Goal: Task Accomplishment & Management: Manage account settings

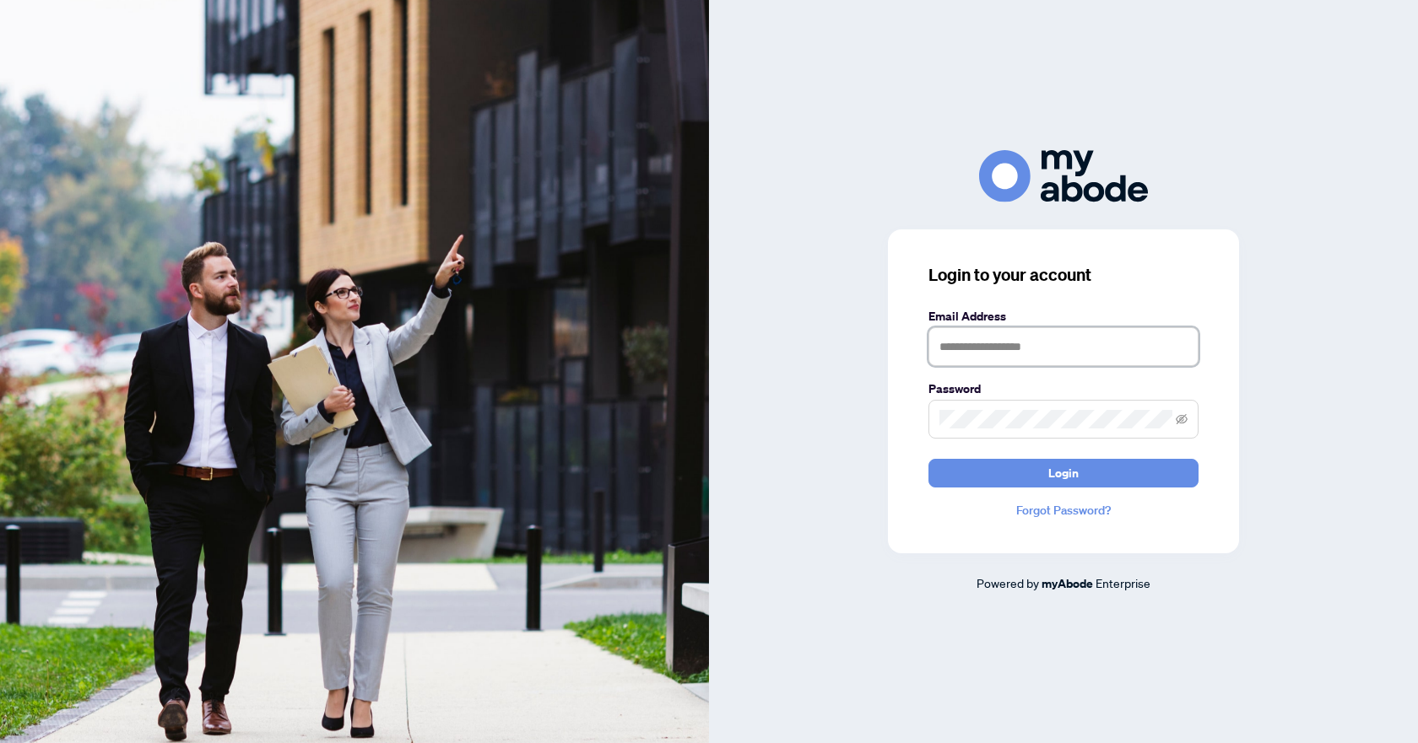
type input "**********"
click at [1053, 474] on span "Login" at bounding box center [1063, 473] width 30 height 27
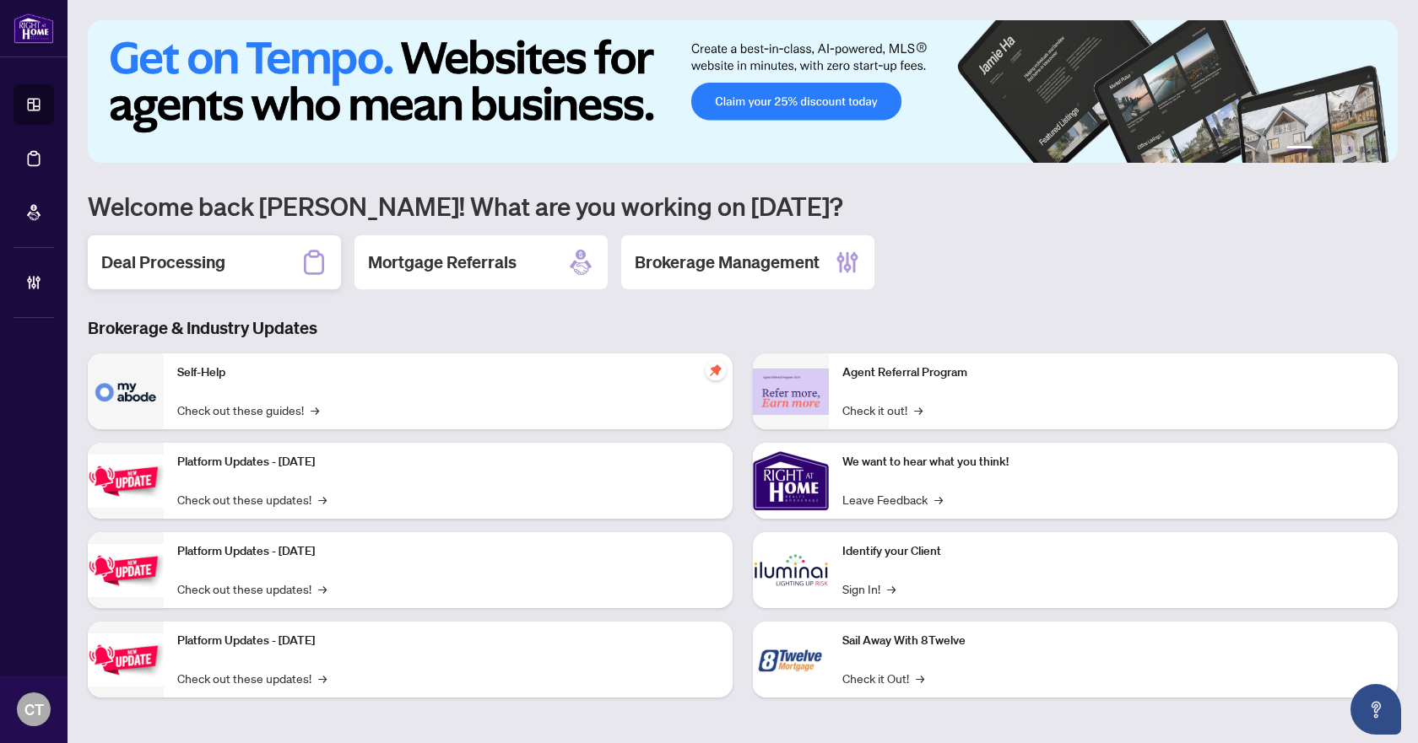
click at [222, 260] on h2 "Deal Processing" at bounding box center [163, 263] width 124 height 24
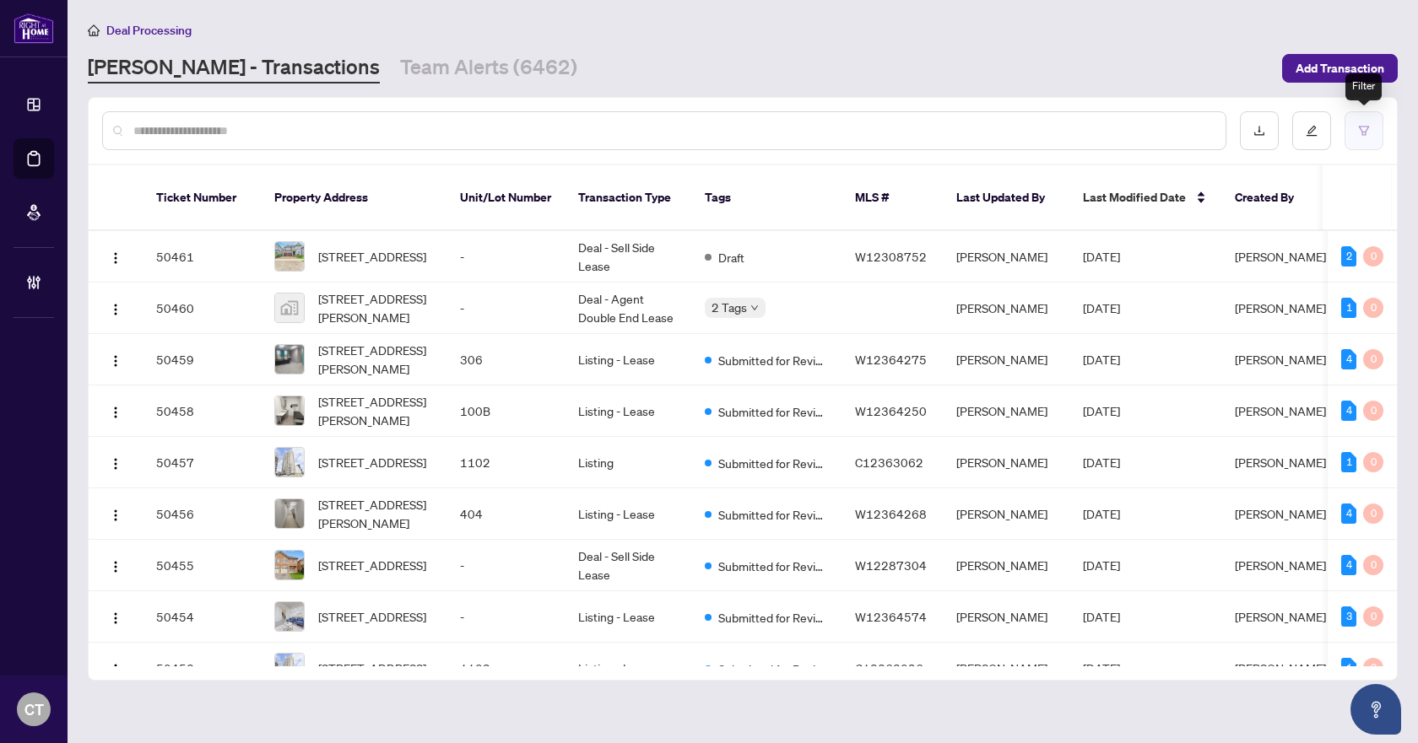
click at [1365, 128] on icon "filter" at bounding box center [1364, 131] width 12 height 12
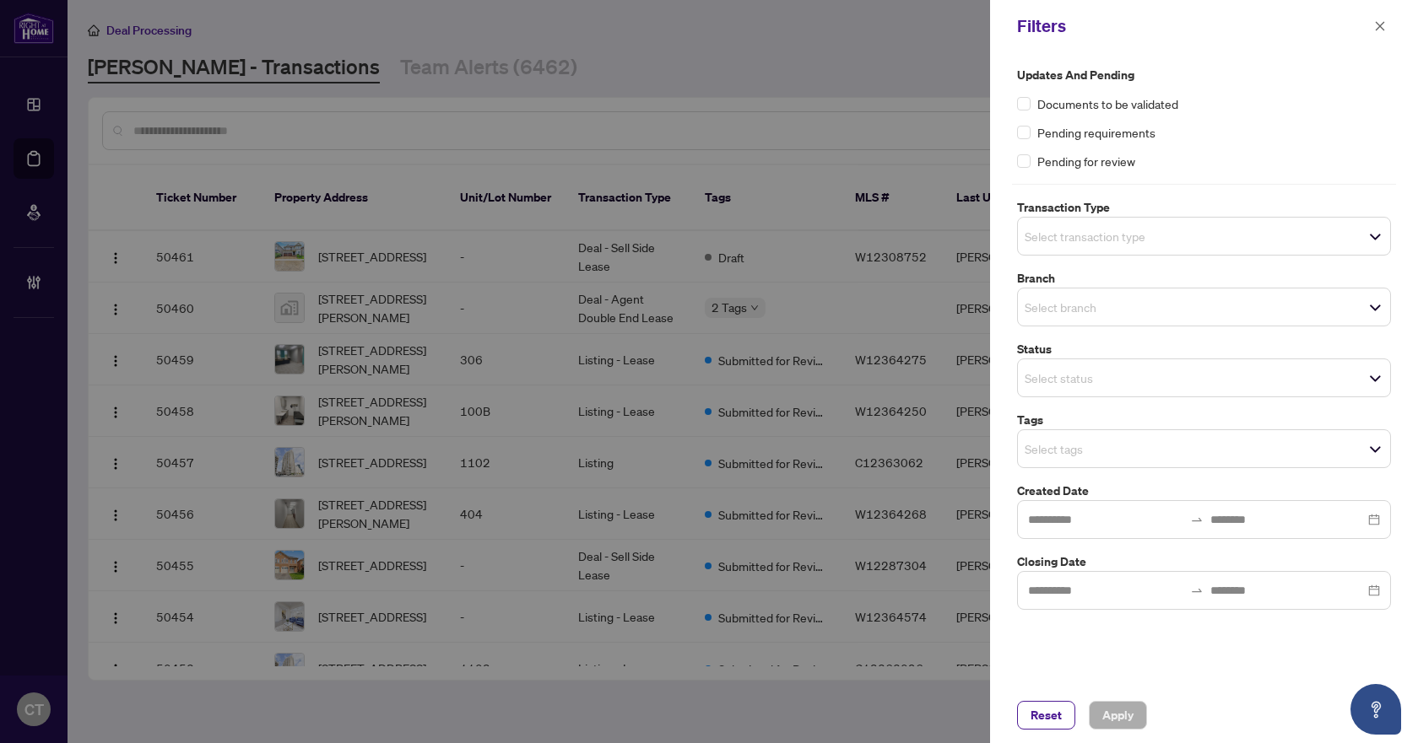
click at [1033, 239] on input "search" at bounding box center [1083, 236] width 118 height 20
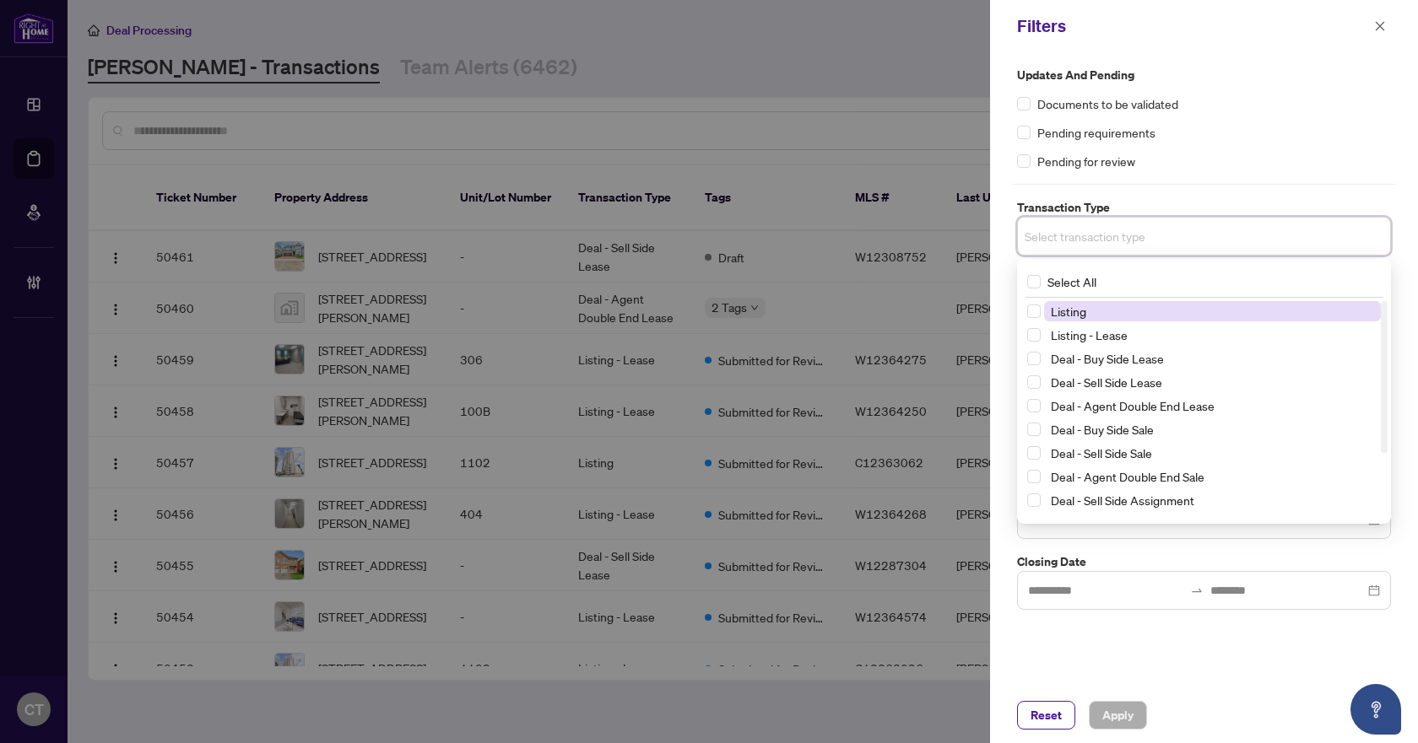
click at [1061, 318] on span "Listing" at bounding box center [1068, 311] width 35 height 15
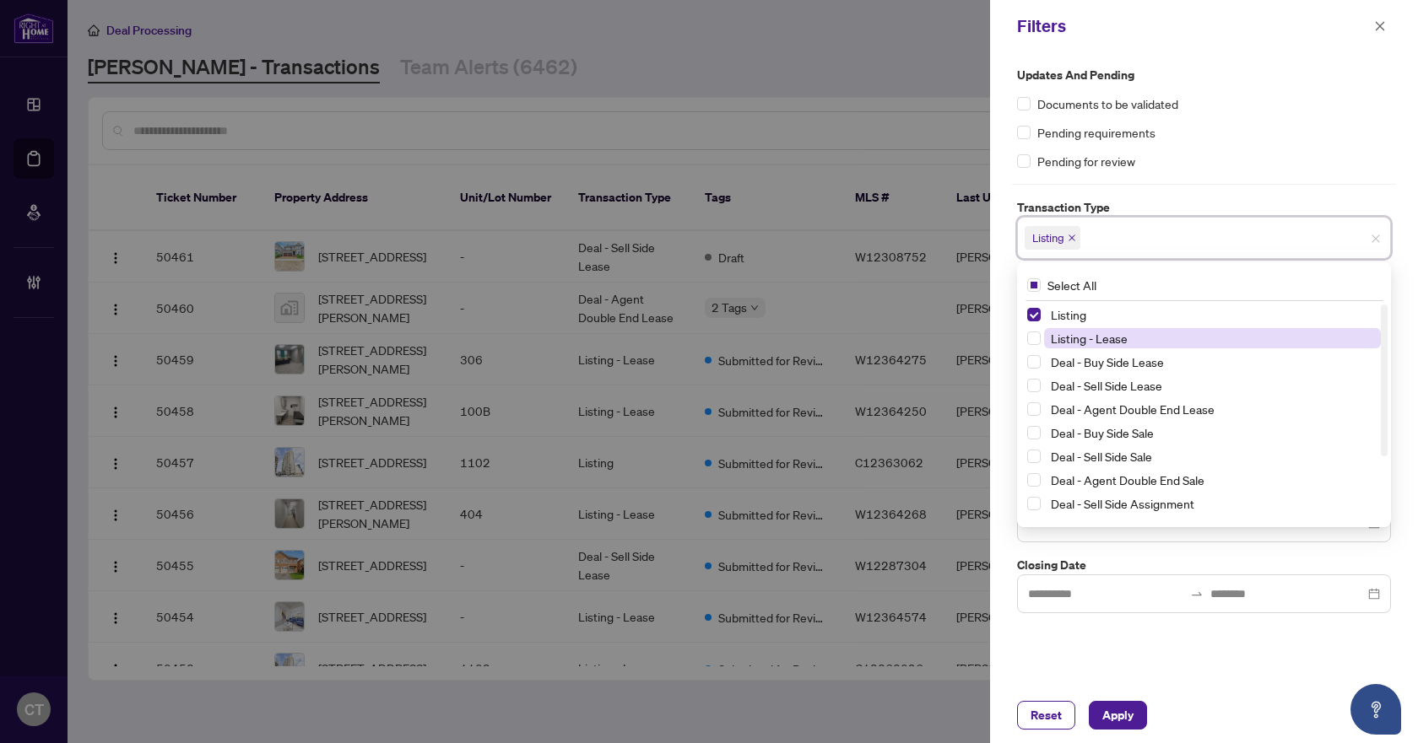
click at [1064, 337] on span "Listing - Lease" at bounding box center [1089, 338] width 77 height 15
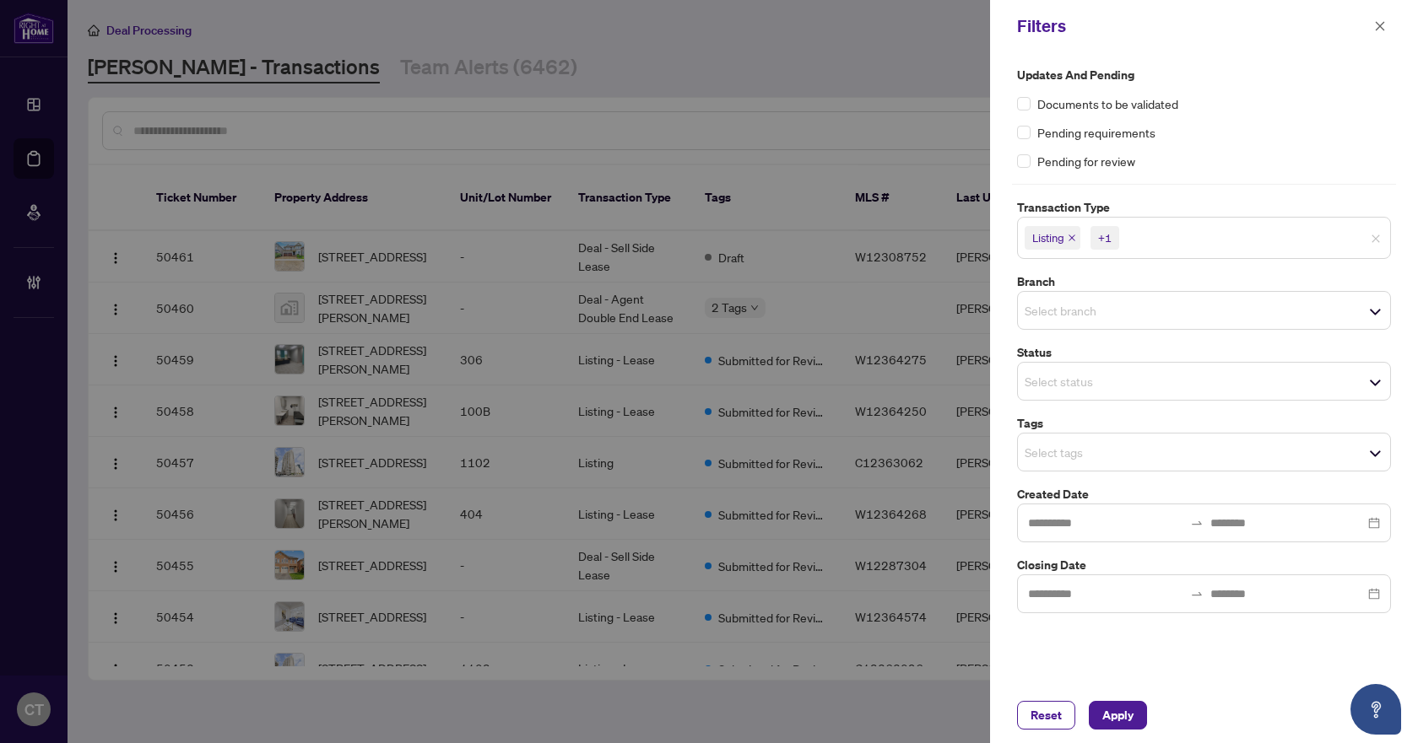
click at [1000, 193] on div "Updates and Pending Documents to be validated Pending requirements Pending for …" at bounding box center [1204, 369] width 428 height 635
click at [1068, 467] on div "Select tags" at bounding box center [1204, 452] width 374 height 39
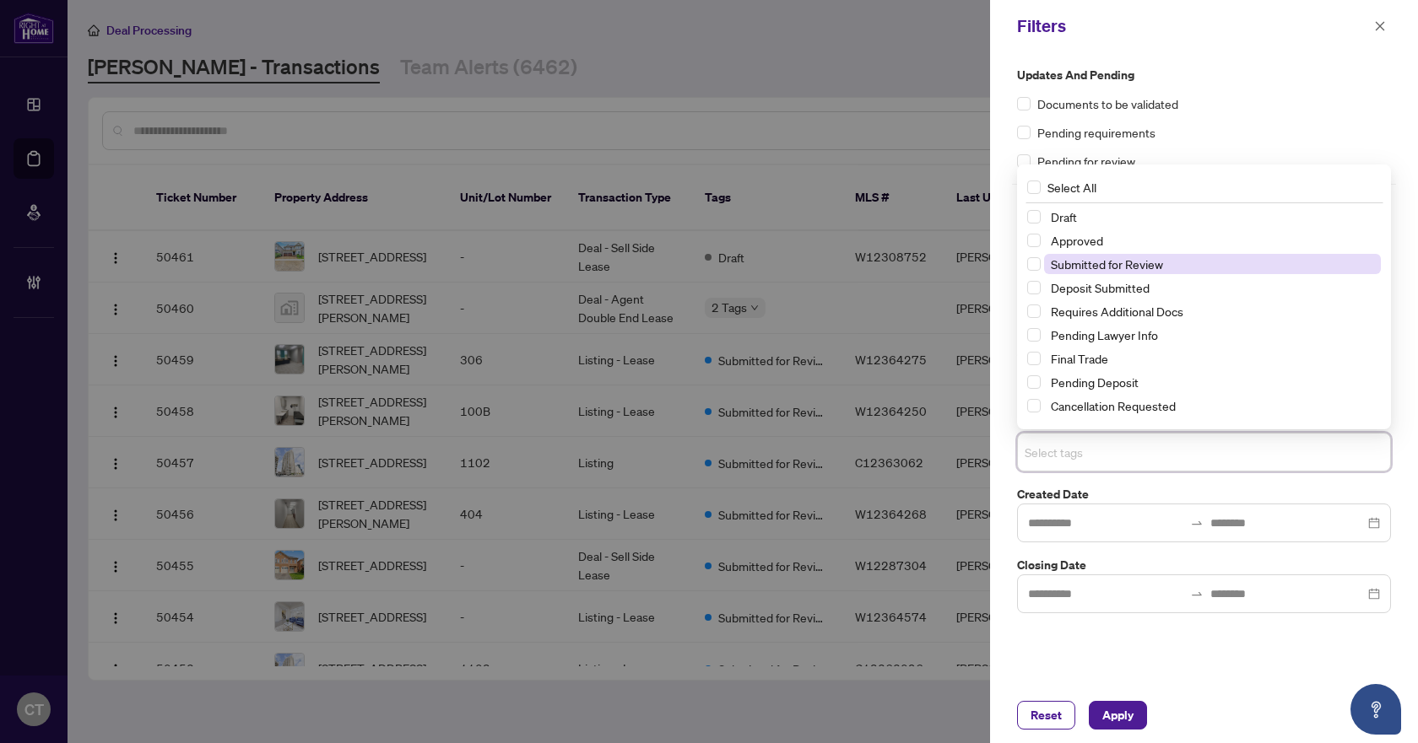
click at [1125, 258] on span "Submitted for Review" at bounding box center [1107, 264] width 112 height 15
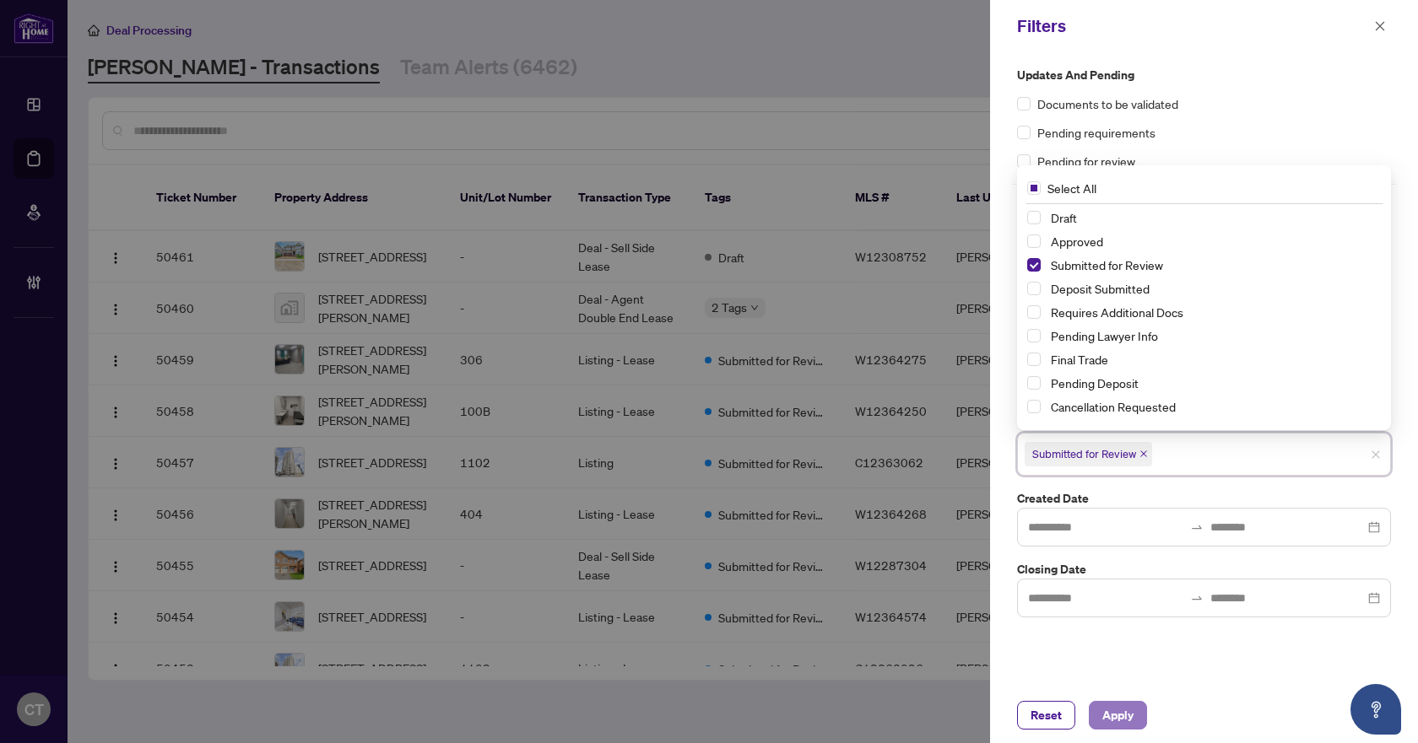
click at [1110, 711] on span "Apply" at bounding box center [1117, 715] width 31 height 27
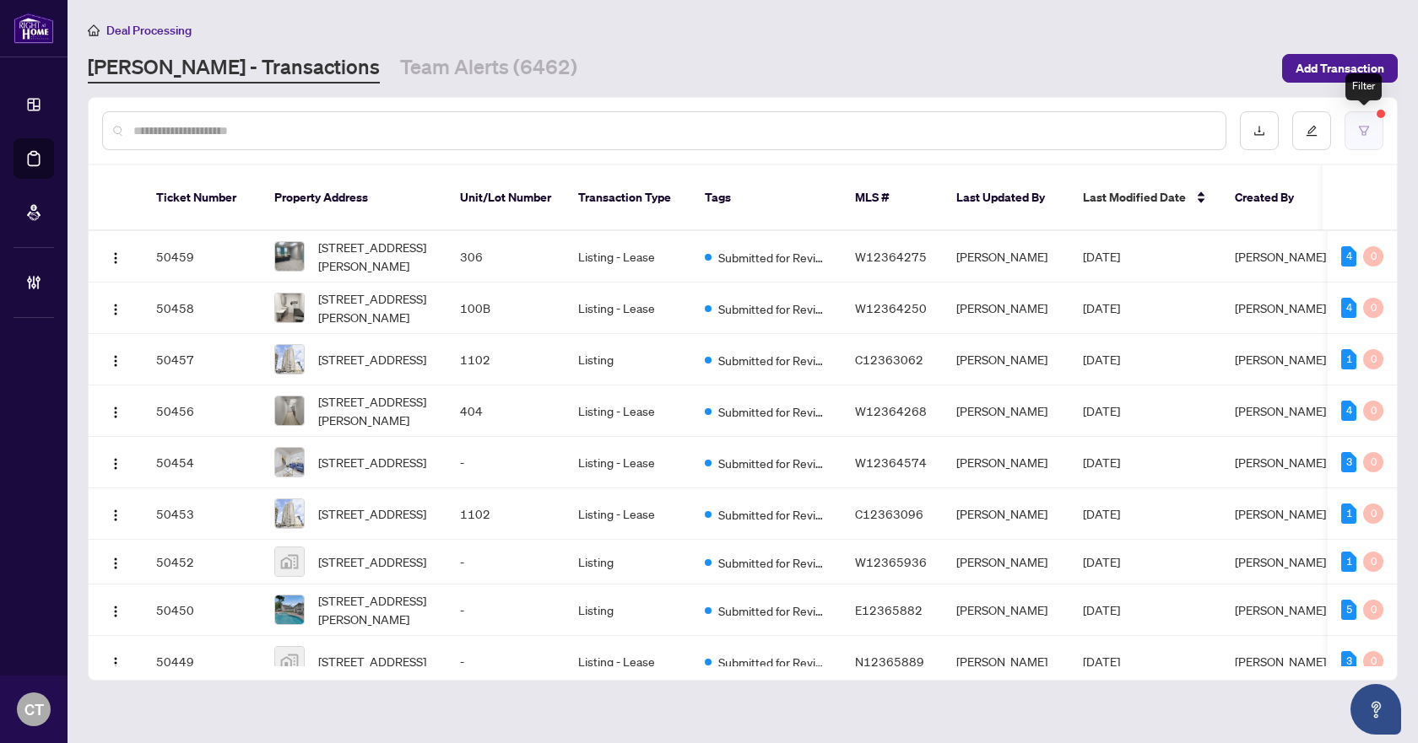
click at [1375, 119] on button "button" at bounding box center [1363, 130] width 39 height 39
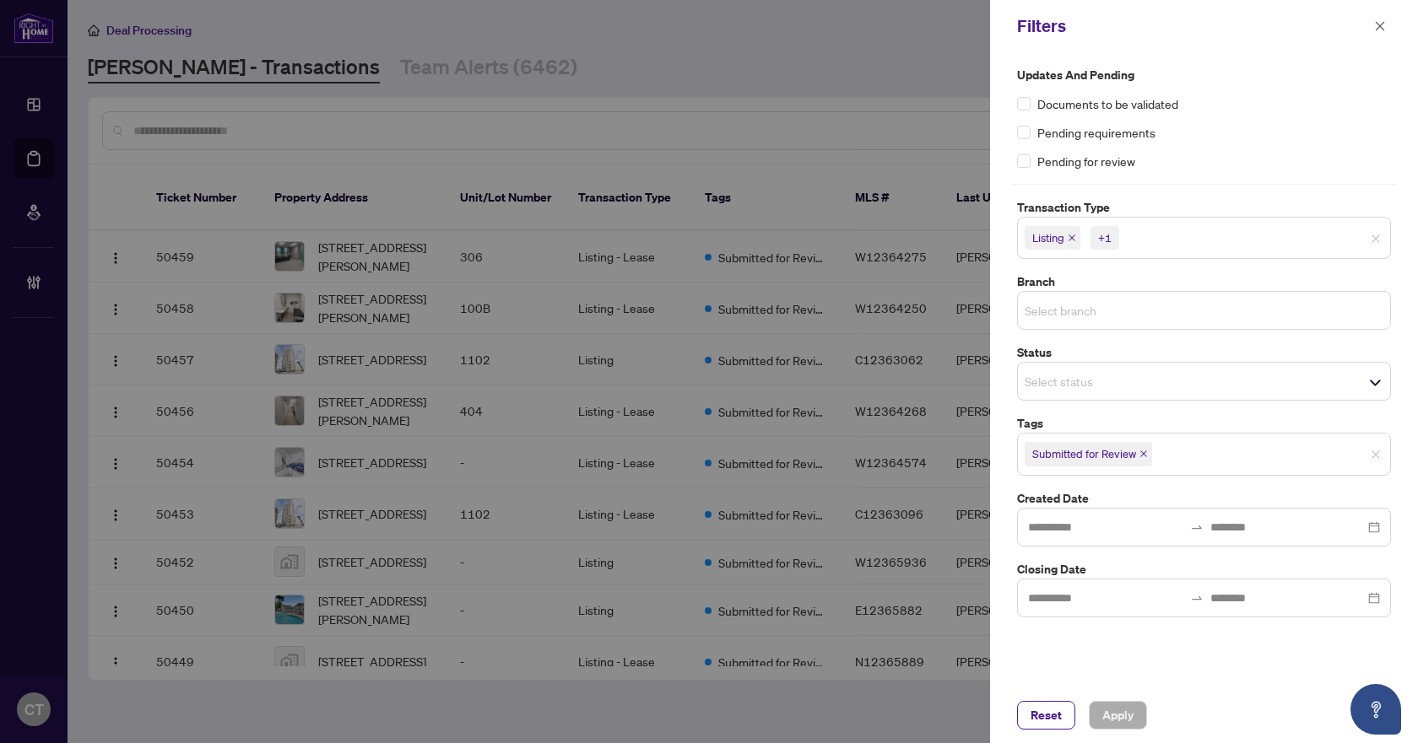
click at [1078, 314] on input "search" at bounding box center [1083, 310] width 118 height 20
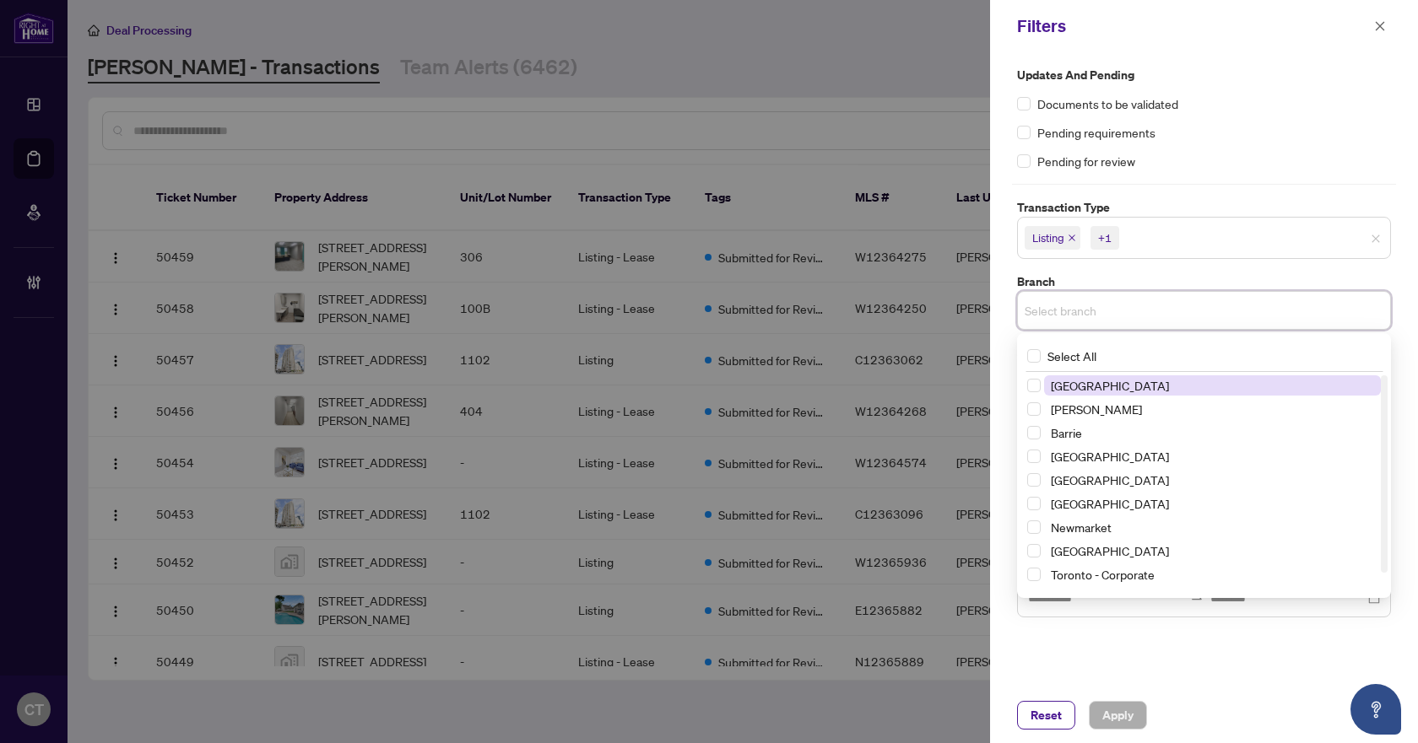
click at [1079, 378] on span "[GEOGRAPHIC_DATA]" at bounding box center [1110, 385] width 118 height 15
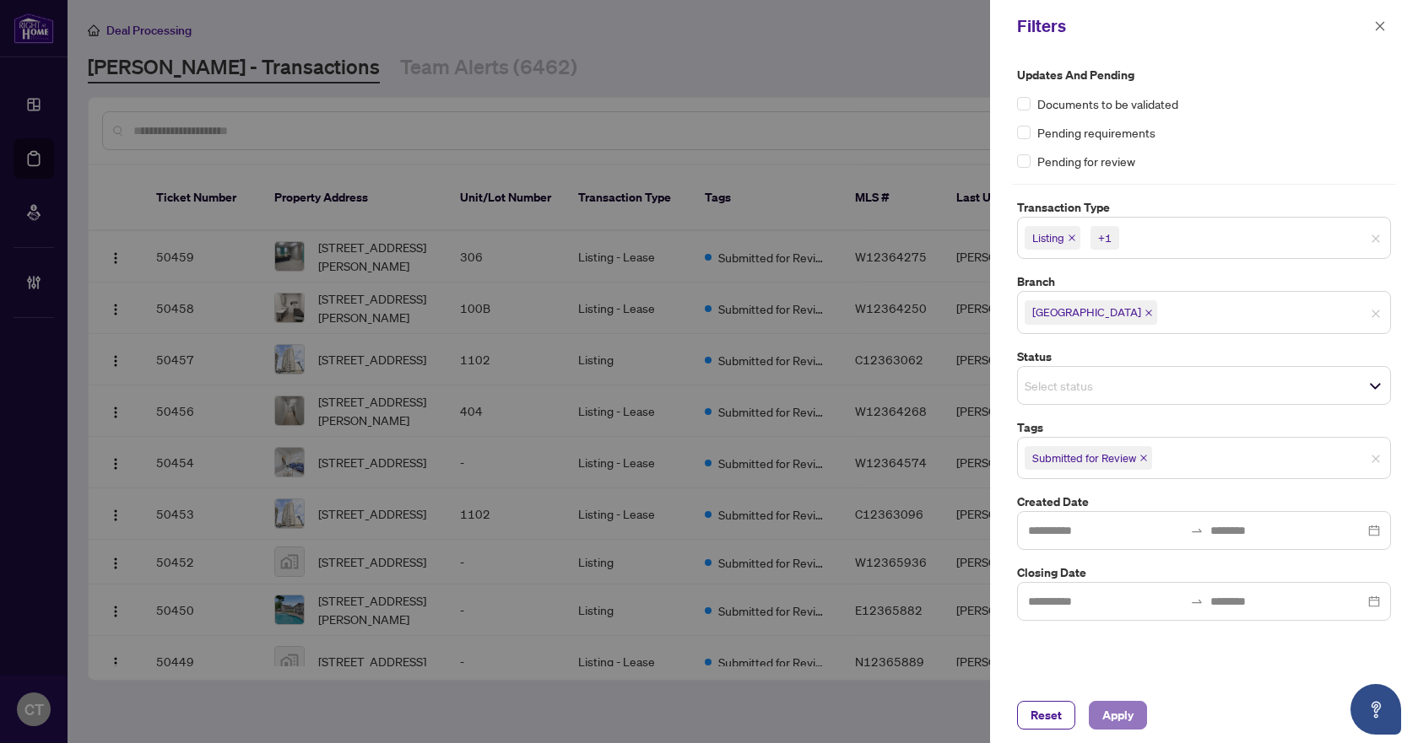
click at [1114, 721] on span "Apply" at bounding box center [1117, 715] width 31 height 27
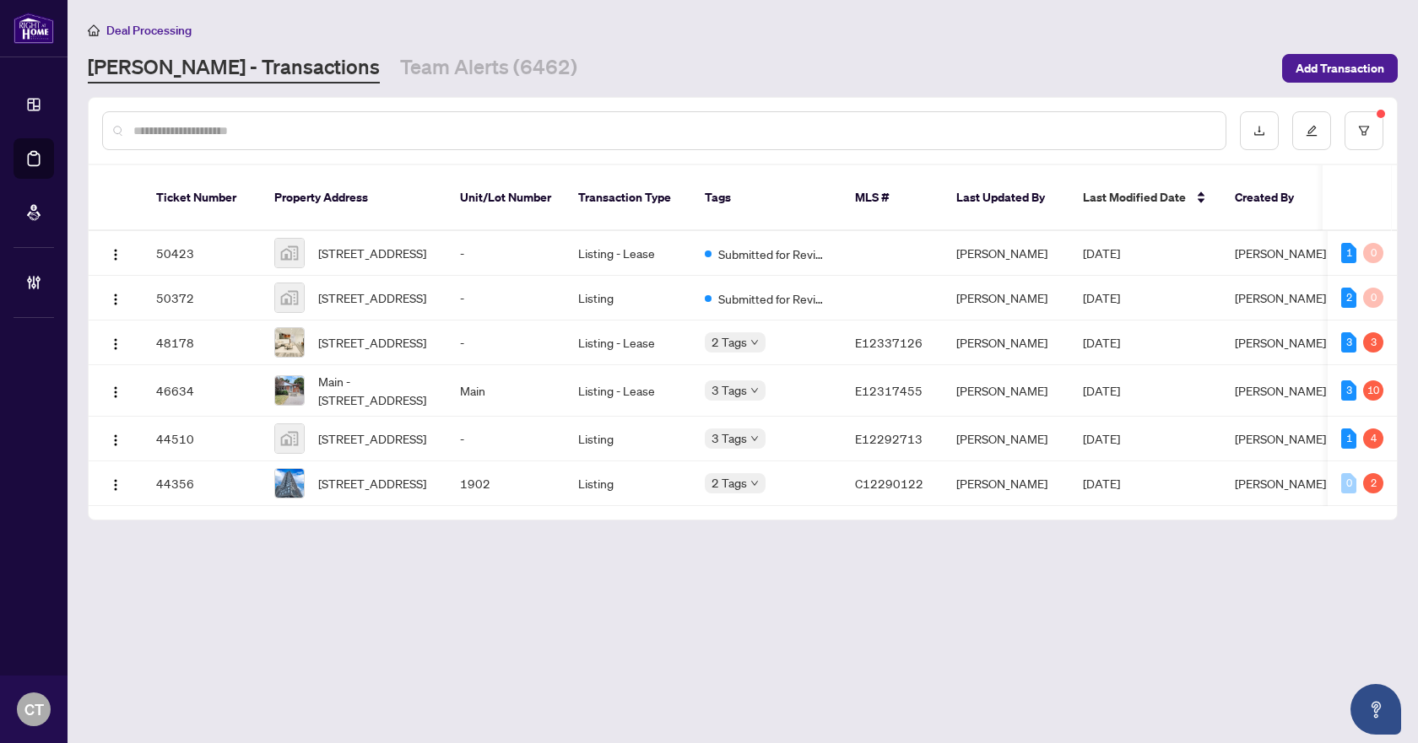
click at [746, 625] on main "Deal Processing RAHR - Transactions Team Alerts (6462) Add Transaction Ticket N…" at bounding box center [743, 371] width 1350 height 743
click at [543, 284] on td "-" at bounding box center [505, 298] width 118 height 45
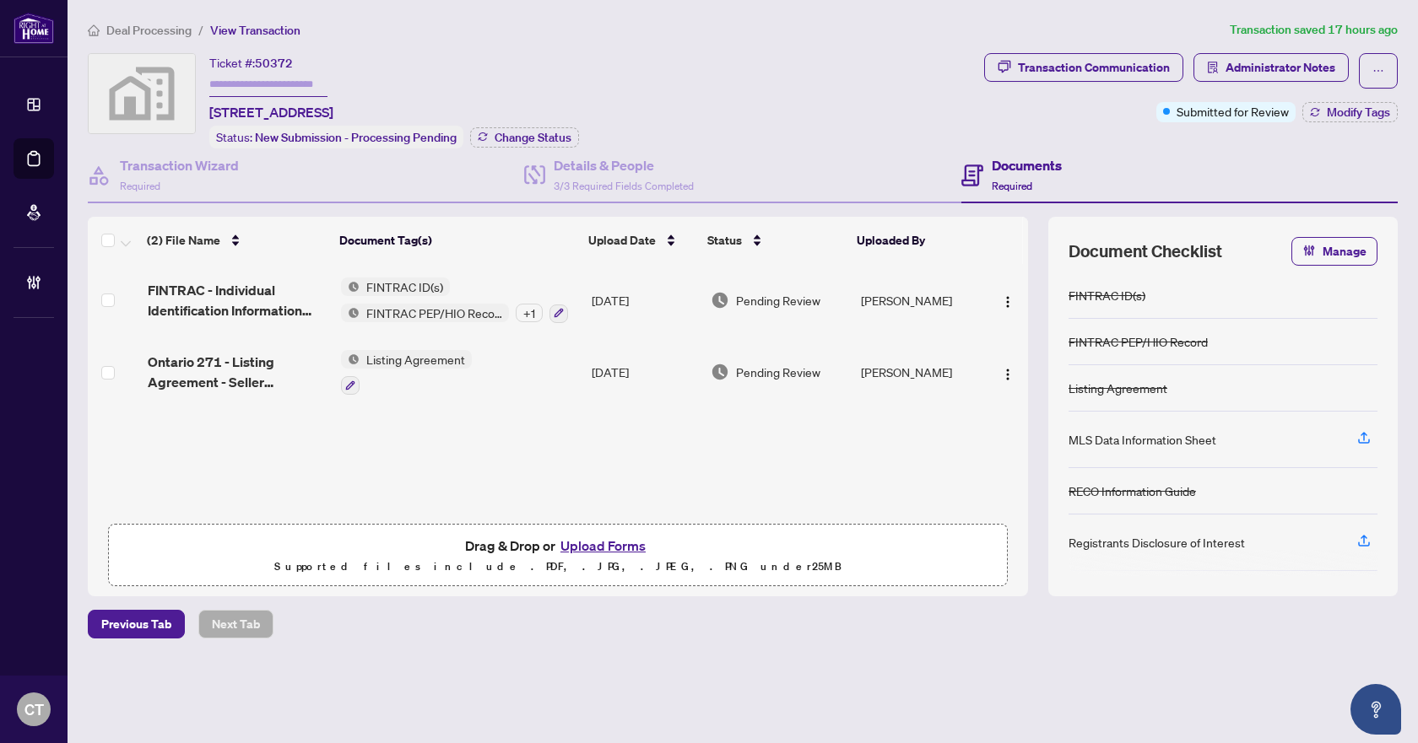
click at [151, 30] on span "Deal Processing" at bounding box center [148, 30] width 85 height 15
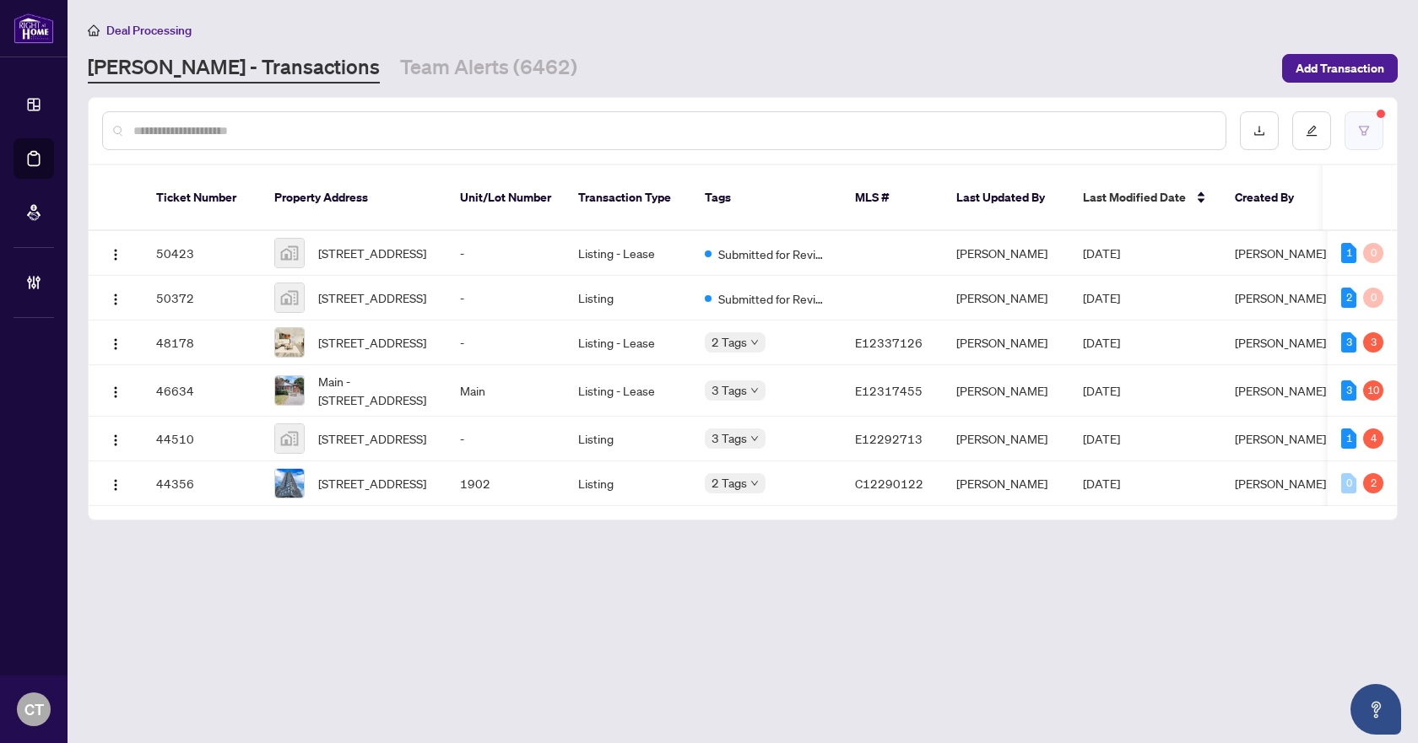
click at [1357, 124] on button "button" at bounding box center [1363, 130] width 39 height 39
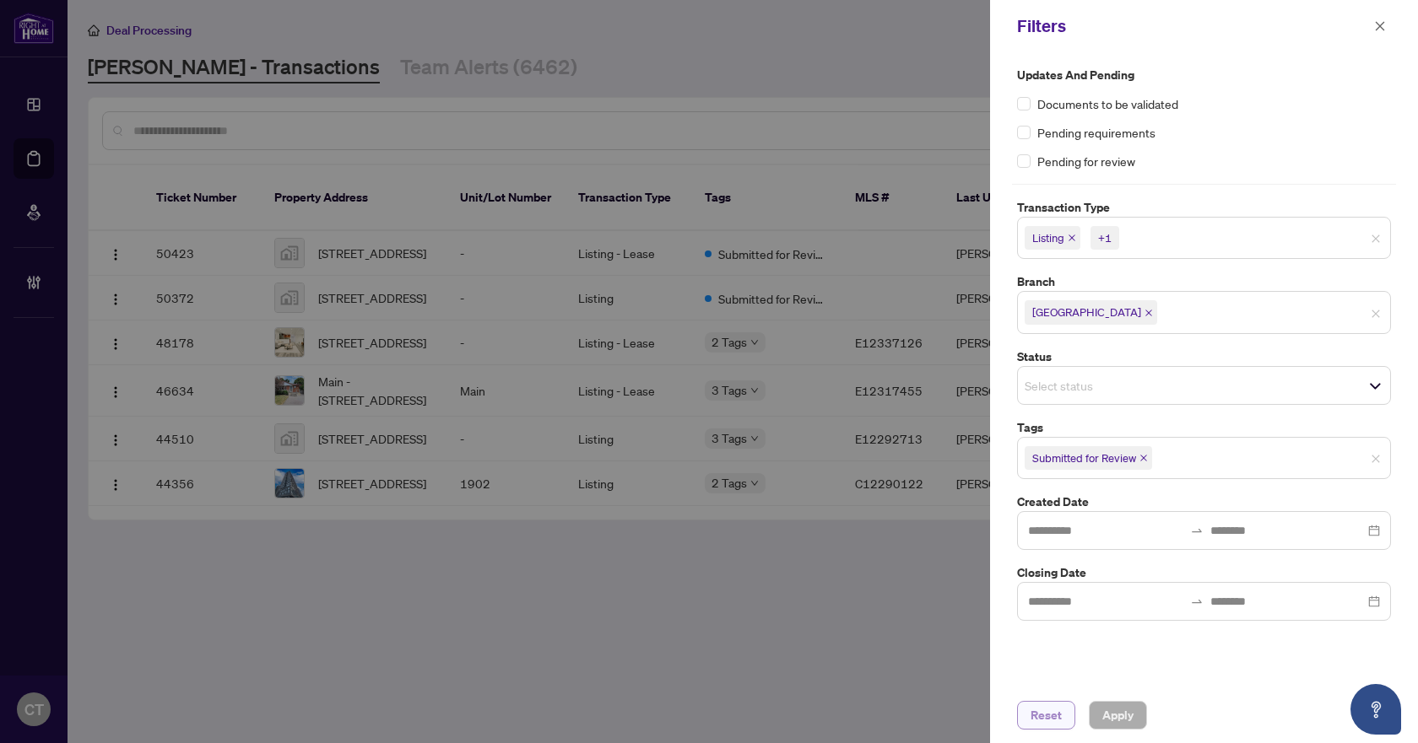
click at [1056, 707] on span "Reset" at bounding box center [1045, 715] width 31 height 27
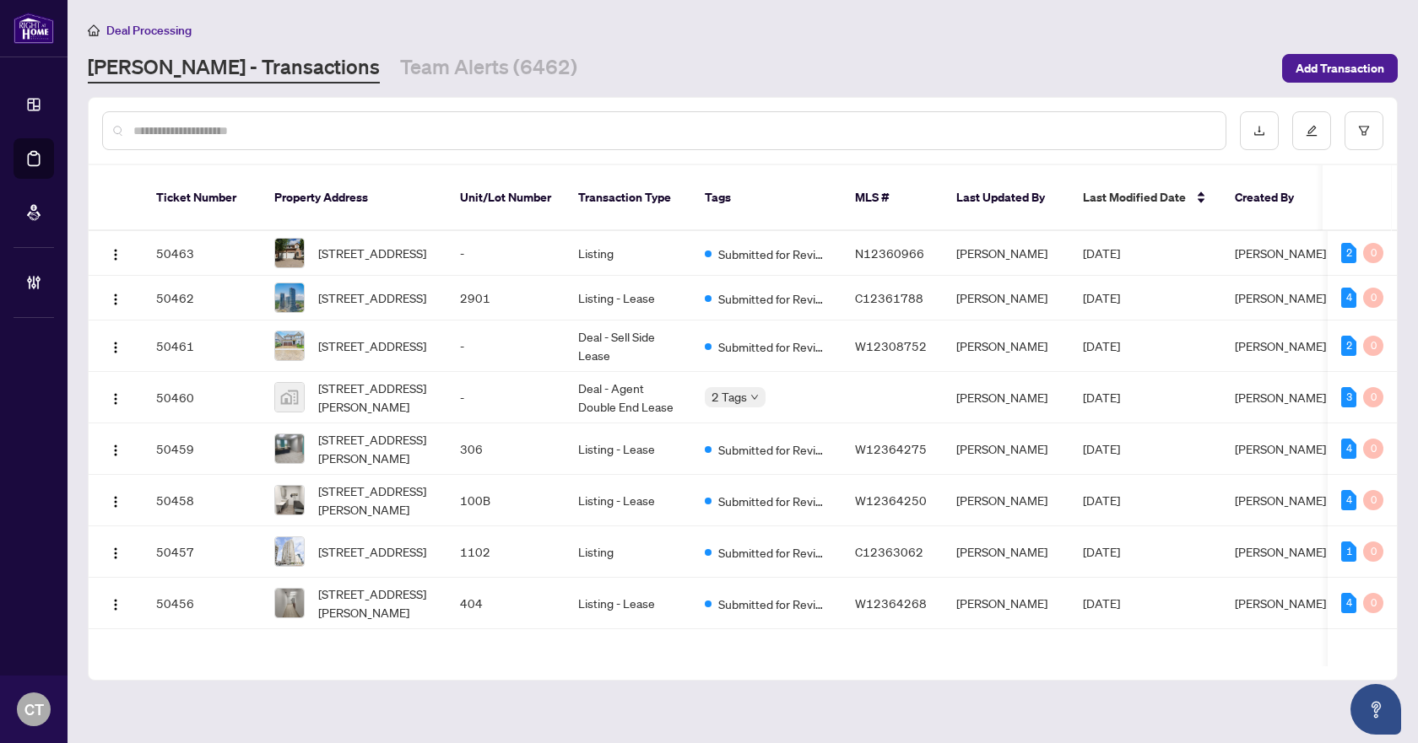
click at [397, 116] on div at bounding box center [664, 130] width 1124 height 39
click at [379, 122] on input "text" at bounding box center [672, 131] width 1078 height 19
paste input "*******"
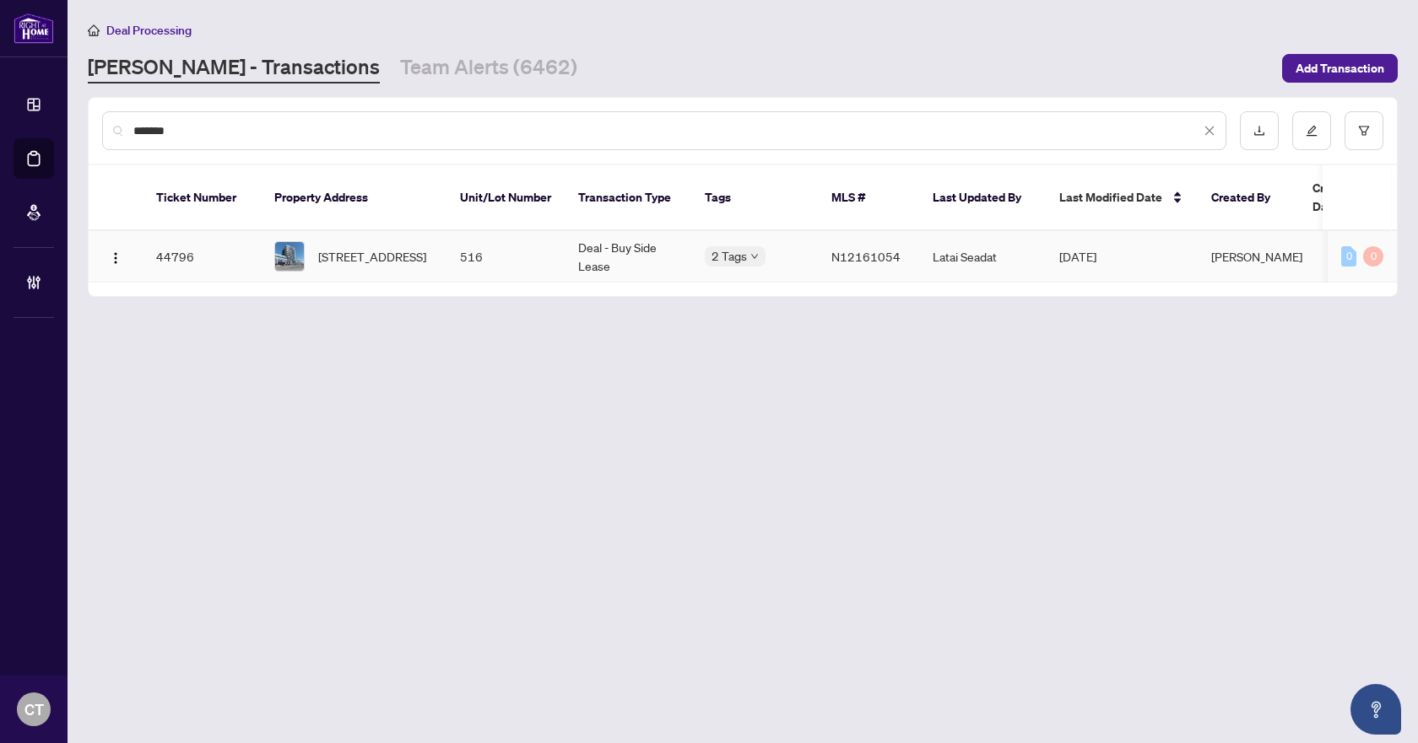
type input "*******"
click at [654, 240] on td "Deal - Buy Side Lease" at bounding box center [627, 256] width 127 height 51
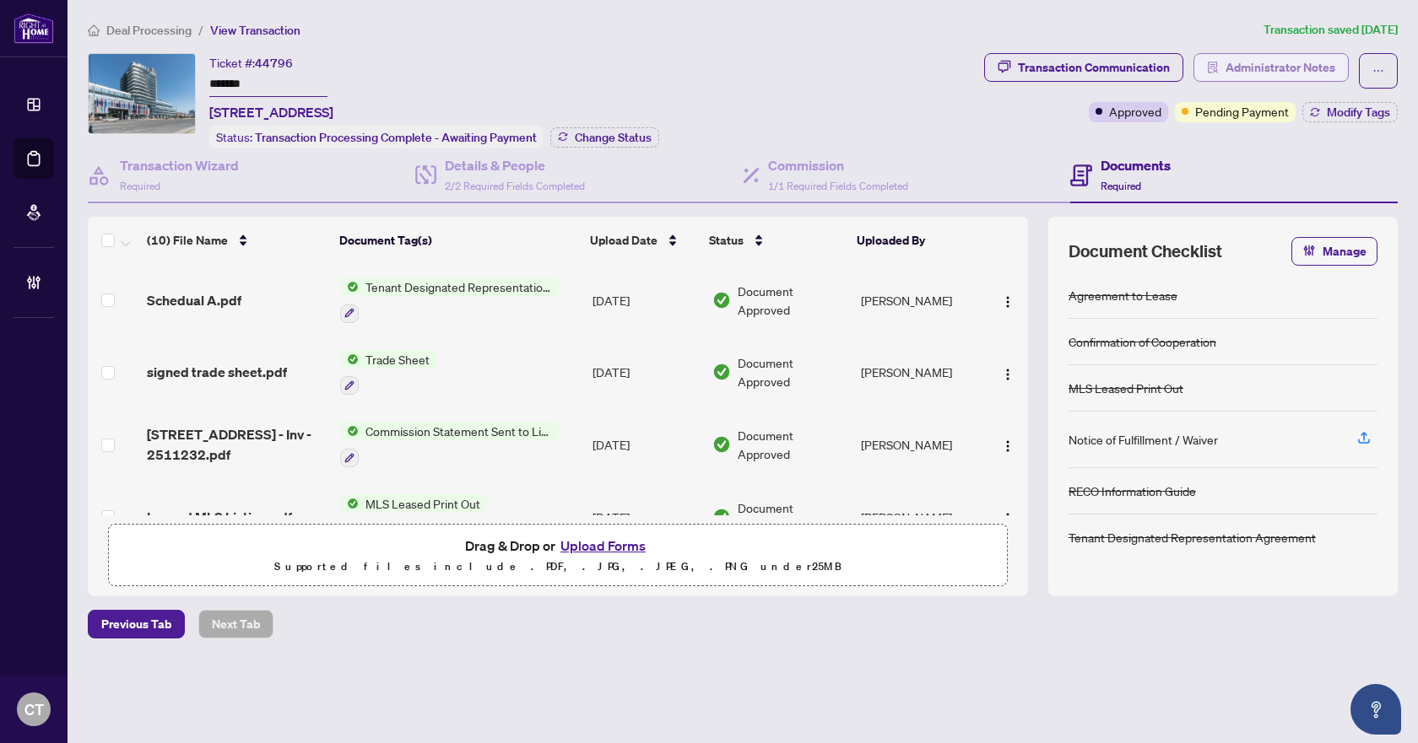
click at [1263, 75] on span "Administrator Notes" at bounding box center [1280, 67] width 110 height 27
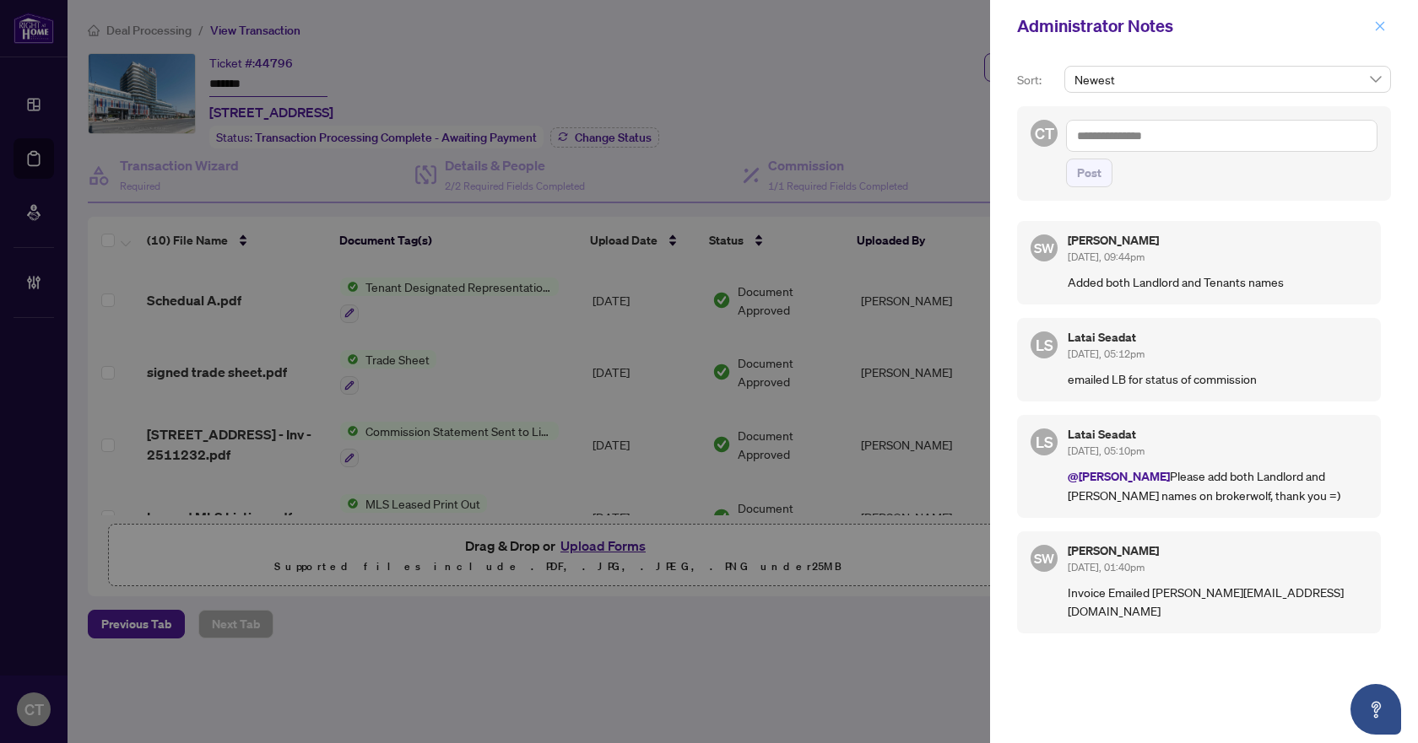
click at [1378, 19] on span "button" at bounding box center [1380, 26] width 12 height 27
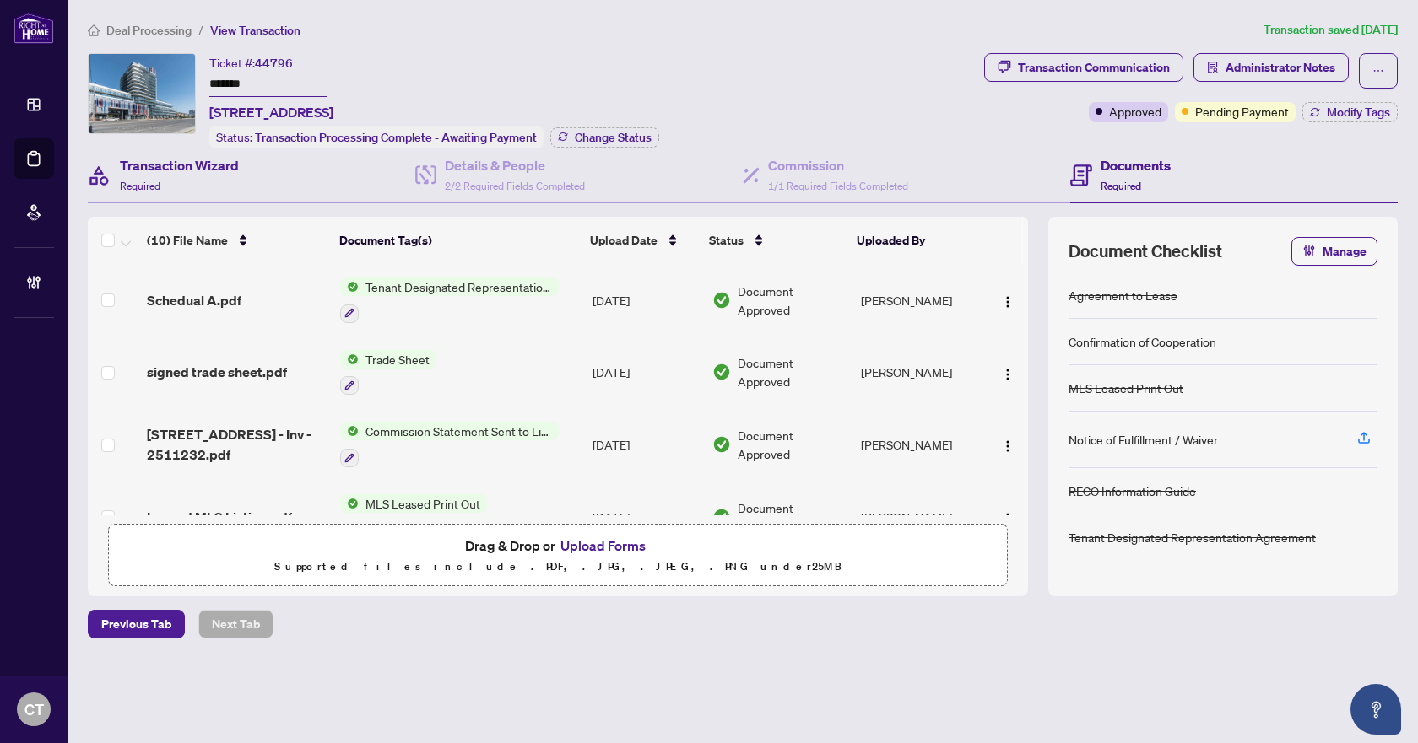
click at [287, 181] on div "Transaction Wizard Required" at bounding box center [251, 176] width 327 height 55
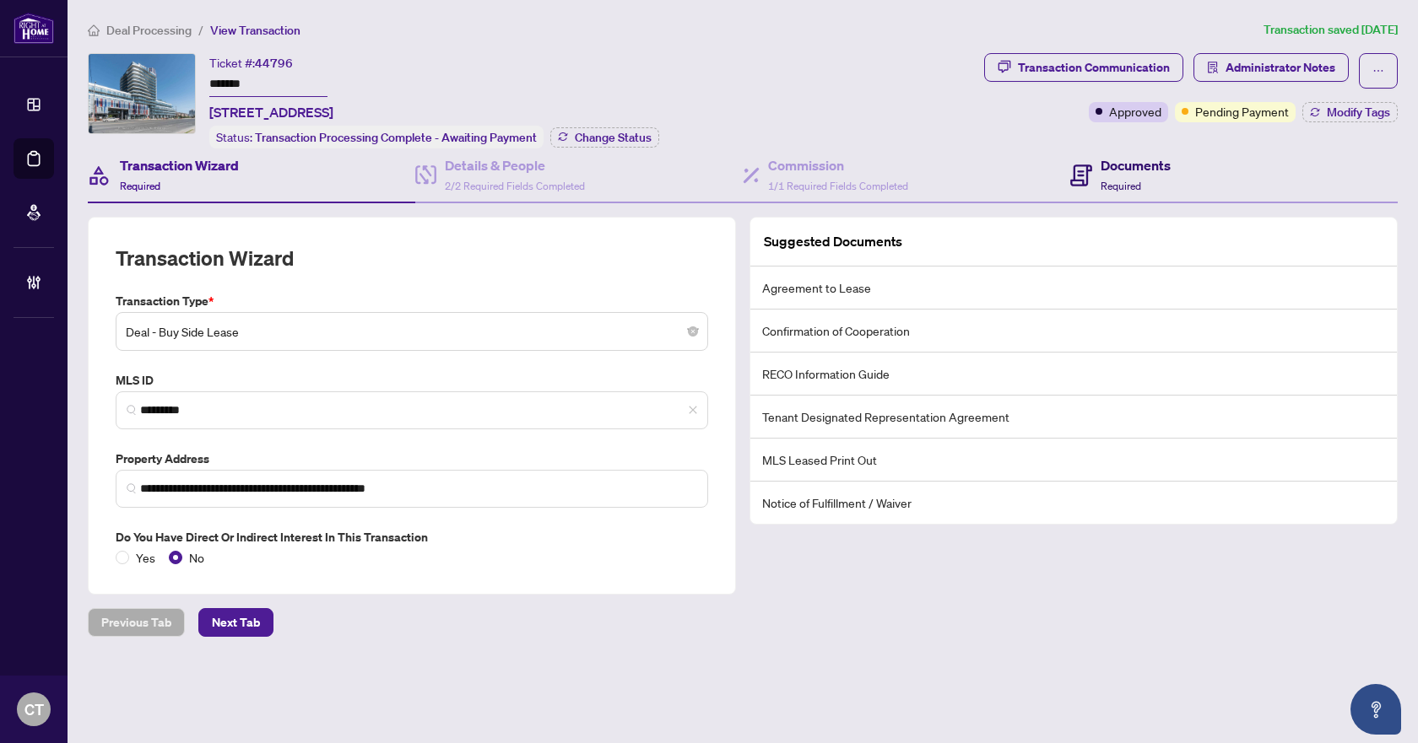
click at [1101, 181] on span "Required" at bounding box center [1120, 186] width 41 height 13
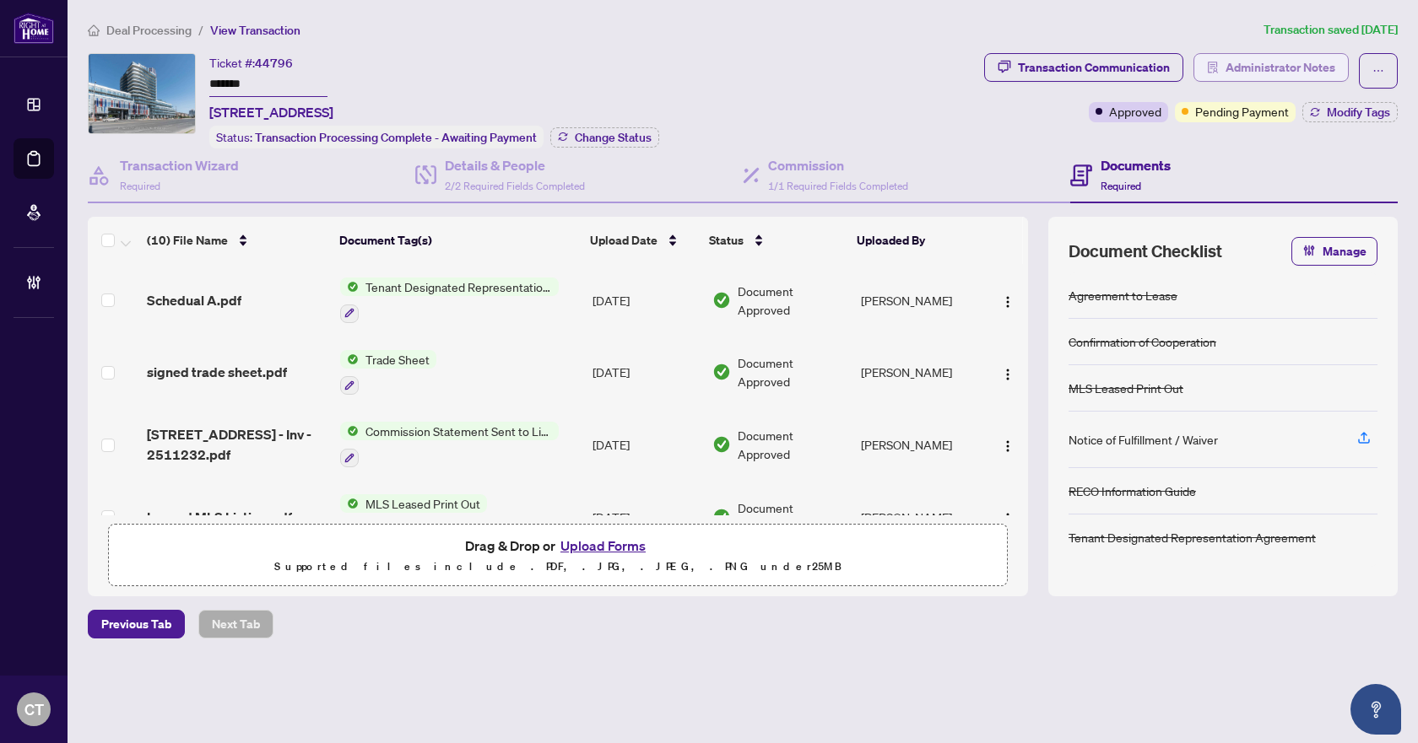
click at [1222, 70] on button "Administrator Notes" at bounding box center [1270, 67] width 155 height 29
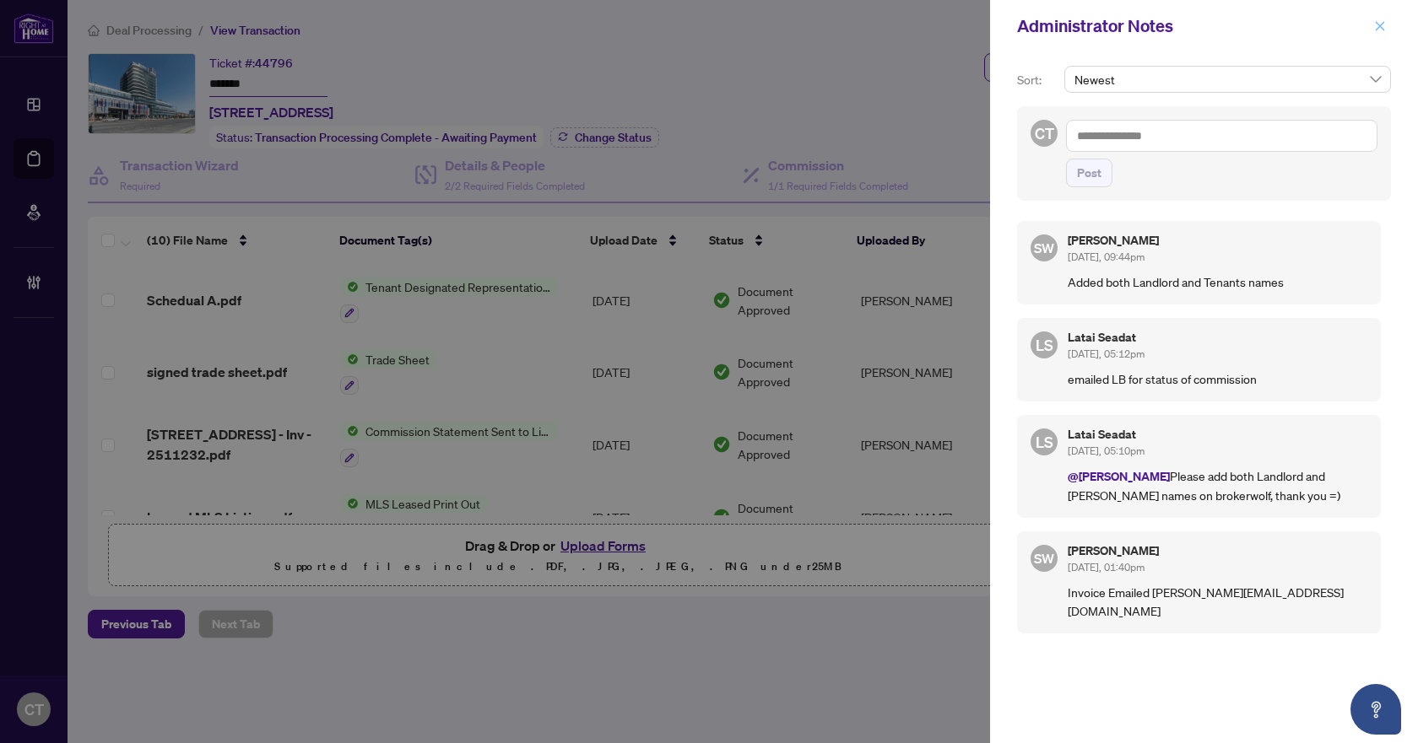
click at [1379, 24] on icon "close" at bounding box center [1380, 26] width 12 height 12
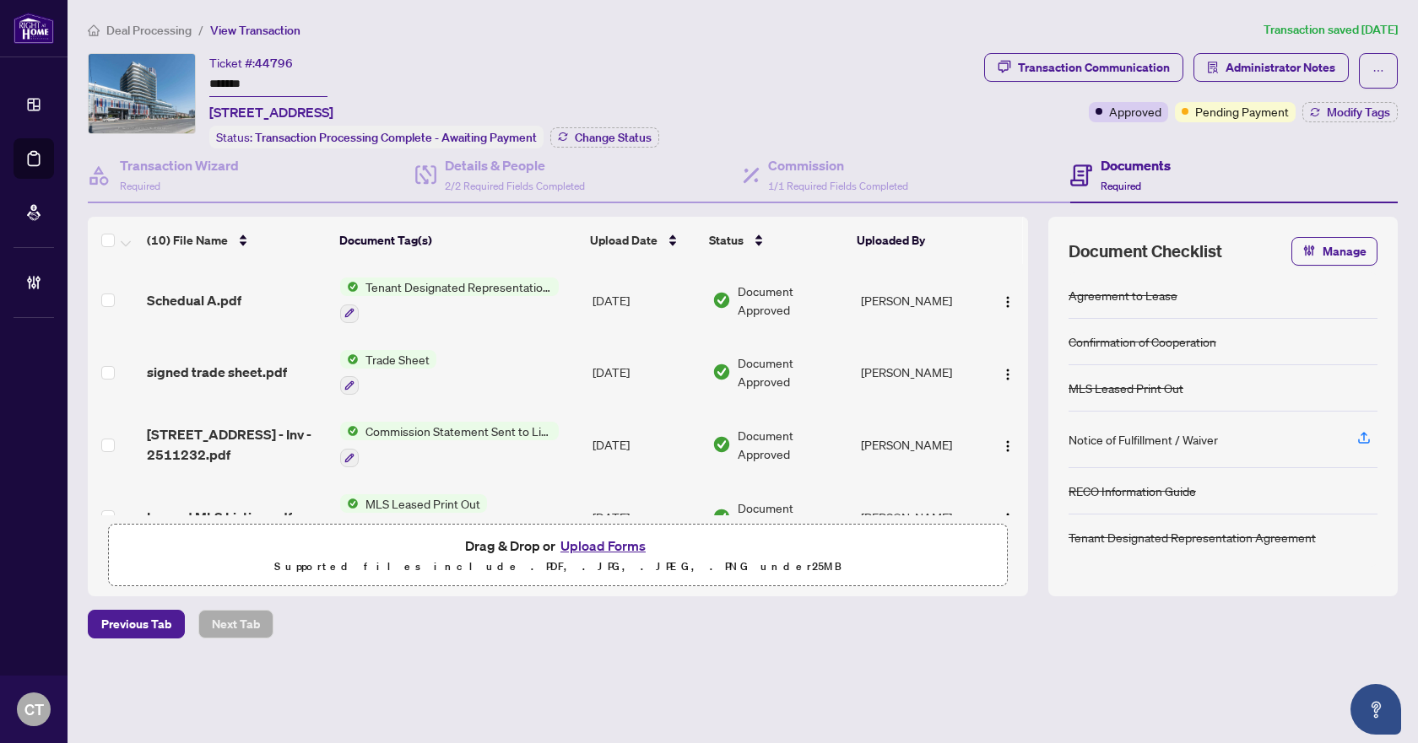
click at [160, 30] on span "Deal Processing" at bounding box center [148, 30] width 85 height 15
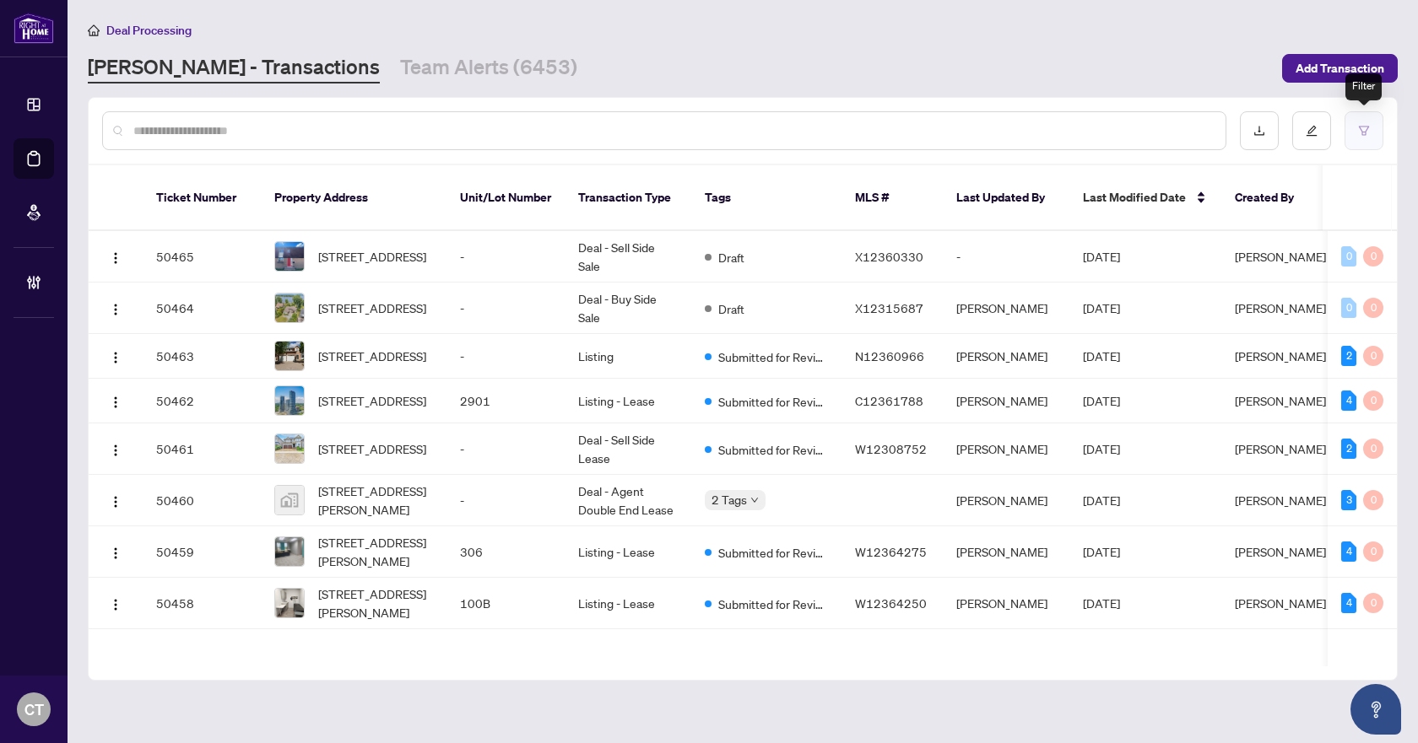
click at [1364, 131] on icon "filter" at bounding box center [1364, 131] width 12 height 12
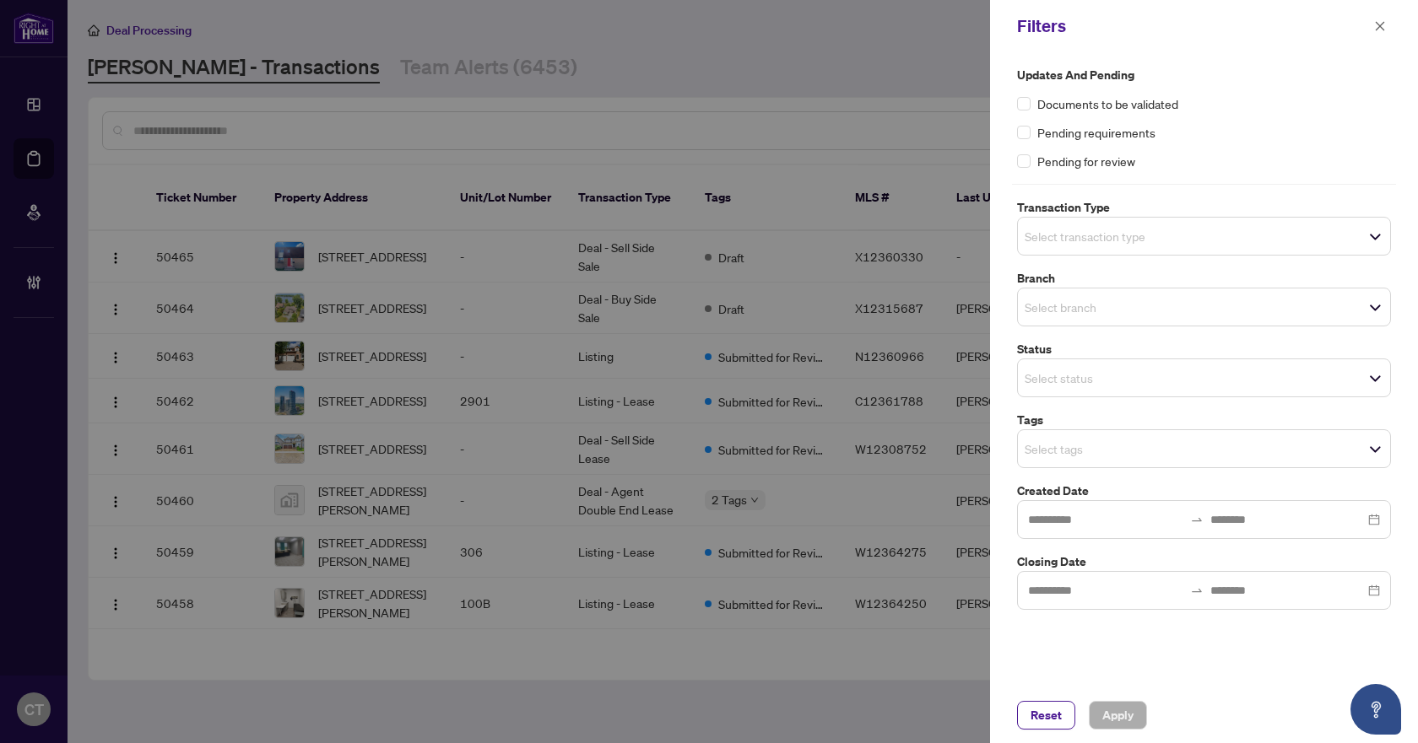
click at [1056, 243] on input "search" at bounding box center [1083, 236] width 118 height 20
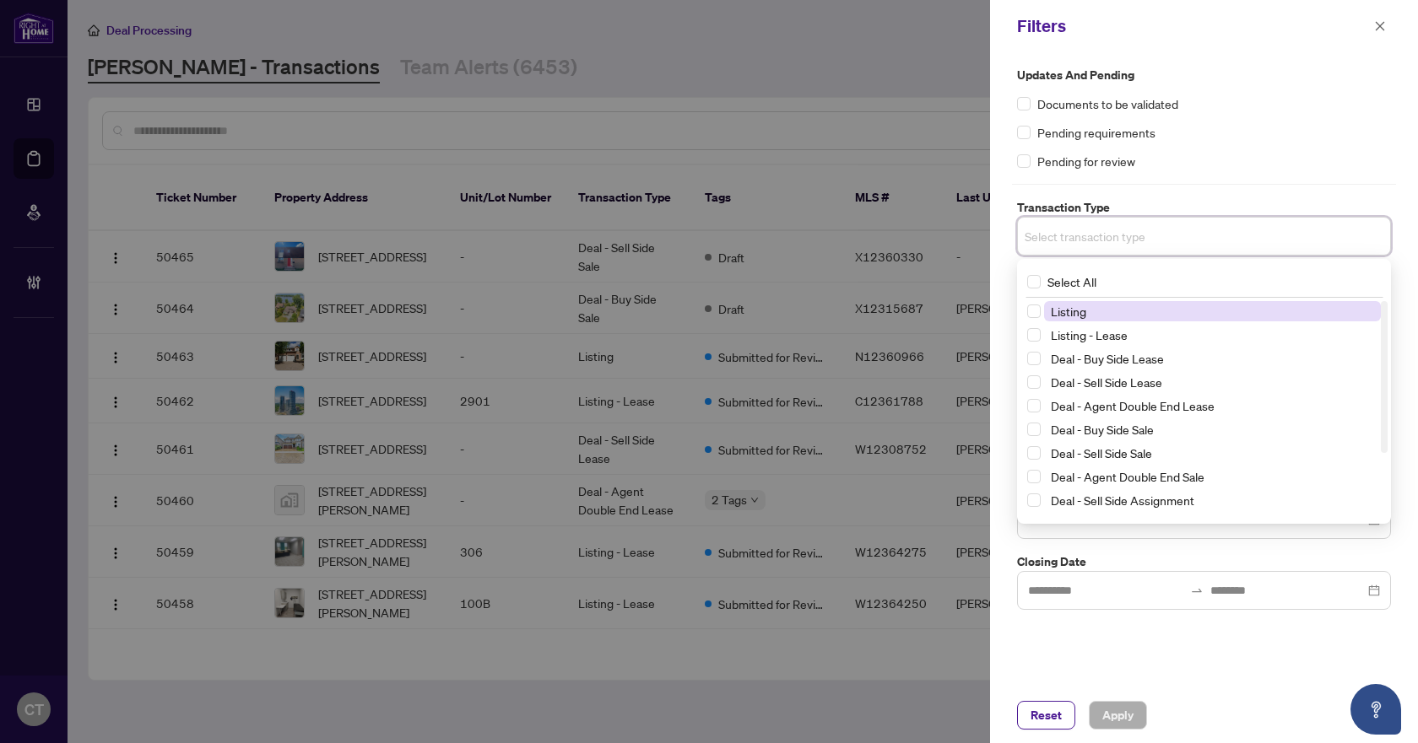
click at [1052, 313] on span "Listing" at bounding box center [1068, 311] width 35 height 15
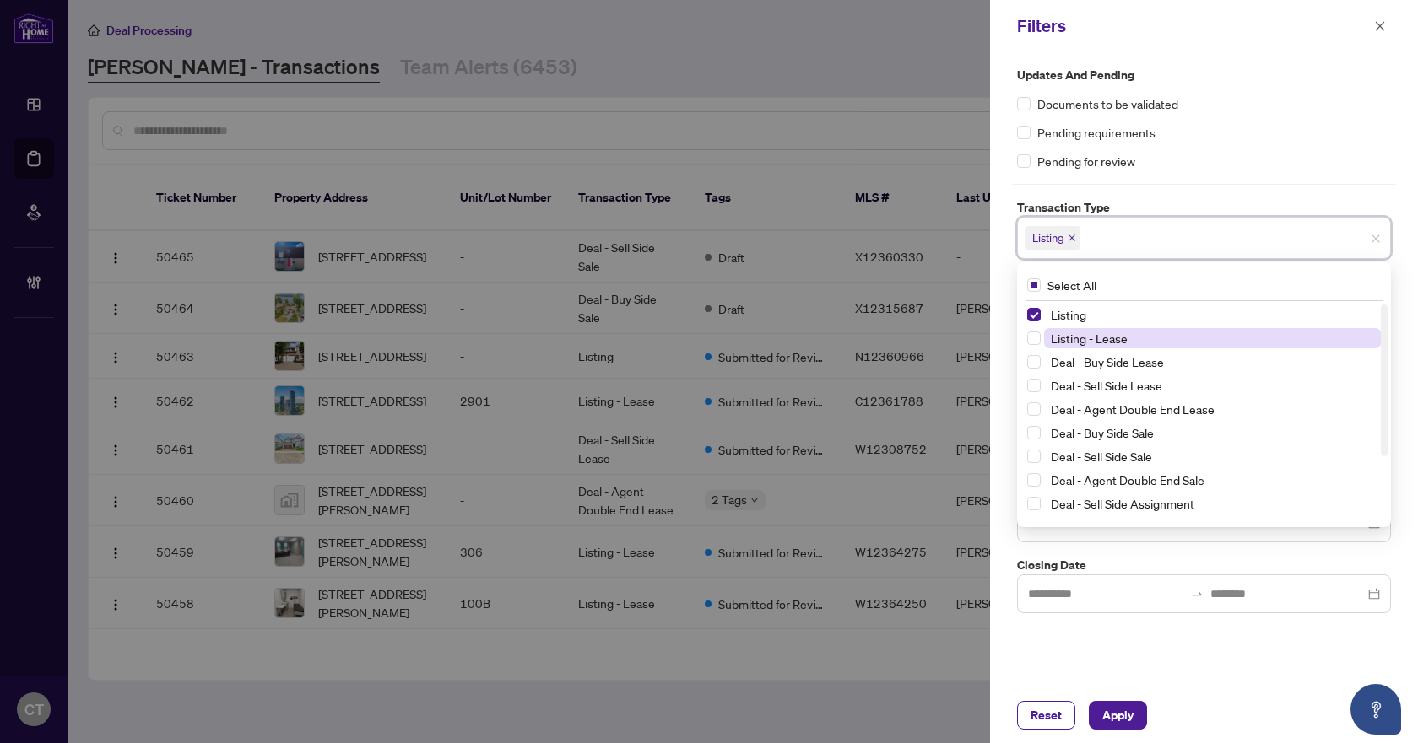
click at [1061, 331] on span "Listing - Lease" at bounding box center [1089, 338] width 77 height 15
click at [1006, 268] on div "Updates and Pending Documents to be validated Pending requirements Pending for …" at bounding box center [1204, 369] width 428 height 635
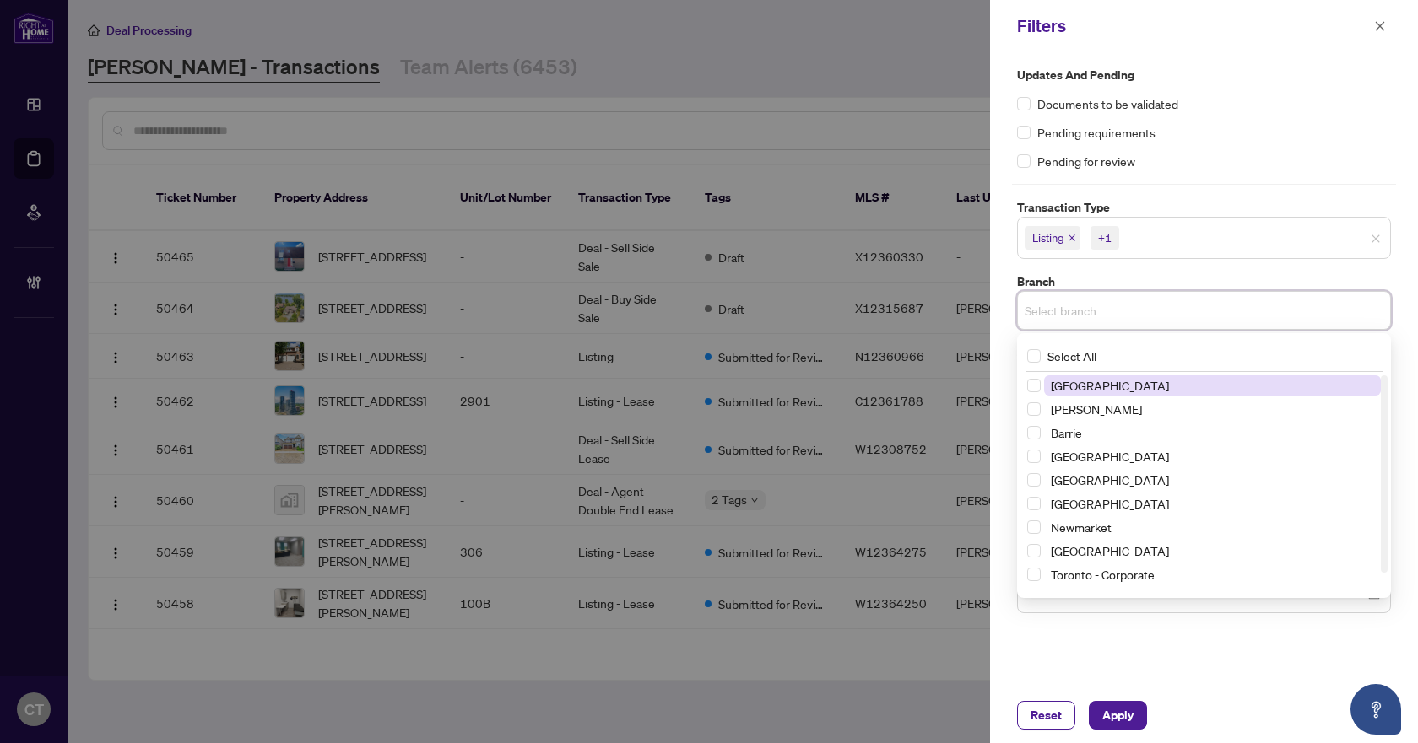
click at [1096, 318] on input "search" at bounding box center [1083, 310] width 118 height 20
click at [1111, 382] on span "[GEOGRAPHIC_DATA]" at bounding box center [1110, 385] width 118 height 15
click at [1105, 288] on label "Branch" at bounding box center [1204, 282] width 374 height 19
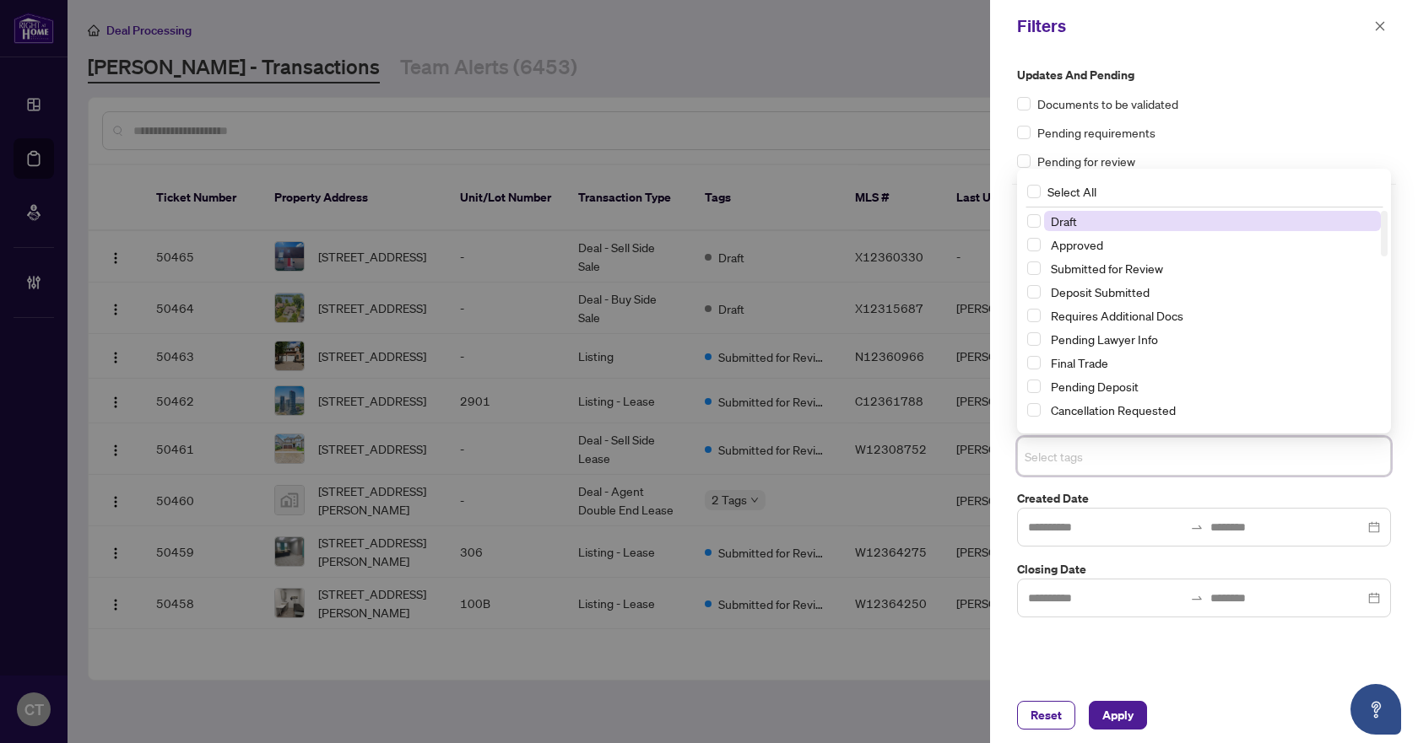
click at [1070, 455] on input "search" at bounding box center [1083, 456] width 118 height 20
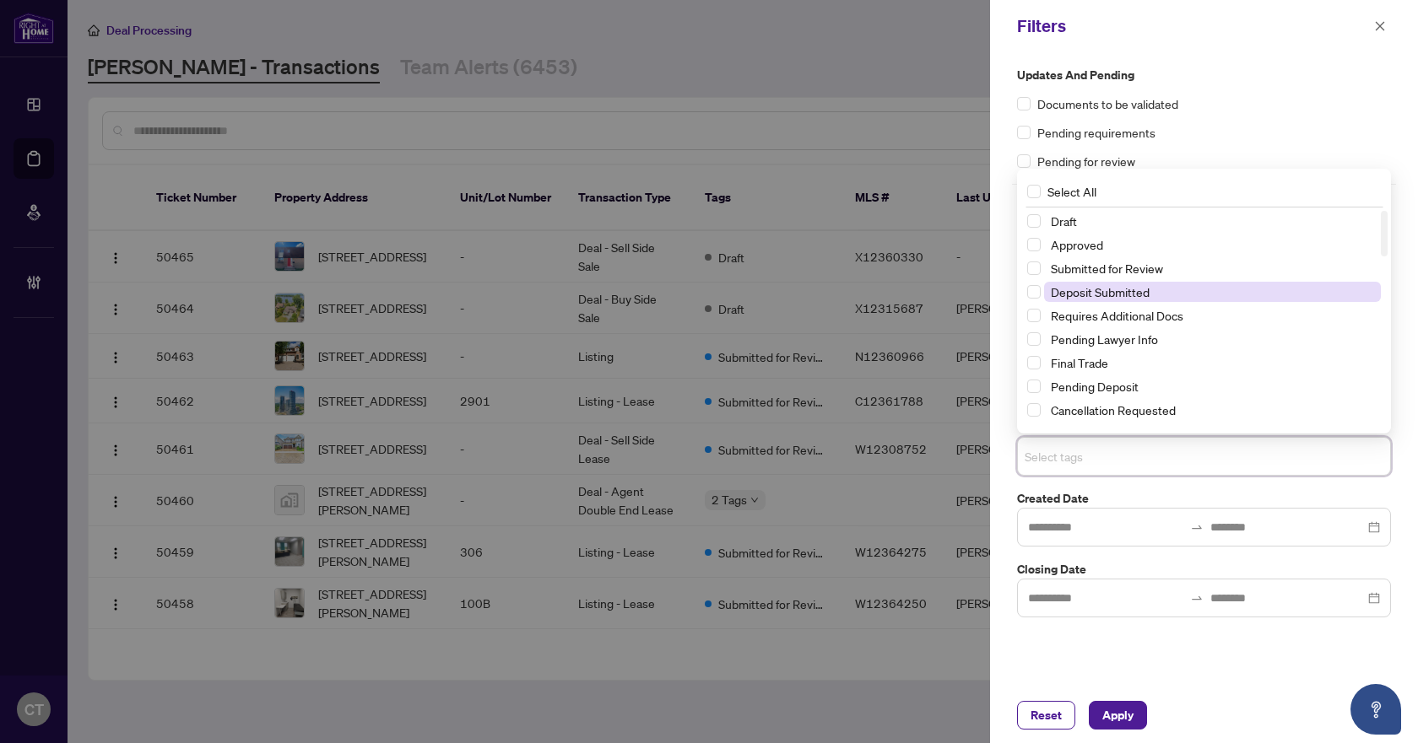
click at [1097, 288] on span "Deposit Submitted" at bounding box center [1100, 291] width 99 height 15
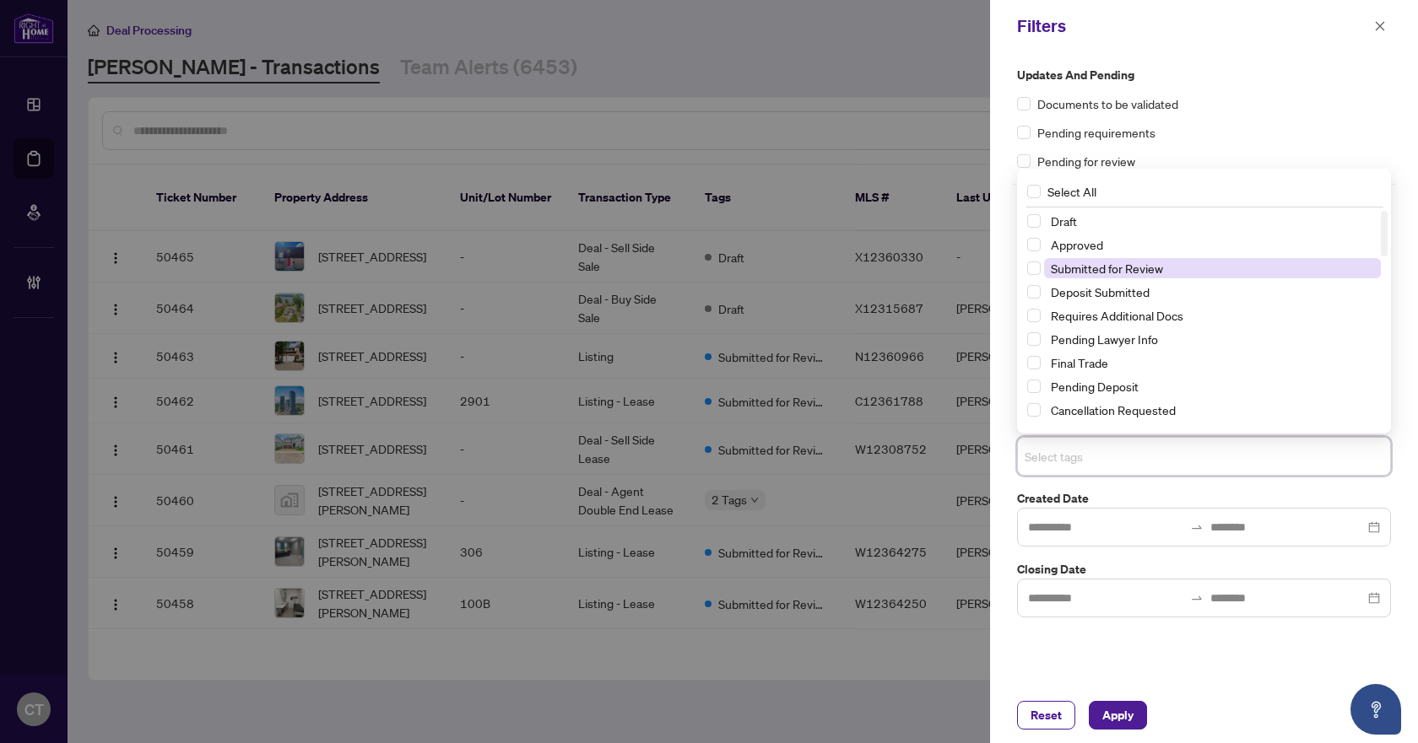
click at [1104, 261] on span "Submitted for Review" at bounding box center [1107, 268] width 112 height 15
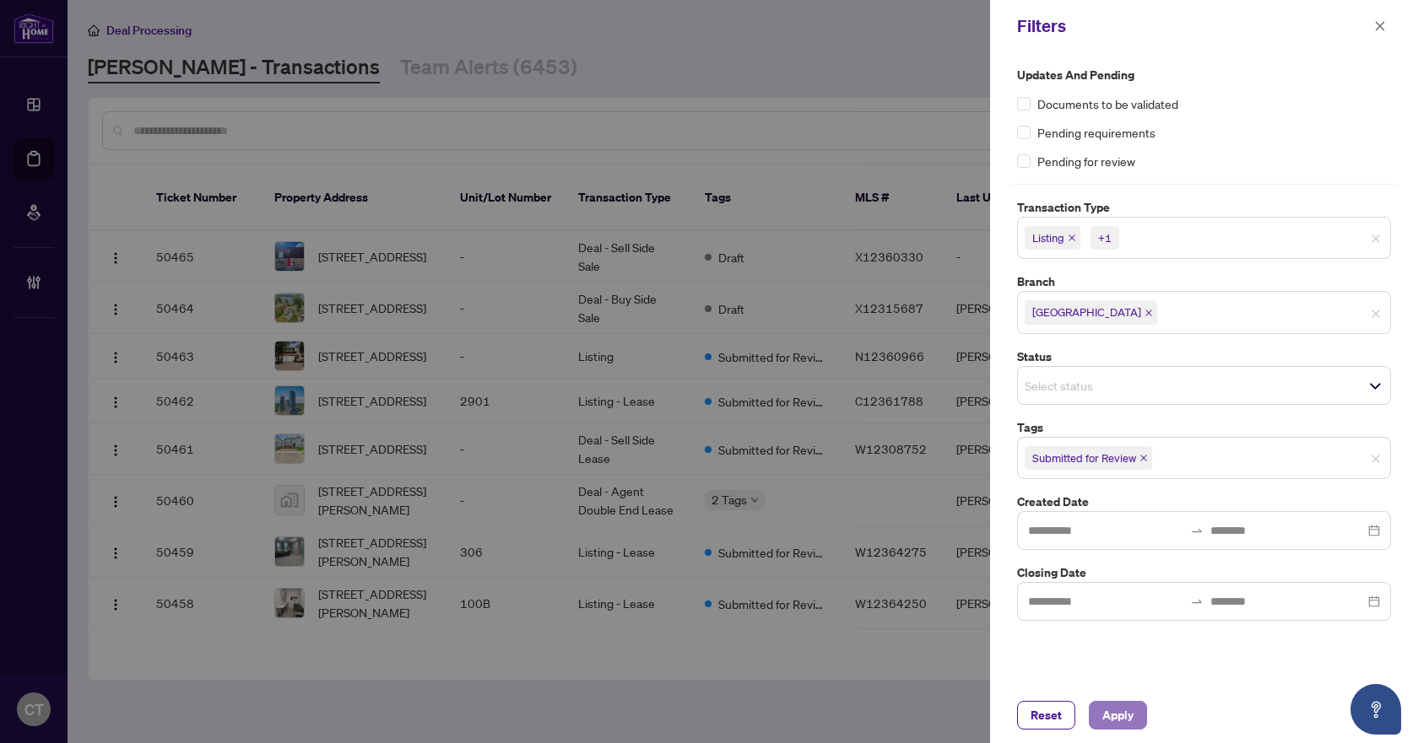
click at [1111, 709] on span "Apply" at bounding box center [1117, 715] width 31 height 27
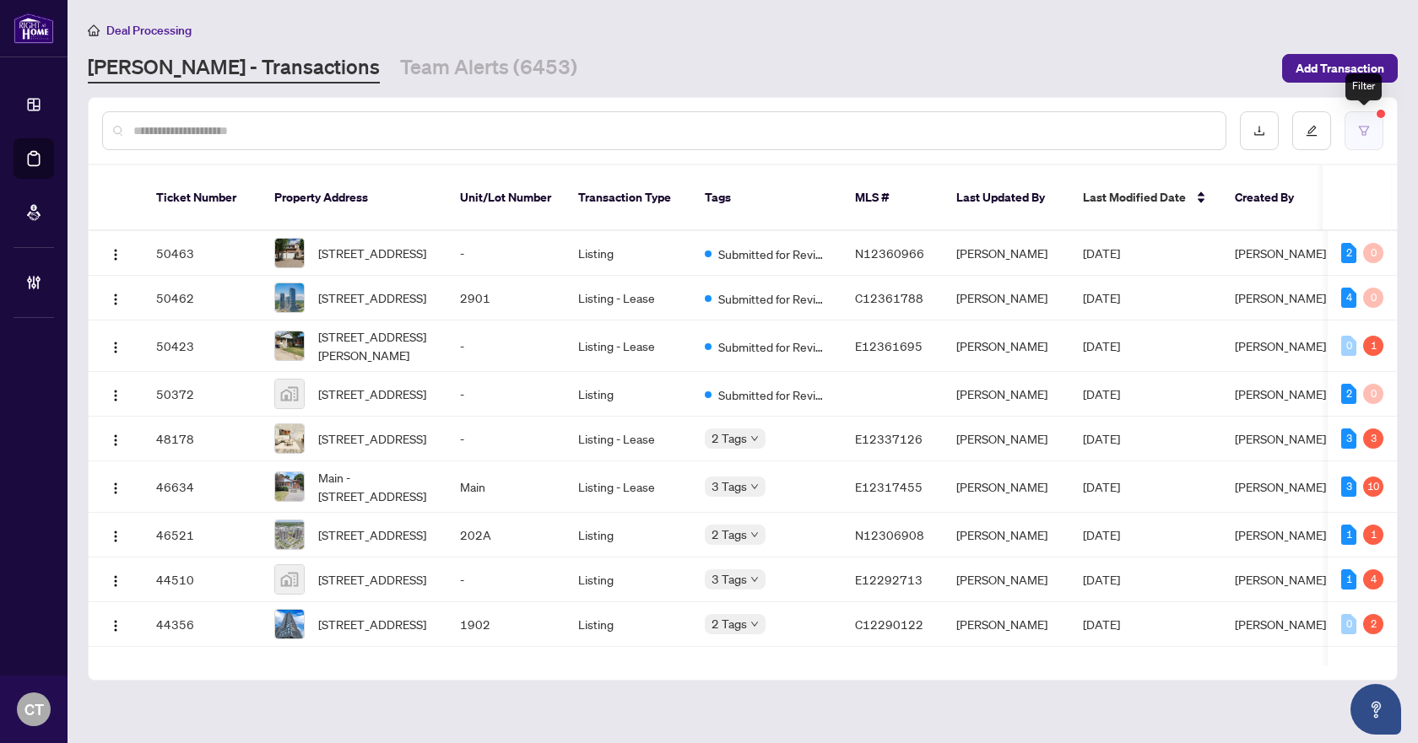
click at [1355, 133] on button "button" at bounding box center [1363, 130] width 39 height 39
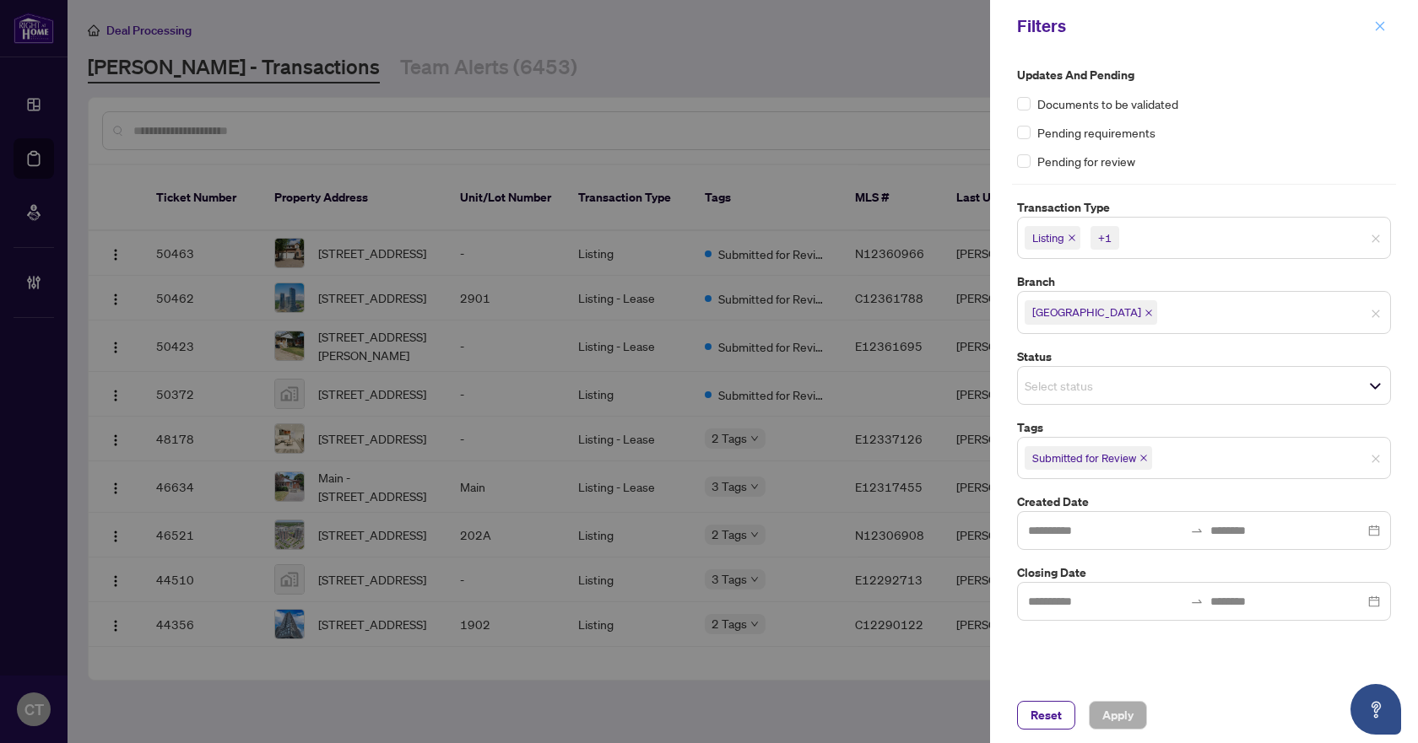
click at [1380, 28] on icon "close" at bounding box center [1379, 25] width 9 height 9
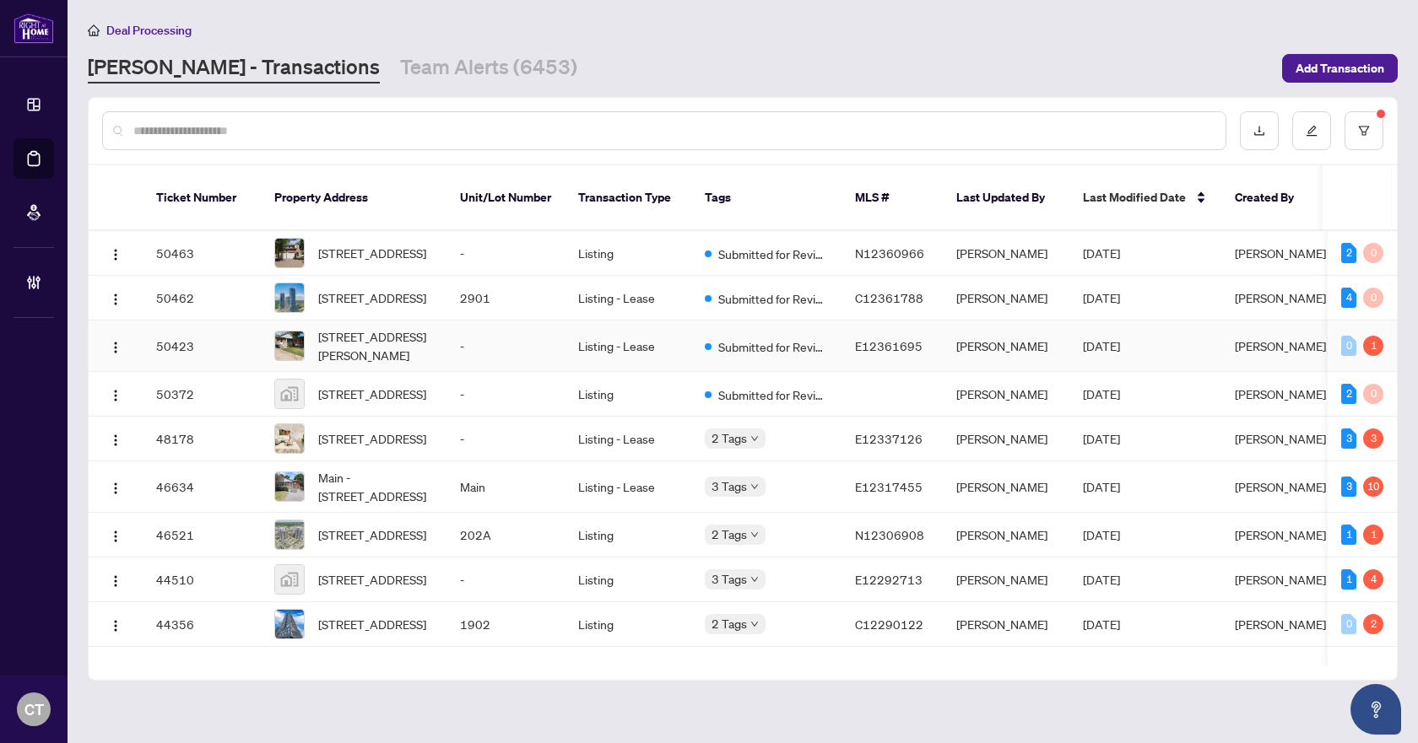
scroll to position [84, 0]
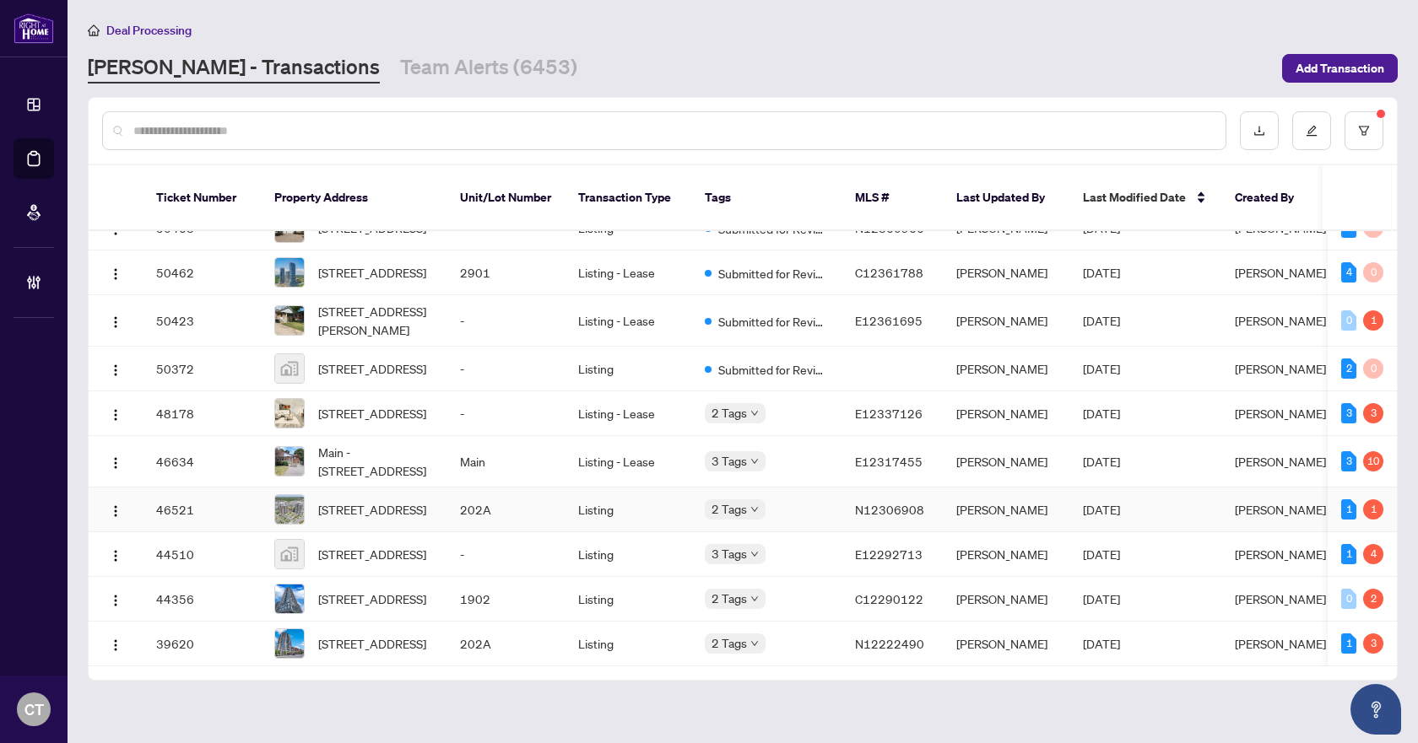
click at [473, 488] on td "202A" at bounding box center [505, 510] width 118 height 45
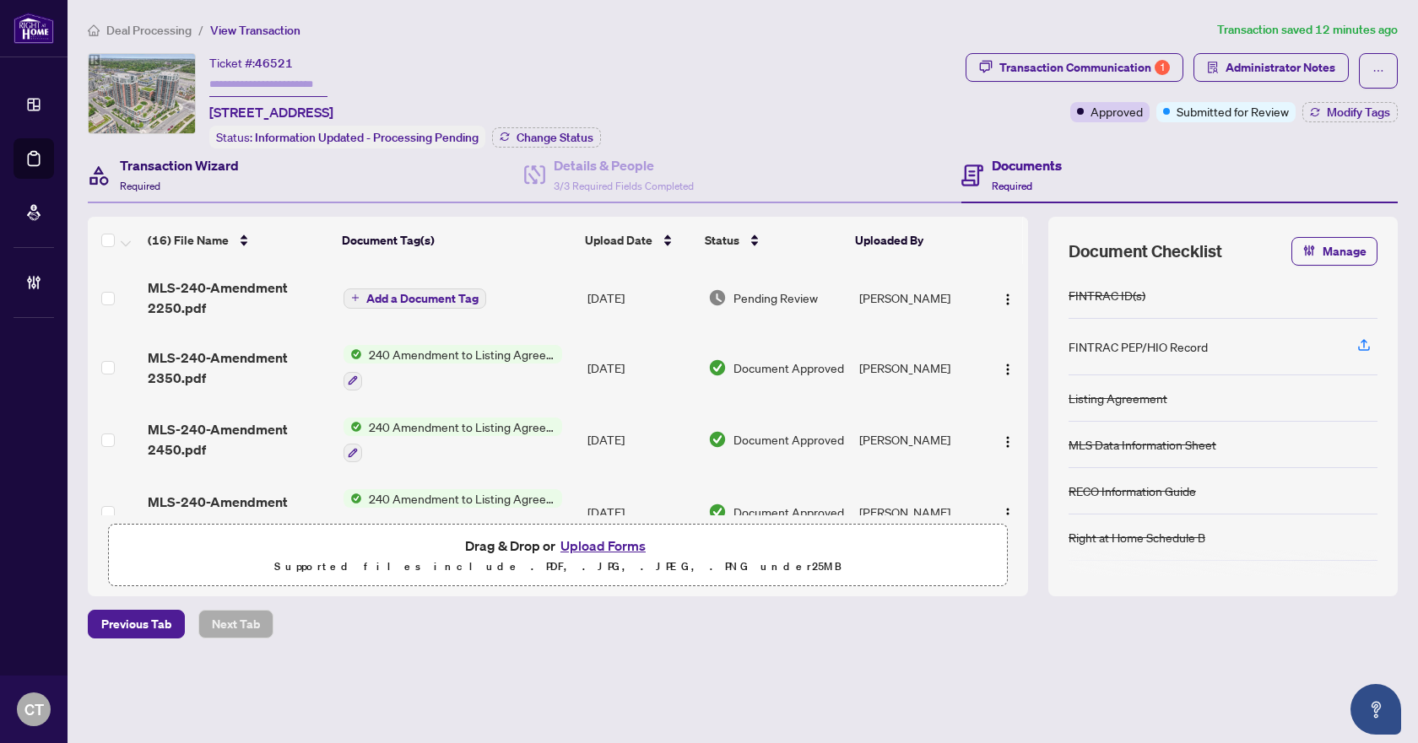
click at [223, 167] on h4 "Transaction Wizard" at bounding box center [179, 165] width 119 height 20
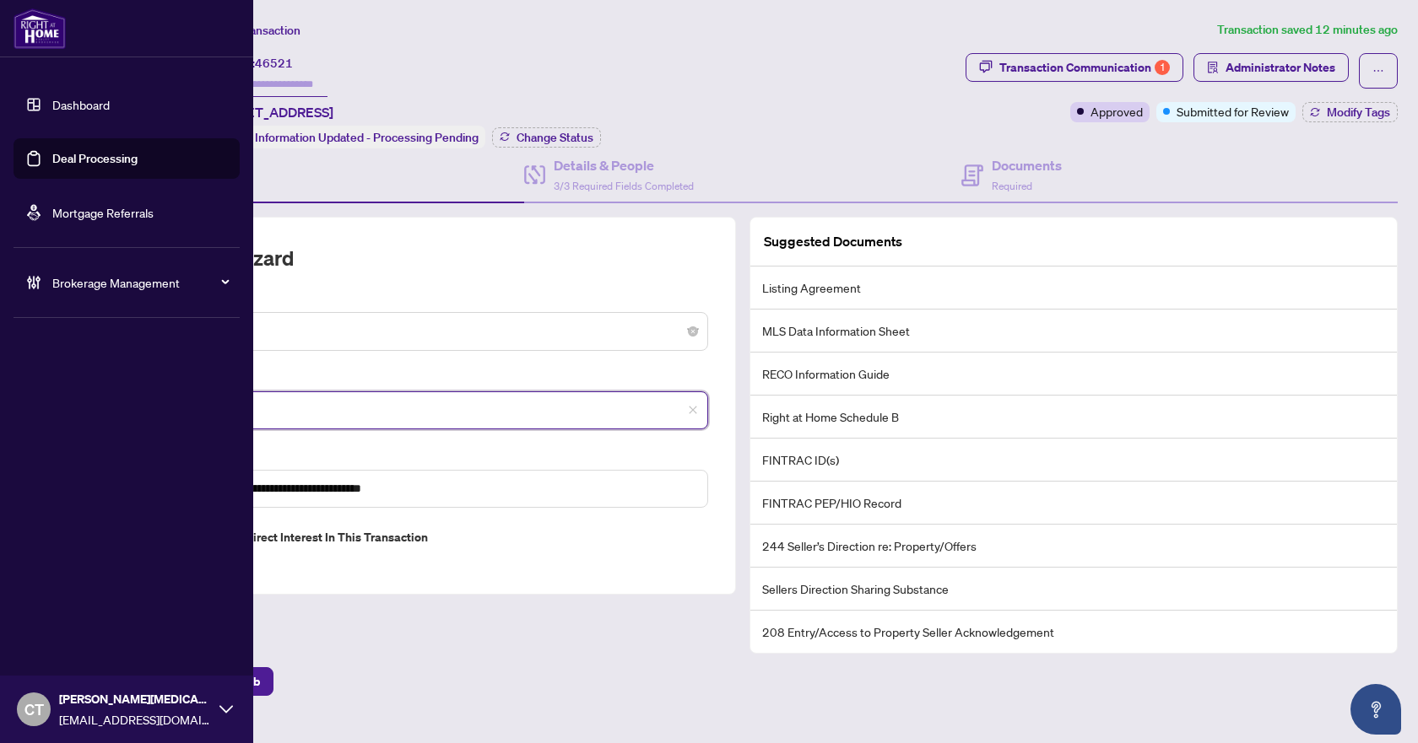
drag, startPoint x: 235, startPoint y: 400, endPoint x: 51, endPoint y: 403, distance: 184.8
click at [51, 403] on div "**********" at bounding box center [709, 371] width 1418 height 743
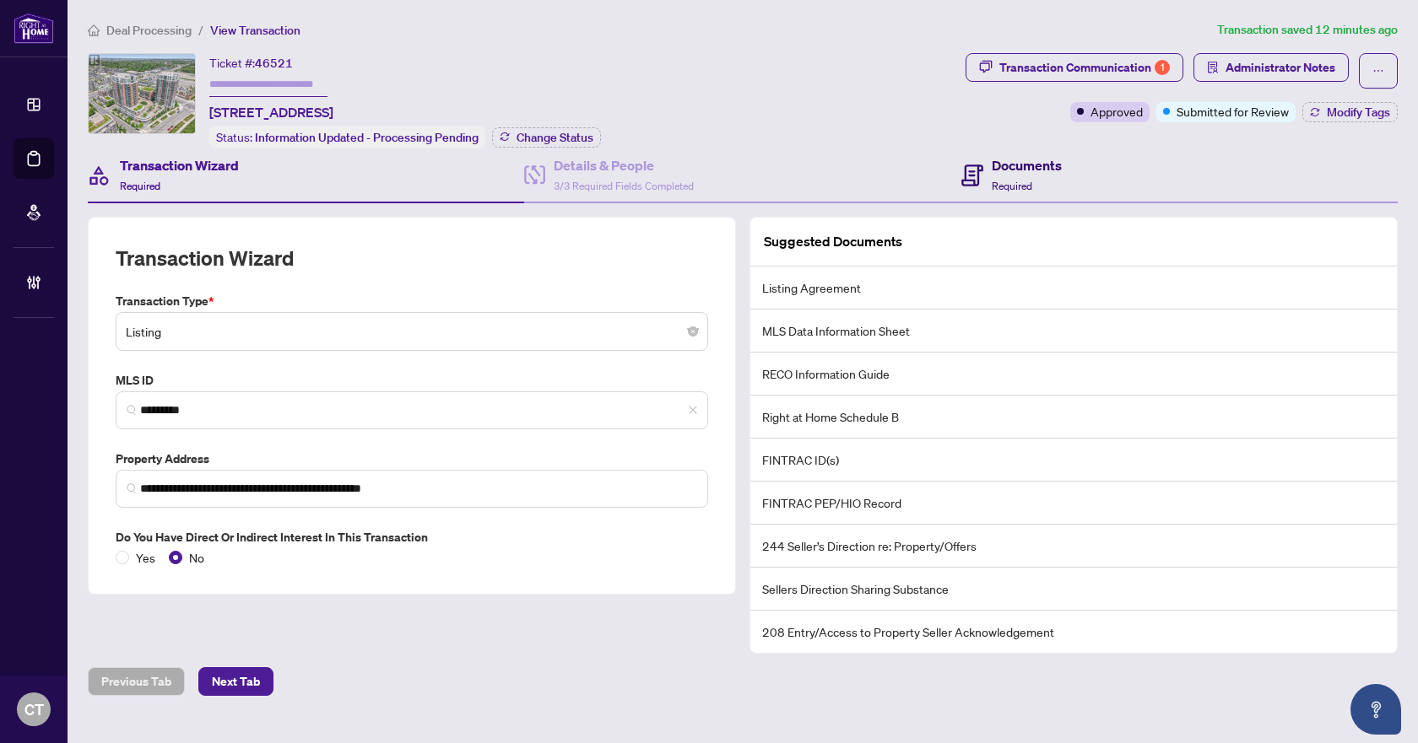
click at [961, 165] on icon at bounding box center [972, 176] width 22 height 22
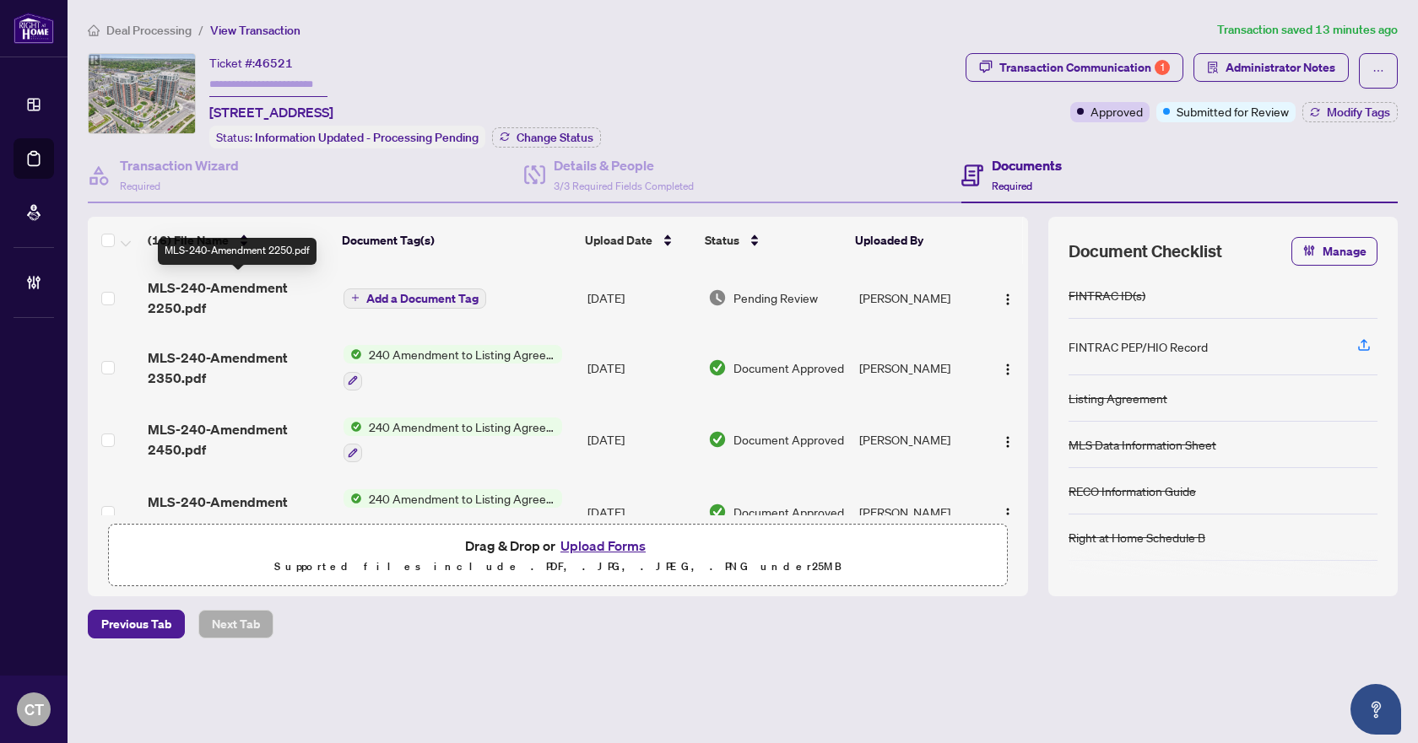
click at [224, 295] on span "MLS-240-Amendment 2250.pdf" at bounding box center [238, 298] width 181 height 41
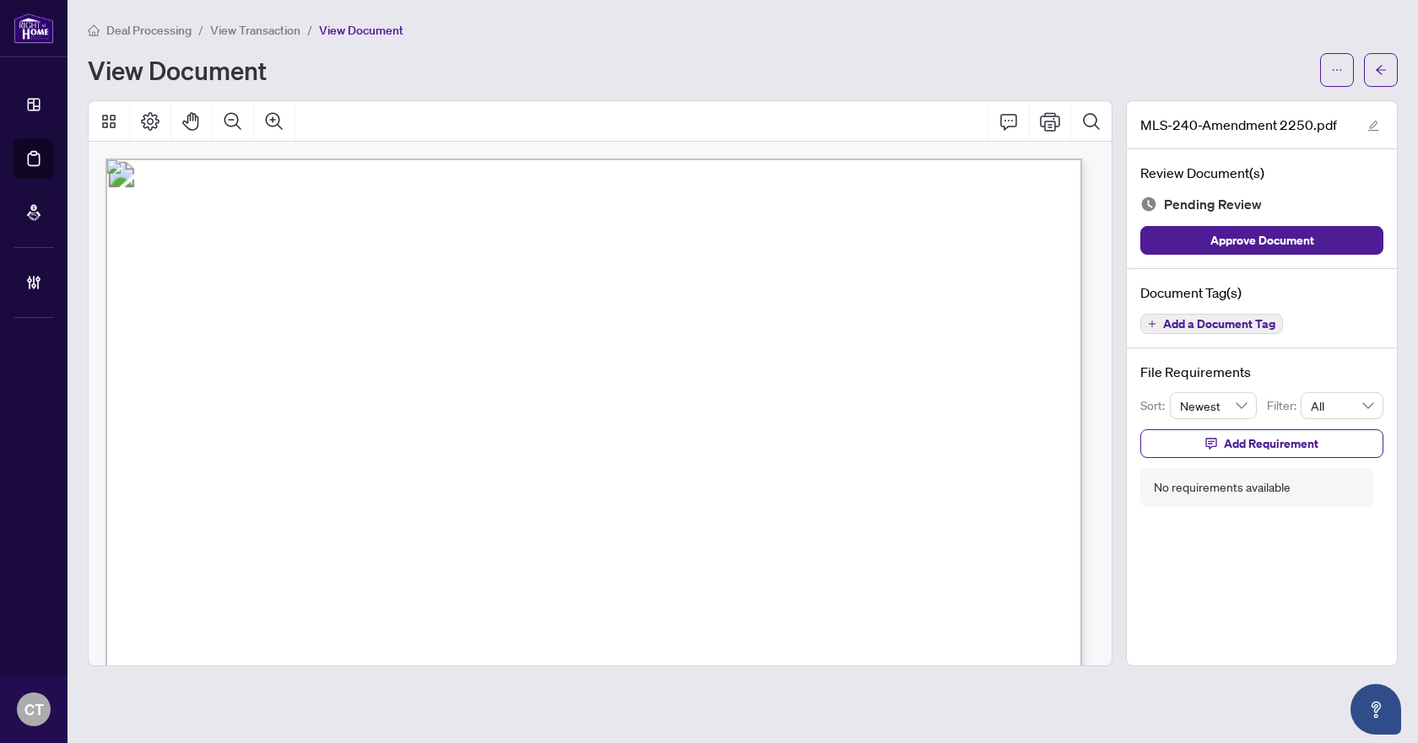
click at [1183, 326] on span "Add a Document Tag" at bounding box center [1219, 324] width 112 height 12
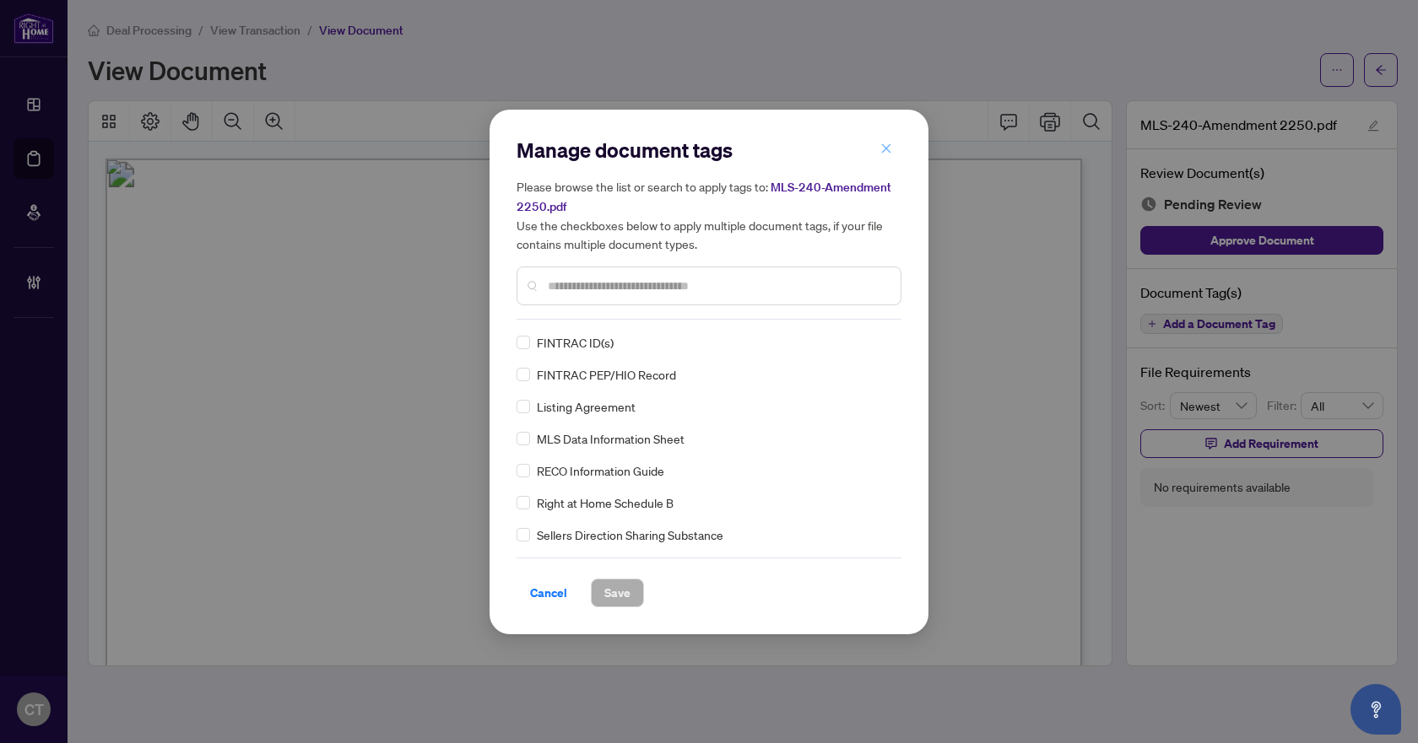
click at [883, 147] on icon "close" at bounding box center [886, 149] width 12 height 12
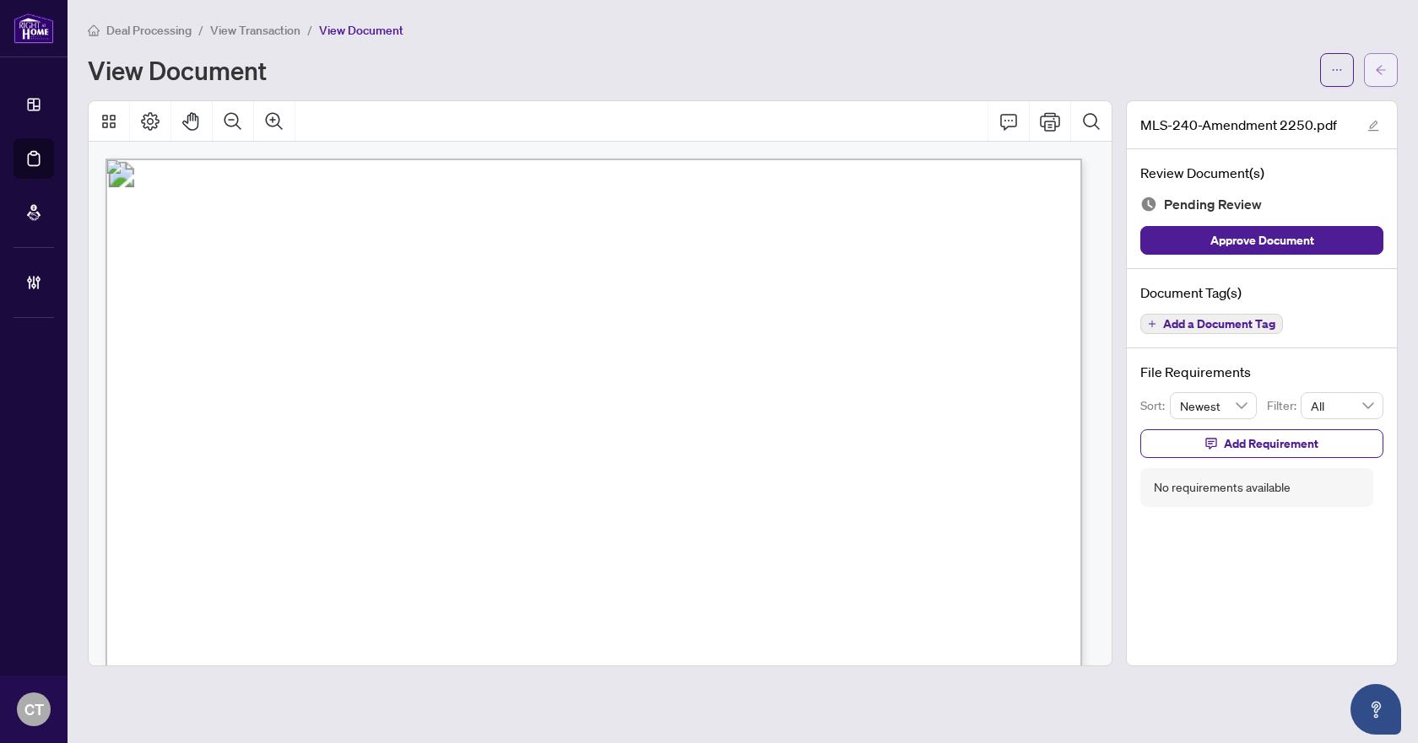
click at [1375, 76] on span "button" at bounding box center [1381, 70] width 12 height 27
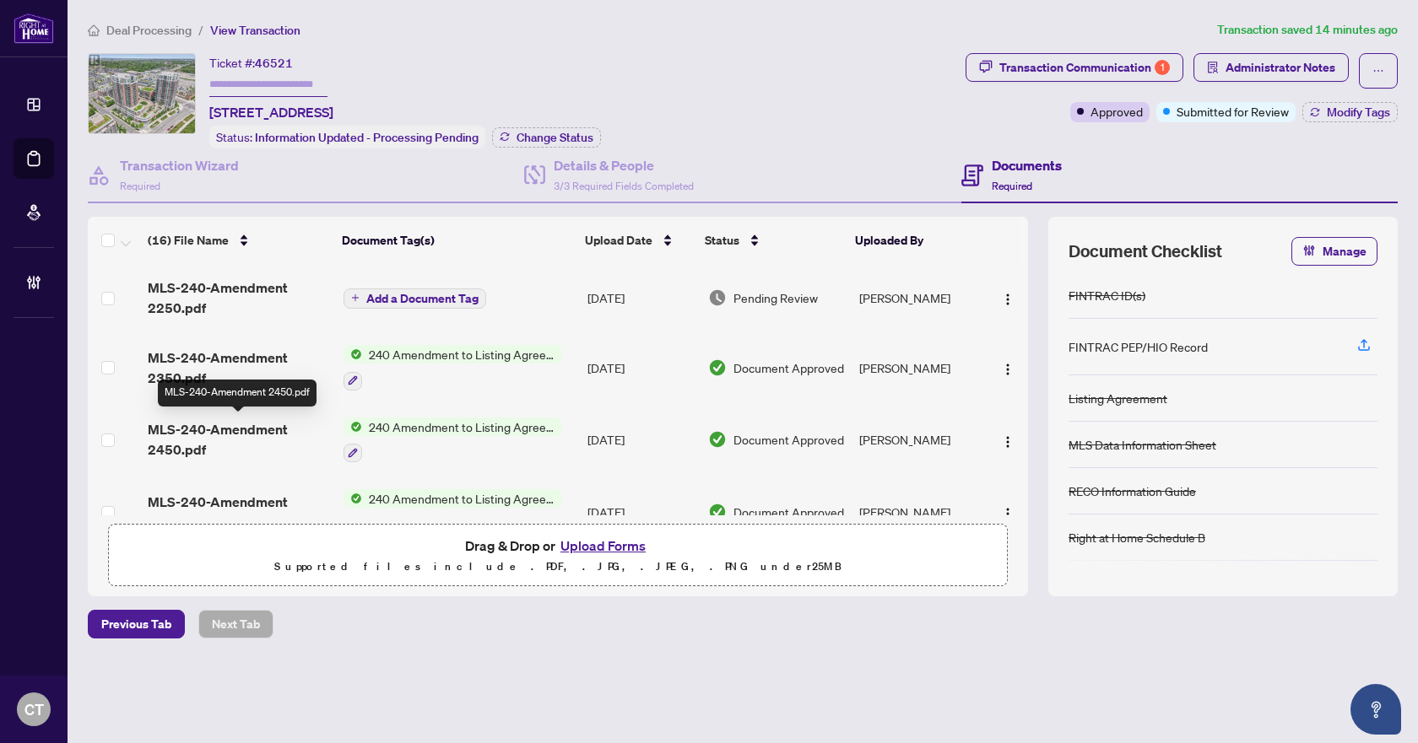
click at [257, 434] on span "MLS-240-Amendment 2450.pdf" at bounding box center [238, 439] width 181 height 41
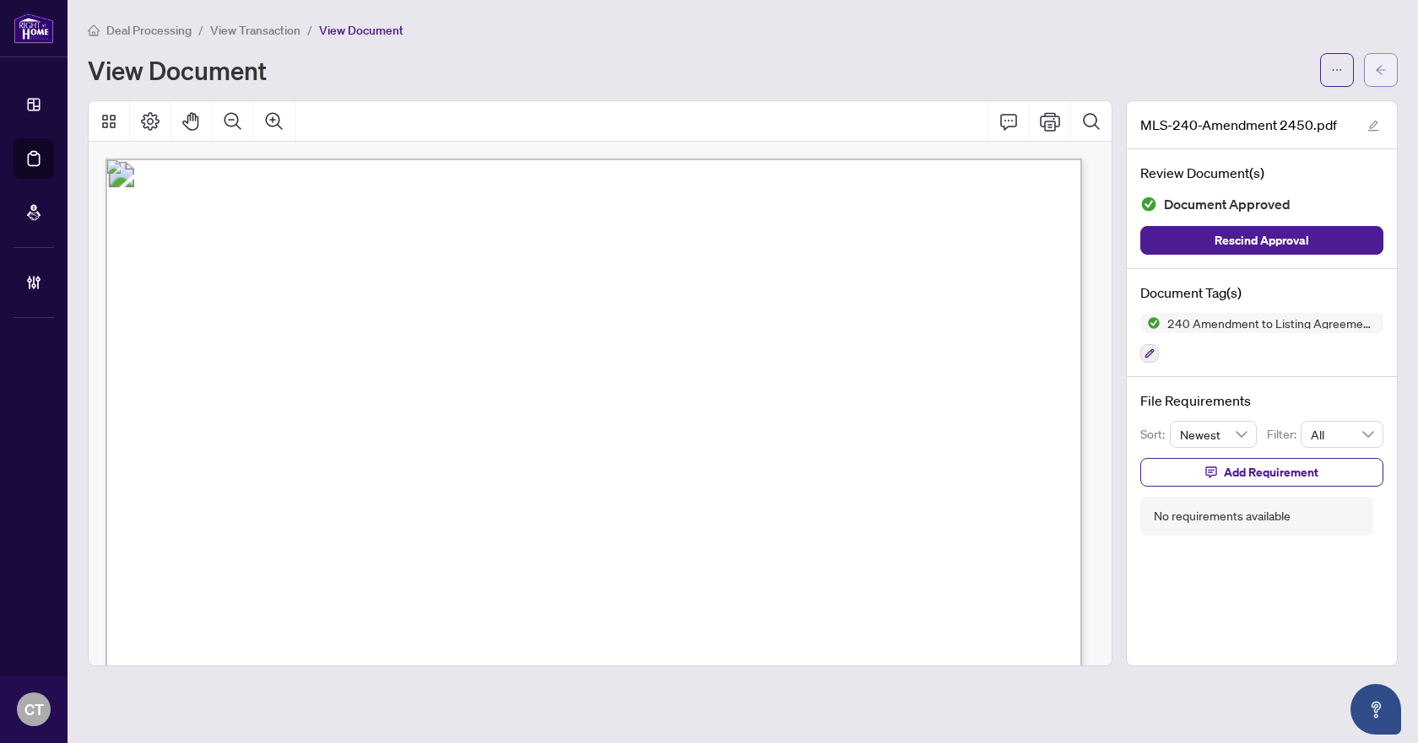
click at [1394, 68] on button "button" at bounding box center [1381, 70] width 34 height 34
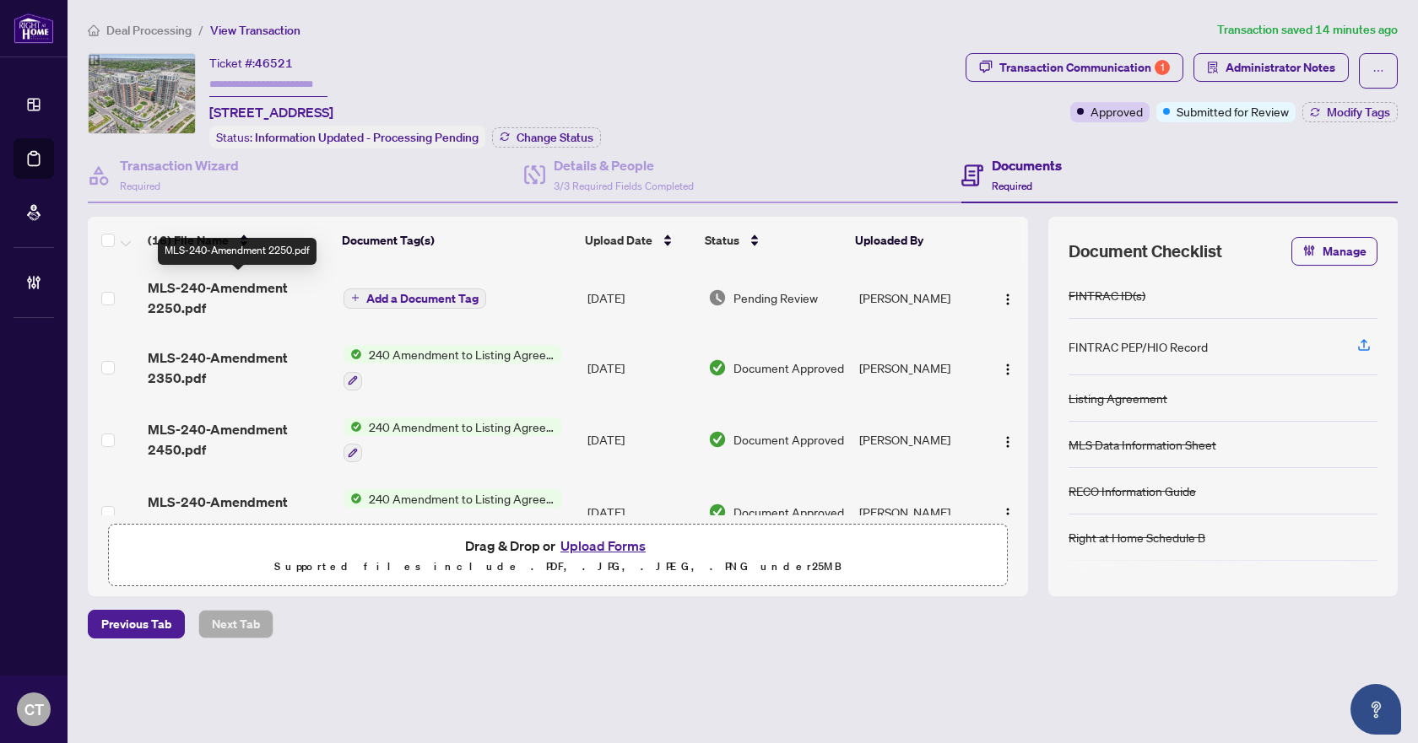
click at [255, 301] on span "MLS-240-Amendment 2250.pdf" at bounding box center [238, 298] width 181 height 41
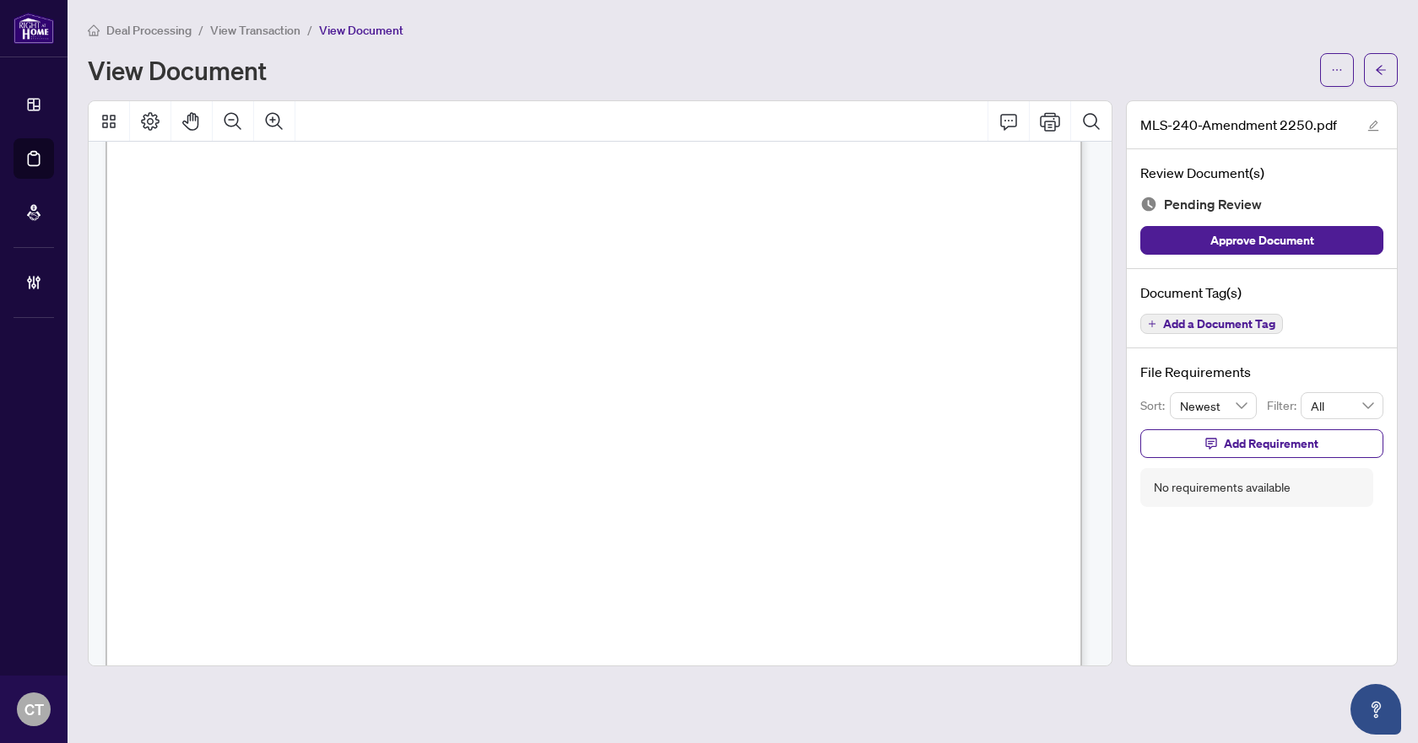
scroll to position [773, 0]
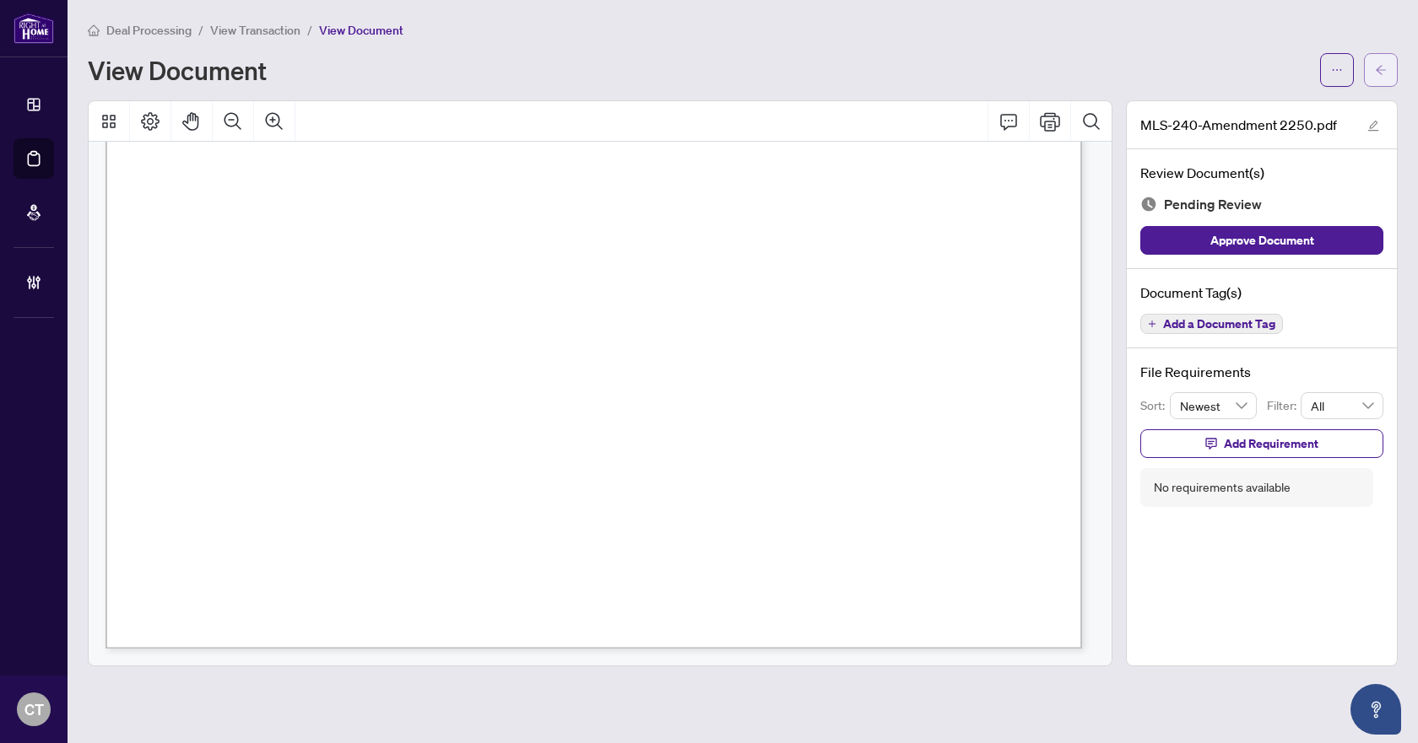
click at [1372, 68] on button "button" at bounding box center [1381, 70] width 34 height 34
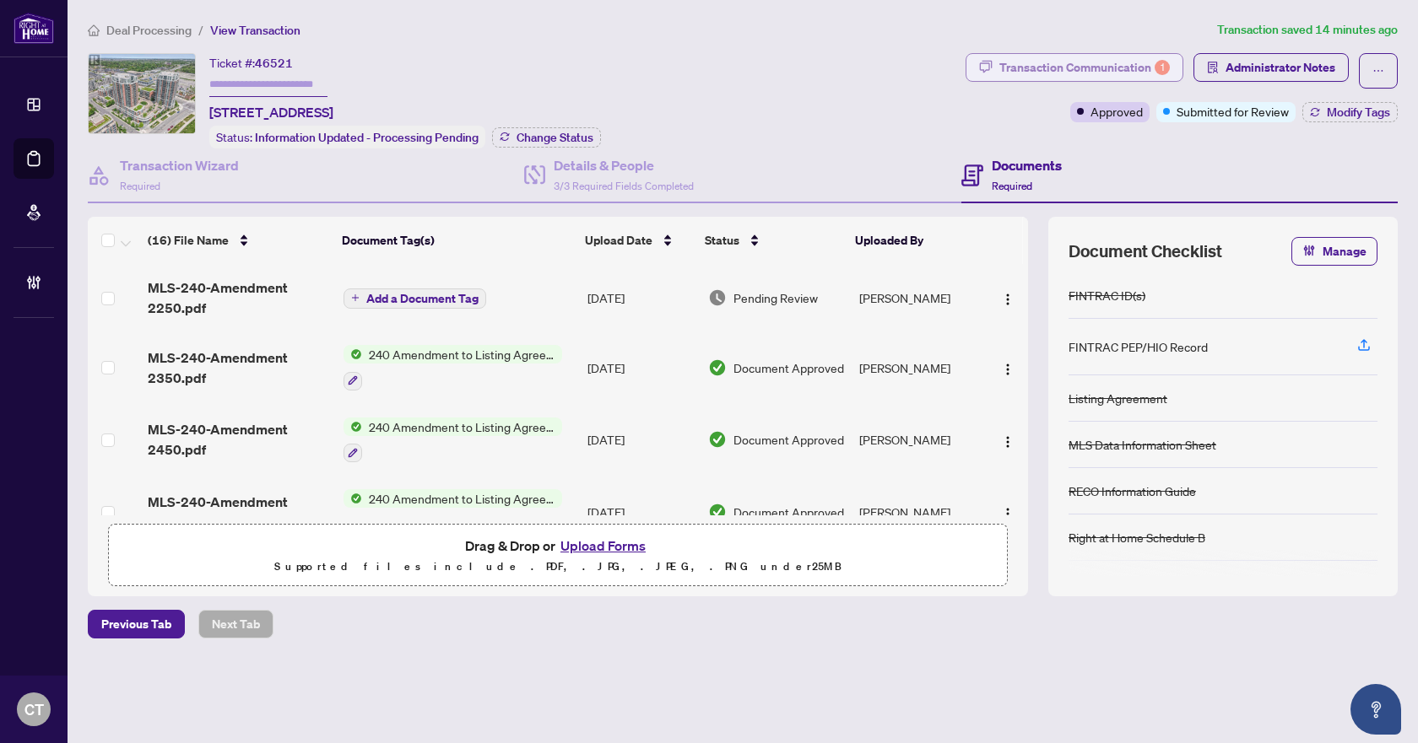
click at [1137, 75] on div "Transaction Communication 1" at bounding box center [1084, 67] width 170 height 27
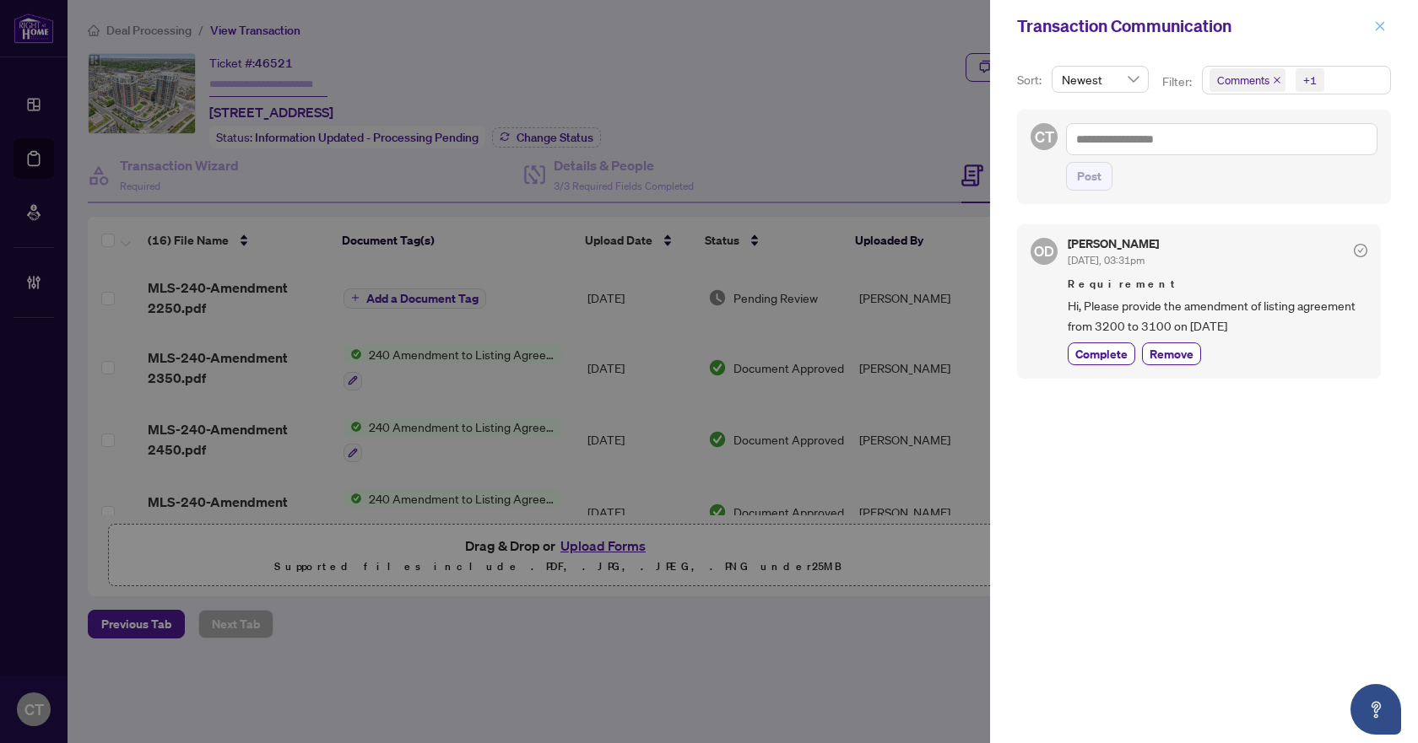
click at [1380, 21] on icon "close" at bounding box center [1380, 26] width 12 height 12
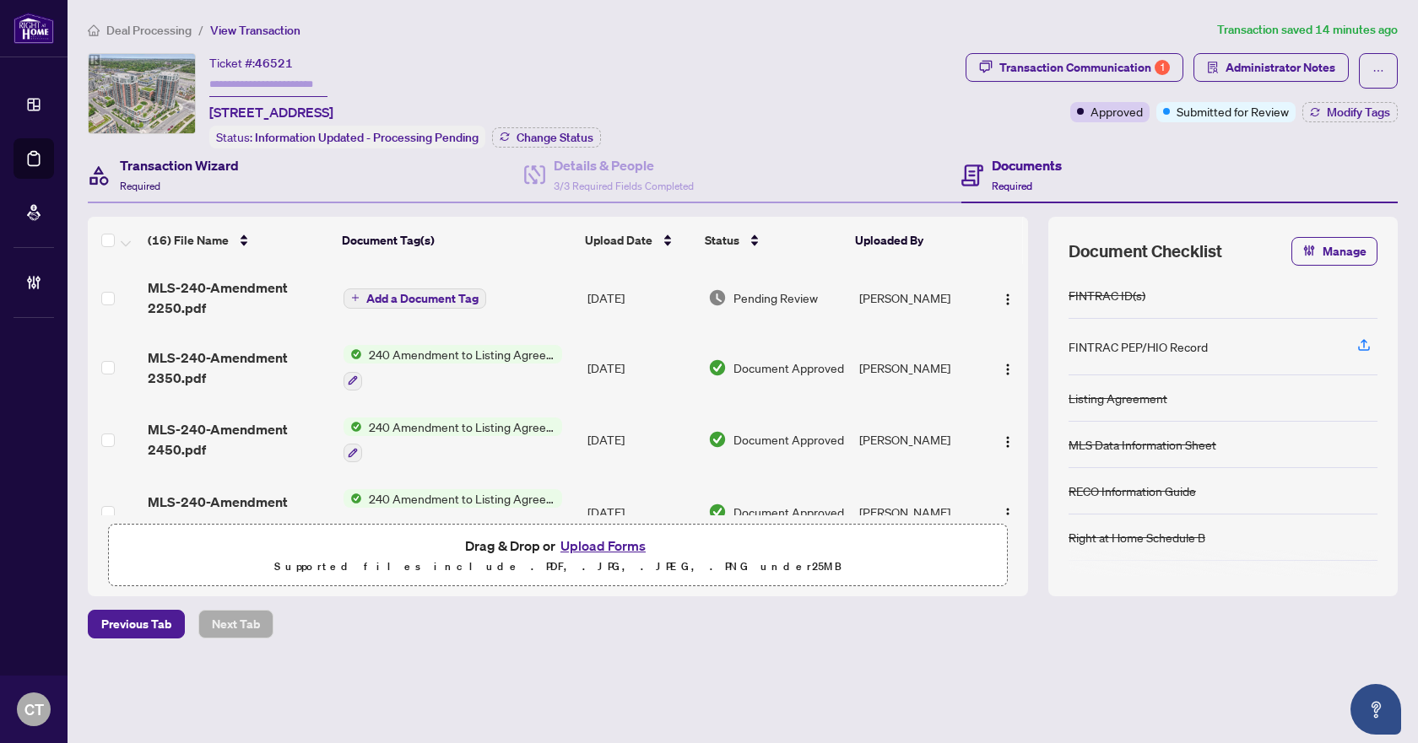
click at [211, 170] on h4 "Transaction Wizard" at bounding box center [179, 165] width 119 height 20
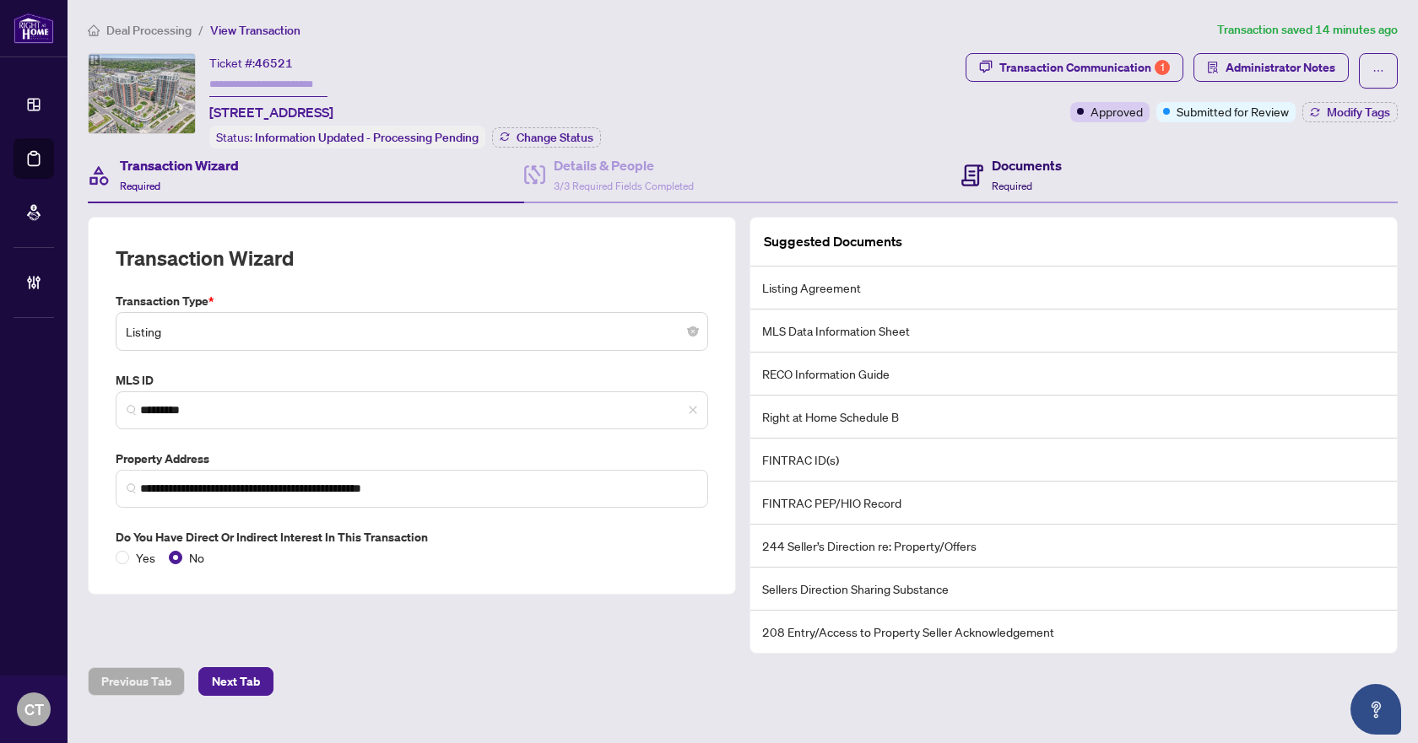
click at [973, 181] on icon at bounding box center [972, 176] width 22 height 22
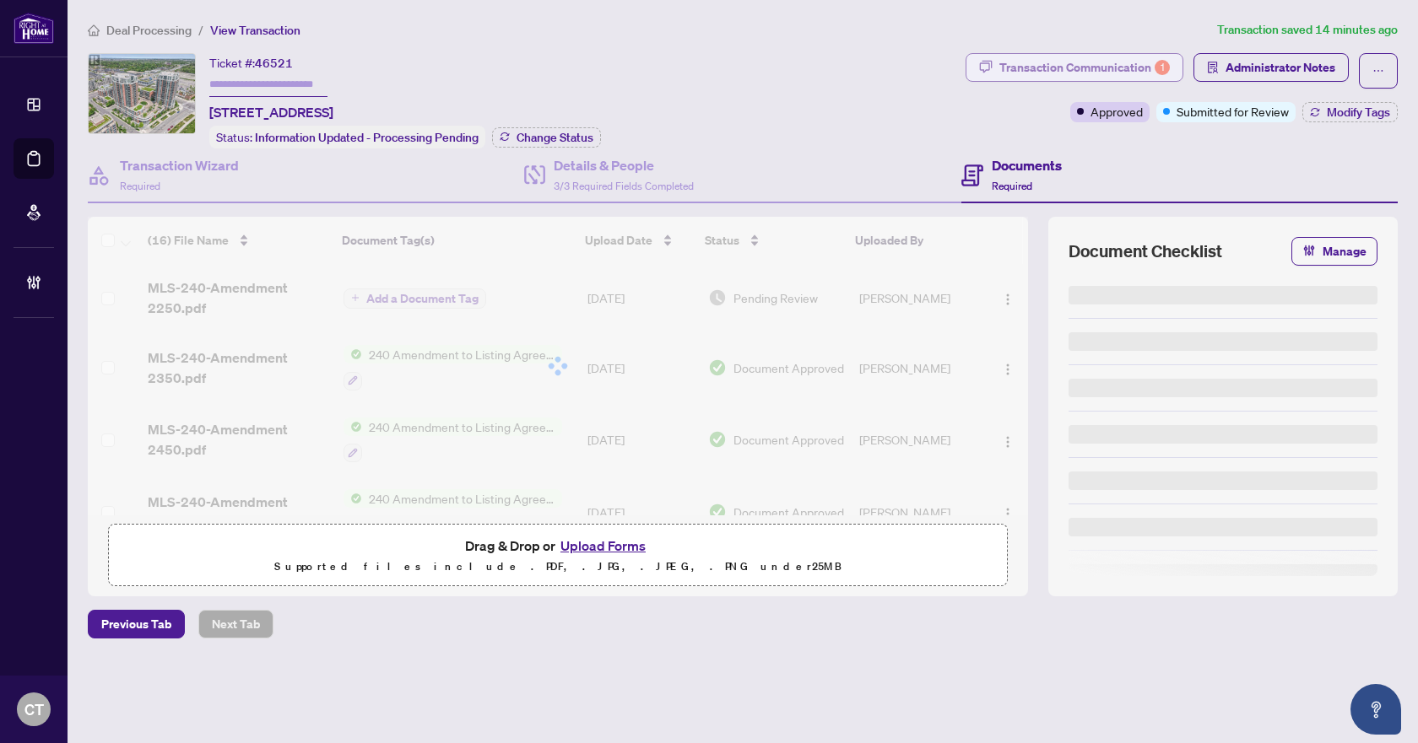
click at [1129, 65] on div "Transaction Communication 1" at bounding box center [1084, 67] width 170 height 27
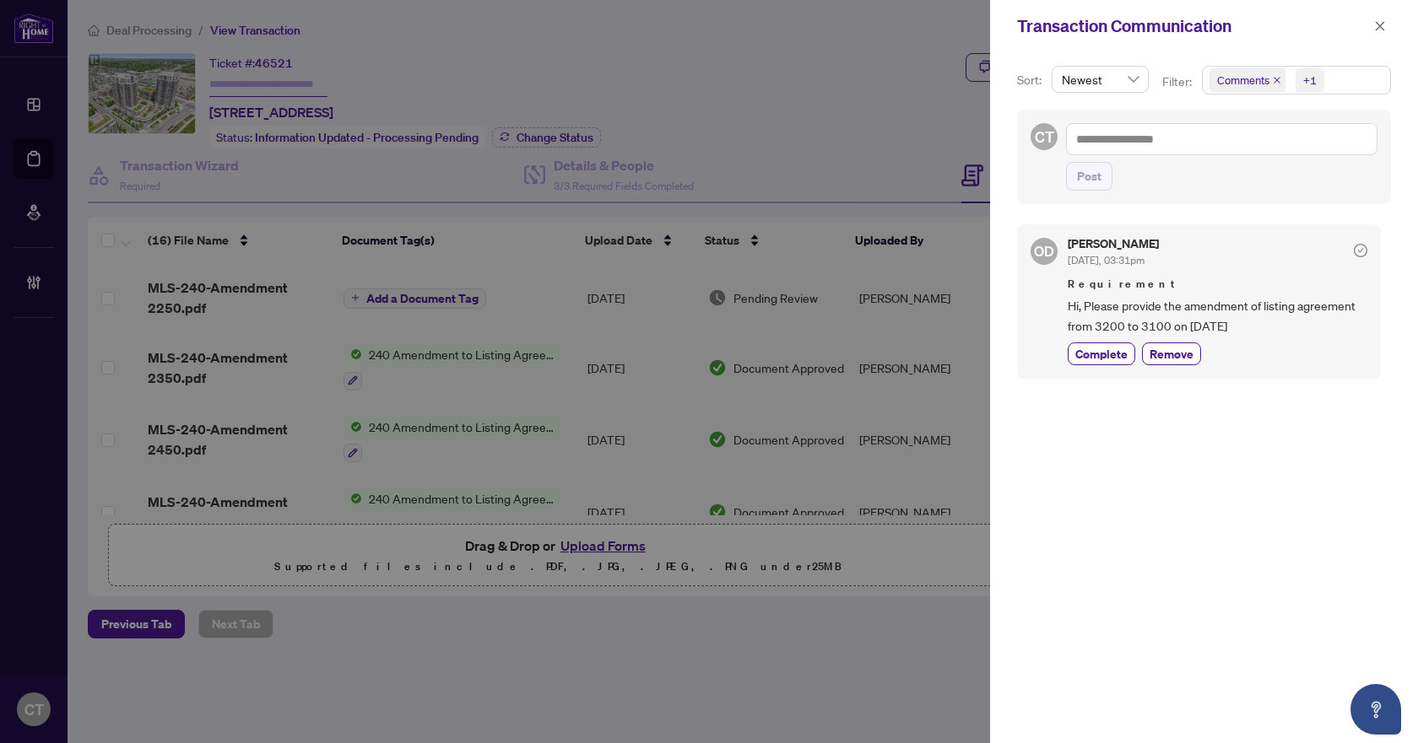
click at [1353, 75] on span "Comments +1" at bounding box center [1295, 80] width 187 height 27
click at [1278, 197] on span "Activity History" at bounding box center [1275, 197] width 80 height 15
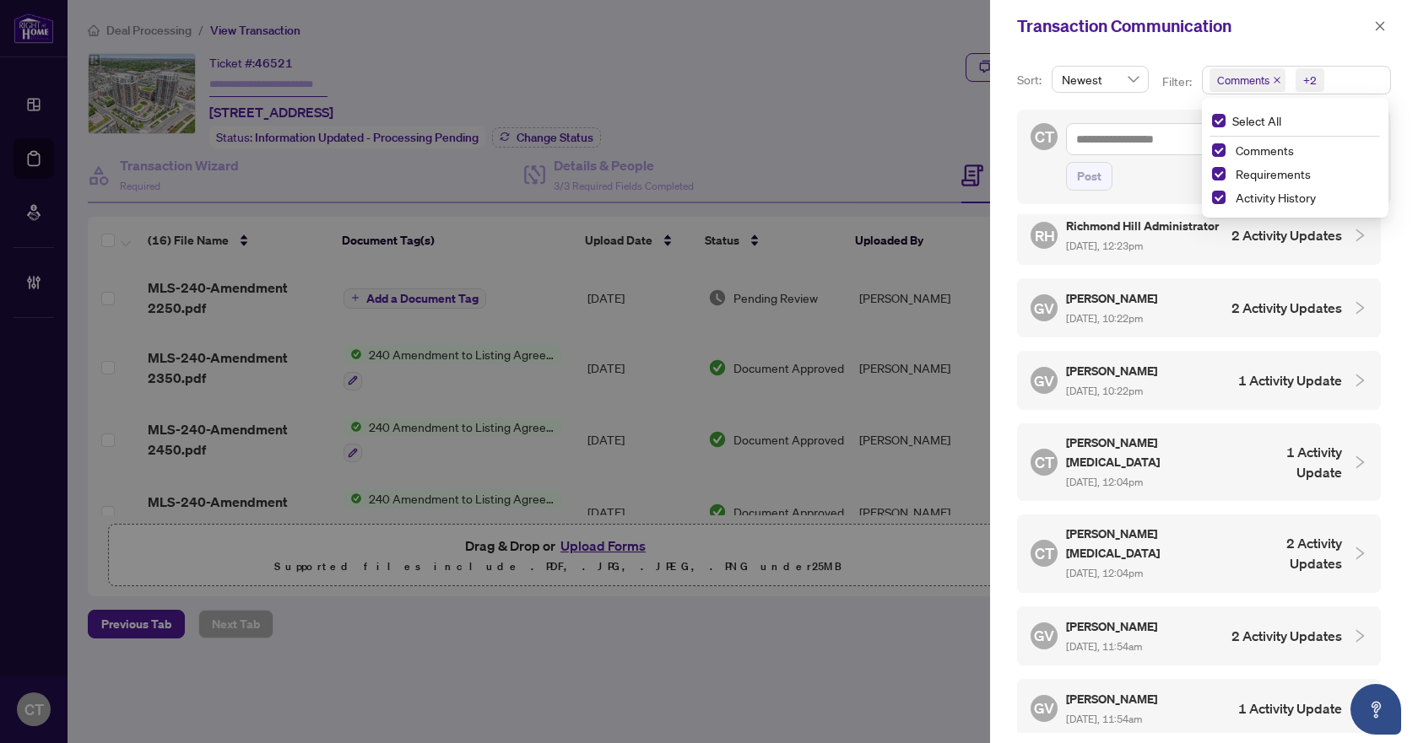
scroll to position [506, 0]
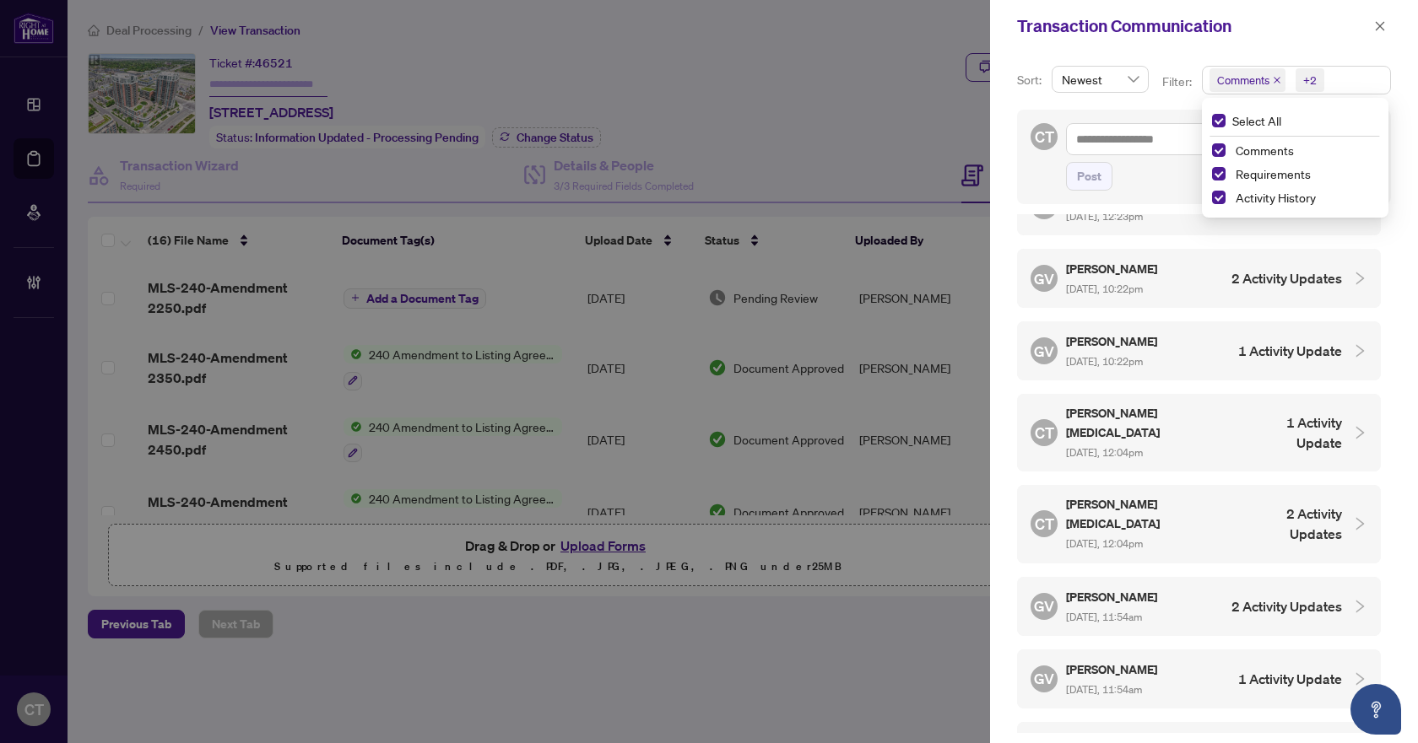
click at [1119, 440] on h5 "[PERSON_NAME][MEDICAL_DATA]" at bounding box center [1151, 423] width 170 height 38
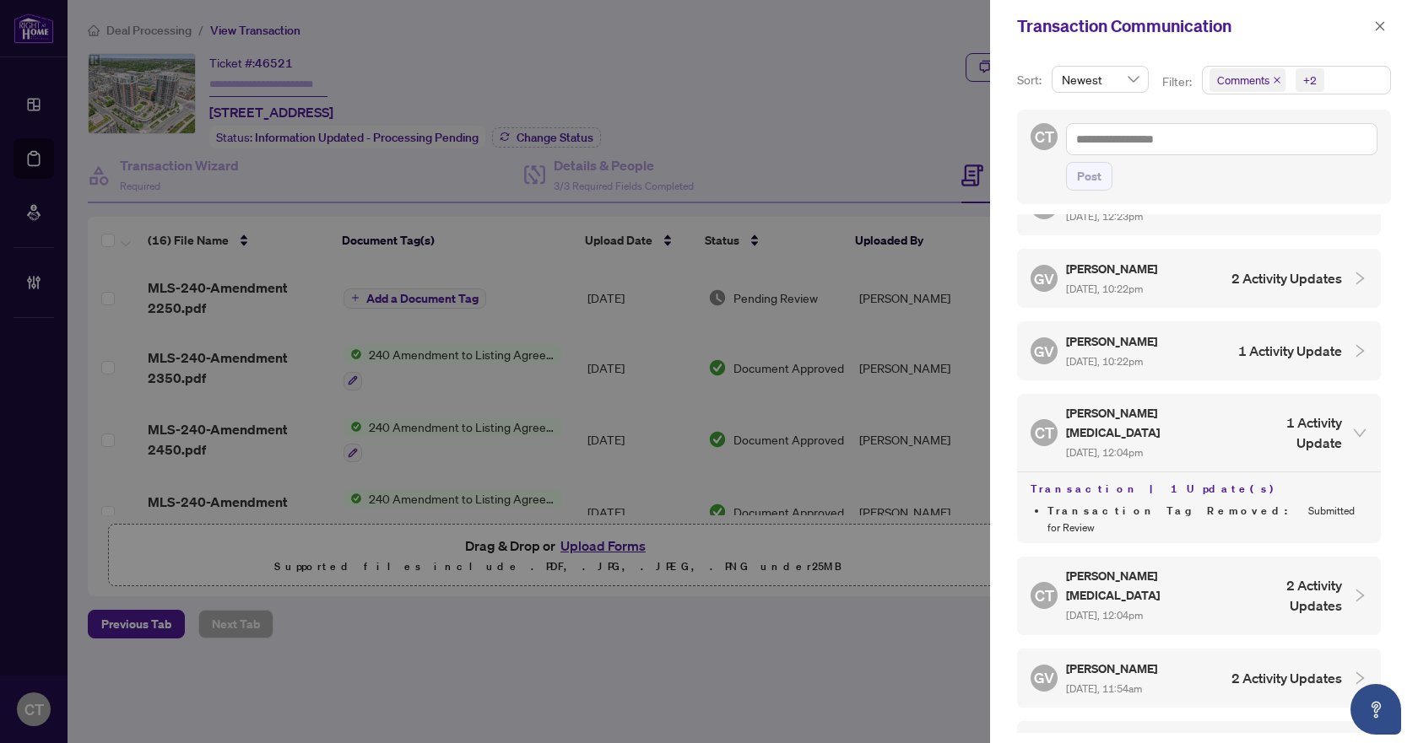
click at [1136, 368] on span "Aug/17/2025, 10:22pm" at bounding box center [1104, 361] width 77 height 13
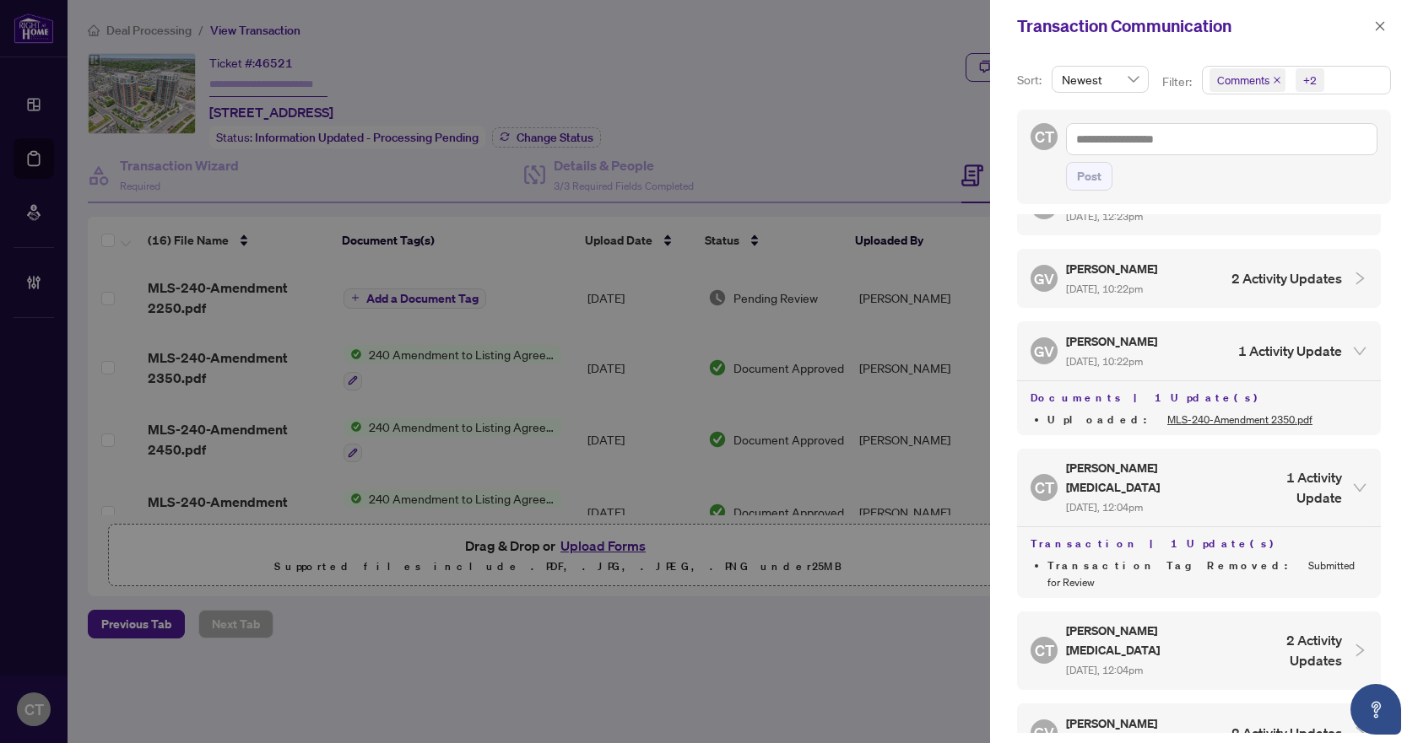
click at [1142, 295] on span "Aug/17/2025, 10:22pm" at bounding box center [1104, 289] width 77 height 13
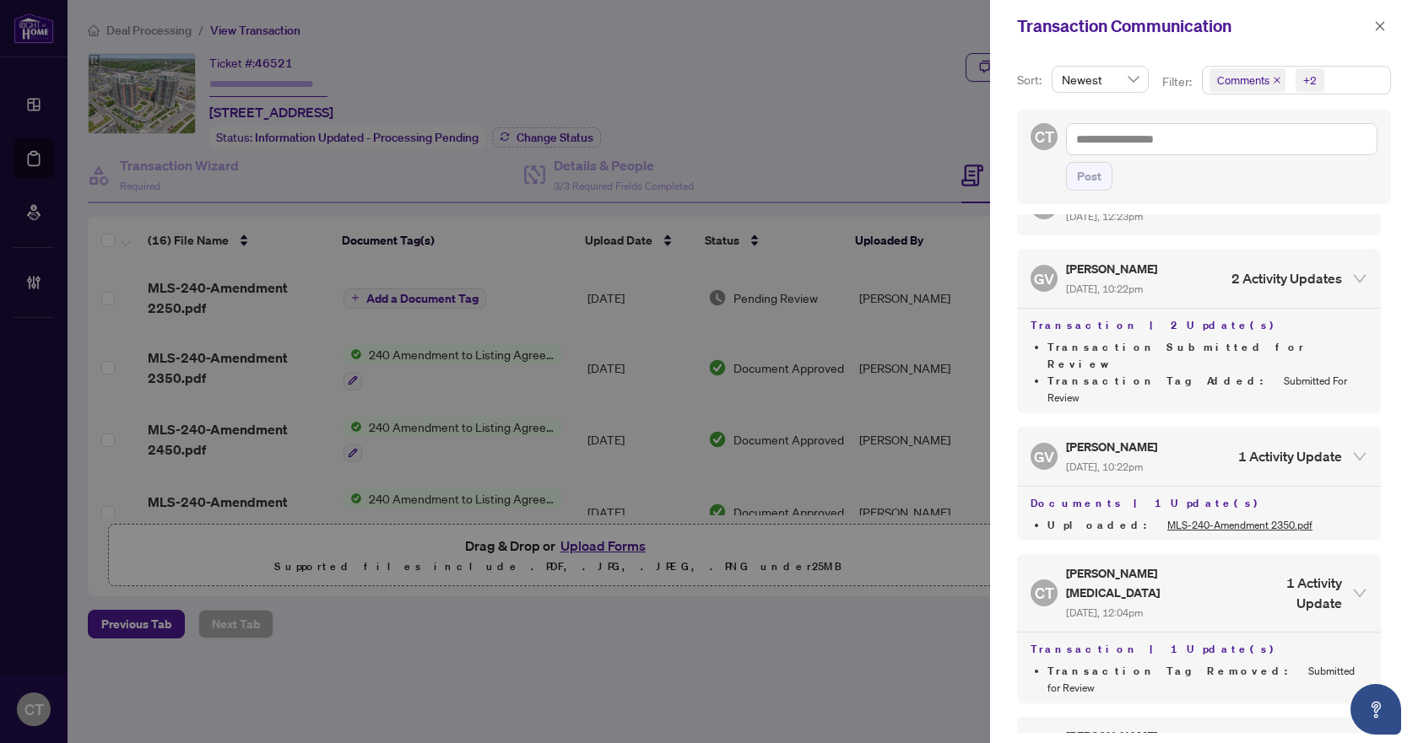
scroll to position [422, 0]
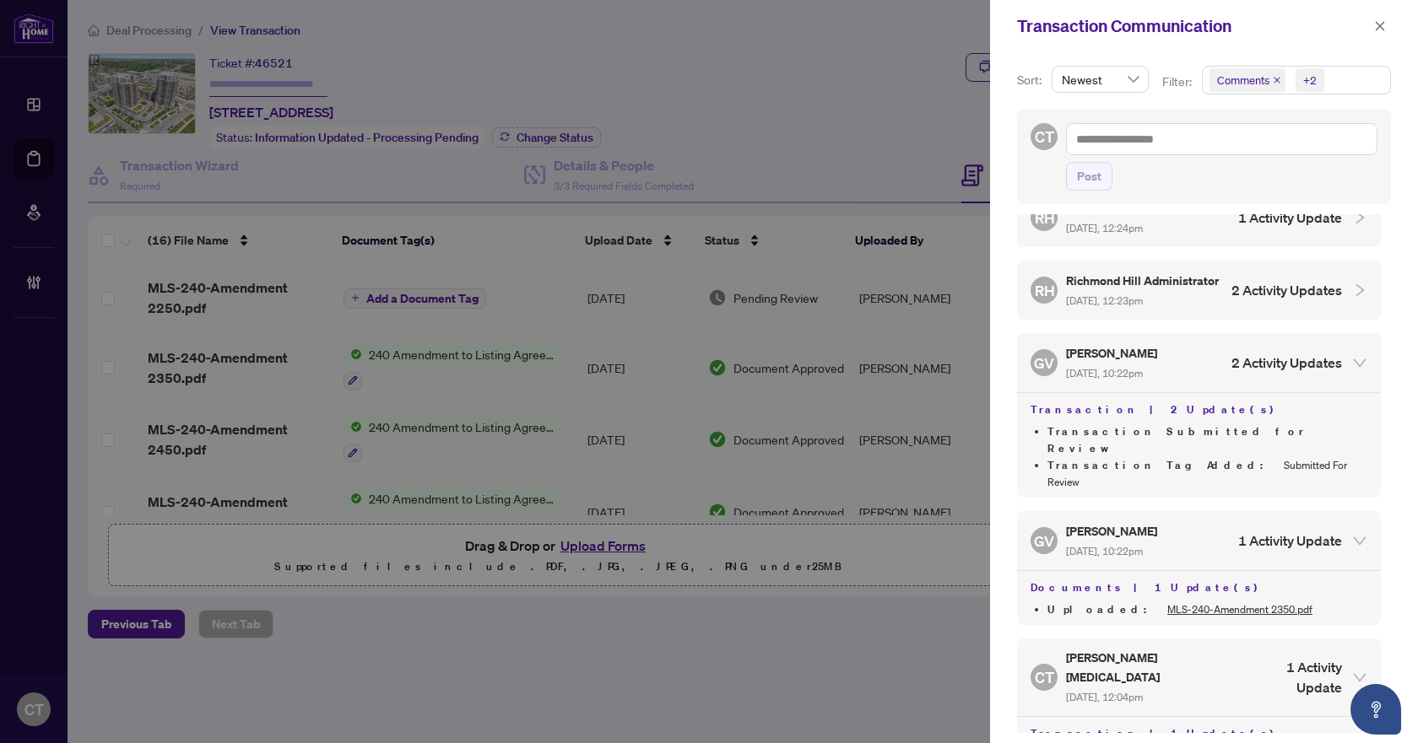
click at [1149, 310] on div "Richmond Hill Administrator Aug/18/2025, 12:23pm" at bounding box center [1143, 290] width 155 height 39
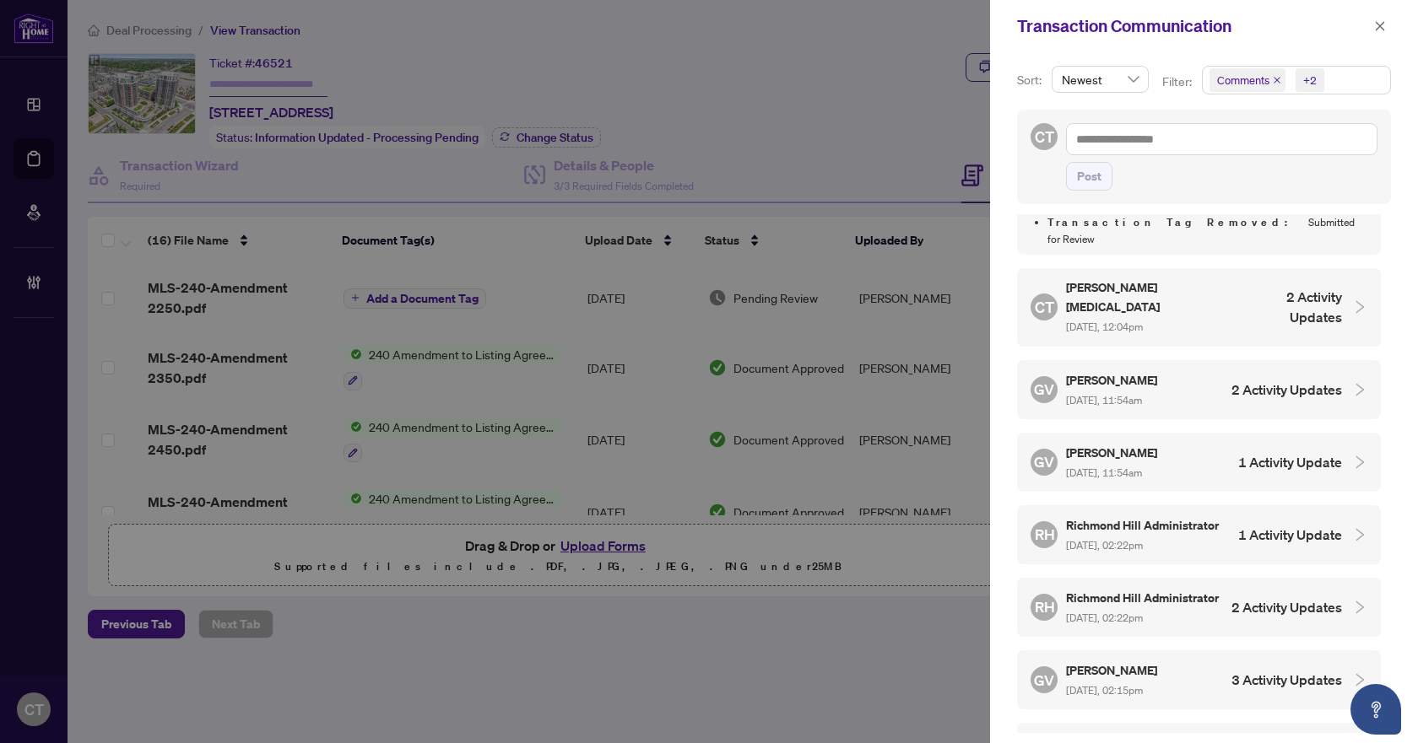
scroll to position [1097, 0]
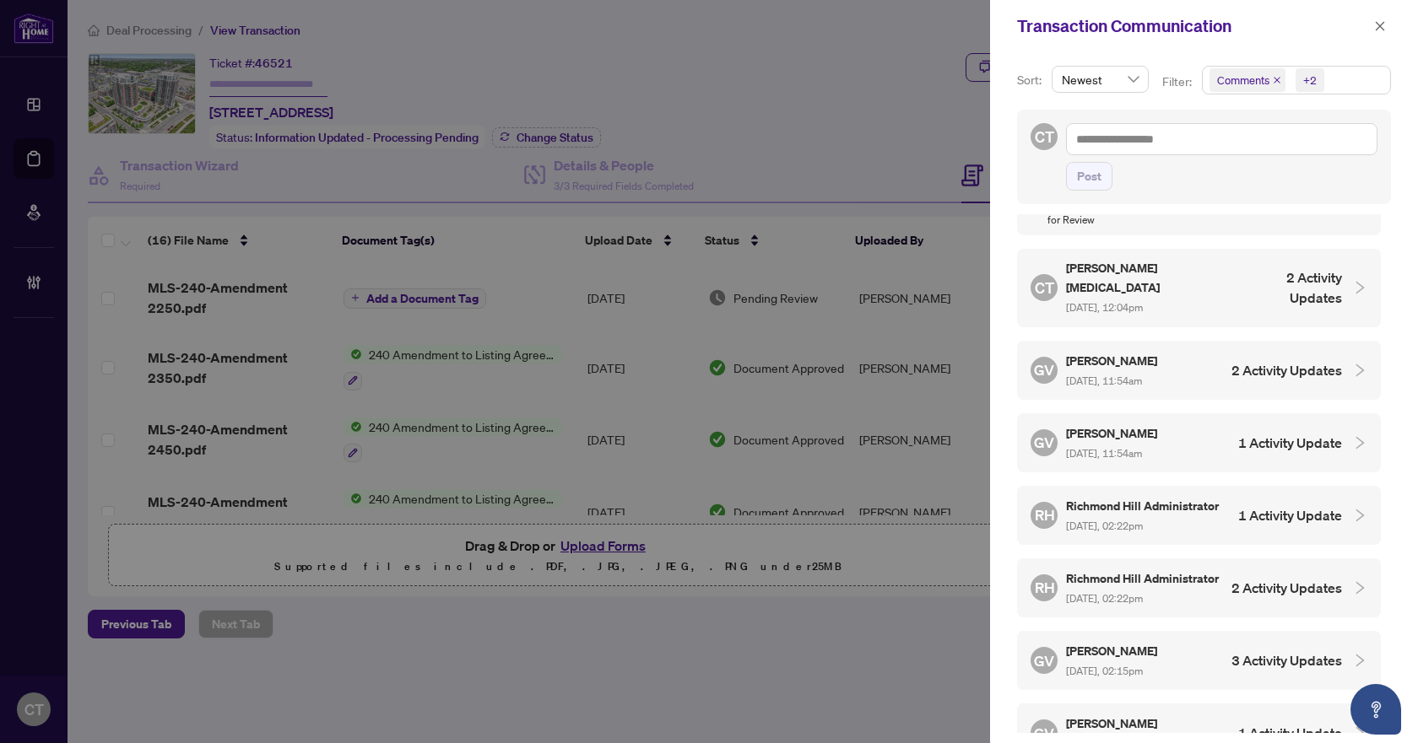
click at [1132, 424] on h5 "Gennady Venderov" at bounding box center [1113, 433] width 94 height 19
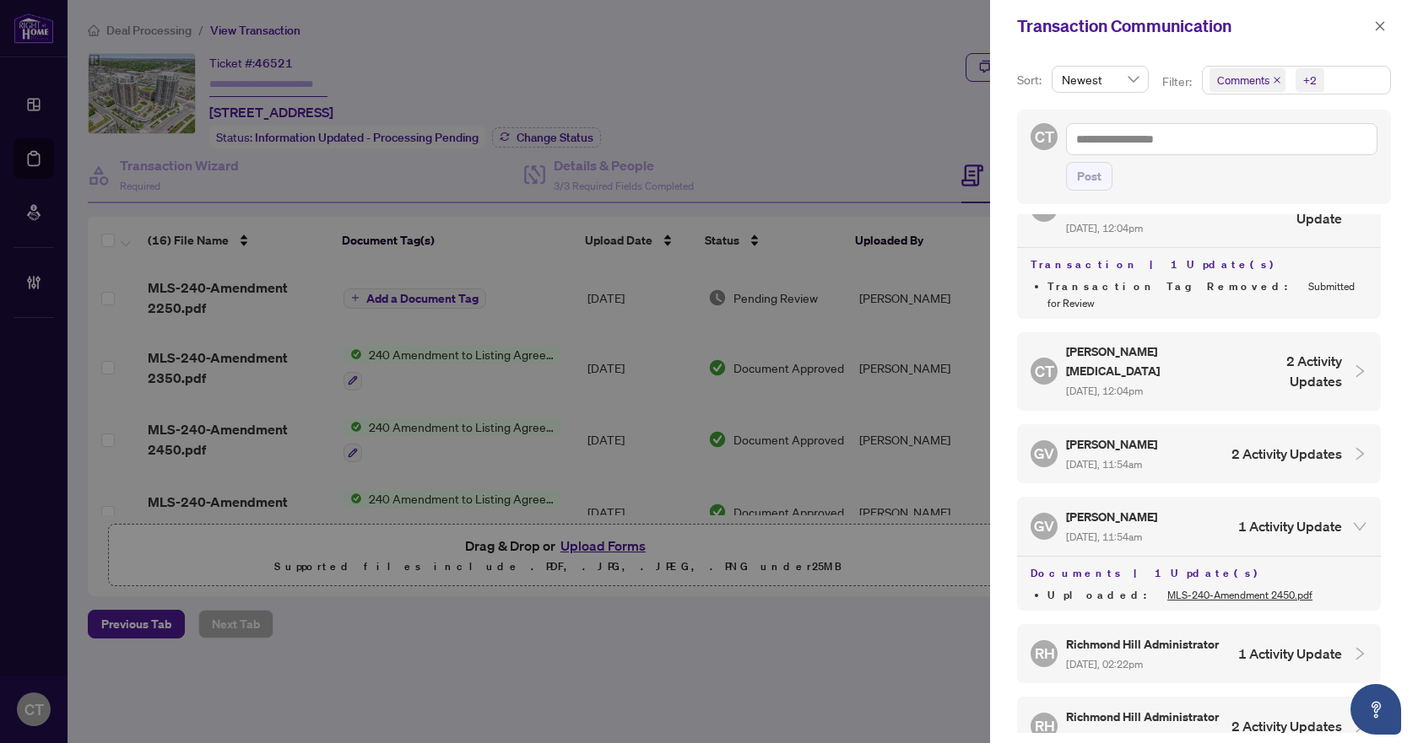
scroll to position [1013, 0]
click at [1132, 425] on div "GV Gennady Venderov Aug/11/2025, 11:54am 2 Activity Updates" at bounding box center [1199, 454] width 364 height 59
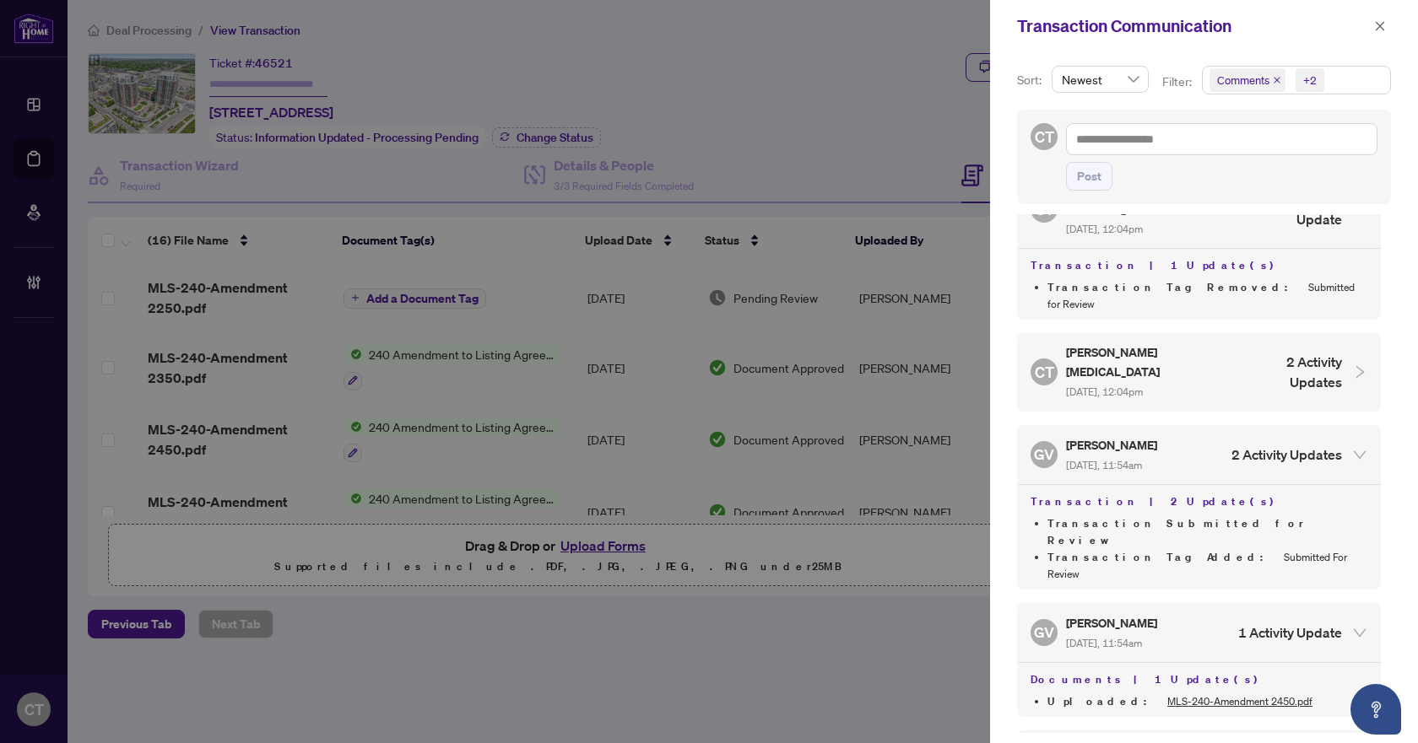
click at [1137, 386] on span "Aug/11/2025, 12:04pm" at bounding box center [1104, 392] width 77 height 13
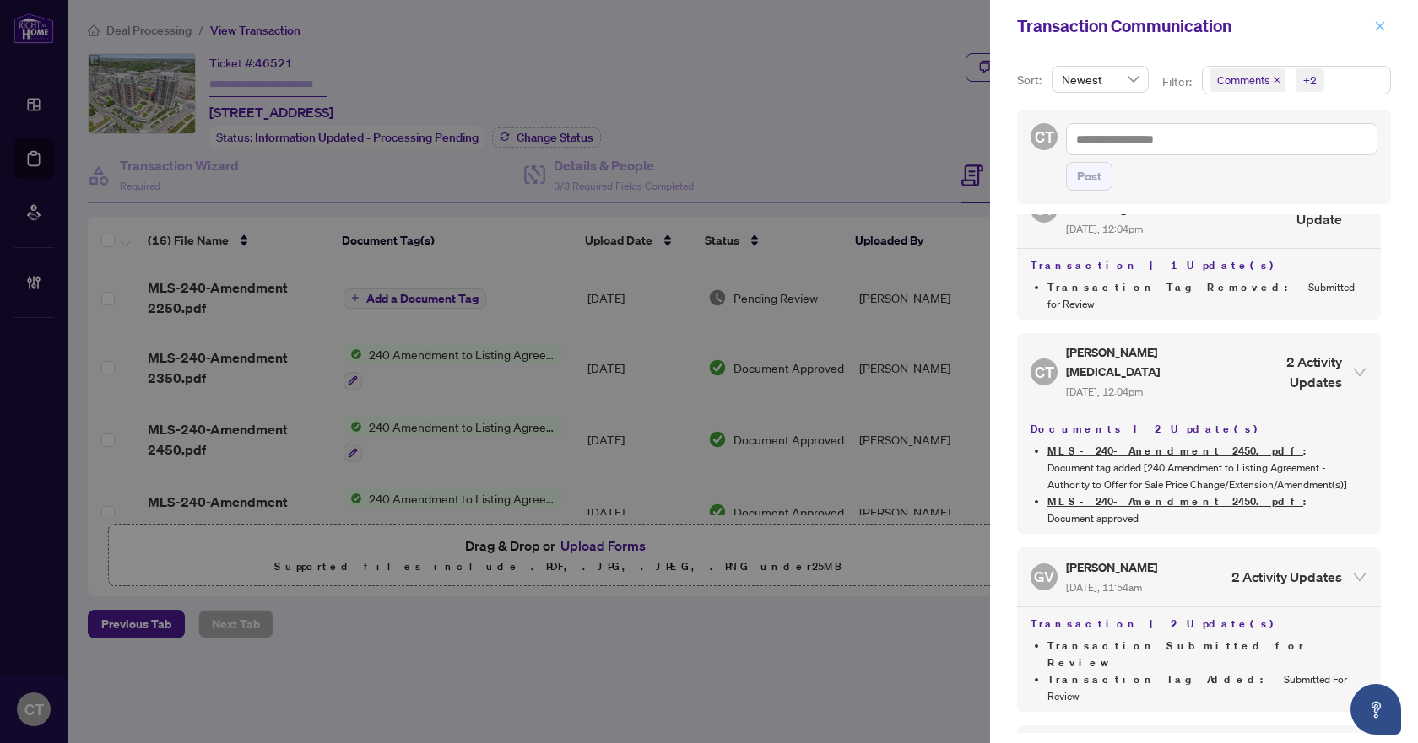
click at [1377, 30] on icon "close" at bounding box center [1380, 26] width 12 height 12
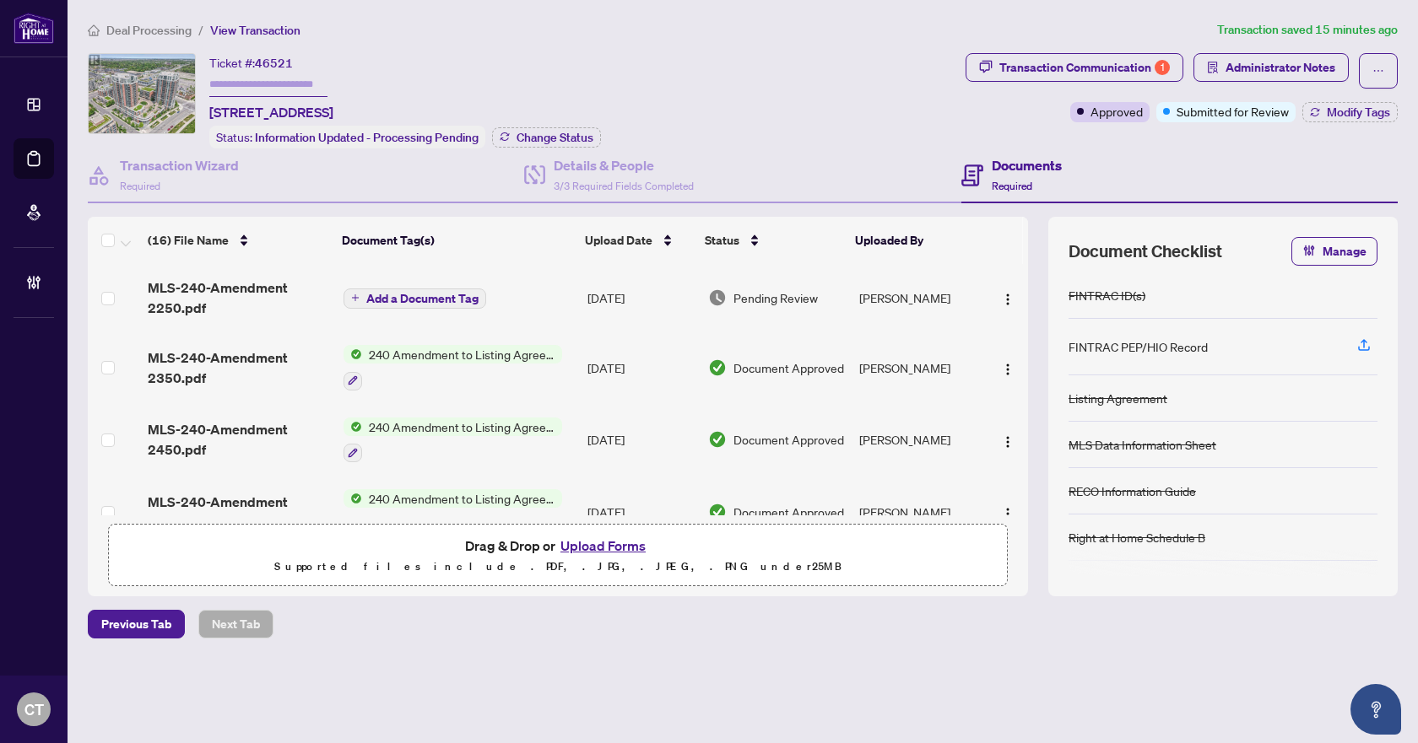
click at [462, 299] on span "Add a Document Tag" at bounding box center [422, 299] width 112 height 12
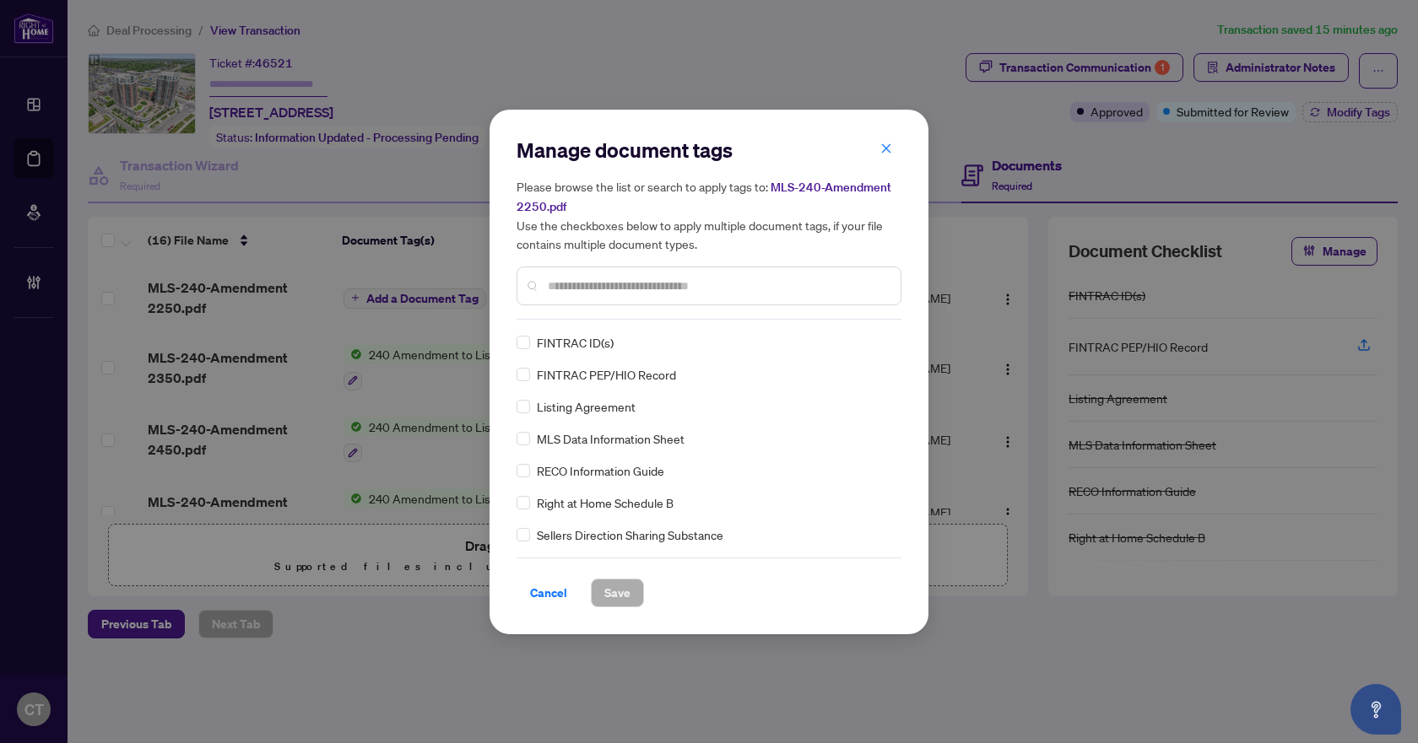
click at [642, 290] on input "text" at bounding box center [717, 286] width 339 height 19
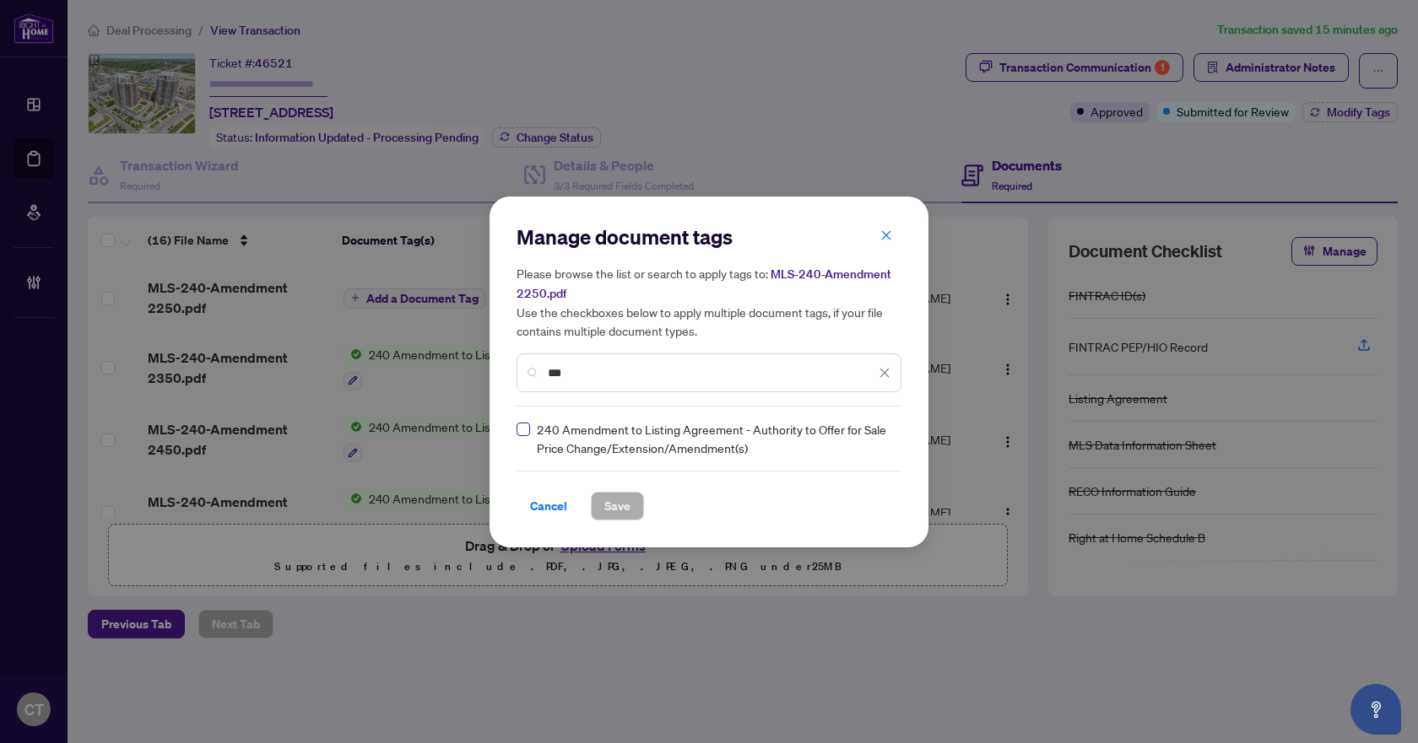
type input "***"
click at [872, 444] on img at bounding box center [866, 438] width 17 height 17
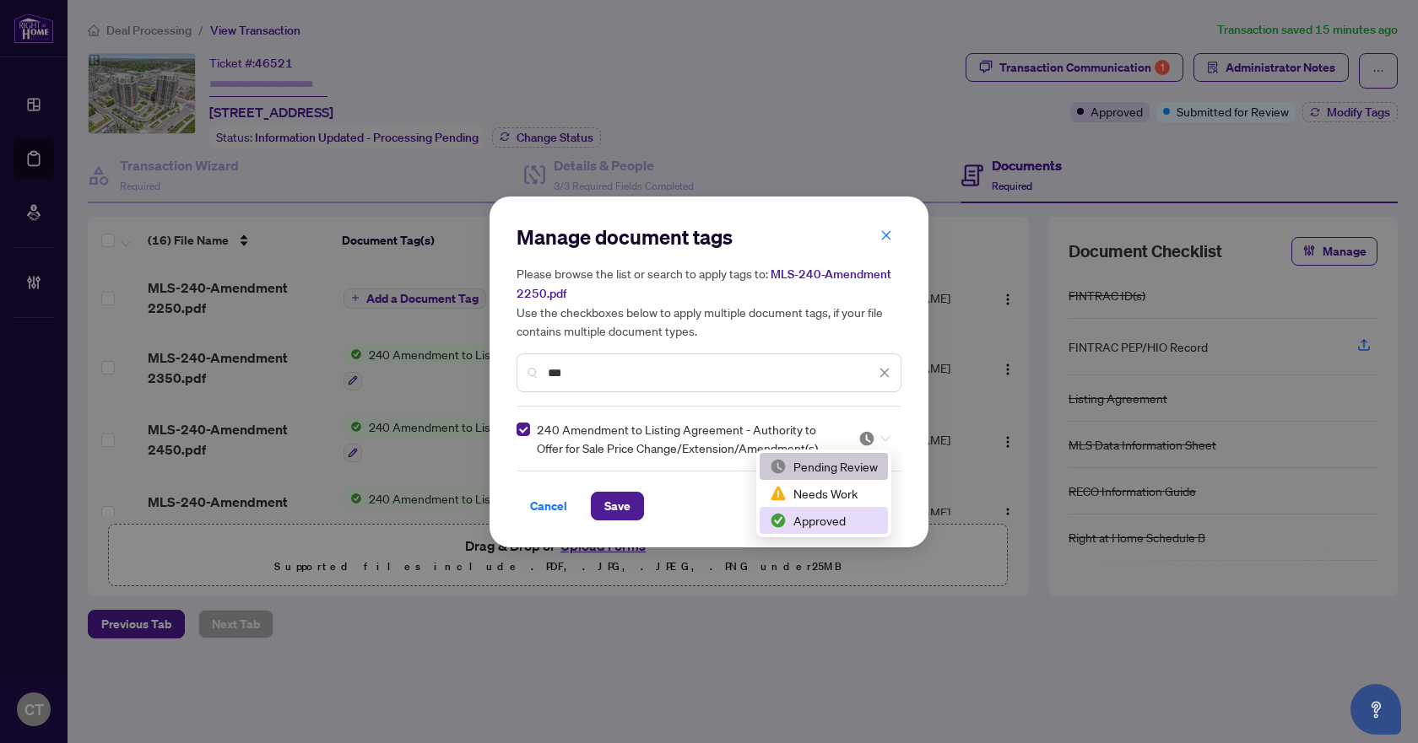
click at [838, 521] on div "Approved" at bounding box center [824, 520] width 108 height 19
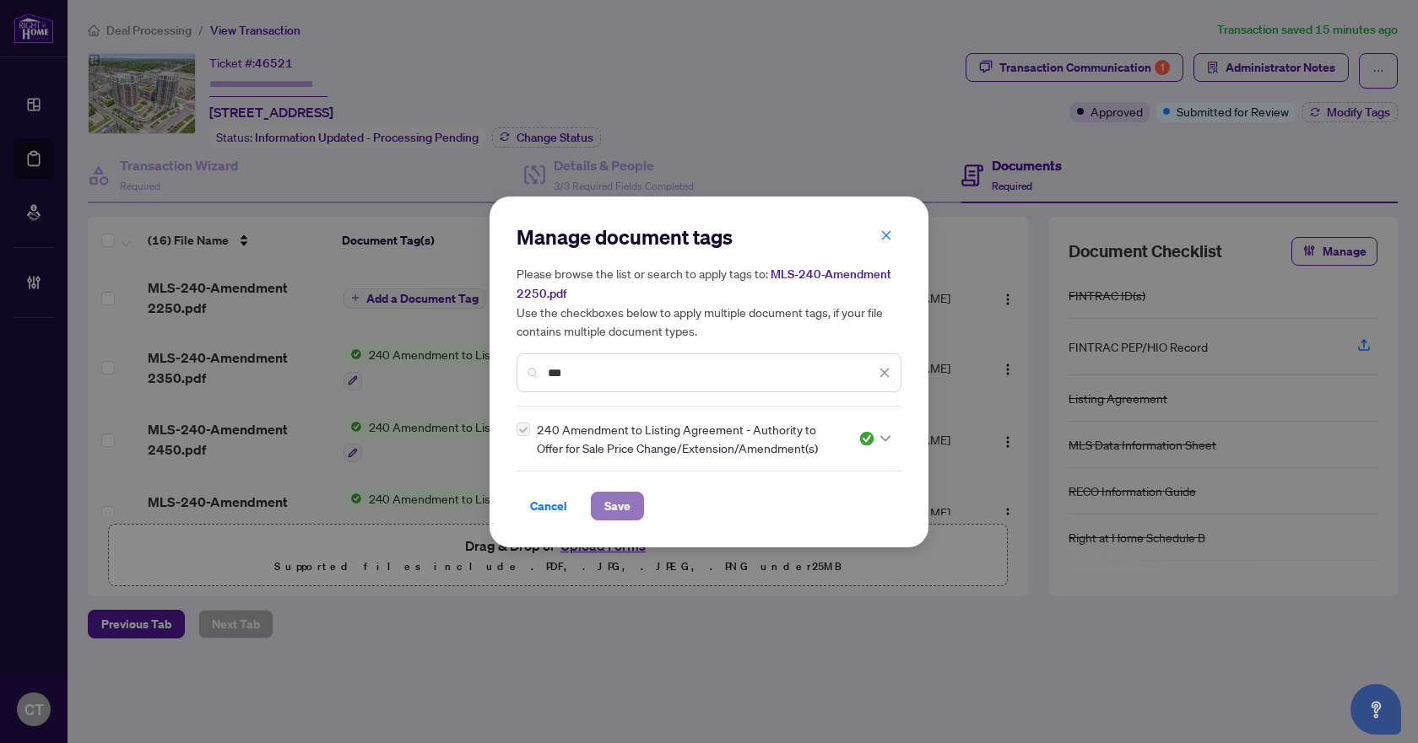
click at [642, 504] on button "Save" at bounding box center [617, 506] width 53 height 29
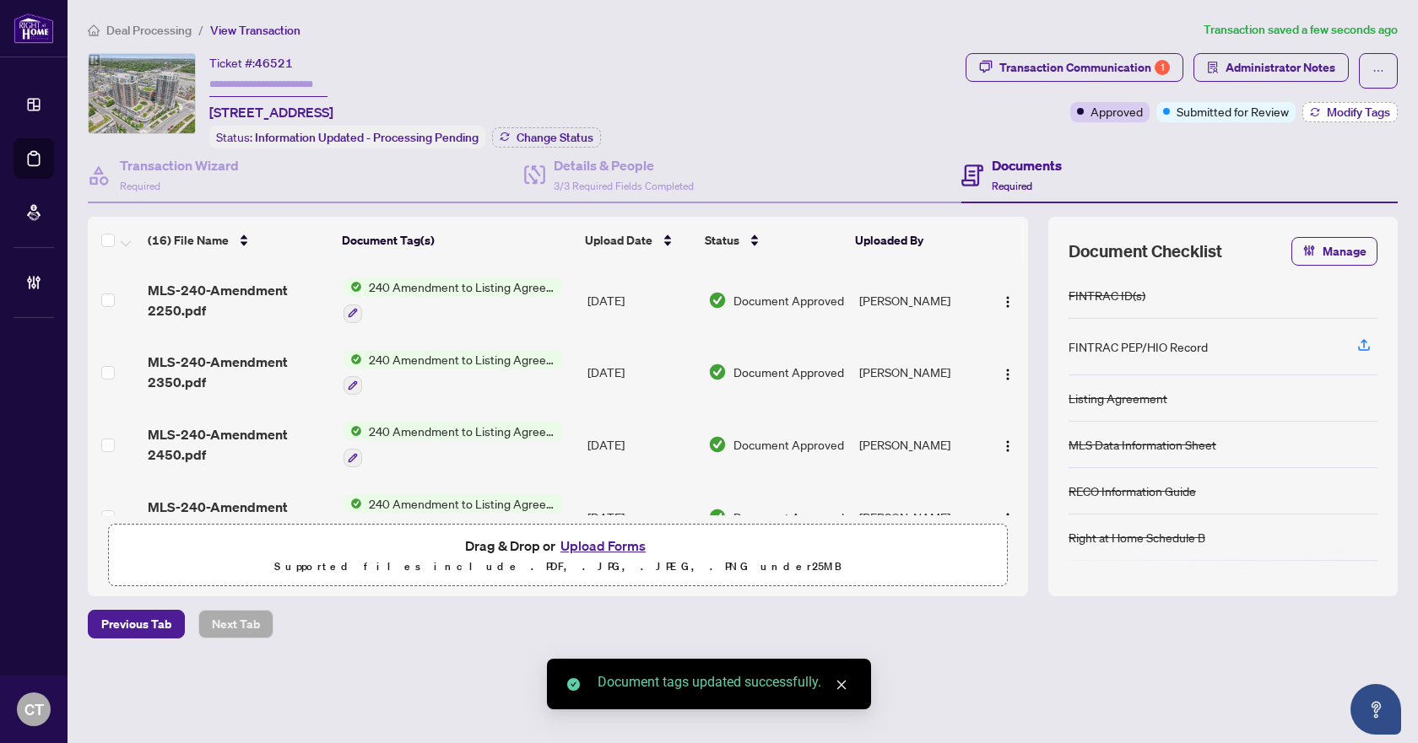
click at [1338, 118] on span "Modify Tags" at bounding box center [1357, 112] width 63 height 12
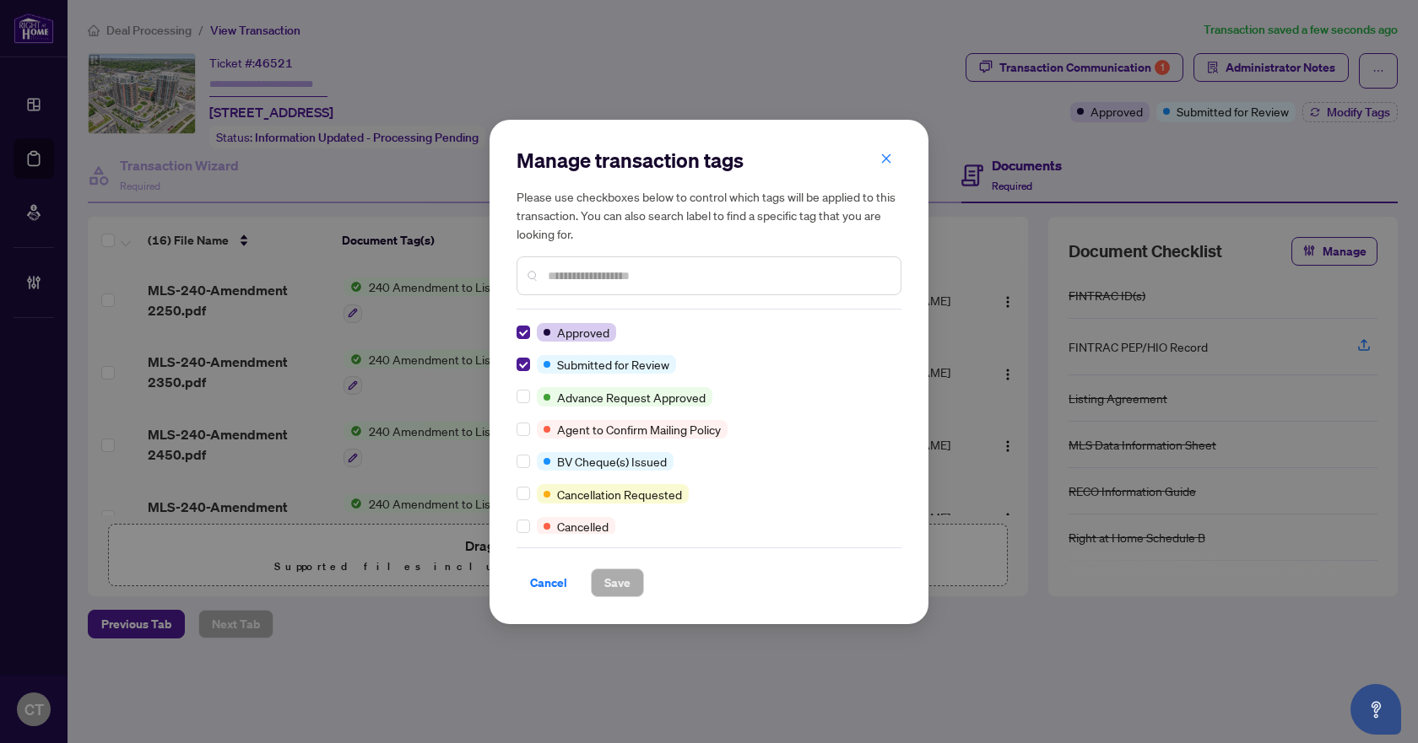
scroll to position [0, 0]
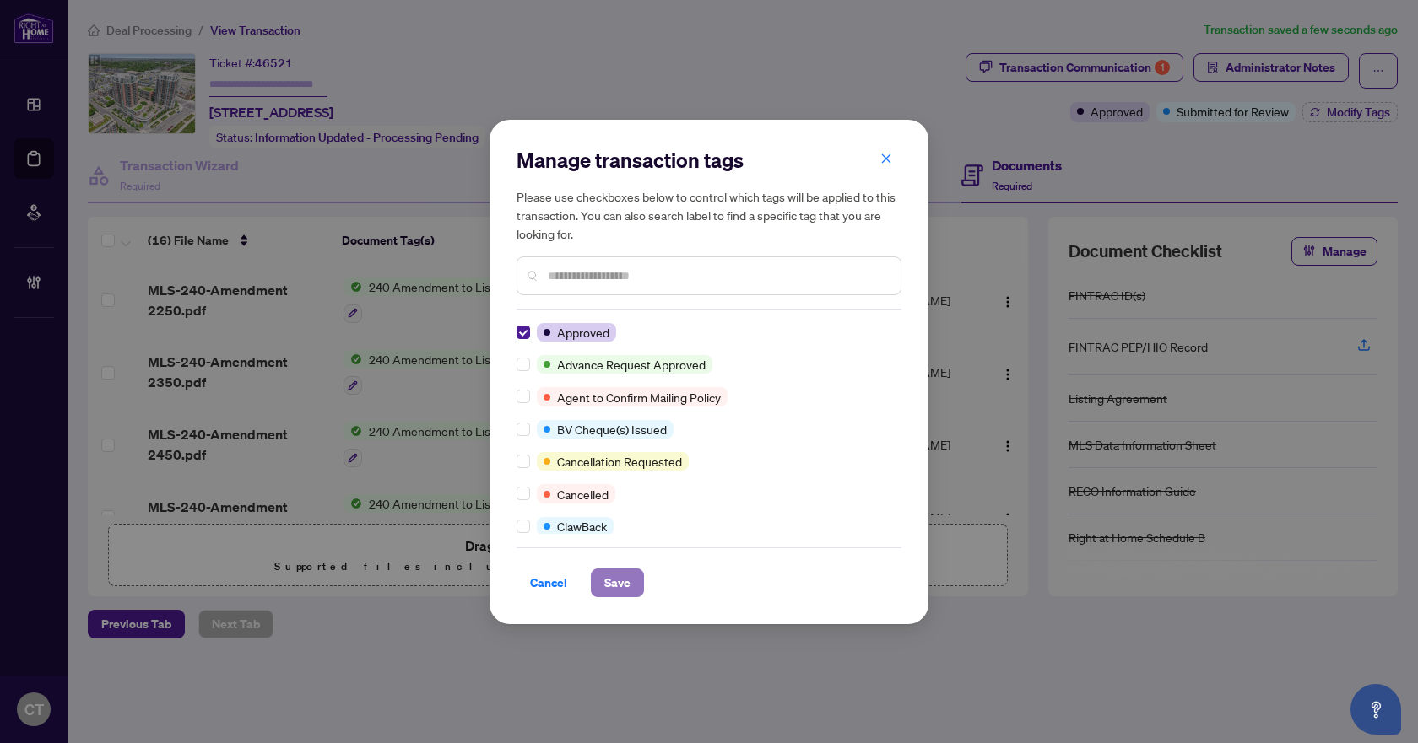
click at [621, 585] on span "Save" at bounding box center [617, 583] width 26 height 27
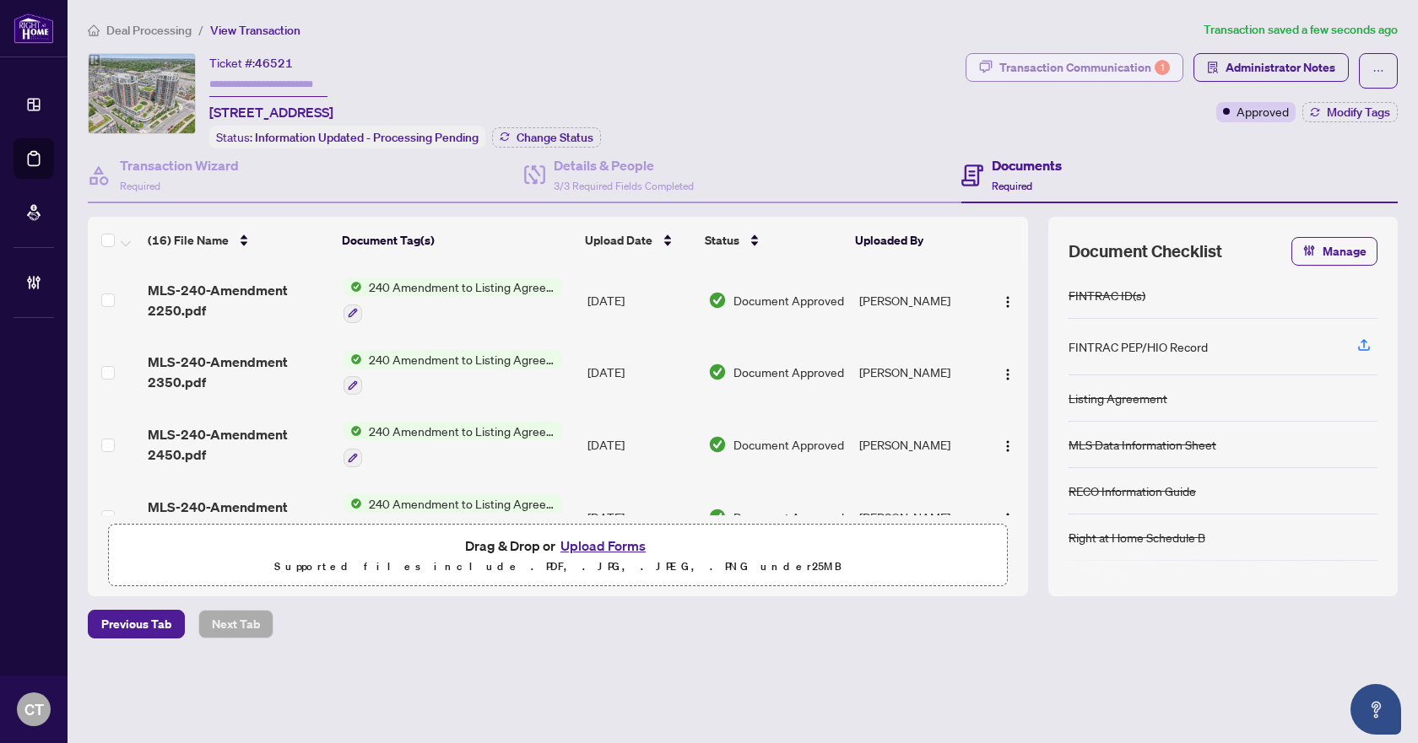
click at [1071, 63] on div "Transaction Communication 1" at bounding box center [1084, 67] width 170 height 27
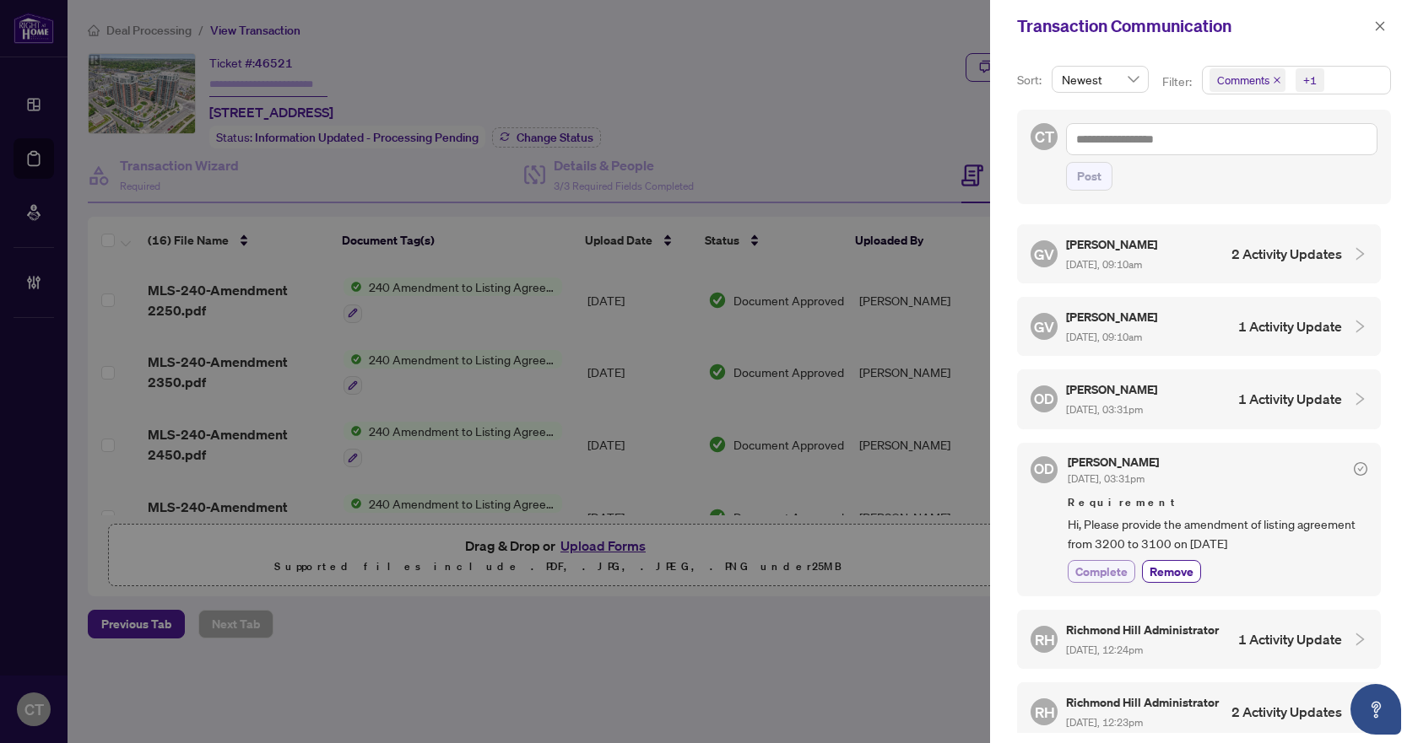
click at [1094, 564] on span "Complete" at bounding box center [1101, 572] width 52 height 18
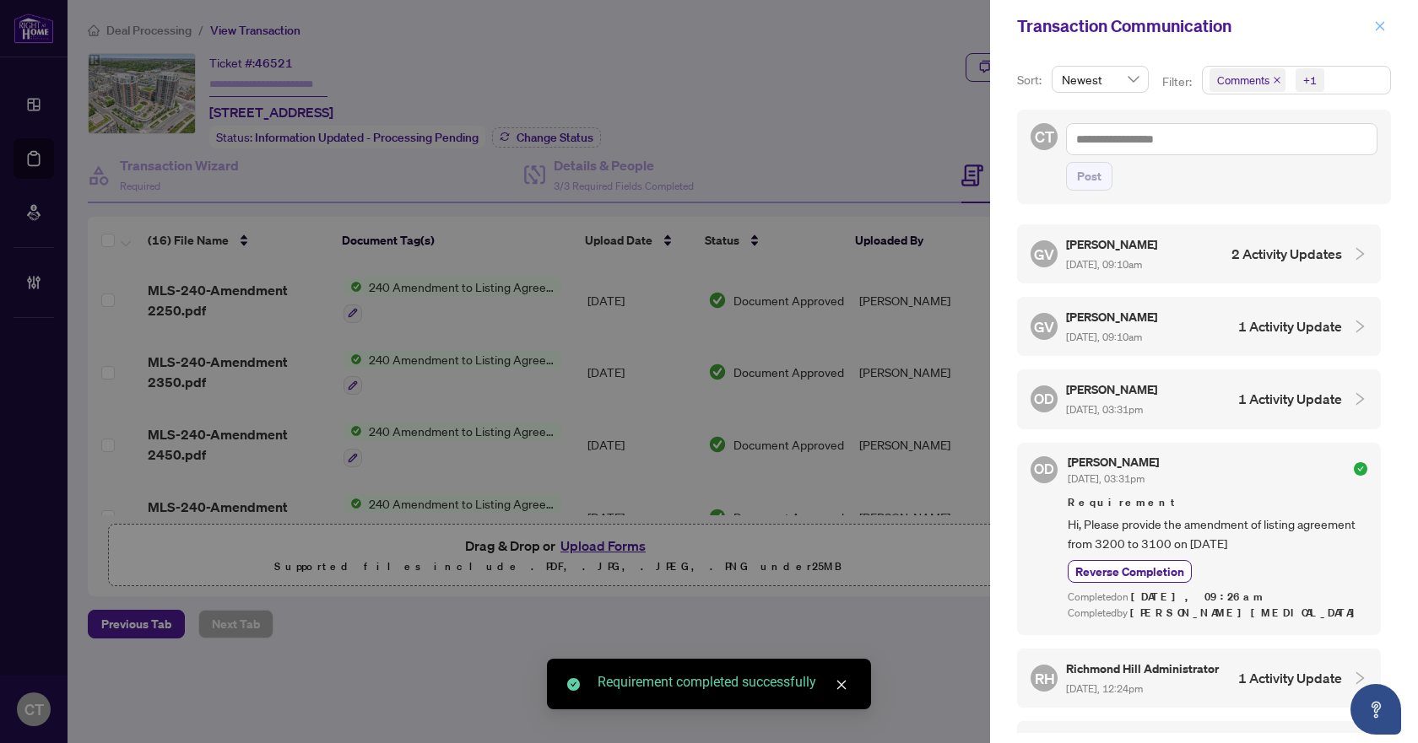
click at [1382, 32] on icon "close" at bounding box center [1380, 26] width 12 height 12
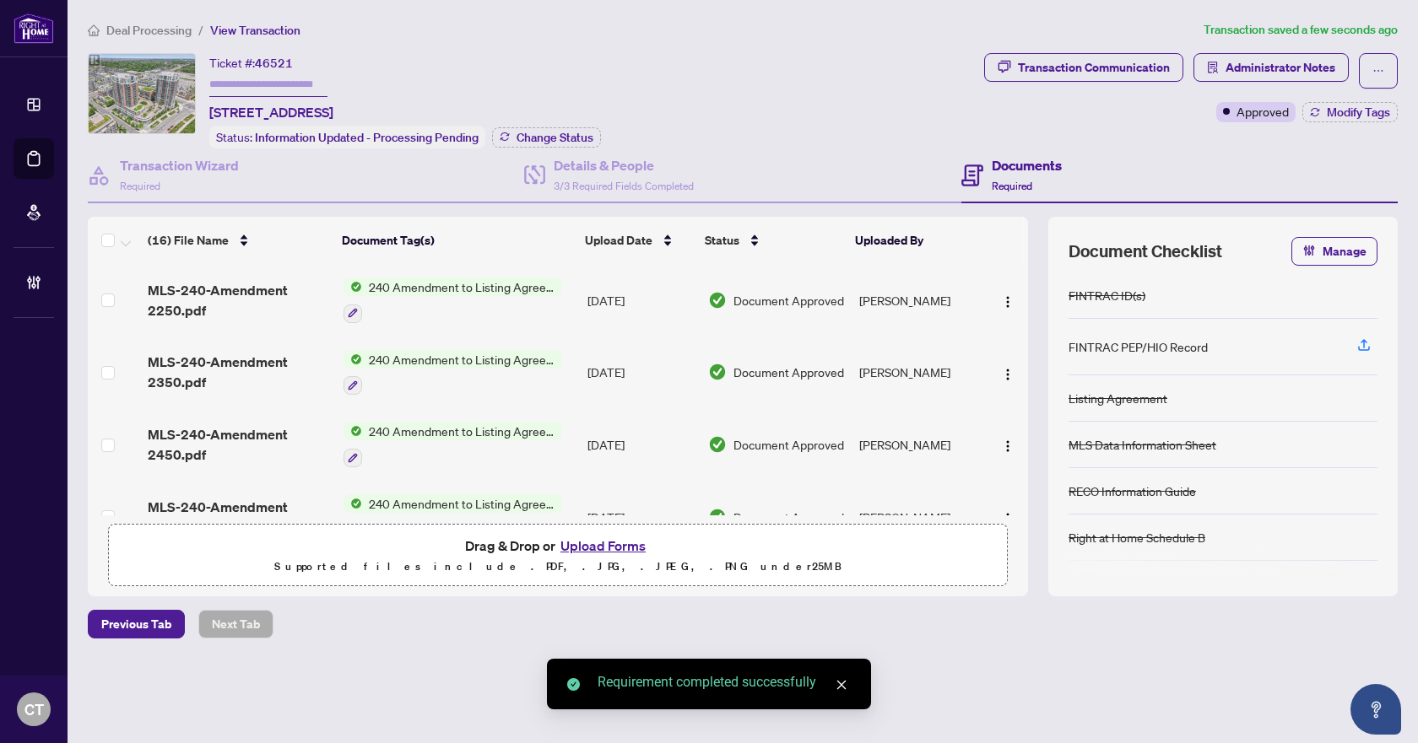
click at [169, 30] on span "Deal Processing" at bounding box center [148, 30] width 85 height 15
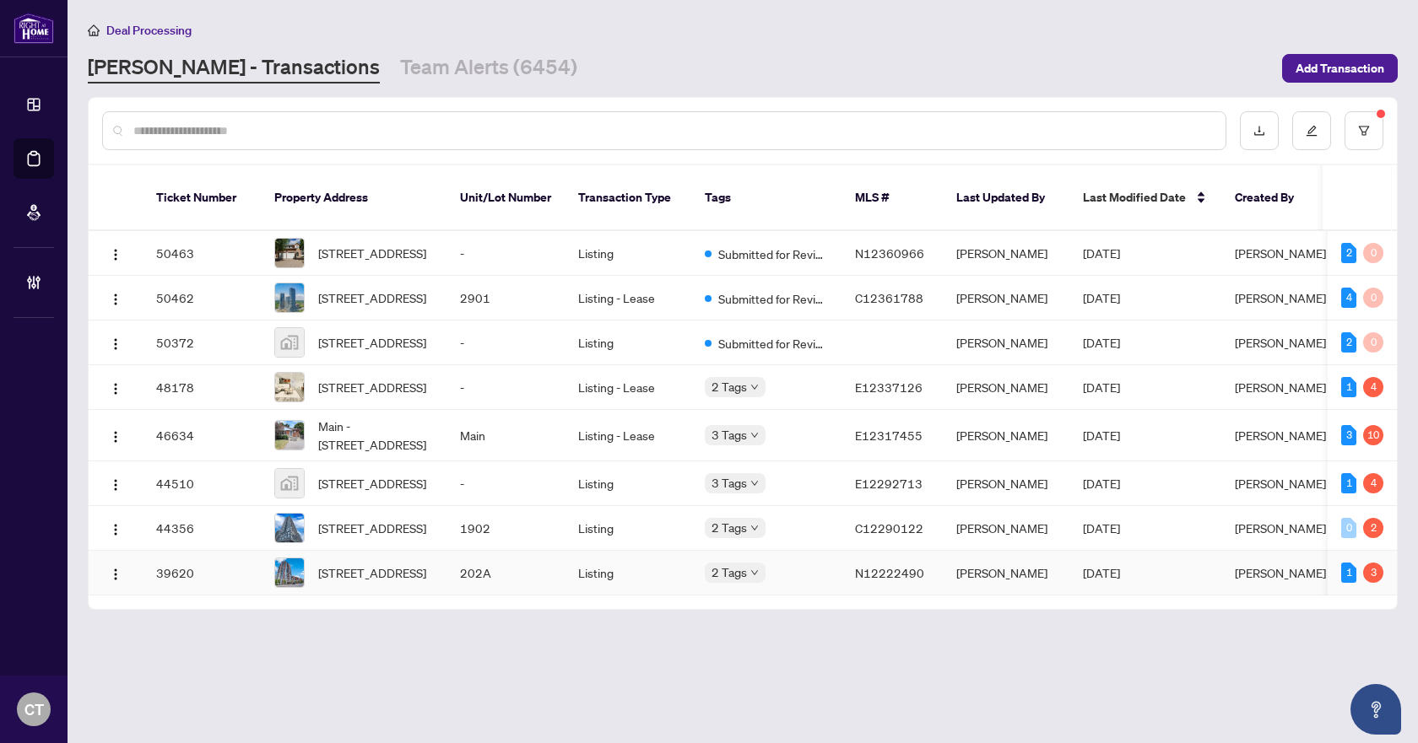
click at [509, 596] on td "202A" at bounding box center [505, 573] width 118 height 45
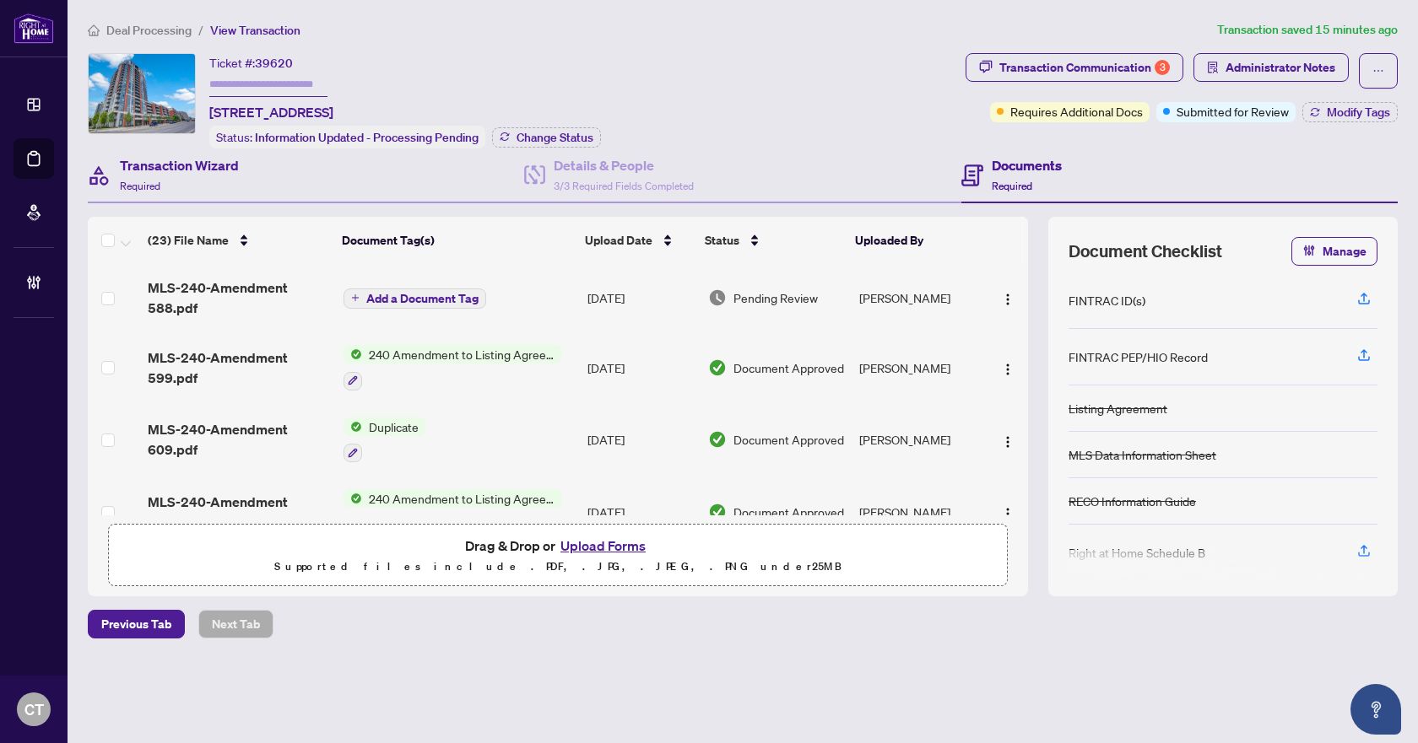
click at [240, 180] on div "Transaction Wizard Required" at bounding box center [306, 176] width 436 height 55
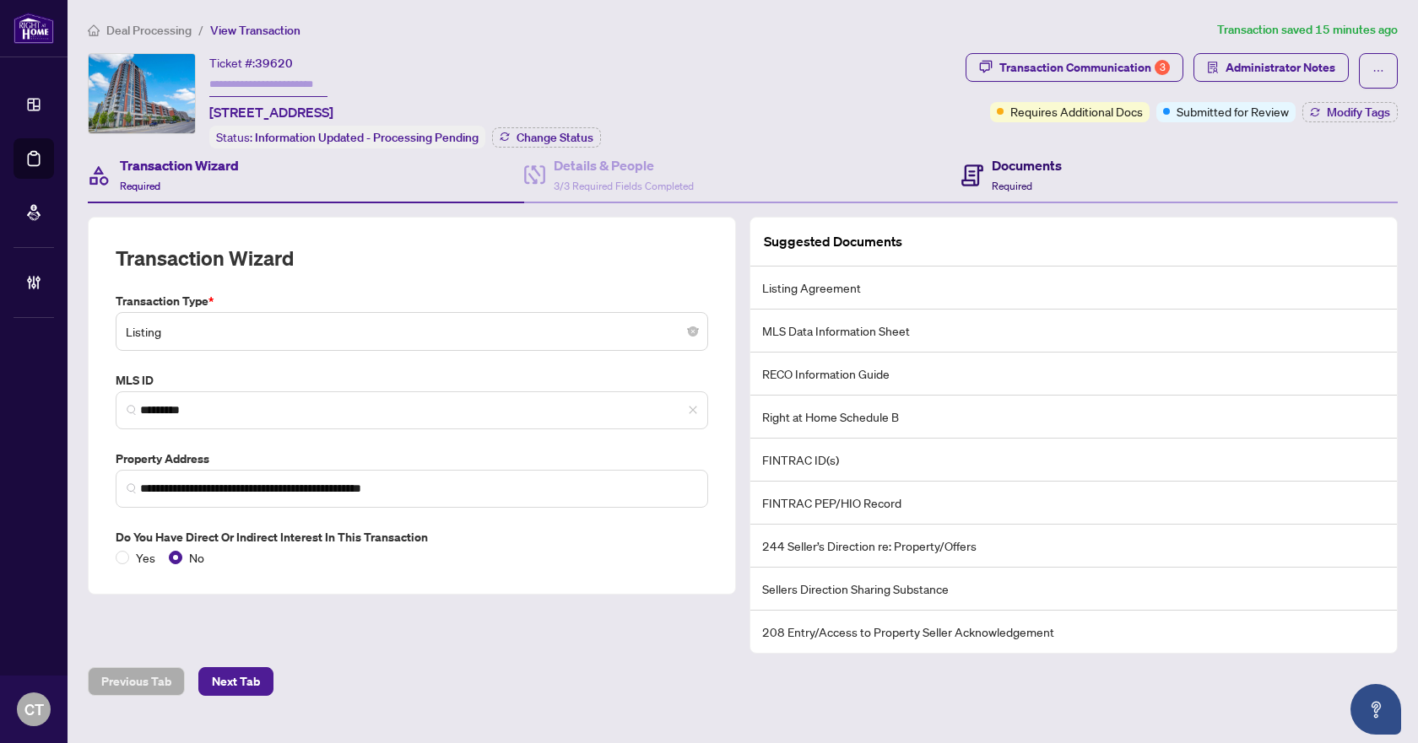
click at [1039, 165] on h4 "Documents" at bounding box center [1026, 165] width 70 height 20
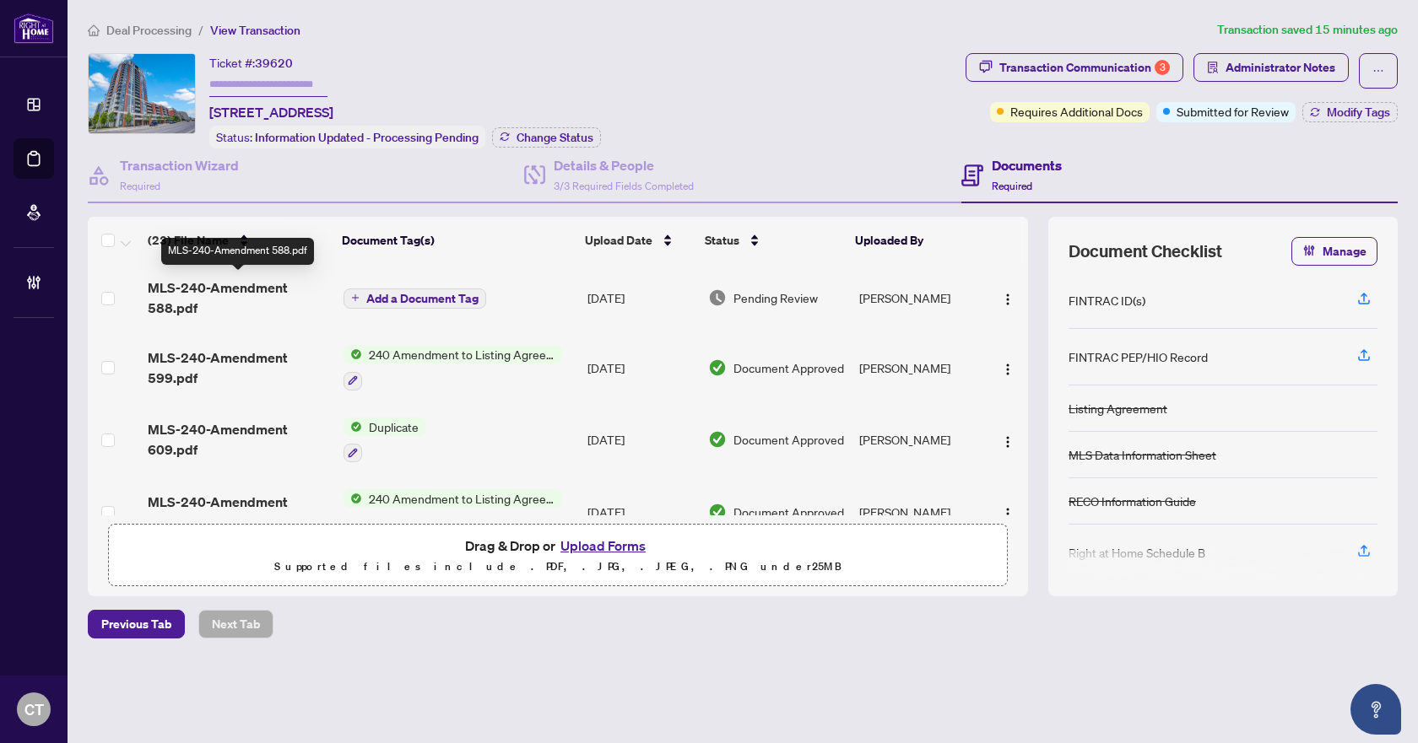
click at [217, 286] on span "MLS-240-Amendment 588.pdf" at bounding box center [238, 298] width 181 height 41
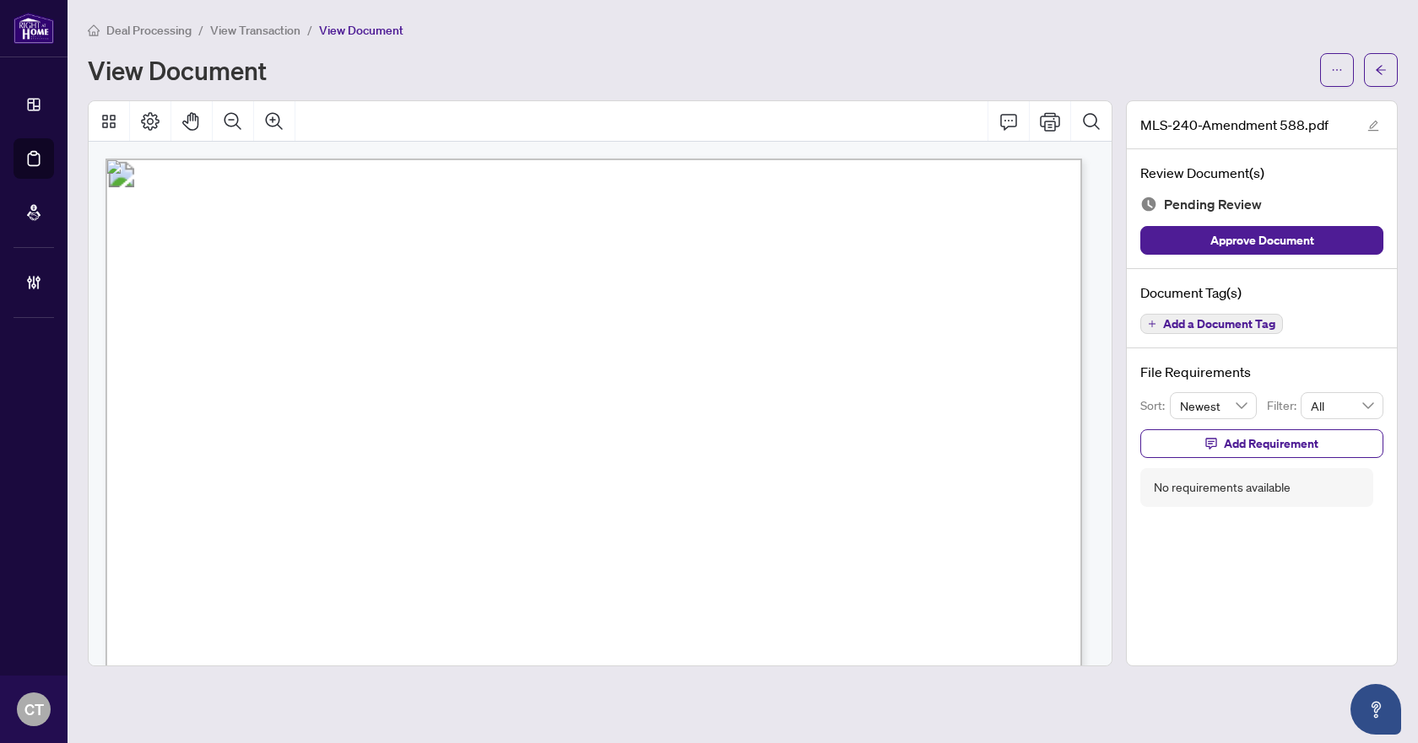
click at [1224, 318] on span "Add a Document Tag" at bounding box center [1219, 324] width 112 height 12
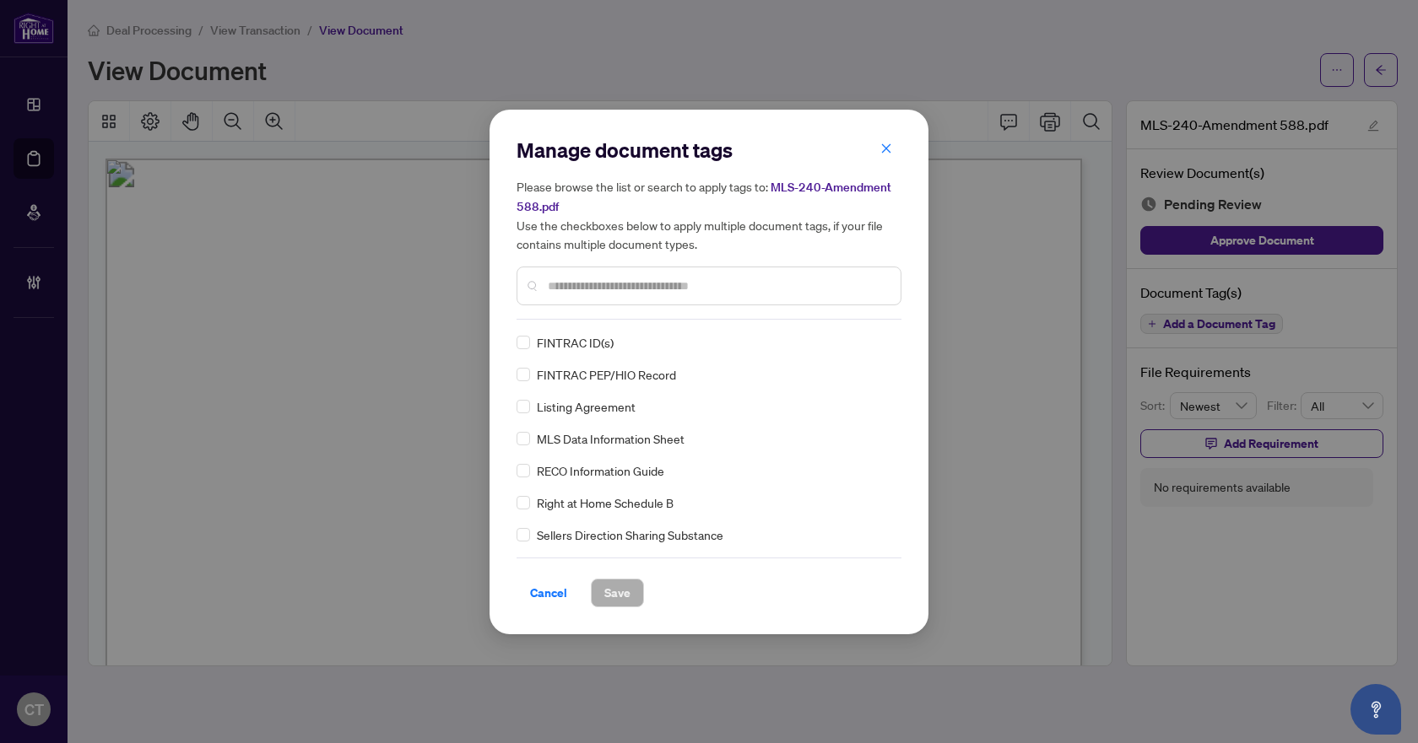
click at [644, 307] on div "Manage document tags Please browse the list or search to apply tags to: MLS-240…" at bounding box center [708, 228] width 385 height 183
click at [630, 287] on input "text" at bounding box center [717, 286] width 339 height 19
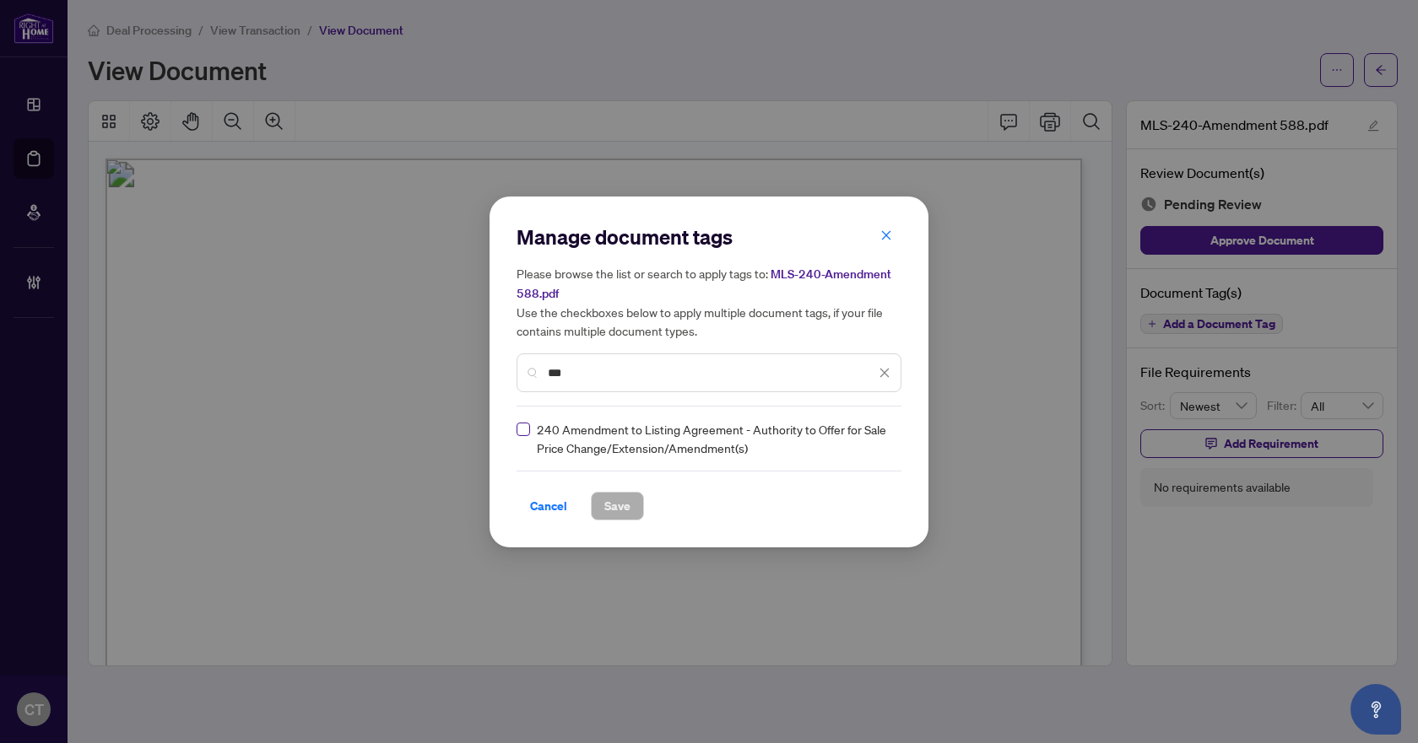
type input "***"
click at [870, 442] on img at bounding box center [866, 438] width 17 height 17
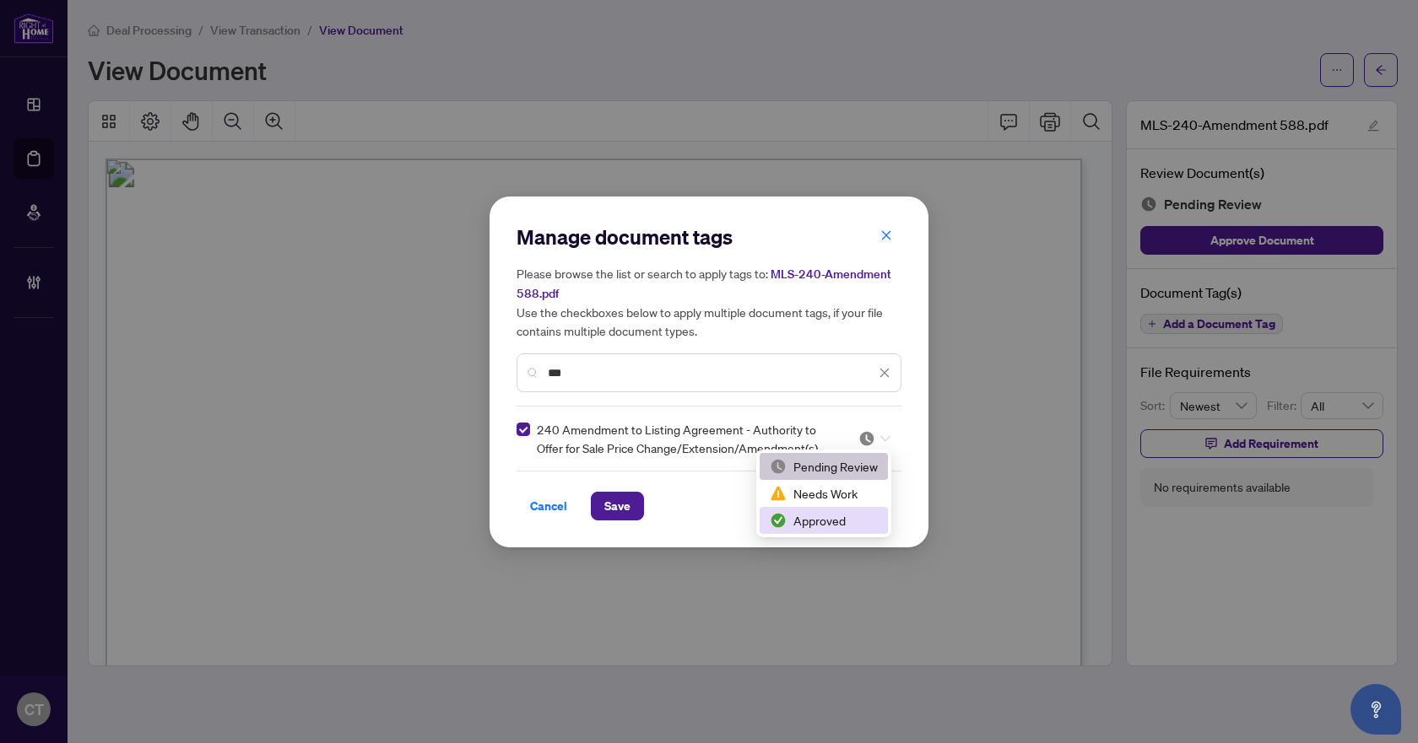
click at [809, 516] on div "Approved" at bounding box center [824, 520] width 108 height 19
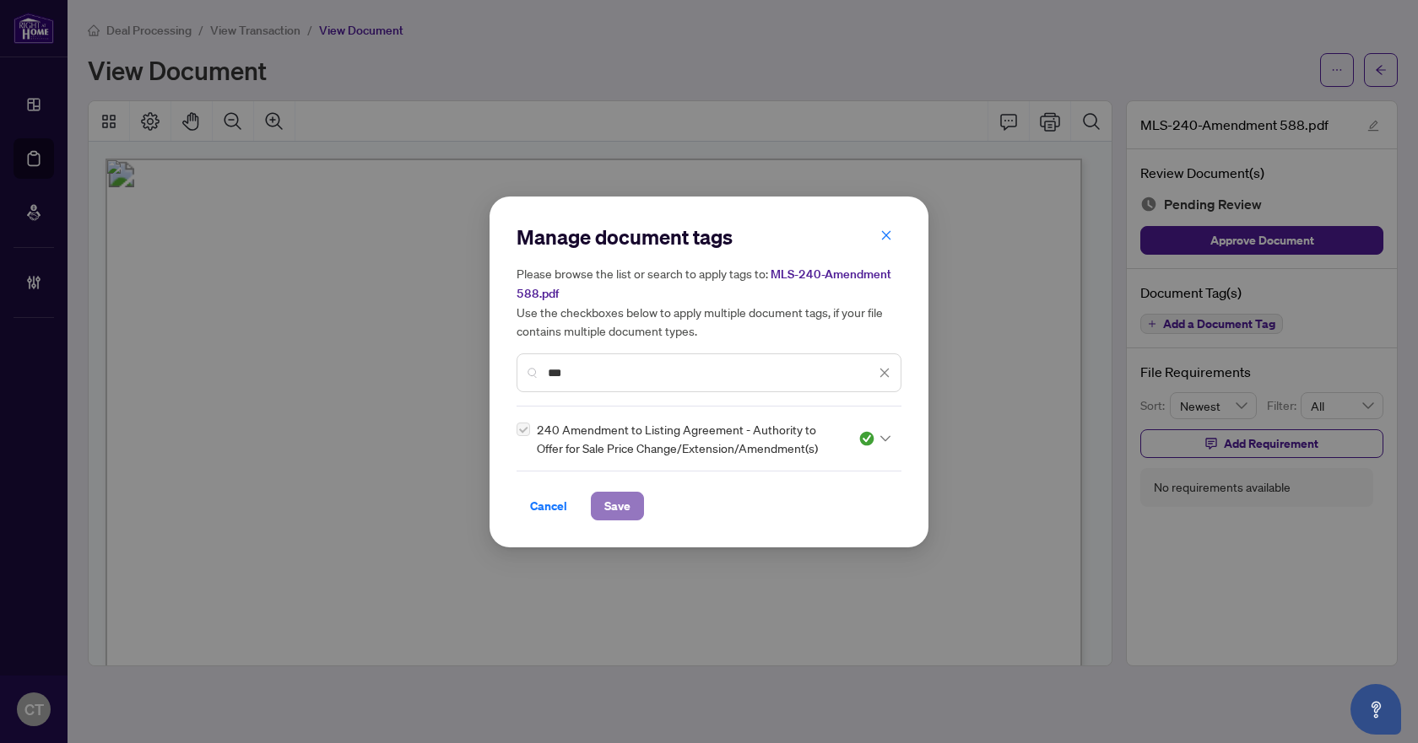
click at [635, 500] on button "Save" at bounding box center [617, 506] width 53 height 29
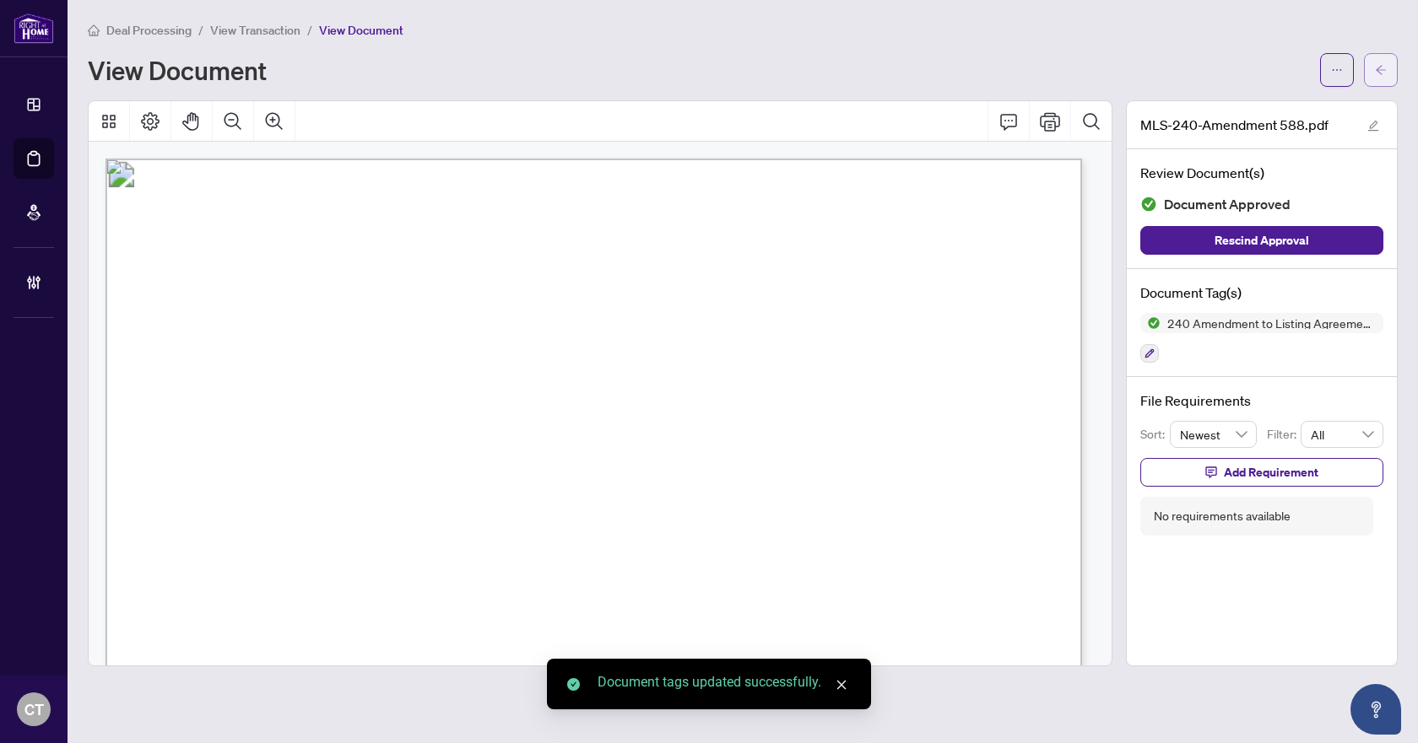
click at [1377, 70] on icon "arrow-left" at bounding box center [1380, 69] width 10 height 9
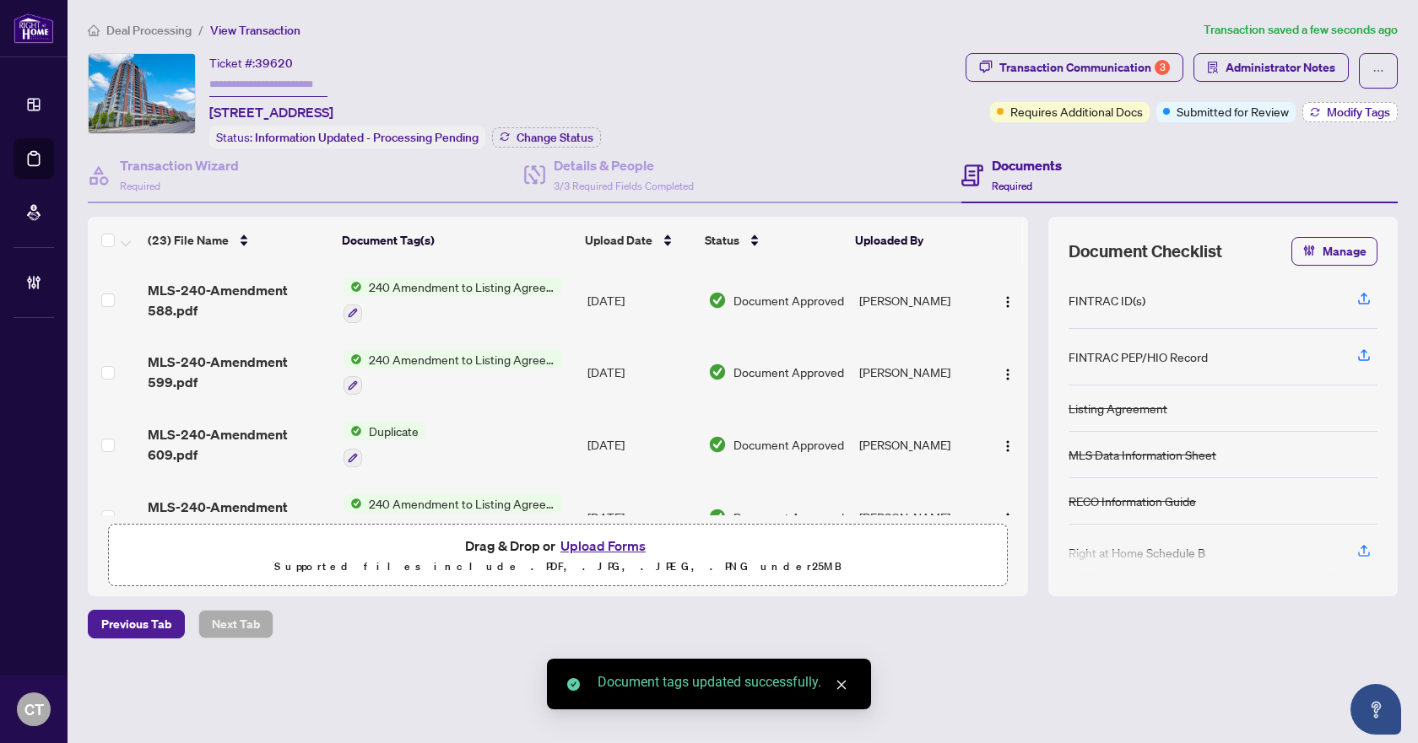
click at [1350, 116] on span "Modify Tags" at bounding box center [1357, 112] width 63 height 12
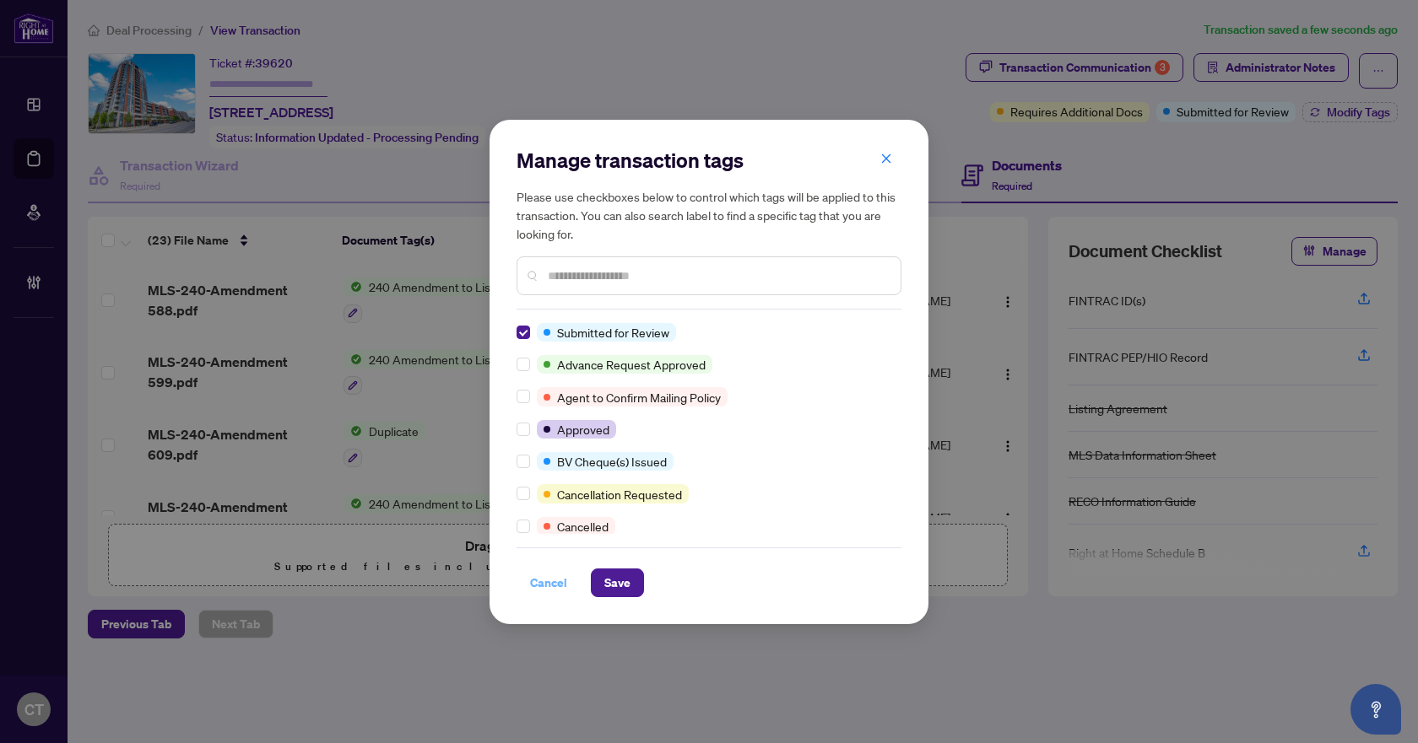
click at [555, 592] on span "Cancel" at bounding box center [548, 583] width 37 height 27
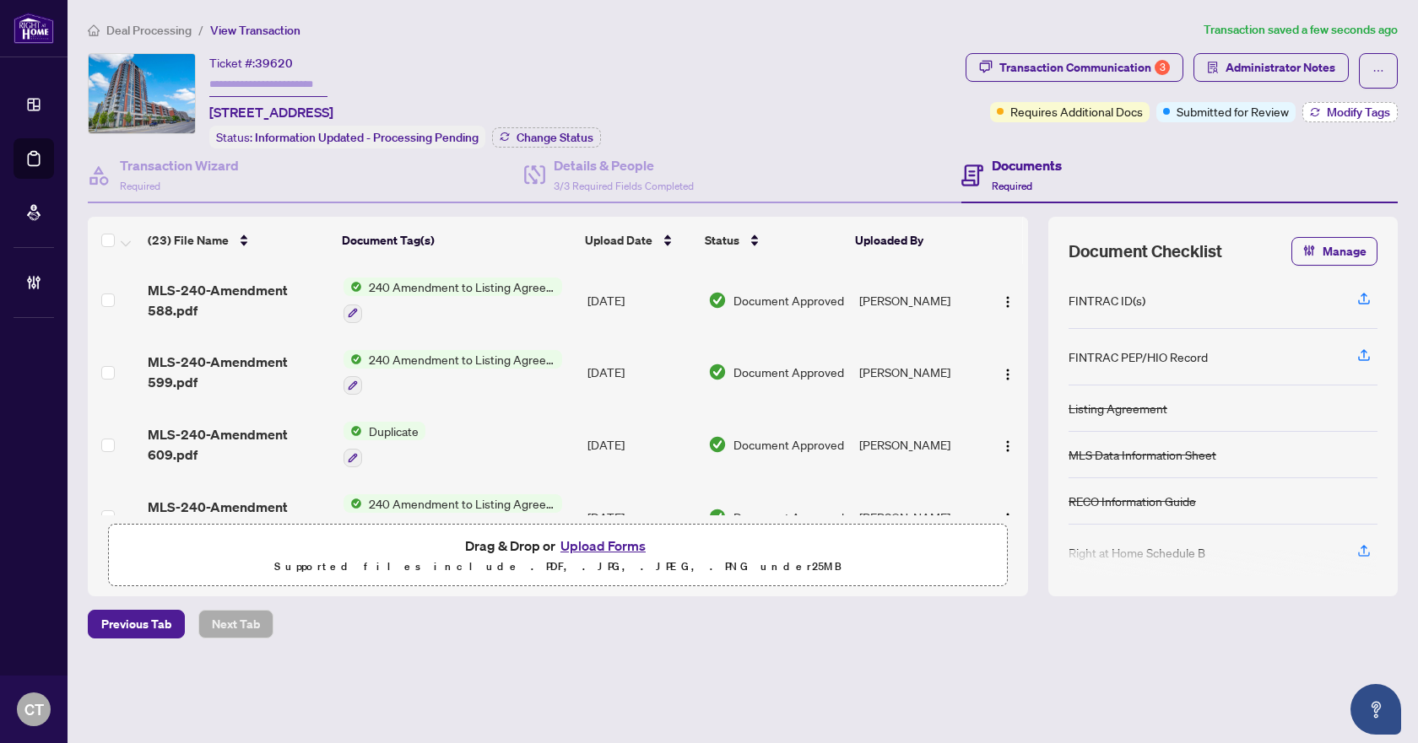
click at [1331, 106] on span "Modify Tags" at bounding box center [1357, 112] width 63 height 12
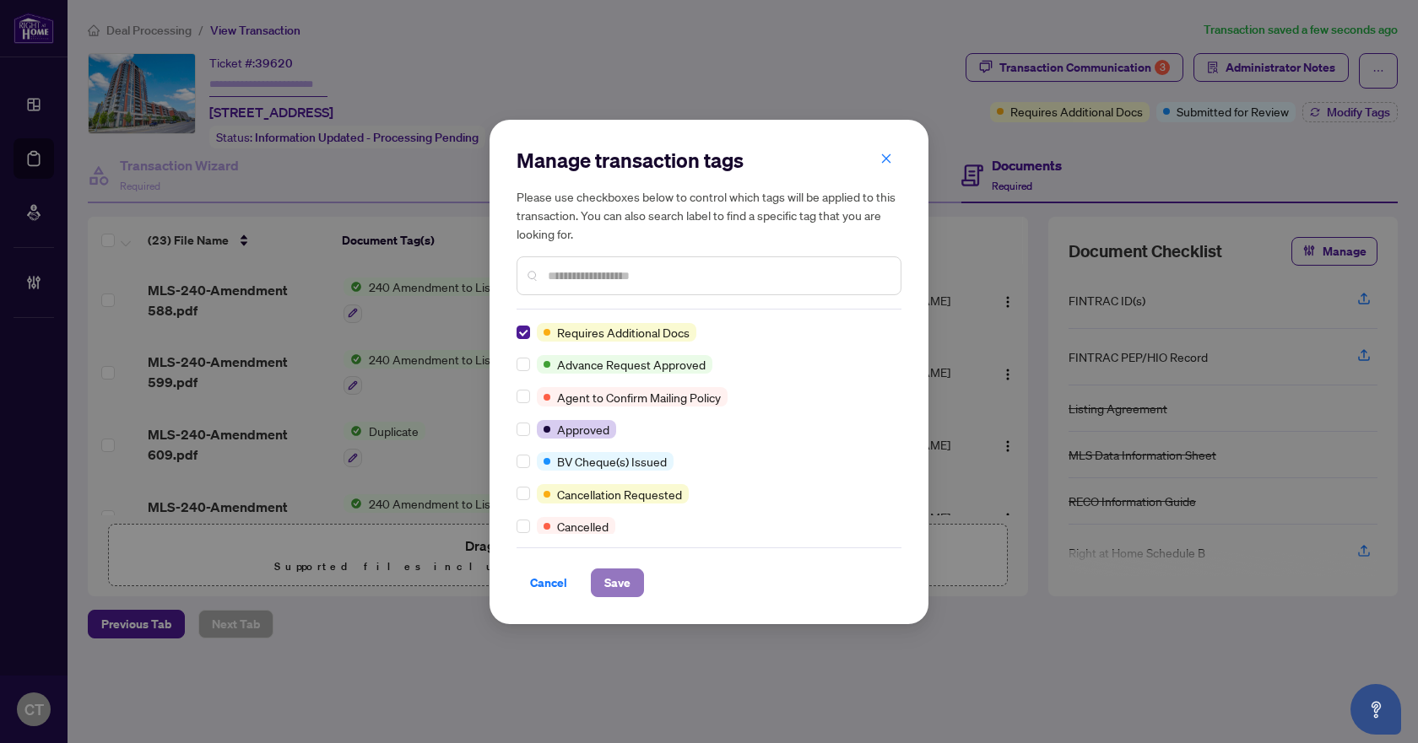
click at [614, 580] on span "Save" at bounding box center [617, 583] width 26 height 27
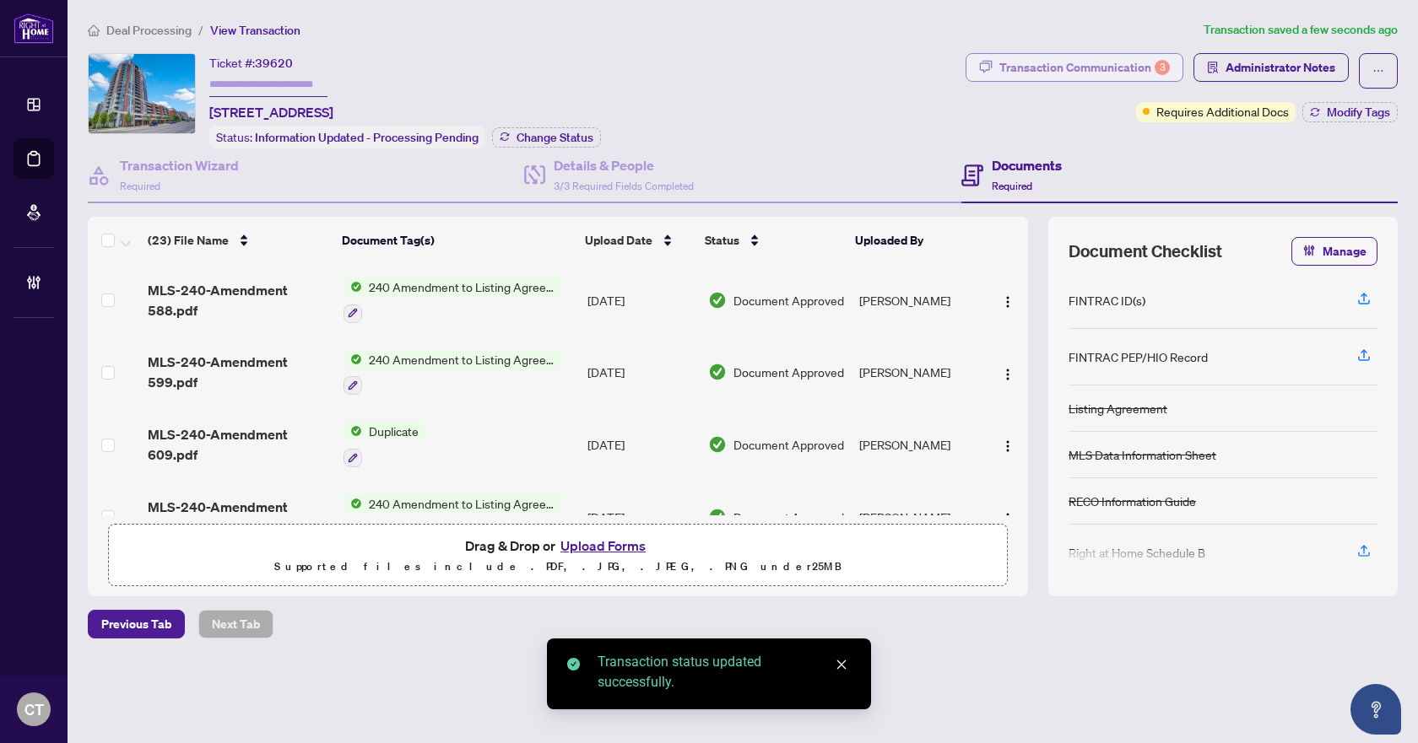
click at [1069, 71] on div "Transaction Communication 3" at bounding box center [1084, 67] width 170 height 27
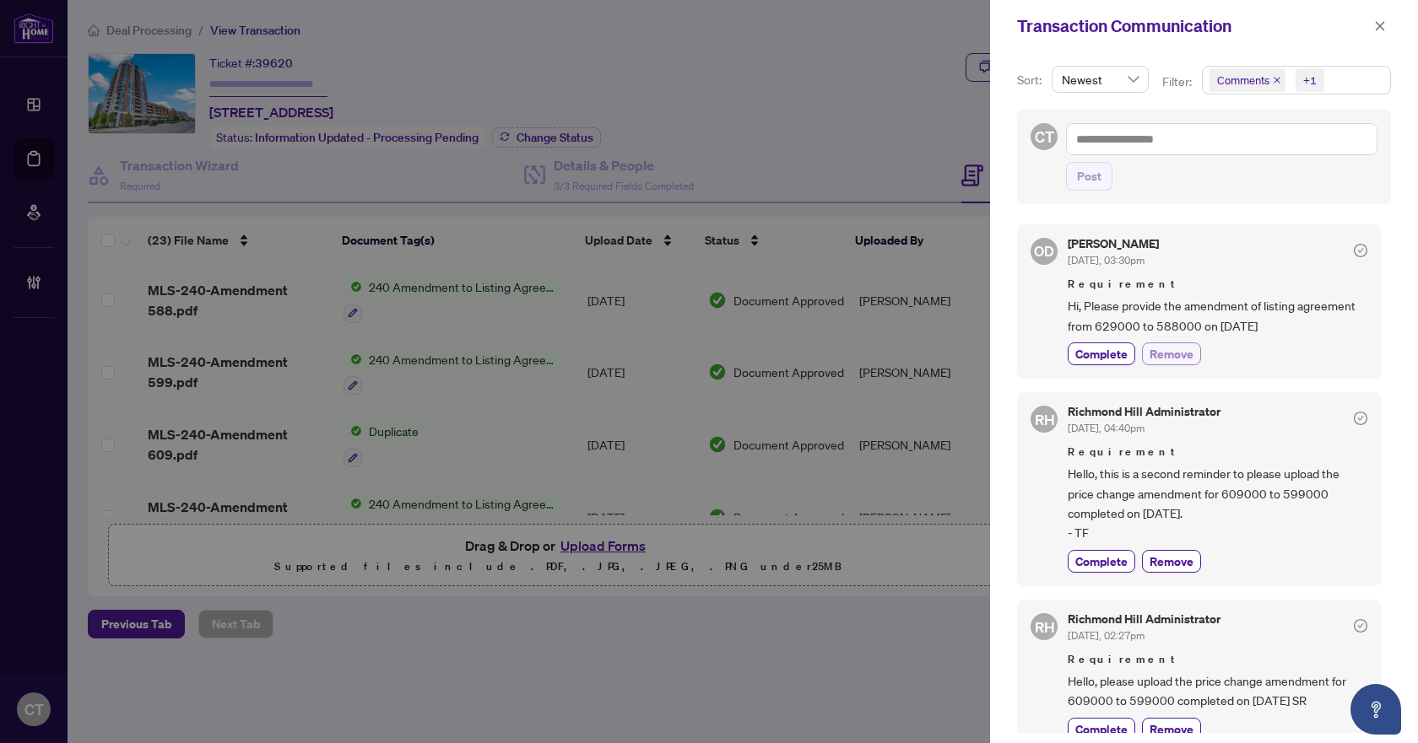
click at [1195, 360] on button "Remove" at bounding box center [1171, 354] width 59 height 23
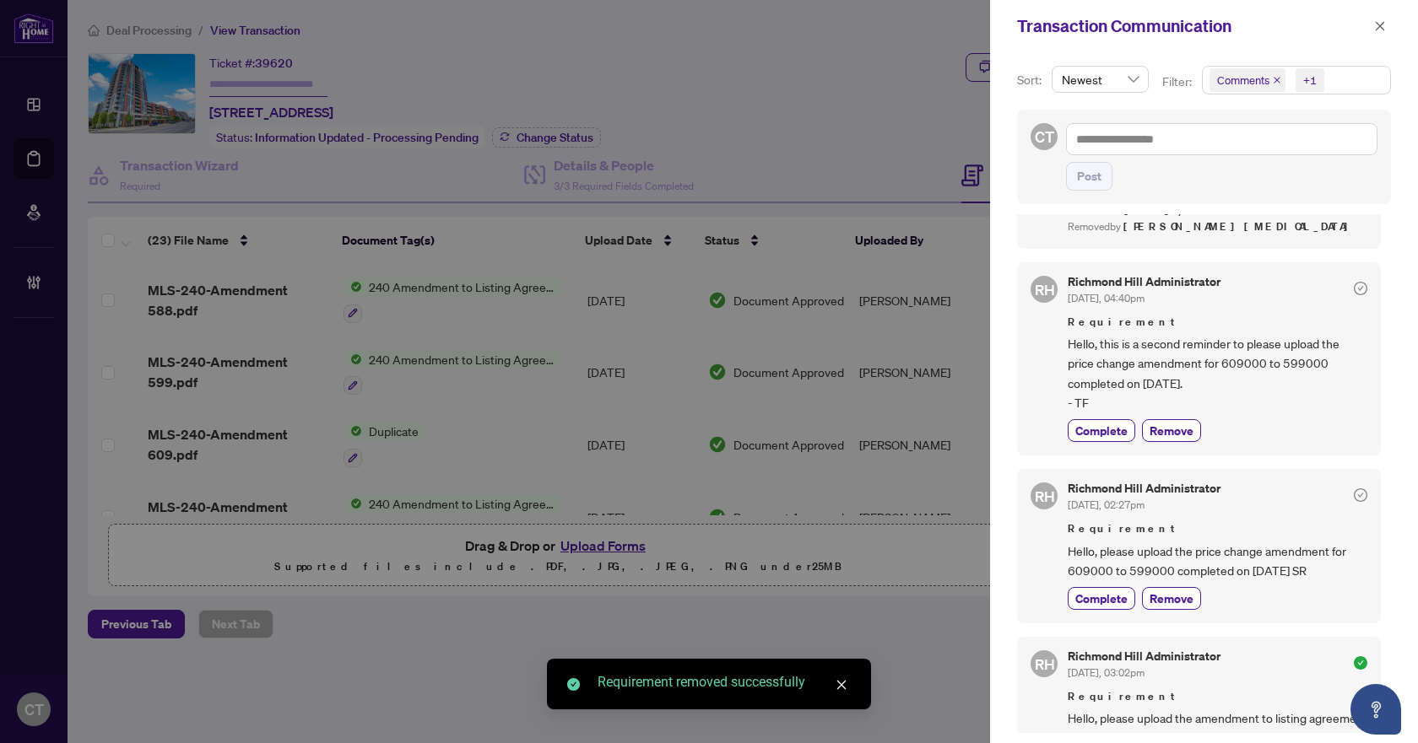
scroll to position [253, 0]
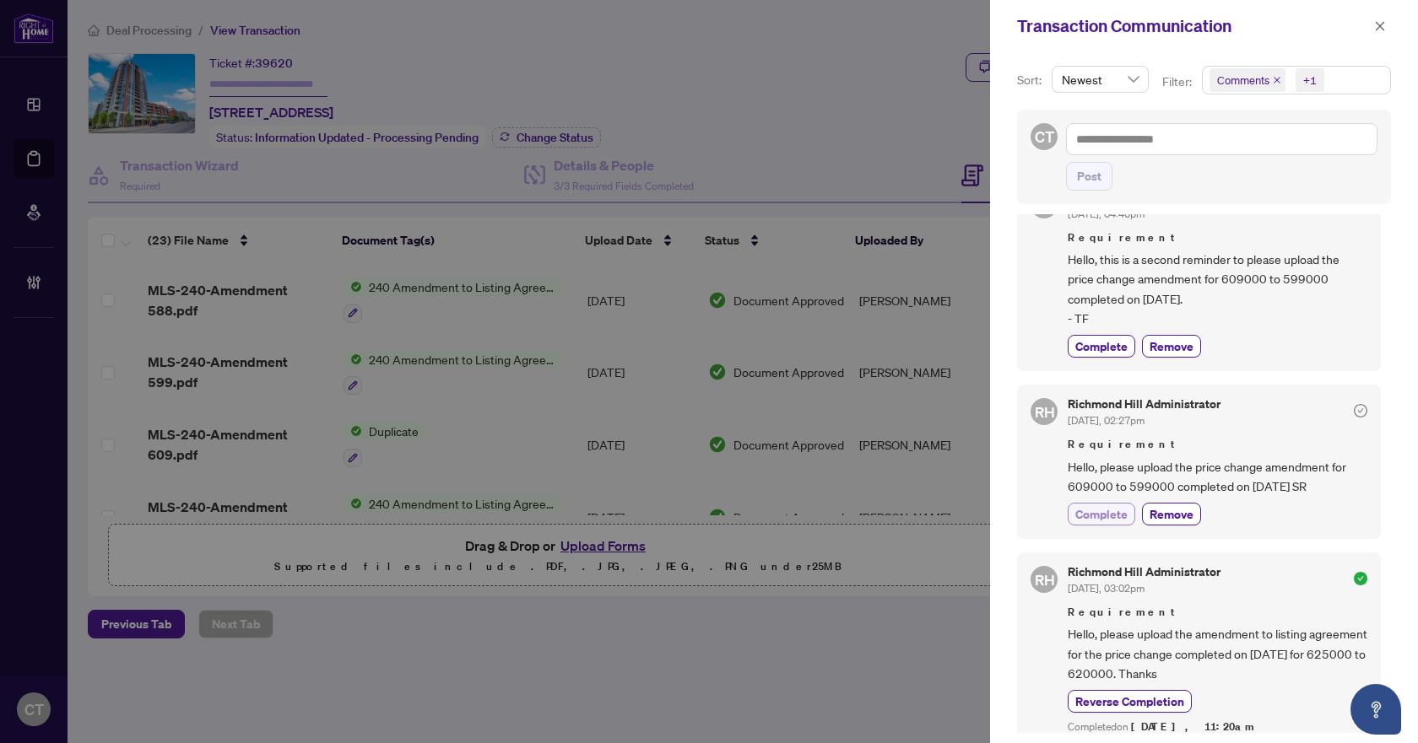
click at [1121, 508] on span "Complete" at bounding box center [1101, 514] width 52 height 18
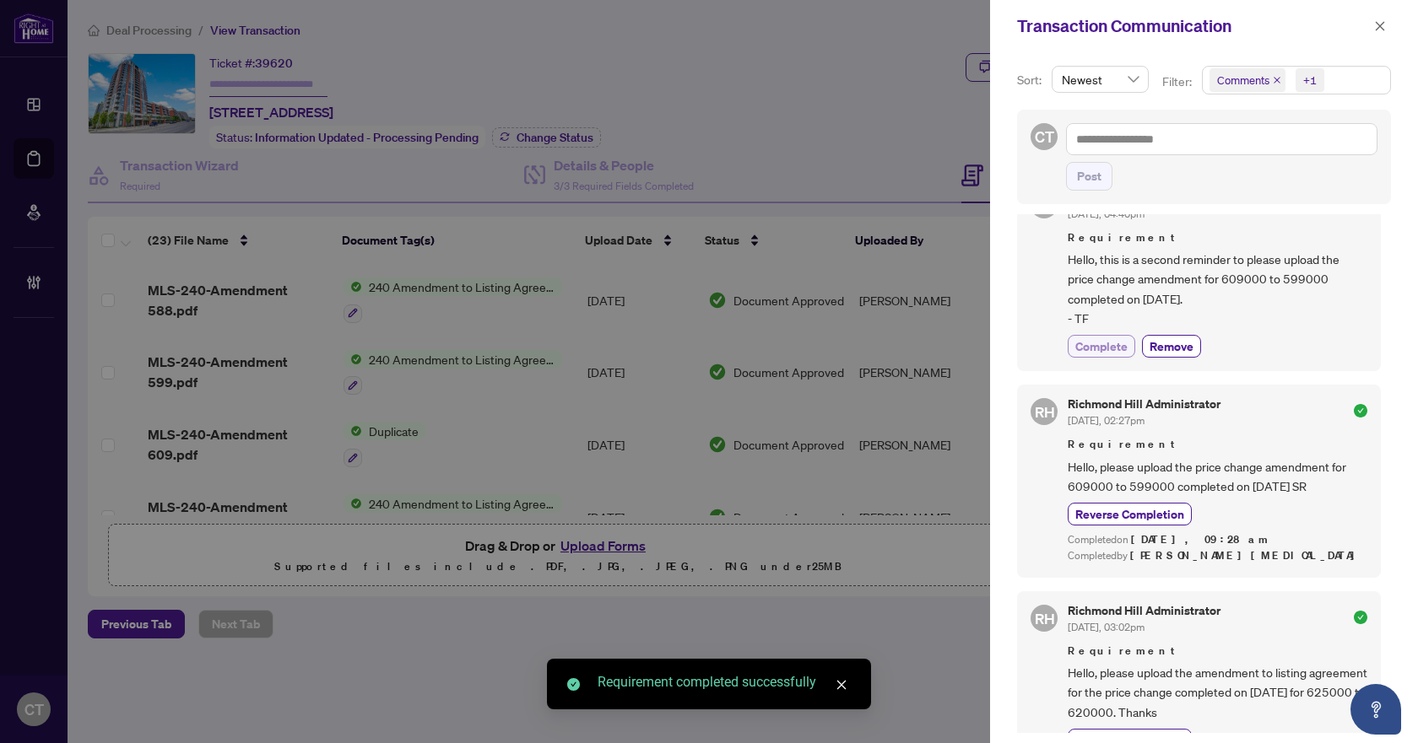
click at [1111, 350] on span "Complete" at bounding box center [1101, 347] width 52 height 18
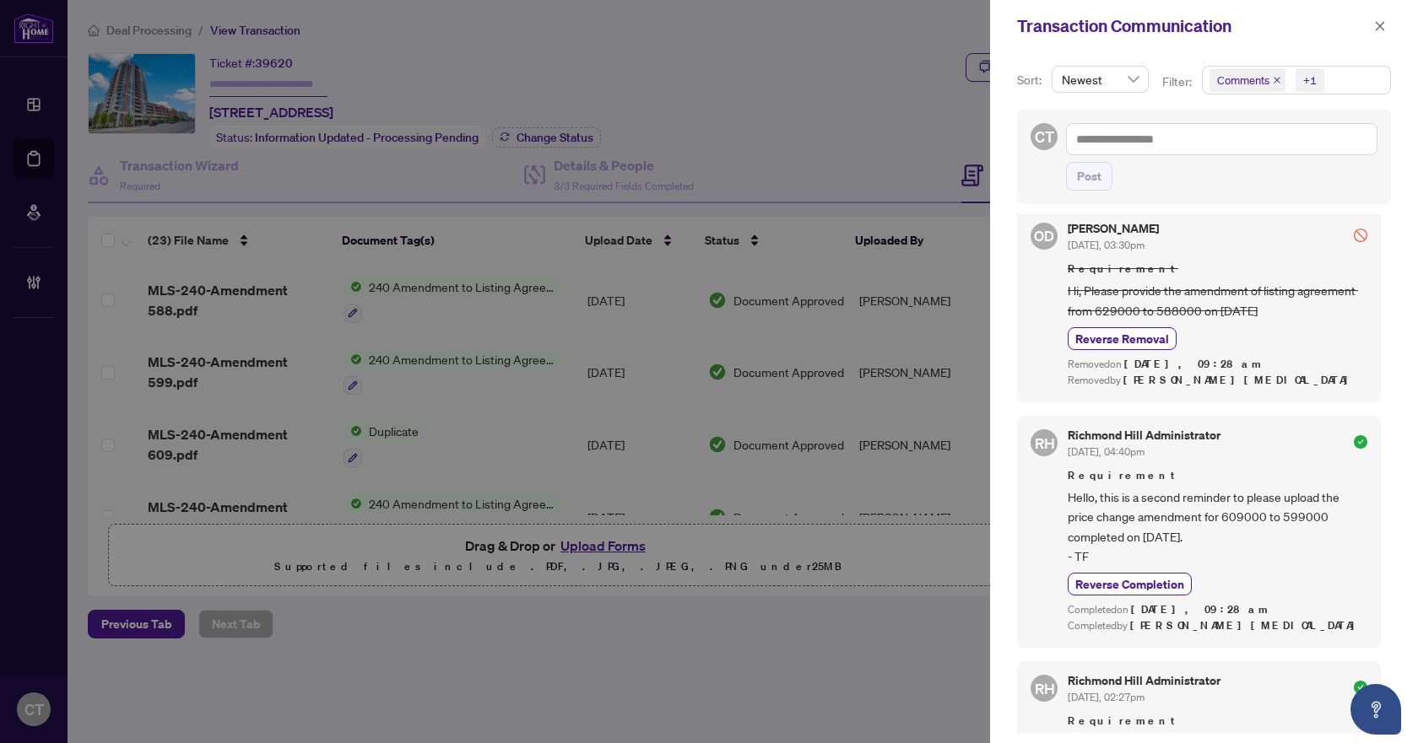
scroll to position [0, 0]
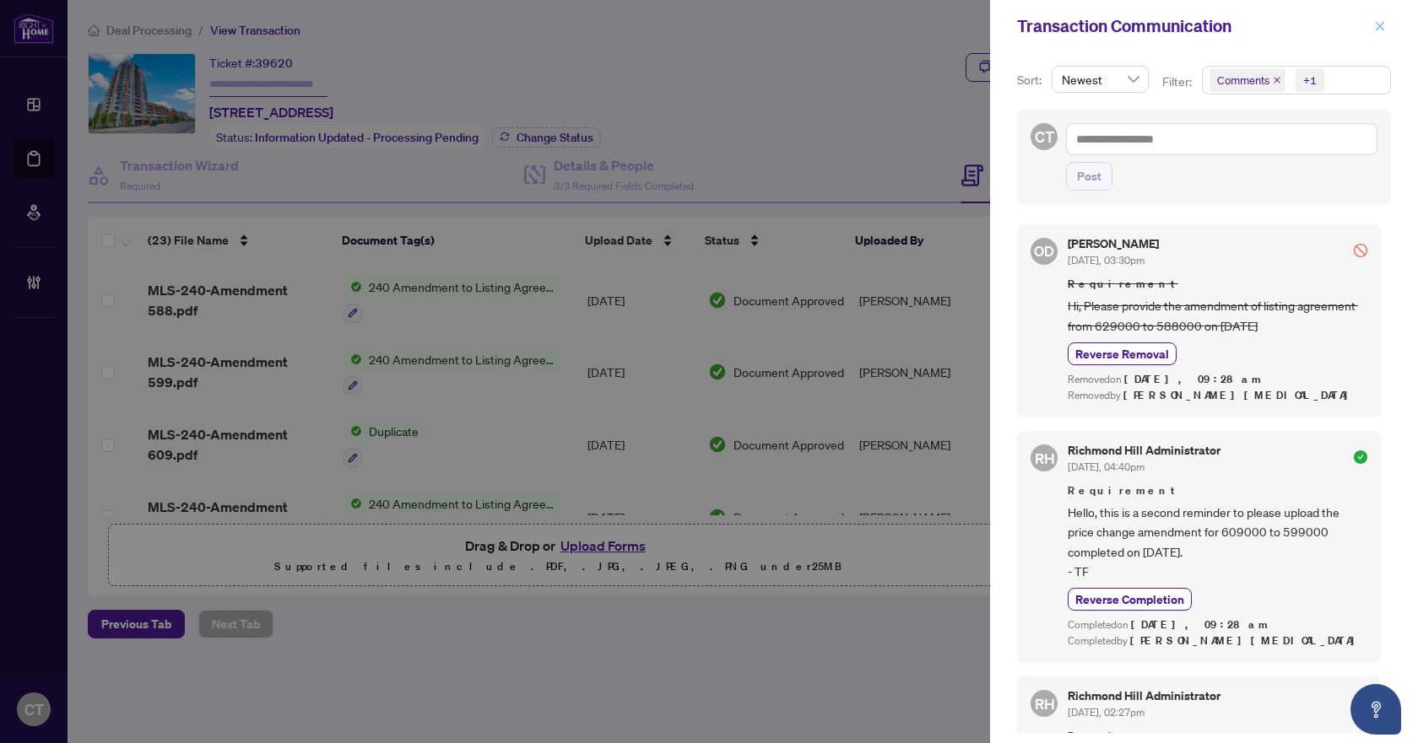
click at [1384, 24] on icon "close" at bounding box center [1380, 26] width 12 height 12
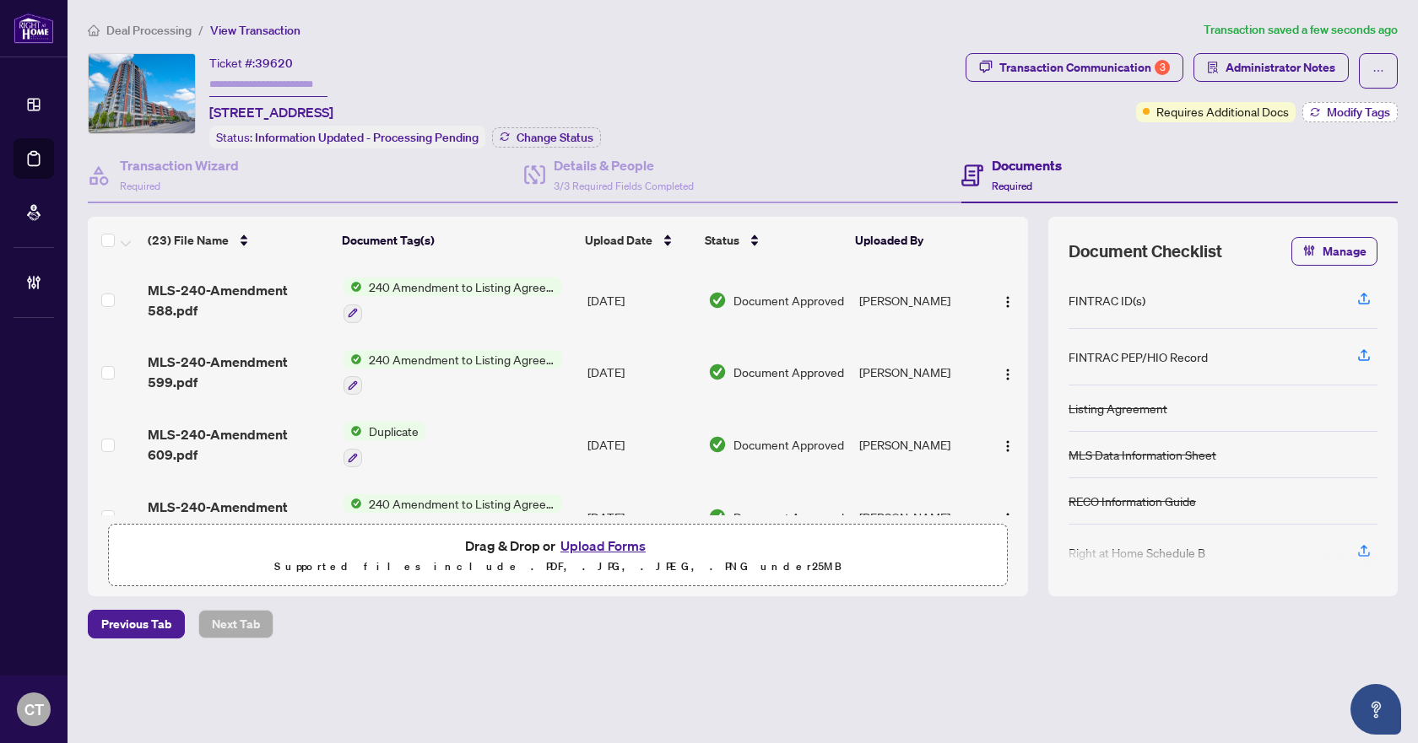
click at [1345, 106] on span "Modify Tags" at bounding box center [1357, 112] width 63 height 12
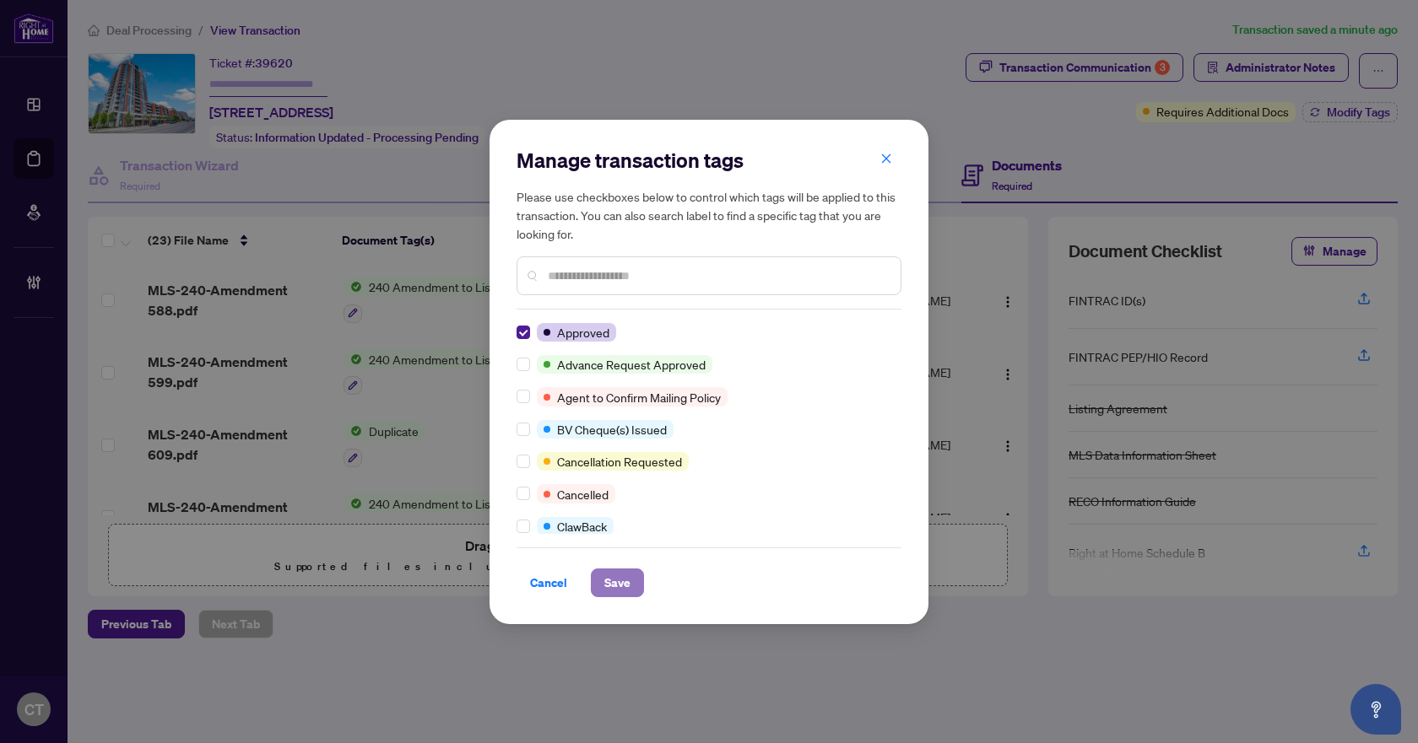
click at [613, 581] on span "Save" at bounding box center [617, 583] width 26 height 27
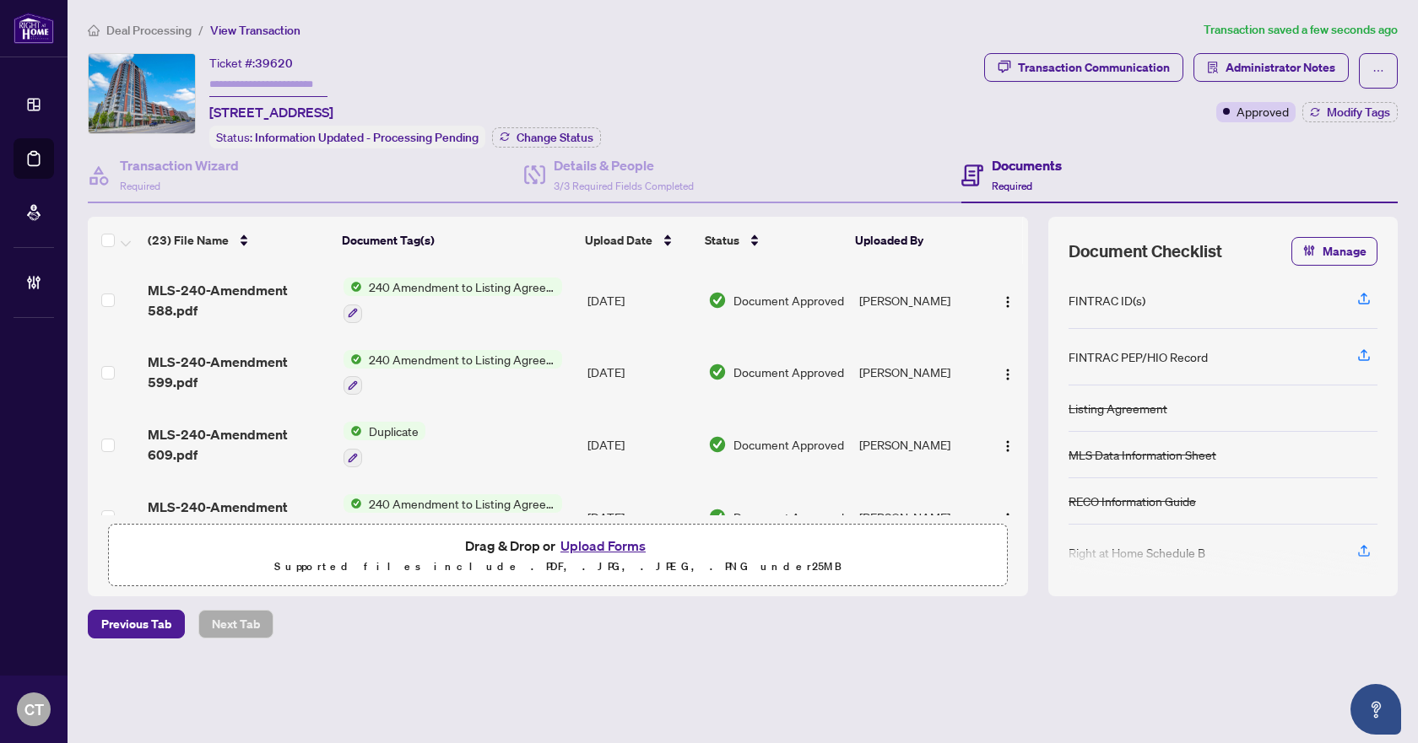
click at [176, 29] on span "Deal Processing" at bounding box center [148, 30] width 85 height 15
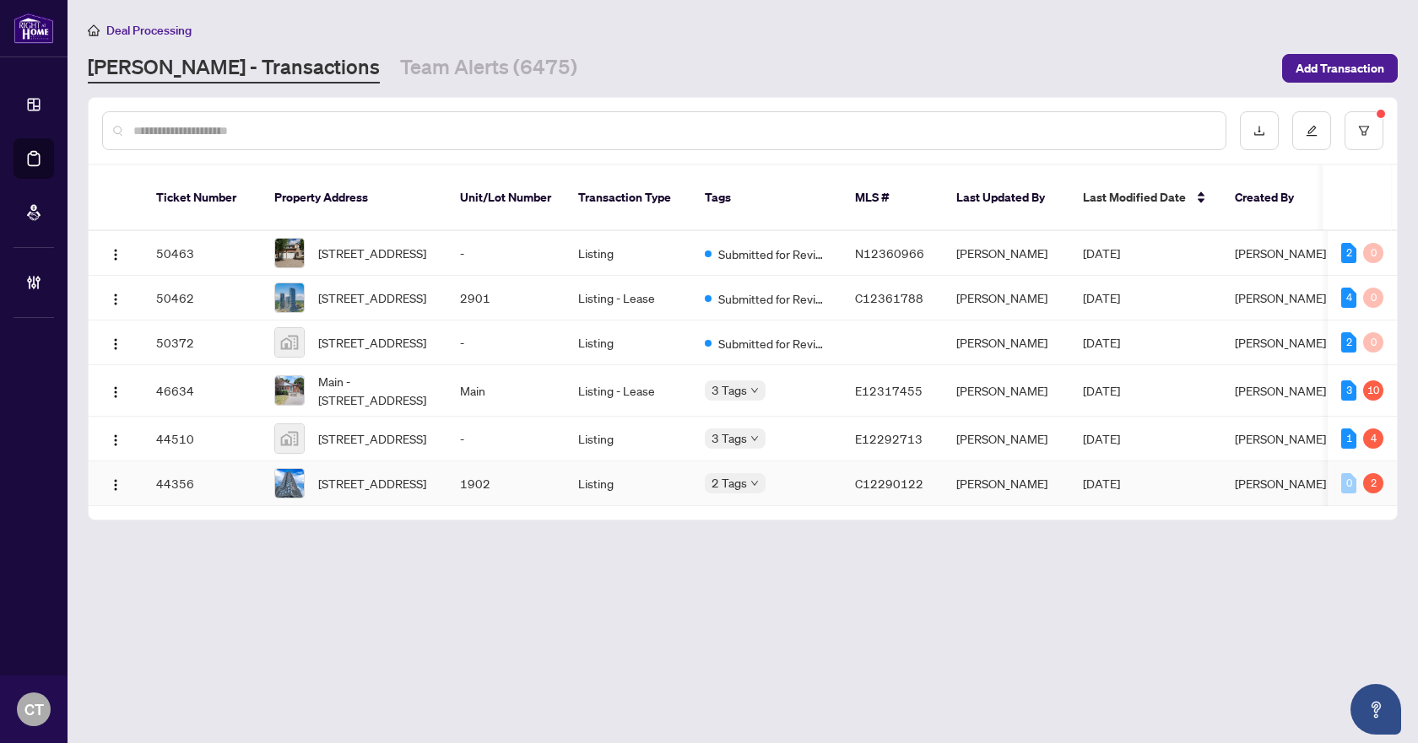
click at [560, 493] on td "1902" at bounding box center [505, 484] width 118 height 45
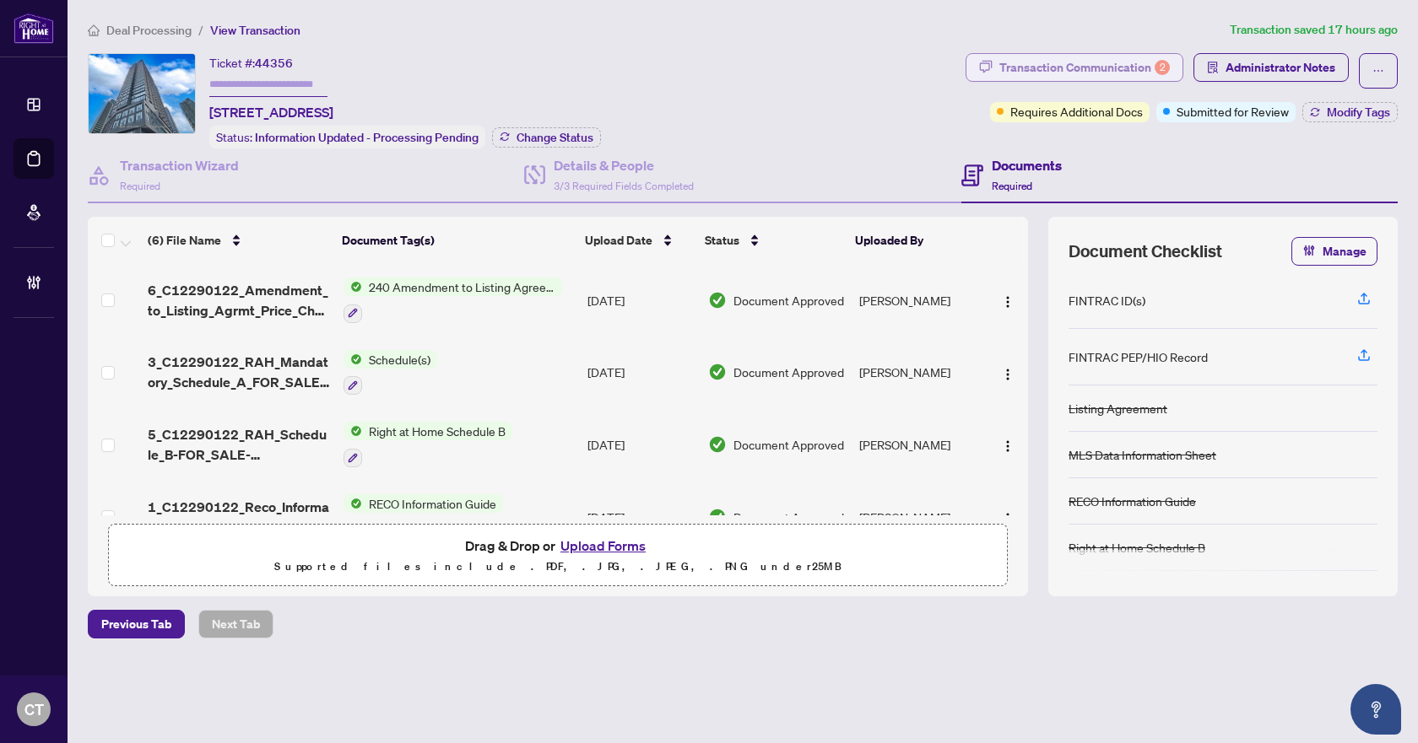
click at [1139, 68] on div "Transaction Communication 2" at bounding box center [1084, 67] width 170 height 27
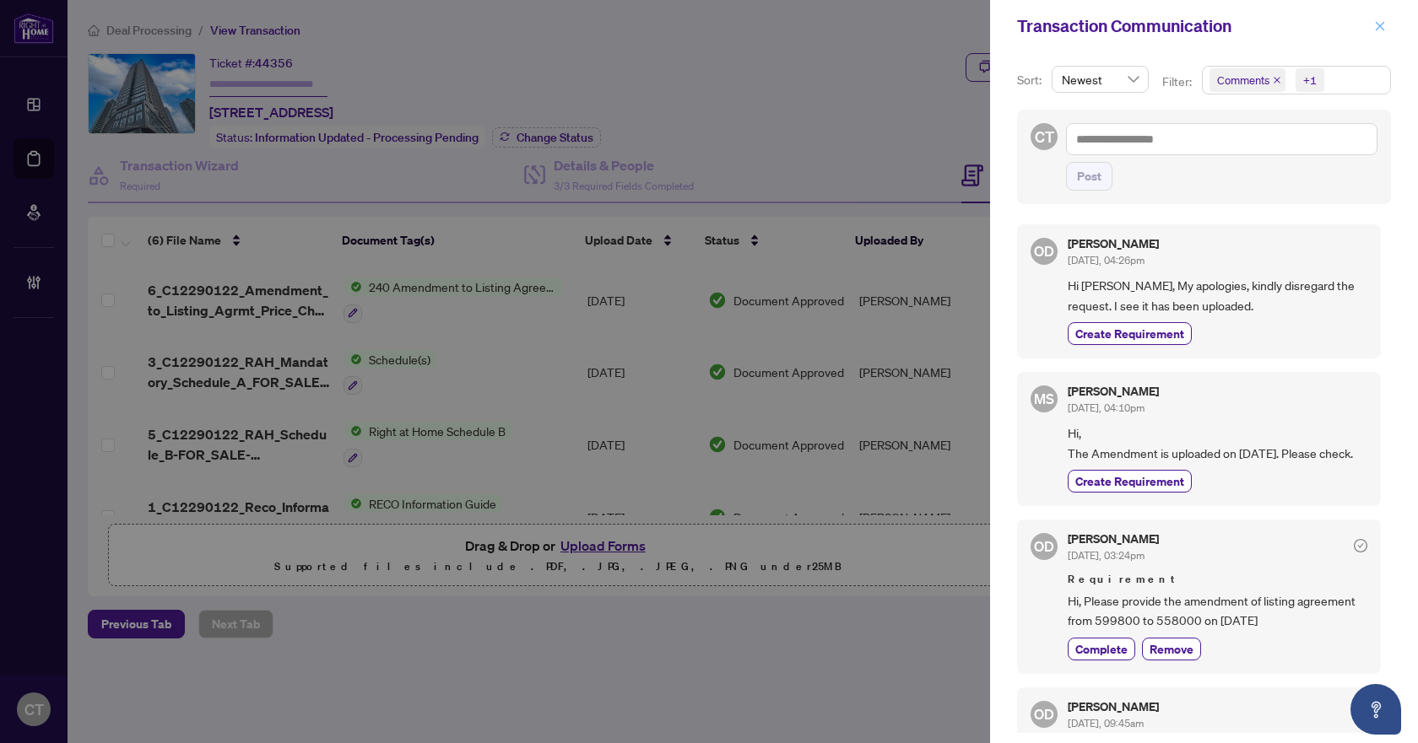
click at [1380, 23] on icon "close" at bounding box center [1380, 26] width 12 height 12
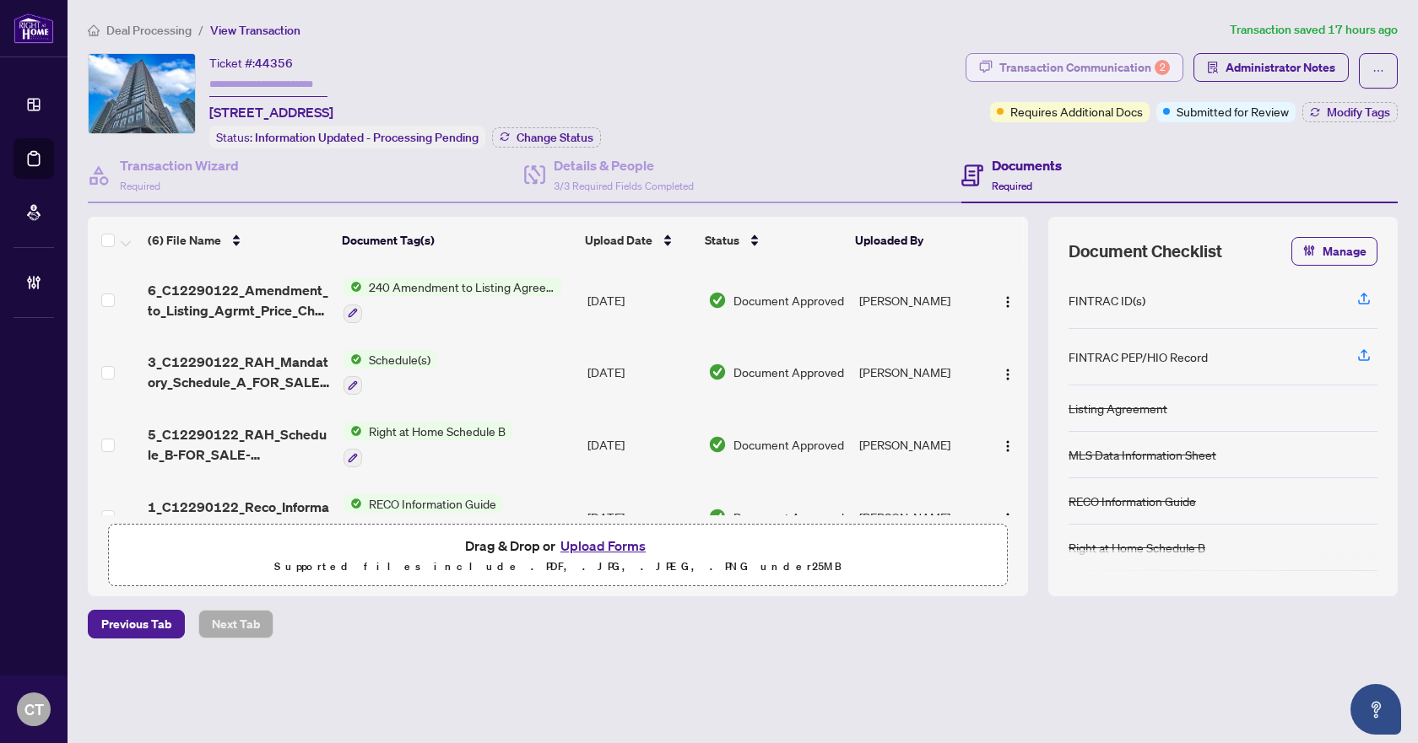
click at [1119, 61] on div "Transaction Communication 2" at bounding box center [1084, 67] width 170 height 27
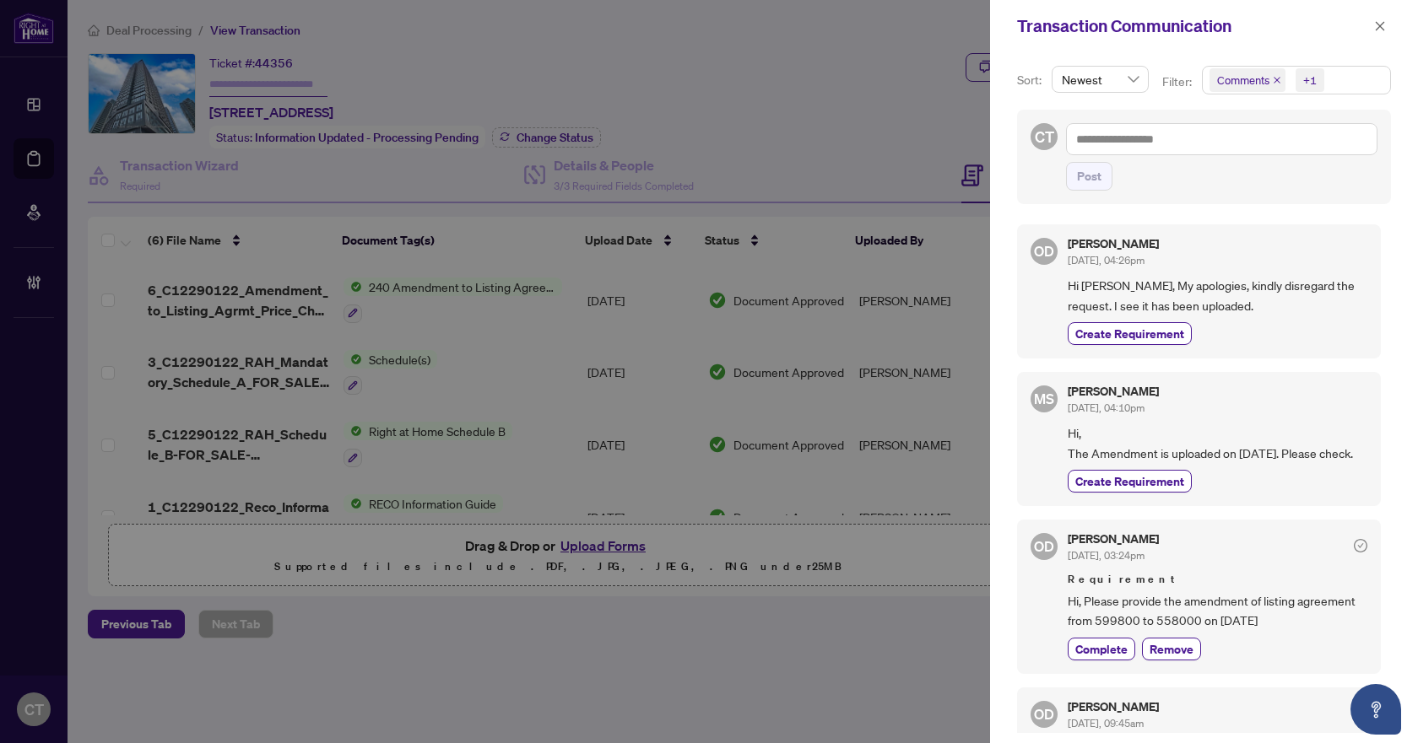
scroll to position [84, 0]
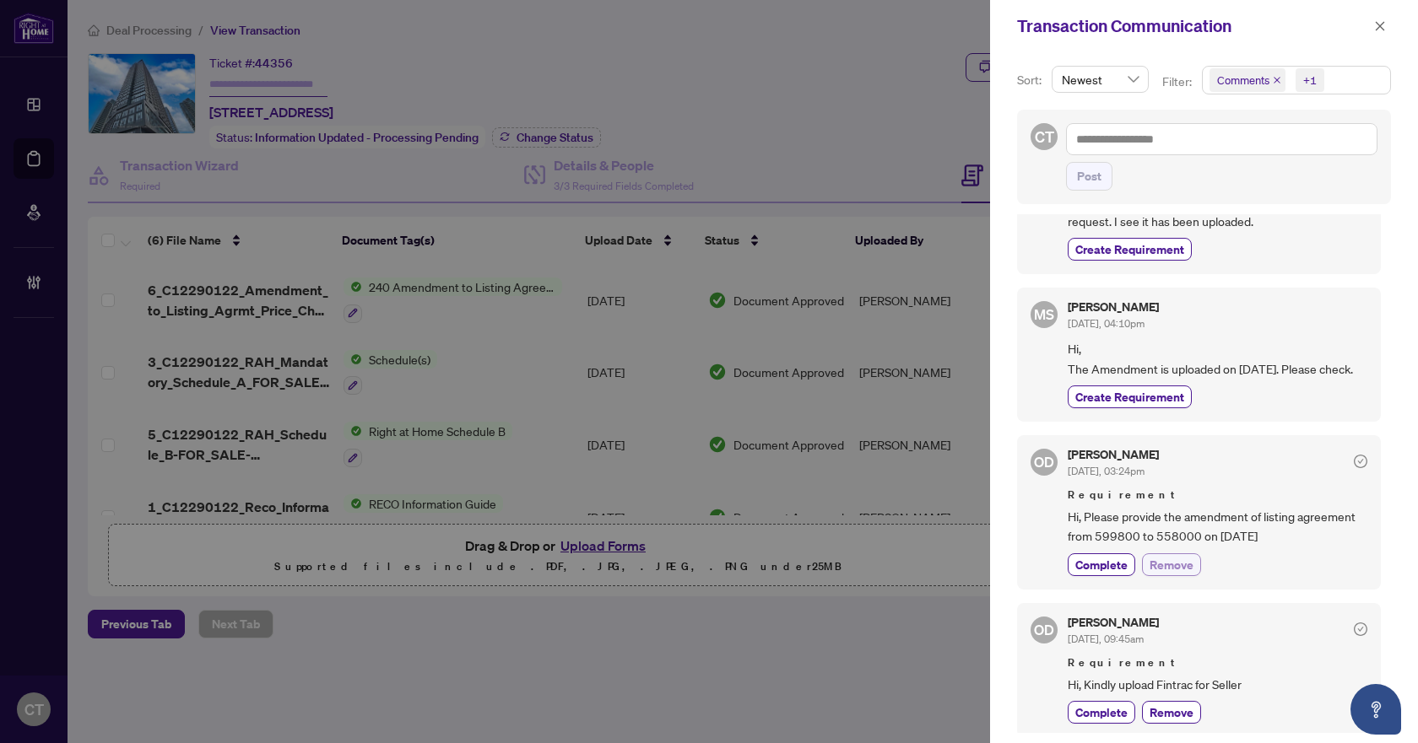
click at [1178, 574] on span "Remove" at bounding box center [1171, 565] width 44 height 18
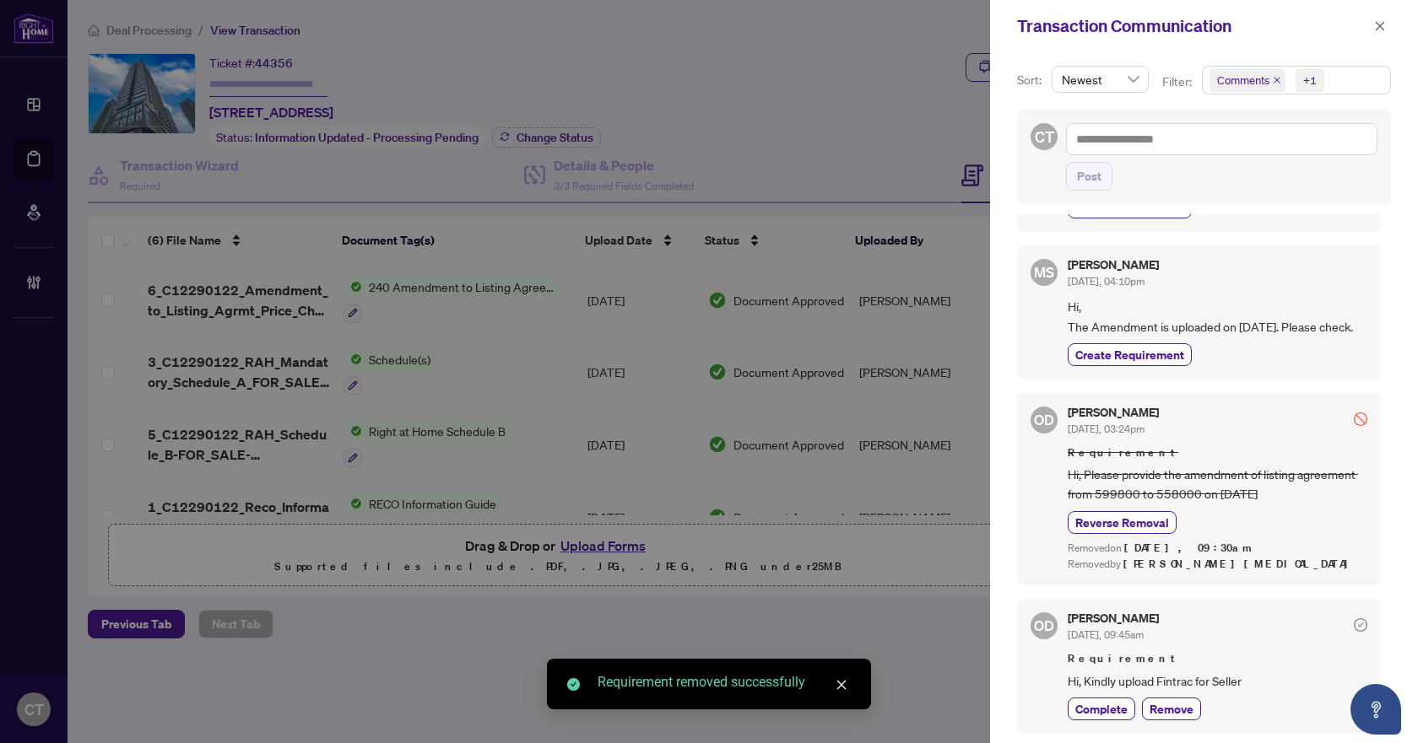
scroll to position [0, 0]
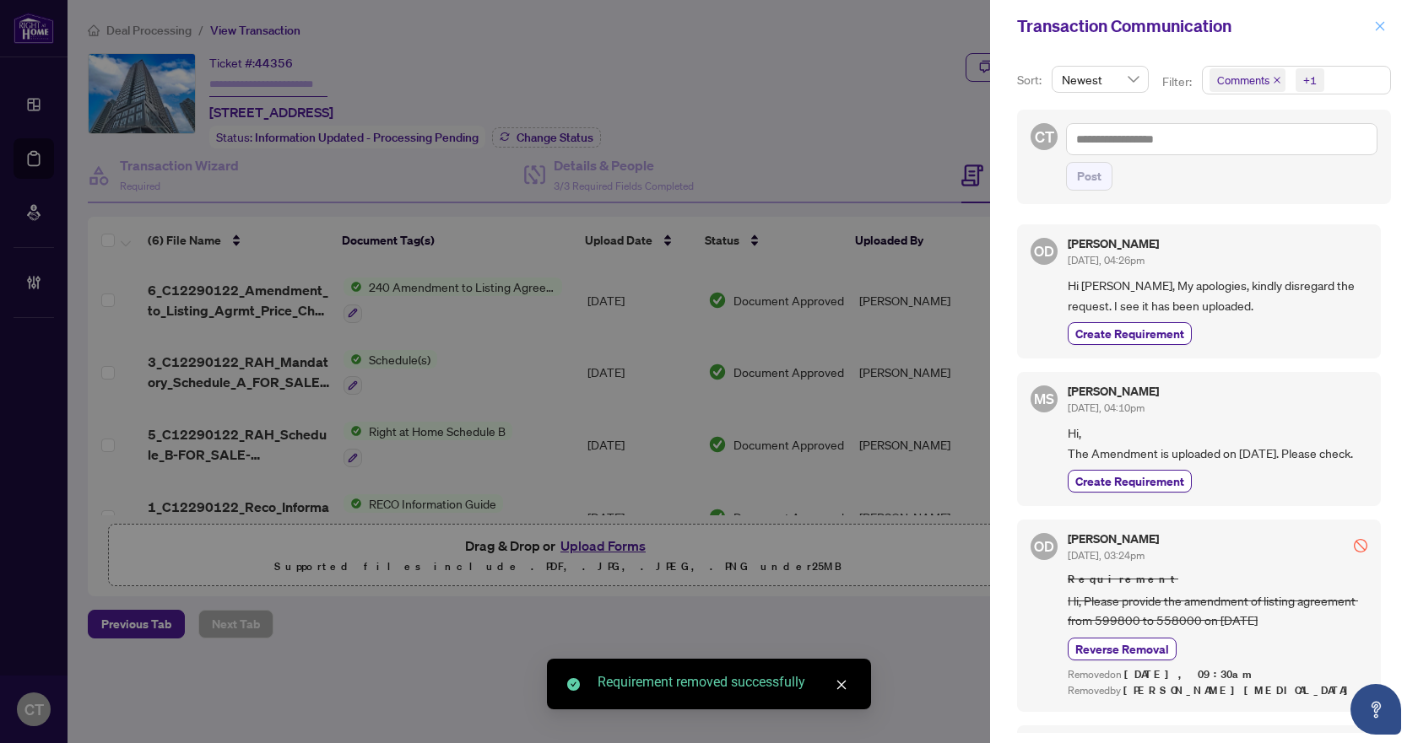
click at [1375, 20] on icon "close" at bounding box center [1380, 26] width 12 height 12
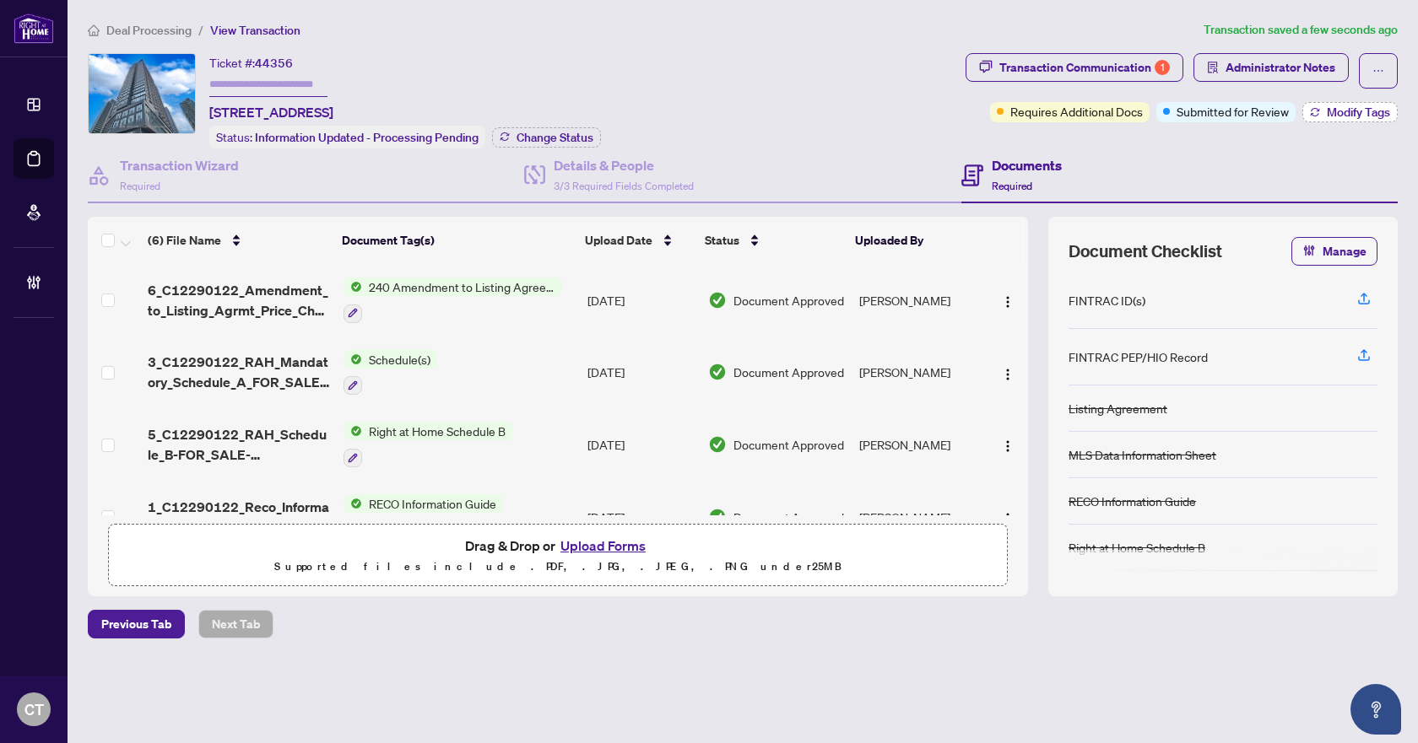
click at [1324, 112] on button "Modify Tags" at bounding box center [1349, 112] width 95 height 20
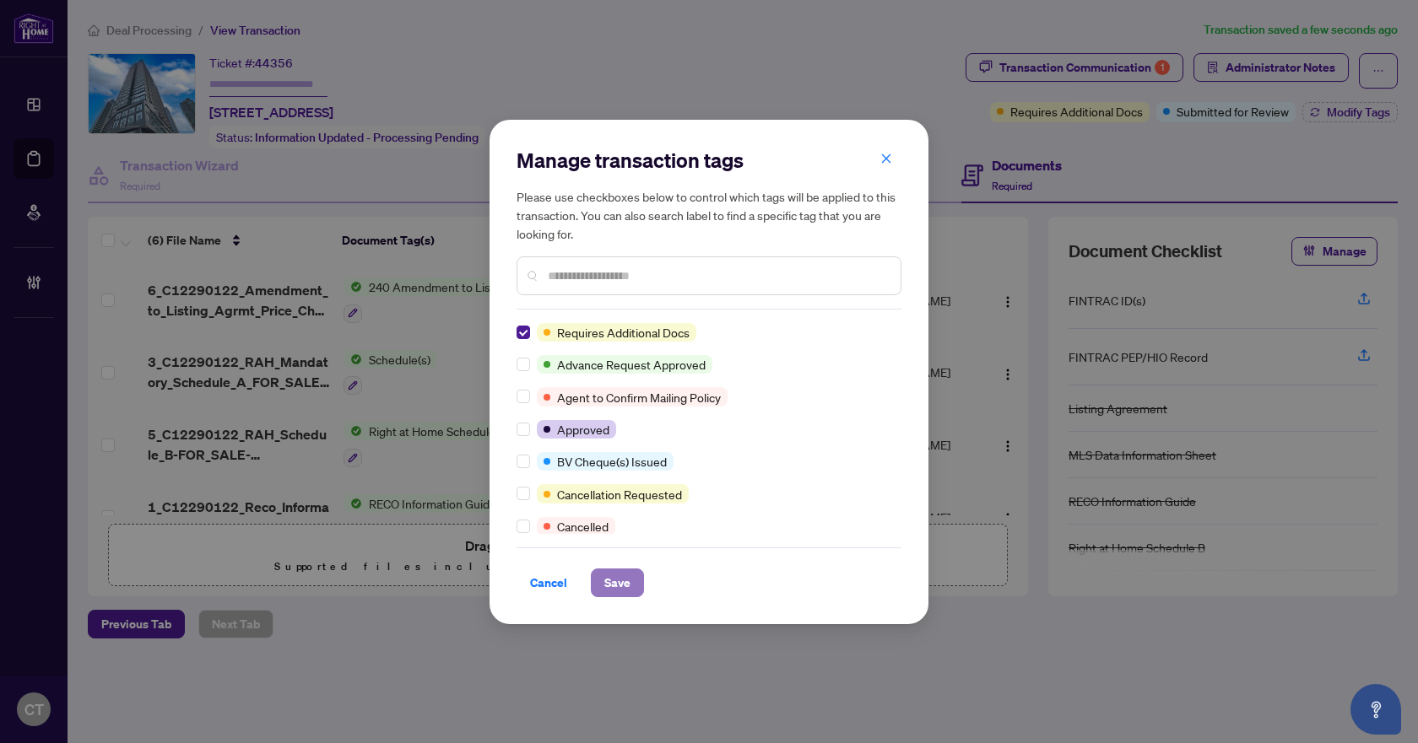
click at [617, 583] on span "Save" at bounding box center [617, 583] width 26 height 27
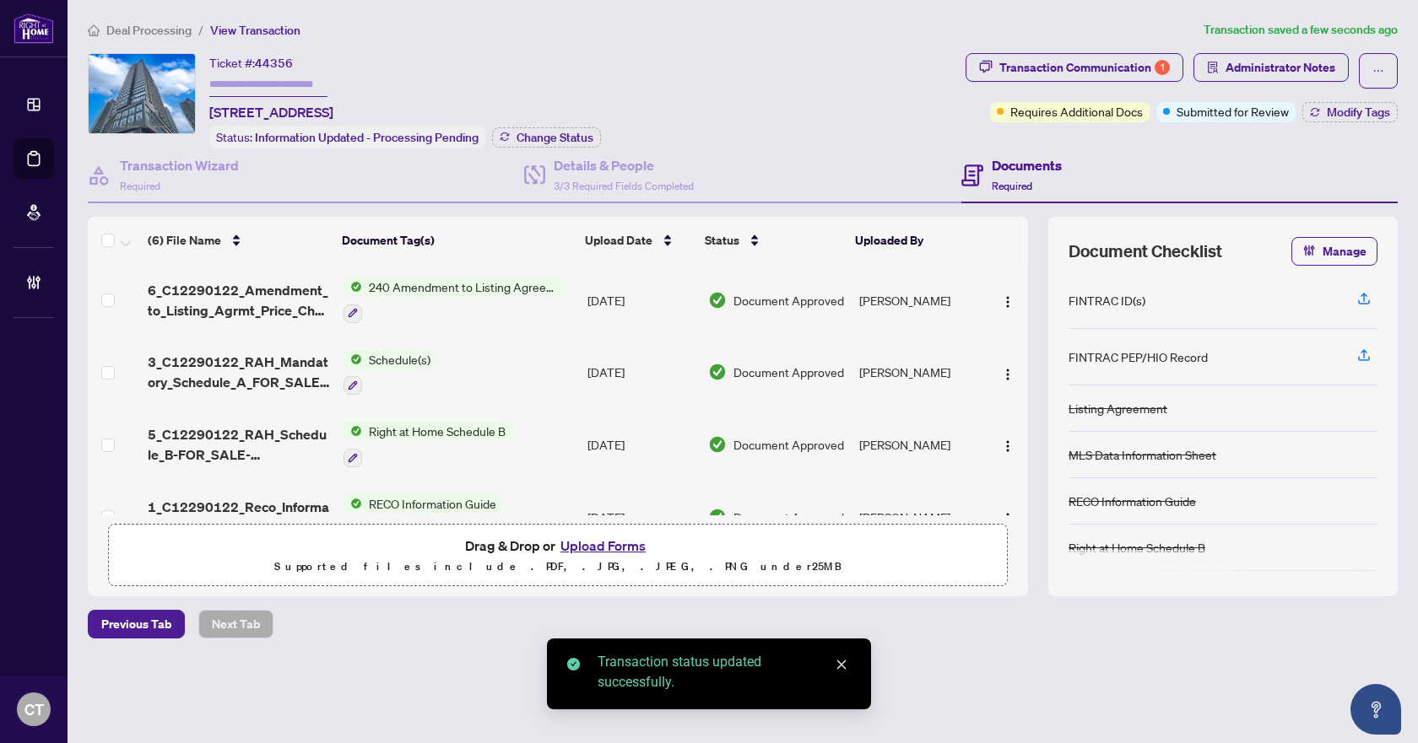
click at [148, 25] on span "Deal Processing" at bounding box center [148, 30] width 85 height 15
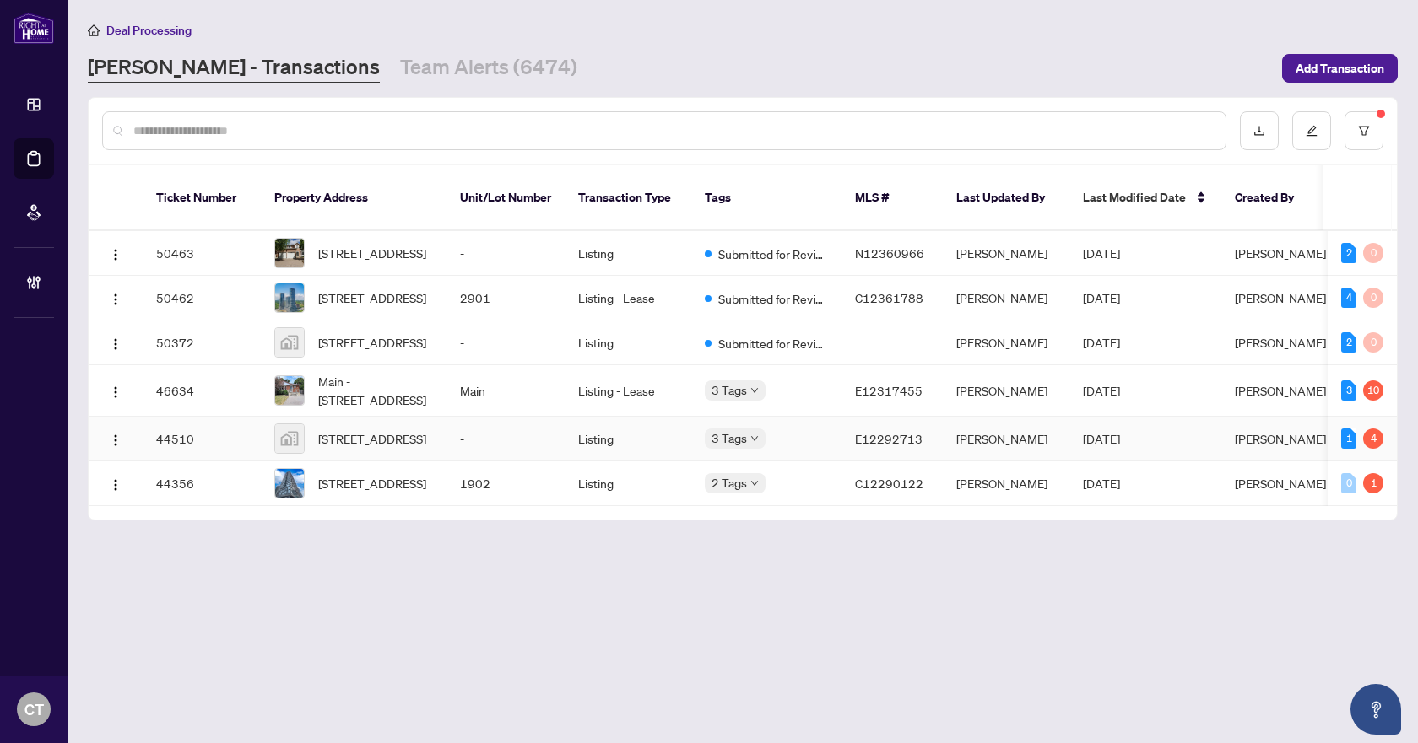
click at [485, 450] on td "-" at bounding box center [505, 439] width 118 height 45
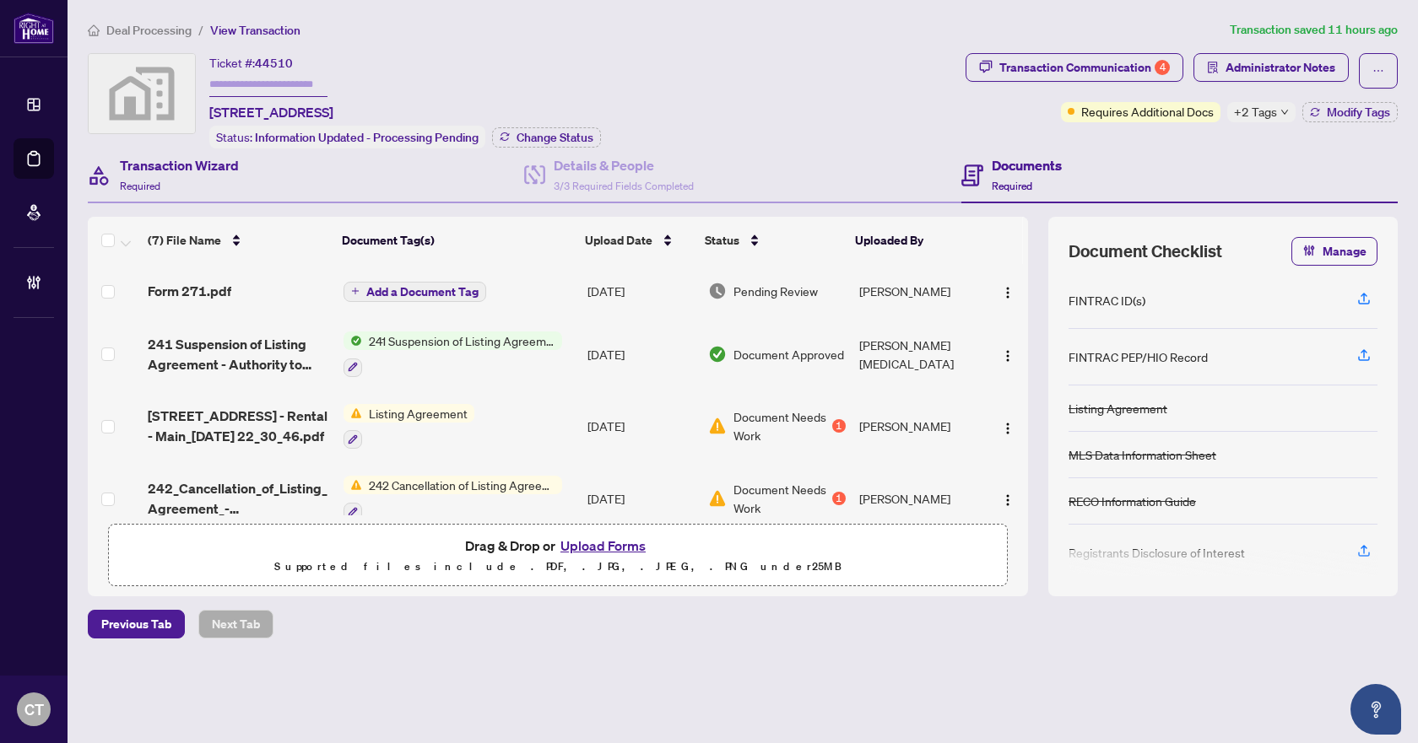
click at [246, 180] on div "Transaction Wizard Required" at bounding box center [306, 176] width 436 height 55
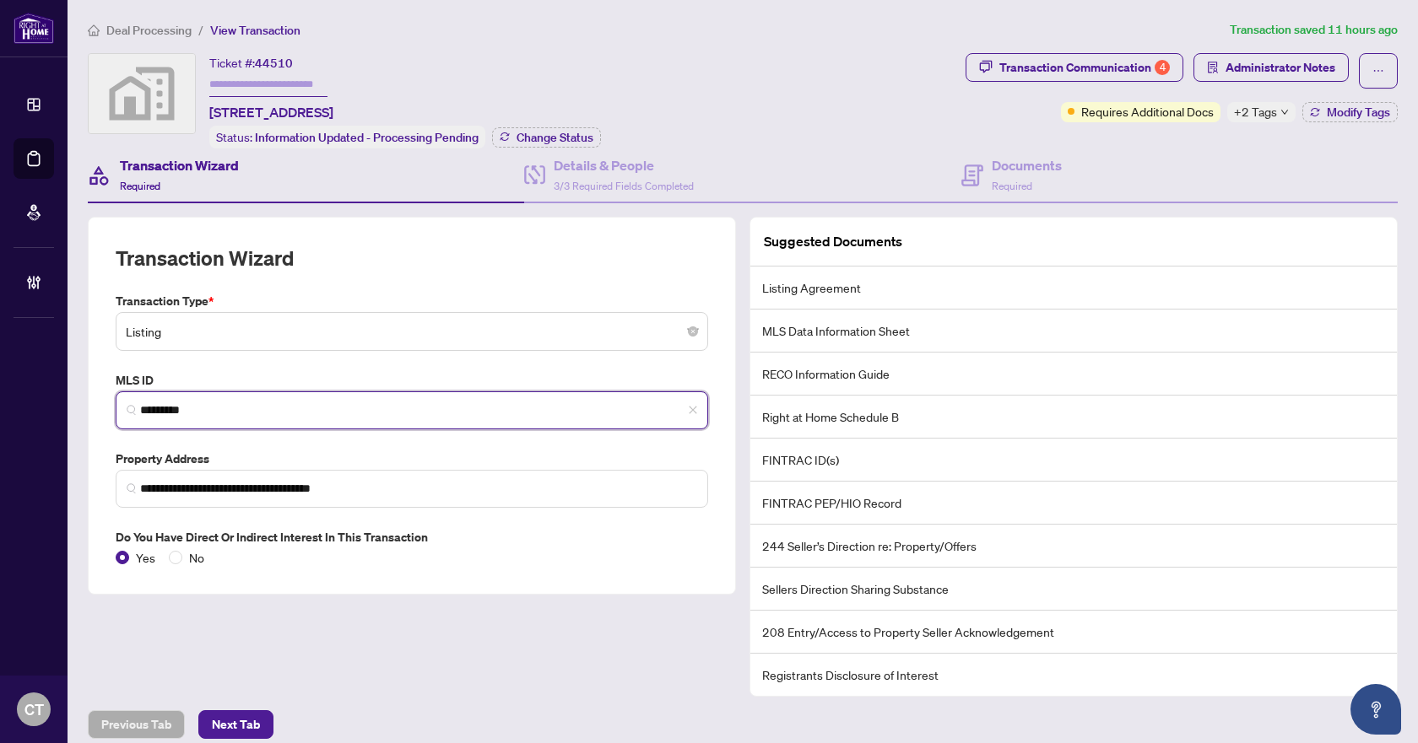
drag, startPoint x: 226, startPoint y: 411, endPoint x: 122, endPoint y: 410, distance: 103.8
click at [122, 410] on span "*********" at bounding box center [412, 411] width 592 height 38
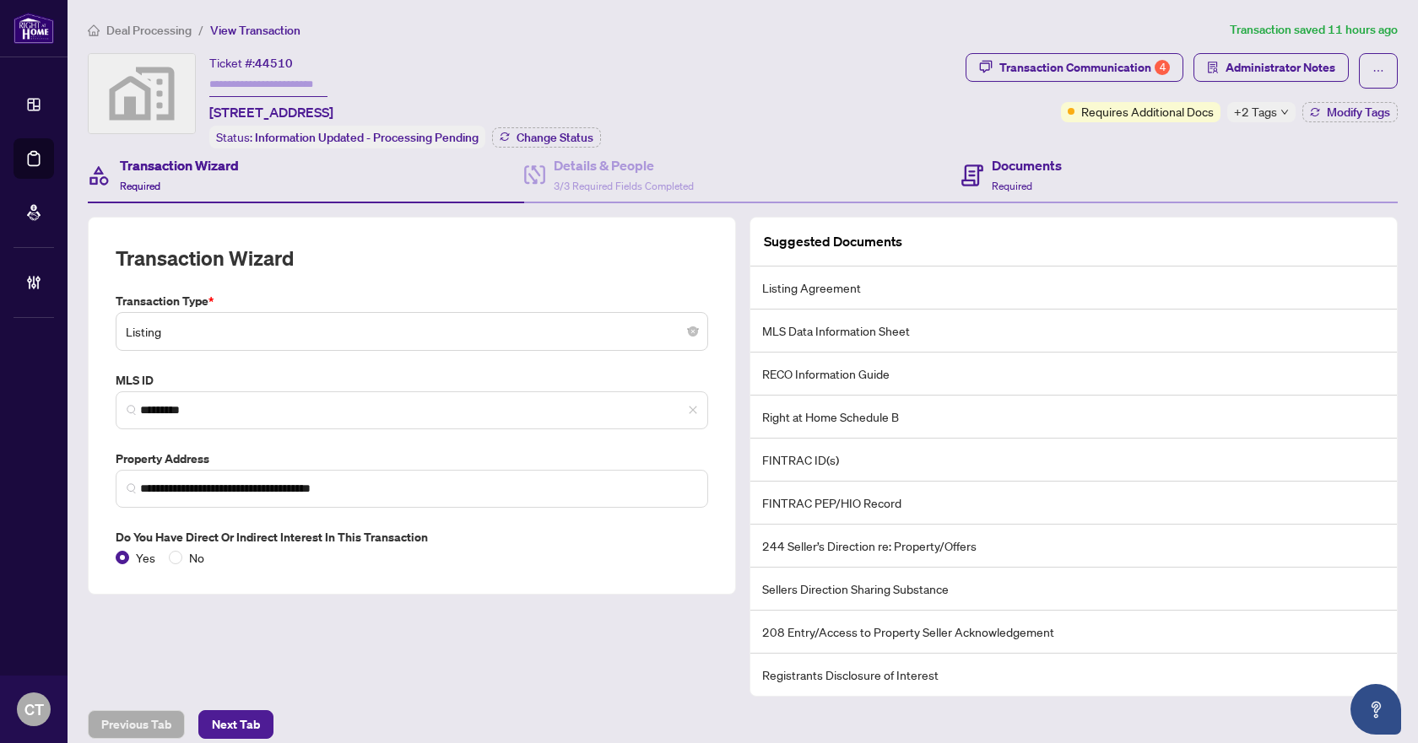
click at [1007, 199] on div "Documents Required" at bounding box center [1179, 176] width 436 height 55
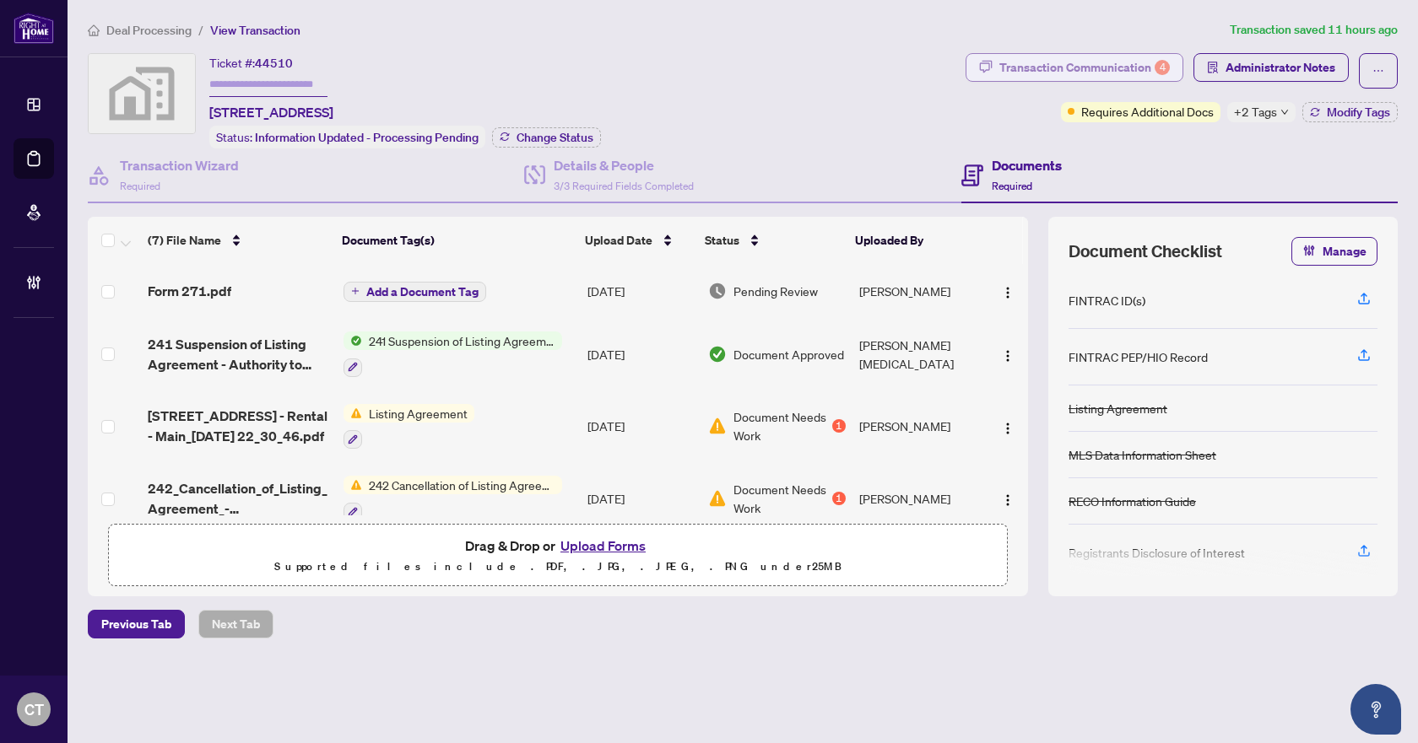
click at [1082, 69] on div "Transaction Communication 4" at bounding box center [1084, 67] width 170 height 27
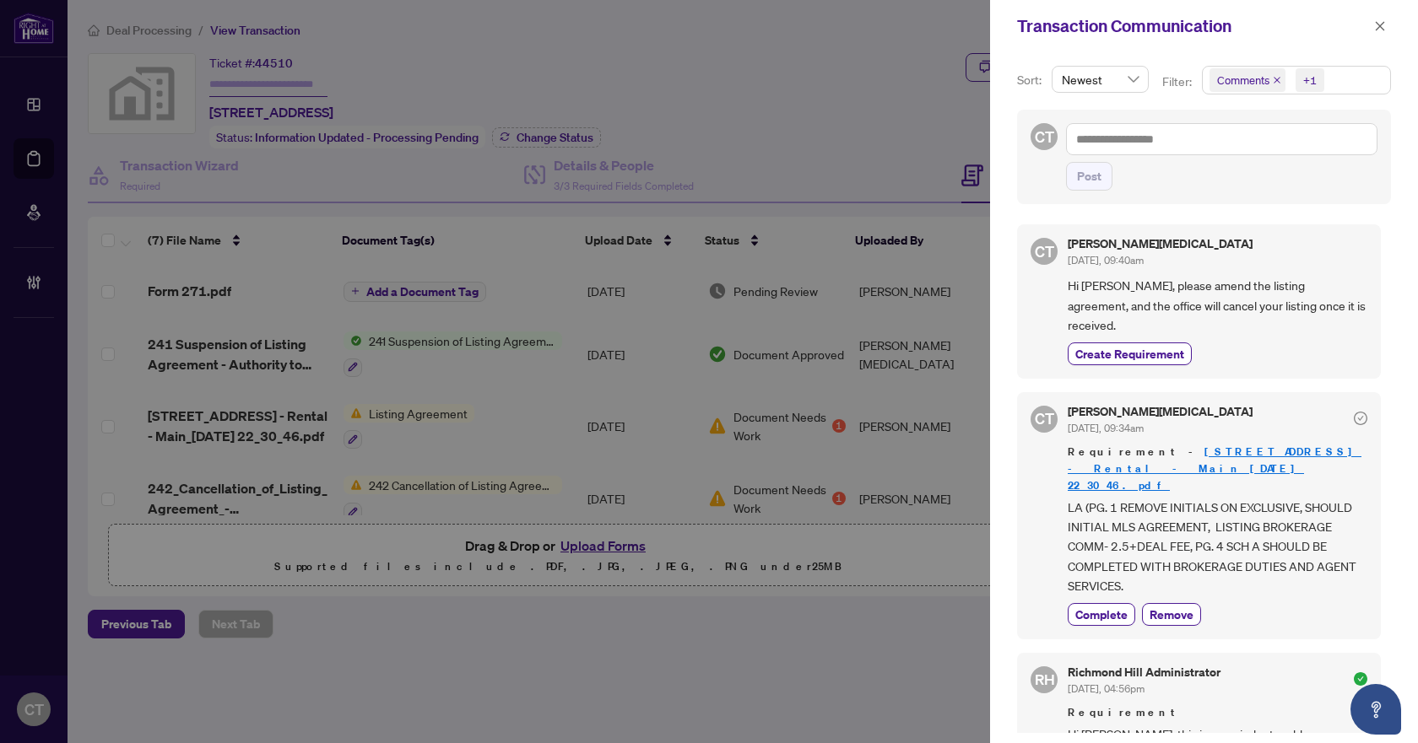
click at [1135, 550] on span "LA (PG. 1 REMOVE INITIALS ON EXCLUSIVE, SHOULD INITIAL MLS AGREEMENT, LISTING B…" at bounding box center [1217, 547] width 300 height 99
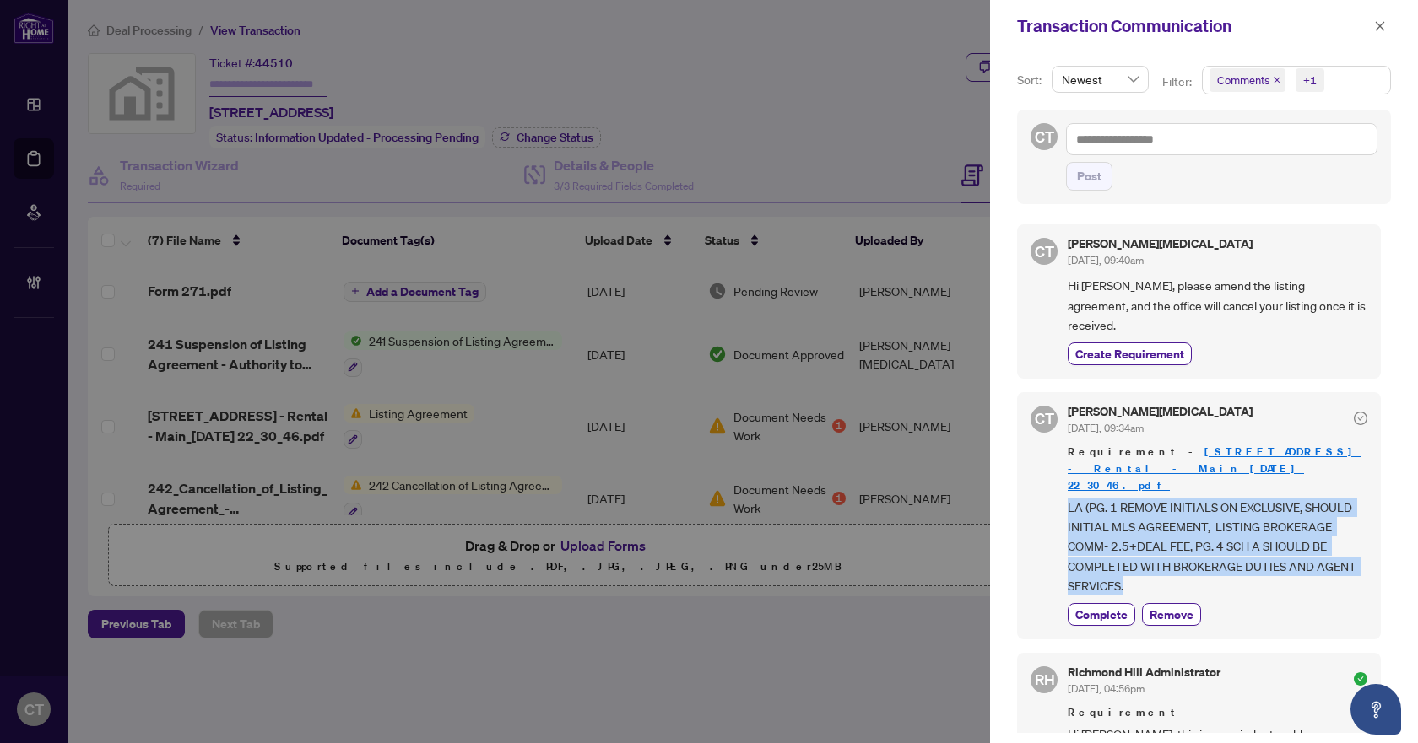
drag, startPoint x: 1139, startPoint y: 549, endPoint x: 1062, endPoint y: 475, distance: 106.8
click at [1062, 475] on div "CT Claudia Tao Aug/20/2025, 09:34am Requirement - 567 Coleridge St - Rental - M…" at bounding box center [1199, 515] width 364 height 247
copy span "LA (PG. 1 REMOVE INITIALS ON EXCLUSIVE, SHOULD INITIAL MLS AGREEMENT, LISTING B…"
click at [1378, 26] on icon "close" at bounding box center [1380, 26] width 12 height 12
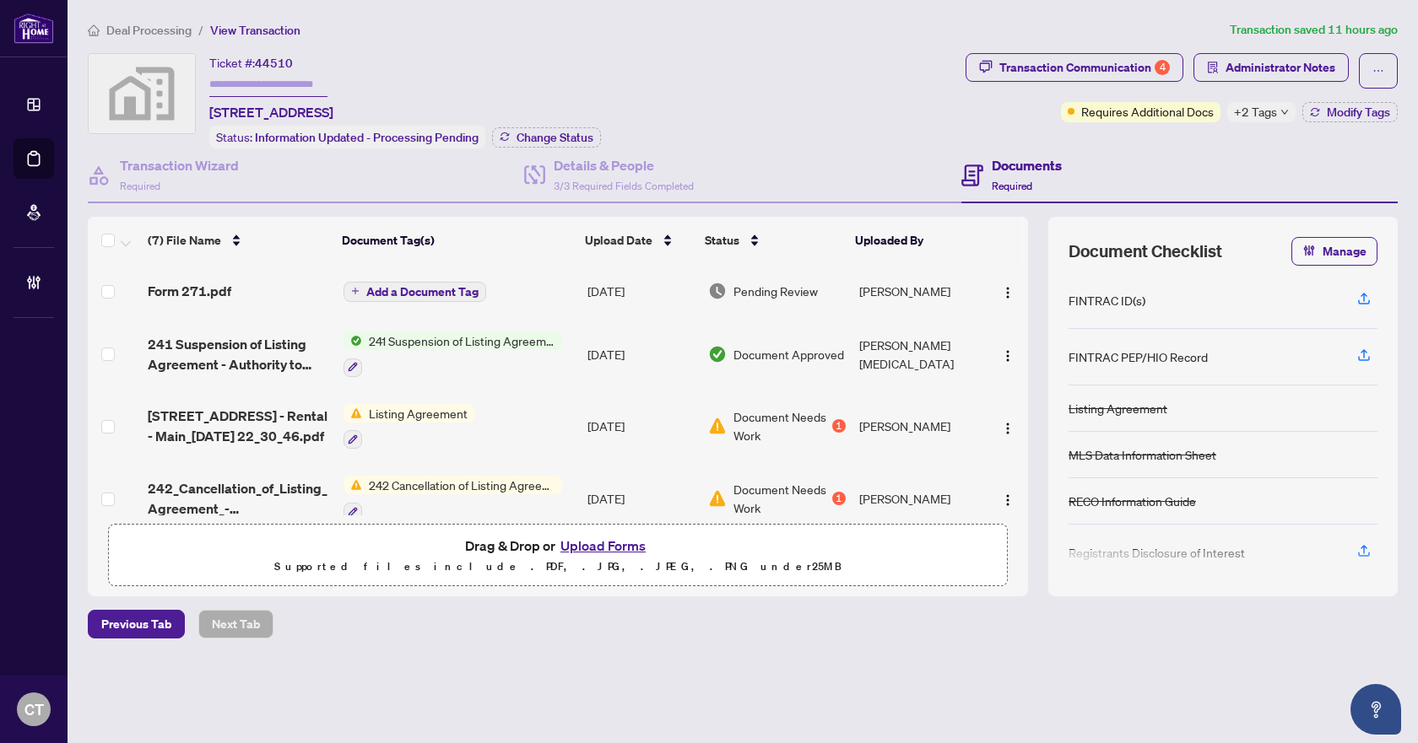
click at [252, 290] on div "Form 271.pdf" at bounding box center [238, 291] width 181 height 20
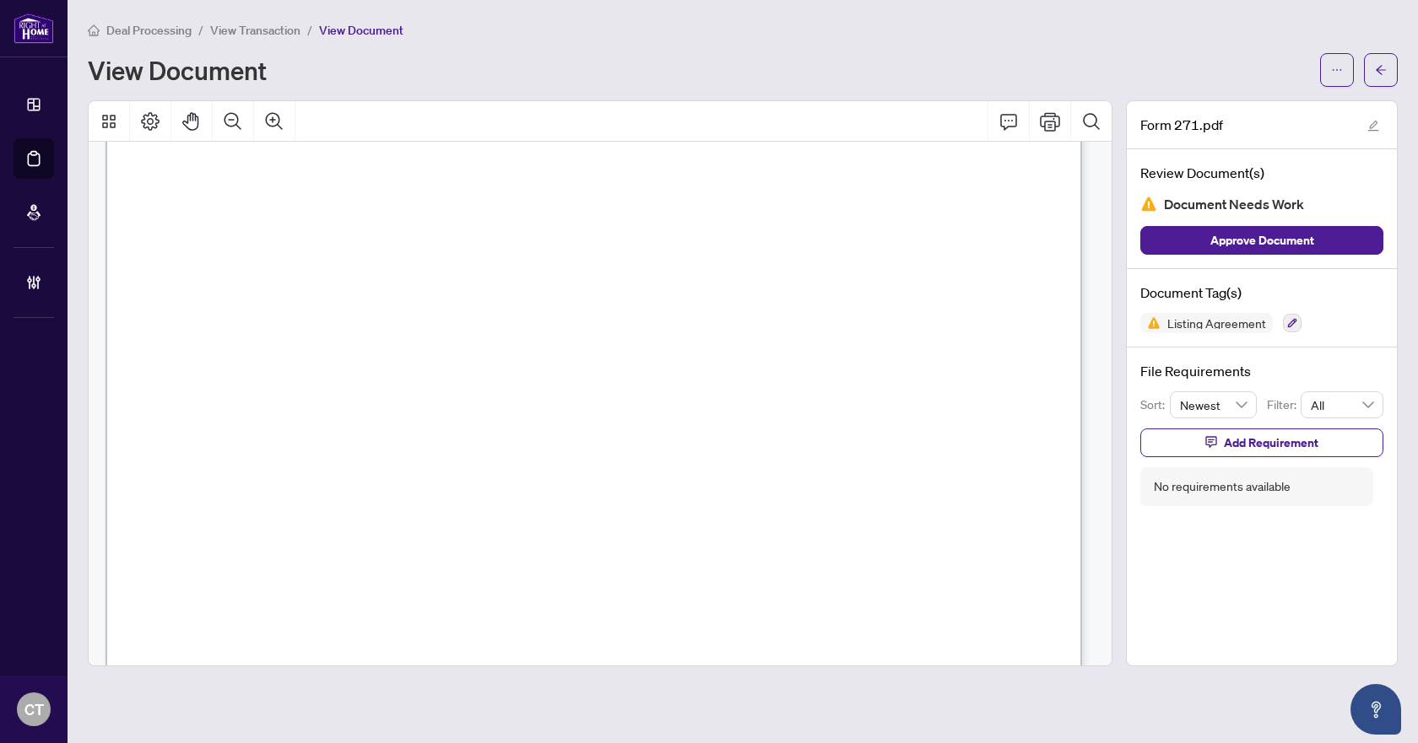
scroll to position [4322, 0]
click at [1382, 67] on icon "arrow-left" at bounding box center [1381, 70] width 12 height 12
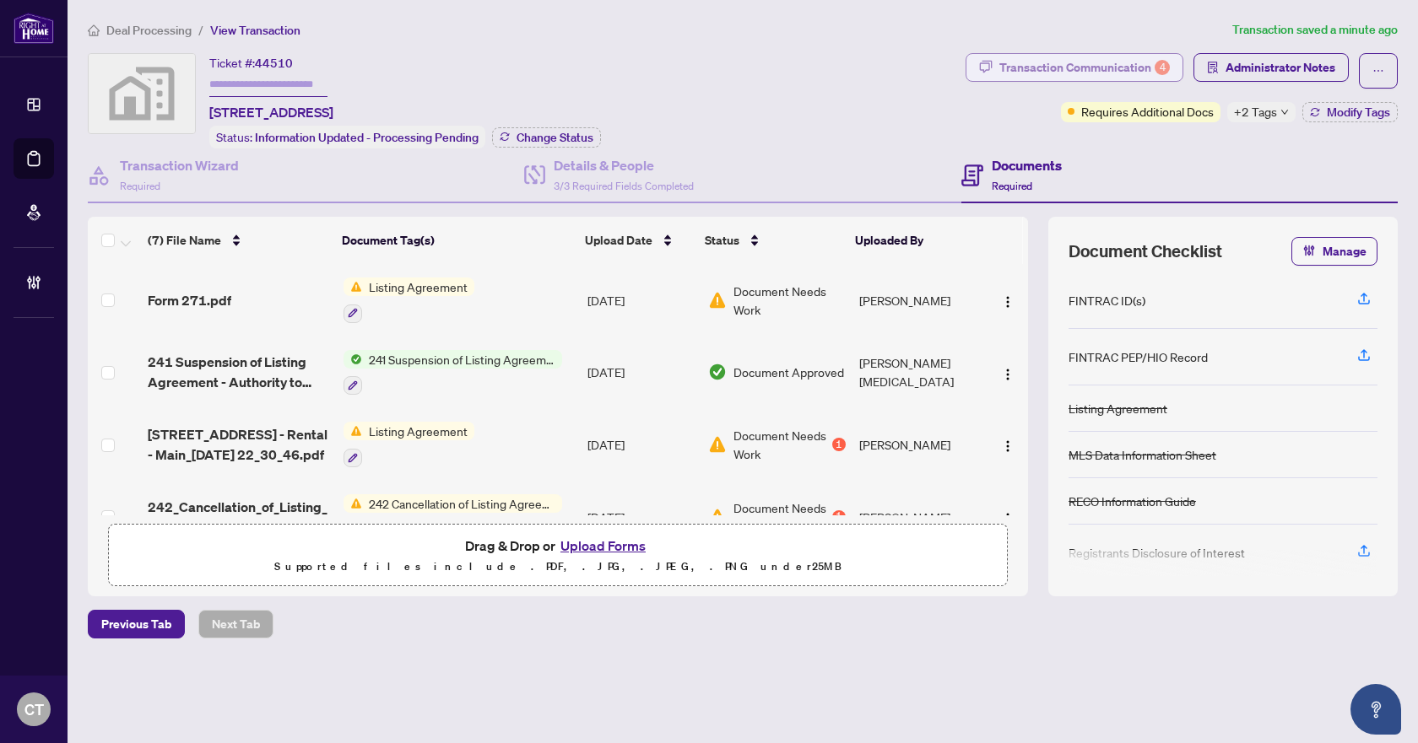
click at [1132, 62] on div "Transaction Communication 4" at bounding box center [1084, 67] width 170 height 27
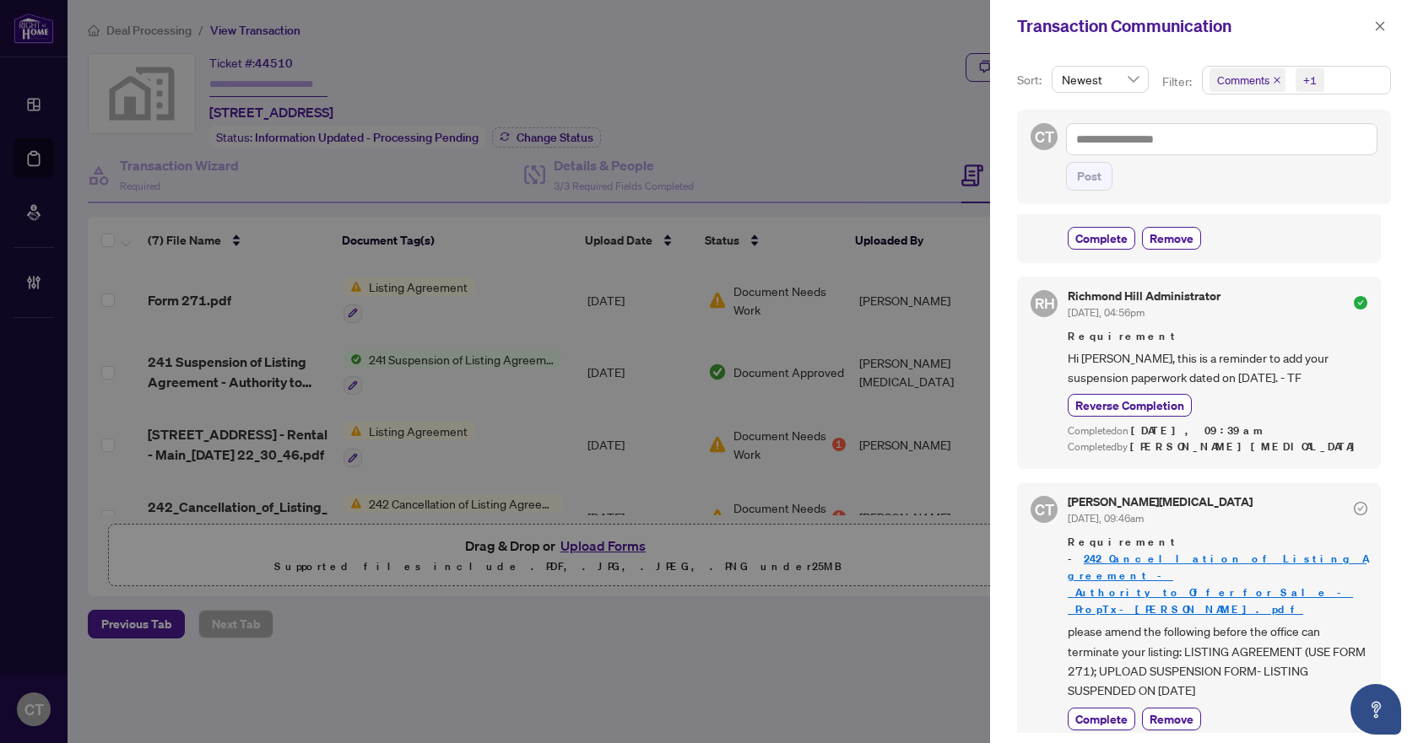
scroll to position [338, 0]
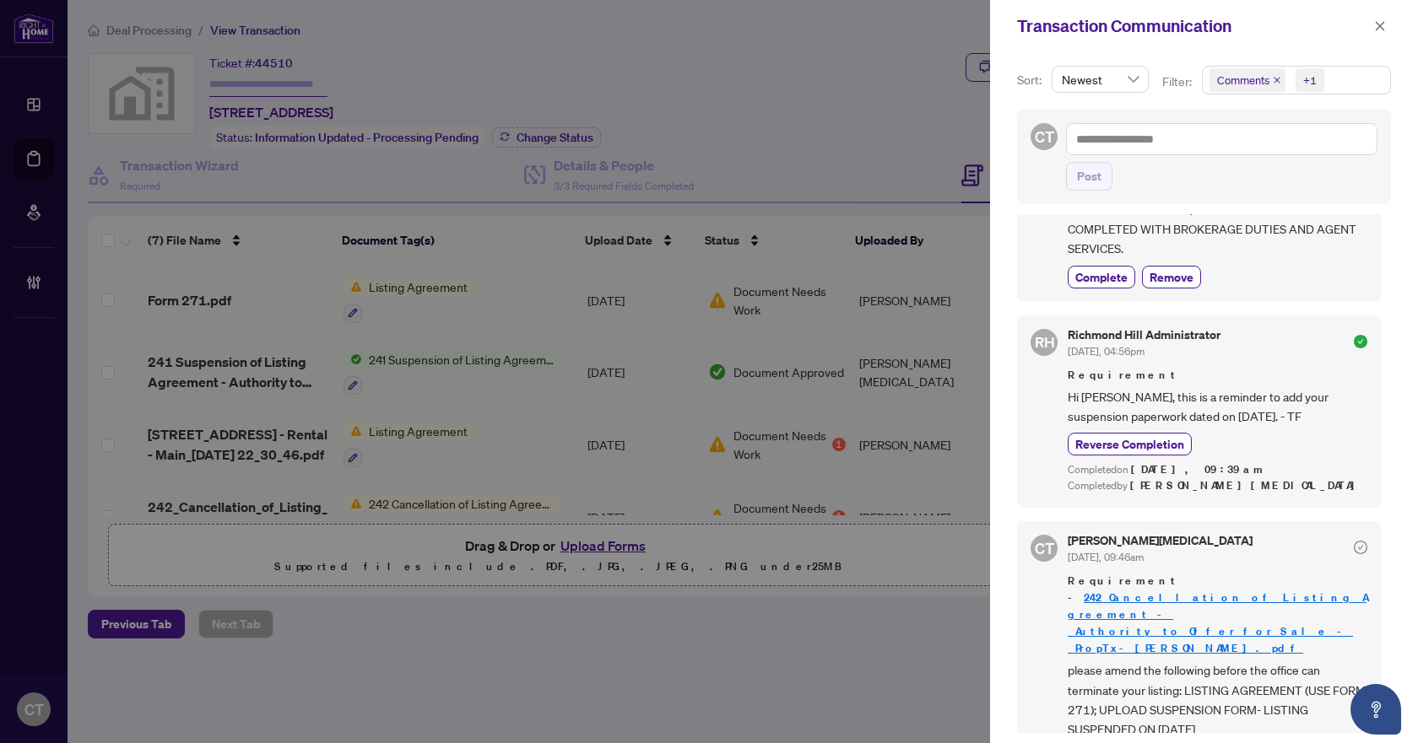
click at [460, 35] on div at bounding box center [709, 371] width 1418 height 743
click at [1380, 24] on icon "close" at bounding box center [1380, 26] width 12 height 12
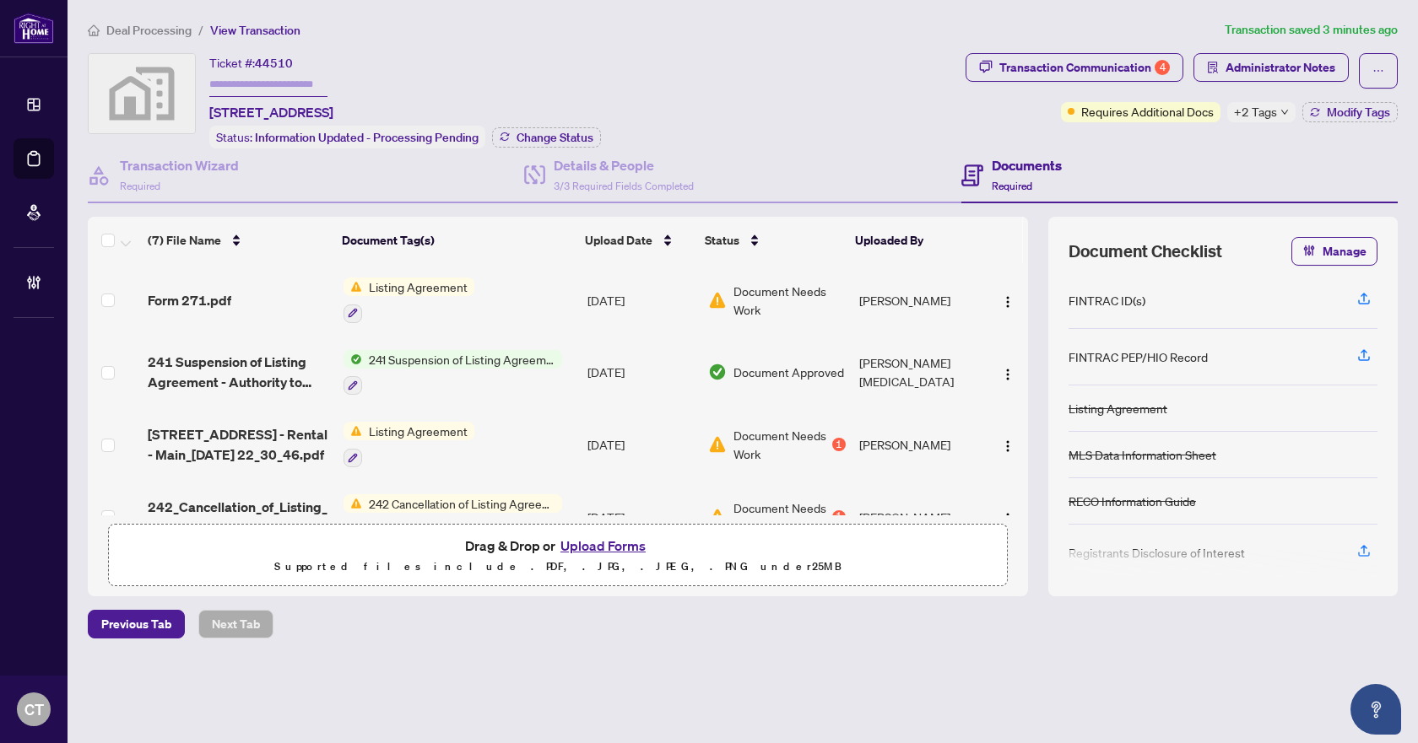
click at [143, 28] on span "Deal Processing" at bounding box center [148, 30] width 85 height 15
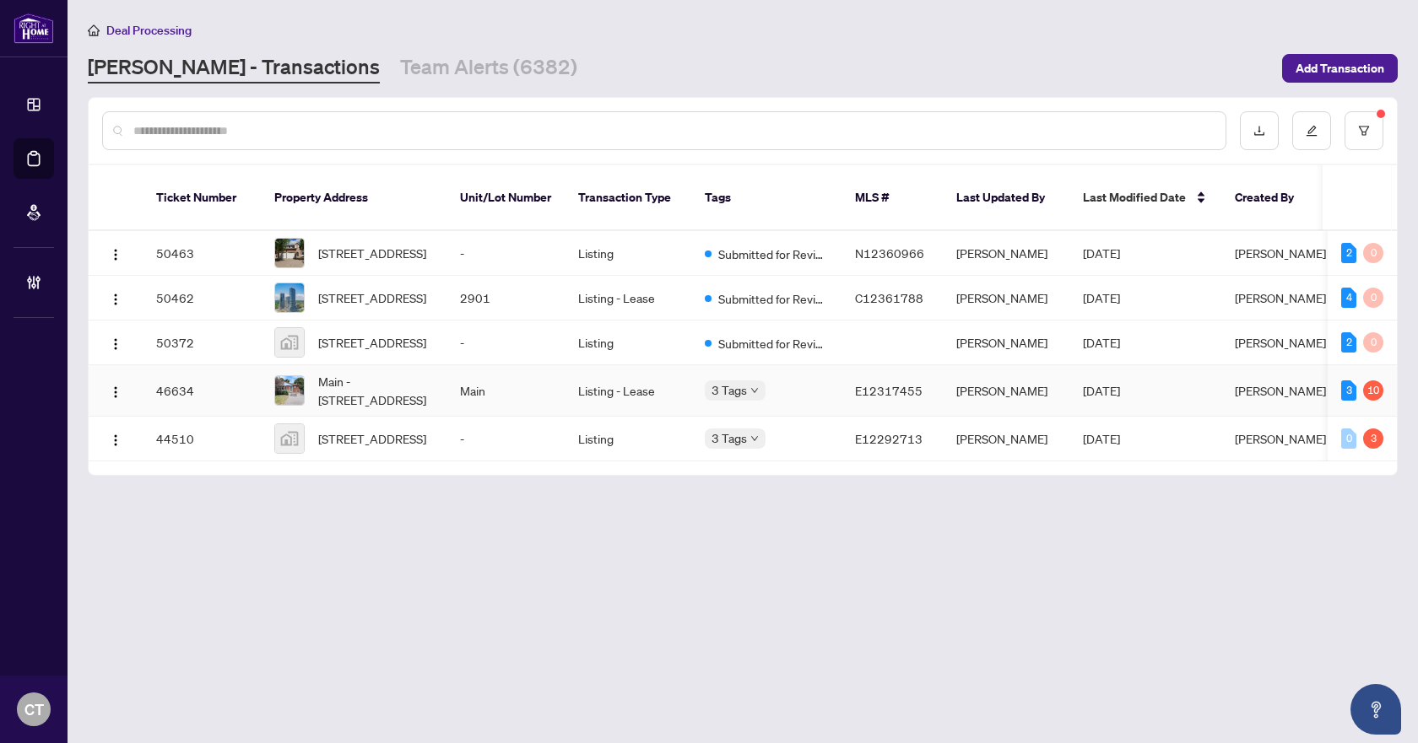
click at [450, 399] on td "Main" at bounding box center [505, 390] width 118 height 51
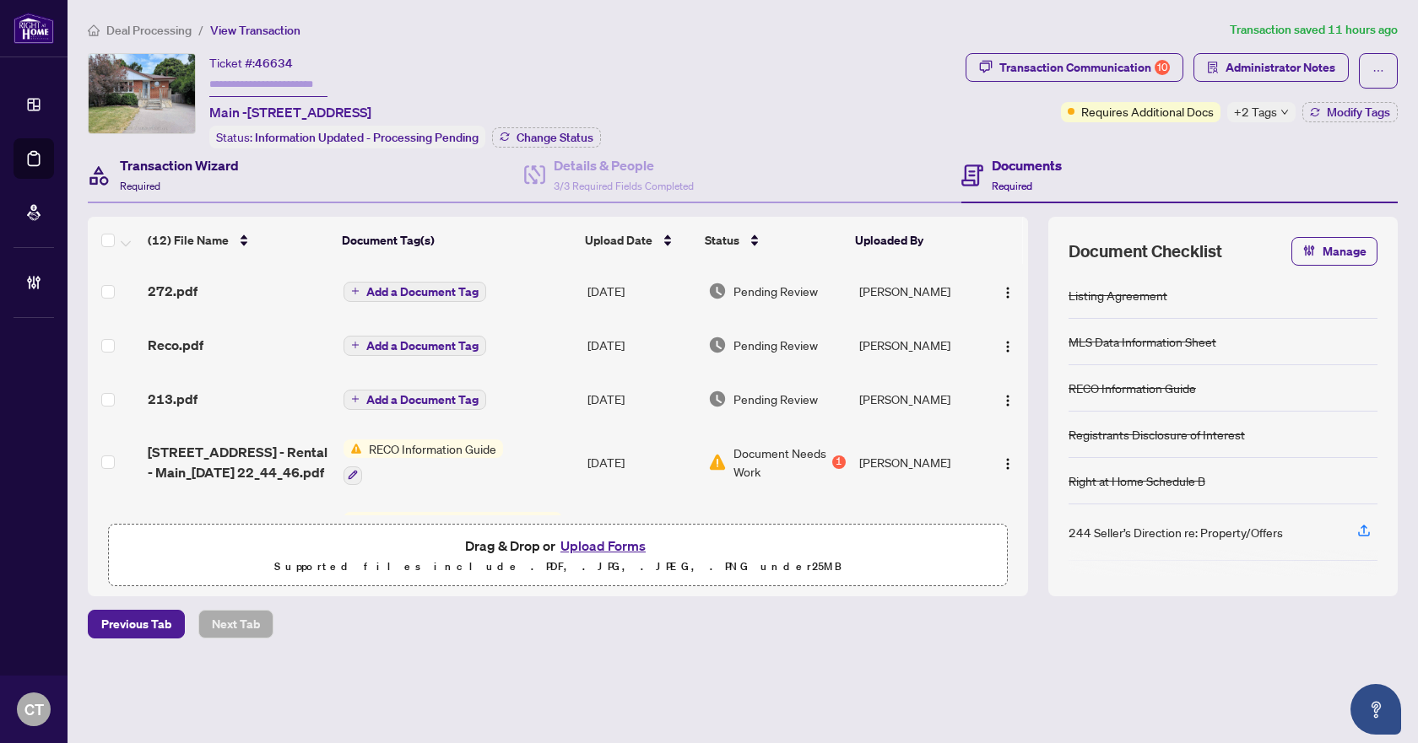
click at [217, 177] on div "Transaction Wizard Required" at bounding box center [179, 175] width 119 height 40
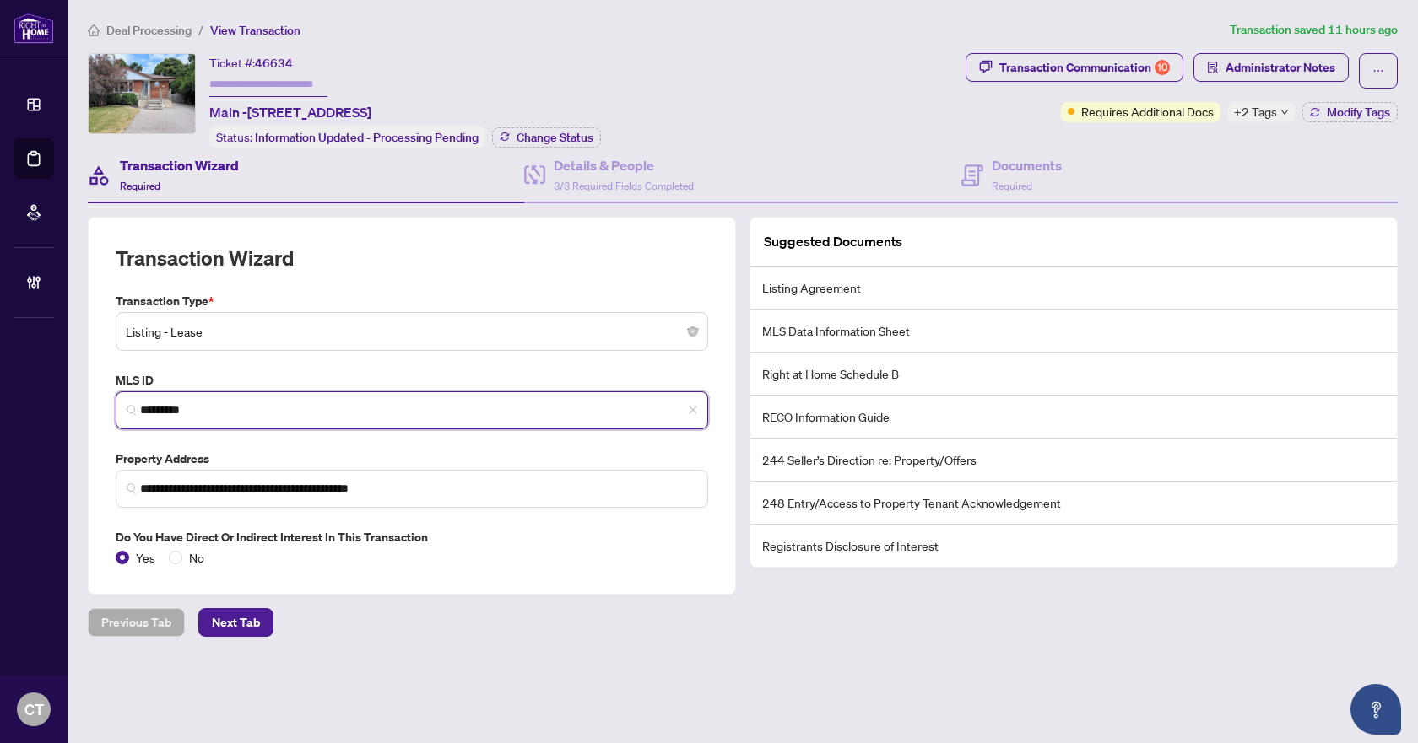
drag, startPoint x: 200, startPoint y: 405, endPoint x: 107, endPoint y: 405, distance: 92.8
click at [107, 405] on div "**********" at bounding box center [412, 406] width 648 height 378
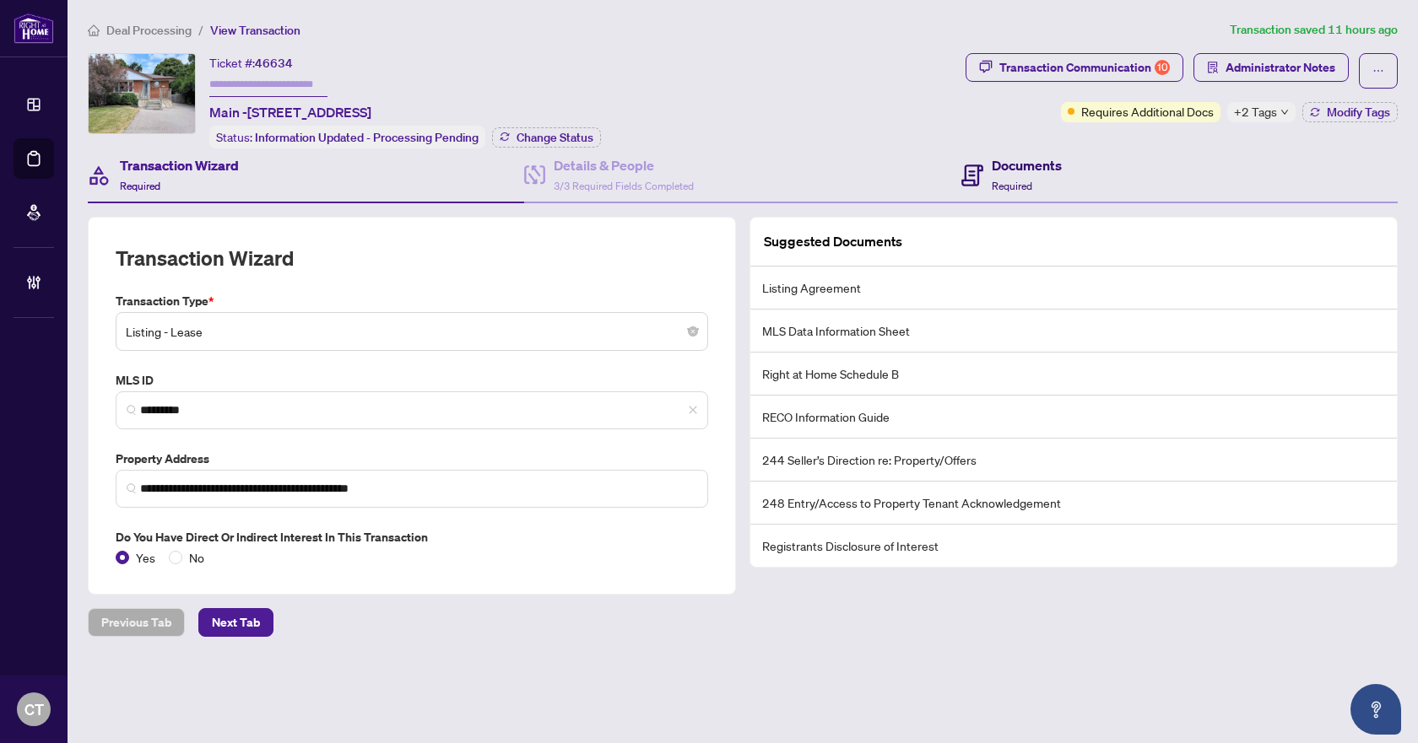
click at [1023, 176] on div "Documents Required" at bounding box center [1026, 175] width 70 height 40
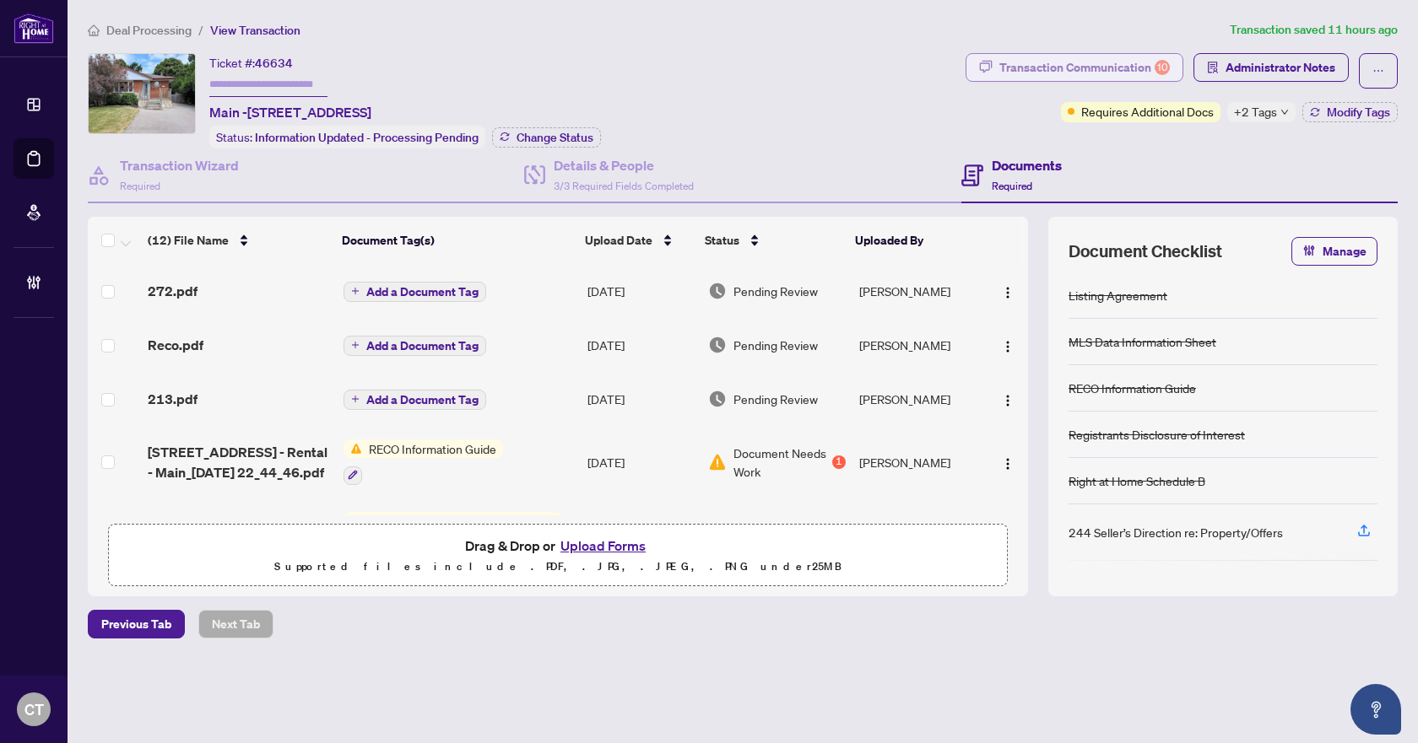
click at [1103, 66] on div "Transaction Communication 10" at bounding box center [1084, 67] width 170 height 27
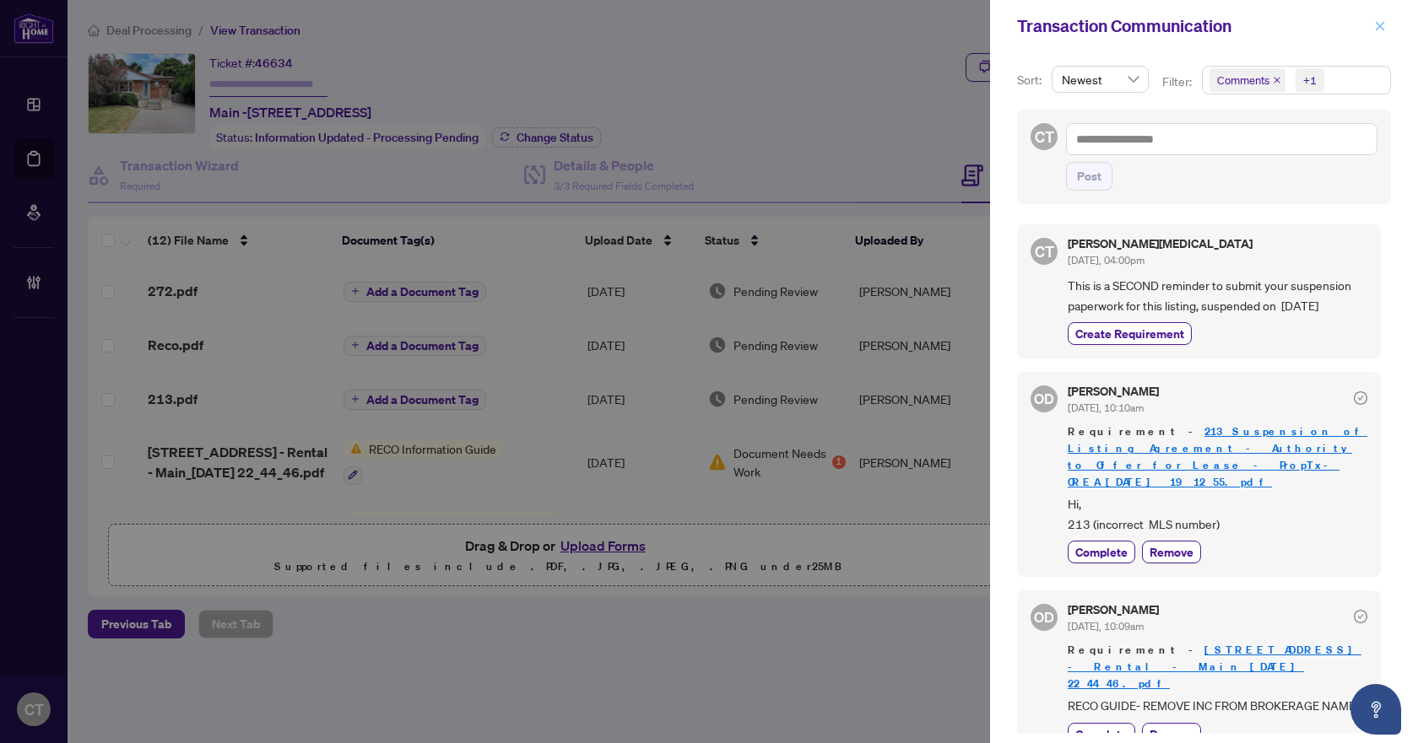
click at [1370, 28] on button "button" at bounding box center [1380, 26] width 22 height 20
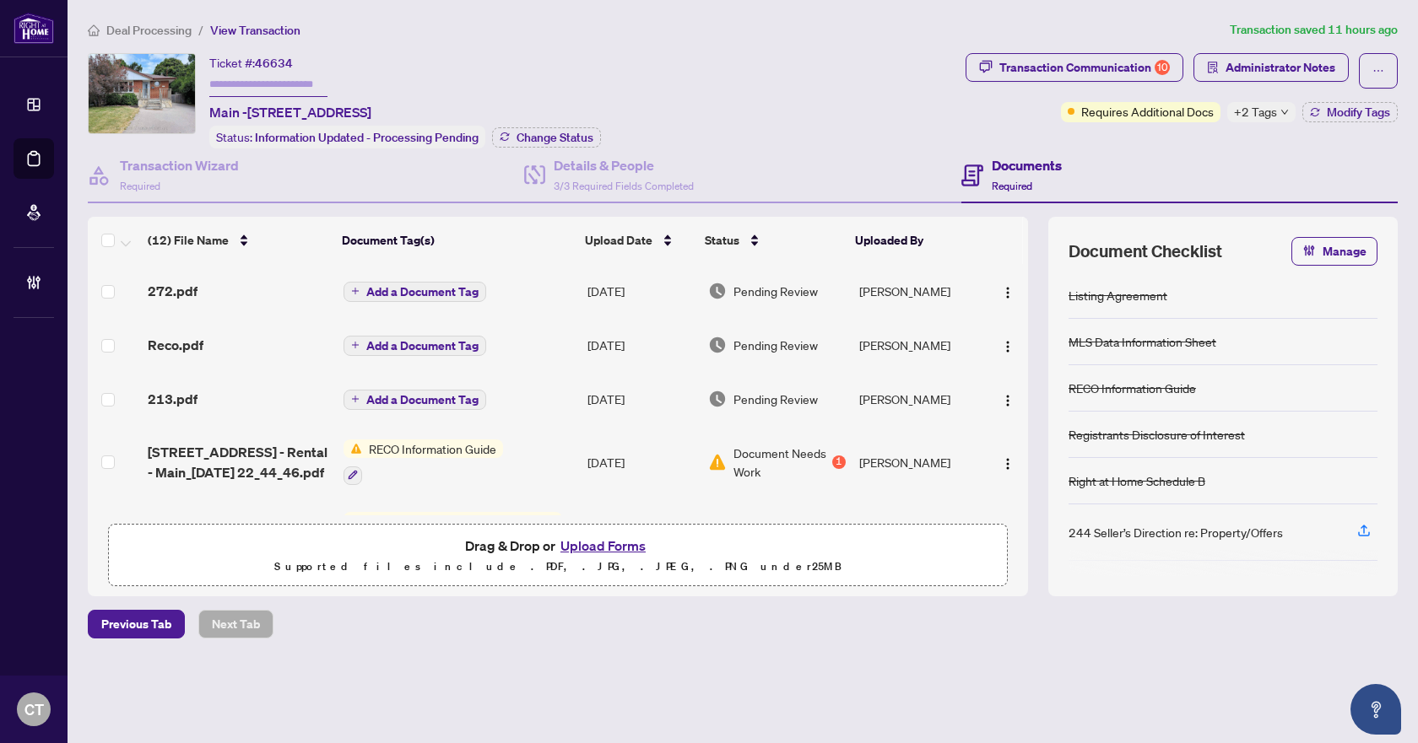
click at [211, 394] on div "213.pdf" at bounding box center [238, 399] width 181 height 20
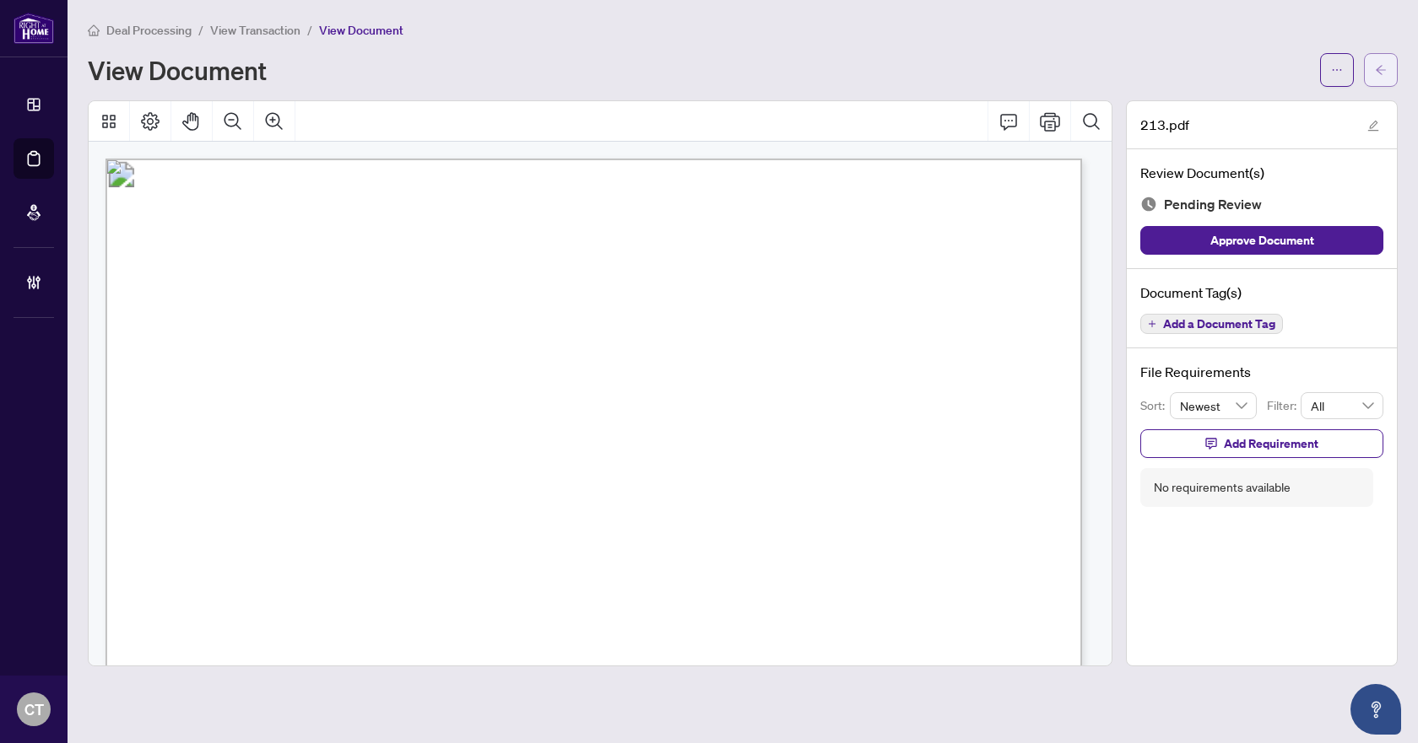
click at [1385, 72] on icon "arrow-left" at bounding box center [1381, 70] width 12 height 12
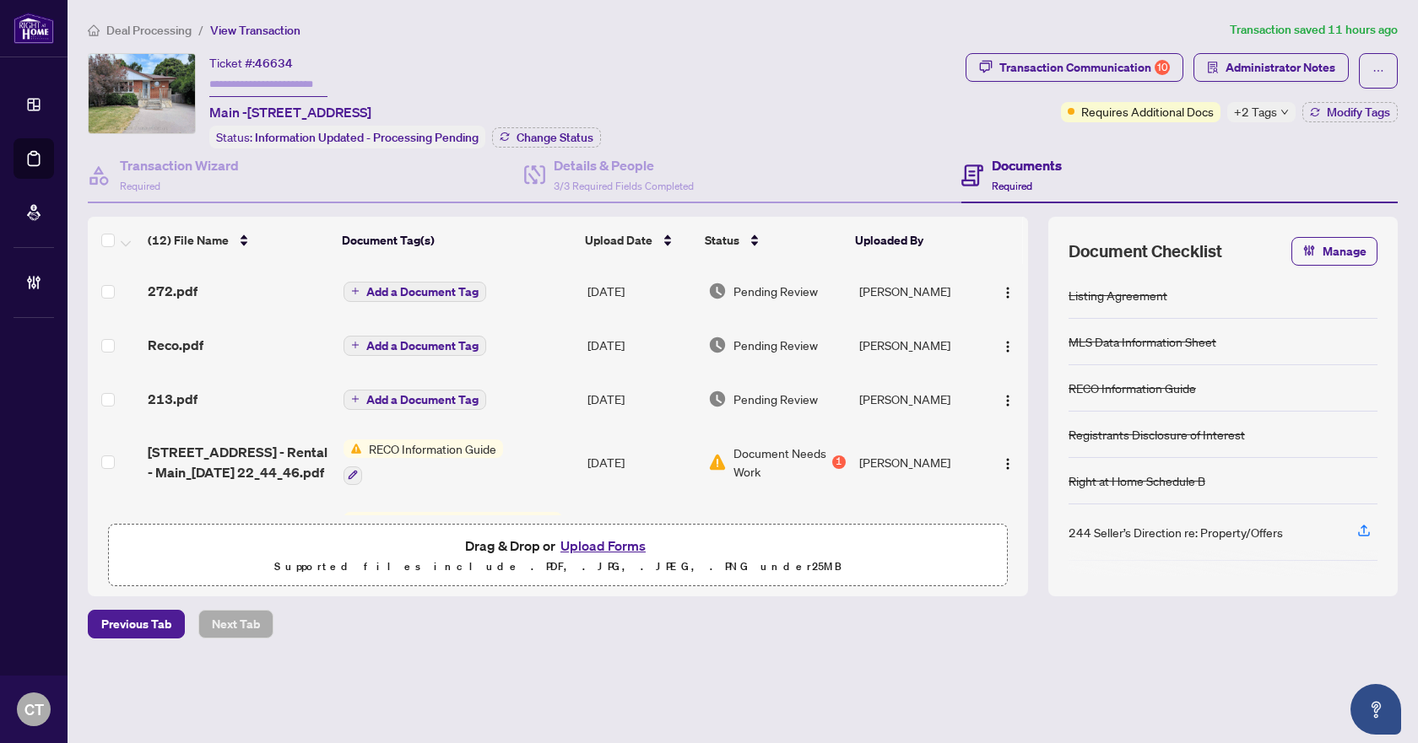
scroll to position [338, 0]
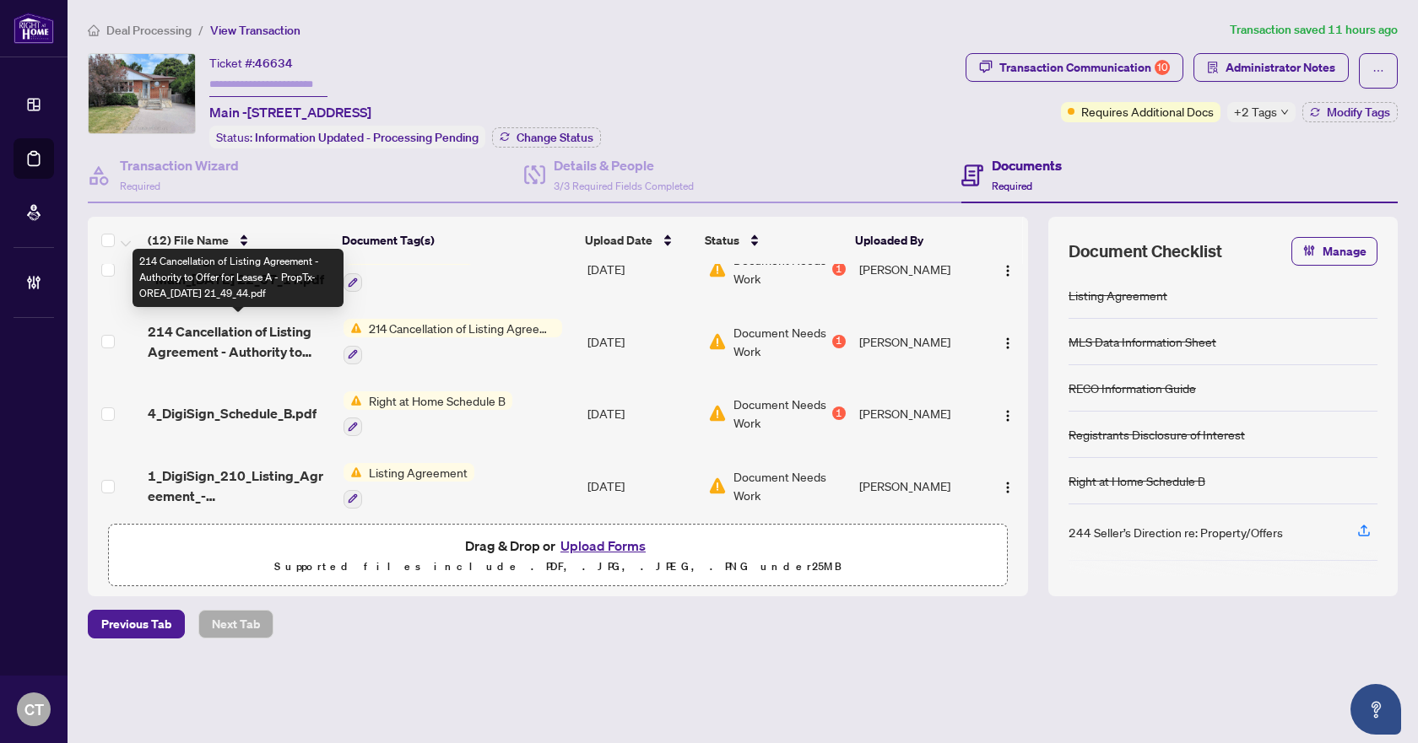
click at [250, 336] on span "214 Cancellation of Listing Agreement - Authority to Offer for Lease A - PropTx…" at bounding box center [238, 341] width 181 height 41
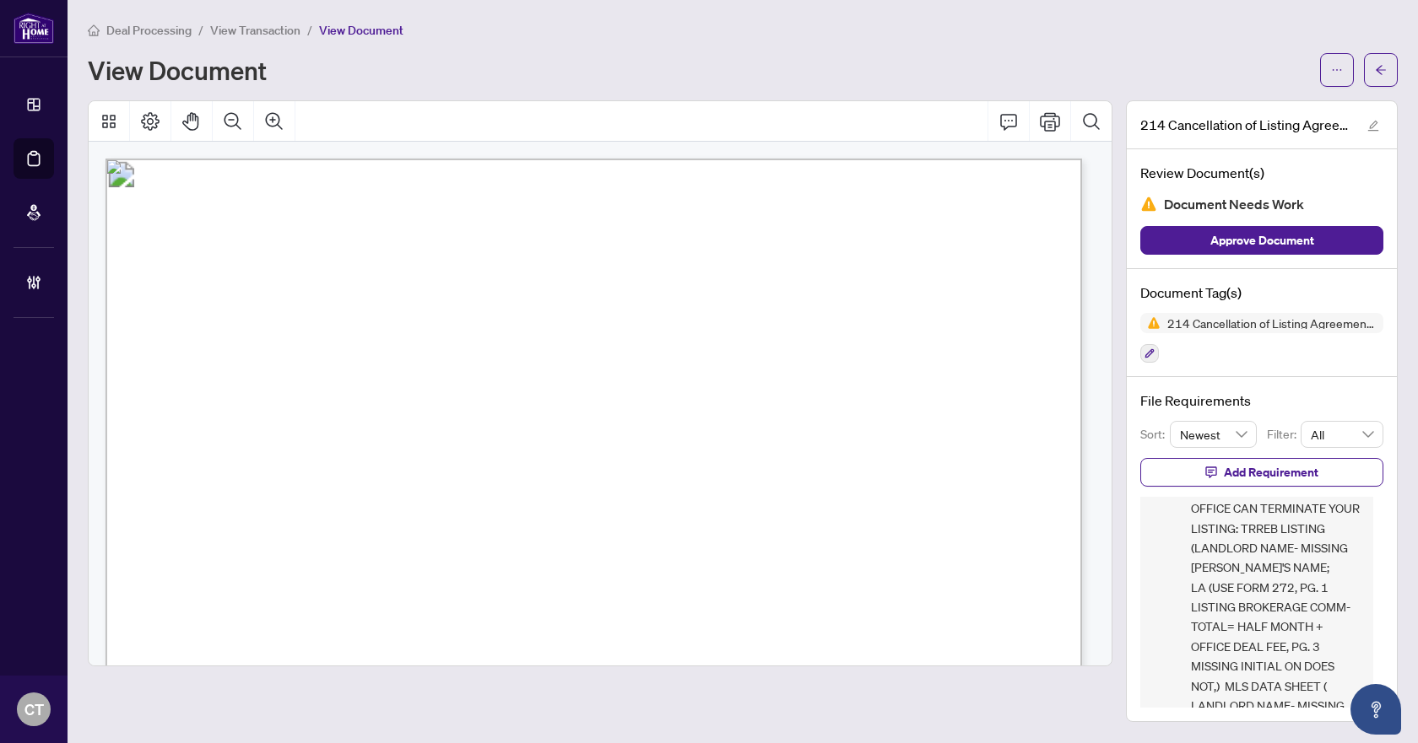
scroll to position [75, 0]
click at [1390, 71] on button "button" at bounding box center [1381, 70] width 34 height 34
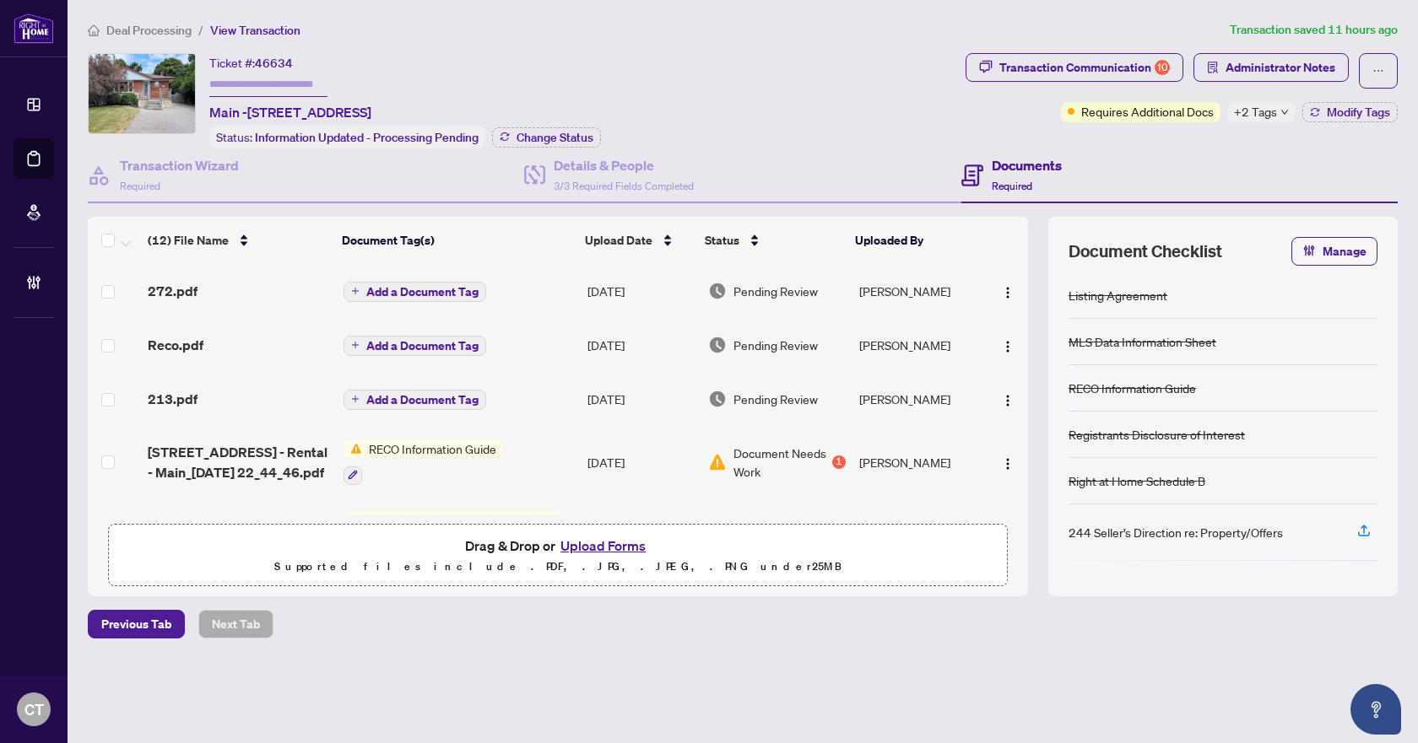
click at [247, 345] on div "Reco.pdf" at bounding box center [238, 345] width 181 height 20
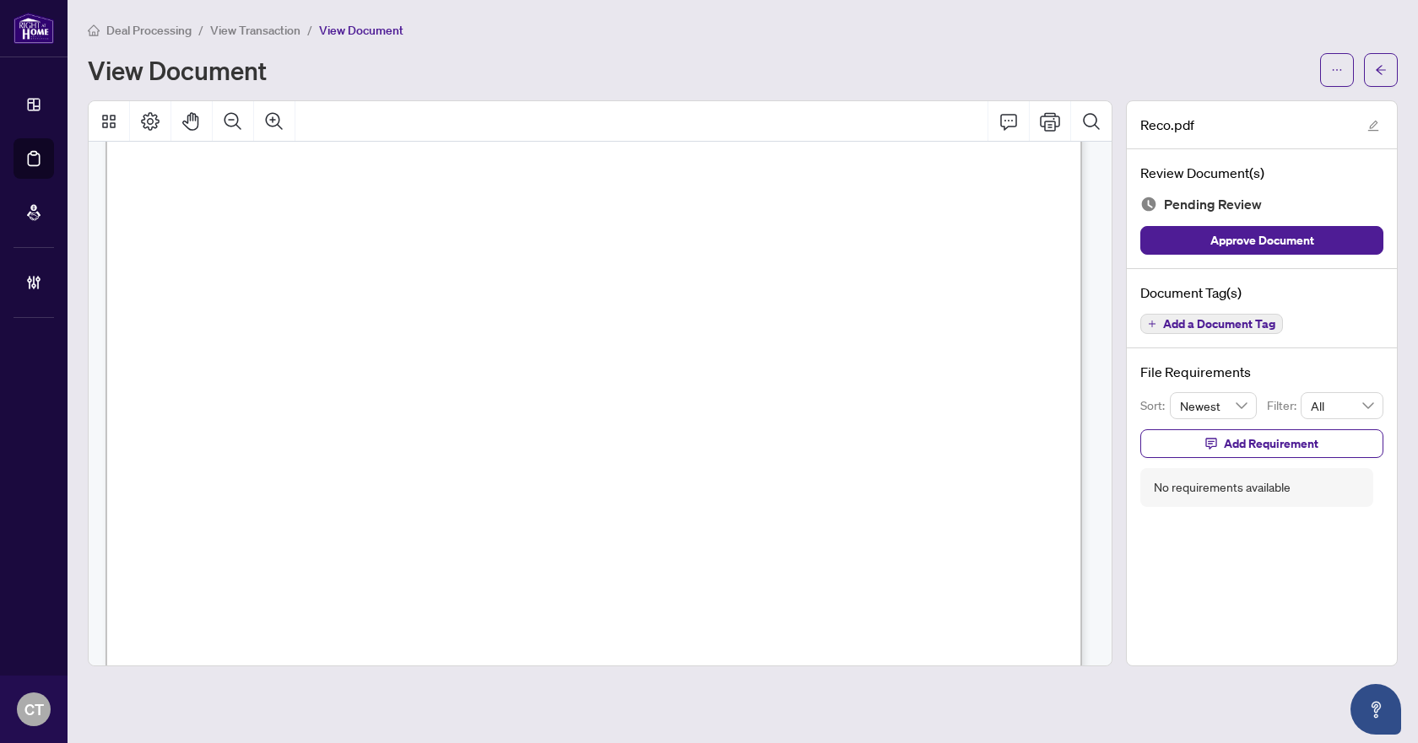
scroll to position [15863, 0]
click at [1205, 322] on span "Add a Document Tag" at bounding box center [1219, 324] width 112 height 12
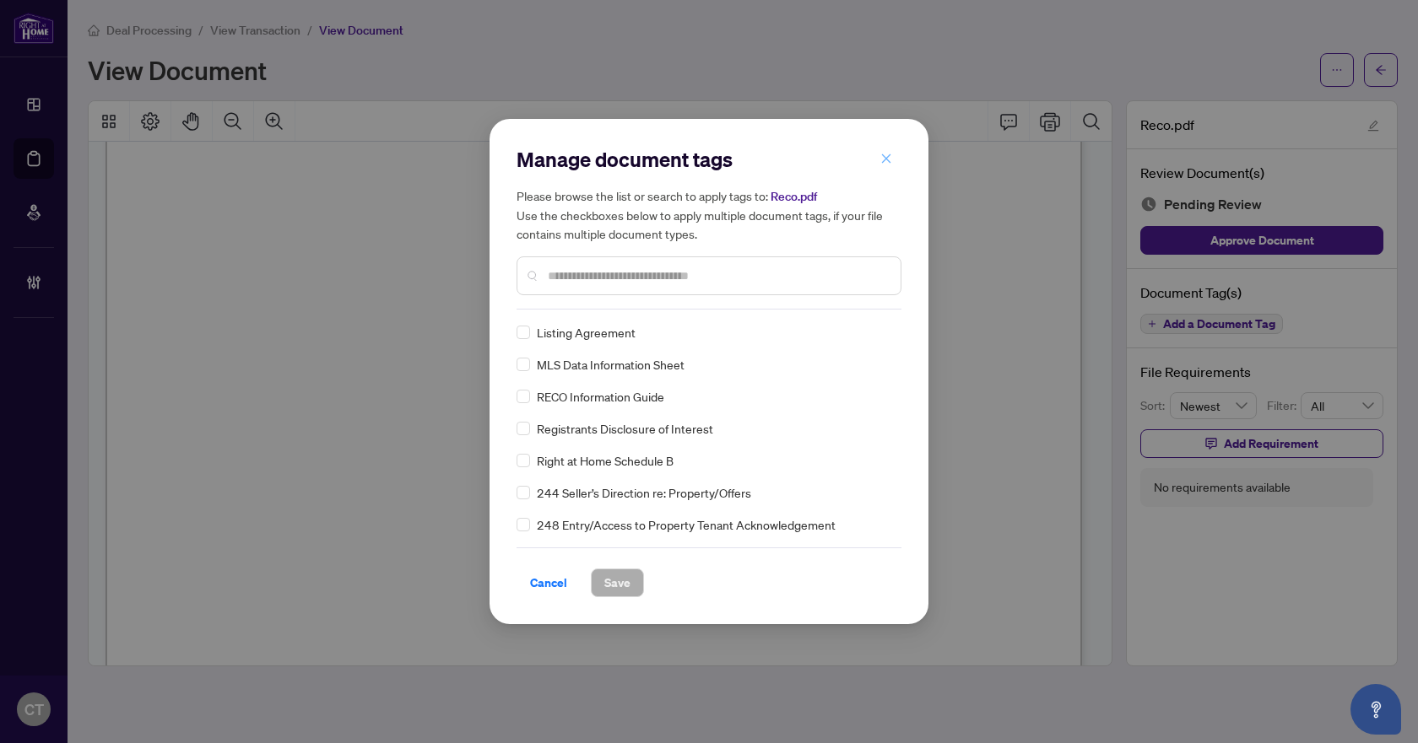
click at [886, 157] on icon "close" at bounding box center [886, 159] width 12 height 12
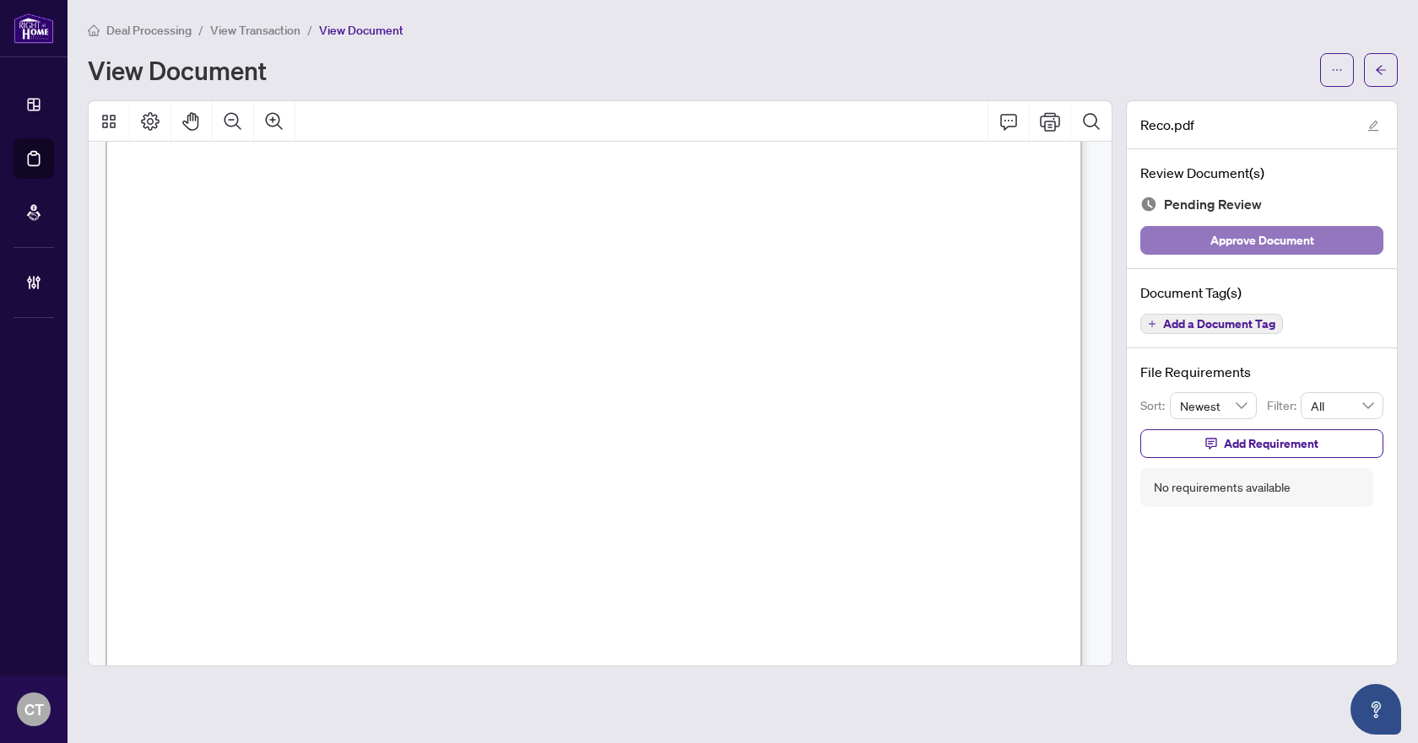
click at [1248, 251] on span "Approve Document" at bounding box center [1262, 240] width 104 height 27
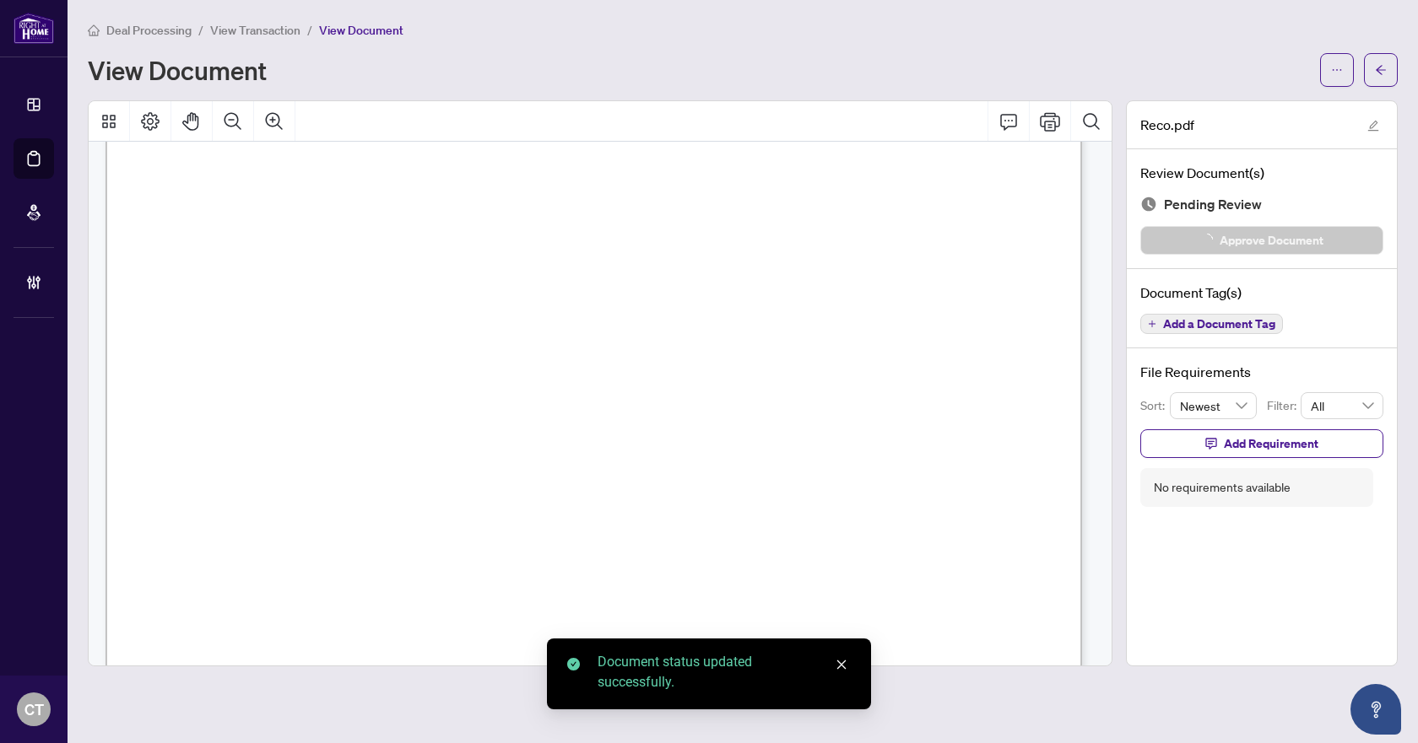
click at [1185, 327] on span "Add a Document Tag" at bounding box center [1219, 324] width 112 height 12
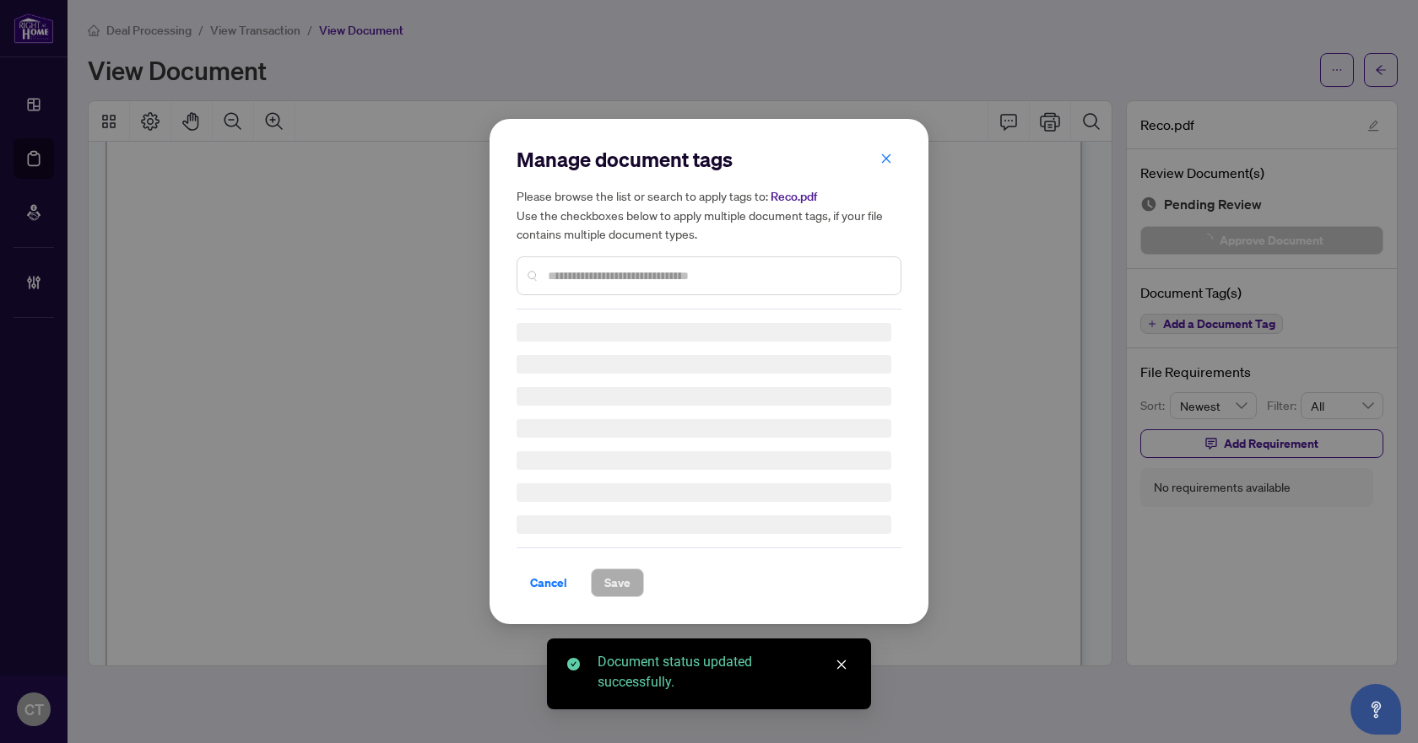
click at [602, 277] on input "text" at bounding box center [717, 276] width 339 height 19
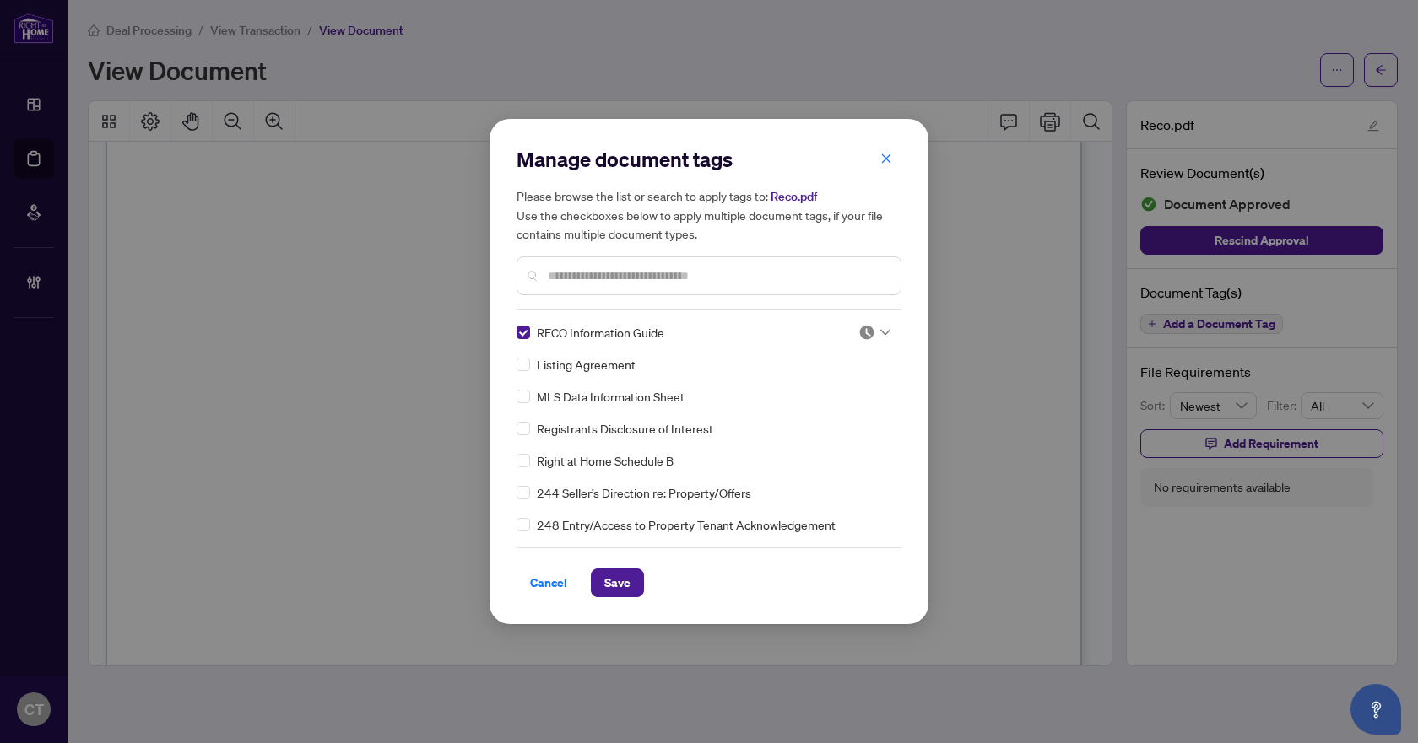
click at [862, 330] on img at bounding box center [866, 332] width 17 height 17
click at [813, 416] on div "Approved" at bounding box center [818, 415] width 108 height 19
click at [619, 591] on span "Save" at bounding box center [617, 583] width 26 height 27
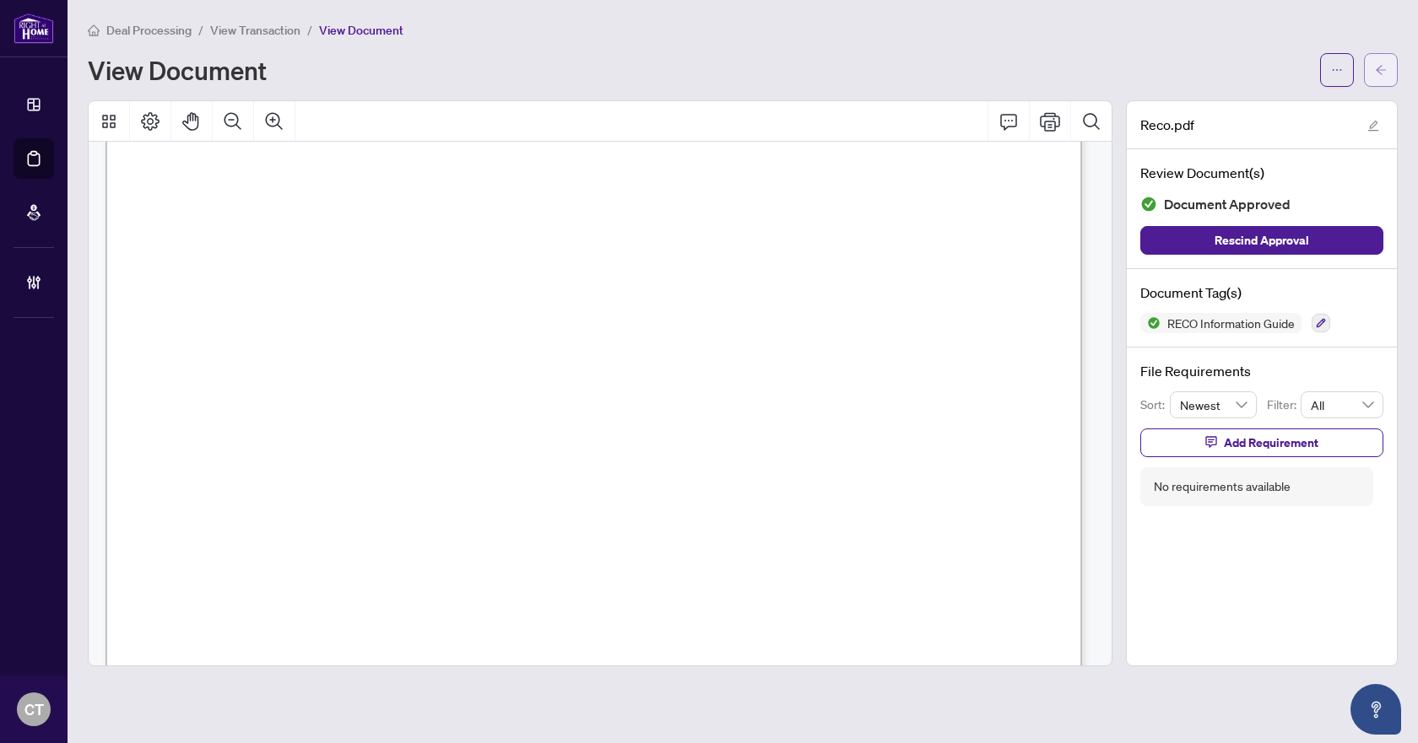
click at [1379, 78] on span "button" at bounding box center [1381, 70] width 12 height 27
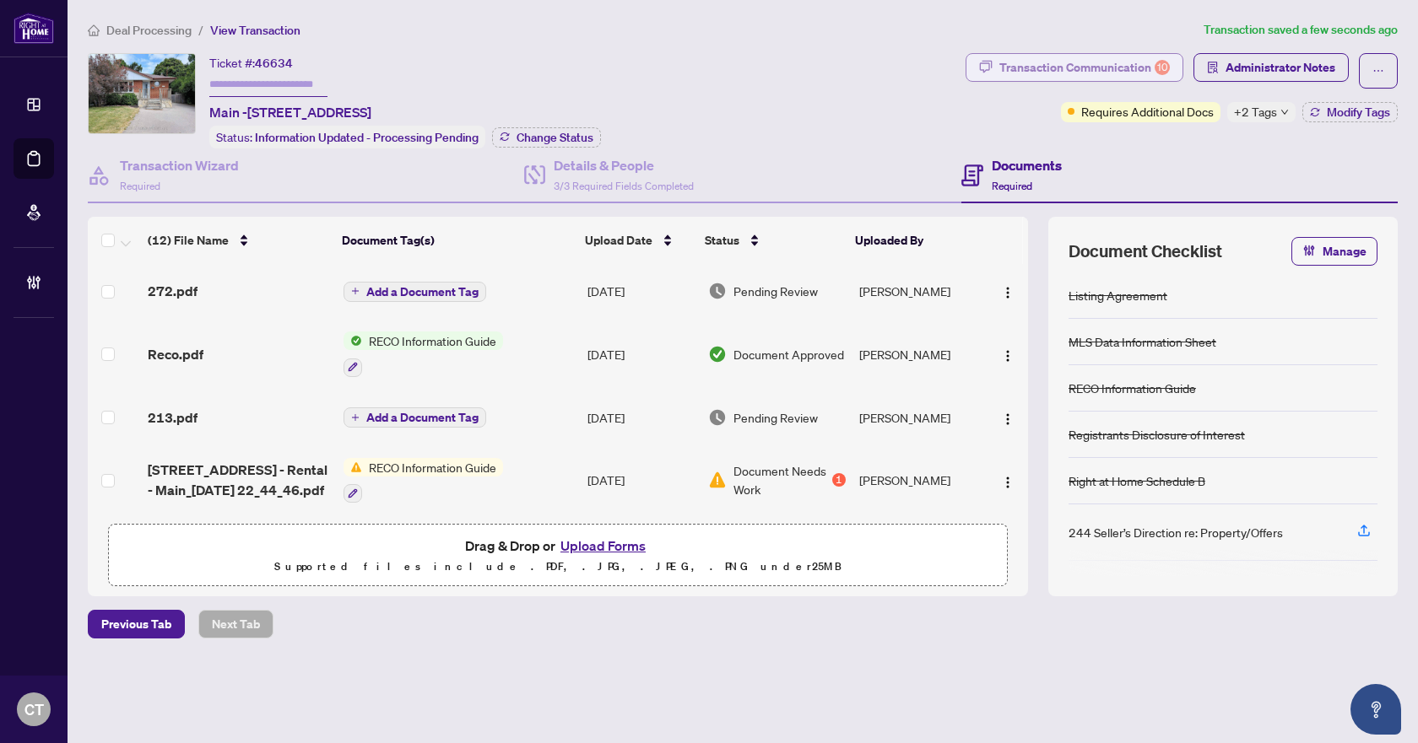
click at [1061, 57] on div "Transaction Communication 10" at bounding box center [1084, 67] width 170 height 27
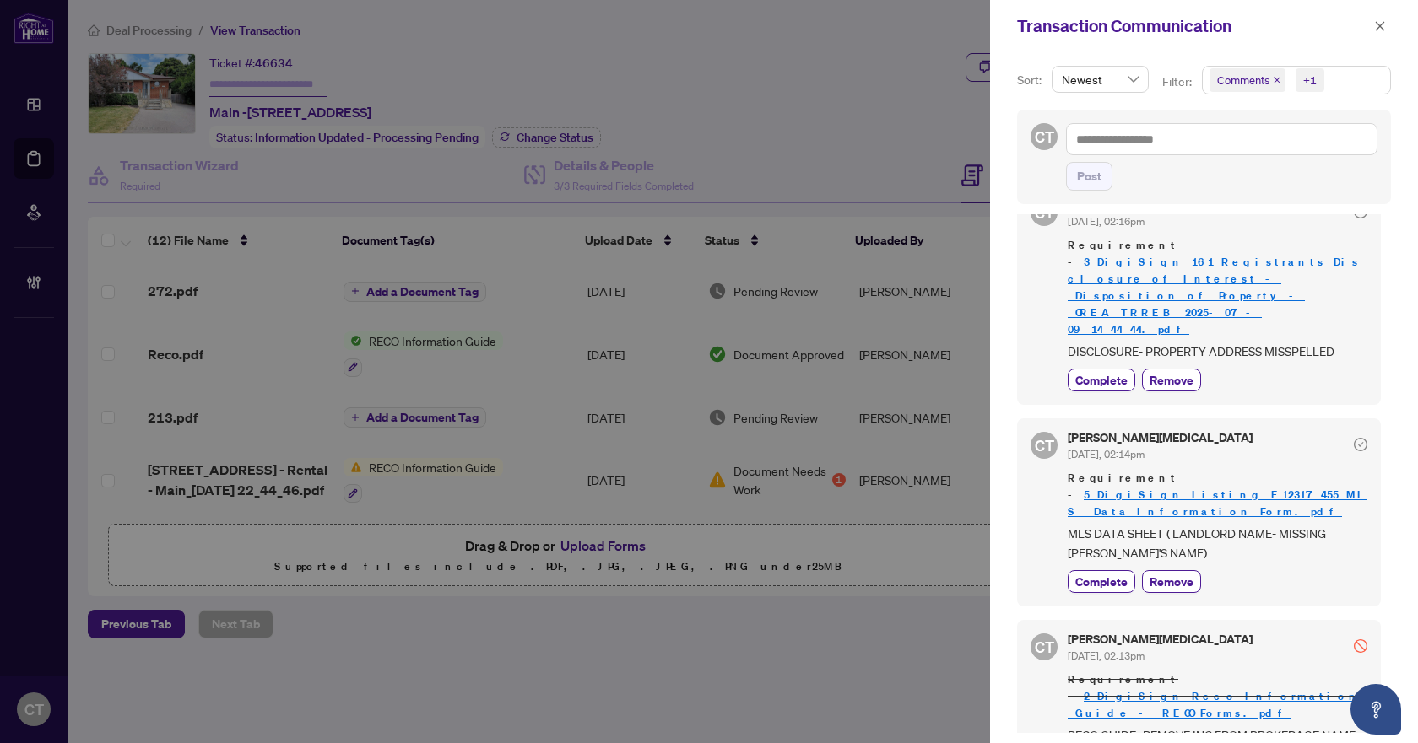
scroll to position [2169, 0]
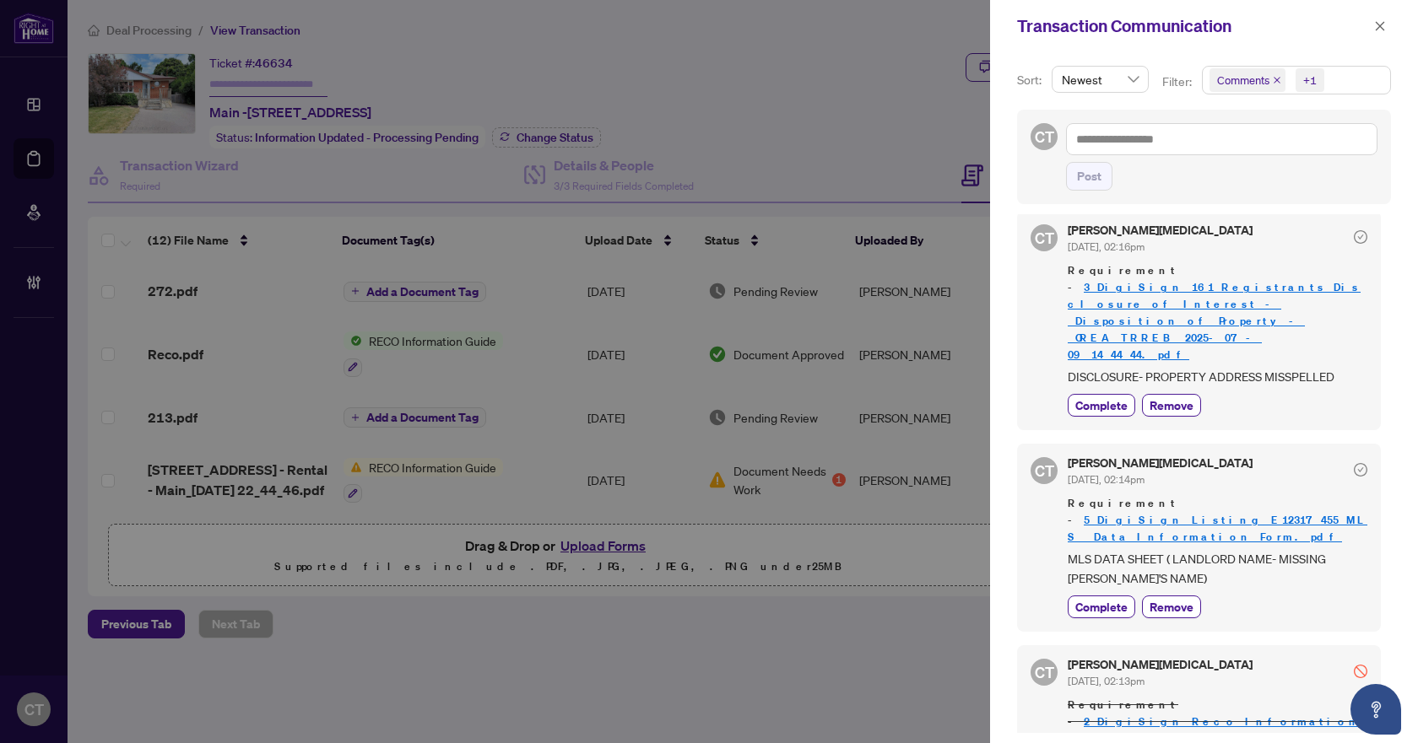
scroll to position [1578, 0]
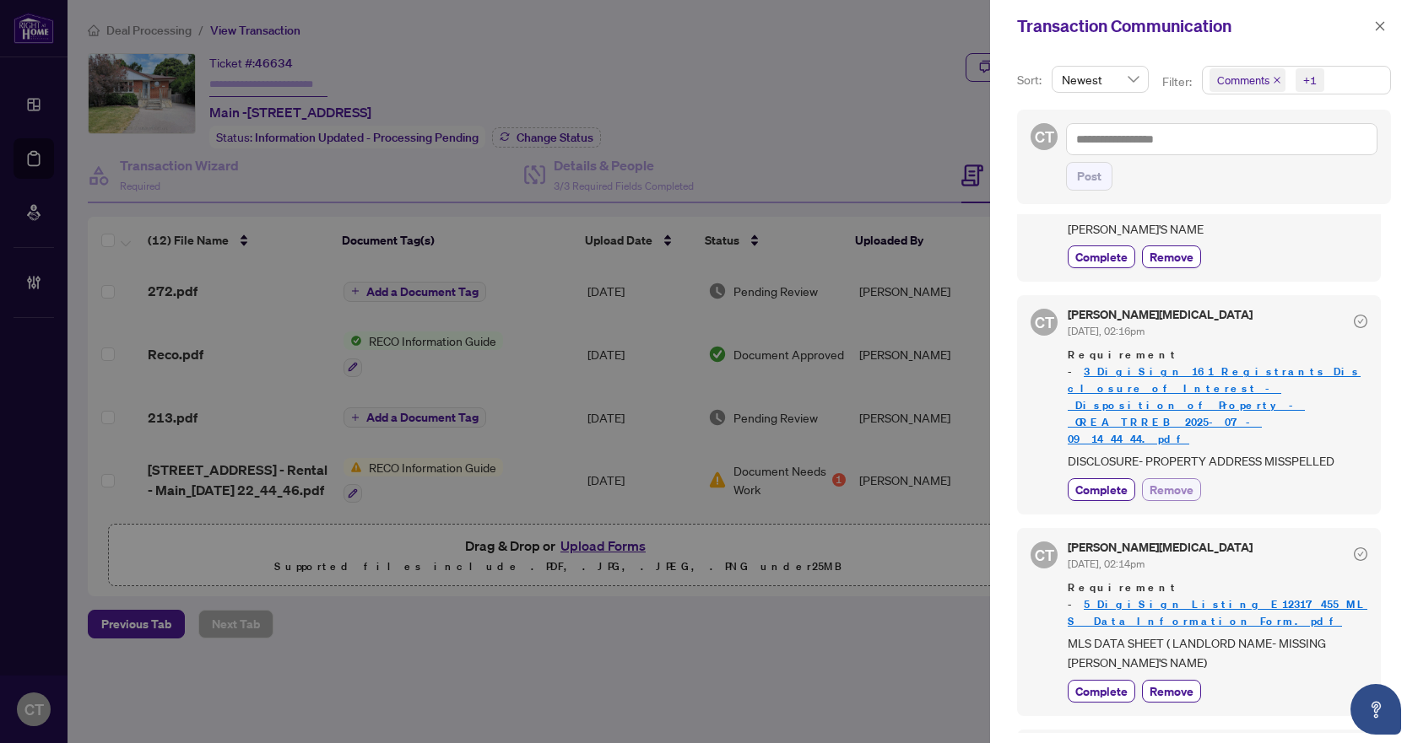
click at [1174, 481] on span "Remove" at bounding box center [1171, 490] width 44 height 18
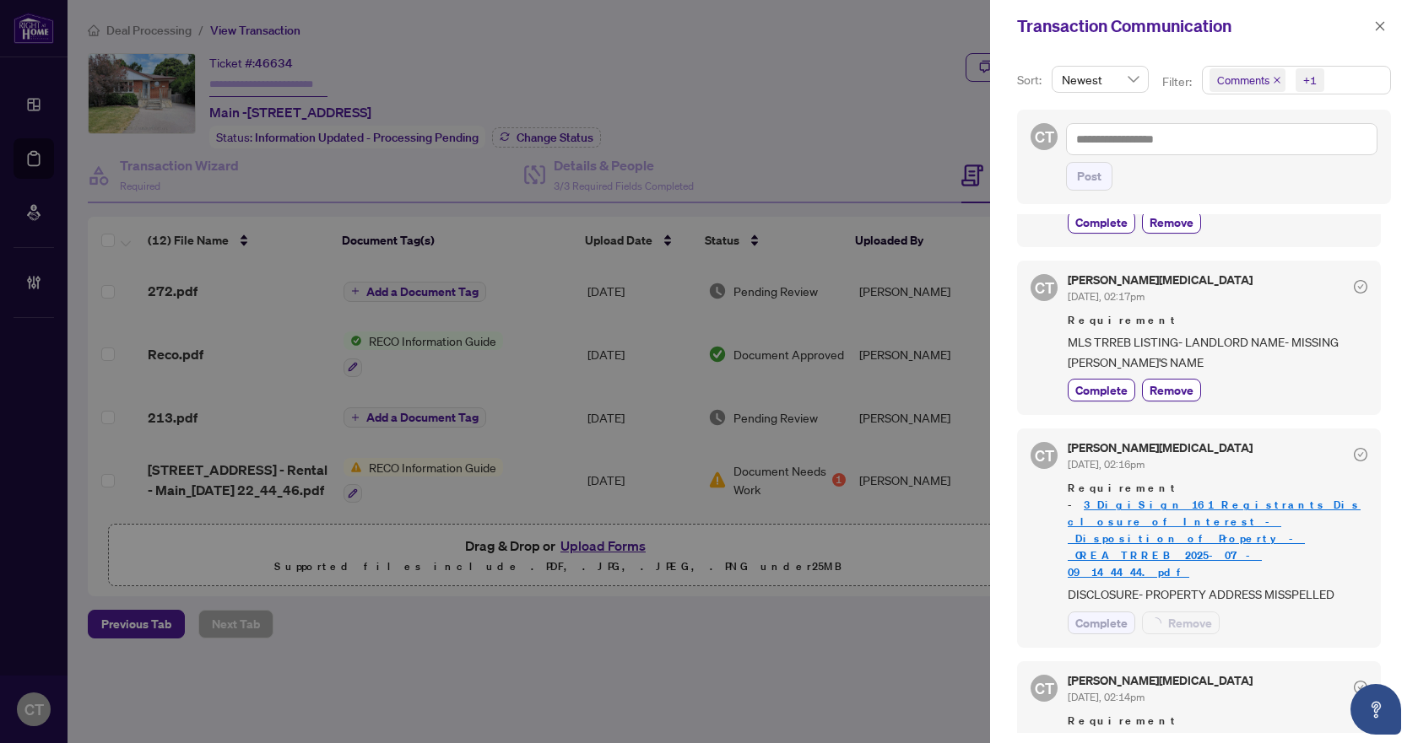
scroll to position [1409, 0]
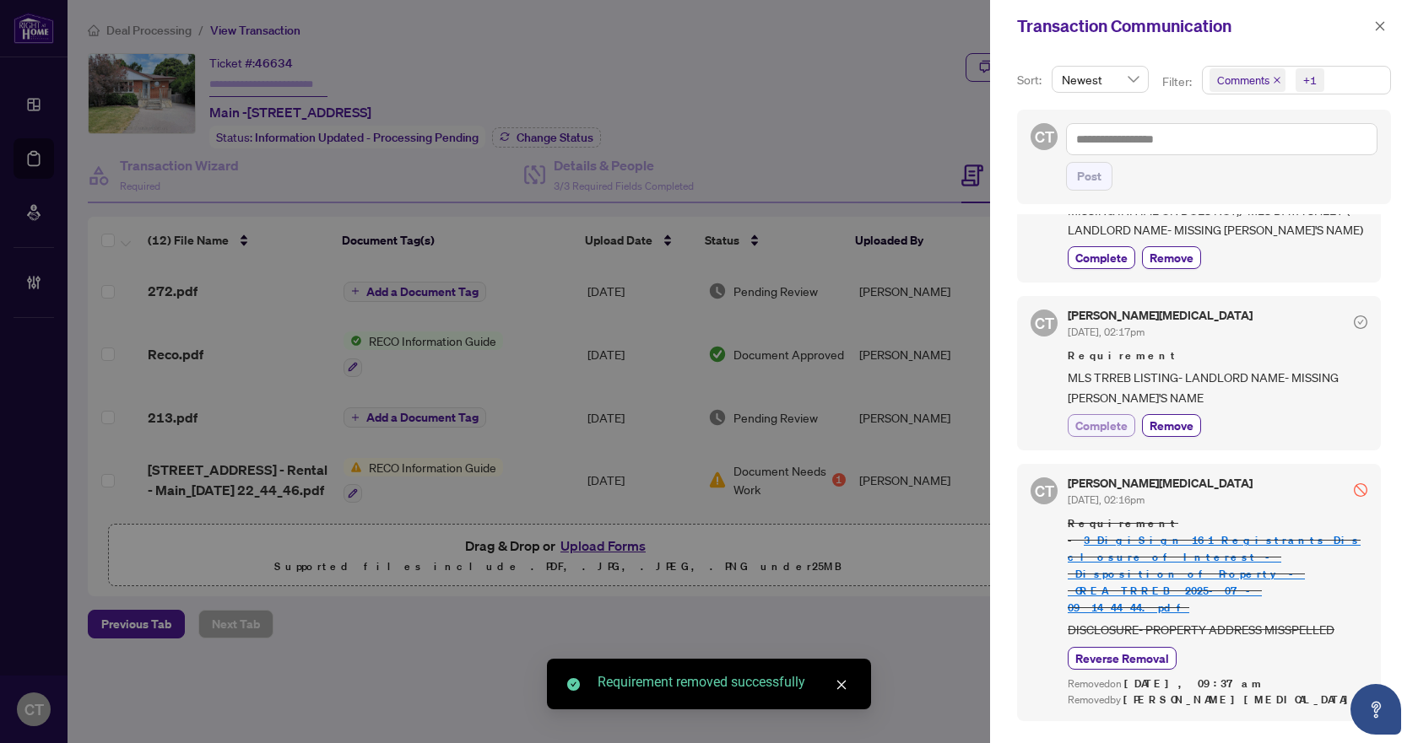
click at [1110, 417] on span "Complete" at bounding box center [1101, 426] width 52 height 18
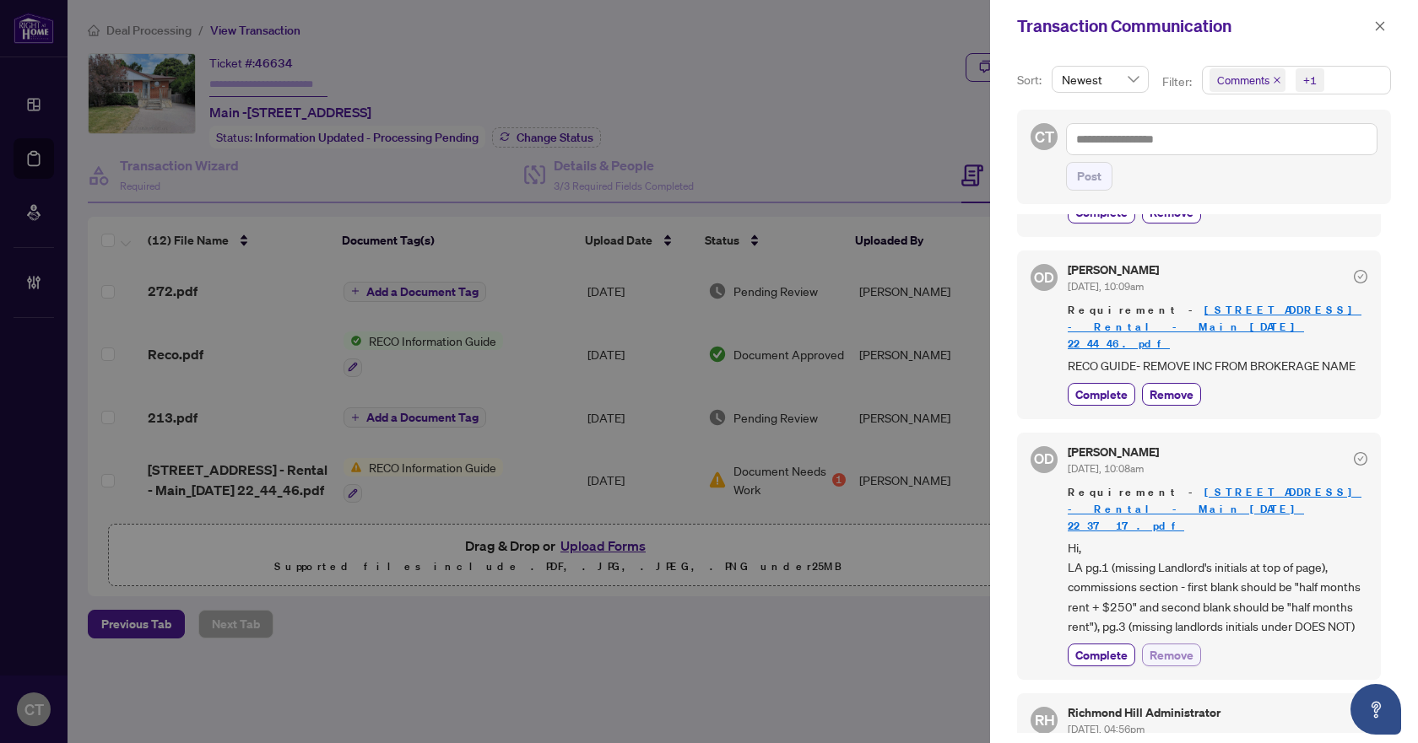
scroll to position [312, 0]
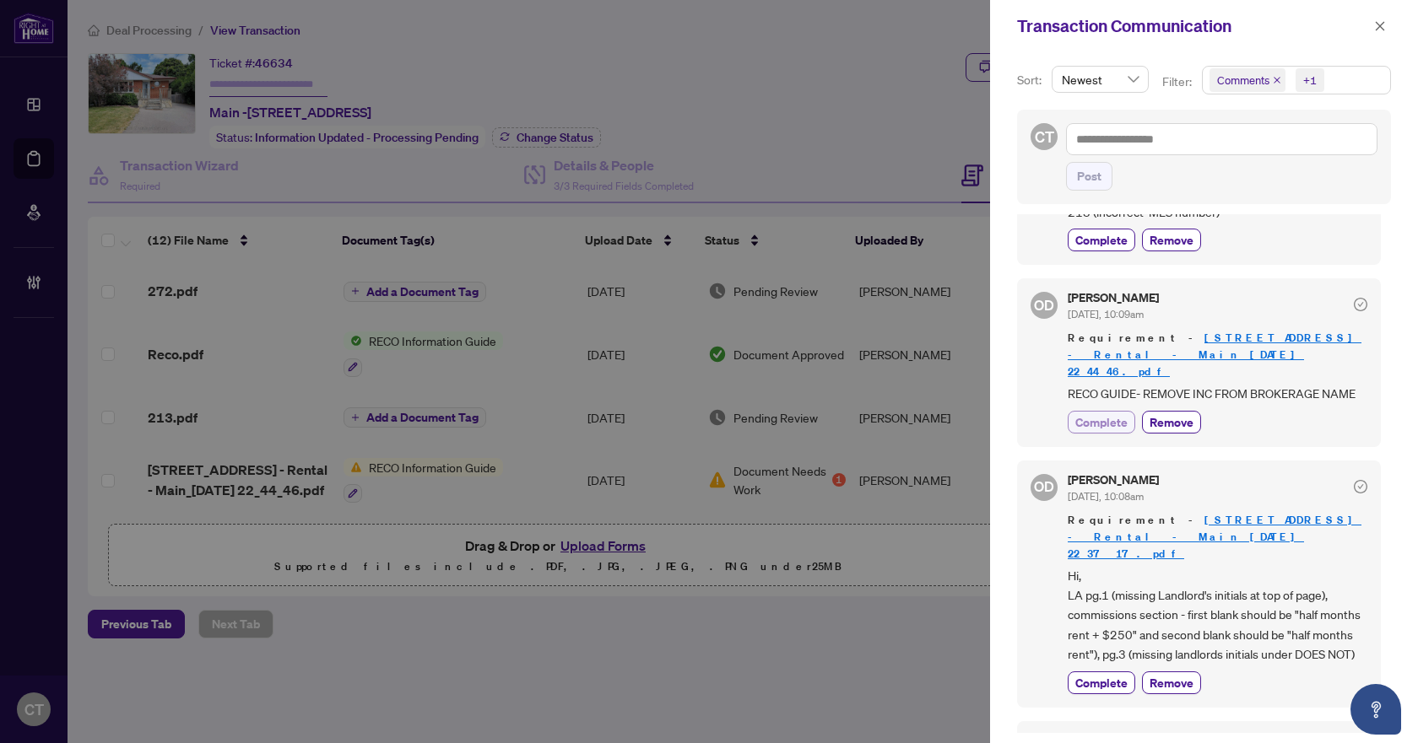
click at [1110, 413] on span "Complete" at bounding box center [1101, 422] width 52 height 18
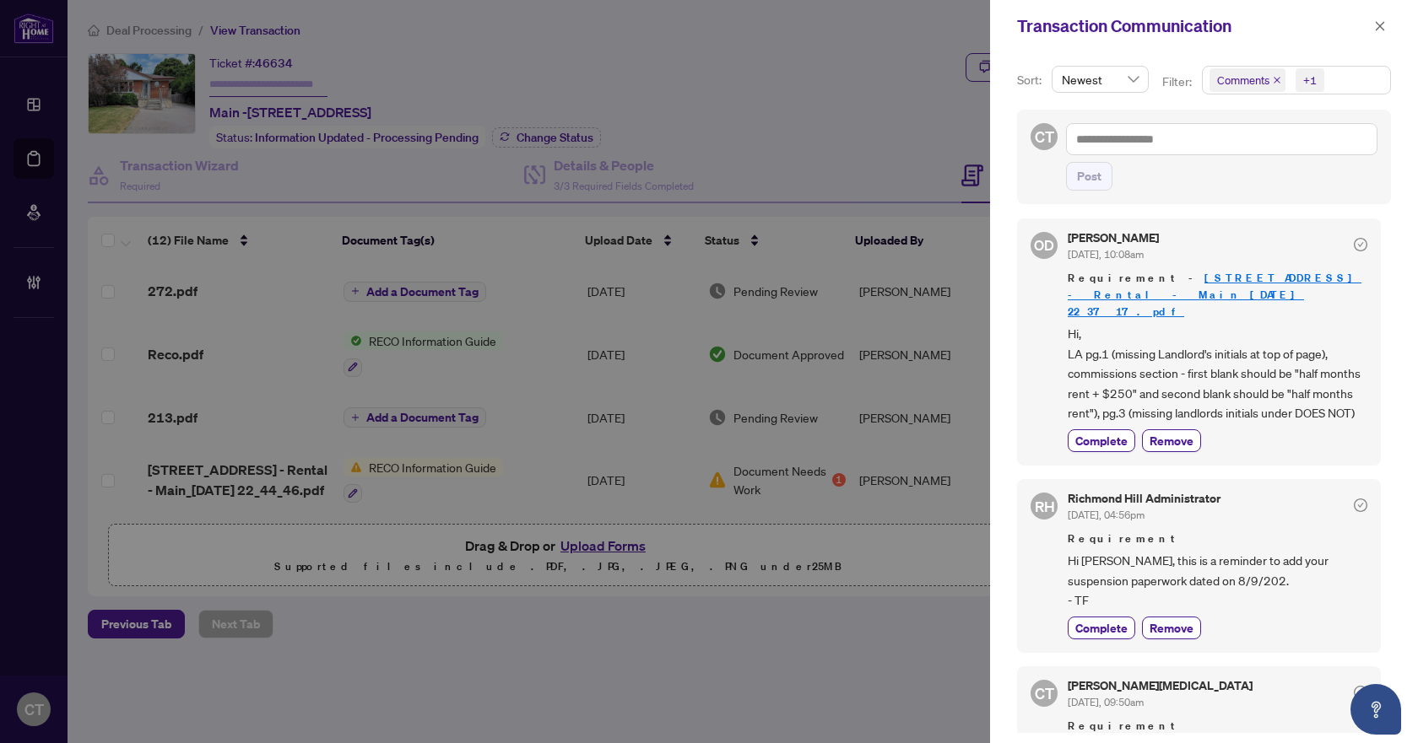
scroll to position [675, 0]
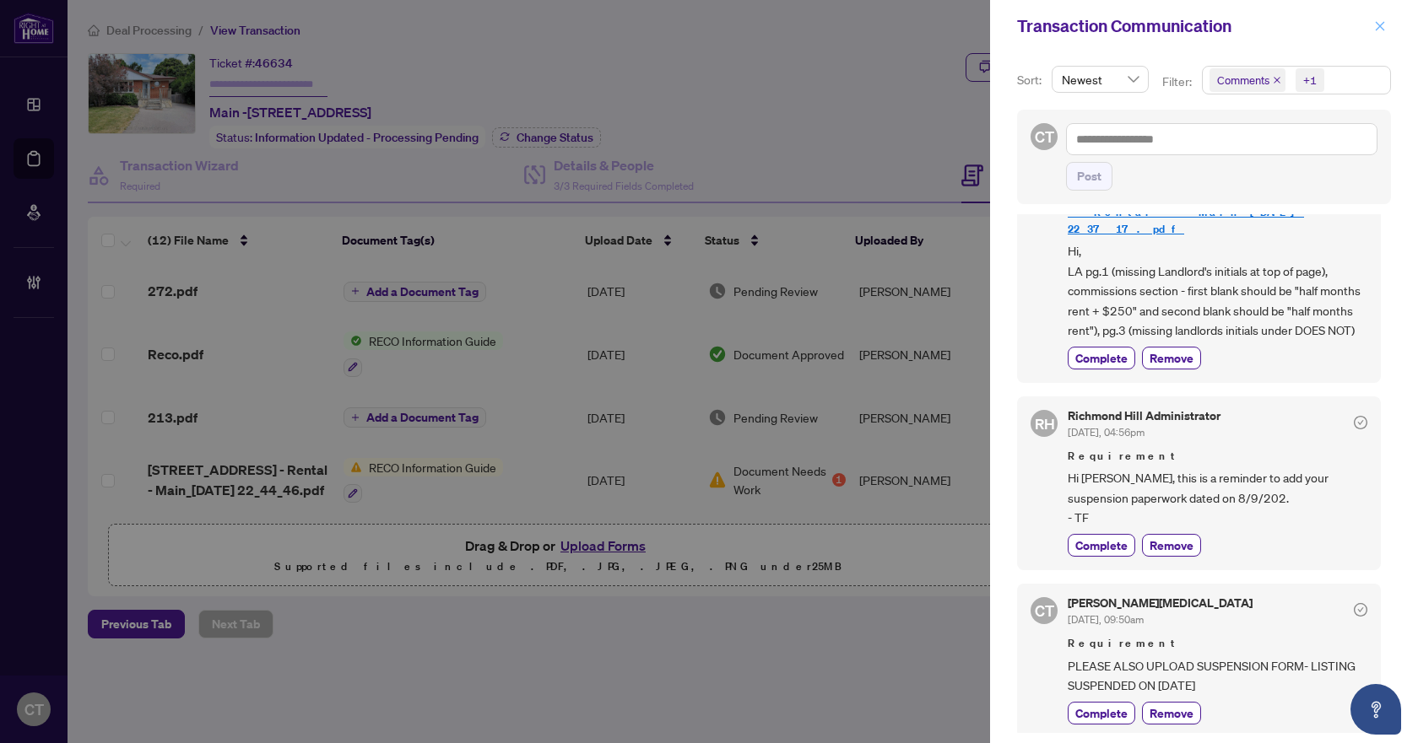
click at [1378, 19] on span "button" at bounding box center [1380, 26] width 12 height 27
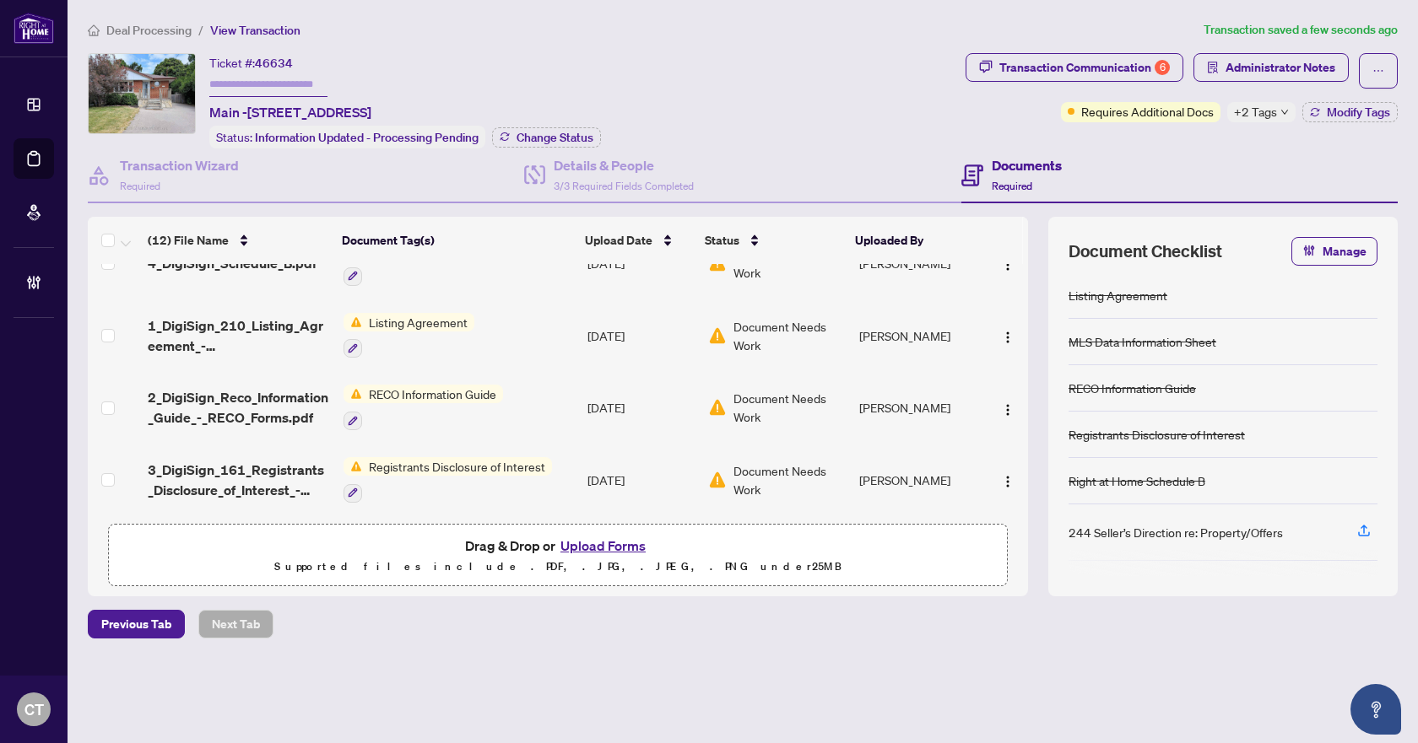
scroll to position [582, 0]
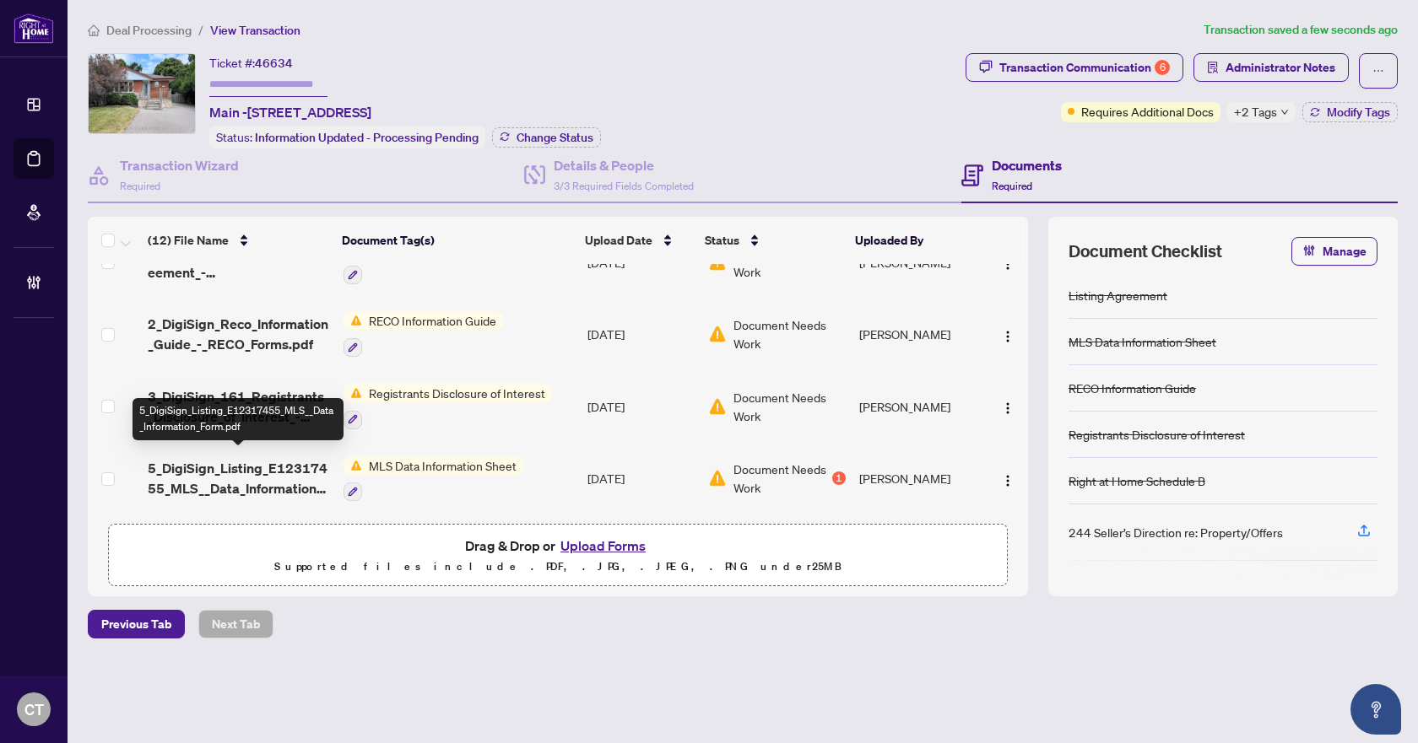
click at [247, 460] on span "5_DigiSign_Listing_E12317455_MLS__Data_Information_Form.pdf" at bounding box center [238, 478] width 181 height 41
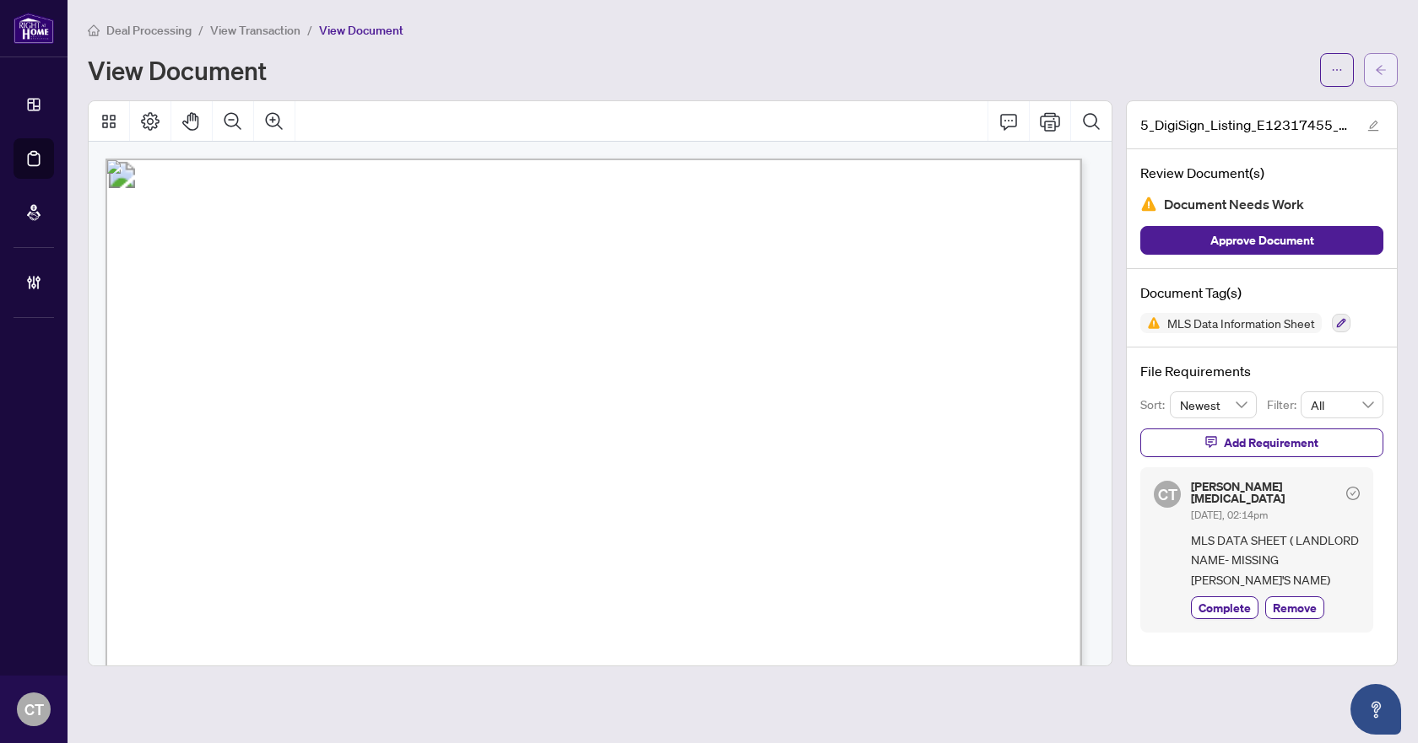
click at [1384, 76] on span "button" at bounding box center [1381, 70] width 12 height 27
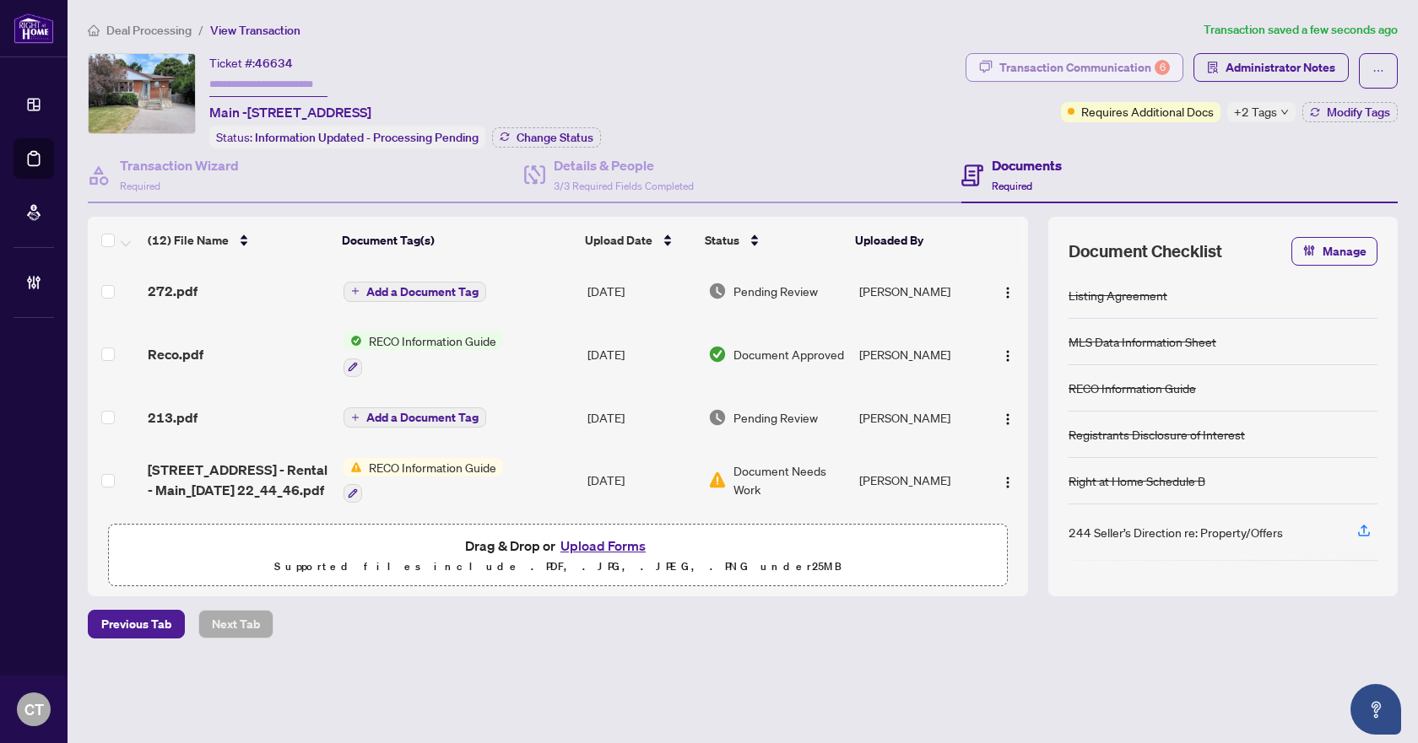
click at [1109, 73] on div "Transaction Communication 6" at bounding box center [1084, 67] width 170 height 27
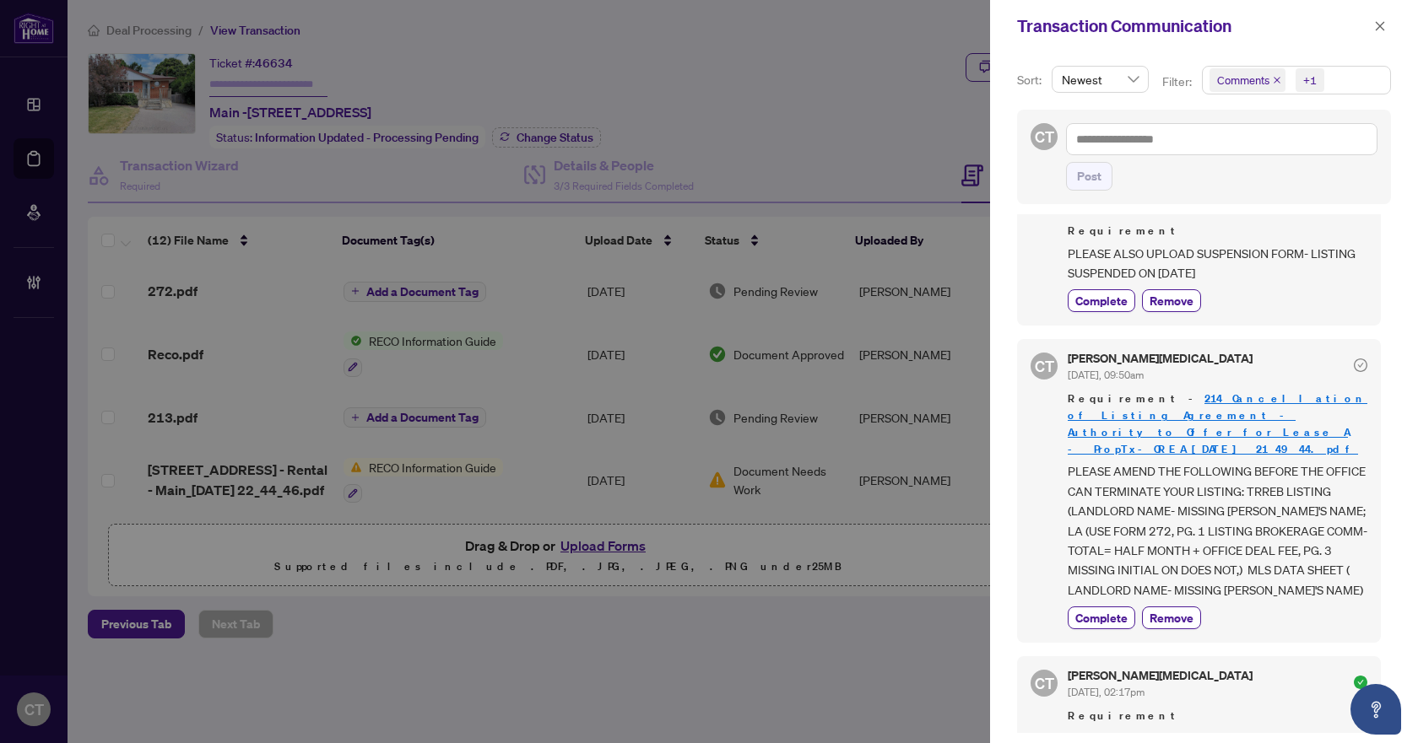
scroll to position [1097, 0]
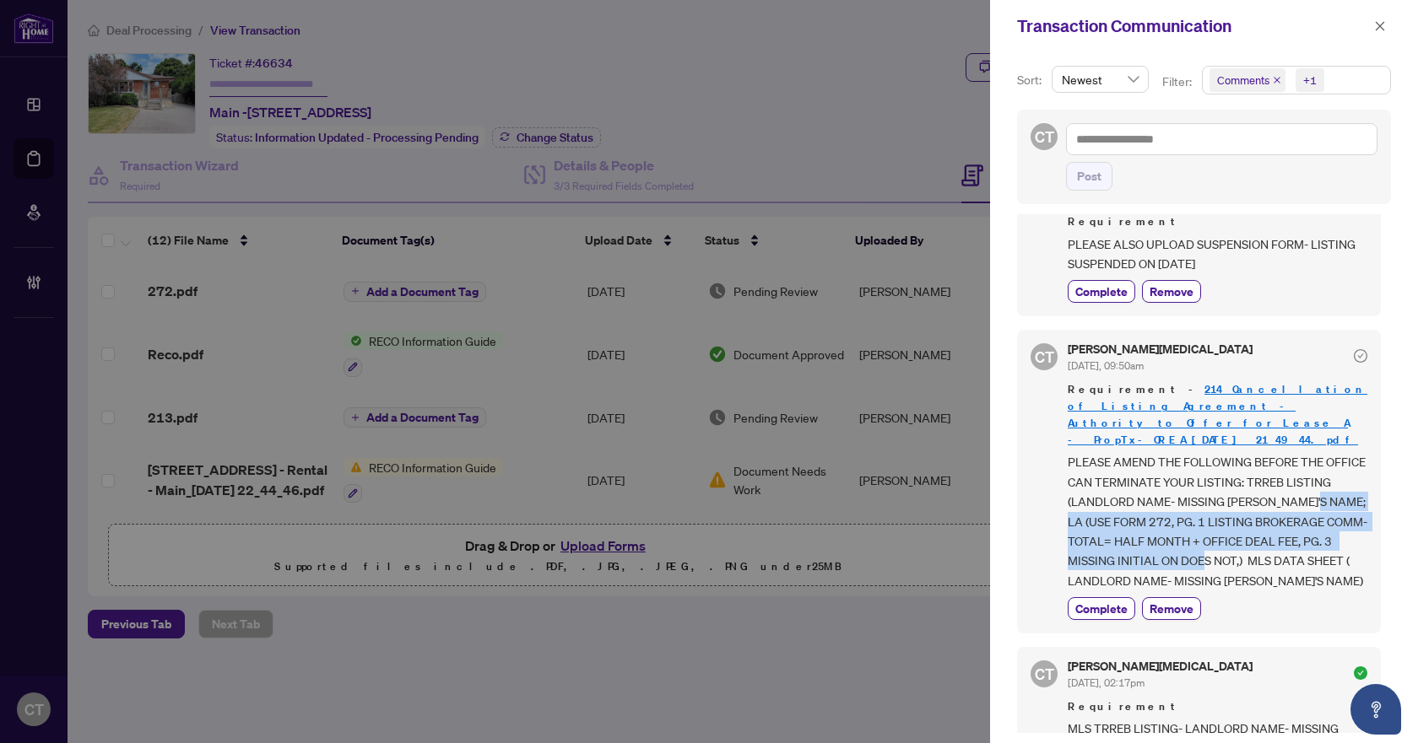
drag, startPoint x: 1069, startPoint y: 492, endPoint x: 1277, endPoint y: 534, distance: 212.6
click at [1277, 534] on span "PLEASE AMEND THE FOLLOWING BEFORE THE OFFICE CAN TERMINATE YOUR LISTING: TRREB …" at bounding box center [1217, 521] width 300 height 138
copy span "LA (USE FORM 272, PG. 1 LISTING BROKERAGE COMM- TOTAL= HALF MONTH + OFFICE DEAL…"
drag, startPoint x: 1378, startPoint y: 28, endPoint x: 1213, endPoint y: 107, distance: 183.4
click at [1378, 28] on icon "close" at bounding box center [1379, 25] width 9 height 9
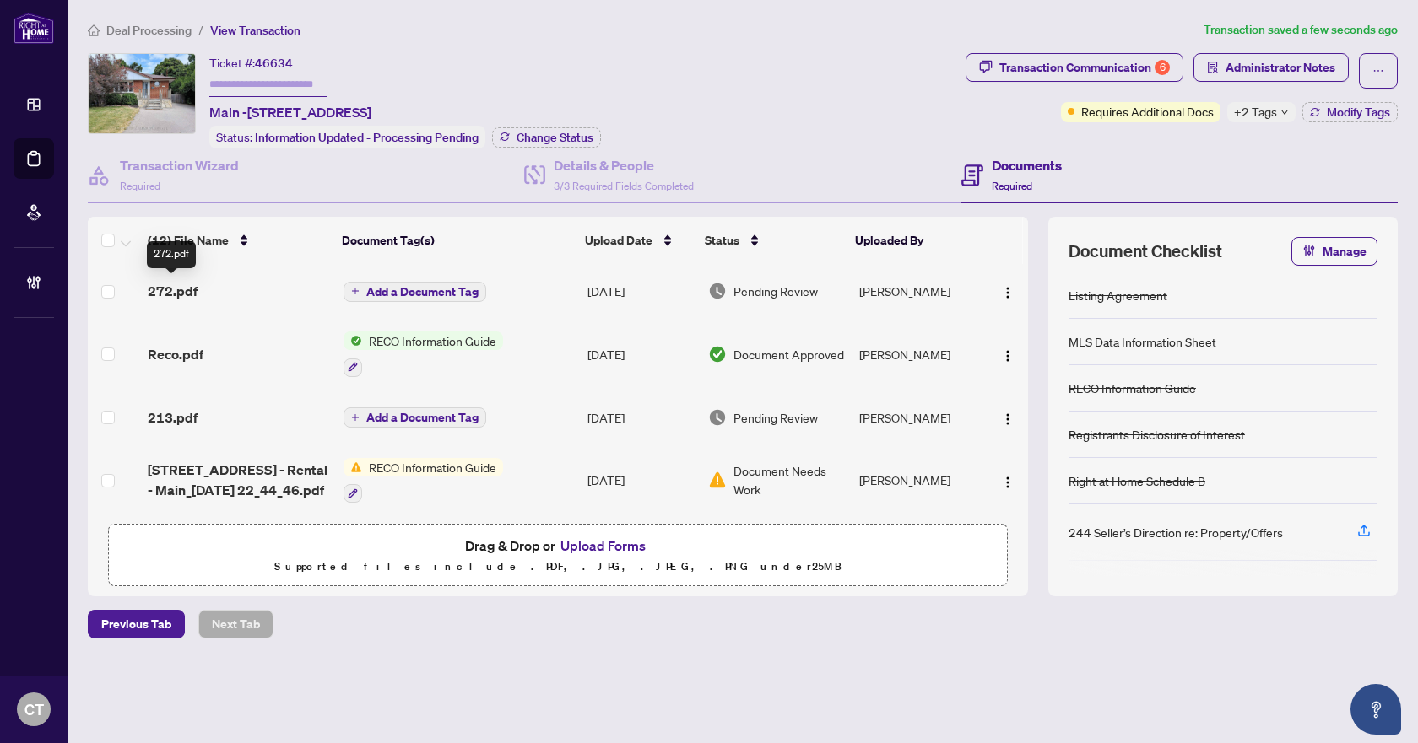
click at [190, 289] on span "272.pdf" at bounding box center [173, 291] width 50 height 20
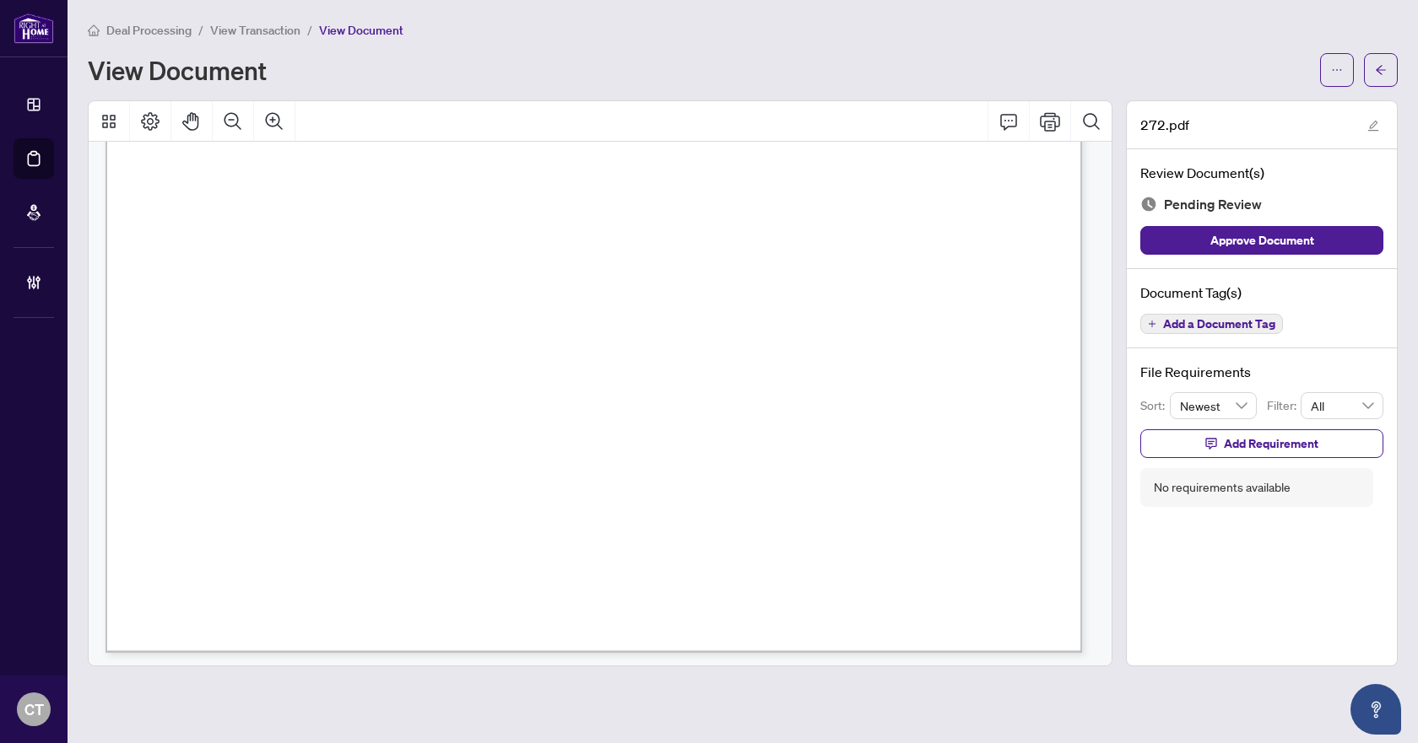
scroll to position [4659, 0]
click at [1187, 321] on span "Add a Document Tag" at bounding box center [1219, 324] width 112 height 12
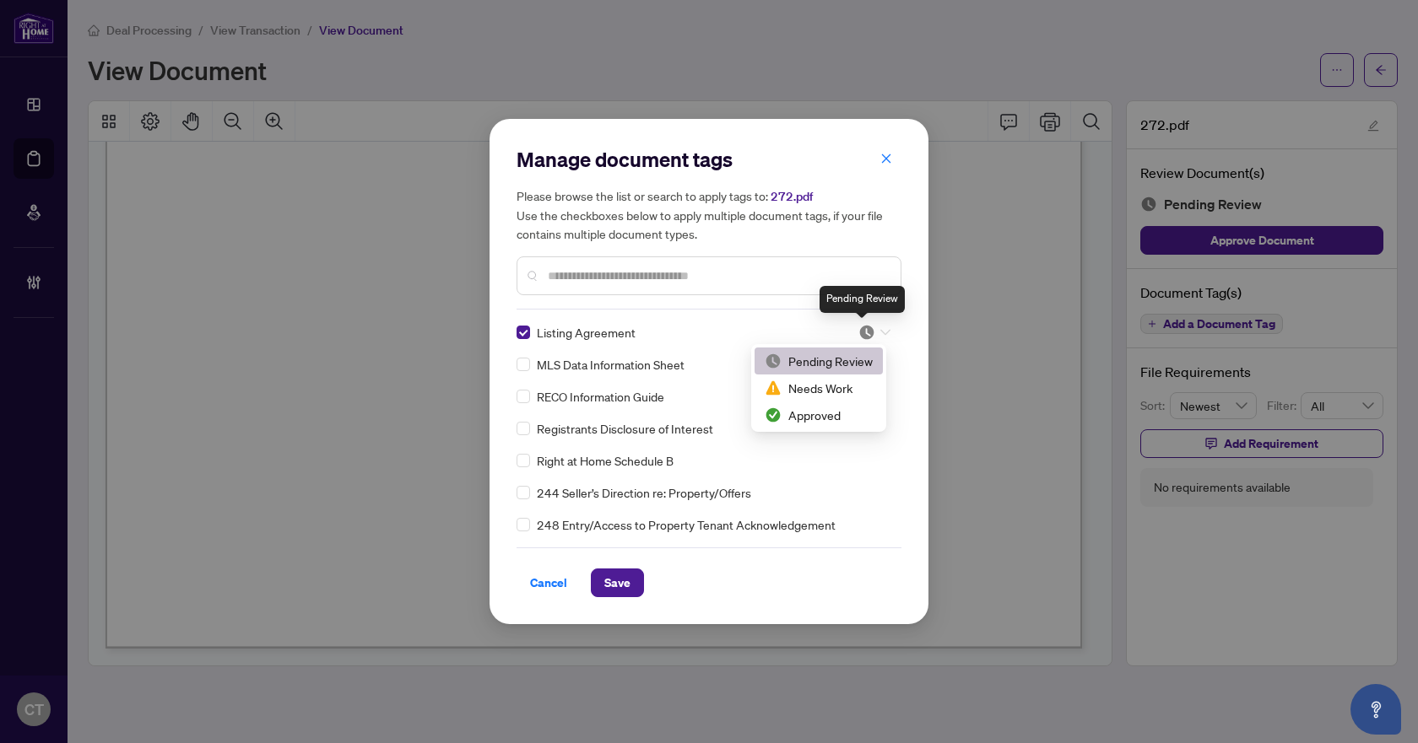
click at [860, 336] on img at bounding box center [866, 332] width 17 height 17
click at [807, 424] on div "Approved" at bounding box center [818, 415] width 108 height 19
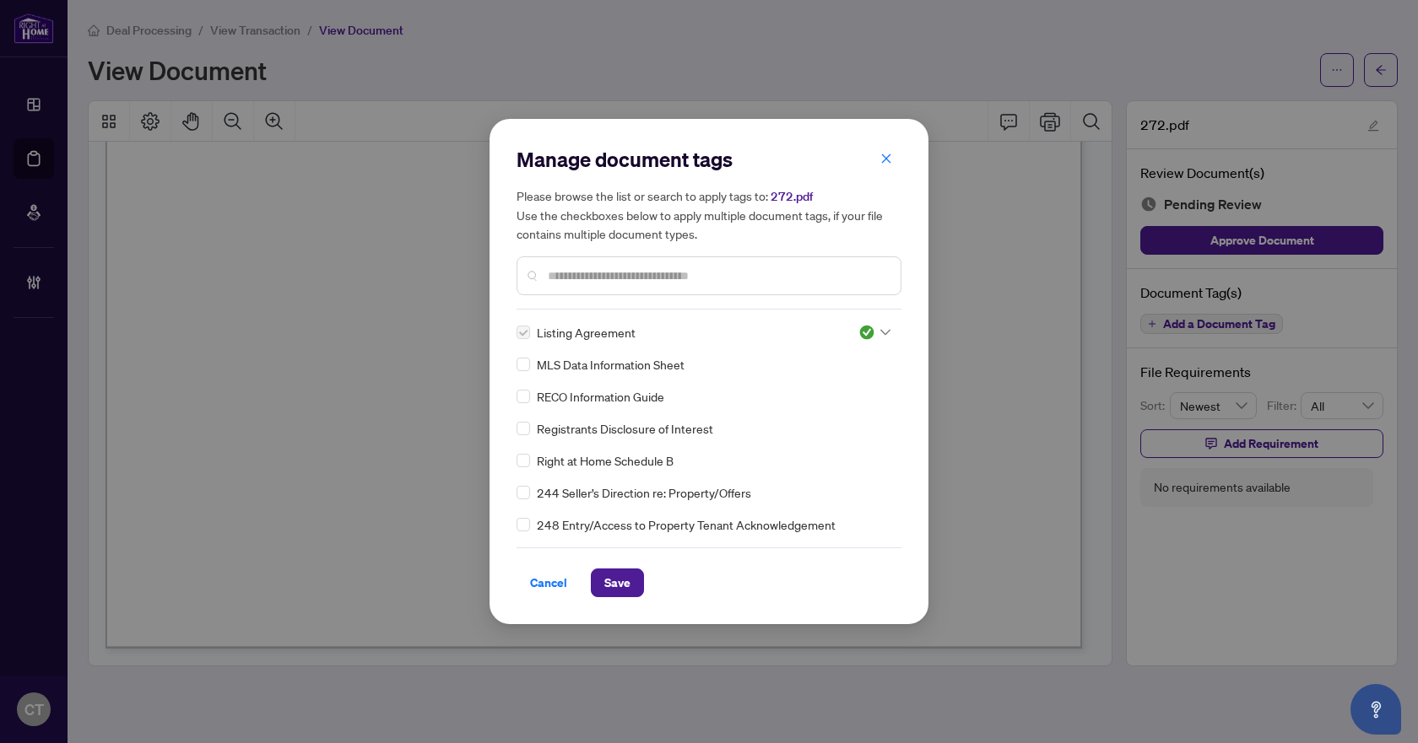
click at [867, 327] on img at bounding box center [866, 332] width 17 height 17
click at [788, 392] on div "Needs Work" at bounding box center [818, 388] width 108 height 19
click at [632, 582] on button "Save" at bounding box center [617, 583] width 53 height 29
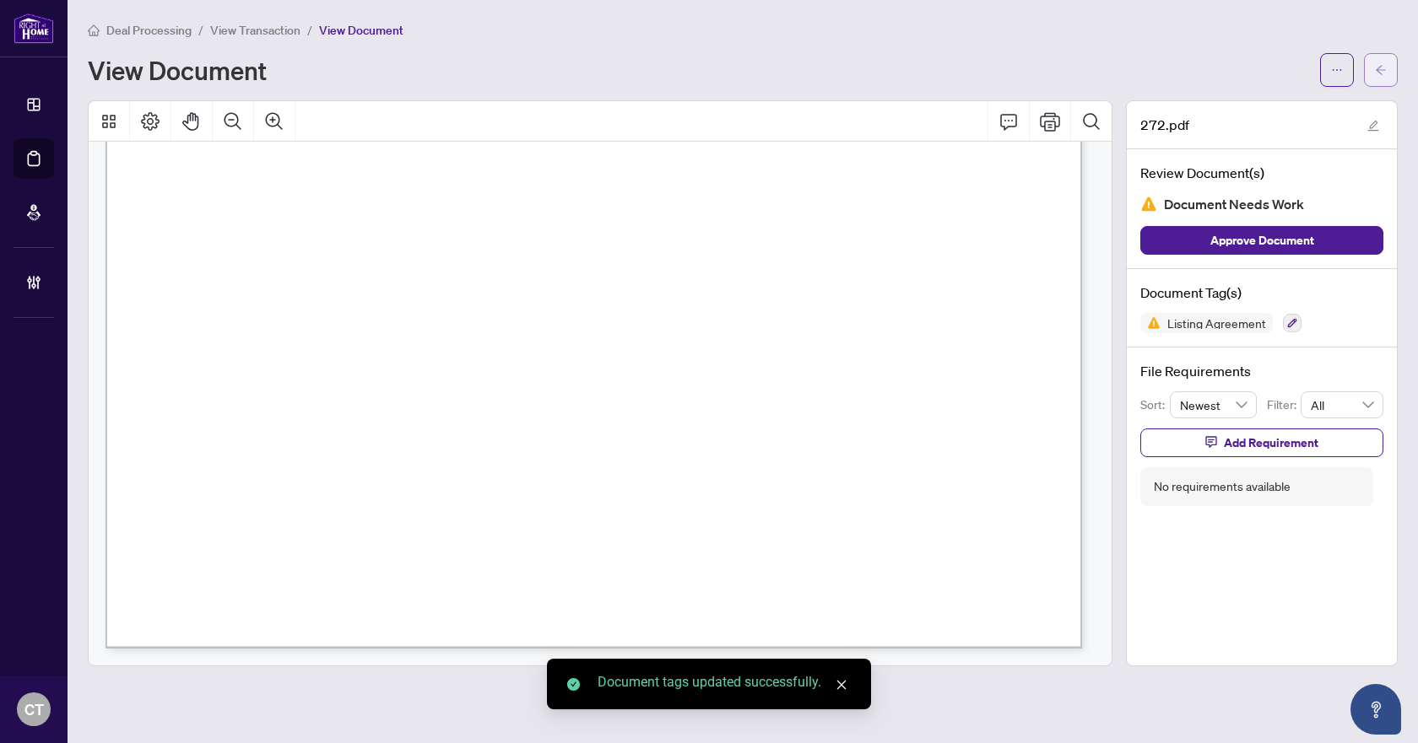
click at [1383, 73] on icon "arrow-left" at bounding box center [1381, 70] width 12 height 12
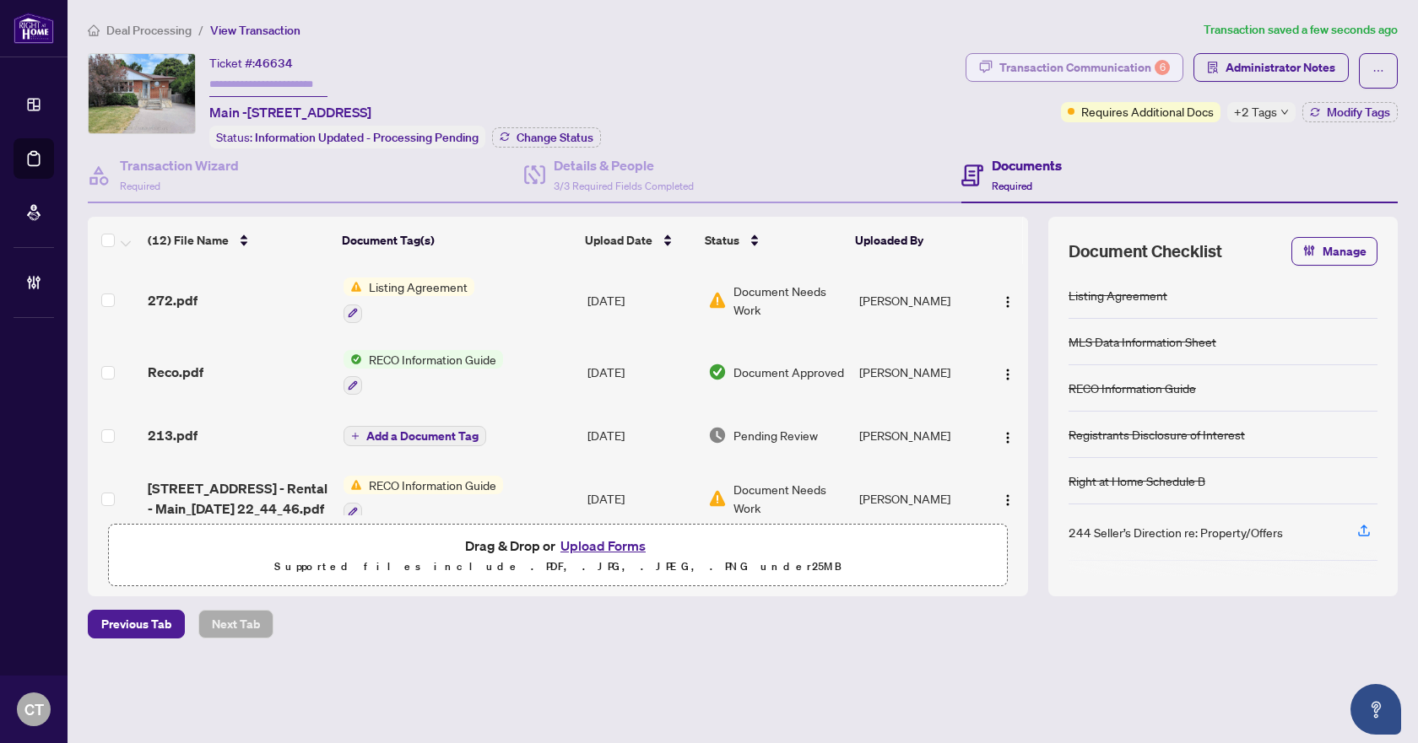
click at [1127, 72] on div "Transaction Communication 6" at bounding box center [1084, 67] width 170 height 27
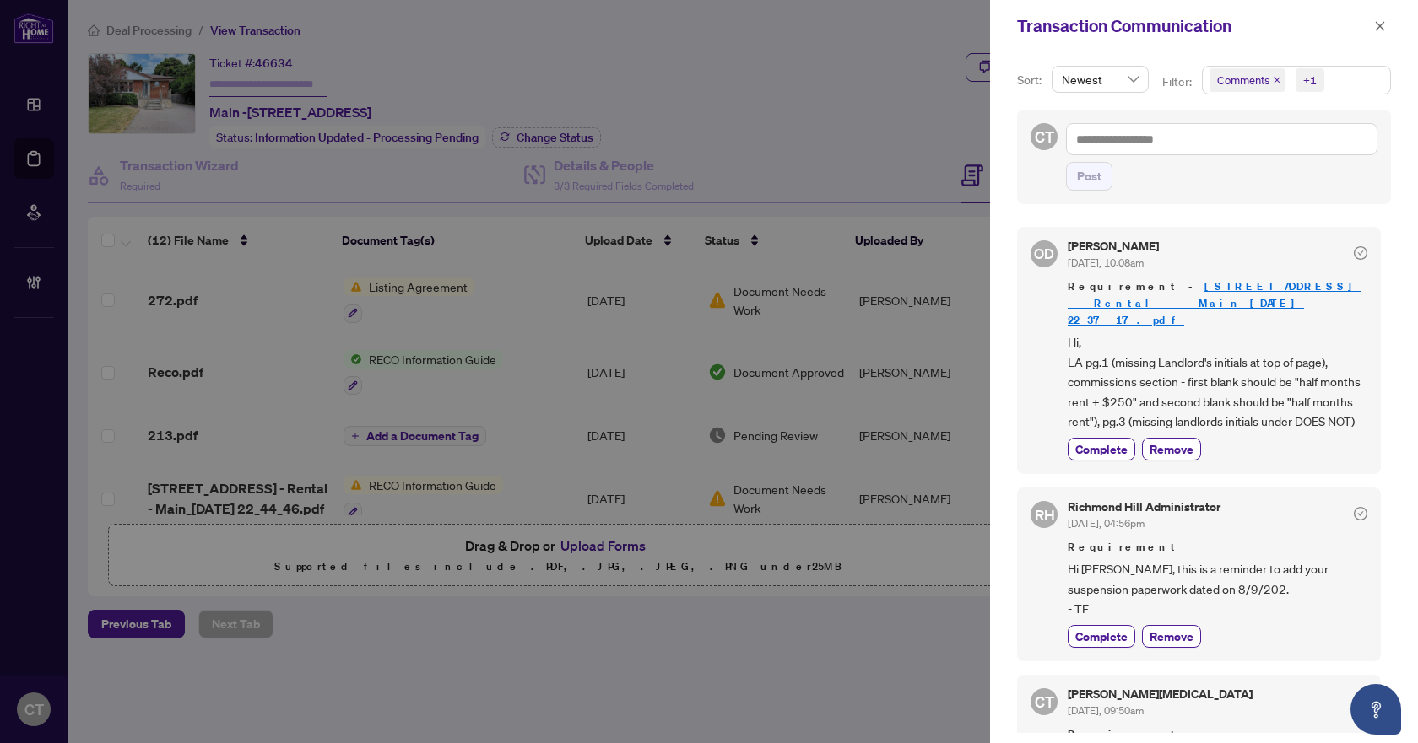
scroll to position [591, 0]
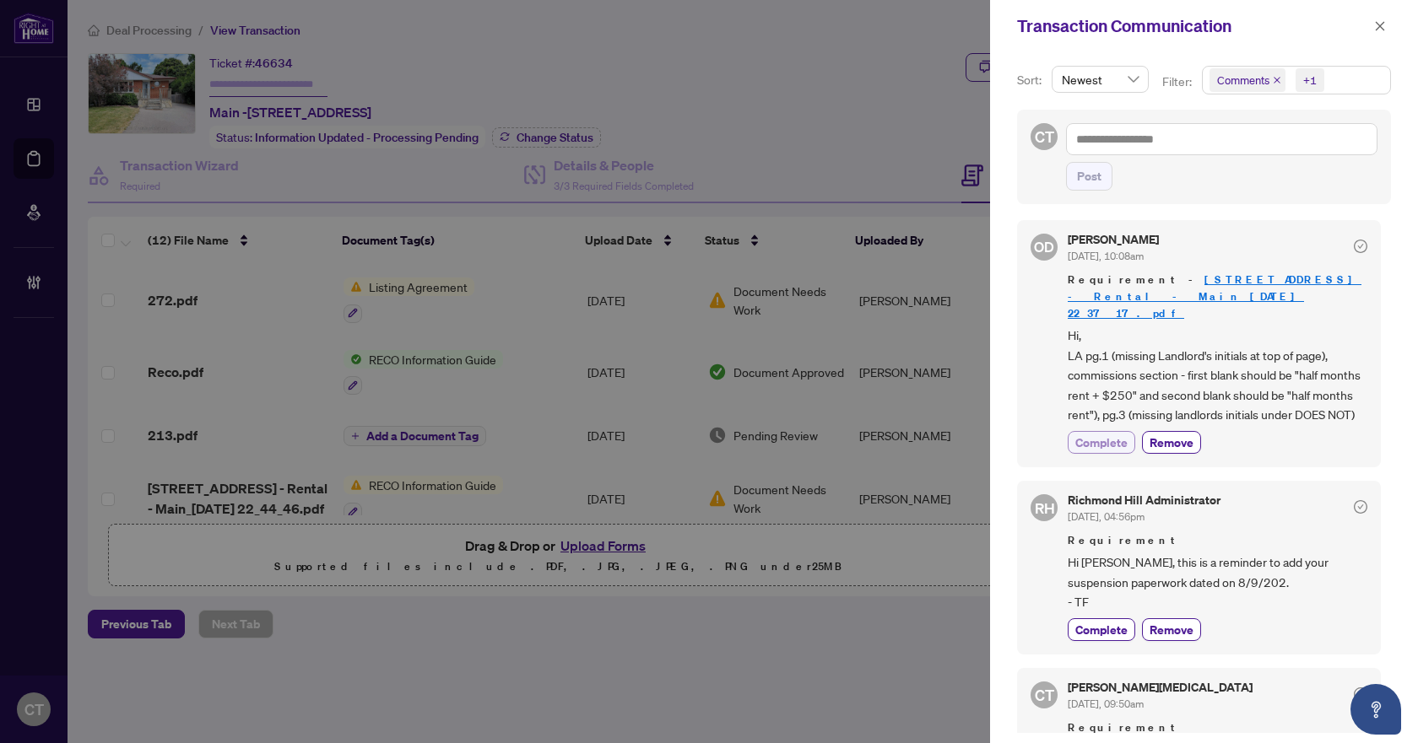
click at [1103, 434] on span "Complete" at bounding box center [1101, 443] width 52 height 18
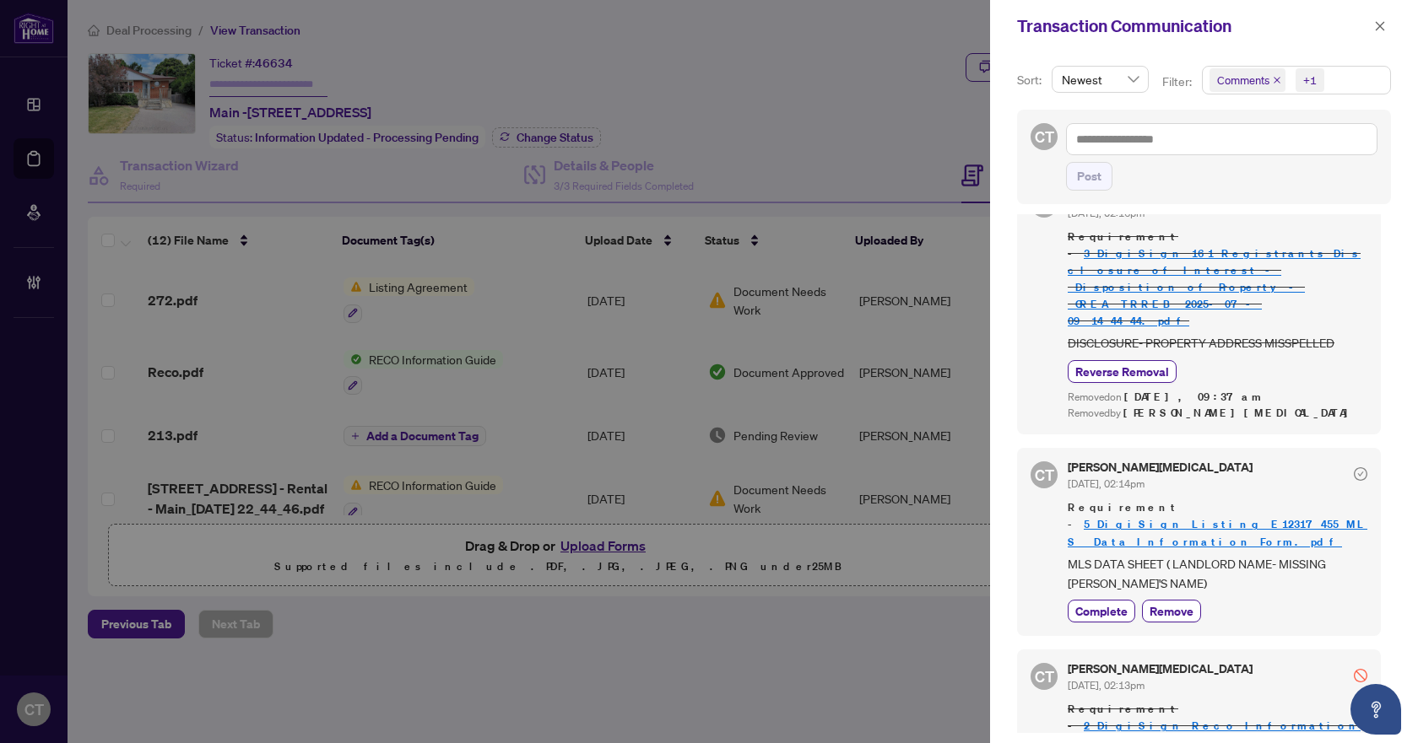
scroll to position [1772, 0]
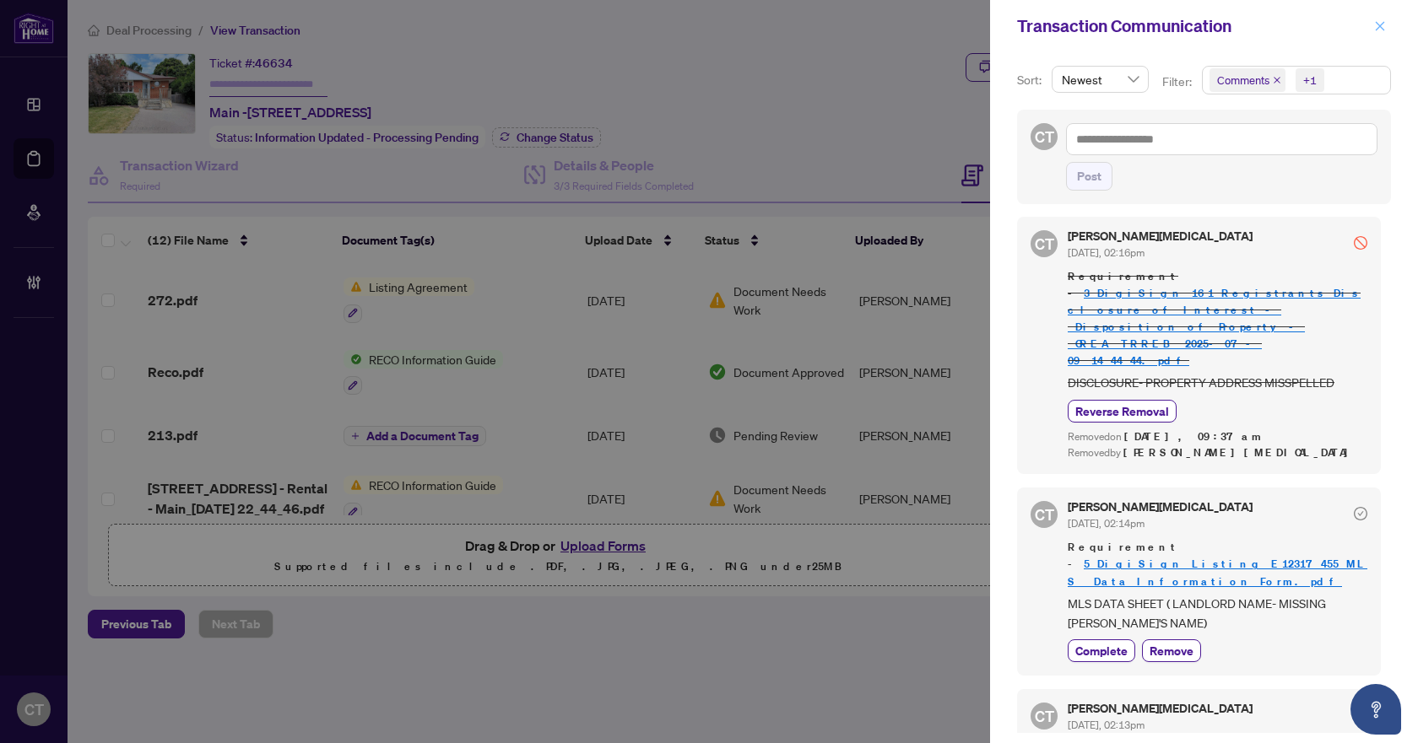
click at [1376, 19] on span "button" at bounding box center [1380, 26] width 12 height 27
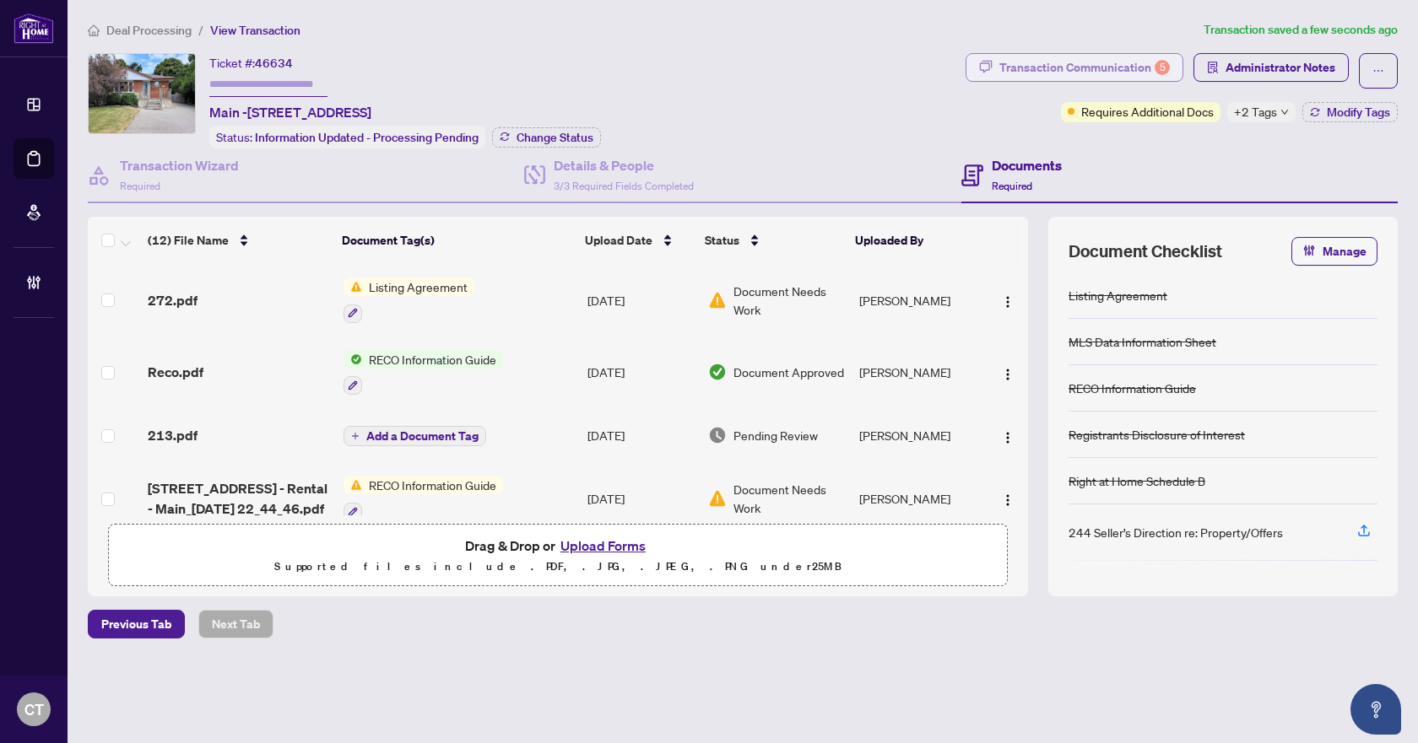
click at [1130, 59] on div "Transaction Communication 5" at bounding box center [1084, 67] width 170 height 27
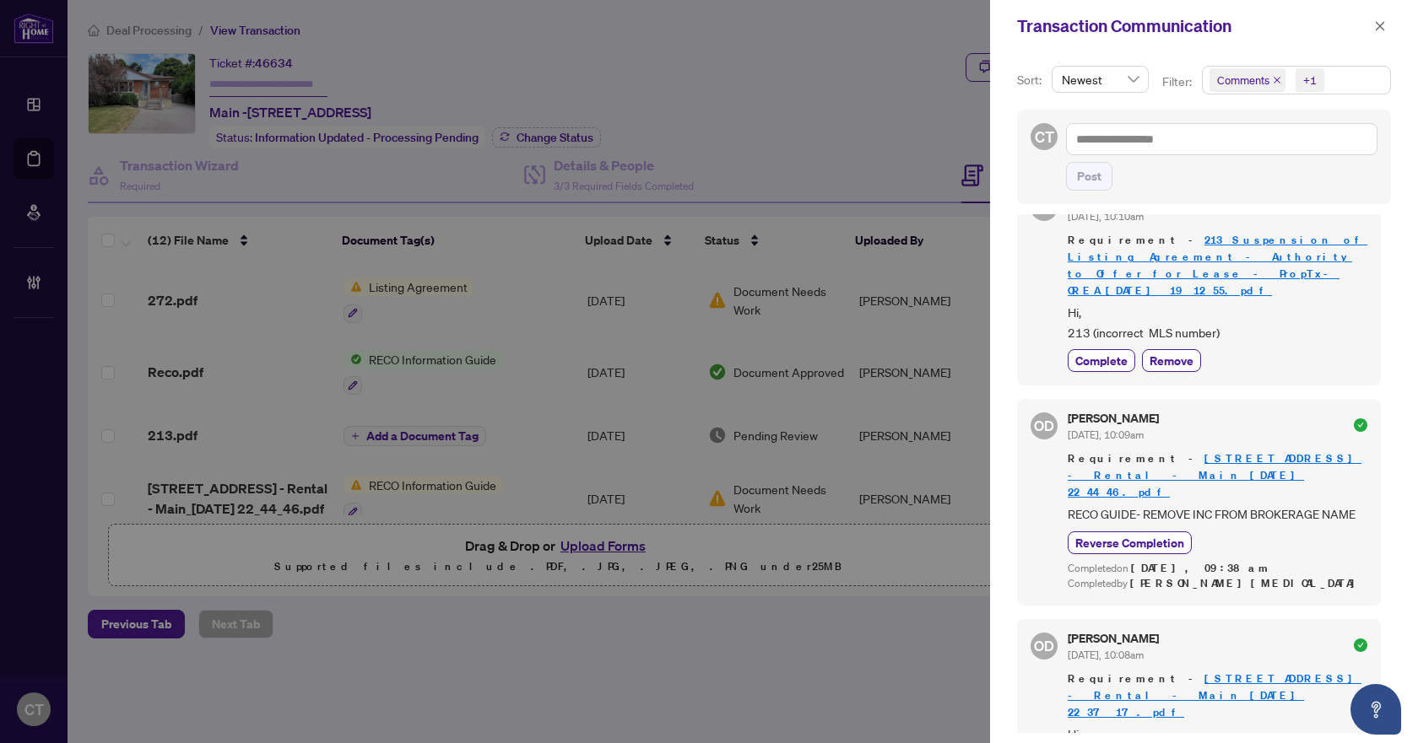
scroll to position [169, 0]
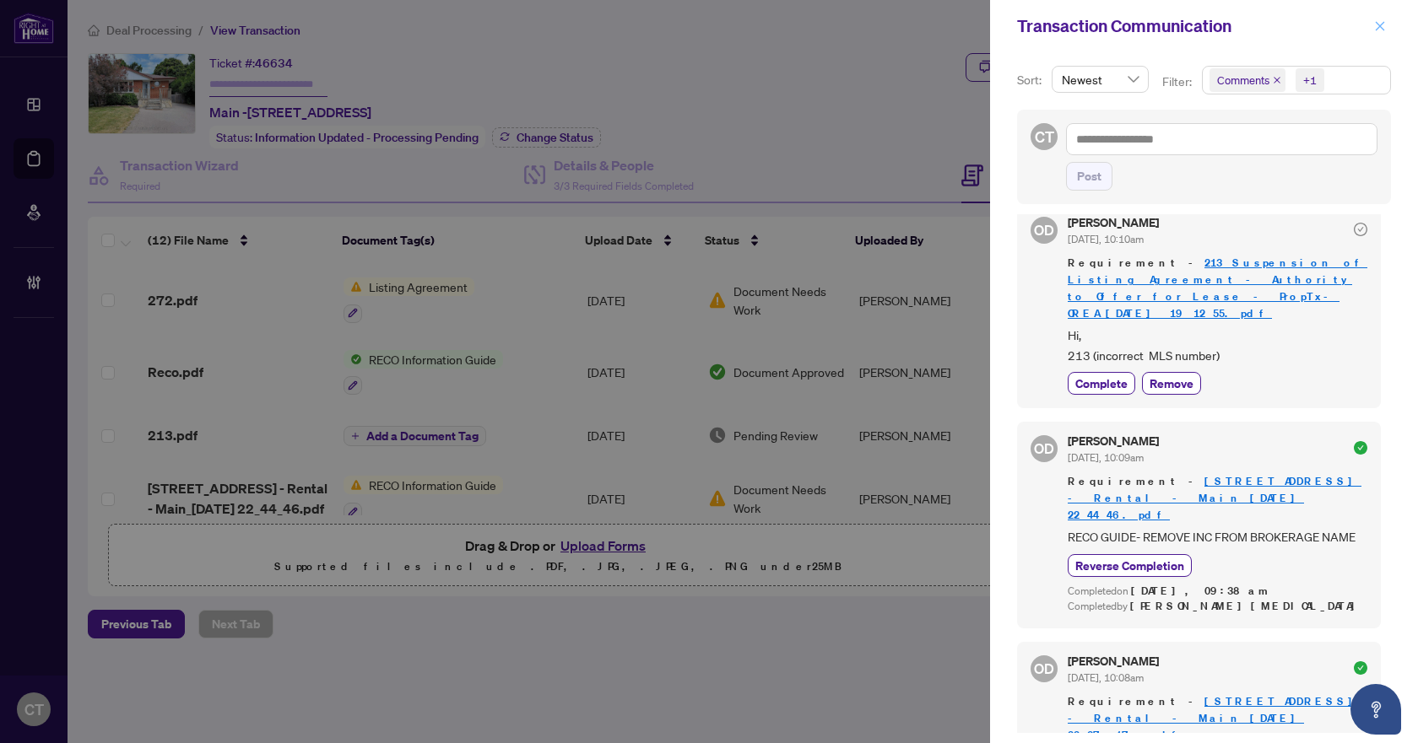
click at [1369, 22] on button "button" at bounding box center [1380, 26] width 22 height 20
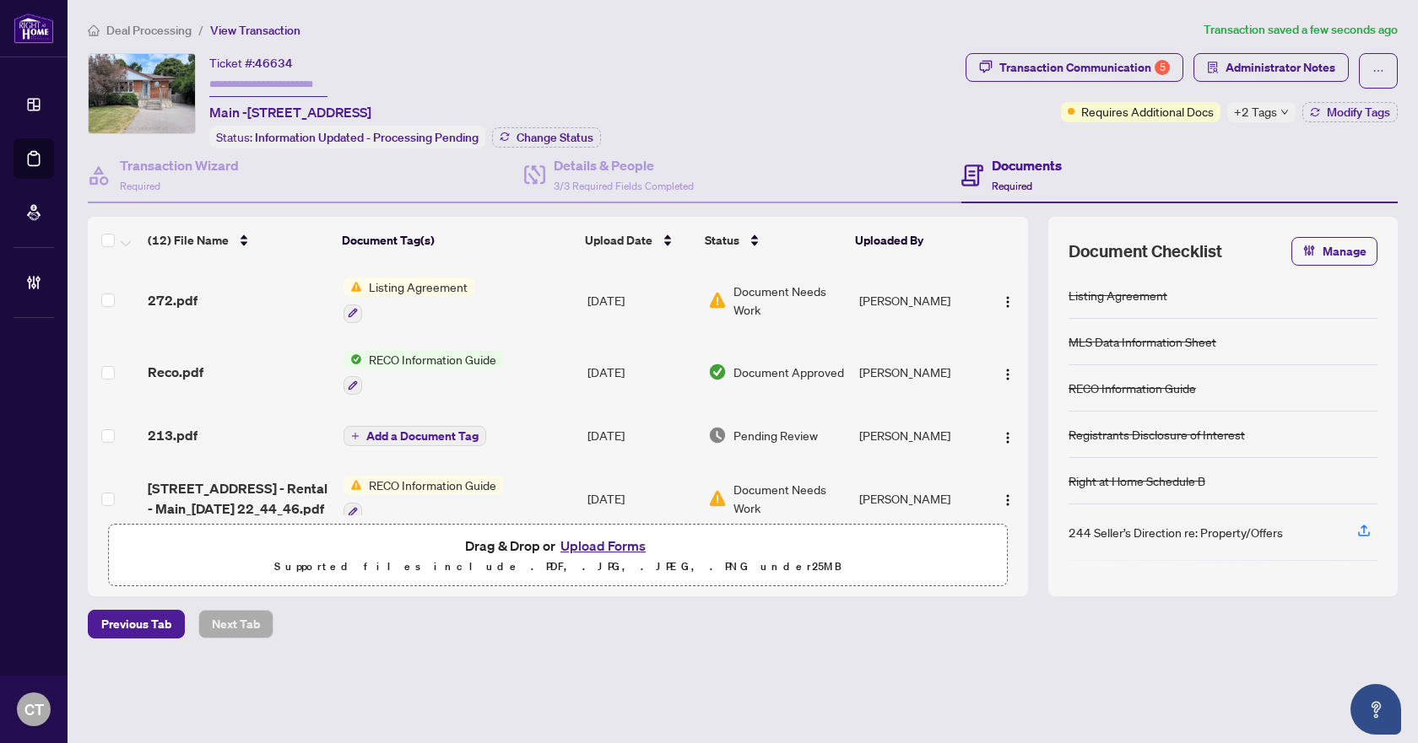
click at [211, 420] on td "213.pdf" at bounding box center [238, 435] width 195 height 54
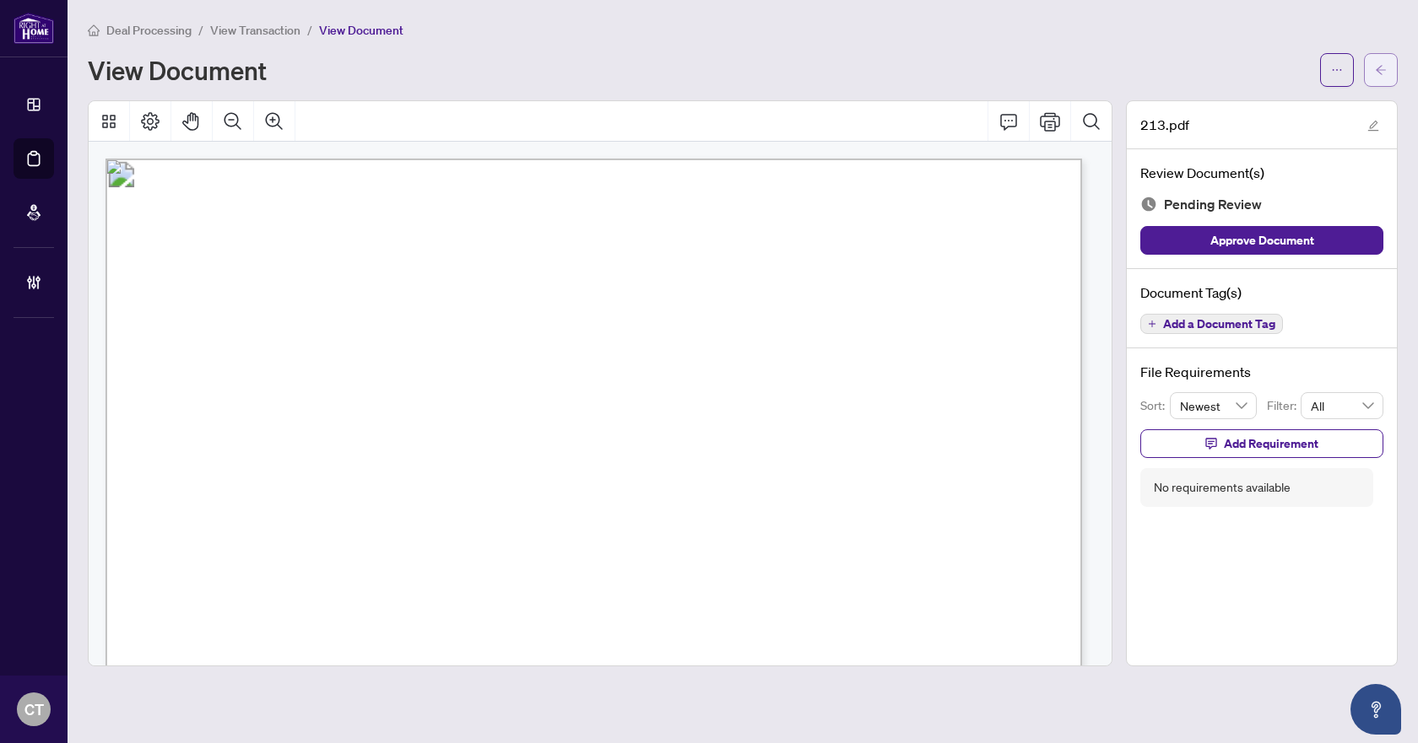
click at [1385, 68] on icon "arrow-left" at bounding box center [1381, 70] width 12 height 12
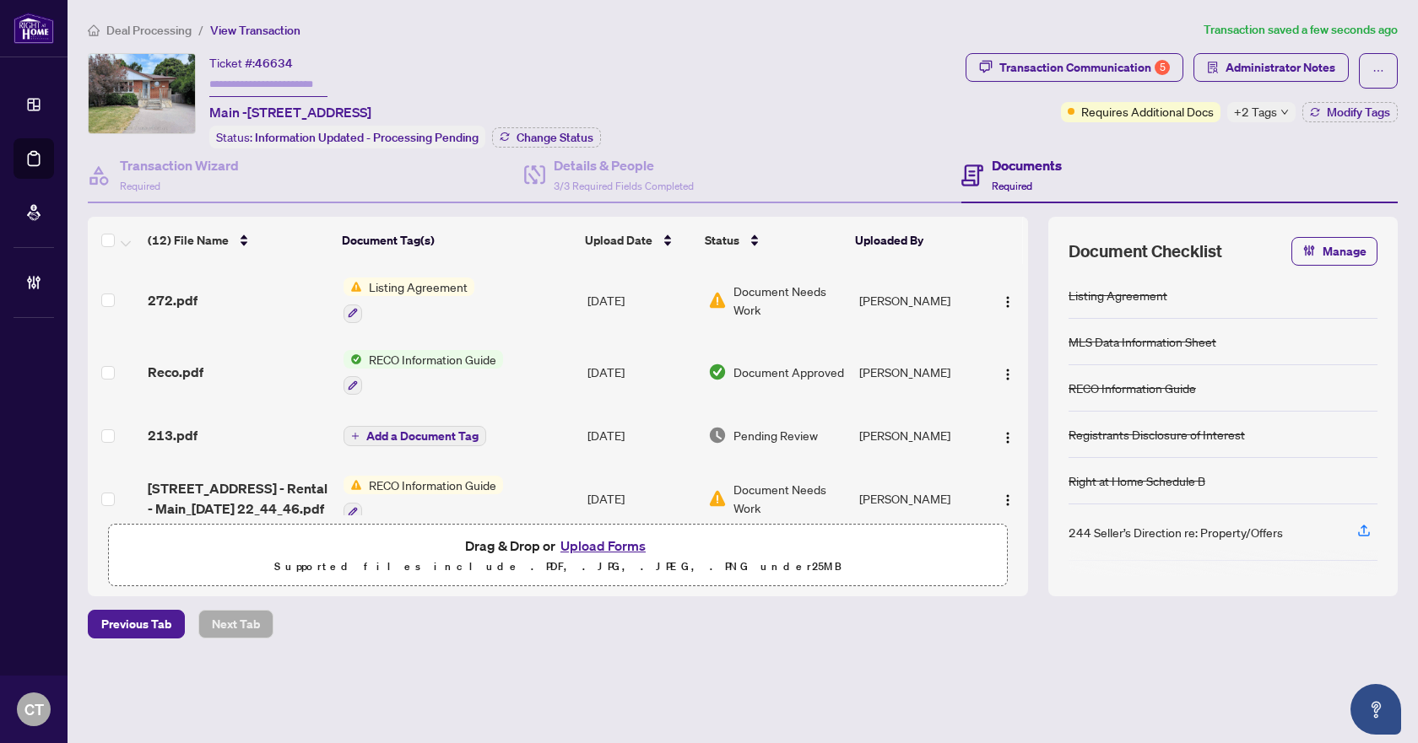
scroll to position [84, 0]
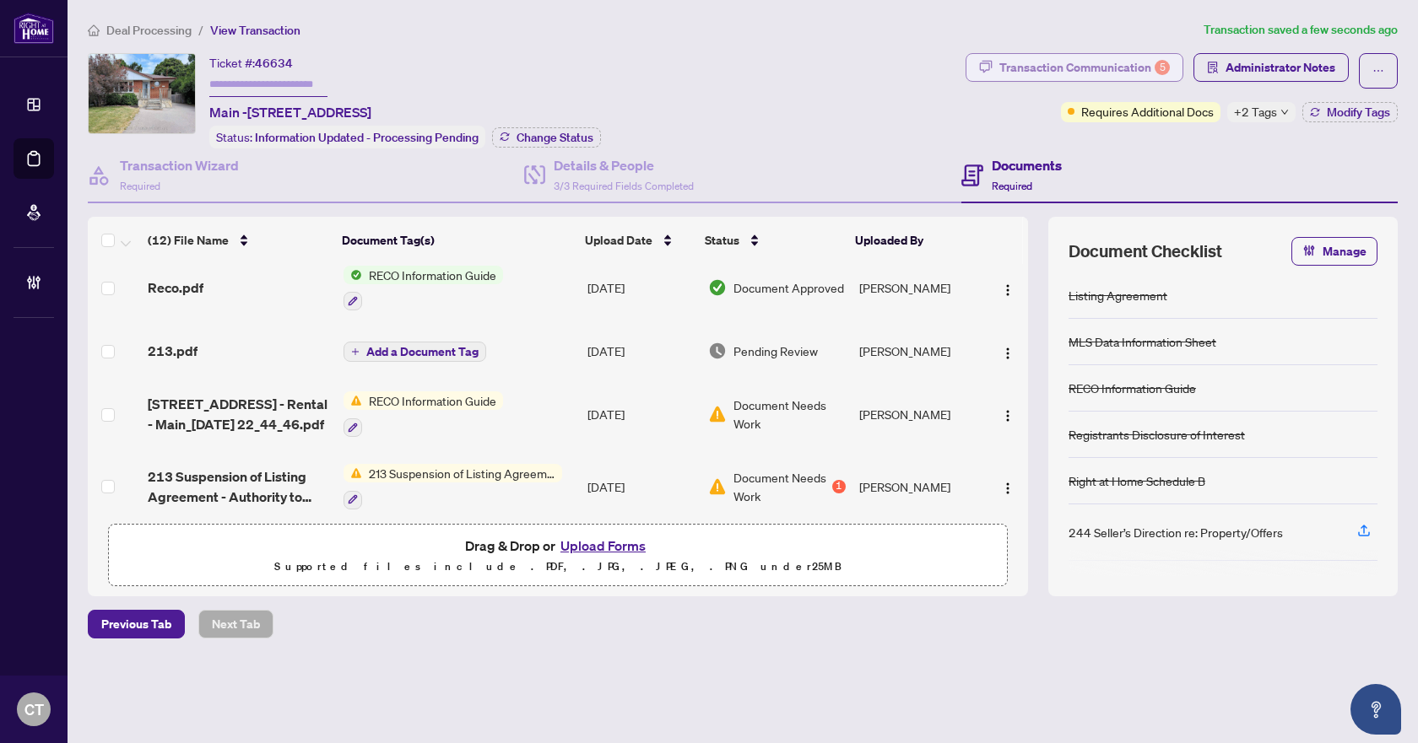
click at [1085, 68] on div "Transaction Communication 5" at bounding box center [1084, 67] width 170 height 27
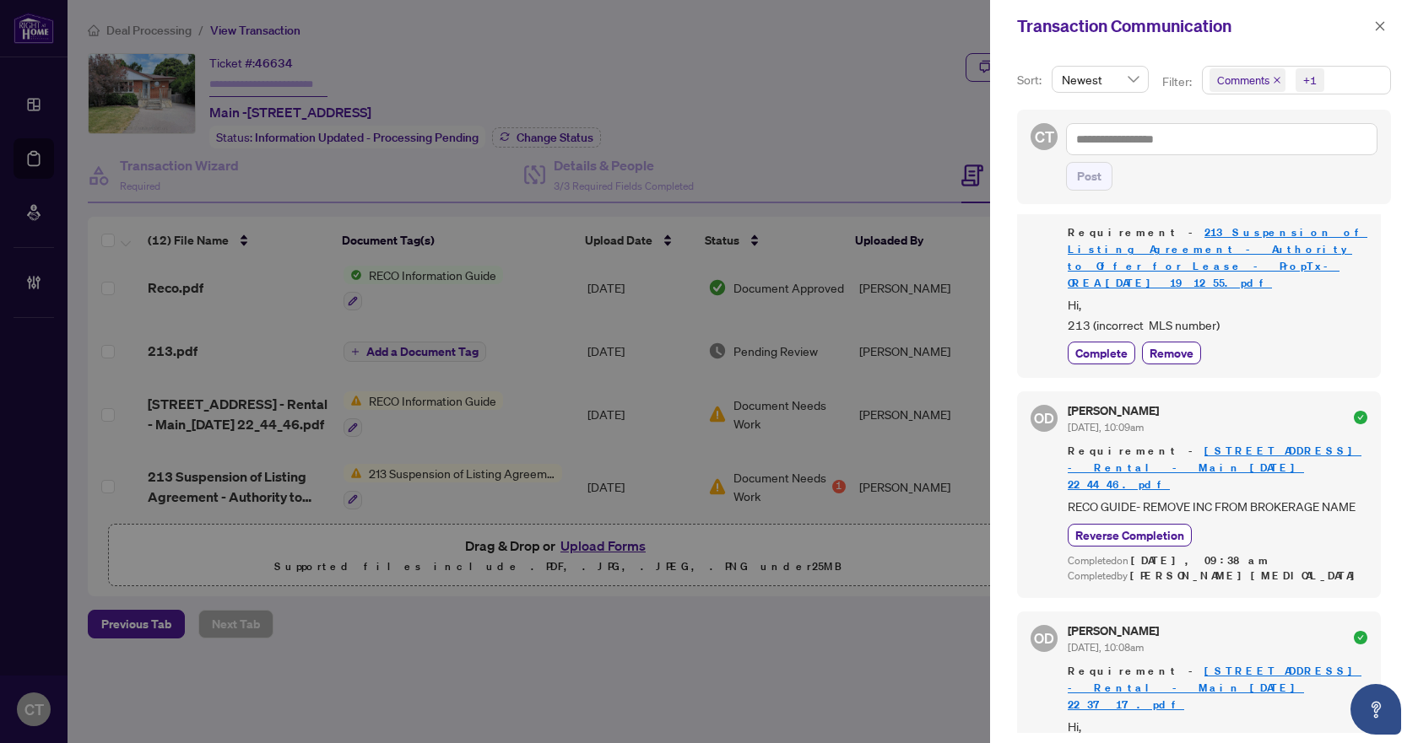
scroll to position [169, 0]
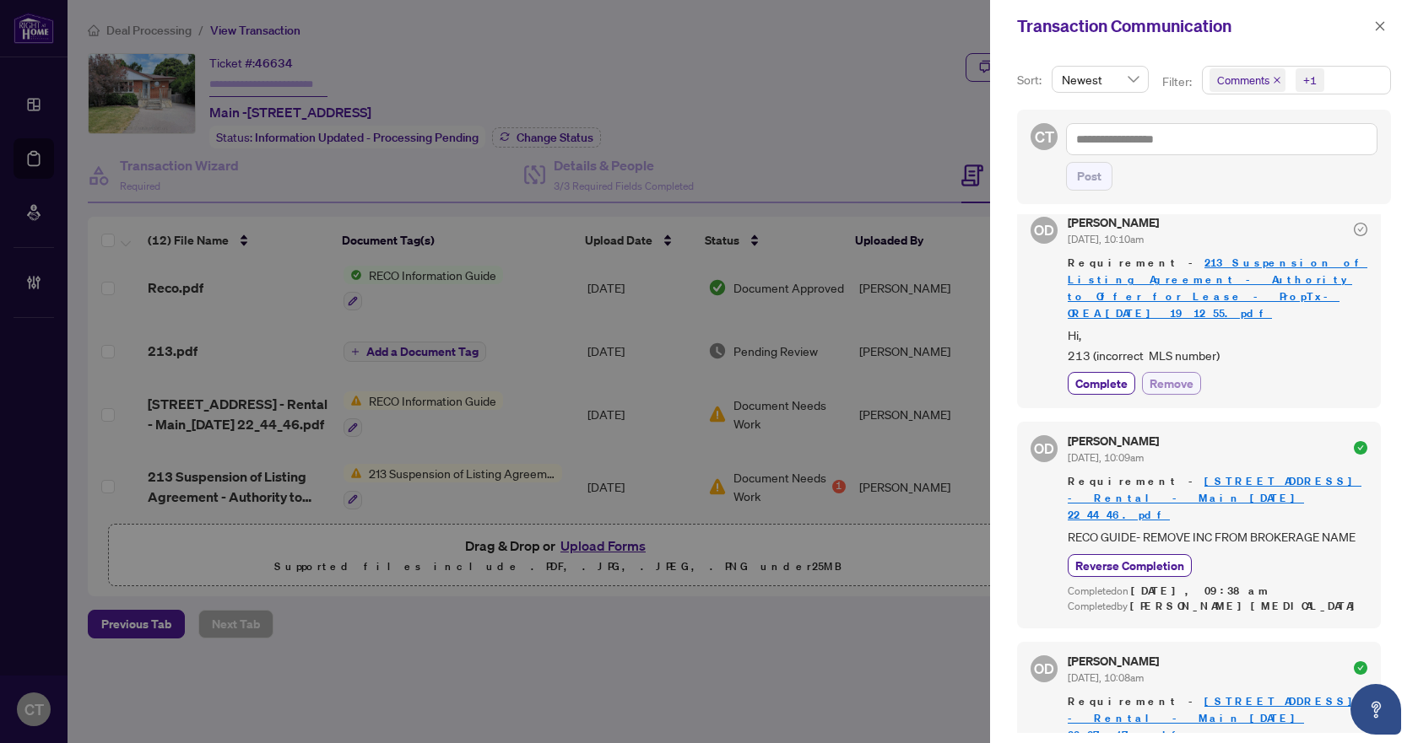
click at [1177, 375] on span "Remove" at bounding box center [1171, 384] width 44 height 18
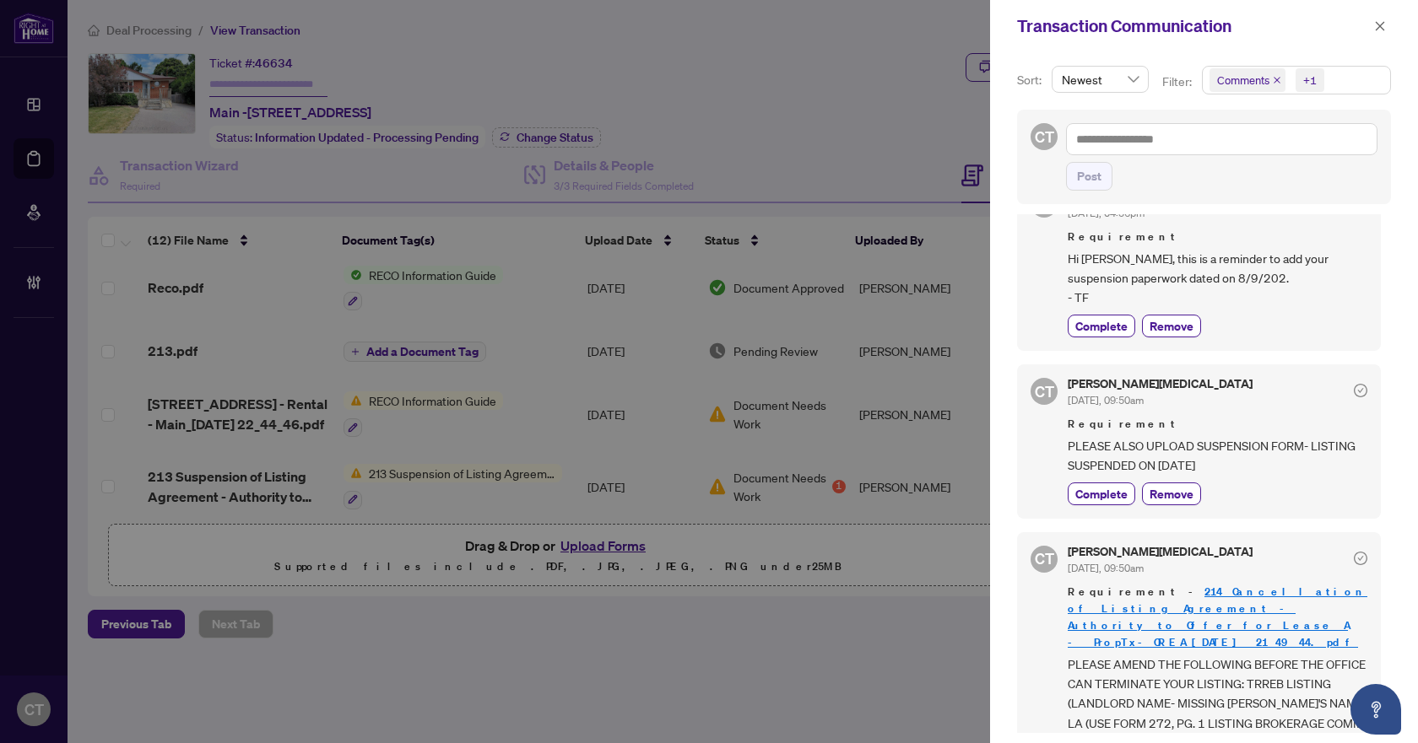
scroll to position [928, 0]
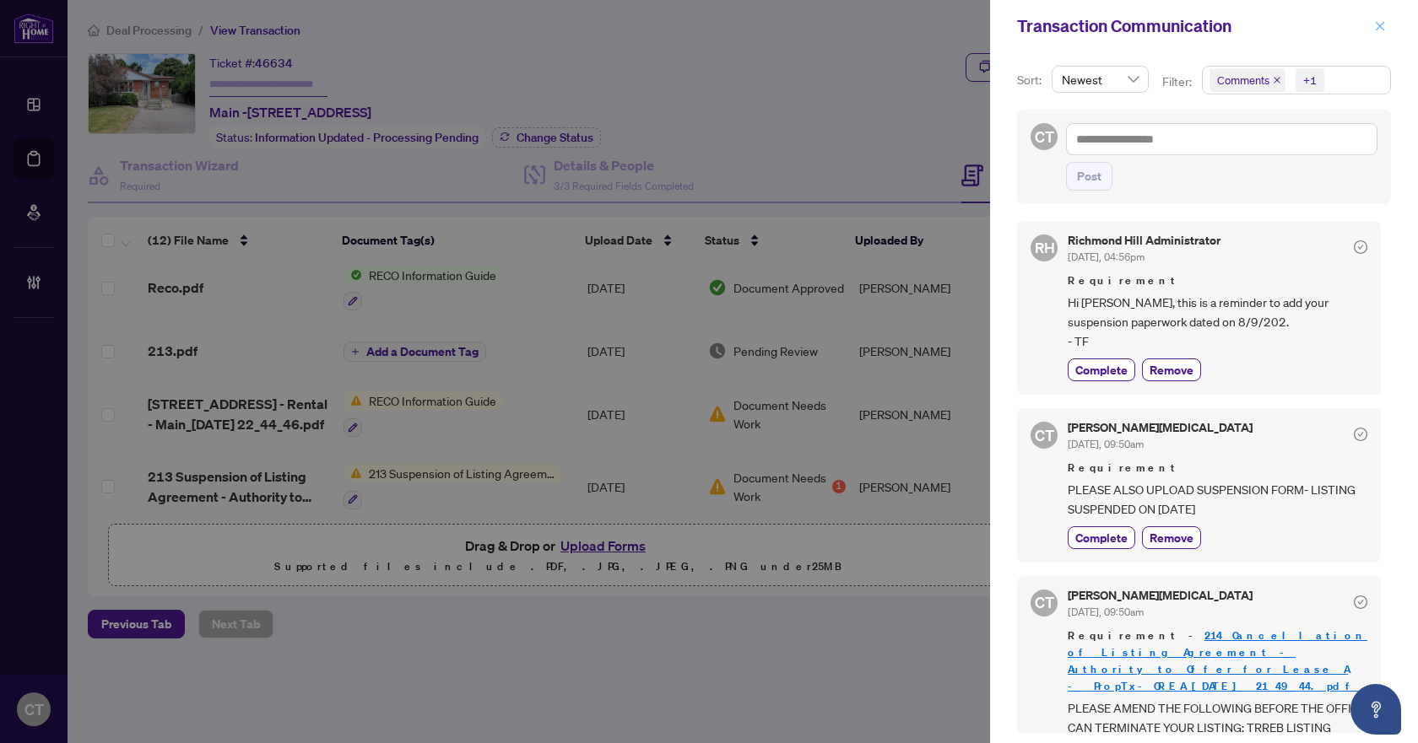
click at [1377, 25] on icon "close" at bounding box center [1380, 26] width 12 height 12
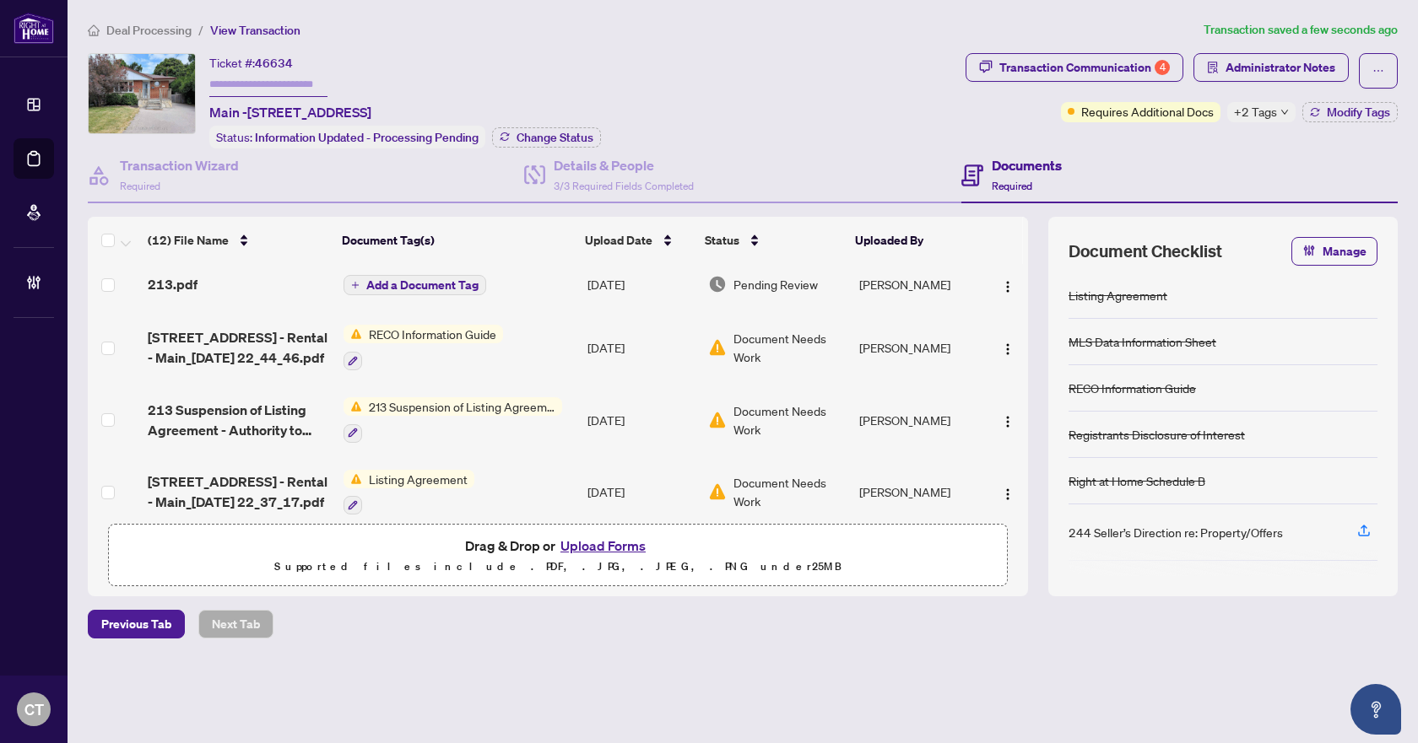
scroll to position [0, 0]
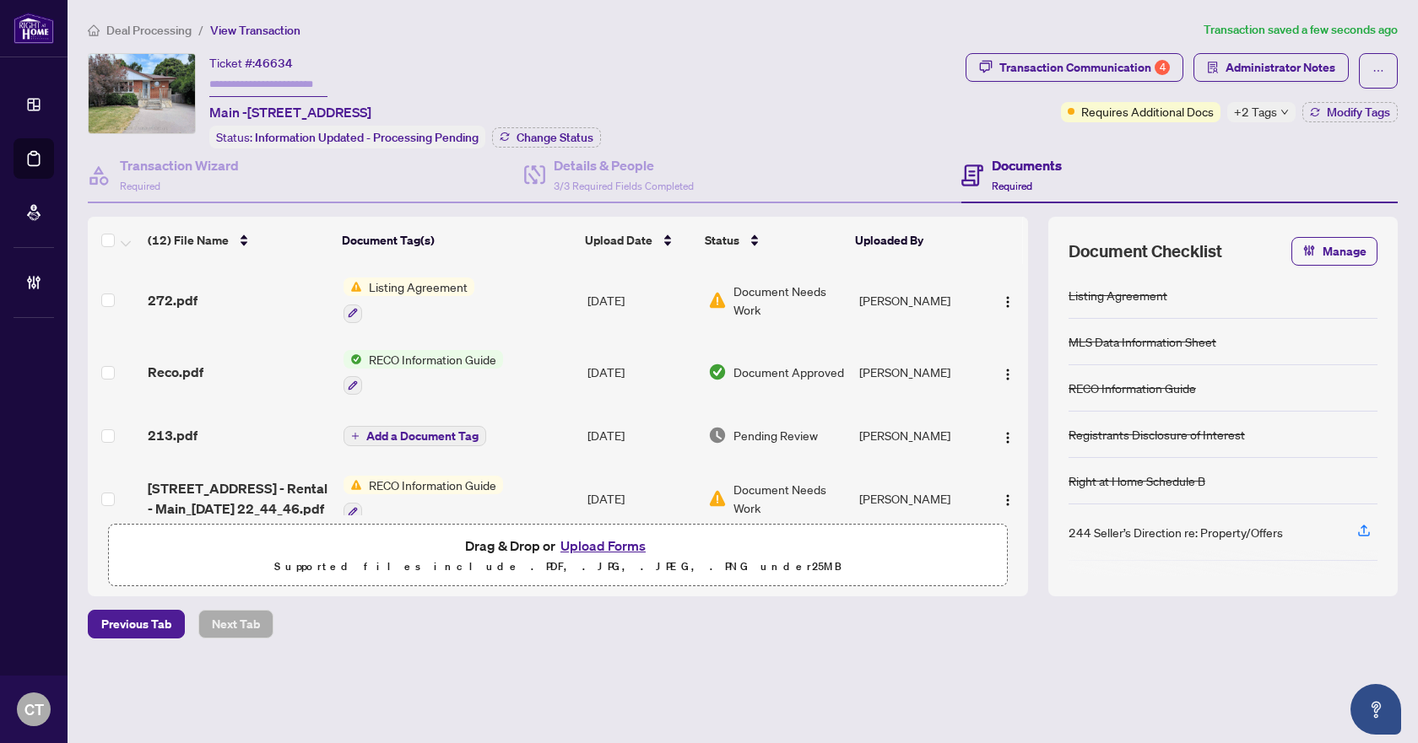
click at [203, 292] on div "272.pdf" at bounding box center [238, 300] width 181 height 20
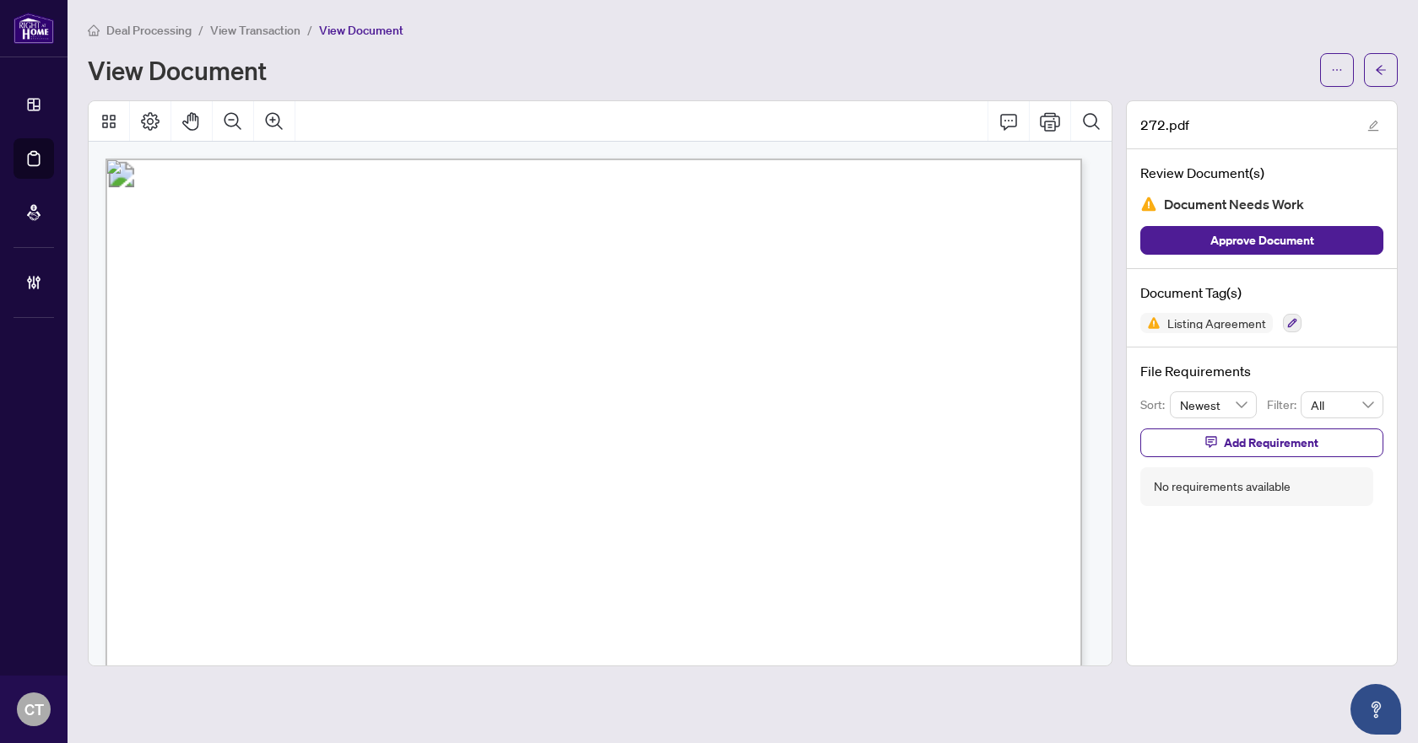
scroll to position [84, 0]
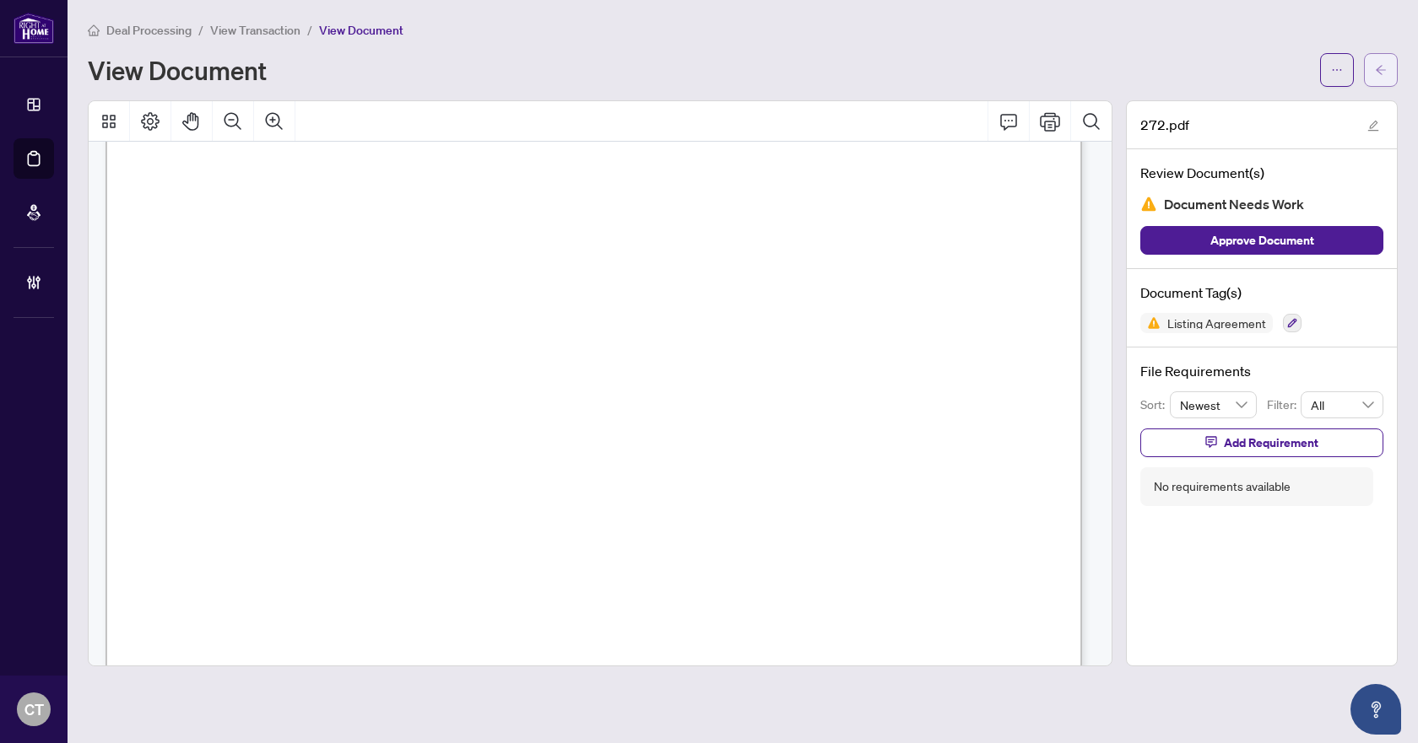
click at [1372, 64] on button "button" at bounding box center [1381, 70] width 34 height 34
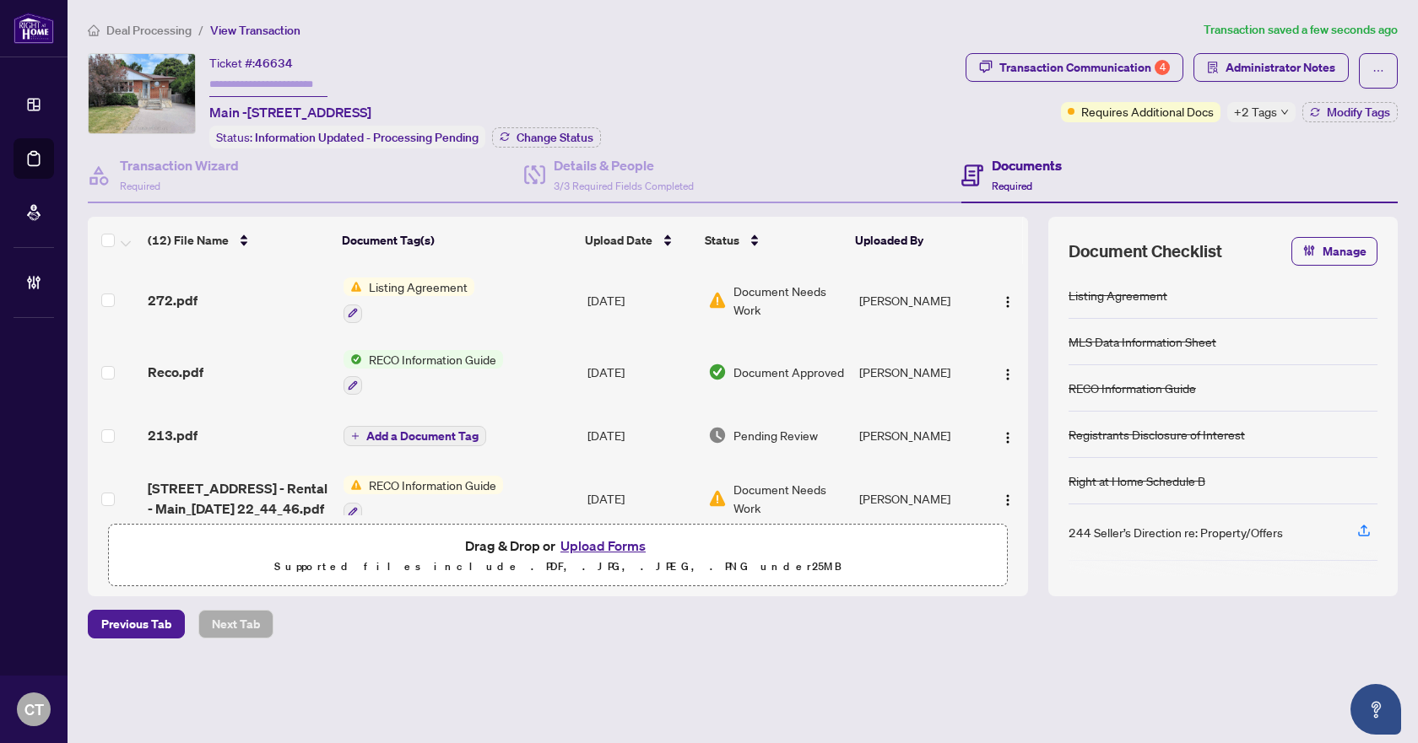
click at [197, 433] on div "213.pdf" at bounding box center [238, 435] width 181 height 20
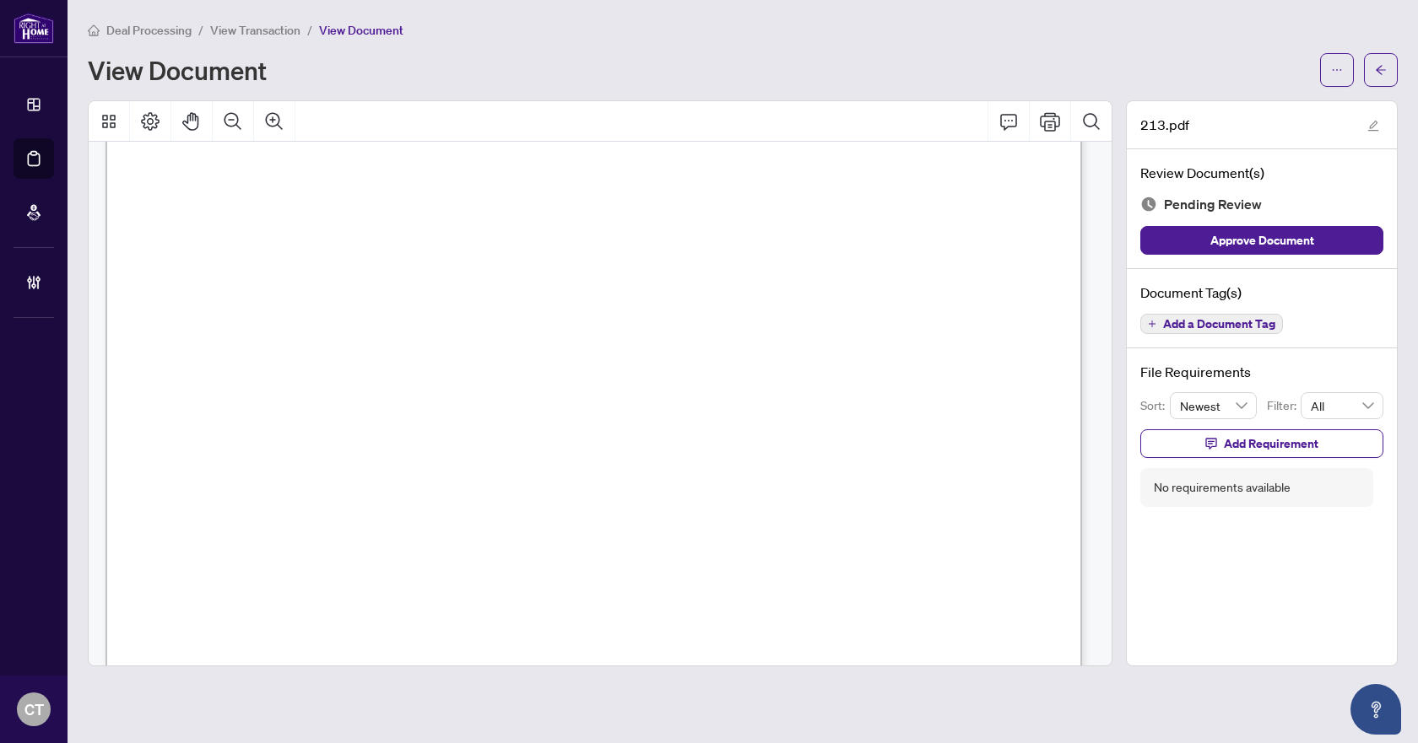
scroll to position [169, 0]
click at [1207, 327] on span "Add a Document Tag" at bounding box center [1219, 324] width 112 height 12
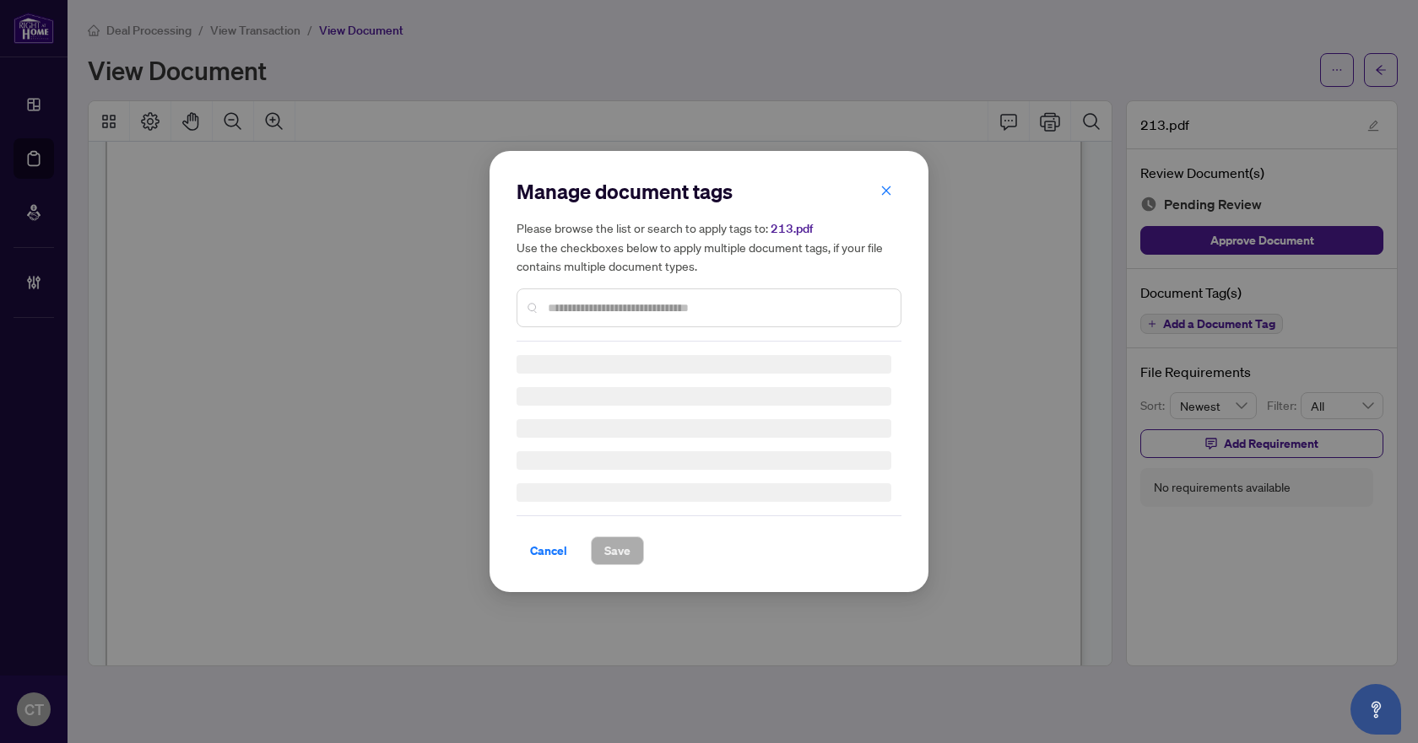
click at [602, 310] on input "text" at bounding box center [717, 308] width 339 height 19
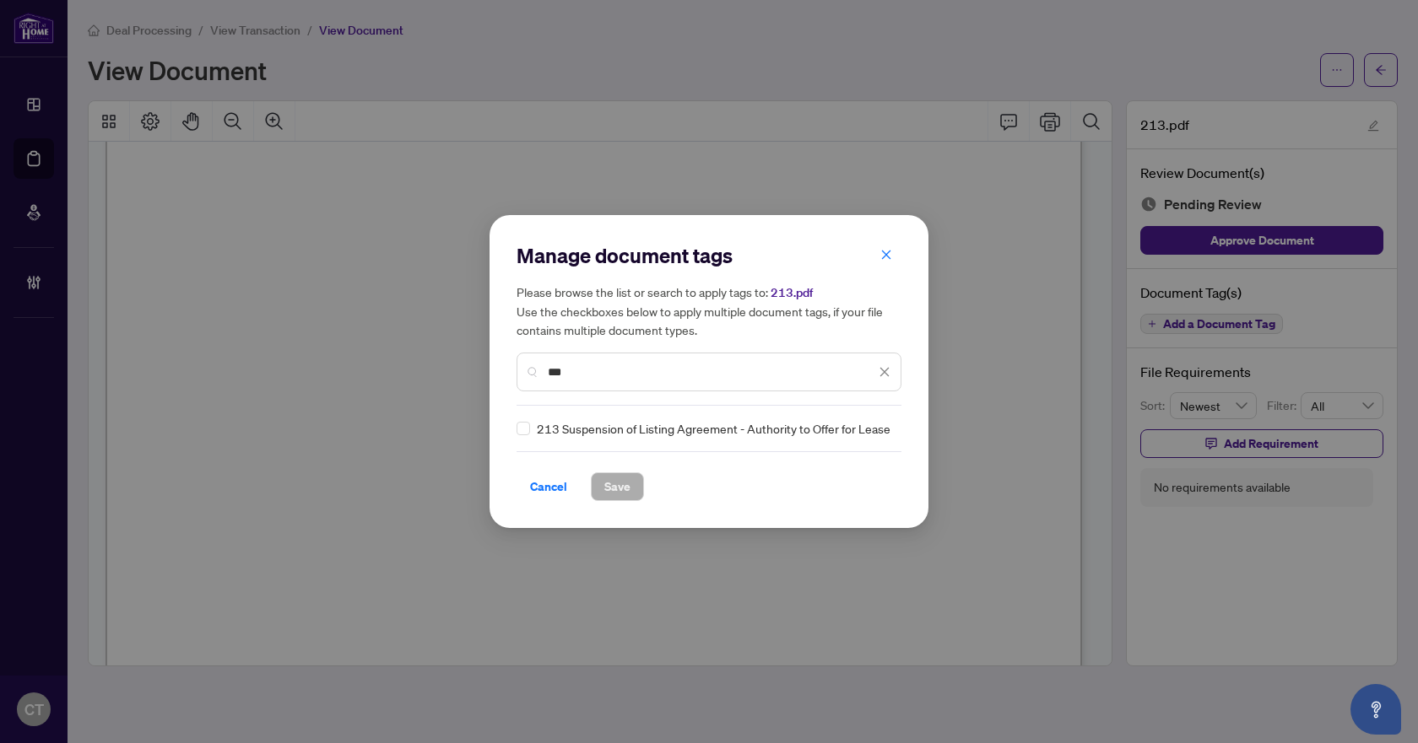
type input "***"
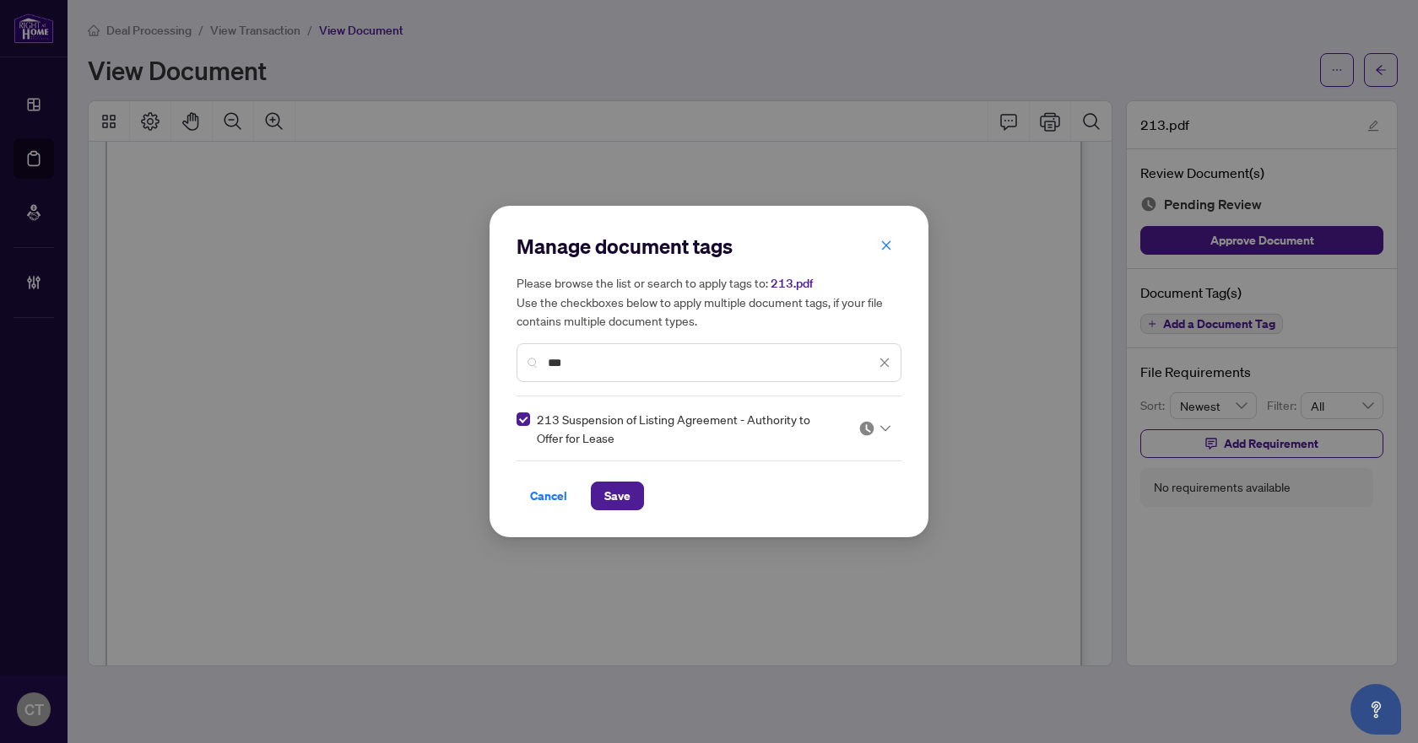
click at [882, 426] on icon at bounding box center [885, 428] width 10 height 7
click at [810, 484] on div "Needs Work" at bounding box center [824, 484] width 108 height 19
click at [631, 500] on button "Save" at bounding box center [617, 496] width 53 height 29
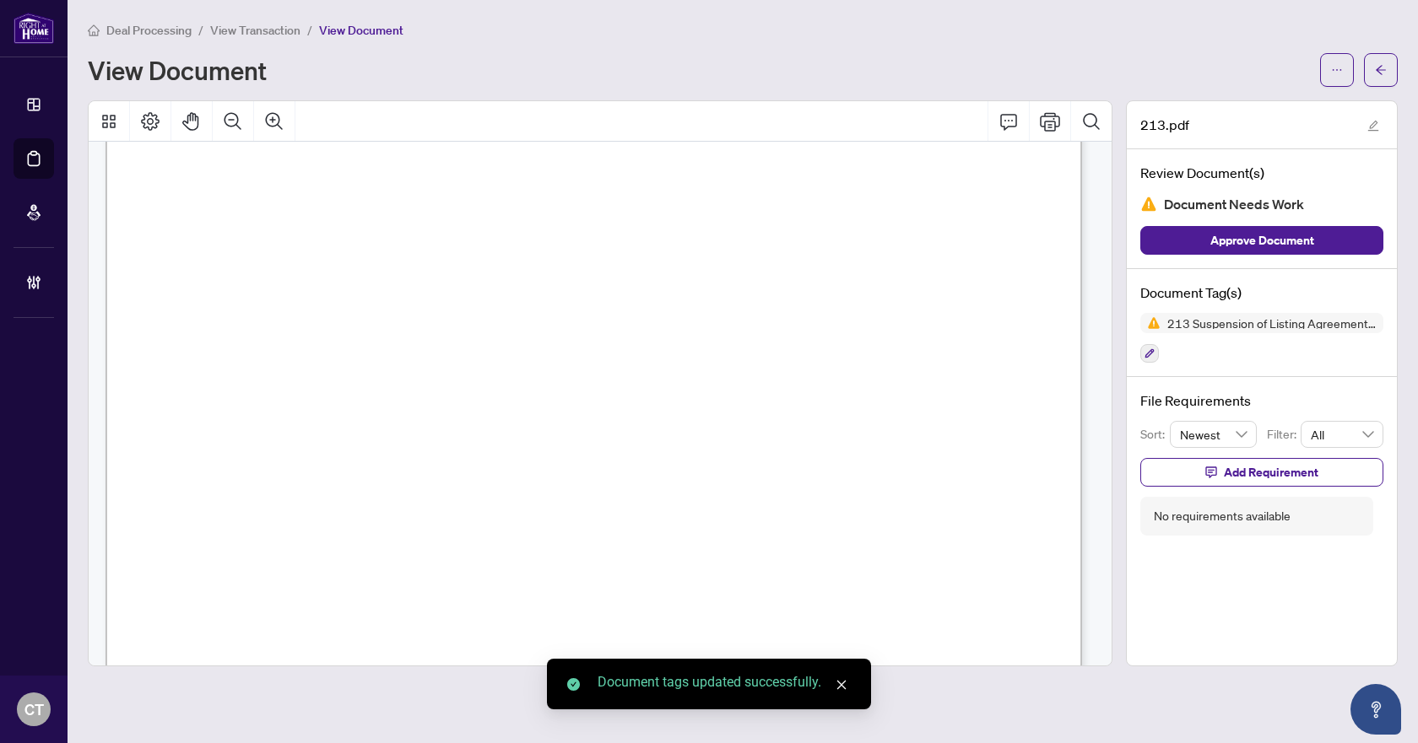
scroll to position [422, 0]
click at [1307, 473] on span "Add Requirement" at bounding box center [1270, 472] width 95 height 27
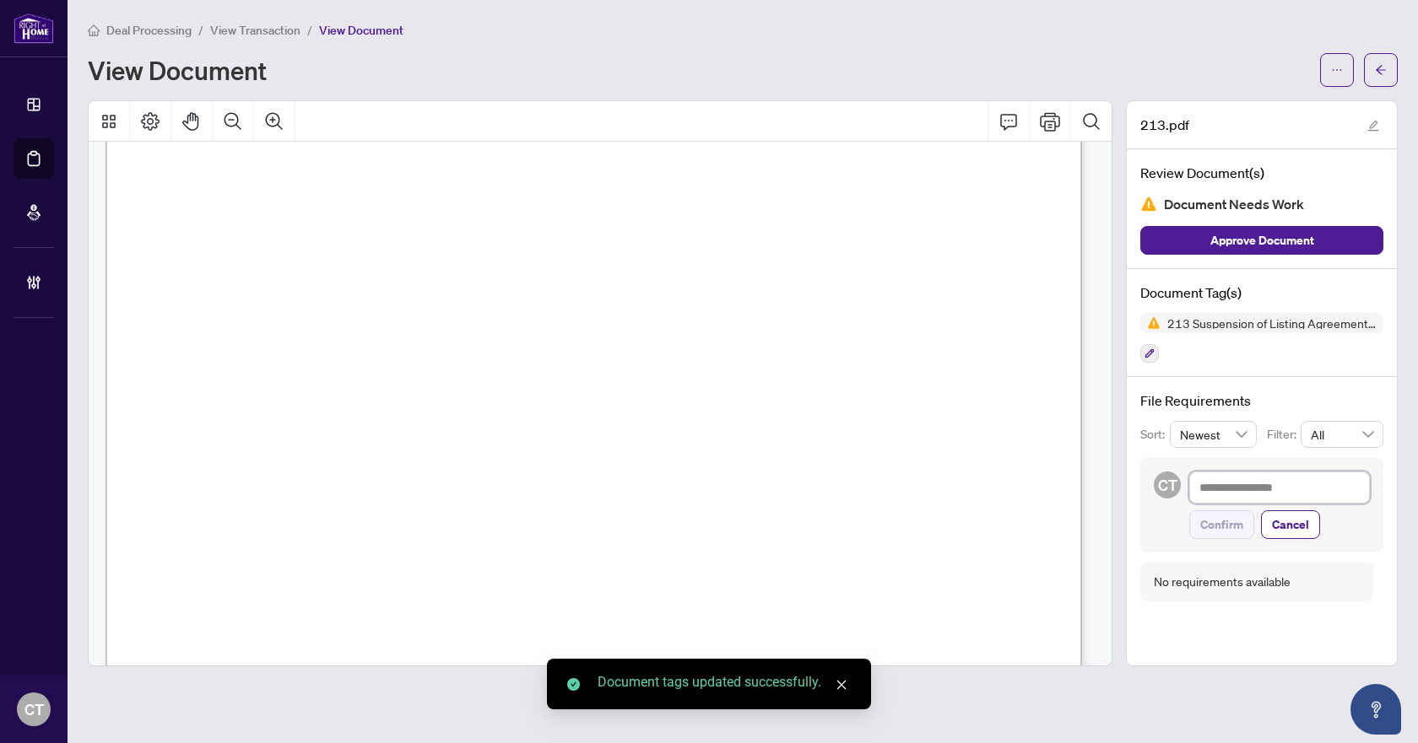
click at [1231, 492] on textarea at bounding box center [1279, 488] width 181 height 32
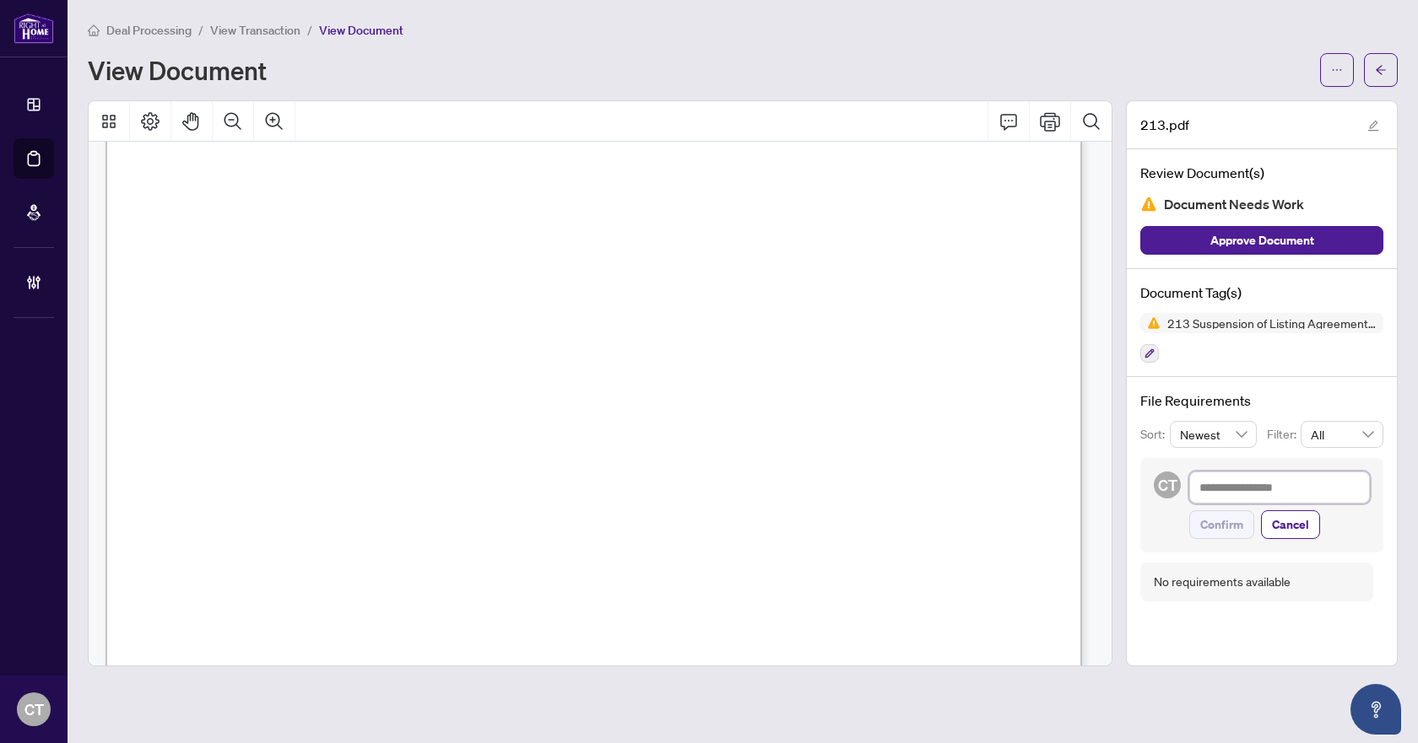
type textarea "*"
type textarea "**"
type textarea "***"
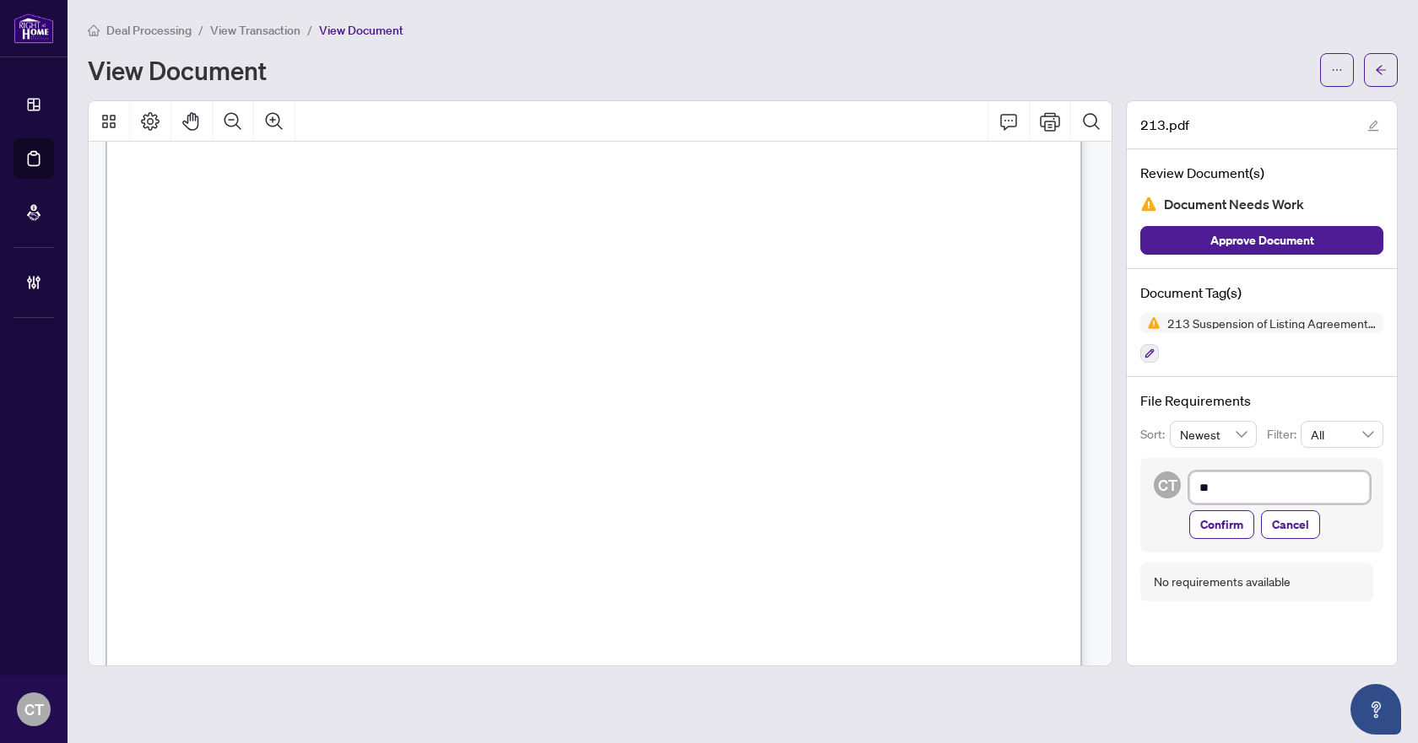
type textarea "***"
type textarea "****"
type textarea "*****"
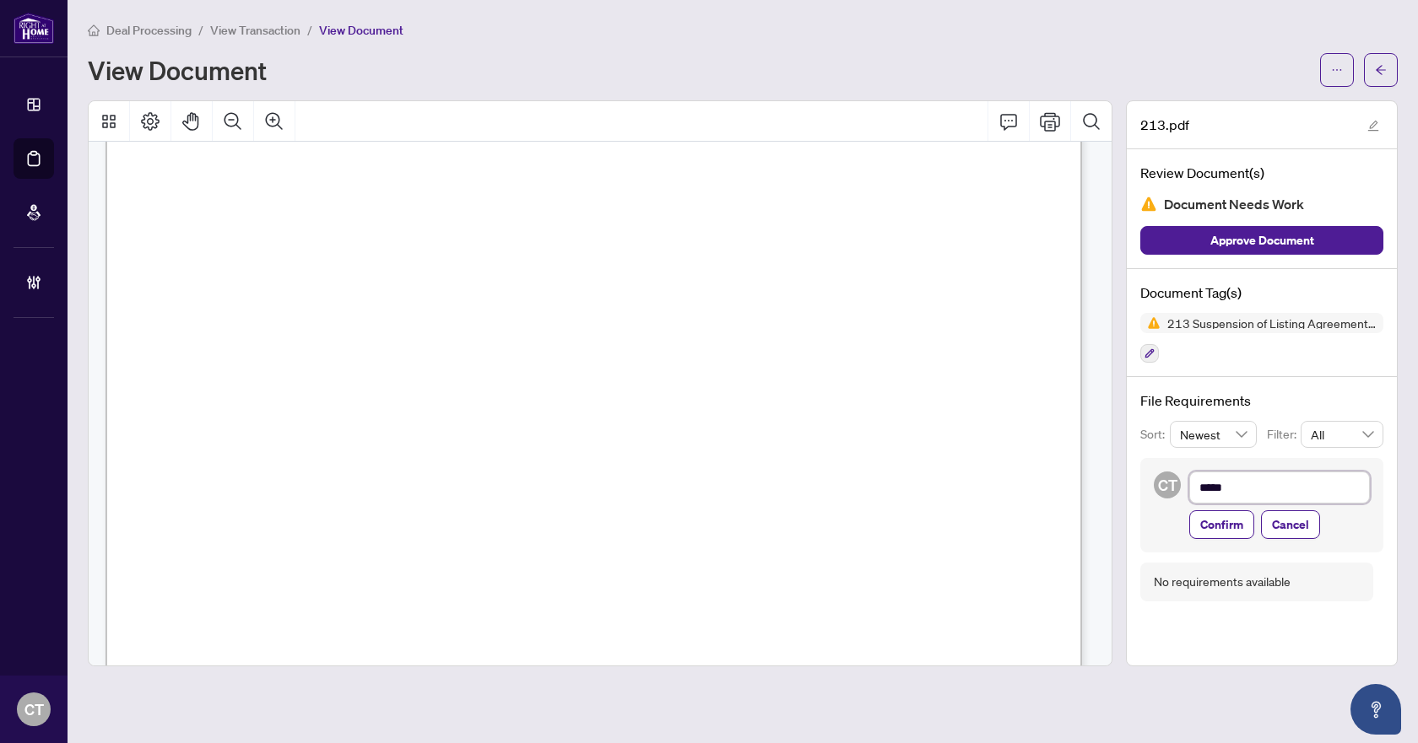
type textarea "******"
type textarea "*******"
type textarea "********"
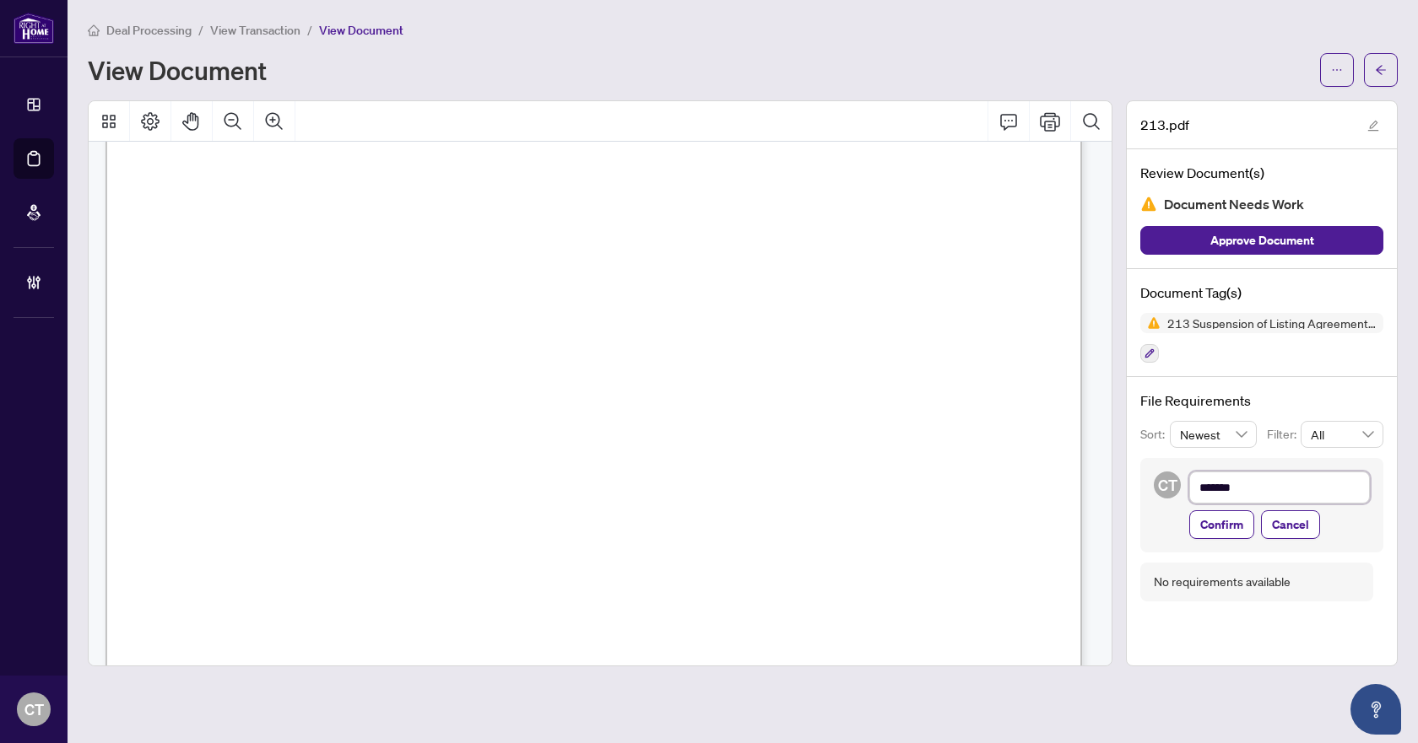
type textarea "********"
type textarea "*********"
type textarea "**********"
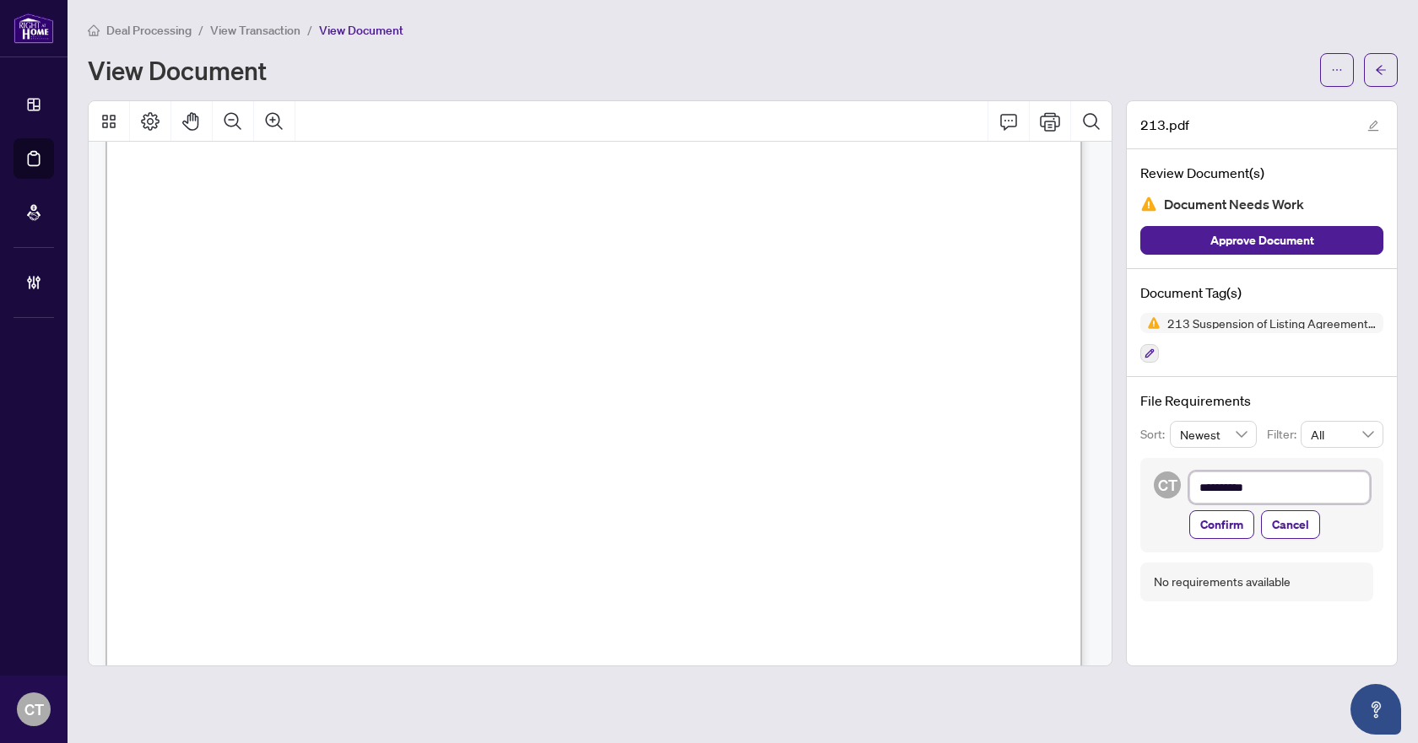
type textarea "**********"
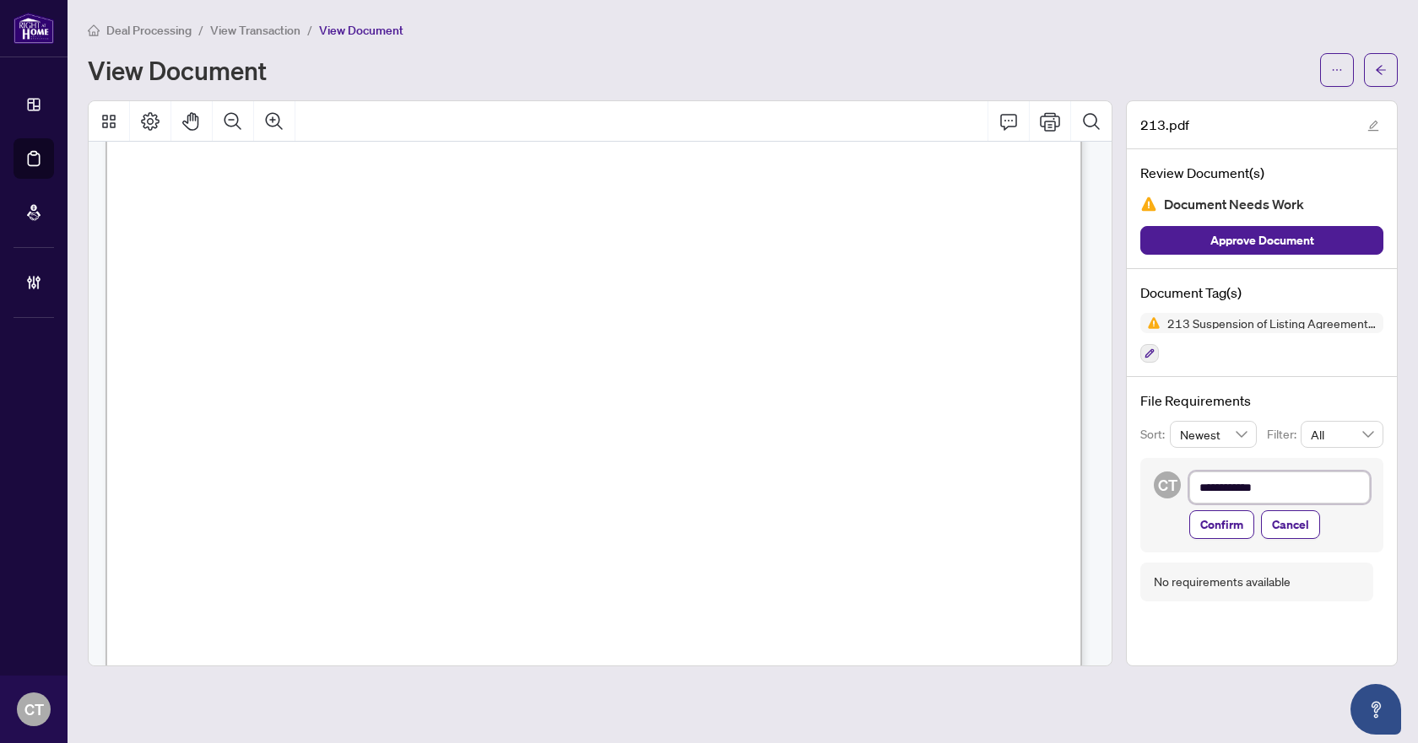
type textarea "**********"
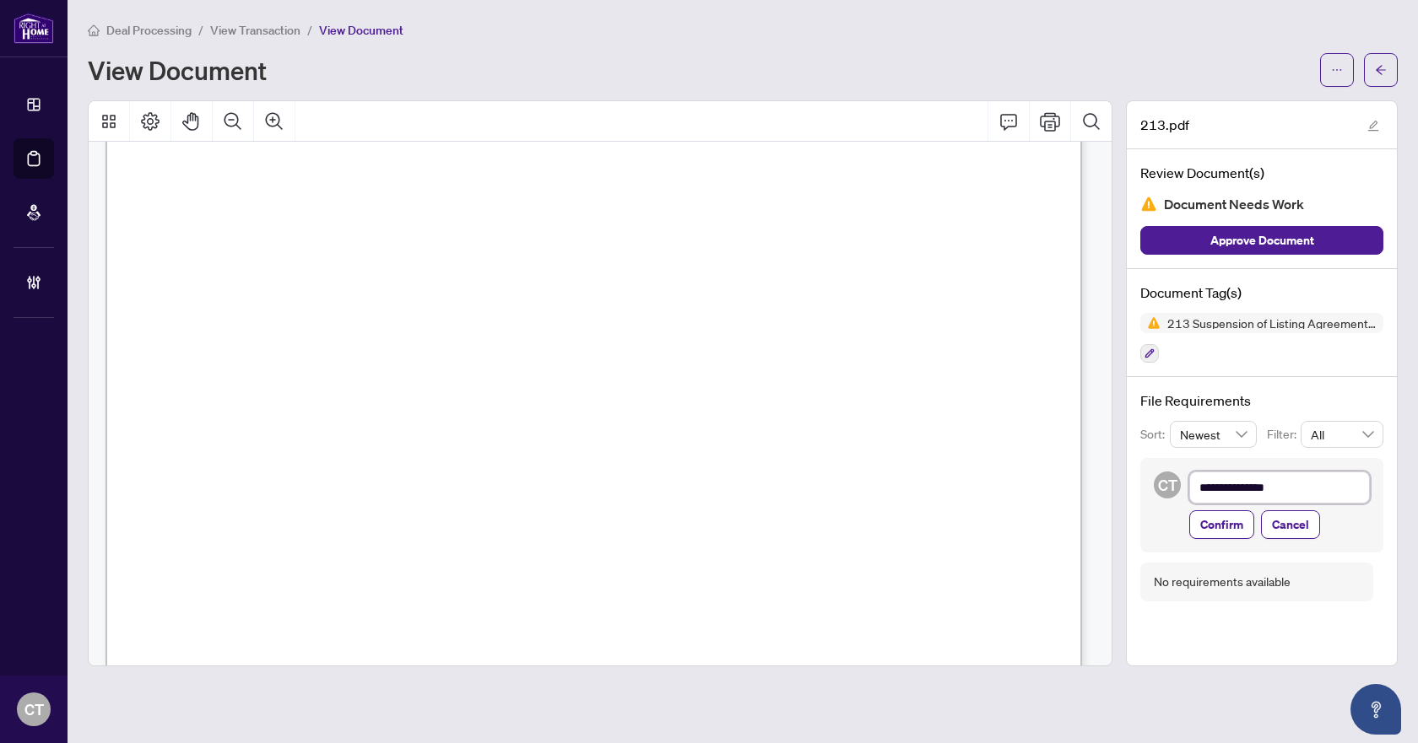
type textarea "**********"
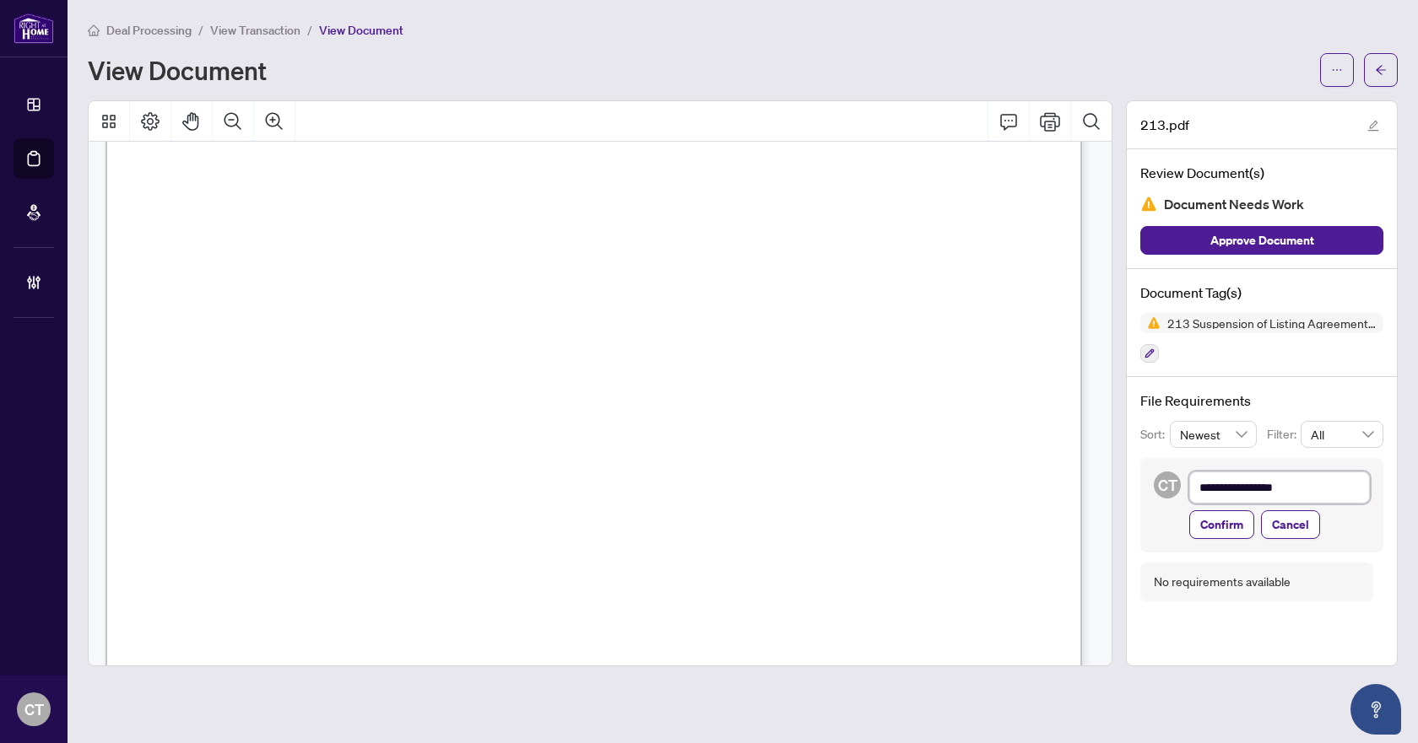
type textarea "**********"
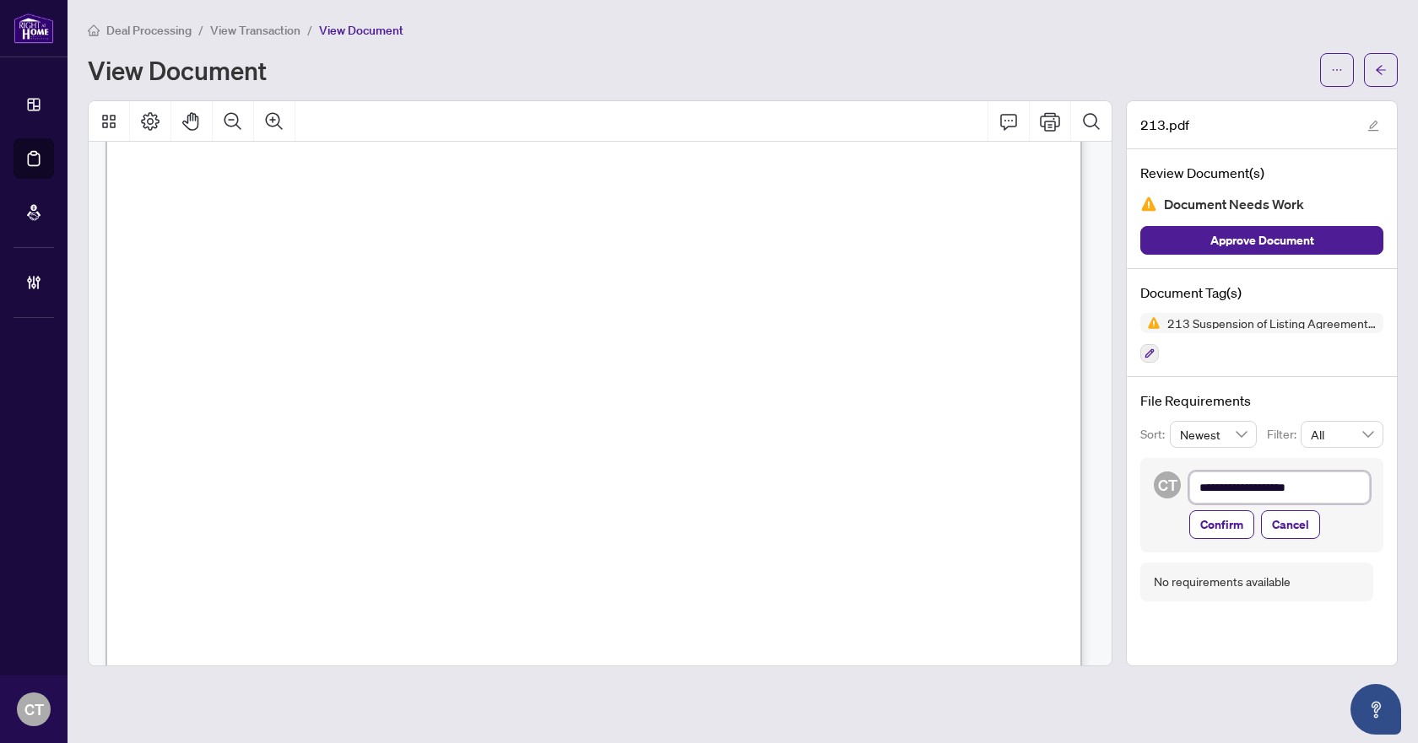
type textarea "**********"
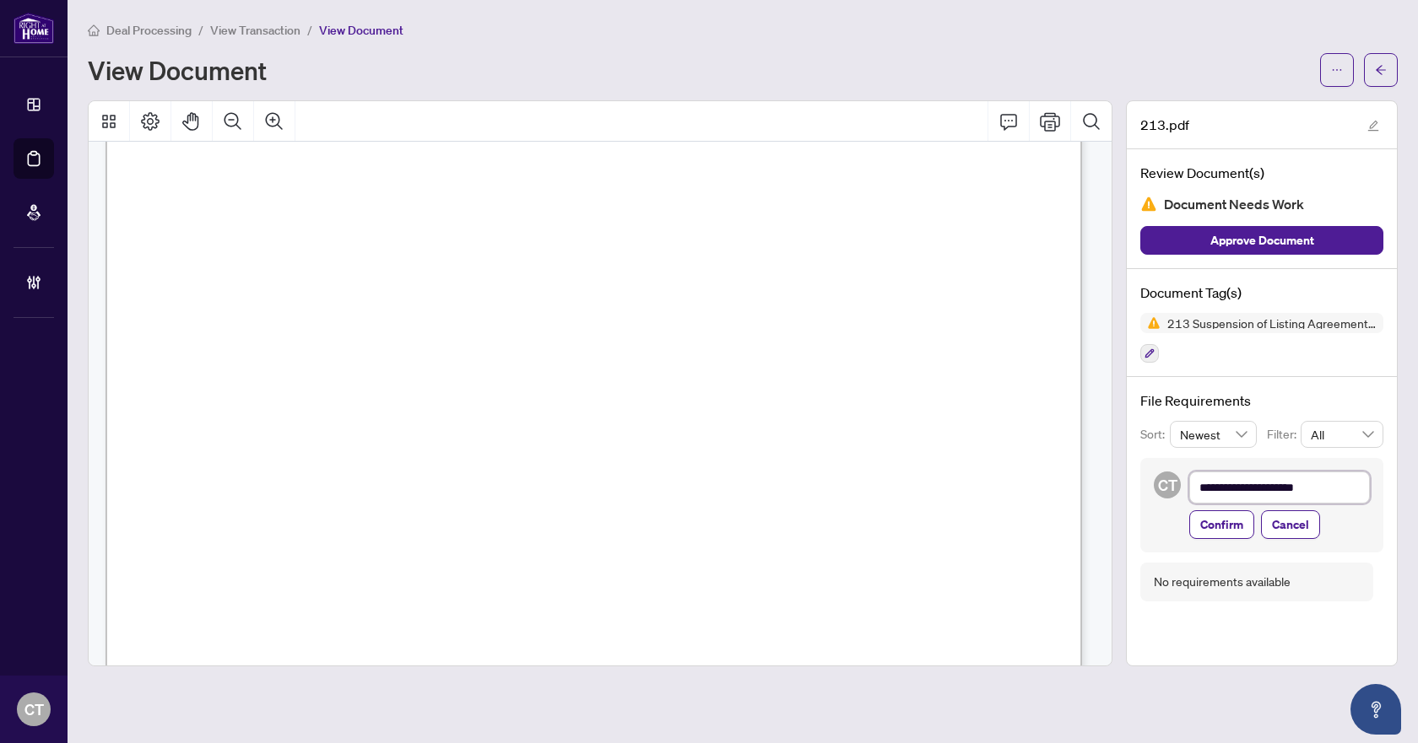
type textarea "**********"
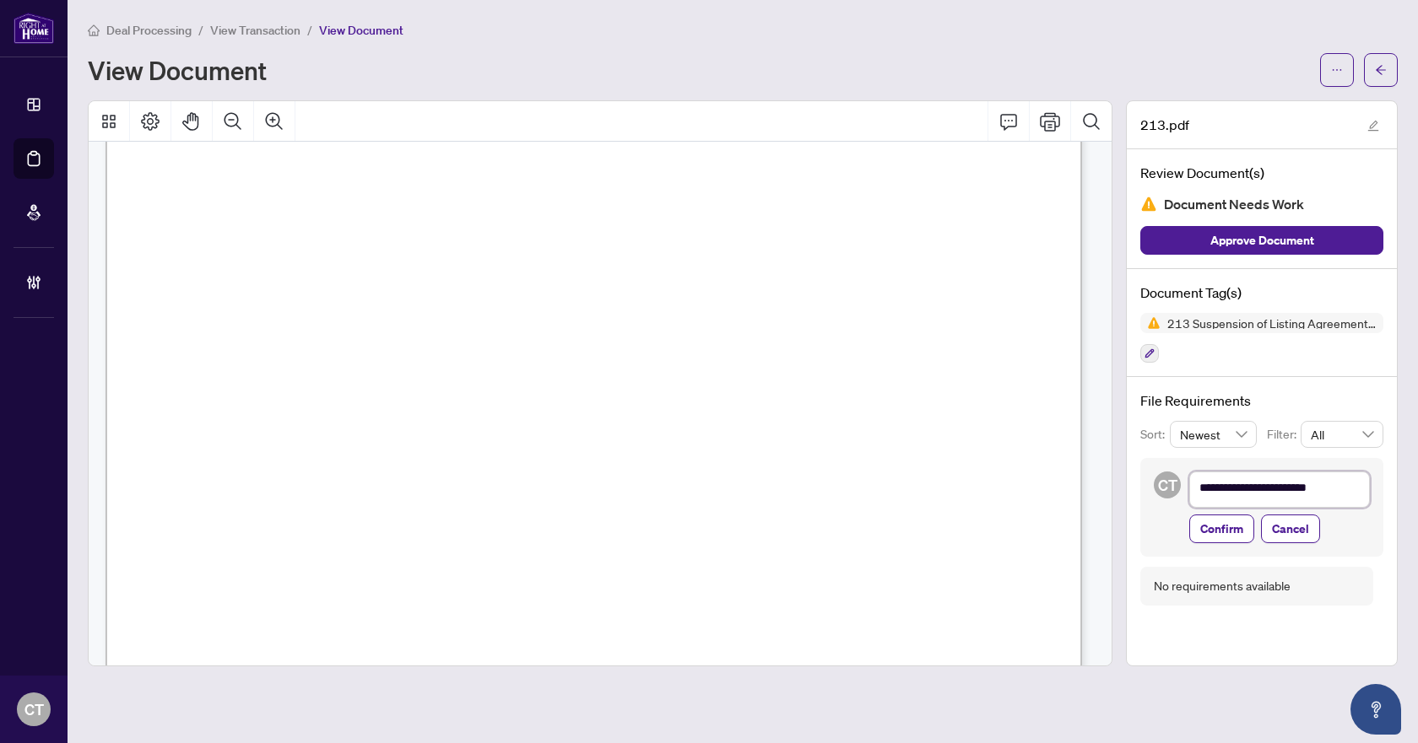
scroll to position [2, 0]
type textarea "**********"
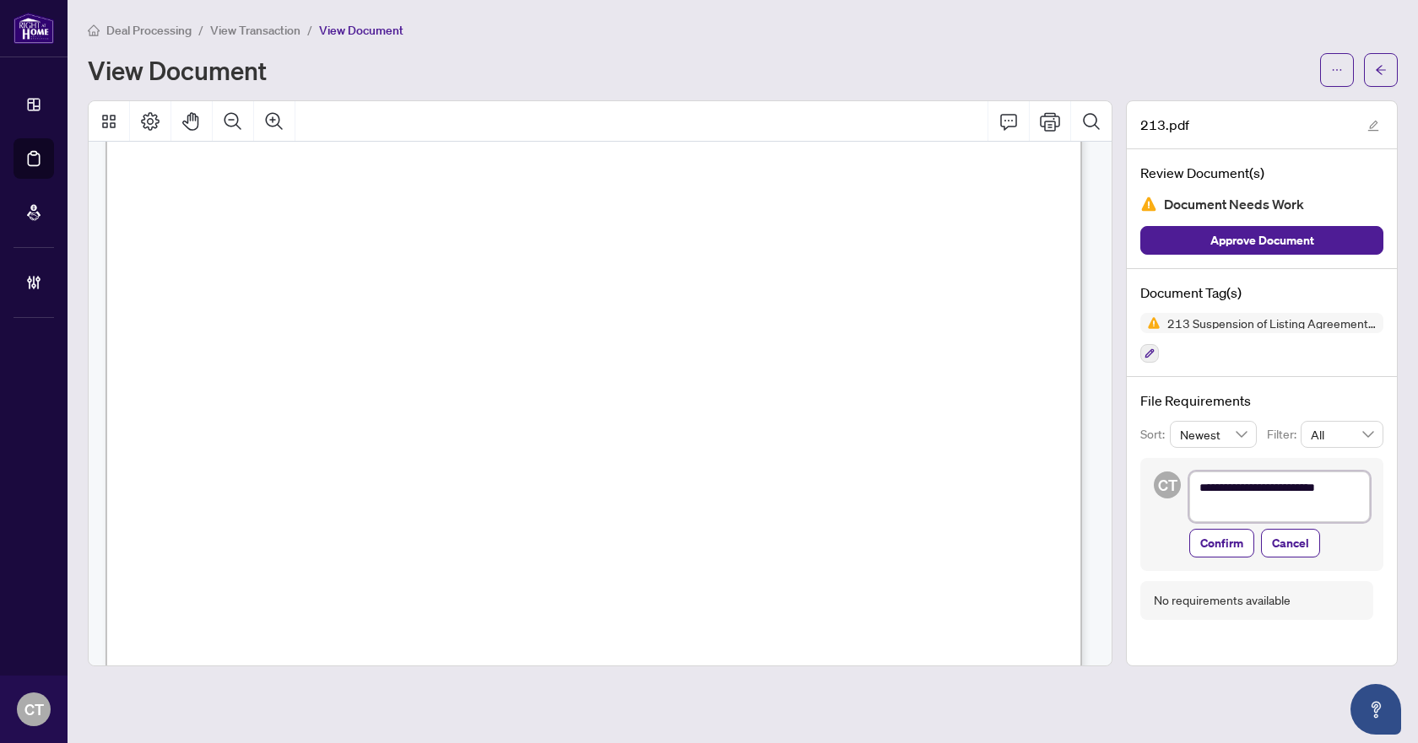
scroll to position [0, 0]
type textarea "**********"
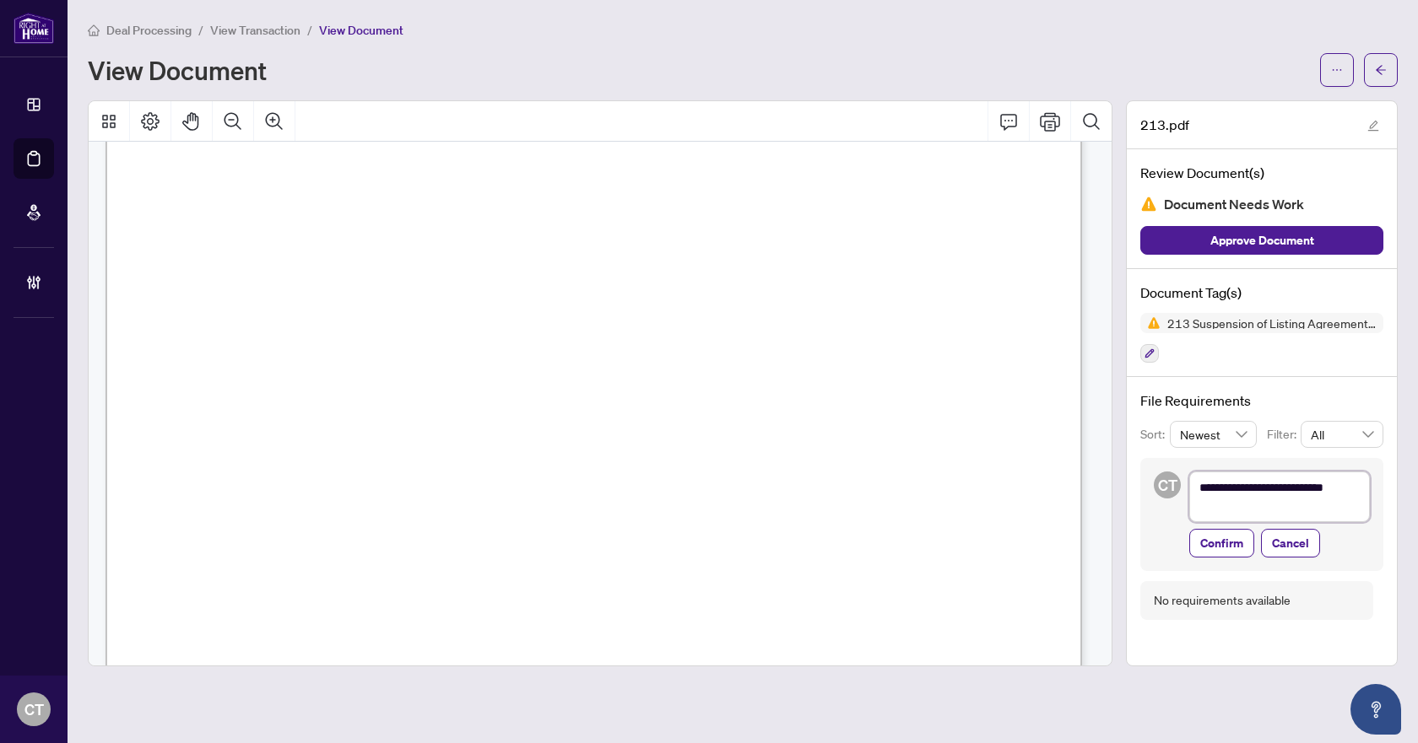
type textarea "**********"
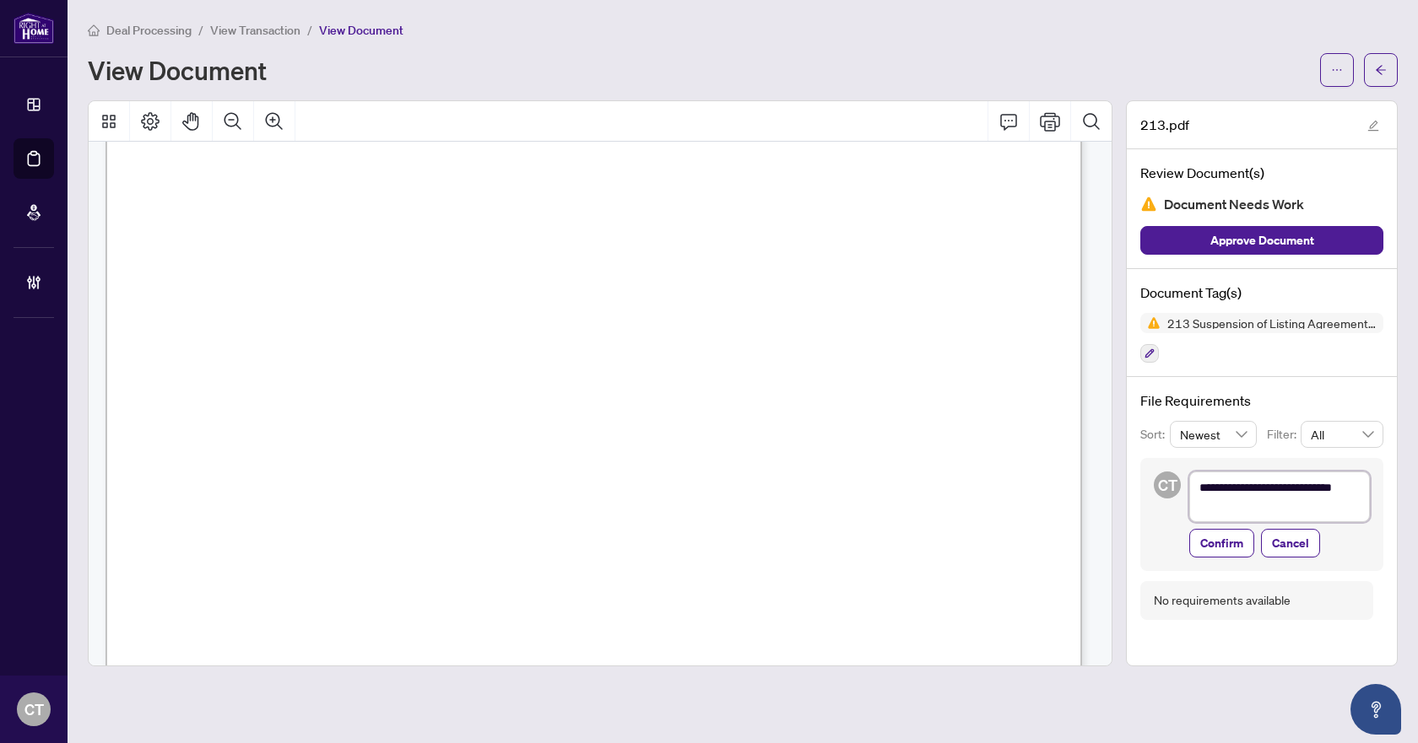
type textarea "**********"
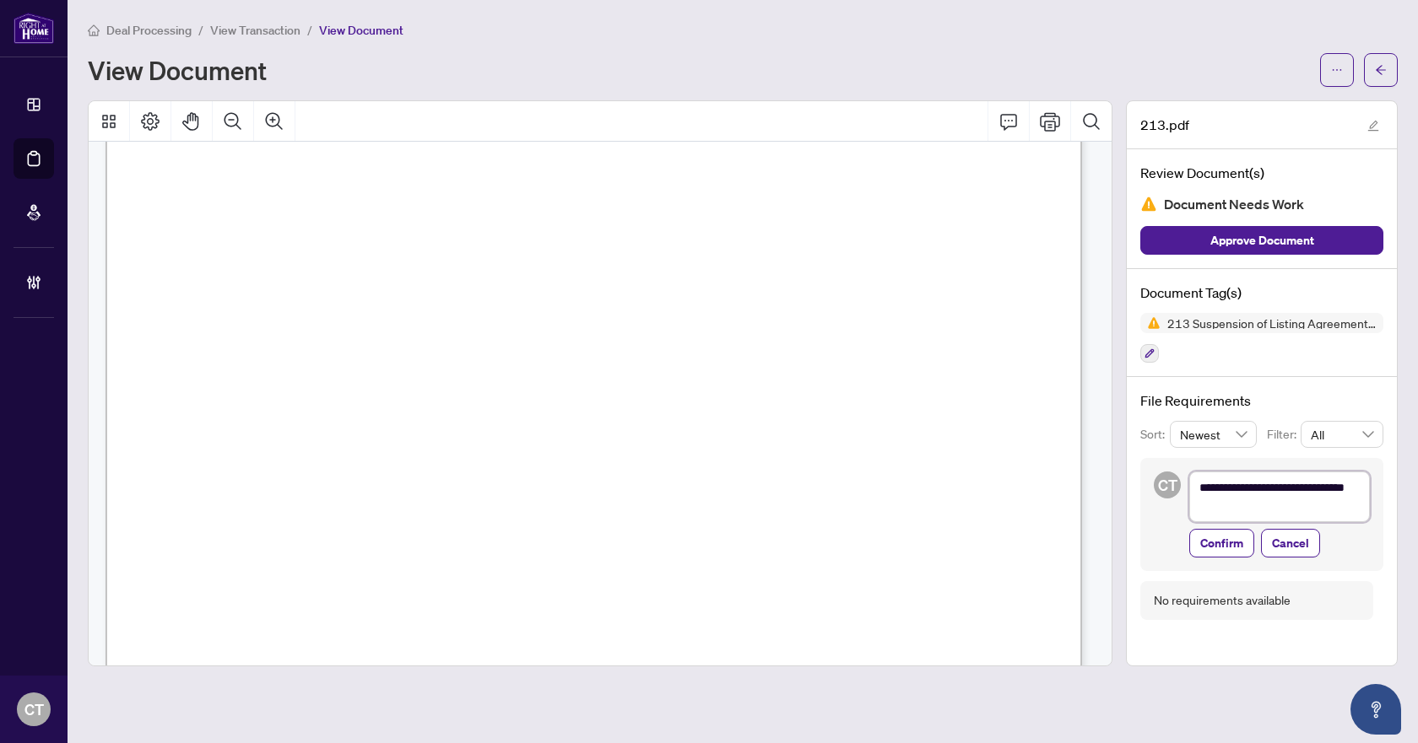
type textarea "**********"
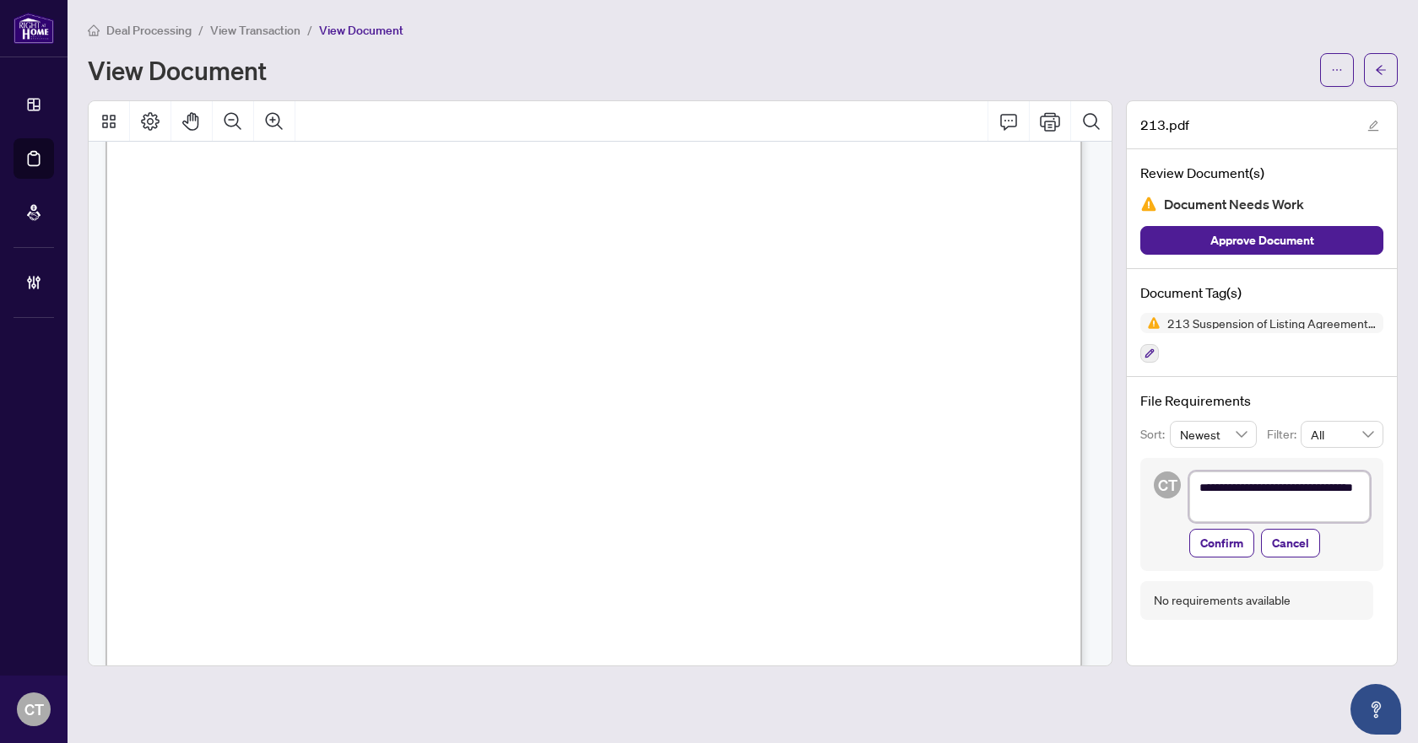
type textarea "**********"
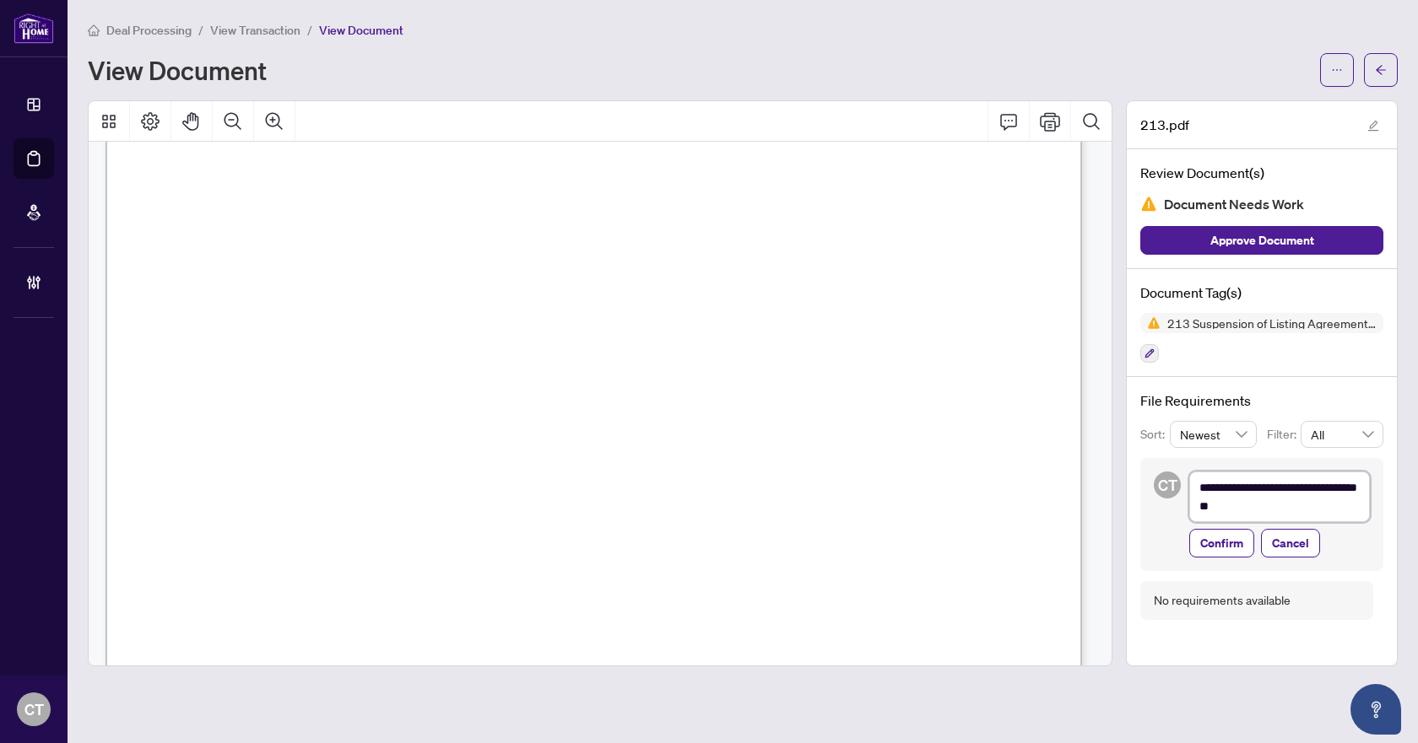
type textarea "**********"
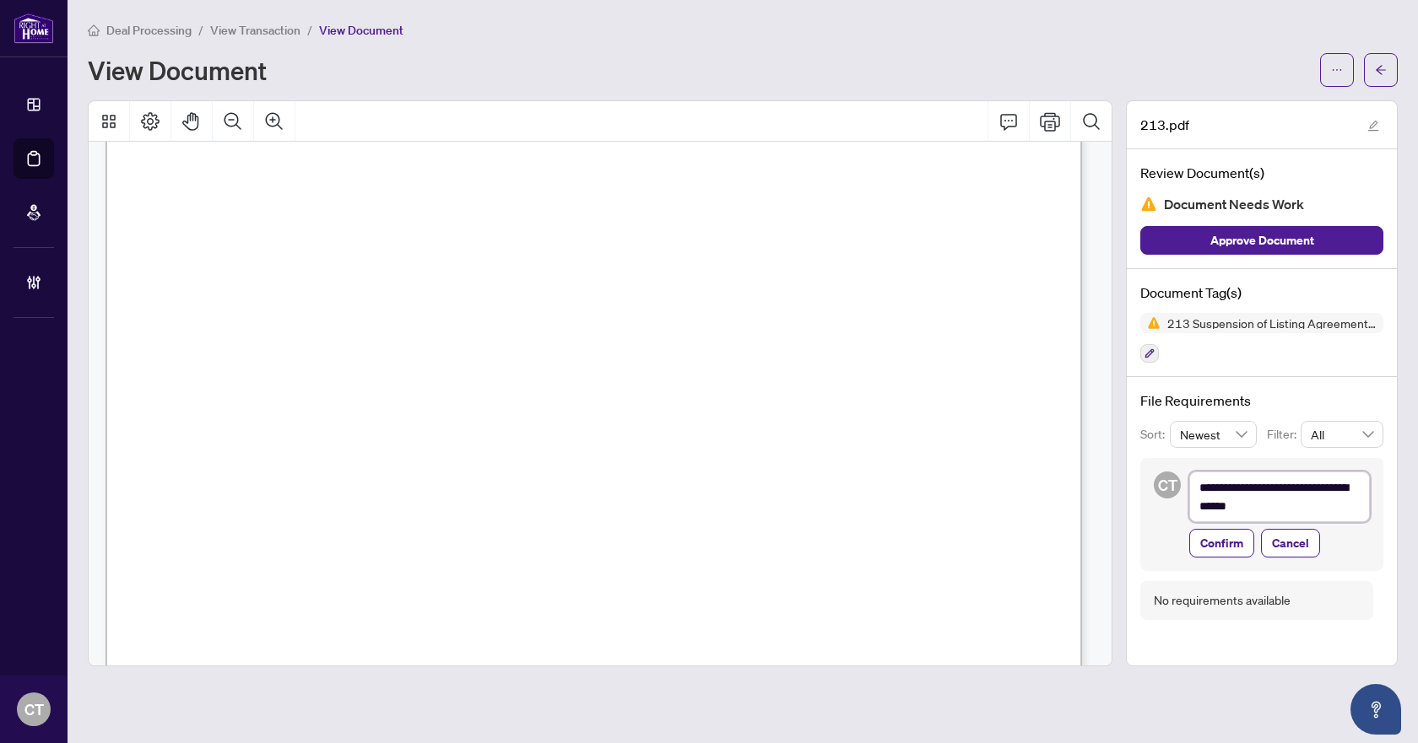
type textarea "**********"
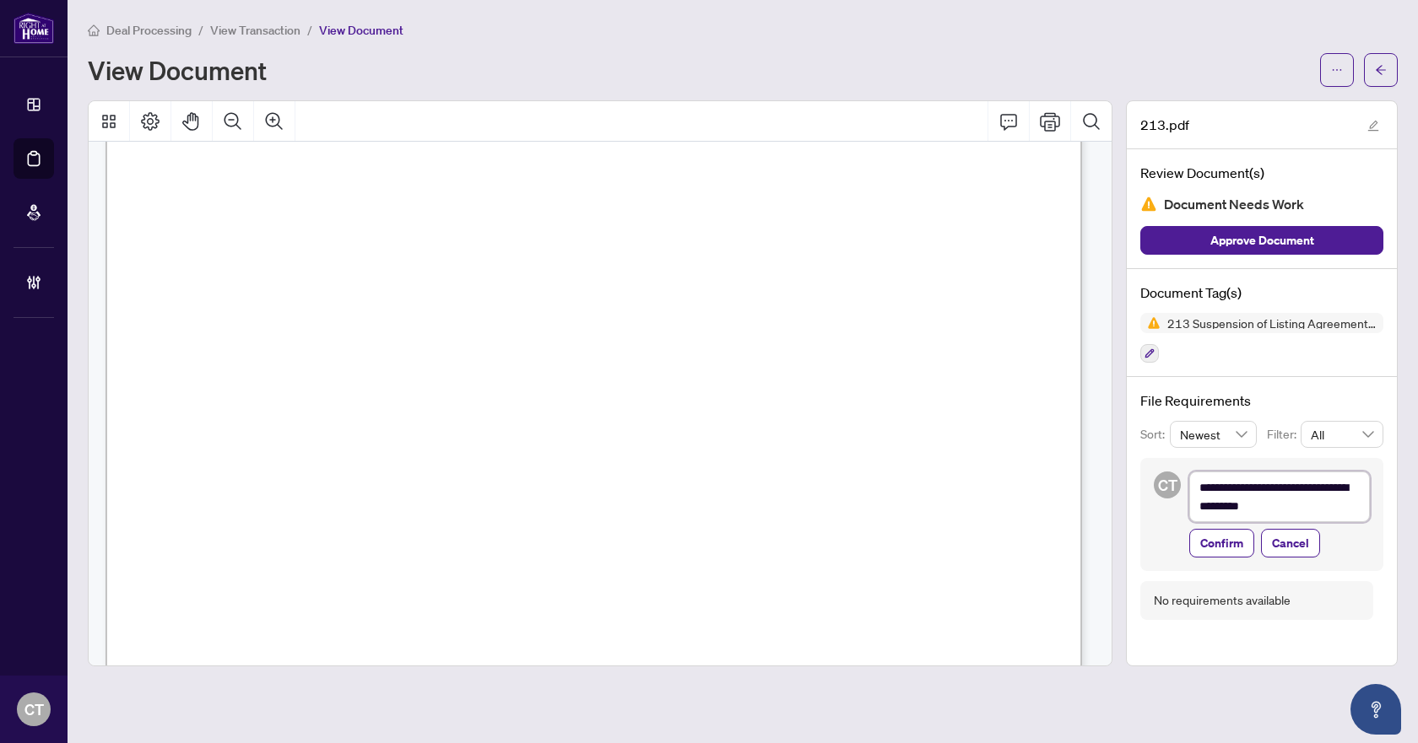
type textarea "**********"
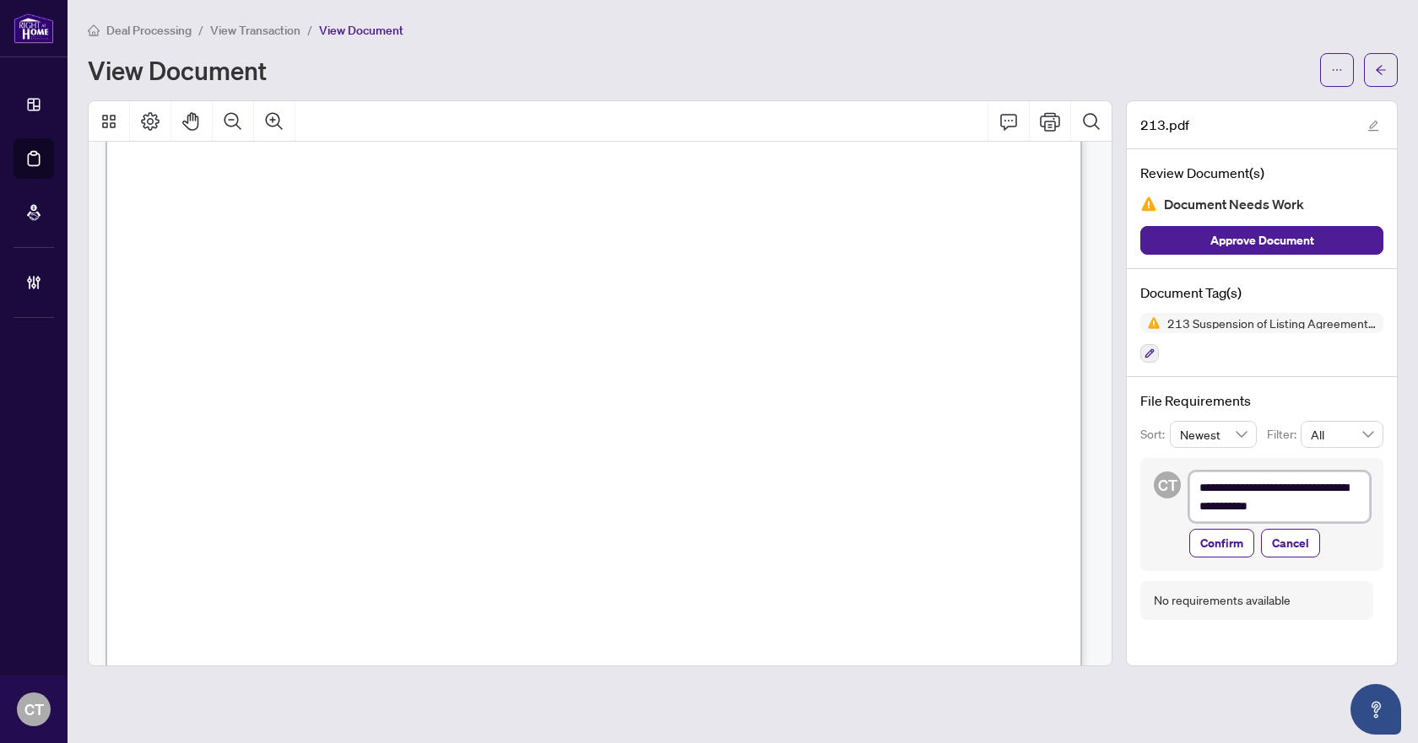
type textarea "**********"
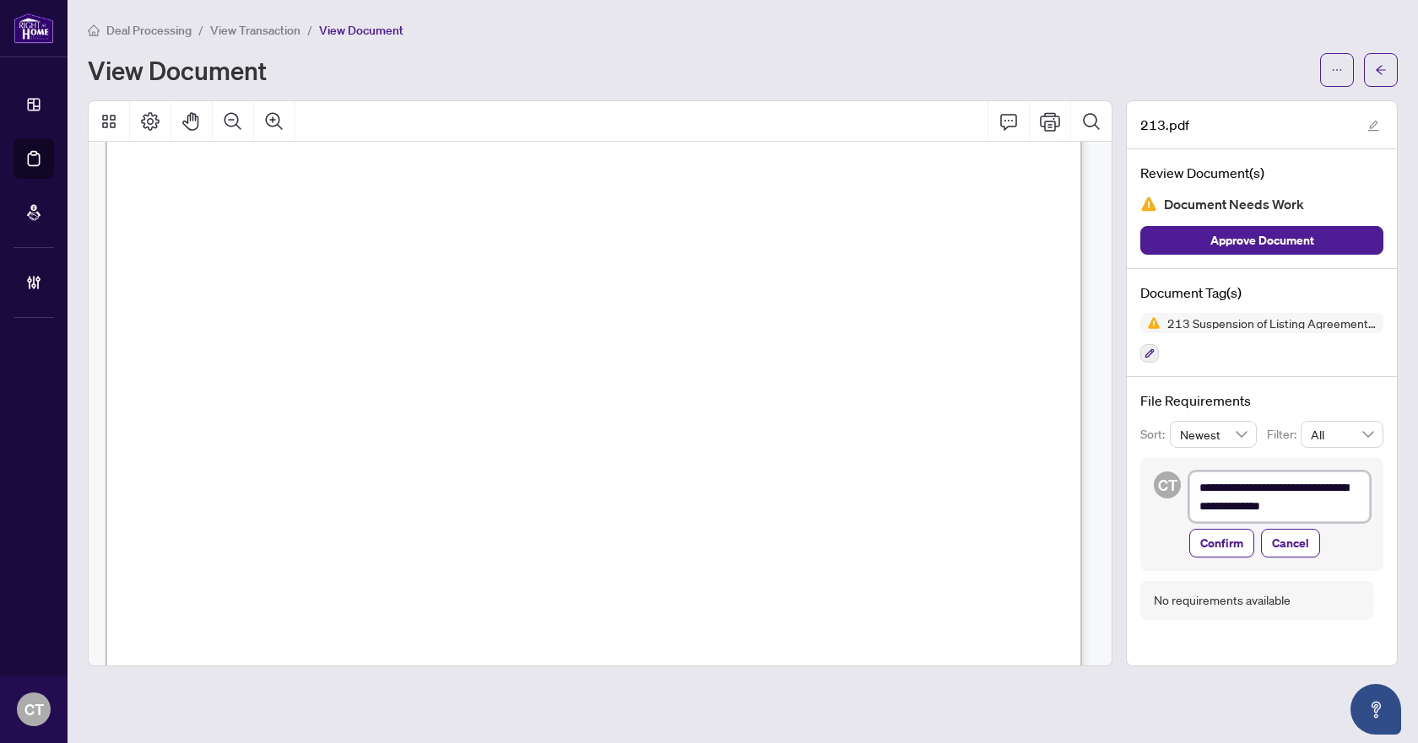
type textarea "**********"
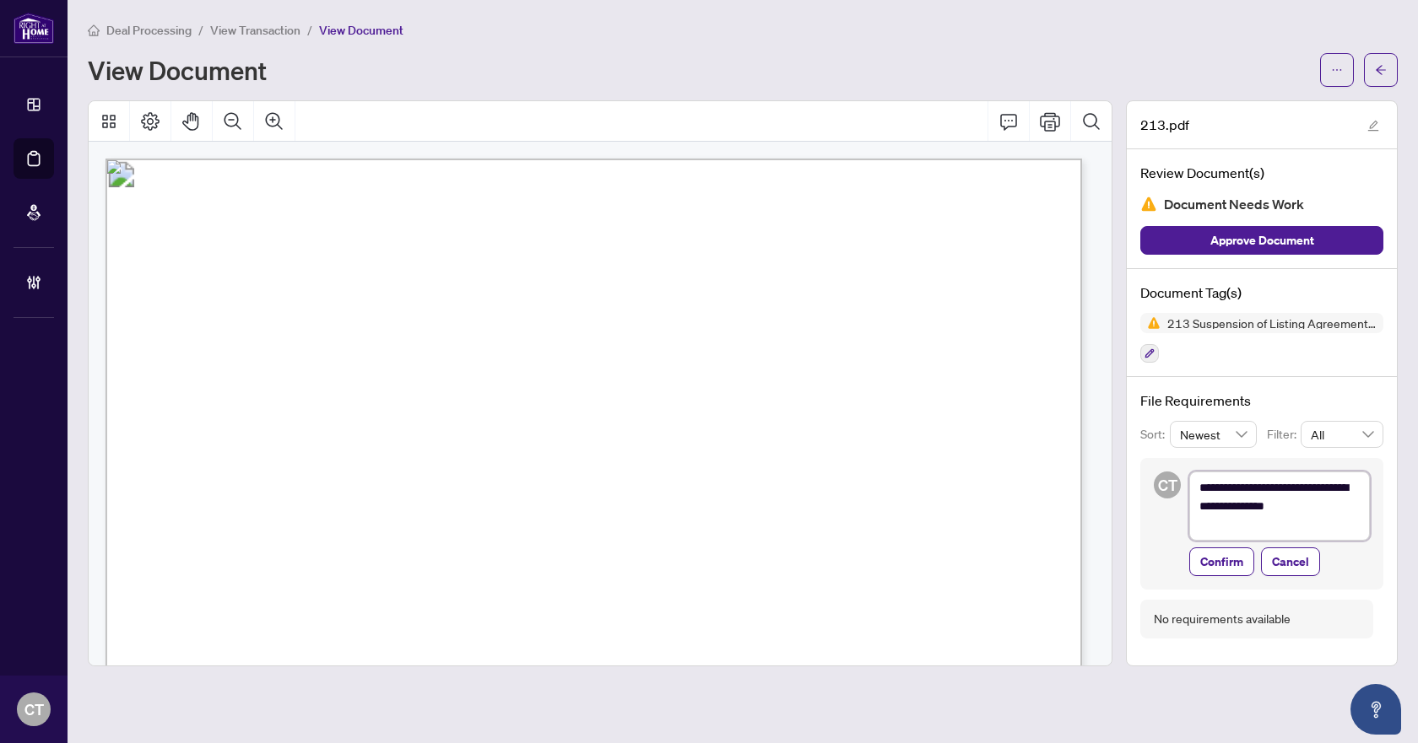
drag, startPoint x: 1258, startPoint y: 522, endPoint x: 1301, endPoint y: 501, distance: 47.9
click at [1301, 501] on textarea "**********" at bounding box center [1279, 506] width 181 height 69
type textarea "**********"
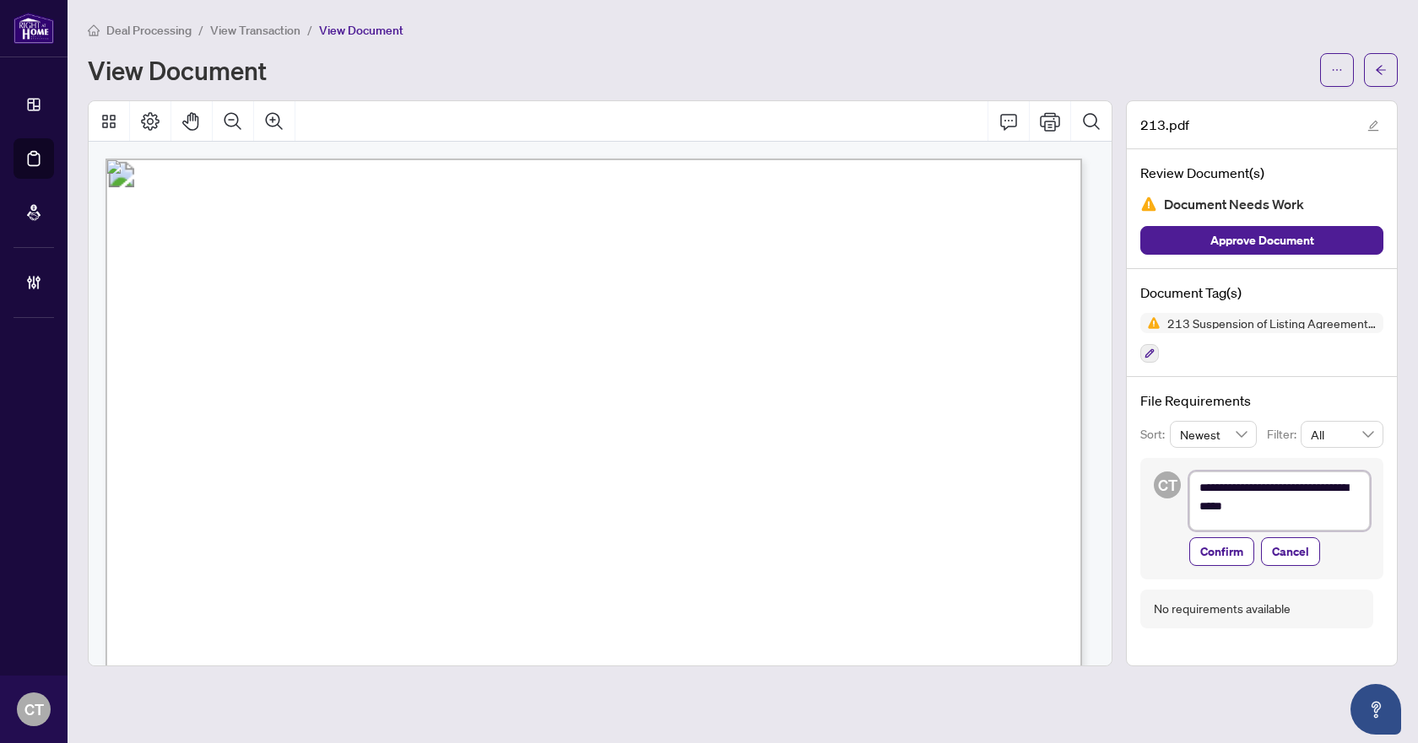
type textarea "**********"
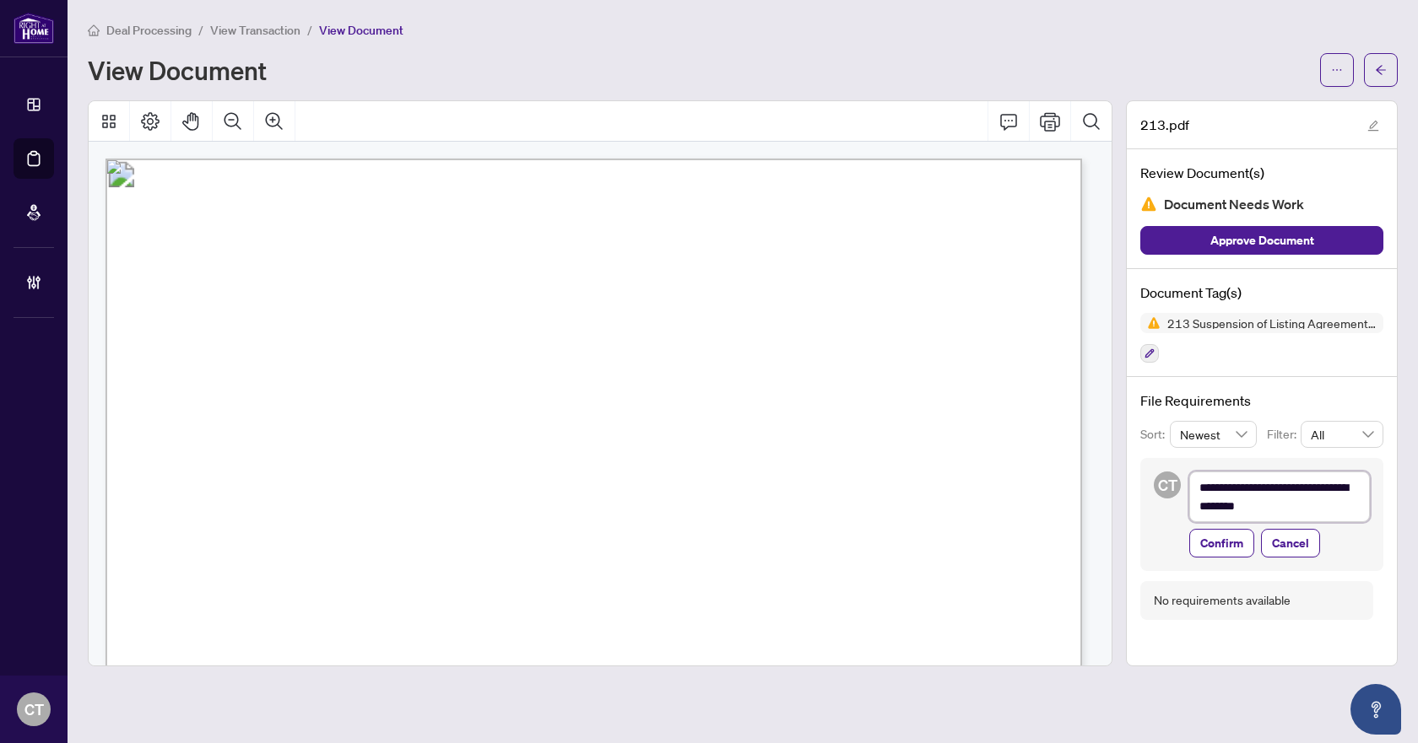
type textarea "**********"
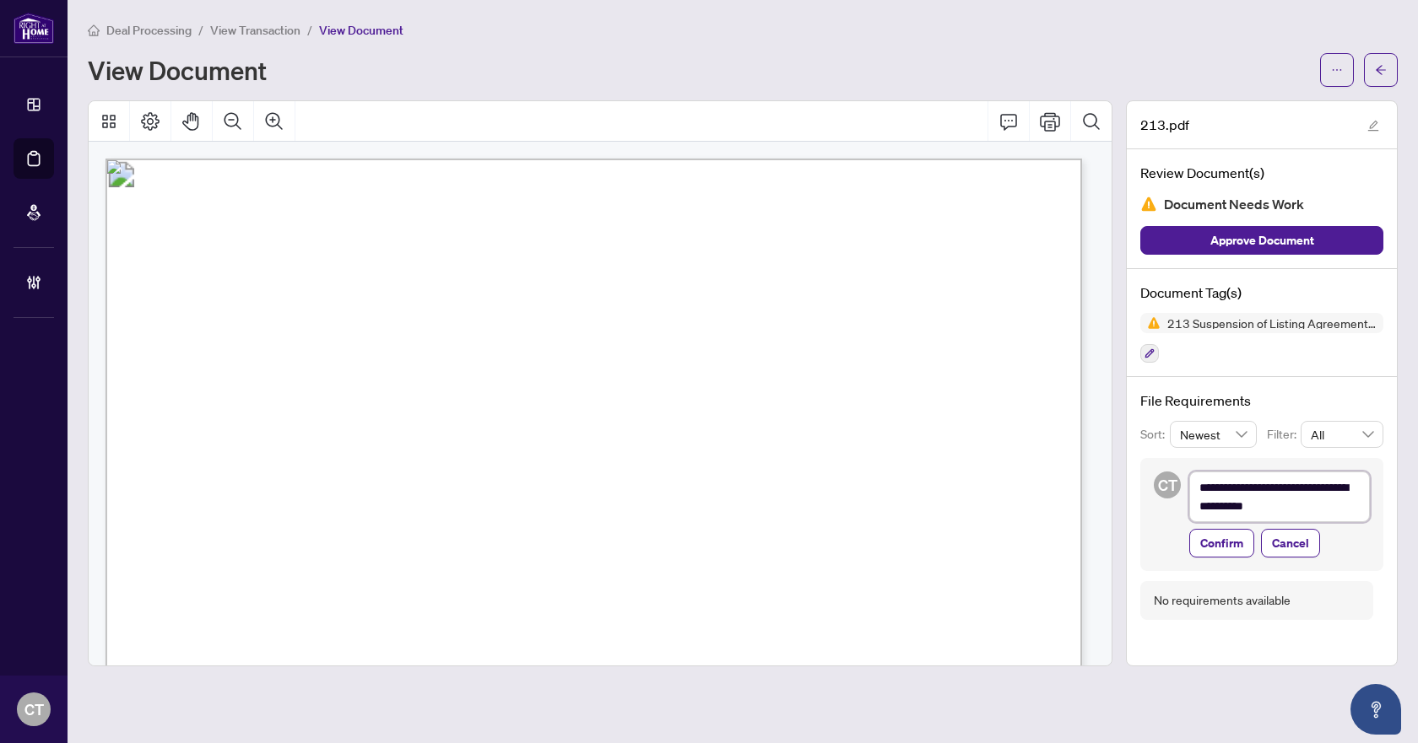
type textarea "**********"
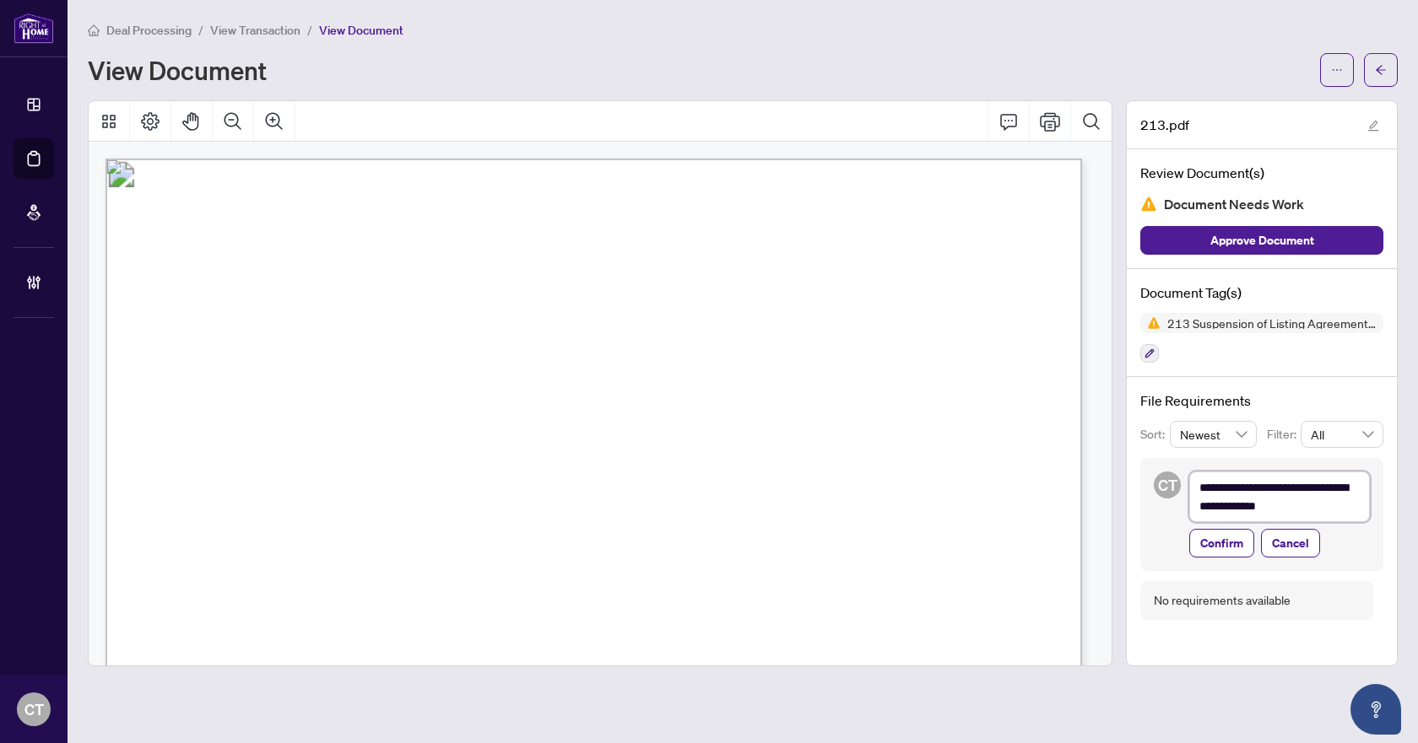
type textarea "**********"
click at [1223, 534] on span "Confirm" at bounding box center [1221, 543] width 43 height 27
type textarea "**********"
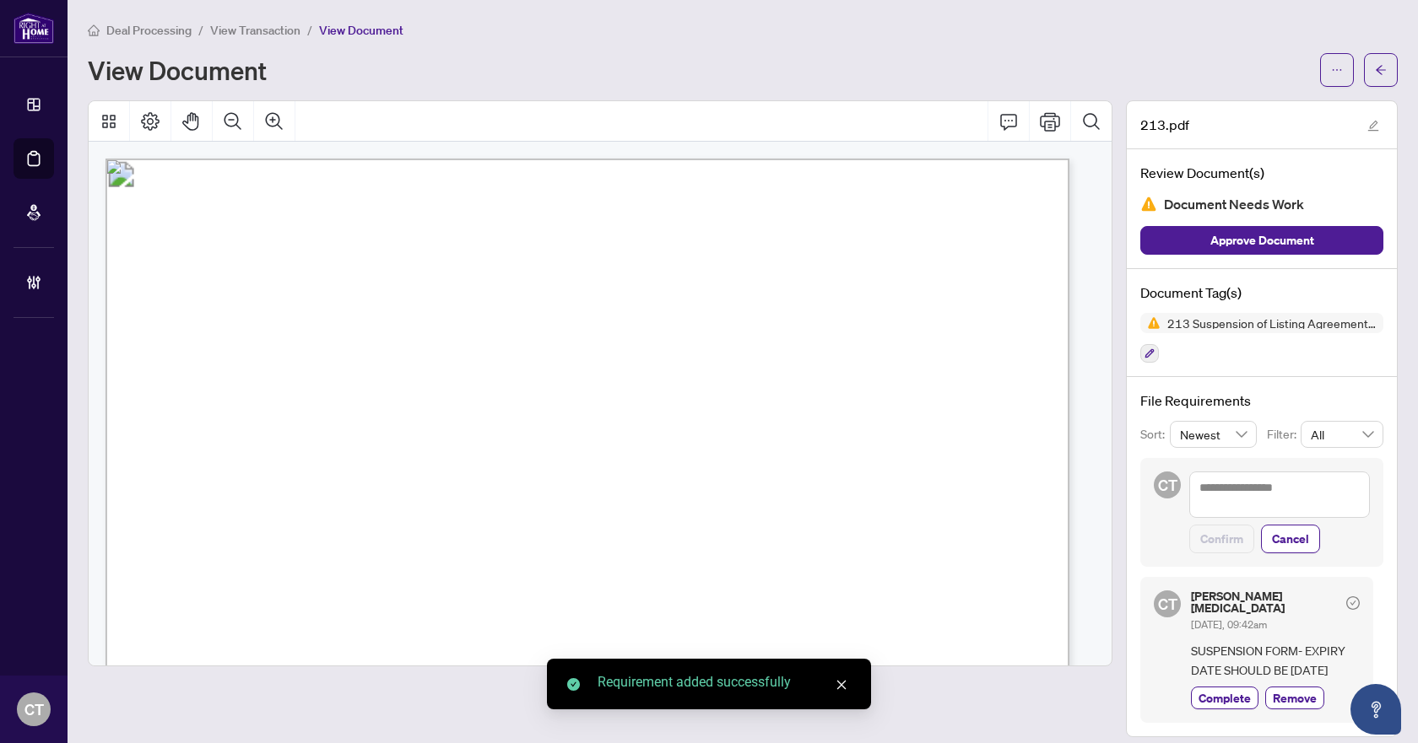
scroll to position [1, 0]
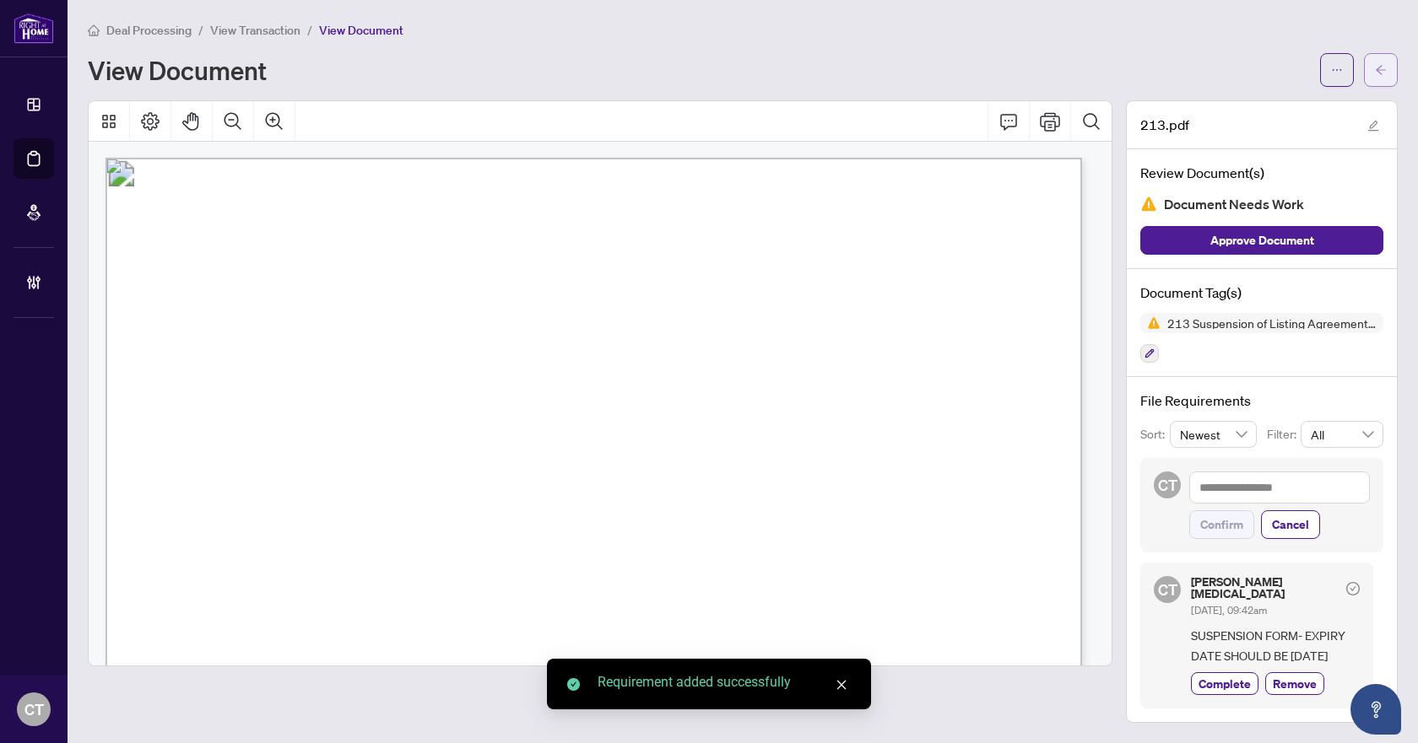
click at [1380, 67] on icon "arrow-left" at bounding box center [1380, 69] width 10 height 9
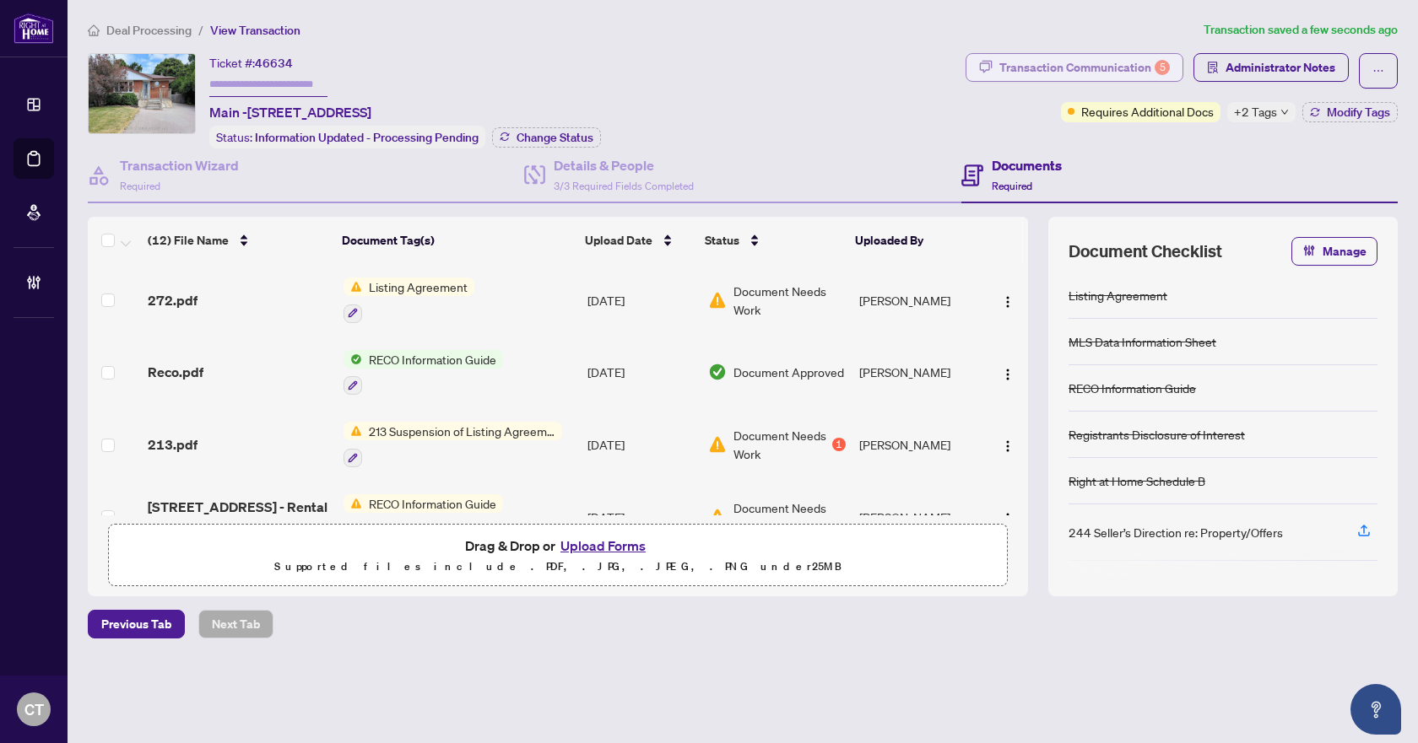
click at [1122, 67] on div "Transaction Communication 5" at bounding box center [1084, 67] width 170 height 27
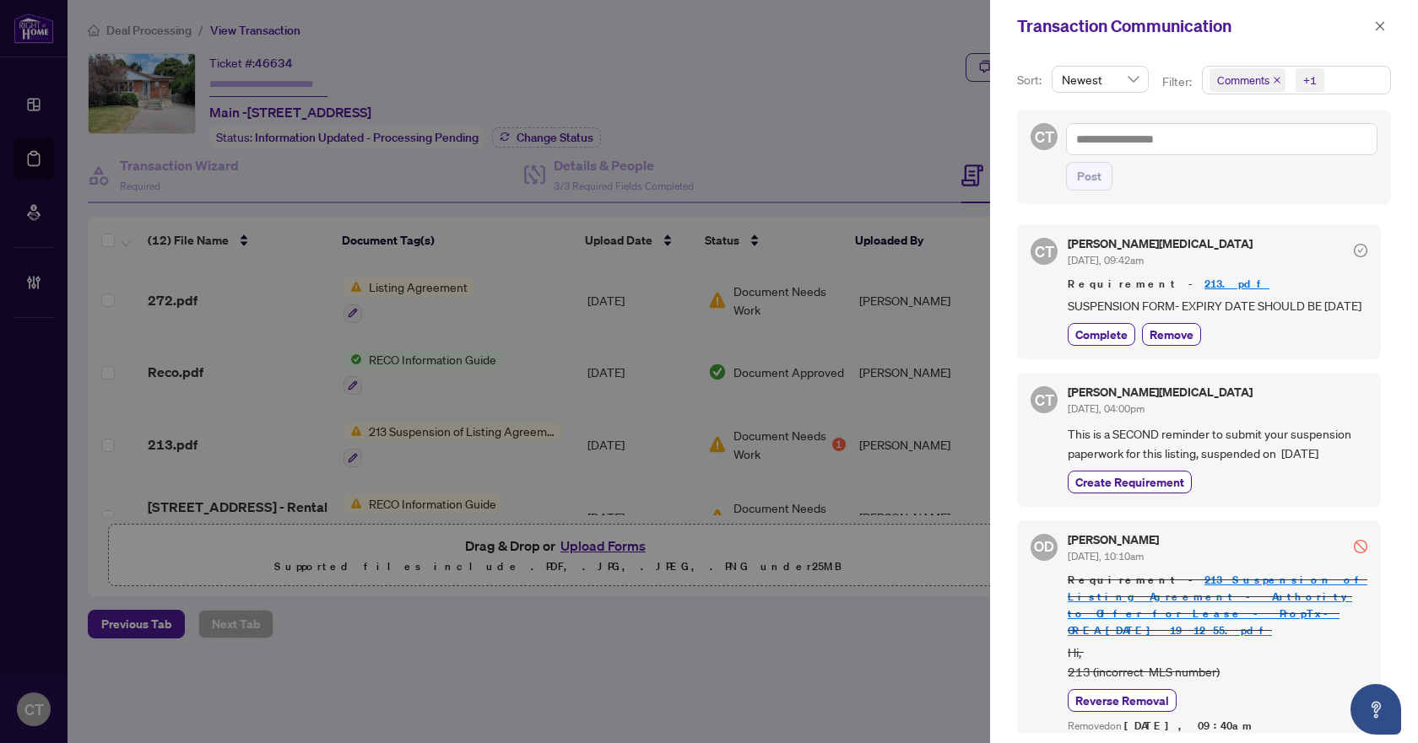
click at [1367, 32] on div "Transaction Communication" at bounding box center [1193, 26] width 352 height 25
click at [1375, 27] on icon "close" at bounding box center [1380, 26] width 12 height 12
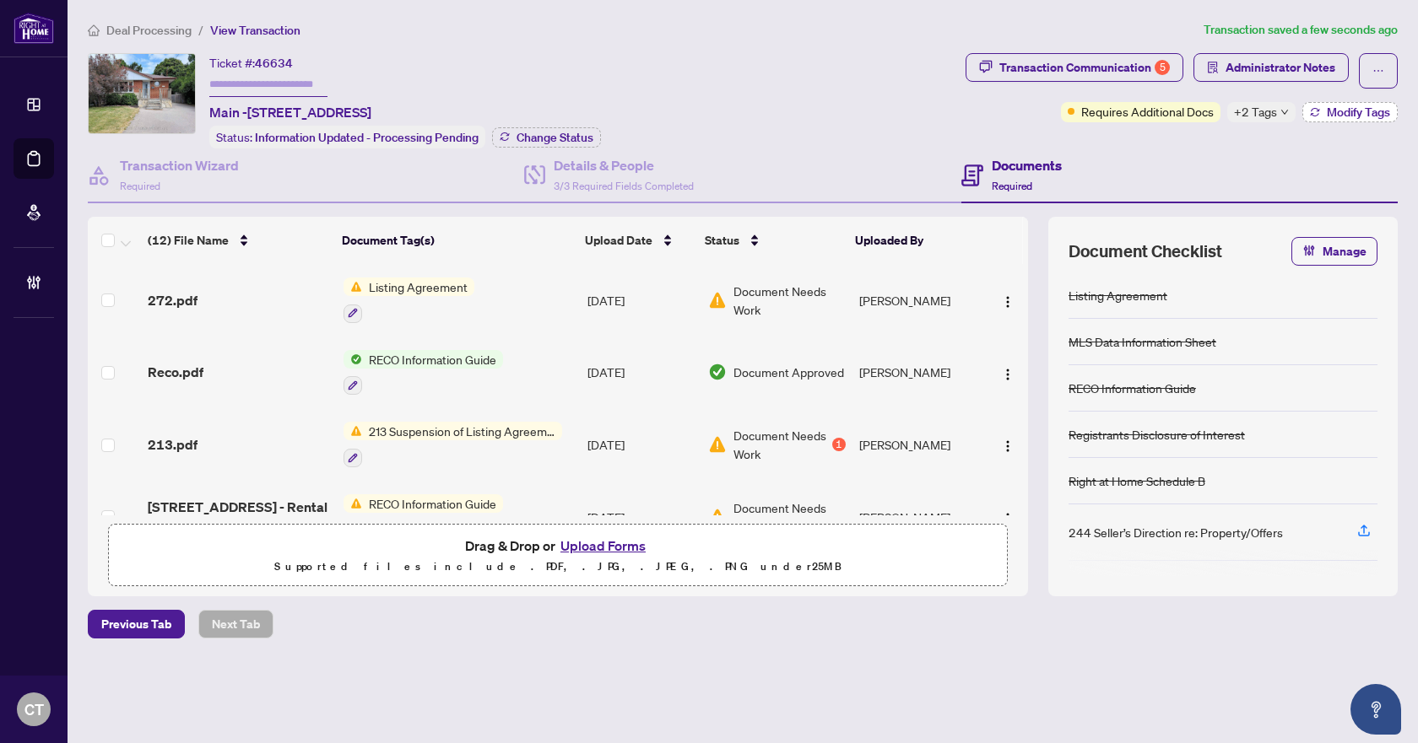
click at [1315, 104] on button "Modify Tags" at bounding box center [1349, 112] width 95 height 20
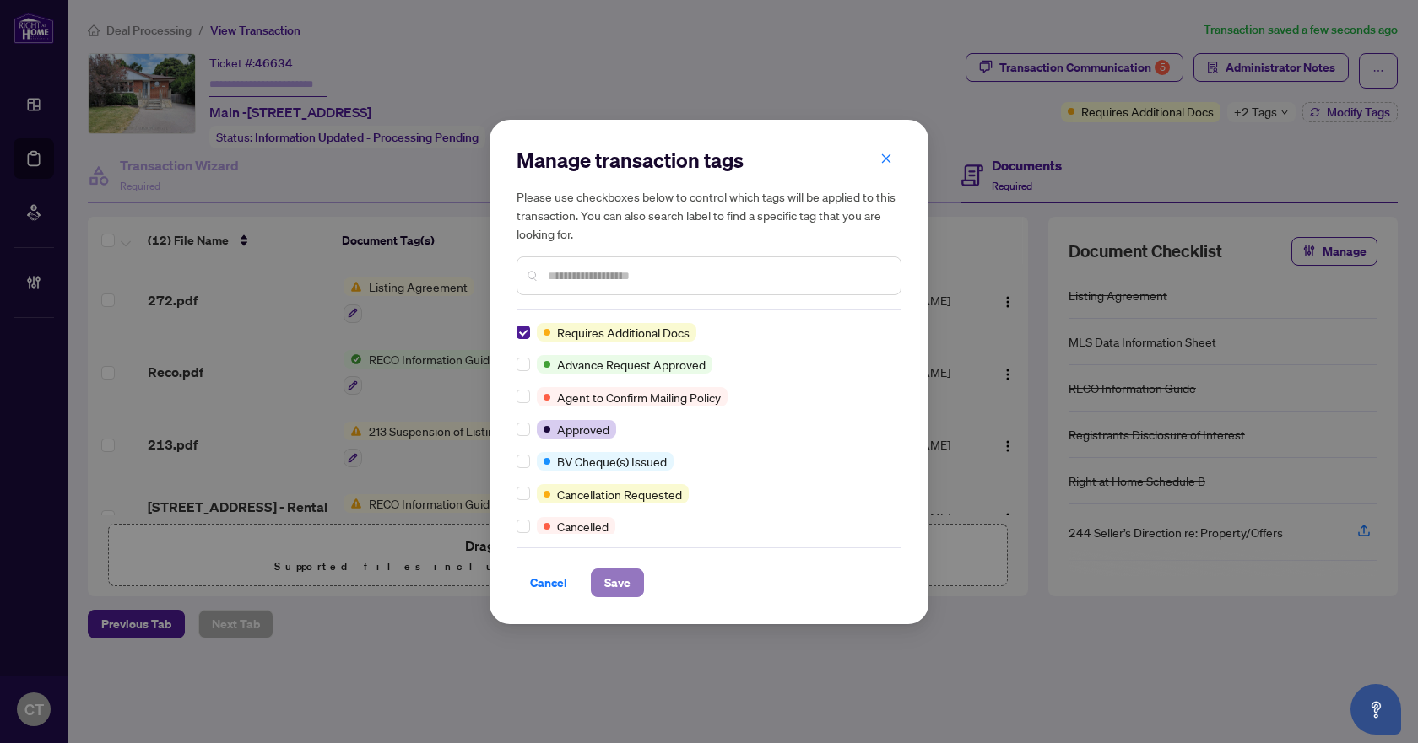
click at [632, 582] on button "Save" at bounding box center [617, 583] width 53 height 29
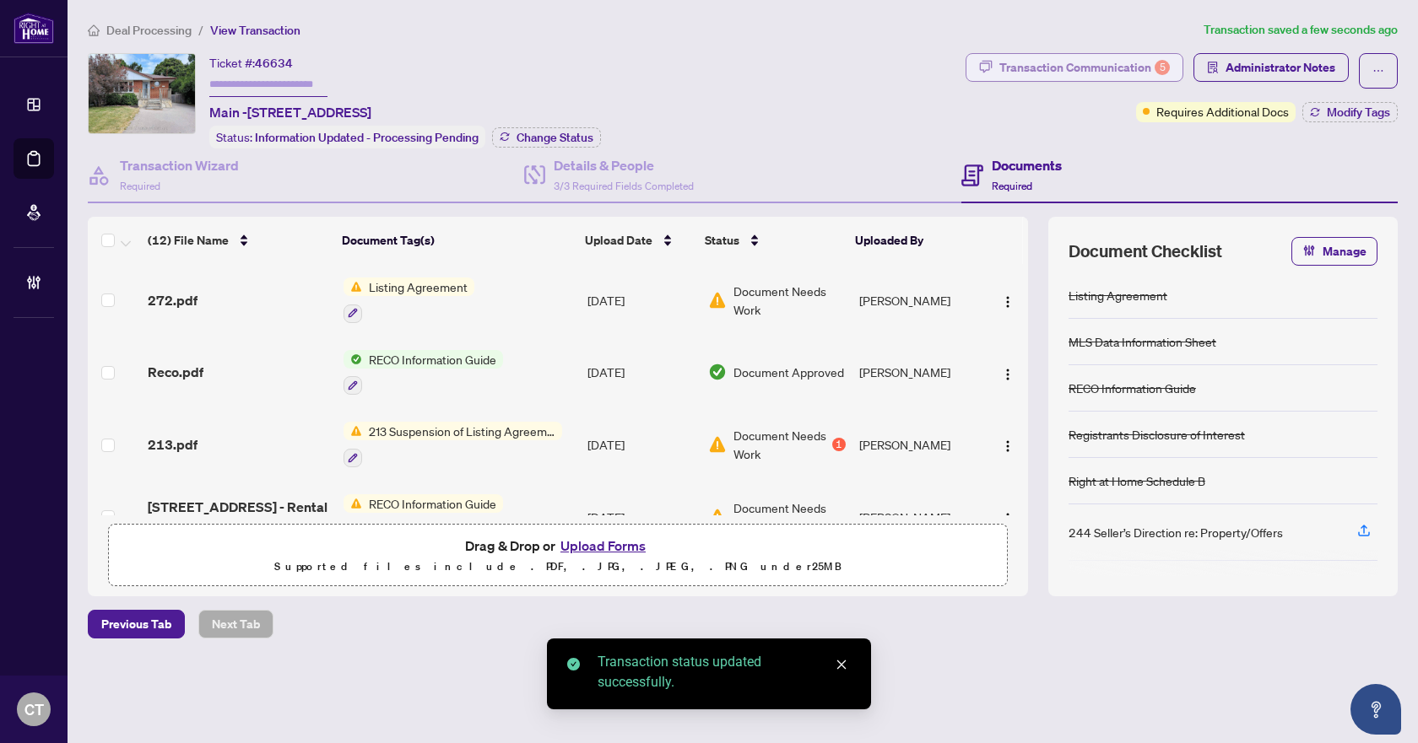
click at [1132, 67] on div "Transaction Communication 5" at bounding box center [1084, 67] width 170 height 27
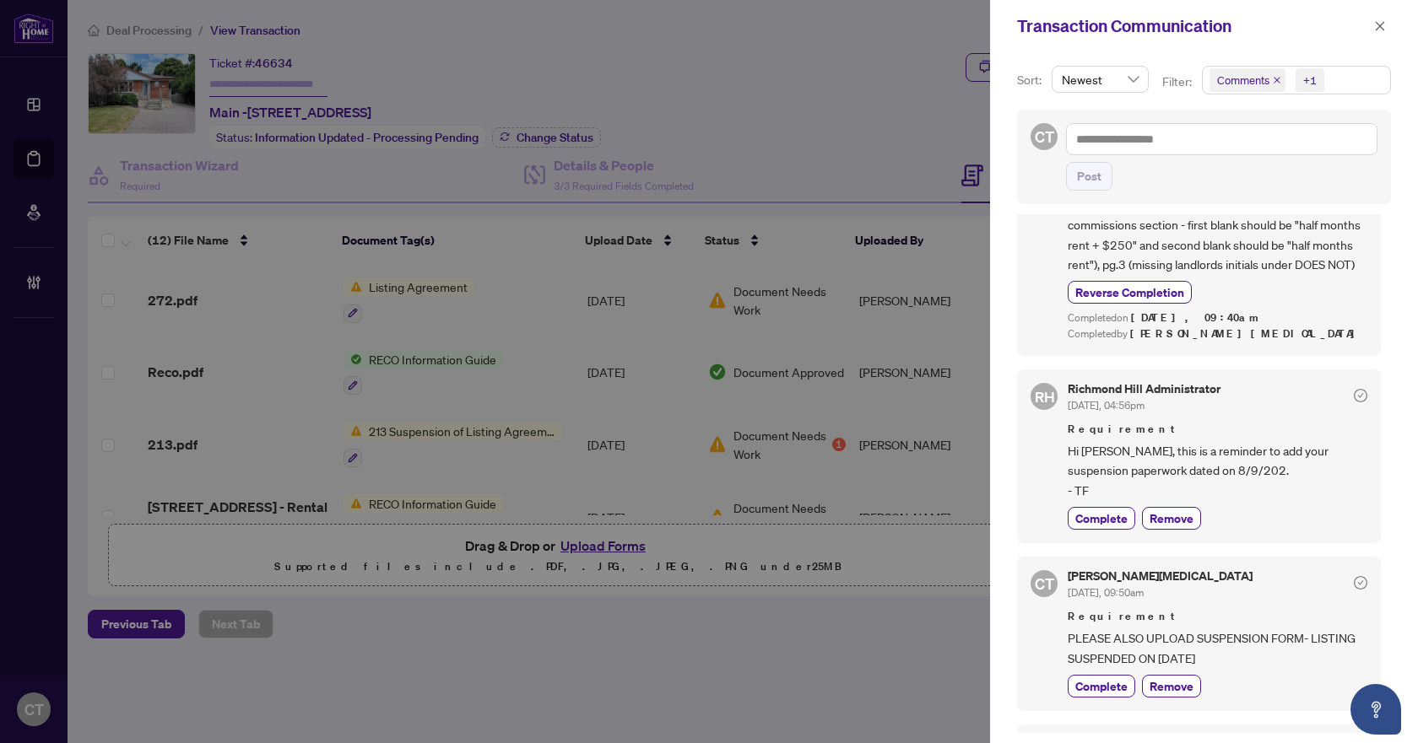
scroll to position [928, 0]
click at [1163, 509] on span "Remove" at bounding box center [1171, 518] width 44 height 18
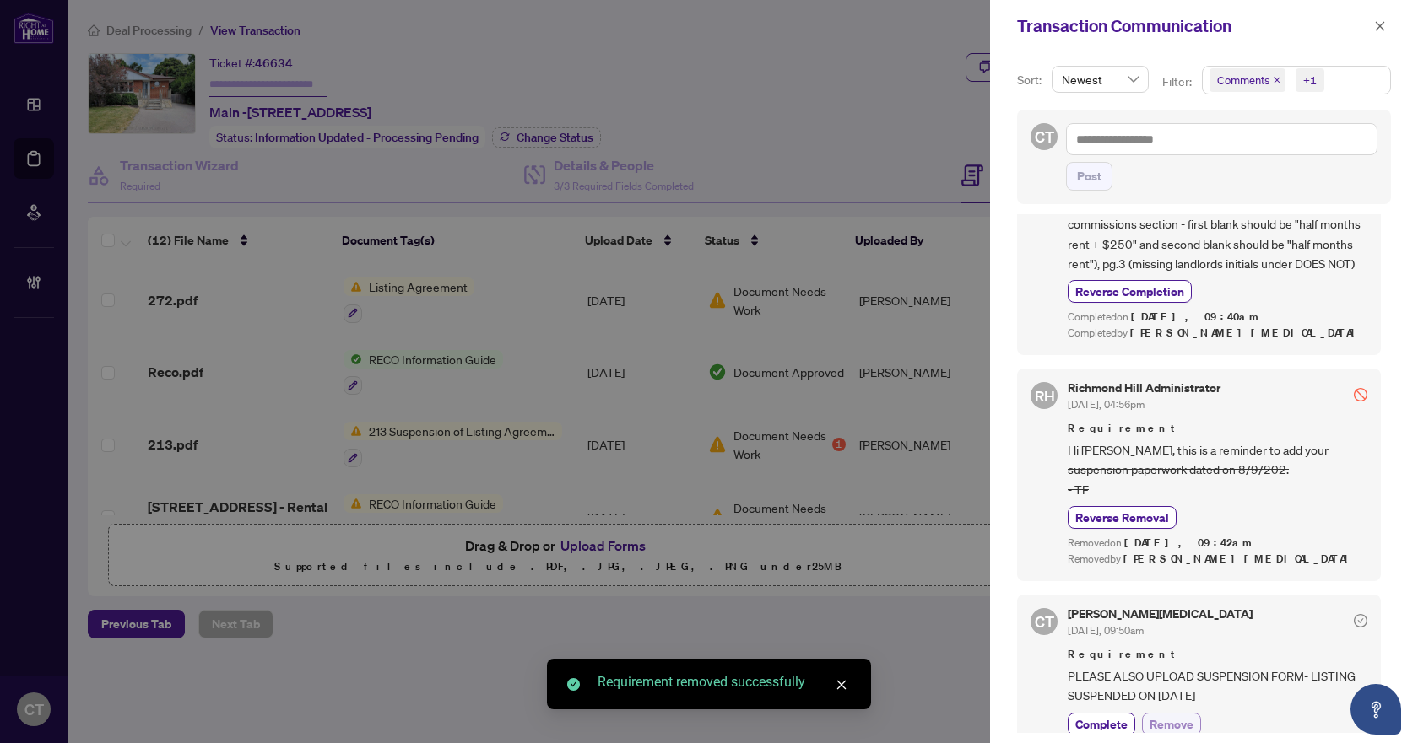
click at [1172, 716] on span "Remove" at bounding box center [1171, 725] width 44 height 18
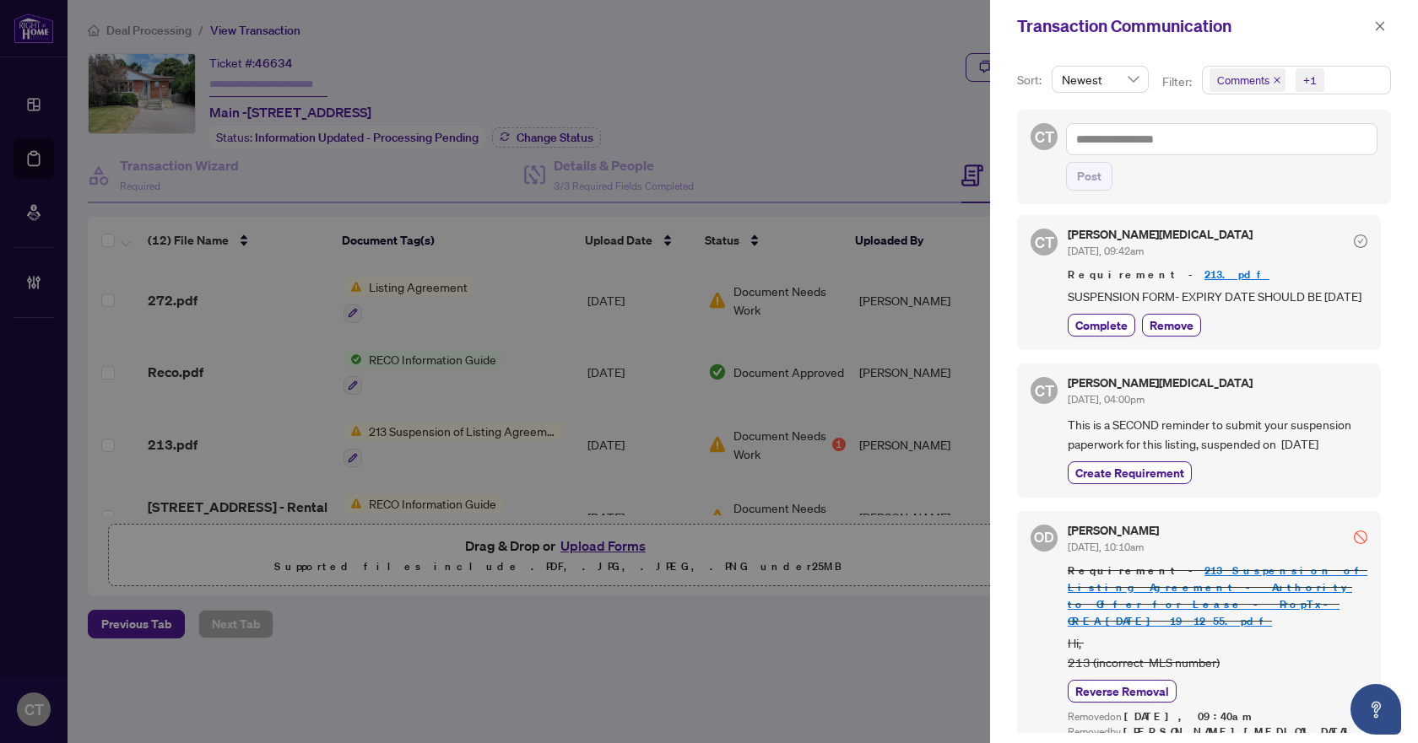
scroll to position [0, 0]
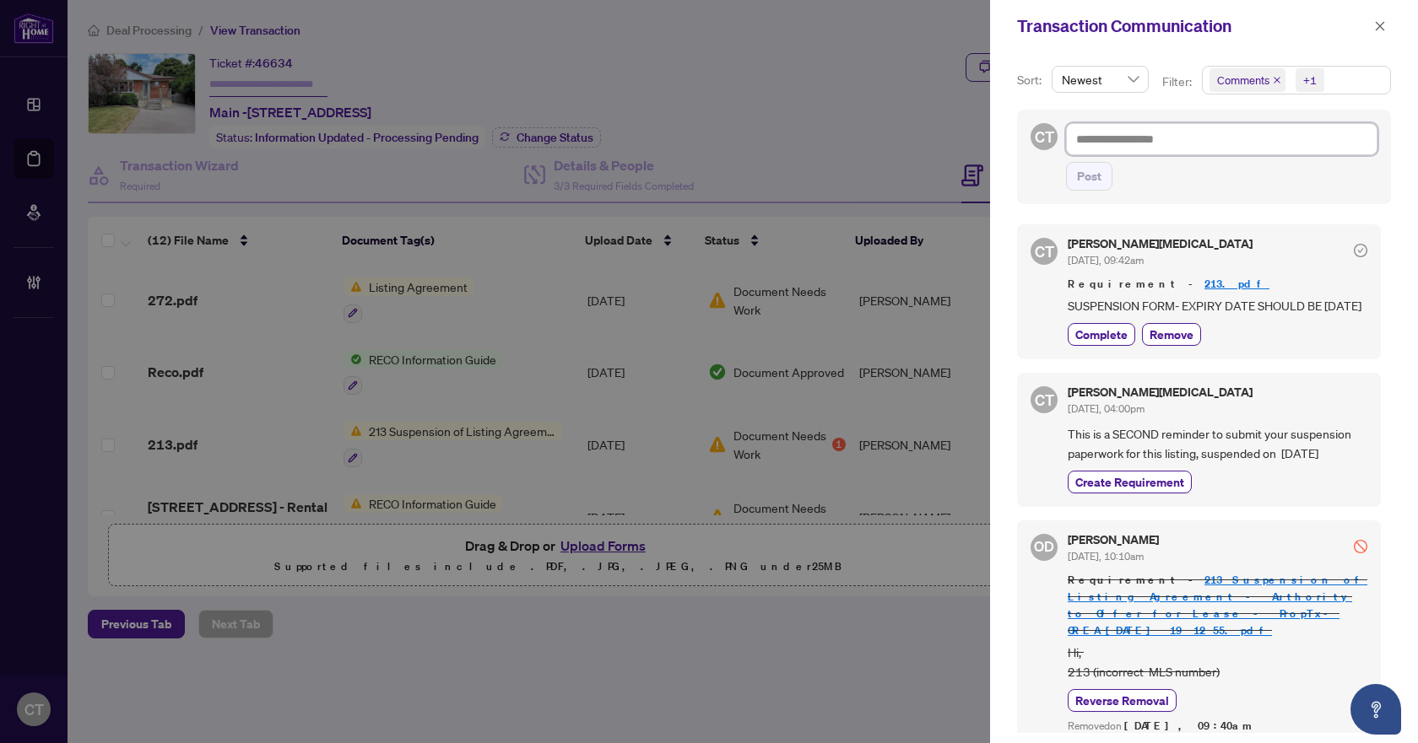
click at [1173, 137] on textarea at bounding box center [1221, 139] width 311 height 32
type textarea "*"
type textarea "**"
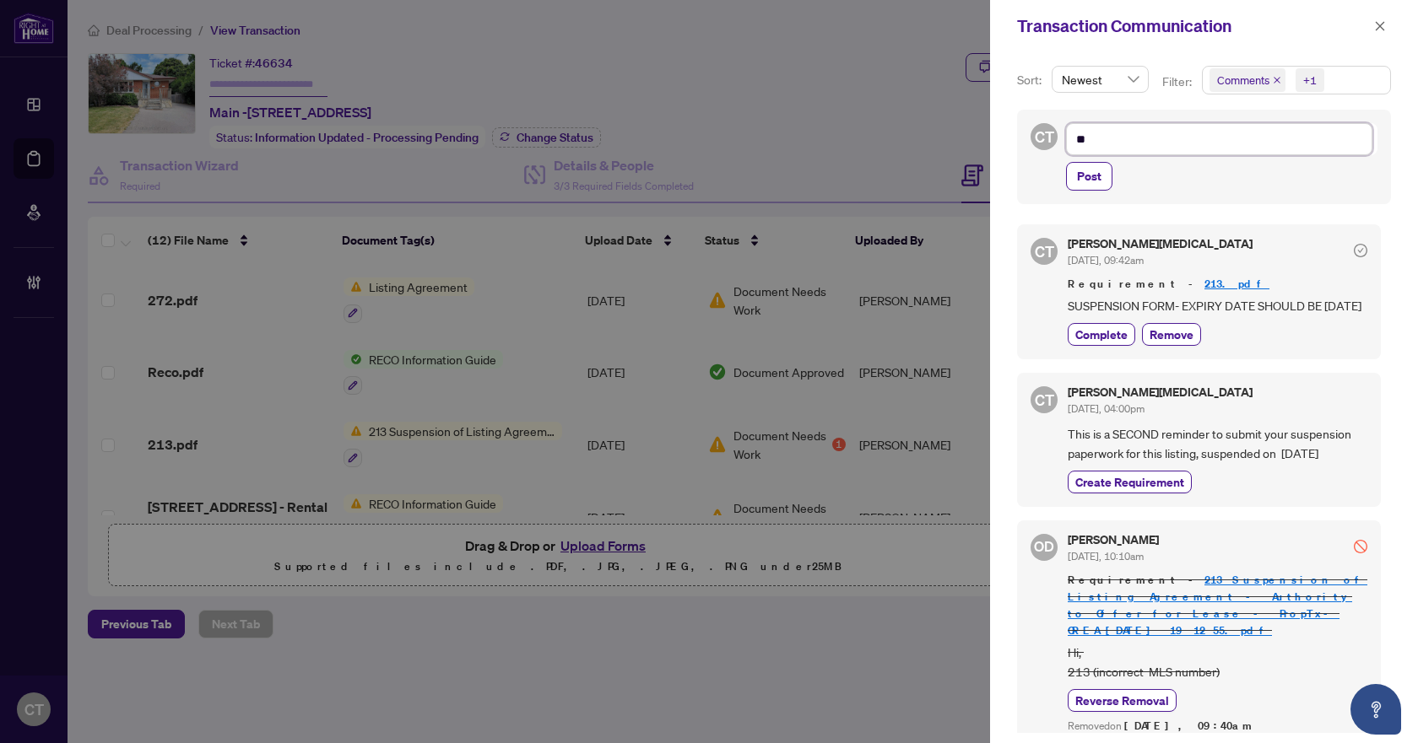
type textarea "***"
type textarea "*****"
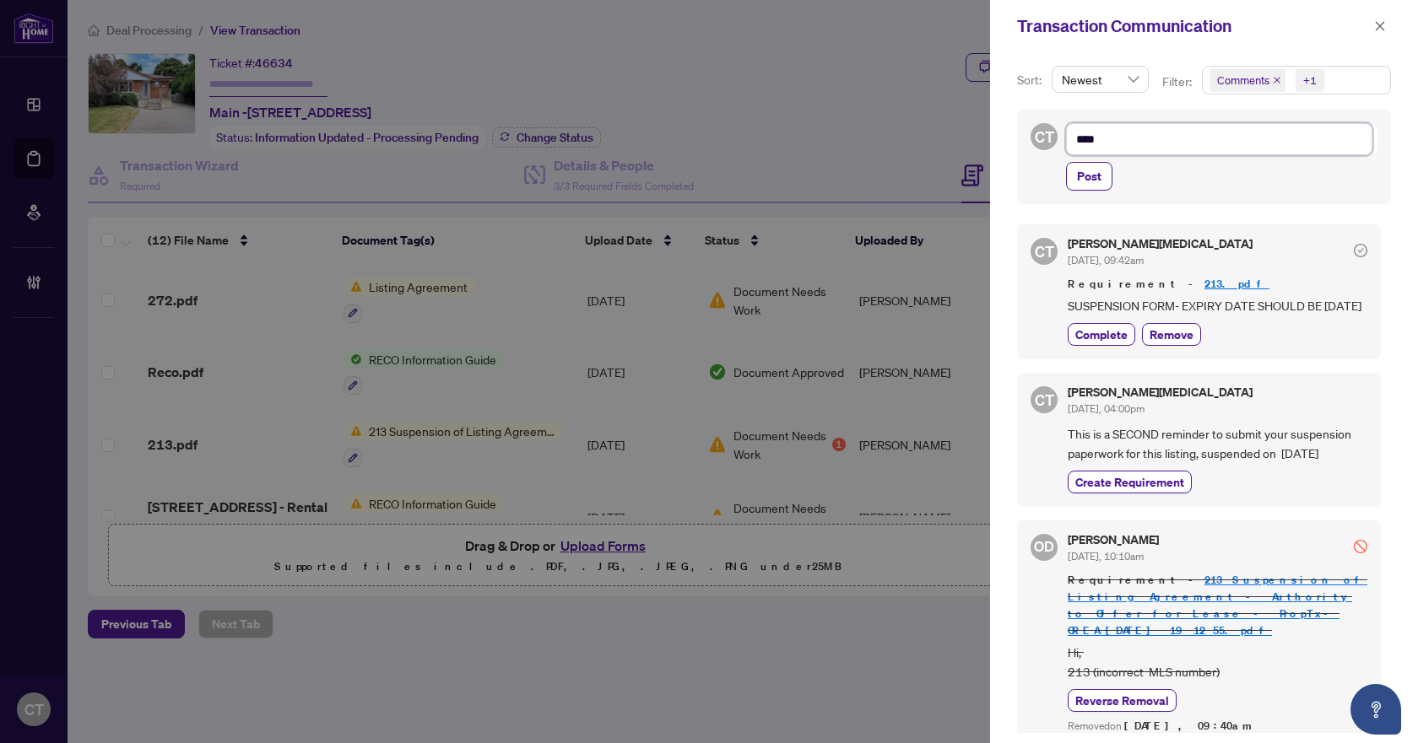
type textarea "*****"
type textarea "***"
type textarea "*****"
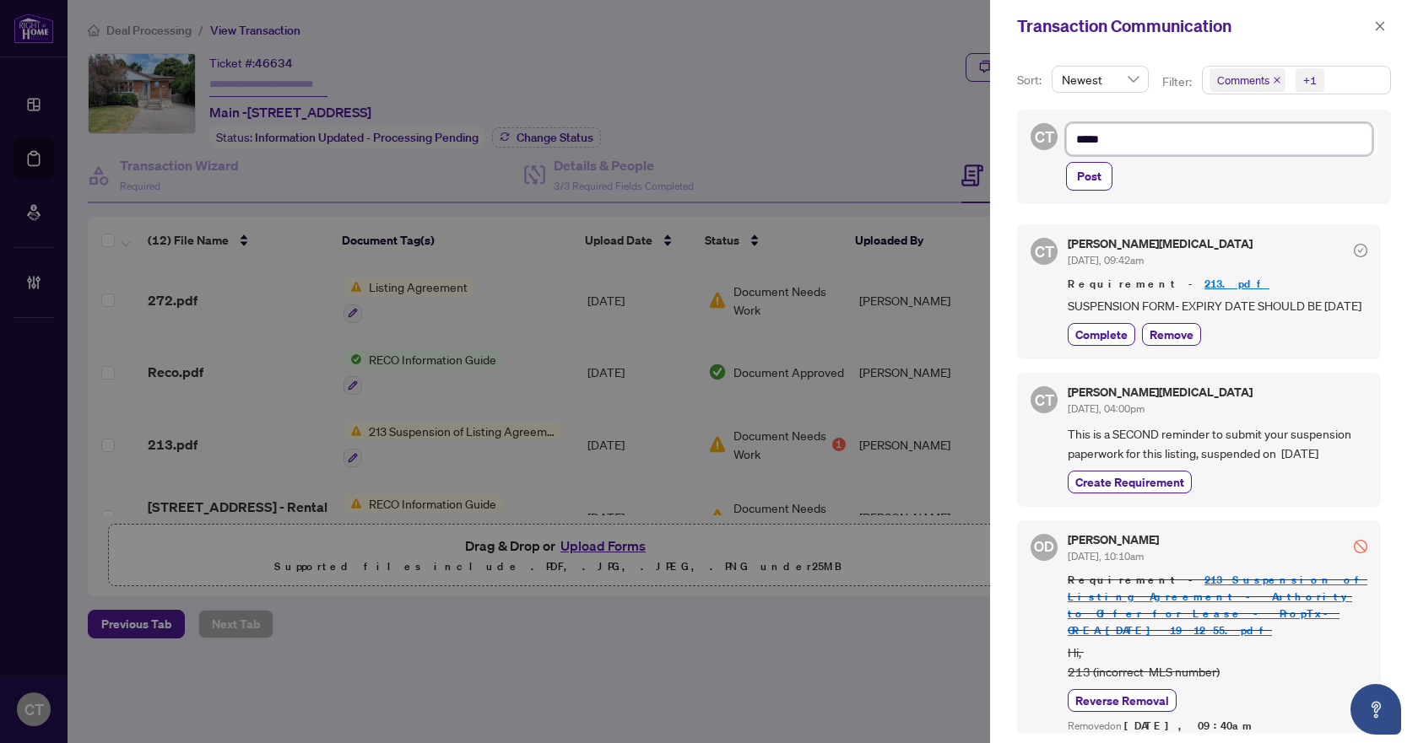
type textarea "******"
type textarea "*******"
type textarea "********"
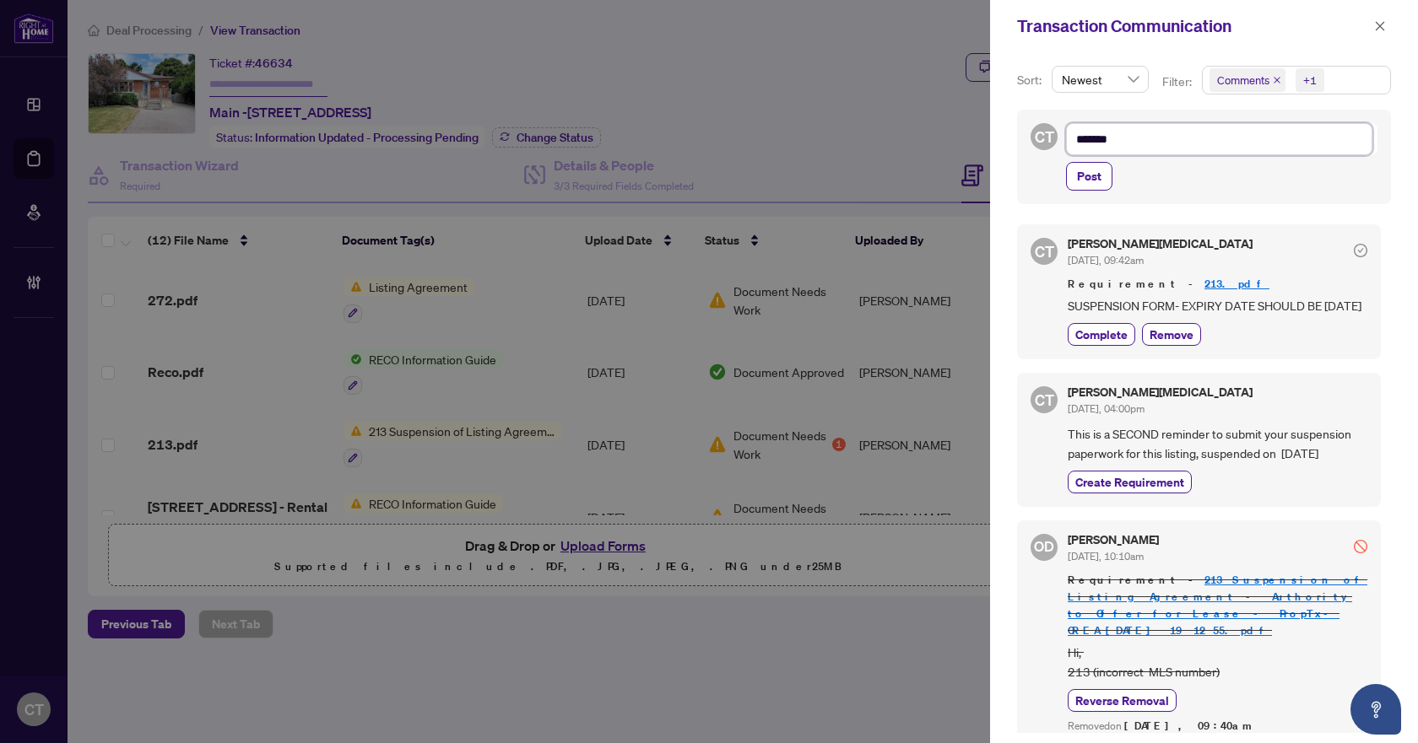
type textarea "********"
type textarea "*********"
type textarea "********"
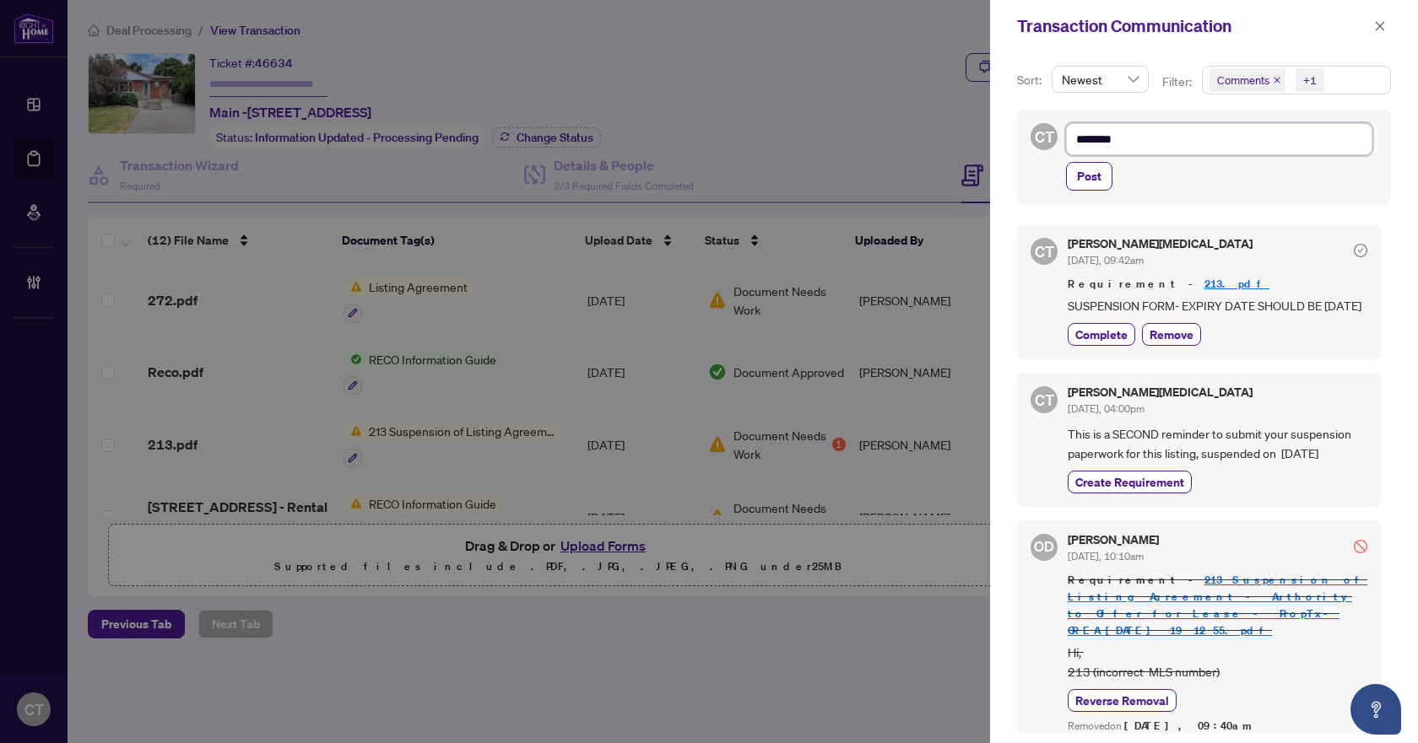
type textarea "*******"
type textarea "********"
type textarea "*********"
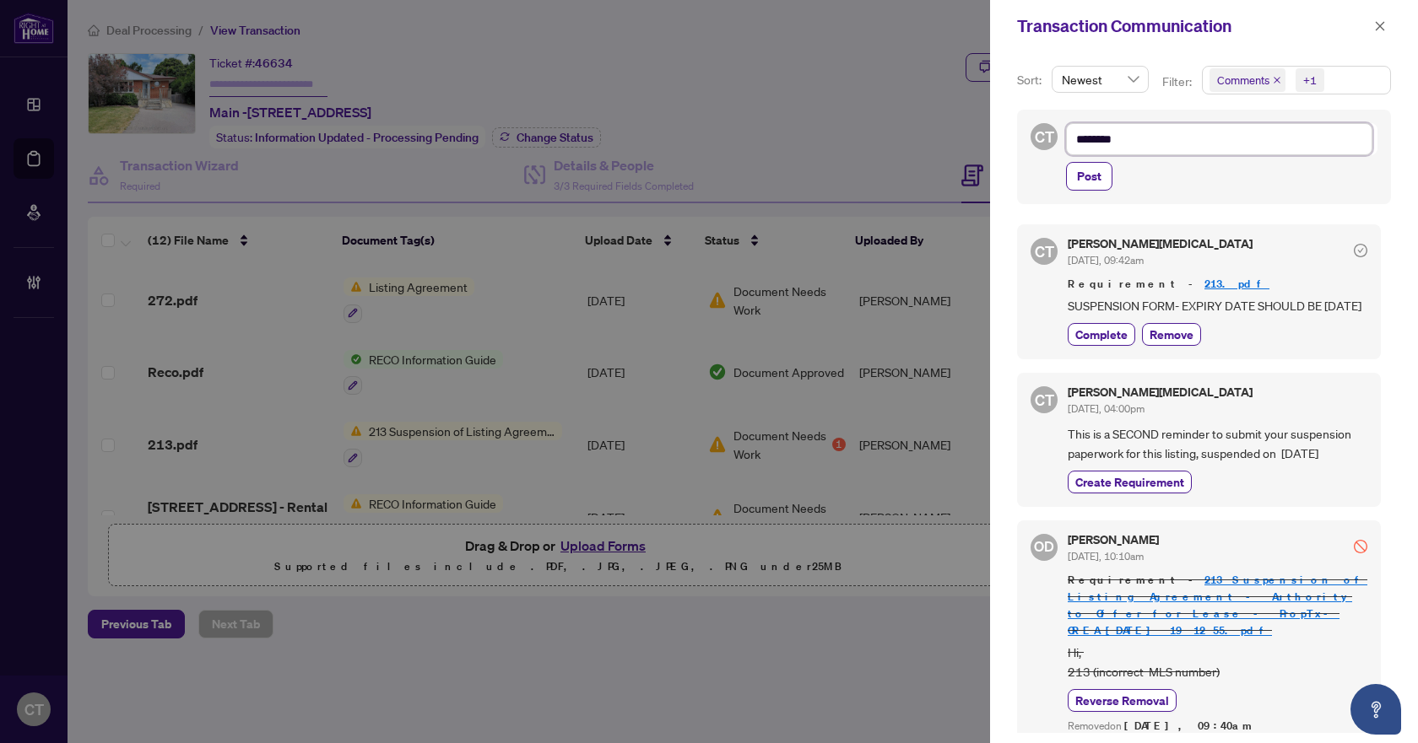
type textarea "*********"
type textarea "********"
type textarea "*******"
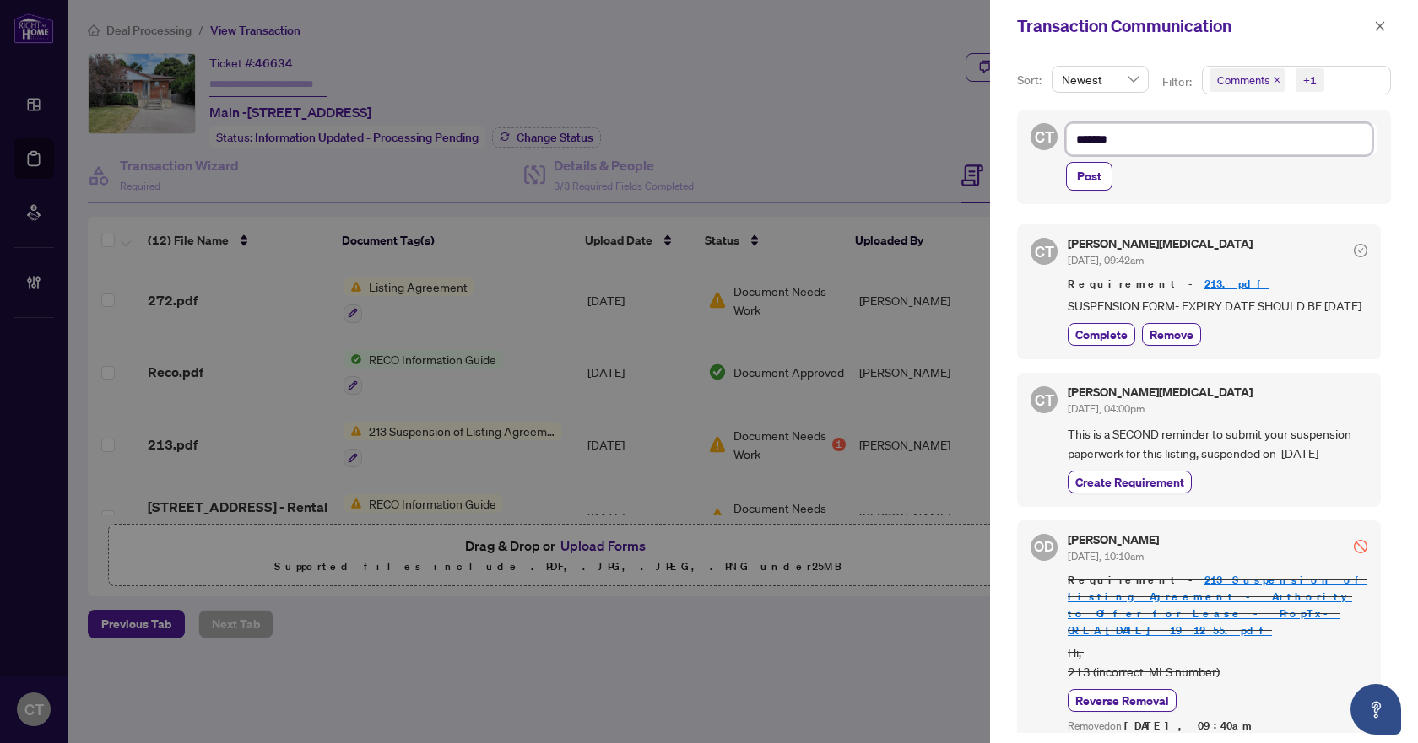
type textarea "********"
type textarea "*********"
type textarea "**********"
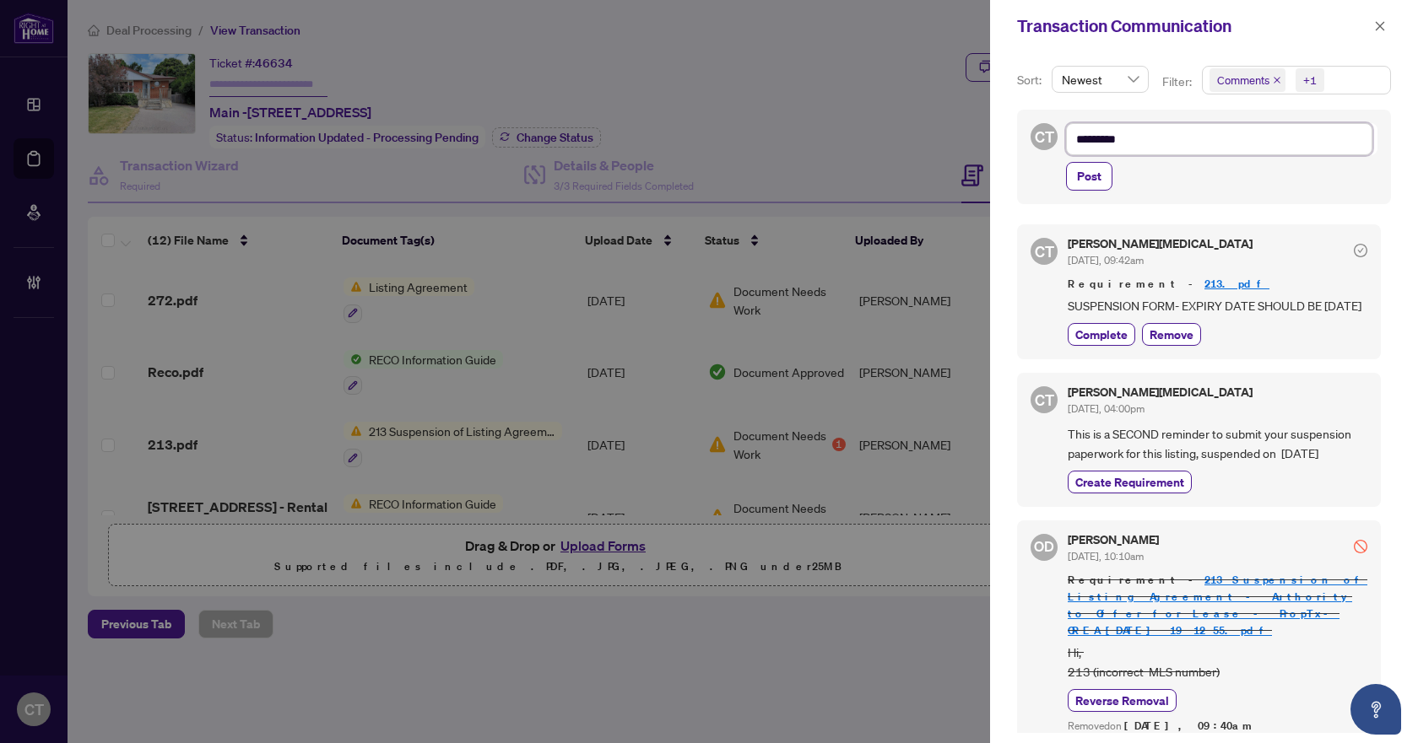
type textarea "**********"
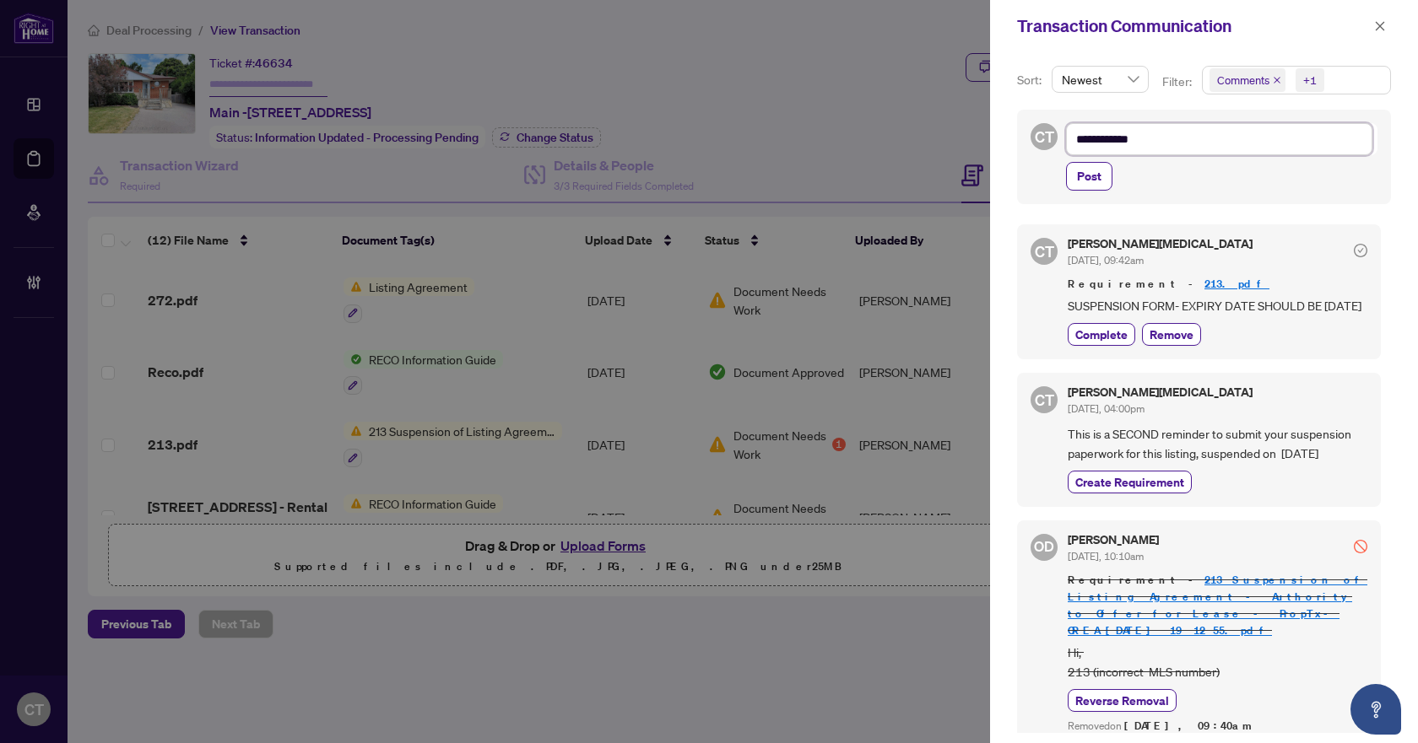
type textarea "**********"
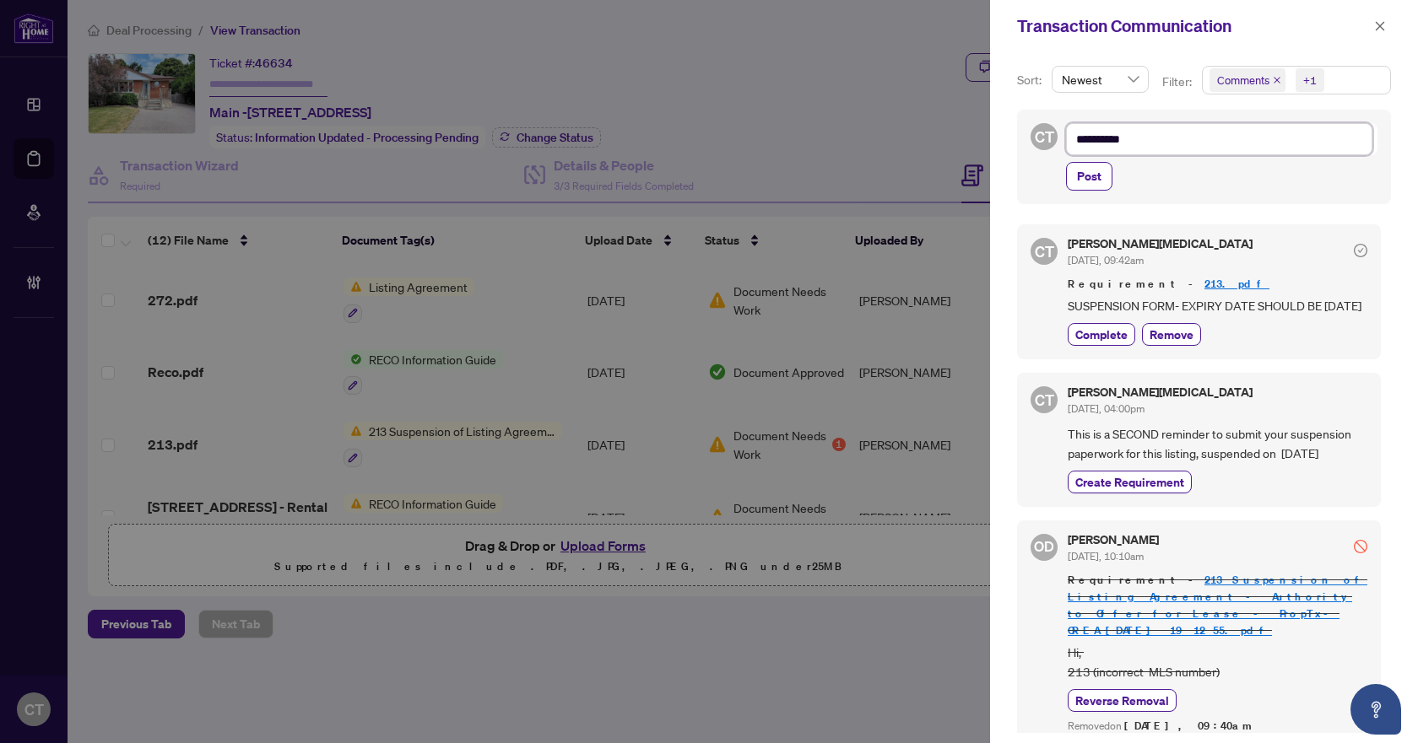
type textarea "**********"
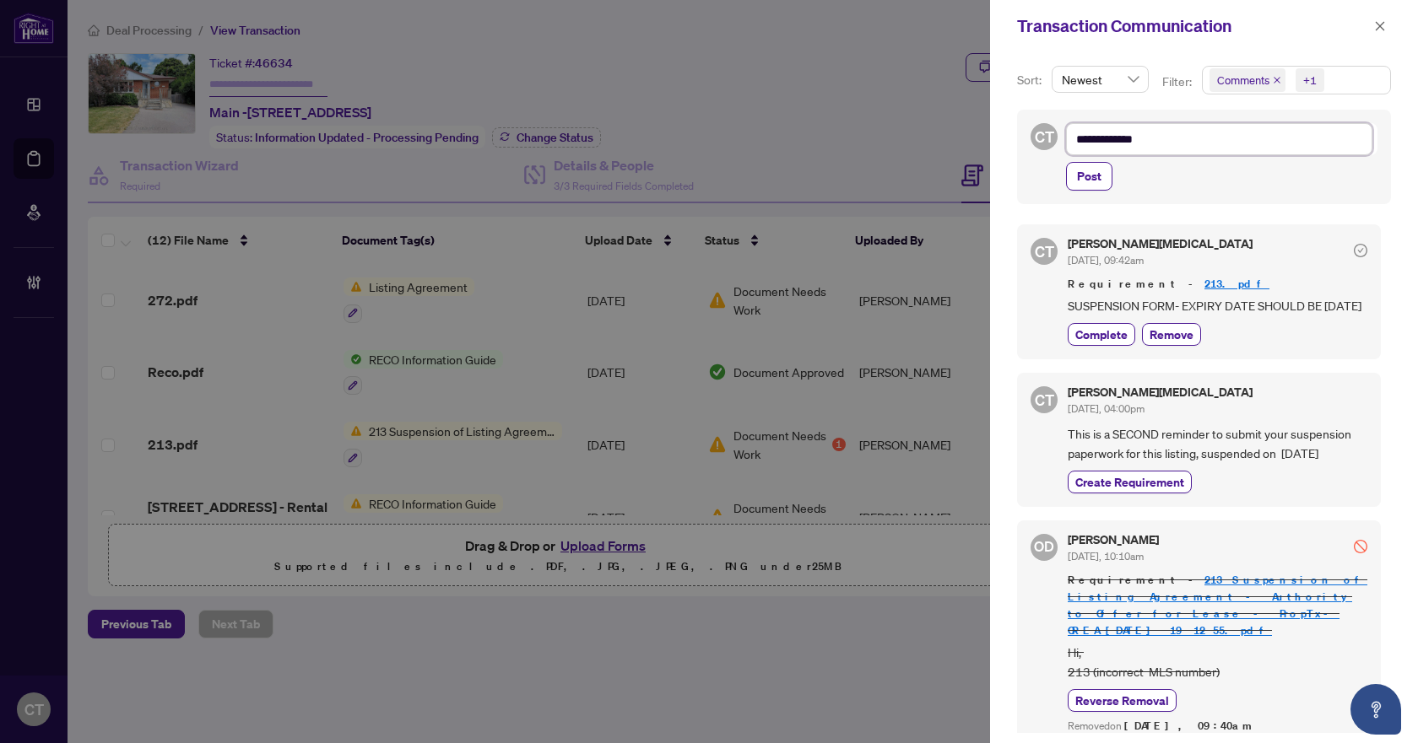
type textarea "**********"
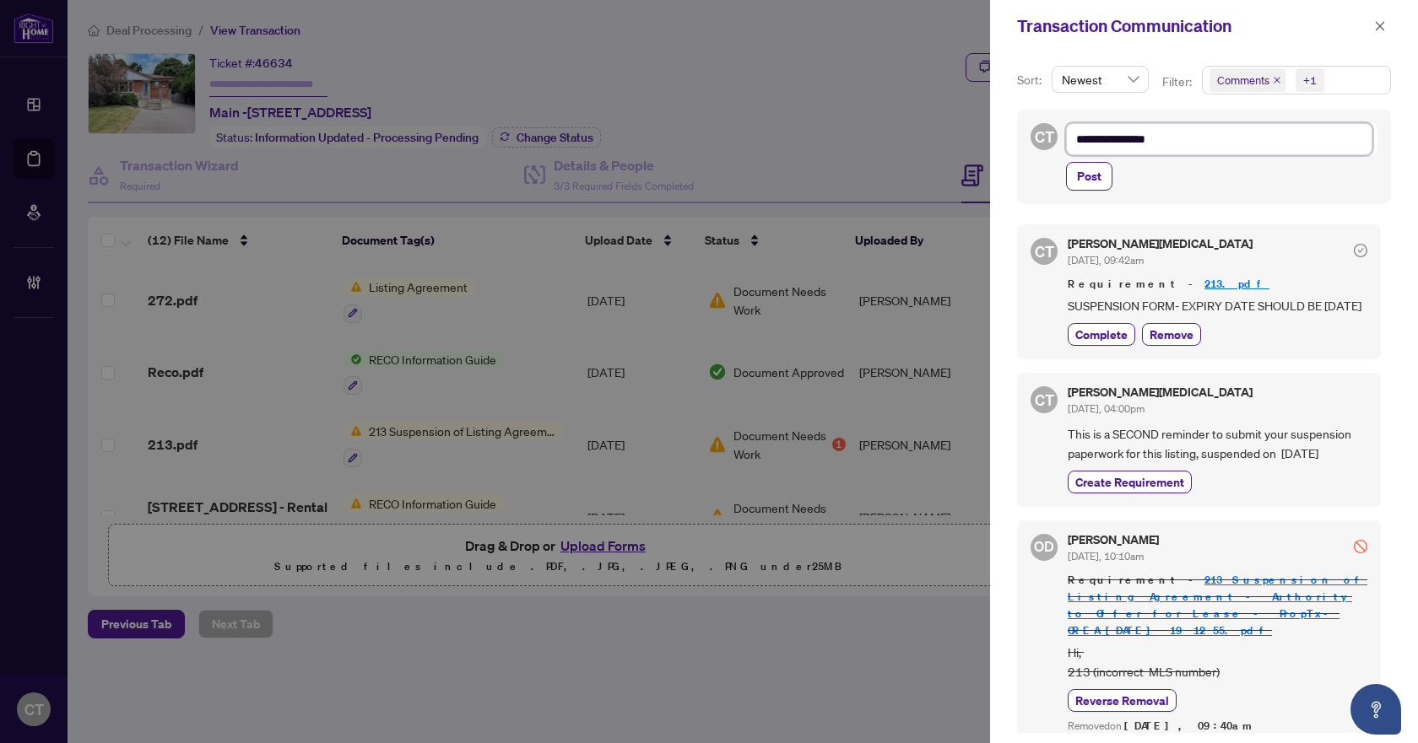
type textarea "**********"
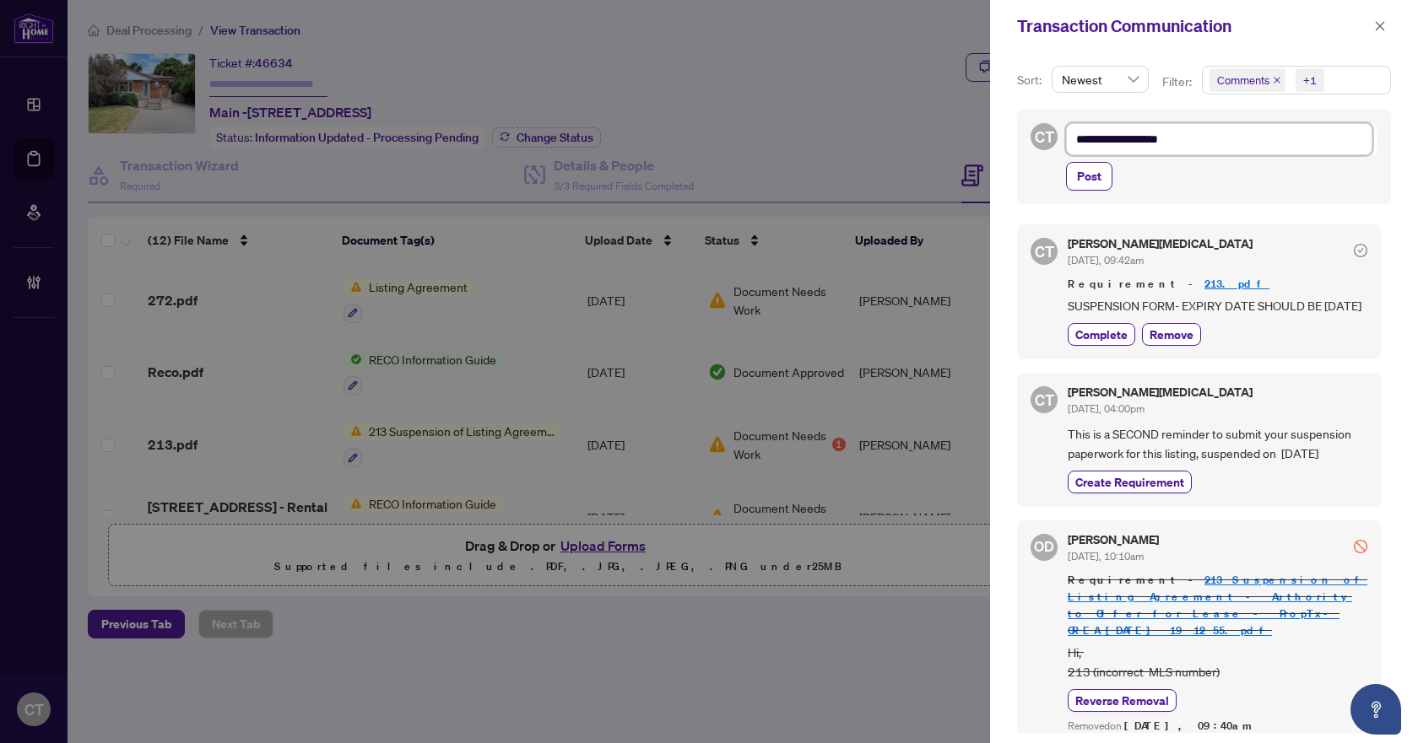
type textarea "**********"
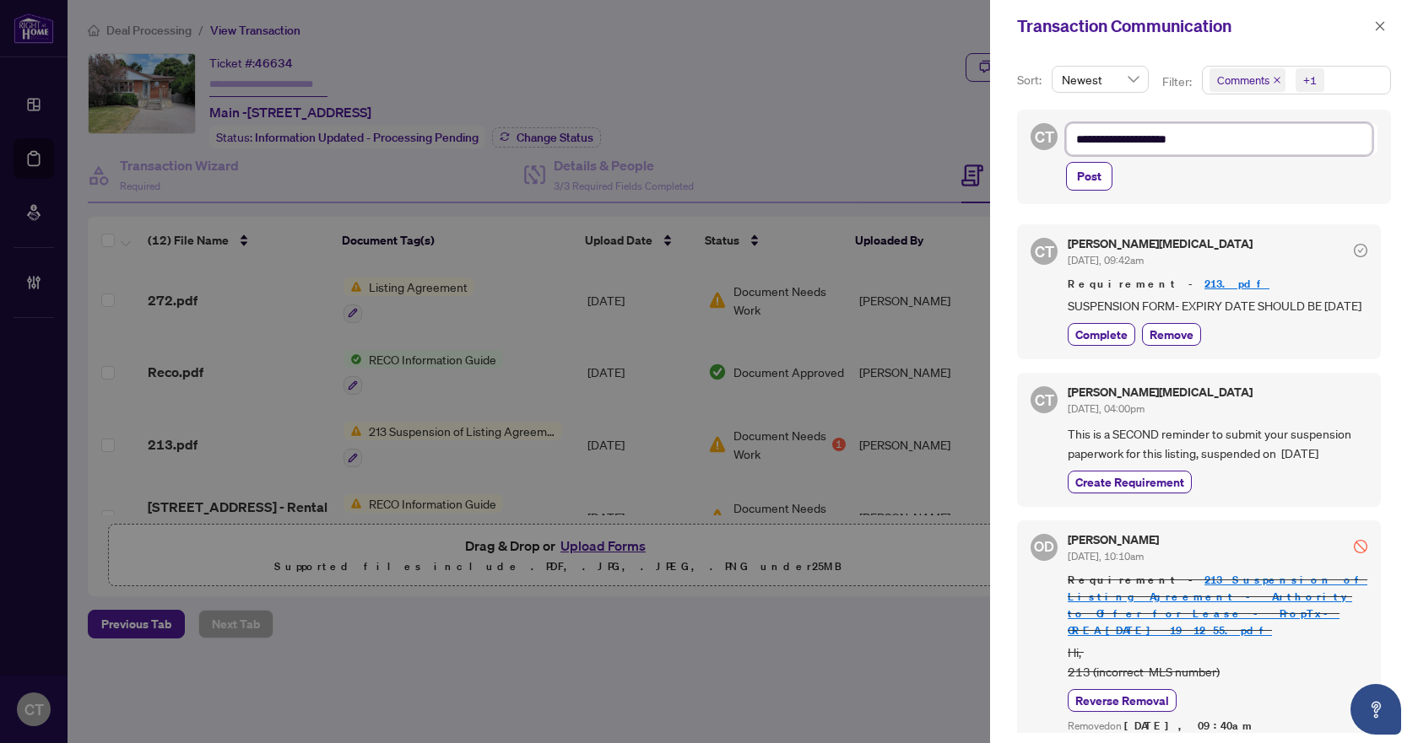
type textarea "**********"
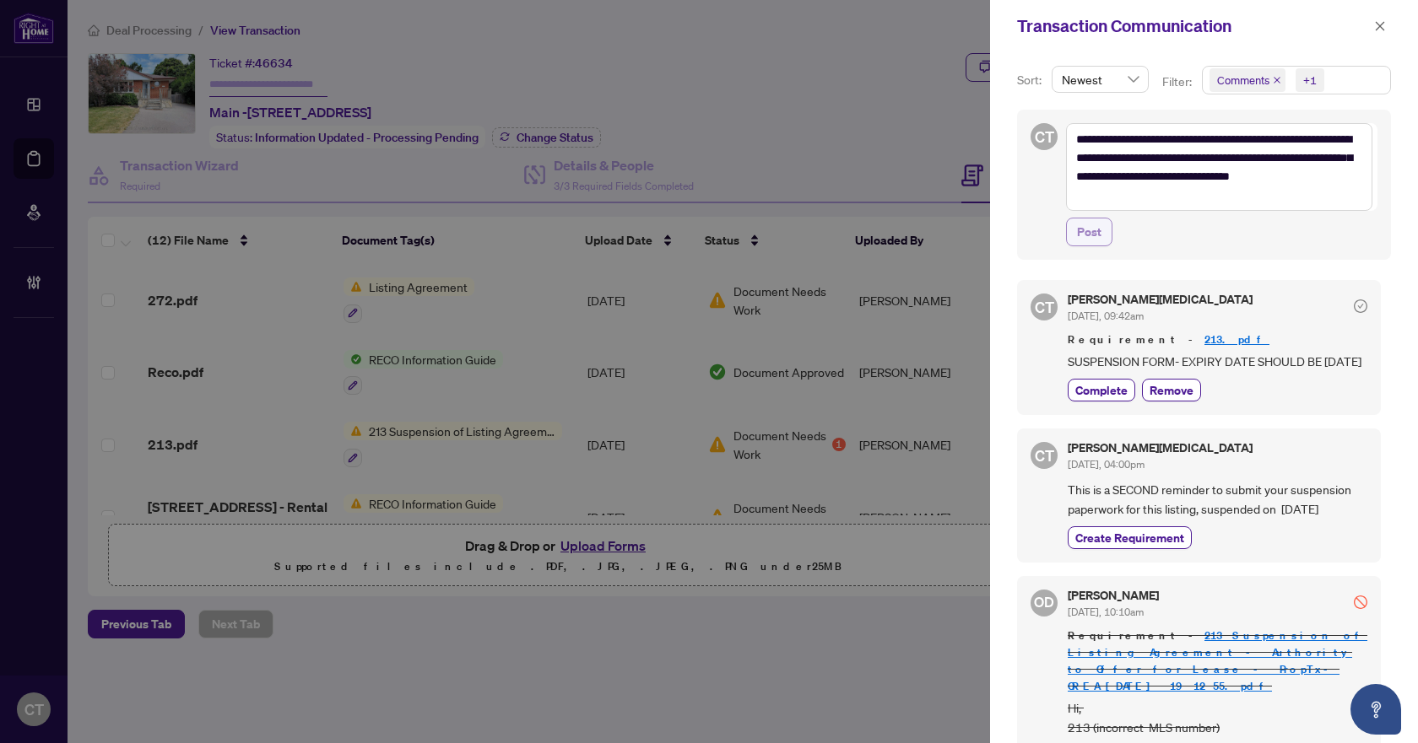
click at [1085, 235] on span "Post" at bounding box center [1089, 232] width 24 height 27
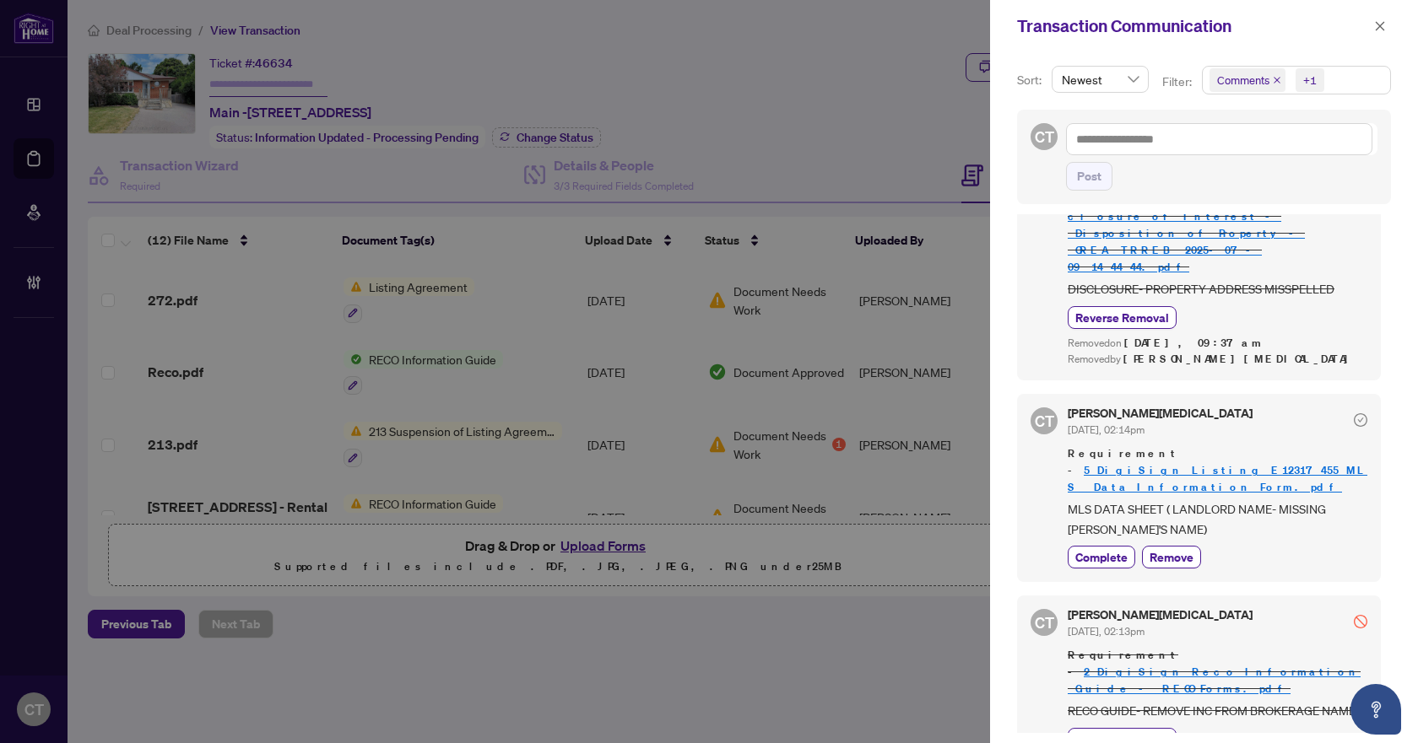
scroll to position [2325, 0]
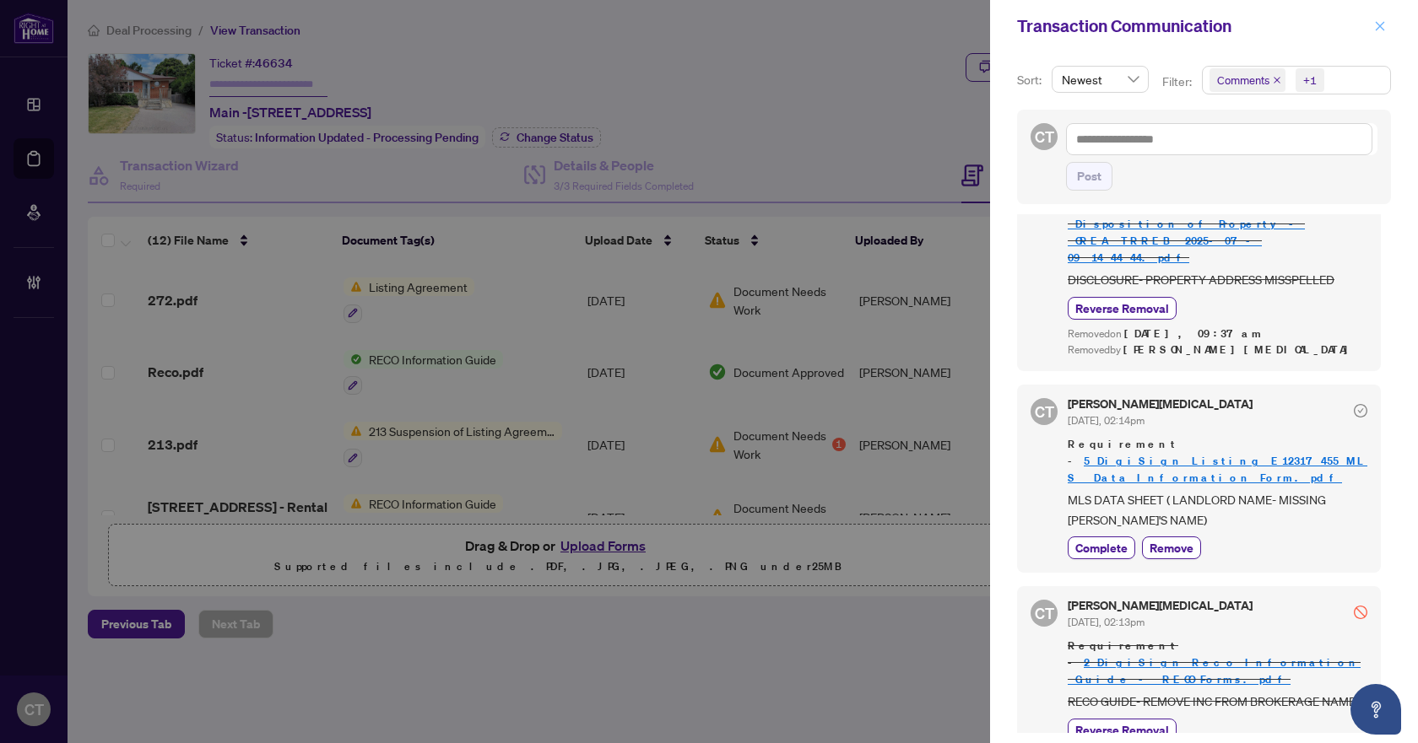
click at [1379, 25] on icon "close" at bounding box center [1379, 25] width 9 height 9
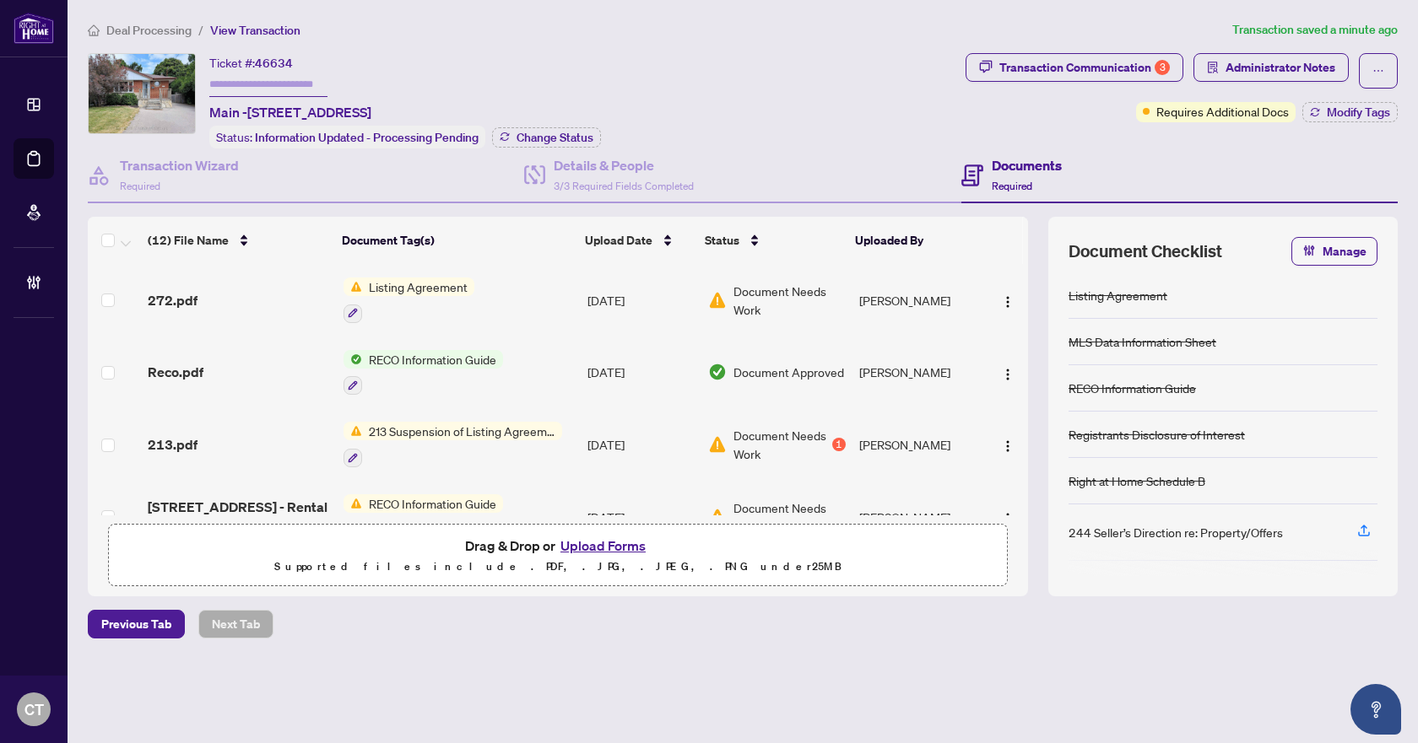
click at [159, 29] on span "Deal Processing" at bounding box center [148, 30] width 85 height 15
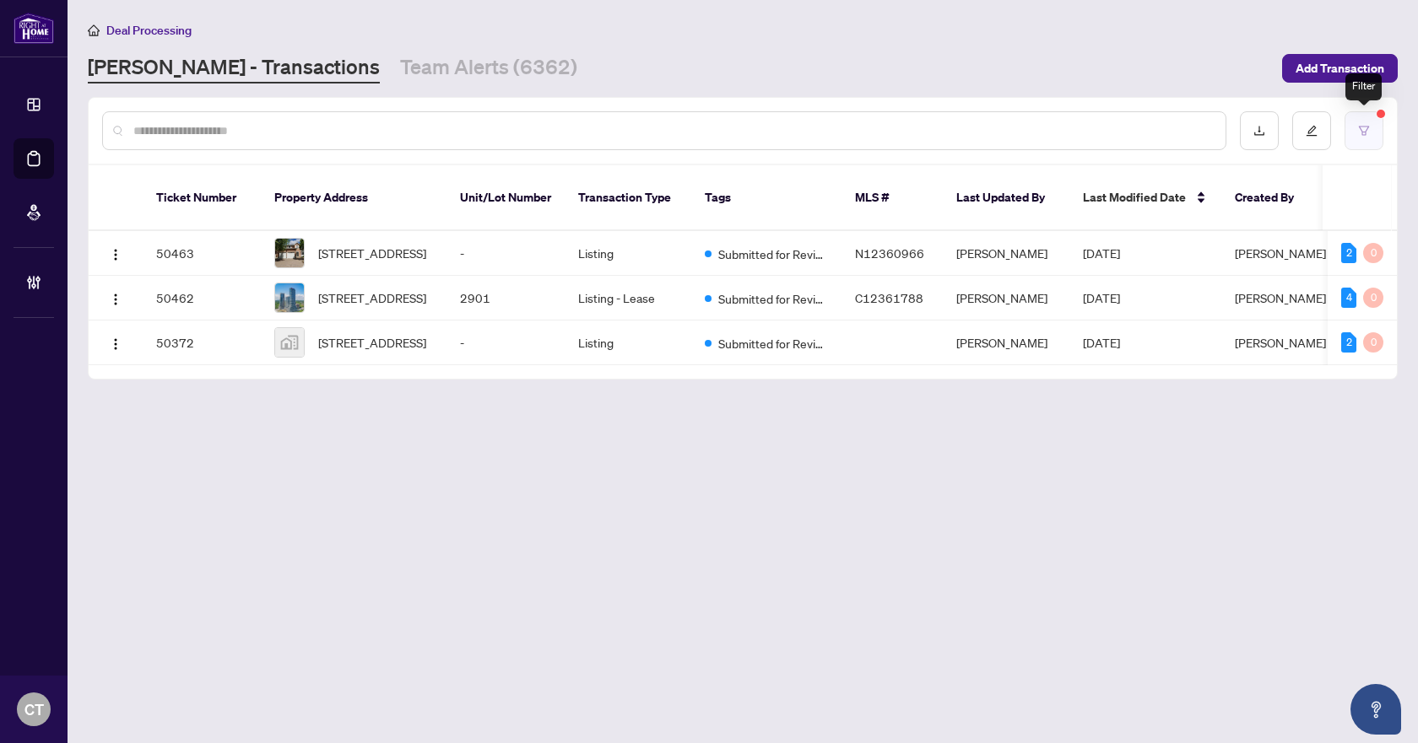
click at [1353, 131] on button "button" at bounding box center [1363, 130] width 39 height 39
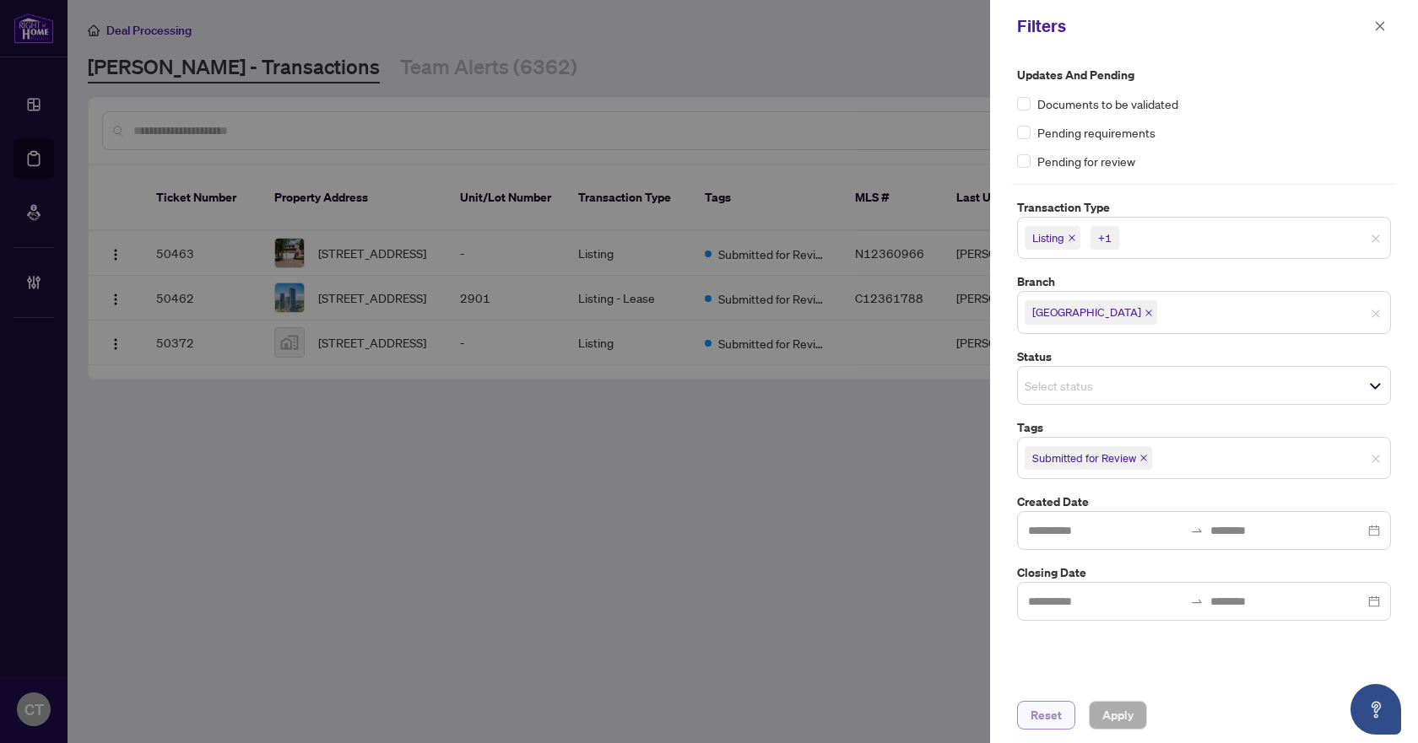
click at [1040, 725] on span "Reset" at bounding box center [1045, 715] width 31 height 27
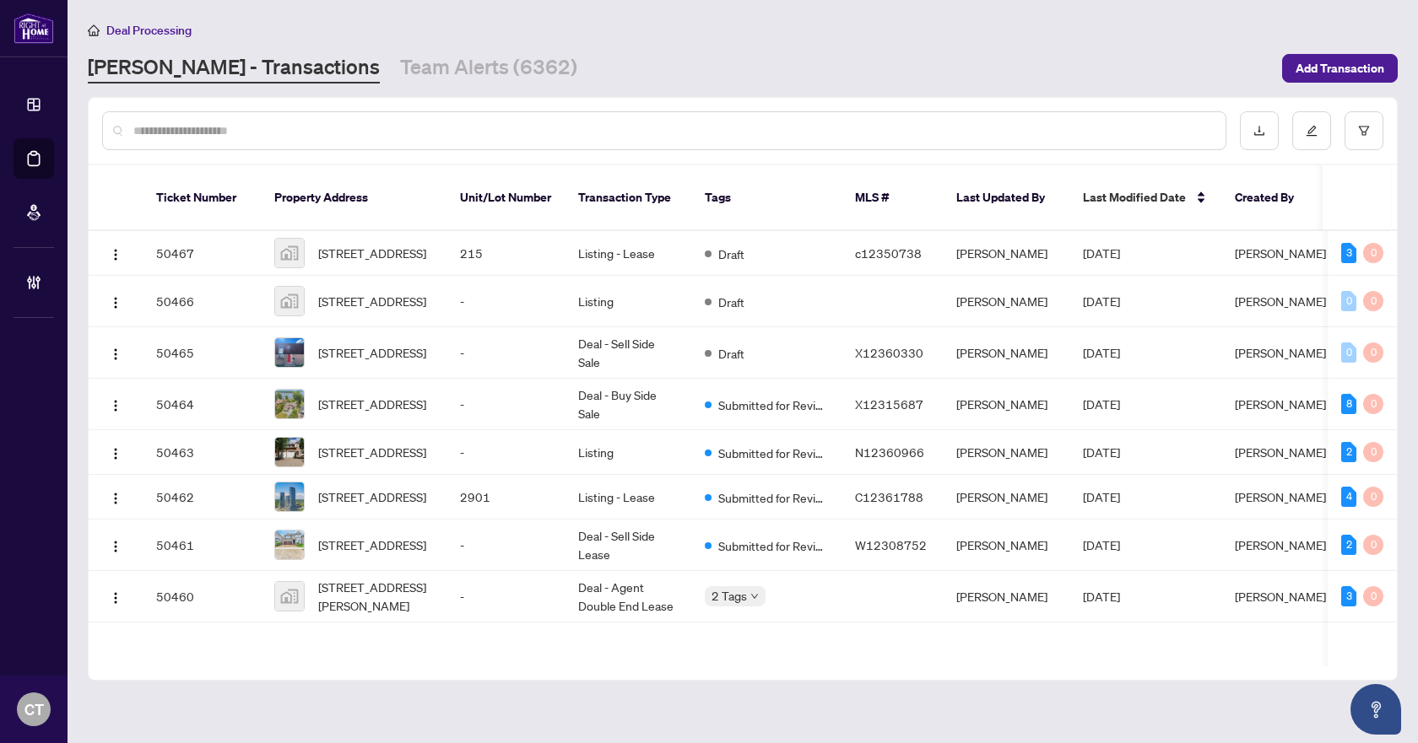
click at [677, 135] on input "text" at bounding box center [672, 131] width 1078 height 19
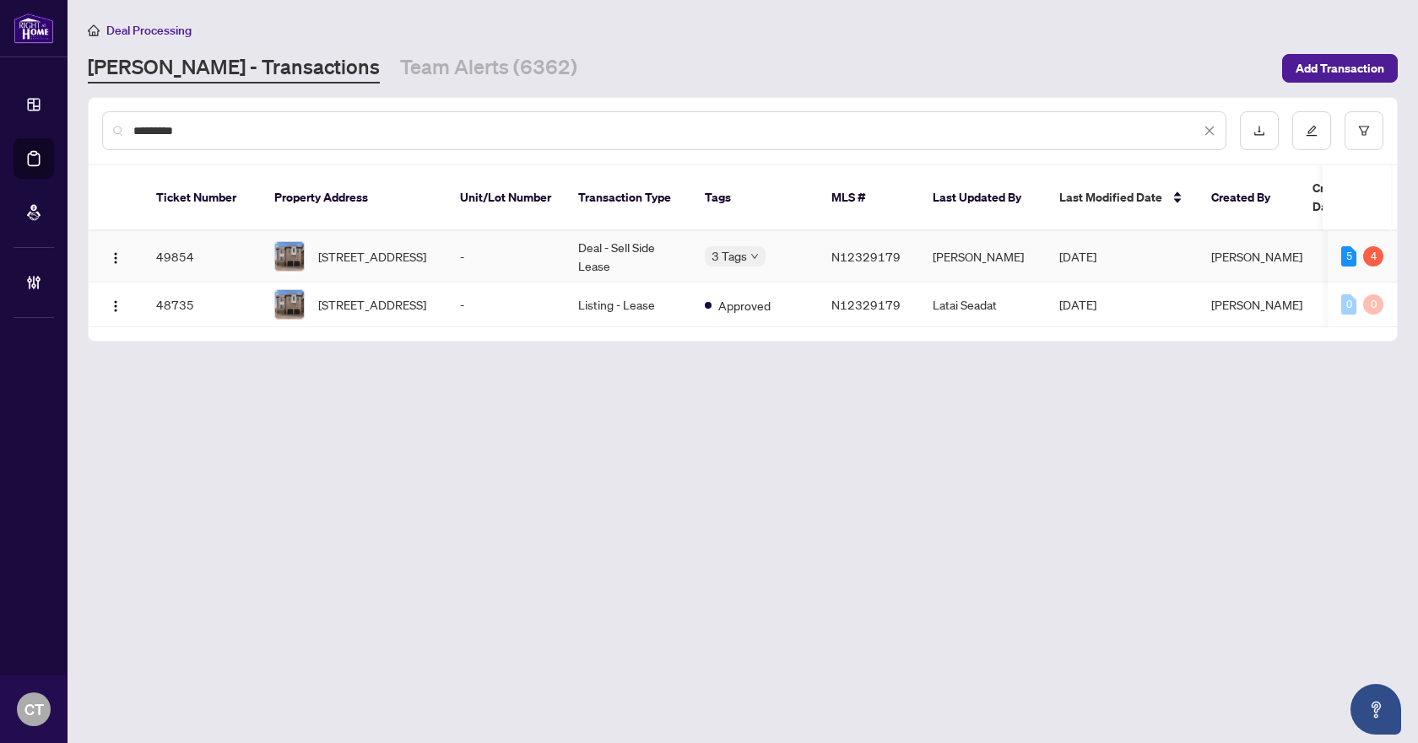
click at [629, 231] on td "Deal - Sell Side Lease" at bounding box center [627, 256] width 127 height 51
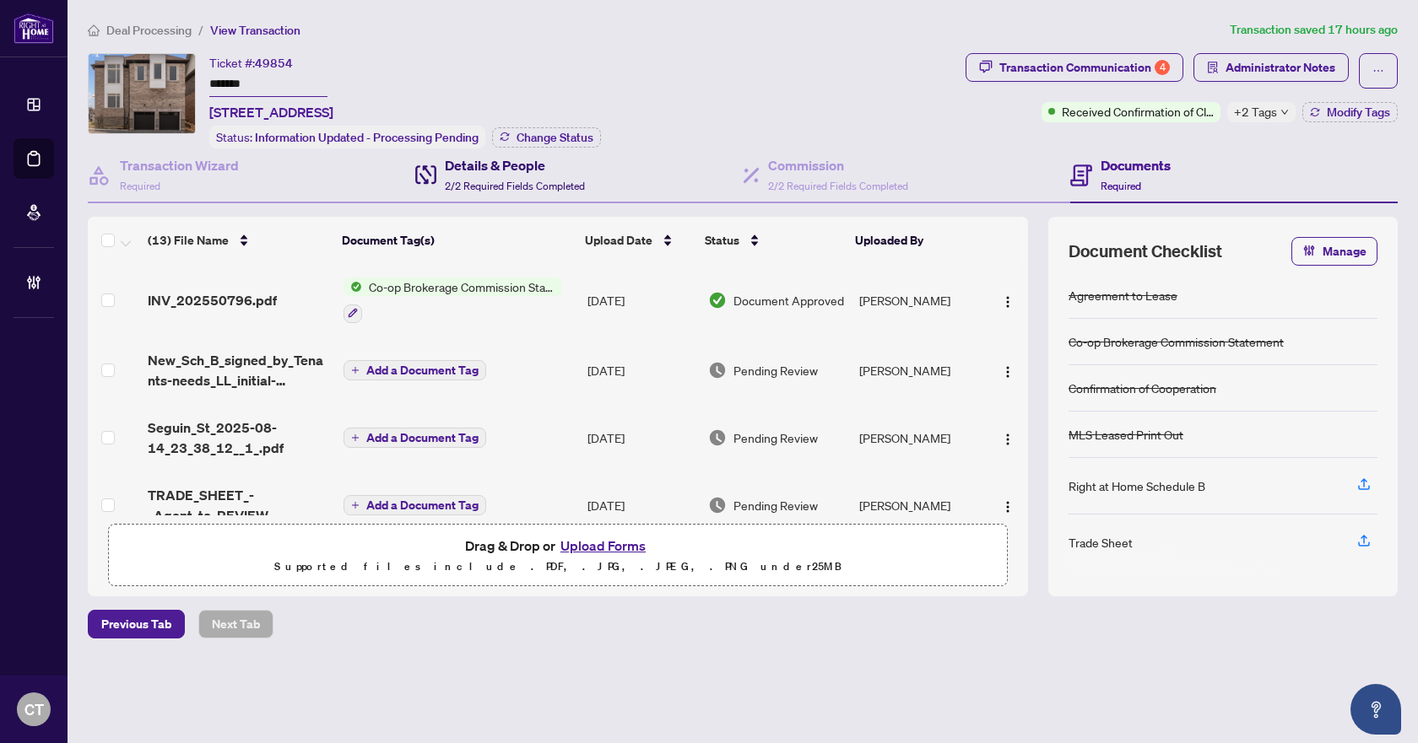
click at [569, 184] on span "2/2 Required Fields Completed" at bounding box center [515, 186] width 140 height 13
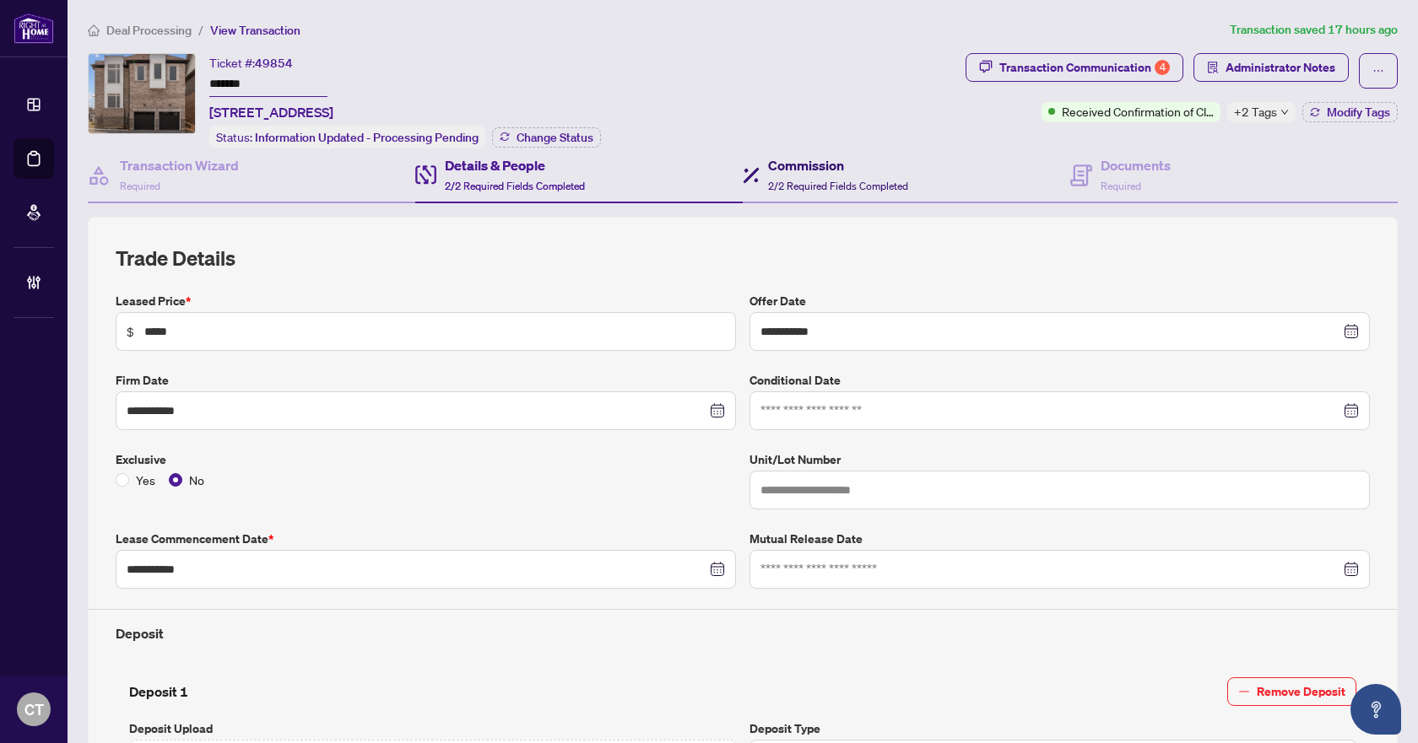
click at [832, 175] on div "Commission 2/2 Required Fields Completed" at bounding box center [838, 175] width 140 height 40
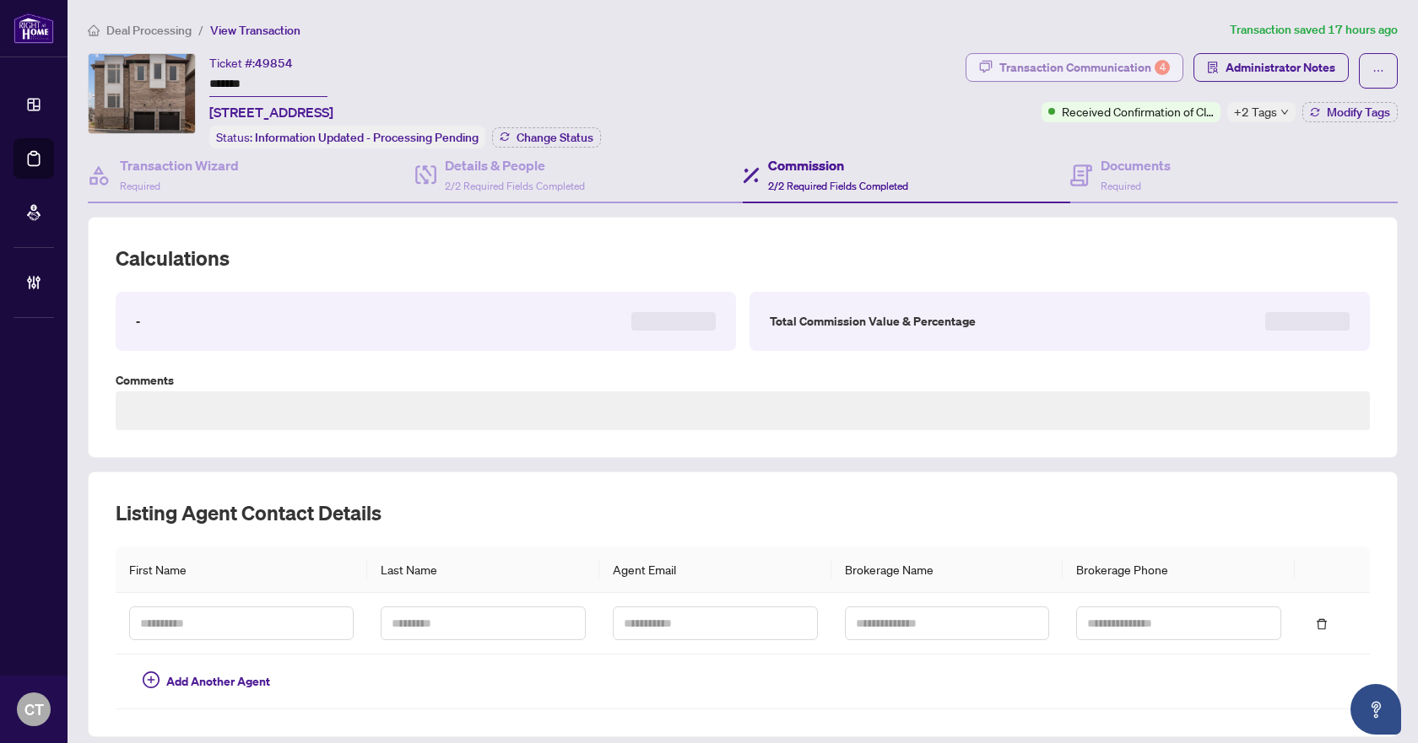
click at [1093, 62] on div "Transaction Communication 4" at bounding box center [1084, 67] width 170 height 27
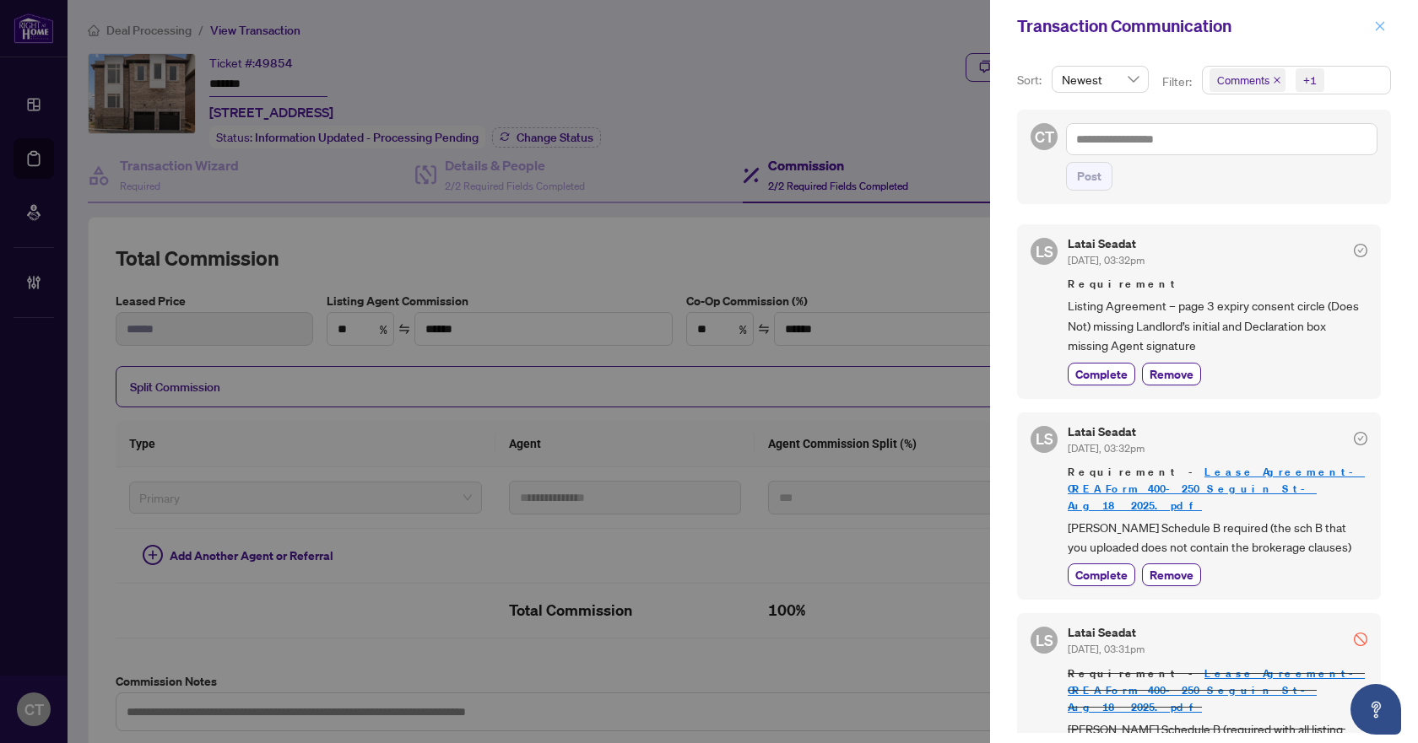
click at [1373, 18] on button "button" at bounding box center [1380, 26] width 22 height 20
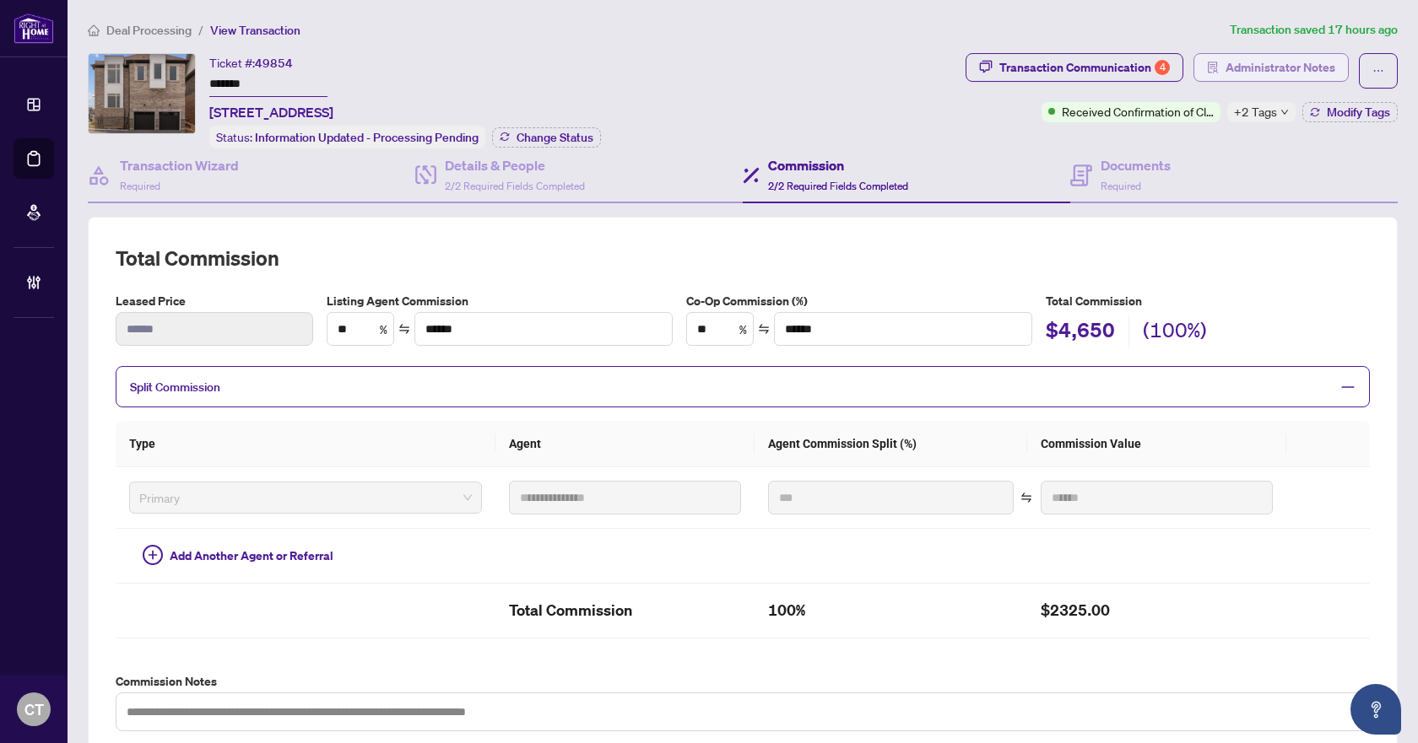
click at [1252, 71] on span "Administrator Notes" at bounding box center [1280, 67] width 110 height 27
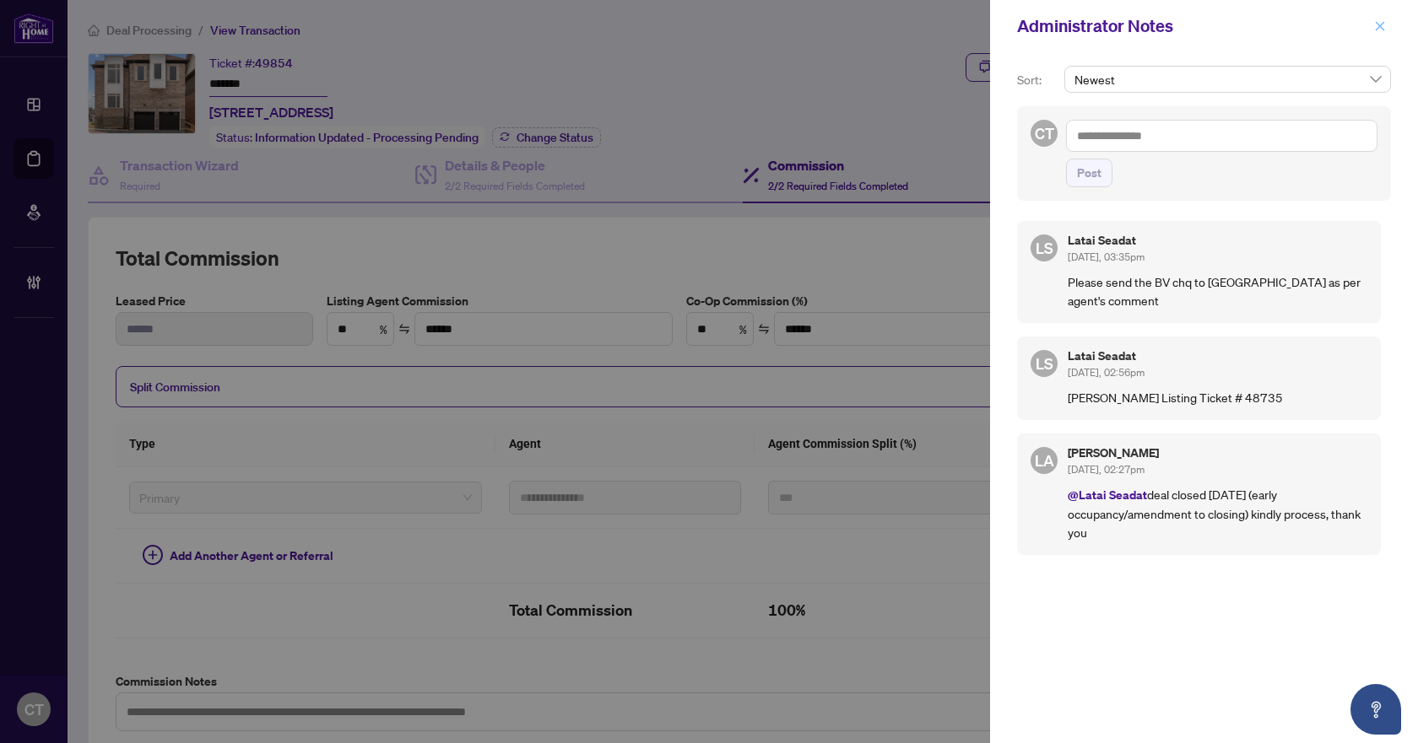
click at [1380, 26] on icon "close" at bounding box center [1379, 25] width 9 height 9
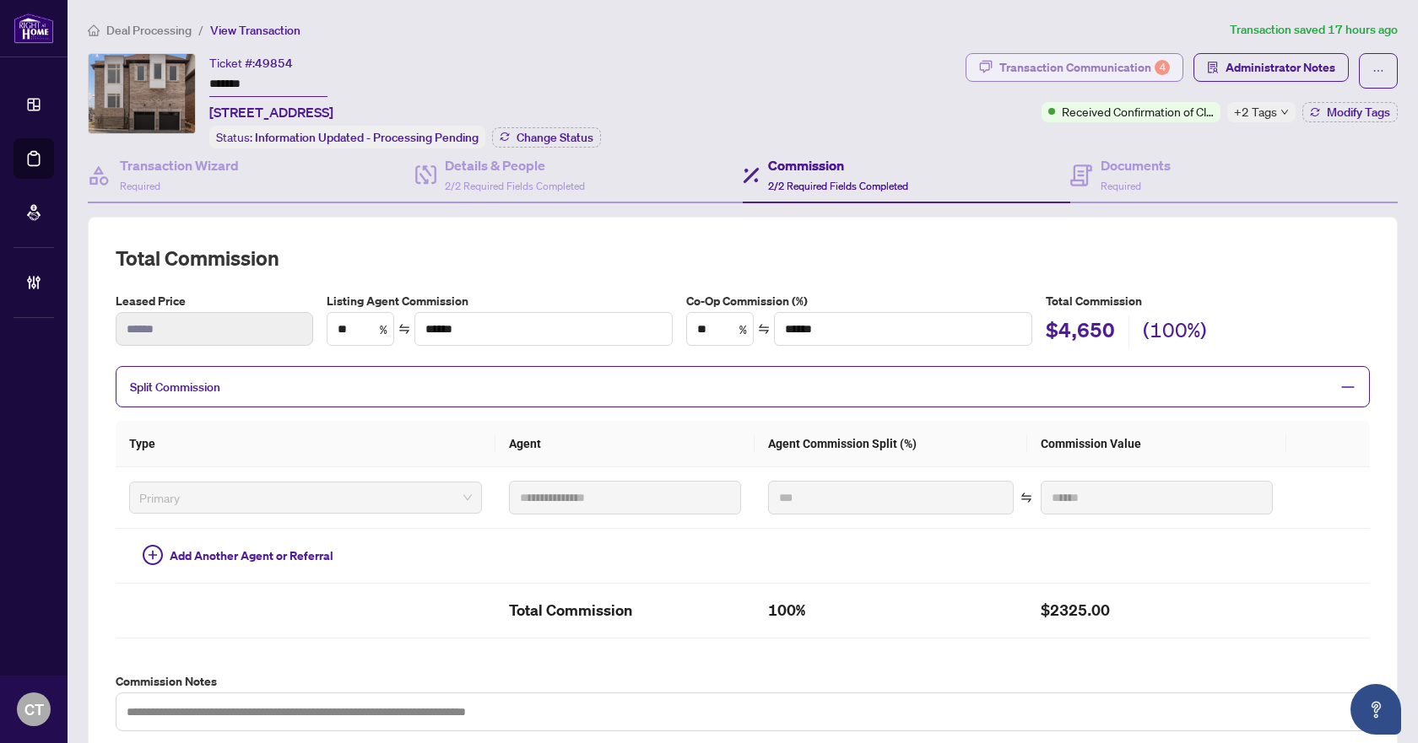
click at [1142, 61] on div "Transaction Communication 4" at bounding box center [1084, 67] width 170 height 27
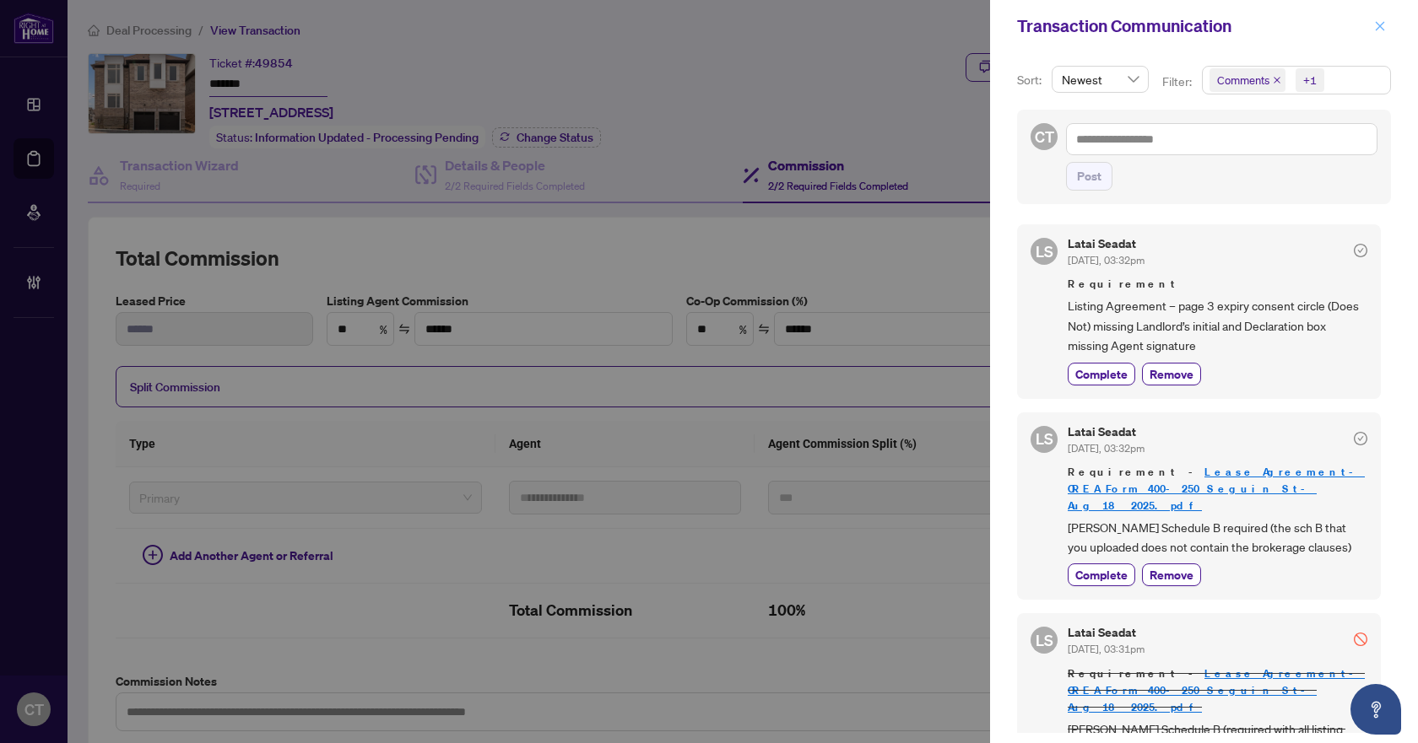
click at [1380, 25] on icon "close" at bounding box center [1380, 26] width 12 height 12
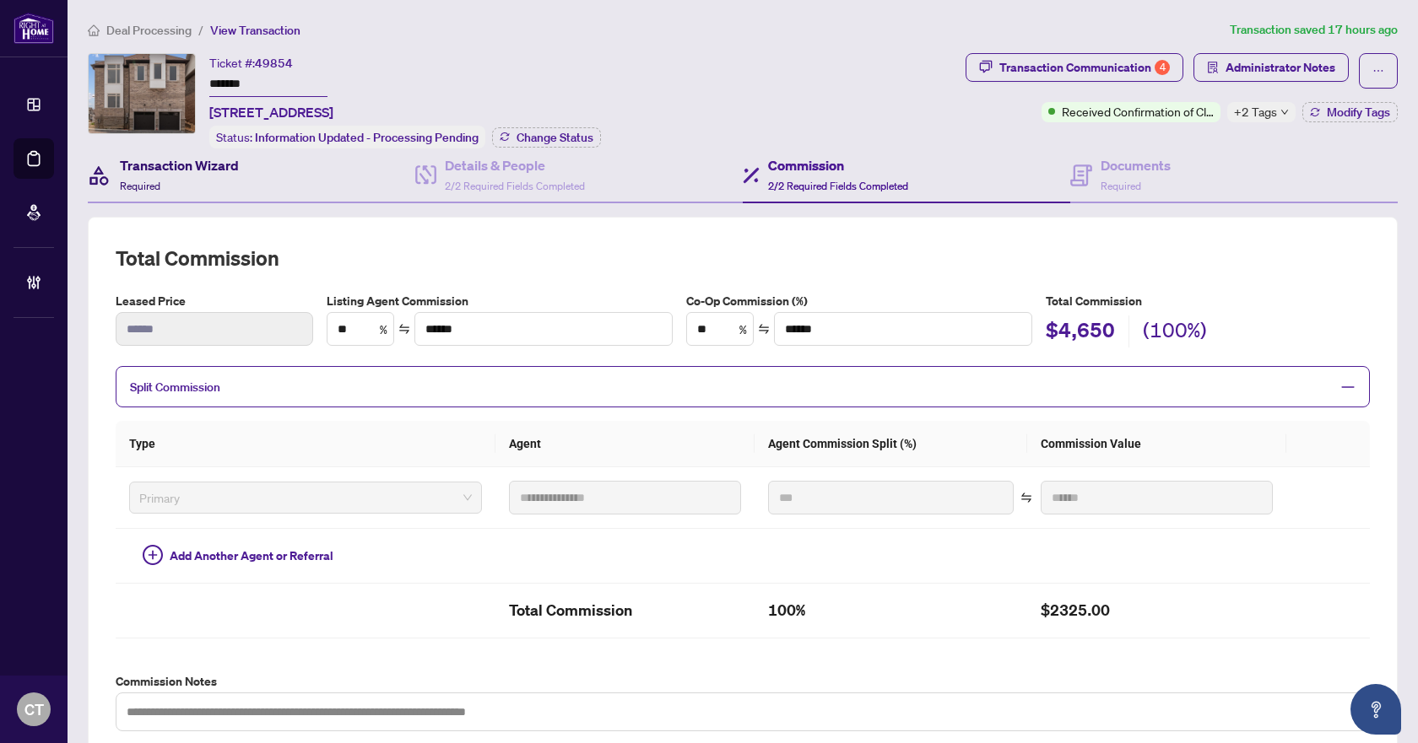
click at [229, 179] on div "Transaction Wizard Required" at bounding box center [179, 175] width 119 height 40
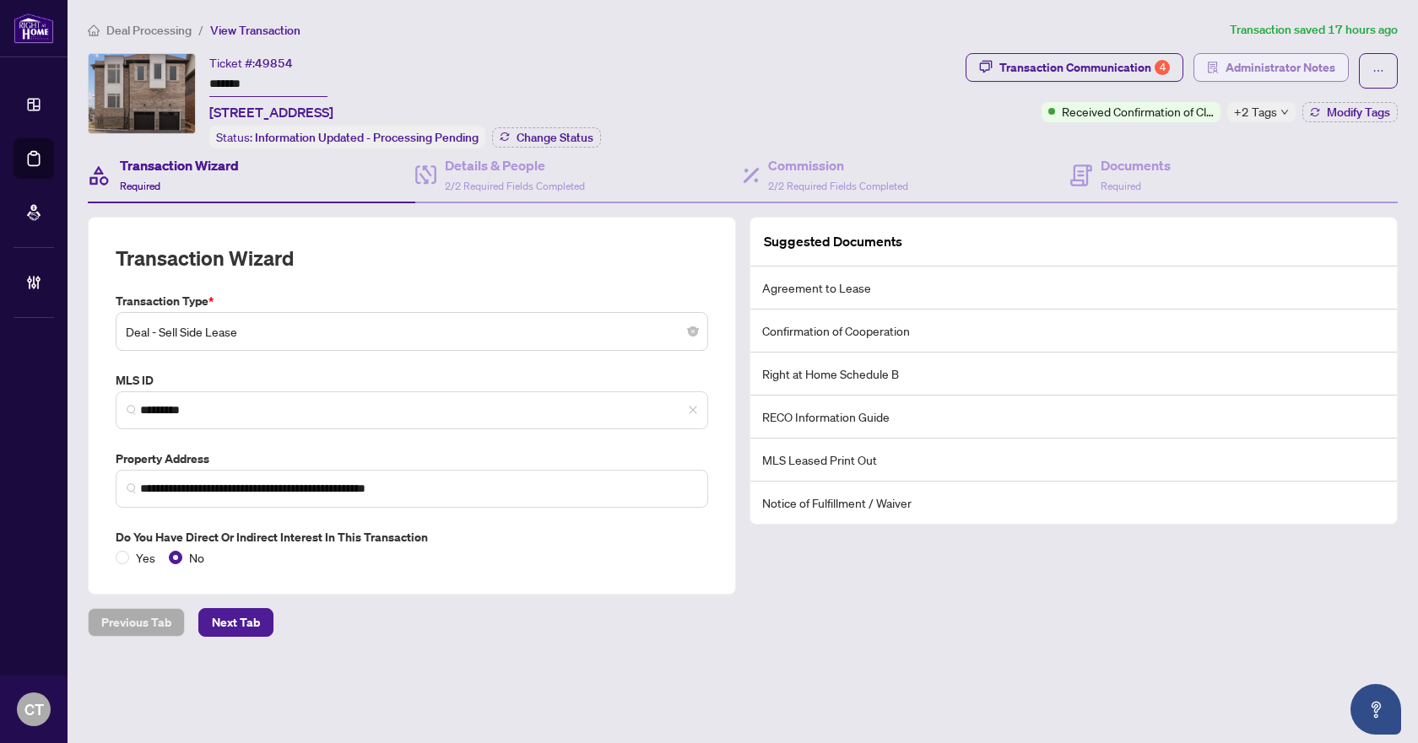
click at [1214, 70] on icon "solution" at bounding box center [1212, 68] width 10 height 12
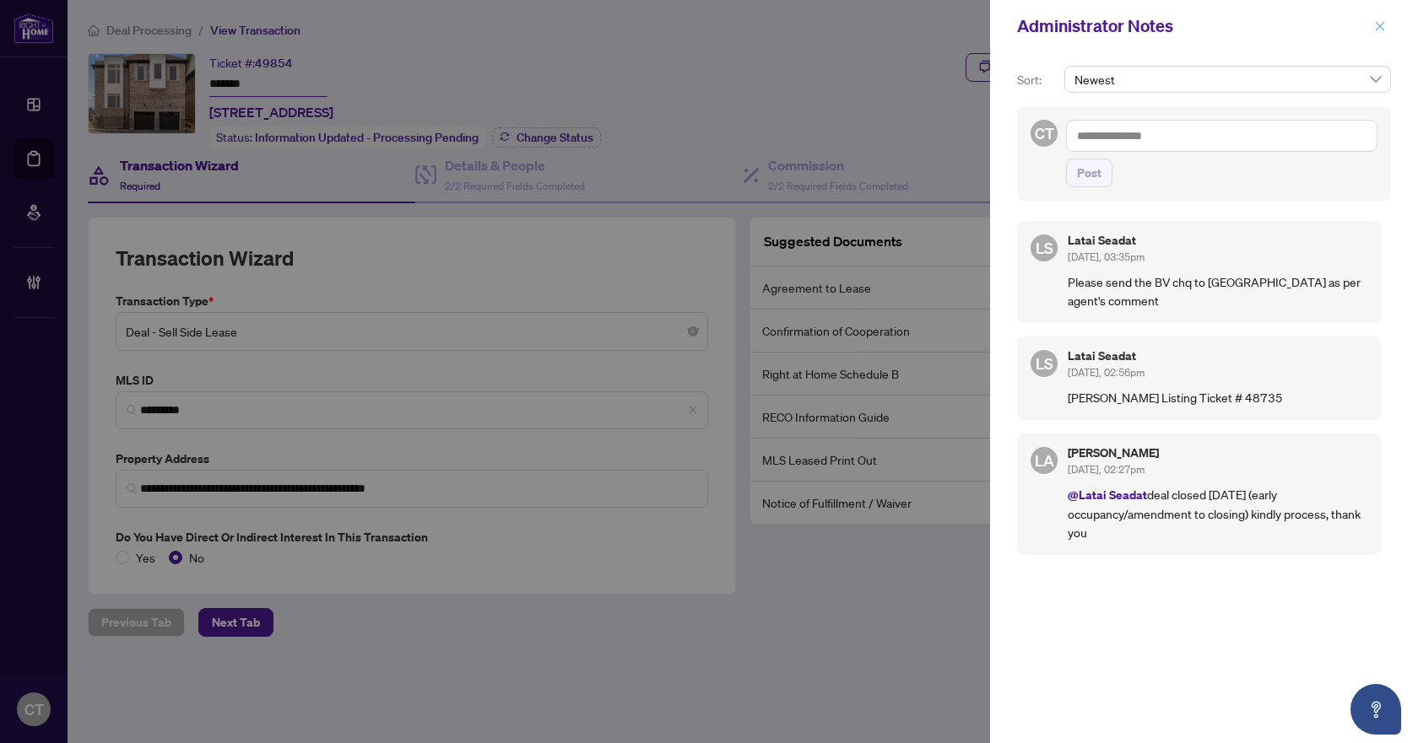
click at [1377, 24] on icon "close" at bounding box center [1379, 25] width 9 height 9
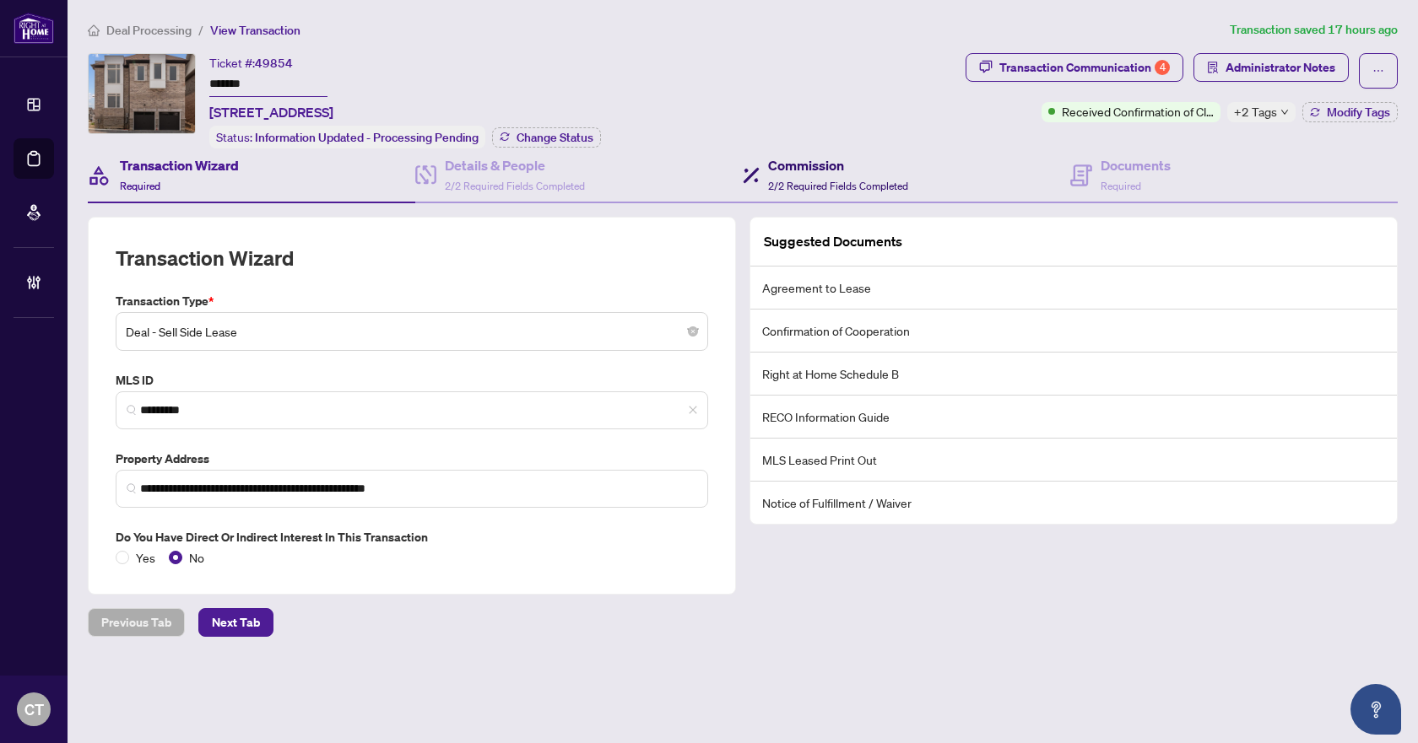
click at [839, 180] on span "2/2 Required Fields Completed" at bounding box center [838, 186] width 140 height 13
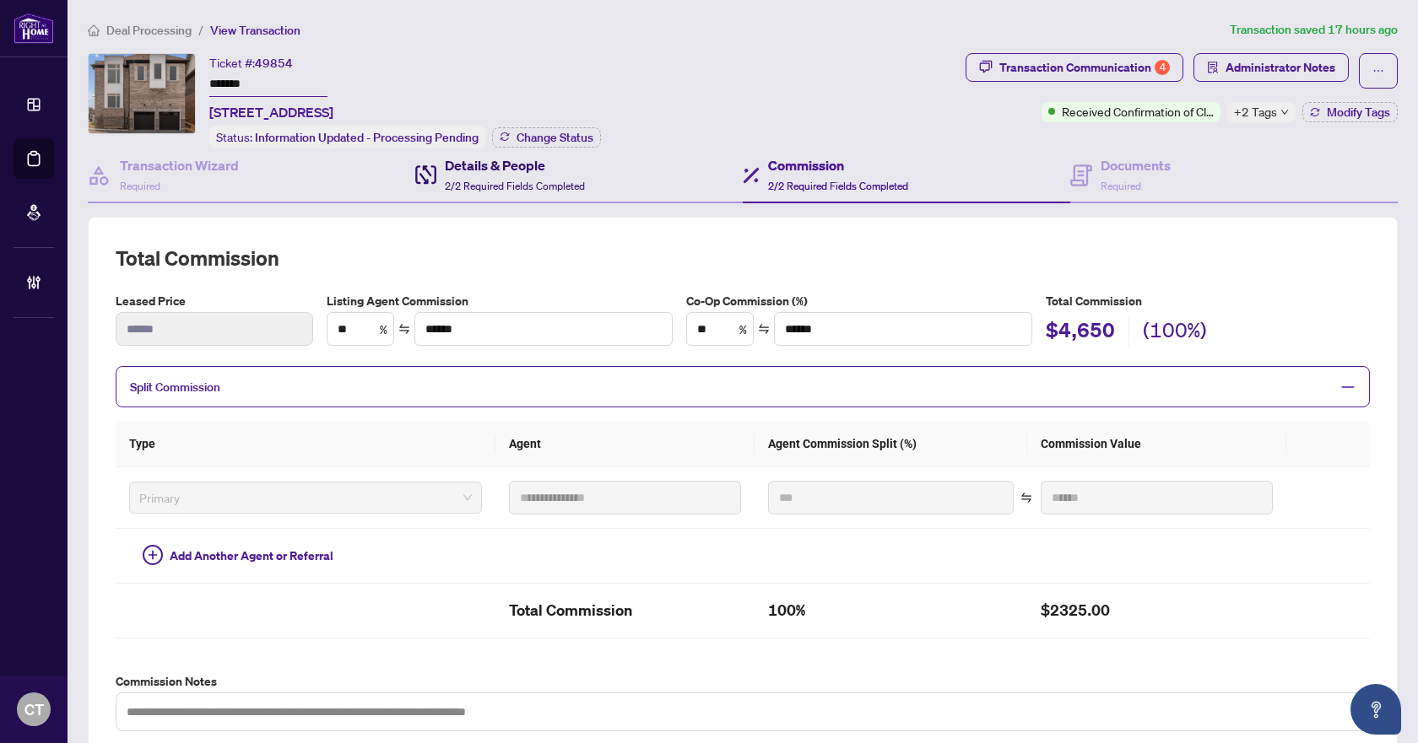
click at [577, 180] on span "2/2 Required Fields Completed" at bounding box center [515, 186] width 140 height 13
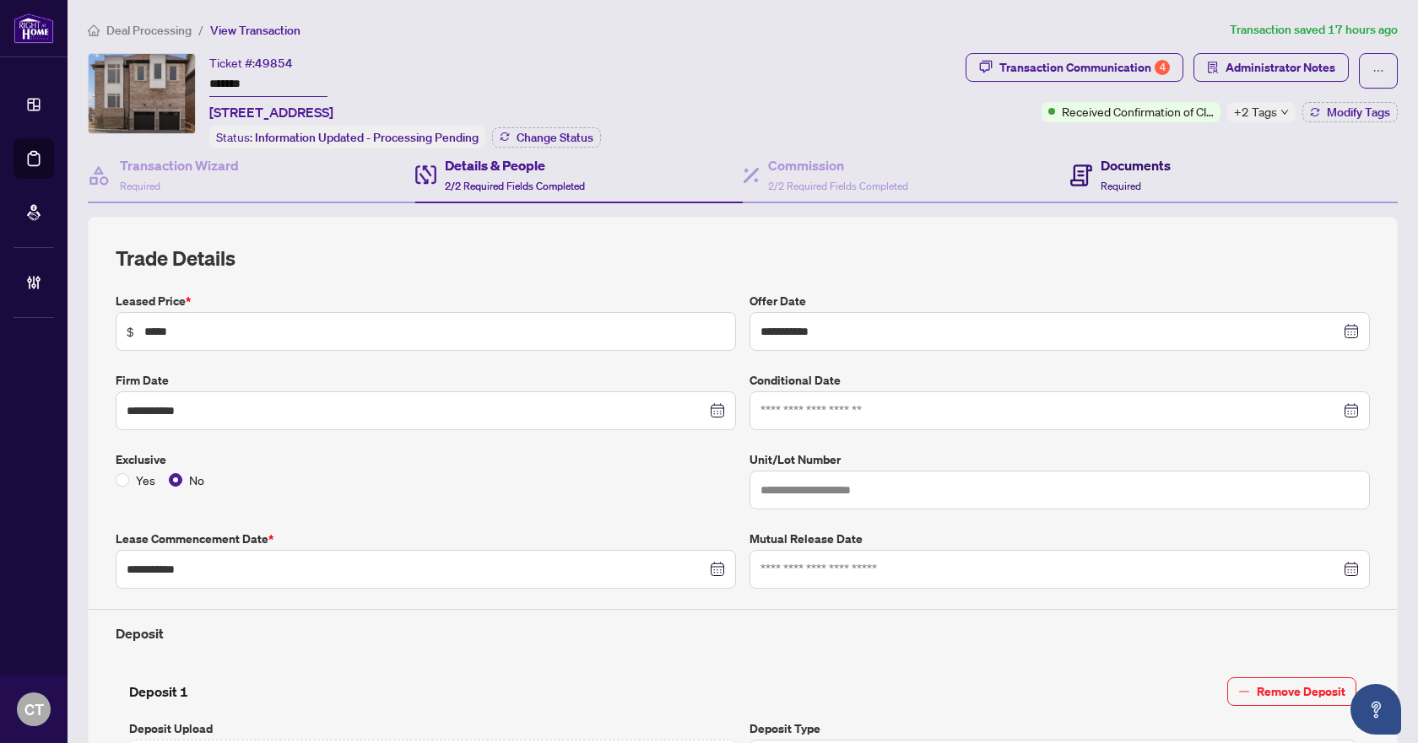
click at [1117, 170] on h4 "Documents" at bounding box center [1135, 165] width 70 height 20
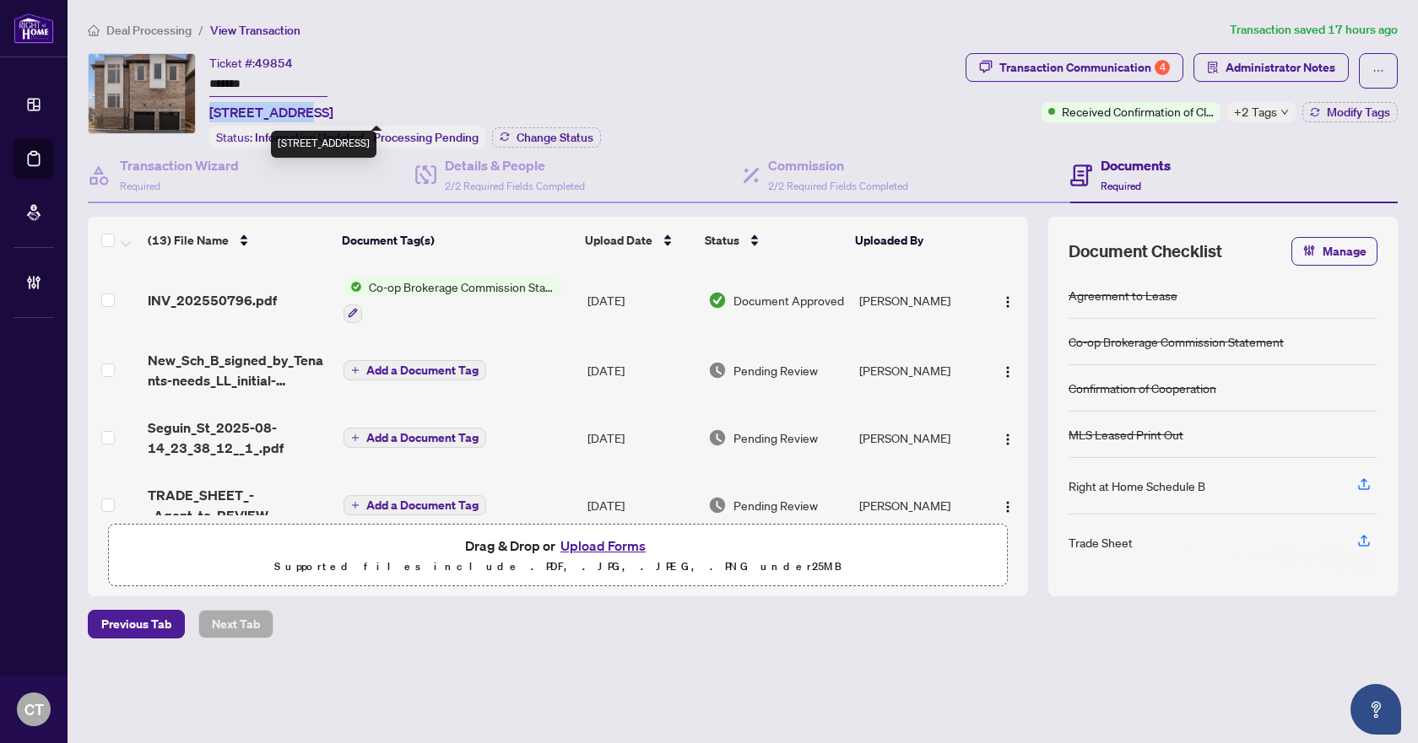
drag, startPoint x: 208, startPoint y: 111, endPoint x: 294, endPoint y: 111, distance: 85.2
click at [294, 111] on div "Ticket #: 49854 ******* 250 Seguin St, Richmond Hill, Ontario L4E 1N7, Canada S…" at bounding box center [523, 100] width 871 height 95
copy span "250 Seguin St"
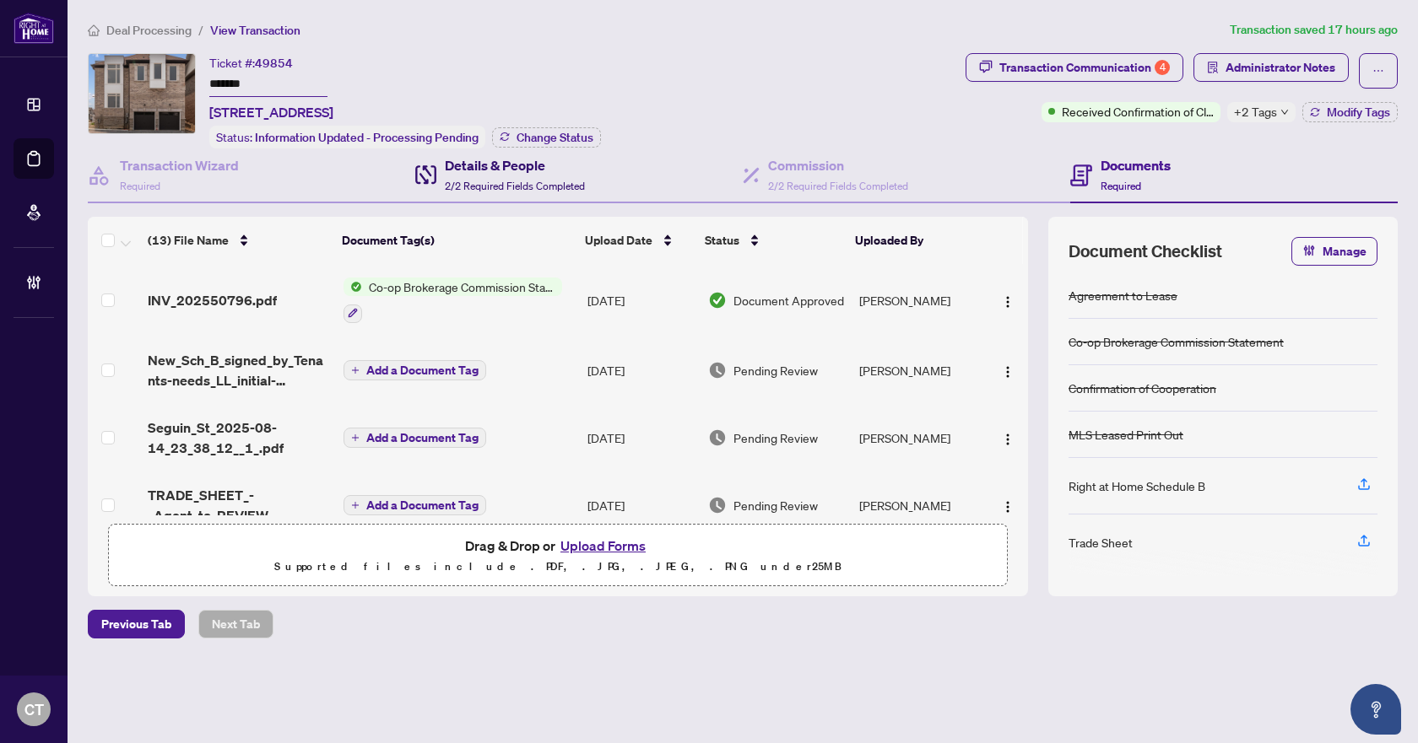
click at [548, 180] on span "2/2 Required Fields Completed" at bounding box center [515, 186] width 140 height 13
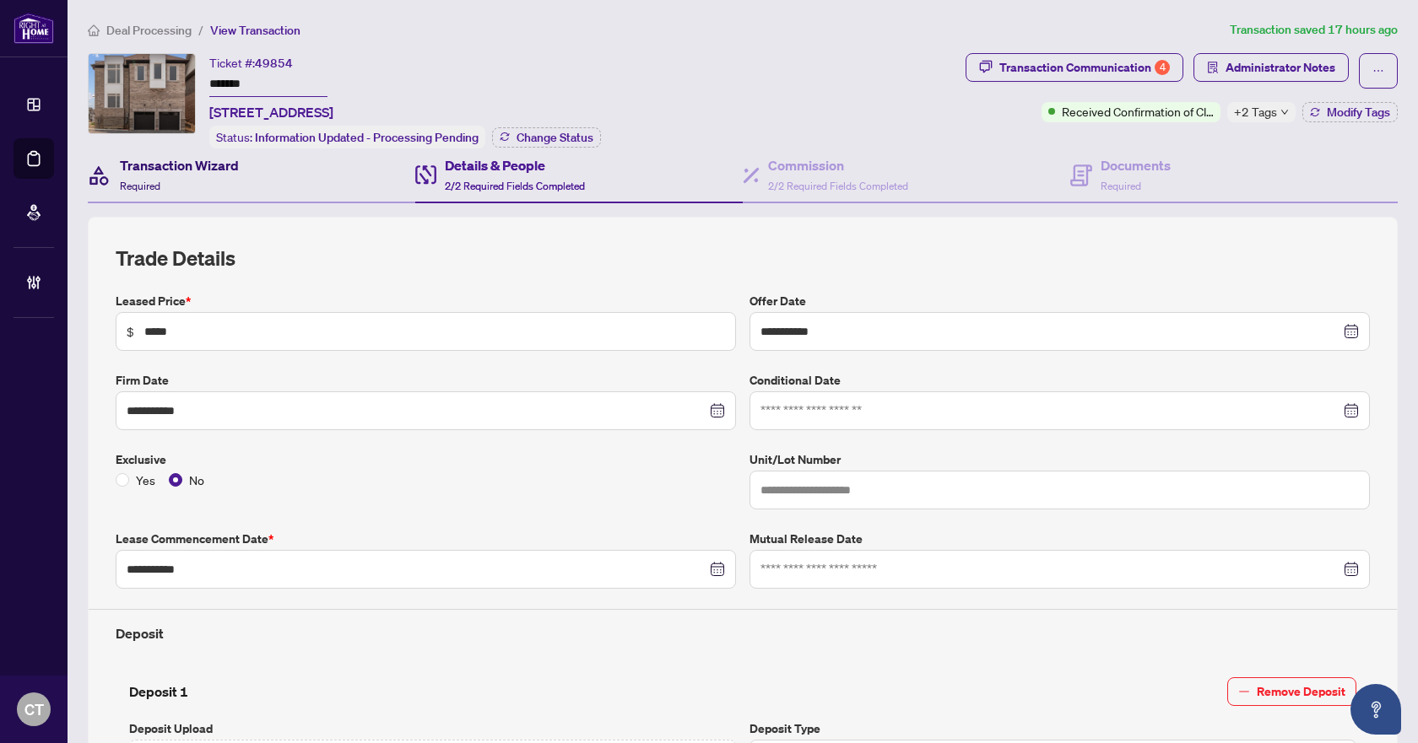
click at [238, 162] on h4 "Transaction Wizard" at bounding box center [179, 165] width 119 height 20
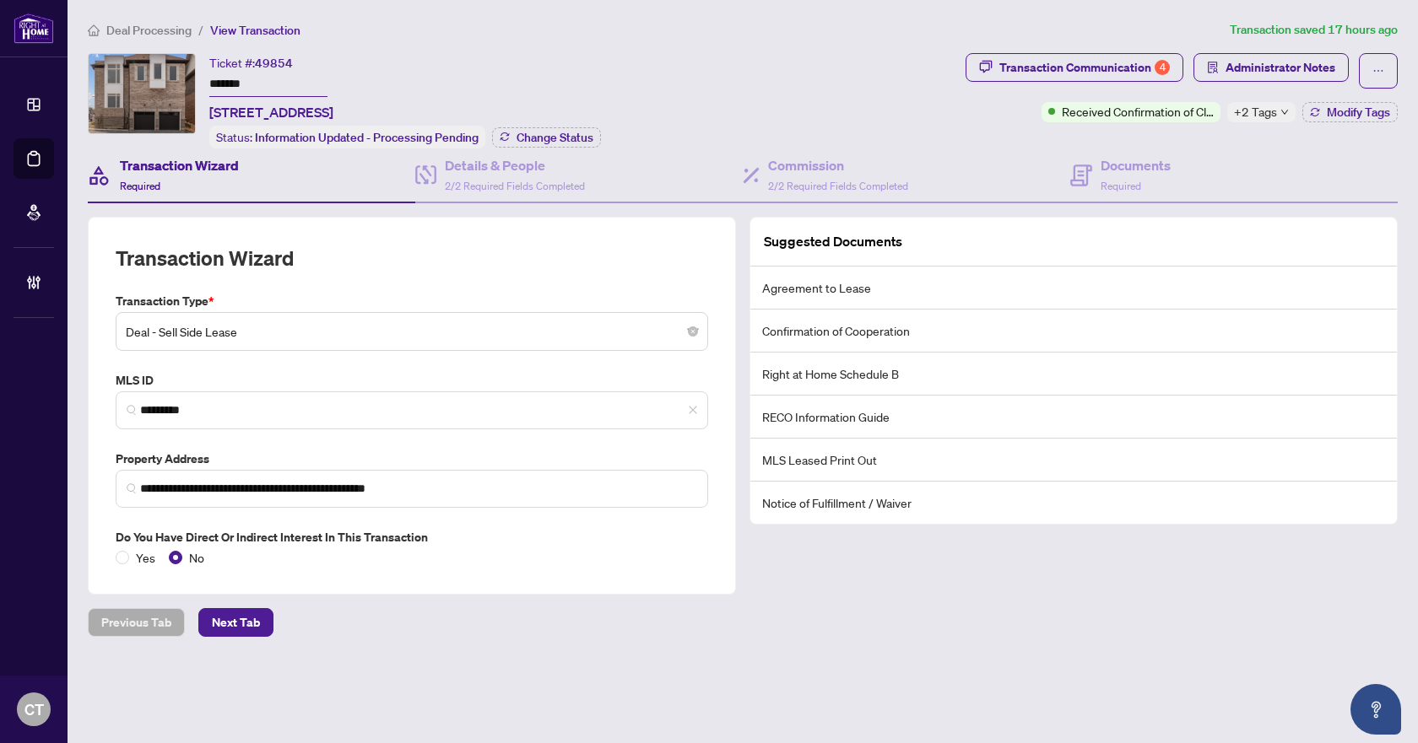
click at [708, 95] on div "Ticket #: 49854 ******* 250 Seguin St, Richmond Hill, Ontario L4E 1N7, Canada S…" at bounding box center [523, 100] width 871 height 95
click at [168, 35] on span "Deal Processing" at bounding box center [148, 30] width 85 height 15
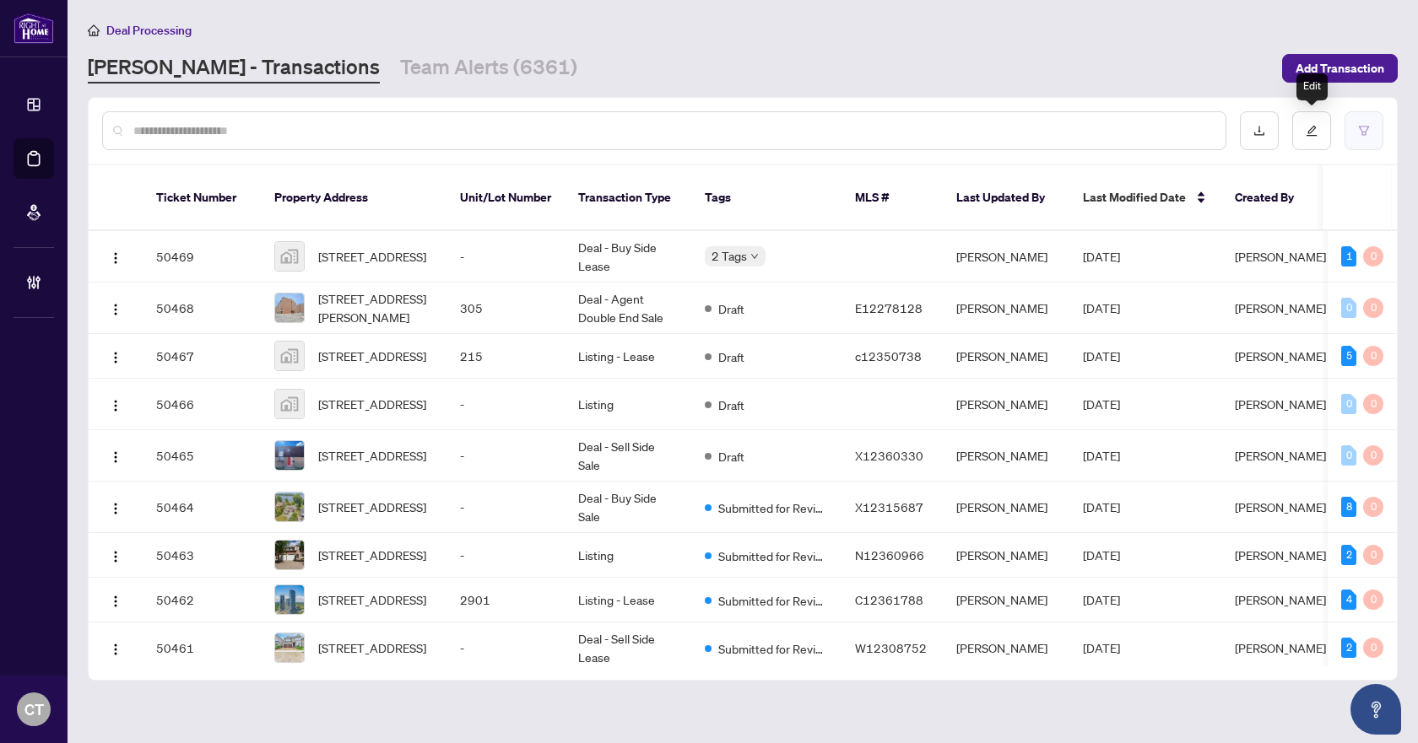
click at [1357, 141] on button "button" at bounding box center [1363, 130] width 39 height 39
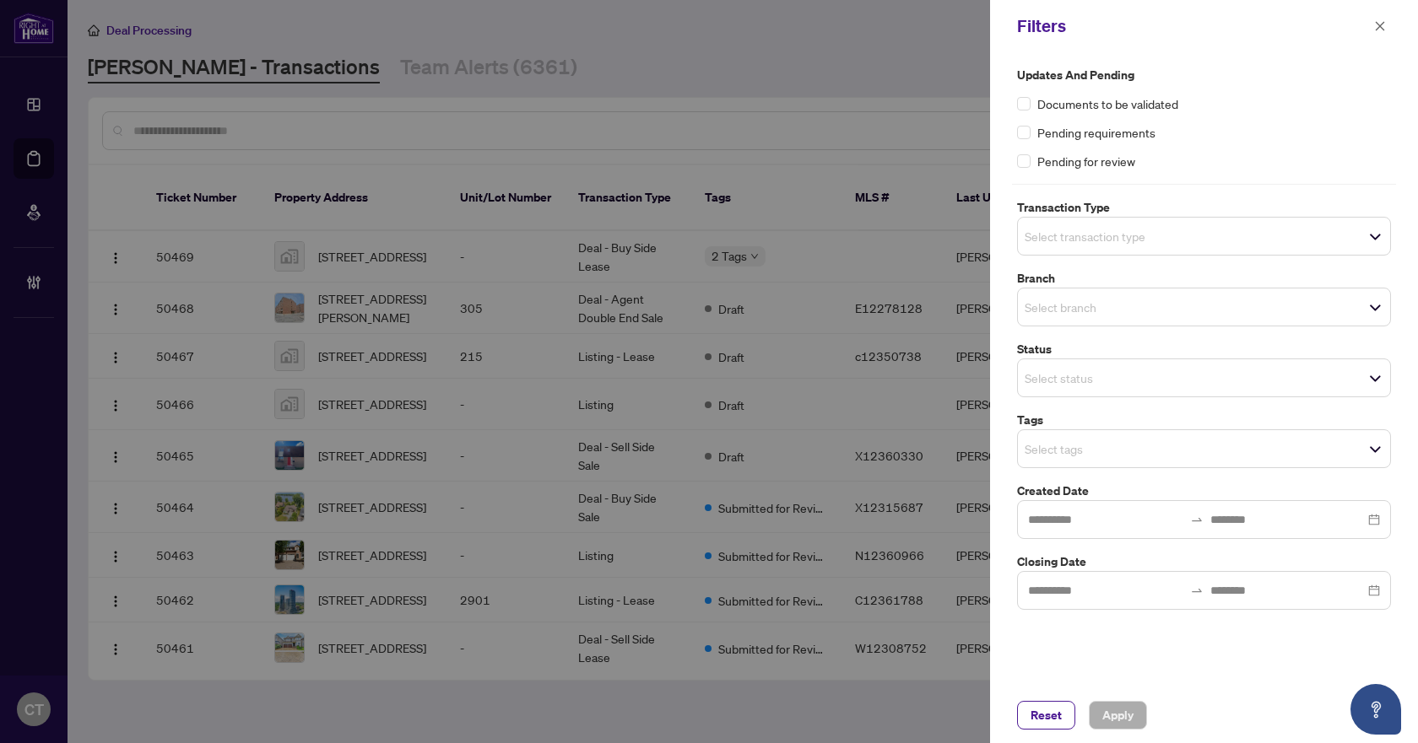
click at [1078, 232] on input "search" at bounding box center [1083, 236] width 118 height 20
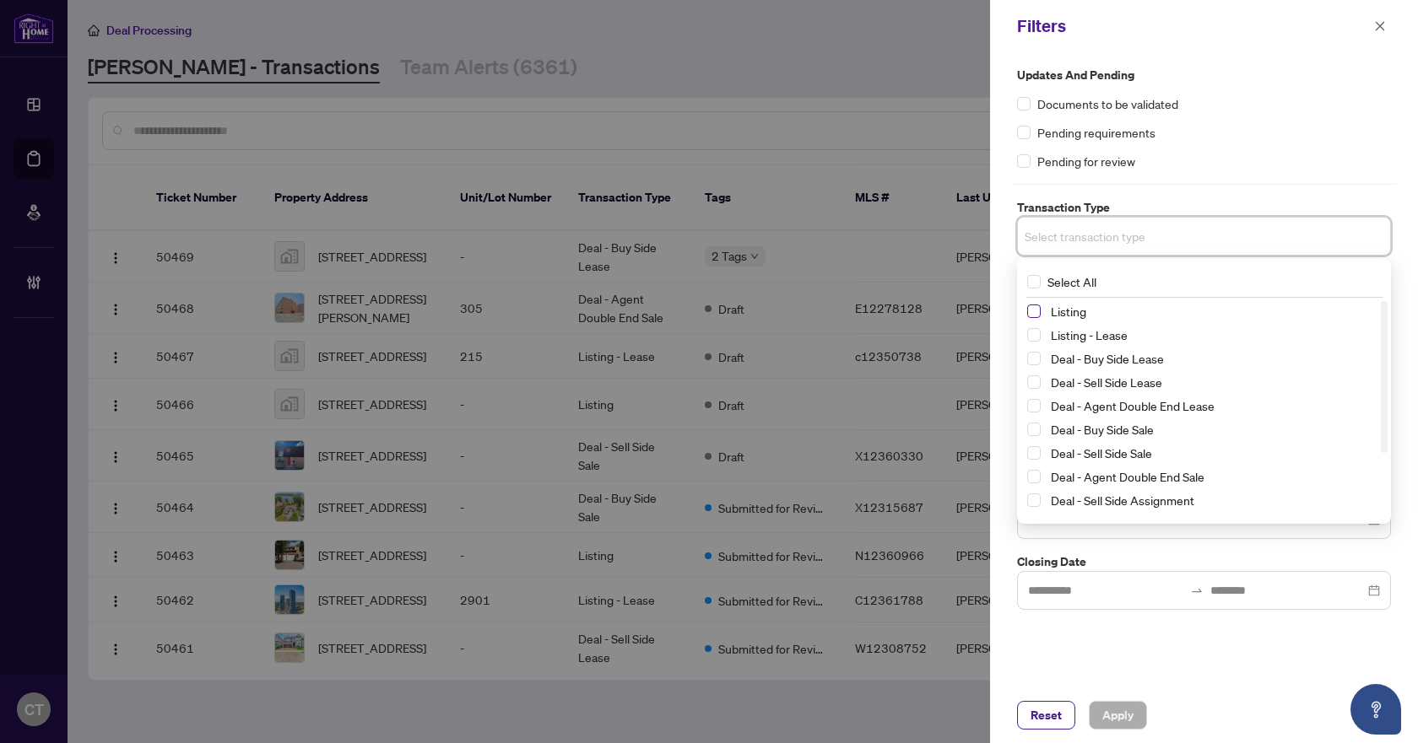
click at [1033, 316] on span "Select Listing" at bounding box center [1034, 312] width 14 height 14
click at [1034, 337] on span "Select Listing - Lease" at bounding box center [1034, 339] width 14 height 14
click at [1007, 320] on div "Updates and Pending Documents to be validated Pending requirements Pending for …" at bounding box center [1204, 369] width 428 height 635
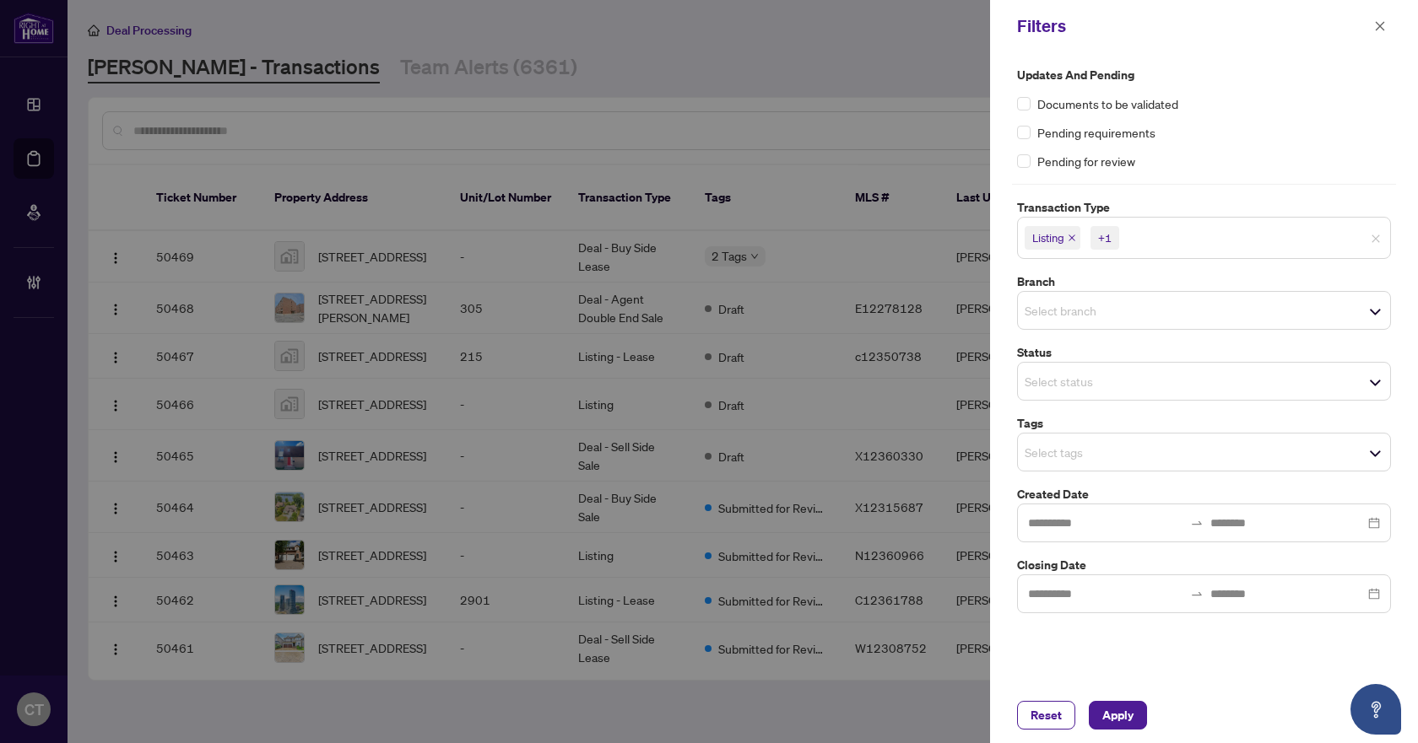
click at [1106, 311] on input "search" at bounding box center [1083, 310] width 118 height 20
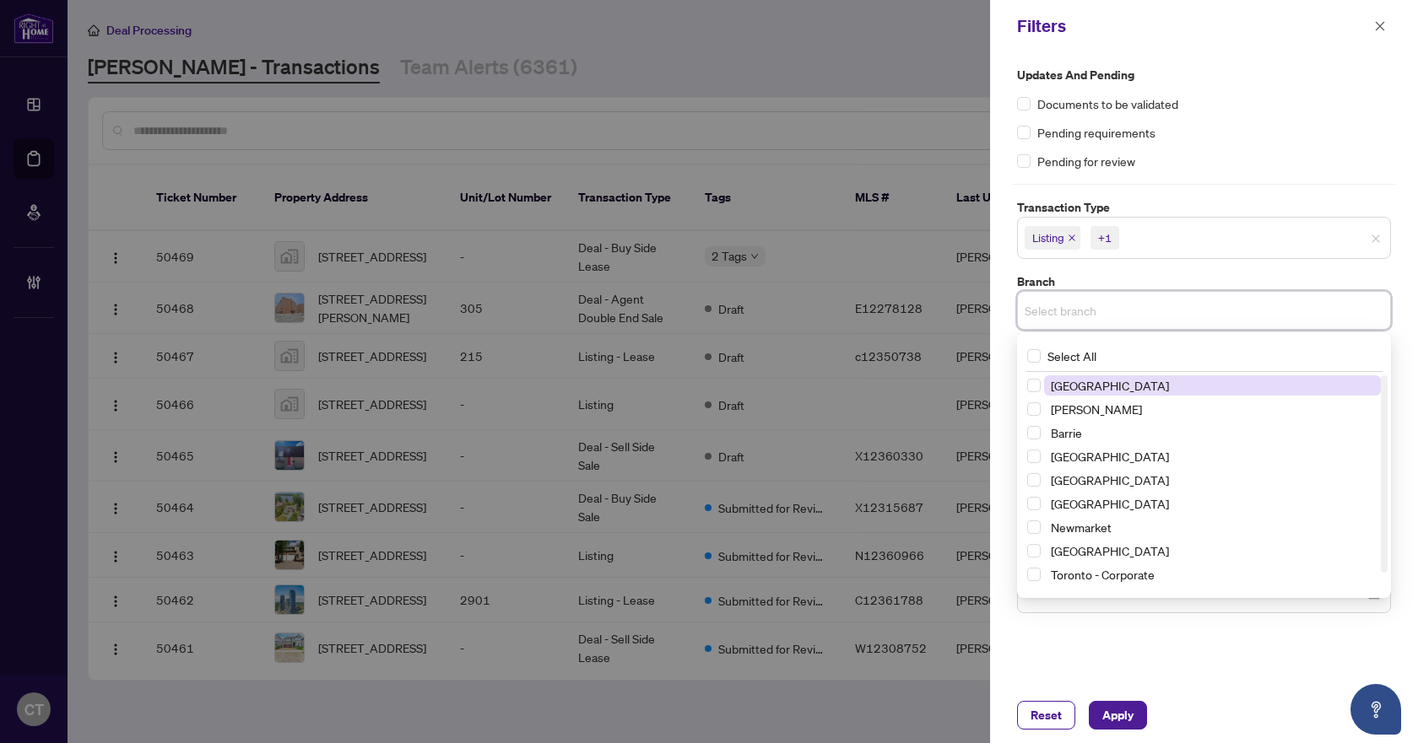
click at [1111, 375] on span "[GEOGRAPHIC_DATA]" at bounding box center [1212, 385] width 337 height 20
click at [1121, 278] on label "Branch" at bounding box center [1204, 282] width 374 height 19
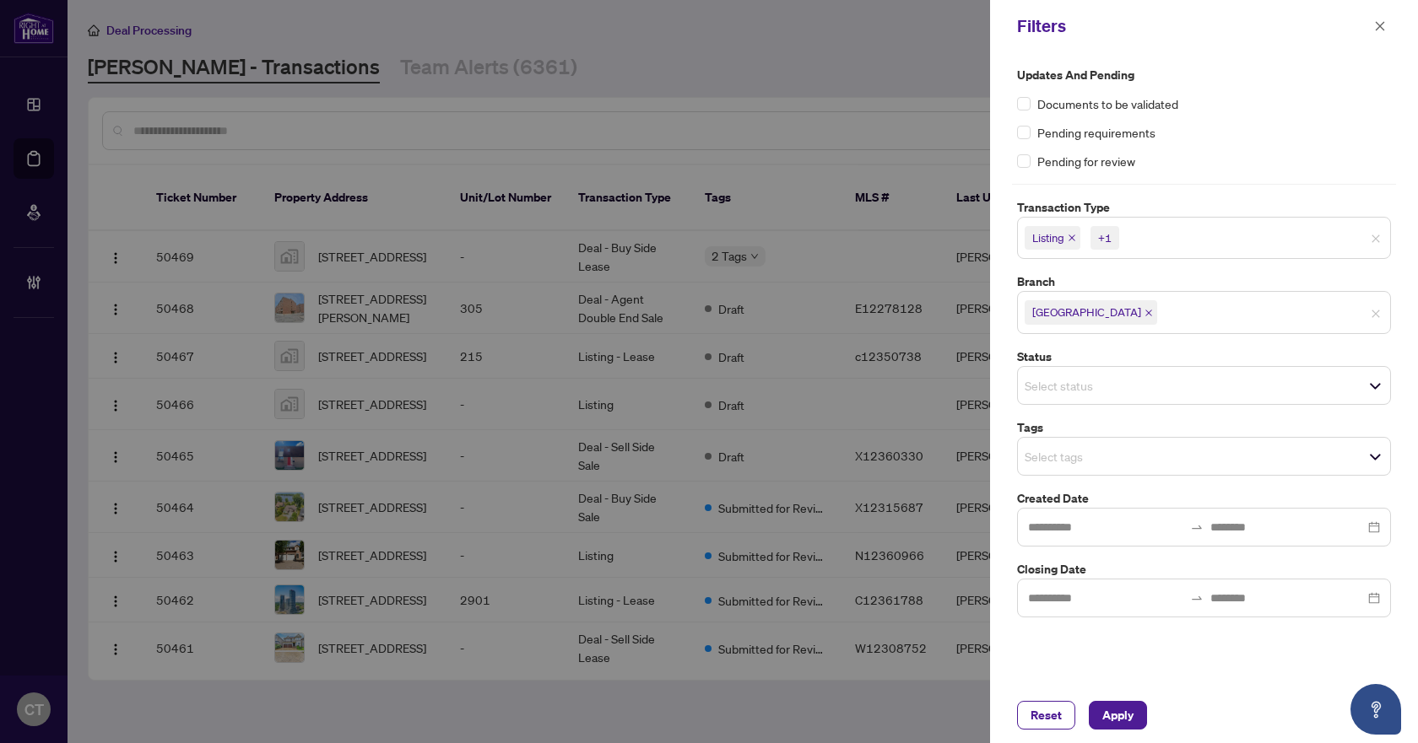
click at [1071, 448] on input "search" at bounding box center [1083, 456] width 118 height 20
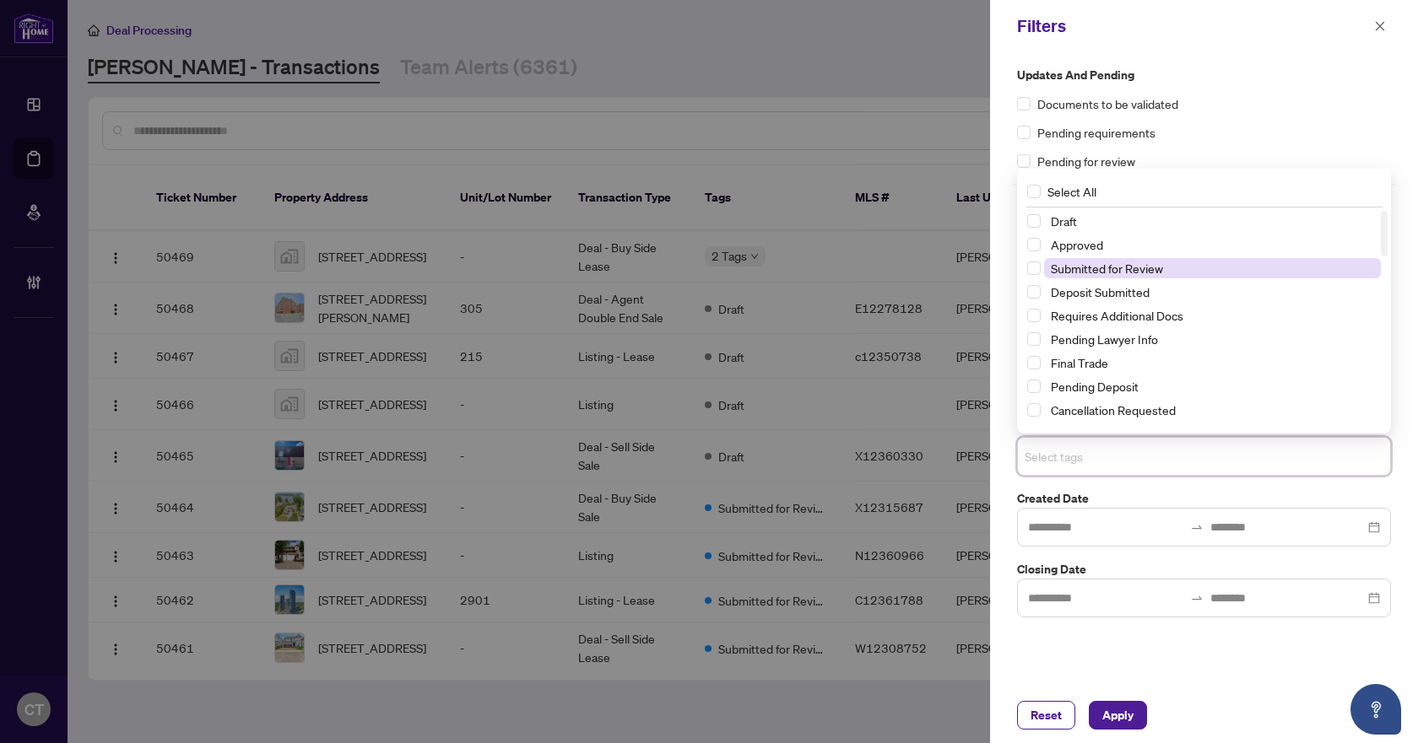
click at [1113, 262] on span "Submitted for Review" at bounding box center [1107, 268] width 112 height 15
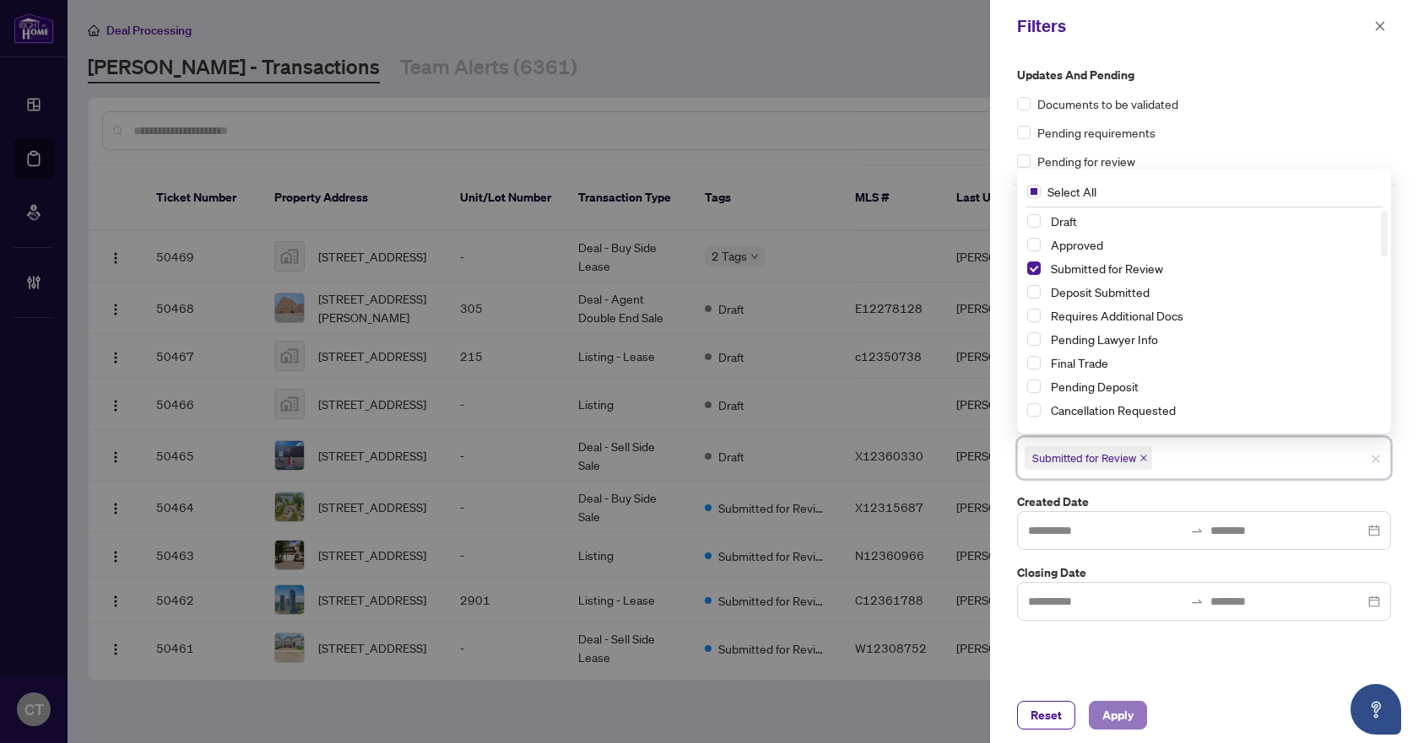
click at [1109, 703] on span "Apply" at bounding box center [1117, 715] width 31 height 27
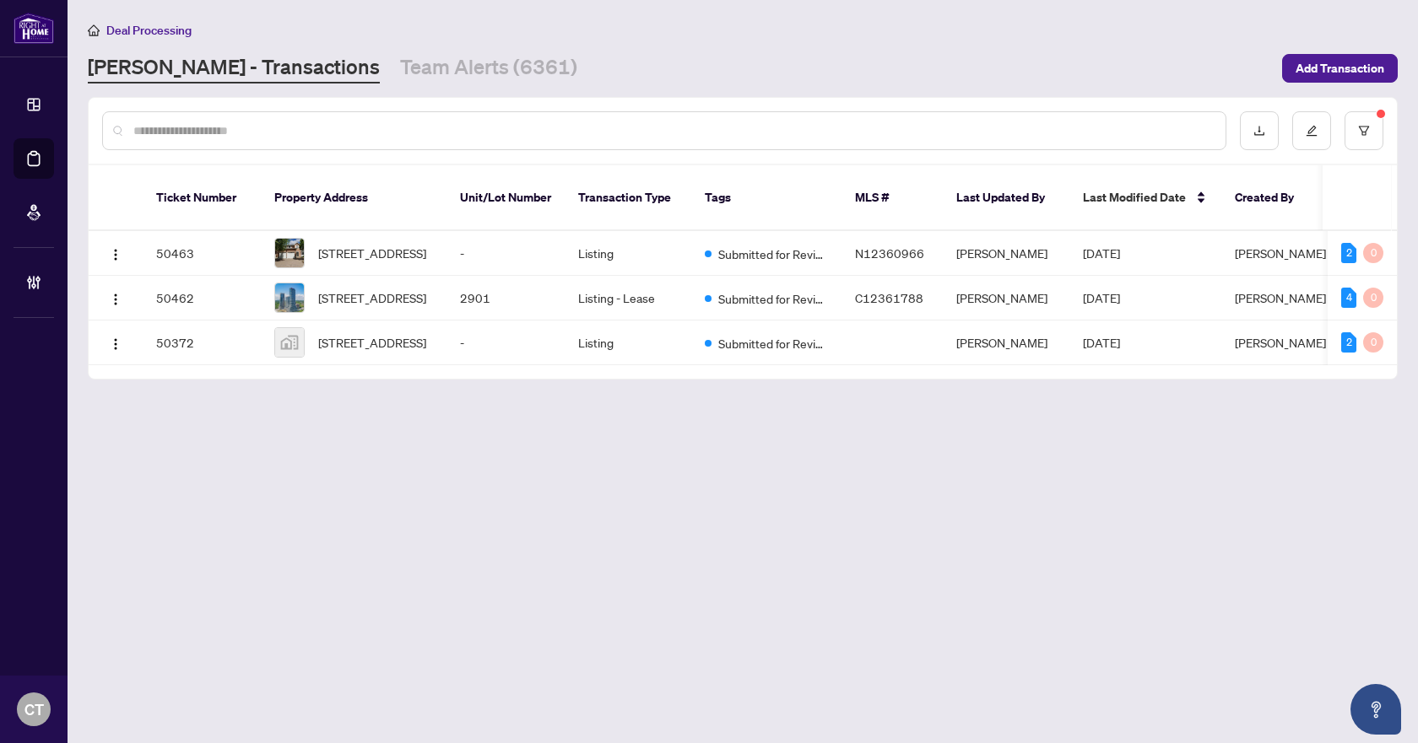
click at [730, 521] on main "Deal Processing RAHR - Transactions Team Alerts (6361) Add Transaction Ticket N…" at bounding box center [743, 371] width 1350 height 743
click at [426, 294] on span "2901-30 Inn On The Park Dr, Toronto, Ontario M3C 0P7, Canada" at bounding box center [372, 298] width 108 height 19
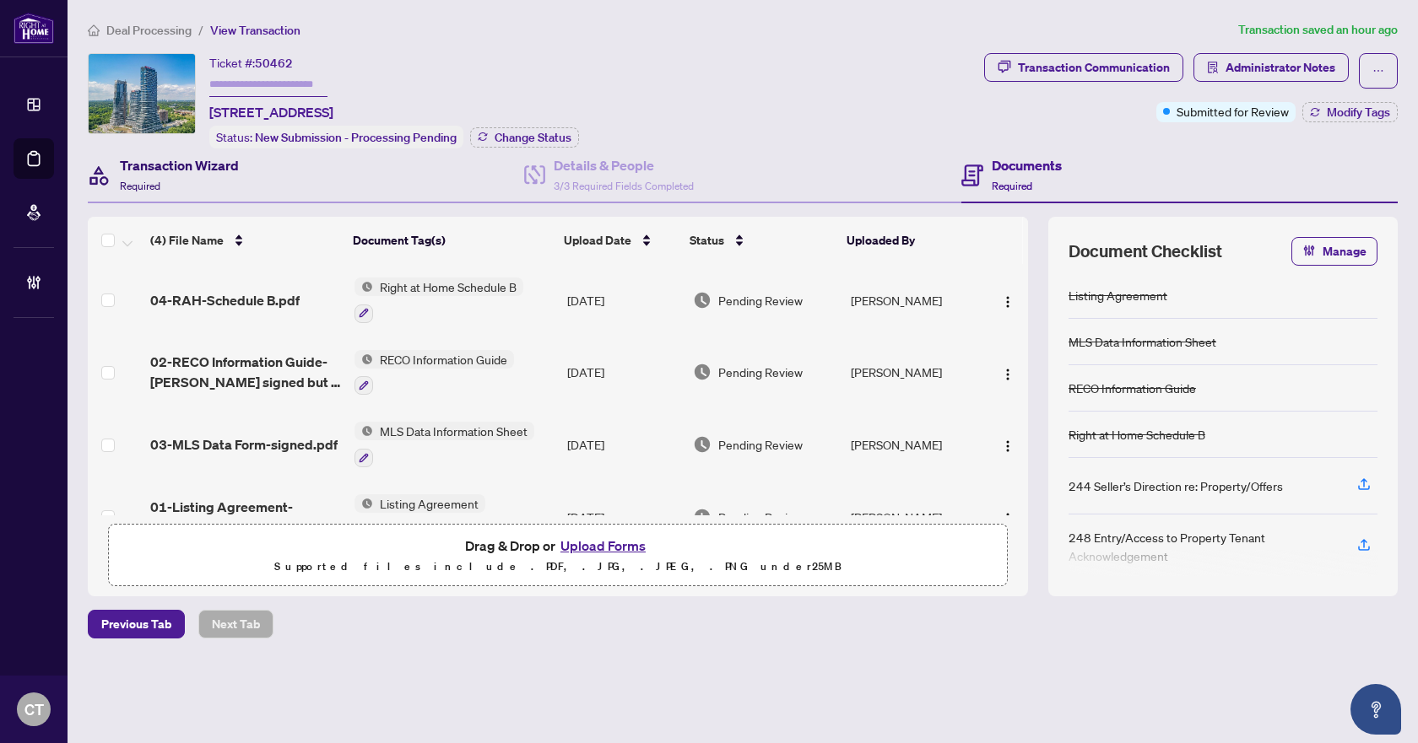
drag, startPoint x: 178, startPoint y: 179, endPoint x: 117, endPoint y: 179, distance: 60.8
click at [178, 179] on div "Transaction Wizard Required" at bounding box center [179, 175] width 119 height 40
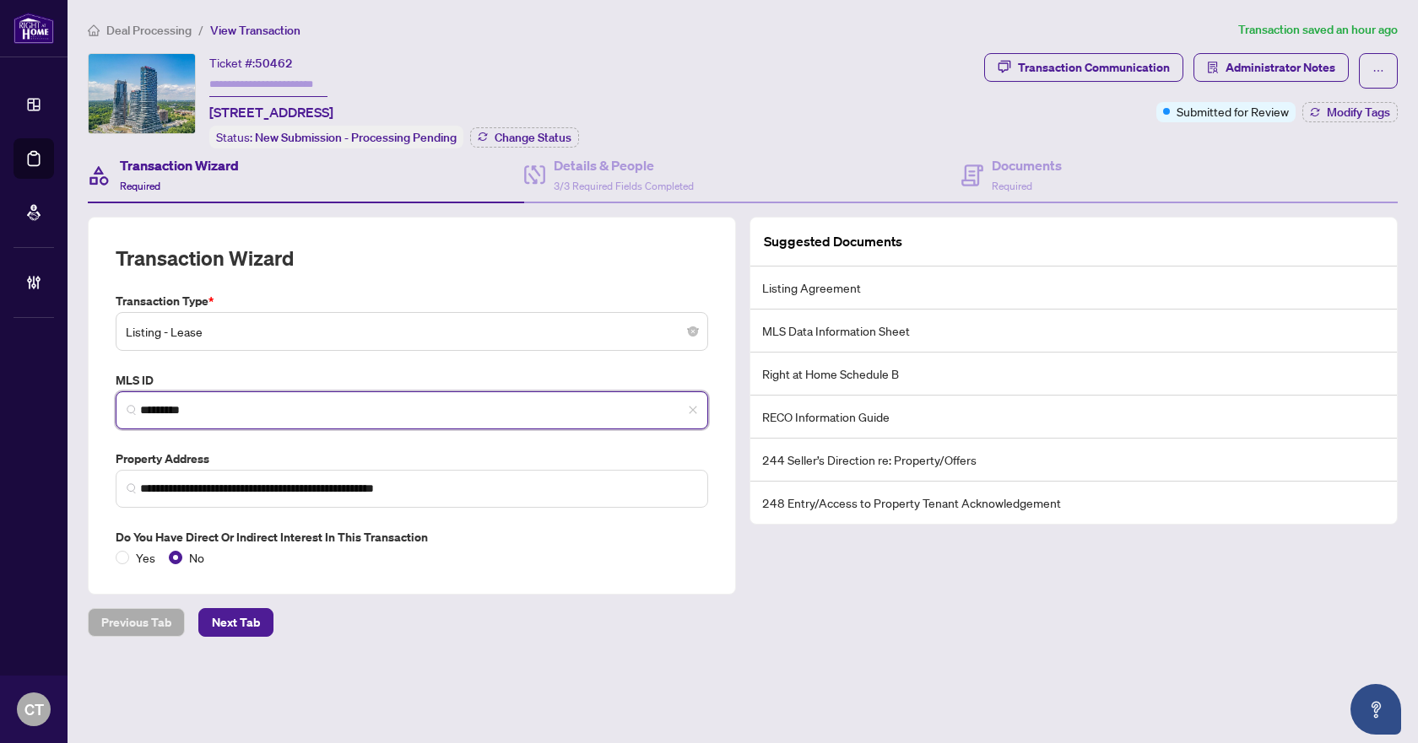
drag, startPoint x: 259, startPoint y: 404, endPoint x: 105, endPoint y: 413, distance: 153.8
click at [105, 413] on div "**********" at bounding box center [412, 406] width 648 height 378
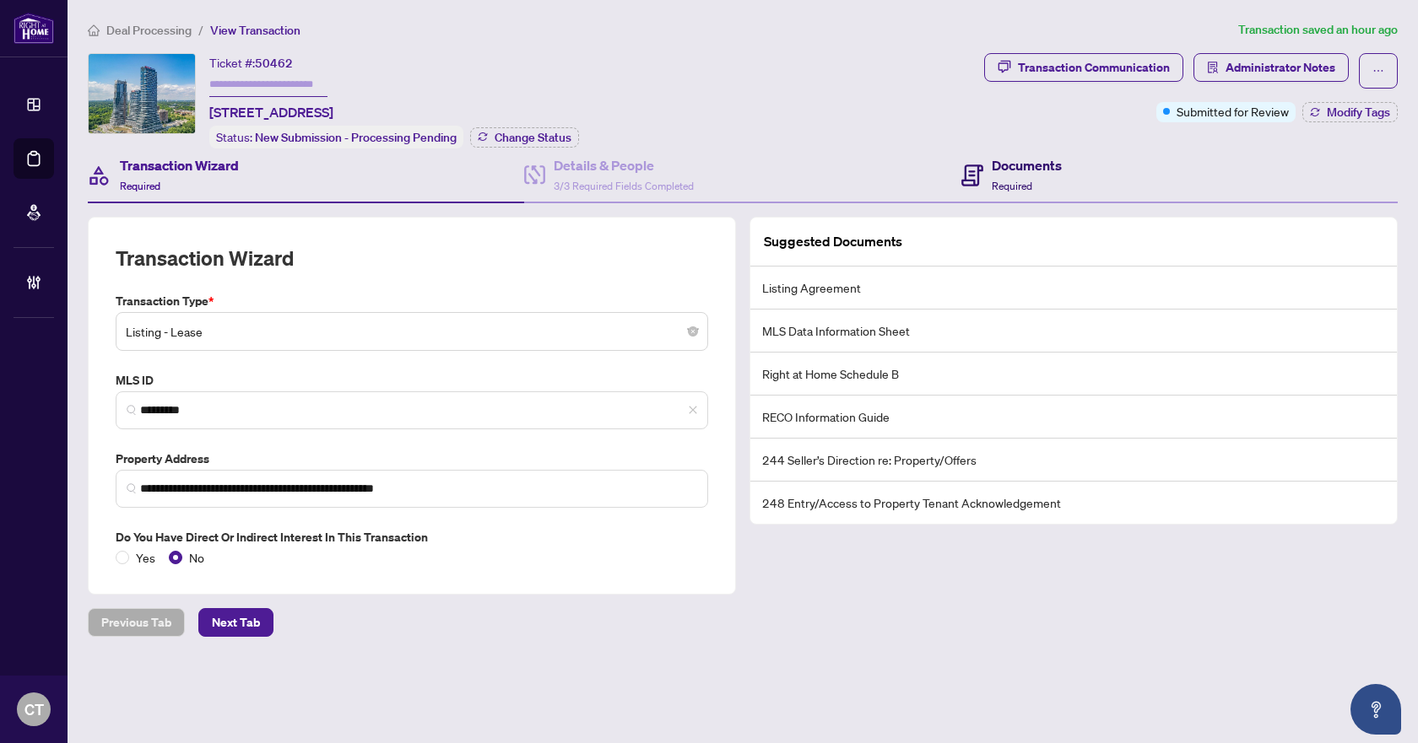
click at [1061, 163] on h4 "Documents" at bounding box center [1026, 165] width 70 height 20
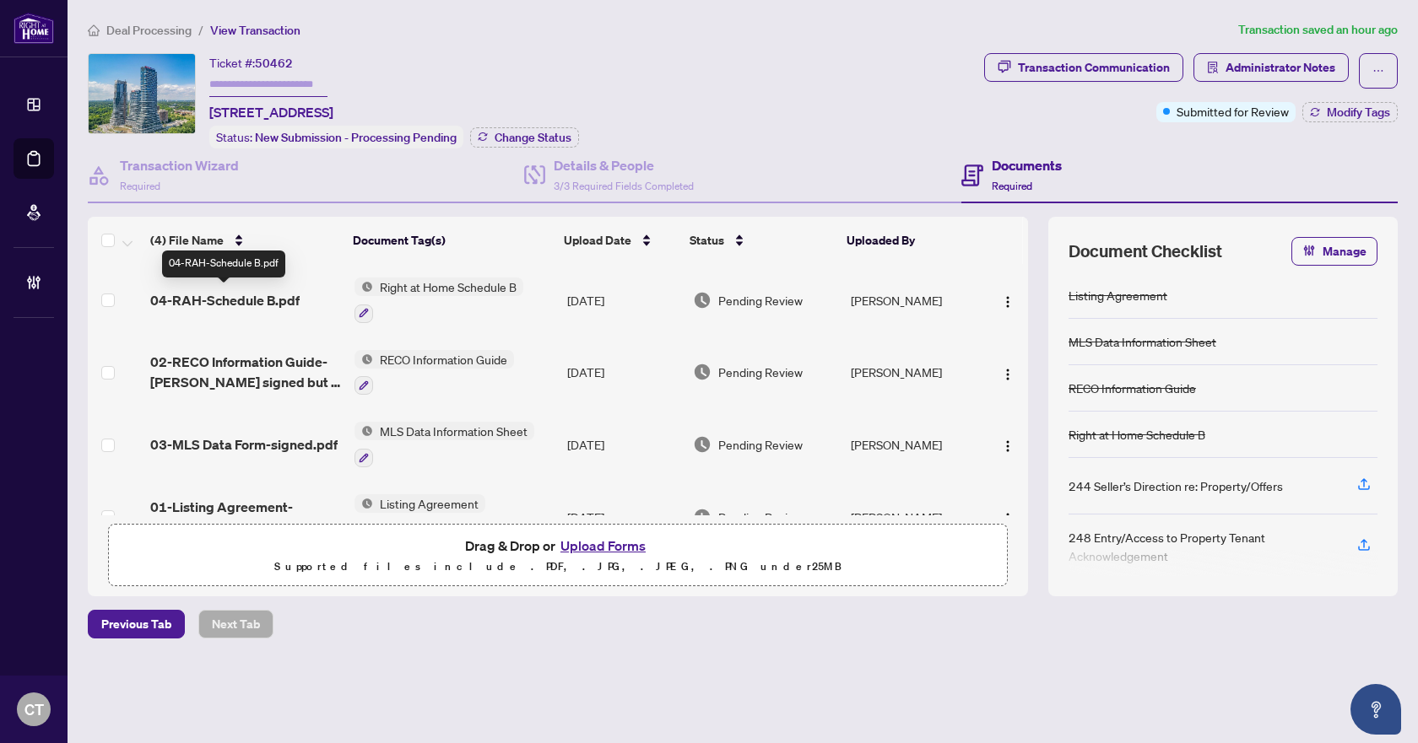
click at [239, 299] on span "04-RAH-Schedule B.pdf" at bounding box center [224, 300] width 149 height 20
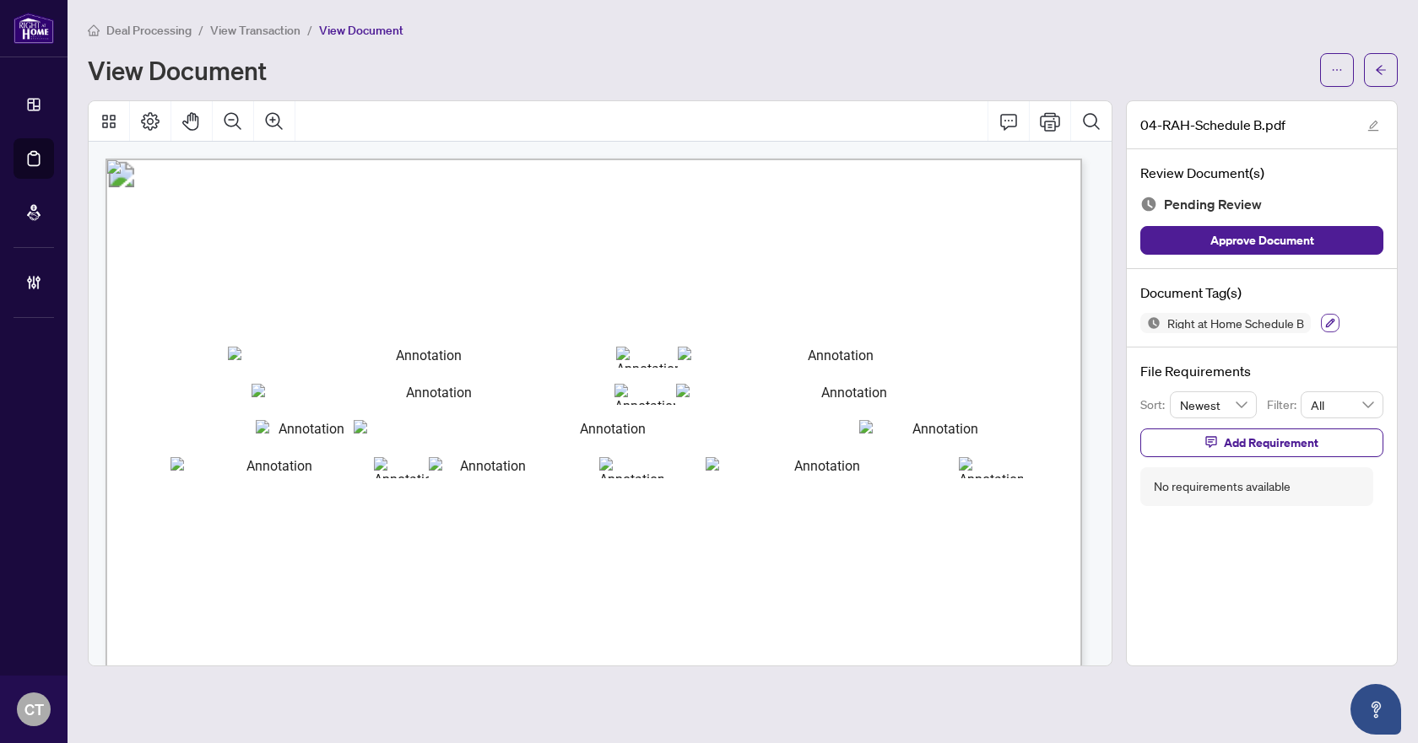
click at [1329, 325] on icon "button" at bounding box center [1330, 323] width 9 height 9
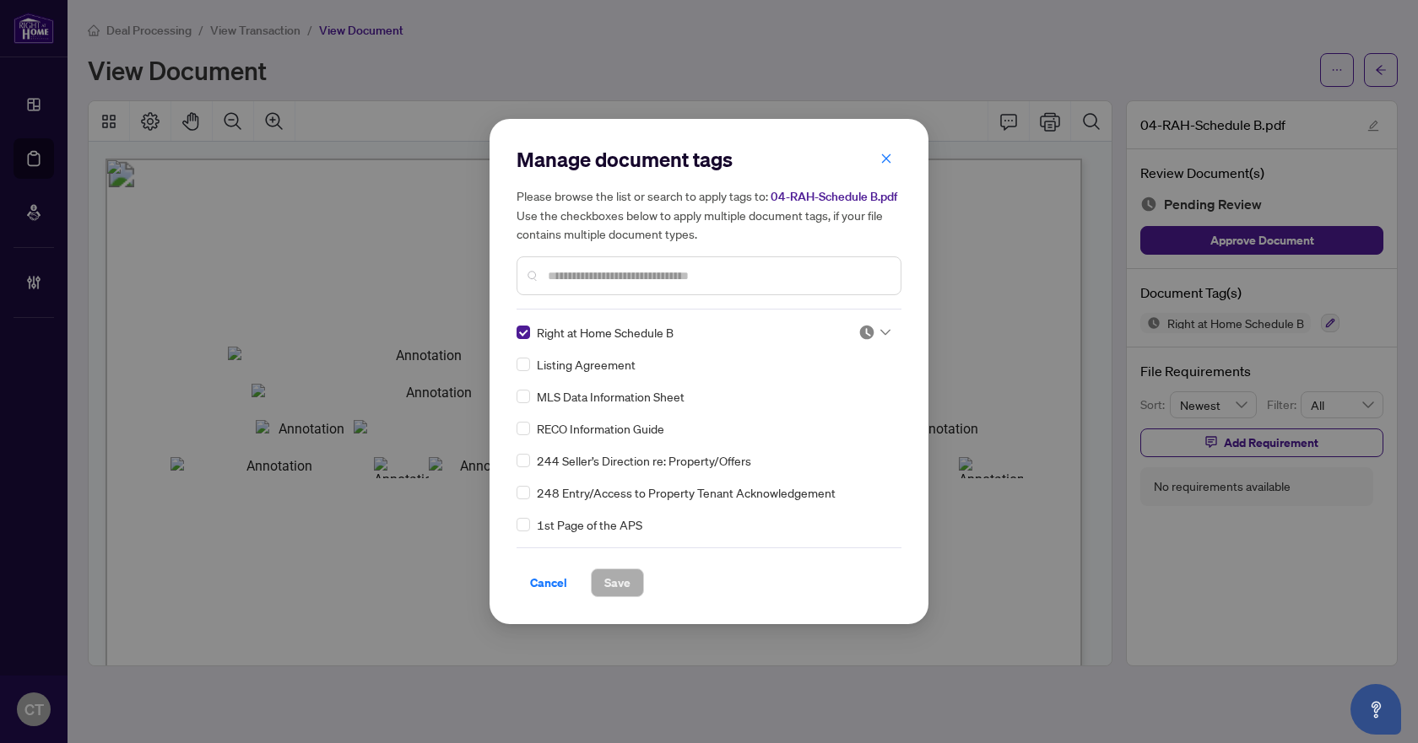
click at [883, 329] on icon at bounding box center [885, 332] width 10 height 7
click at [840, 423] on div "Approved" at bounding box center [818, 415] width 108 height 19
click at [614, 578] on span "Save" at bounding box center [617, 583] width 26 height 27
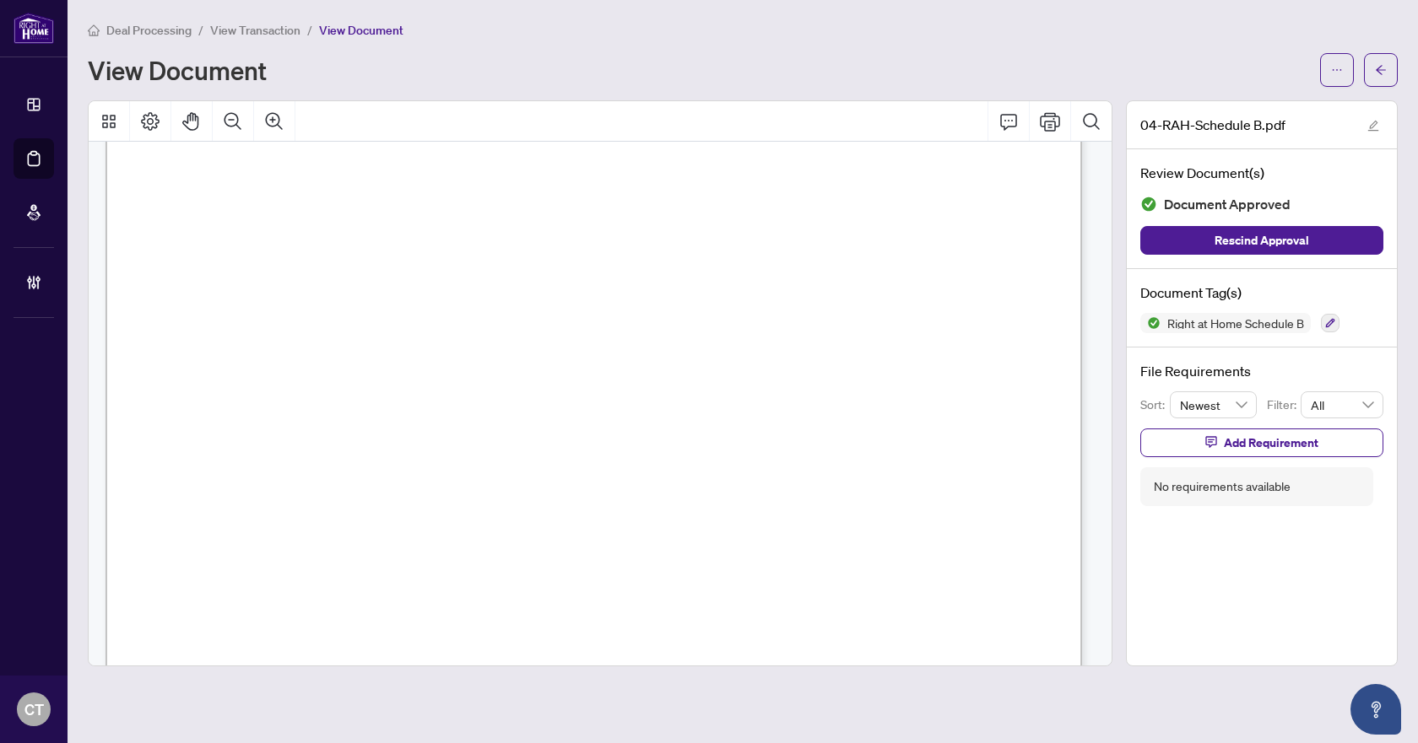
scroll to position [759, 0]
click at [1381, 72] on icon "arrow-left" at bounding box center [1381, 70] width 12 height 12
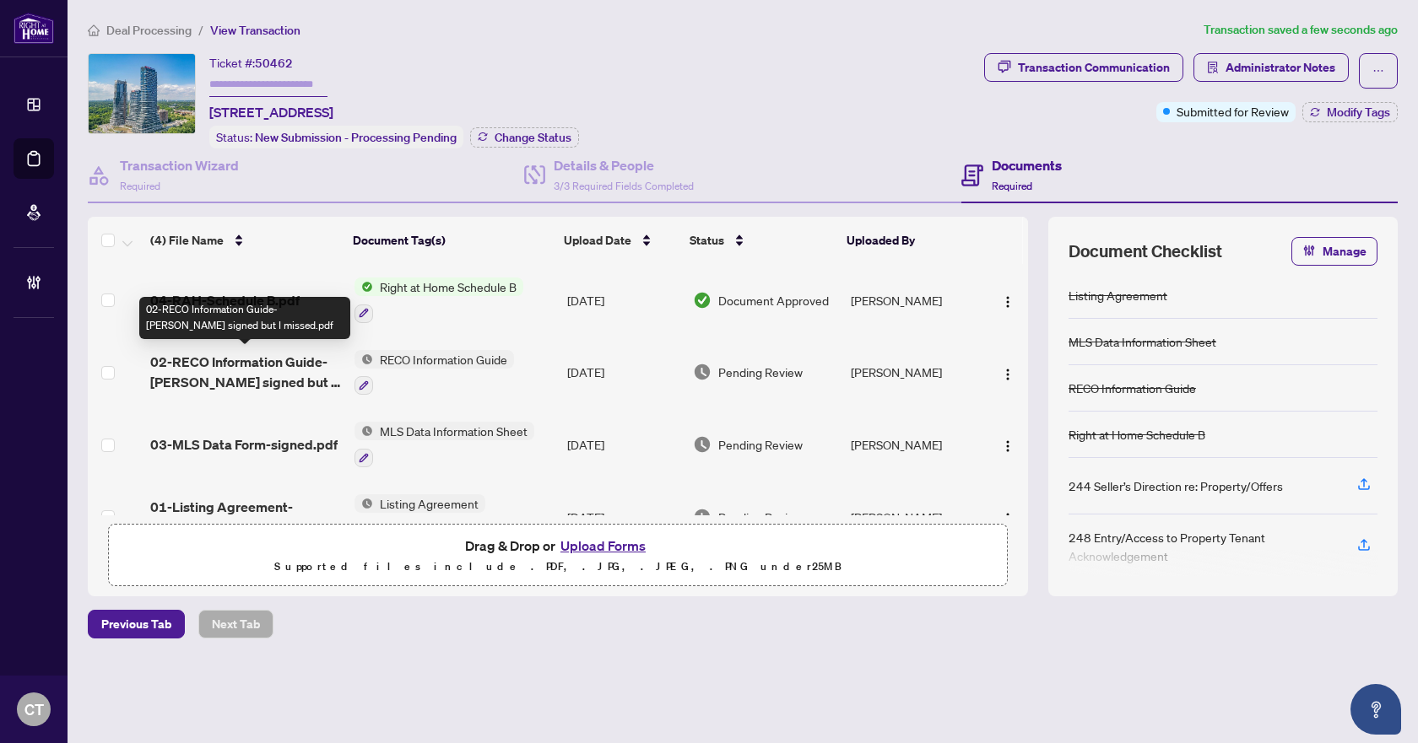
click at [301, 365] on span "02-RECO Information Guide-Deng signed but I missed.pdf" at bounding box center [245, 372] width 191 height 41
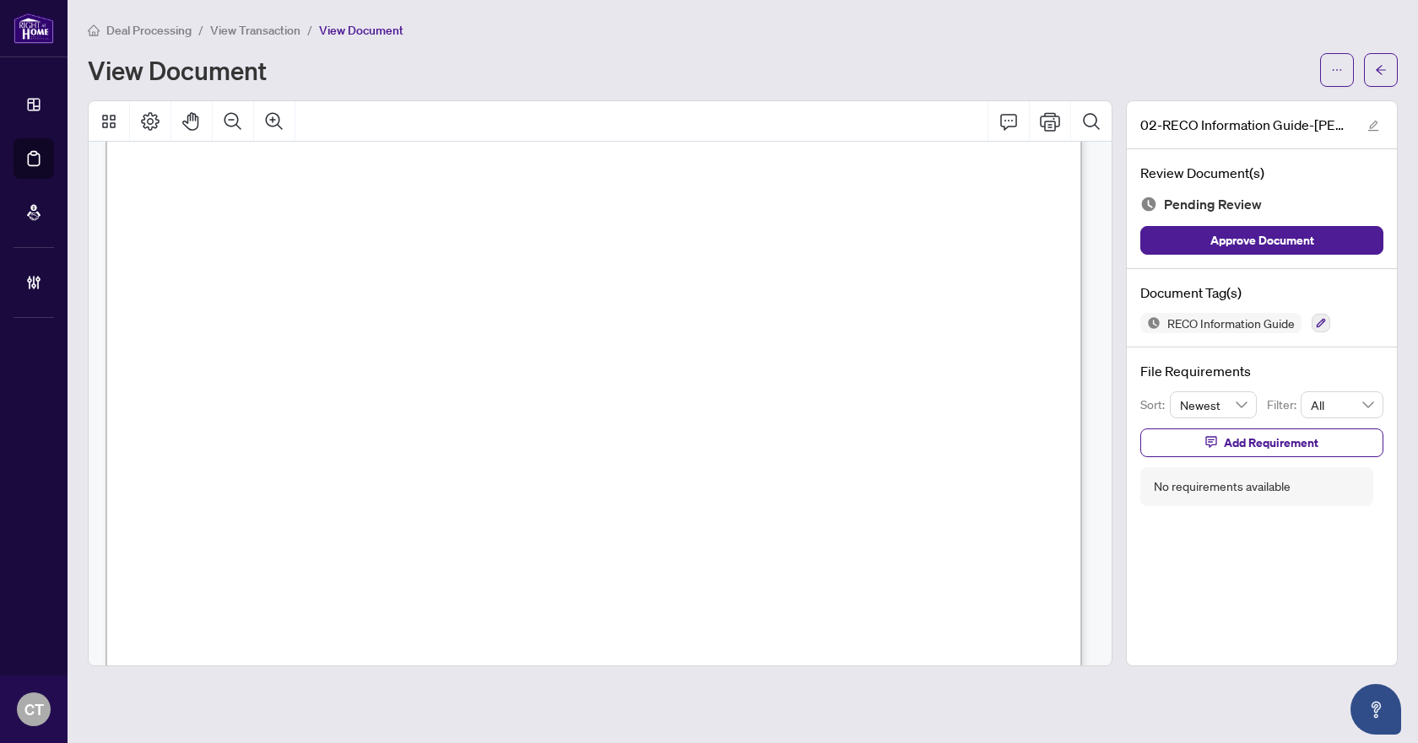
scroll to position [15777, 0]
click at [1326, 321] on button "button" at bounding box center [1320, 323] width 19 height 19
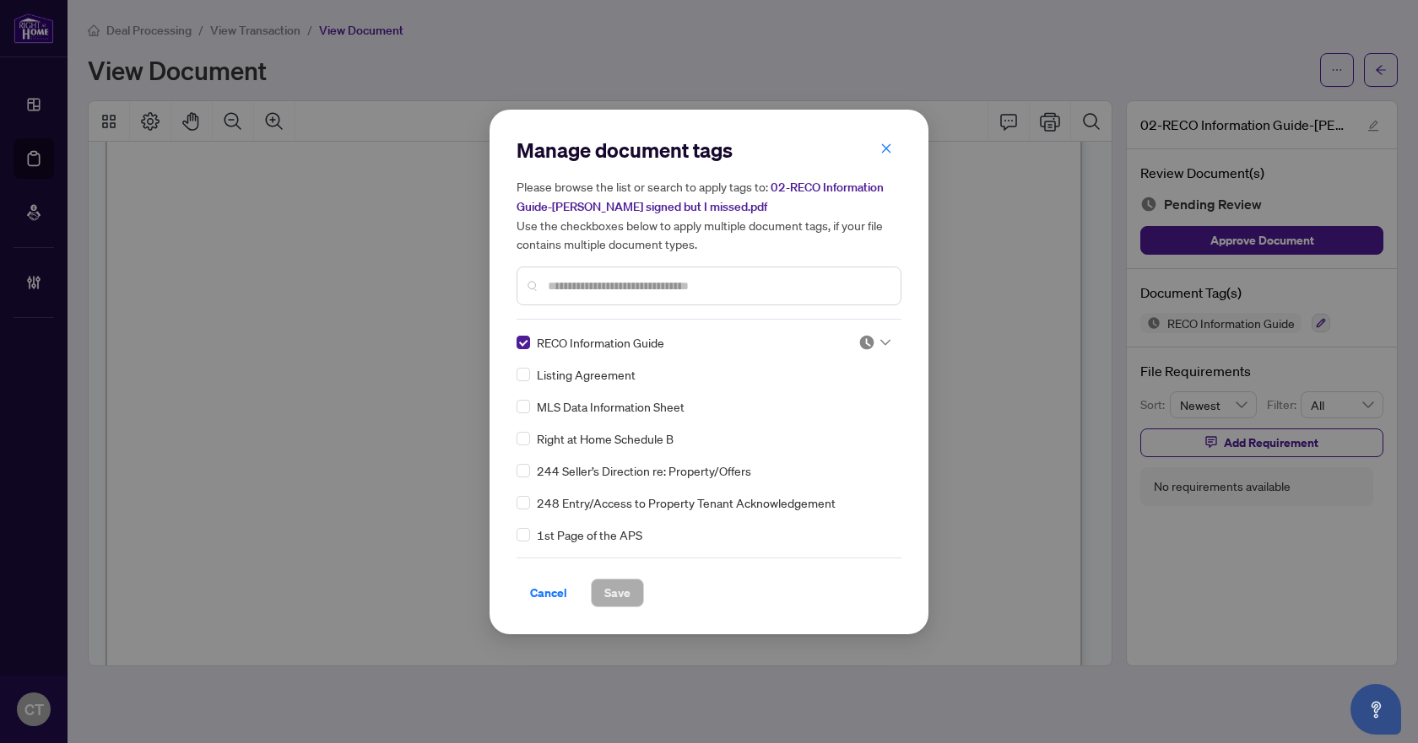
click at [877, 347] on div at bounding box center [874, 342] width 32 height 17
click at [842, 397] on div "Needs Work" at bounding box center [818, 397] width 108 height 19
click at [615, 597] on span "Save" at bounding box center [617, 593] width 26 height 27
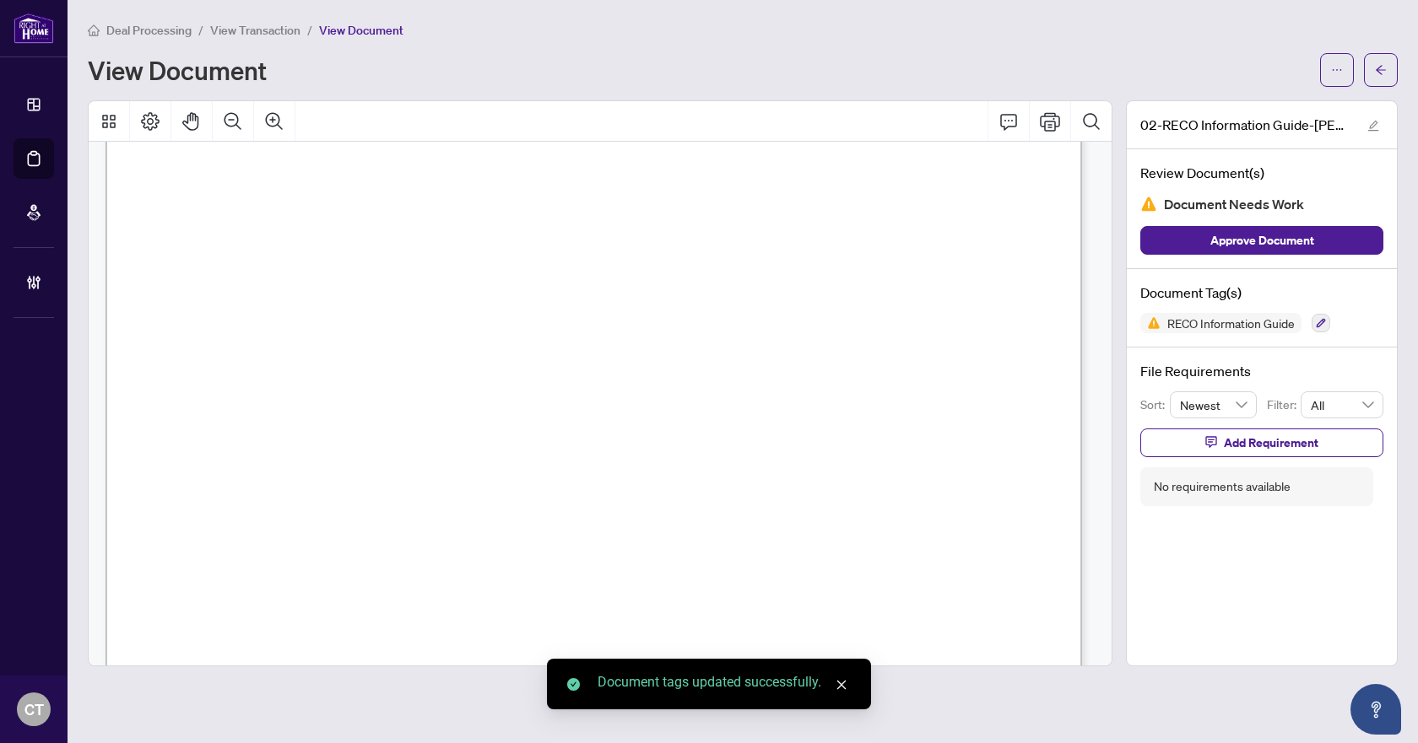
click at [1256, 441] on span "Add Requirement" at bounding box center [1270, 442] width 95 height 27
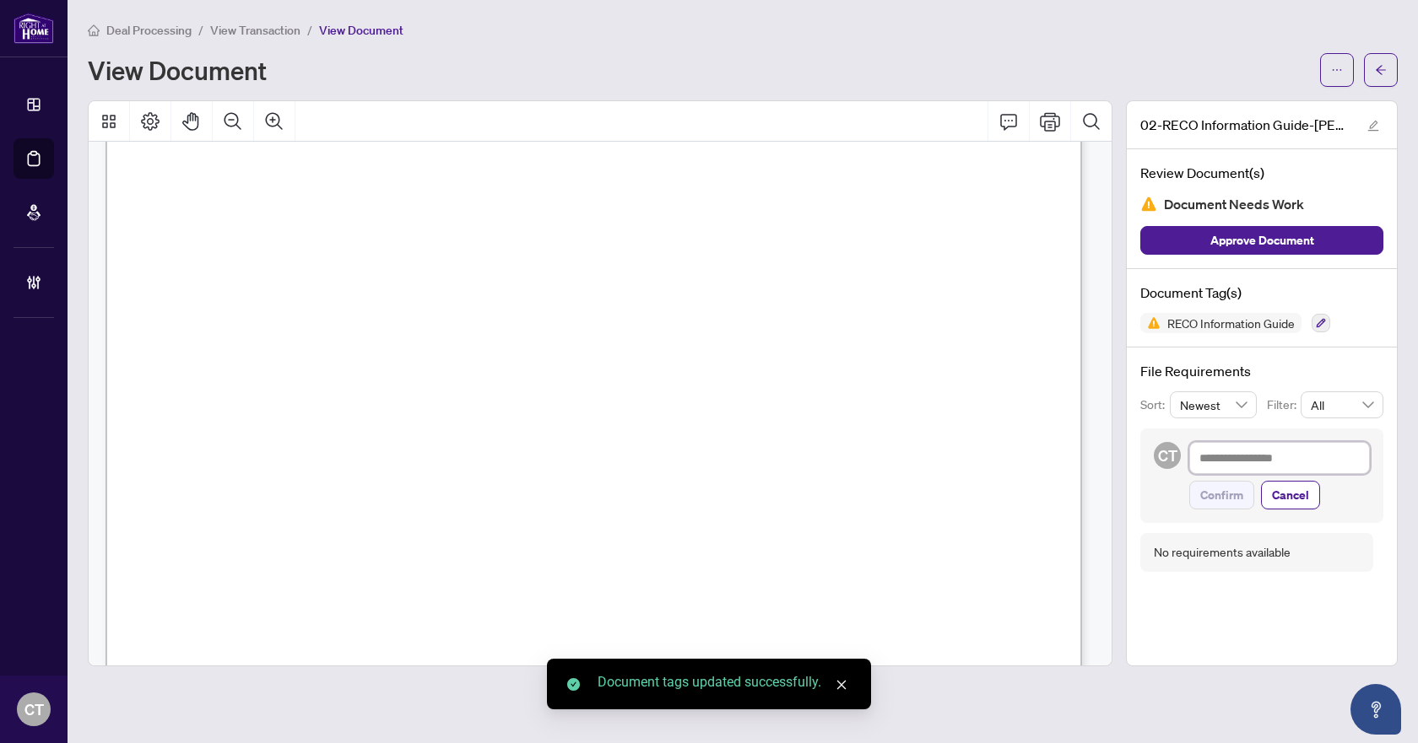
click at [1249, 443] on textarea at bounding box center [1279, 458] width 181 height 32
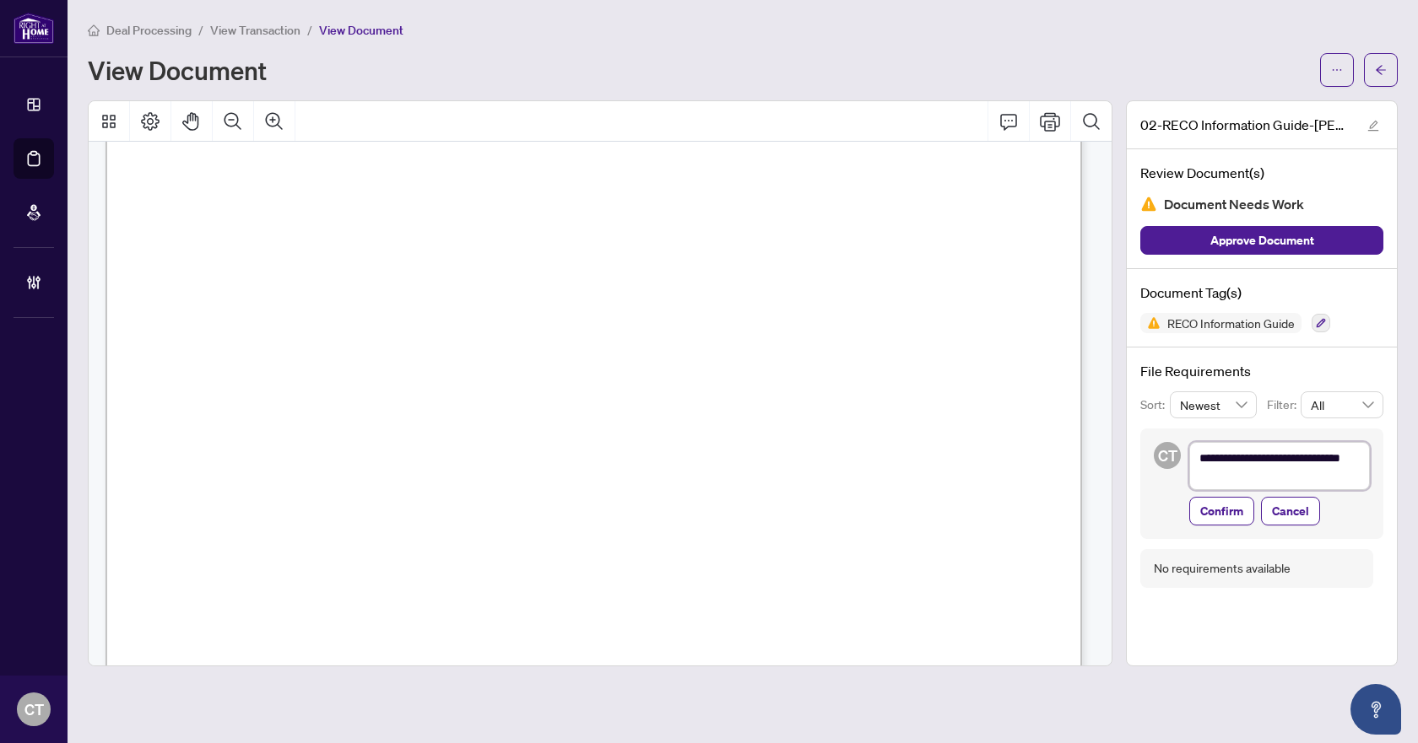
scroll to position [0, 0]
click at [1227, 516] on span "Confirm" at bounding box center [1221, 513] width 43 height 27
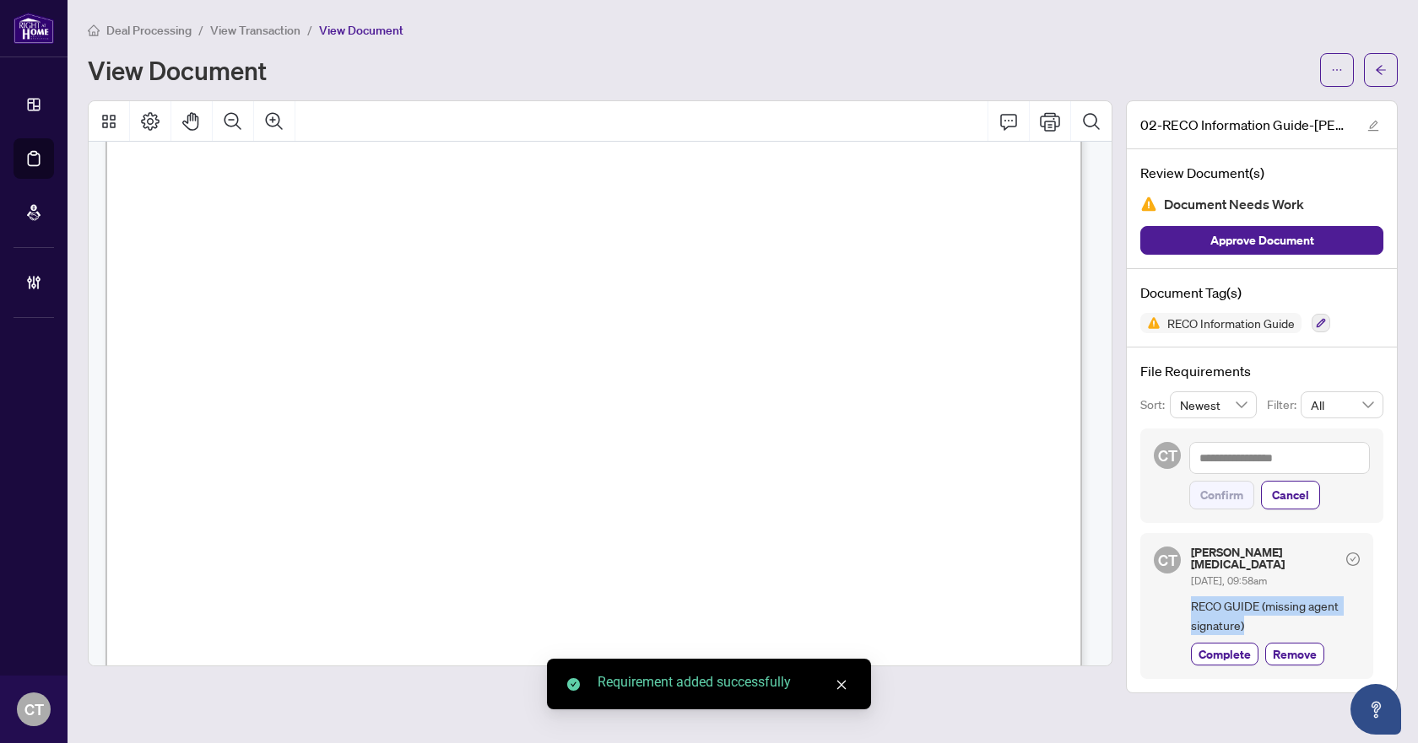
drag, startPoint x: 1258, startPoint y: 609, endPoint x: 1182, endPoint y: 597, distance: 76.9
click at [1182, 597] on div "CT Claudia Tao Aug/27/2025, 09:58am RECO GUIDE (missing agent signature) Comple…" at bounding box center [1256, 606] width 233 height 146
copy span "RECO GUIDE (missing agent signature)"
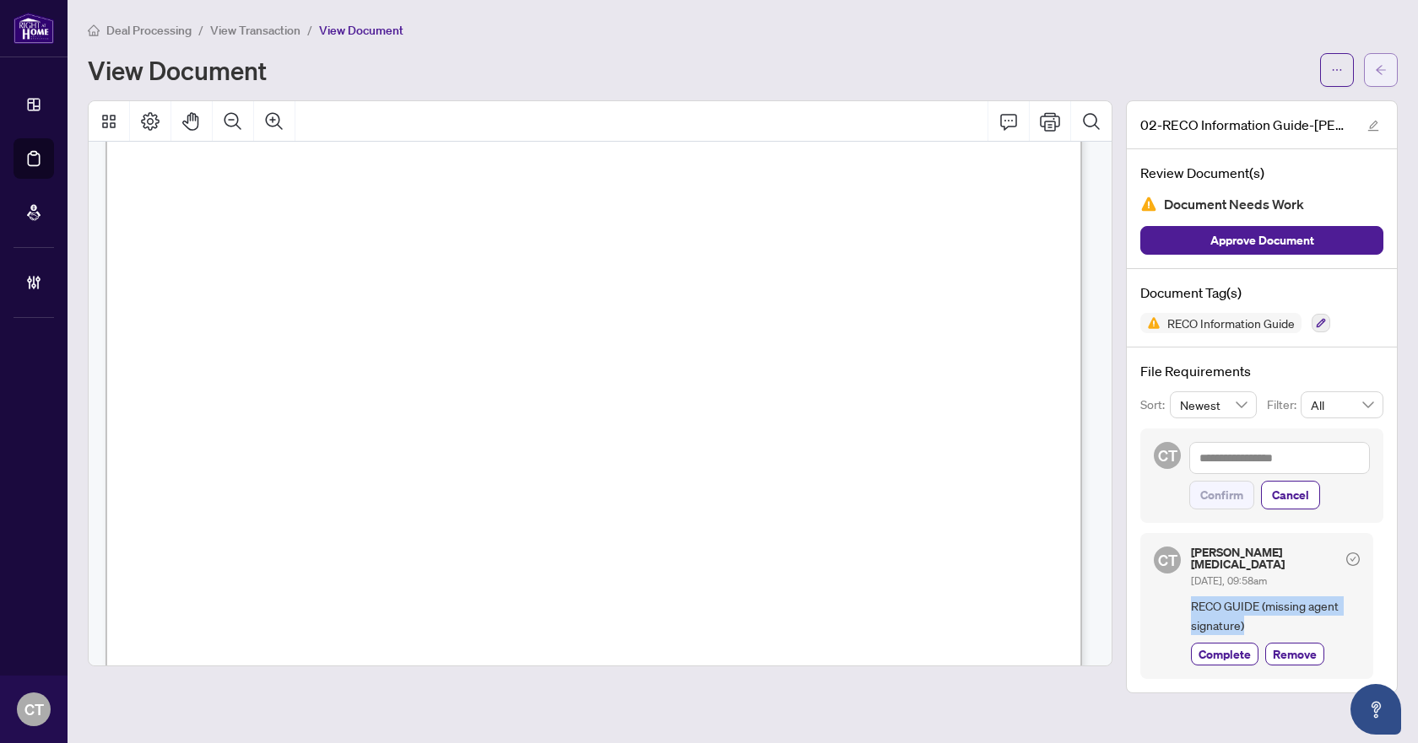
click at [1385, 78] on span "button" at bounding box center [1381, 70] width 12 height 27
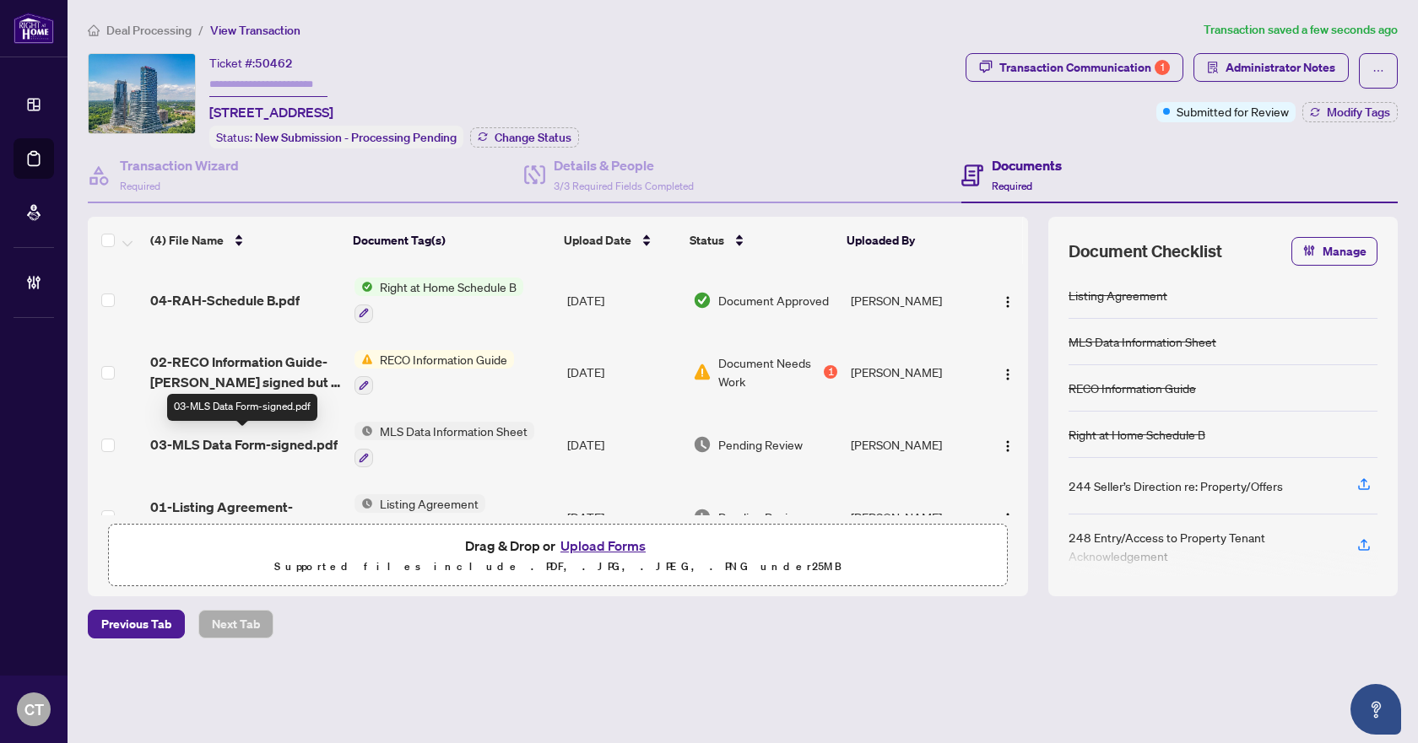
click at [269, 447] on span "03-MLS Data Form-signed.pdf" at bounding box center [243, 445] width 187 height 20
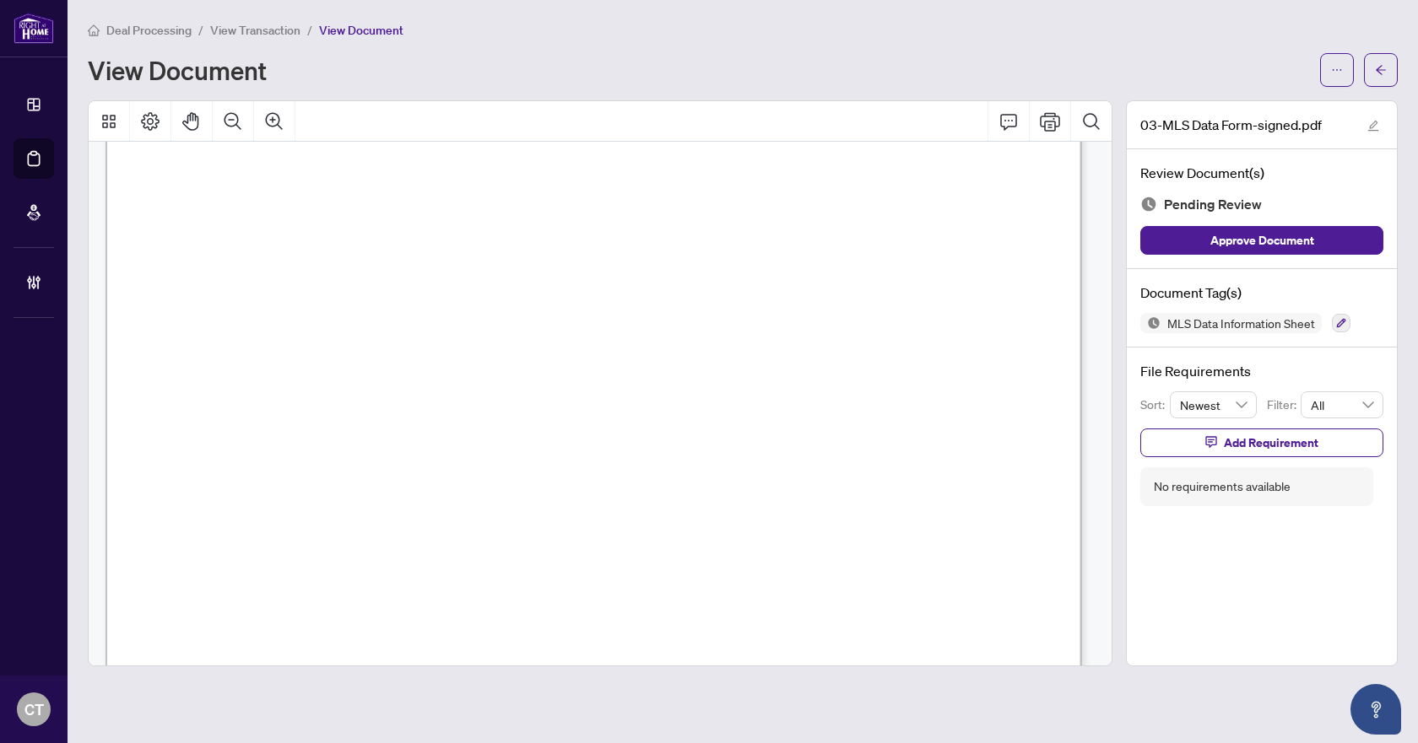
scroll to position [844, 0]
click at [1339, 322] on icon "button" at bounding box center [1341, 323] width 9 height 9
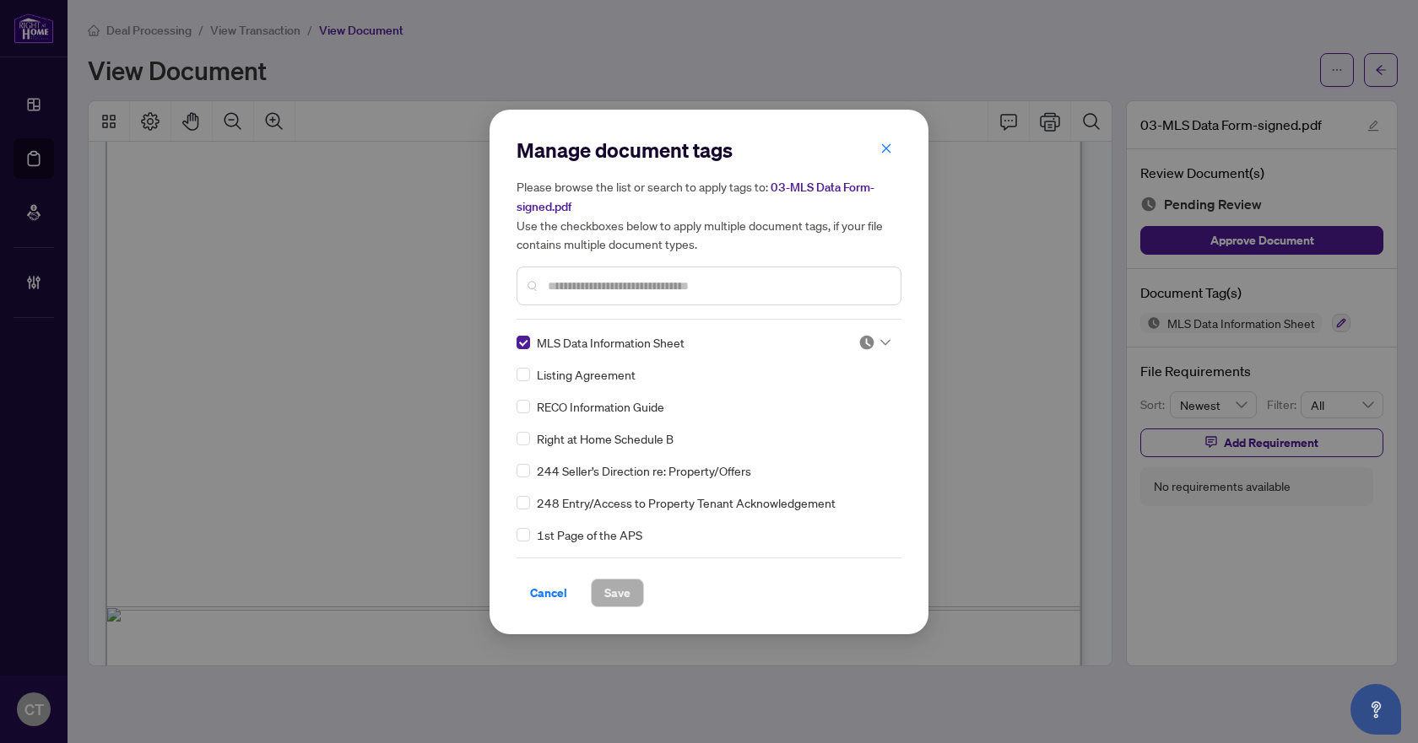
click at [858, 337] on img at bounding box center [866, 342] width 17 height 17
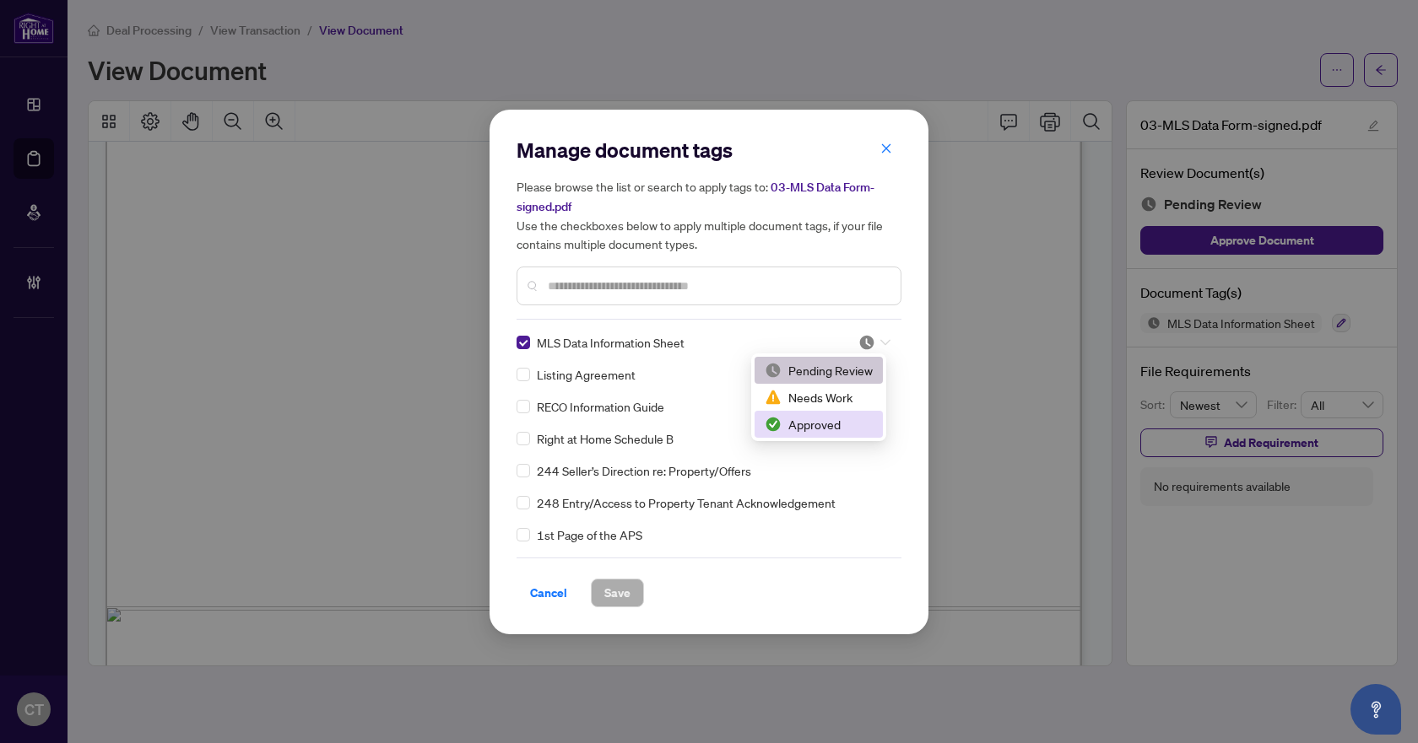
click at [793, 430] on div "Approved" at bounding box center [818, 424] width 108 height 19
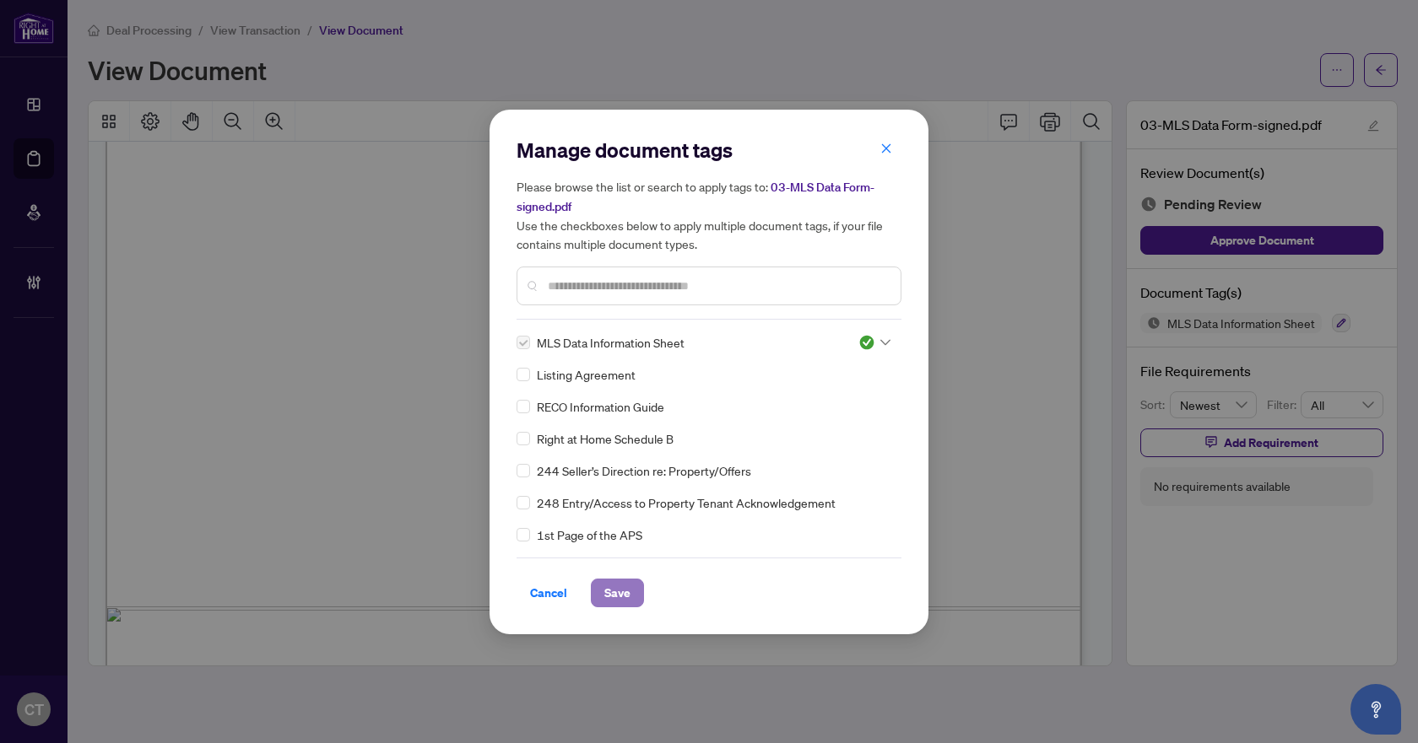
click at [620, 589] on span "Save" at bounding box center [617, 593] width 26 height 27
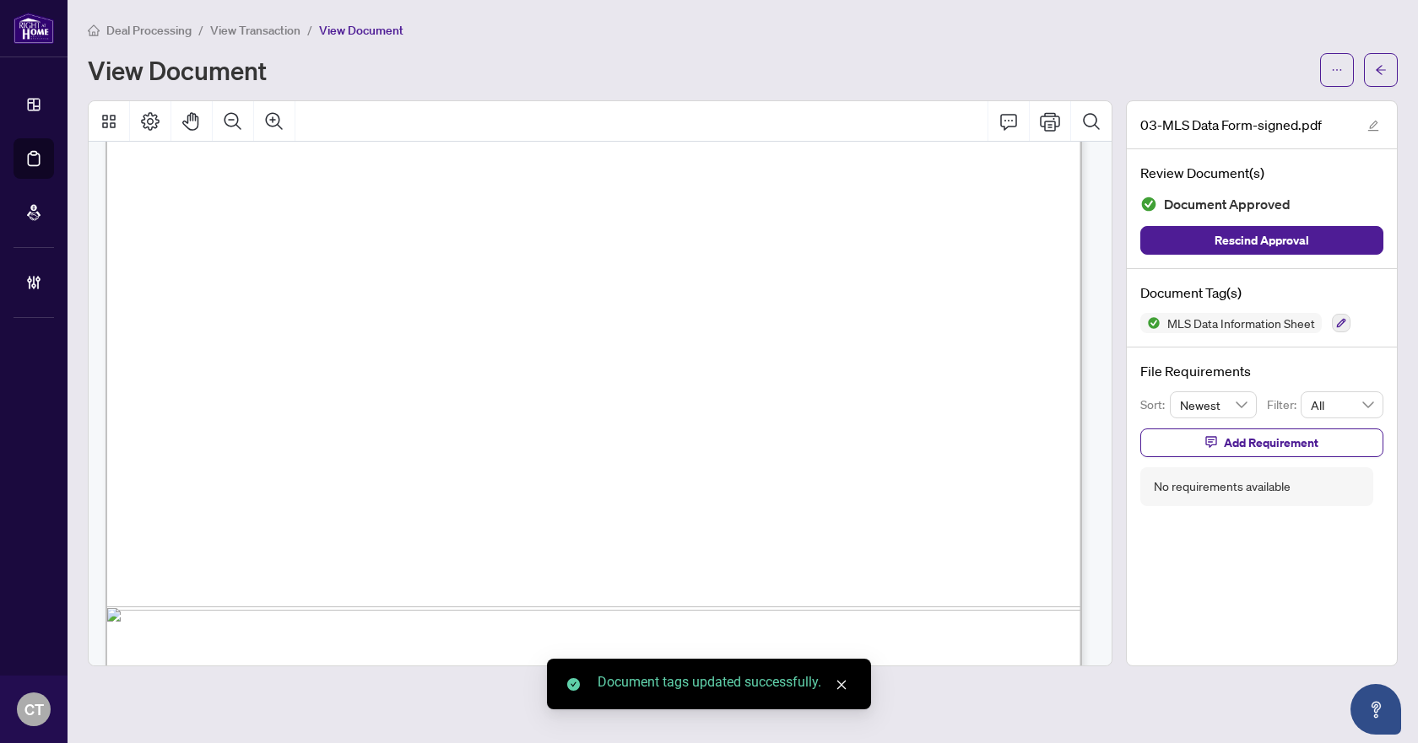
click at [1380, 66] on icon "arrow-left" at bounding box center [1381, 70] width 12 height 12
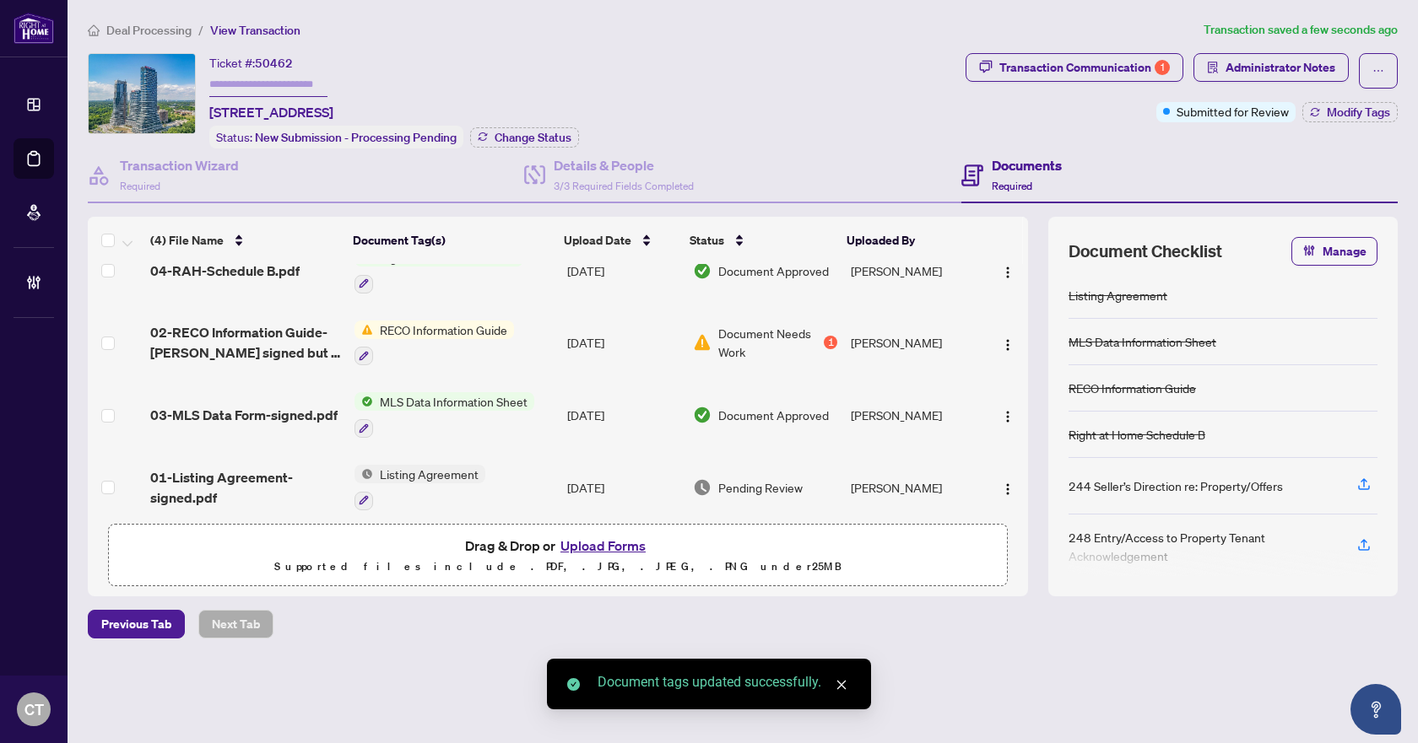
scroll to position [42, 0]
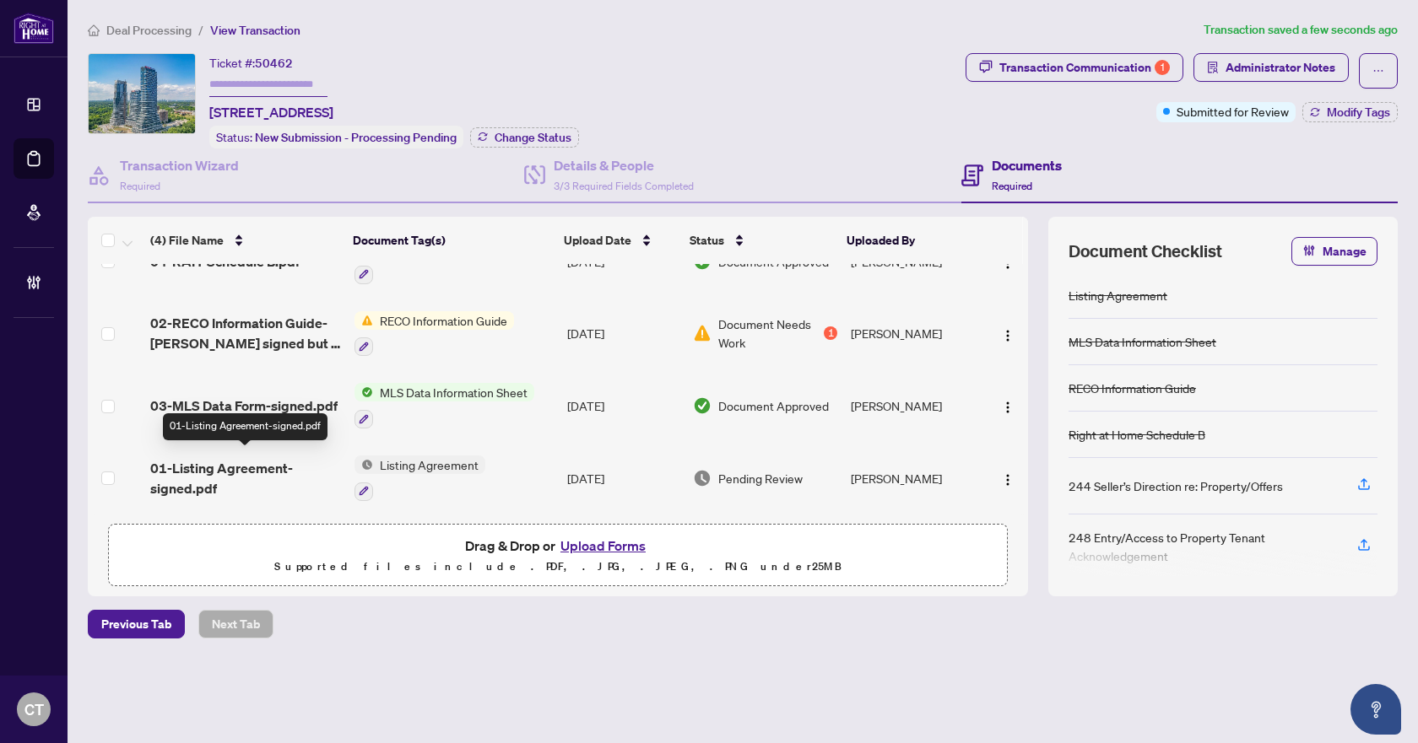
click at [251, 470] on span "01-Listing Agreement-signed.pdf" at bounding box center [245, 478] width 191 height 41
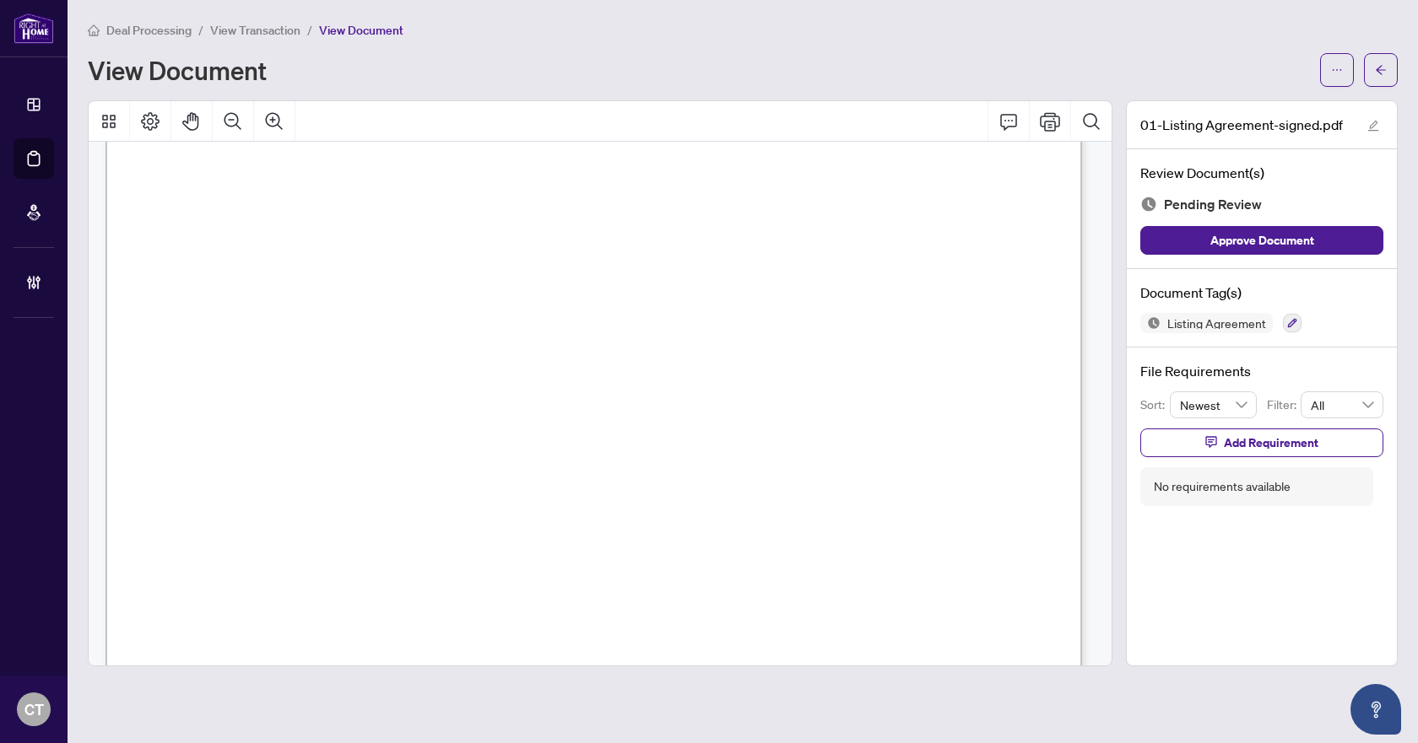
scroll to position [5955, 0]
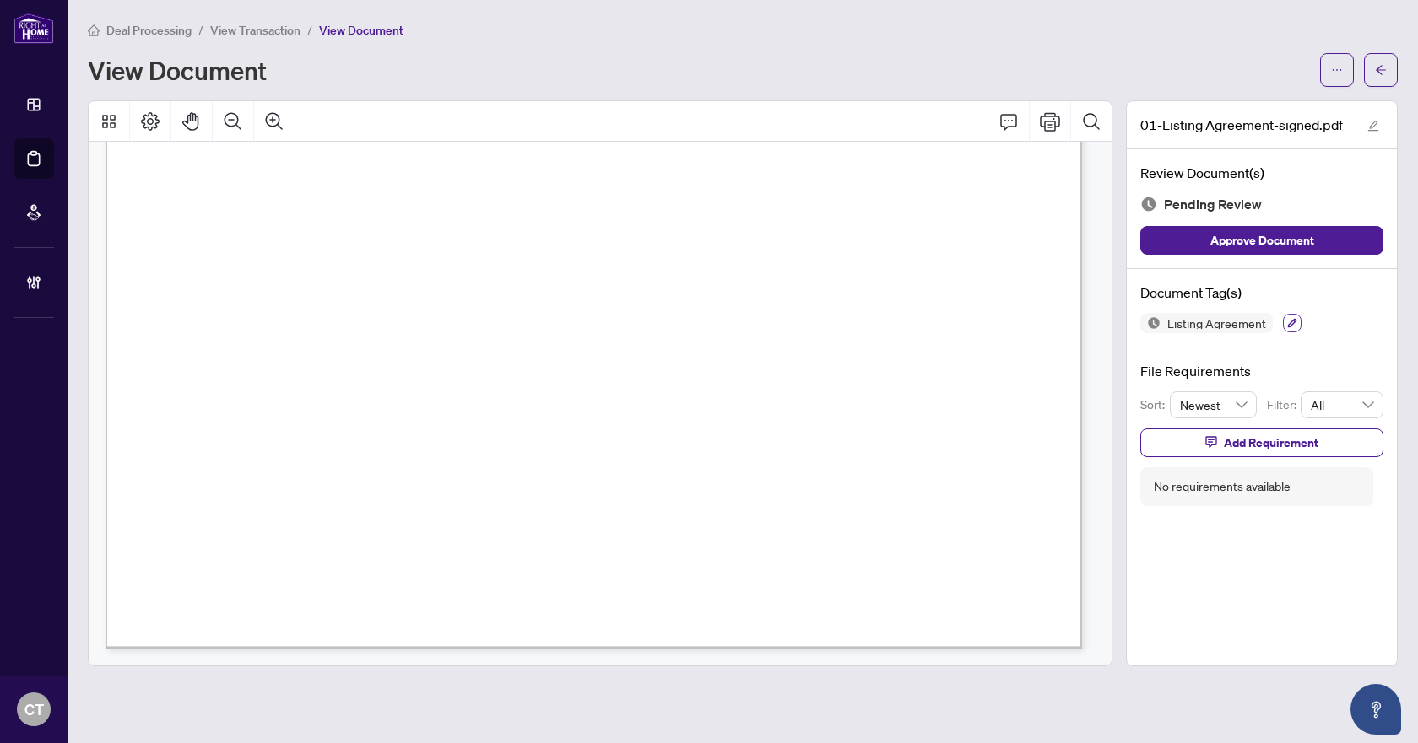
click at [1288, 324] on icon "button" at bounding box center [1292, 323] width 9 height 9
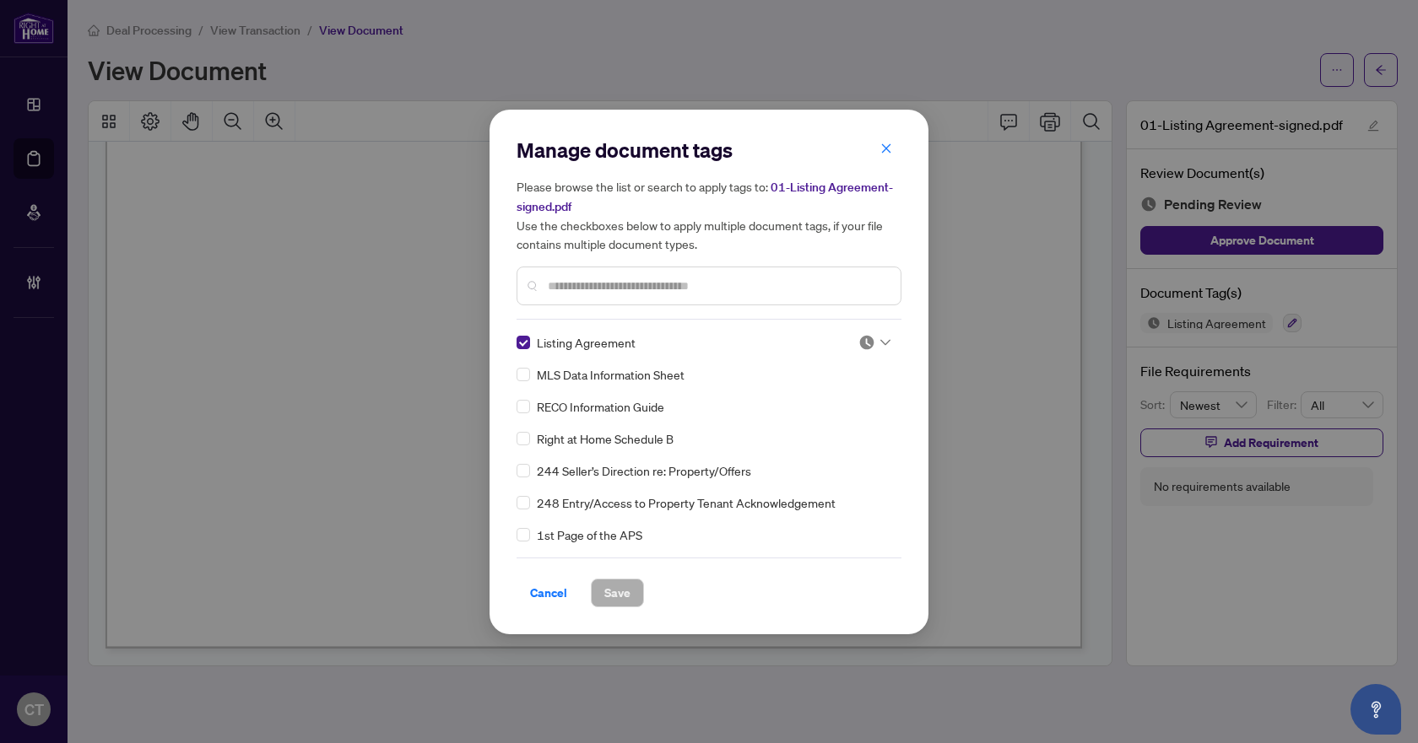
click at [874, 339] on div at bounding box center [874, 342] width 32 height 17
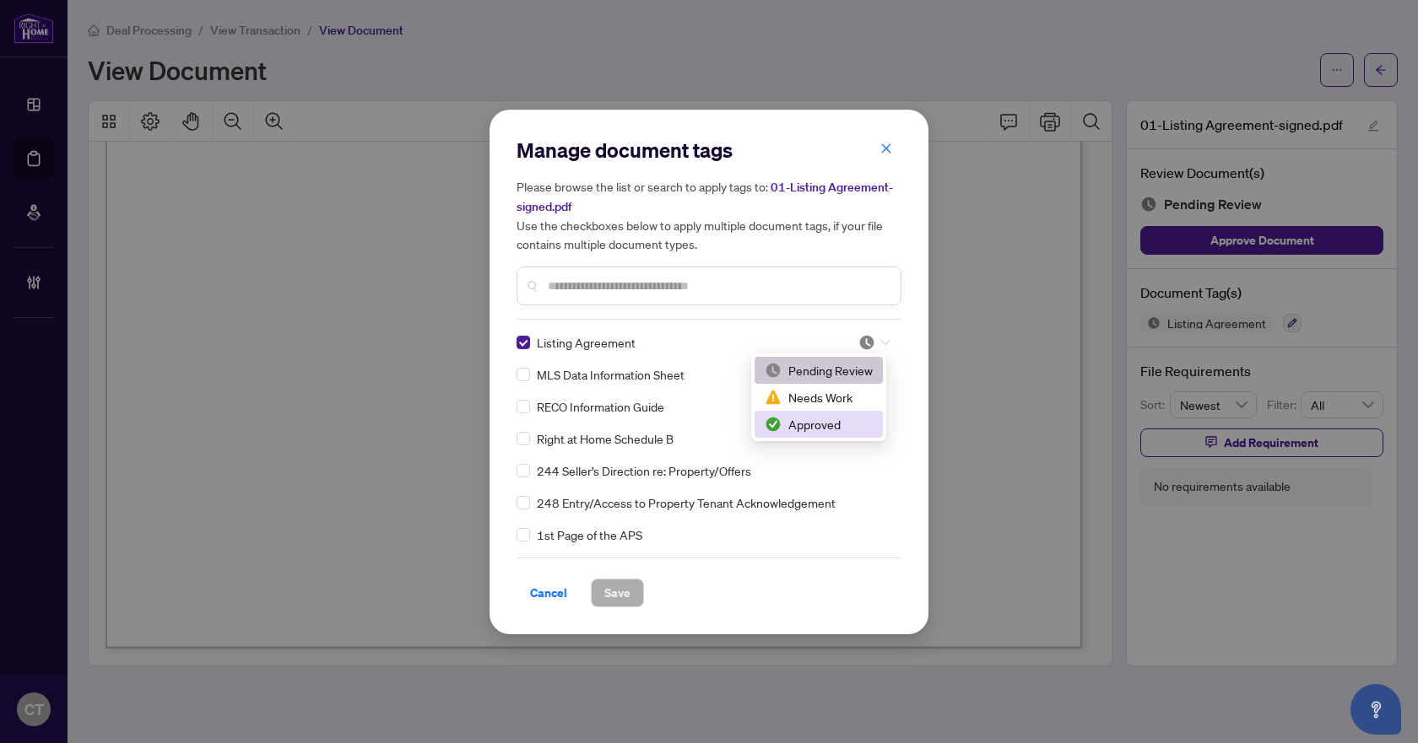
click at [819, 421] on div "Approved" at bounding box center [818, 424] width 108 height 19
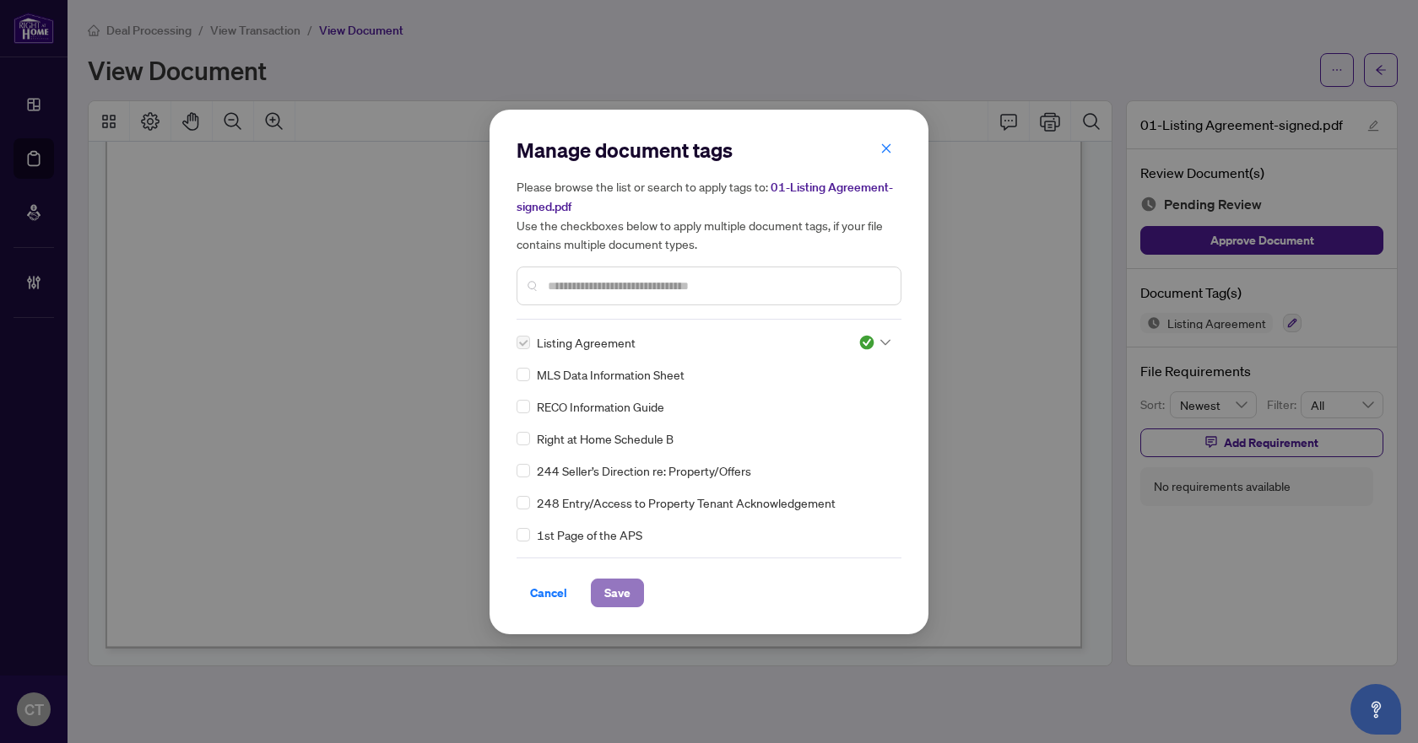
click at [635, 588] on button "Save" at bounding box center [617, 593] width 53 height 29
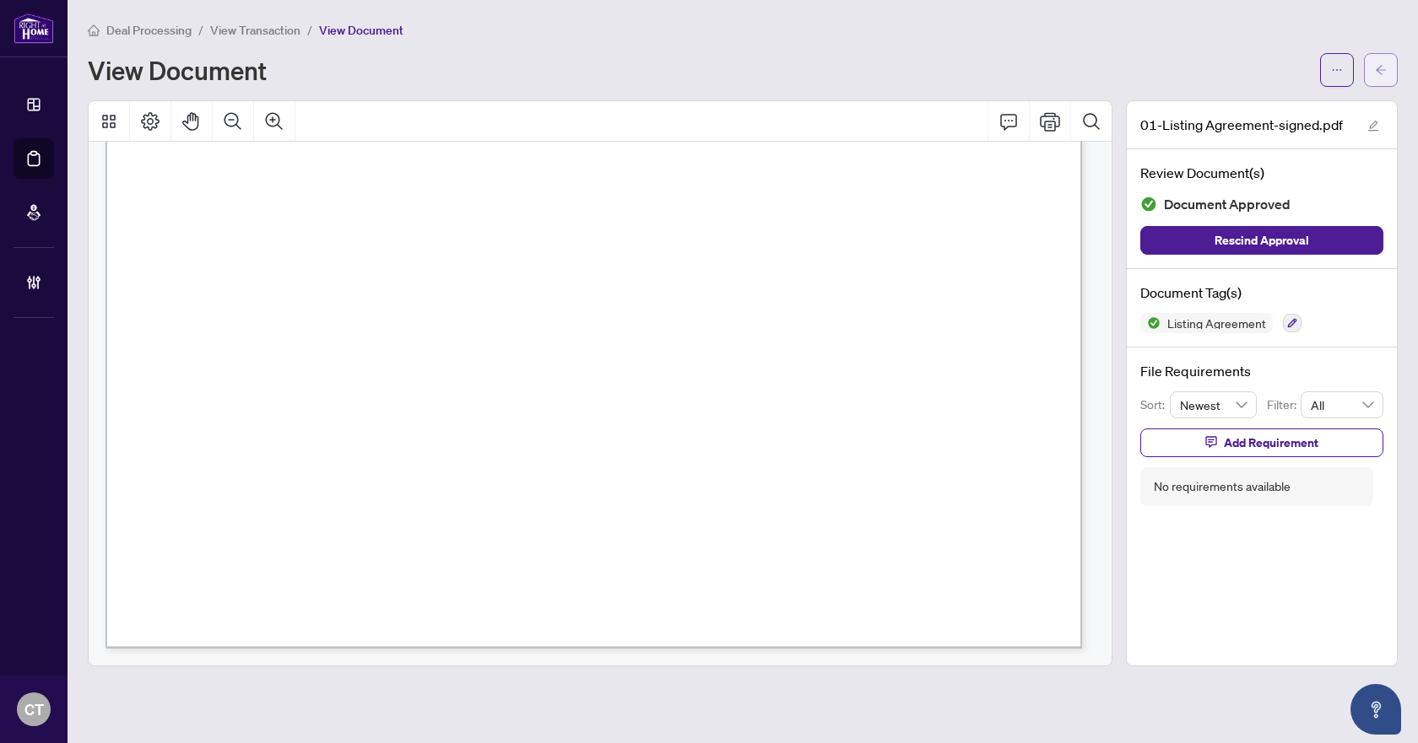
click at [1391, 81] on button "button" at bounding box center [1381, 70] width 34 height 34
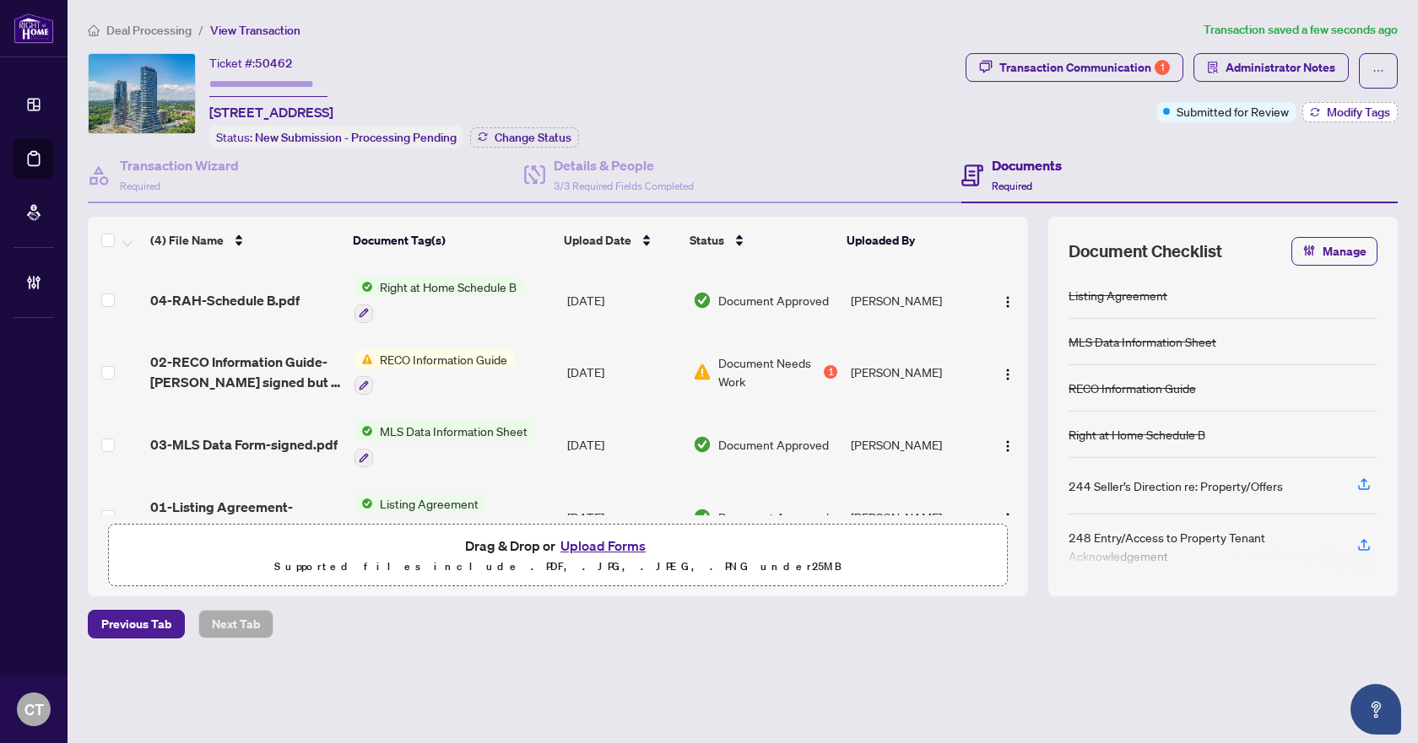
click at [1321, 116] on button "Modify Tags" at bounding box center [1349, 112] width 95 height 20
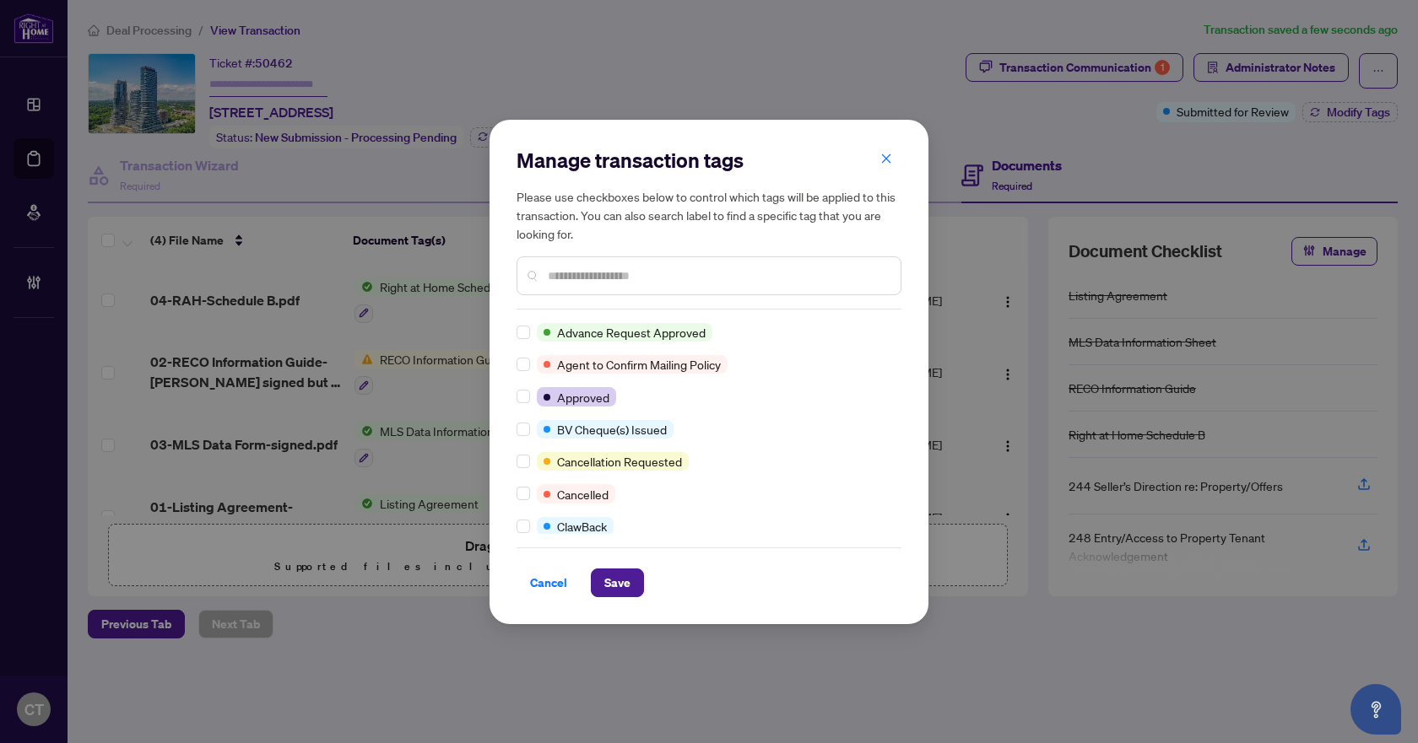
click at [591, 274] on input "text" at bounding box center [717, 276] width 339 height 19
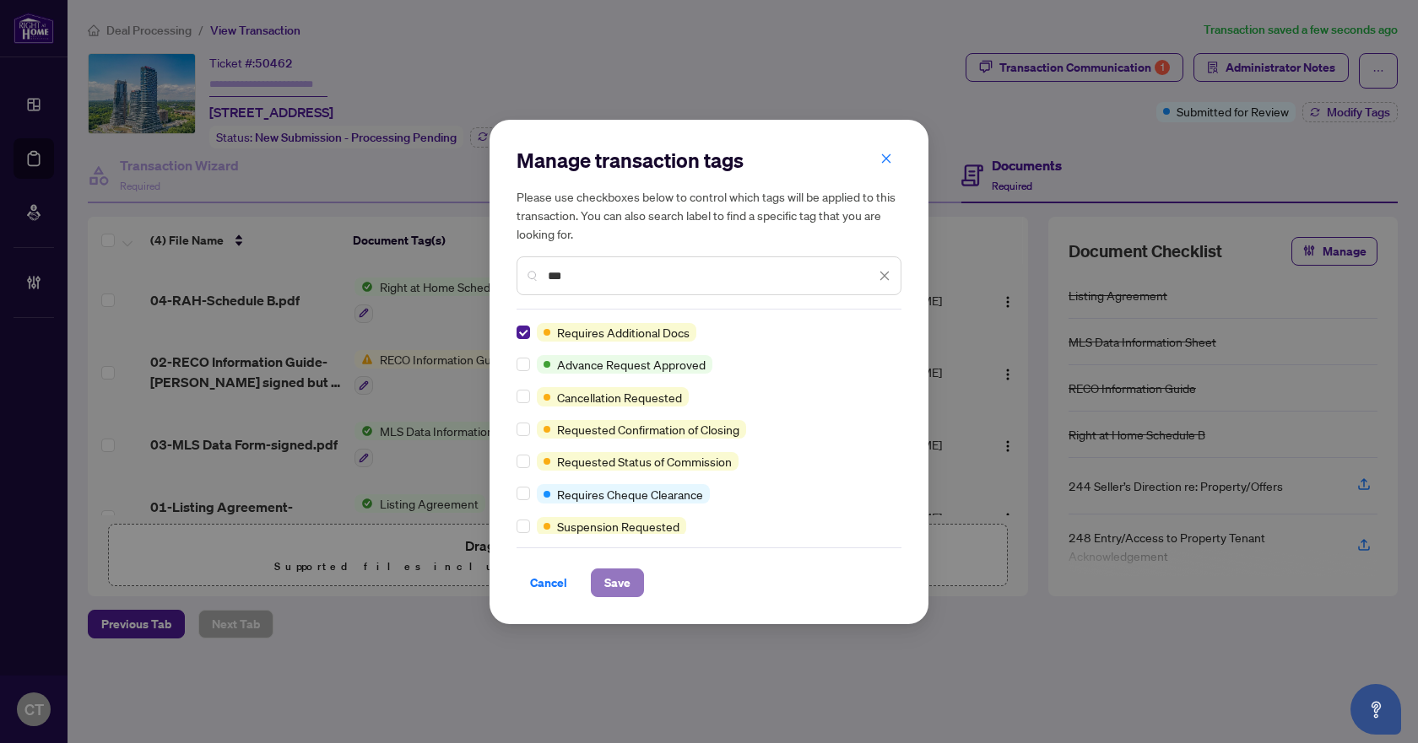
click at [624, 590] on span "Save" at bounding box center [617, 583] width 26 height 27
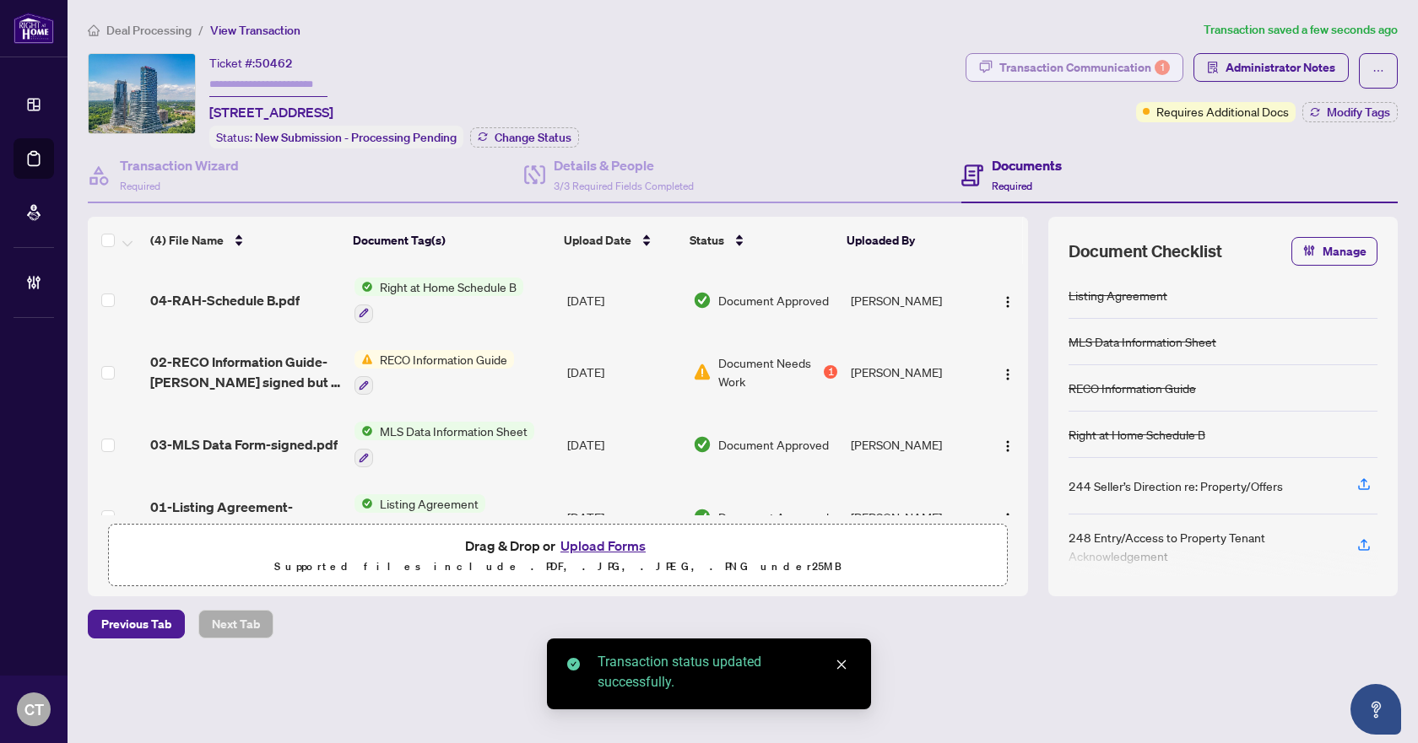
click at [1042, 69] on div "Transaction Communication 1" at bounding box center [1084, 67] width 170 height 27
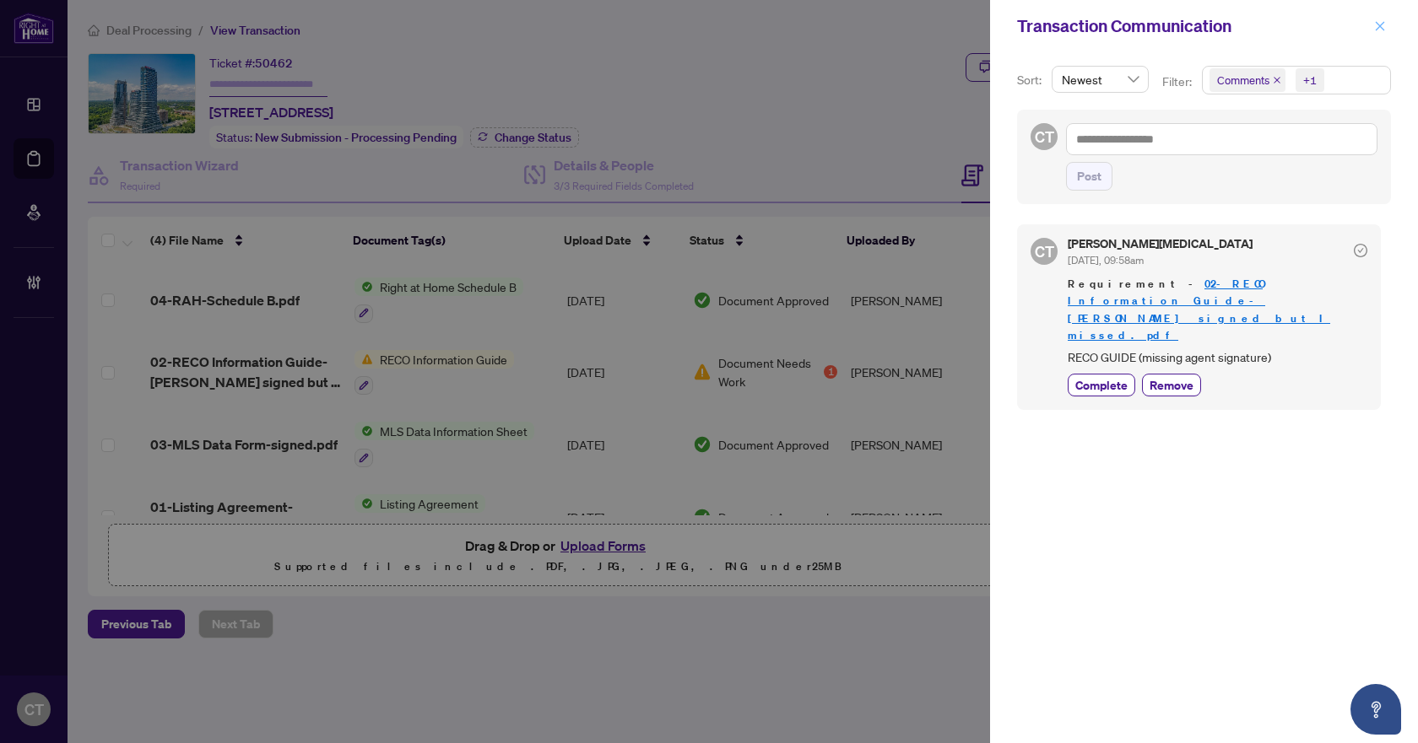
click at [1377, 27] on icon "close" at bounding box center [1380, 26] width 12 height 12
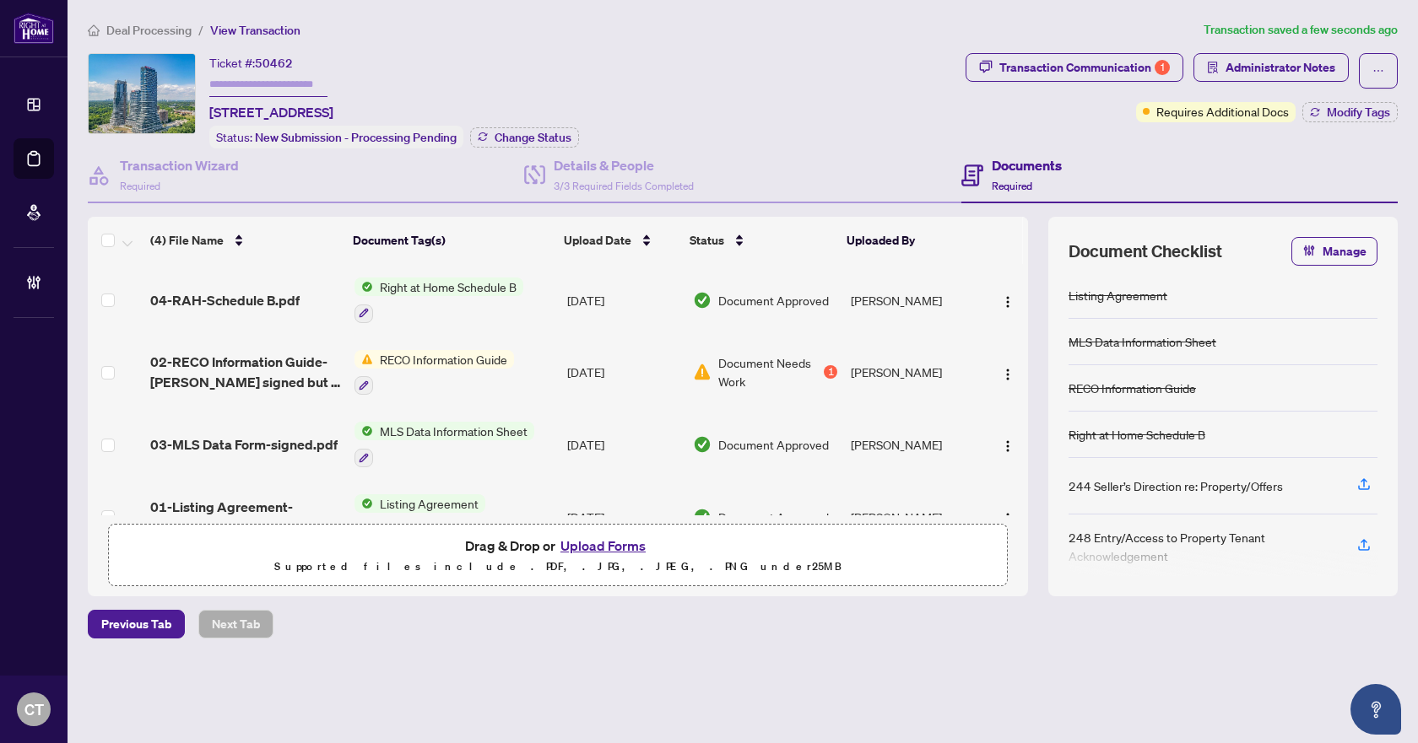
click at [127, 33] on span "Deal Processing" at bounding box center [148, 30] width 85 height 15
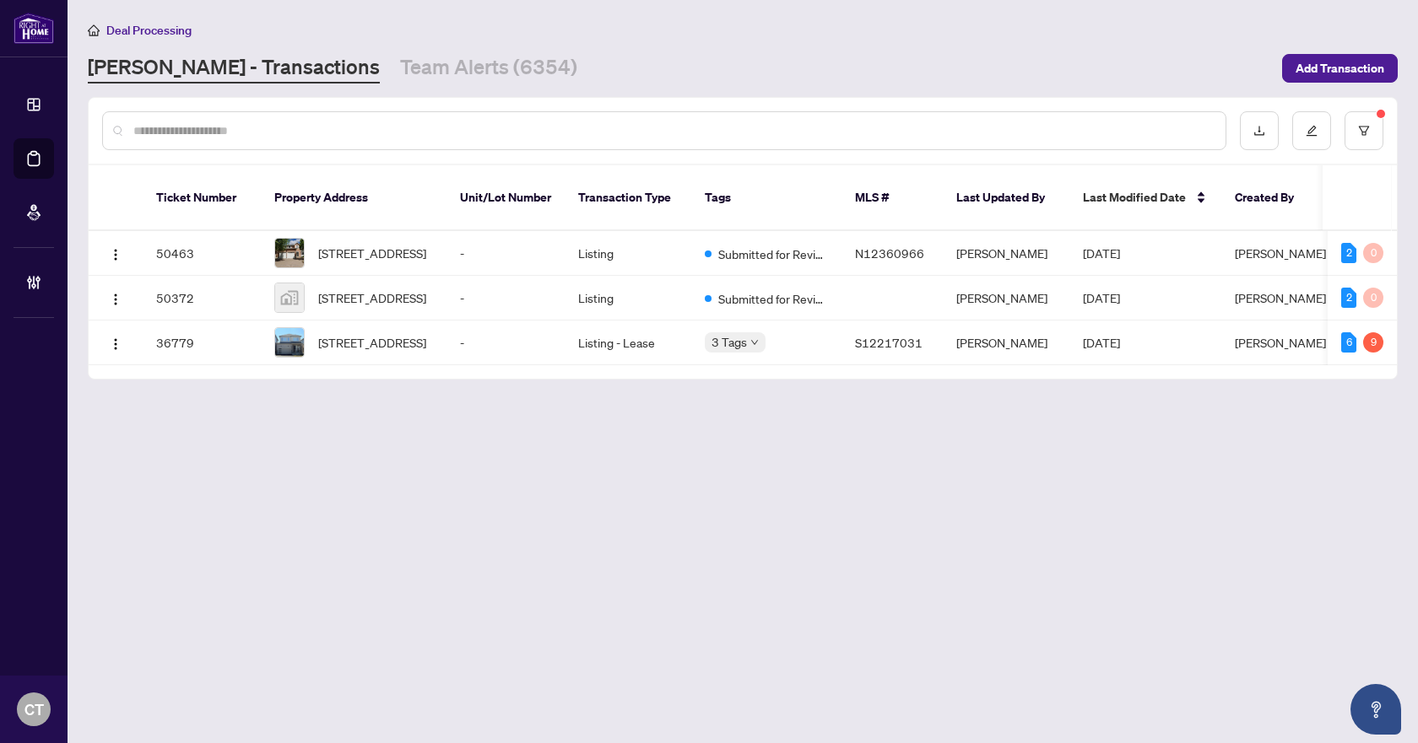
click at [677, 37] on div "Deal Processing" at bounding box center [743, 29] width 1310 height 19
click at [475, 237] on td "-" at bounding box center [505, 253] width 118 height 45
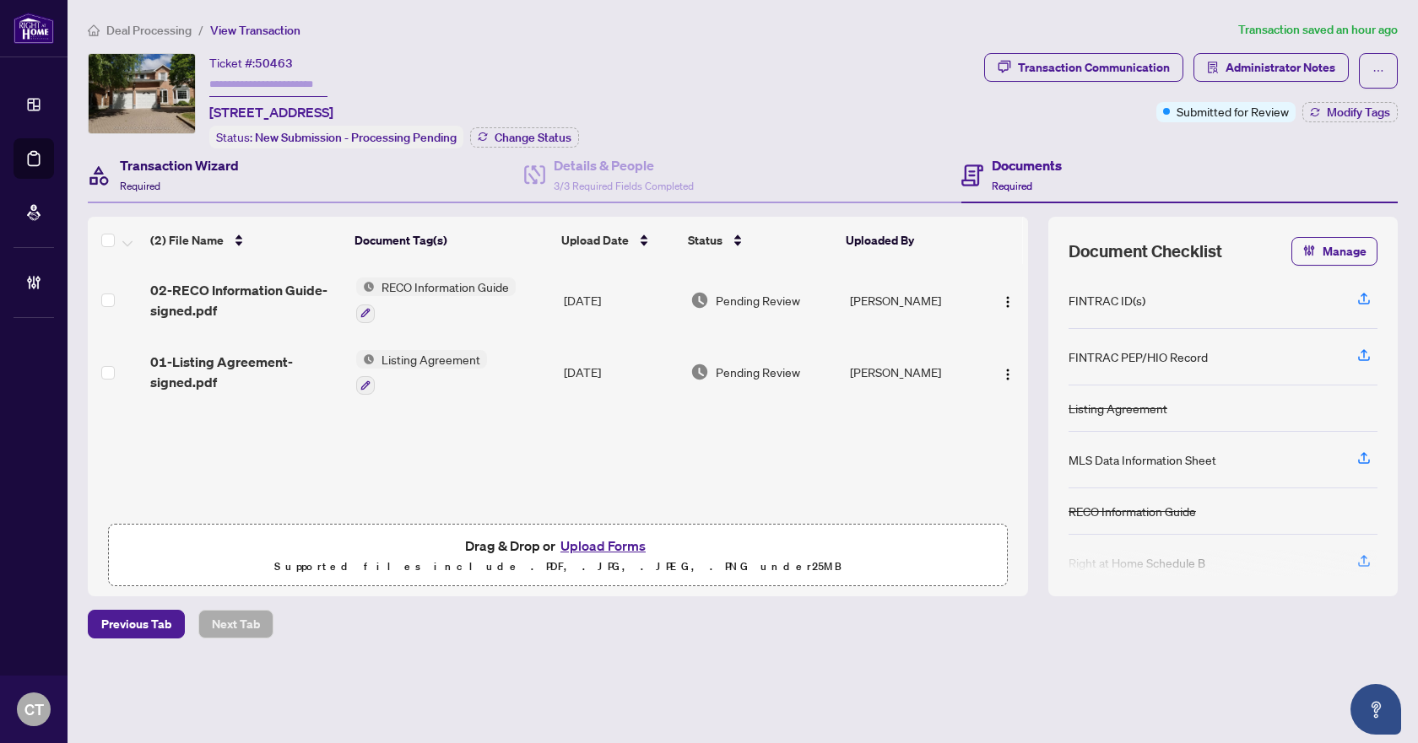
click at [221, 174] on div "Transaction Wizard Required" at bounding box center [179, 175] width 119 height 40
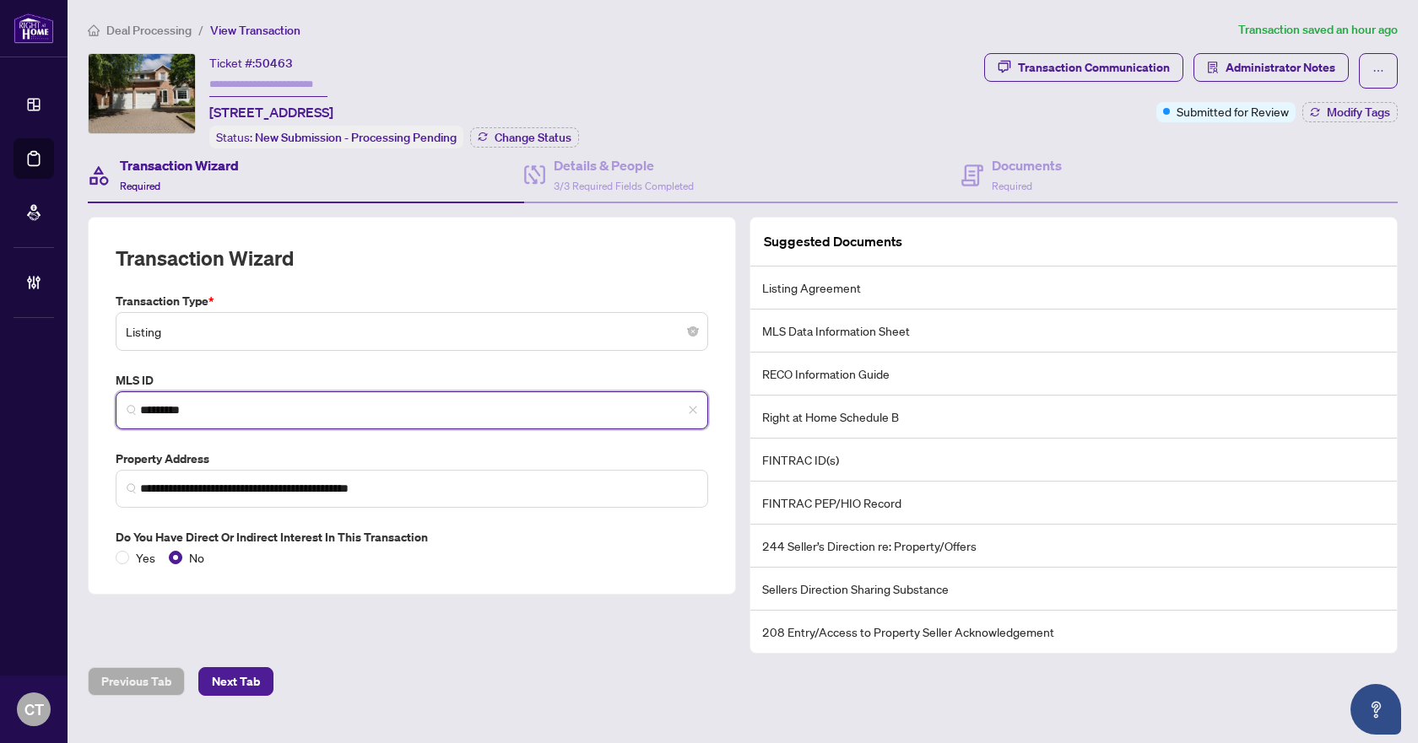
drag, startPoint x: 228, startPoint y: 408, endPoint x: 99, endPoint y: 406, distance: 129.1
click at [99, 406] on div "**********" at bounding box center [412, 406] width 648 height 378
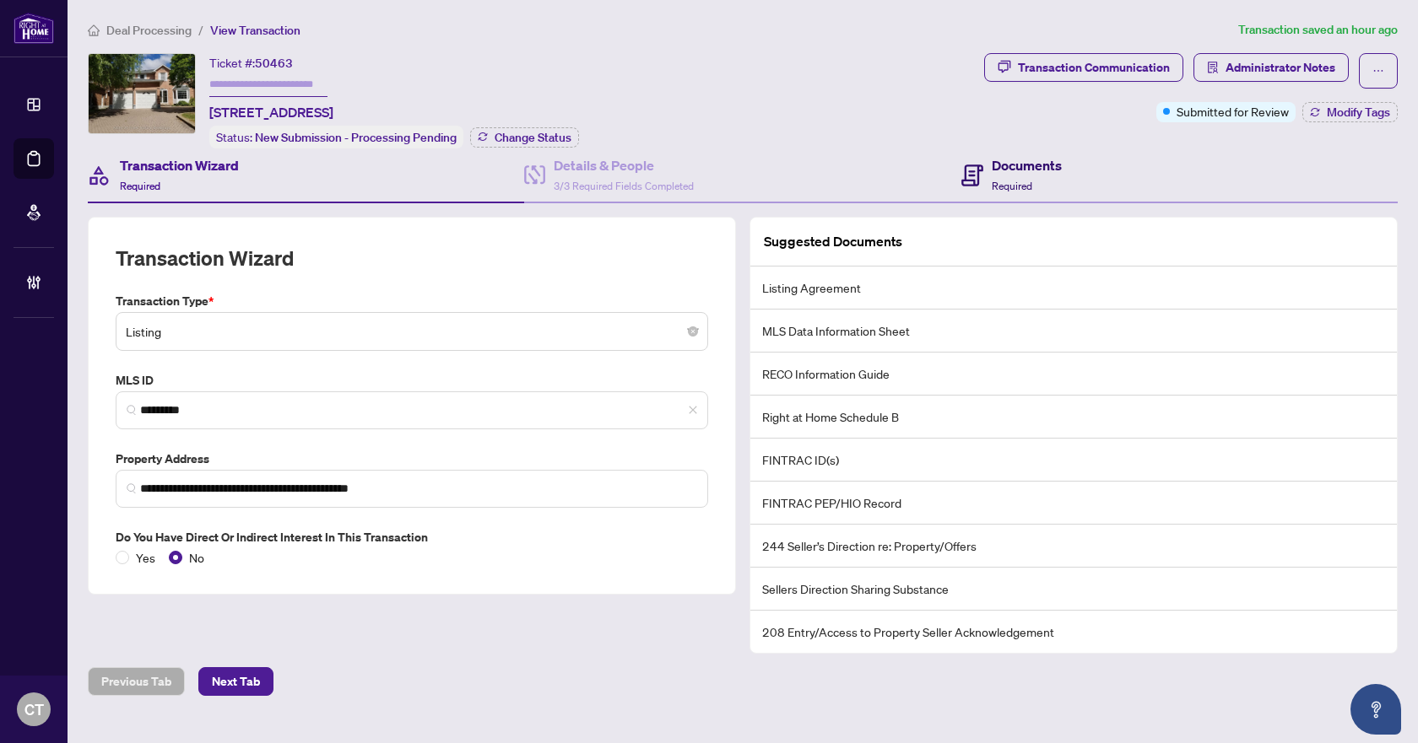
click at [1042, 160] on h4 "Documents" at bounding box center [1026, 165] width 70 height 20
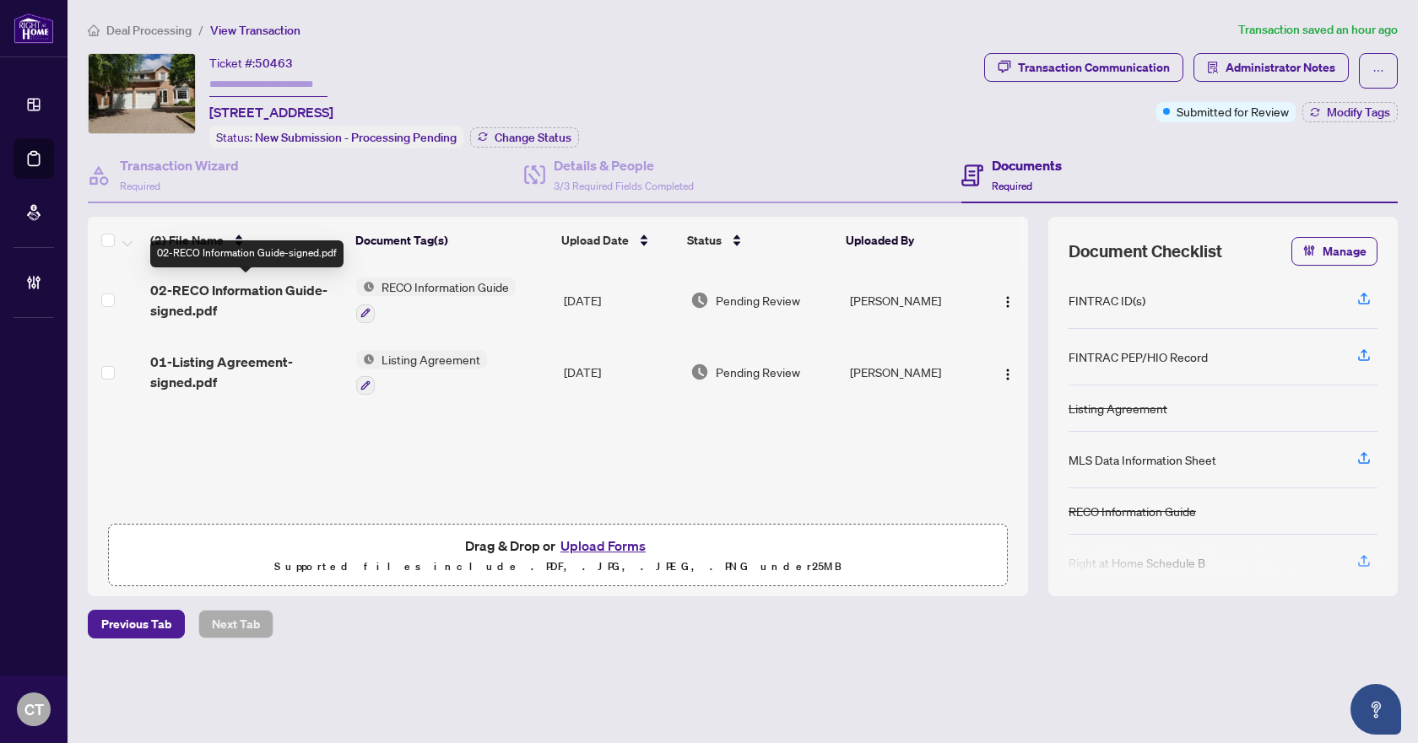
click at [218, 298] on span "02-RECO Information Guide-signed.pdf" at bounding box center [246, 300] width 192 height 41
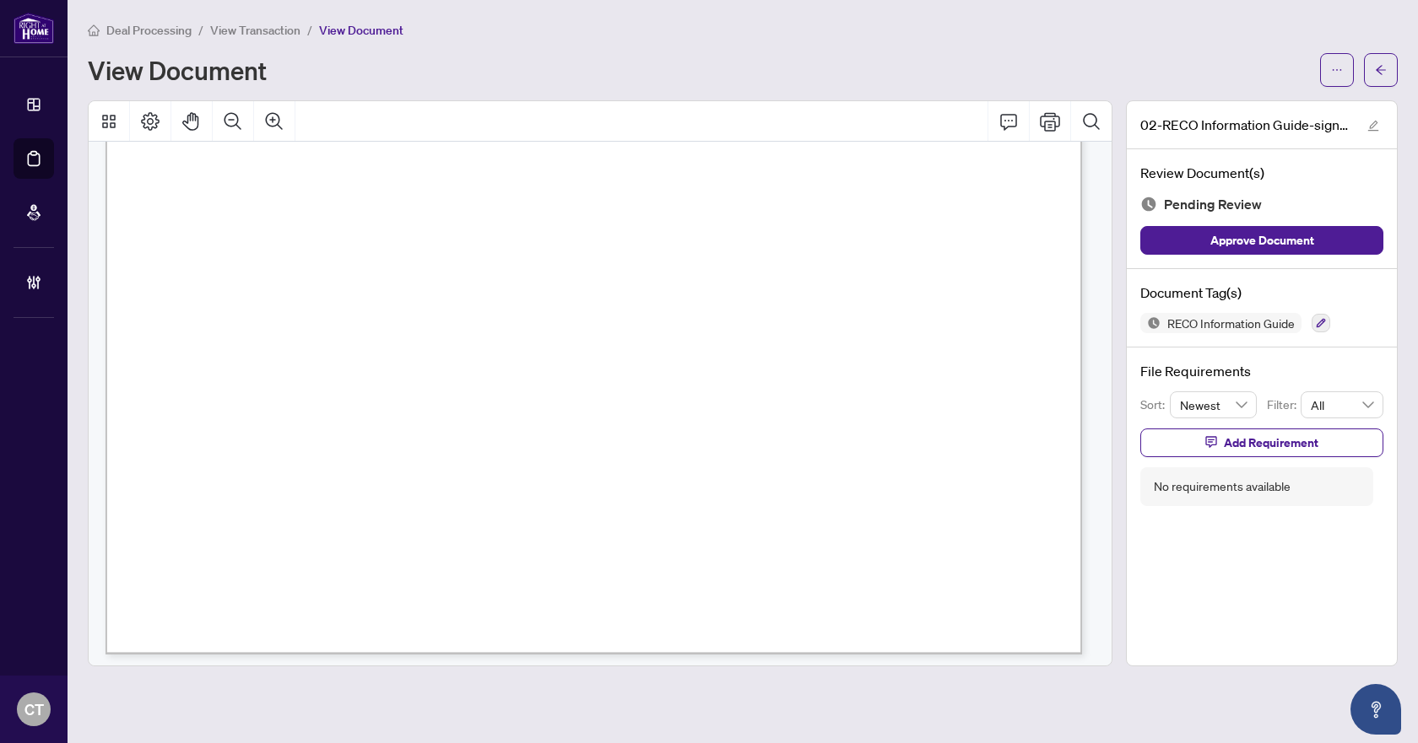
scroll to position [16317, 0]
click at [1321, 318] on icon "button" at bounding box center [1320, 323] width 10 height 10
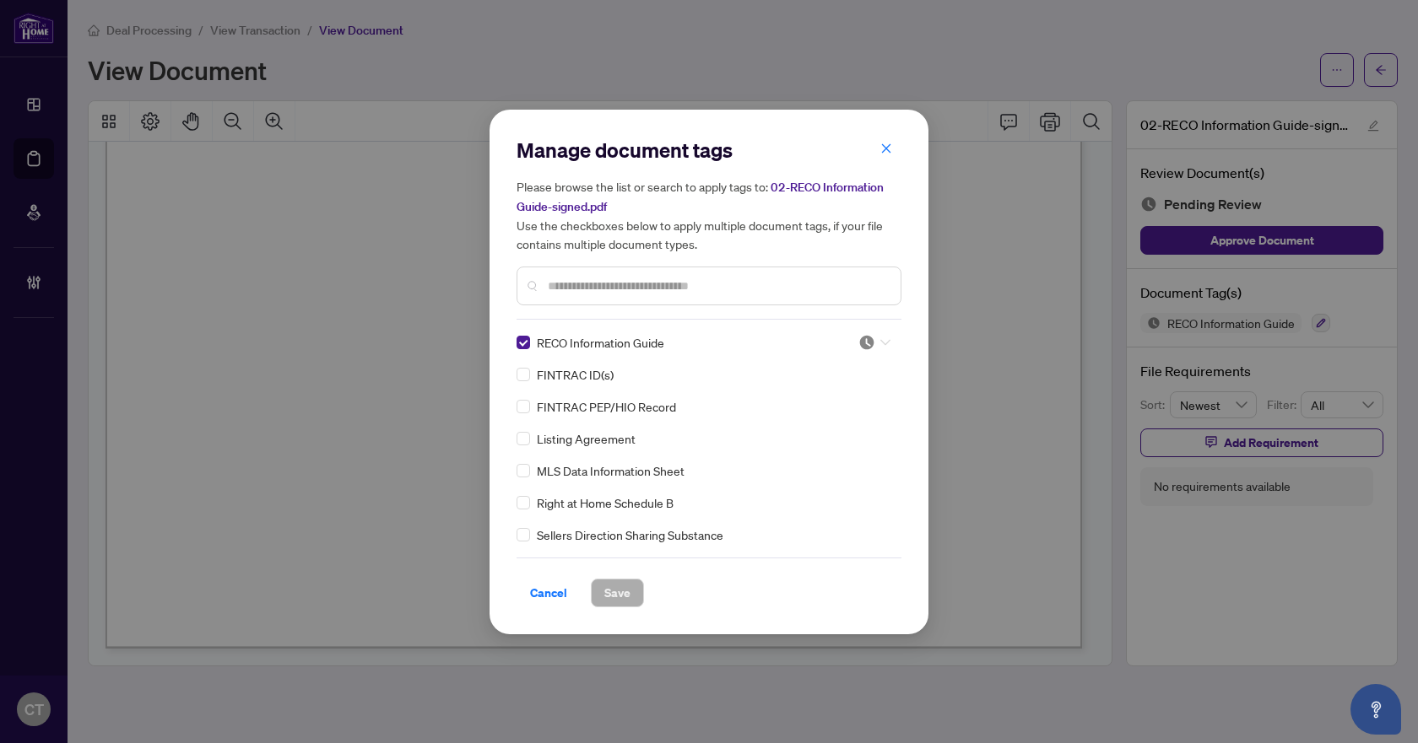
click at [871, 343] on div at bounding box center [874, 342] width 32 height 17
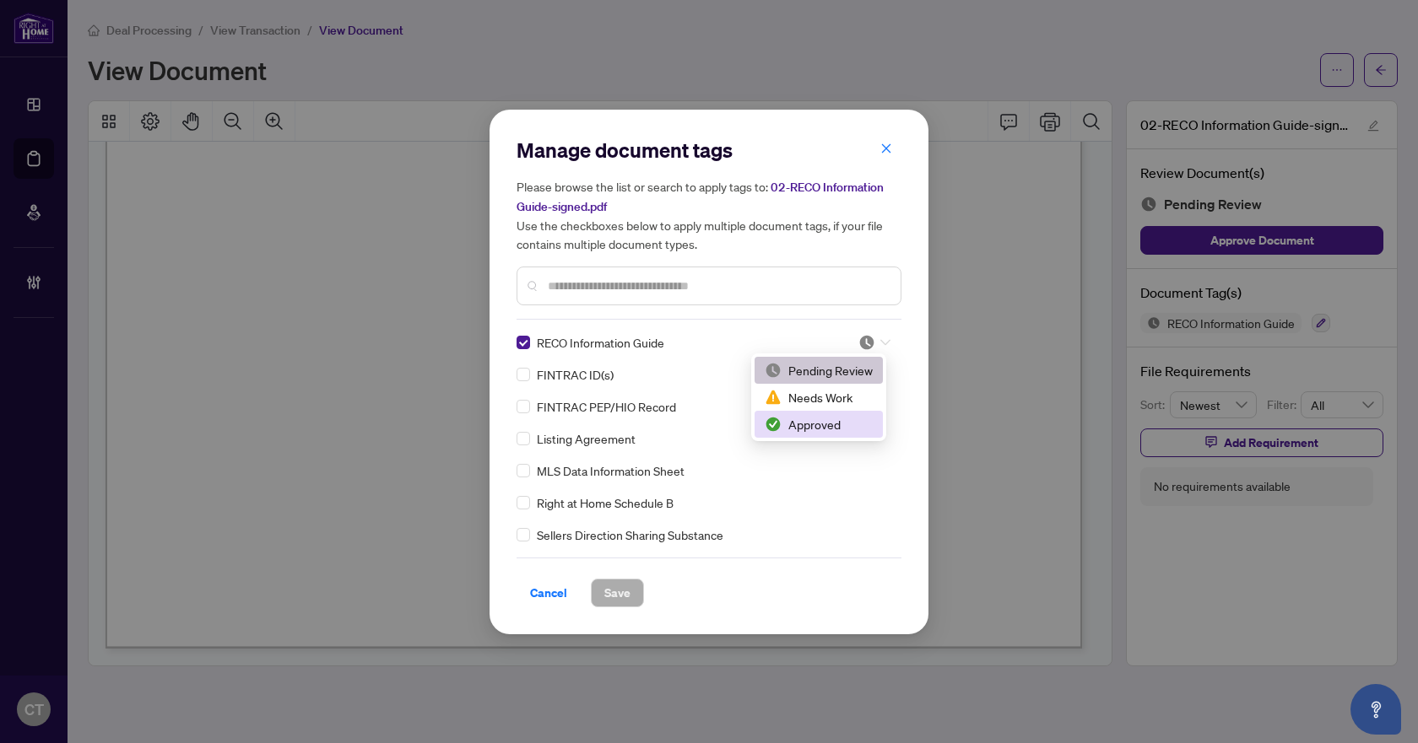
click at [817, 429] on div "Approved" at bounding box center [818, 424] width 108 height 19
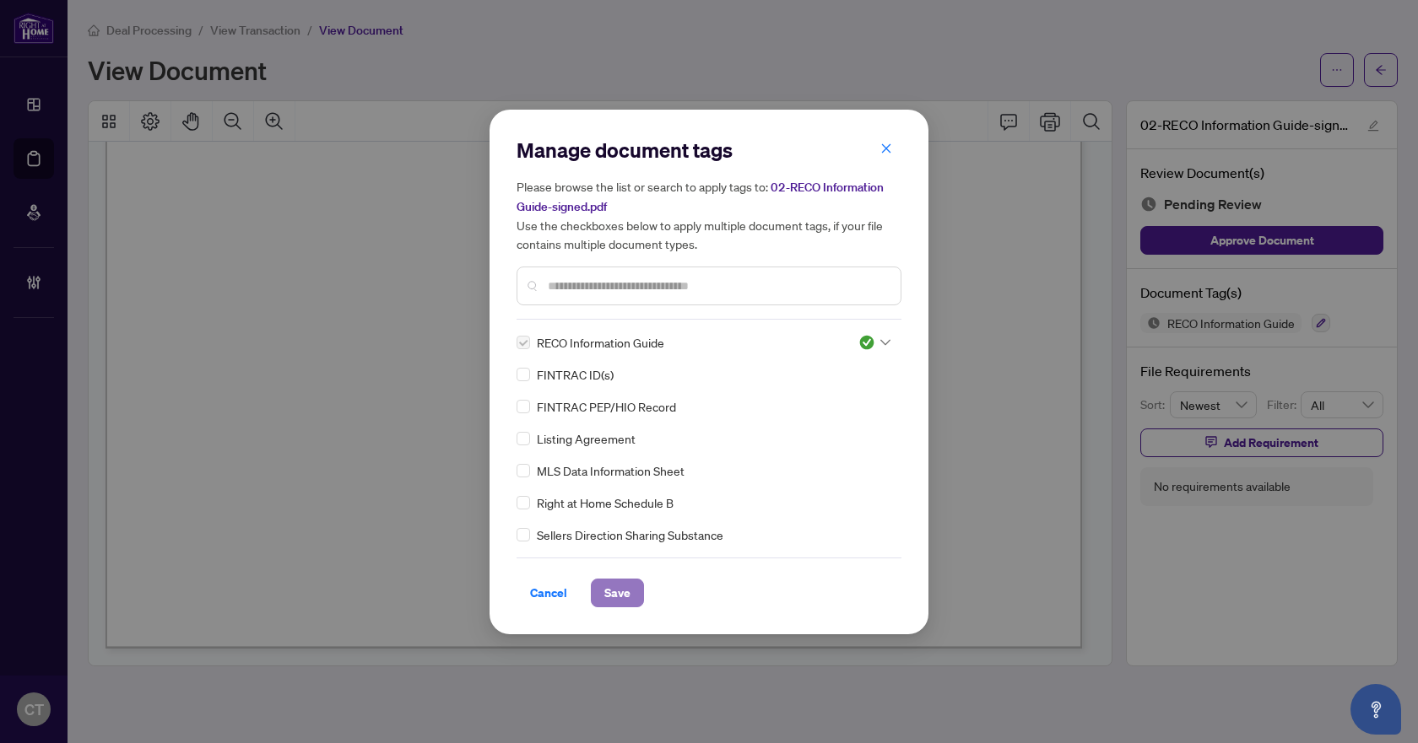
click at [633, 596] on button "Save" at bounding box center [617, 593] width 53 height 29
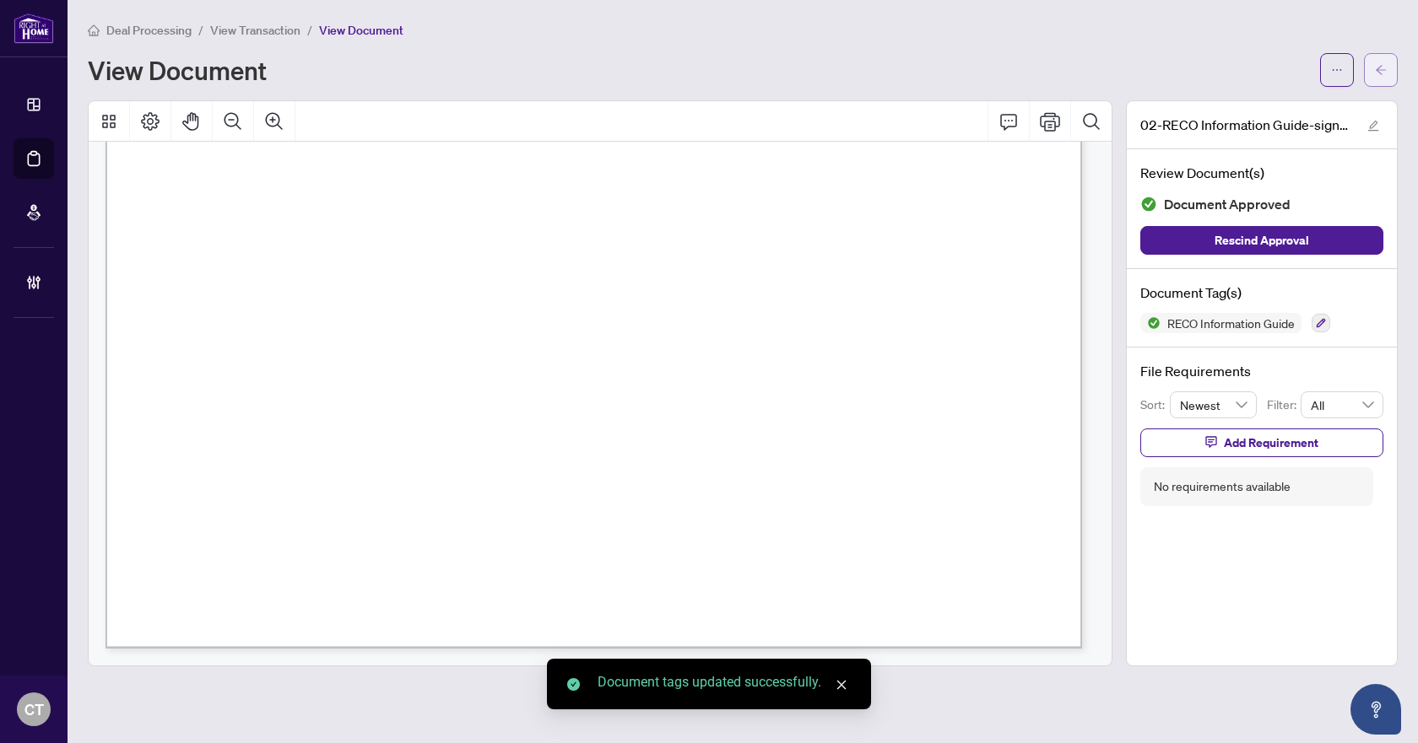
click at [1380, 81] on span "button" at bounding box center [1381, 70] width 12 height 27
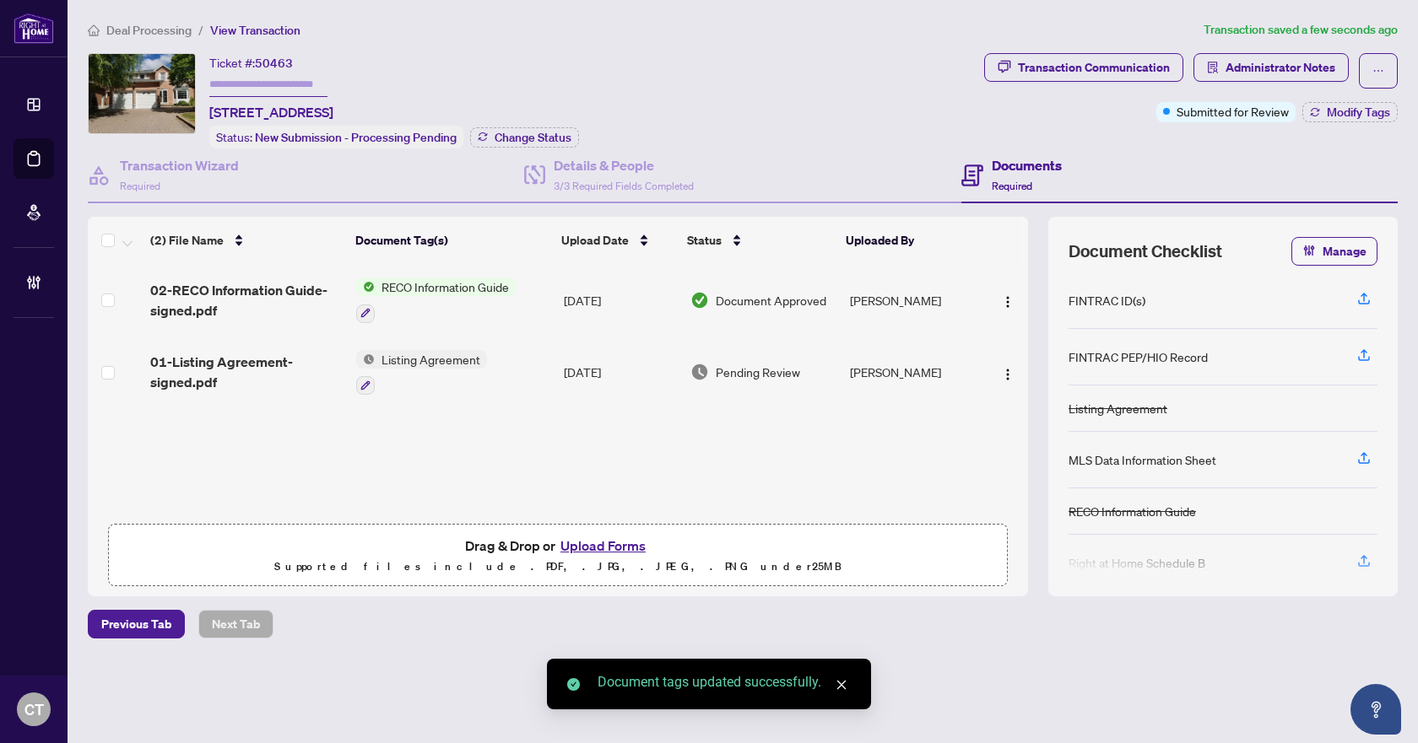
click at [241, 368] on span "01-Listing Agreement-signed.pdf" at bounding box center [246, 372] width 192 height 41
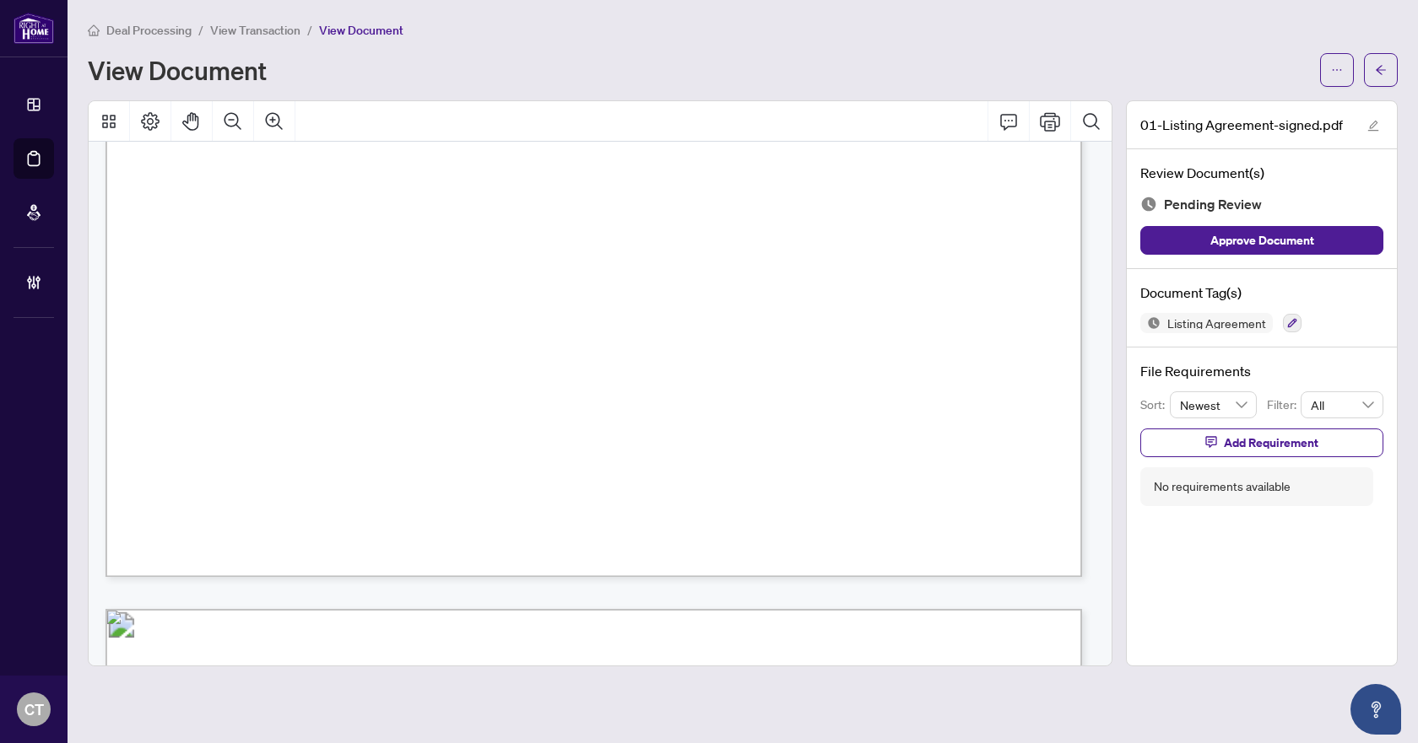
scroll to position [844, 0]
click at [1299, 319] on button "button" at bounding box center [1292, 323] width 19 height 19
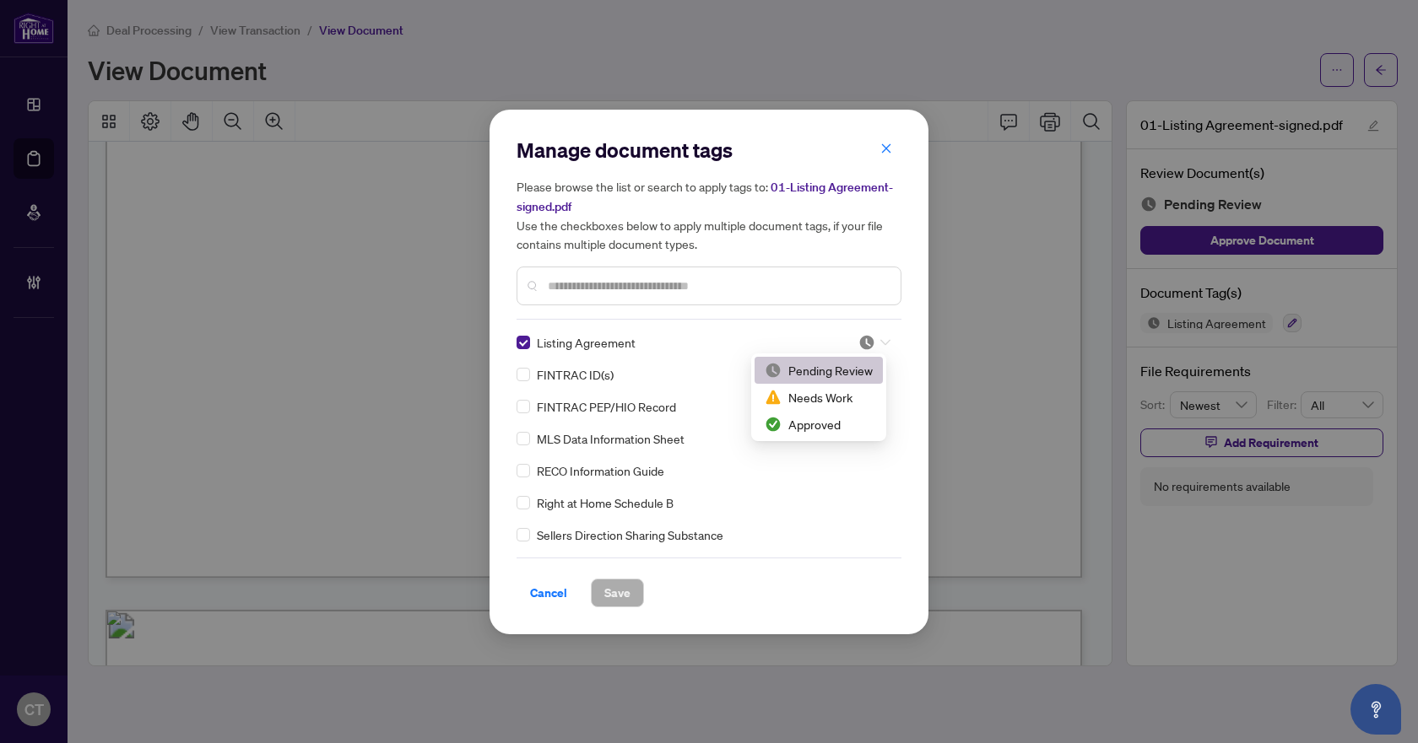
click at [869, 341] on img at bounding box center [866, 342] width 17 height 17
click at [813, 405] on div "Needs Work" at bounding box center [818, 397] width 108 height 19
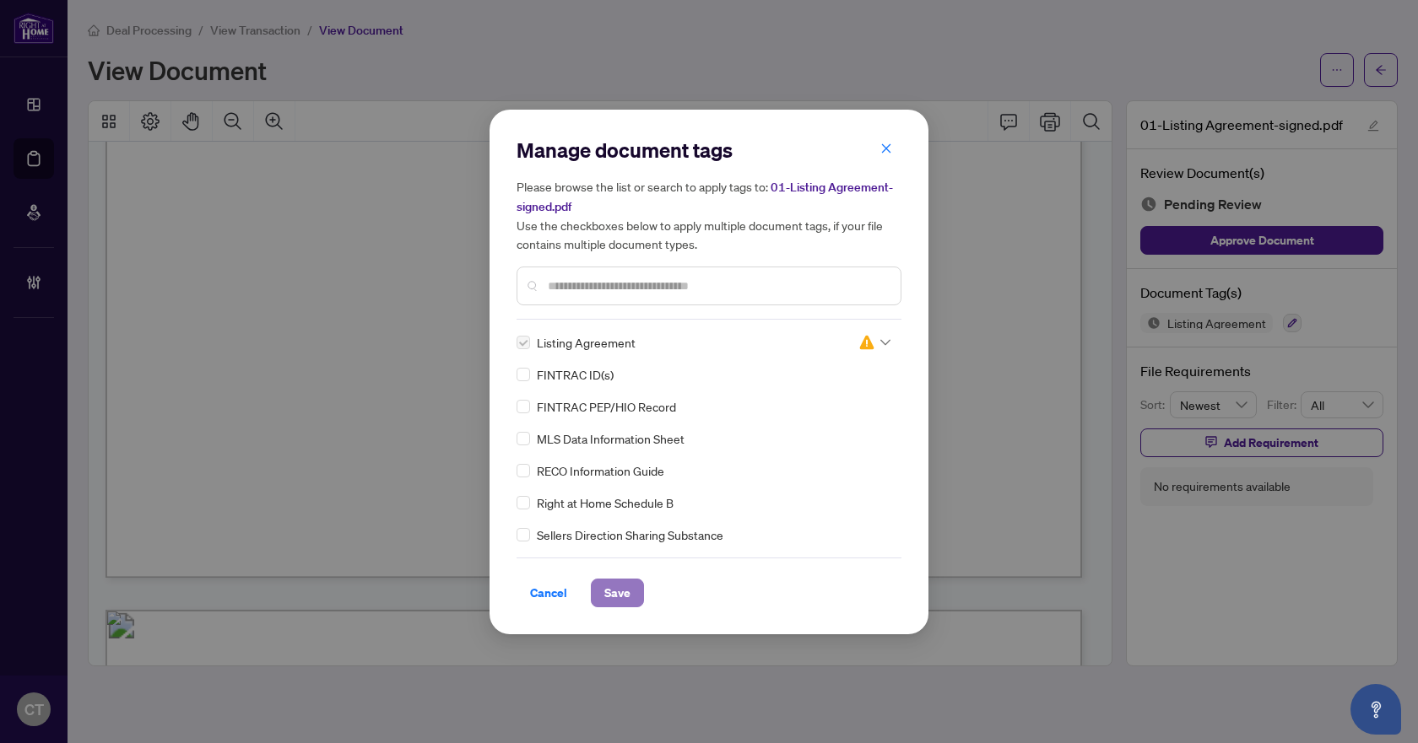
click at [614, 605] on span "Save" at bounding box center [617, 593] width 26 height 27
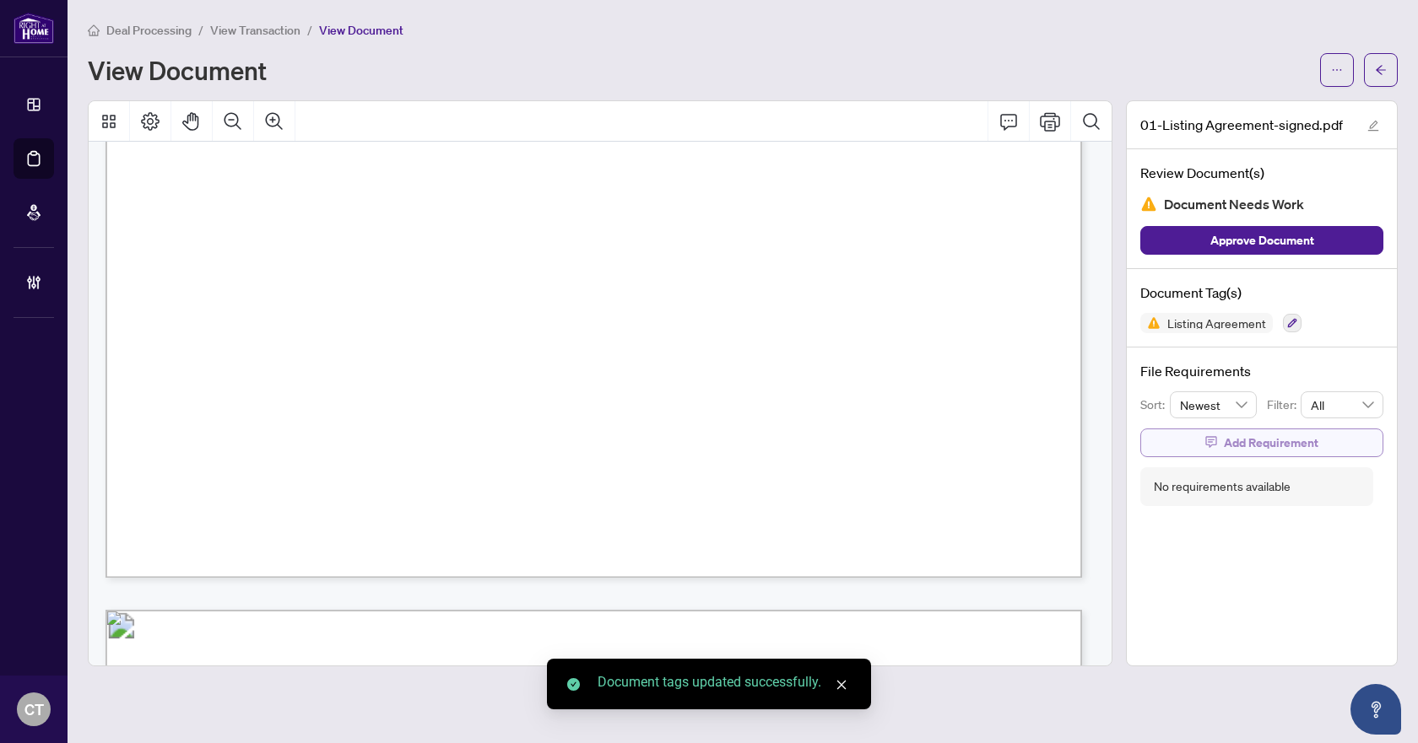
click at [1212, 434] on span "button" at bounding box center [1211, 442] width 12 height 27
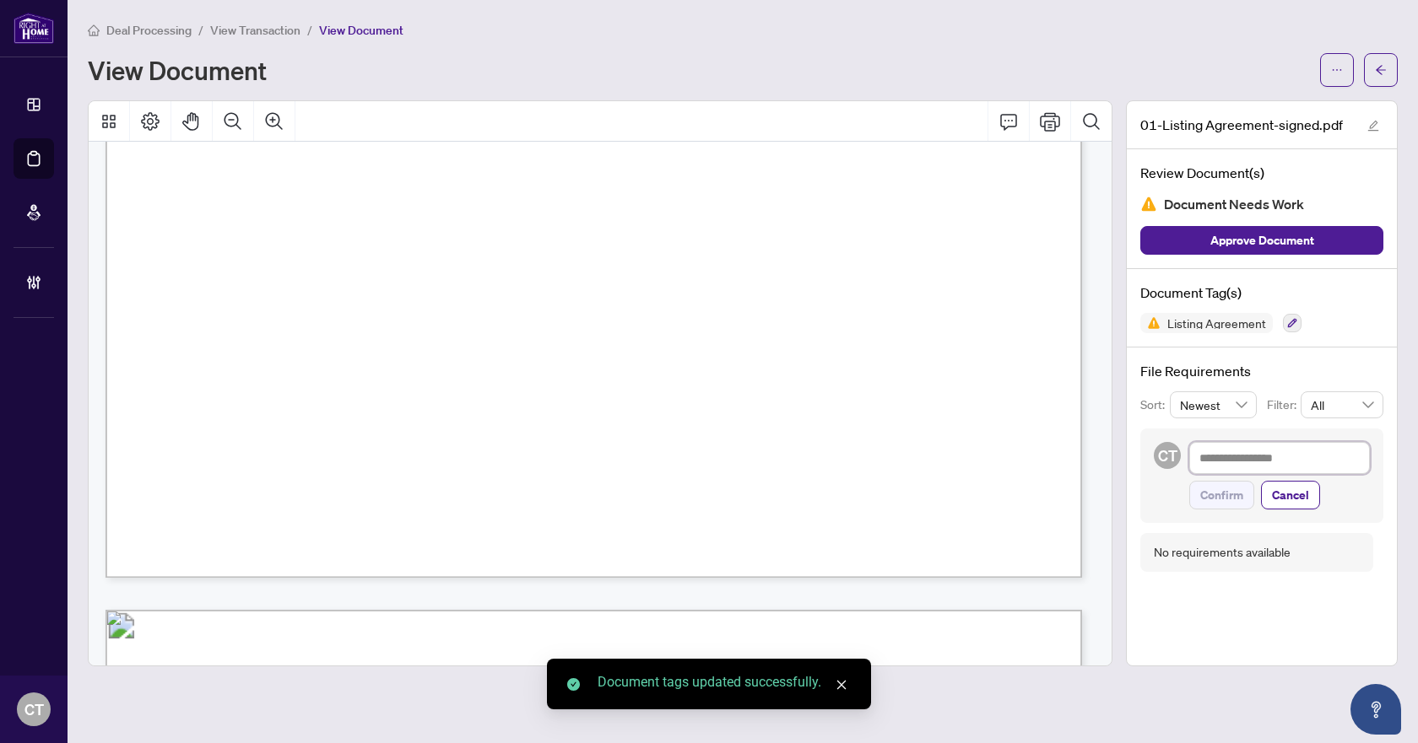
click at [1233, 458] on textarea at bounding box center [1279, 458] width 181 height 32
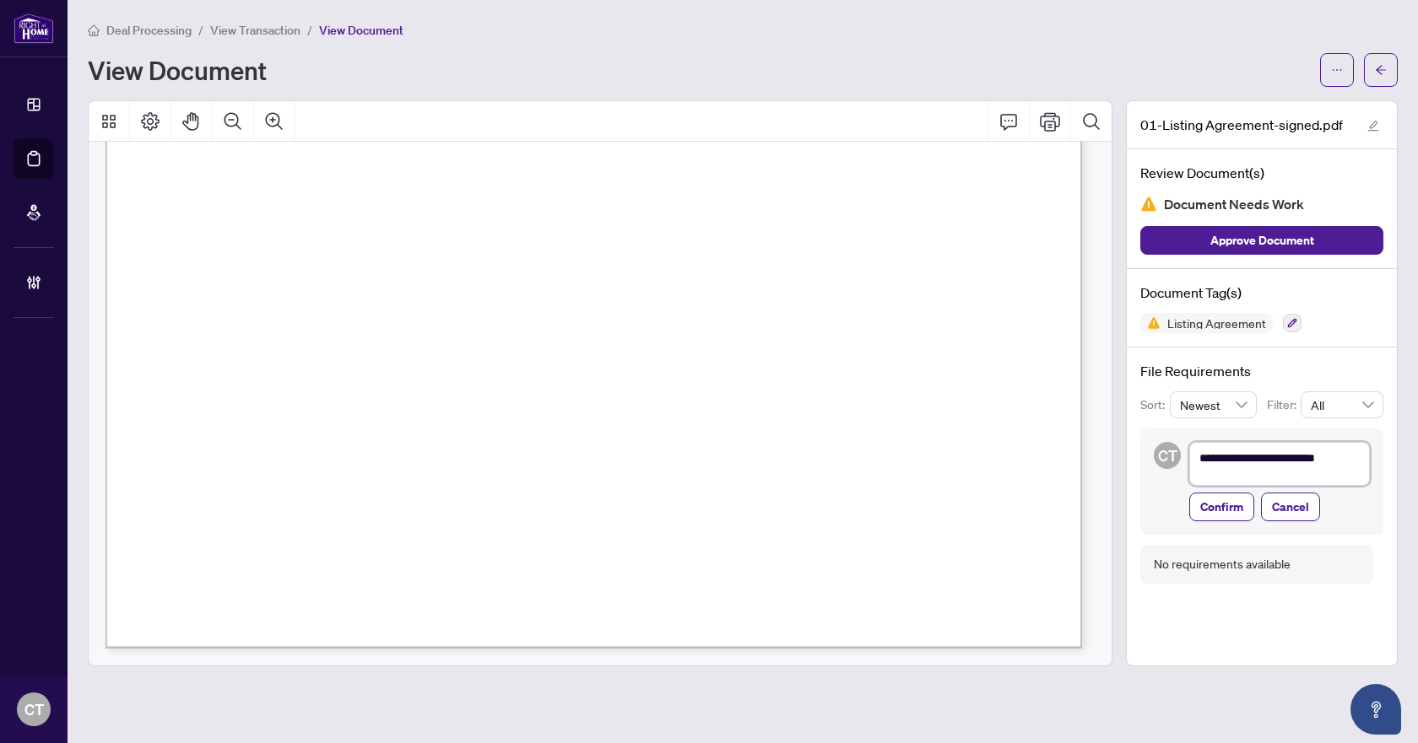
scroll to position [0, 0]
drag, startPoint x: 1227, startPoint y: 477, endPoint x: 1192, endPoint y: 451, distance: 42.9
click at [1192, 451] on textarea "**********" at bounding box center [1279, 467] width 181 height 51
drag, startPoint x: 1222, startPoint y: 508, endPoint x: 1190, endPoint y: 516, distance: 33.0
click at [1222, 508] on span "Confirm" at bounding box center [1221, 513] width 43 height 27
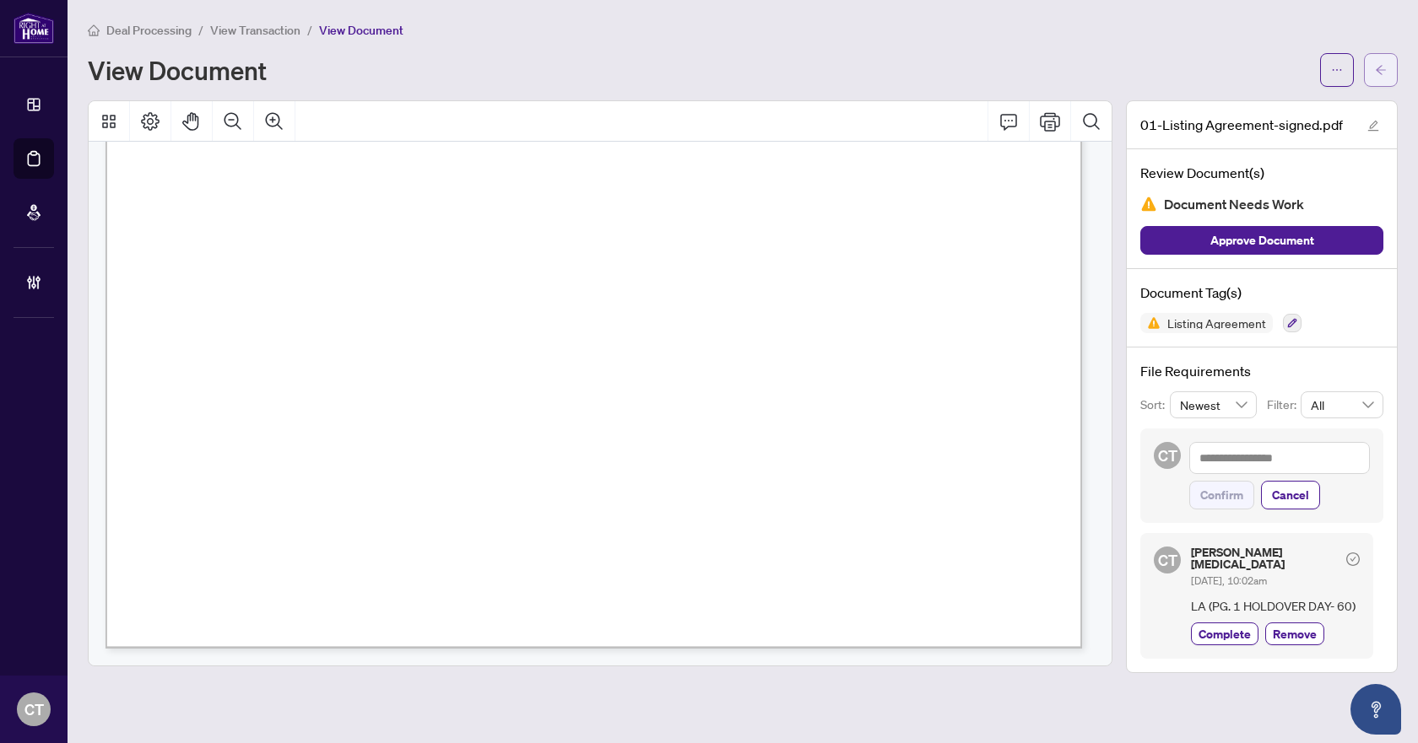
click at [1385, 76] on span "button" at bounding box center [1381, 70] width 12 height 27
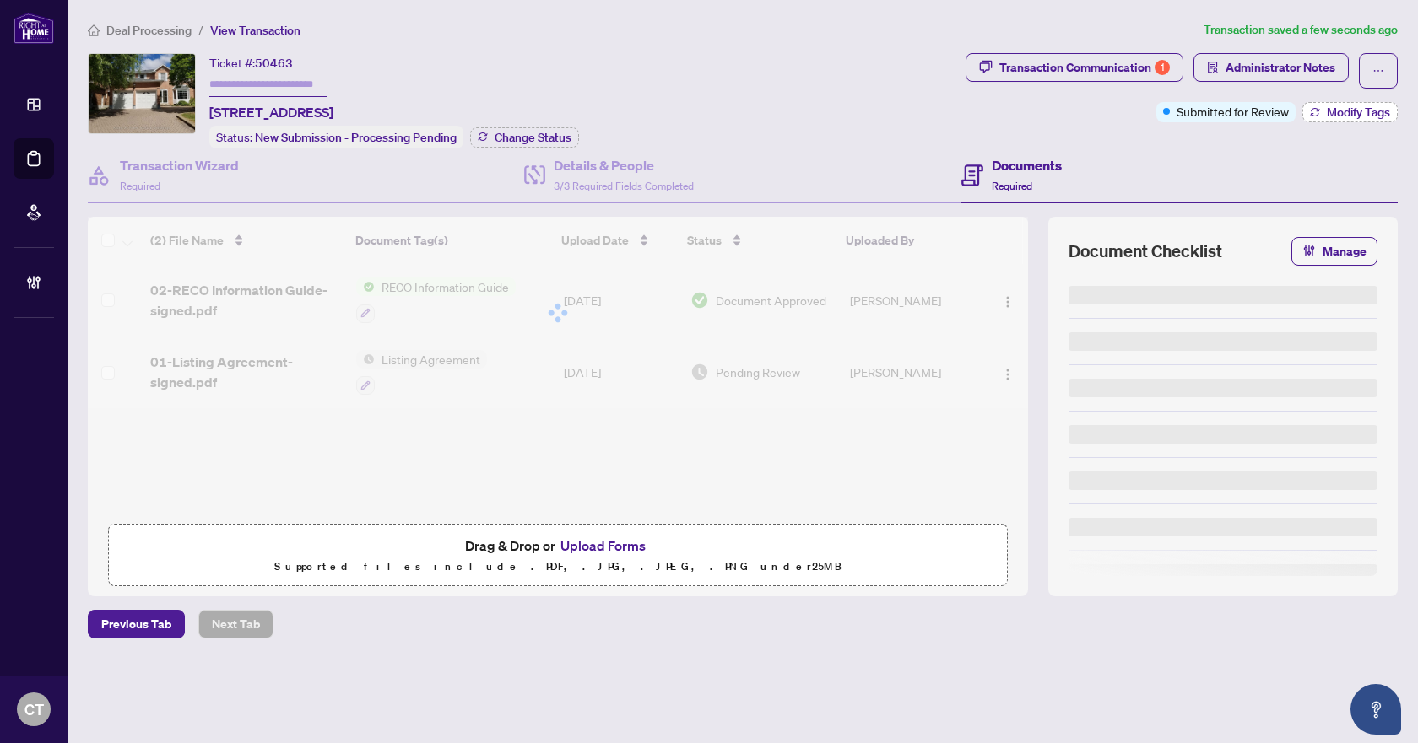
click at [1307, 111] on button "Modify Tags" at bounding box center [1349, 112] width 95 height 20
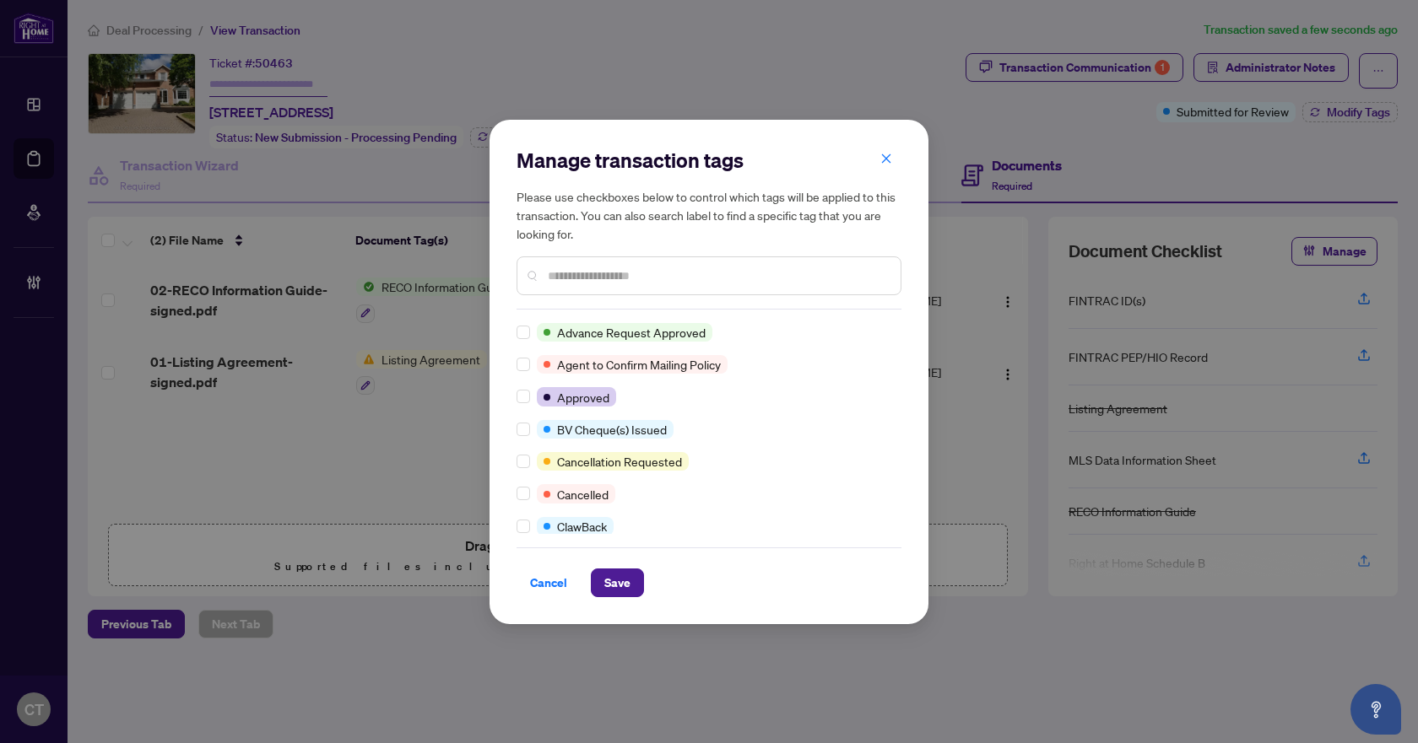
click at [617, 284] on input "text" at bounding box center [717, 276] width 339 height 19
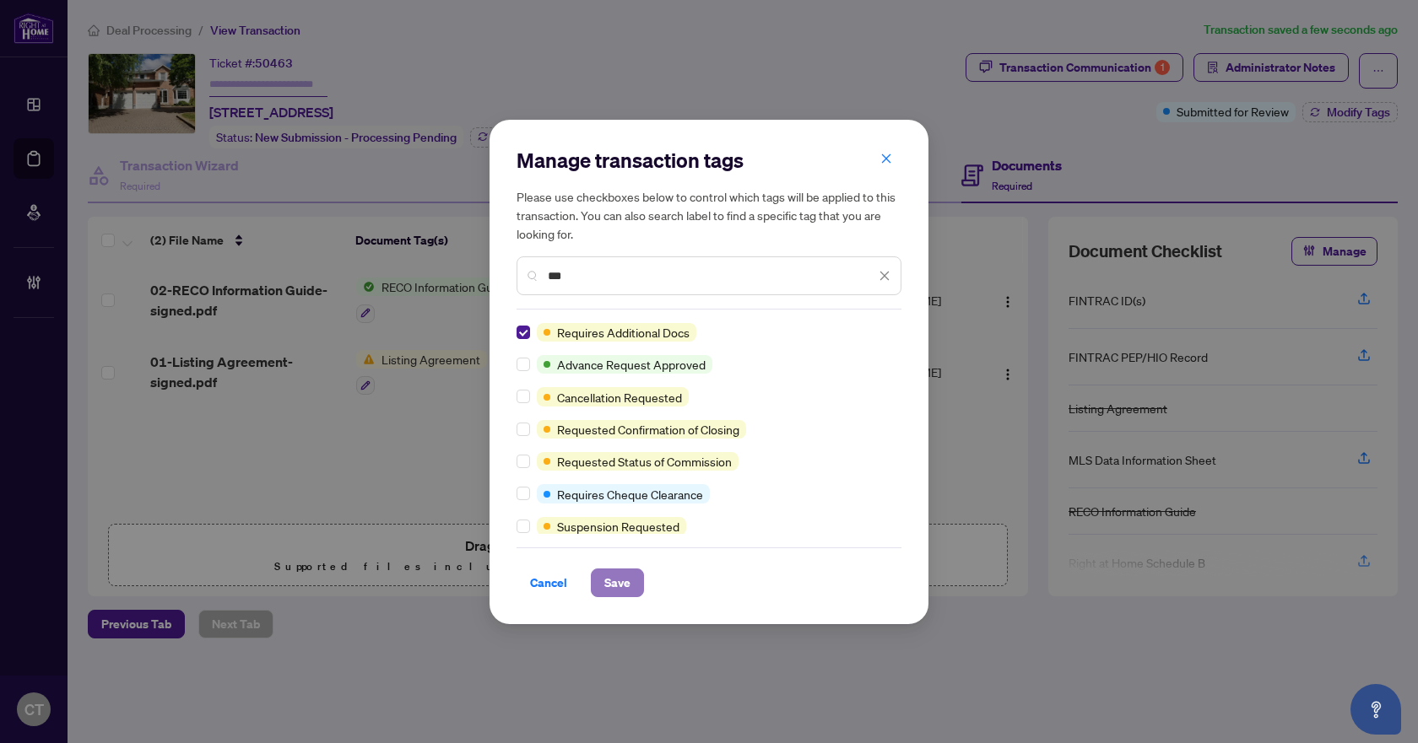
click at [622, 579] on span "Save" at bounding box center [617, 583] width 26 height 27
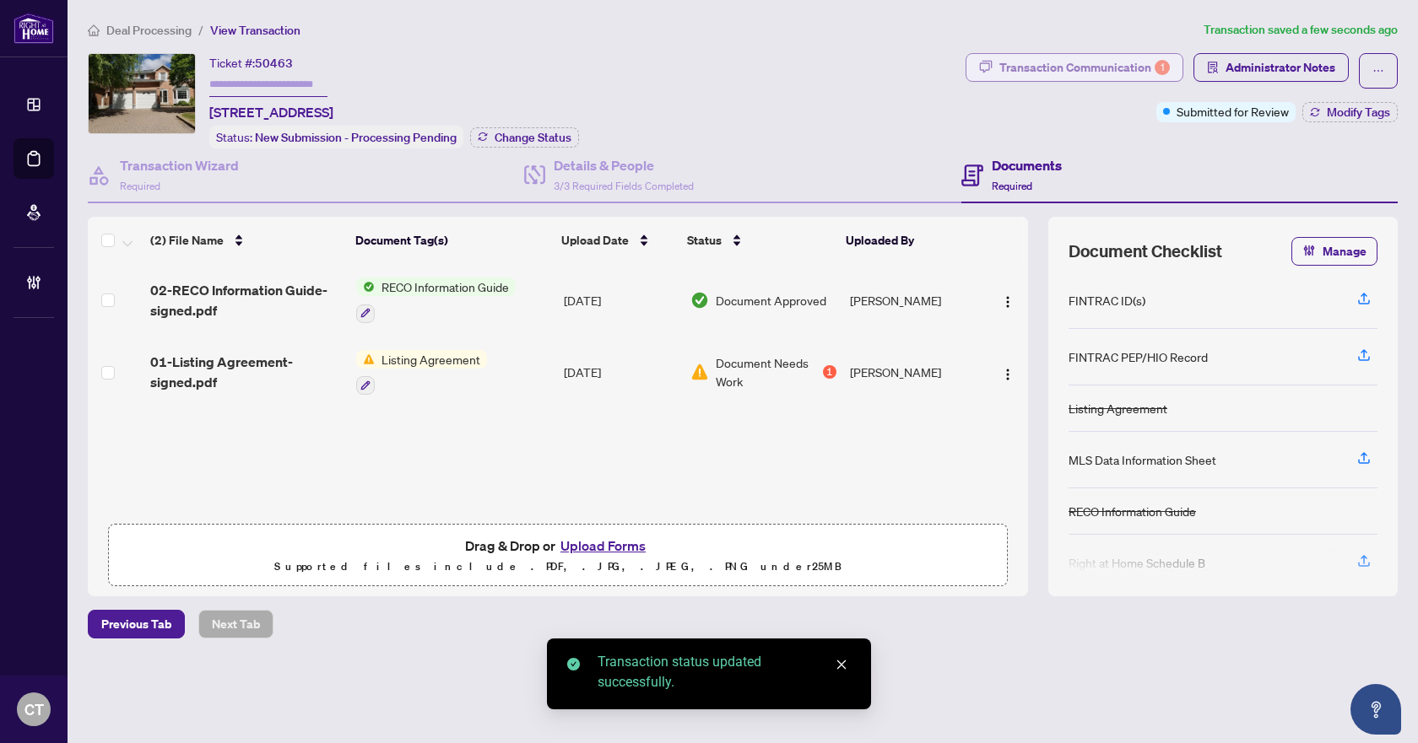
click at [1032, 79] on button "Transaction Communication 1" at bounding box center [1074, 67] width 218 height 29
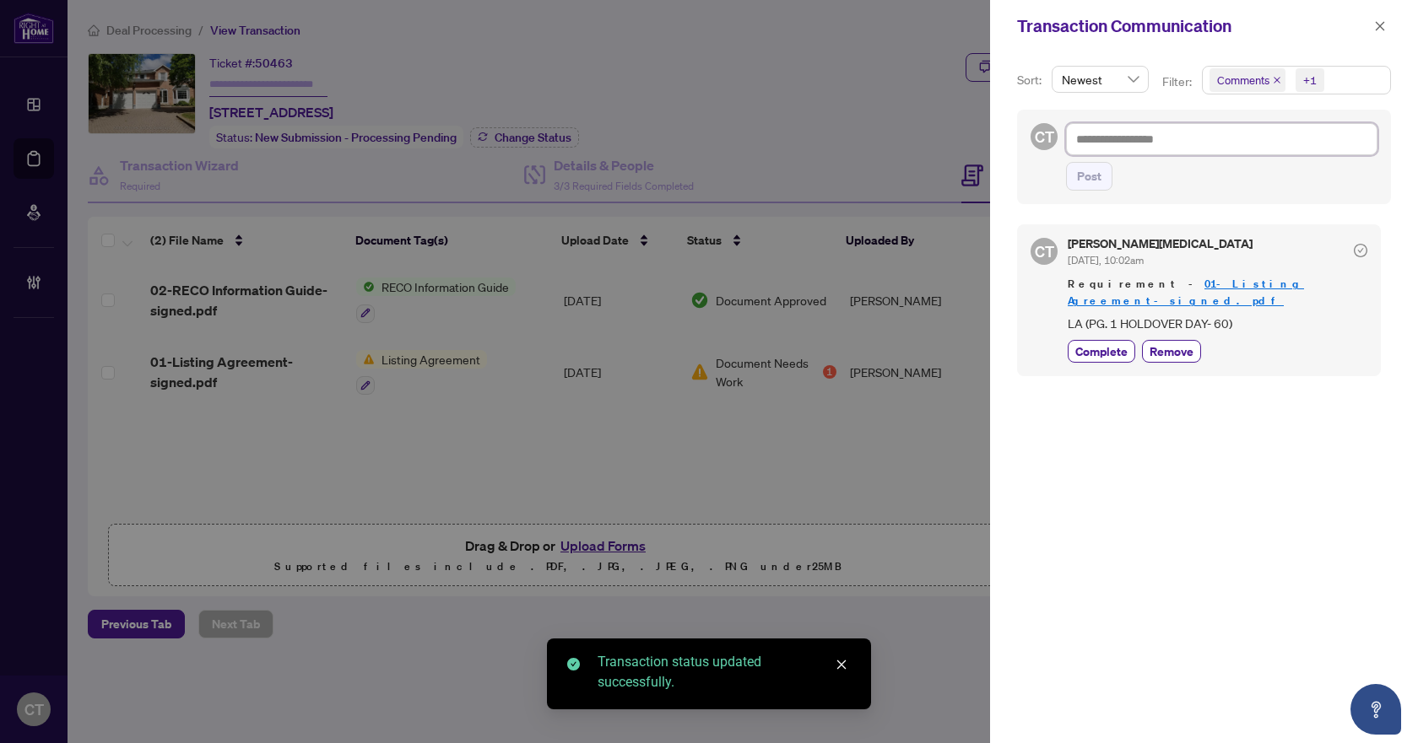
click at [1255, 149] on textarea at bounding box center [1221, 139] width 311 height 32
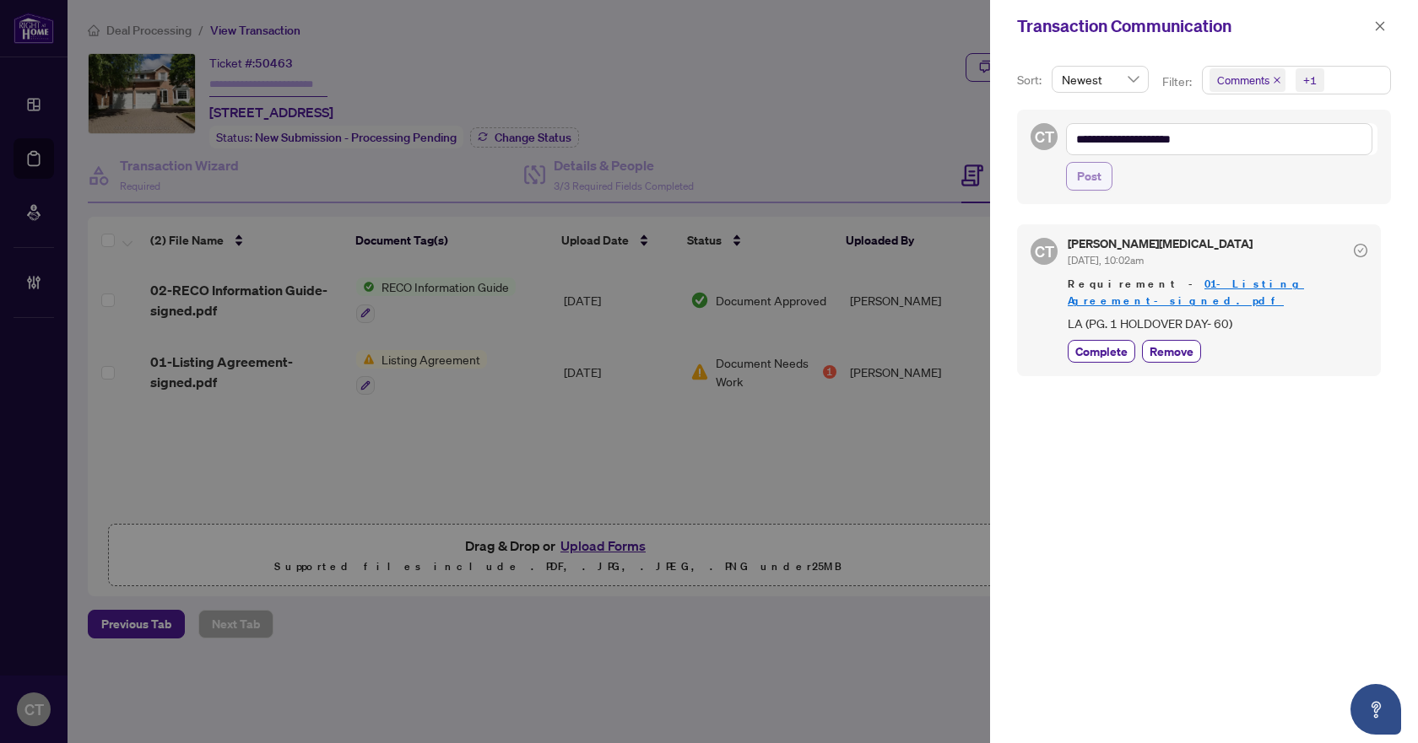
drag, startPoint x: 1078, startPoint y: 180, endPoint x: 1112, endPoint y: 169, distance: 36.3
click at [1078, 180] on span "Post" at bounding box center [1089, 176] width 24 height 27
click at [1154, 139] on textarea "**********" at bounding box center [1219, 139] width 306 height 32
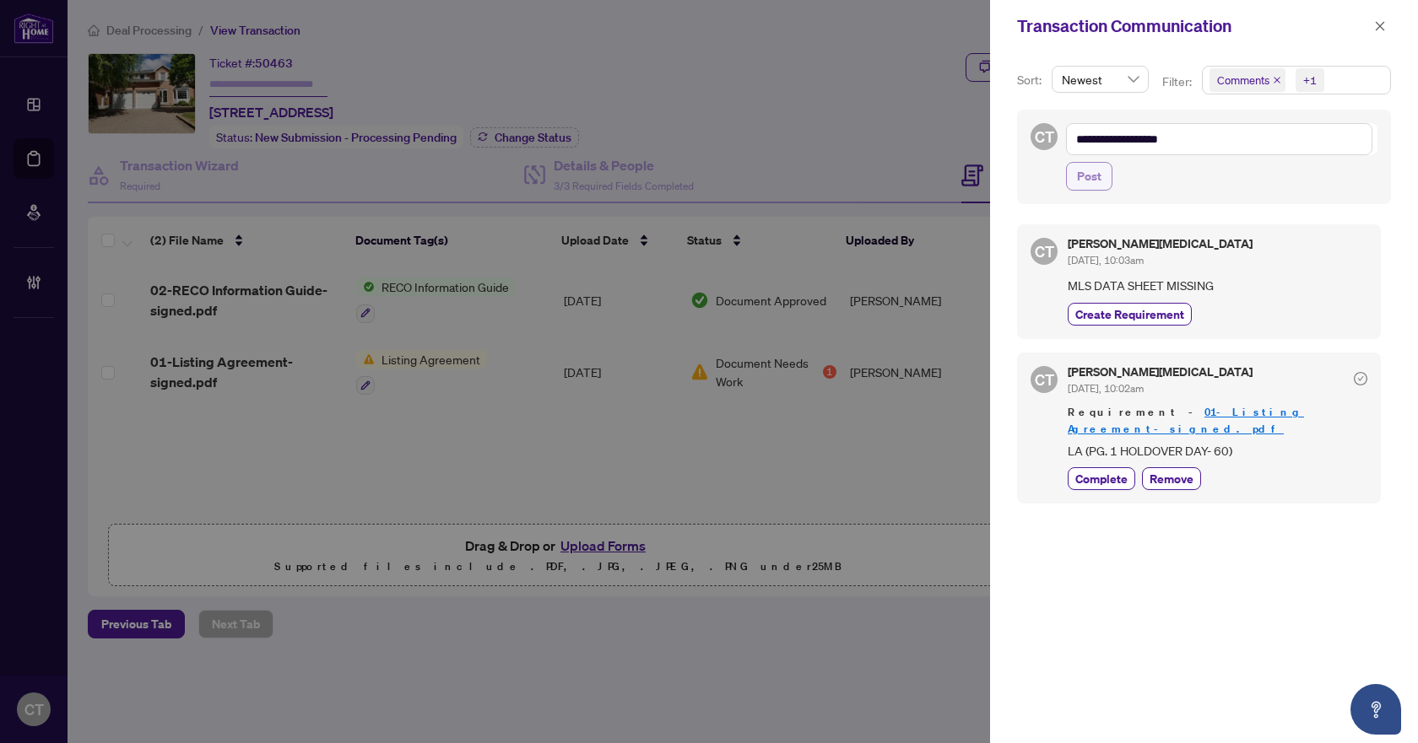
drag, startPoint x: 1099, startPoint y: 174, endPoint x: 1103, endPoint y: 249, distance: 75.2
click at [1099, 174] on span "Post" at bounding box center [1089, 176] width 24 height 27
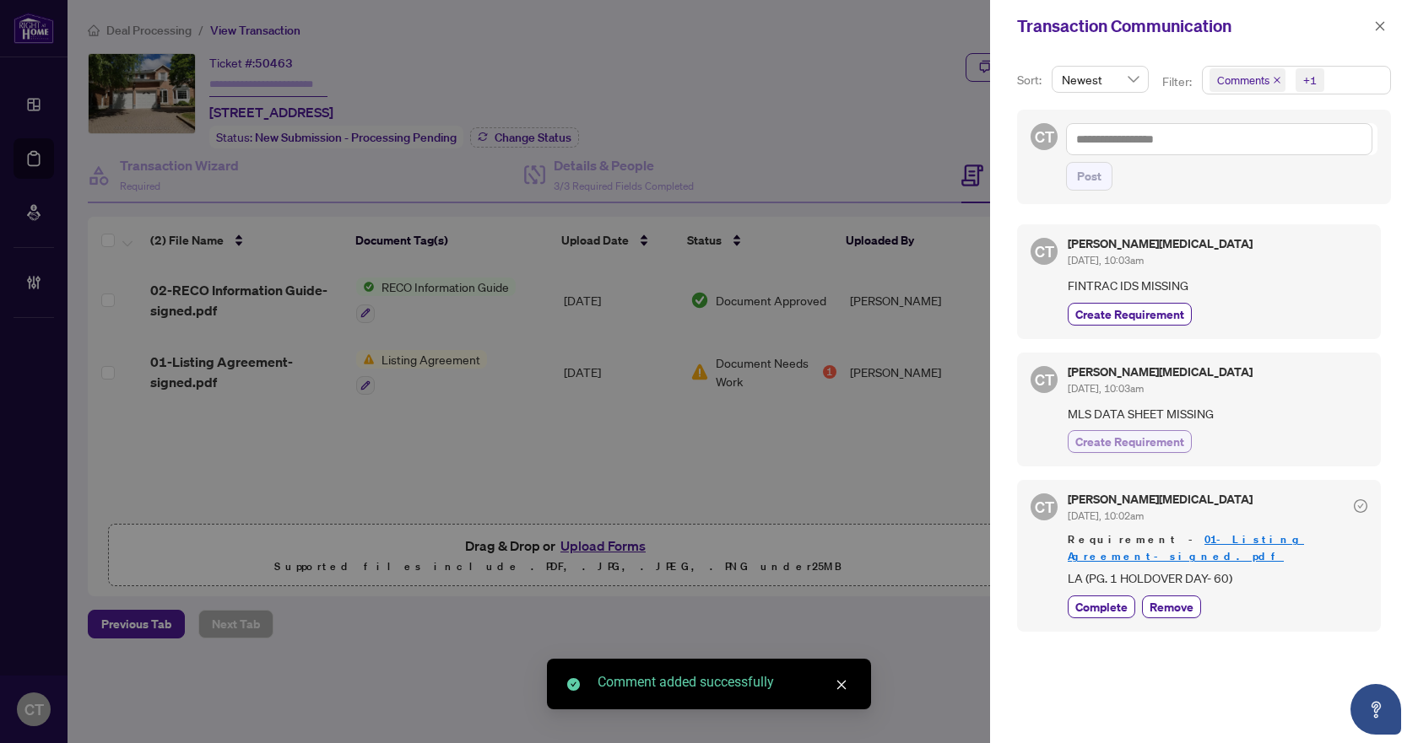
click at [1097, 442] on span "Create Requirement" at bounding box center [1129, 442] width 109 height 18
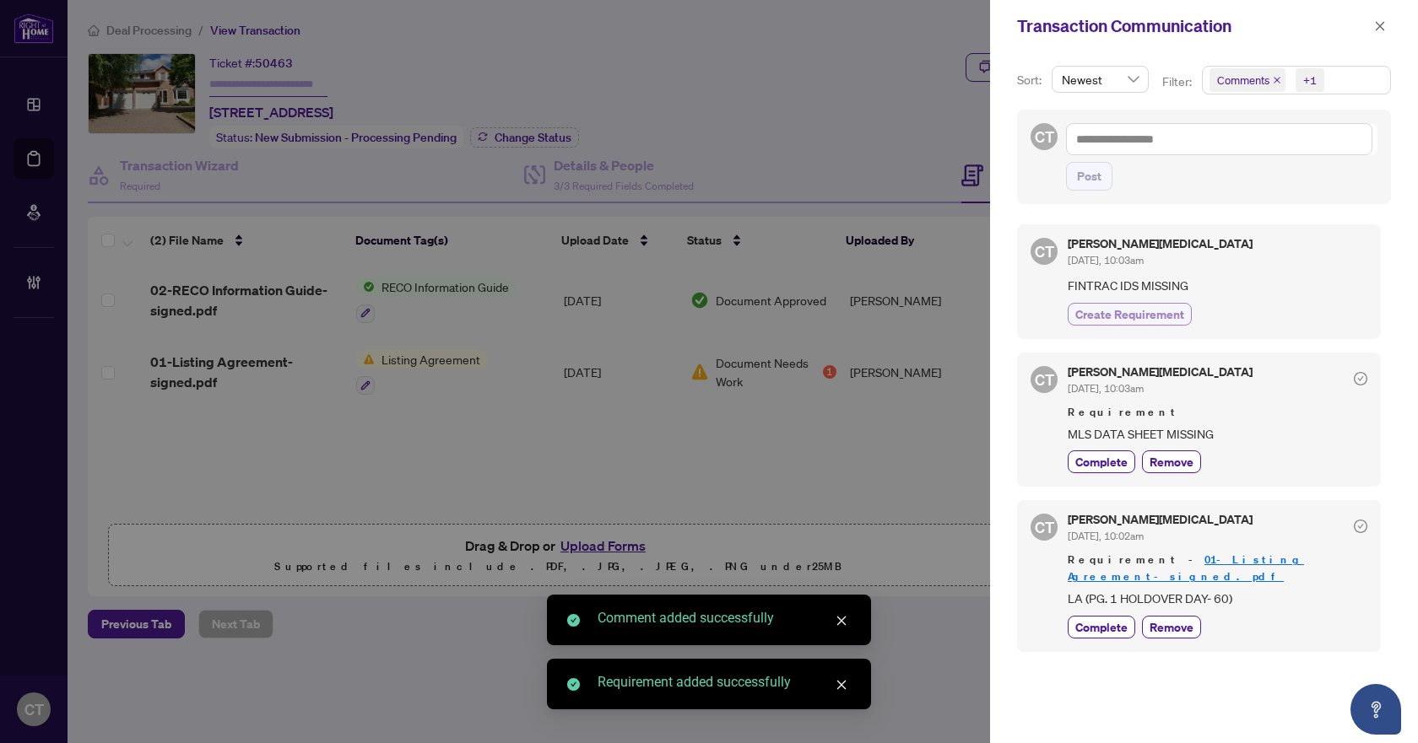
click at [1117, 319] on span "Create Requirement" at bounding box center [1129, 314] width 109 height 18
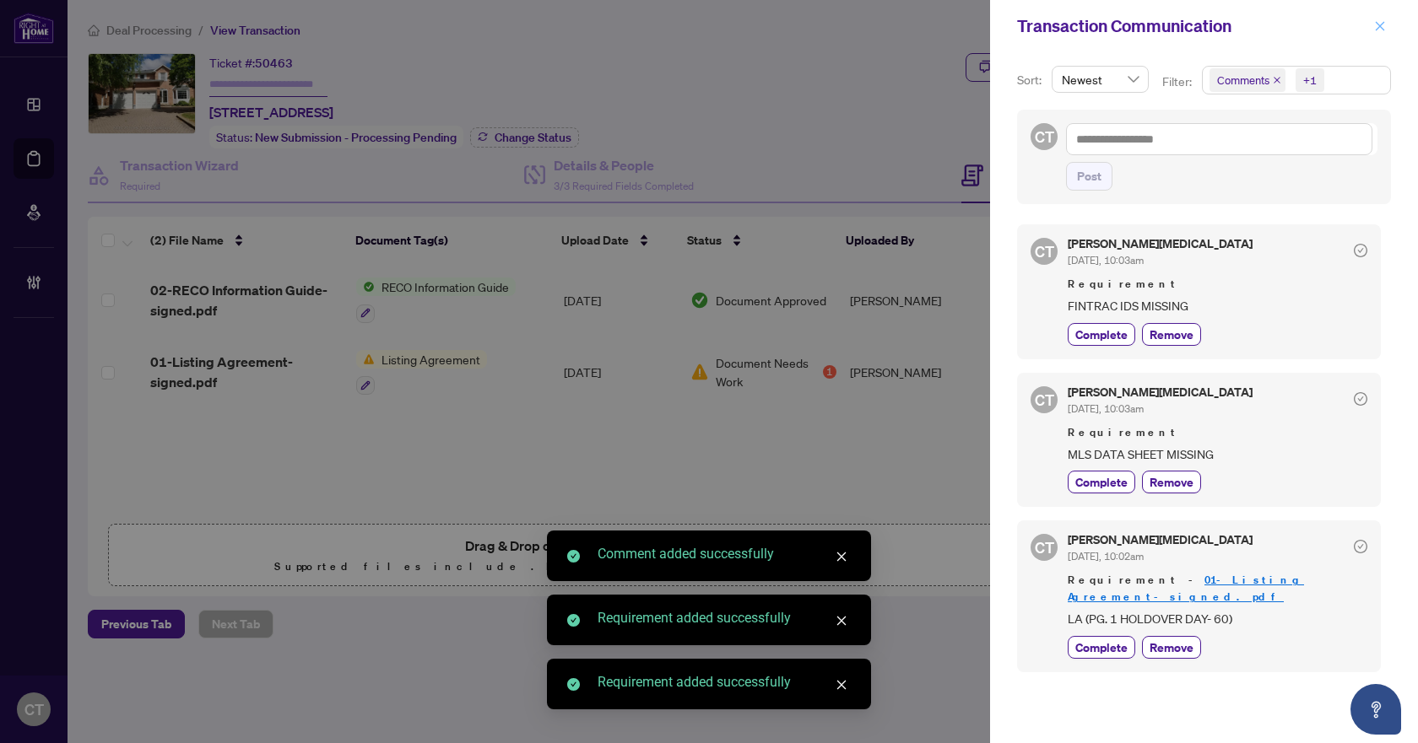
click at [1375, 25] on icon "close" at bounding box center [1380, 26] width 12 height 12
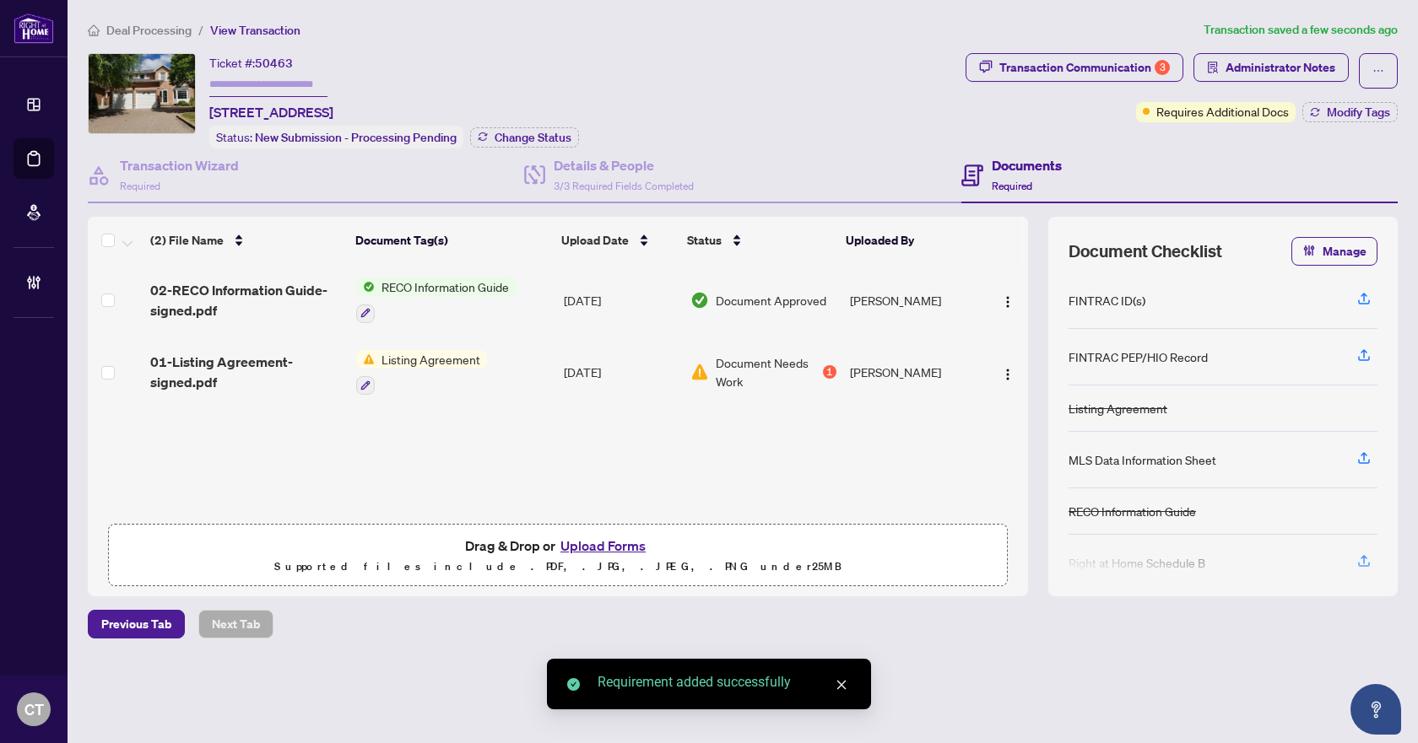
click at [186, 32] on span "Deal Processing" at bounding box center [148, 30] width 85 height 15
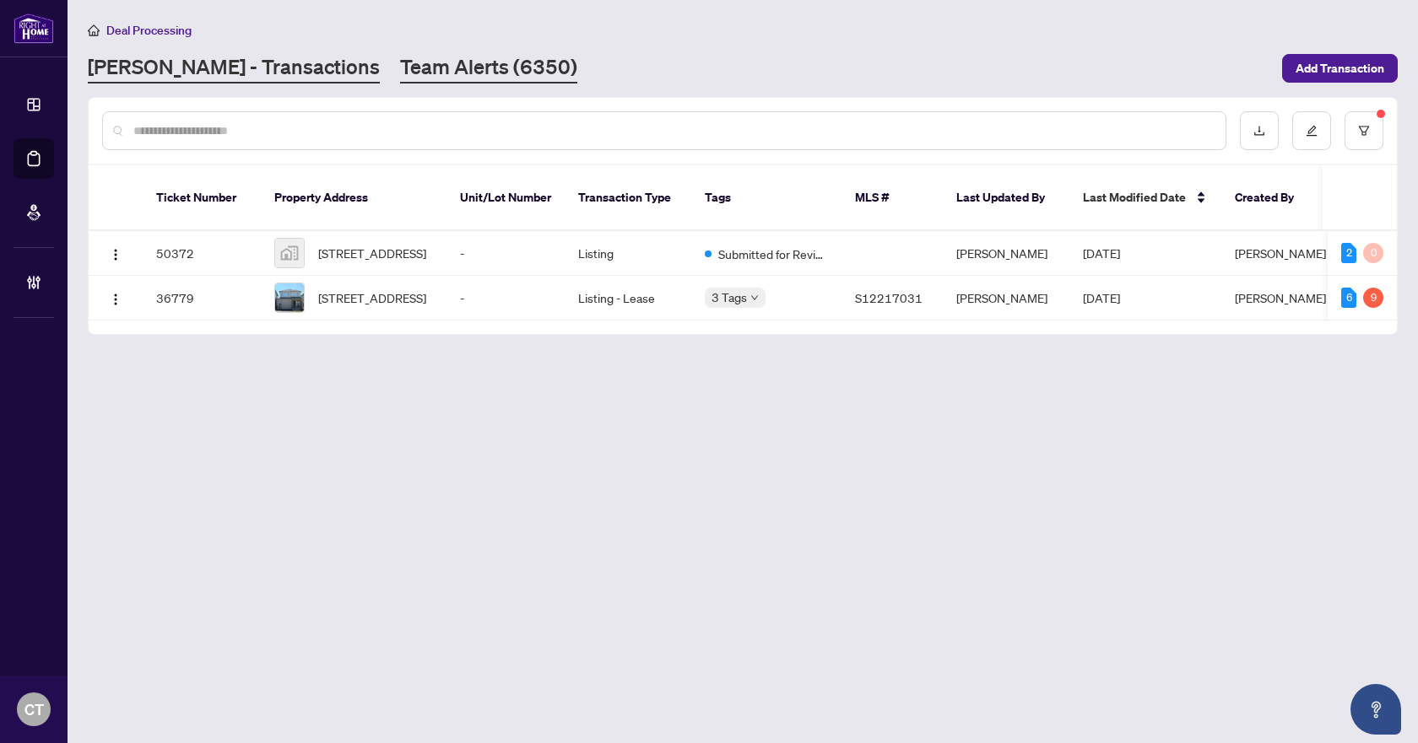
click at [416, 73] on link "Team Alerts (6350)" at bounding box center [488, 68] width 177 height 30
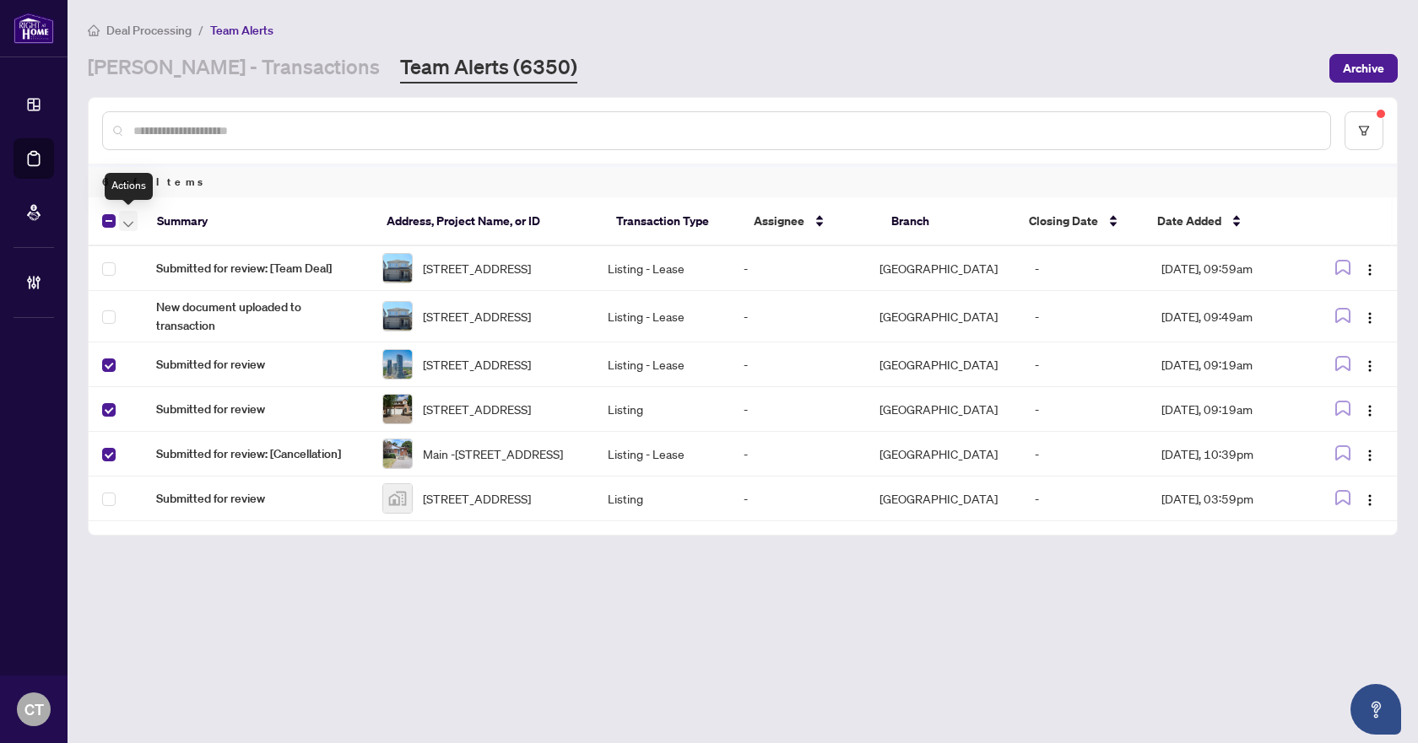
click at [120, 222] on button "button" at bounding box center [128, 221] width 19 height 20
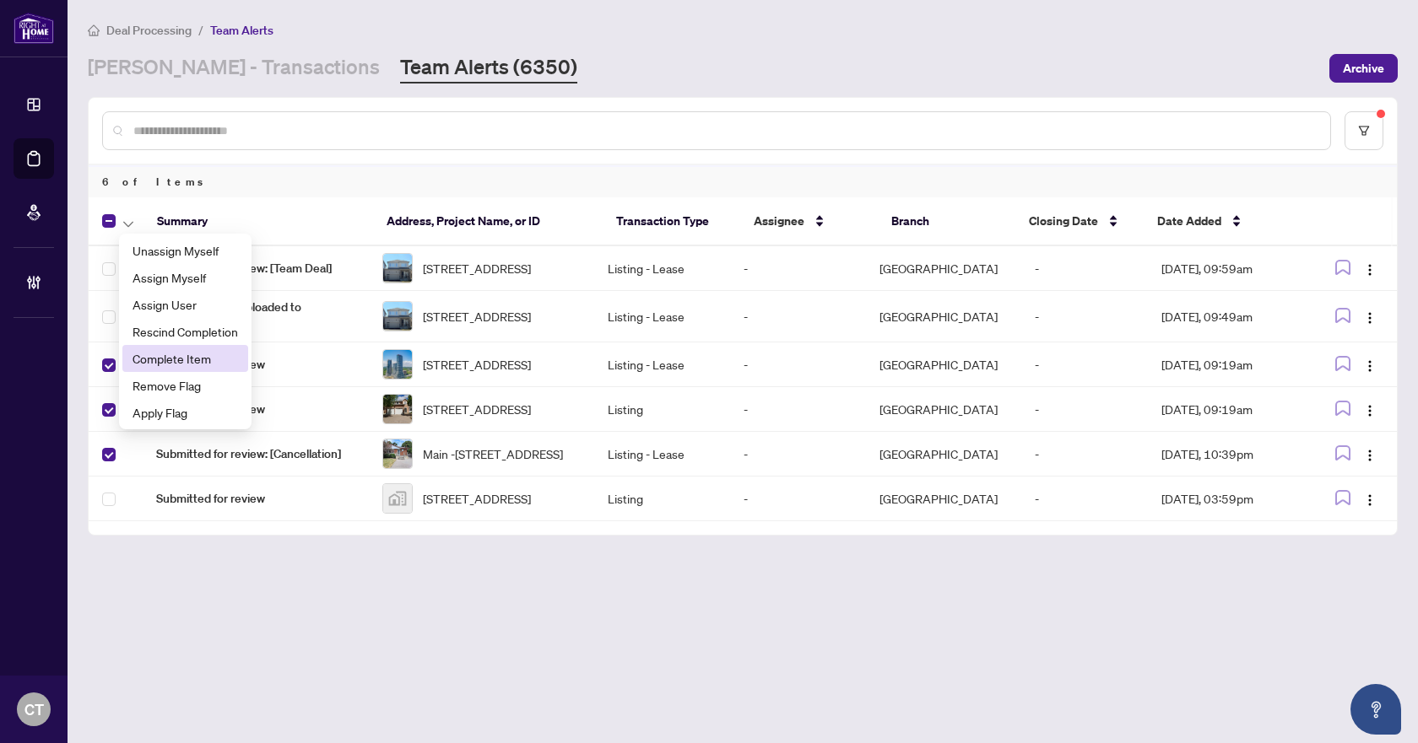
click at [159, 363] on span "Complete Item" at bounding box center [184, 358] width 105 height 19
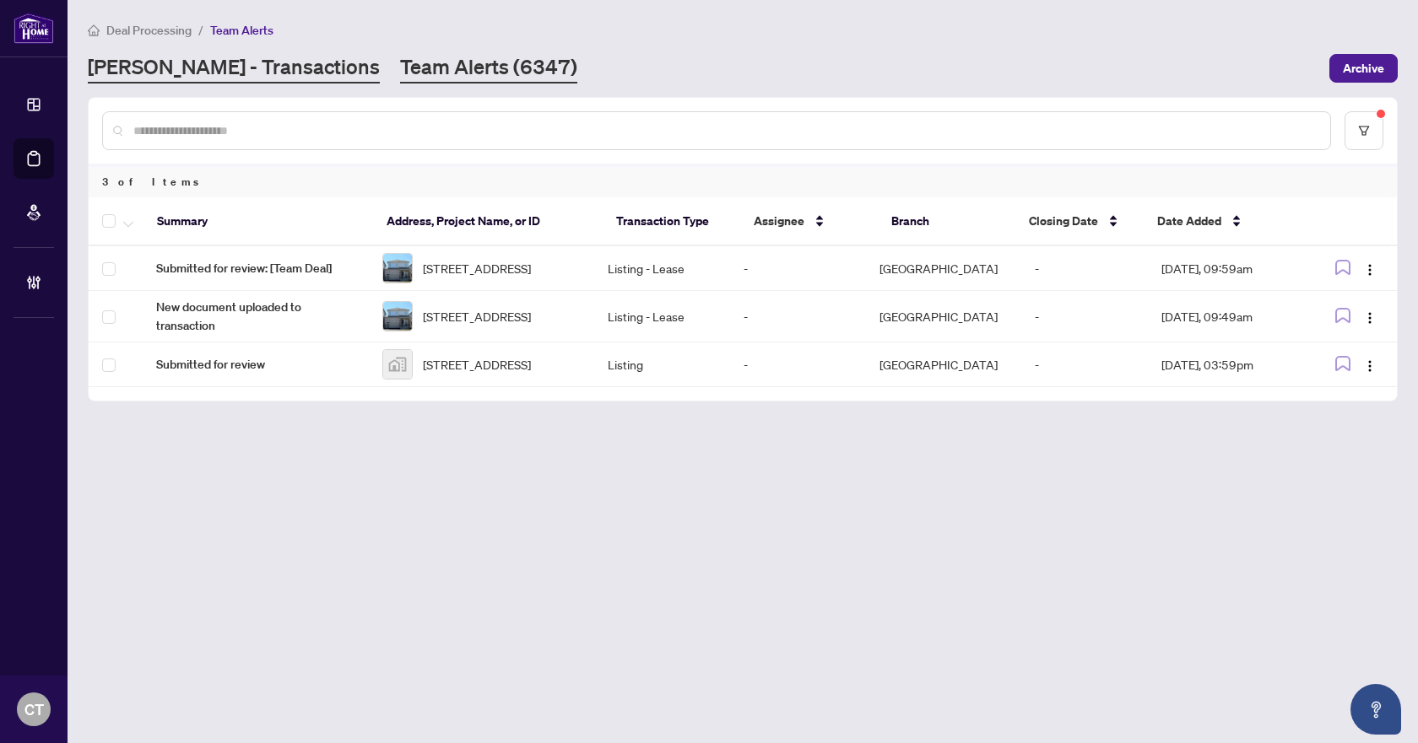
click at [255, 75] on link "RAHR - Transactions" at bounding box center [234, 68] width 292 height 30
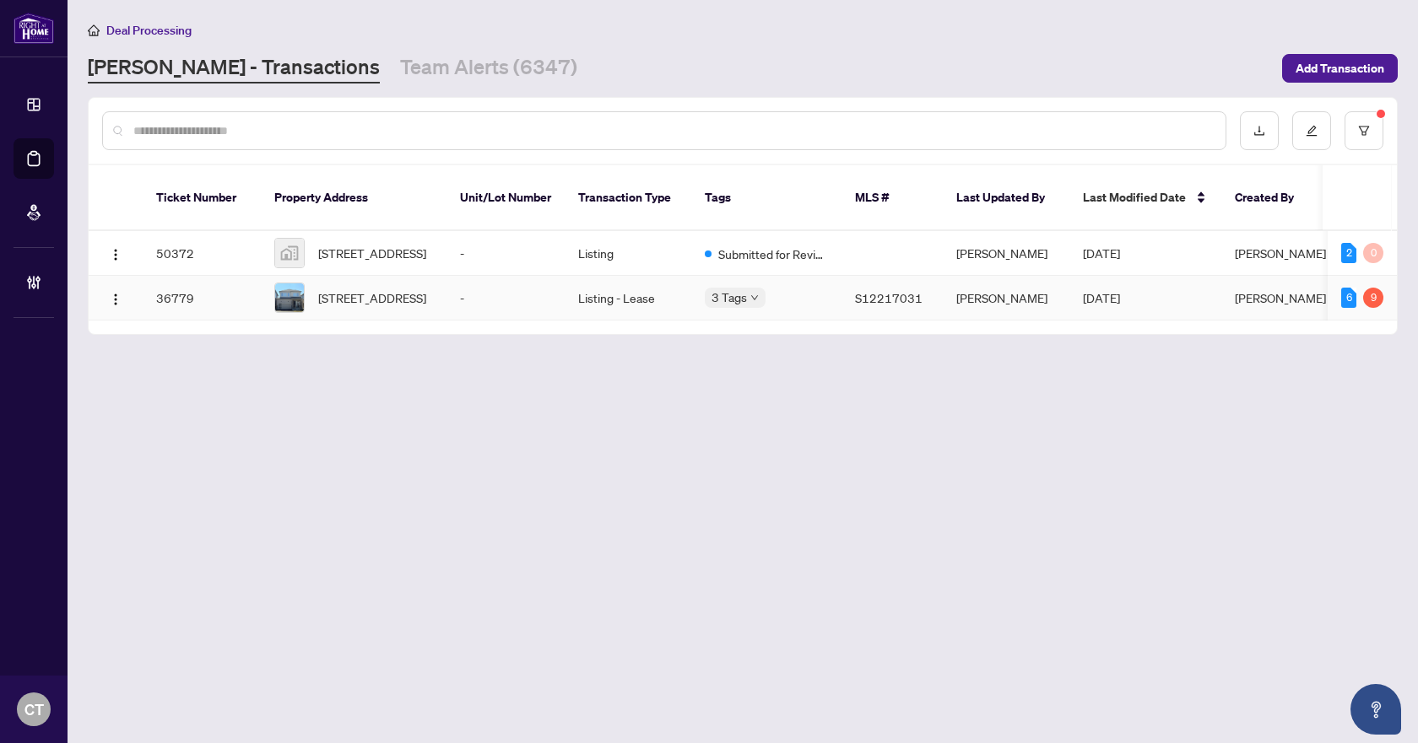
click at [627, 295] on td "Listing - Lease" at bounding box center [627, 298] width 127 height 45
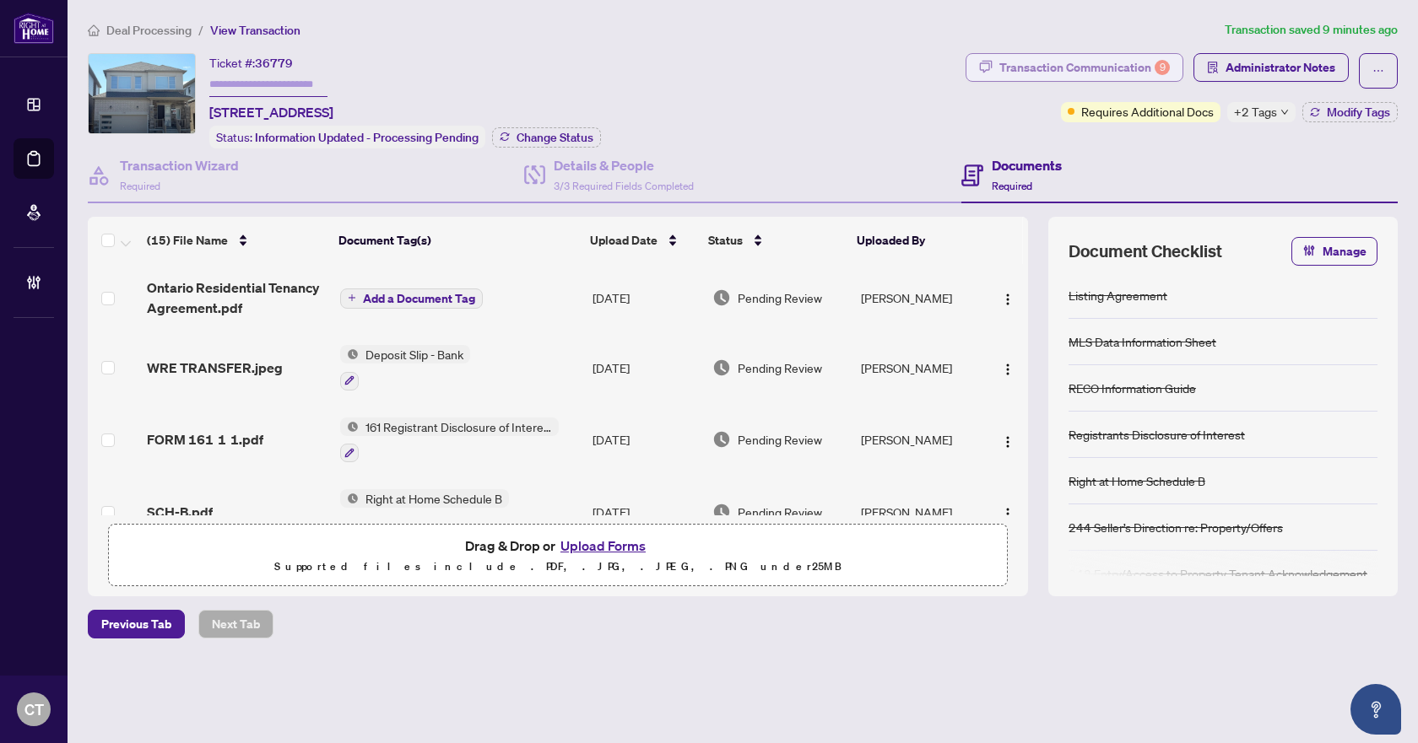
click at [1106, 61] on div "Transaction Communication 9" at bounding box center [1084, 67] width 170 height 27
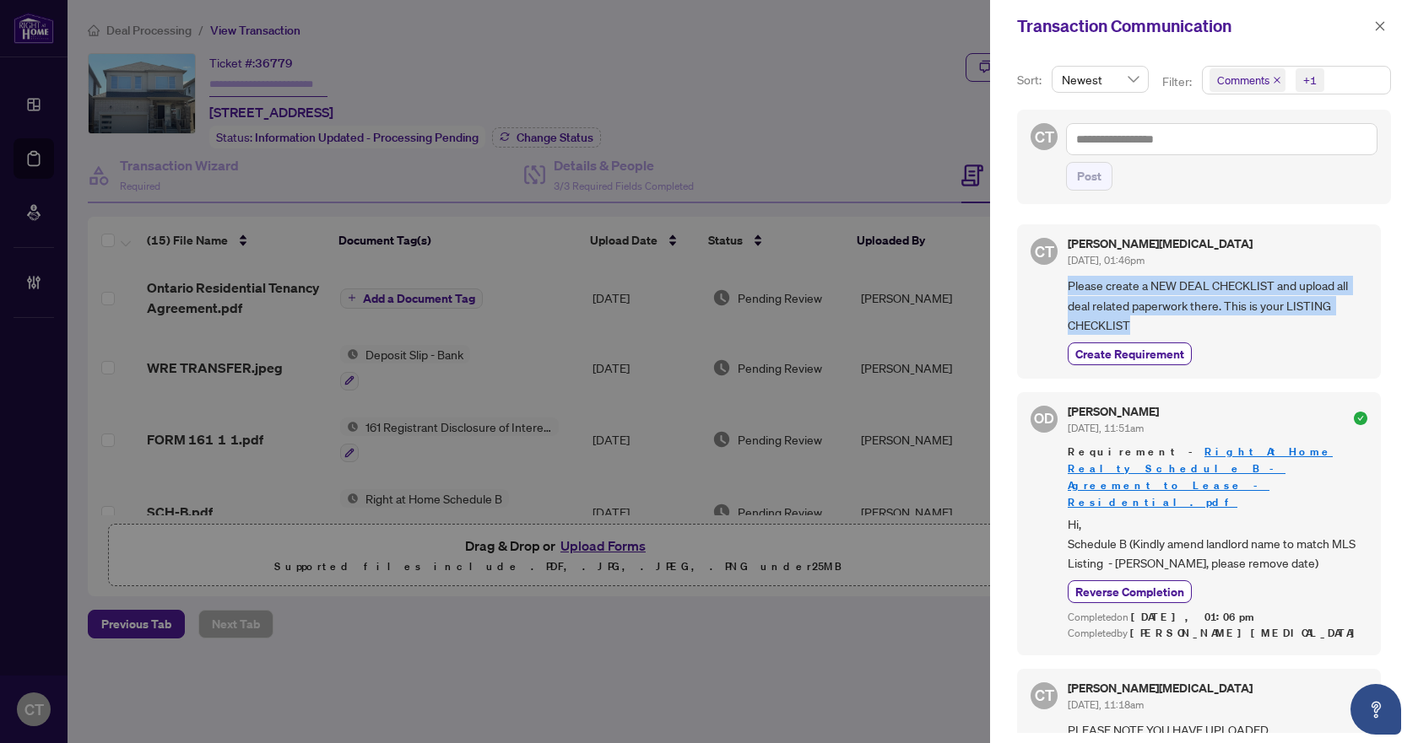
drag, startPoint x: 1131, startPoint y: 326, endPoint x: 1056, endPoint y: 290, distance: 83.0
click at [1056, 290] on div "CT Claudia Tao Aug/26/2025, 01:46pm Please create a NEW DEAL CHECKLIST and uplo…" at bounding box center [1199, 301] width 364 height 154
copy span "Please create a NEW DEAL CHECKLIST and upload all deal related paperwork there.…"
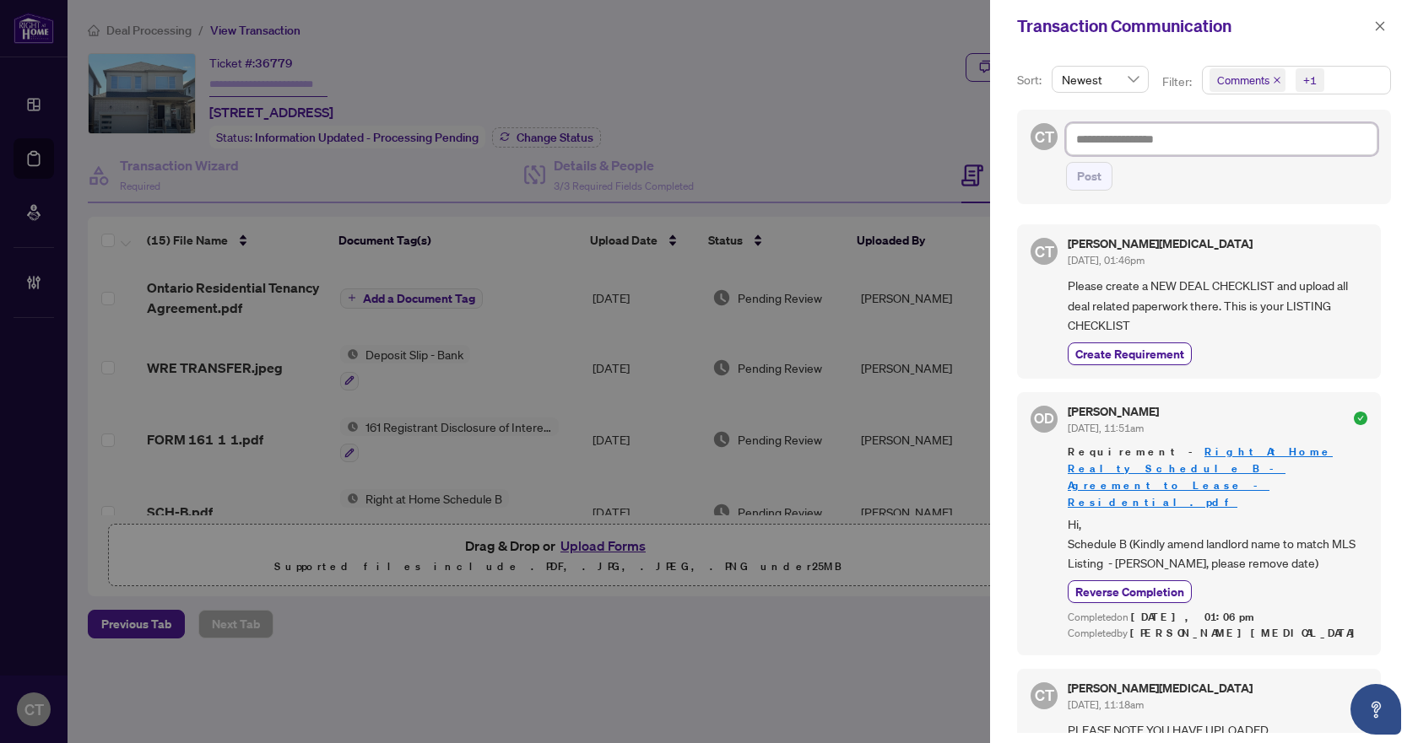
click at [1118, 136] on textarea at bounding box center [1221, 139] width 311 height 32
paste textarea "**********"
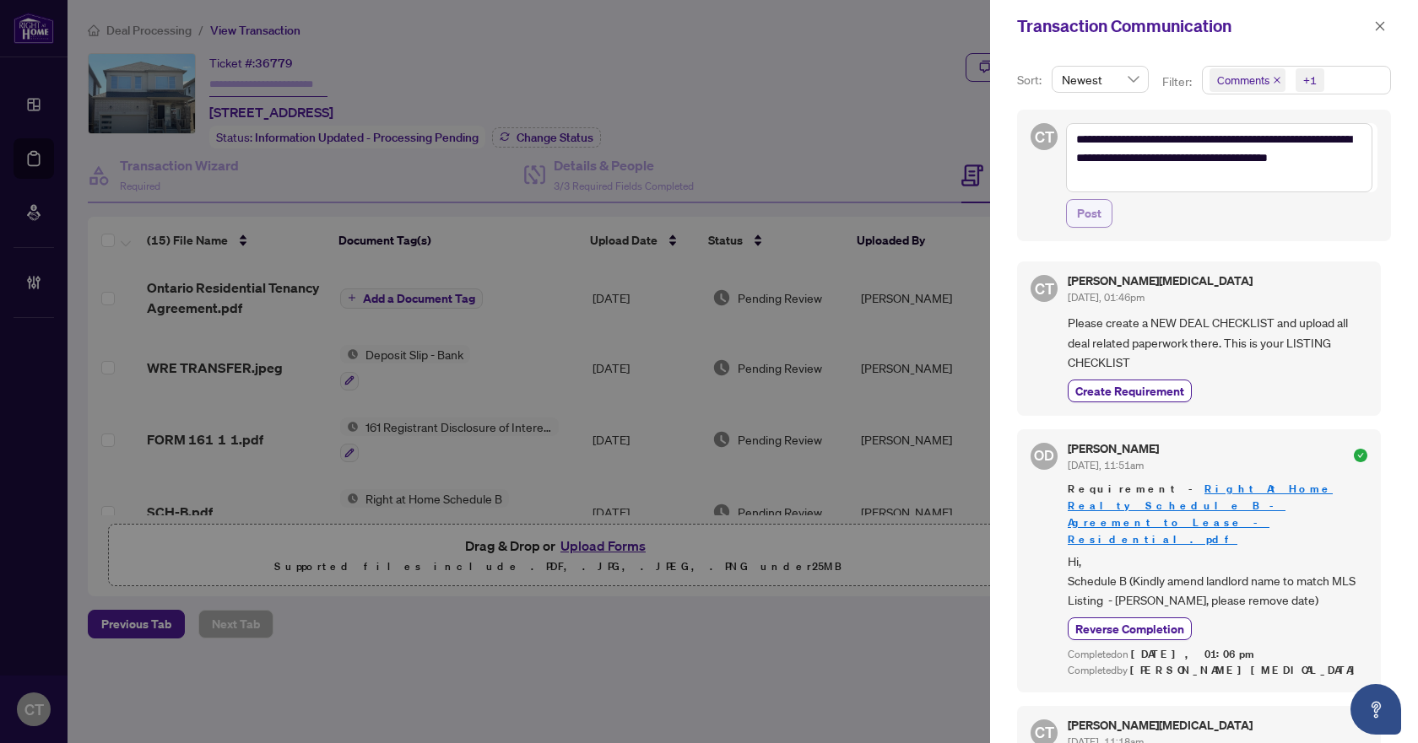
click at [1103, 215] on button "Post" at bounding box center [1089, 213] width 46 height 29
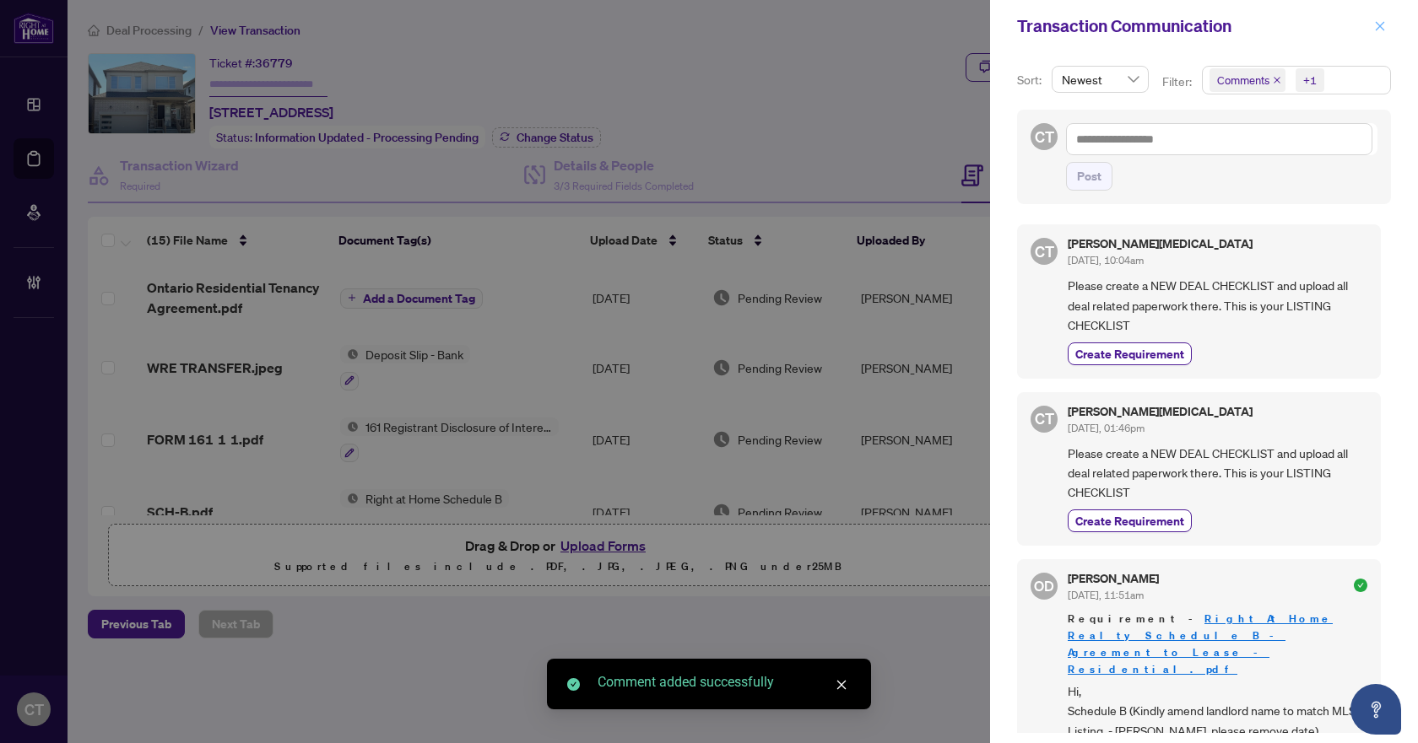
click at [1384, 22] on icon "close" at bounding box center [1380, 26] width 12 height 12
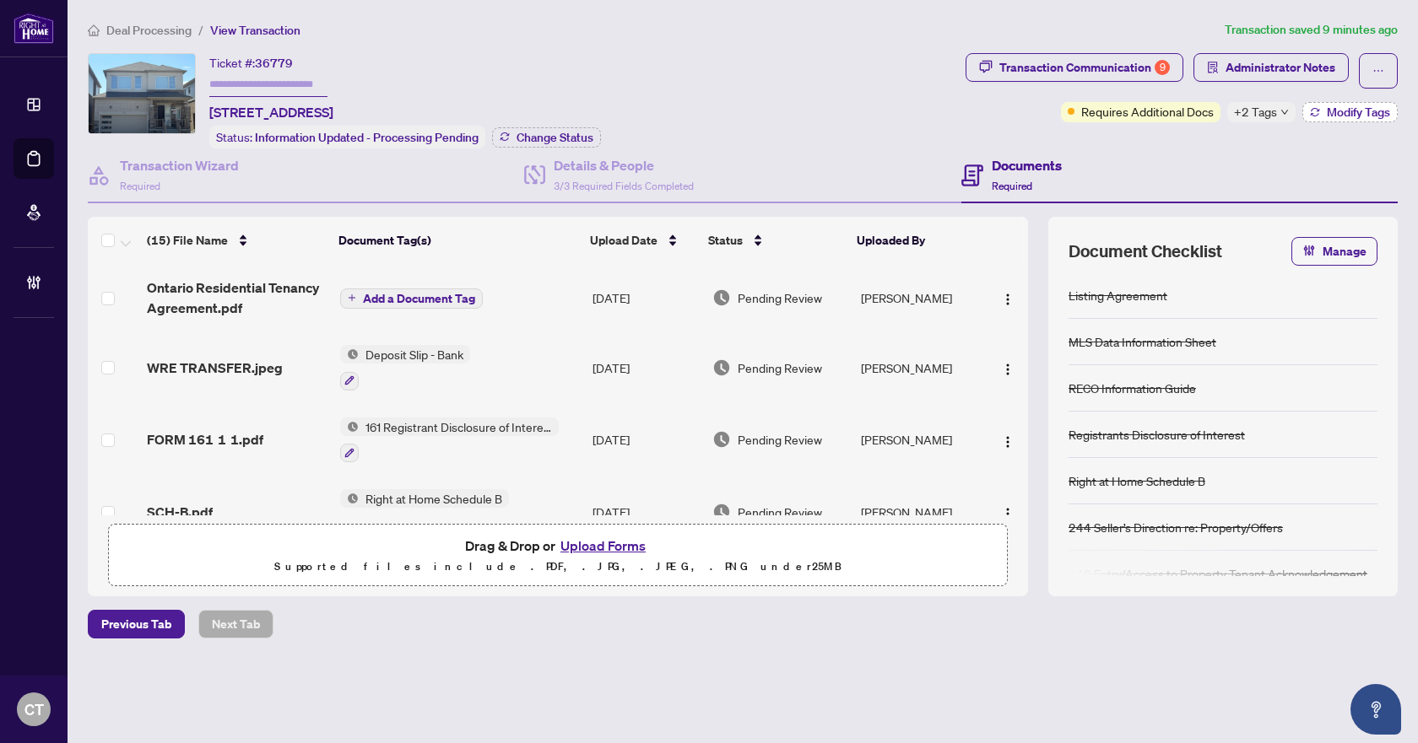
click at [1312, 107] on icon "button" at bounding box center [1315, 112] width 10 height 10
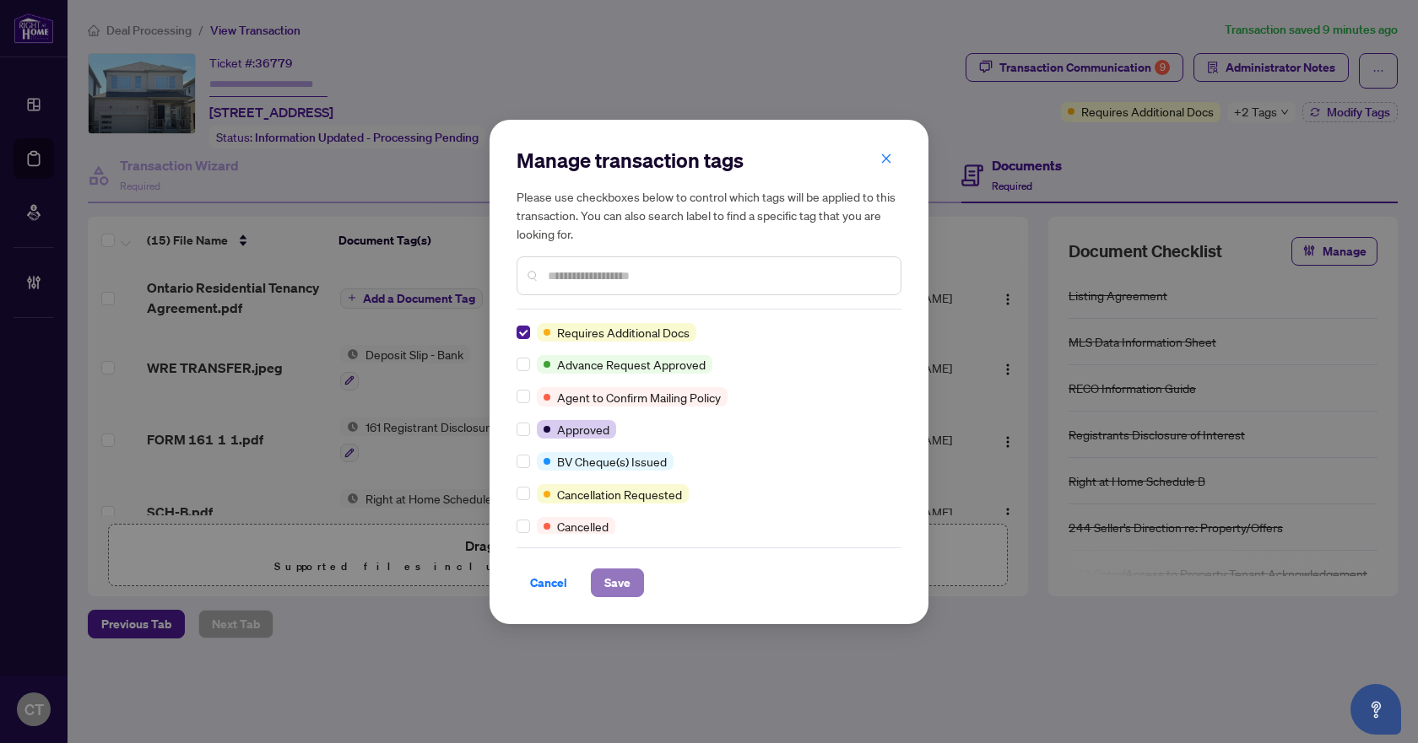
click at [631, 581] on button "Save" at bounding box center [617, 583] width 53 height 29
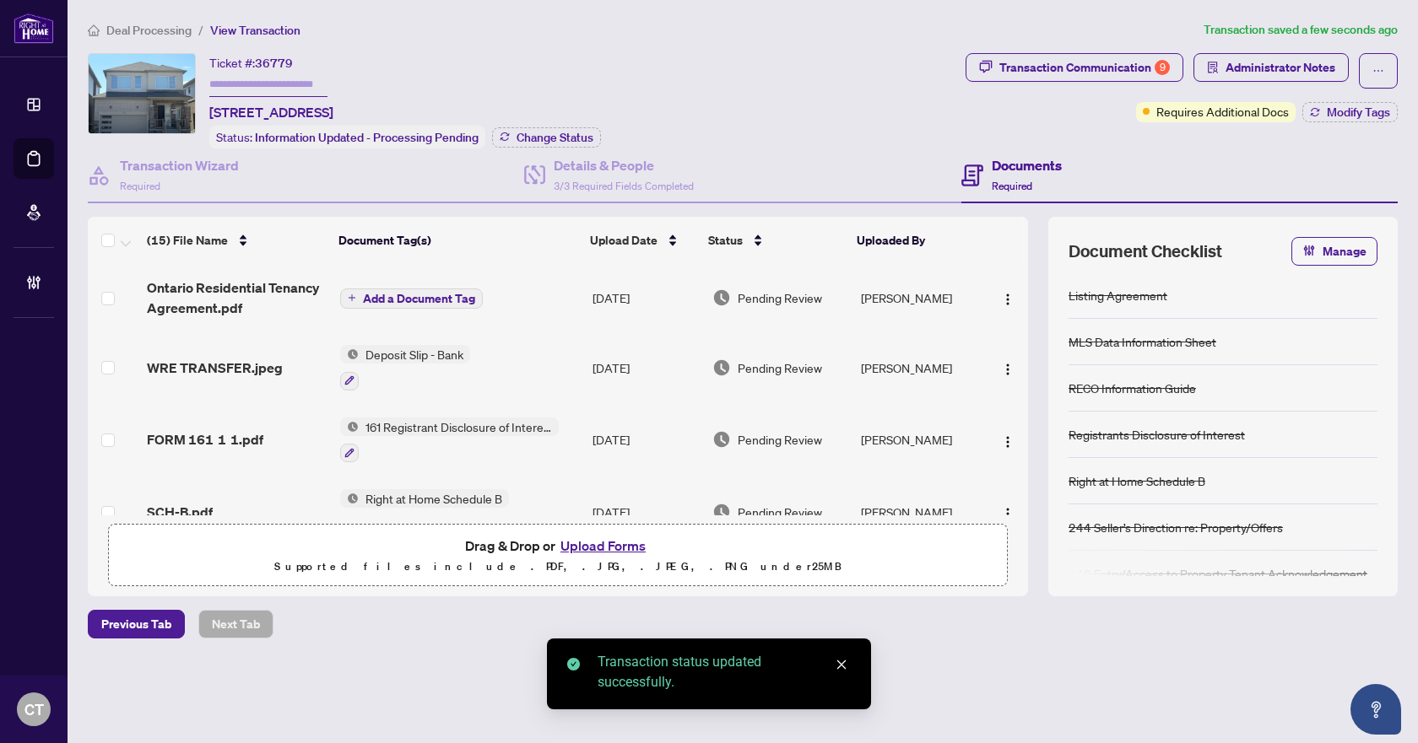
click at [151, 30] on span "Deal Processing" at bounding box center [148, 30] width 85 height 15
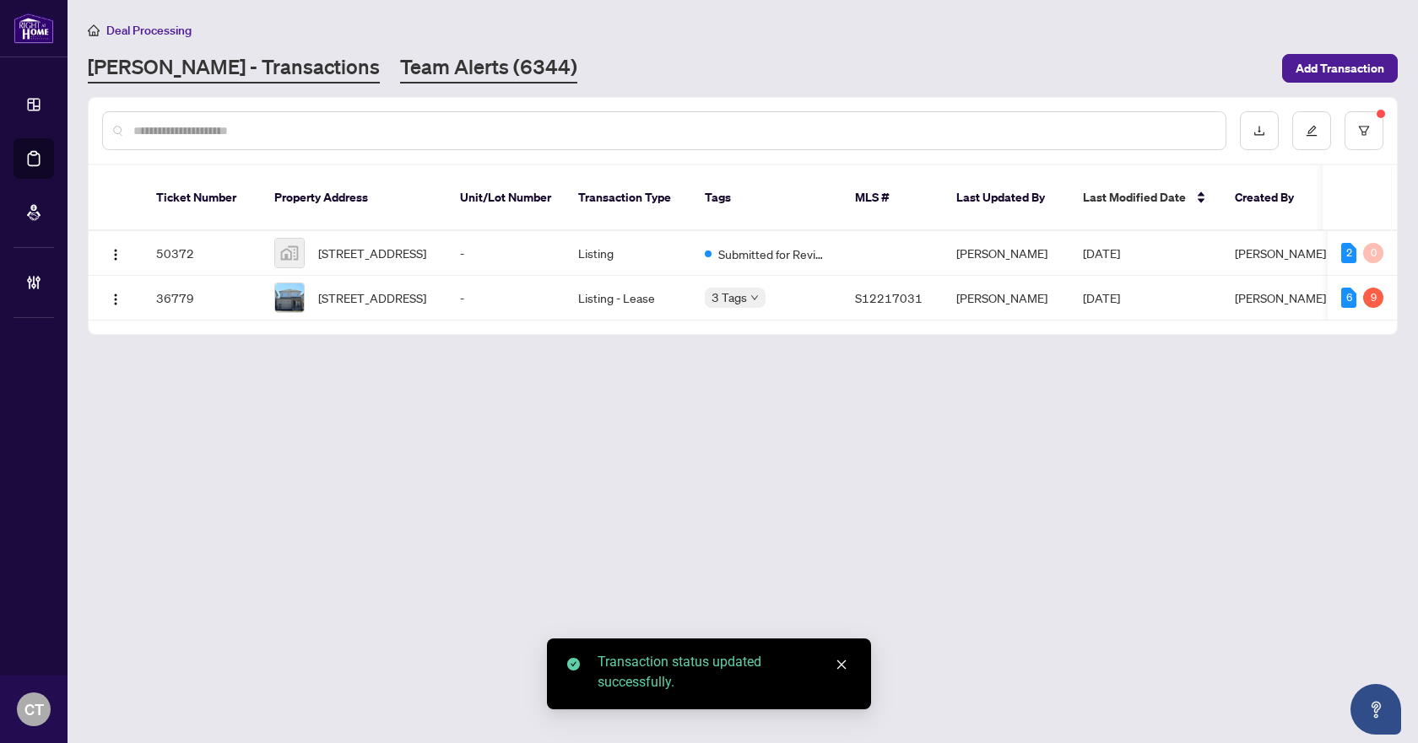
click at [400, 74] on link "Team Alerts (6344)" at bounding box center [488, 68] width 177 height 30
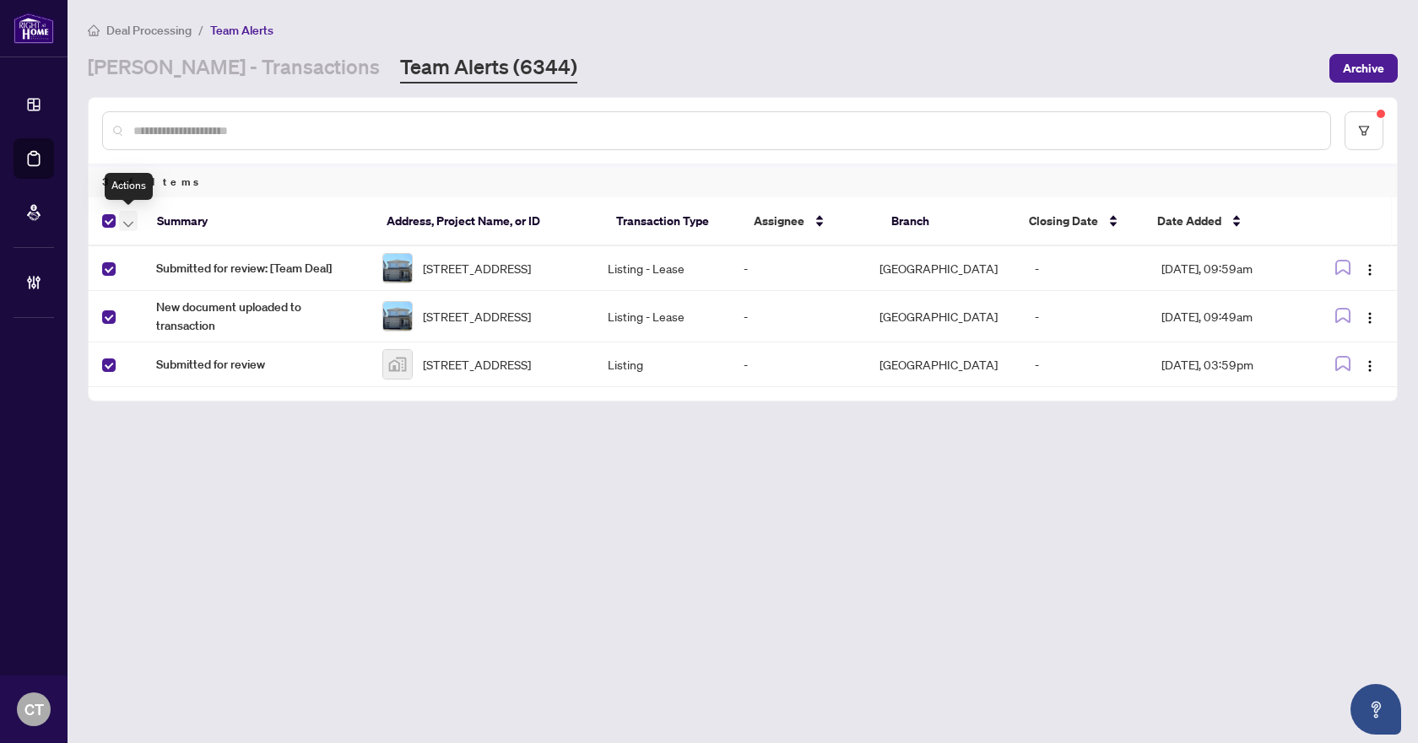
click at [124, 222] on icon "button" at bounding box center [128, 224] width 10 height 6
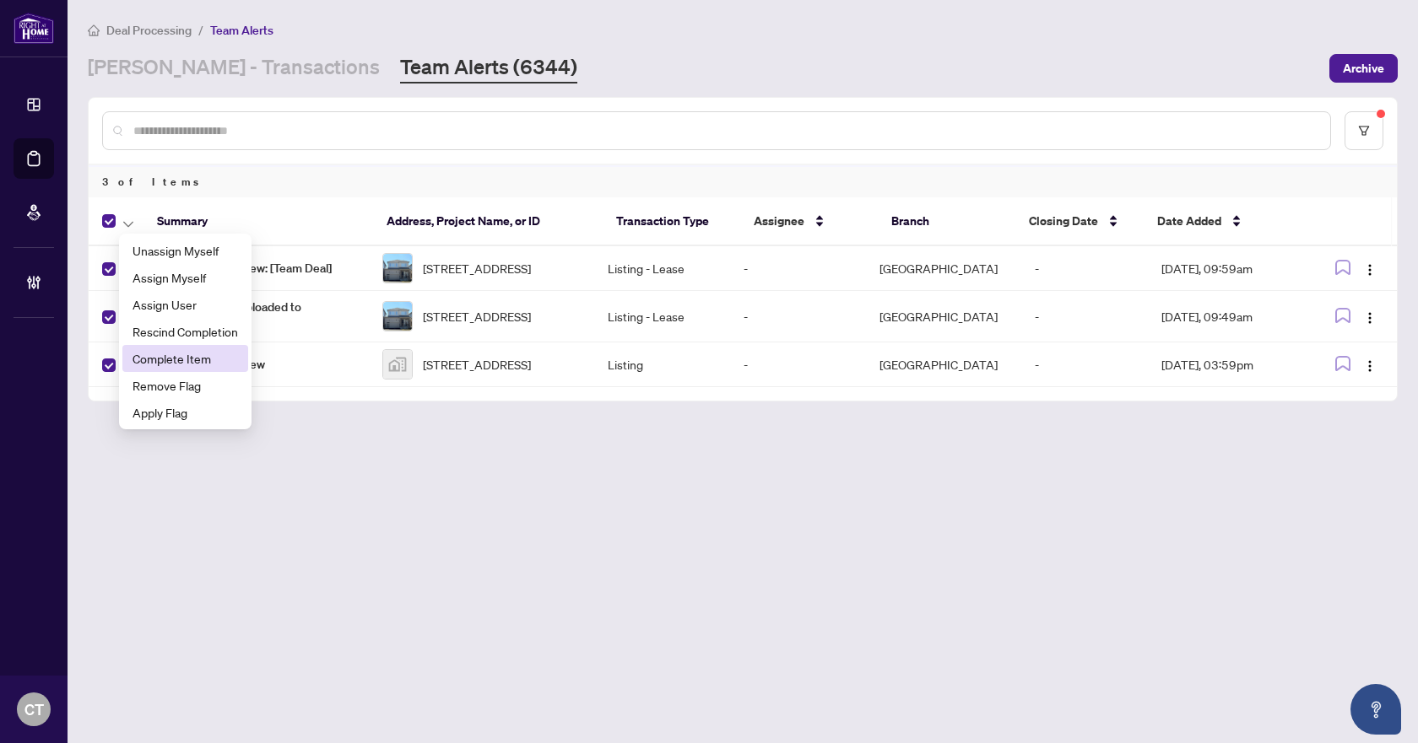
click at [153, 359] on span "Complete Item" at bounding box center [184, 358] width 105 height 19
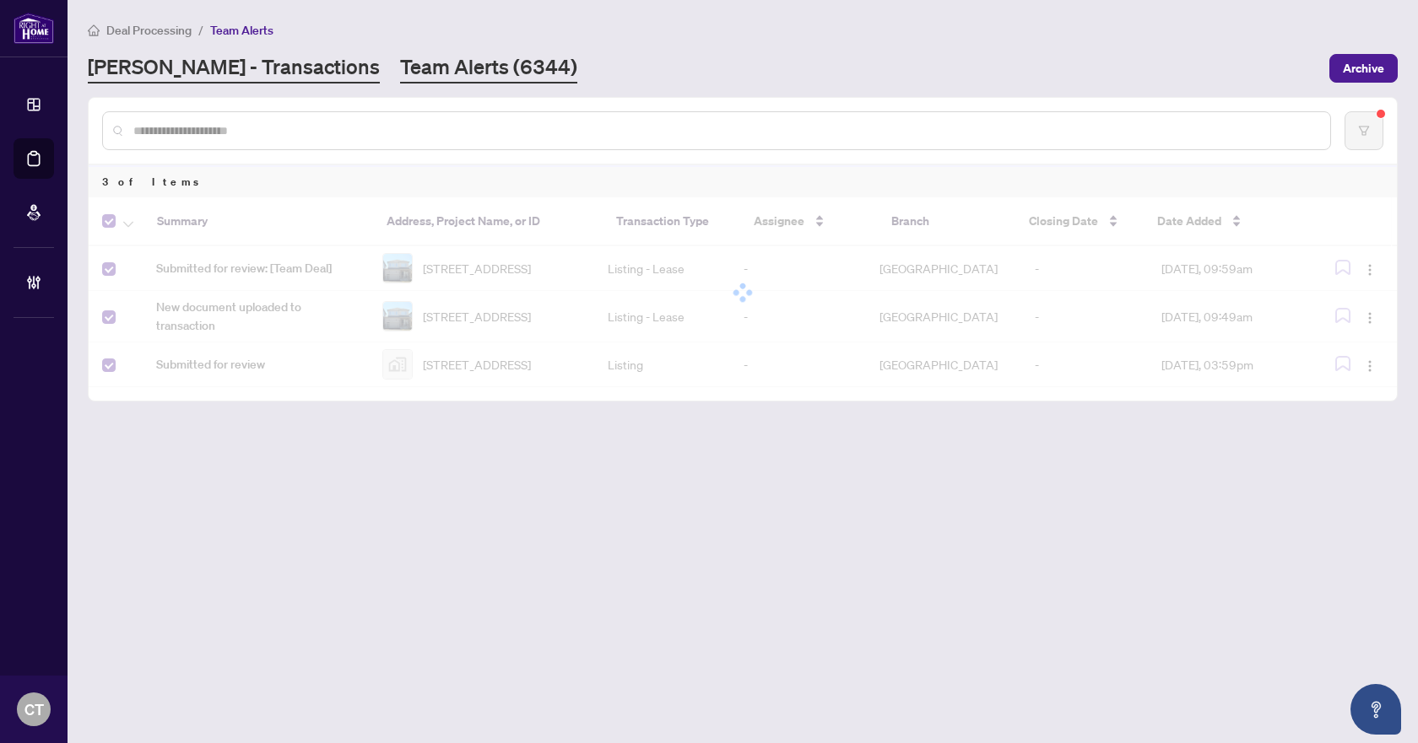
click at [218, 69] on link "RAHR - Transactions" at bounding box center [234, 68] width 292 height 30
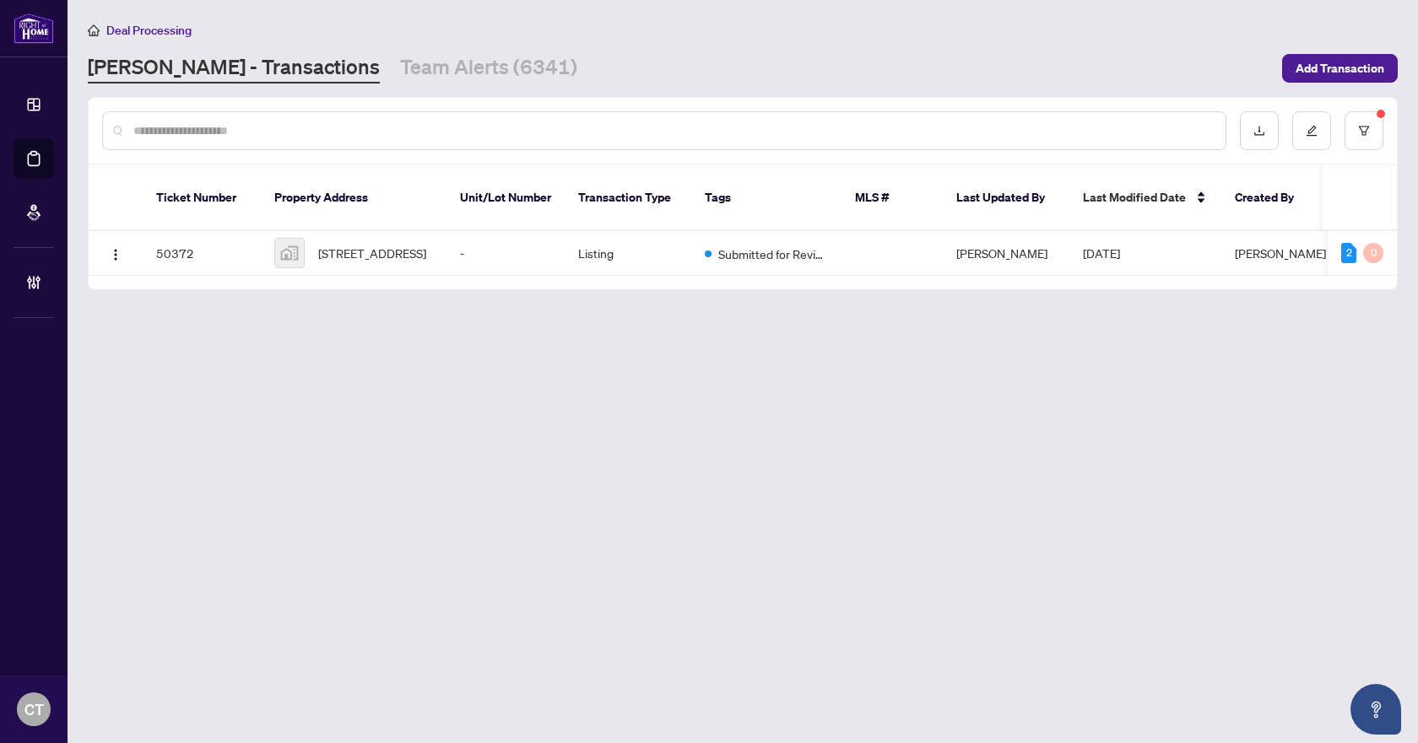
click at [585, 91] on main "Deal Processing RAHR - Transactions Team Alerts (6341) Add Transaction Ticket N…" at bounding box center [743, 371] width 1350 height 743
click at [1371, 142] on button "button" at bounding box center [1363, 130] width 39 height 39
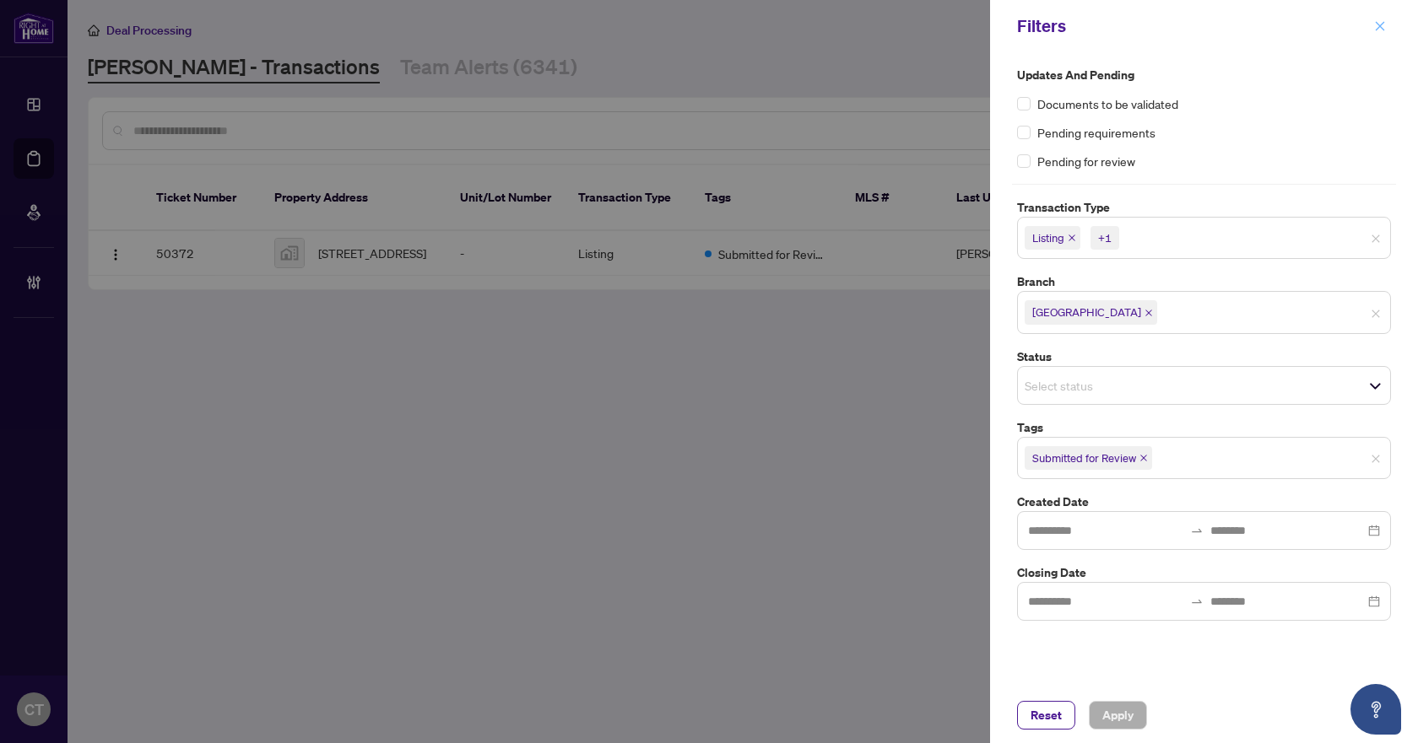
click at [1375, 29] on icon "close" at bounding box center [1380, 26] width 12 height 12
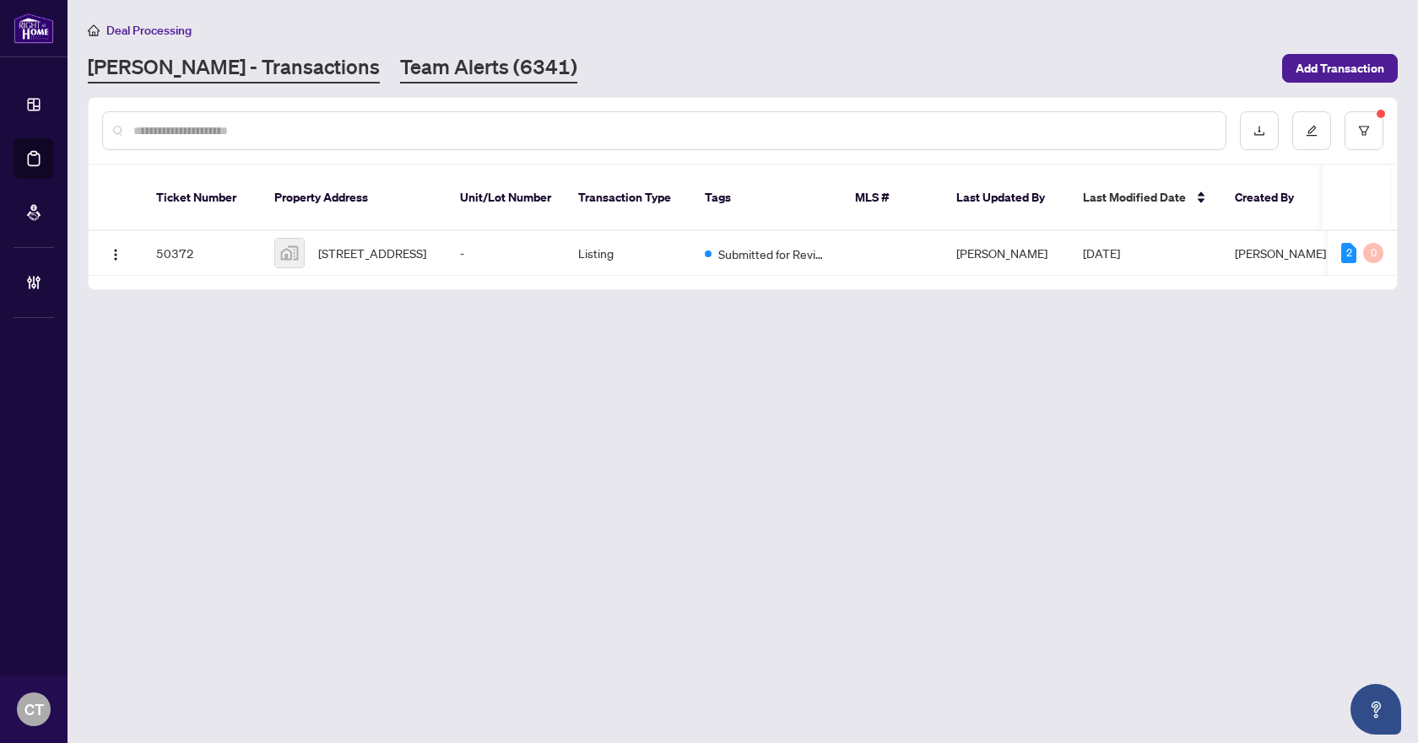
click at [400, 62] on link "Team Alerts (6341)" at bounding box center [488, 68] width 177 height 30
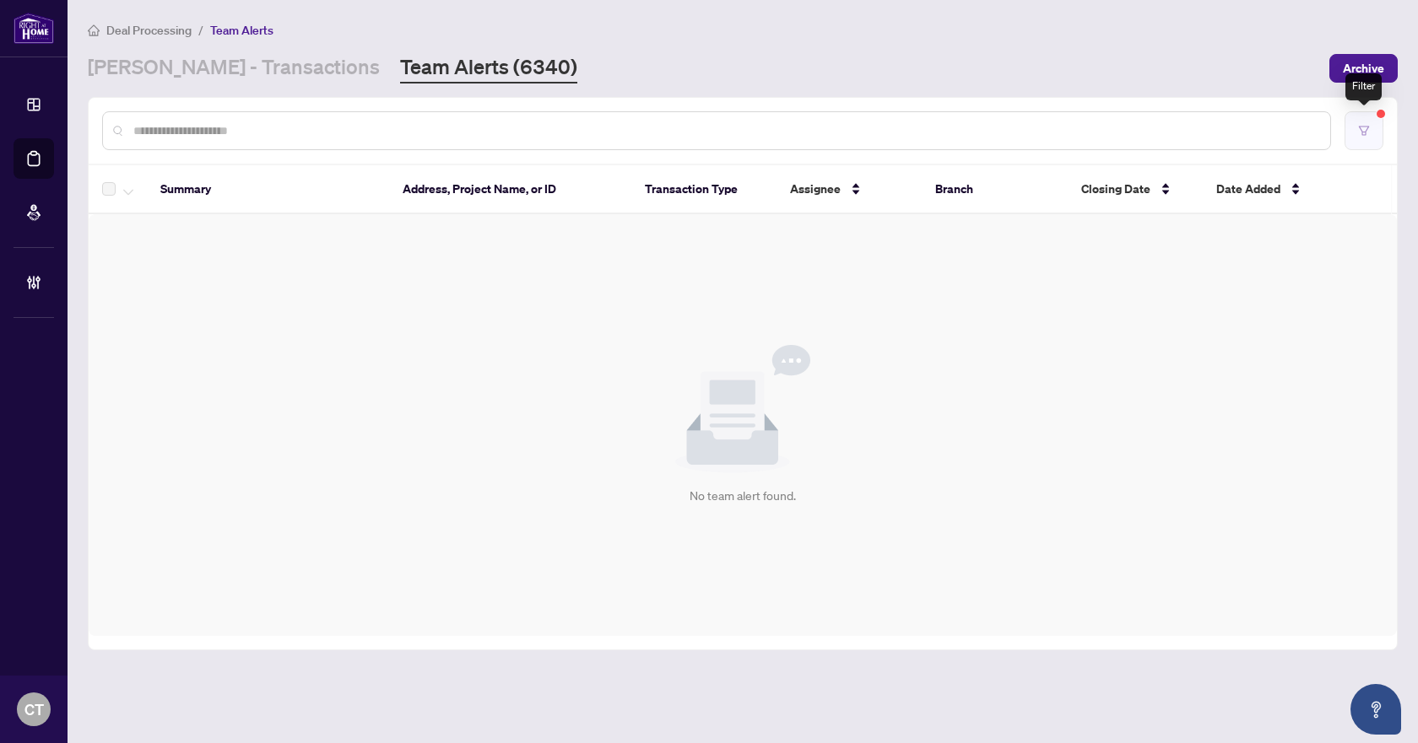
click at [1368, 143] on button "button" at bounding box center [1363, 130] width 39 height 39
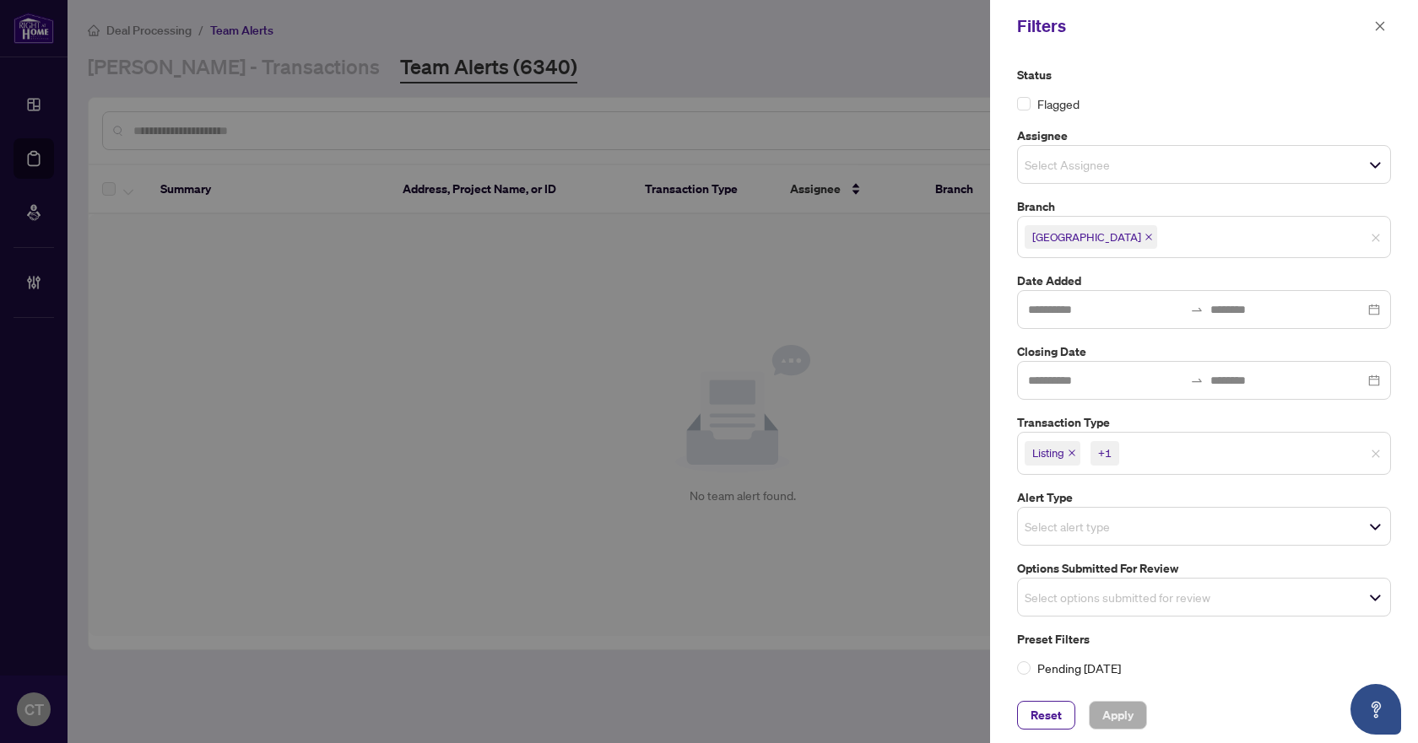
click at [1074, 456] on icon "close" at bounding box center [1071, 453] width 8 height 8
click at [1115, 455] on span "Listing - Lease" at bounding box center [1071, 453] width 94 height 24
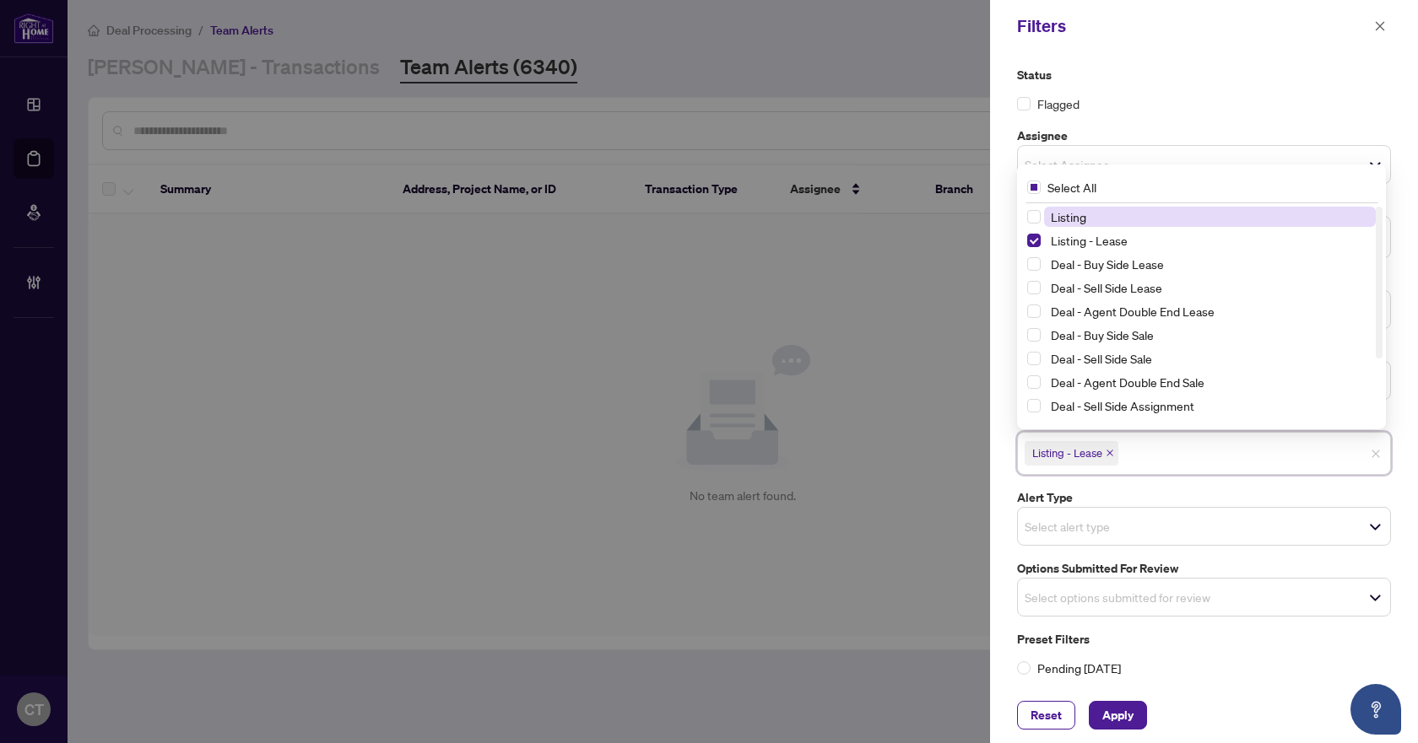
click at [1108, 454] on icon "close" at bounding box center [1109, 453] width 8 height 8
click at [1077, 600] on input "search" at bounding box center [1083, 593] width 118 height 20
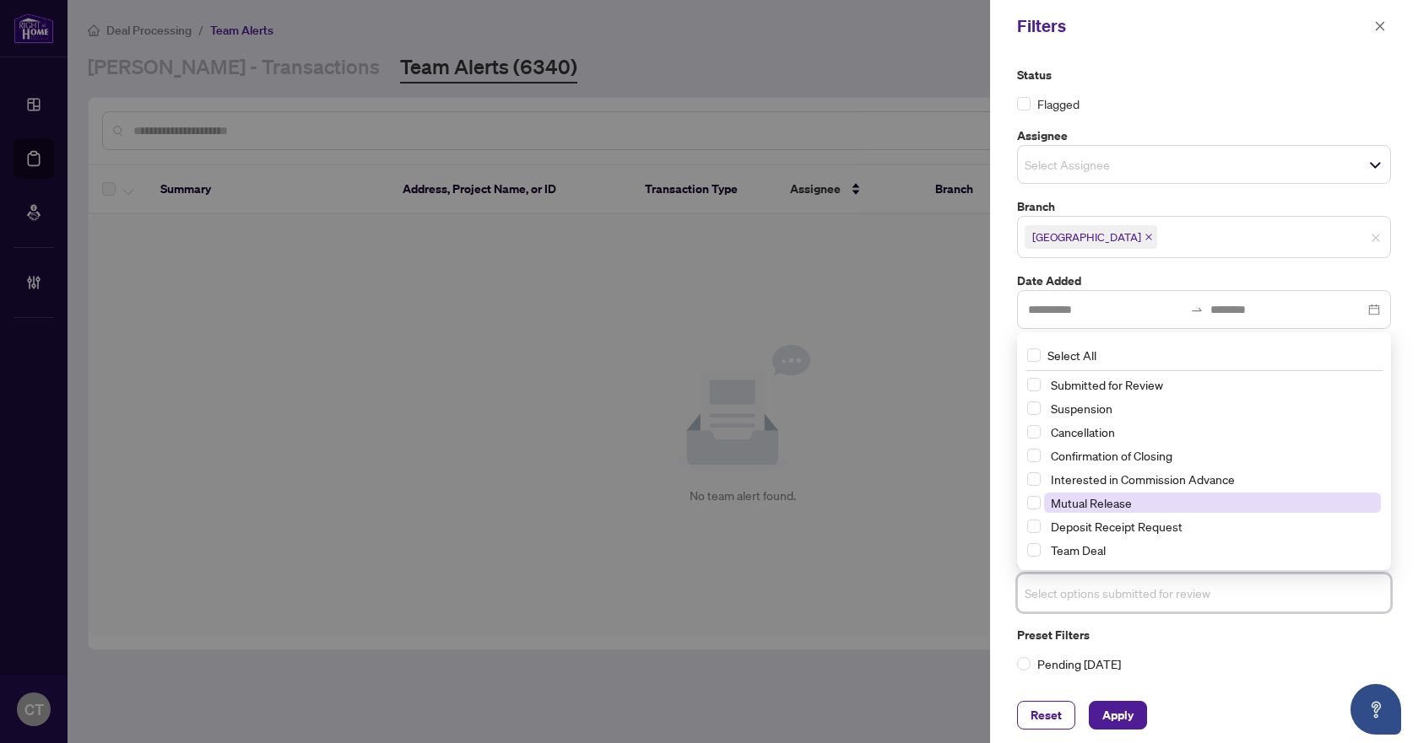
click at [1097, 497] on span "Mutual Release" at bounding box center [1091, 502] width 81 height 15
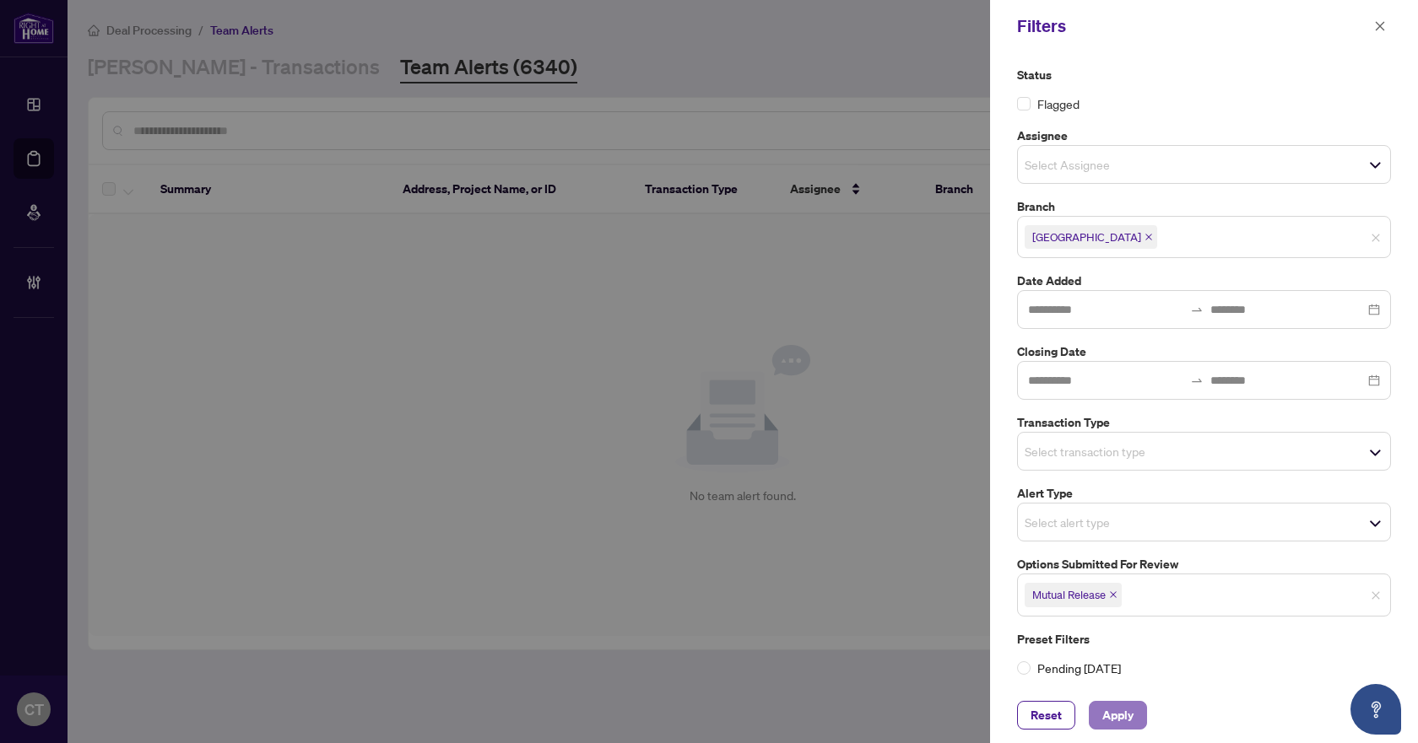
click at [1135, 728] on button "Apply" at bounding box center [1117, 715] width 58 height 29
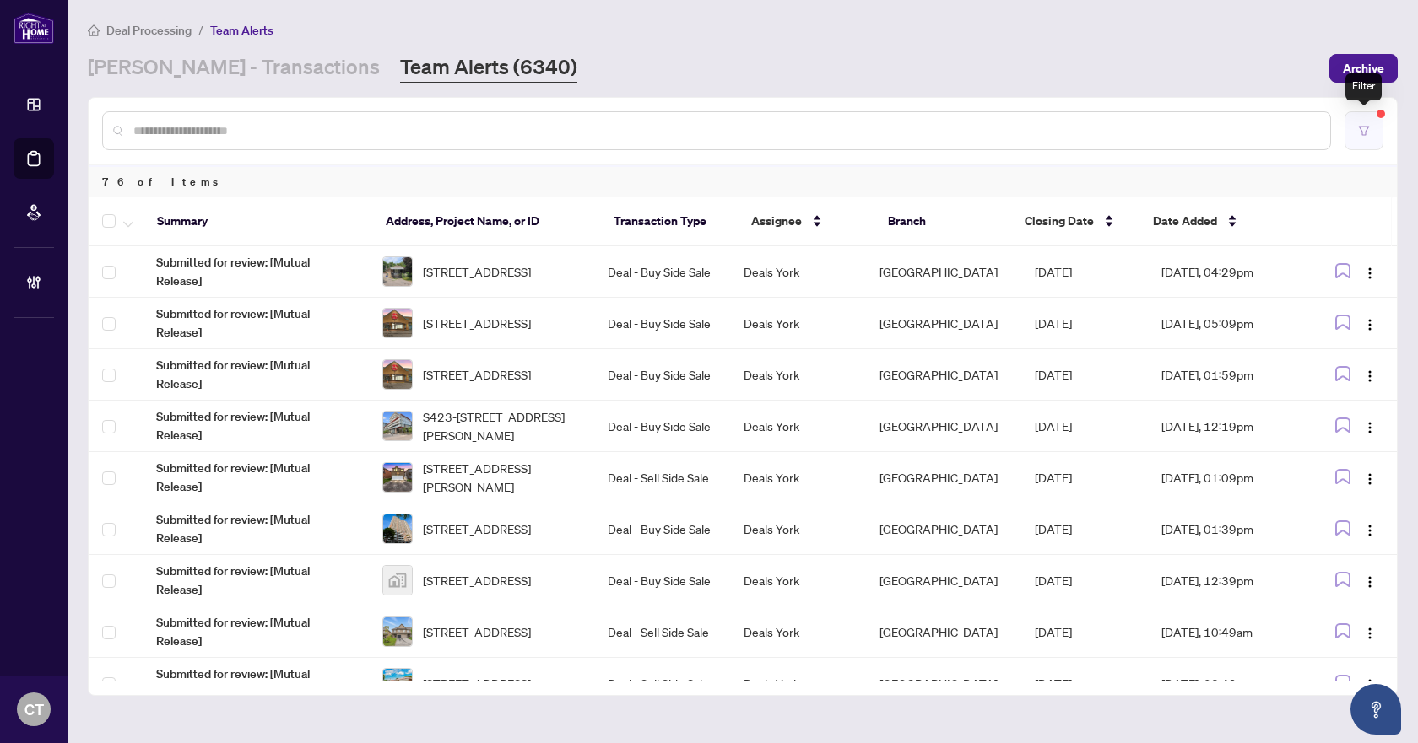
click at [1375, 127] on button "button" at bounding box center [1363, 130] width 39 height 39
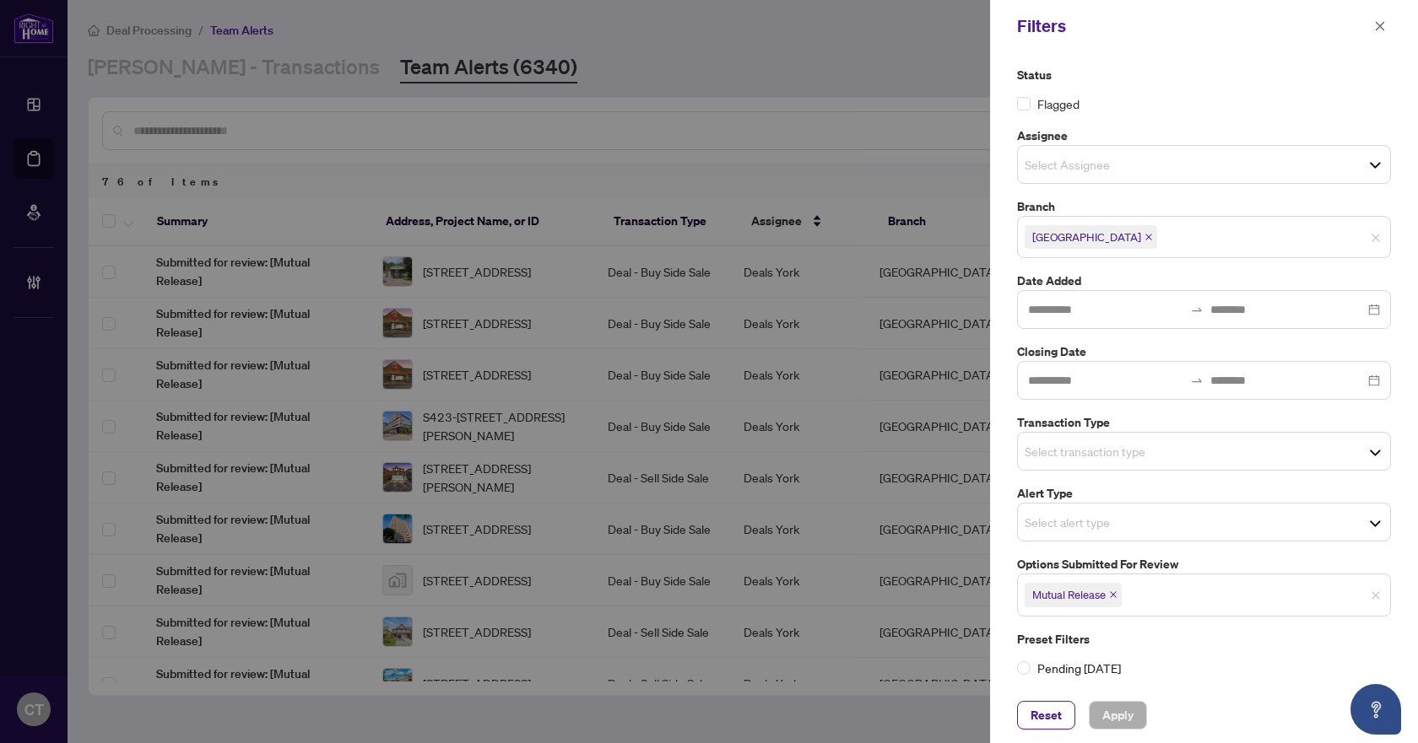
click at [1117, 594] on icon "close" at bounding box center [1113, 595] width 8 height 8
click at [1061, 451] on input "search" at bounding box center [1083, 451] width 118 height 20
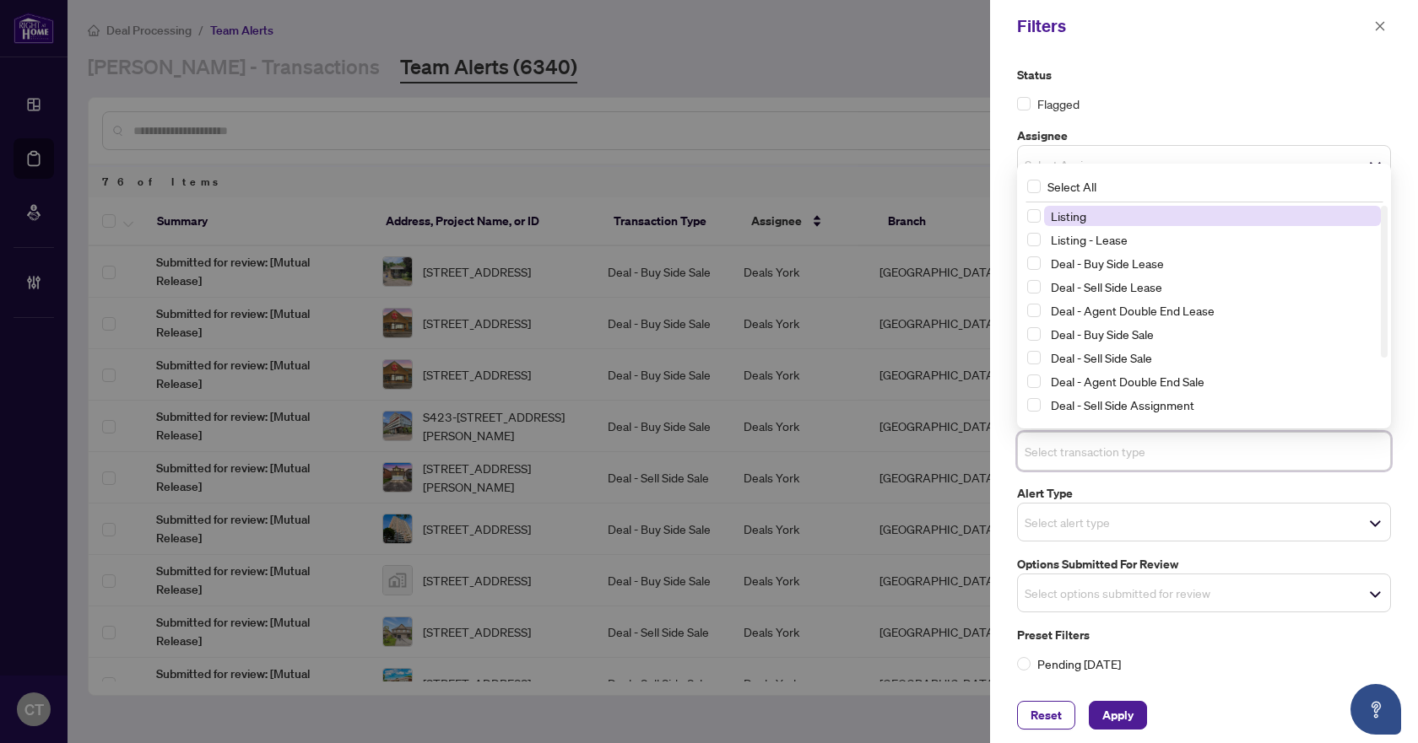
click at [1063, 225] on span "Listing" at bounding box center [1212, 216] width 337 height 20
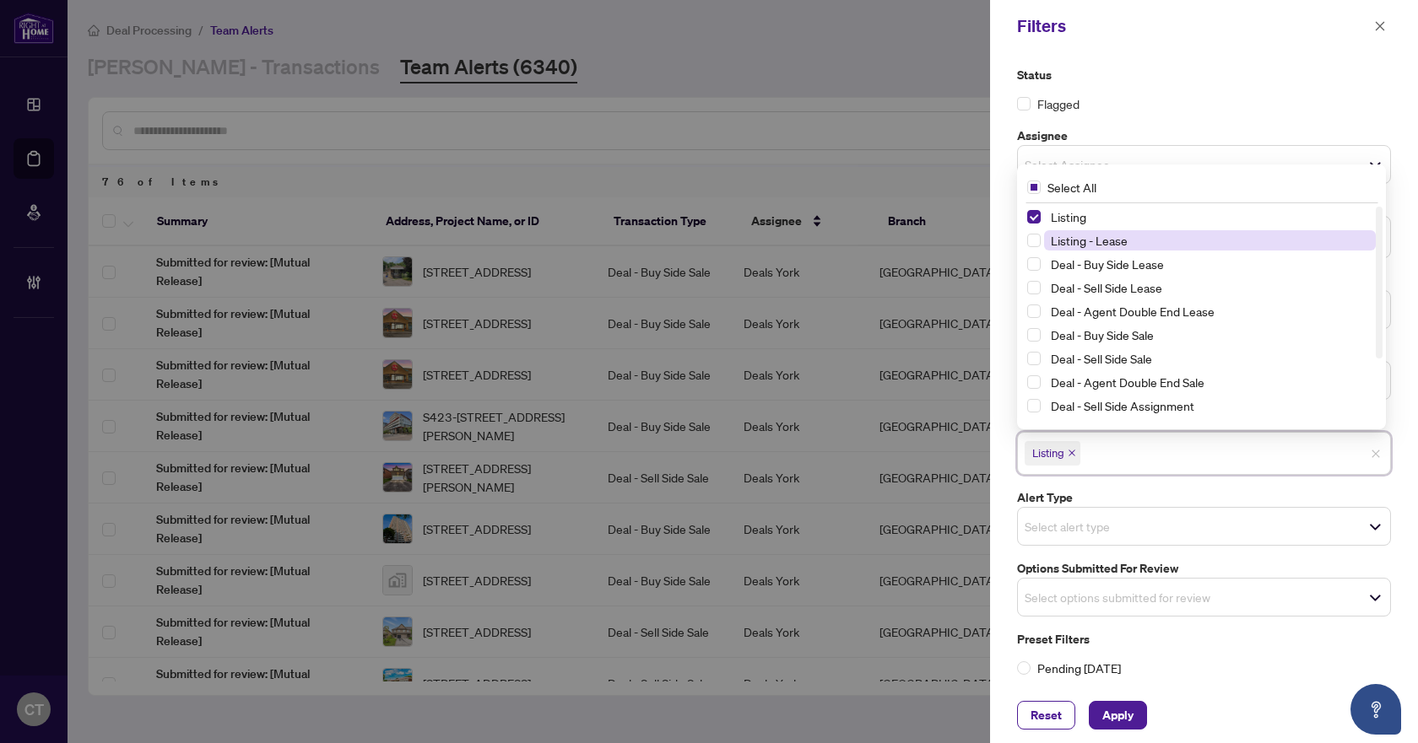
click at [1059, 240] on span "Listing - Lease" at bounding box center [1089, 240] width 77 height 15
click at [1111, 720] on span "Apply" at bounding box center [1117, 715] width 31 height 27
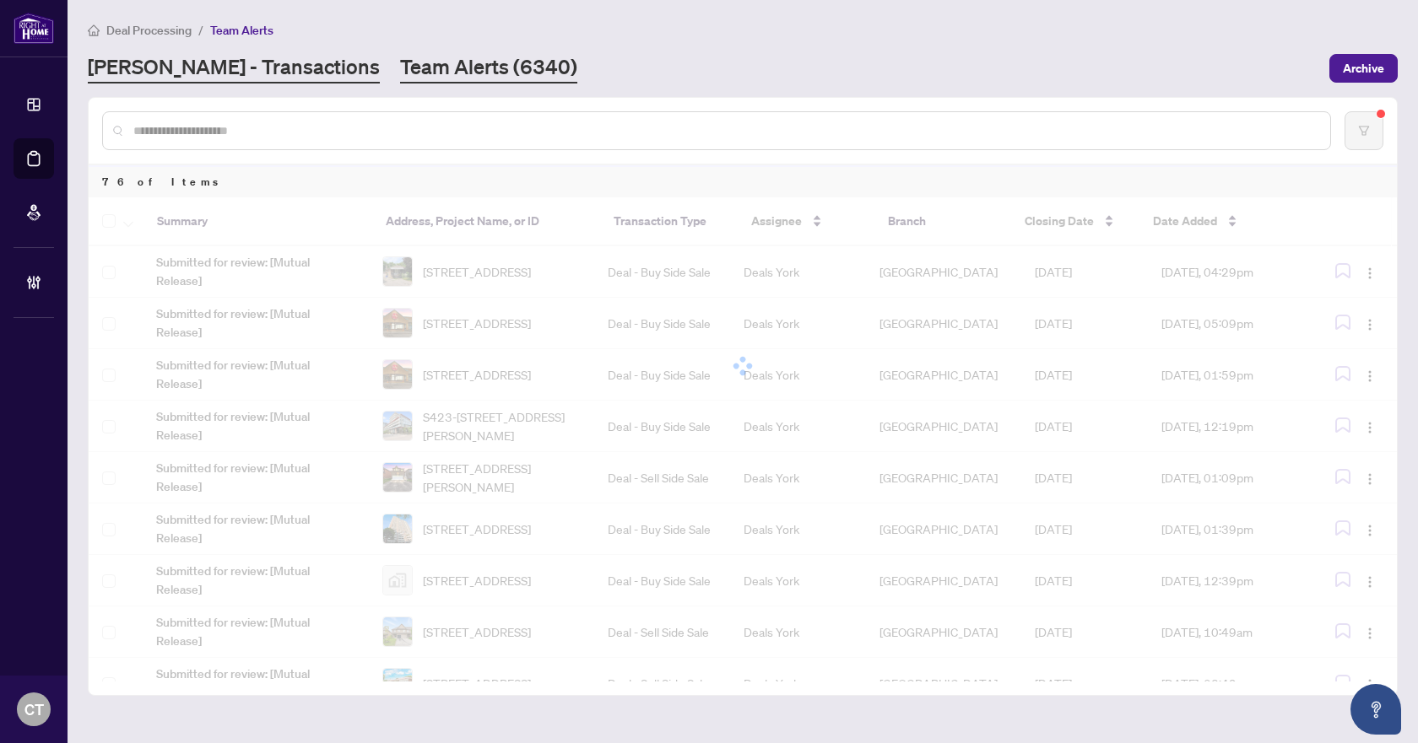
click at [169, 60] on link "RAHR - Transactions" at bounding box center [234, 68] width 292 height 30
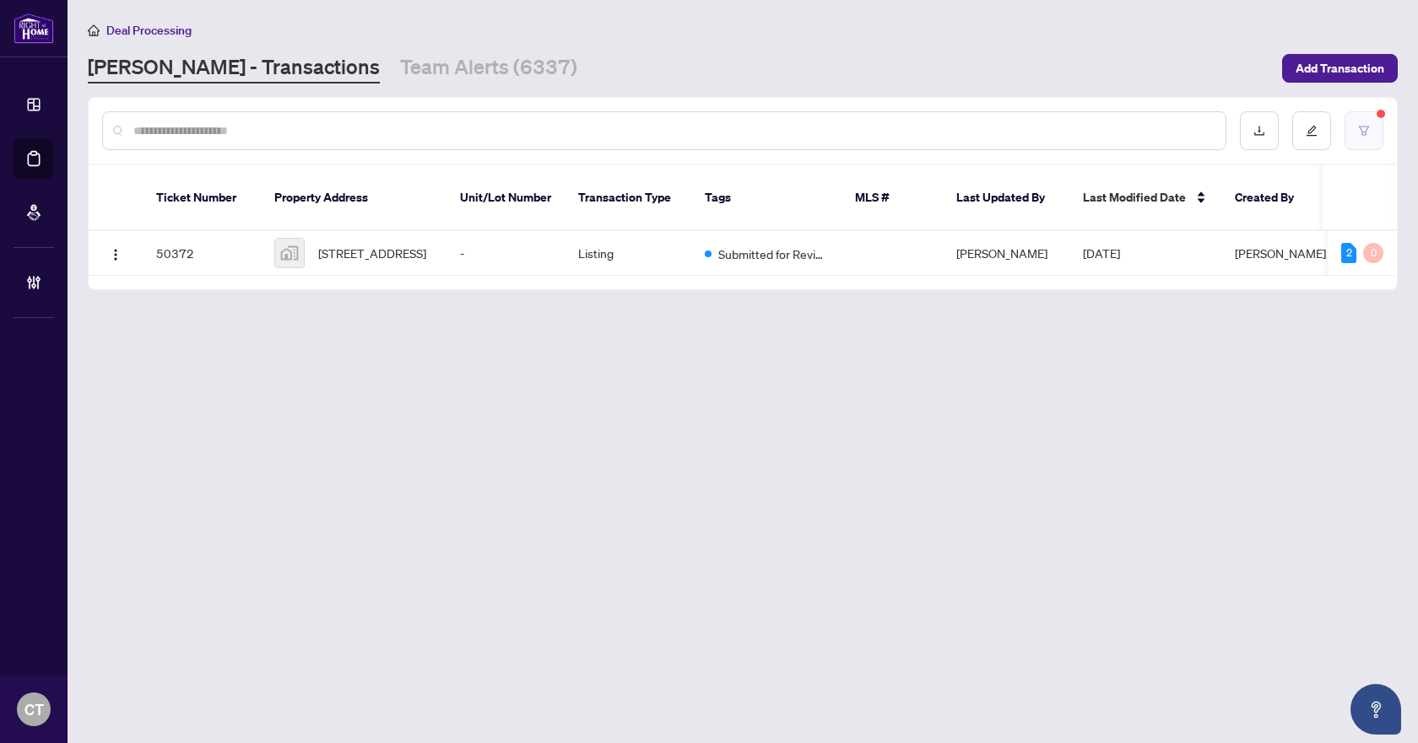
click at [1358, 127] on icon "filter" at bounding box center [1364, 131] width 12 height 12
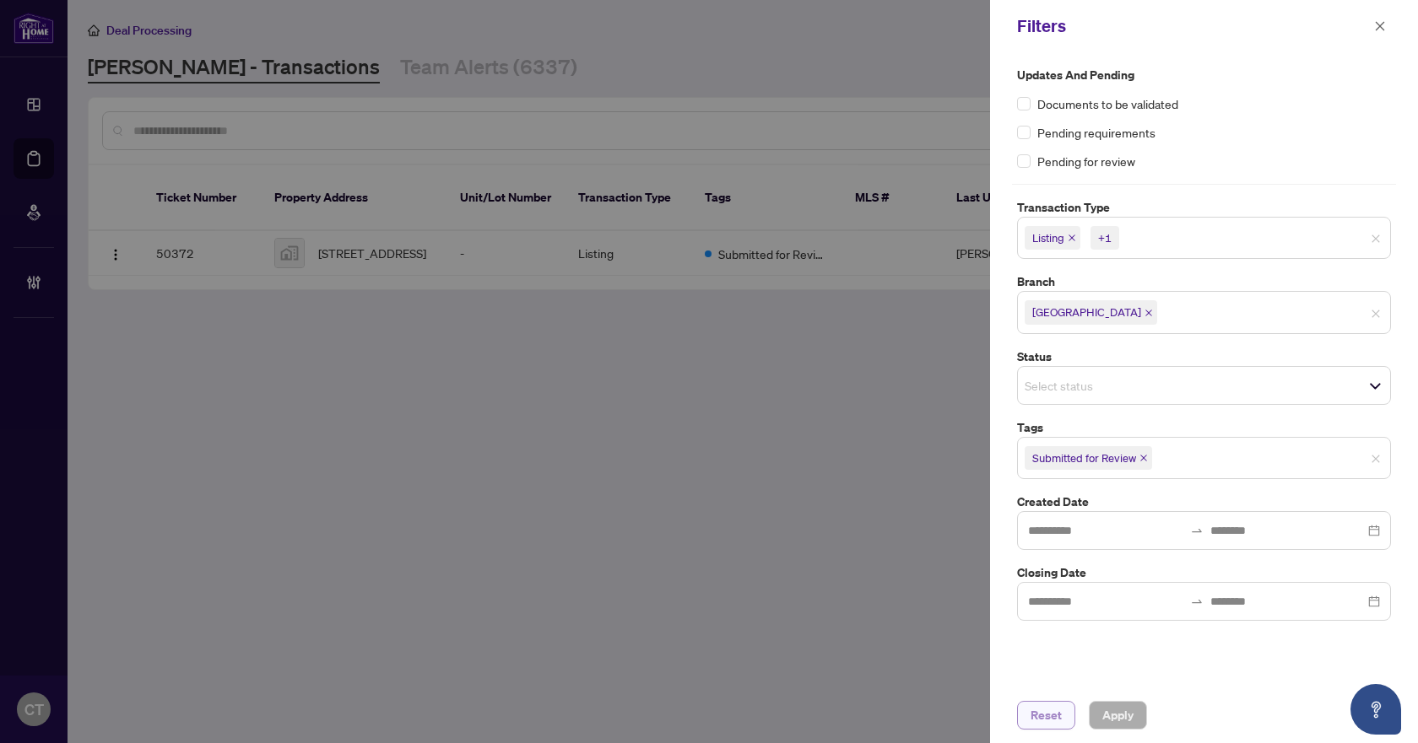
click at [1043, 715] on span "Reset" at bounding box center [1045, 715] width 31 height 27
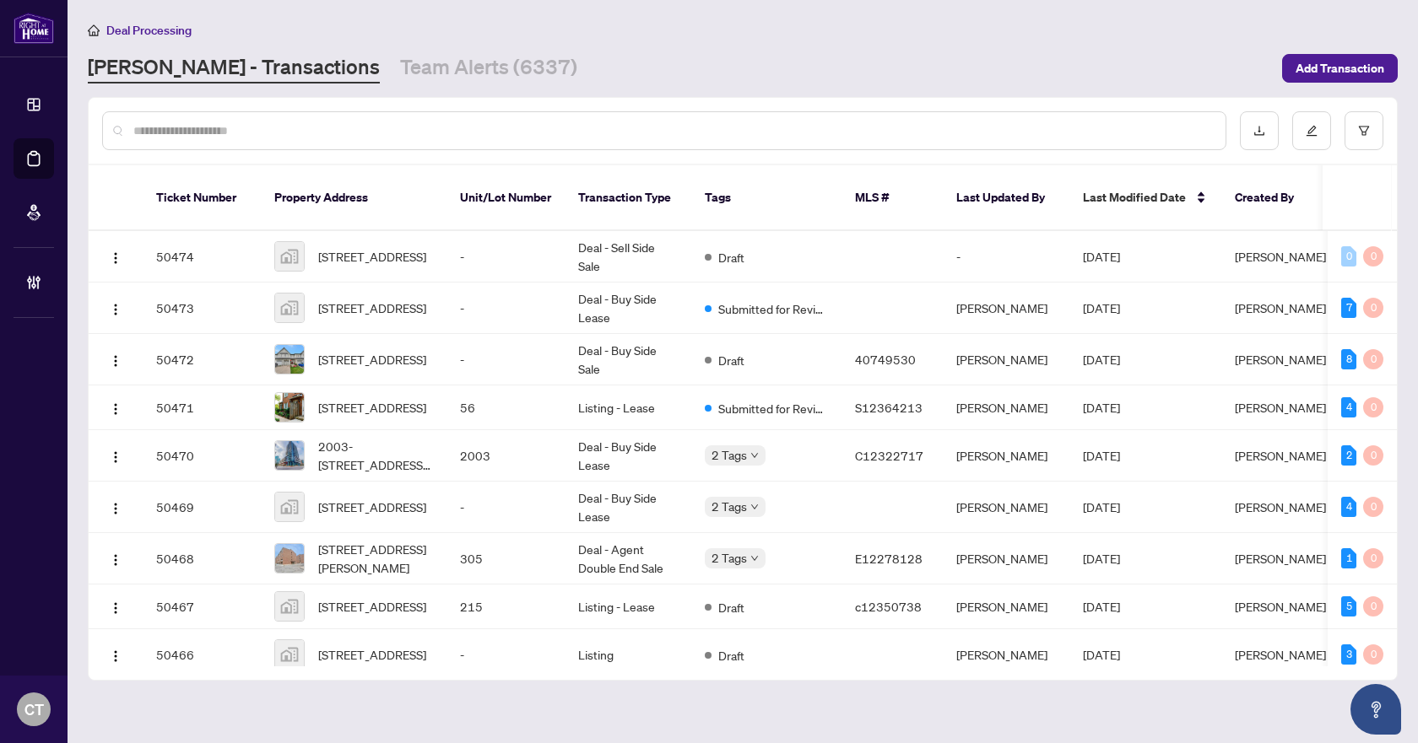
click at [305, 127] on input "text" at bounding box center [672, 131] width 1078 height 19
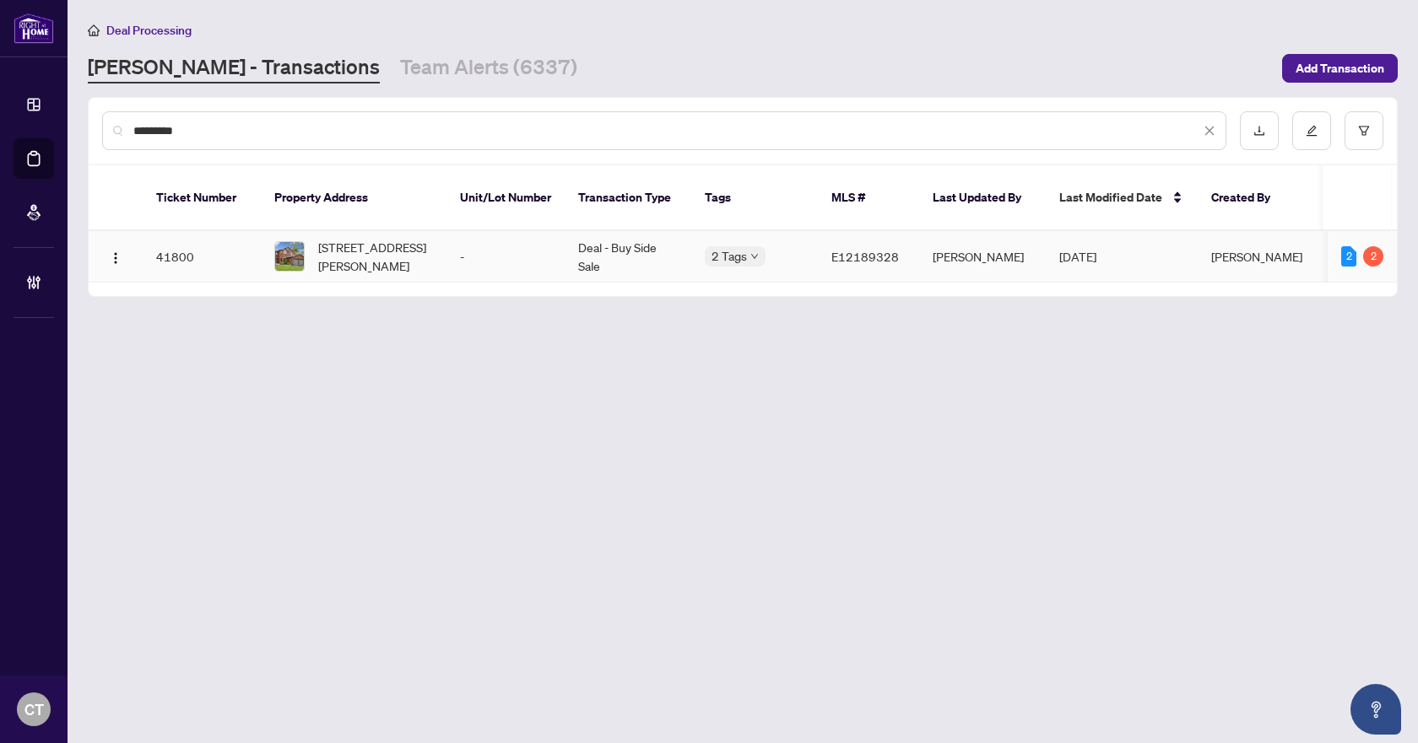
click at [624, 245] on td "Deal - Buy Side Sale" at bounding box center [627, 256] width 127 height 51
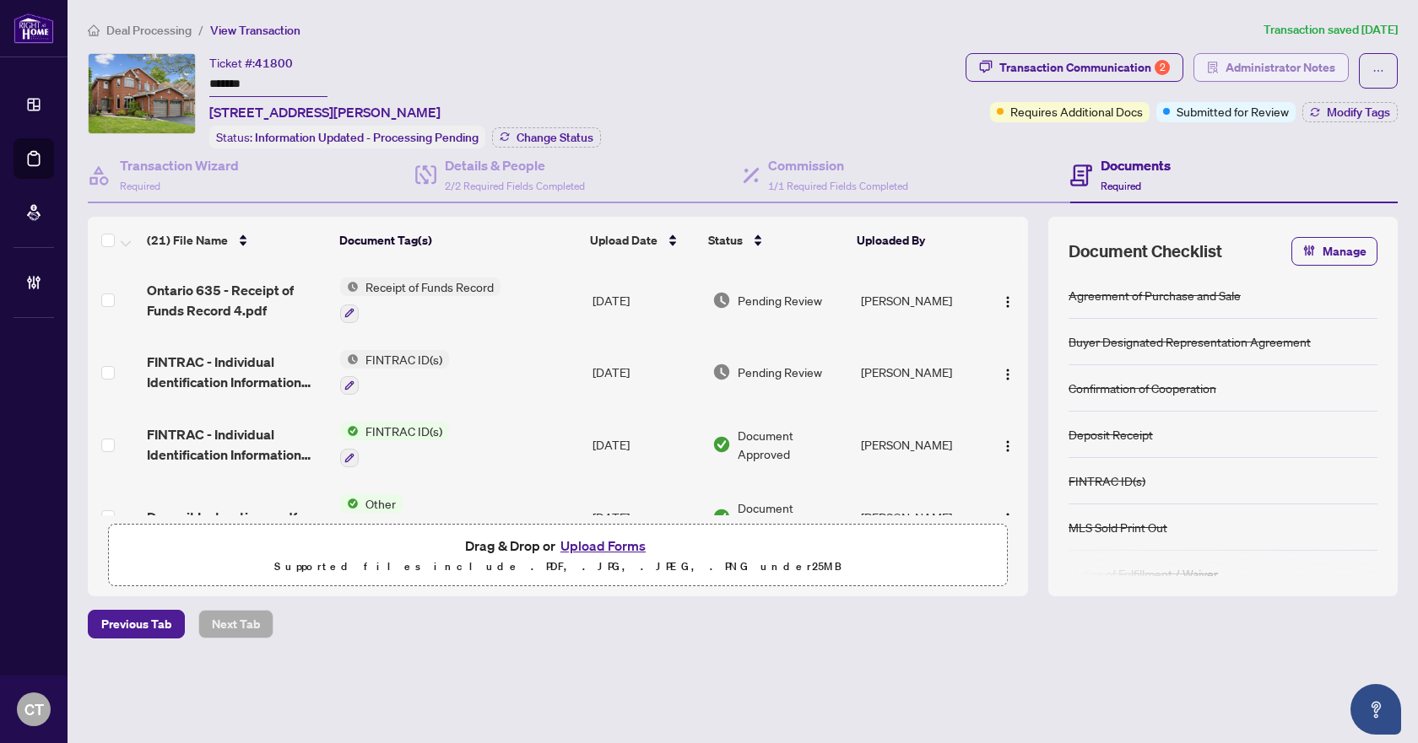
click at [1292, 68] on span "Administrator Notes" at bounding box center [1280, 67] width 110 height 27
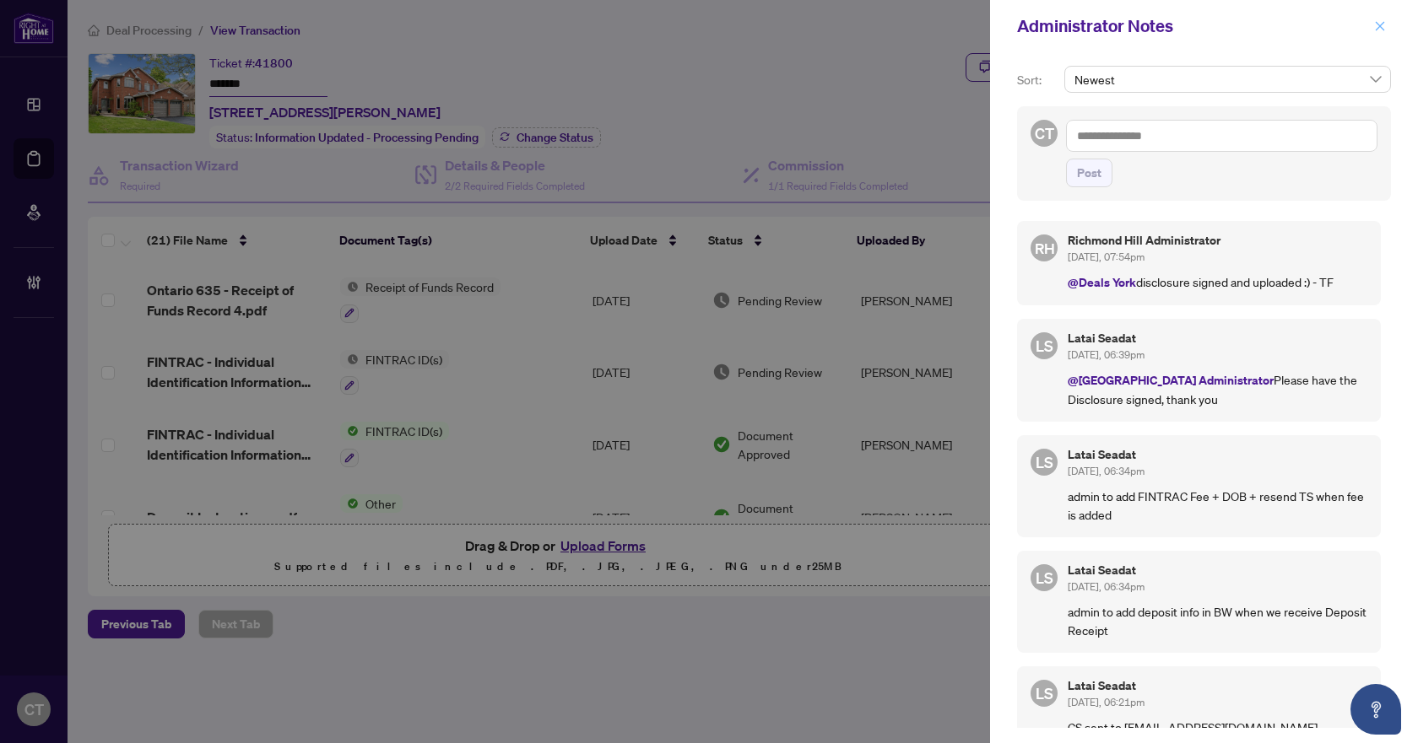
click at [1383, 29] on icon "close" at bounding box center [1380, 26] width 12 height 12
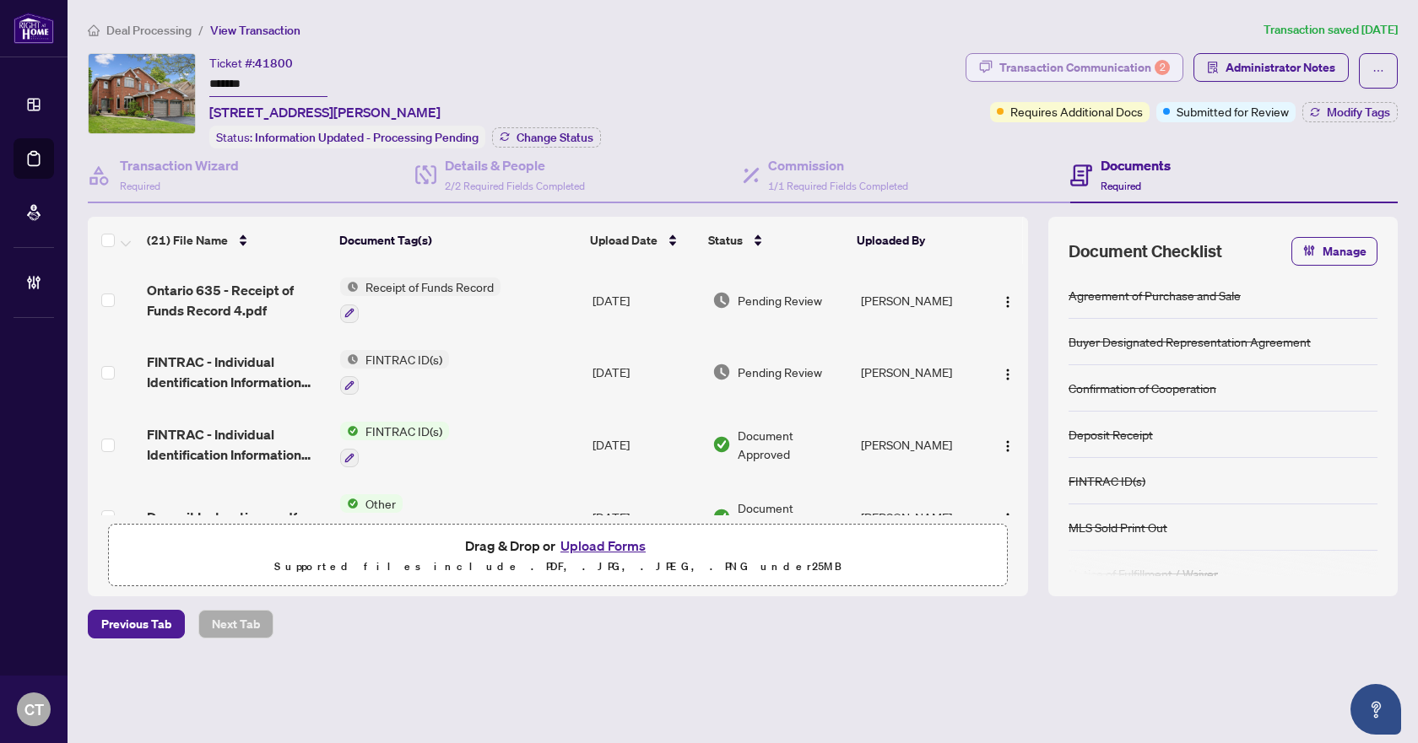
click at [1101, 62] on div "Transaction Communication 2" at bounding box center [1084, 67] width 170 height 27
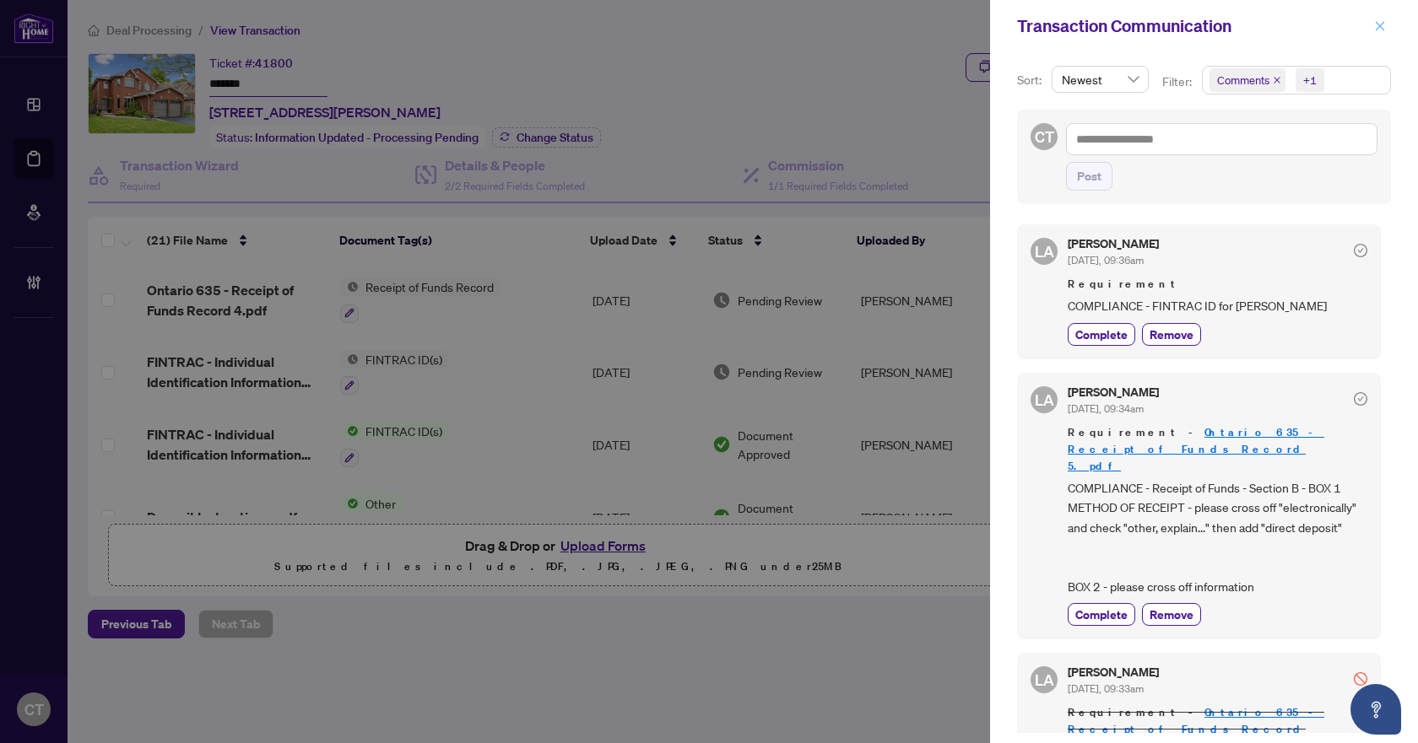
click at [1375, 19] on span "button" at bounding box center [1380, 26] width 12 height 27
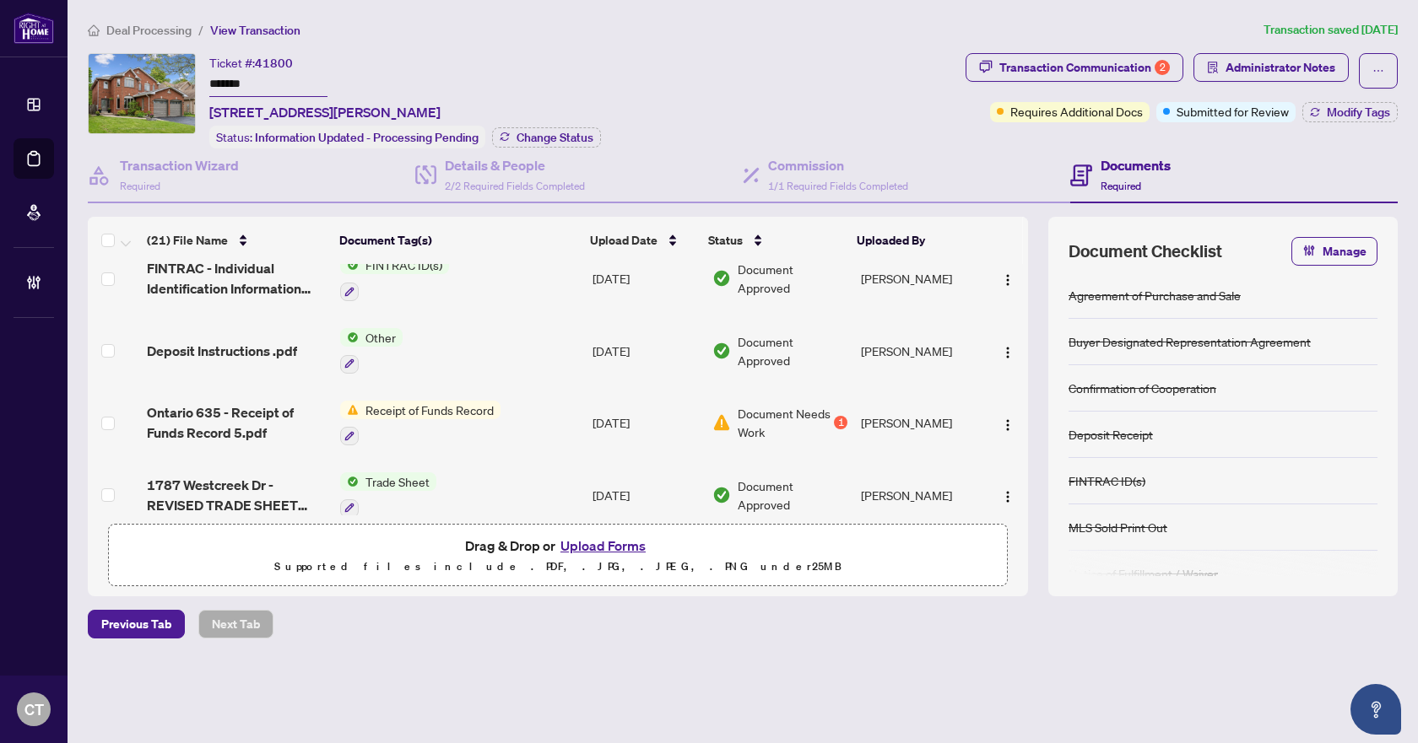
scroll to position [253, 0]
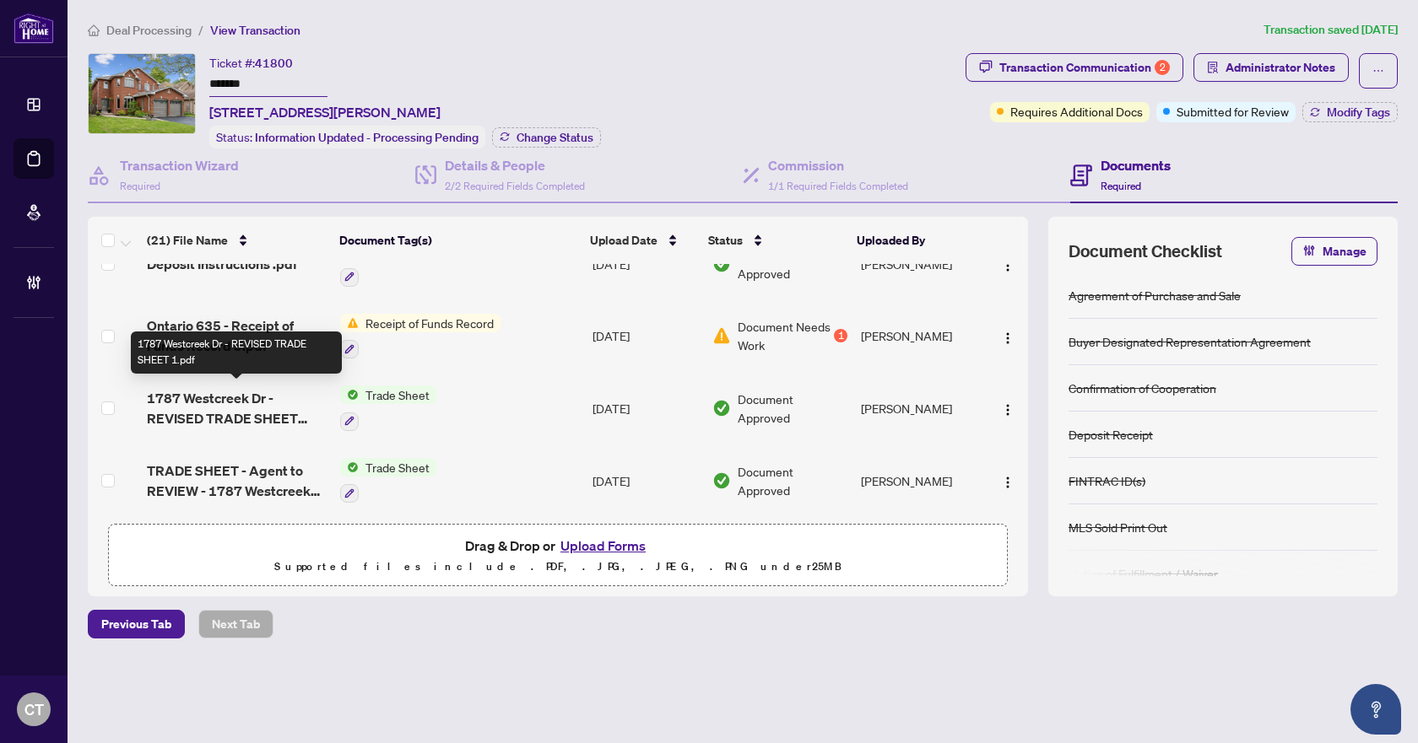
click at [223, 404] on span "1787 Westcreek Dr - REVISED TRADE SHEET 1.pdf" at bounding box center [237, 408] width 180 height 41
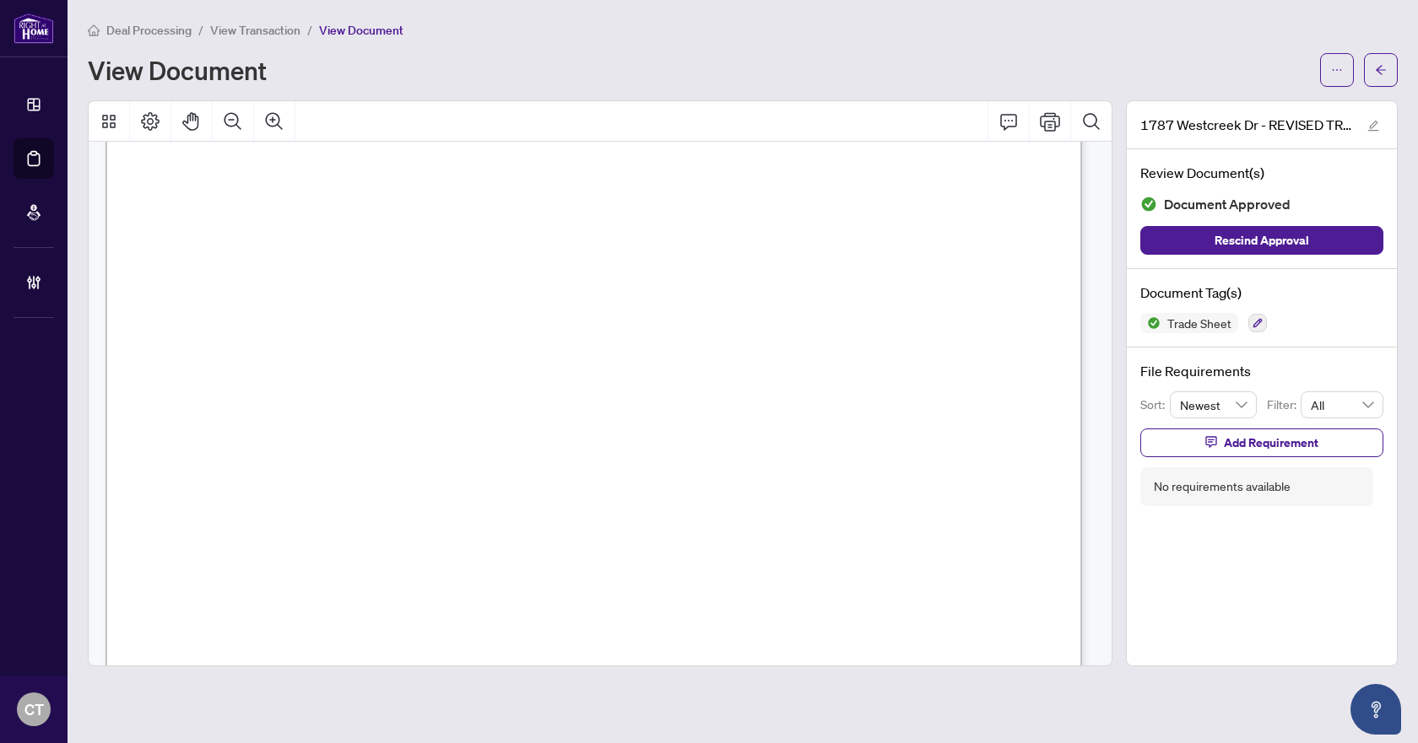
scroll to position [14, 0]
click at [1380, 78] on span "button" at bounding box center [1381, 70] width 12 height 27
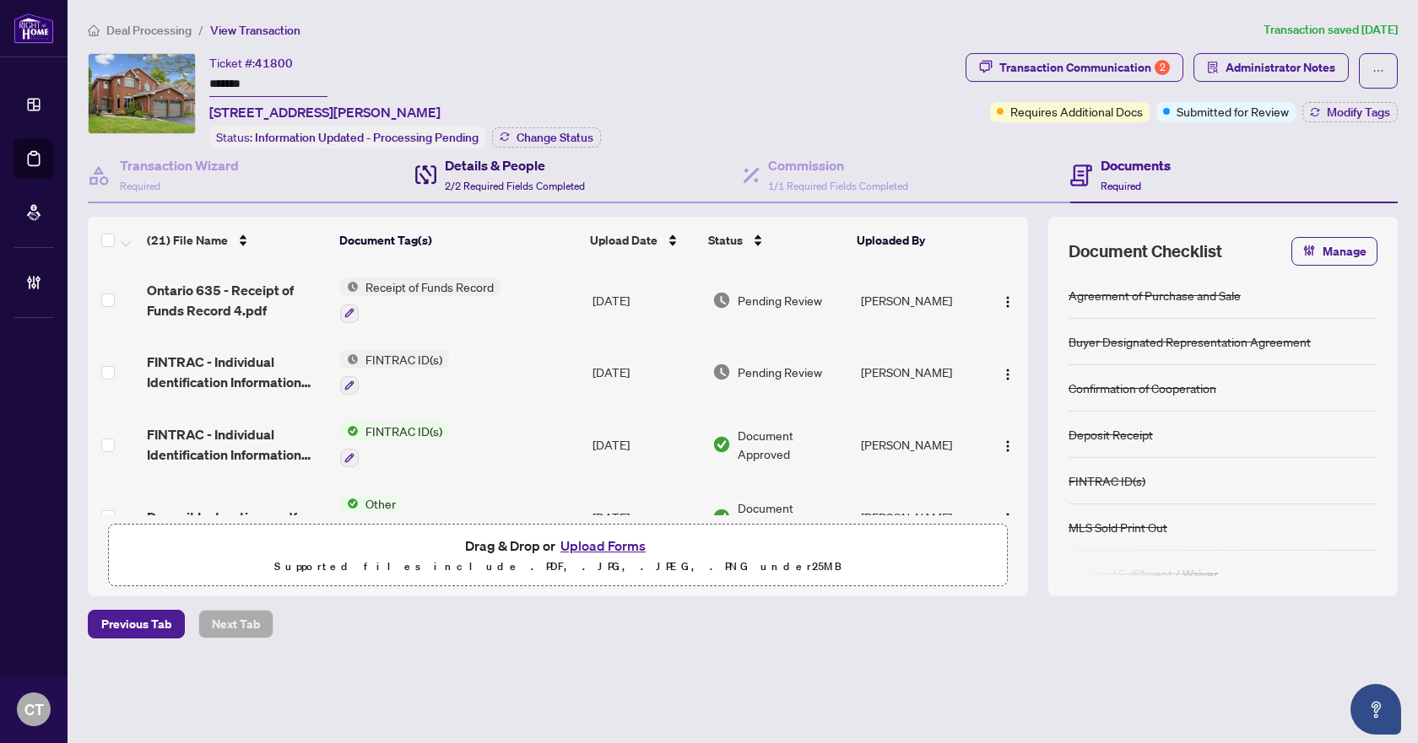
click at [511, 182] on span "2/2 Required Fields Completed" at bounding box center [515, 186] width 140 height 13
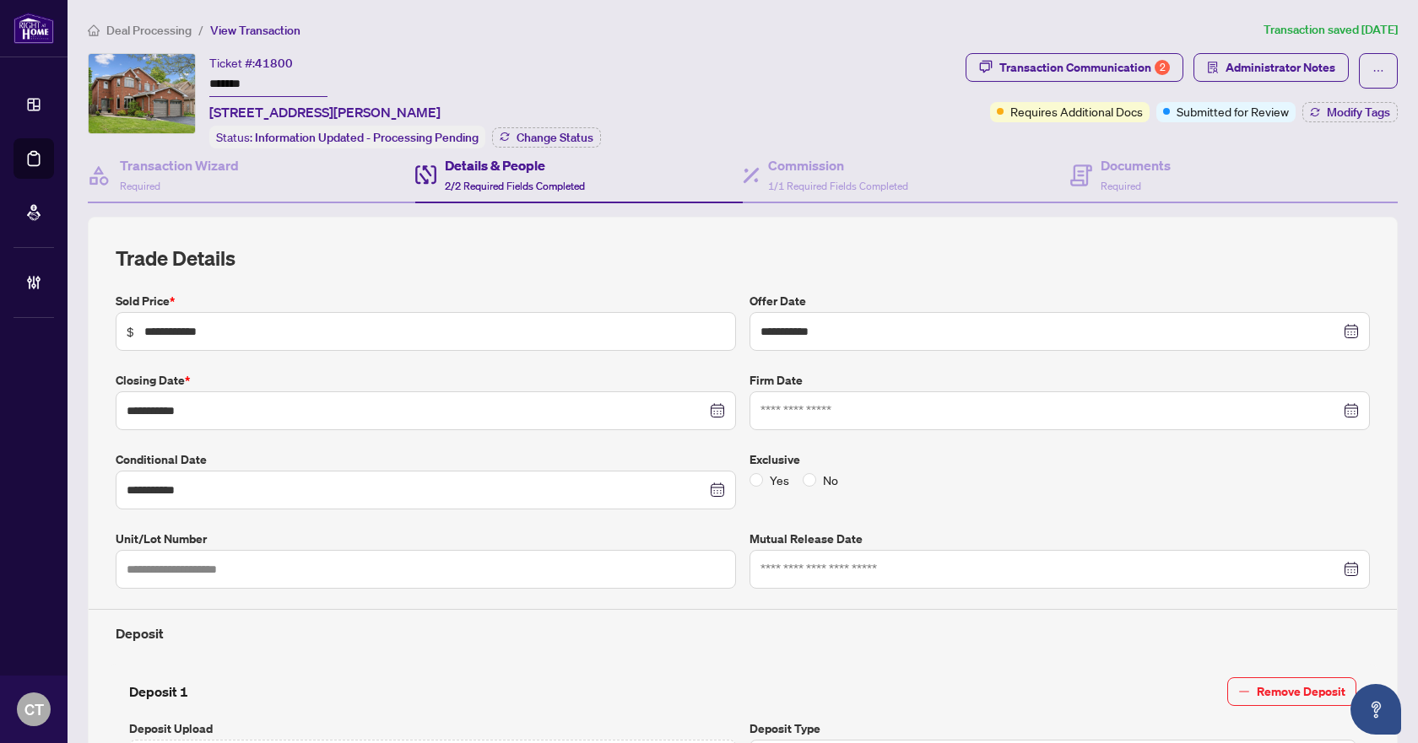
click at [544, 45] on div "**********" at bounding box center [742, 757] width 1323 height 1474
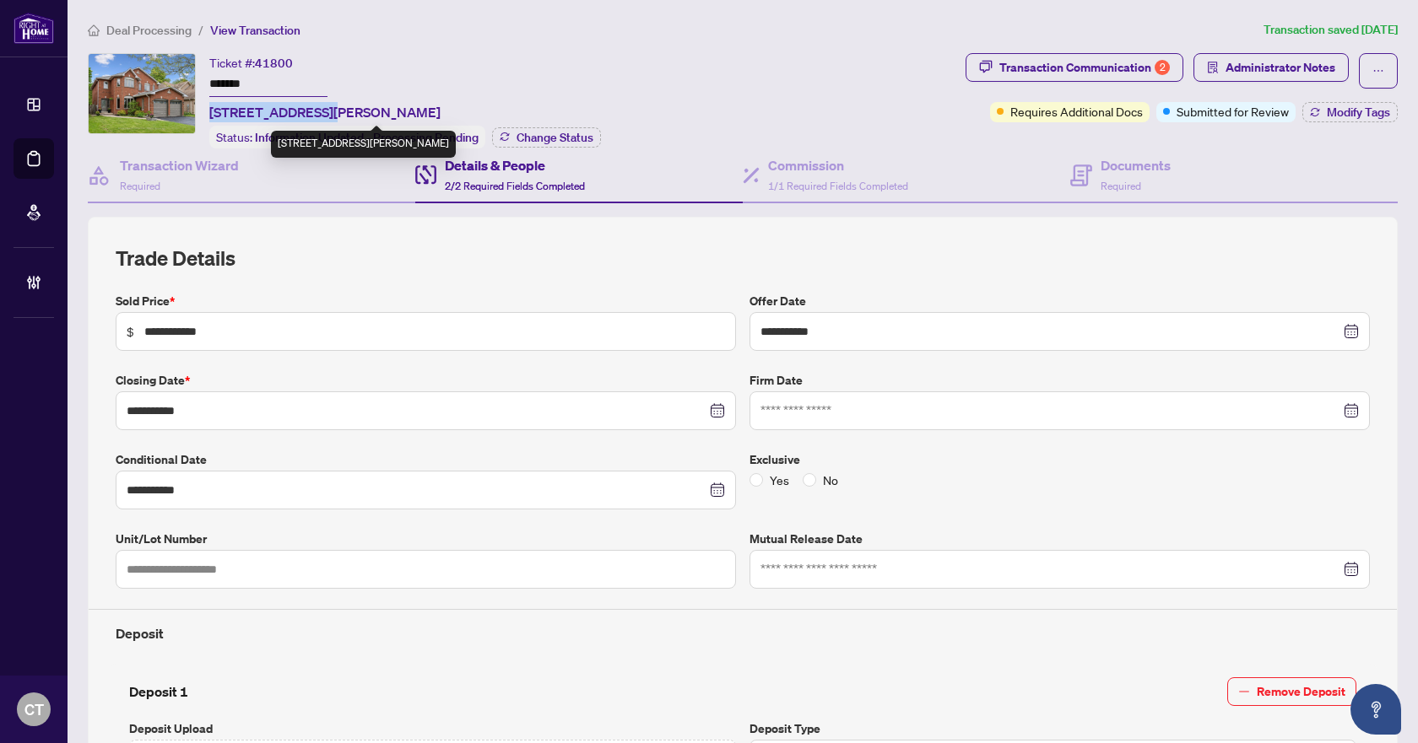
drag, startPoint x: 211, startPoint y: 110, endPoint x: 326, endPoint y: 113, distance: 114.8
click at [326, 113] on span "1787 Westcreek Dr, Pickering, Ontario L1V 6J8, Canada" at bounding box center [324, 112] width 231 height 20
copy span "1787 Westcreek Dr"
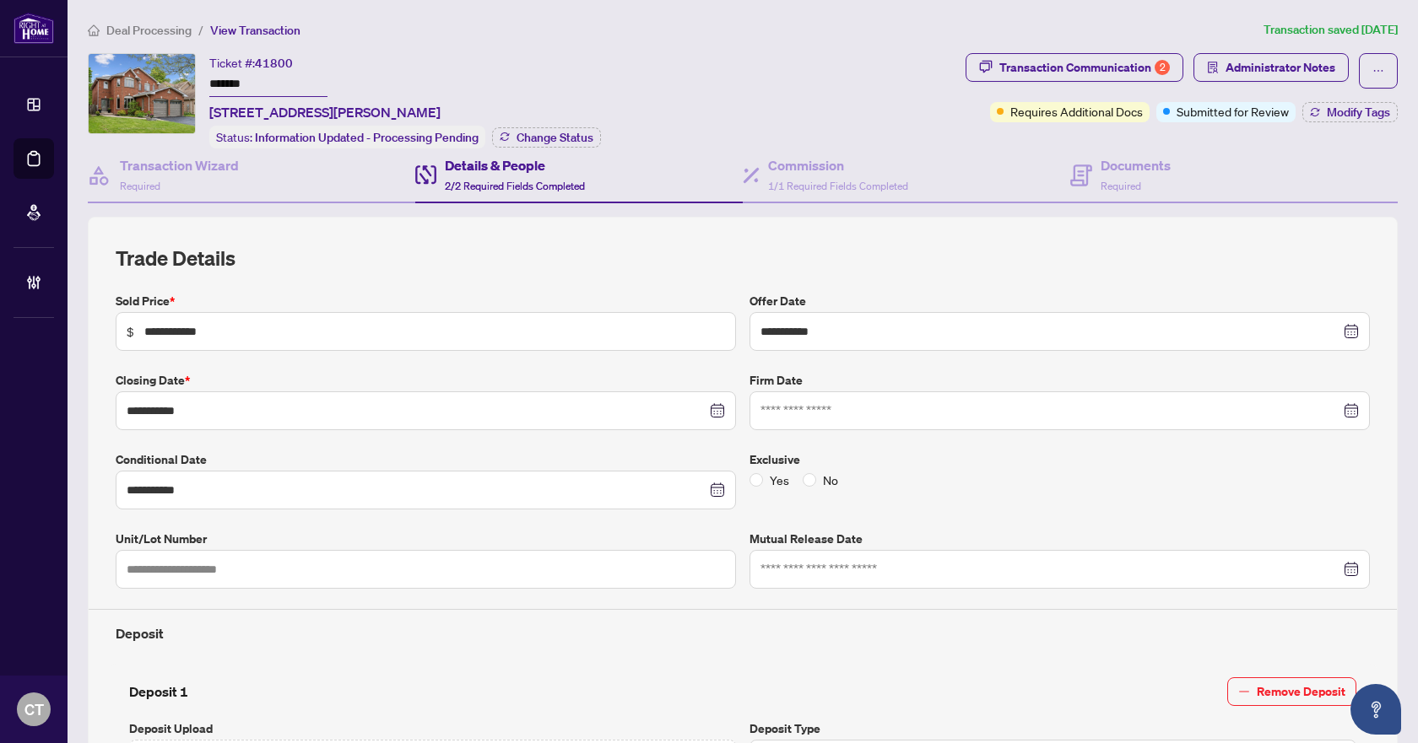
drag, startPoint x: 258, startPoint y: 84, endPoint x: 203, endPoint y: 87, distance: 55.7
click at [203, 87] on div "Ticket #: 41800 ******* 1787 Westcreek Dr, Pickering, Ontario L1V 6J8, Canada S…" at bounding box center [523, 100] width 871 height 95
click at [168, 189] on div "Transaction Wizard Required" at bounding box center [179, 175] width 119 height 40
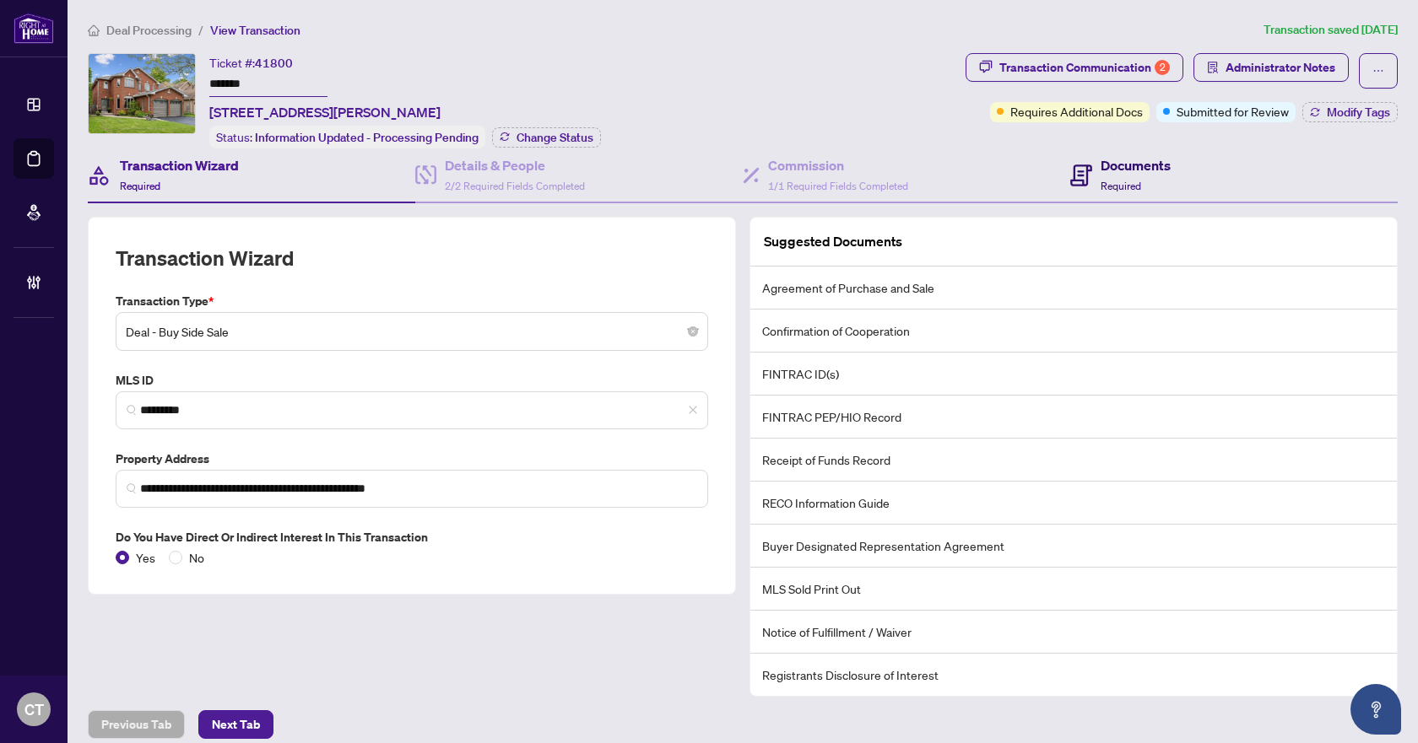
click at [1135, 184] on div "Documents Required" at bounding box center [1135, 175] width 70 height 40
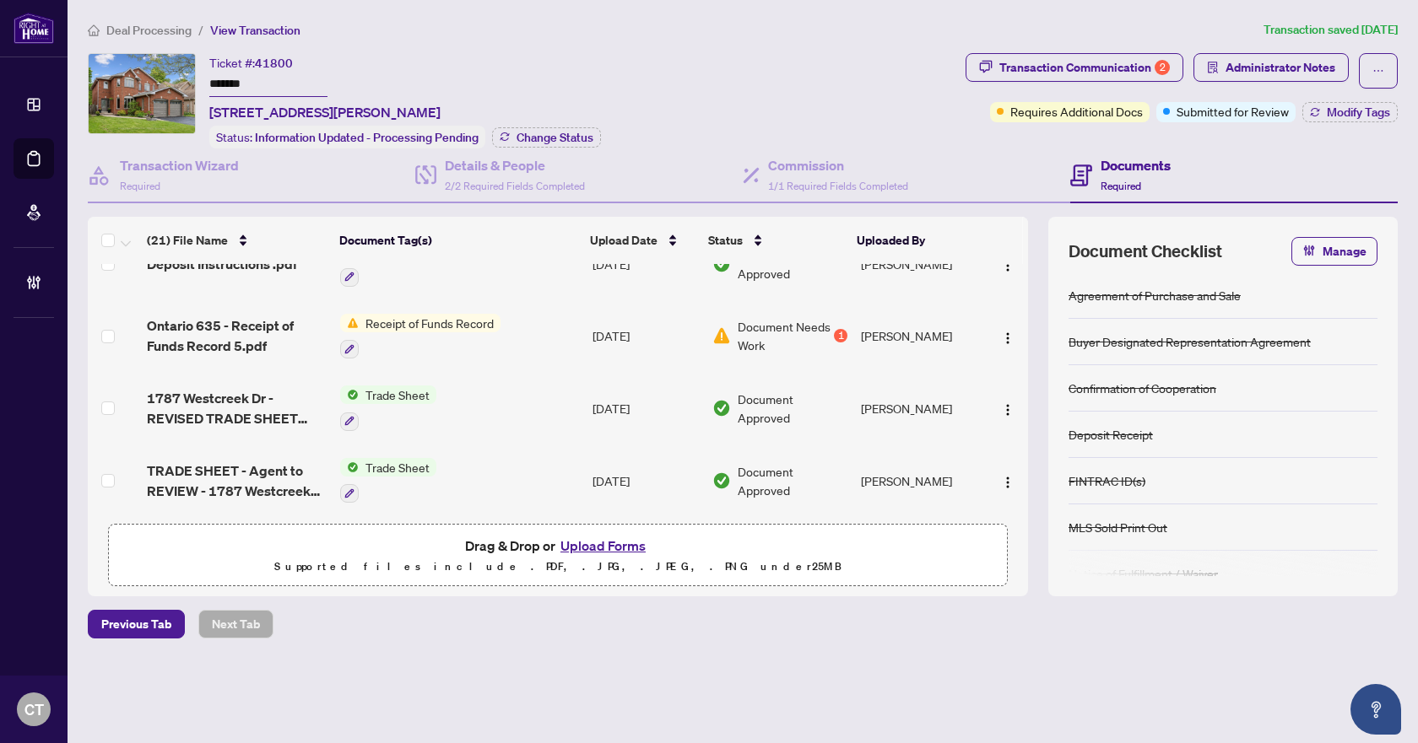
scroll to position [338, 0]
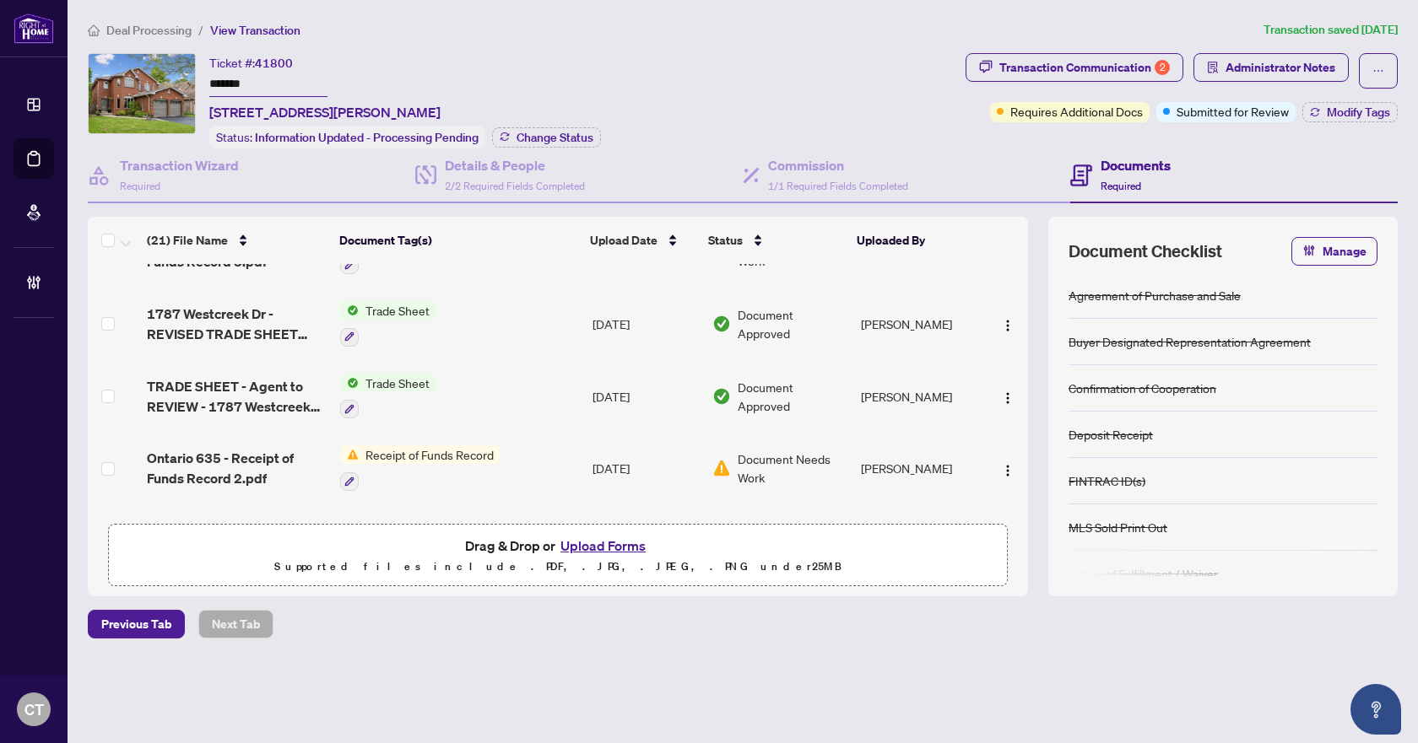
click at [510, 313] on td "Trade Sheet" at bounding box center [459, 324] width 252 height 73
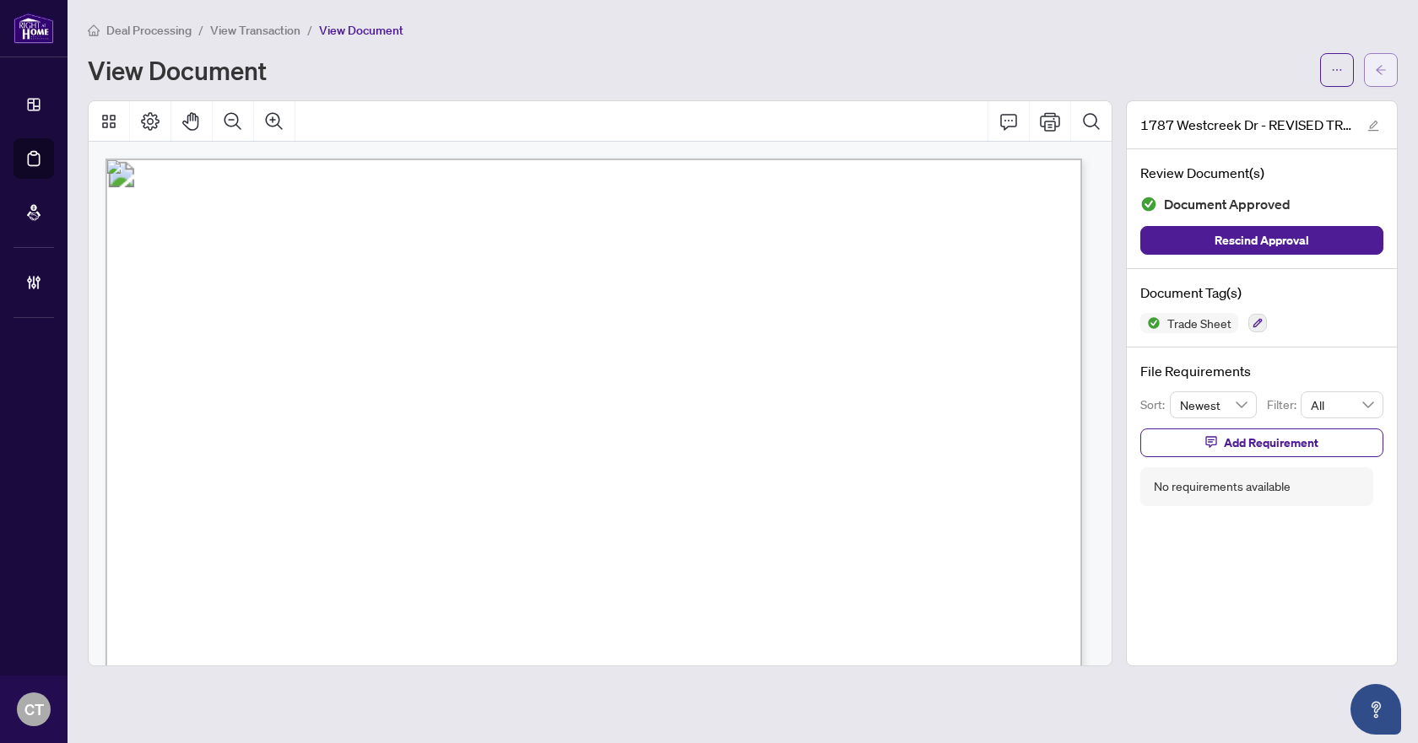
click at [1381, 79] on span "button" at bounding box center [1381, 70] width 12 height 27
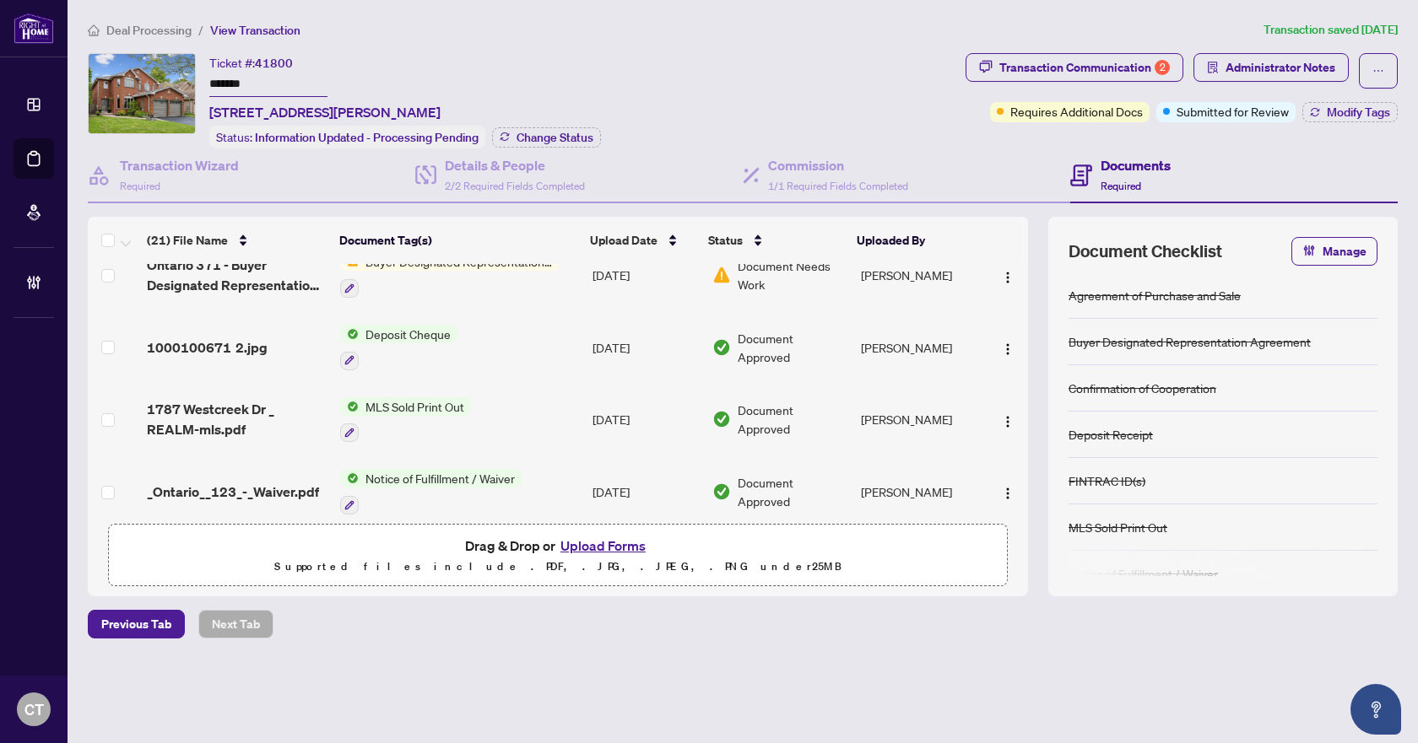
scroll to position [1265, 0]
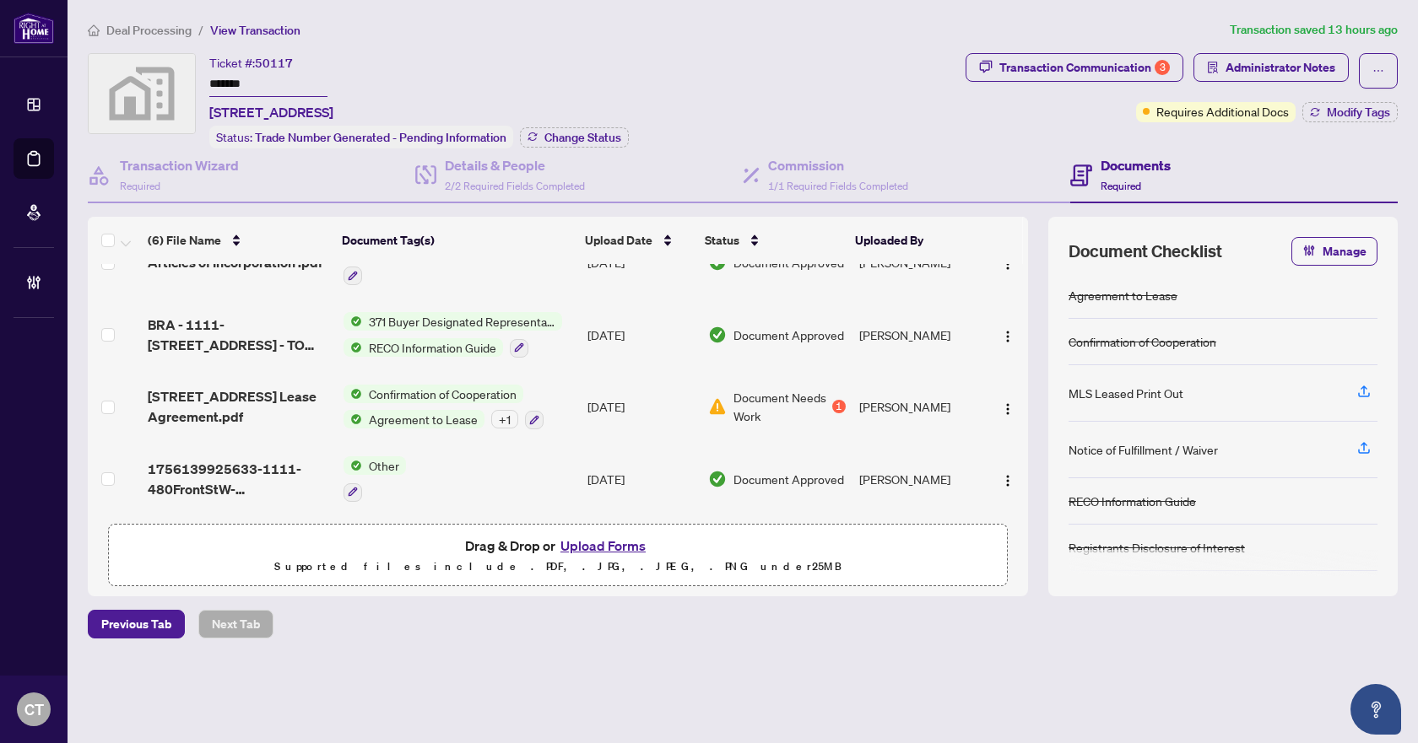
scroll to position [186, 0]
click at [608, 390] on td "[DATE]" at bounding box center [641, 406] width 121 height 73
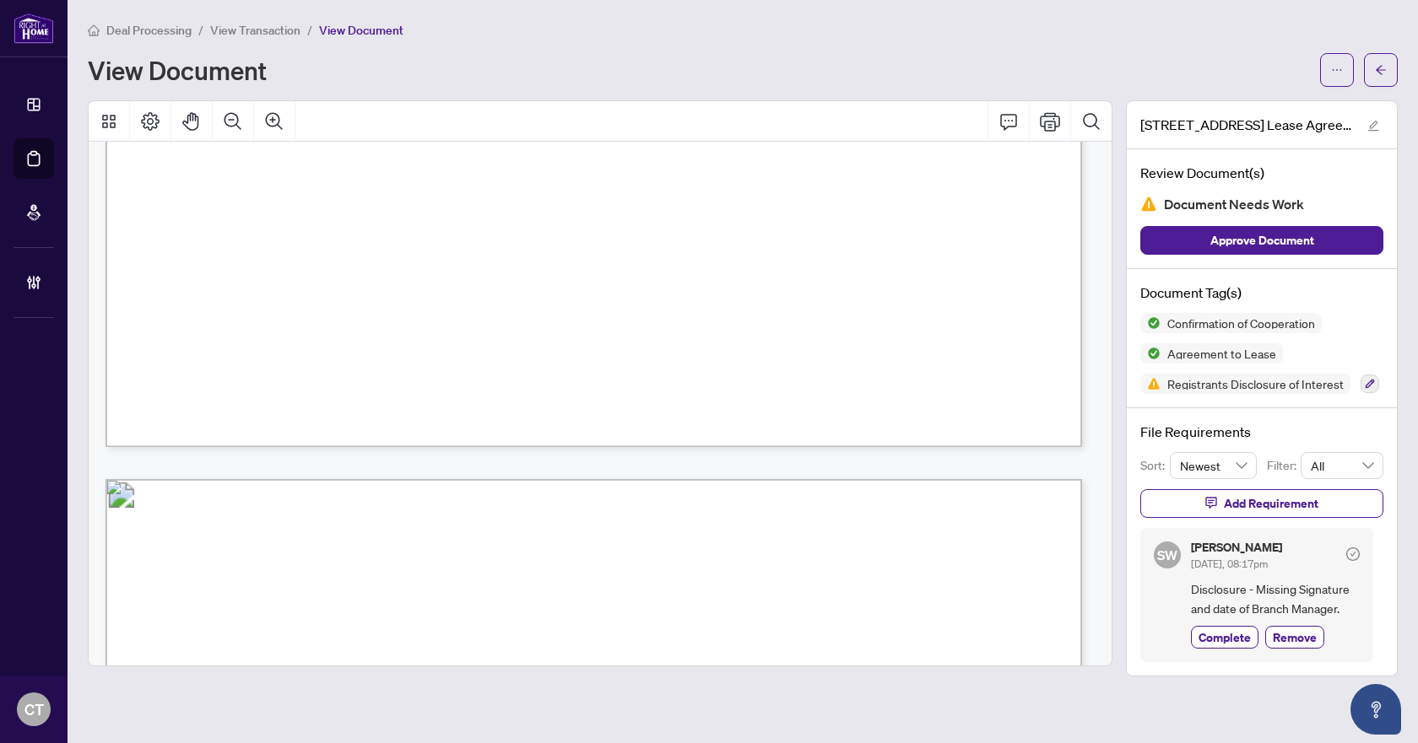
scroll to position [8575, 0]
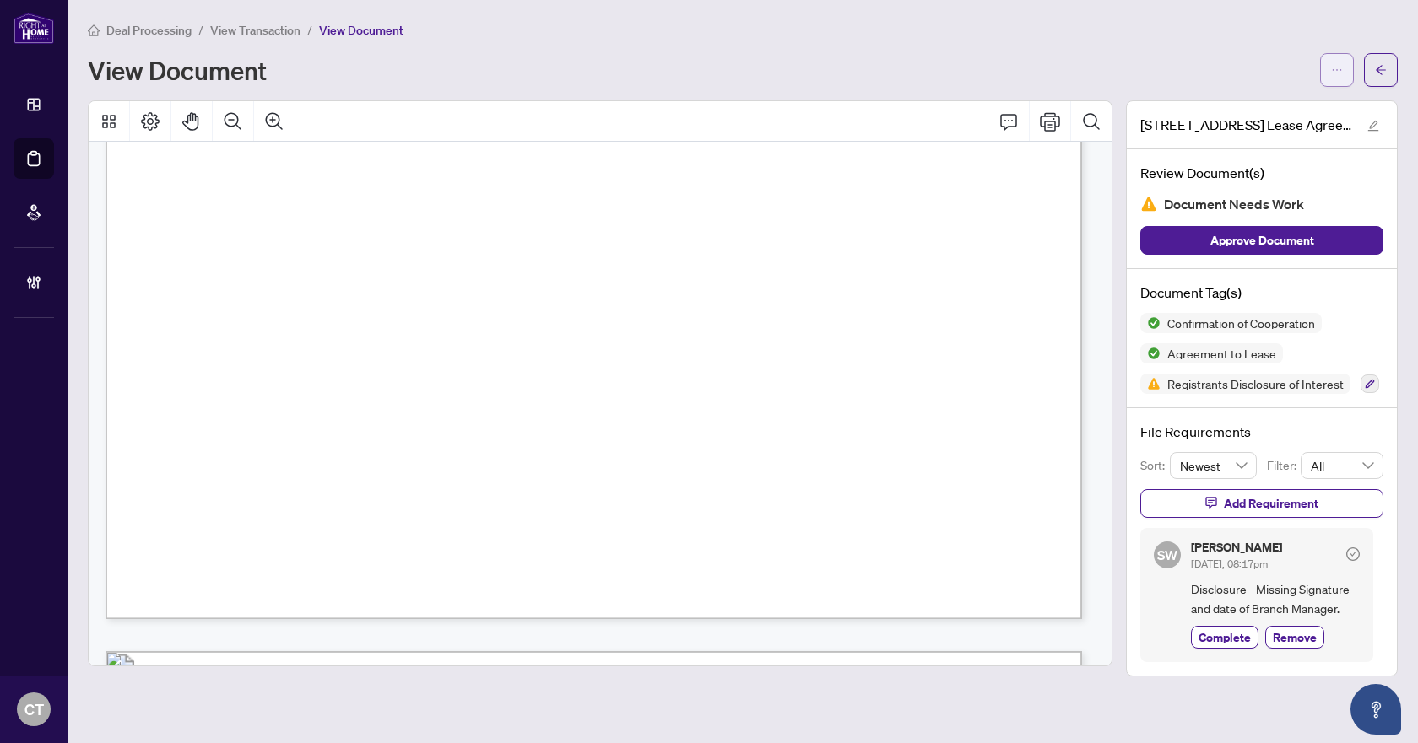
click at [1332, 78] on span "button" at bounding box center [1337, 70] width 12 height 27
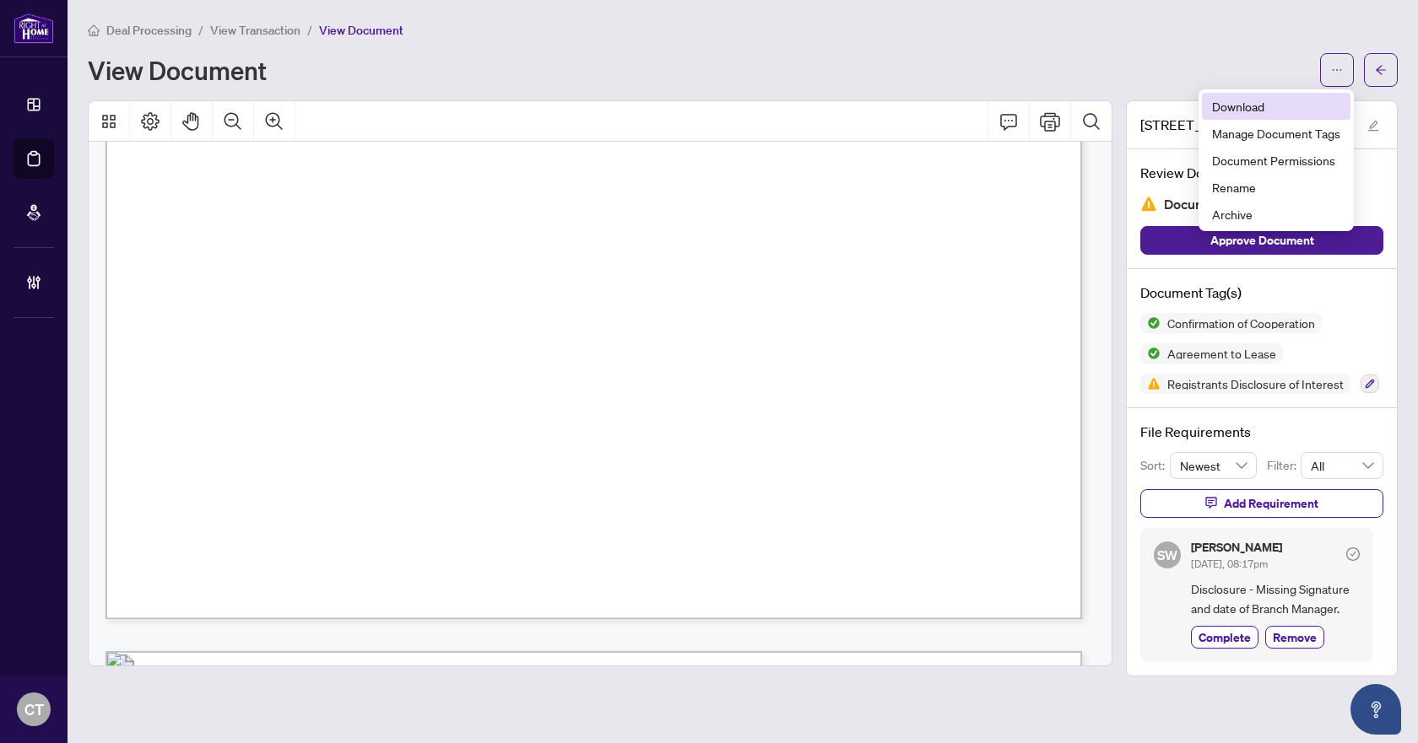
click at [1234, 105] on span "Download" at bounding box center [1276, 106] width 128 height 19
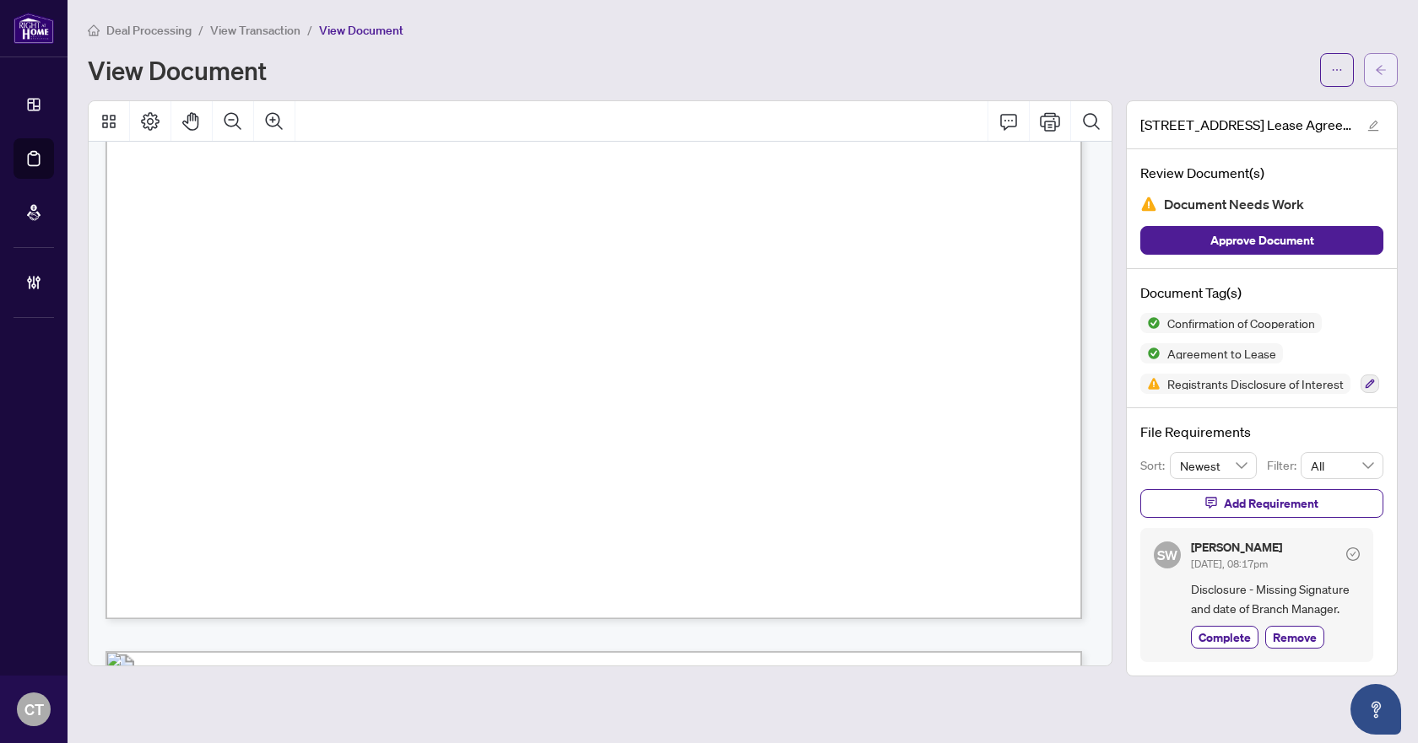
click at [1391, 77] on button "button" at bounding box center [1381, 70] width 34 height 34
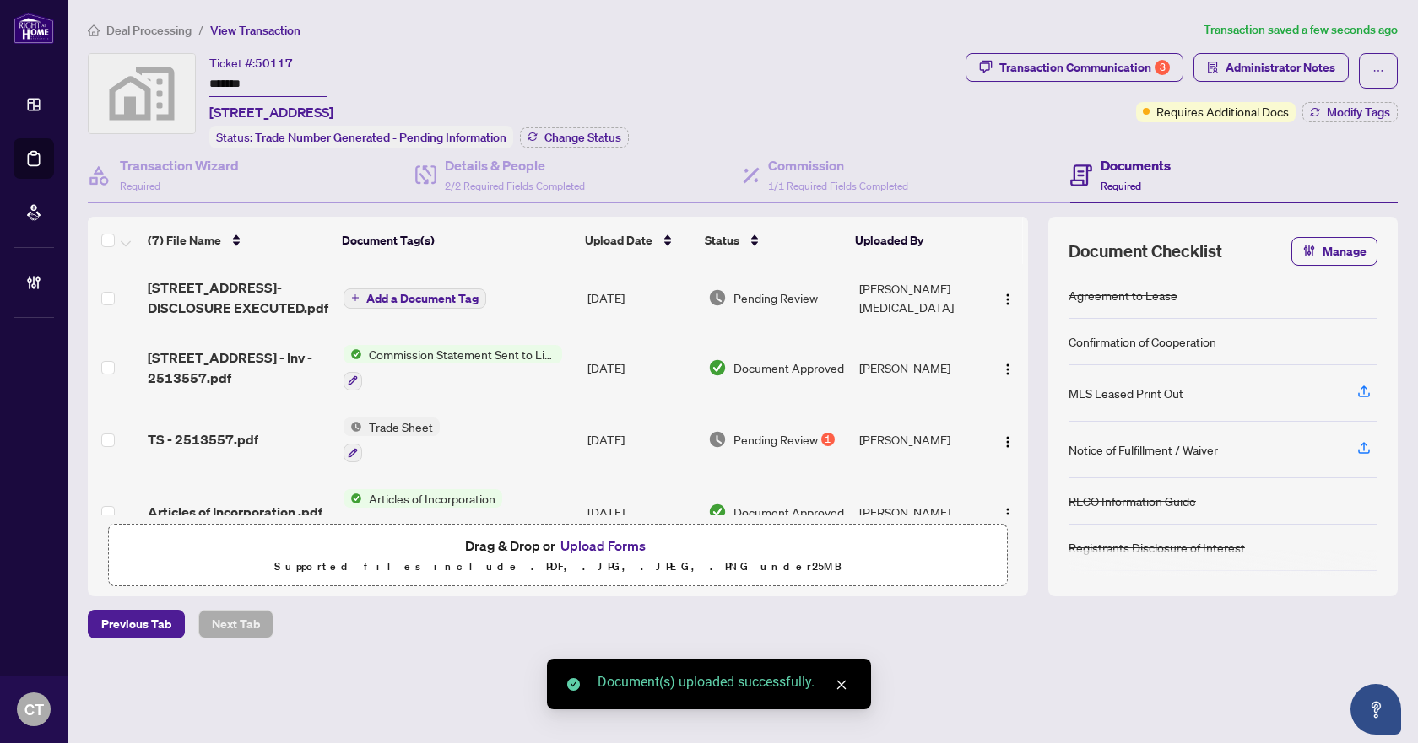
click at [428, 294] on span "Add a Document Tag" at bounding box center [422, 299] width 112 height 12
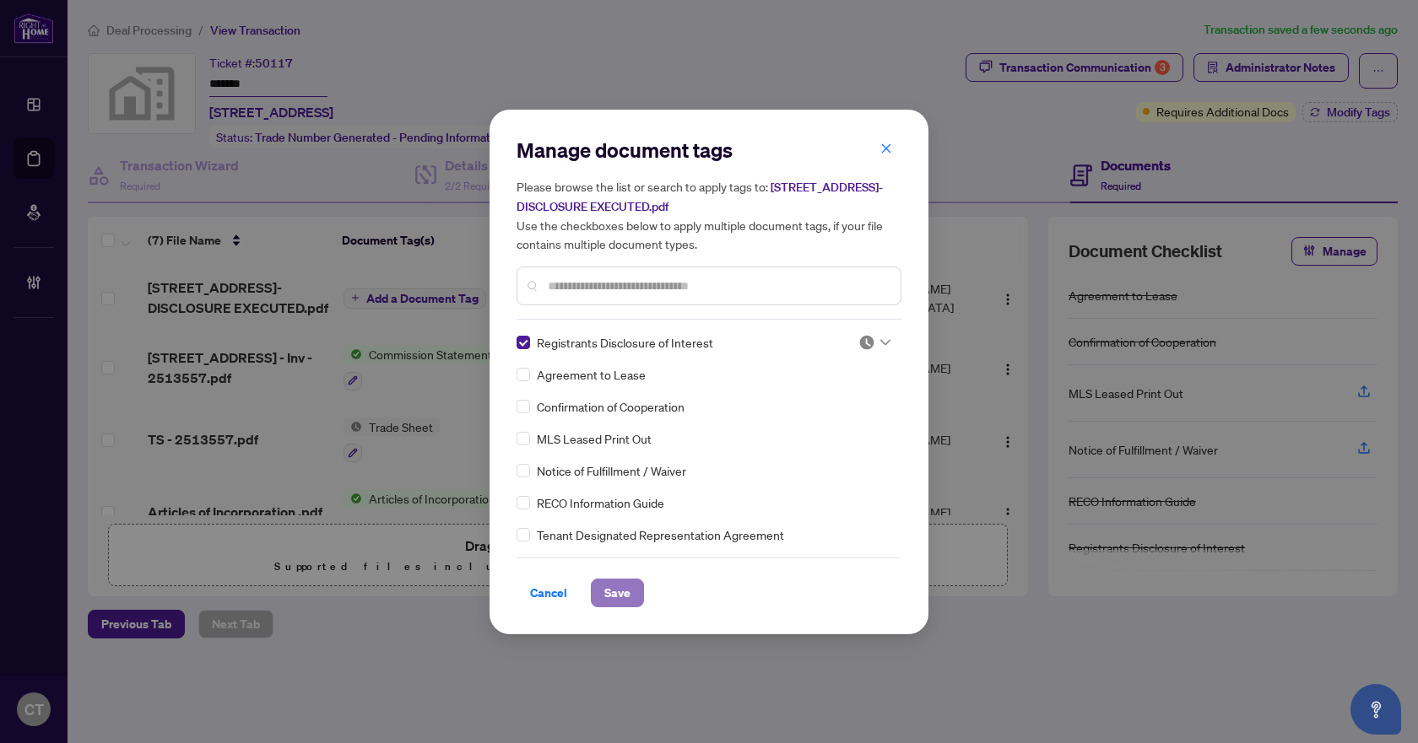
click at [597, 580] on button "Save" at bounding box center [617, 593] width 53 height 29
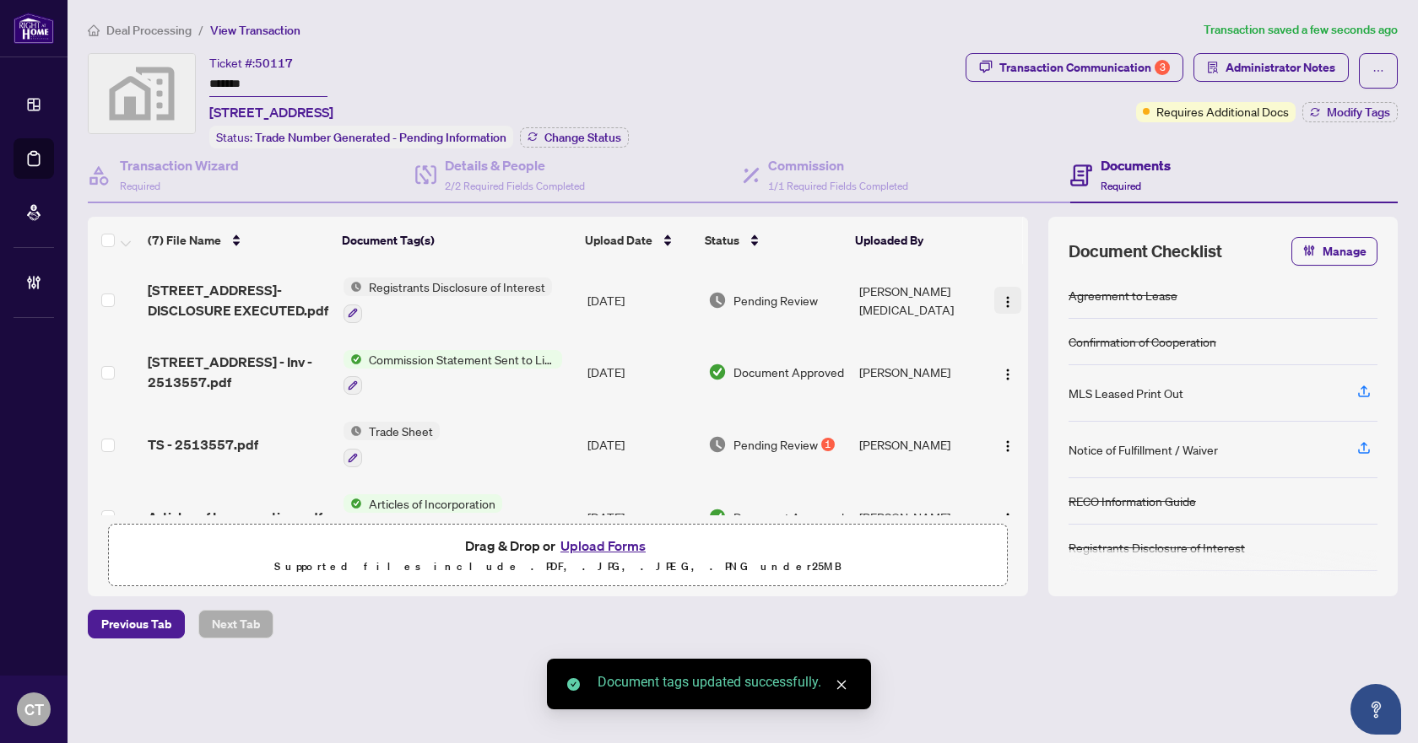
click at [1002, 300] on img "button" at bounding box center [1008, 302] width 14 height 14
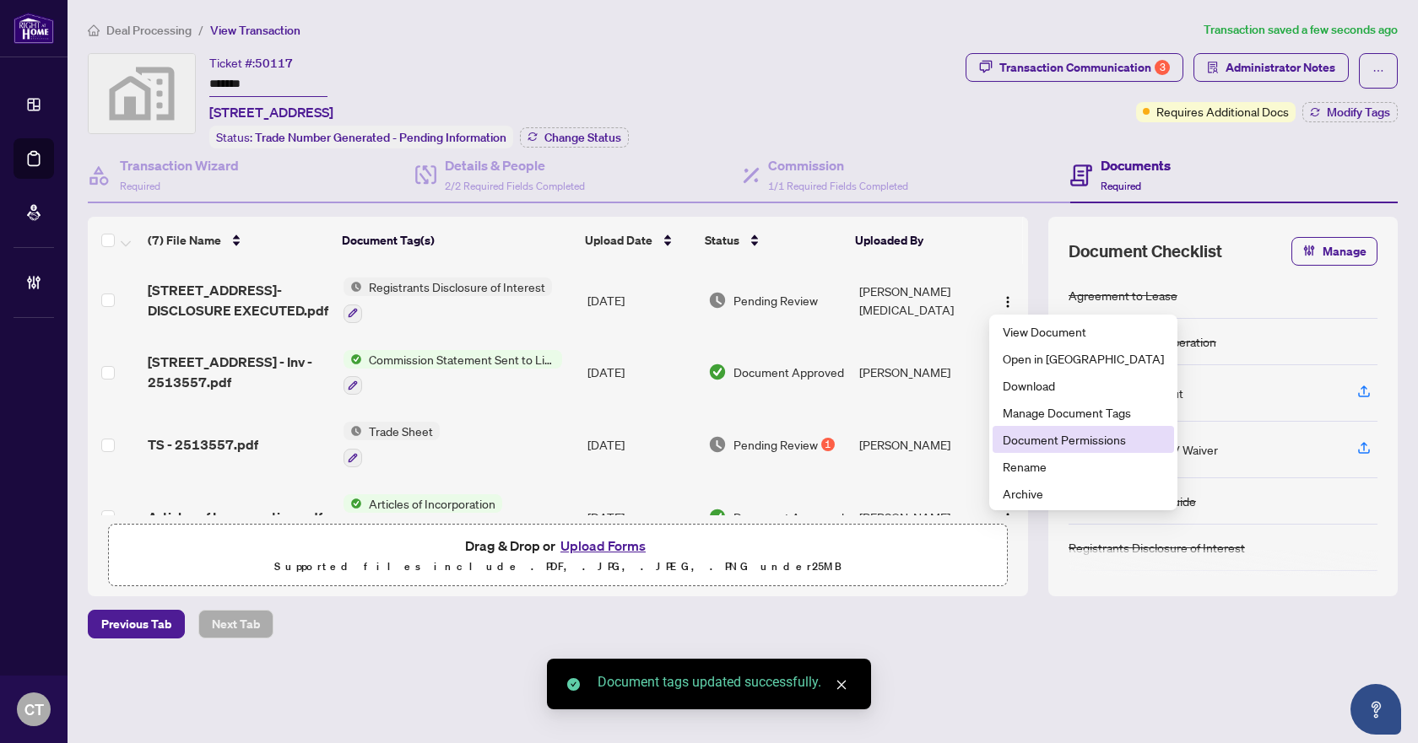
click at [1024, 440] on span "Document Permissions" at bounding box center [1082, 439] width 161 height 19
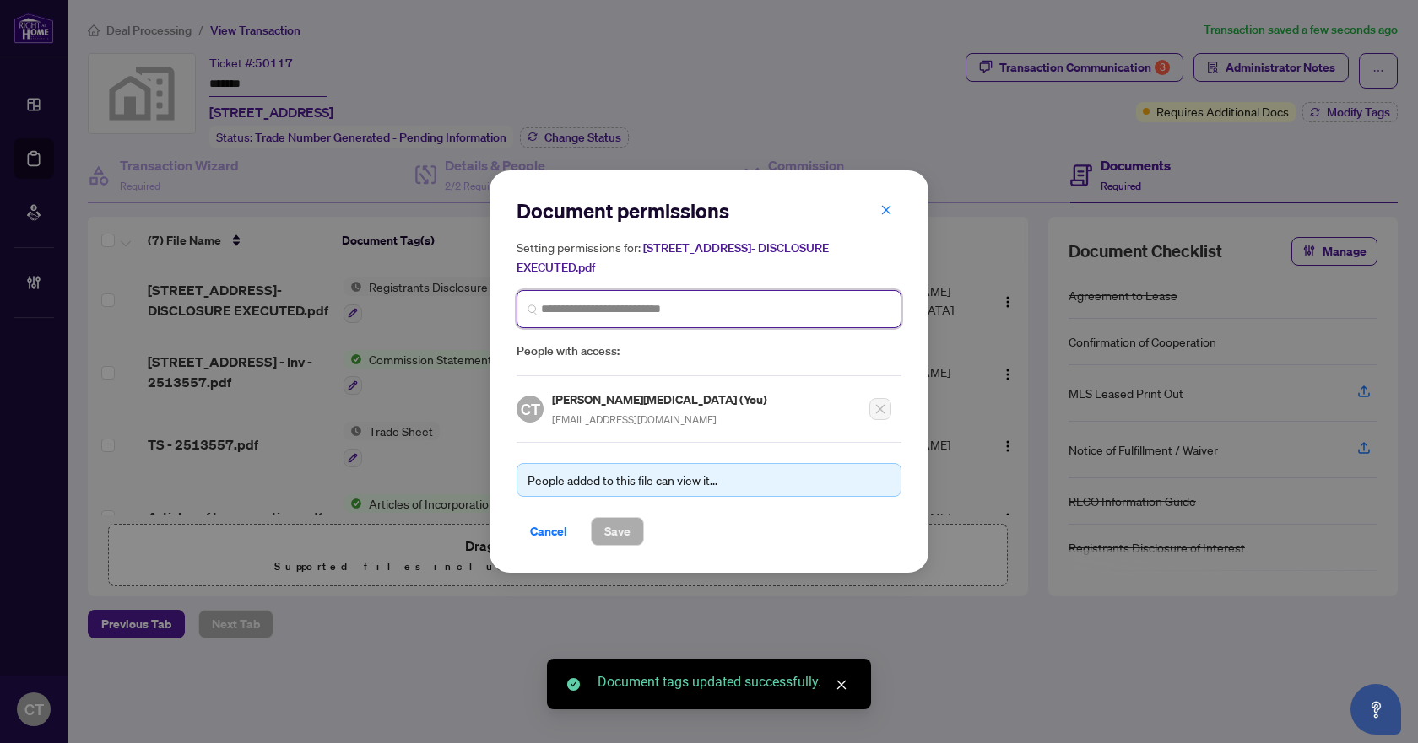
click at [618, 301] on input "search" at bounding box center [715, 309] width 349 height 18
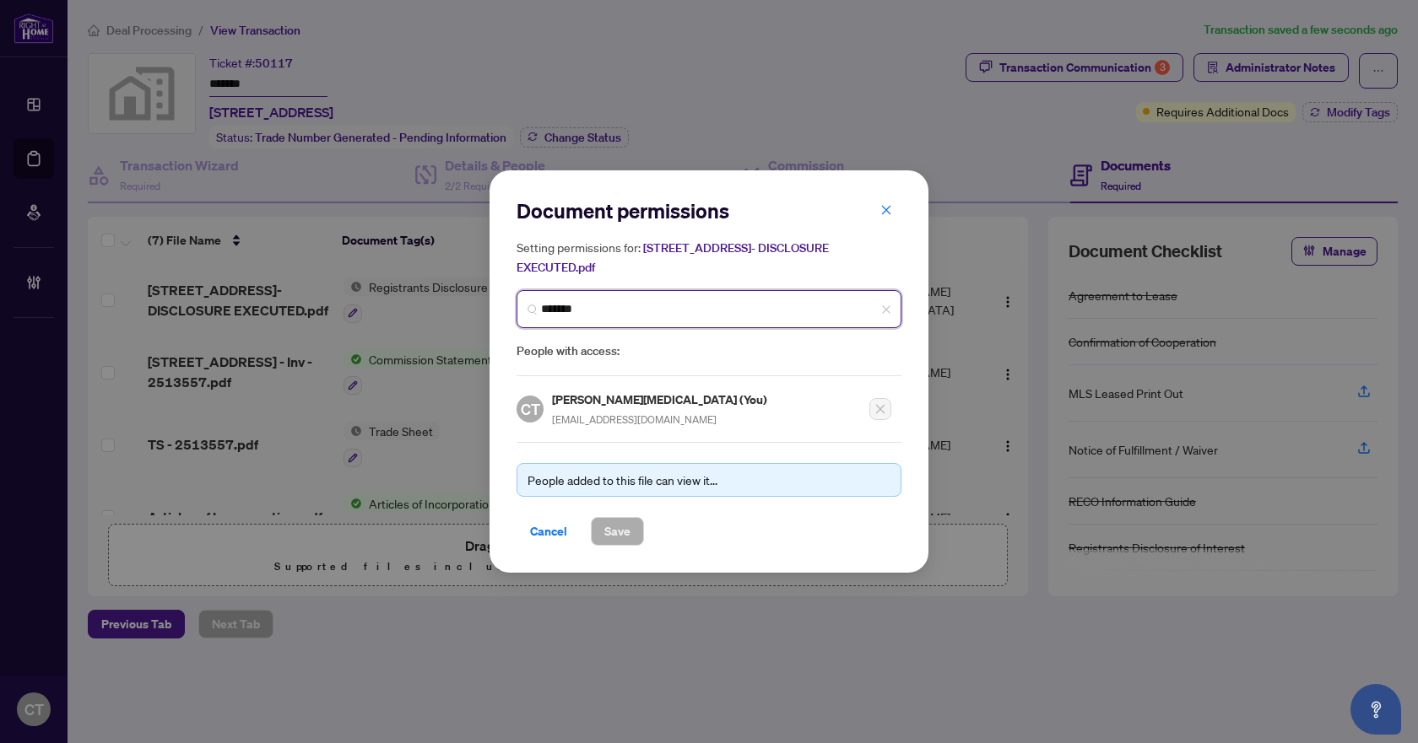
type input "********"
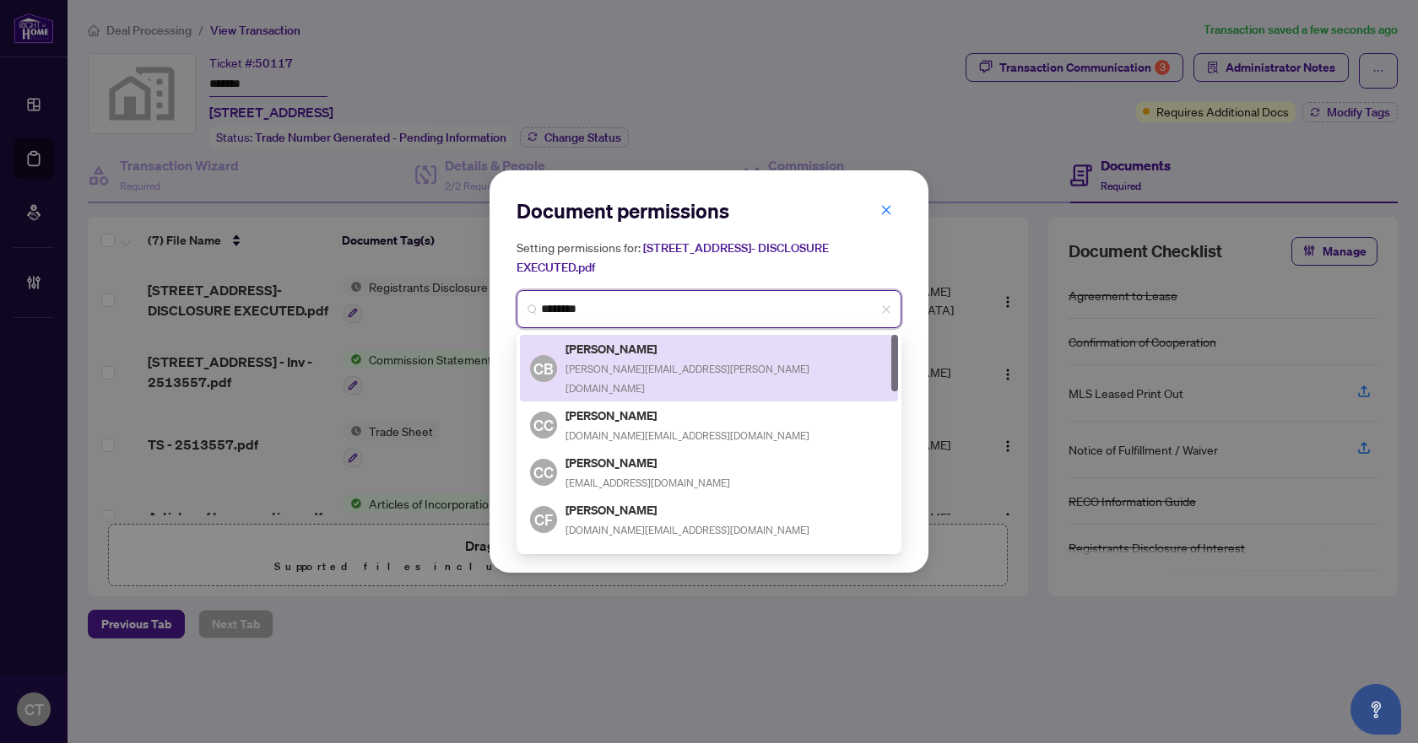
click at [640, 355] on h5 "Christina Bold" at bounding box center [726, 348] width 322 height 19
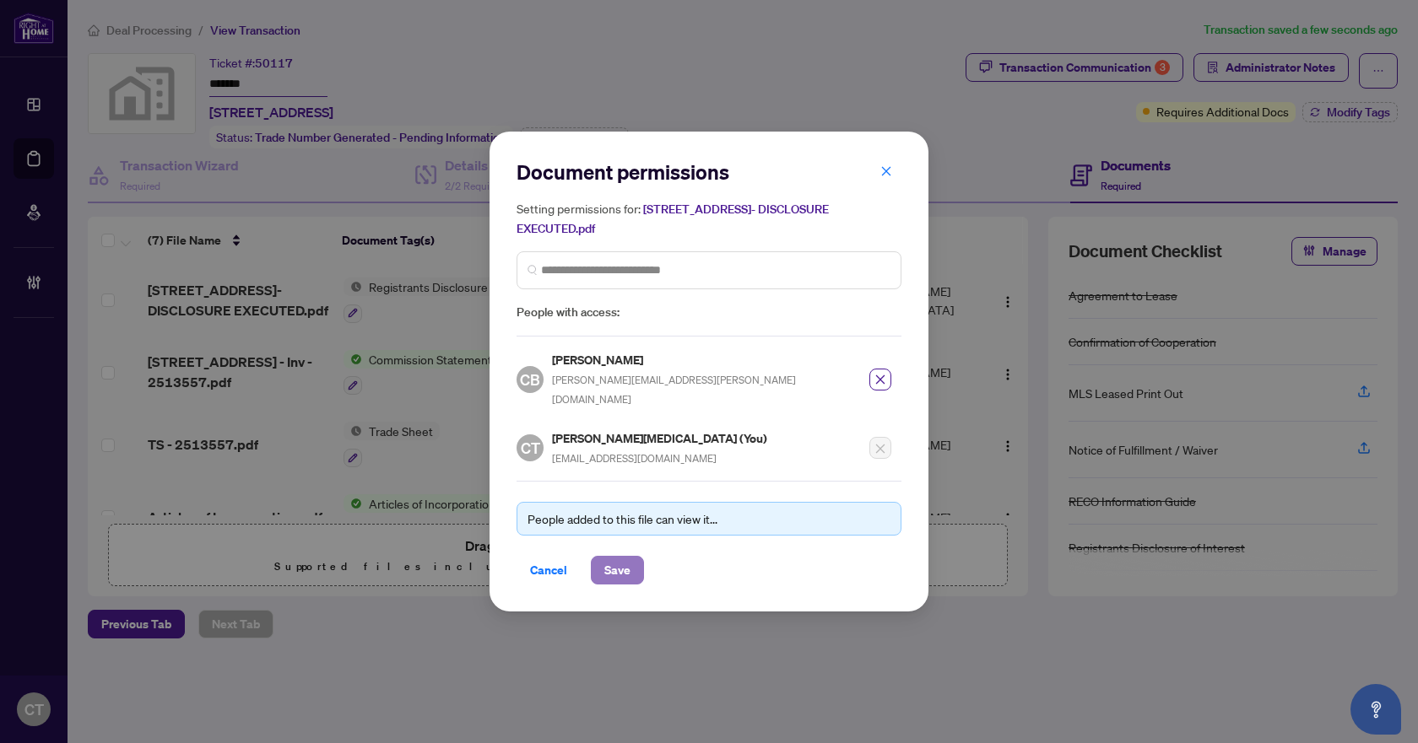
click at [618, 557] on span "Save" at bounding box center [617, 570] width 26 height 27
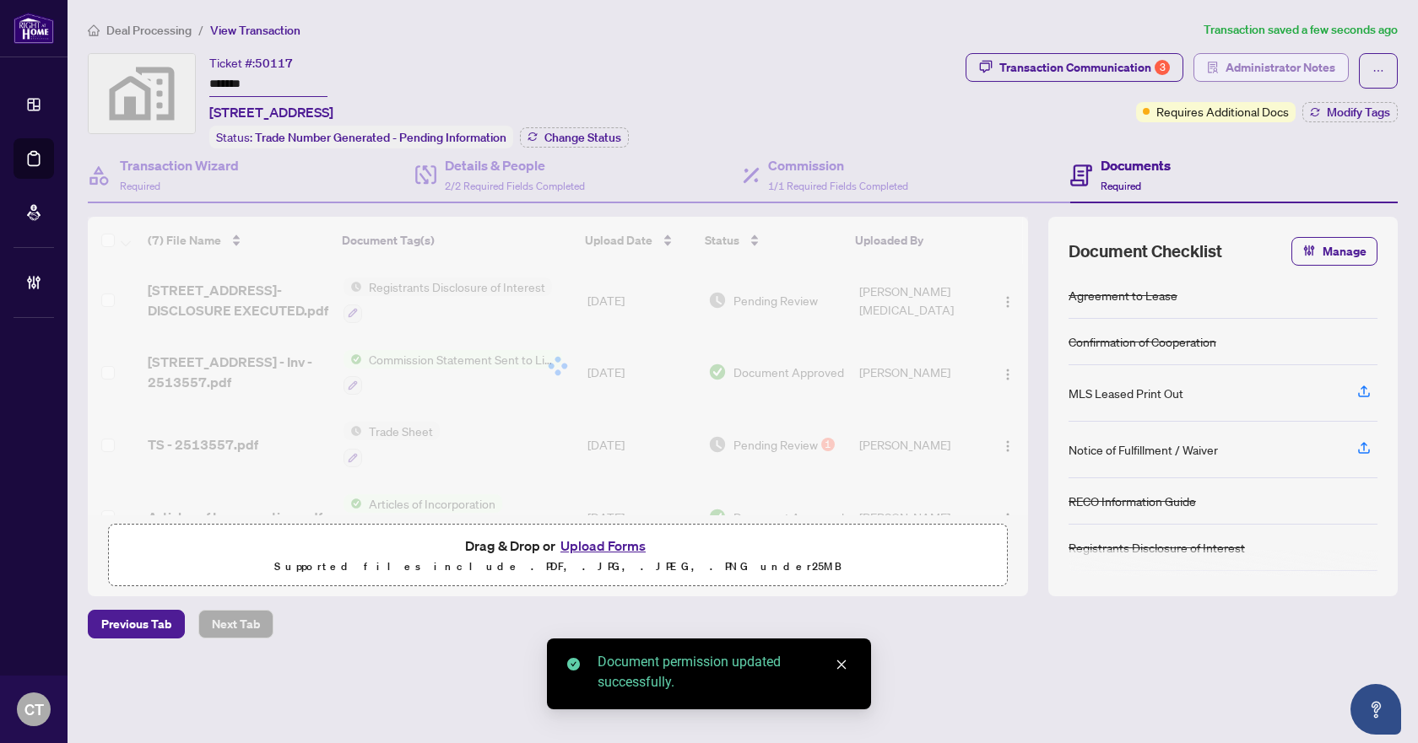
click at [1291, 60] on span "Administrator Notes" at bounding box center [1280, 67] width 110 height 27
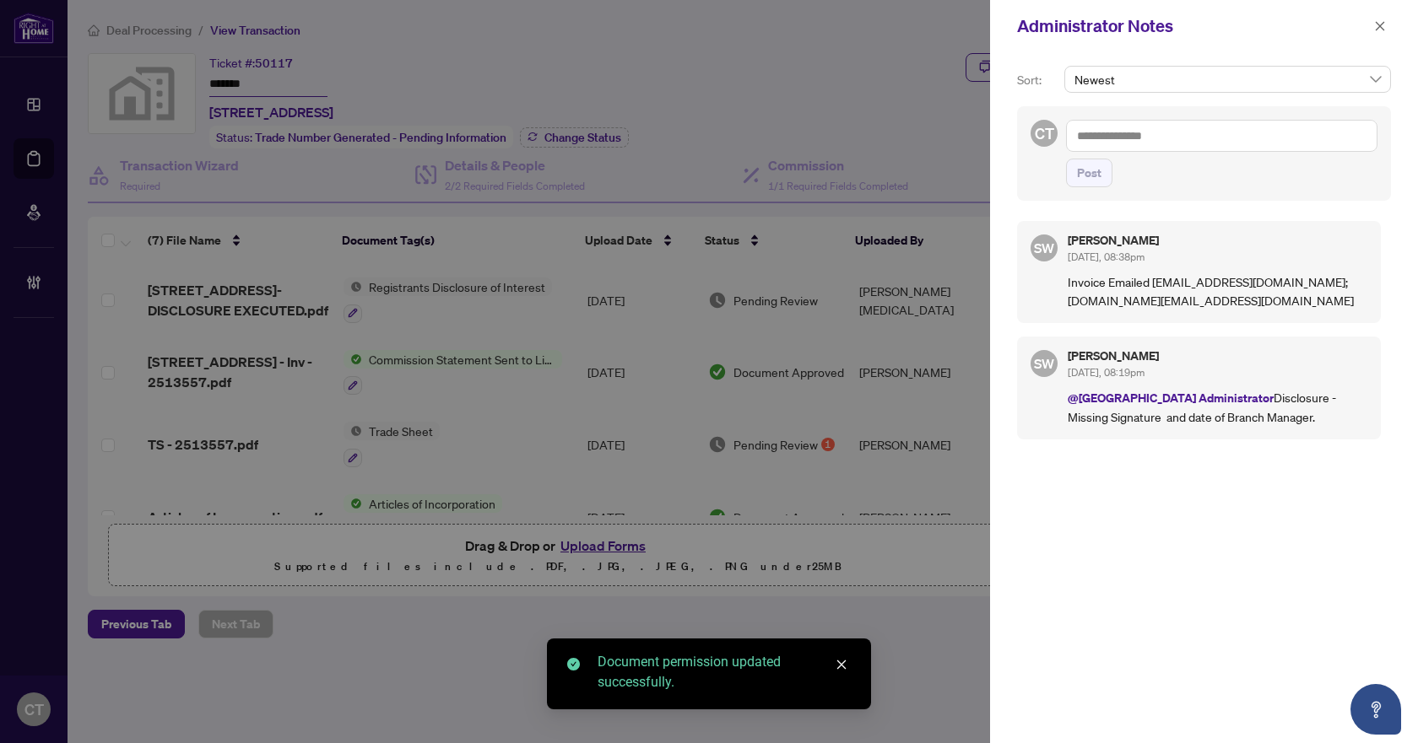
click at [1131, 147] on textarea at bounding box center [1221, 136] width 311 height 32
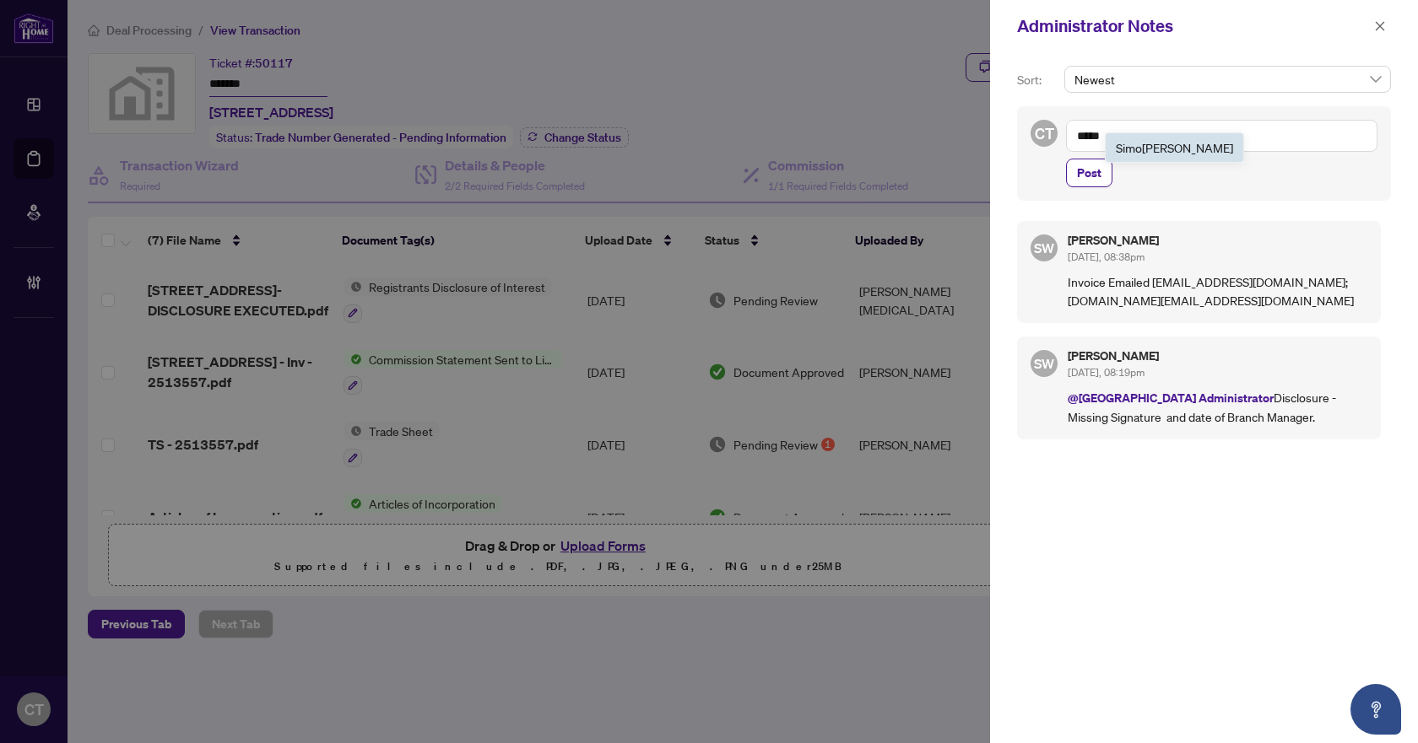
click at [1131, 147] on b "Simo" at bounding box center [1128, 147] width 26 height 15
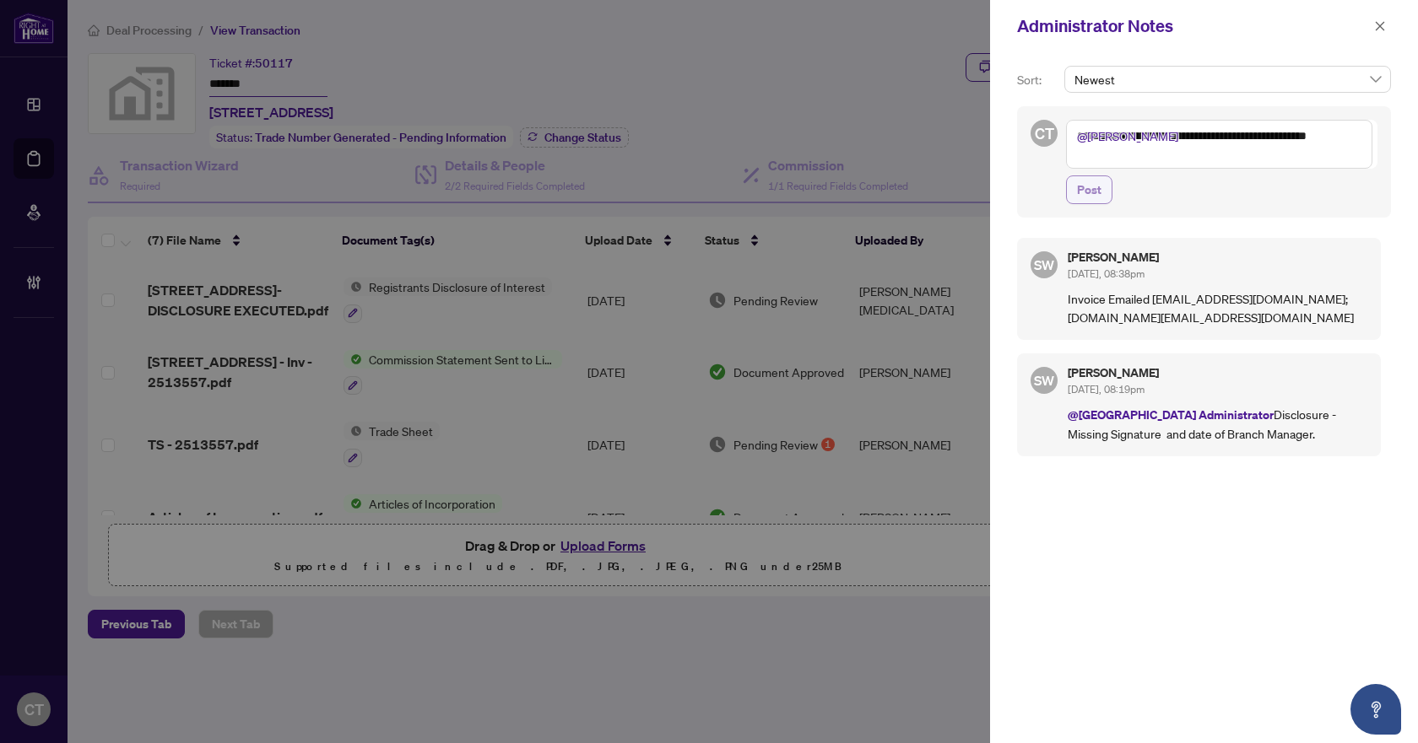
type textarea "**********"
click at [1105, 195] on button "Post" at bounding box center [1089, 190] width 46 height 29
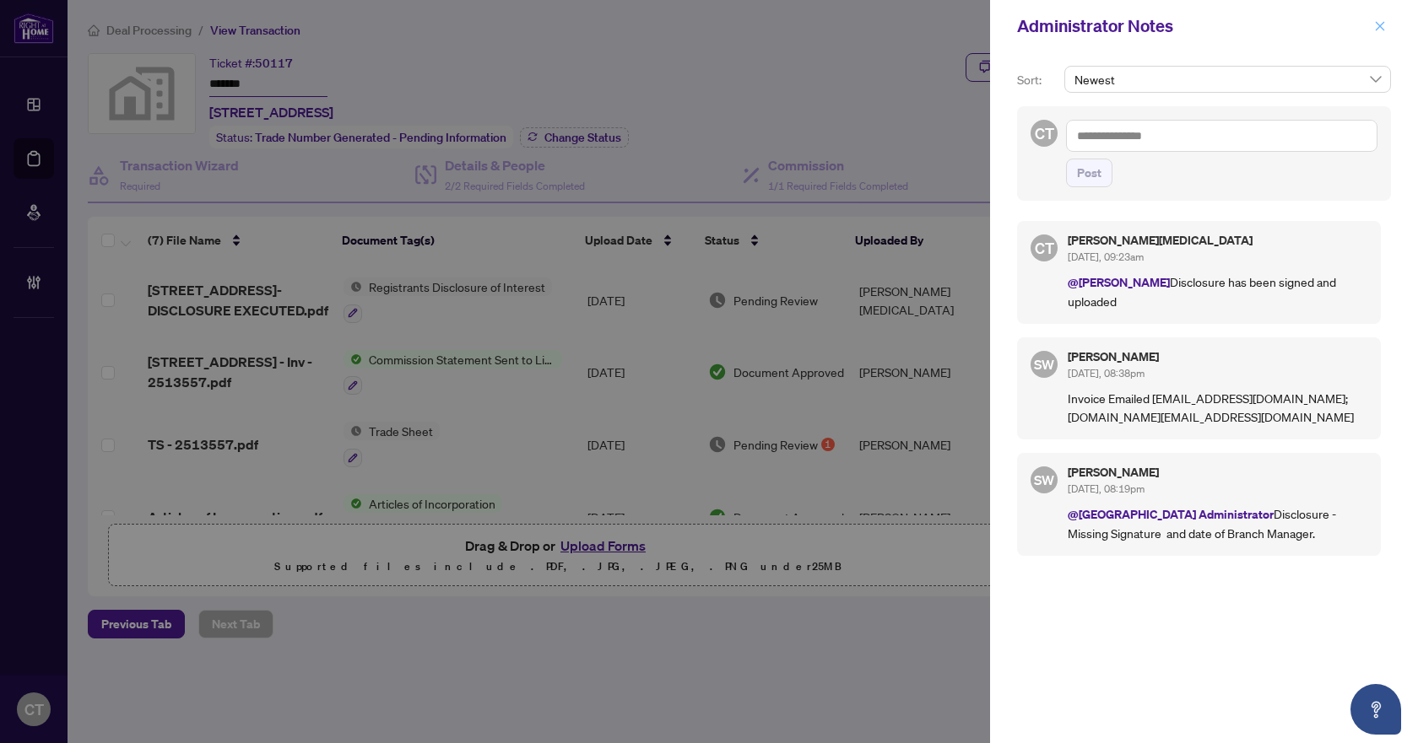
click at [1377, 32] on icon "close" at bounding box center [1380, 26] width 12 height 12
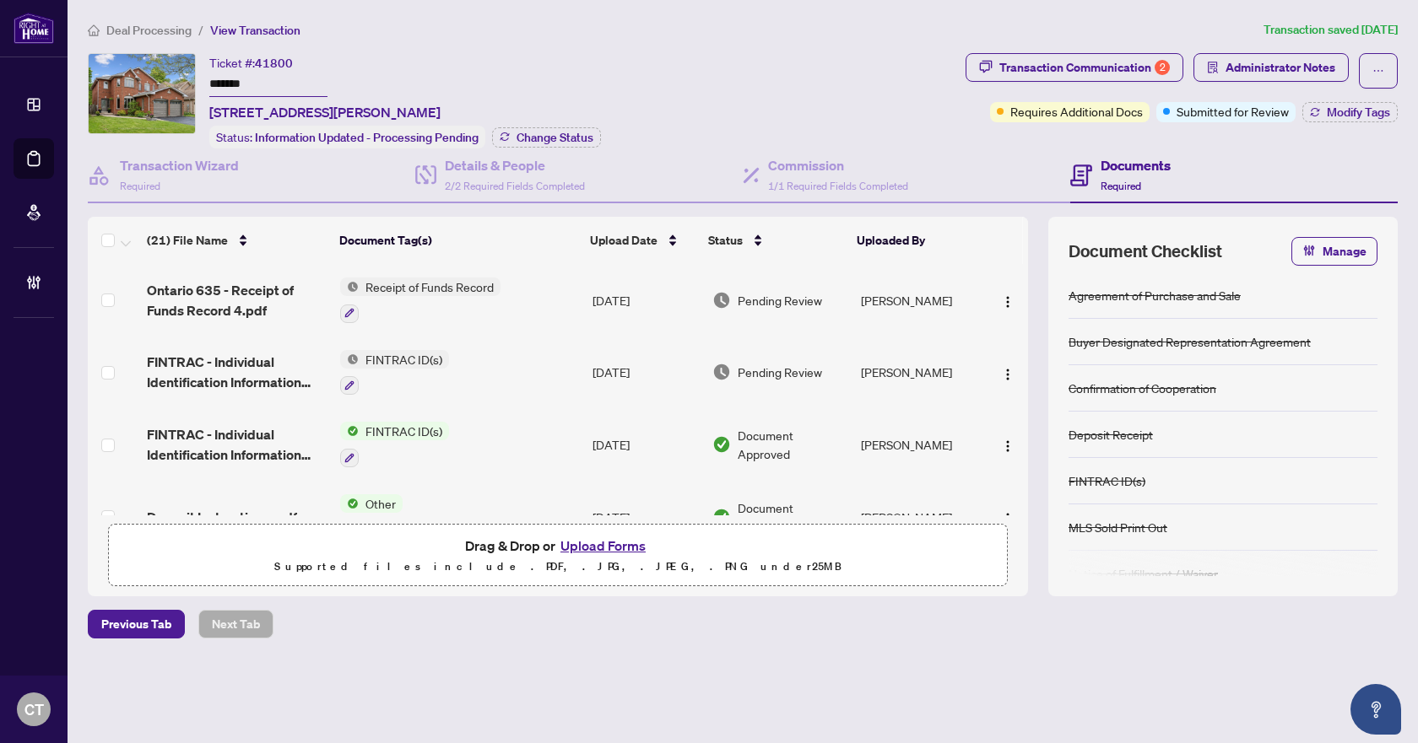
scroll to position [1265, 0]
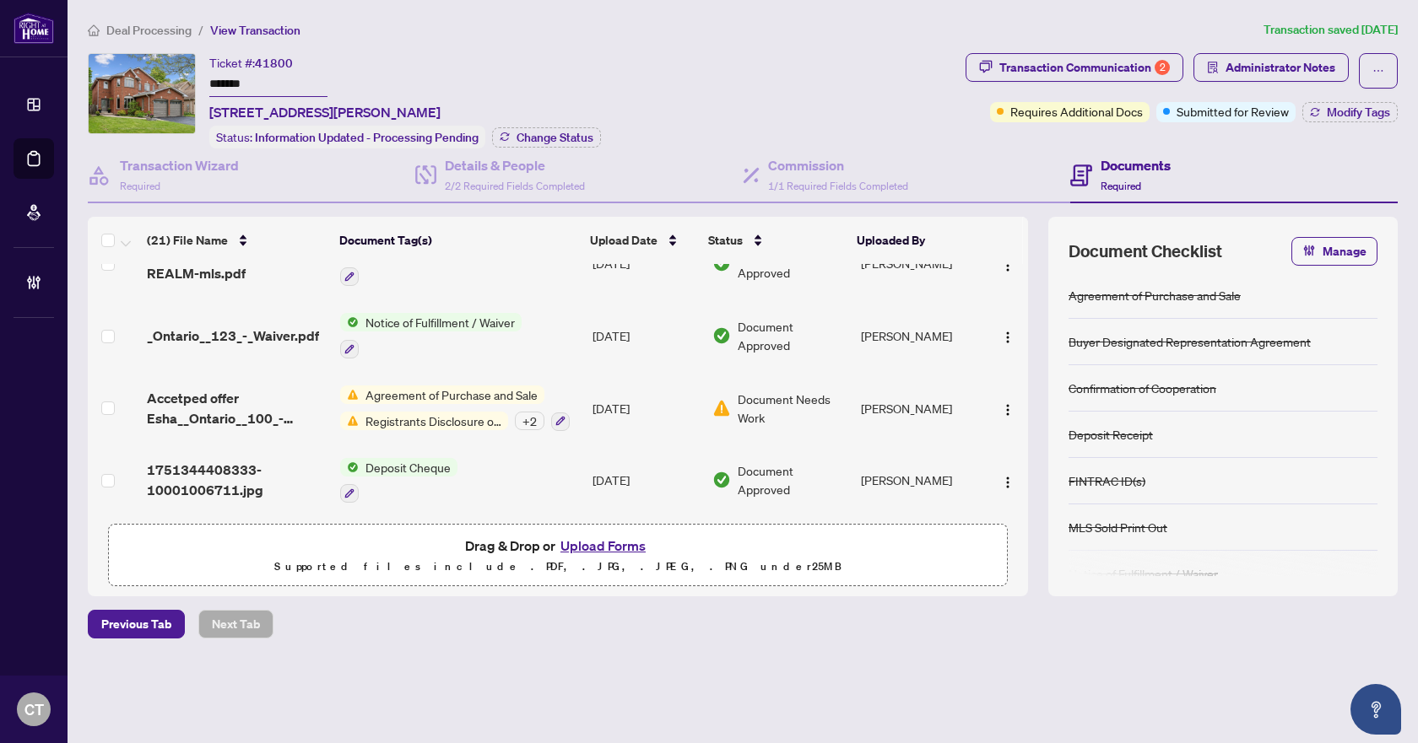
click at [130, 29] on span "Deal Processing" at bounding box center [148, 30] width 85 height 15
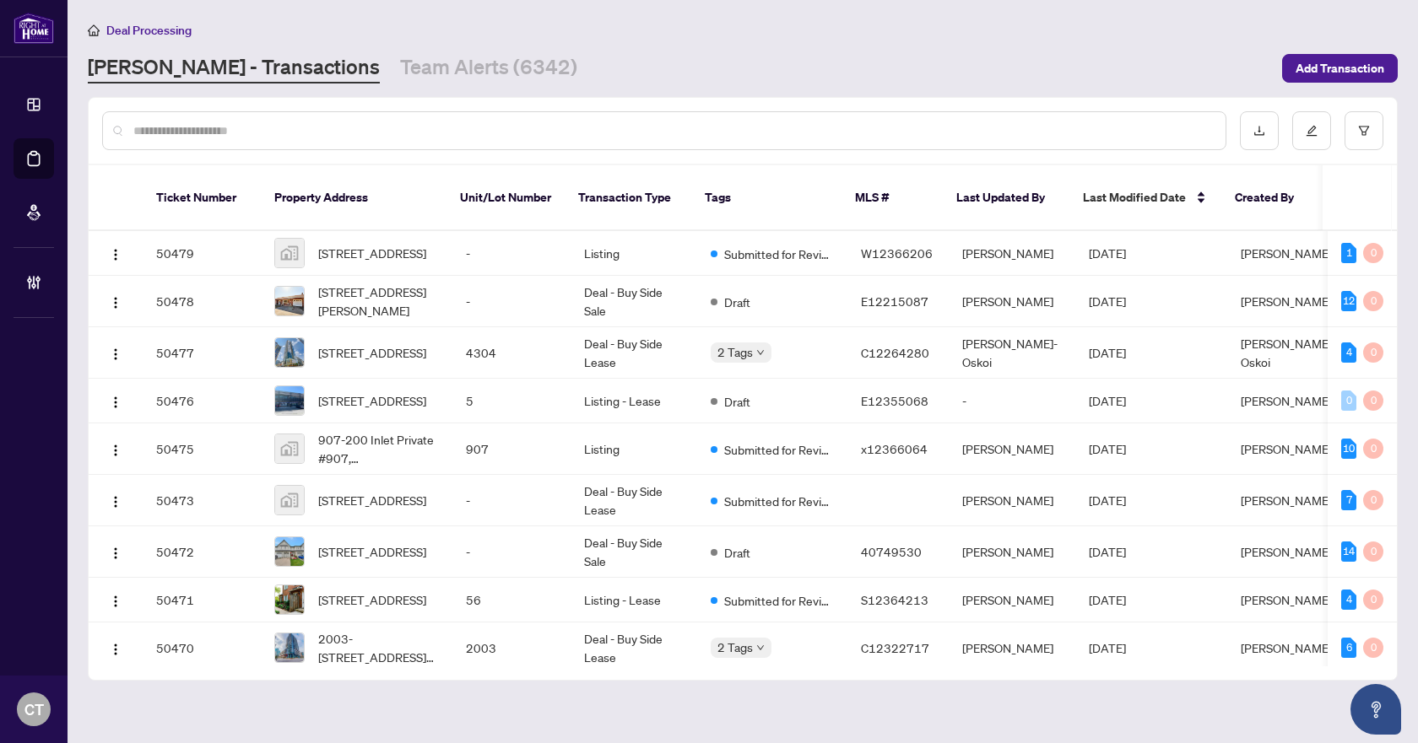
click at [342, 128] on input "text" at bounding box center [672, 131] width 1078 height 19
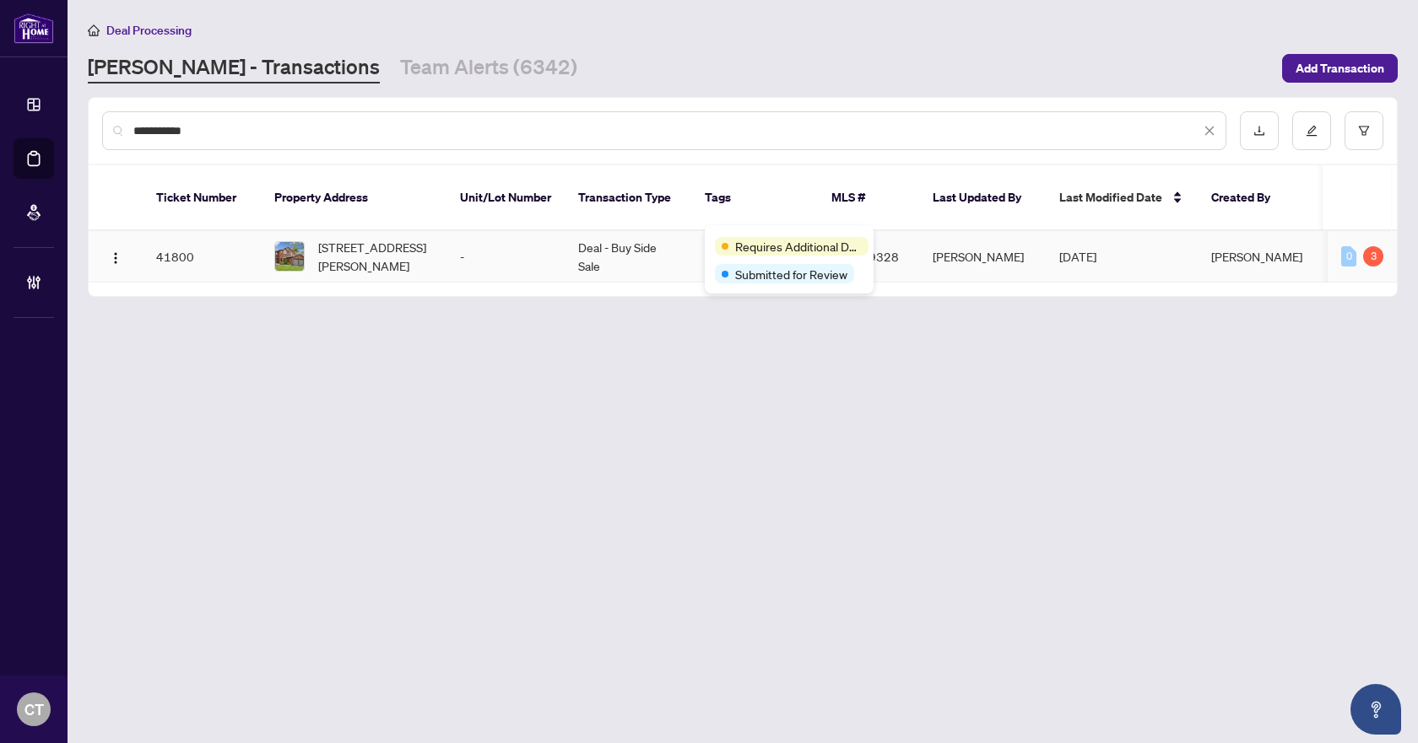
type input "**********"
click at [677, 231] on td "Deal - Buy Side Sale" at bounding box center [627, 256] width 127 height 51
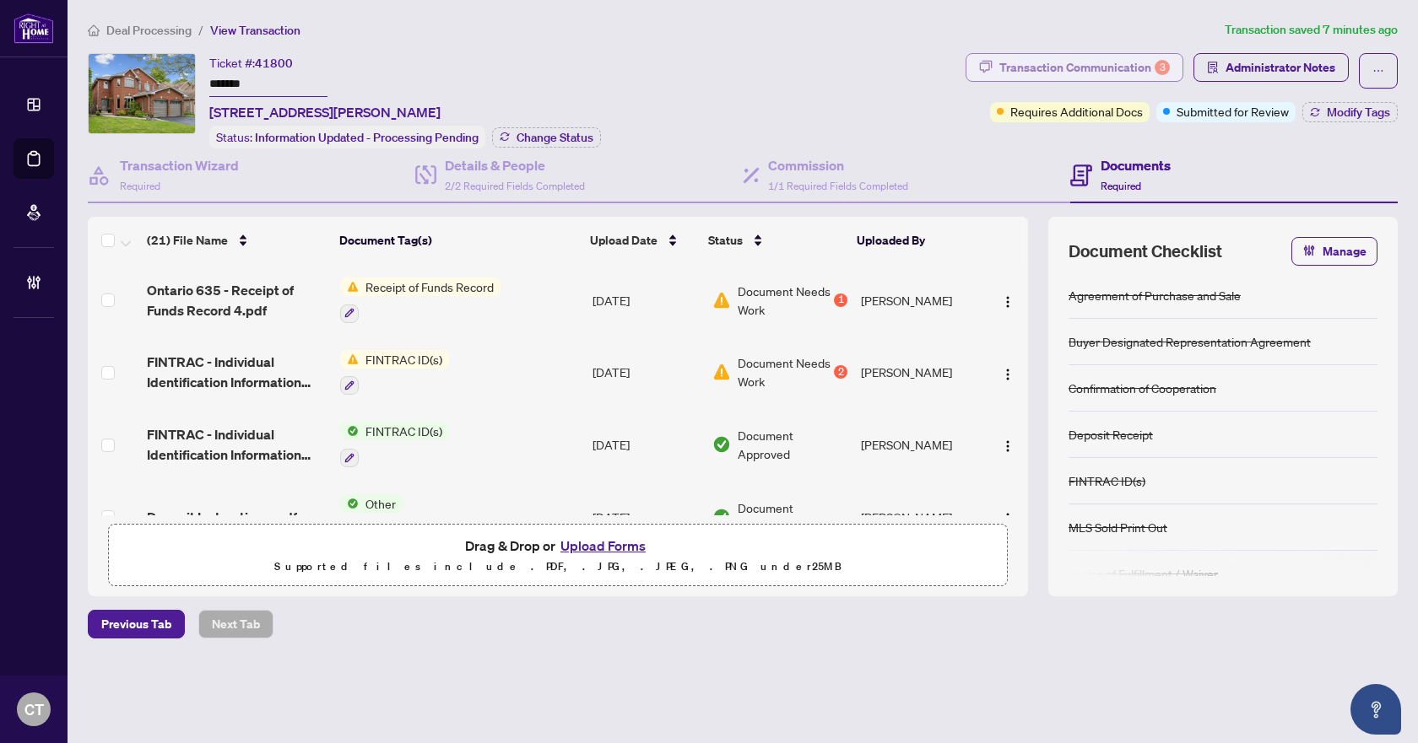
click at [1135, 68] on div "Transaction Communication 3" at bounding box center [1084, 67] width 170 height 27
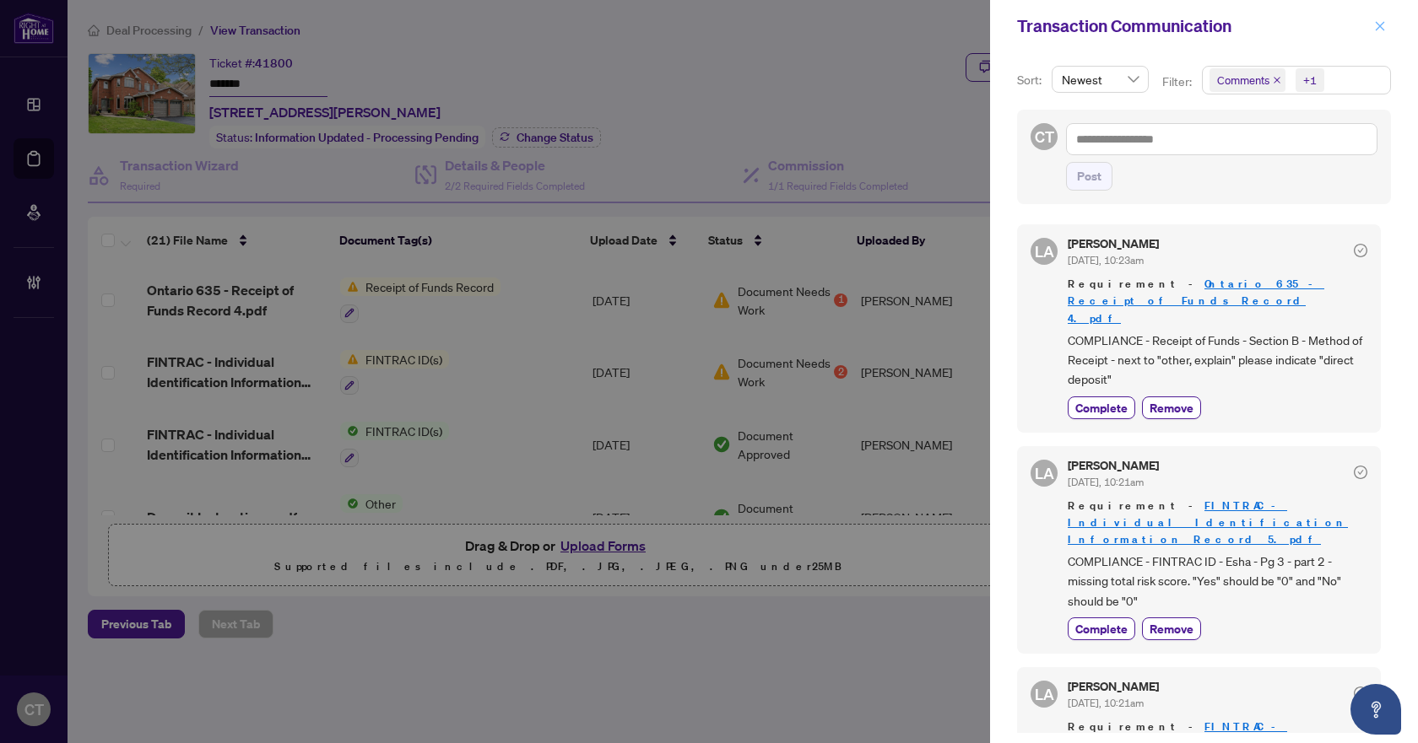
click at [1378, 25] on icon "close" at bounding box center [1379, 25] width 9 height 9
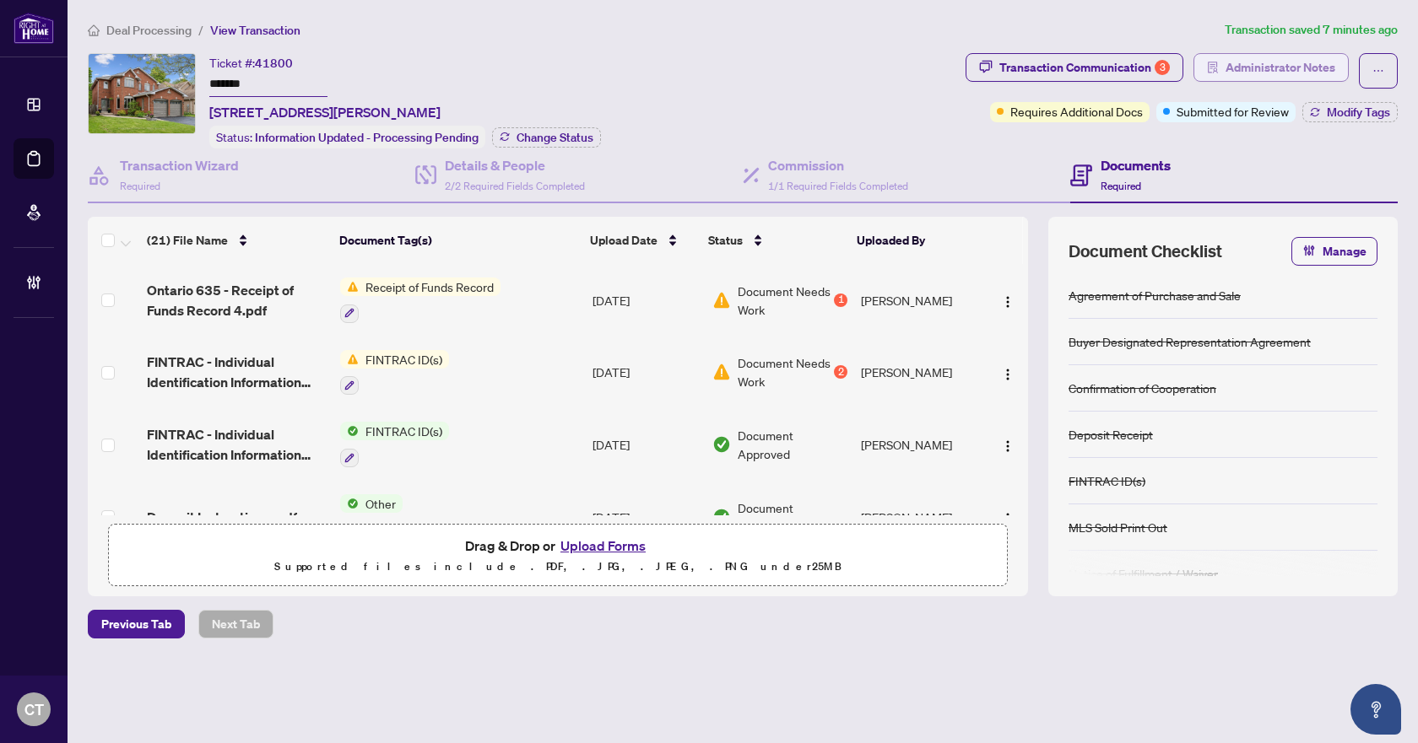
click at [1236, 75] on span "Administrator Notes" at bounding box center [1280, 67] width 110 height 27
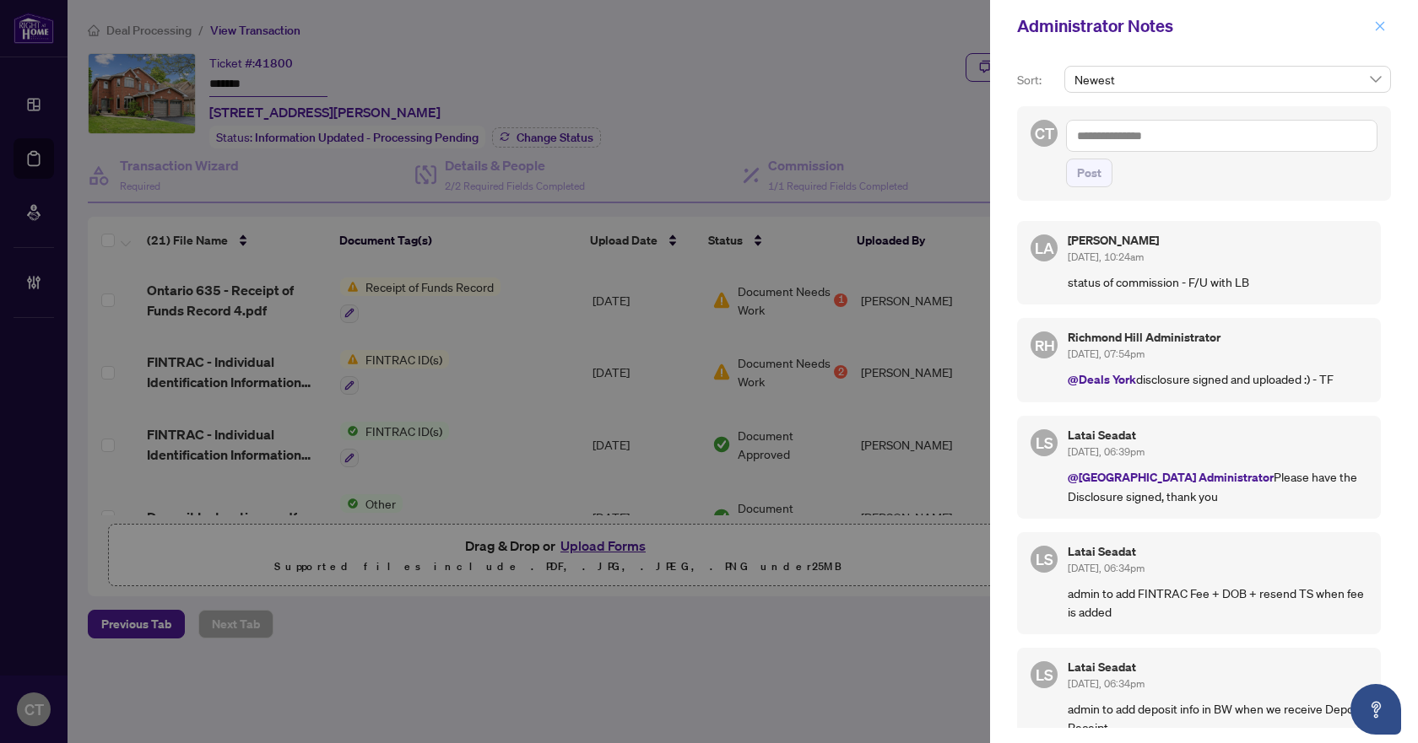
click at [1375, 23] on icon "close" at bounding box center [1380, 26] width 12 height 12
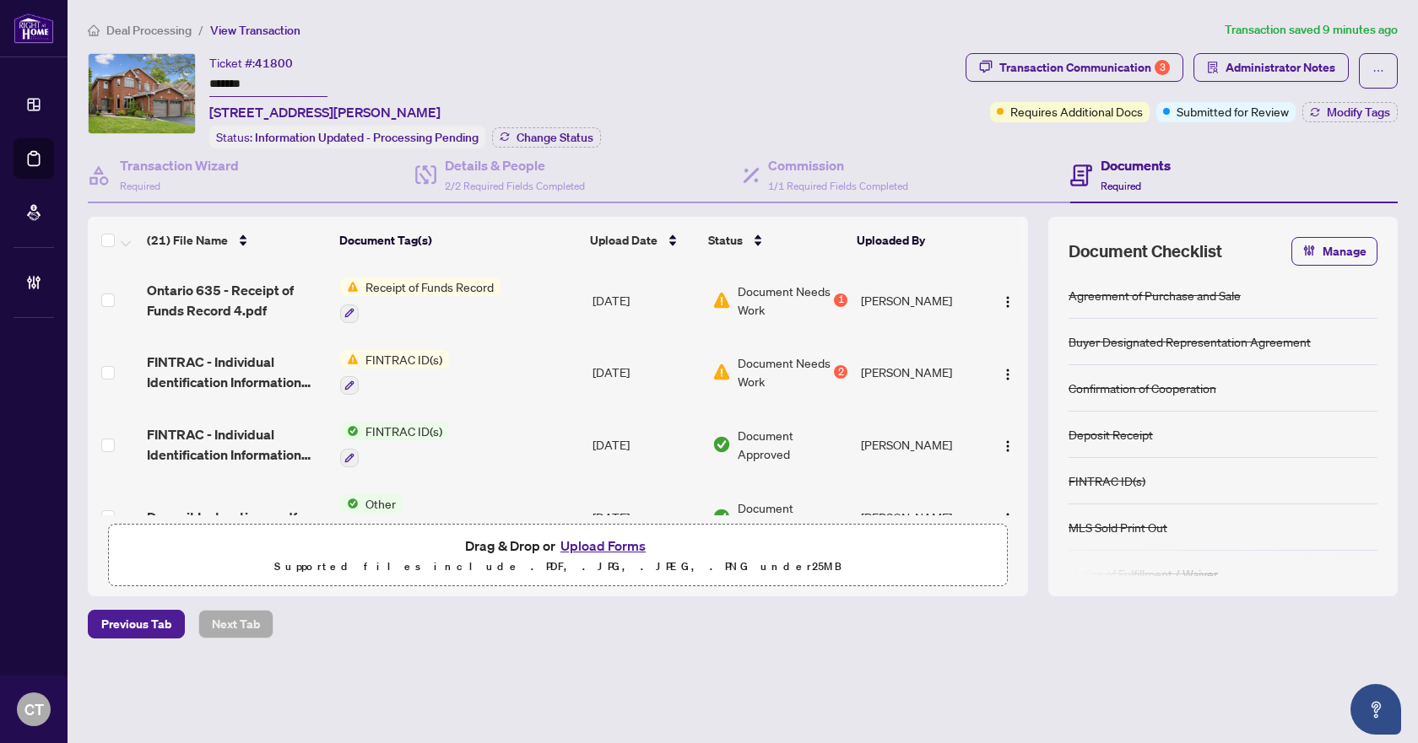
click at [154, 25] on span "Deal Processing" at bounding box center [148, 30] width 85 height 15
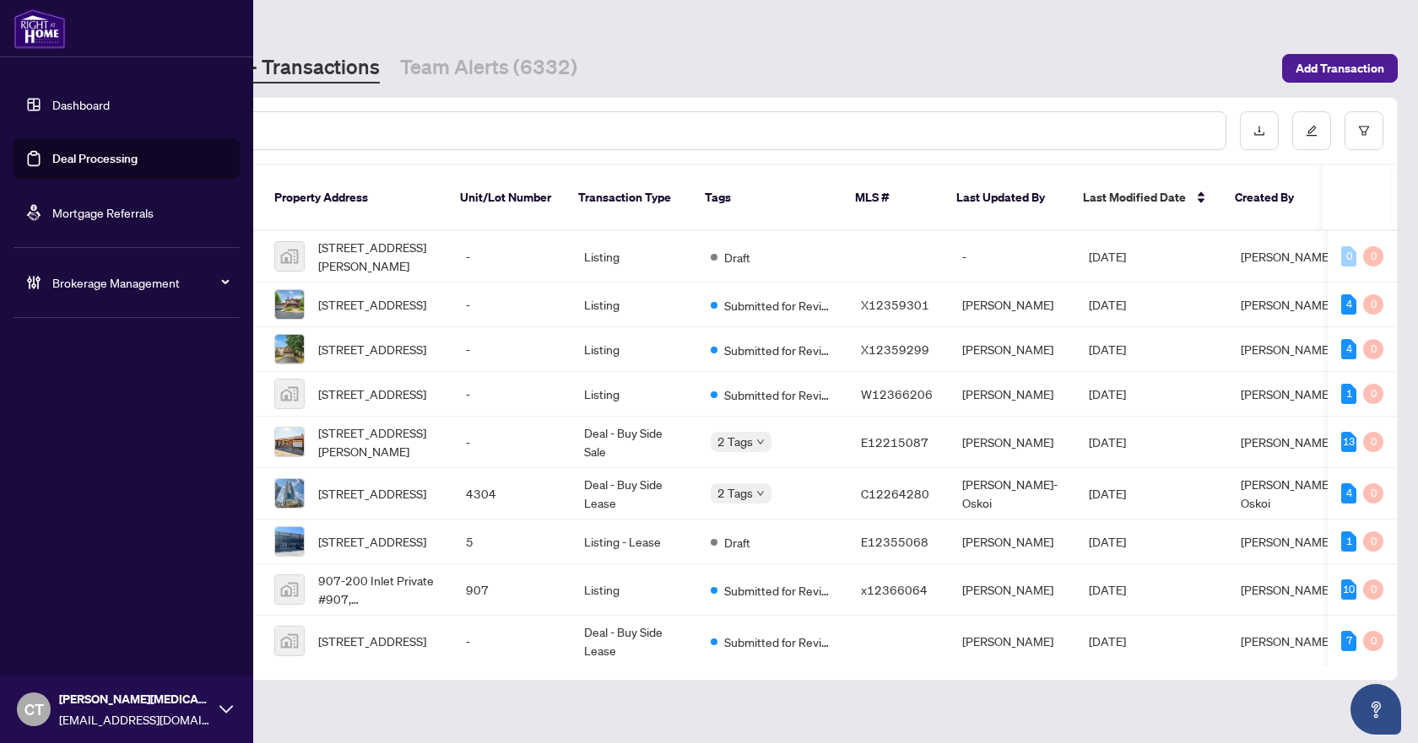
click at [40, 276] on icon at bounding box center [33, 282] width 17 height 17
click at [73, 408] on link "Manage Agents" at bounding box center [77, 404] width 84 height 15
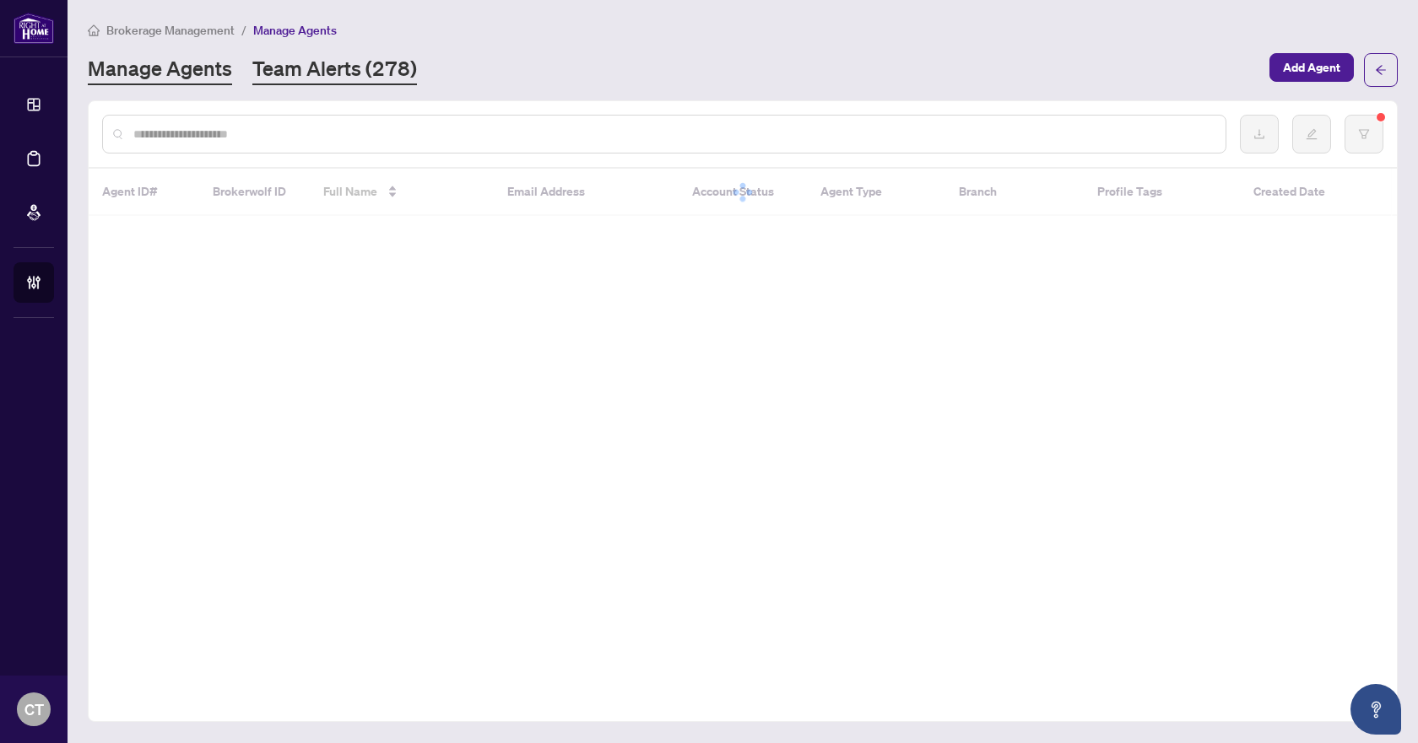
click at [342, 66] on link "Team Alerts (278)" at bounding box center [334, 70] width 165 height 30
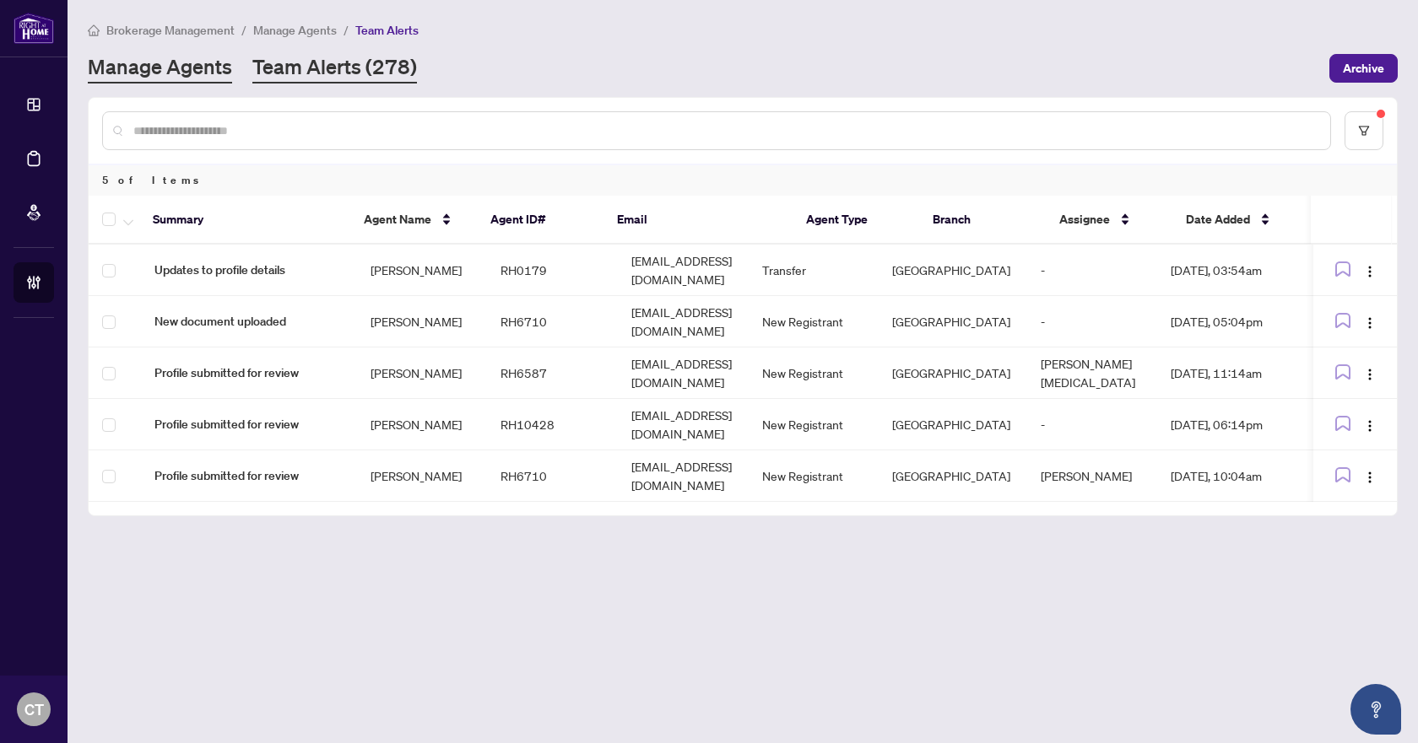
click at [224, 77] on link "Manage Agents" at bounding box center [160, 68] width 144 height 30
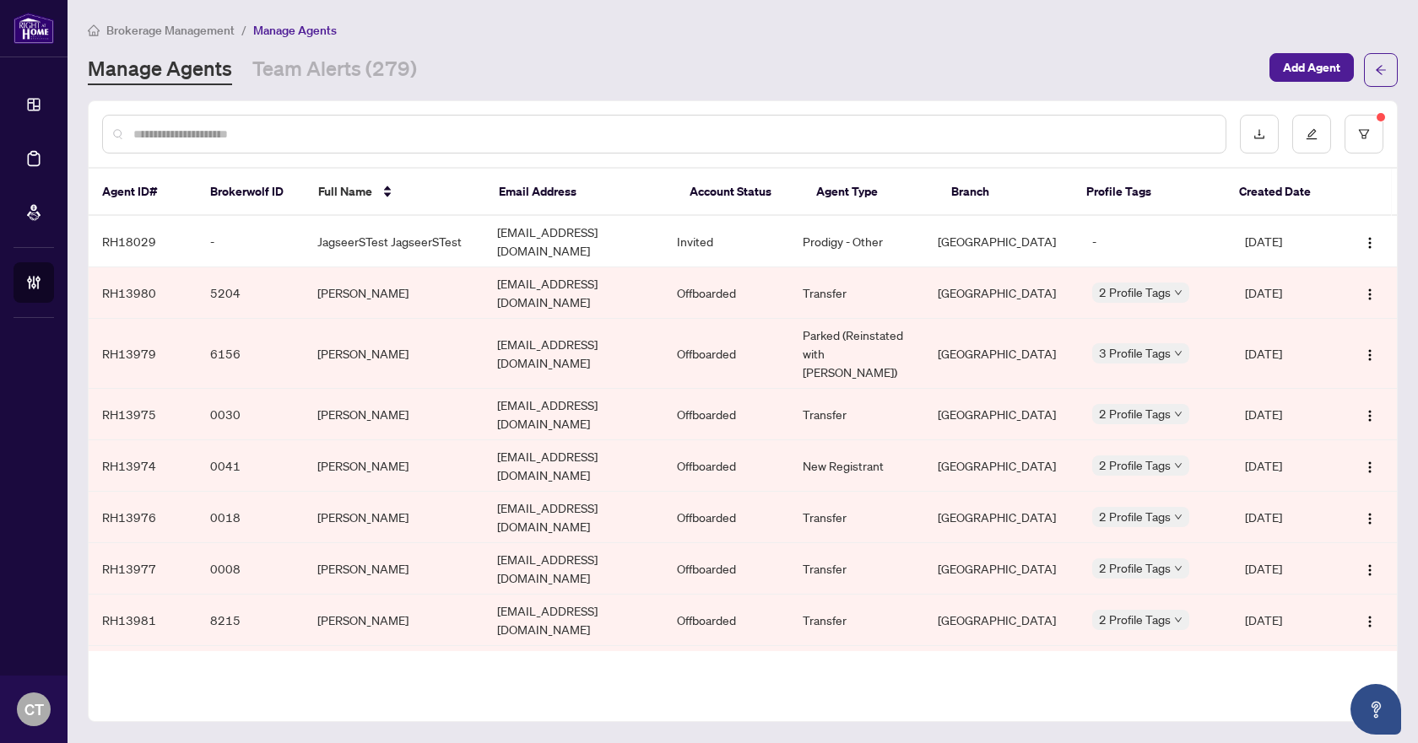
click at [605, 35] on div "Brokerage Management / Manage Agents" at bounding box center [743, 29] width 1310 height 19
click at [367, 68] on link "Team Alerts (279)" at bounding box center [334, 70] width 165 height 30
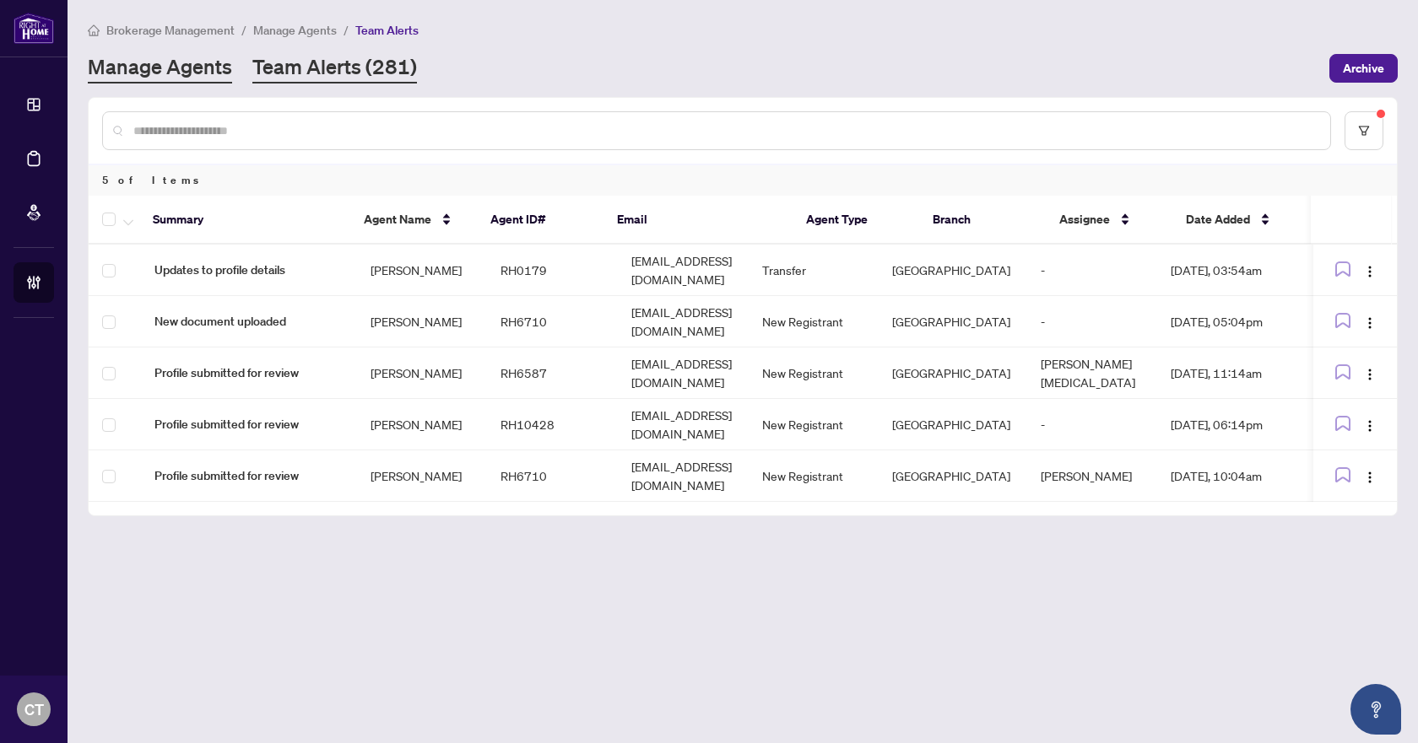
click at [211, 75] on link "Manage Agents" at bounding box center [160, 68] width 144 height 30
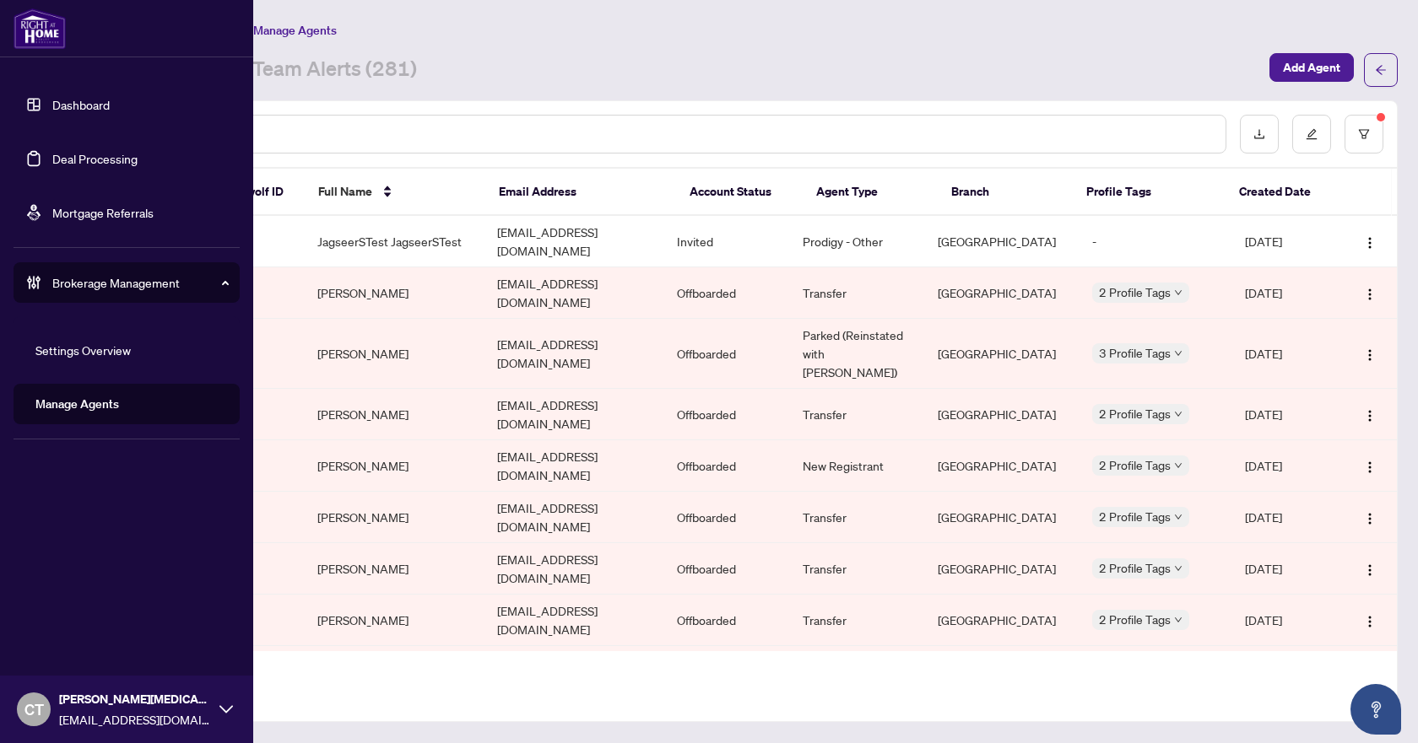
click at [52, 157] on link "Deal Processing" at bounding box center [94, 158] width 85 height 15
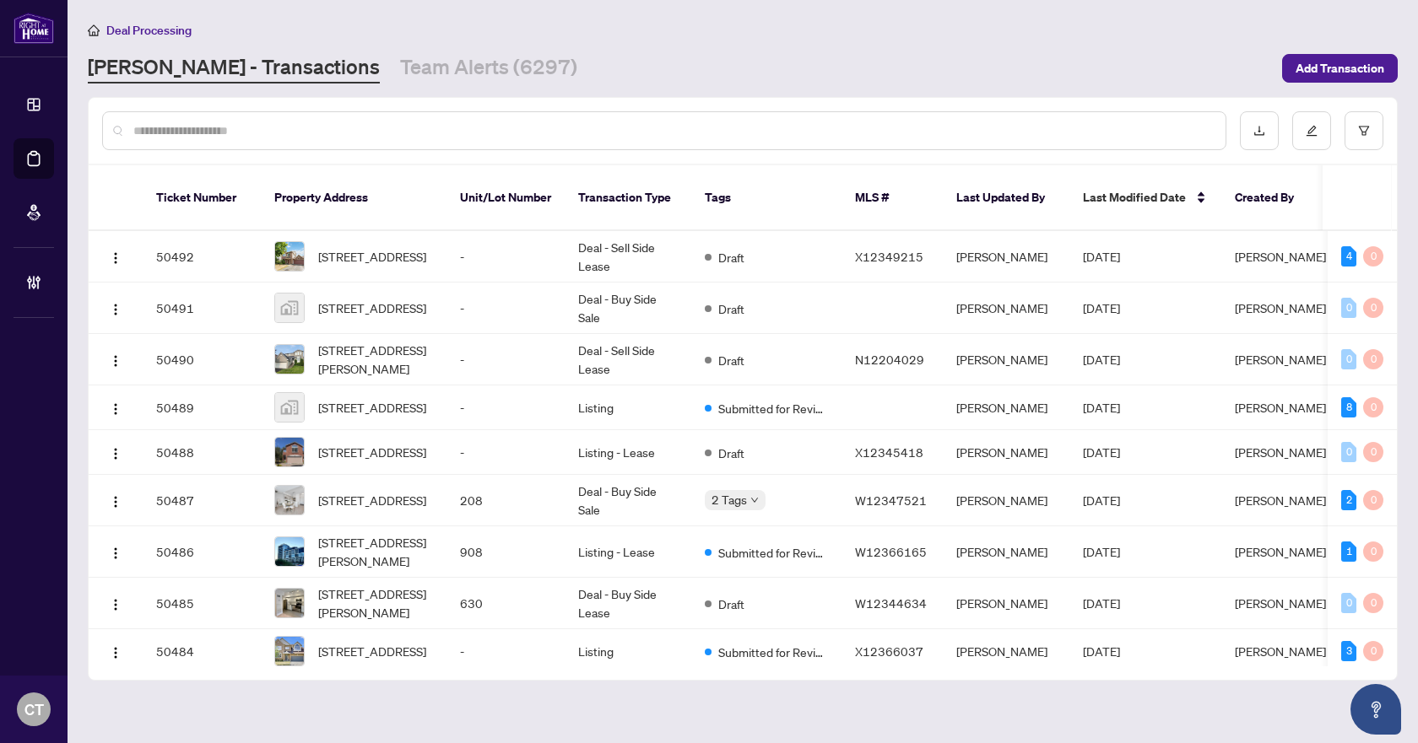
click at [753, 61] on div "RAHR - Transactions Team Alerts (6297)" at bounding box center [680, 68] width 1184 height 30
click at [1203, 49] on div "Deal Processing RAHR - Transactions Team Alerts (6297) Add Transaction" at bounding box center [743, 51] width 1310 height 63
click at [380, 41] on div "Deal Processing RAHR - Transactions Team Alerts (6297) Add Transaction" at bounding box center [743, 51] width 1310 height 63
click at [319, 132] on input "text" at bounding box center [672, 131] width 1078 height 19
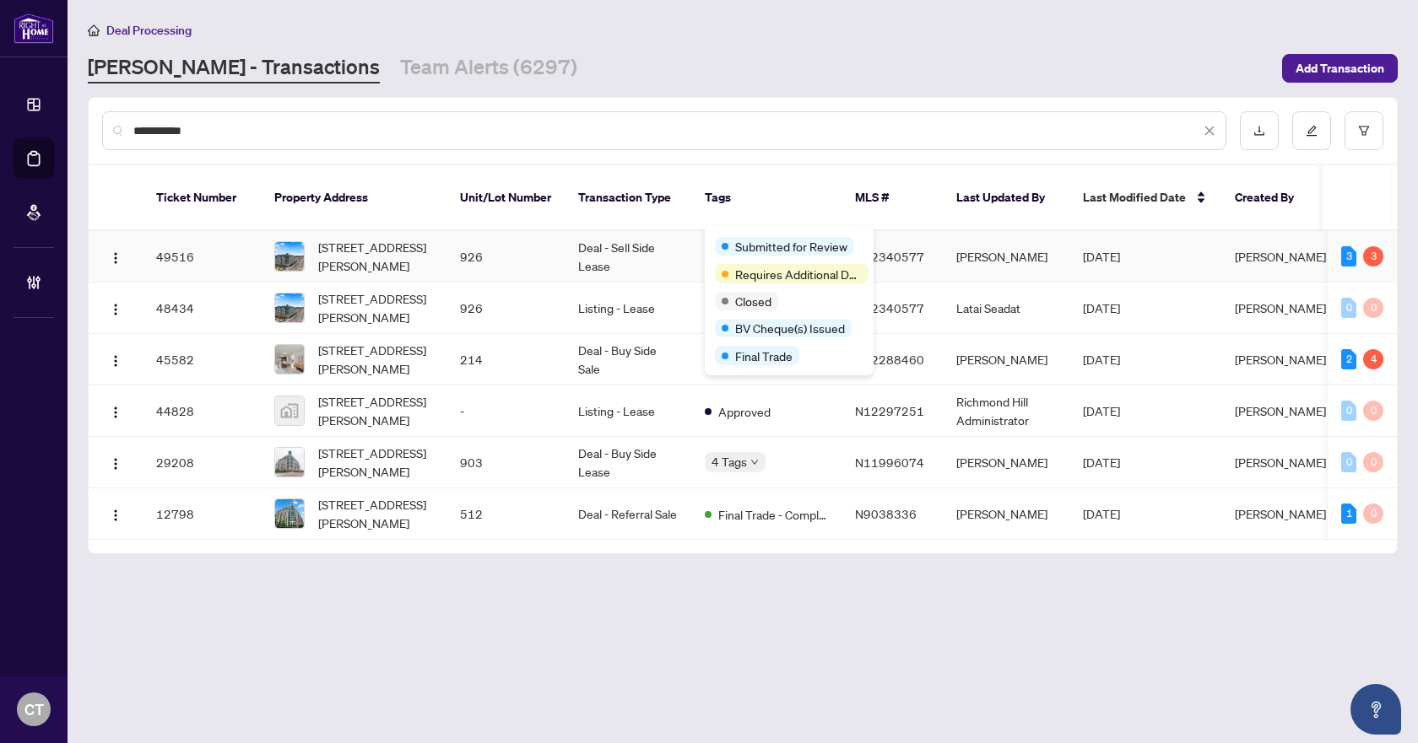
type input "**********"
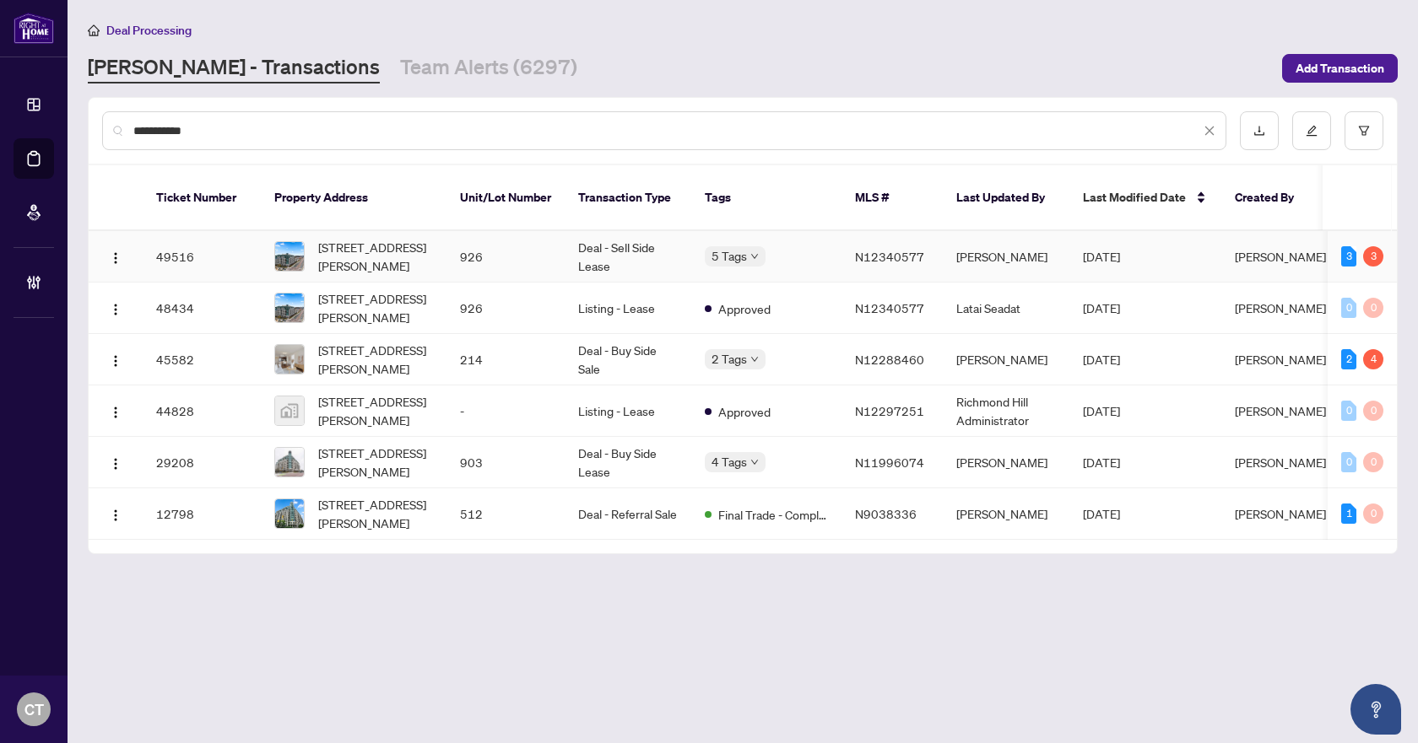
click at [636, 235] on td "Deal - Sell Side Lease" at bounding box center [627, 256] width 127 height 51
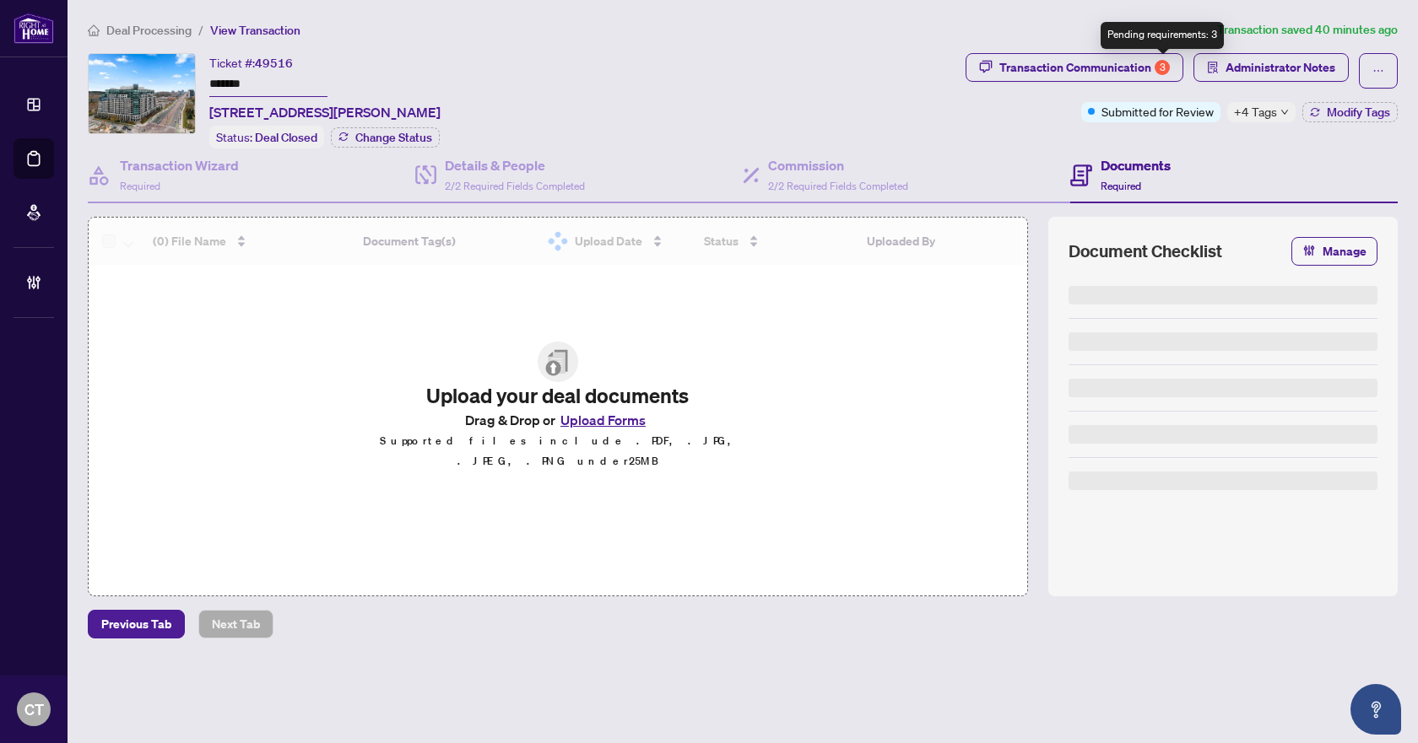
click at [1159, 72] on div "3" at bounding box center [1161, 67] width 15 height 15
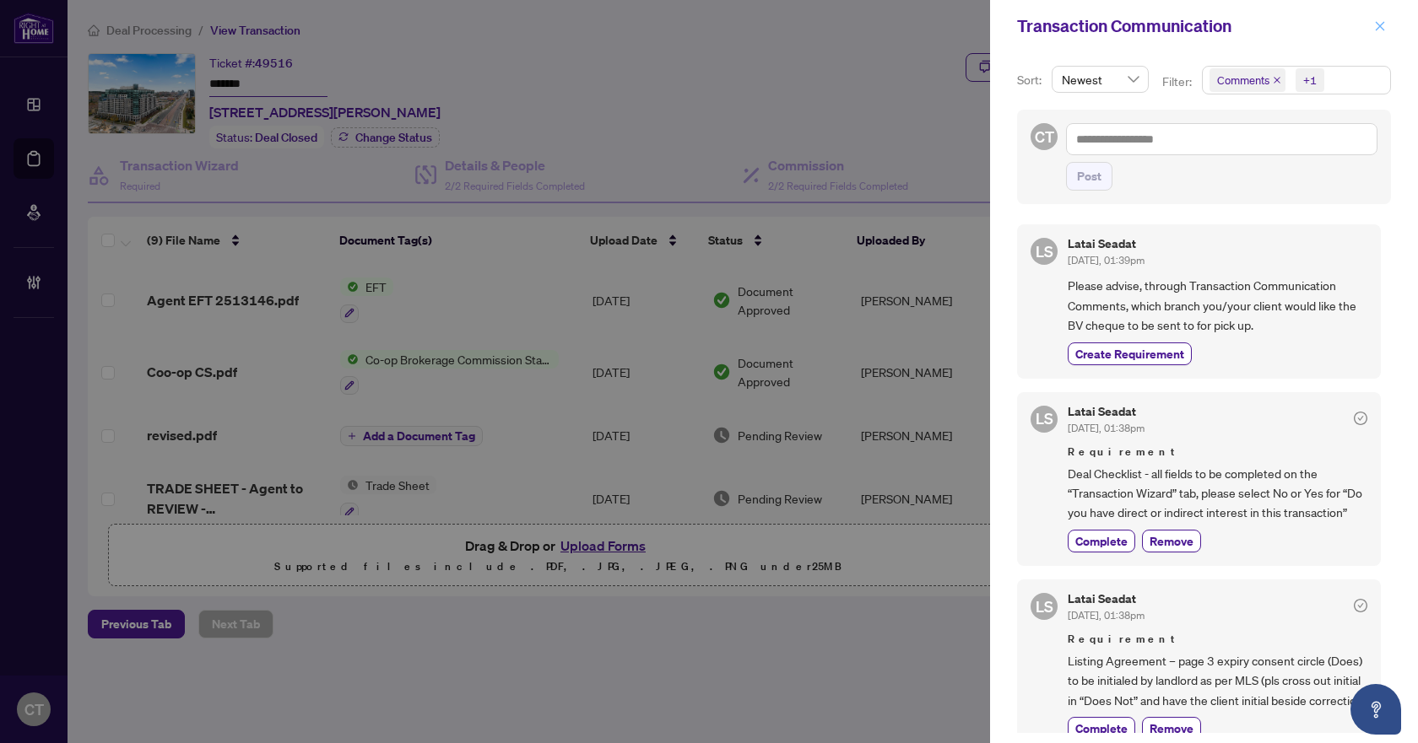
click at [1377, 29] on icon "close" at bounding box center [1379, 25] width 9 height 9
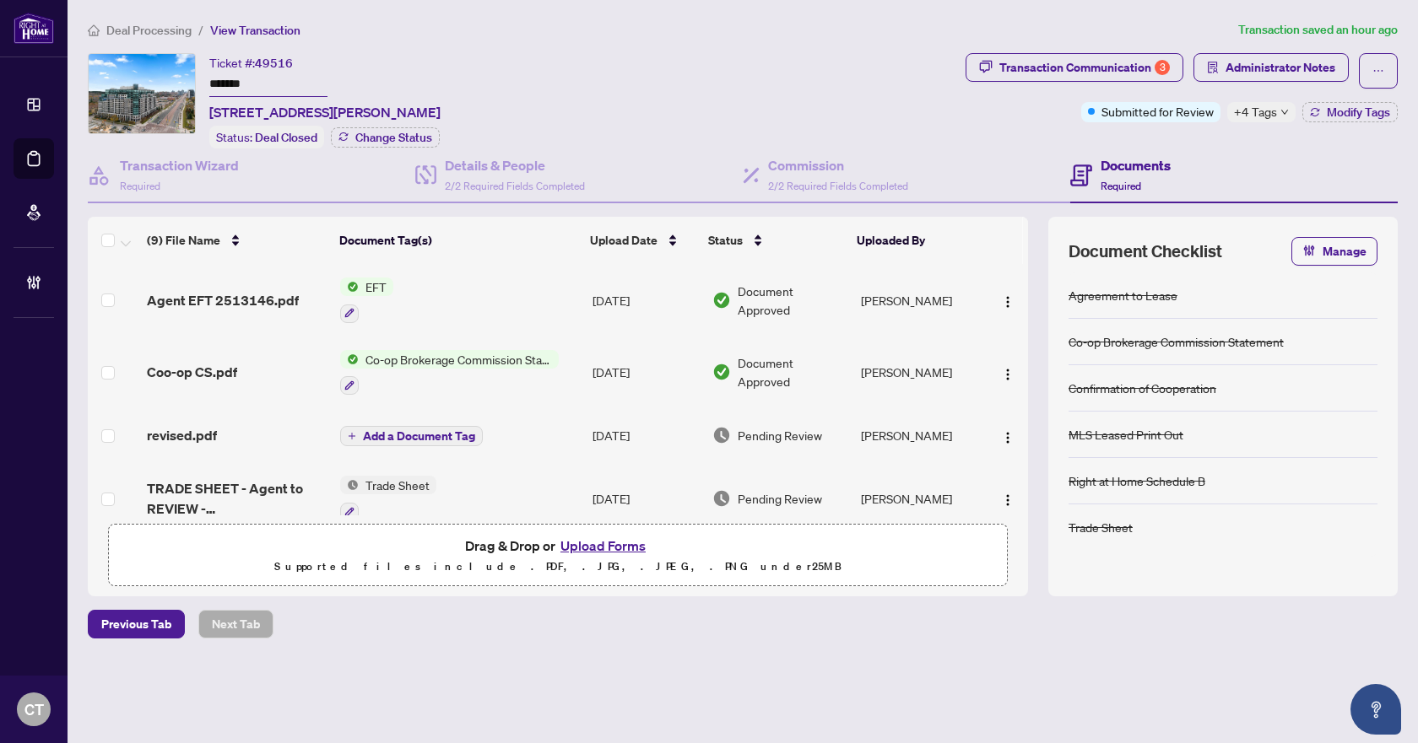
click at [159, 27] on span "Deal Processing" at bounding box center [148, 30] width 85 height 15
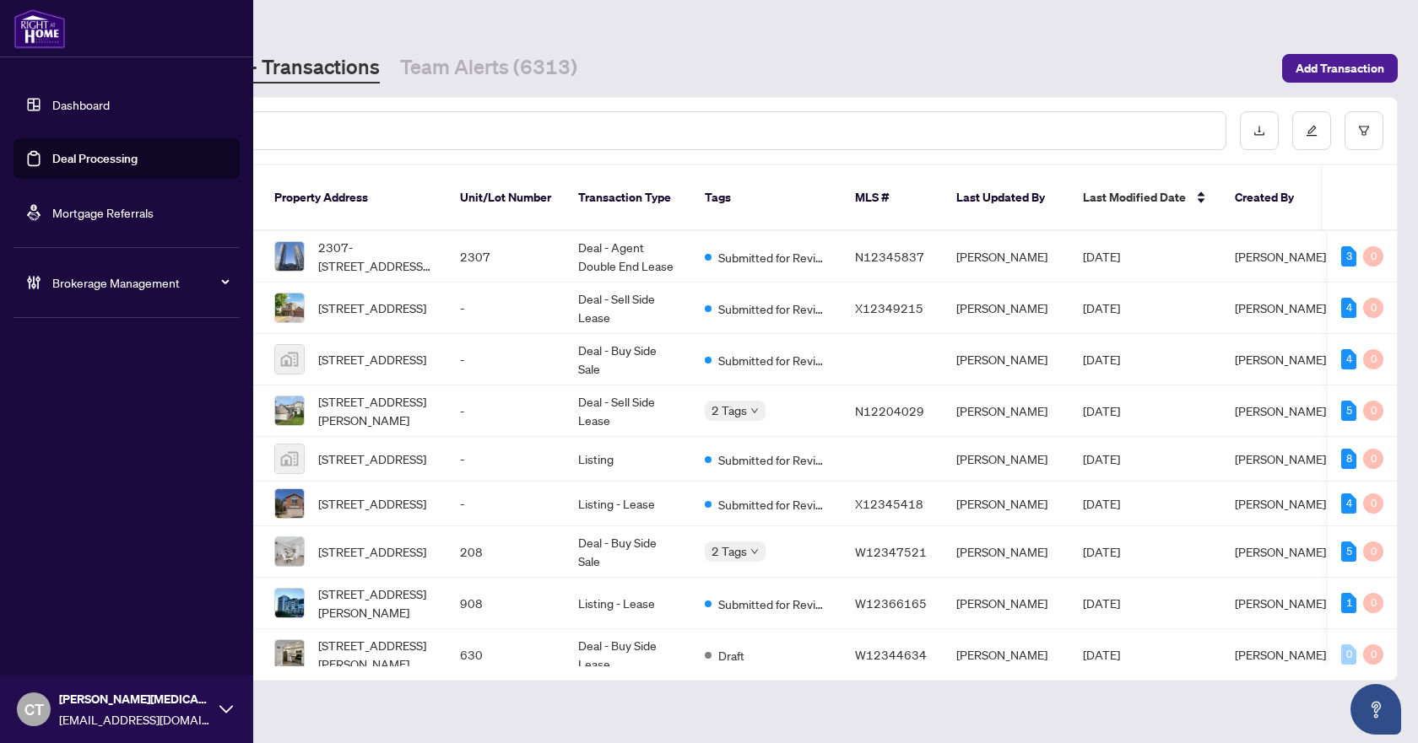
click at [45, 287] on div "Brokerage Management" at bounding box center [127, 282] width 226 height 41
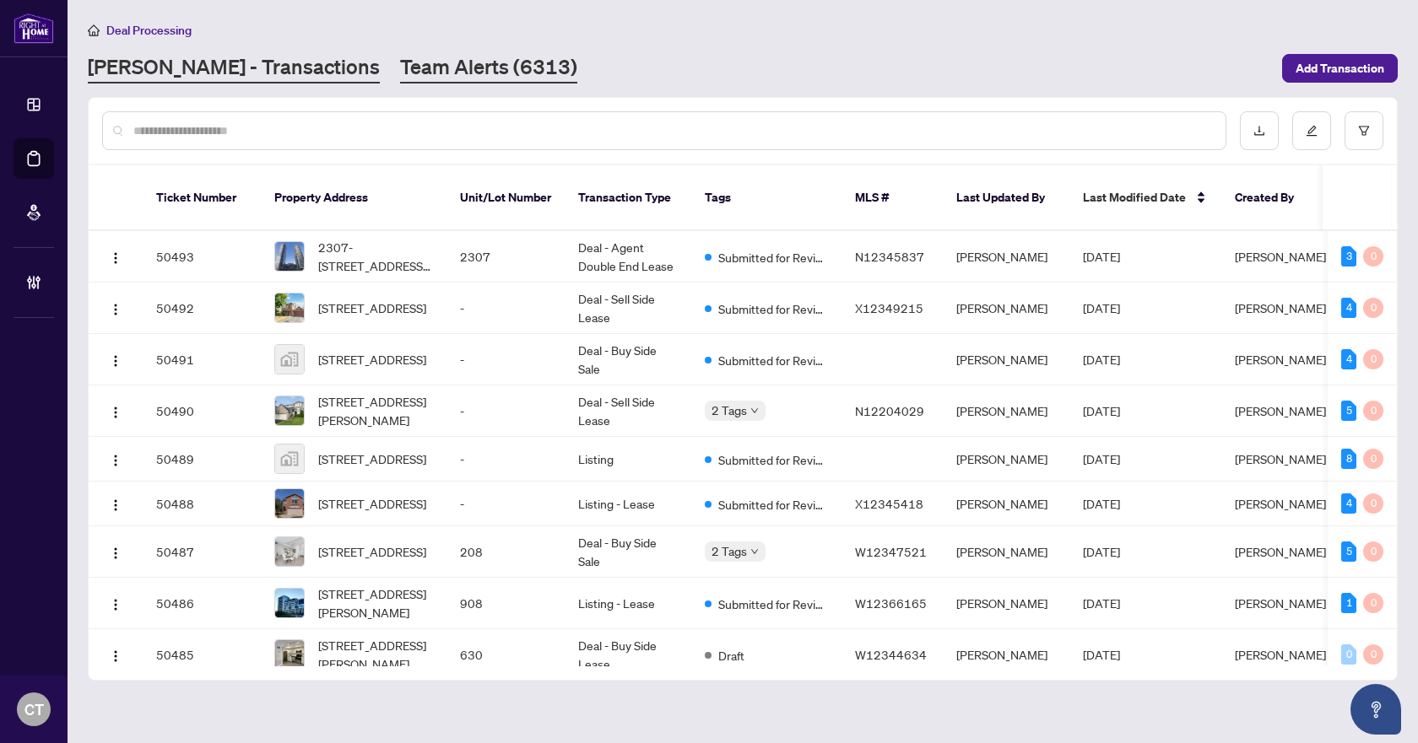
click at [400, 63] on link "Team Alerts (6313)" at bounding box center [488, 68] width 177 height 30
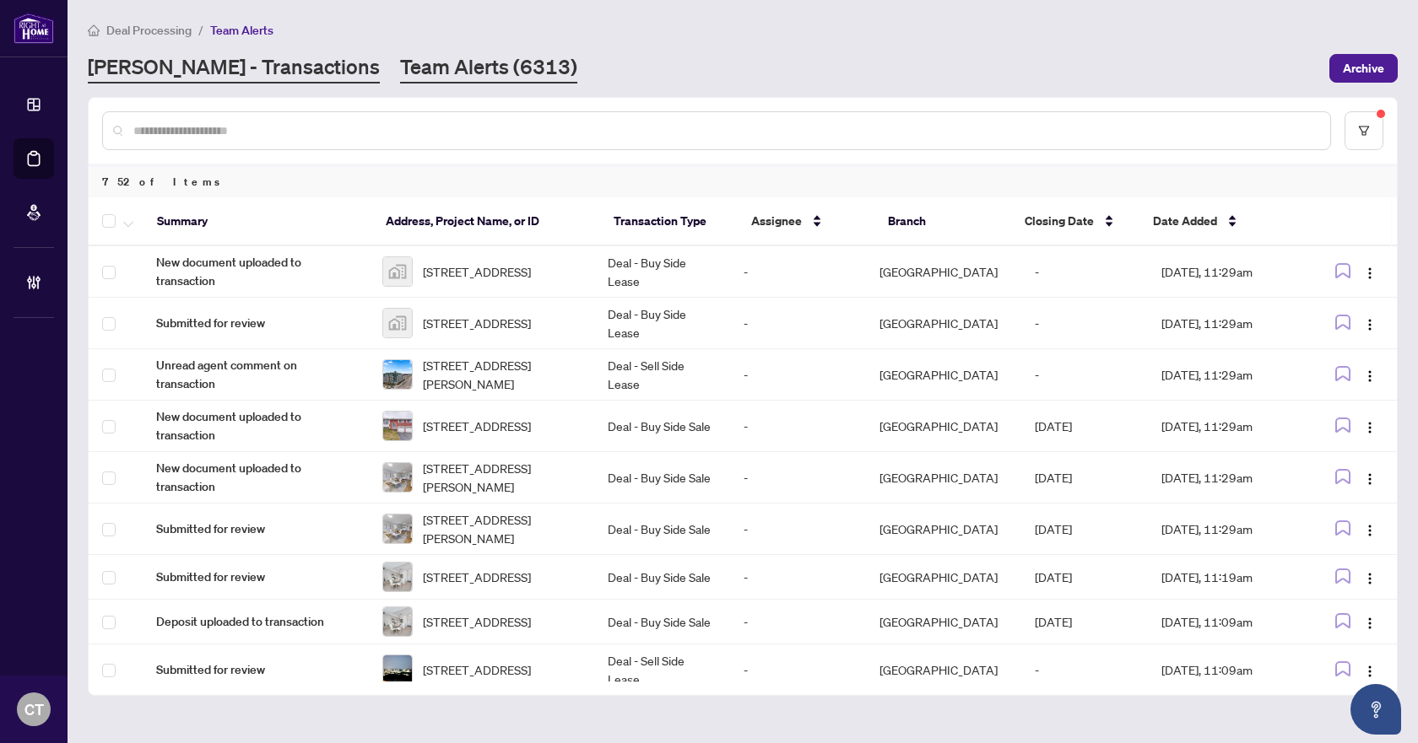
click at [219, 71] on link "[PERSON_NAME] - Transactions" at bounding box center [234, 68] width 292 height 30
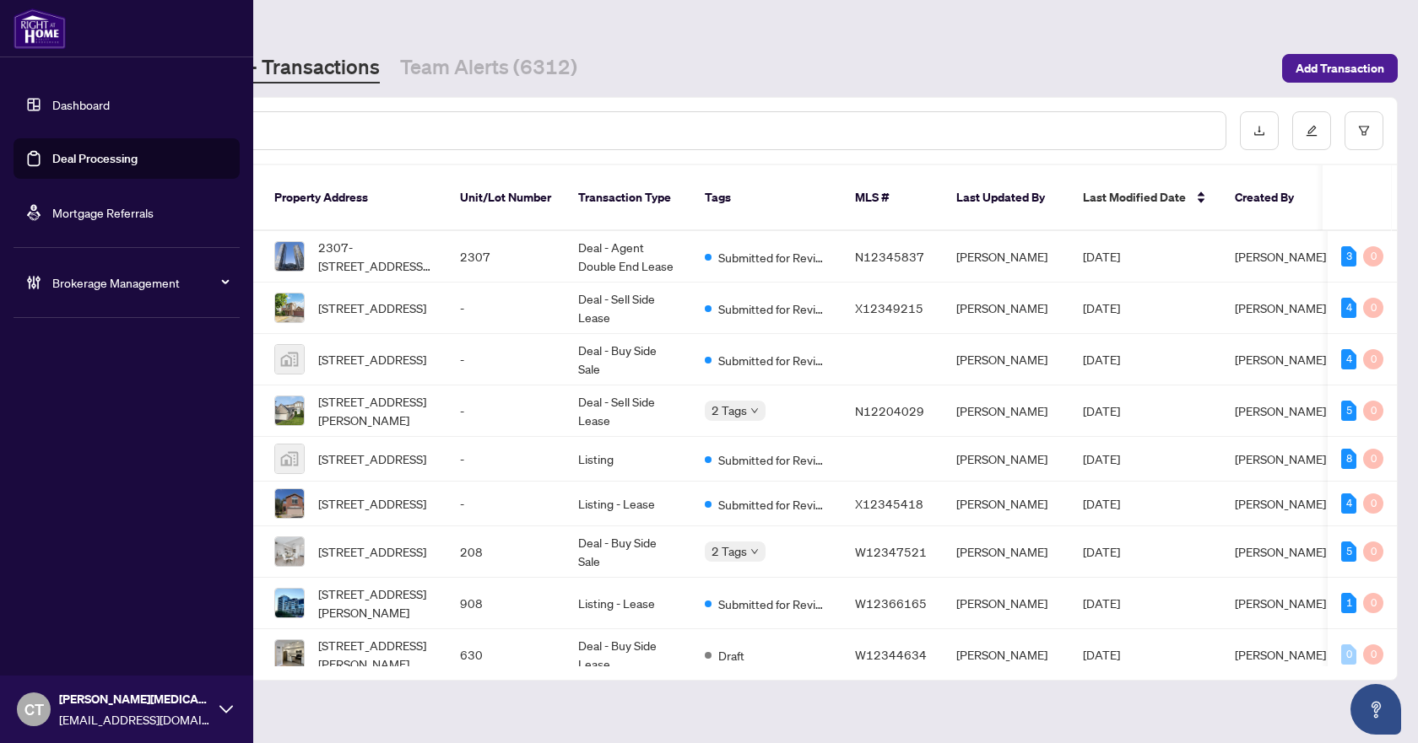
click at [39, 289] on icon at bounding box center [33, 282] width 17 height 17
click at [92, 412] on link "Manage Agents" at bounding box center [77, 404] width 84 height 15
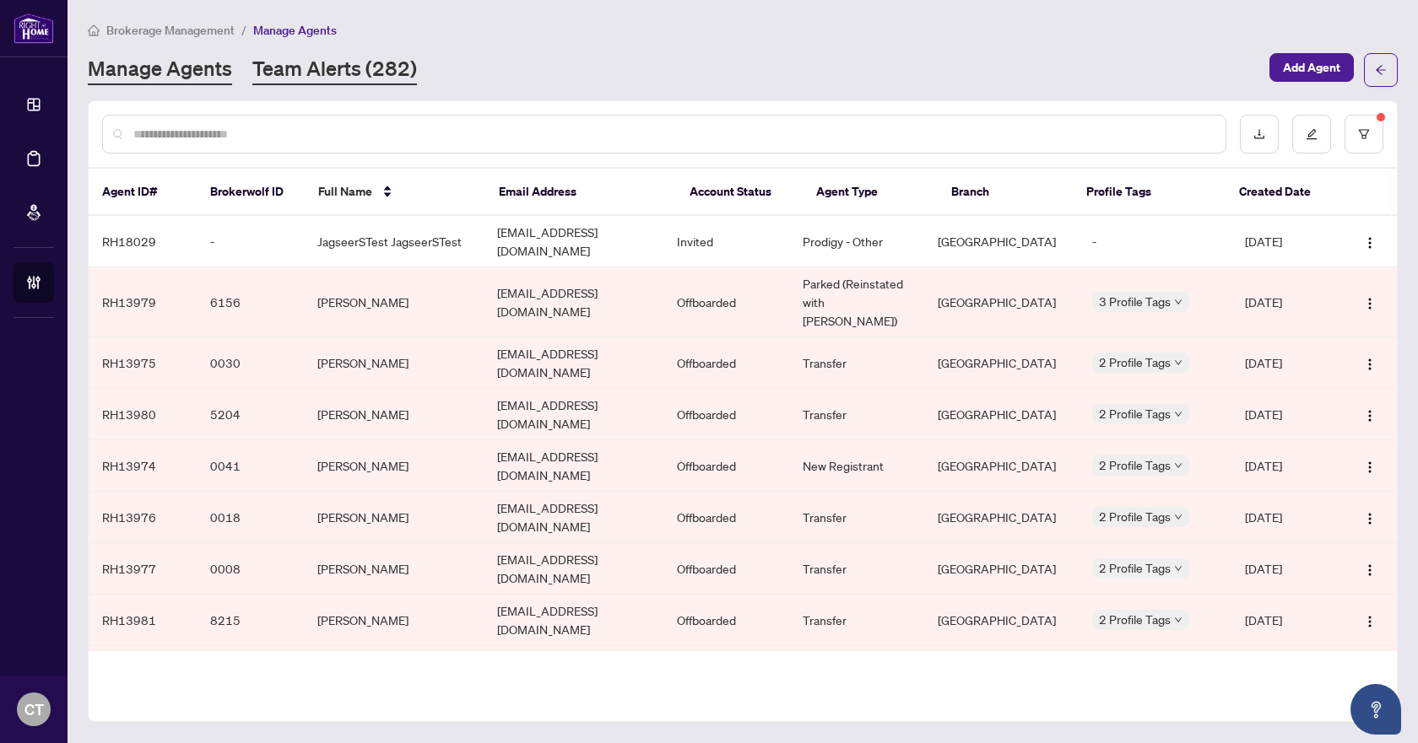
click at [338, 78] on link "Team Alerts (282)" at bounding box center [334, 70] width 165 height 30
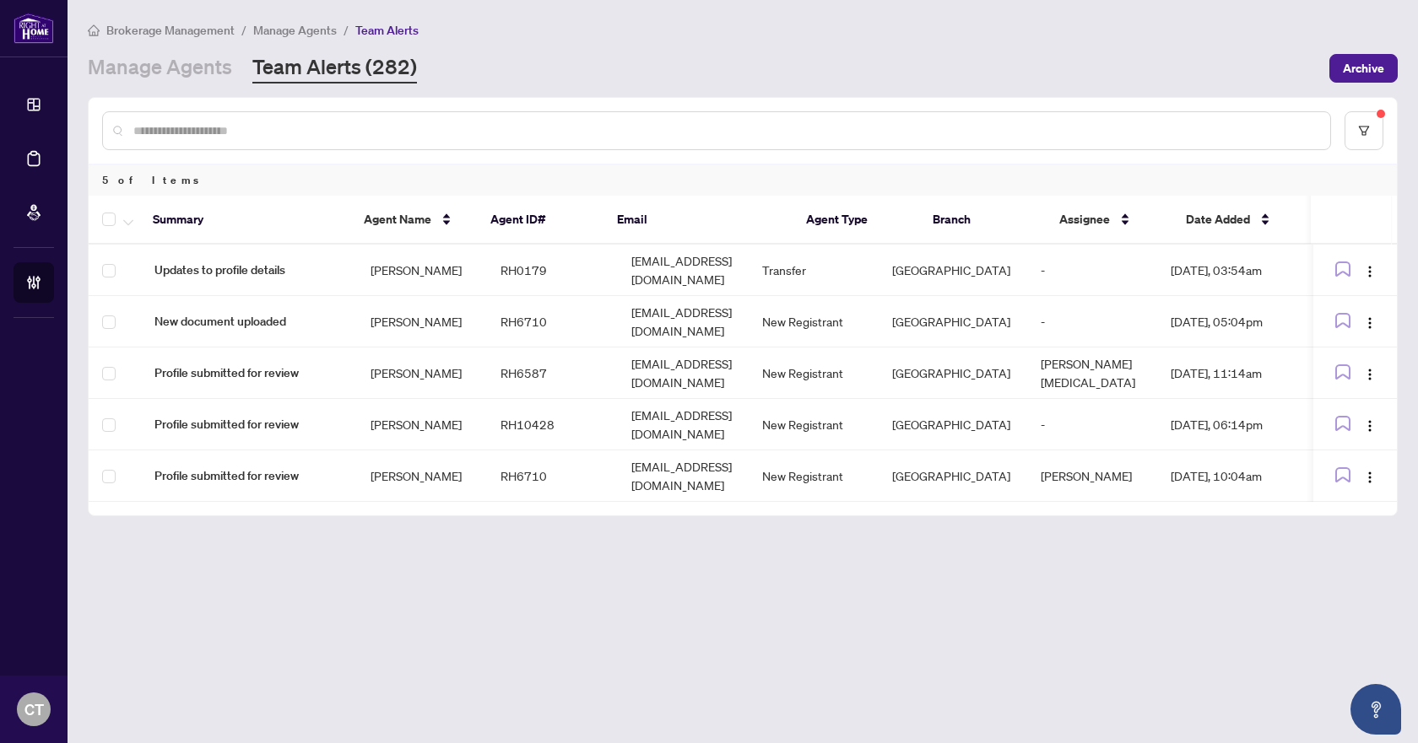
drag, startPoint x: 175, startPoint y: 74, endPoint x: 22, endPoint y: 80, distance: 152.8
click at [175, 74] on link "Manage Agents" at bounding box center [160, 68] width 144 height 30
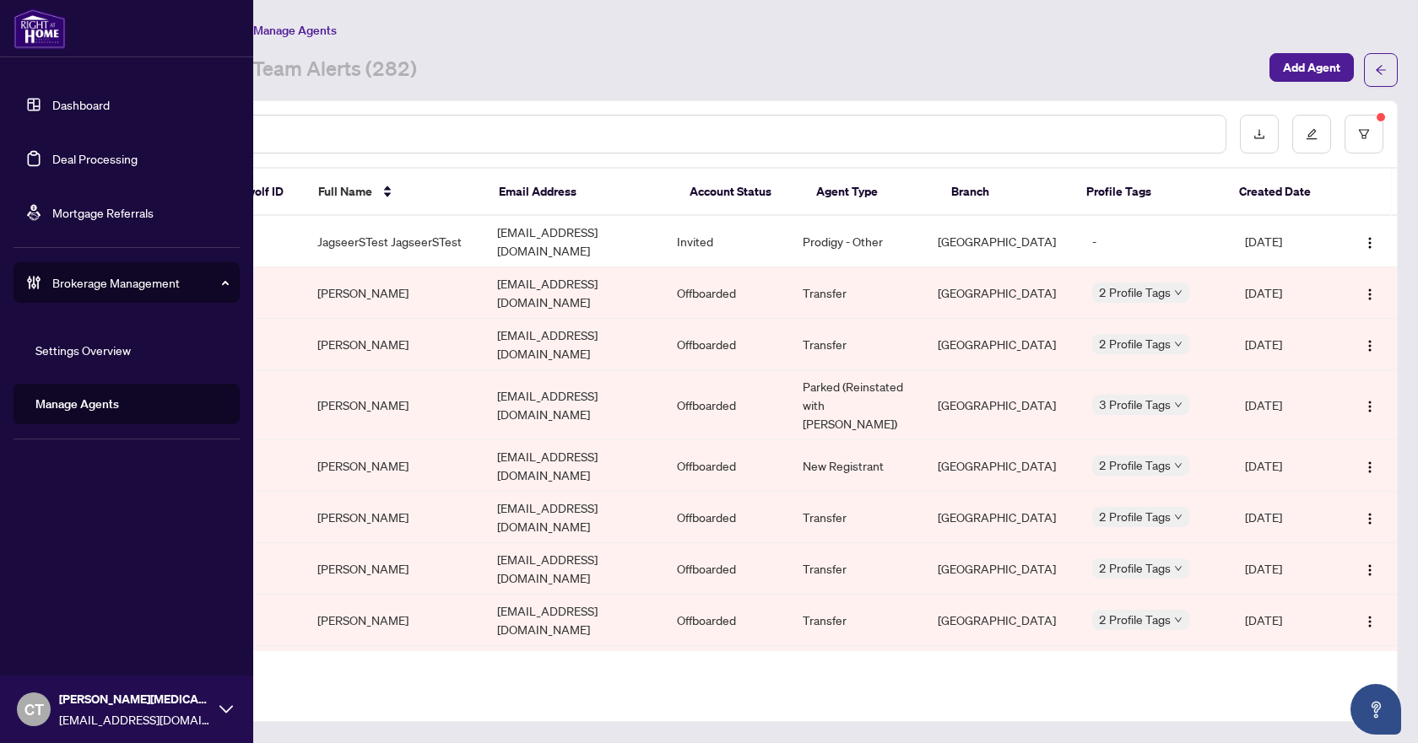
click at [52, 156] on link "Deal Processing" at bounding box center [94, 158] width 85 height 15
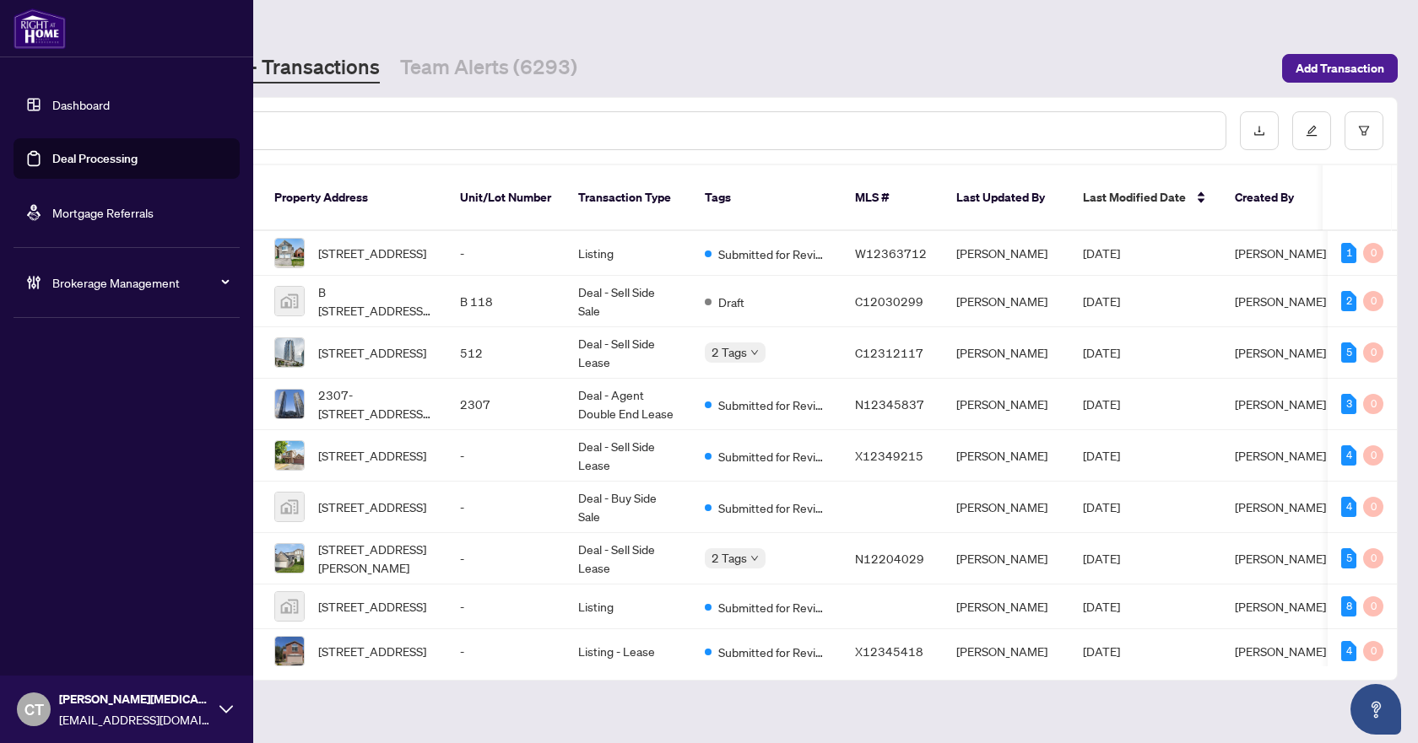
click at [33, 294] on div "Brokerage Management" at bounding box center [127, 282] width 226 height 41
click at [105, 165] on link "Deal Processing" at bounding box center [94, 158] width 85 height 15
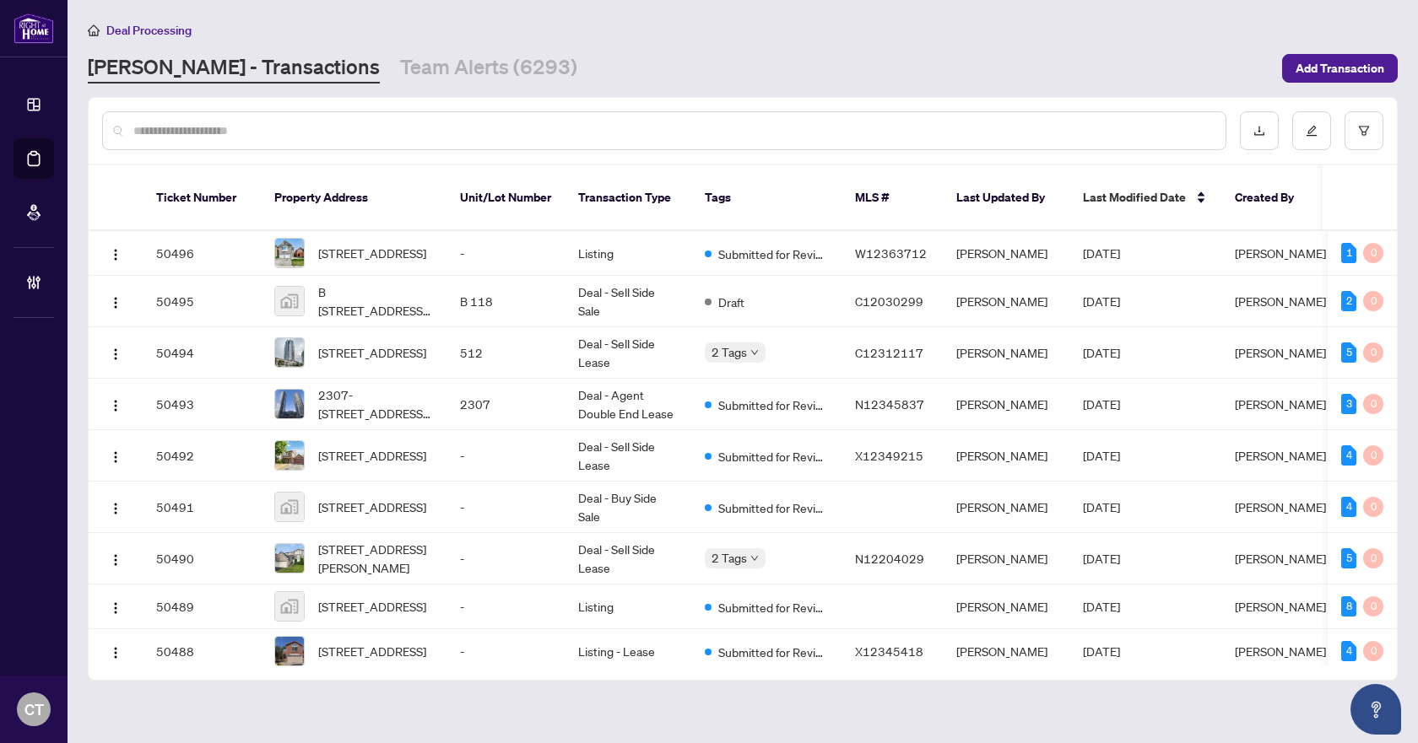
click at [343, 48] on div "Deal Processing RAHR - Transactions Team Alerts (6293) Add Transaction" at bounding box center [743, 51] width 1310 height 63
click at [400, 63] on link "Team Alerts (6293)" at bounding box center [488, 68] width 177 height 30
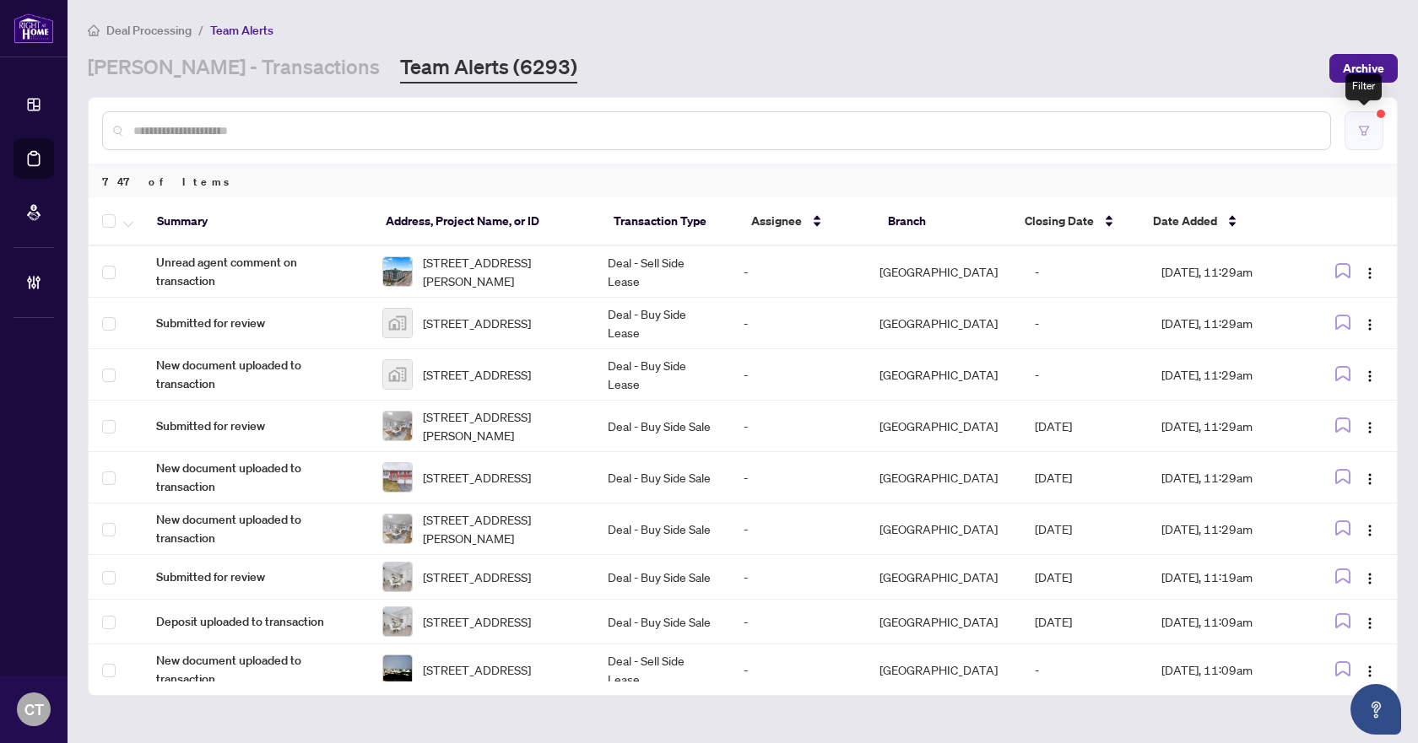
click at [1363, 125] on icon "filter" at bounding box center [1364, 131] width 12 height 12
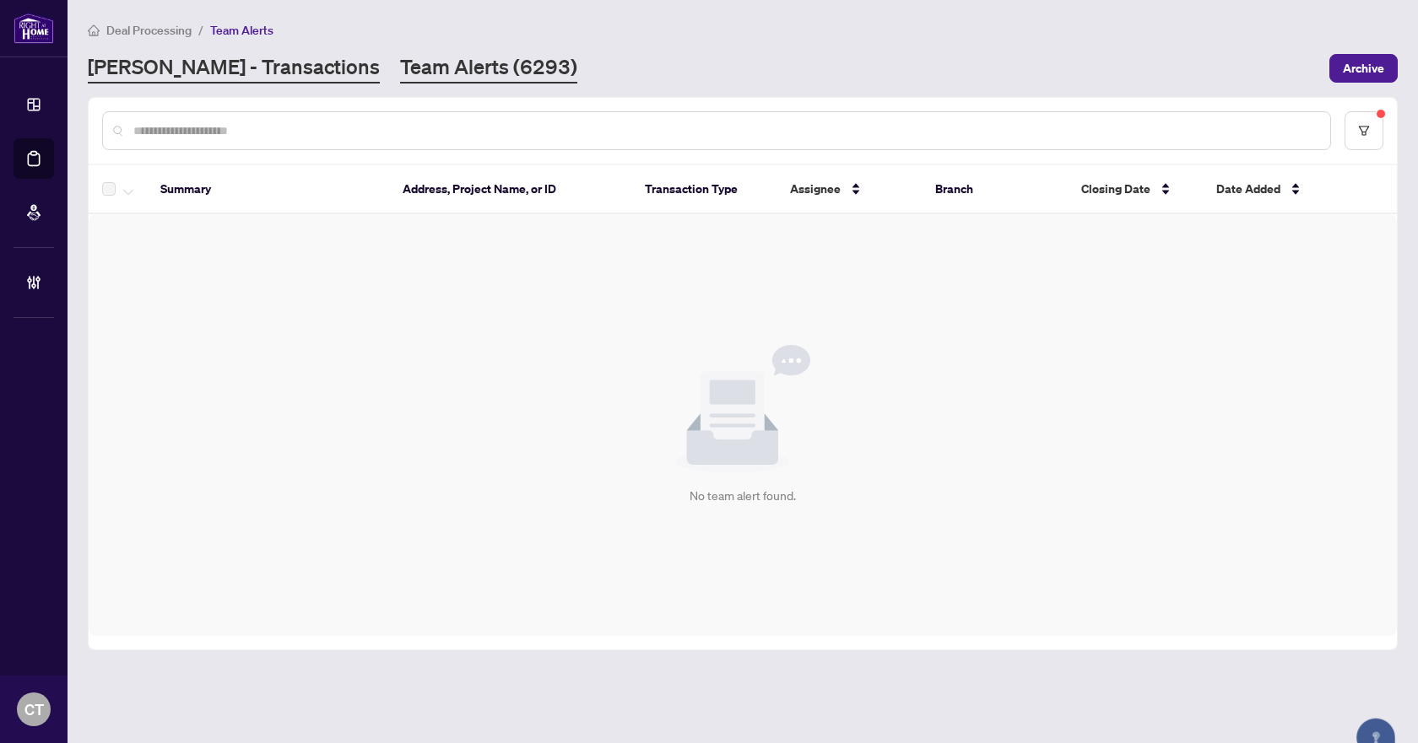
click at [247, 69] on link "[PERSON_NAME] - Transactions" at bounding box center [234, 68] width 292 height 30
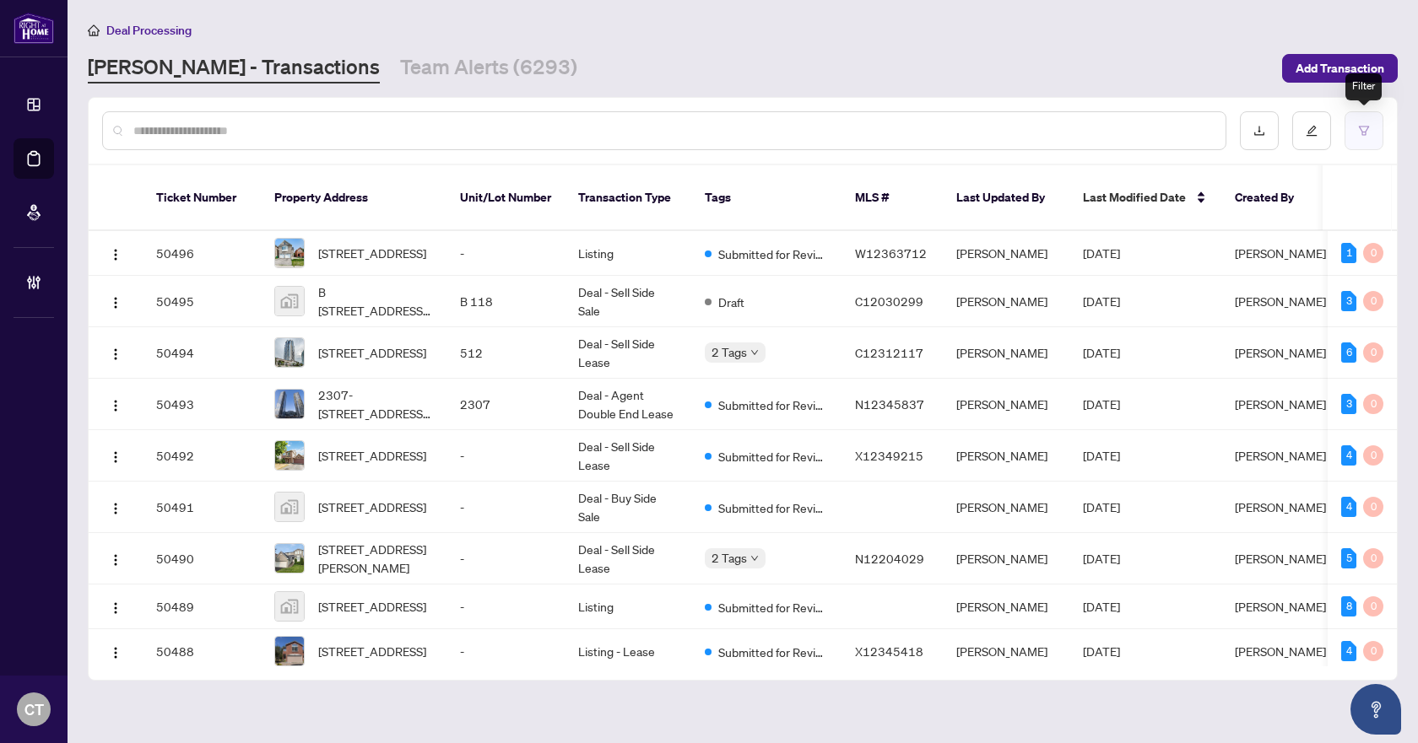
click at [1358, 121] on button "button" at bounding box center [1363, 130] width 39 height 39
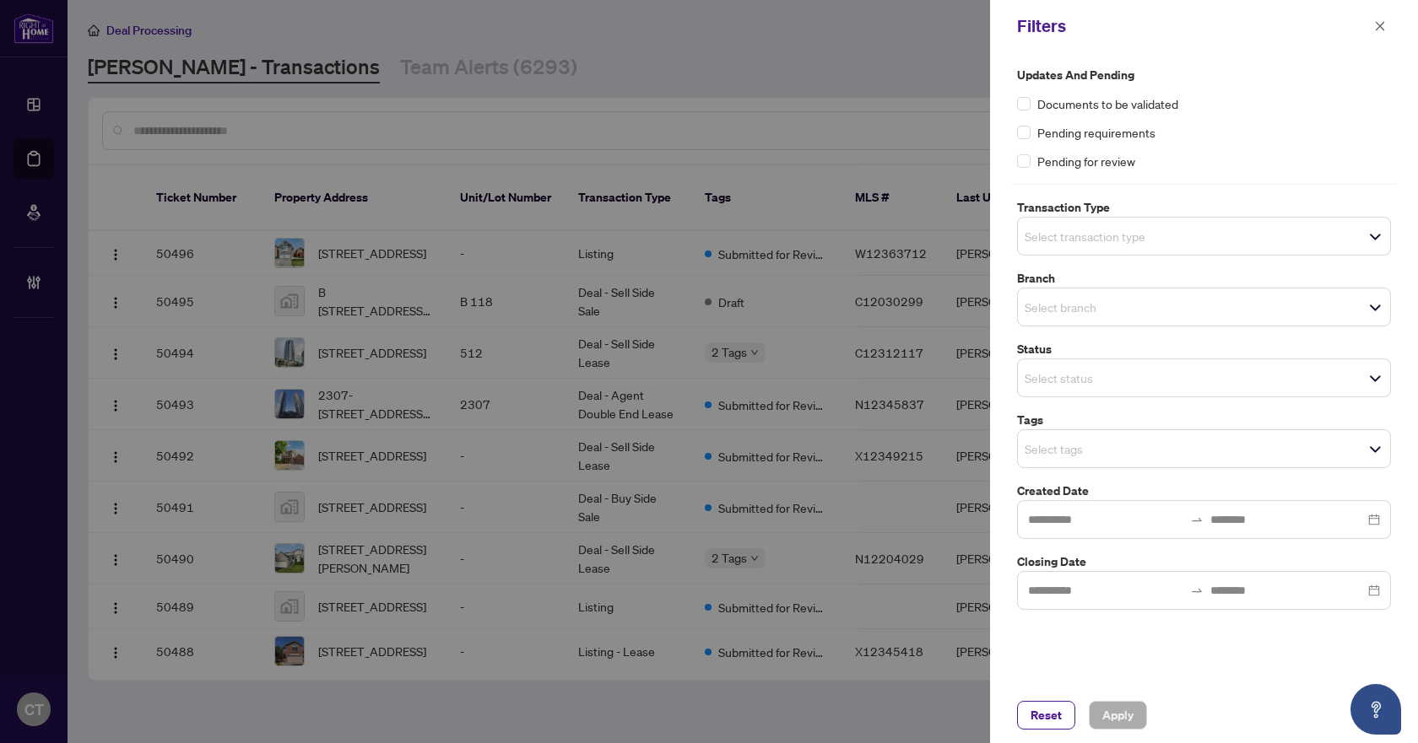
click at [1041, 233] on input "search" at bounding box center [1083, 236] width 118 height 20
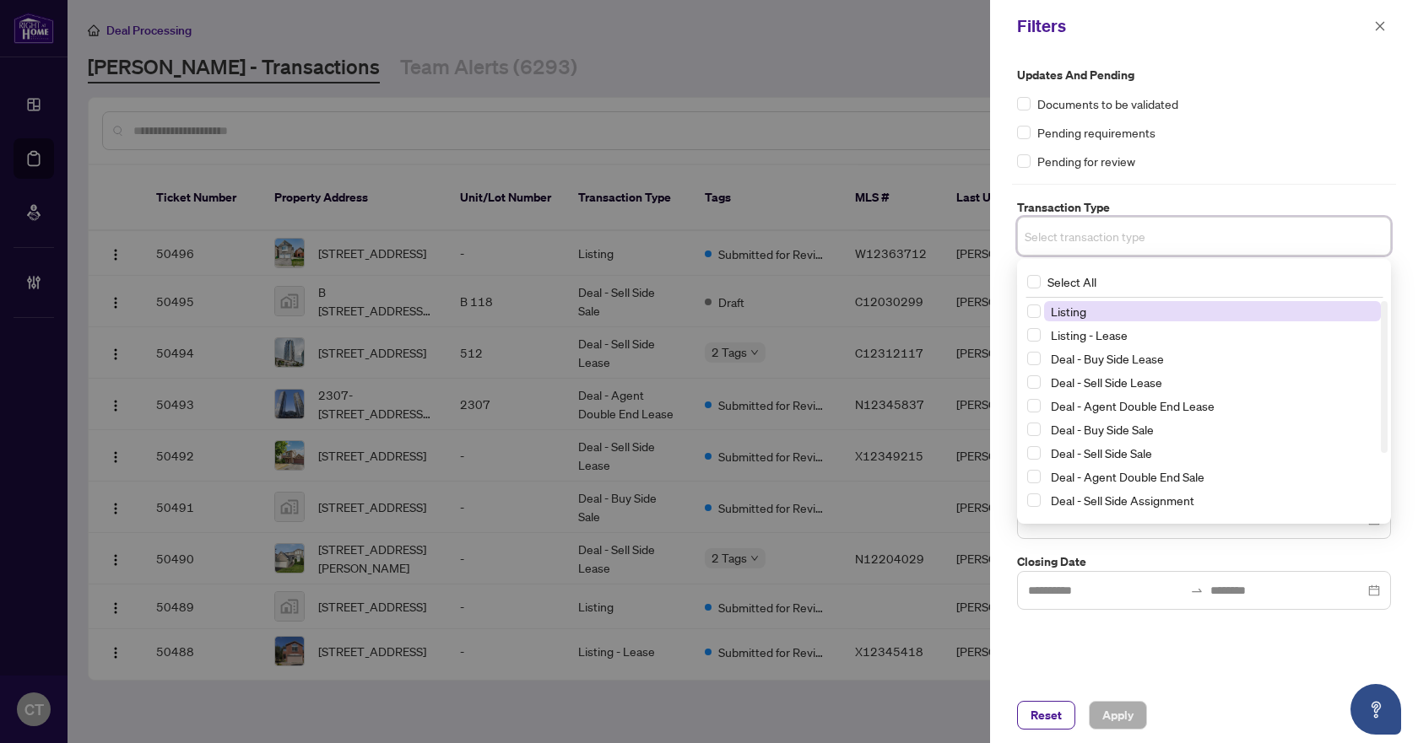
click at [1080, 317] on span "Listing" at bounding box center [1068, 311] width 35 height 15
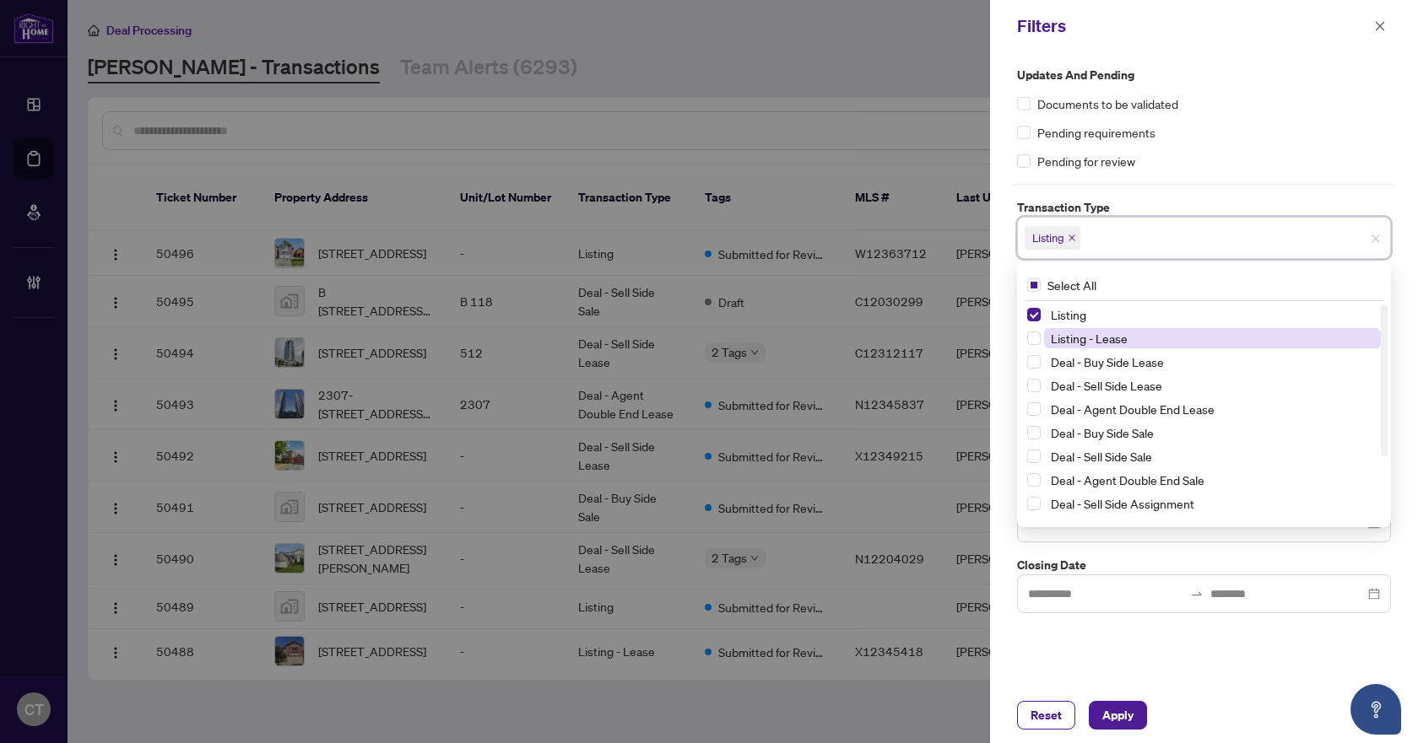
click at [1080, 337] on span "Listing - Lease" at bounding box center [1089, 338] width 77 height 15
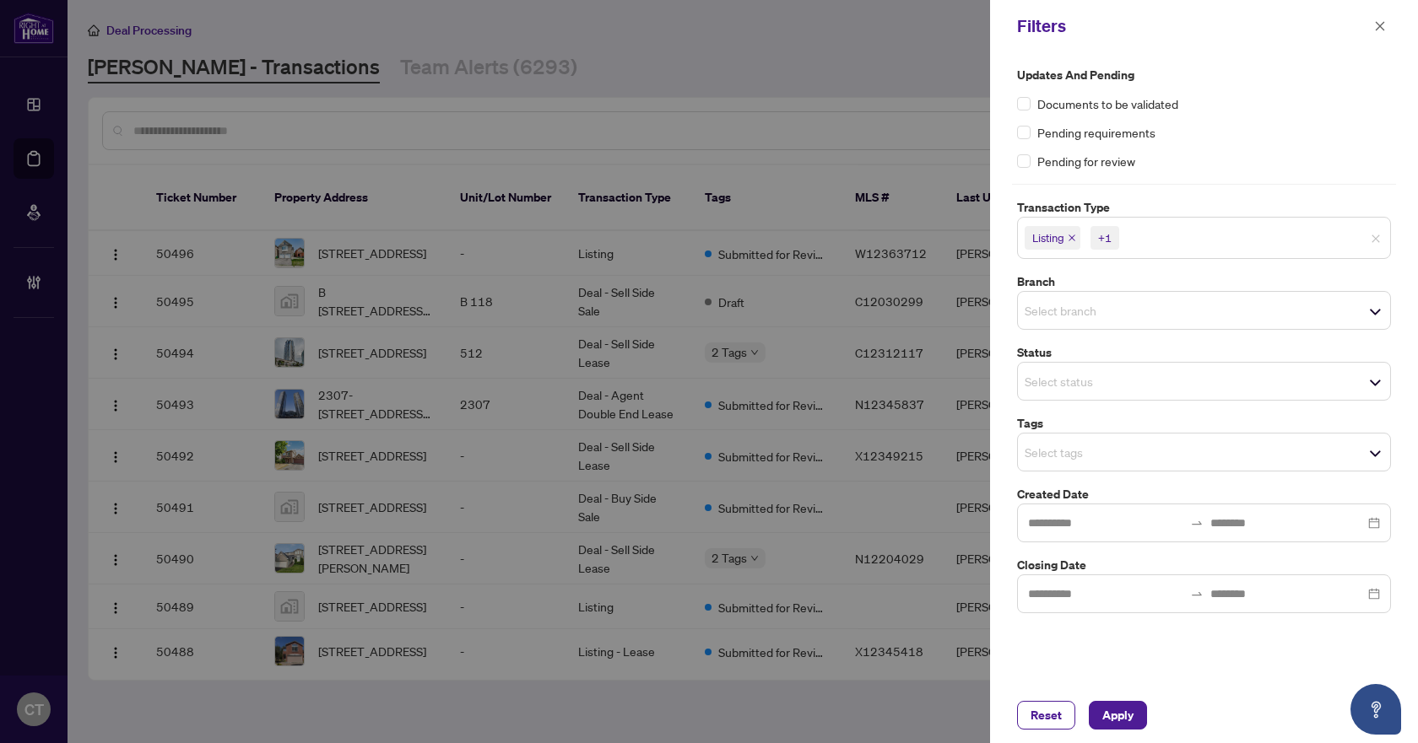
click at [1008, 207] on div "Updates and Pending Documents to be validated Pending requirements Pending for …" at bounding box center [1204, 369] width 428 height 635
click at [1071, 305] on input "search" at bounding box center [1083, 310] width 118 height 20
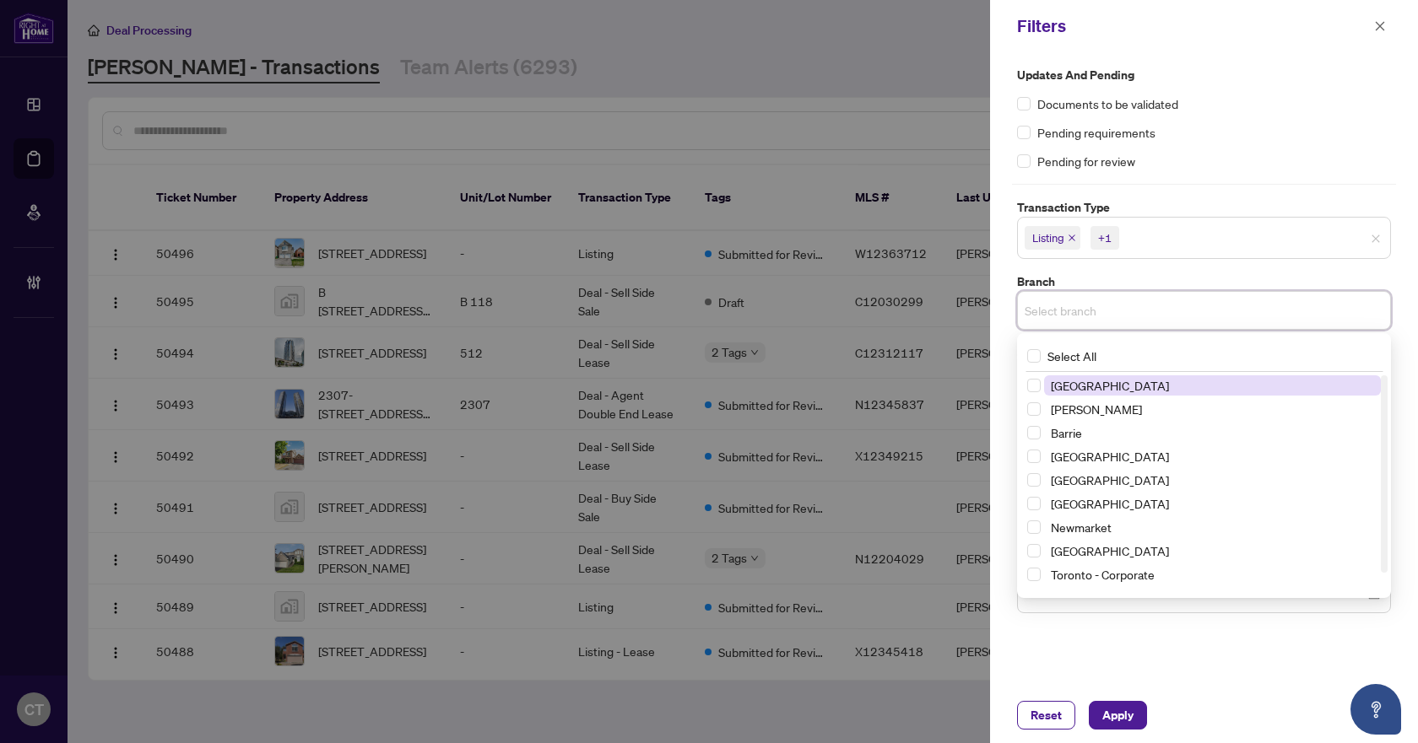
click at [1095, 385] on span "[GEOGRAPHIC_DATA]" at bounding box center [1110, 385] width 118 height 15
click at [1107, 276] on label "Branch" at bounding box center [1204, 282] width 374 height 19
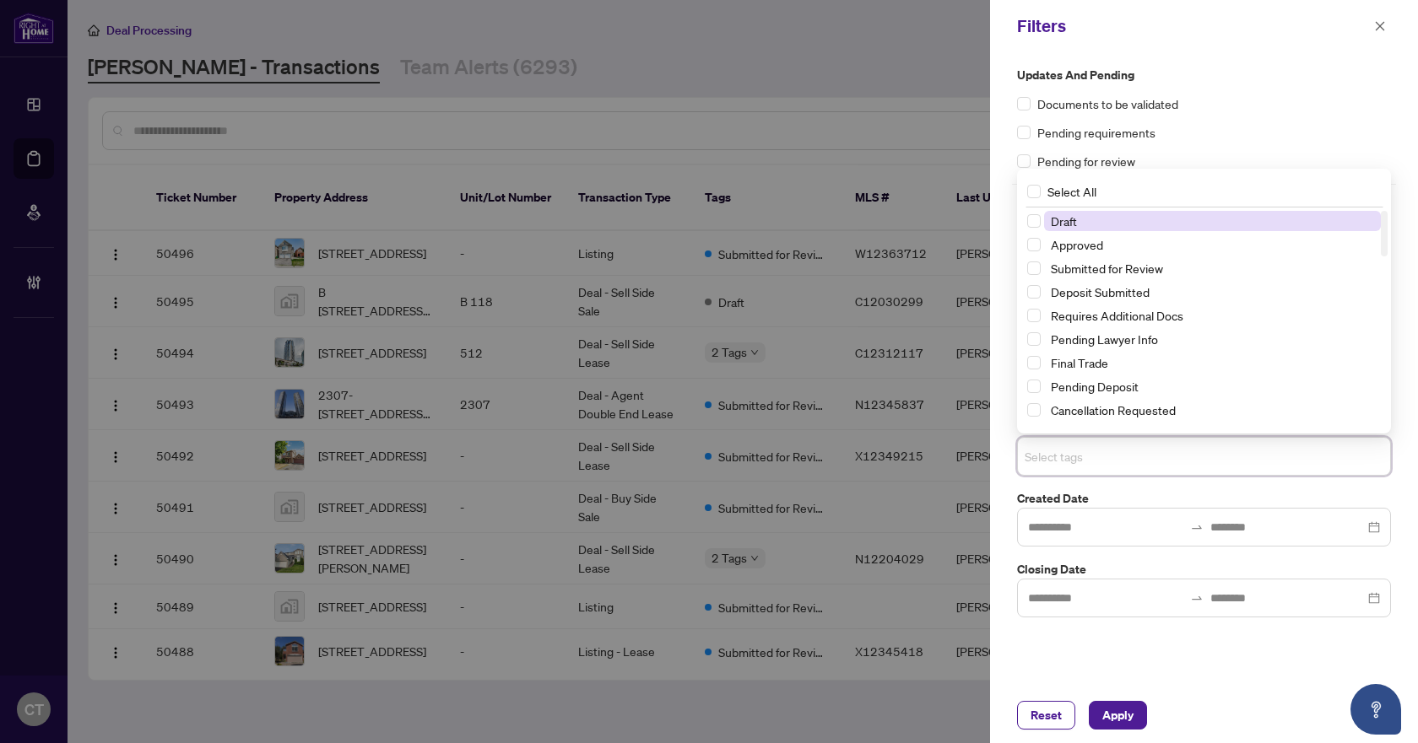
click at [1064, 461] on input "search" at bounding box center [1083, 456] width 118 height 20
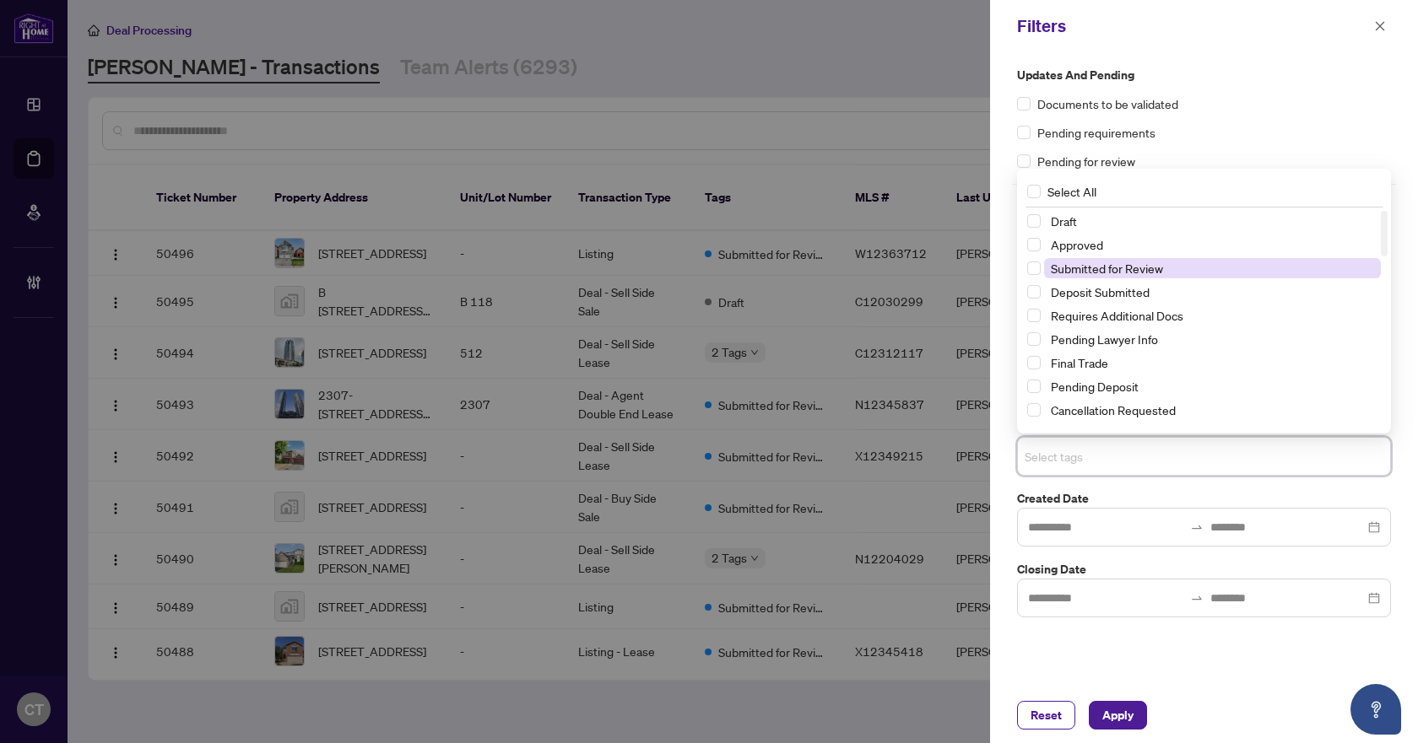
click at [1130, 268] on span "Submitted for Review" at bounding box center [1107, 268] width 112 height 15
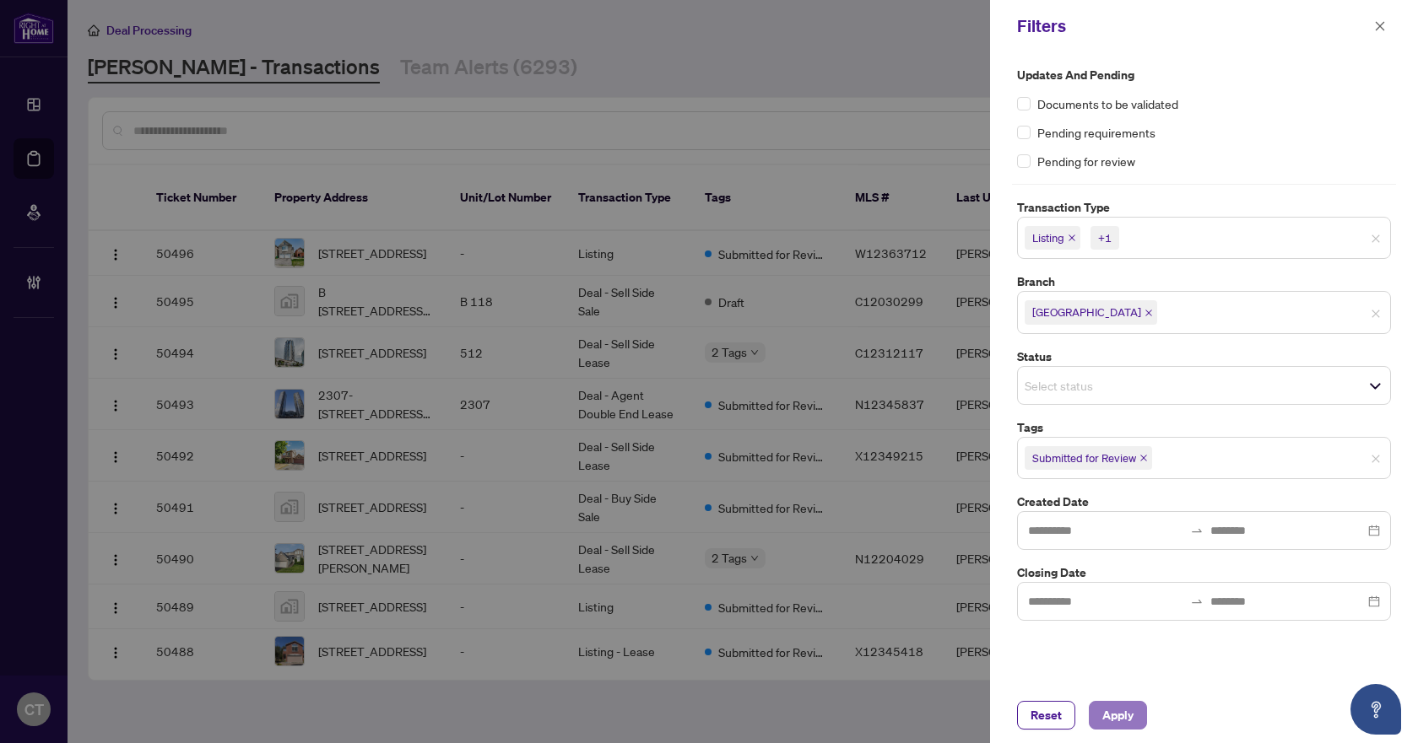
click at [1115, 710] on span "Apply" at bounding box center [1117, 715] width 31 height 27
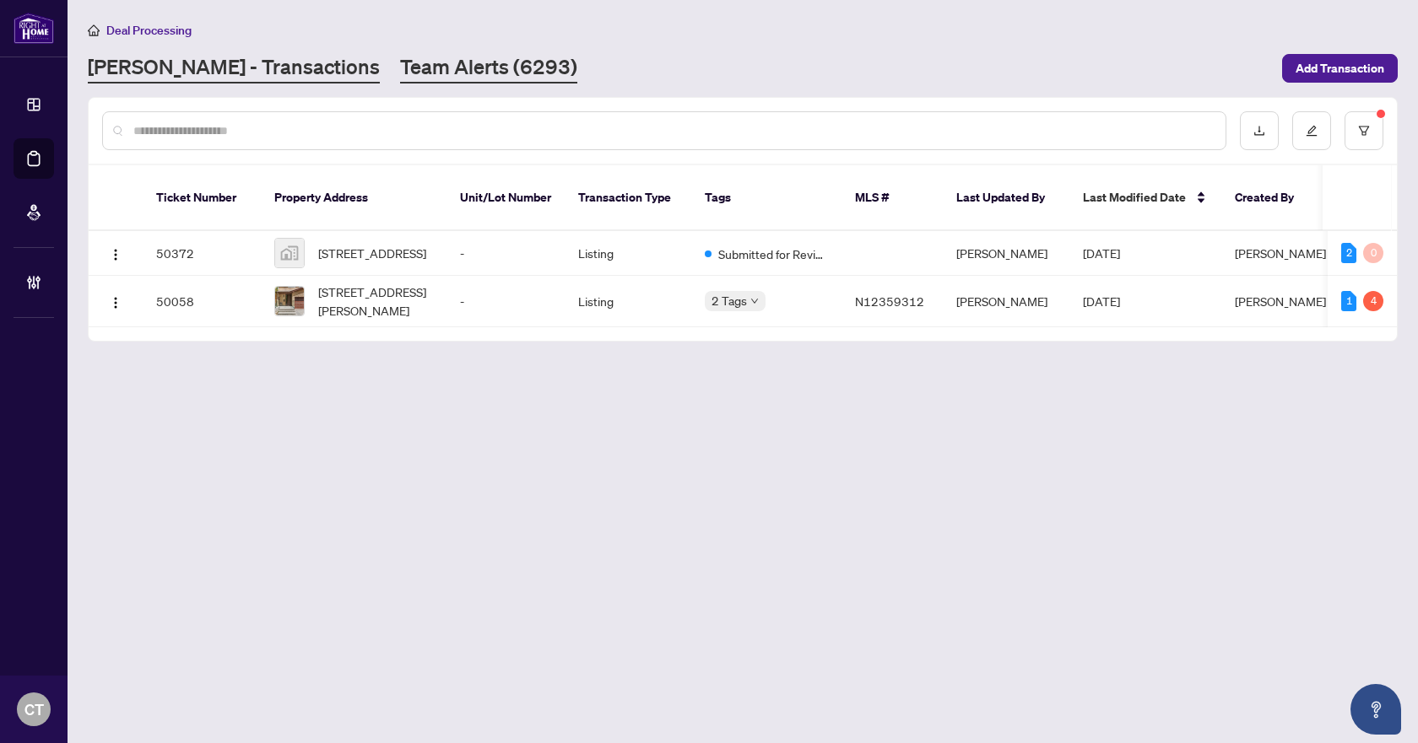
click at [400, 71] on link "Team Alerts (6293)" at bounding box center [488, 68] width 177 height 30
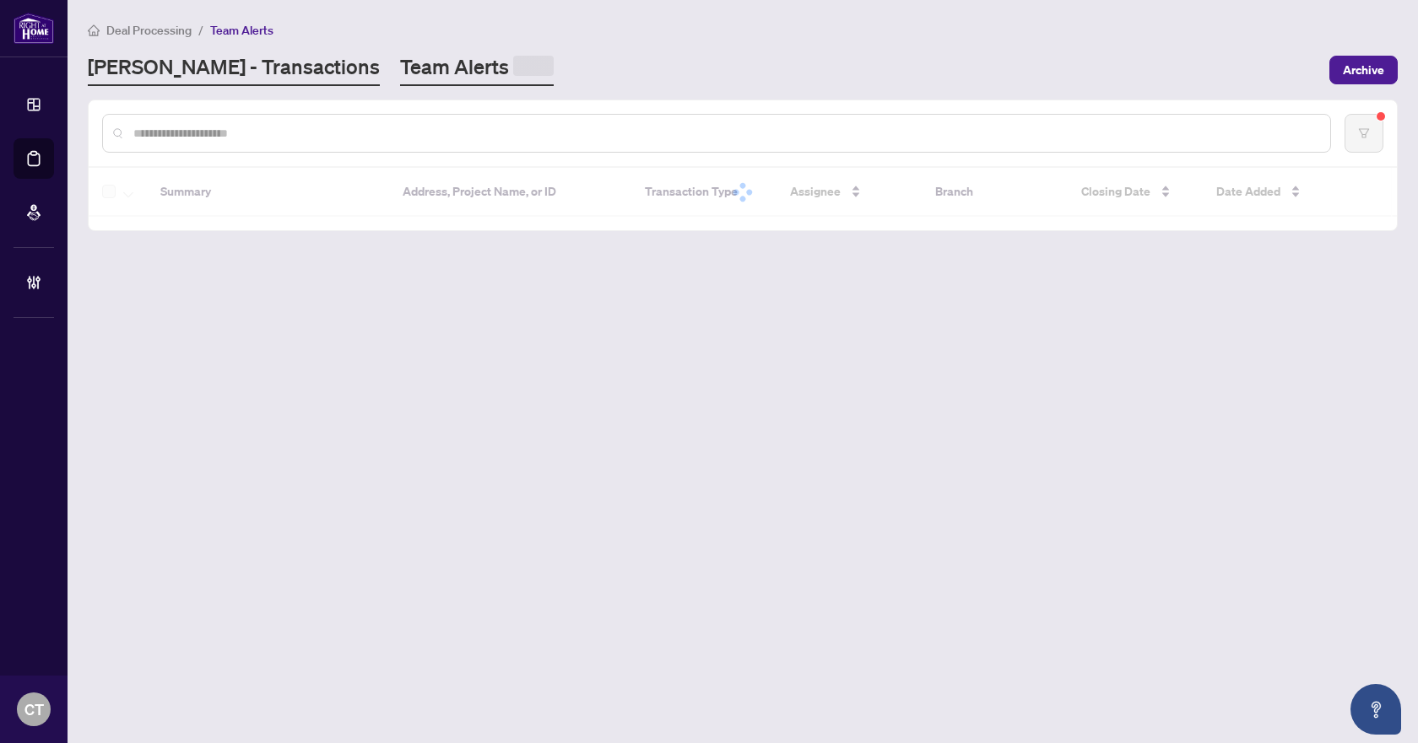
click at [255, 72] on link "[PERSON_NAME] - Transactions" at bounding box center [234, 69] width 292 height 33
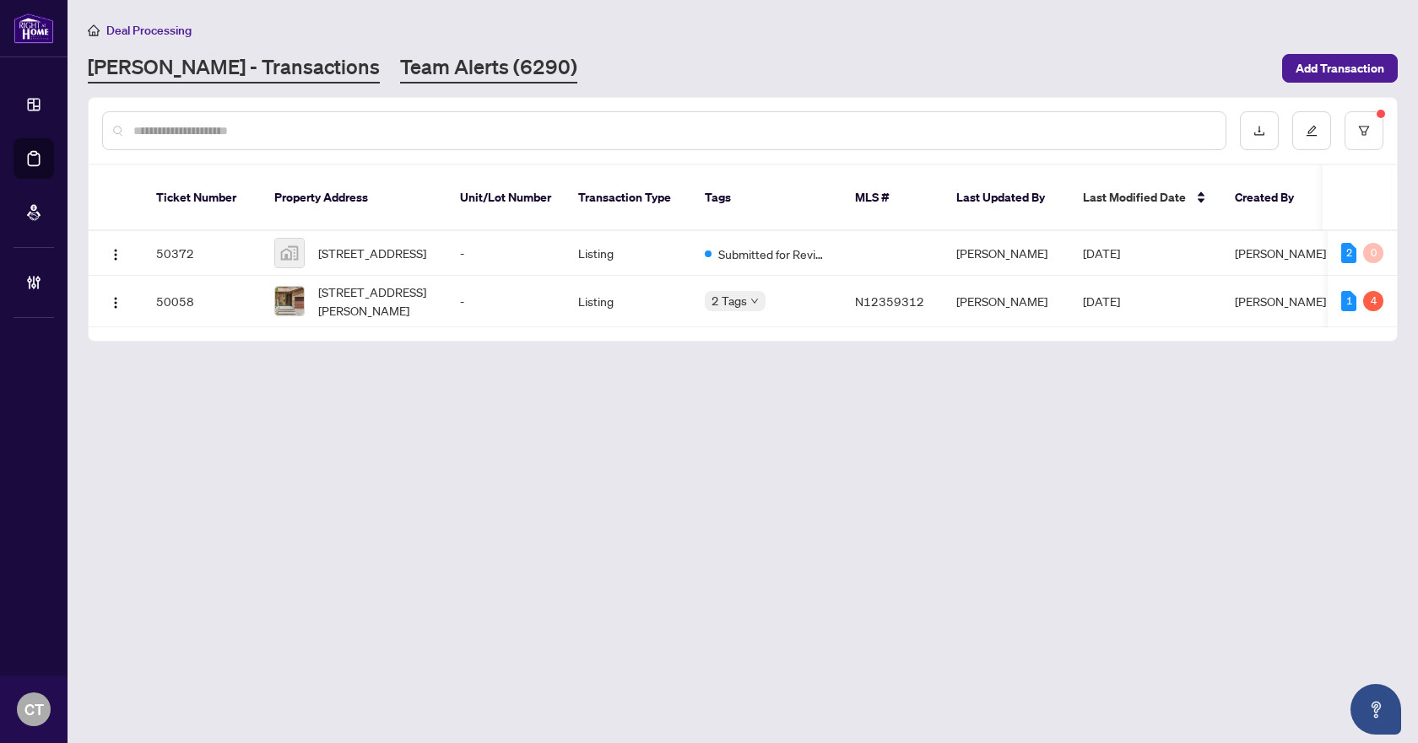
click at [400, 65] on link "Team Alerts (6290)" at bounding box center [488, 68] width 177 height 30
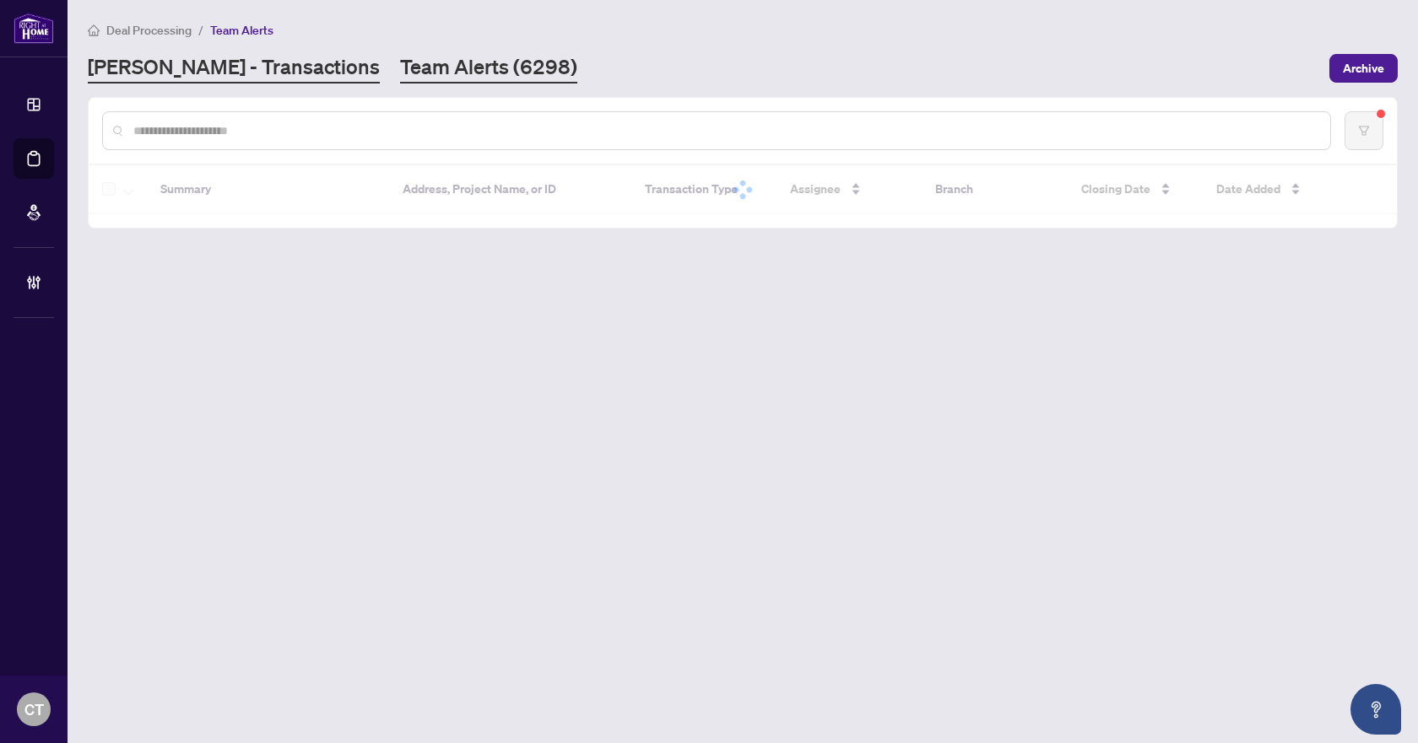
click at [224, 64] on link "[PERSON_NAME] - Transactions" at bounding box center [234, 68] width 292 height 30
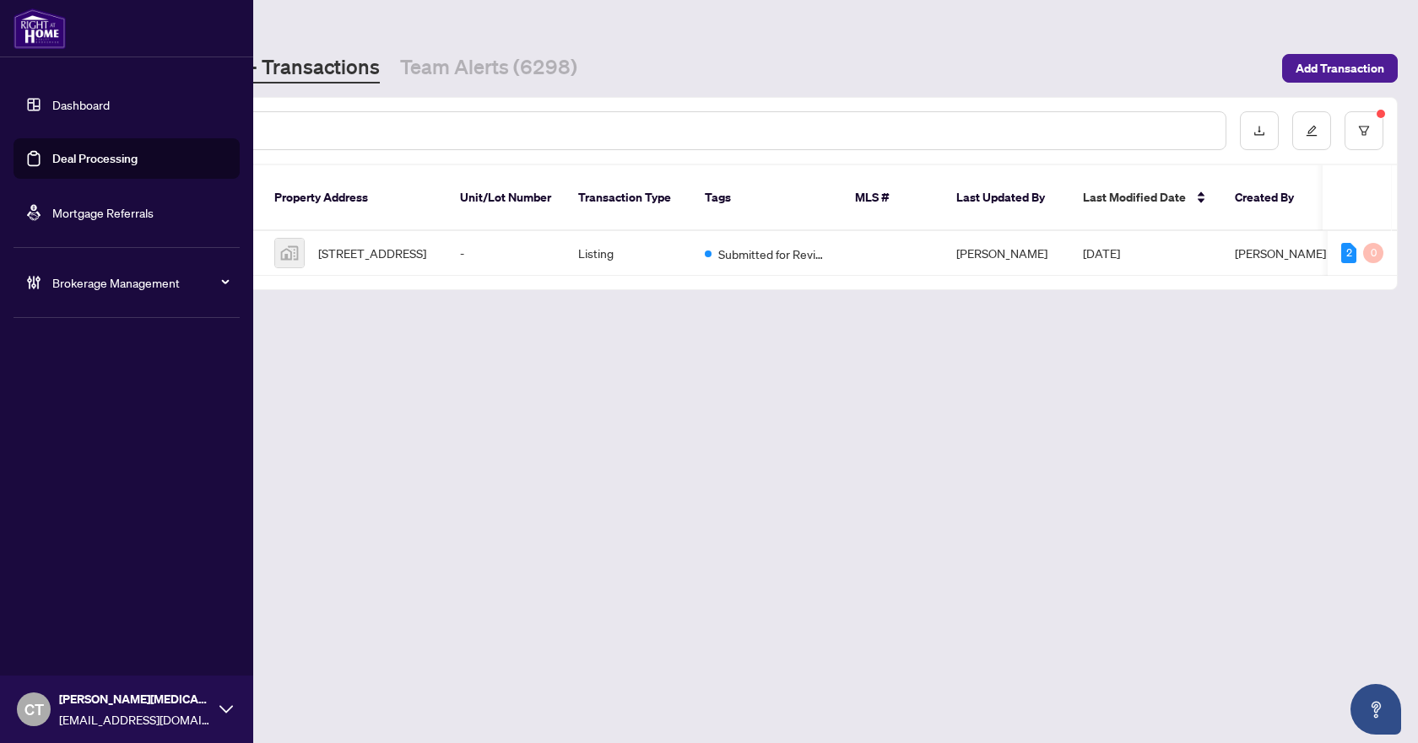
click at [46, 280] on div "Brokerage Management" at bounding box center [127, 282] width 226 height 41
click at [62, 403] on link "Manage Agents" at bounding box center [77, 404] width 84 height 15
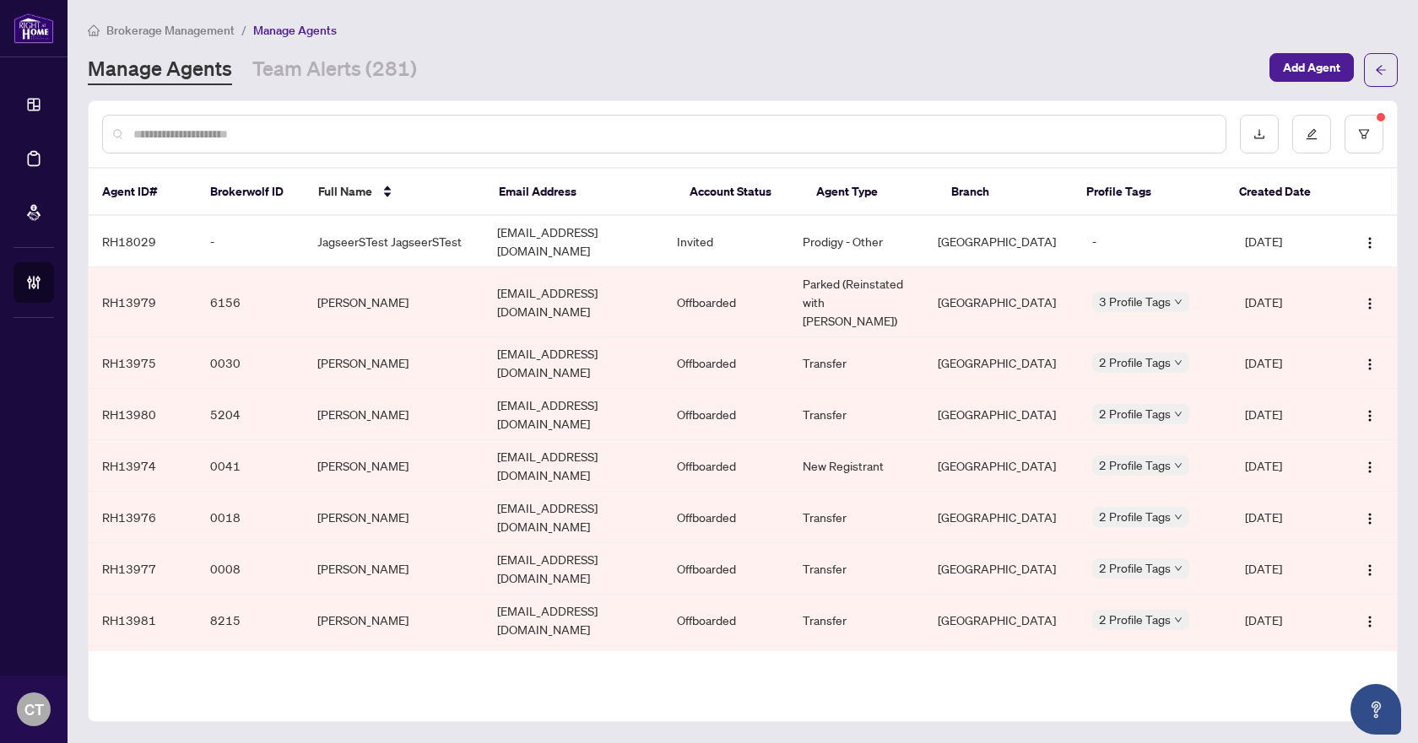
click at [380, 128] on input "text" at bounding box center [672, 134] width 1078 height 19
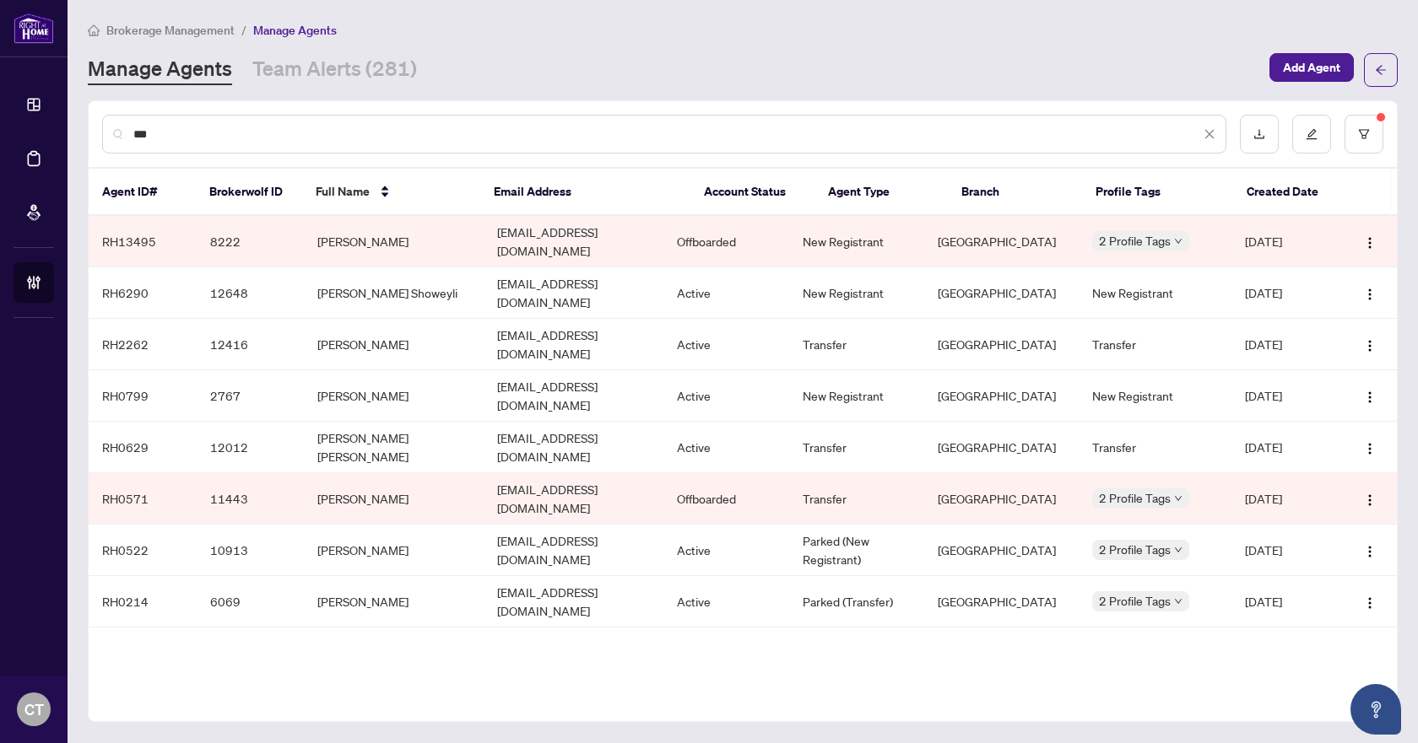
type input "***"
click at [1372, 597] on img "button" at bounding box center [1370, 604] width 14 height 14
click at [541, 576] on td "[EMAIL_ADDRESS][DOMAIN_NAME]" at bounding box center [573, 601] width 180 height 51
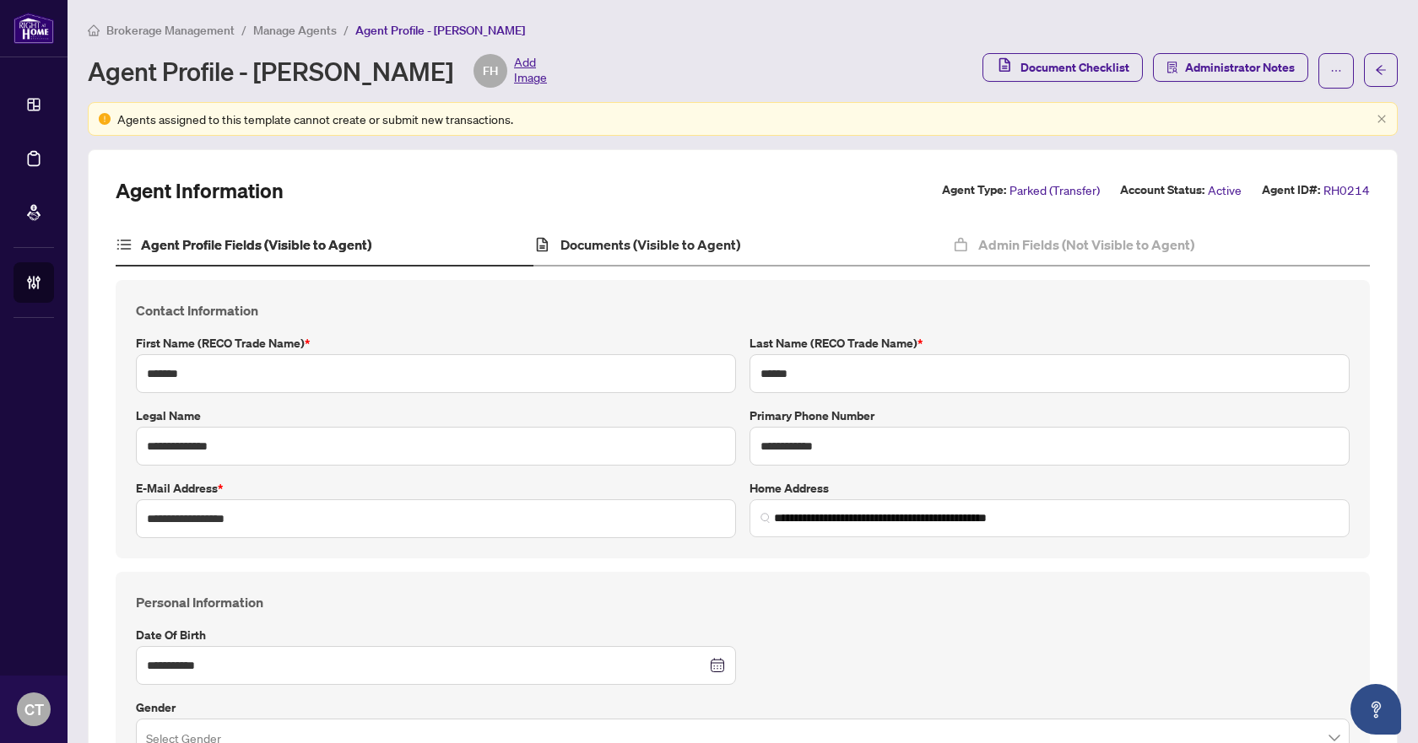
click at [572, 230] on div "Documents (Visible to Agent)" at bounding box center [742, 245] width 418 height 42
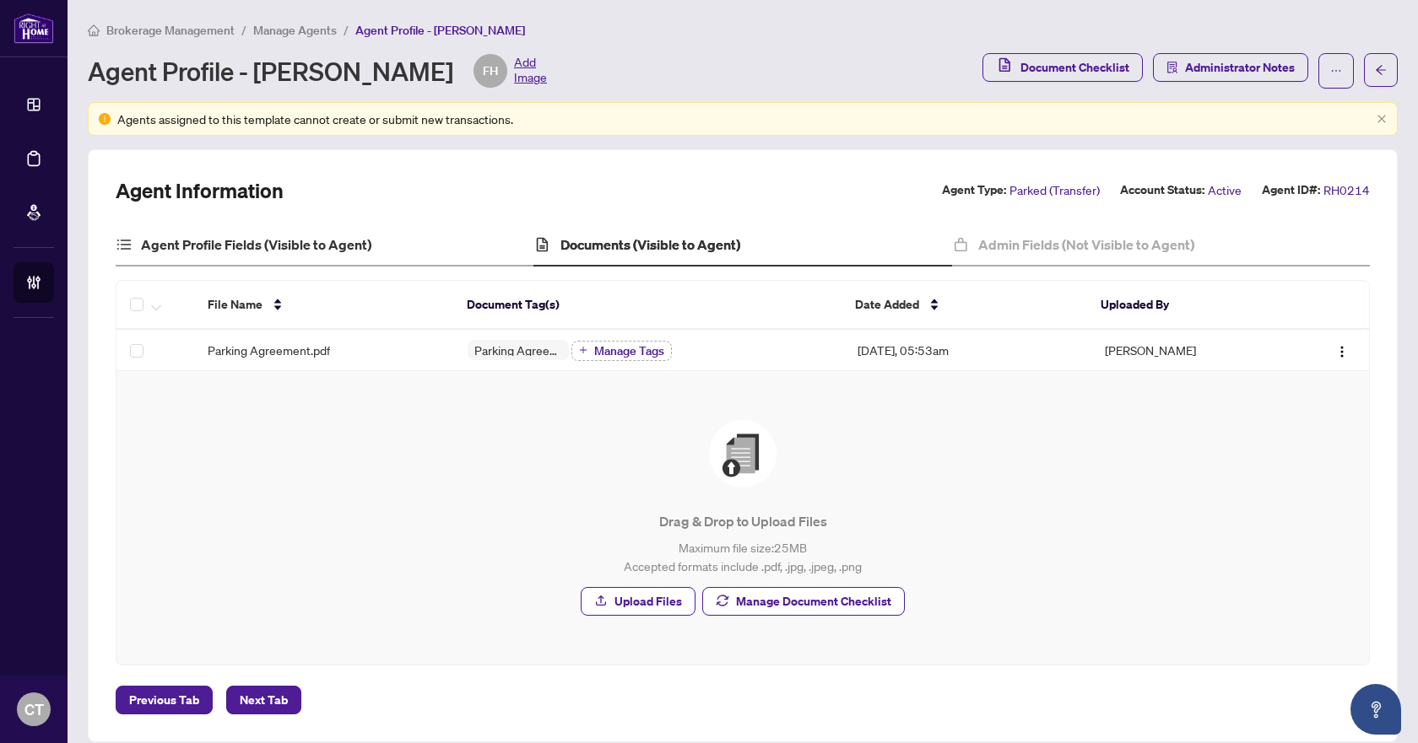
click at [278, 230] on div "Agent Profile Fields (Visible to Agent)" at bounding box center [325, 245] width 418 height 42
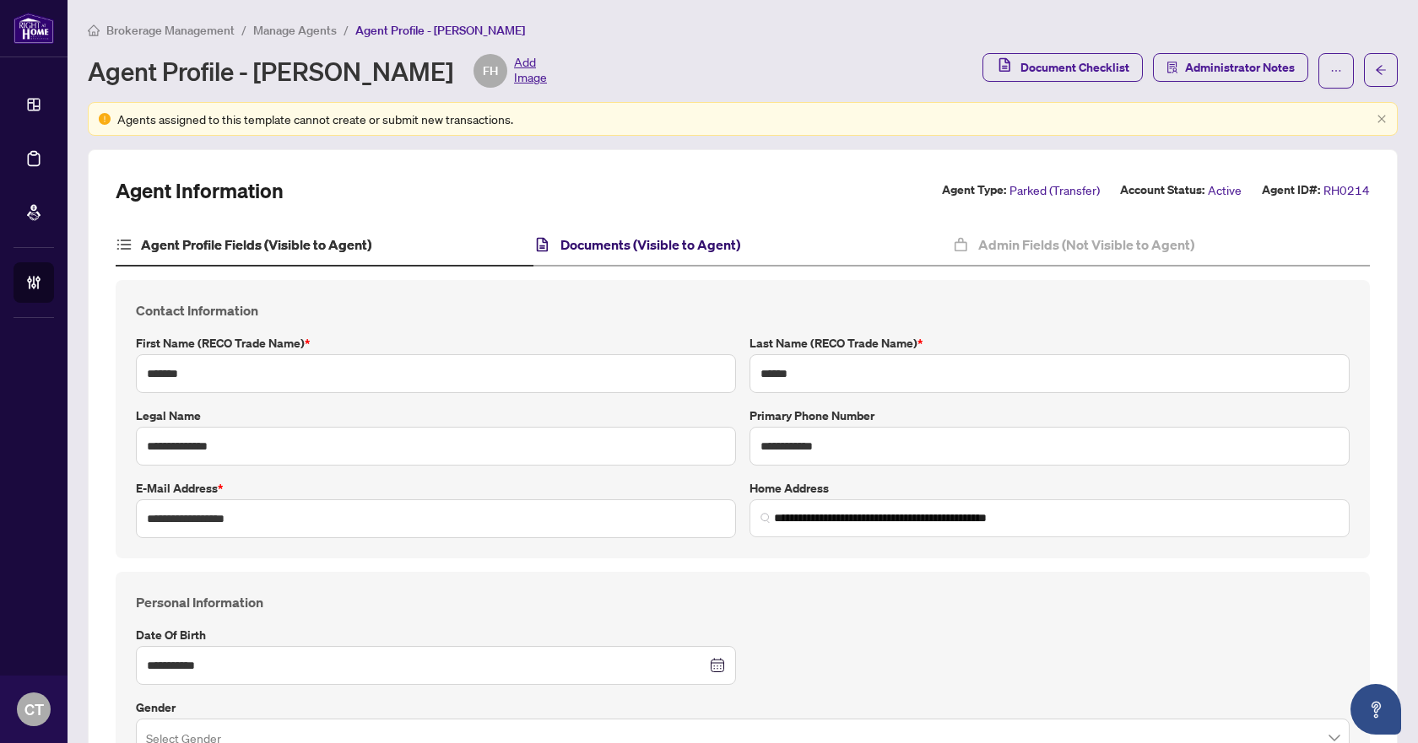
click at [667, 246] on h4 "Documents (Visible to Agent)" at bounding box center [650, 245] width 180 height 20
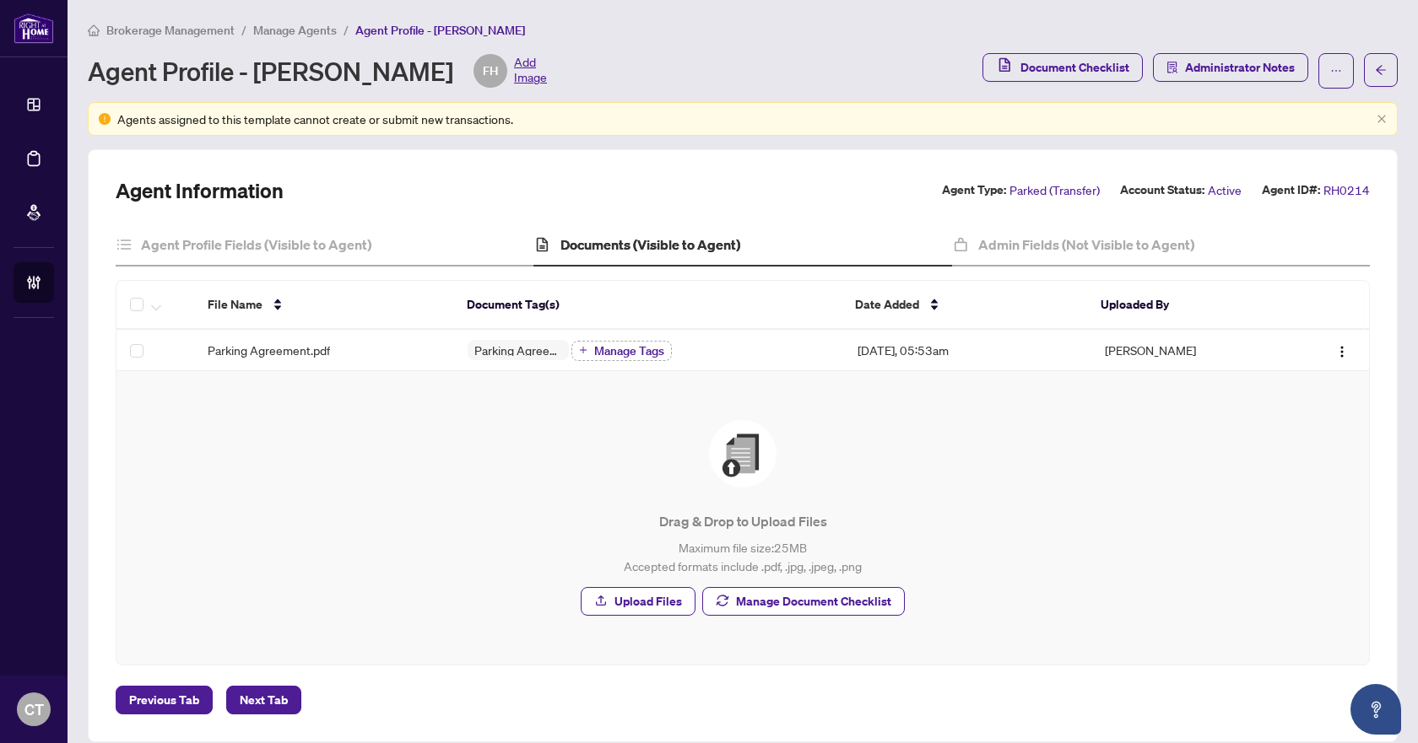
scroll to position [19, 0]
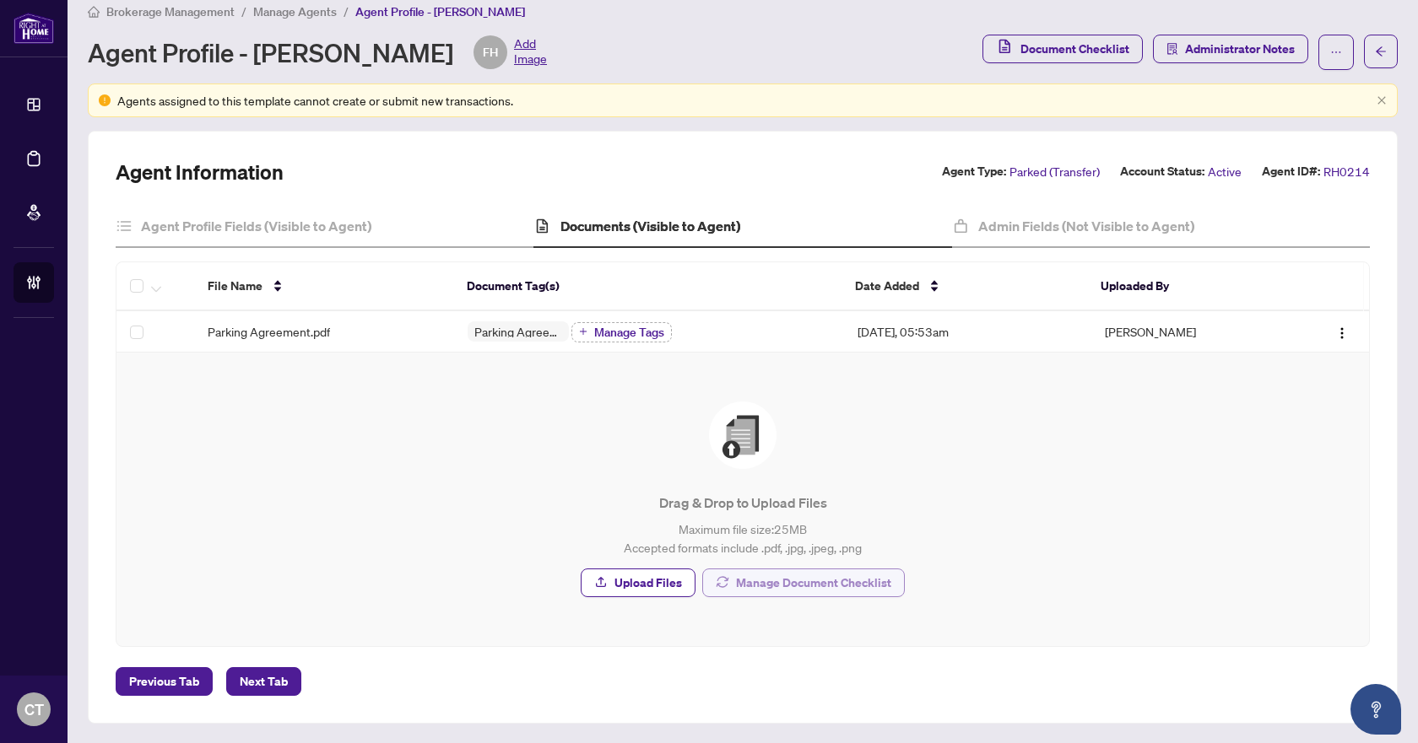
click at [768, 582] on span "Manage Document Checklist" at bounding box center [813, 583] width 155 height 27
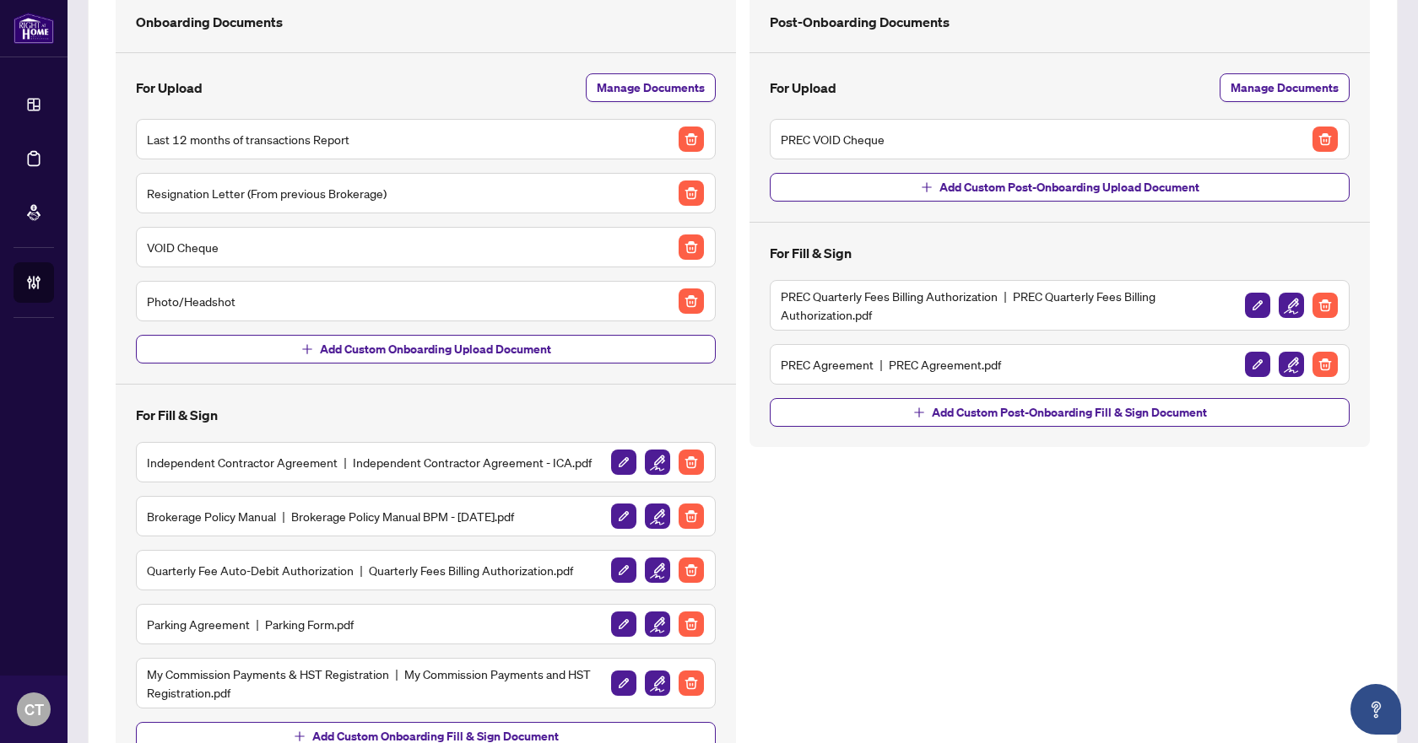
scroll to position [212, 0]
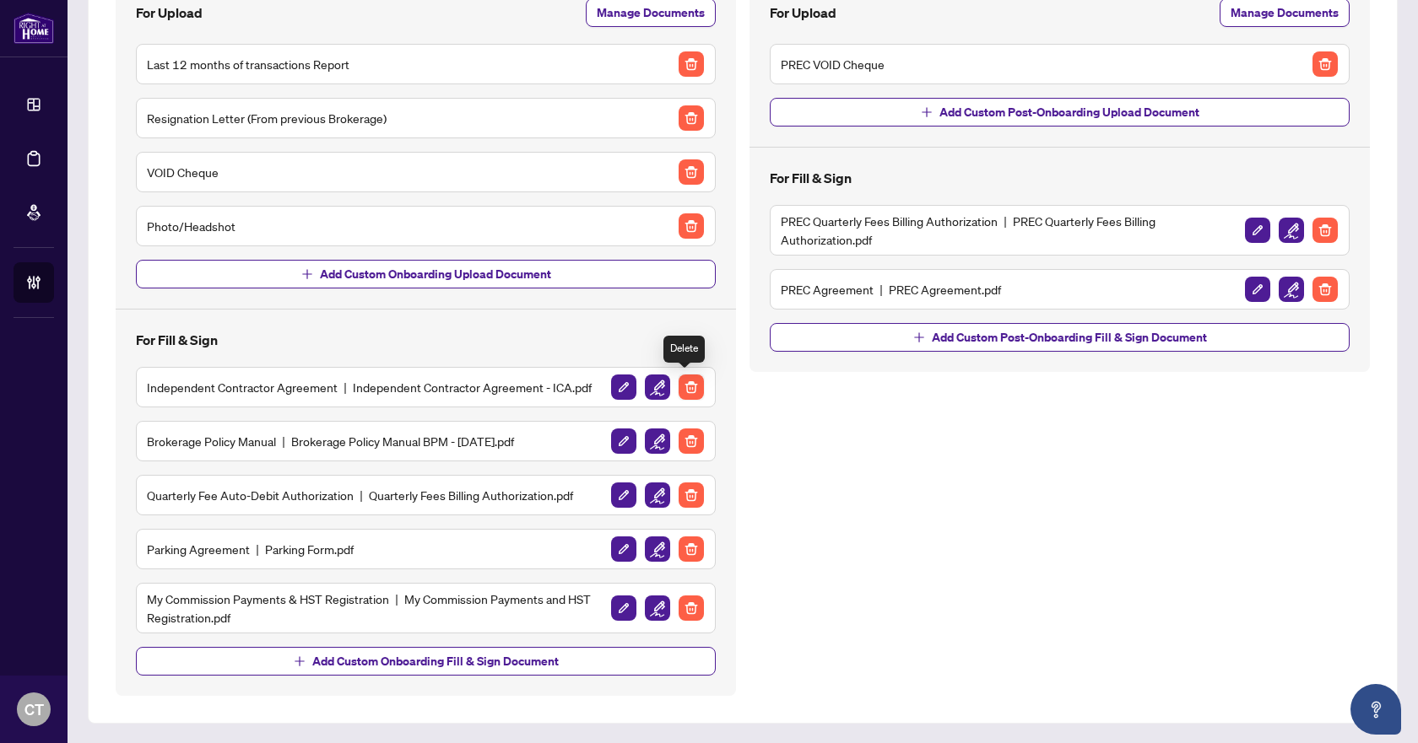
click at [692, 386] on img "button" at bounding box center [690, 387] width 25 height 25
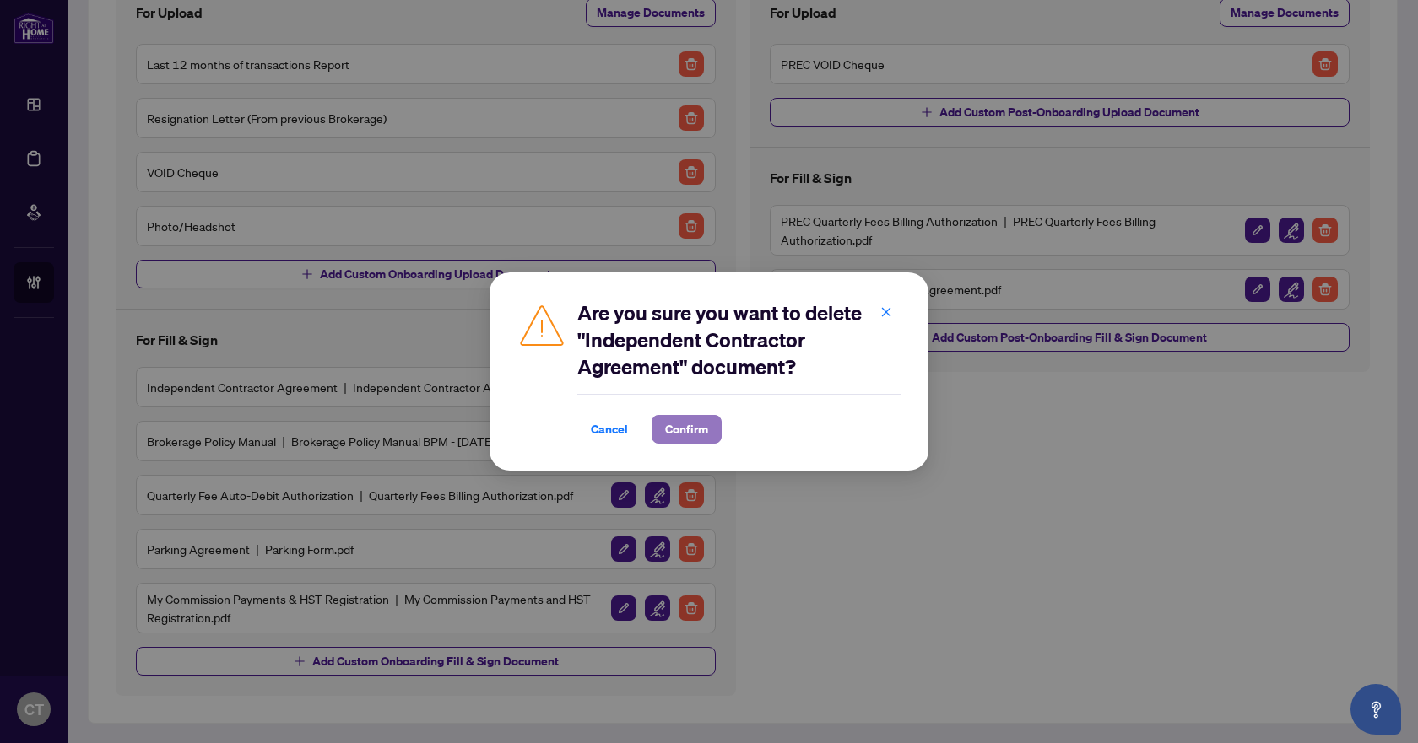
click at [676, 435] on span "Confirm" at bounding box center [686, 429] width 43 height 27
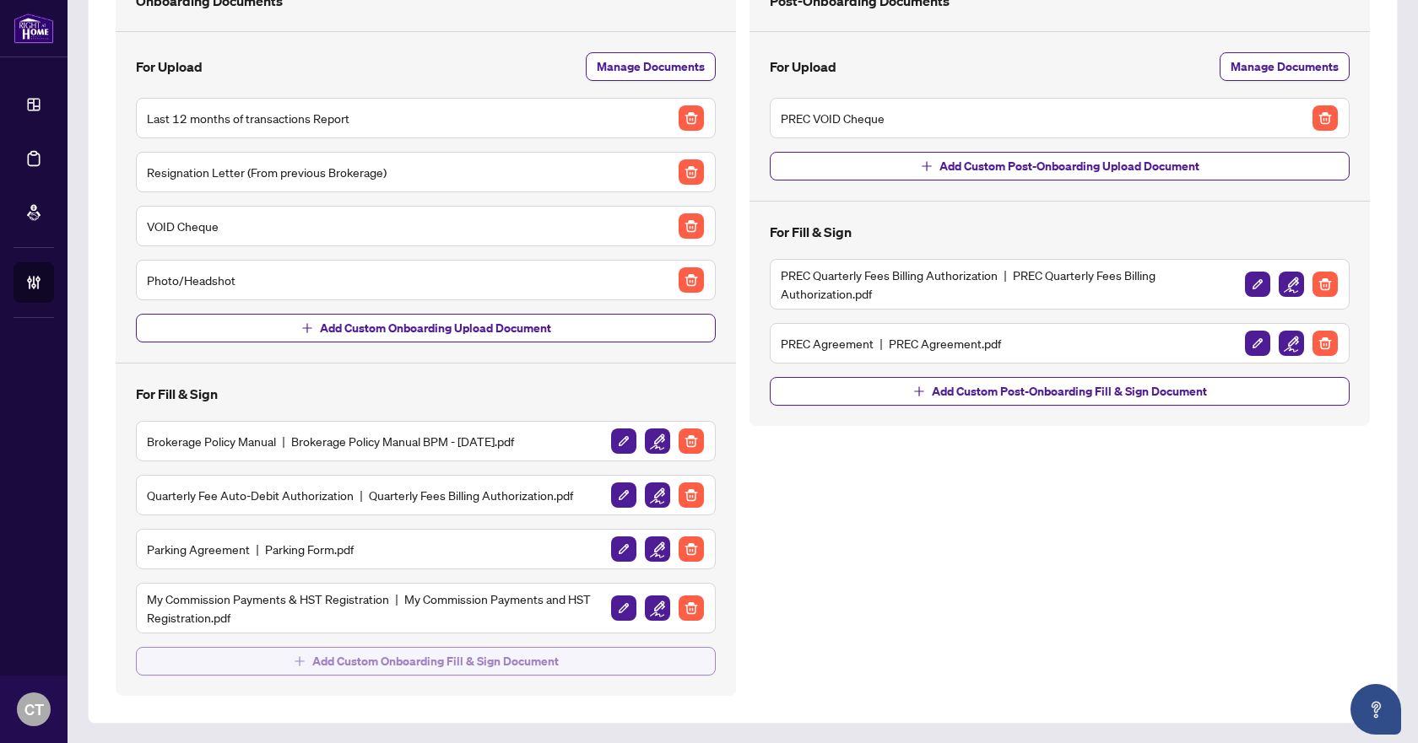
click at [442, 667] on span "Add Custom Onboarding Fill & Sign Document" at bounding box center [435, 661] width 246 height 27
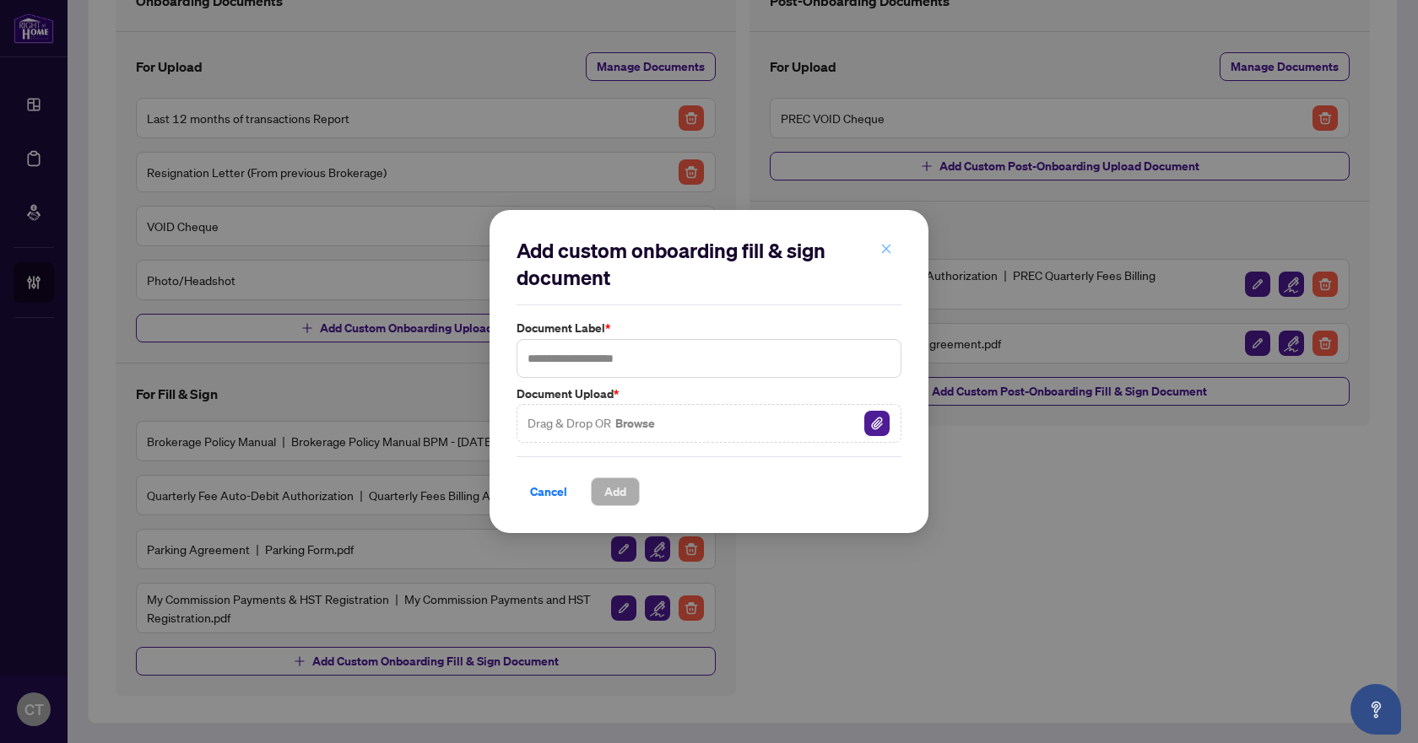
click at [874, 254] on button "button" at bounding box center [886, 249] width 34 height 29
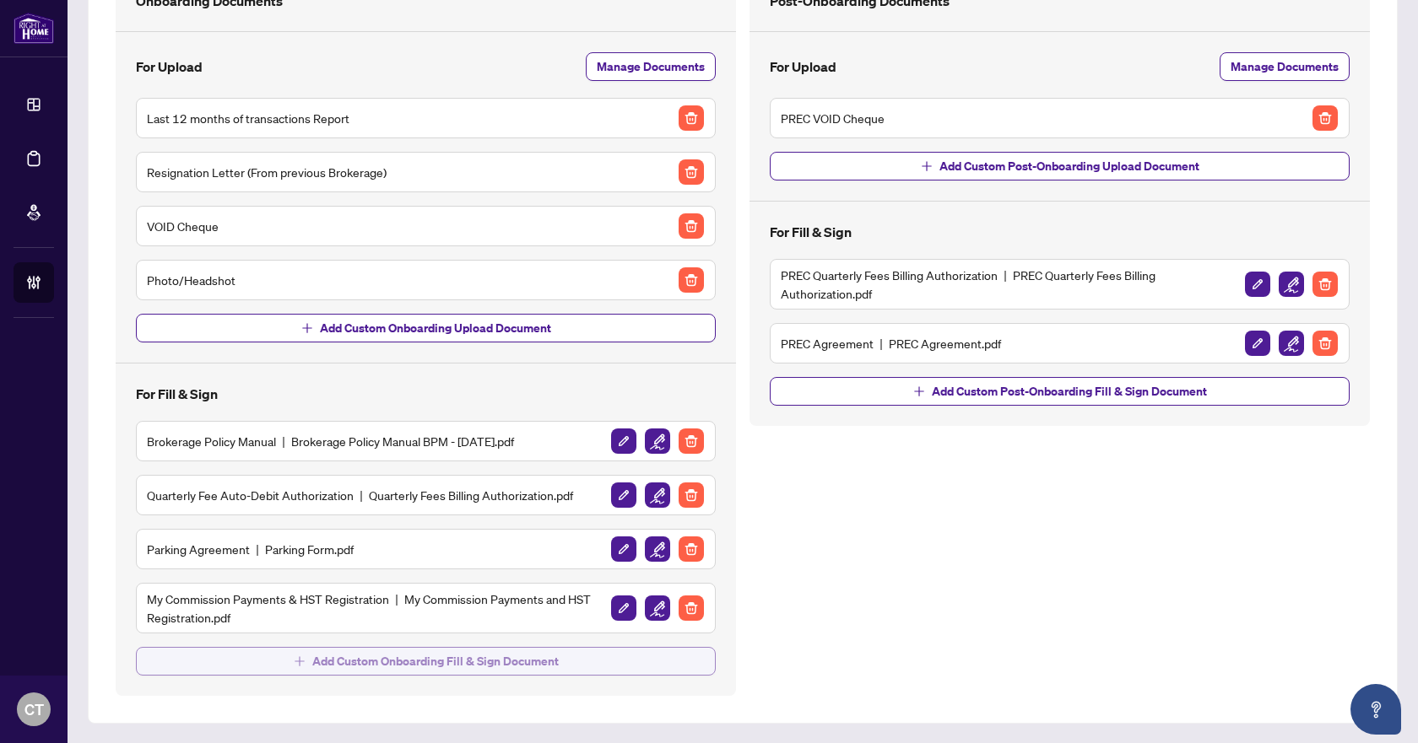
click at [510, 662] on span "Add Custom Onboarding Fill & Sign Document" at bounding box center [435, 661] width 246 height 27
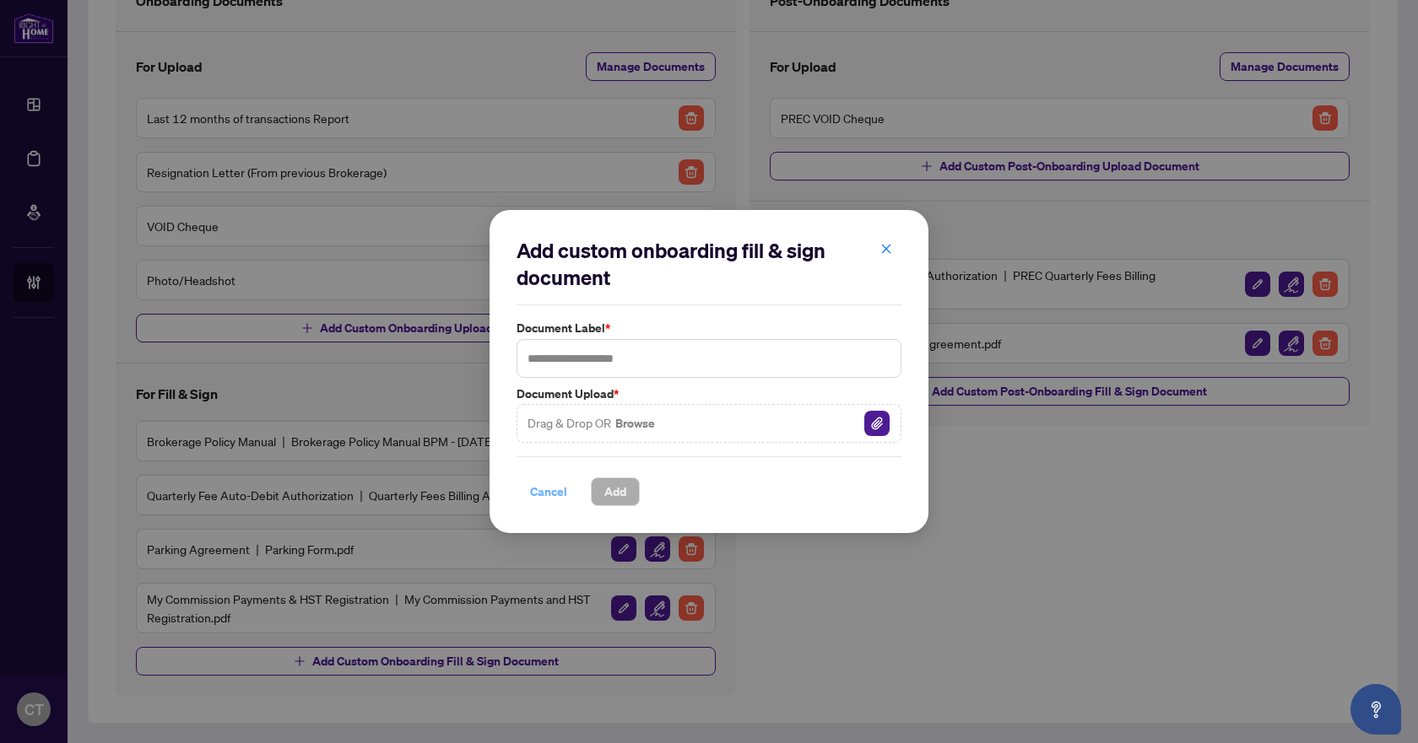
click at [550, 483] on span "Cancel" at bounding box center [548, 491] width 37 height 27
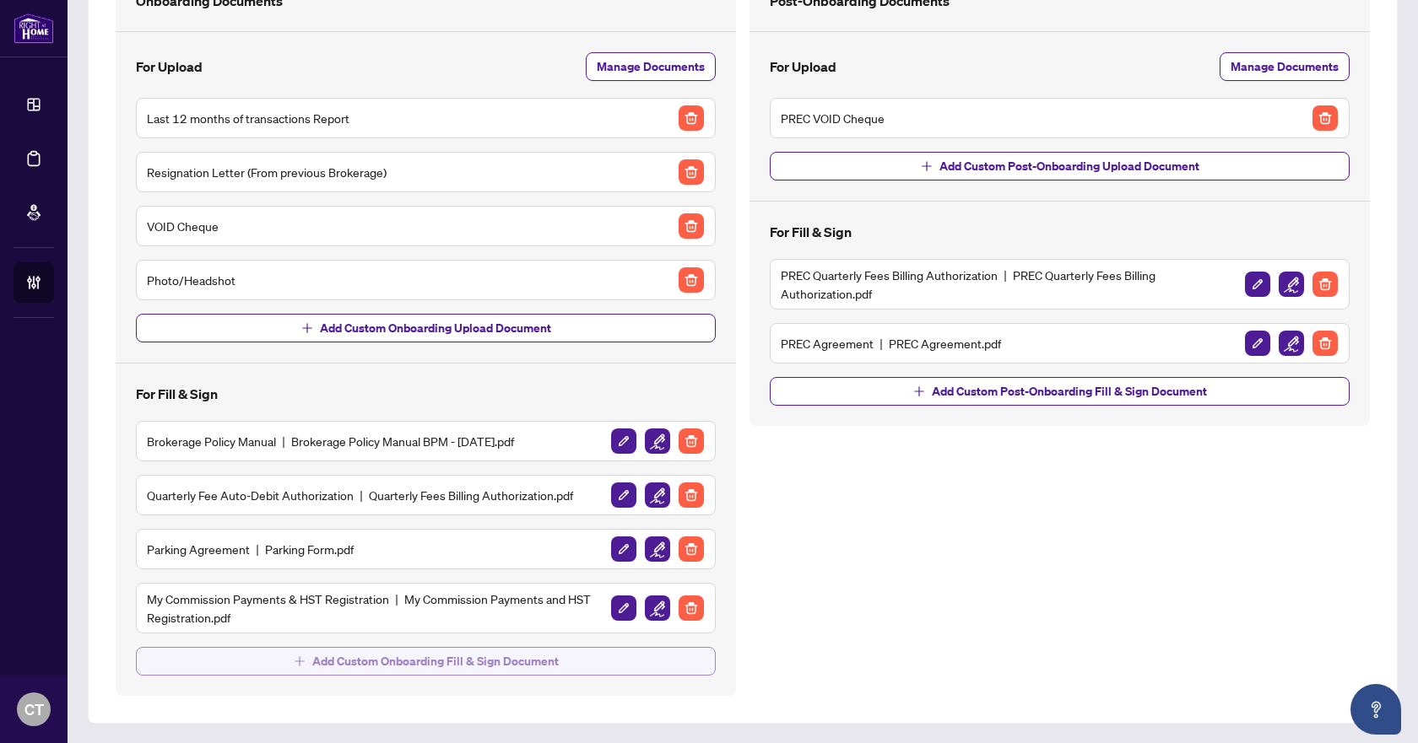
click at [424, 667] on span "Add Custom Onboarding Fill & Sign Document" at bounding box center [435, 661] width 246 height 27
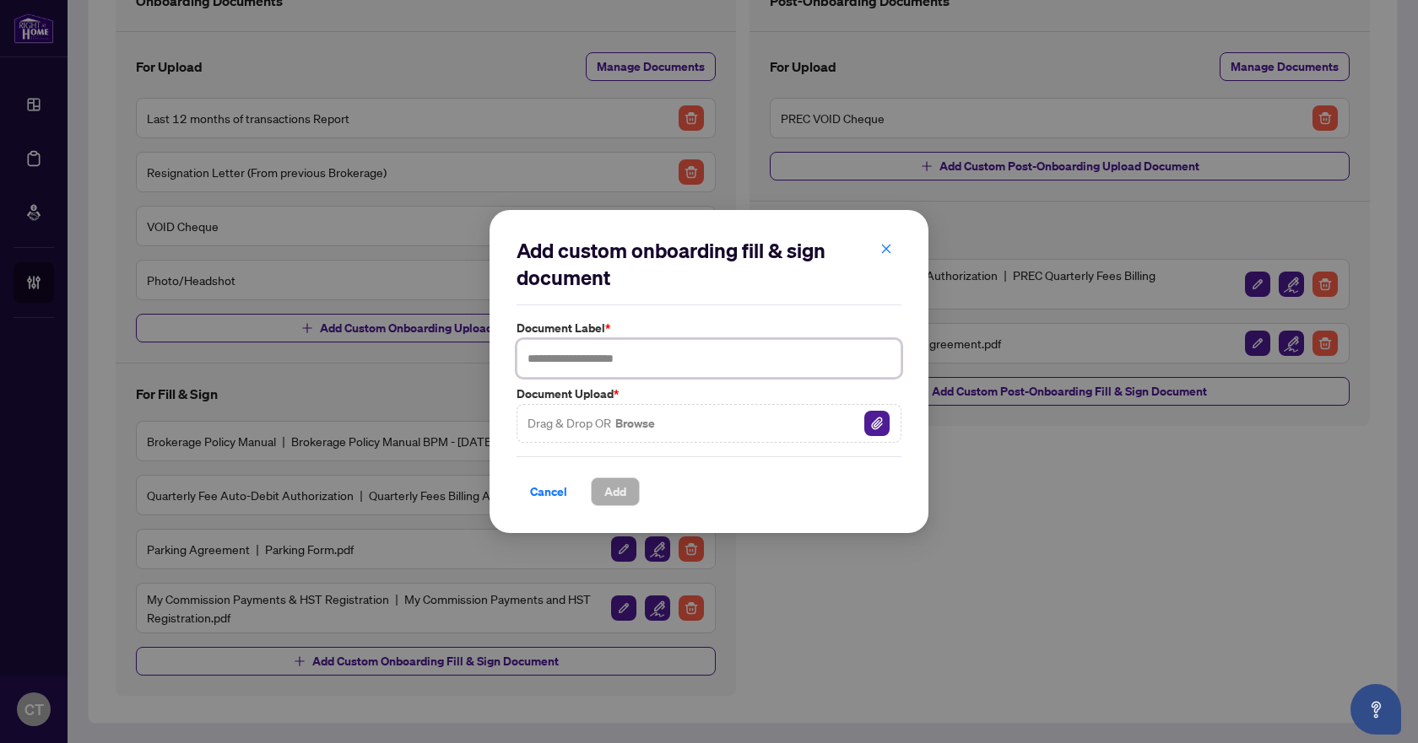
click at [590, 360] on input "text" at bounding box center [708, 358] width 385 height 39
click at [879, 249] on button "button" at bounding box center [886, 249] width 34 height 29
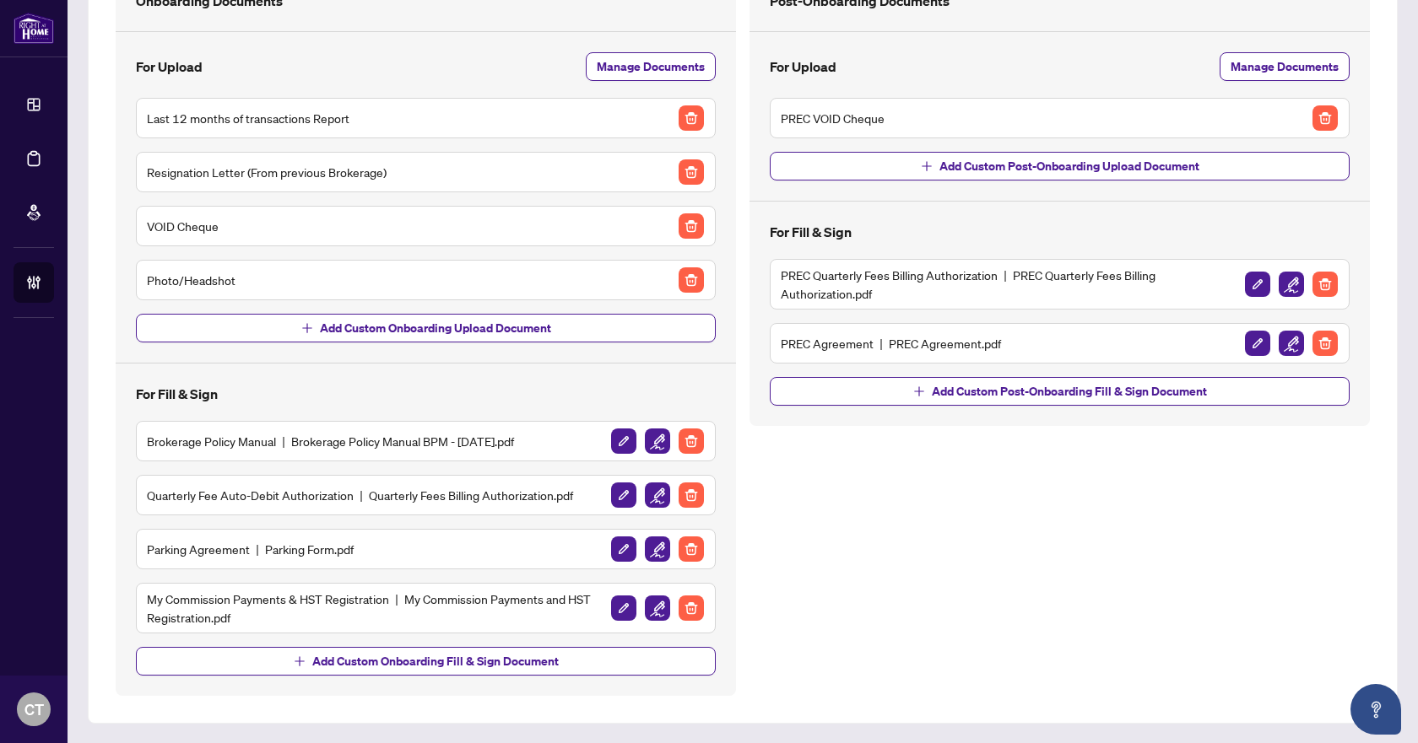
scroll to position [0, 0]
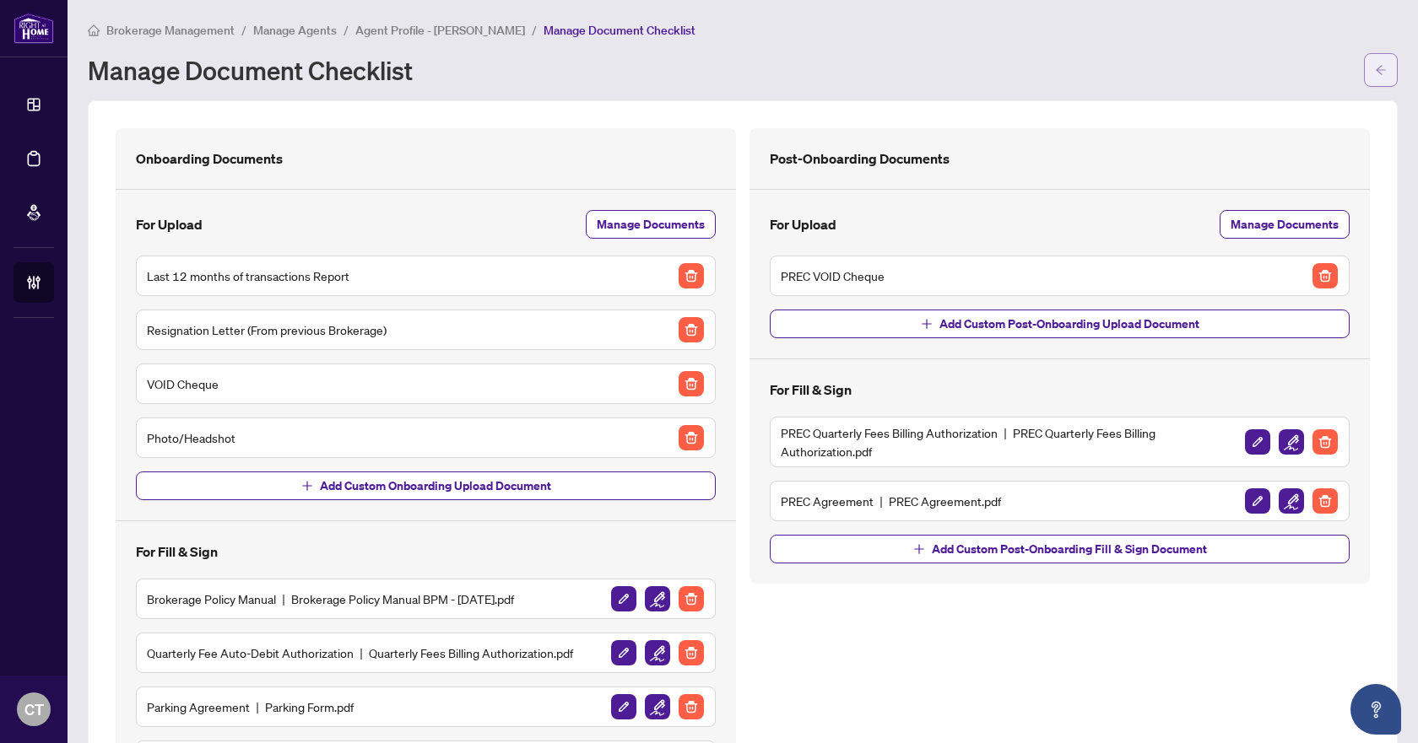
click at [1364, 78] on button "button" at bounding box center [1381, 70] width 34 height 34
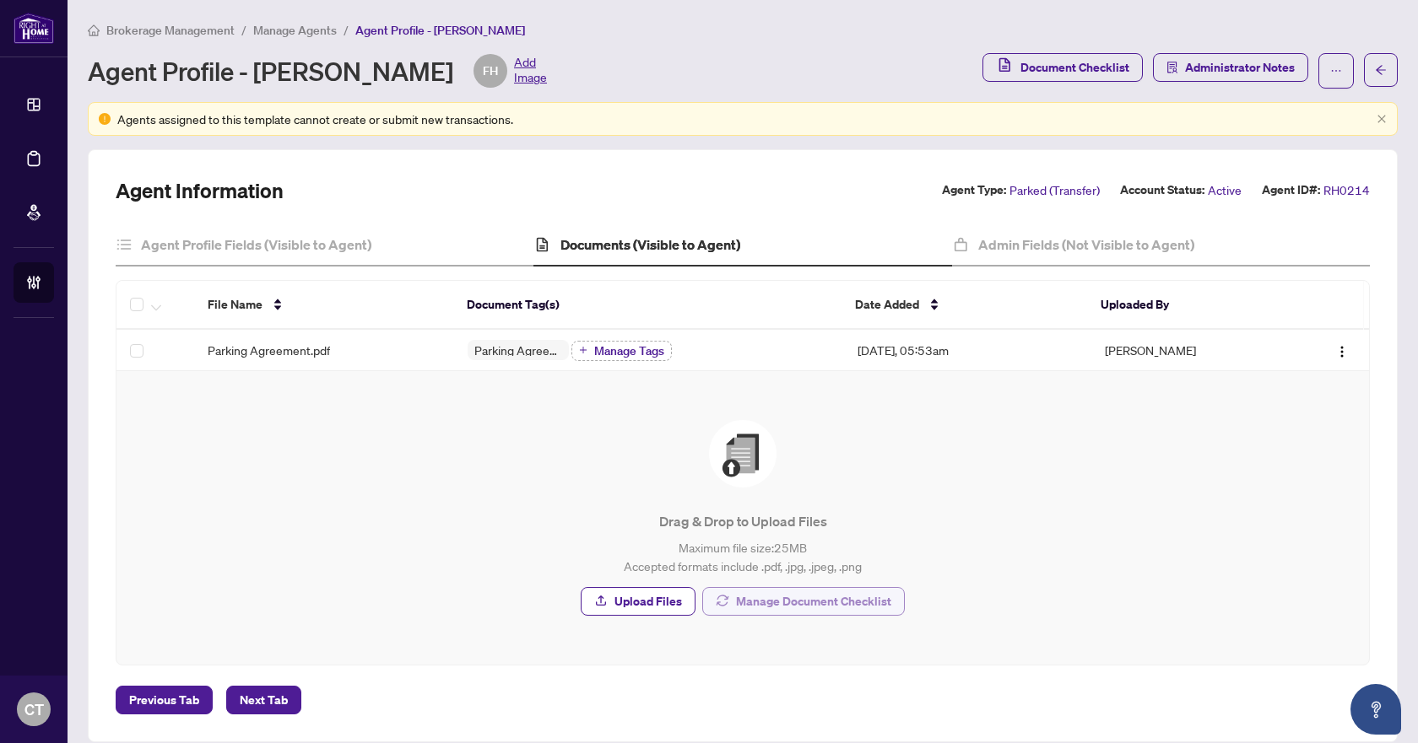
click at [739, 608] on span "Manage Document Checklist" at bounding box center [813, 601] width 155 height 27
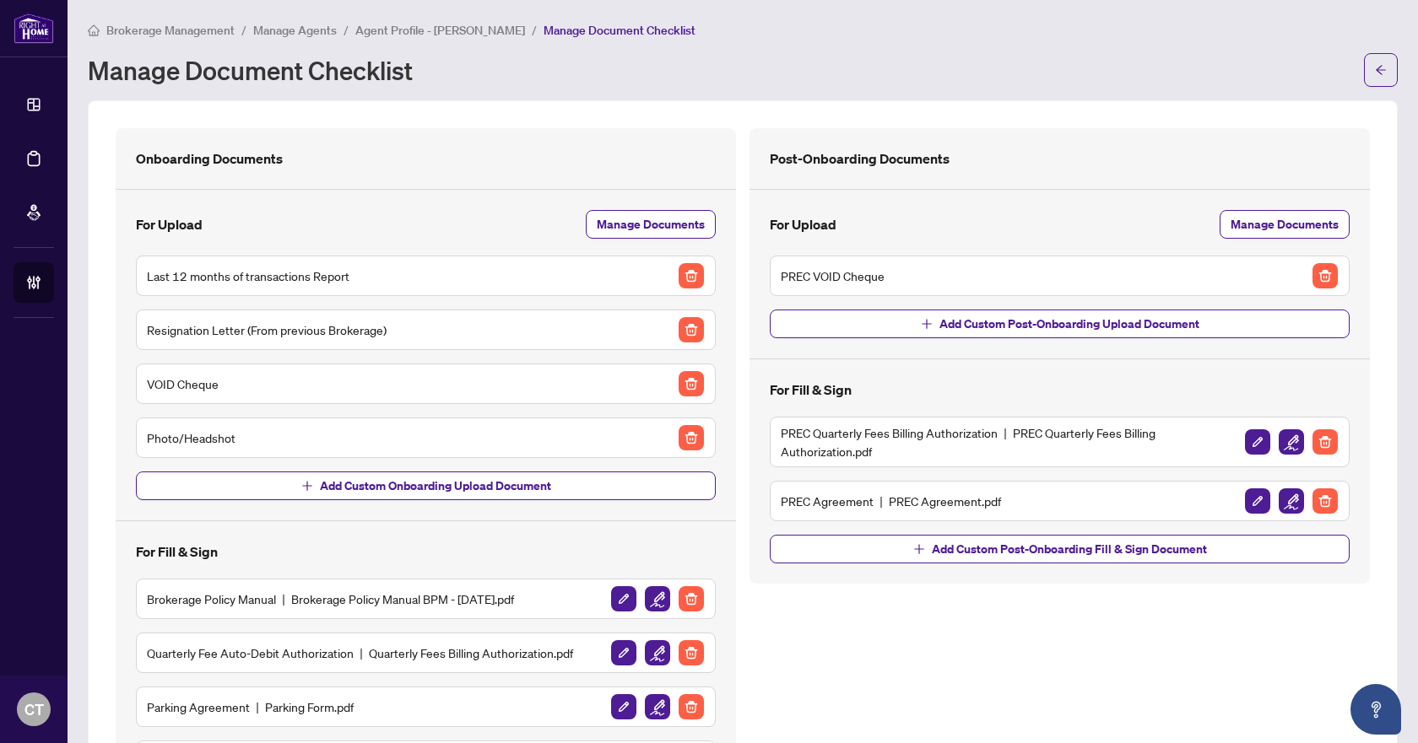
scroll to position [158, 0]
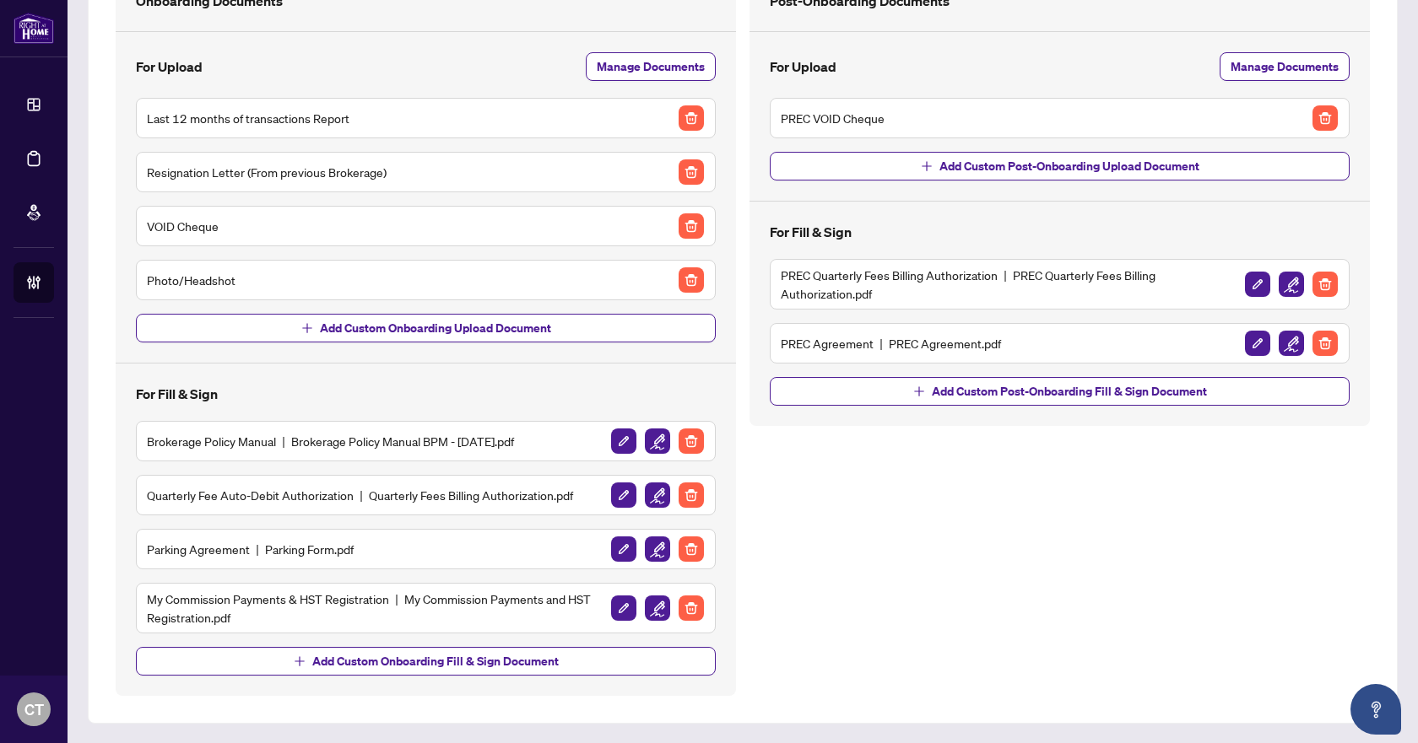
click at [386, 675] on div "Onboarding Documents For Upload Manage Documents Last 12 months of transactions…" at bounding box center [426, 333] width 620 height 726
click at [370, 668] on span "Add Custom Onboarding Fill & Sign Document" at bounding box center [435, 661] width 246 height 27
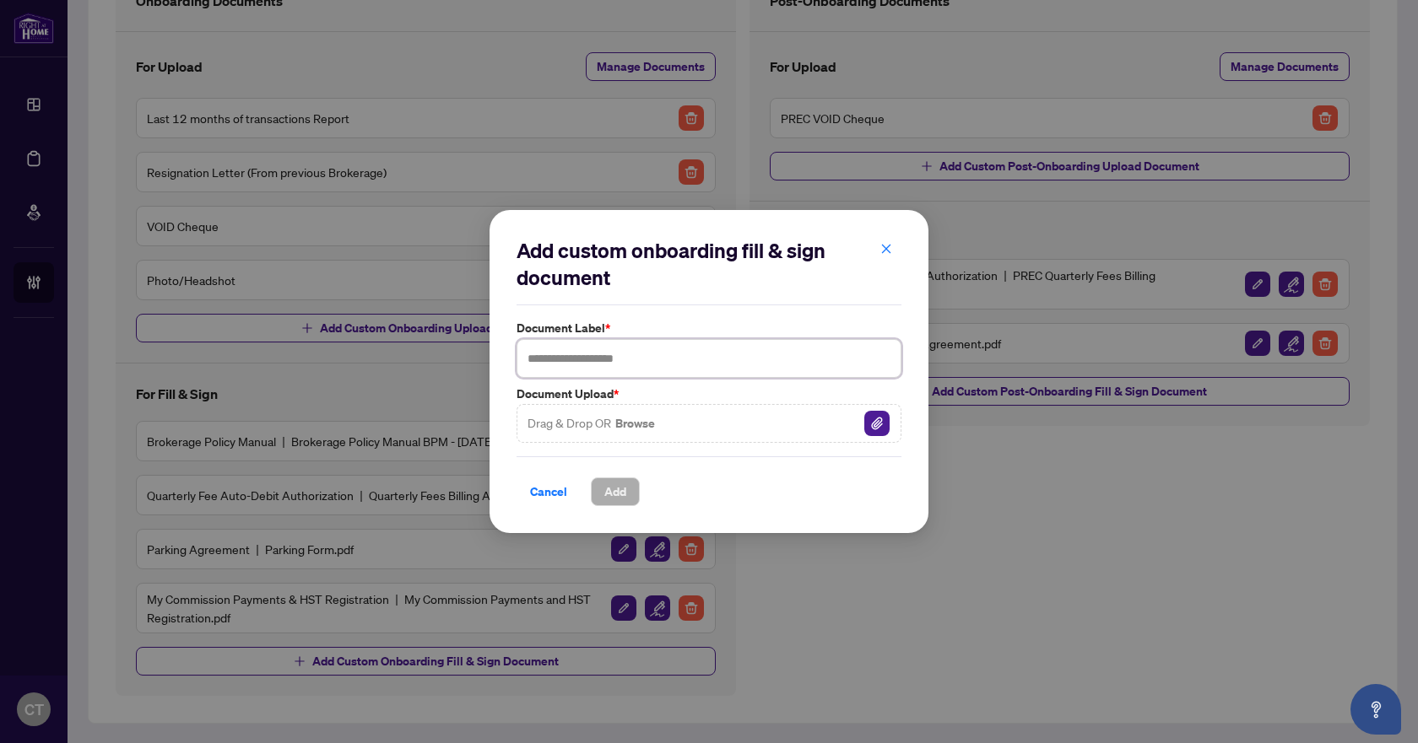
click at [568, 354] on input "text" at bounding box center [708, 358] width 385 height 39
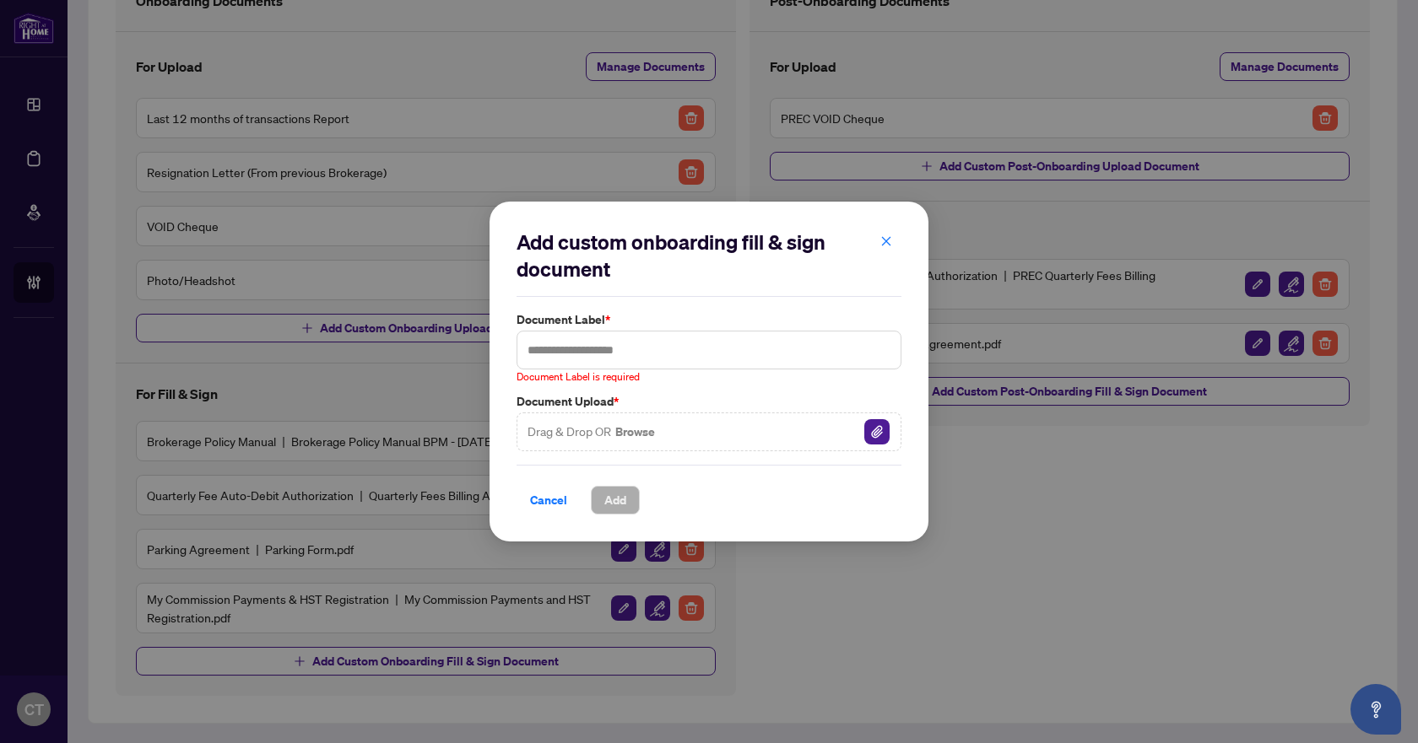
click at [649, 434] on button "Browse" at bounding box center [634, 432] width 43 height 22
click at [584, 347] on input "text" at bounding box center [708, 350] width 385 height 39
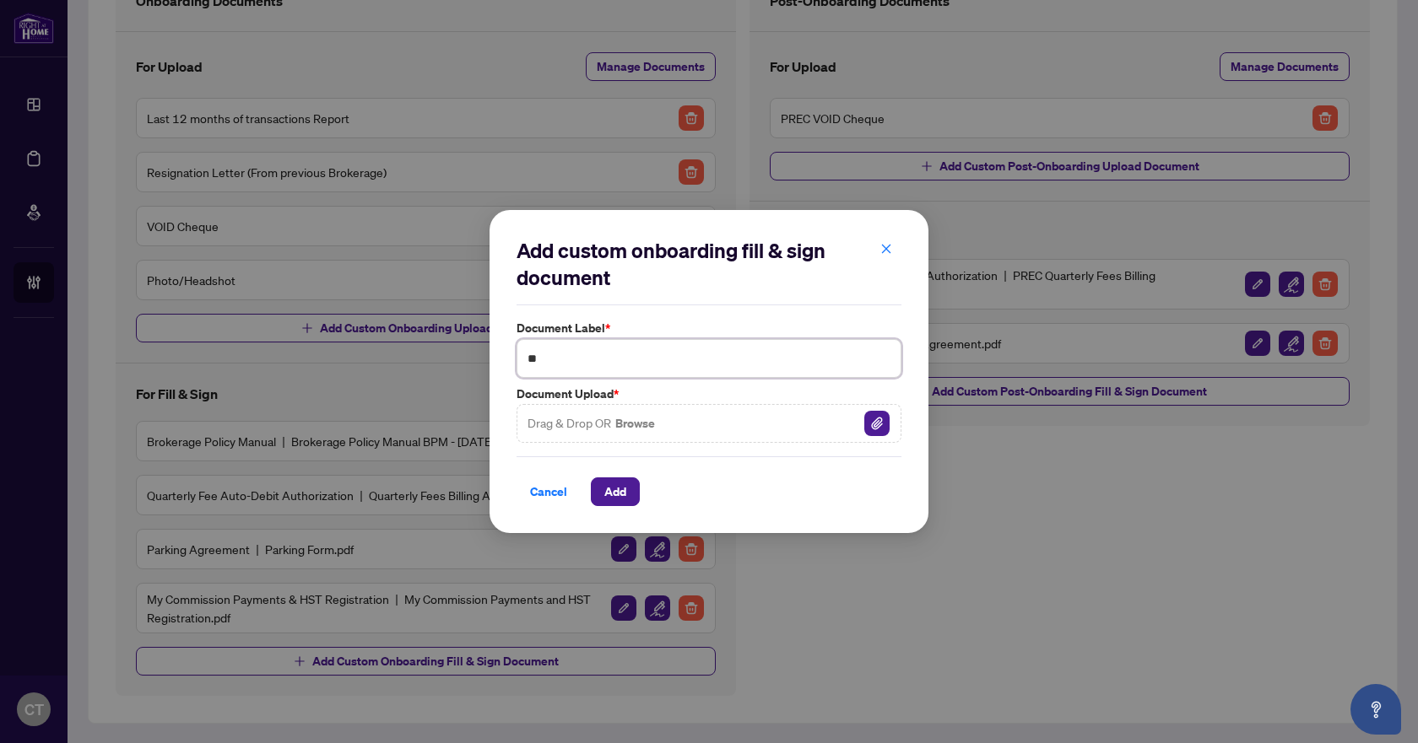
type input "*"
type input "**********"
click at [609, 490] on span "Add" at bounding box center [615, 491] width 22 height 27
click at [630, 426] on button "Browse" at bounding box center [634, 424] width 43 height 22
click at [624, 487] on span "Add" at bounding box center [615, 491] width 22 height 27
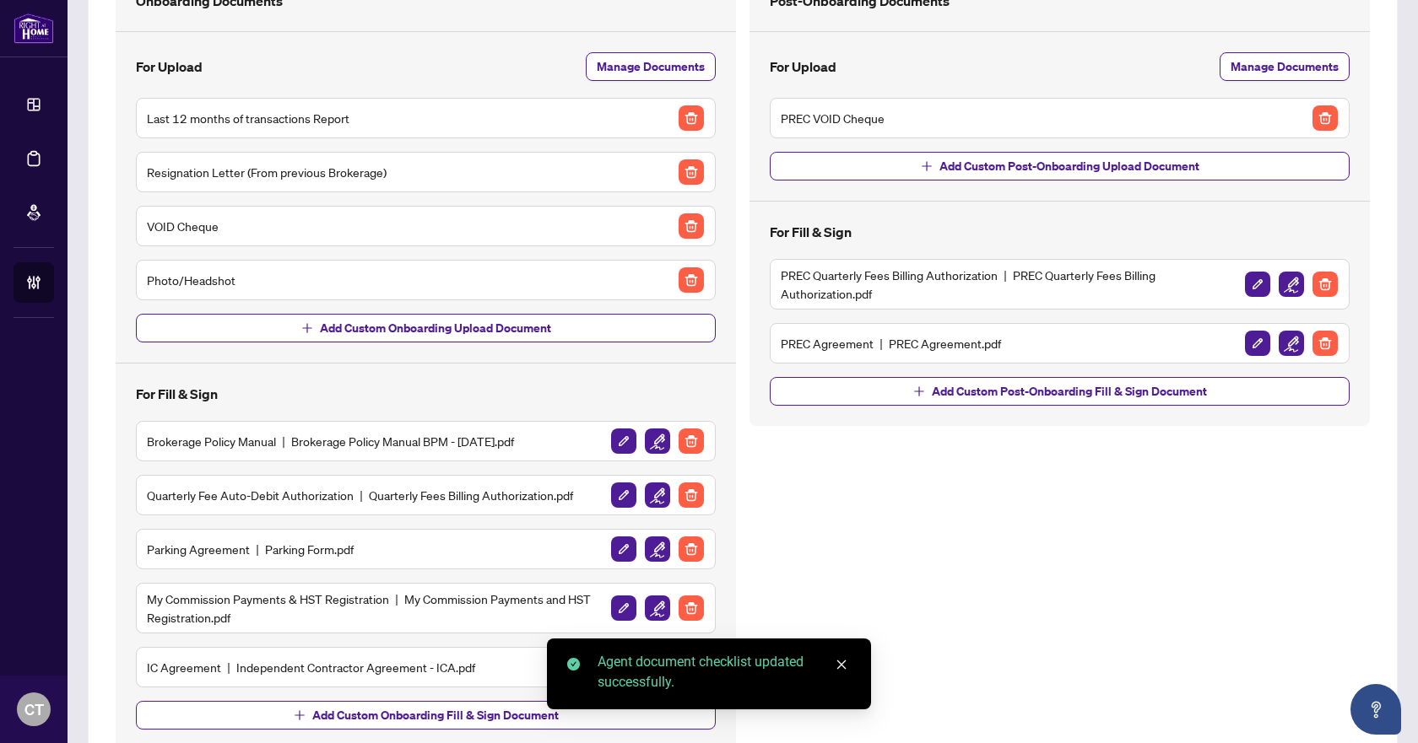
scroll to position [212, 0]
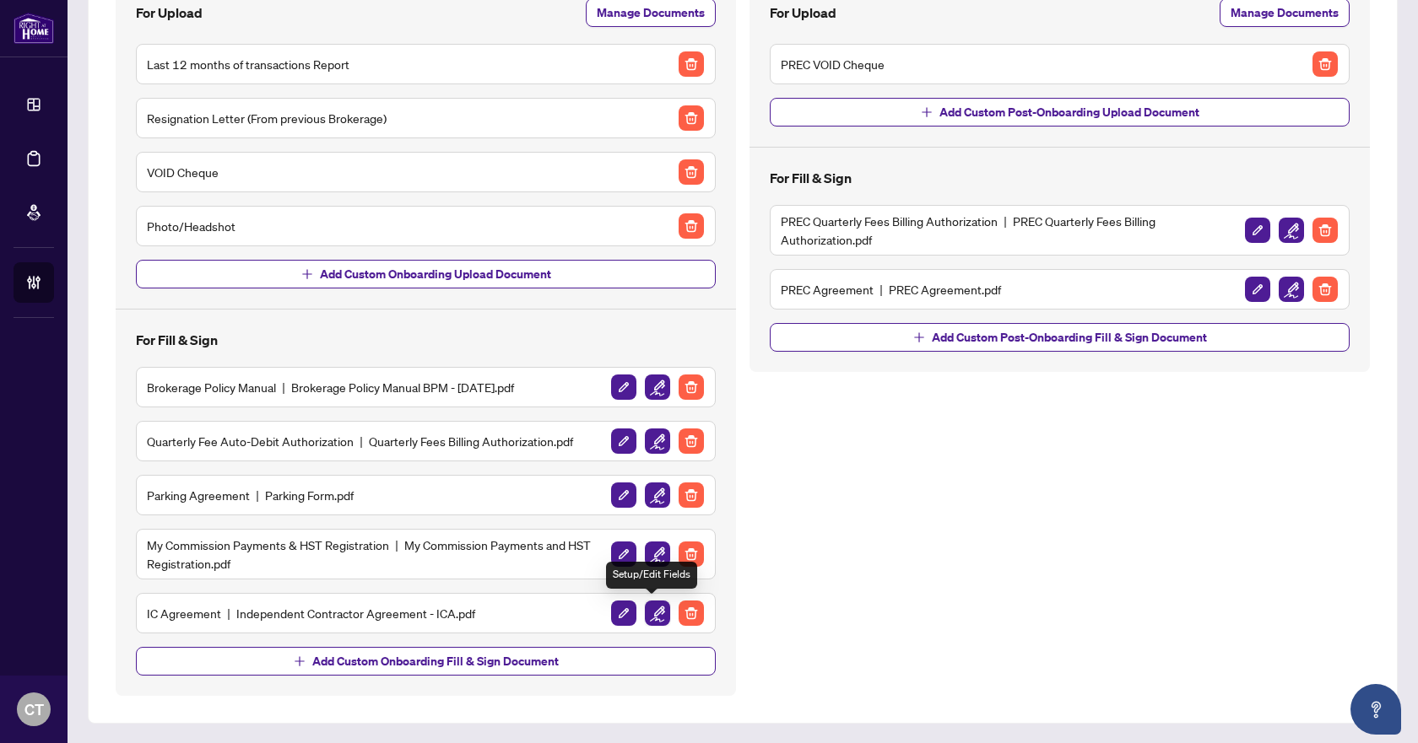
click at [653, 615] on img "button" at bounding box center [657, 613] width 25 height 25
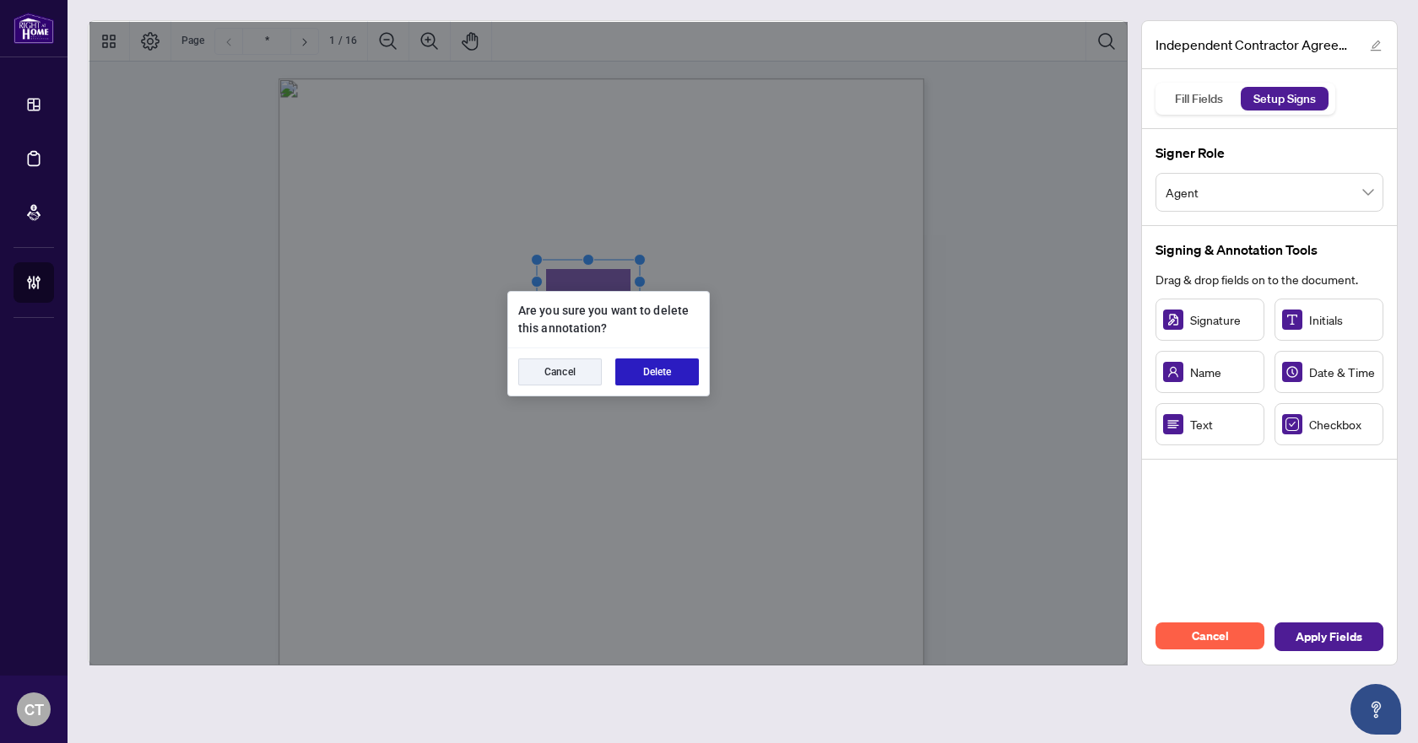
click at [670, 380] on button "Delete" at bounding box center [657, 372] width 84 height 27
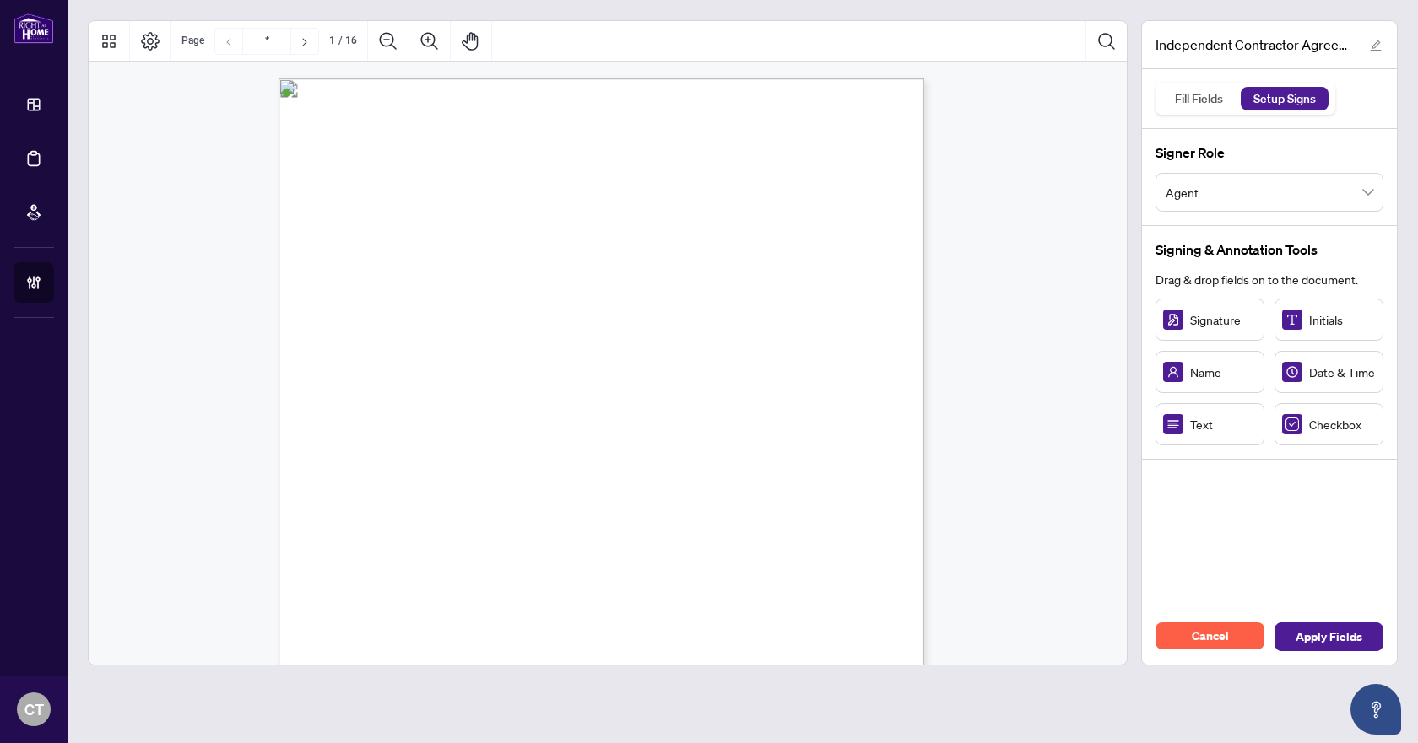
click at [1200, 434] on div "Text" at bounding box center [1209, 424] width 109 height 42
click at [1200, 435] on div "Text" at bounding box center [1209, 424] width 109 height 42
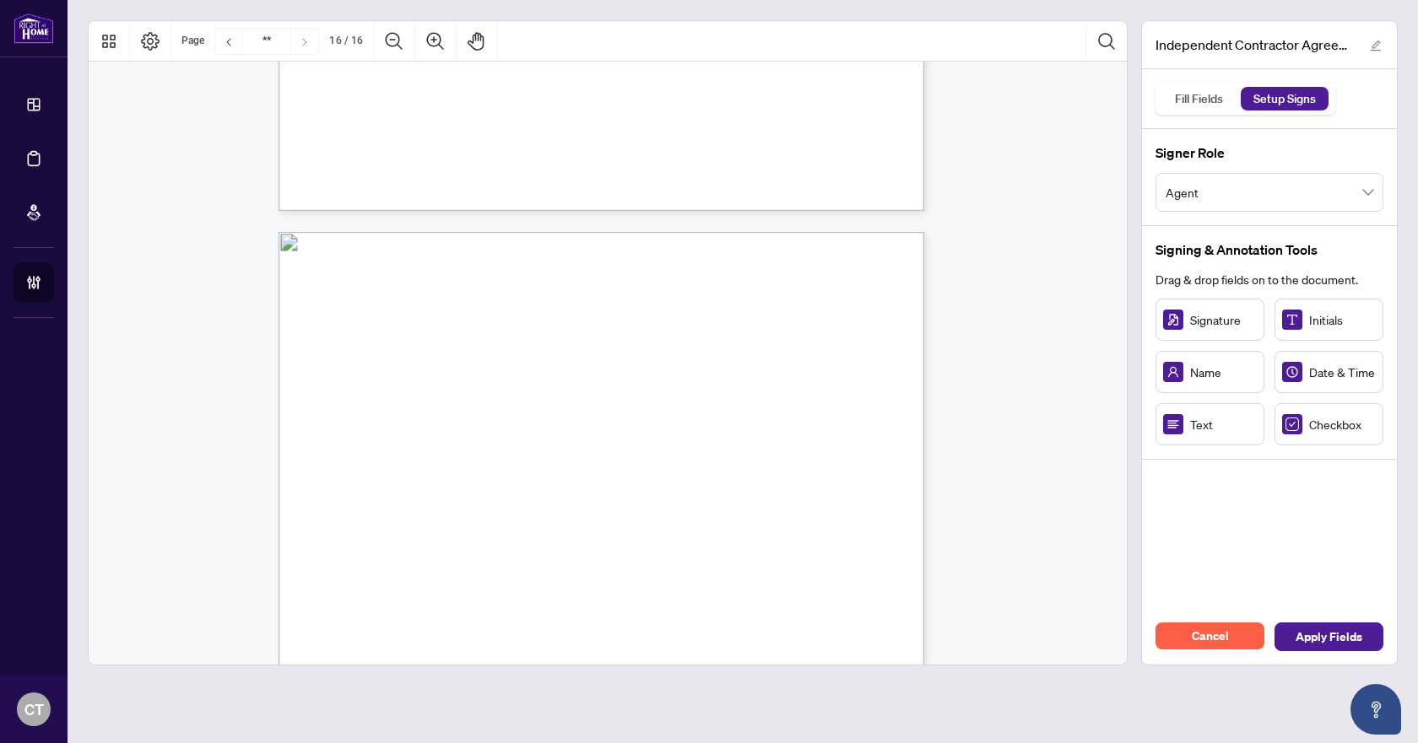
type input "**"
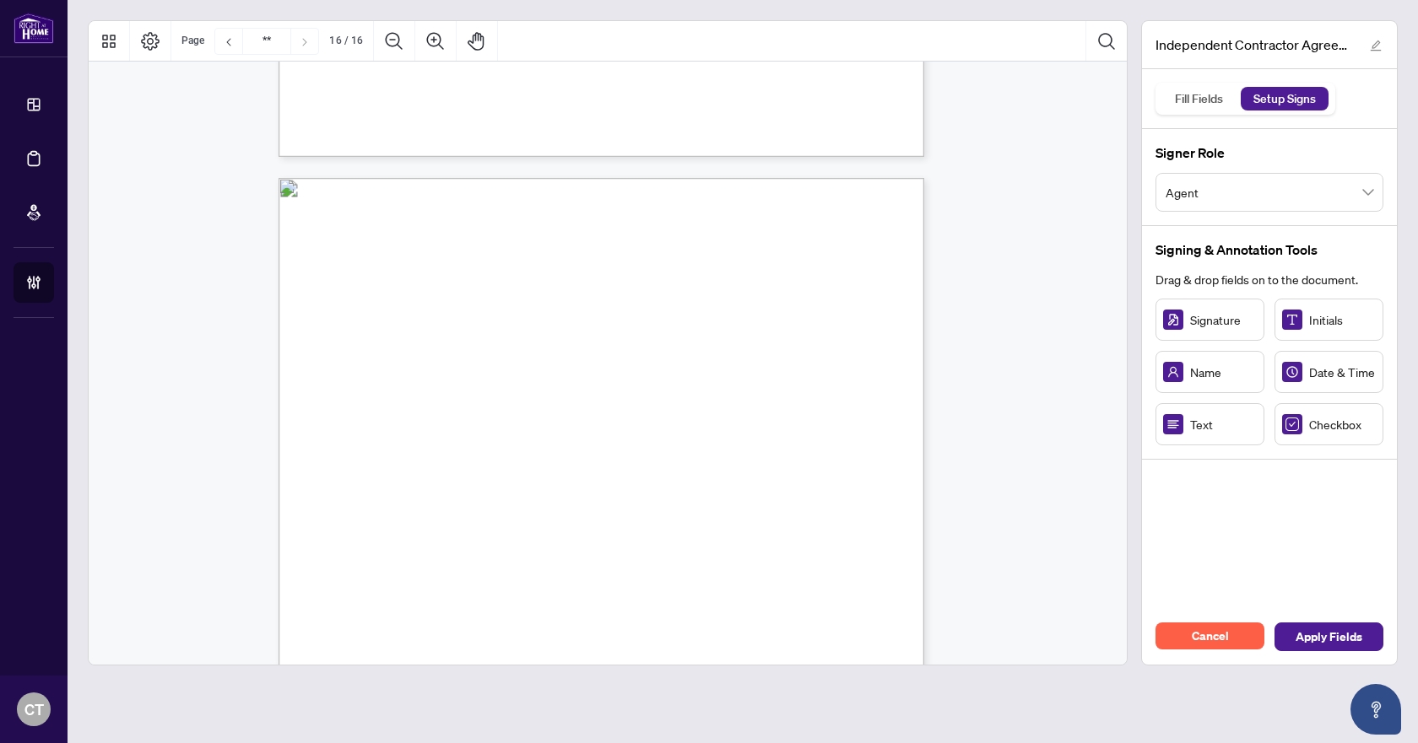
scroll to position [12775, 0]
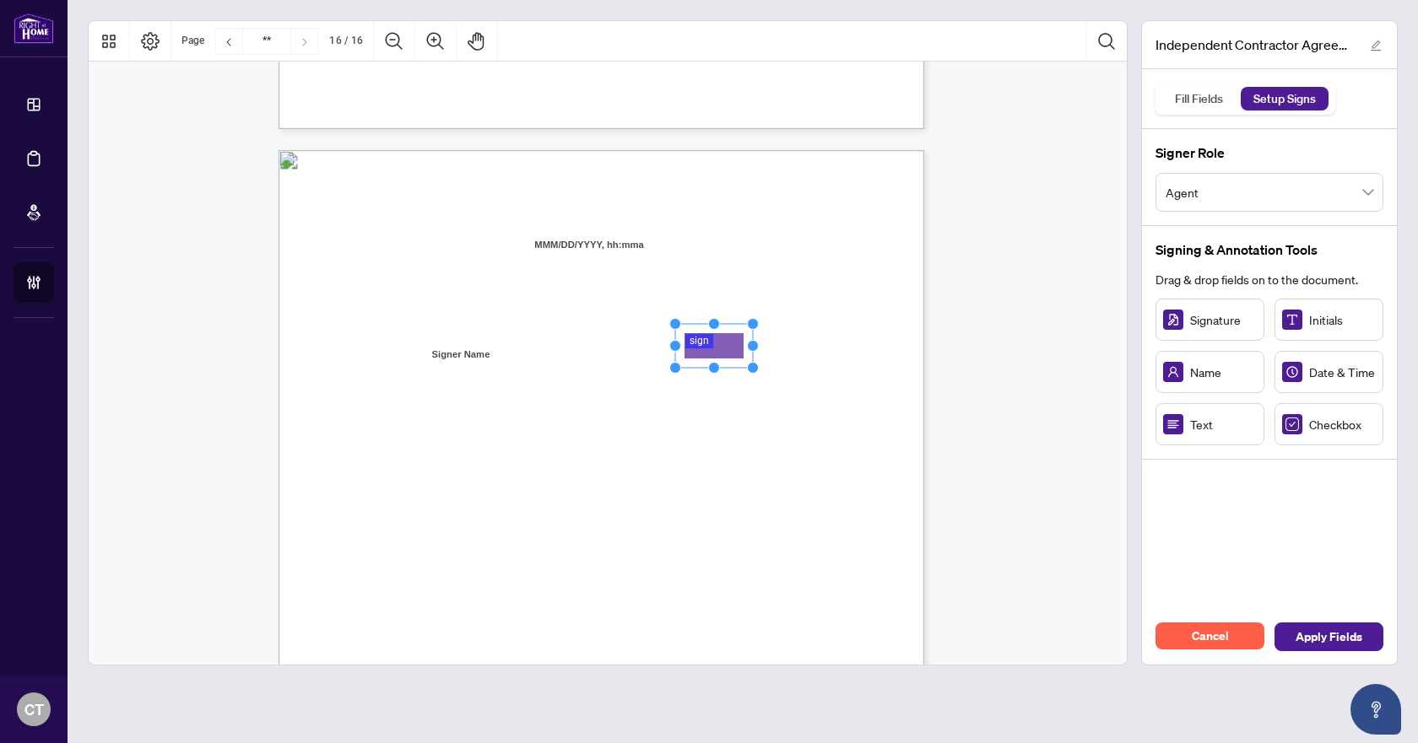
drag, startPoint x: 722, startPoint y: 365, endPoint x: 724, endPoint y: 351, distance: 13.6
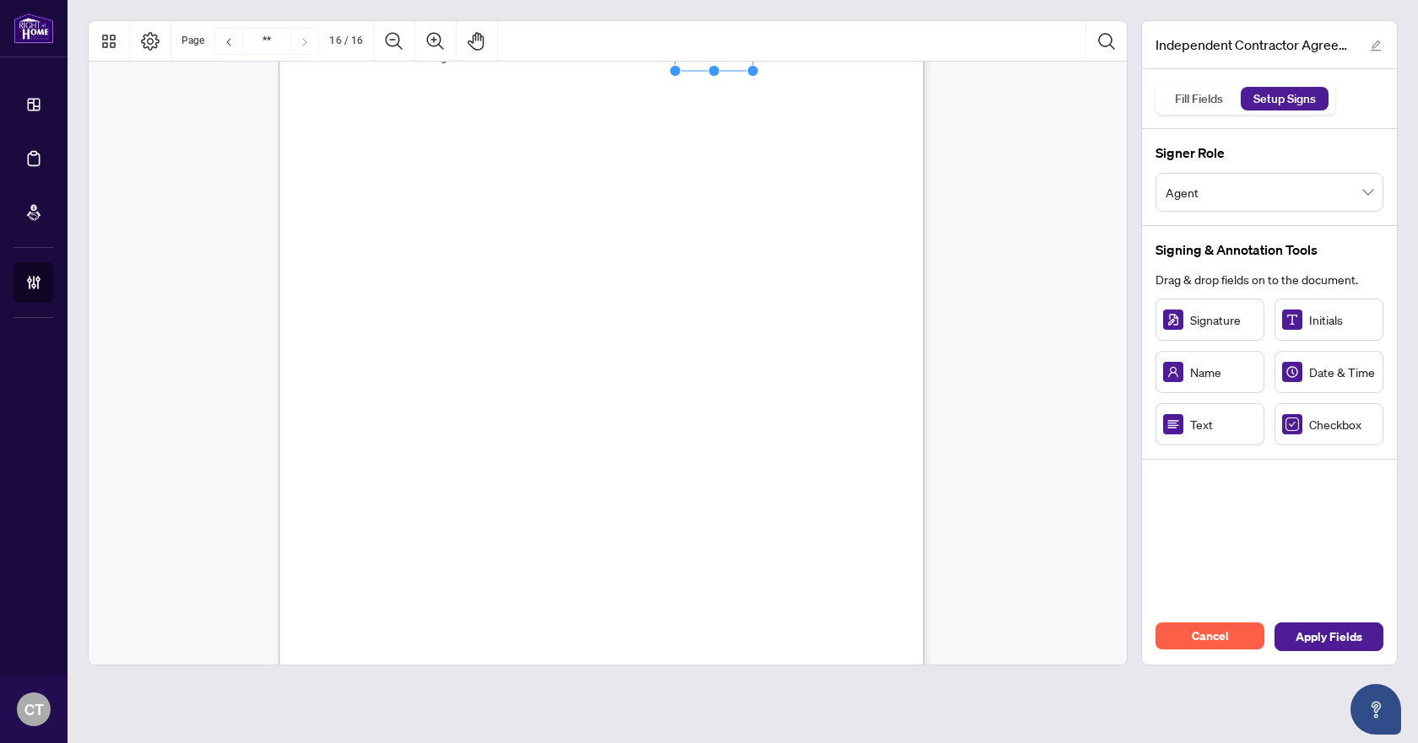
scroll to position [13112, 0]
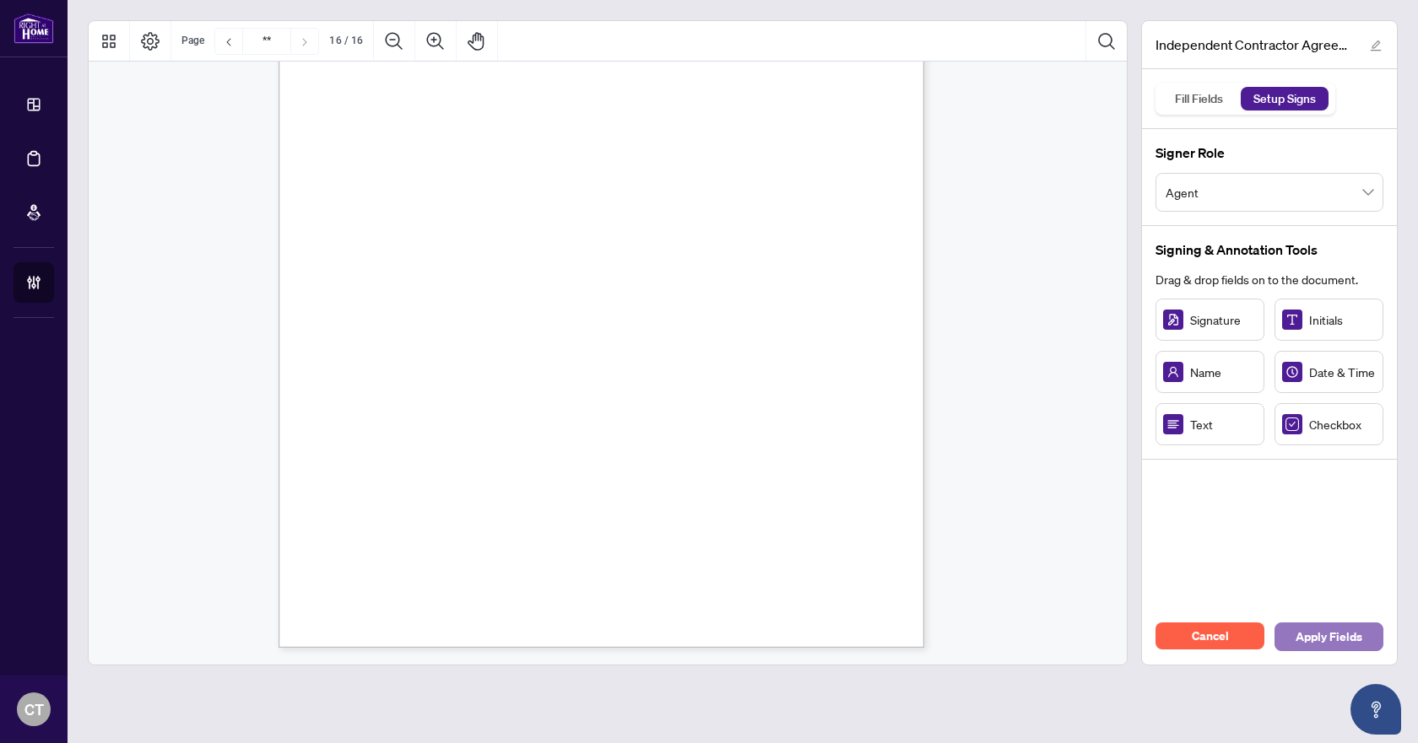
click at [1322, 633] on span "Apply Fields" at bounding box center [1328, 637] width 67 height 27
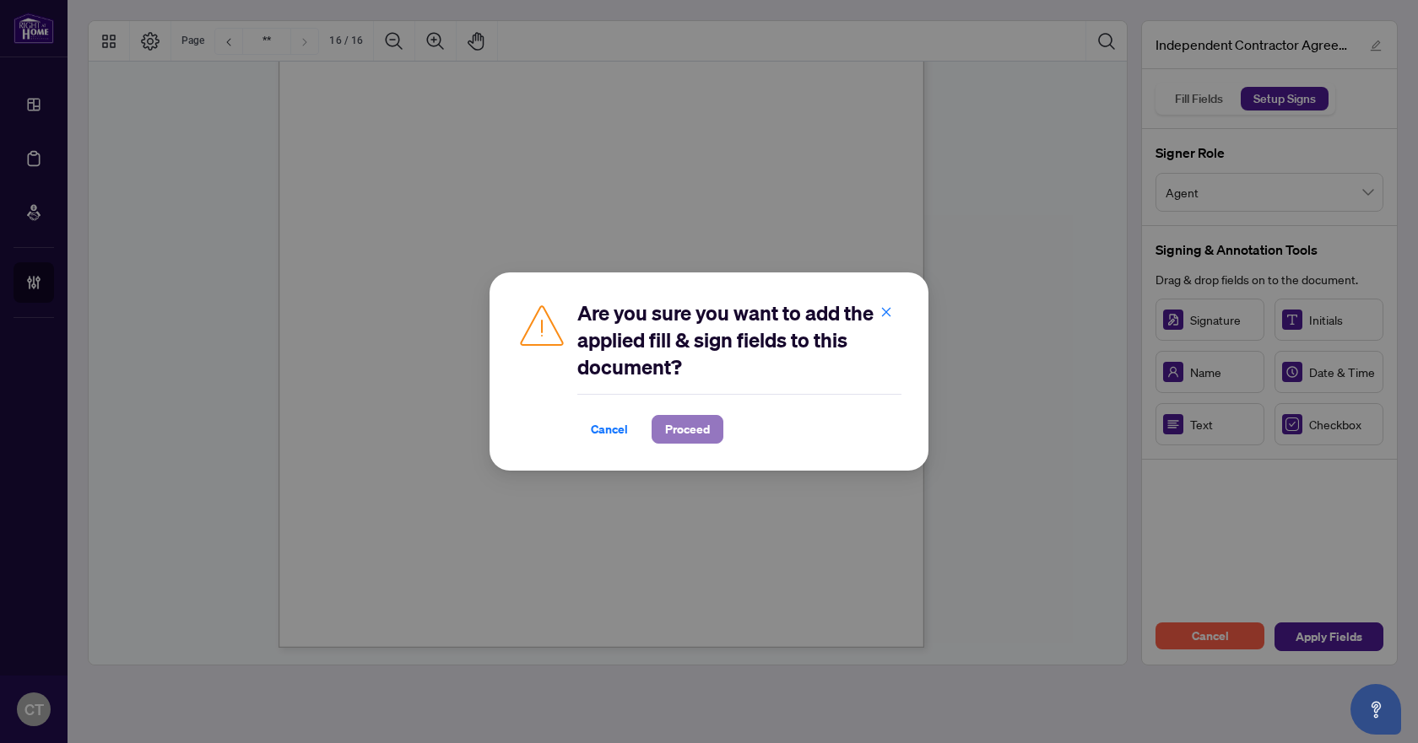
click at [717, 431] on button "Proceed" at bounding box center [687, 429] width 72 height 29
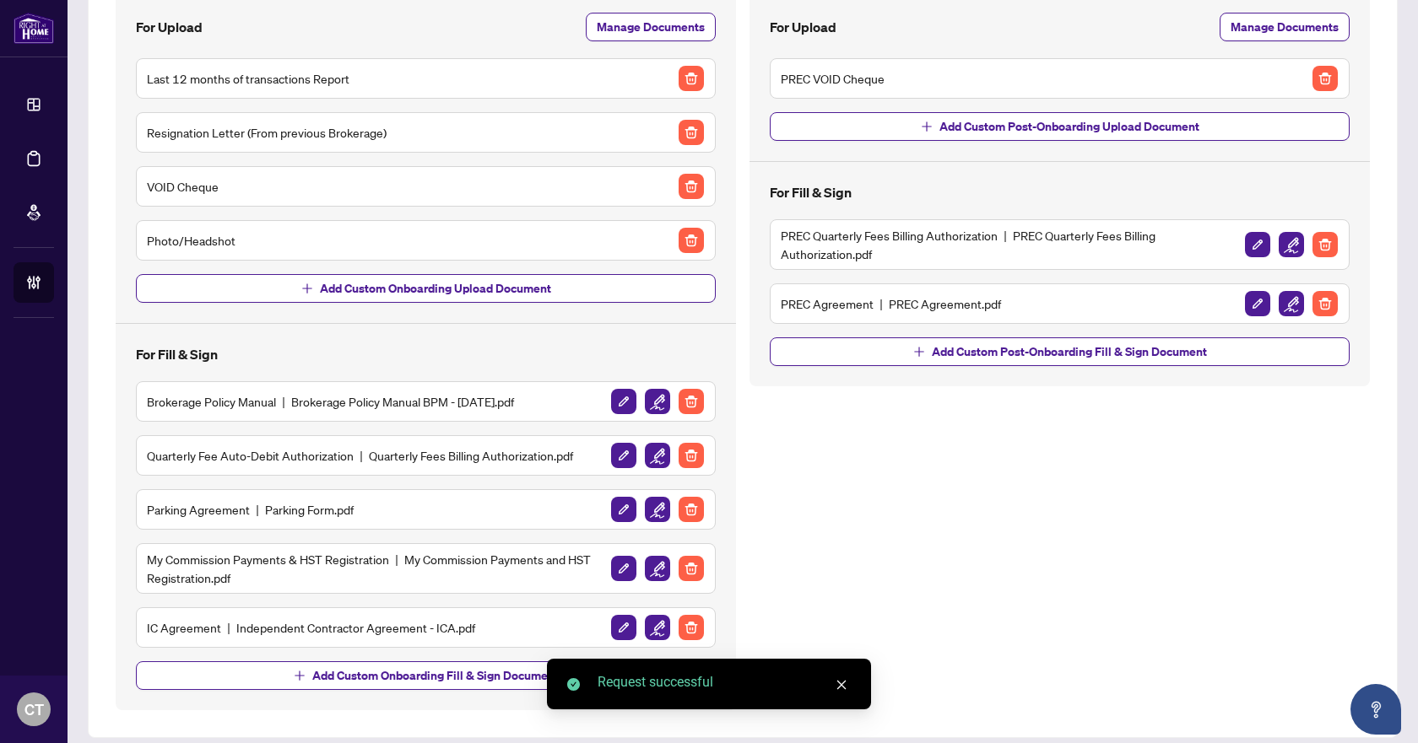
scroll to position [212, 0]
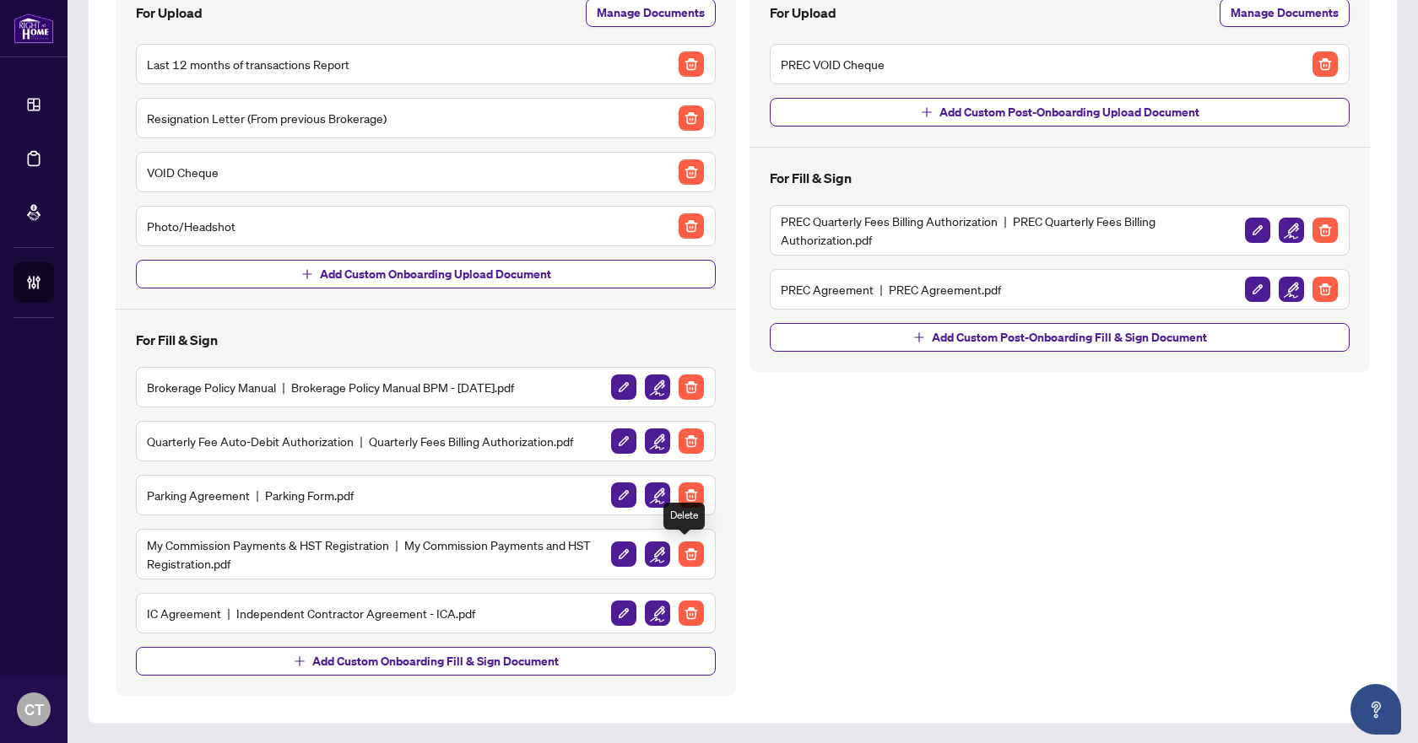
click at [696, 553] on img "button" at bounding box center [690, 554] width 25 height 25
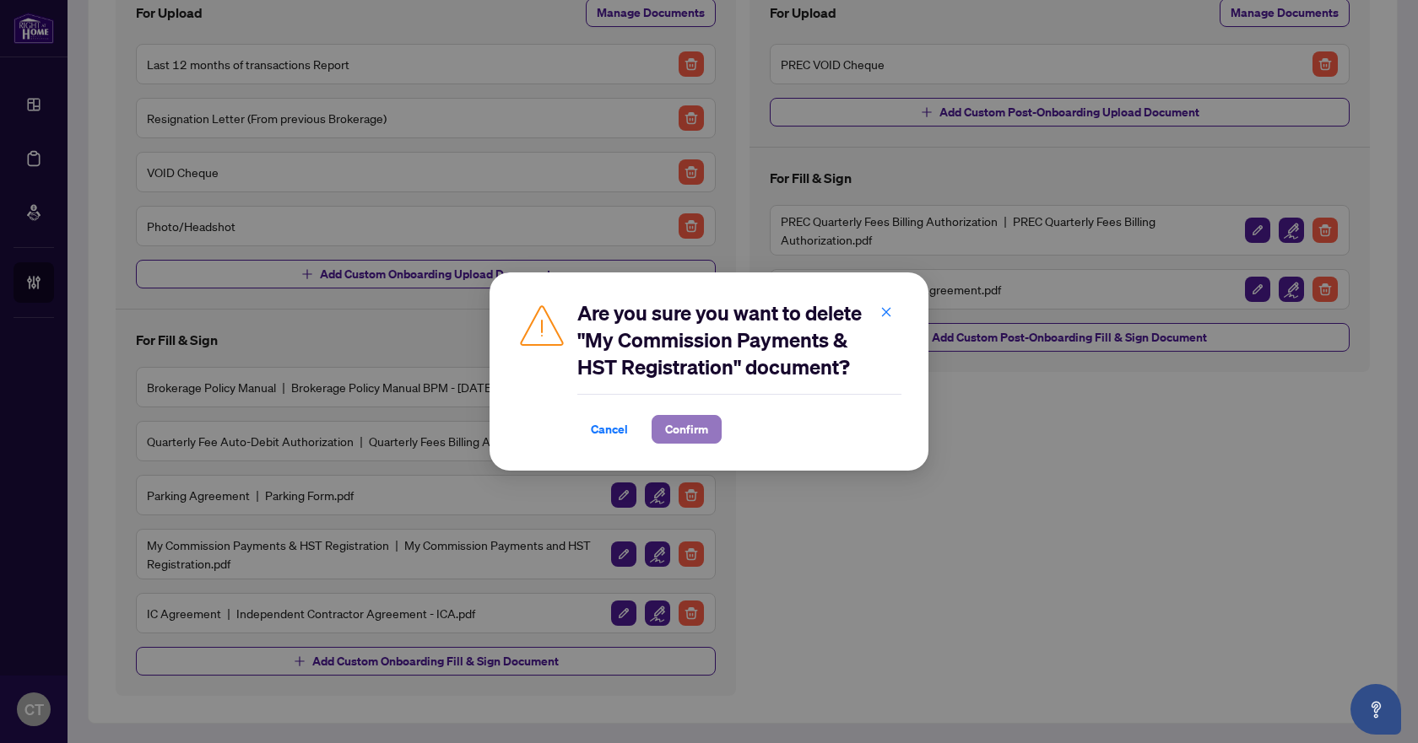
click at [683, 434] on span "Confirm" at bounding box center [686, 429] width 43 height 27
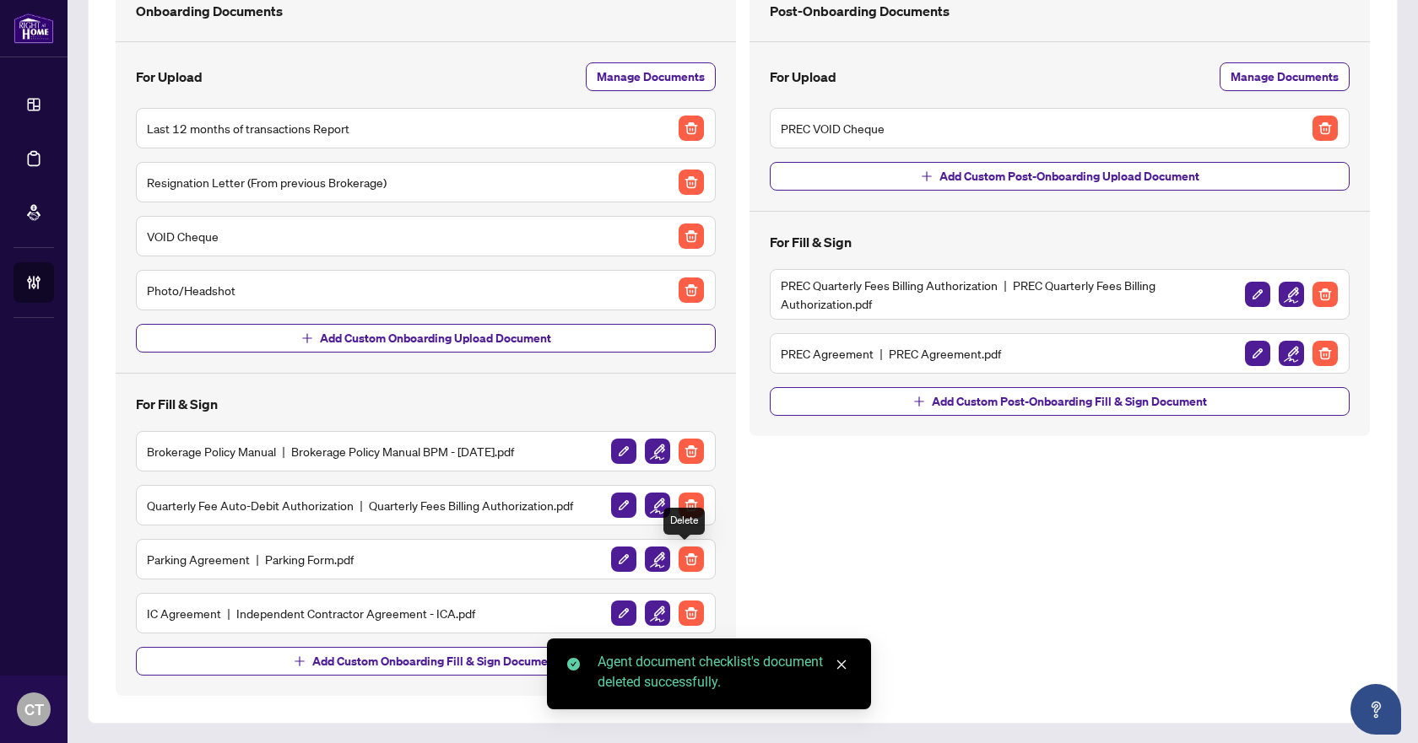
click at [685, 564] on img "button" at bounding box center [690, 559] width 25 height 25
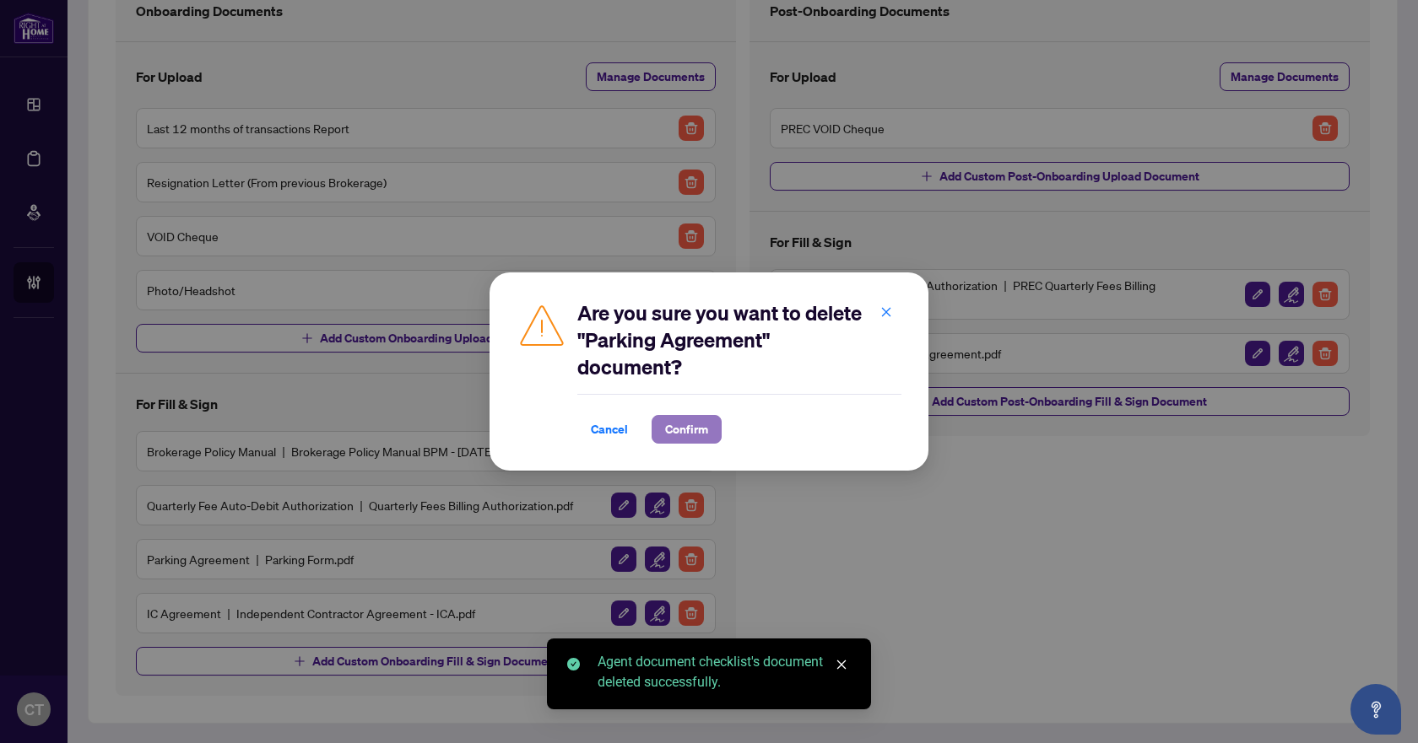
click at [670, 429] on span "Confirm" at bounding box center [686, 429] width 43 height 27
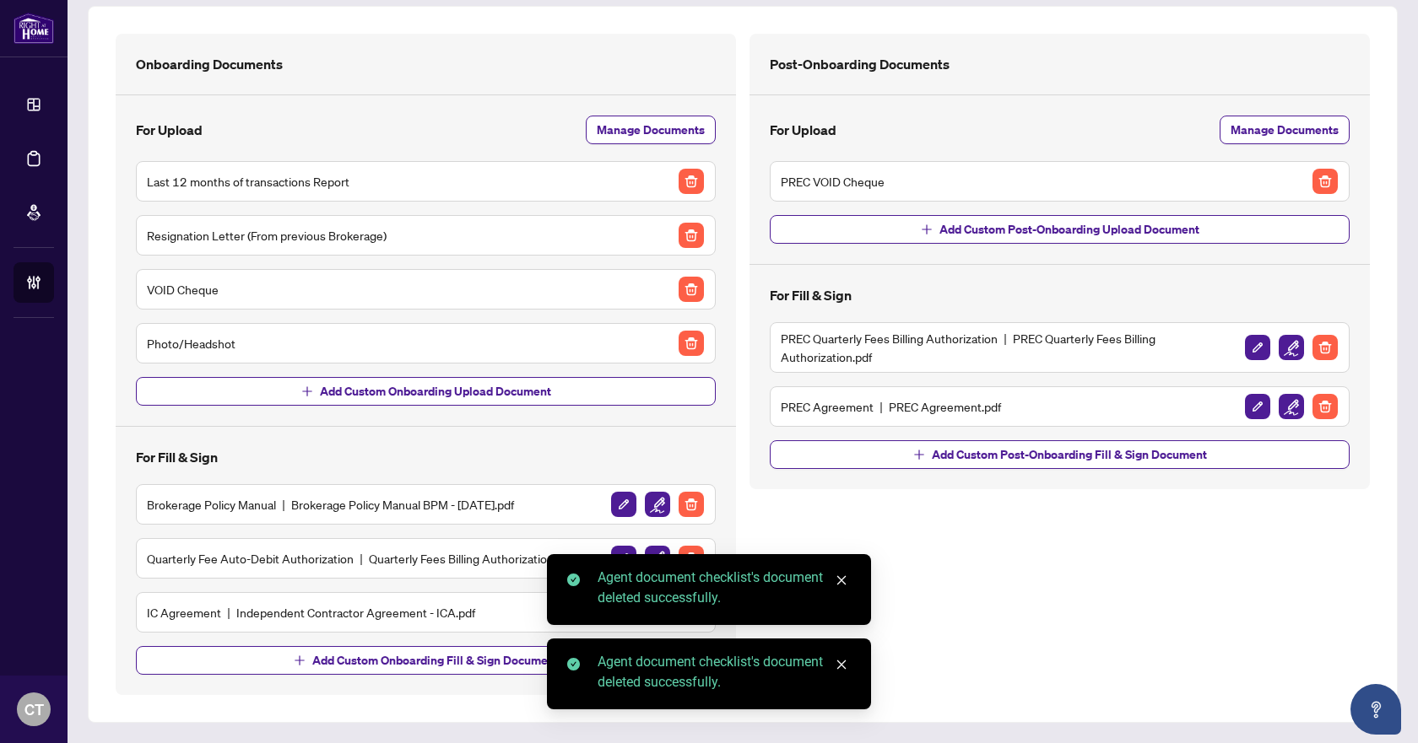
scroll to position [94, 0]
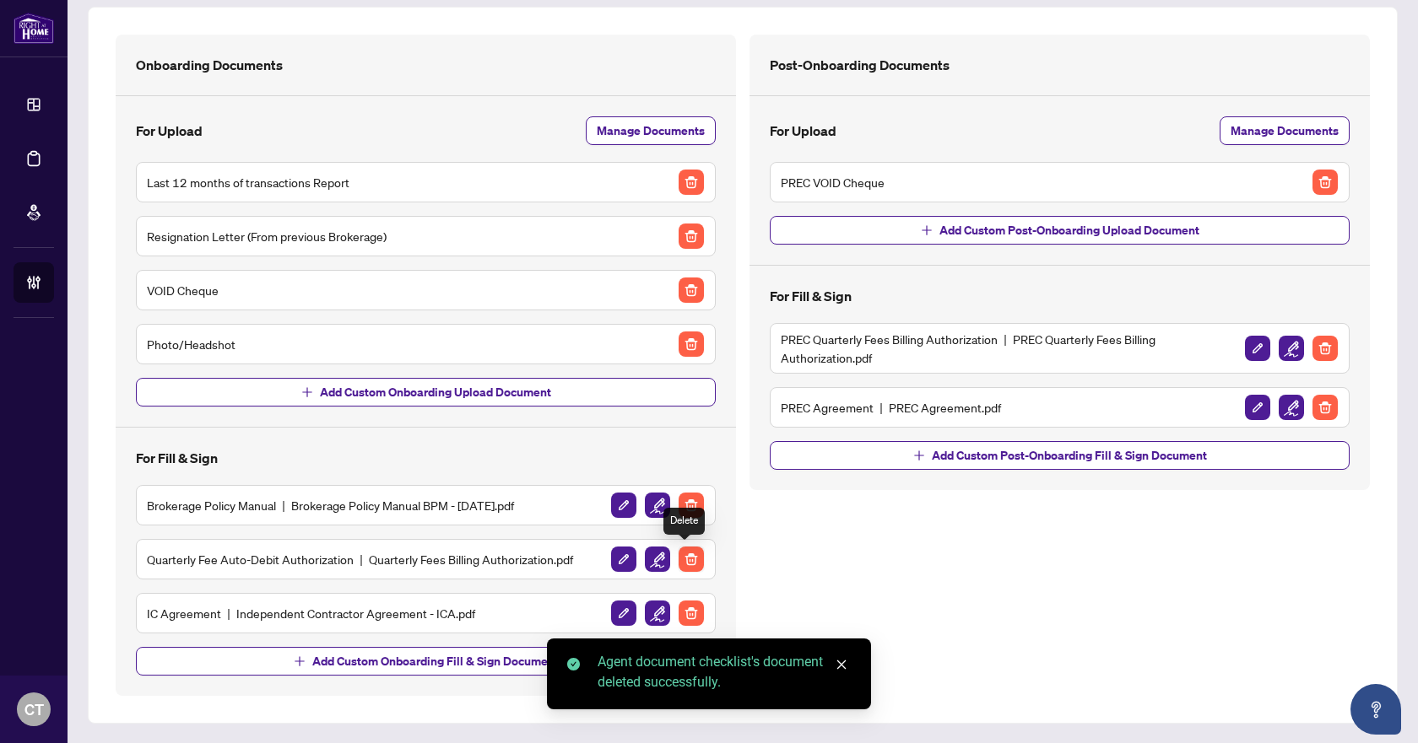
click at [688, 553] on img "button" at bounding box center [690, 559] width 25 height 25
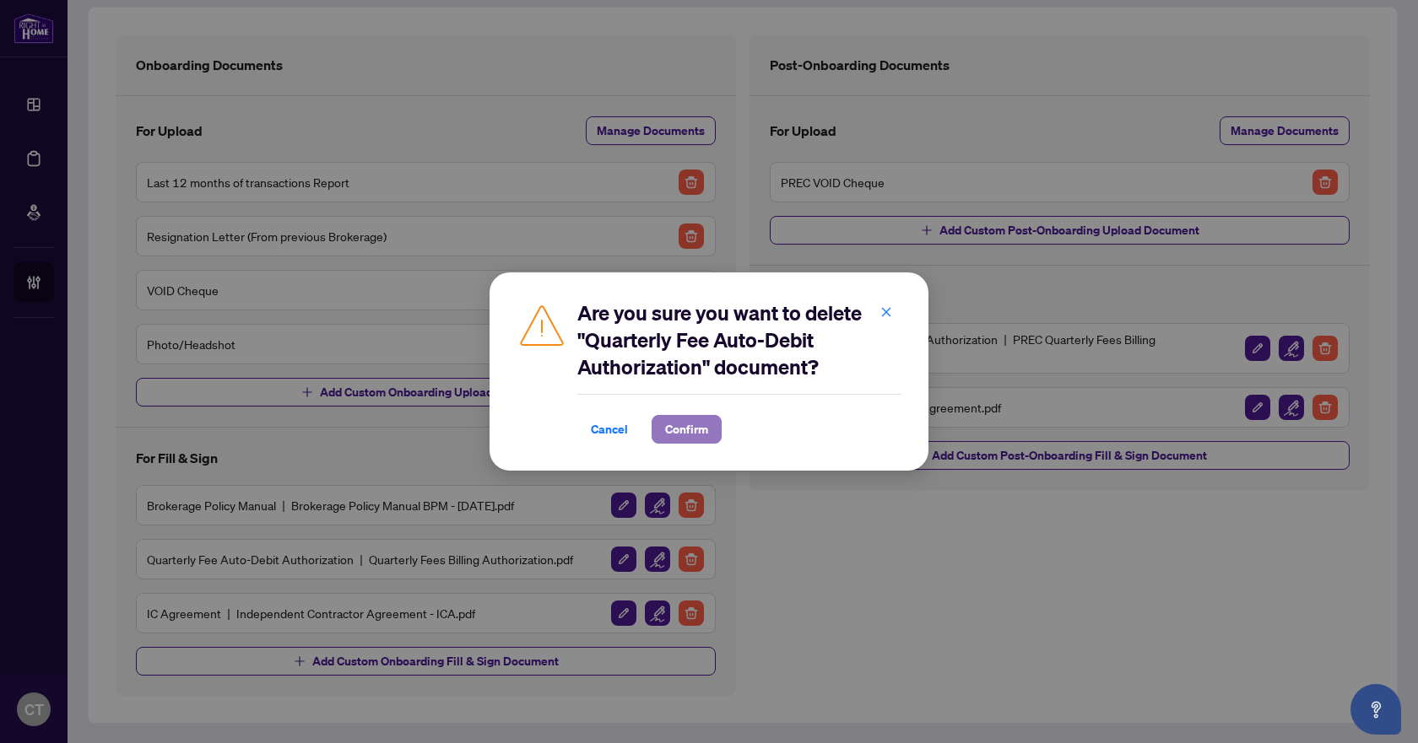
click at [691, 426] on span "Confirm" at bounding box center [686, 429] width 43 height 27
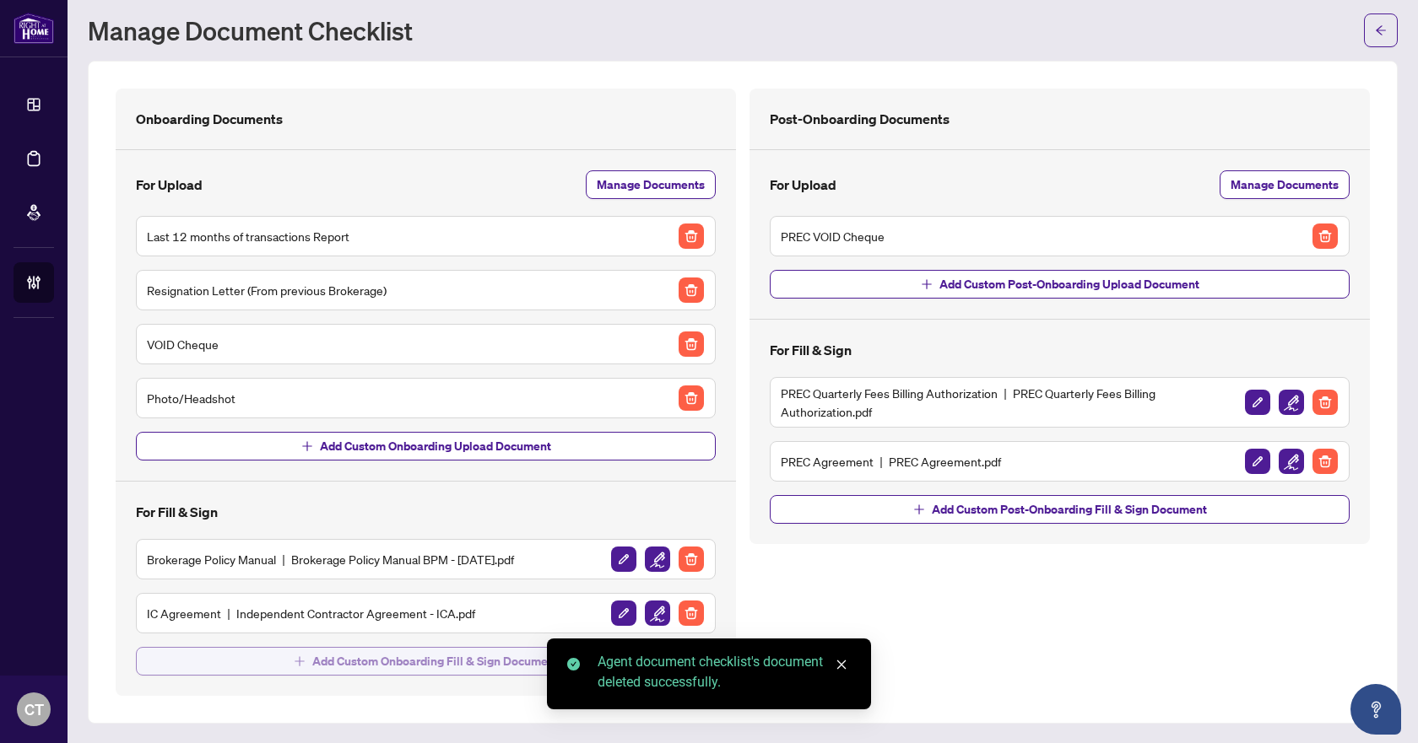
click at [343, 662] on span "Add Custom Onboarding Fill & Sign Document" at bounding box center [435, 661] width 246 height 27
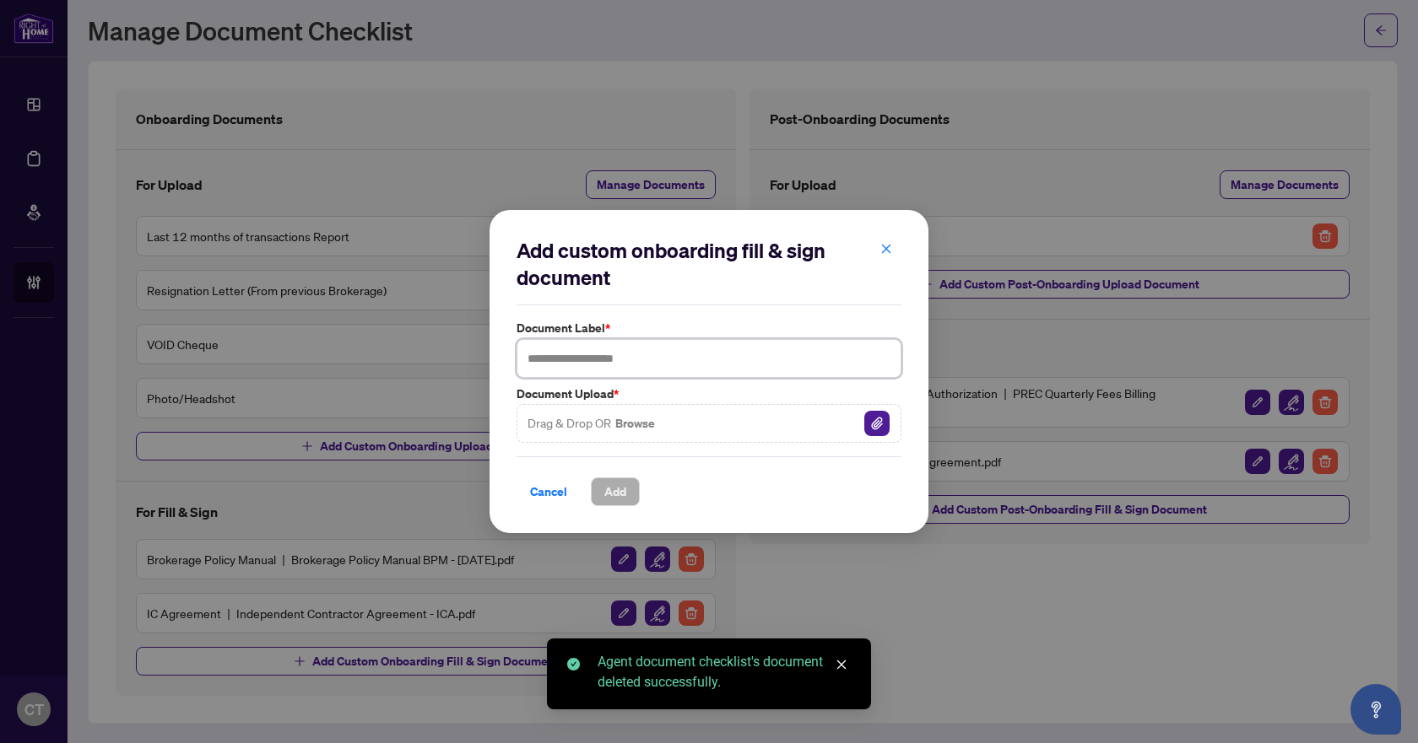
click at [581, 360] on input "text" at bounding box center [708, 358] width 385 height 39
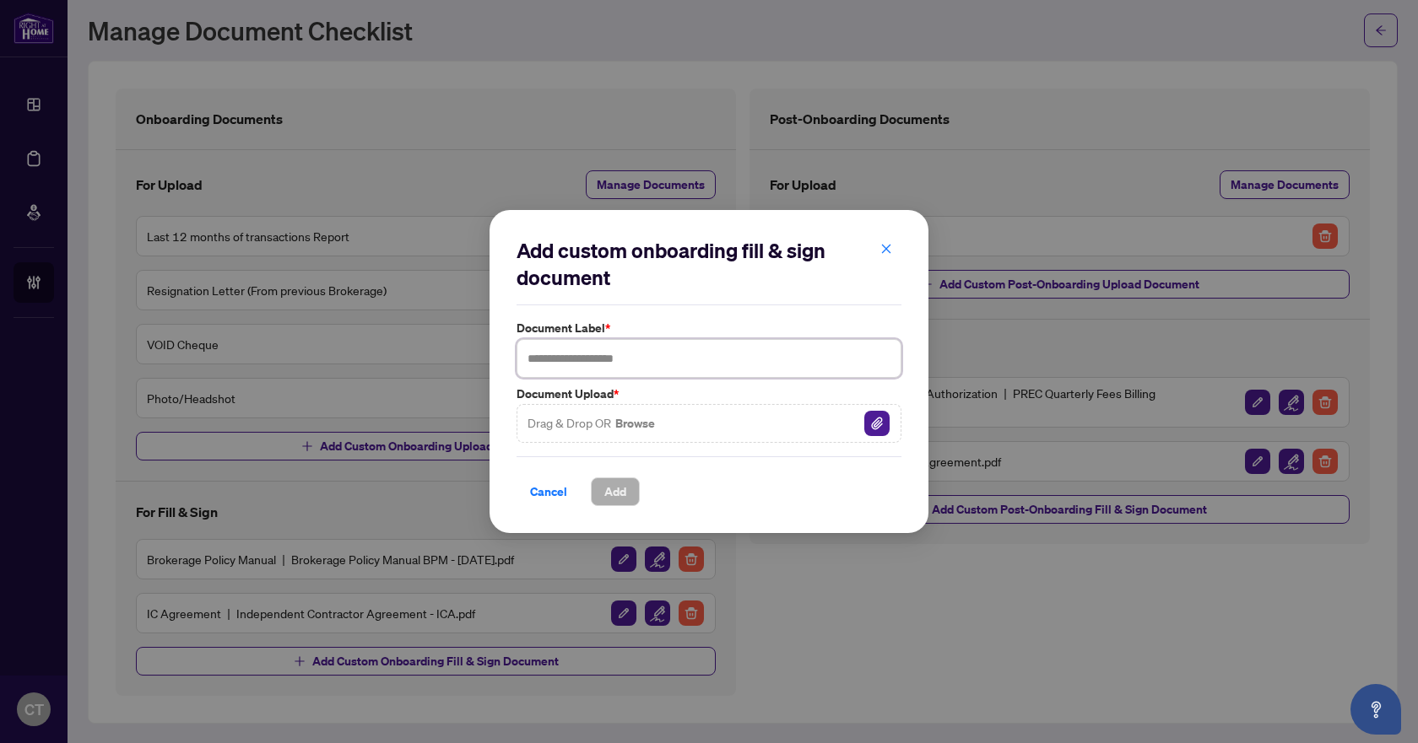
type input "*"
type input "**********"
click at [580, 426] on span "Drag & Drop OR Browse" at bounding box center [591, 424] width 129 height 22
click at [855, 422] on div "Drag & Drop OR Browse" at bounding box center [708, 423] width 385 height 39
click at [873, 424] on img "button" at bounding box center [876, 423] width 25 height 25
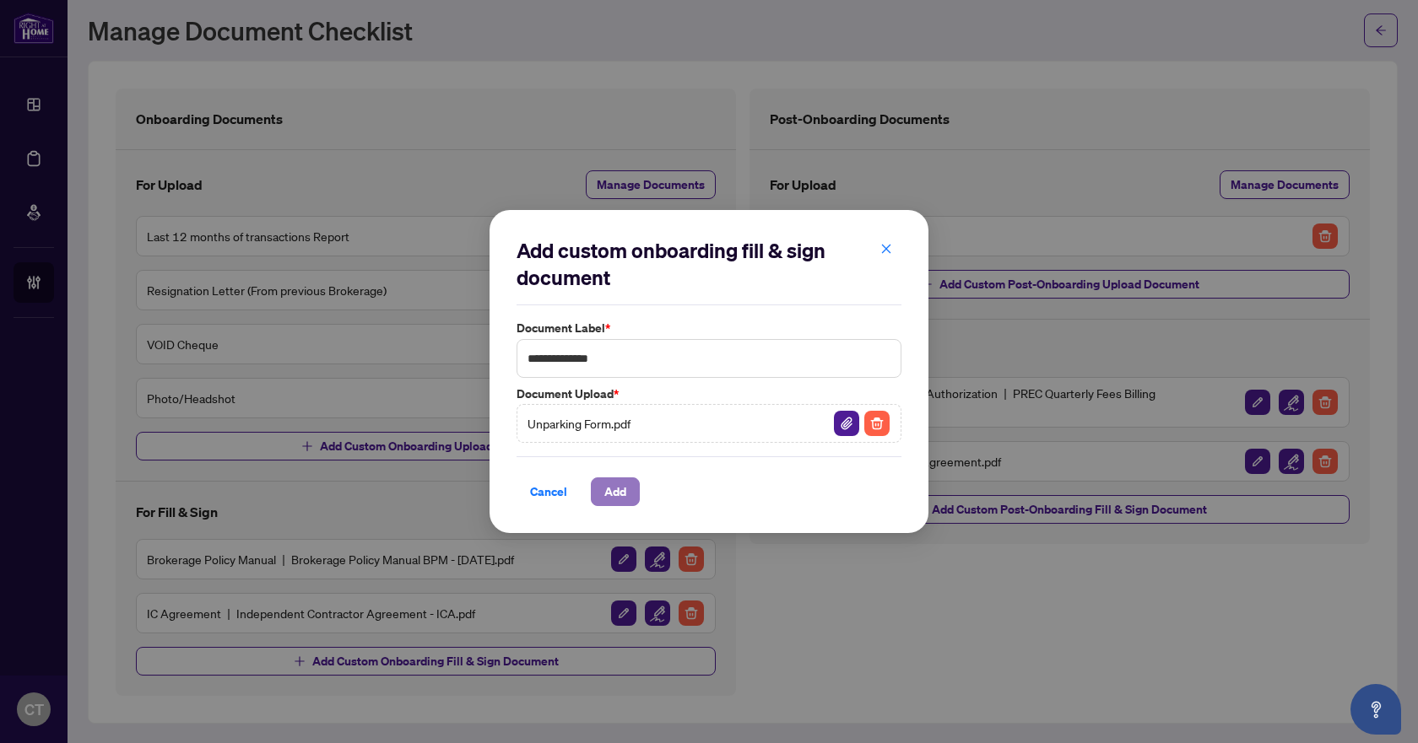
click at [621, 484] on span "Add" at bounding box center [615, 491] width 22 height 27
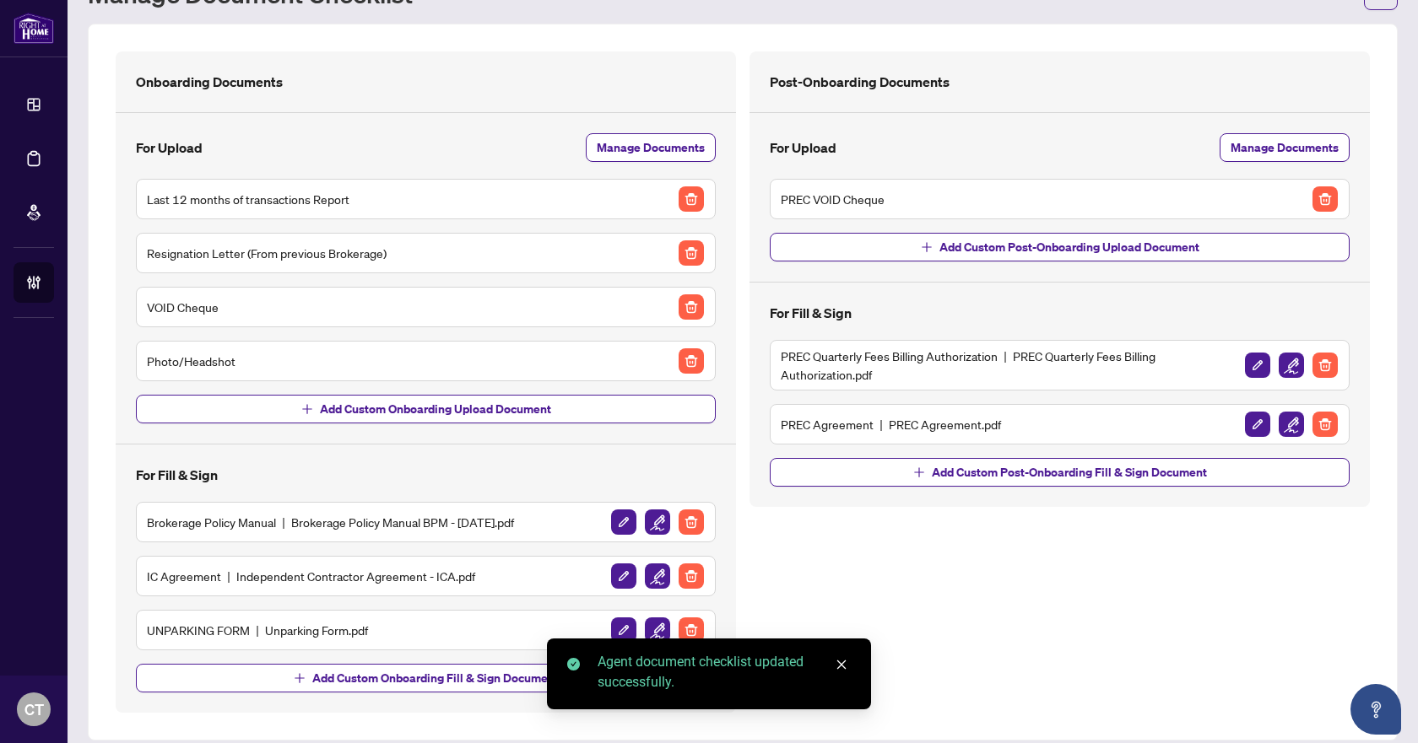
scroll to position [94, 0]
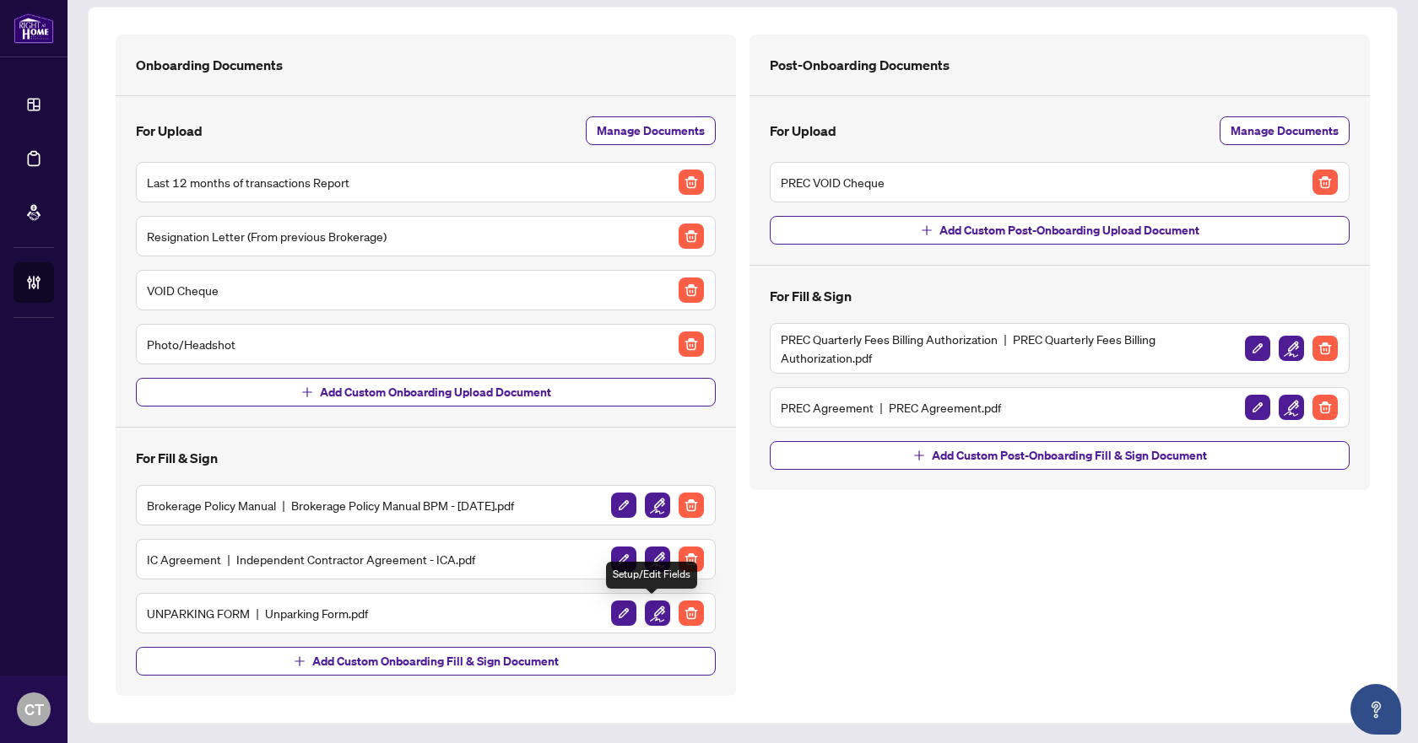
click at [656, 613] on img "button" at bounding box center [657, 613] width 25 height 25
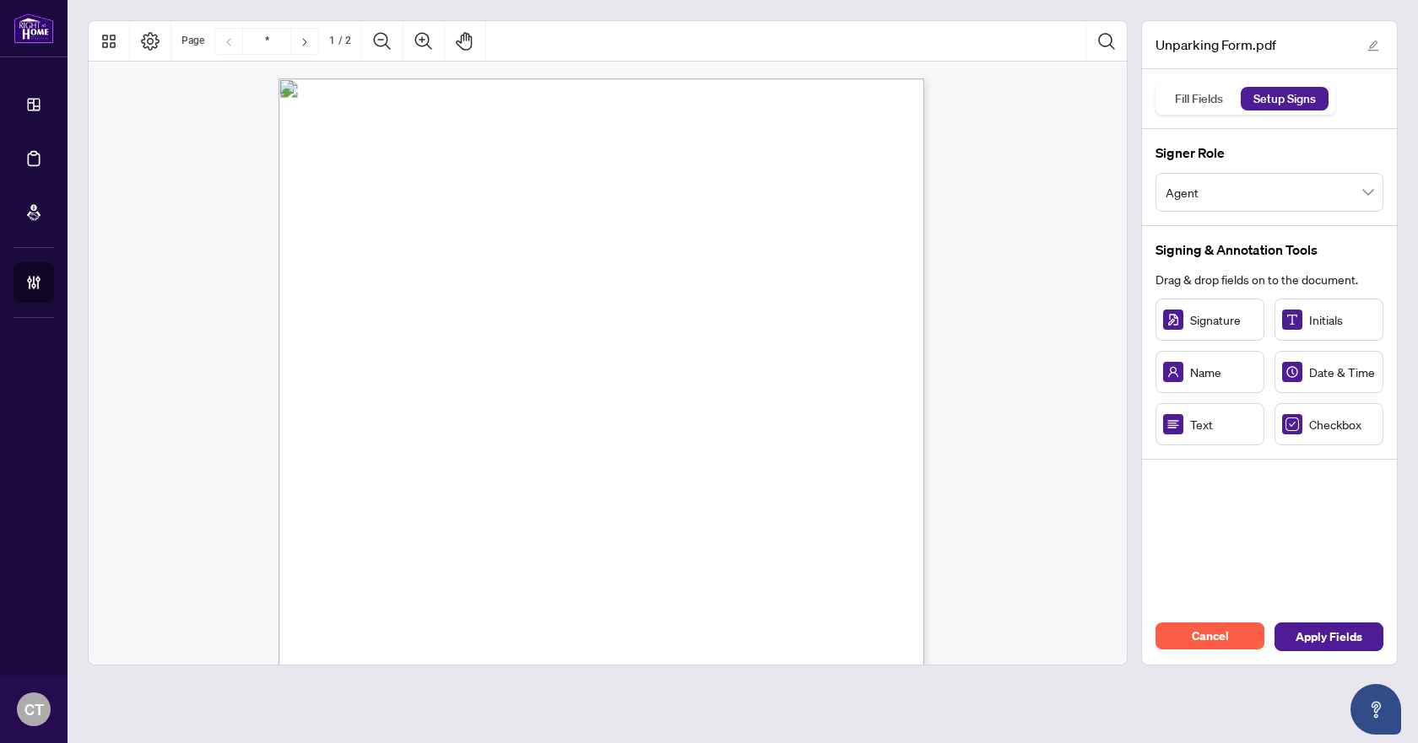
click at [1293, 323] on rect at bounding box center [1292, 320] width 20 height 20
click at [373, 353] on figure "Page 1" at bounding box center [372, 354] width 36 height 32
drag, startPoint x: 375, startPoint y: 339, endPoint x: 364, endPoint y: 350, distance: 15.5
click at [1310, 327] on span "Initials" at bounding box center [1342, 320] width 67 height 19
click at [370, 392] on figure "Page 1" at bounding box center [372, 394] width 36 height 32
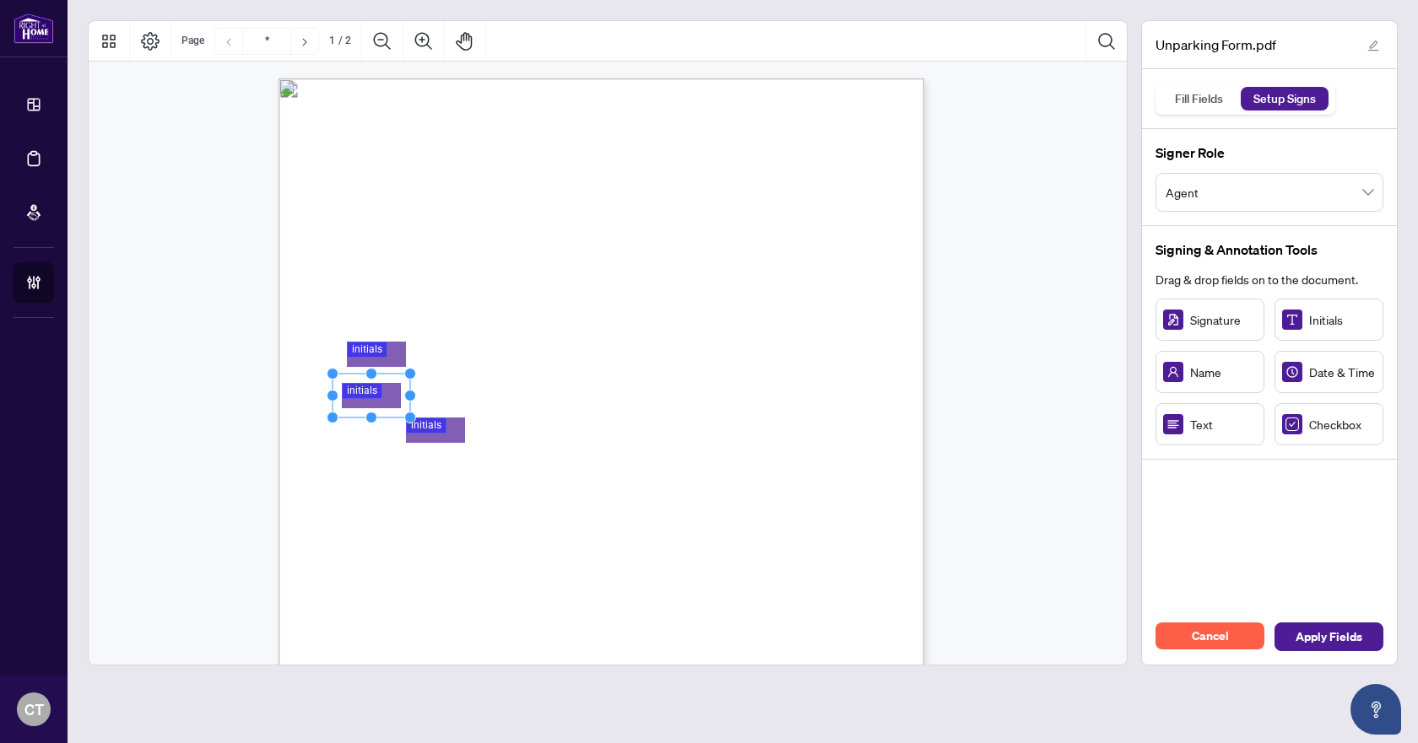
drag, startPoint x: 413, startPoint y: 395, endPoint x: 368, endPoint y: 391, distance: 44.9
drag, startPoint x: 432, startPoint y: 425, endPoint x: 368, endPoint y: 436, distance: 65.1
click at [1310, 326] on span "Initials" at bounding box center [1342, 320] width 67 height 19
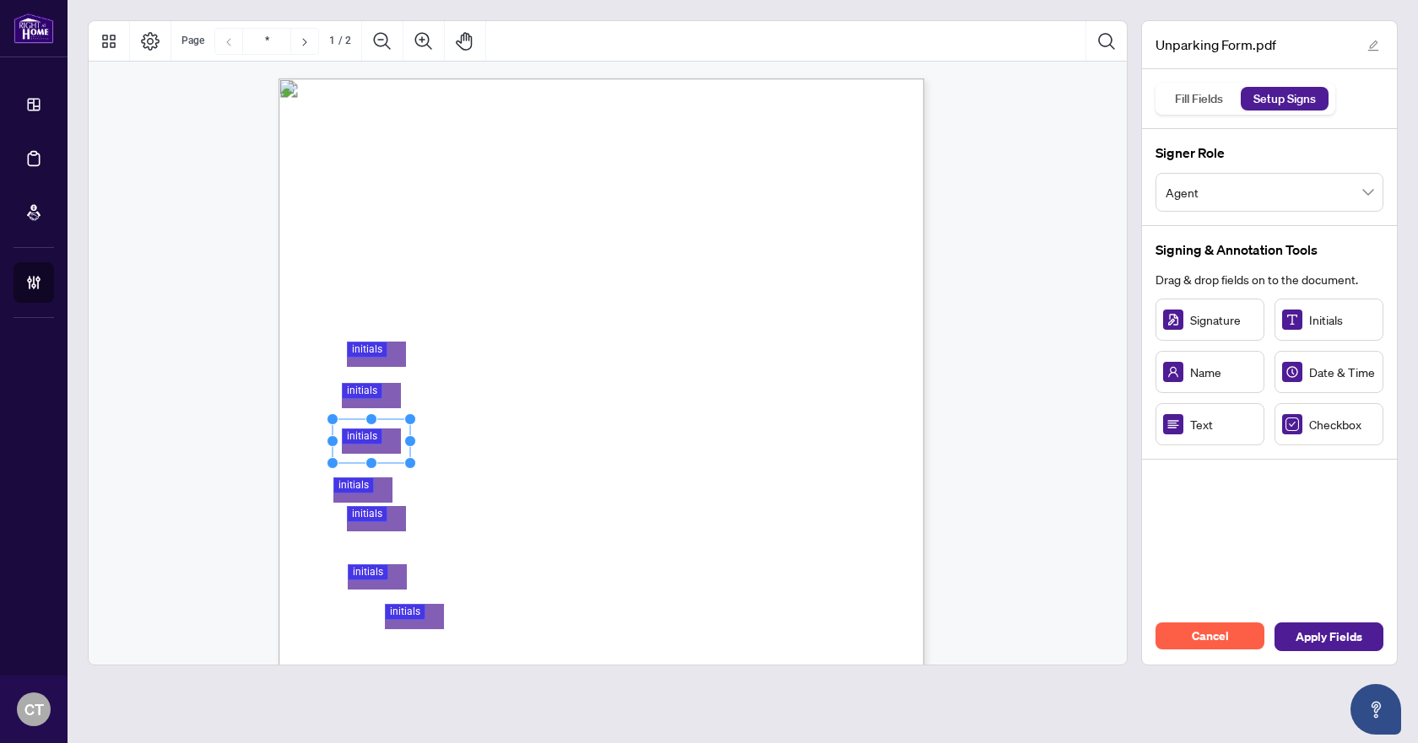
scroll to position [169, 0]
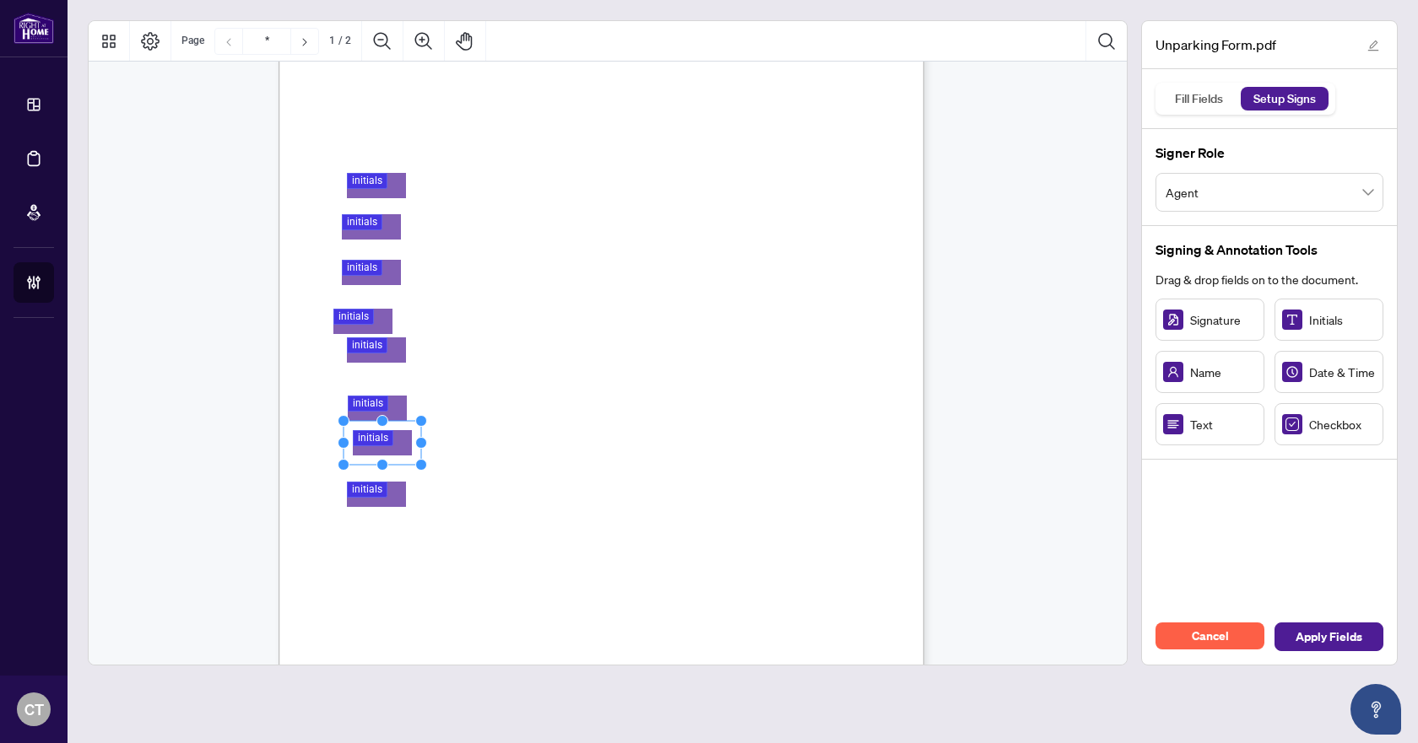
drag, startPoint x: 408, startPoint y: 446, endPoint x: 371, endPoint y: 439, distance: 37.7
drag, startPoint x: 379, startPoint y: 408, endPoint x: 375, endPoint y: 395, distance: 13.3
drag, startPoint x: 392, startPoint y: 341, endPoint x: 396, endPoint y: 353, distance: 12.3
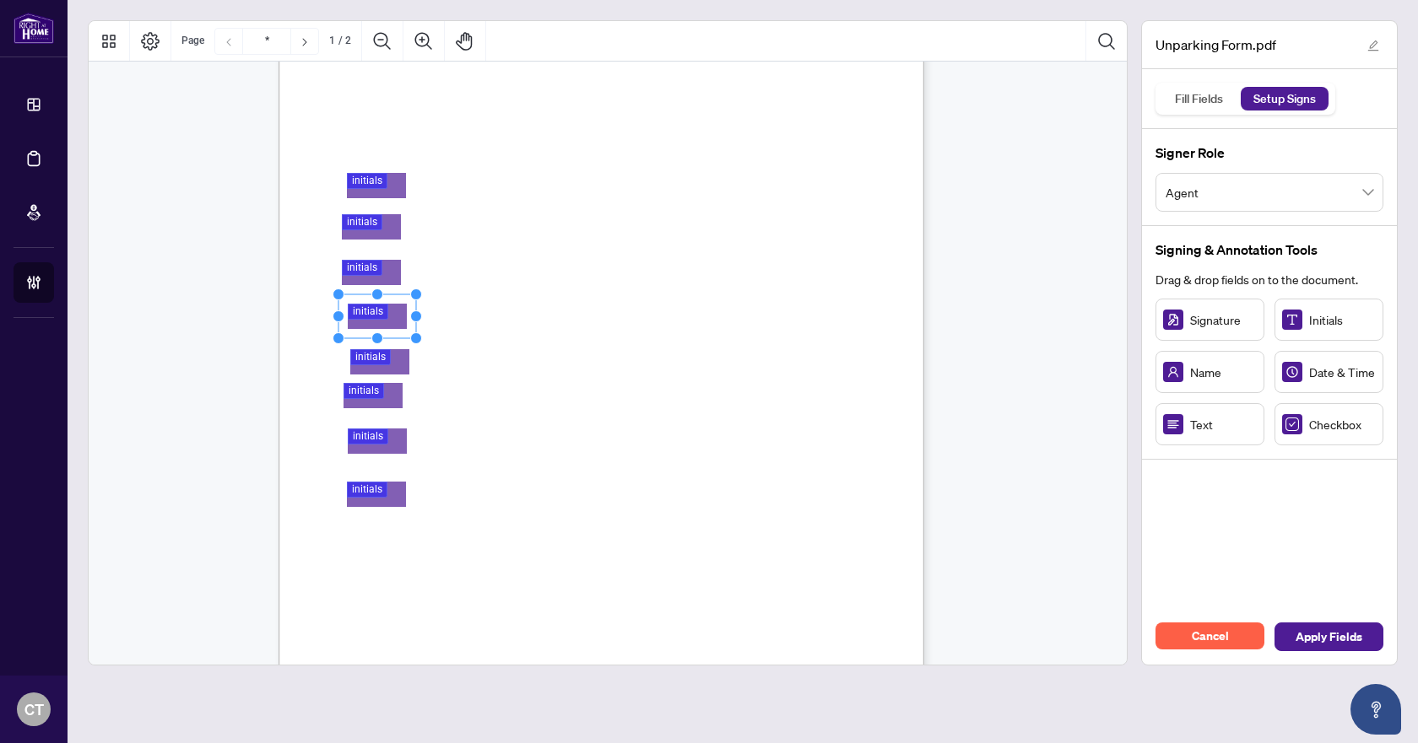
drag, startPoint x: 368, startPoint y: 319, endPoint x: 382, endPoint y: 314, distance: 15.2
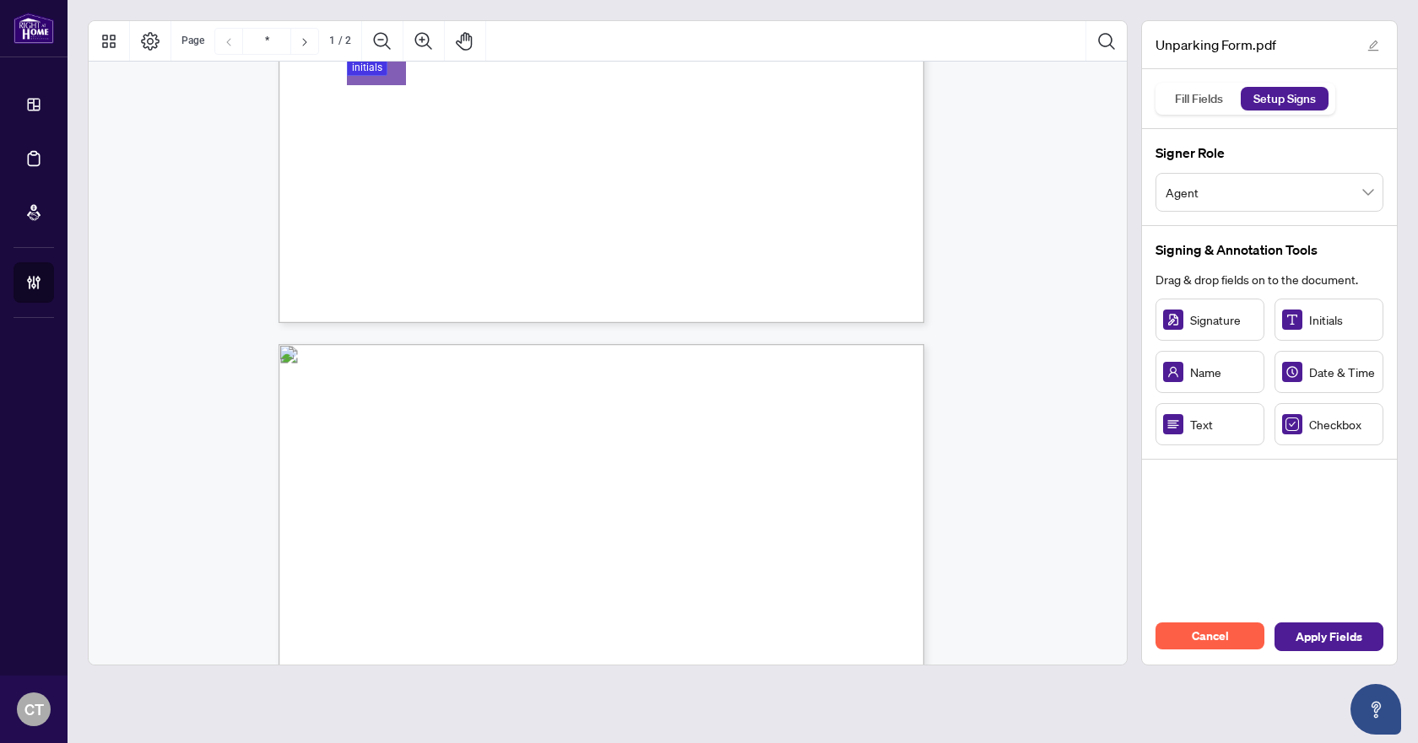
type input "*"
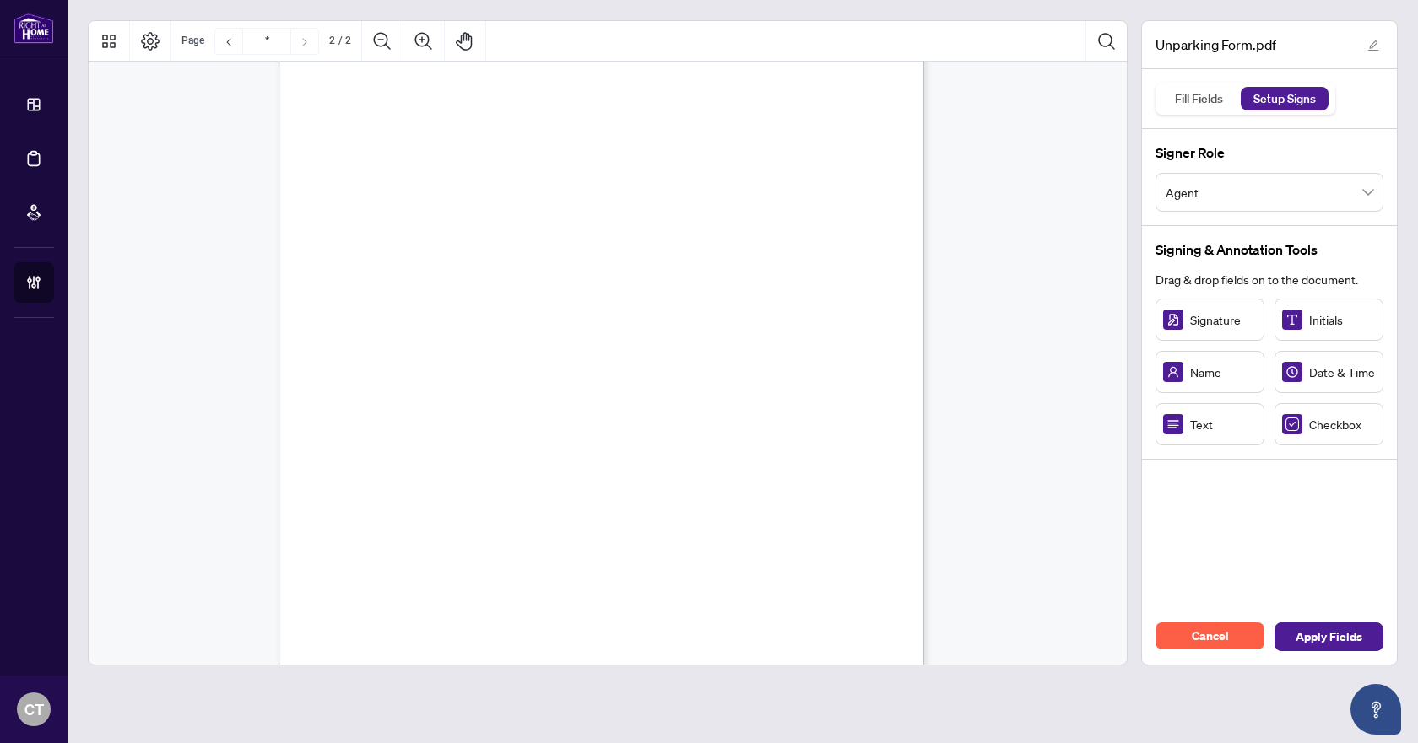
click at [1202, 381] on div "Name" at bounding box center [1209, 372] width 109 height 42
drag, startPoint x: 420, startPoint y: 378, endPoint x: 361, endPoint y: 368, distance: 59.9
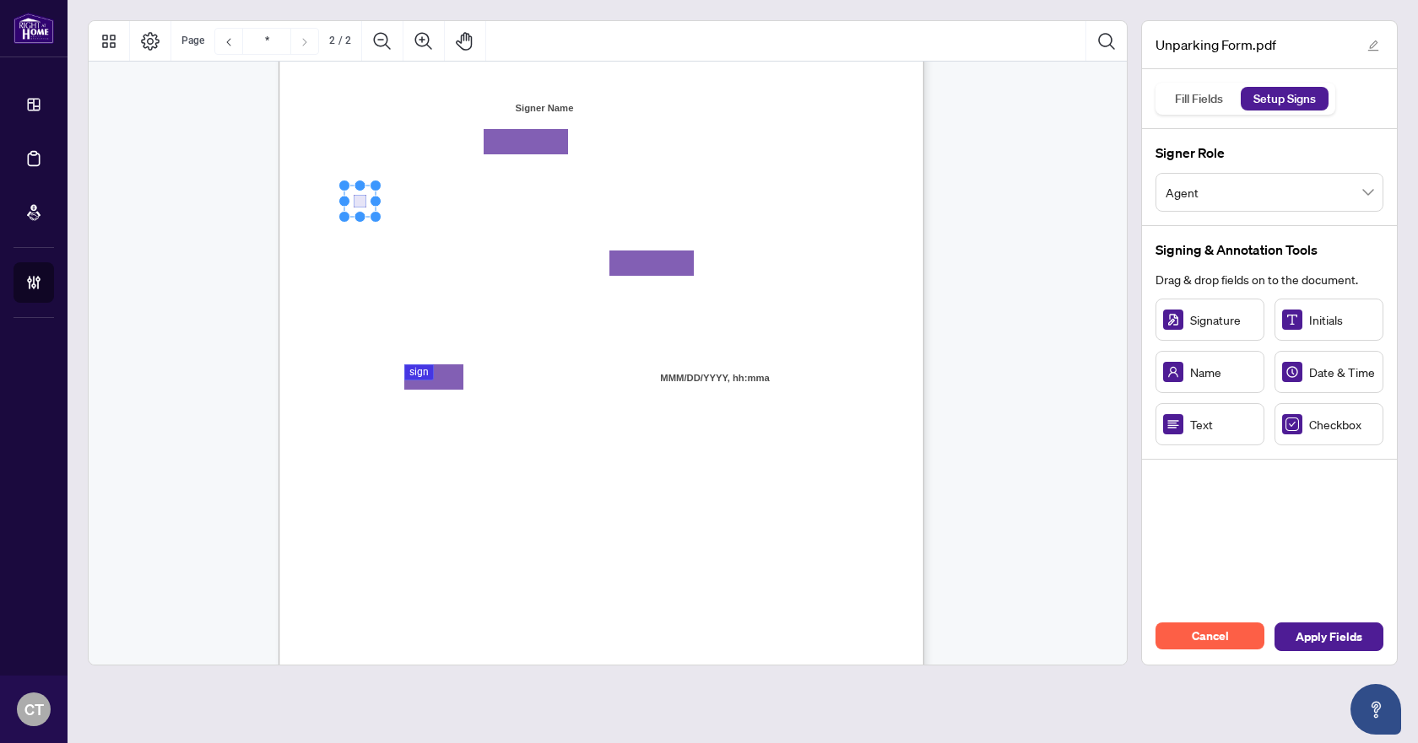
scroll to position [1122, 0]
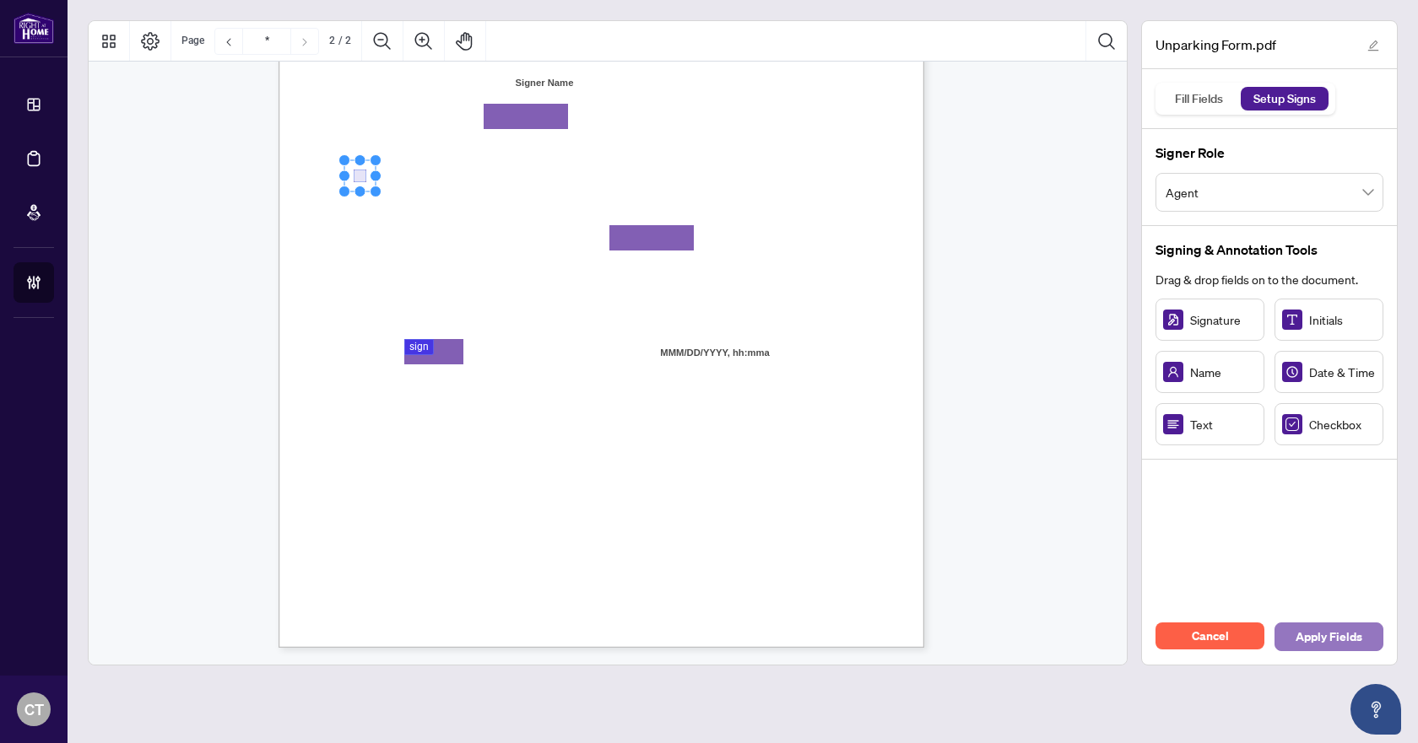
click at [1352, 642] on span "Apply Fields" at bounding box center [1328, 637] width 67 height 27
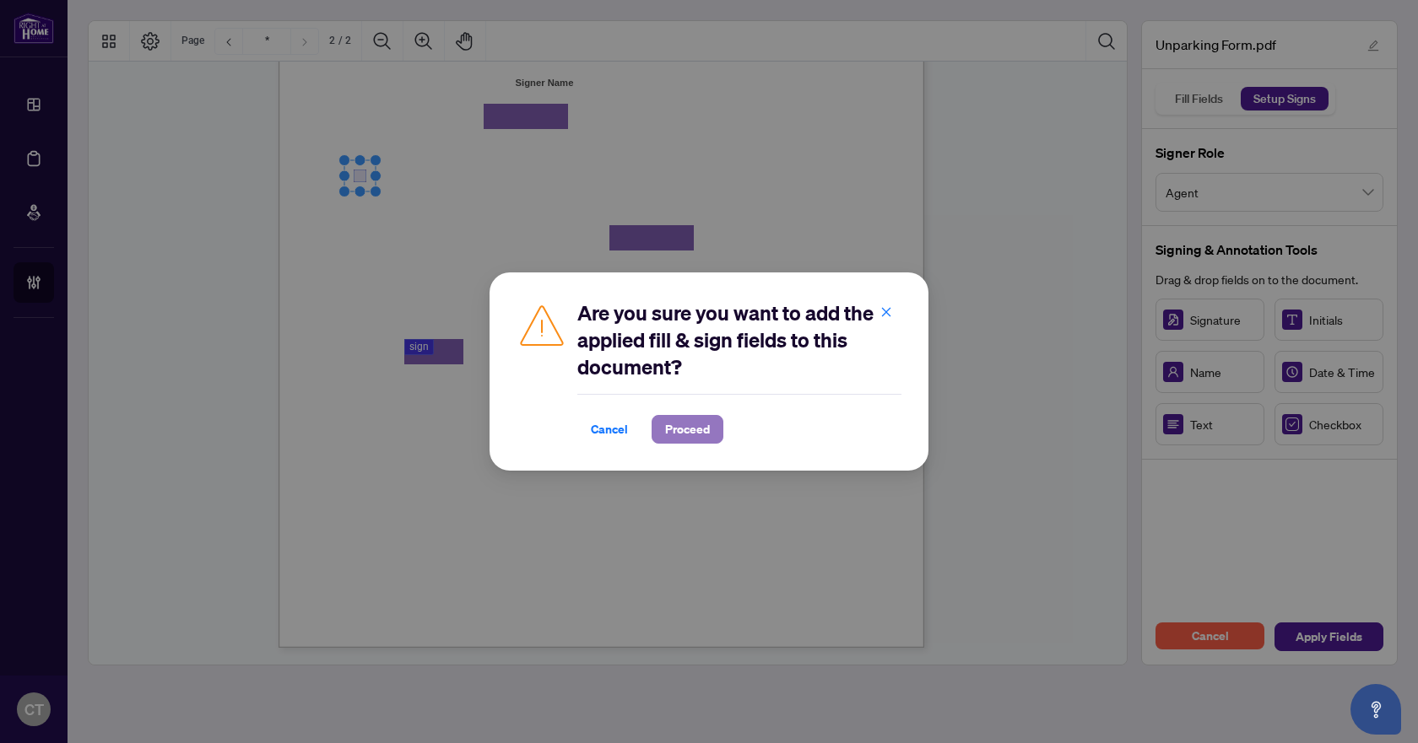
click at [677, 434] on span "Proceed" at bounding box center [687, 429] width 45 height 27
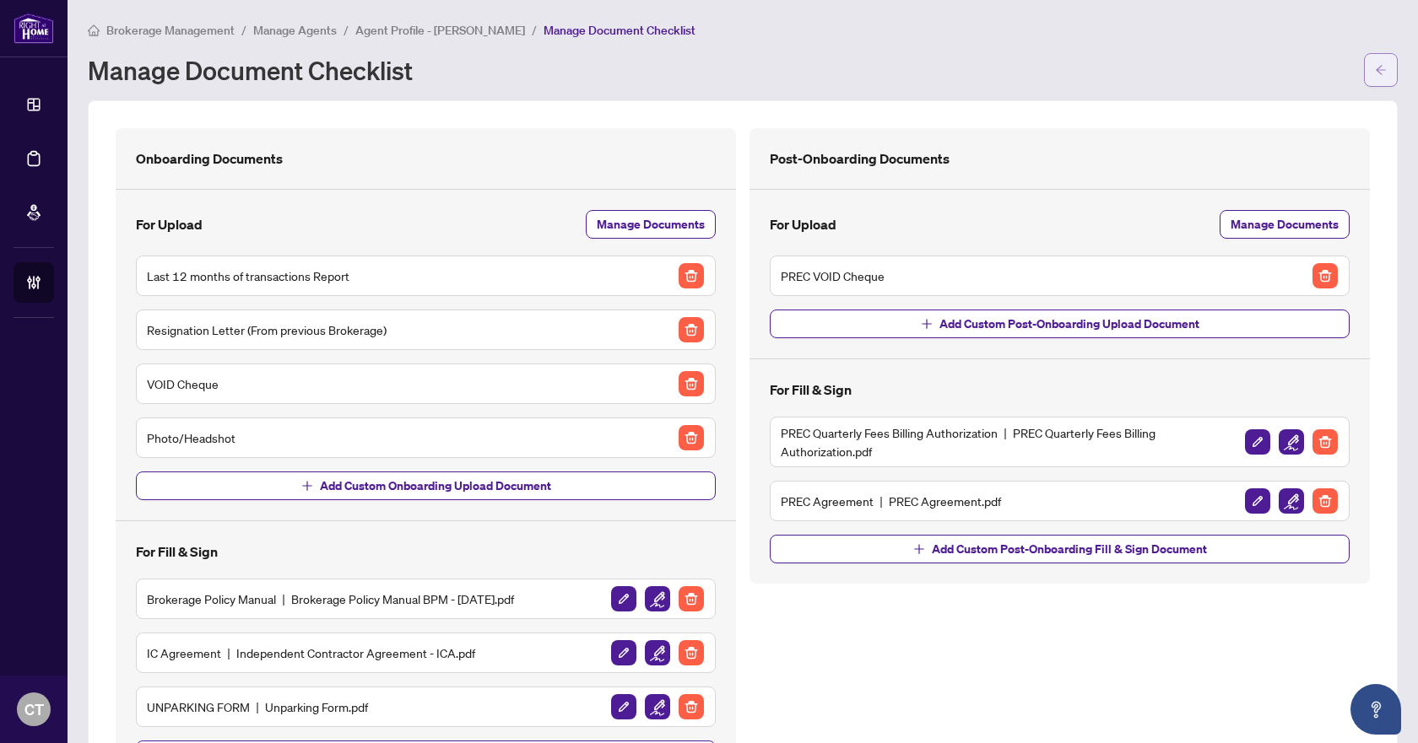
click at [1375, 65] on icon "arrow-left" at bounding box center [1381, 70] width 12 height 12
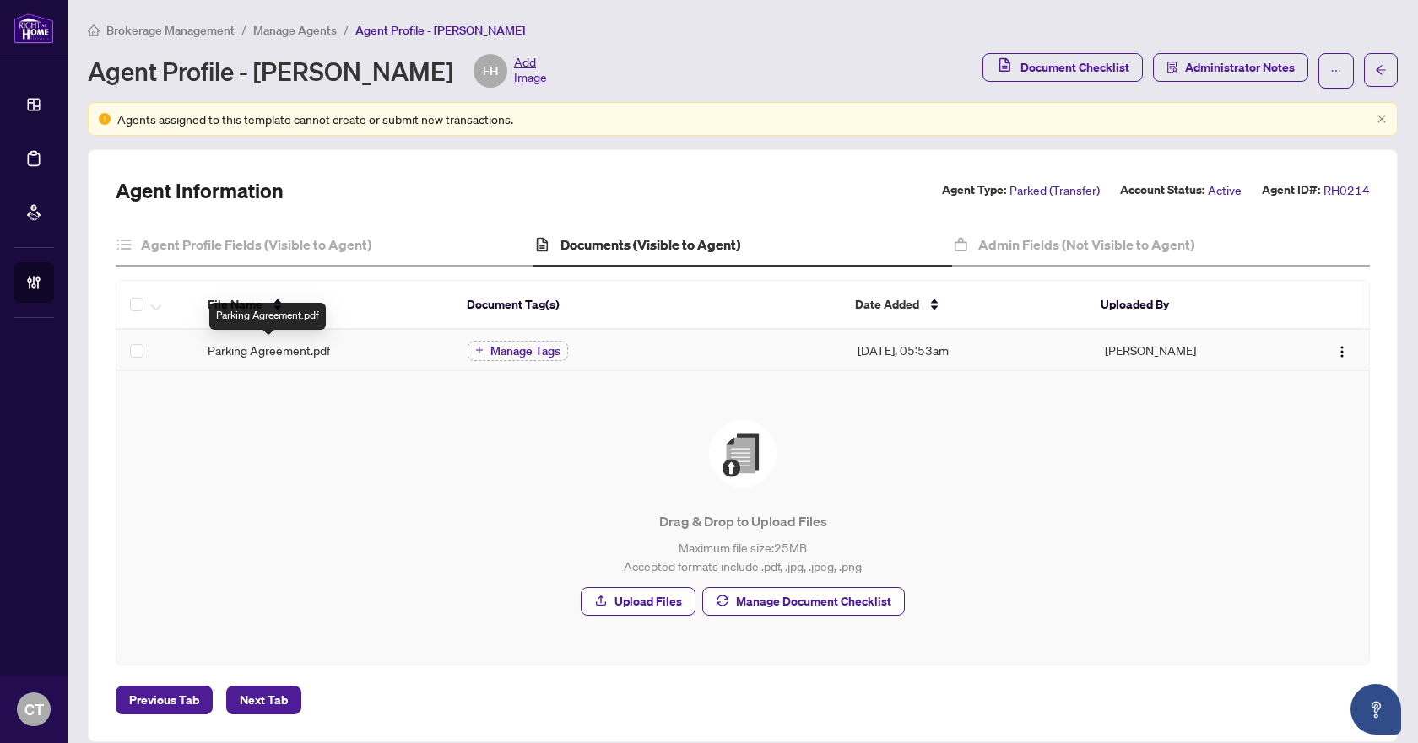
click at [272, 355] on span "Parking Agreement.pdf" at bounding box center [269, 350] width 122 height 19
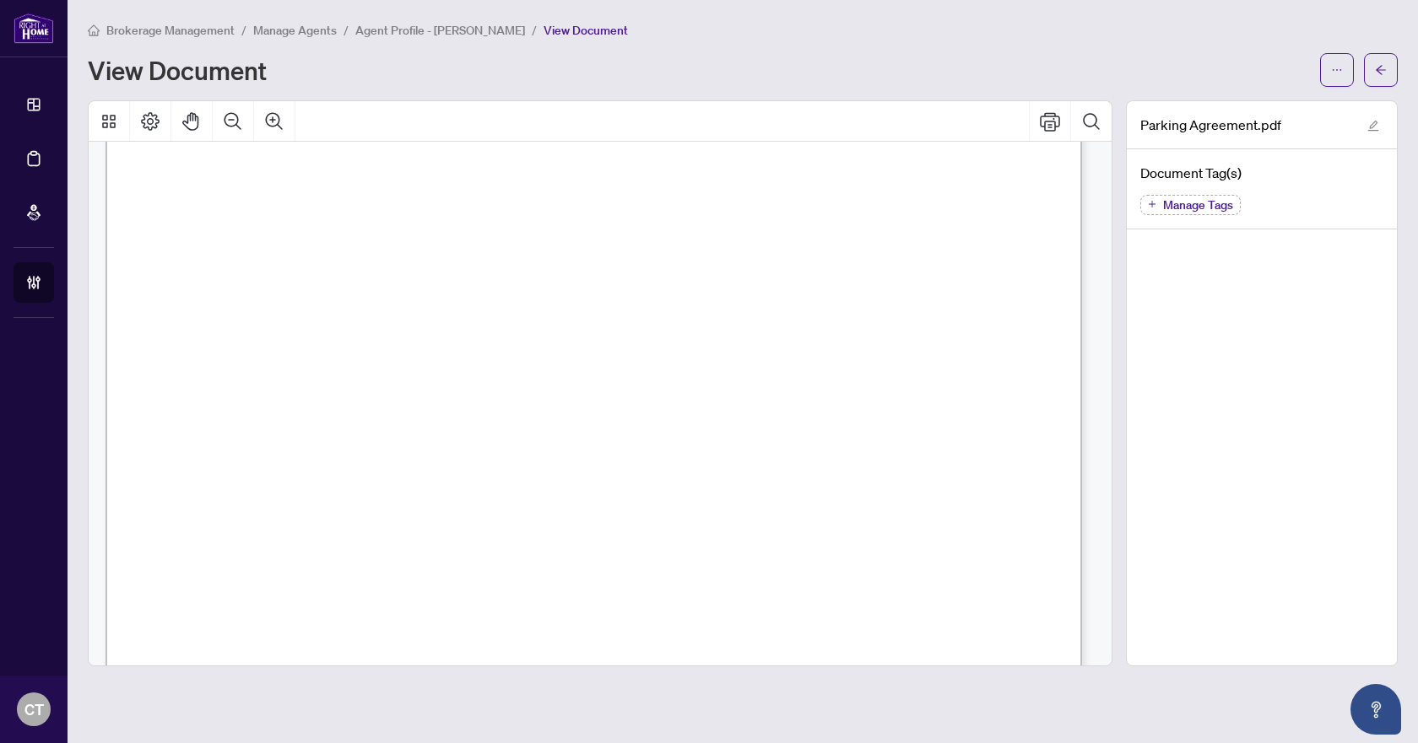
scroll to position [1856, 0]
click at [1391, 66] on button "button" at bounding box center [1381, 70] width 34 height 34
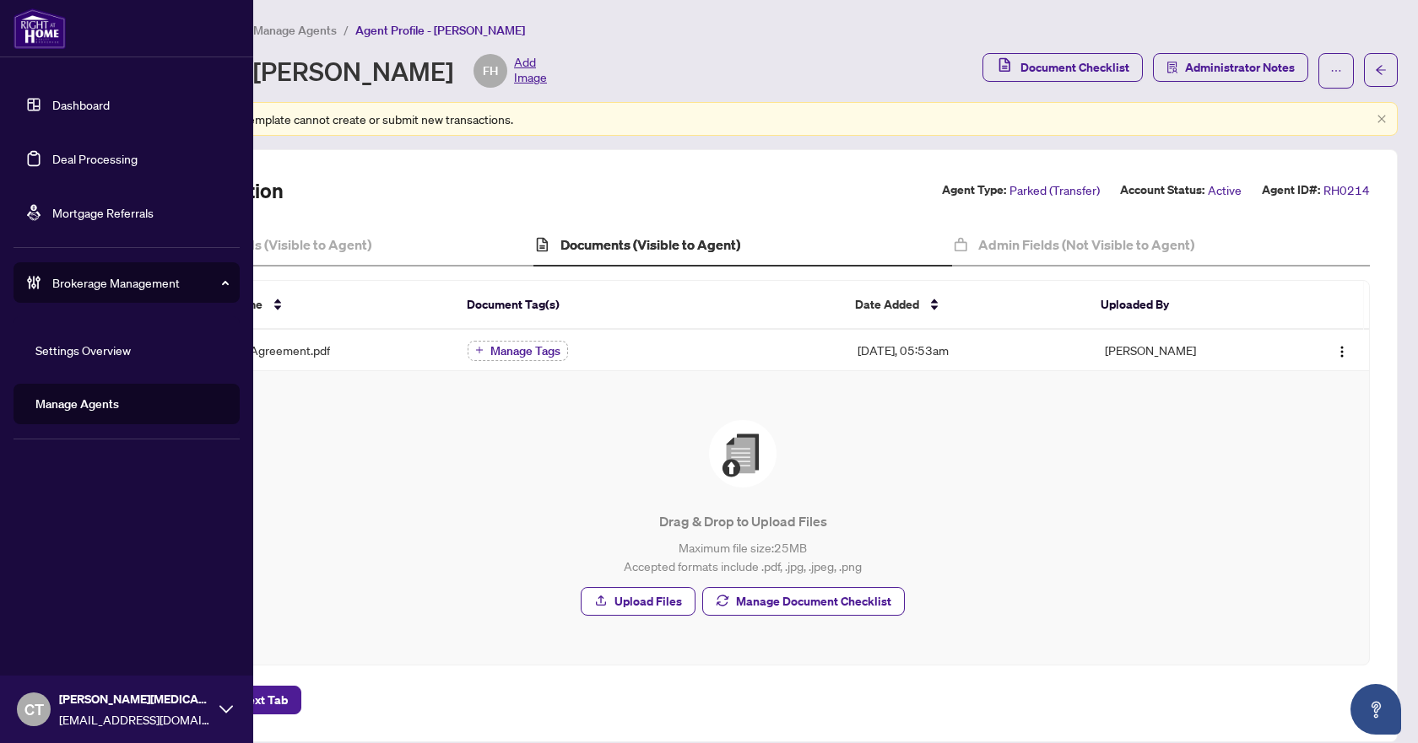
click at [83, 397] on link "Manage Agents" at bounding box center [77, 404] width 84 height 15
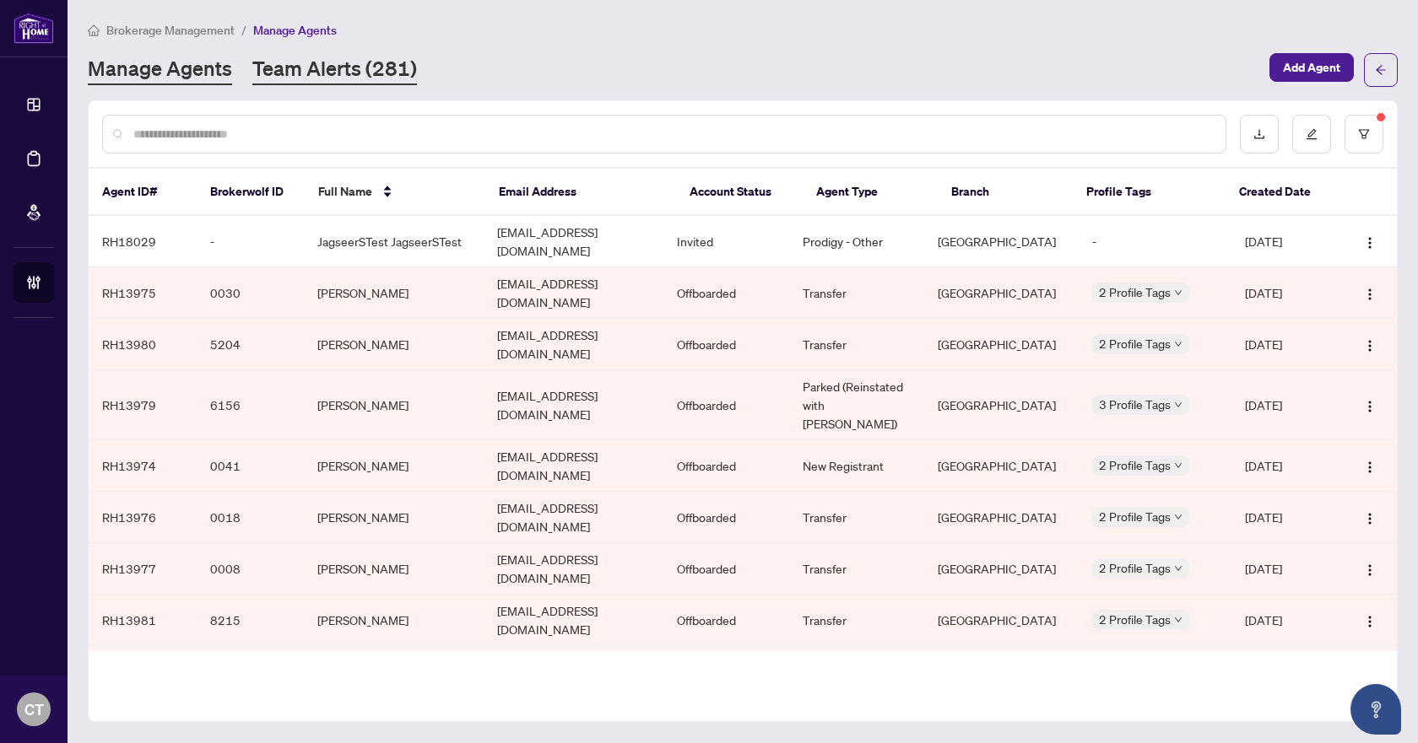
click at [353, 67] on link "Team Alerts (281)" at bounding box center [334, 70] width 165 height 30
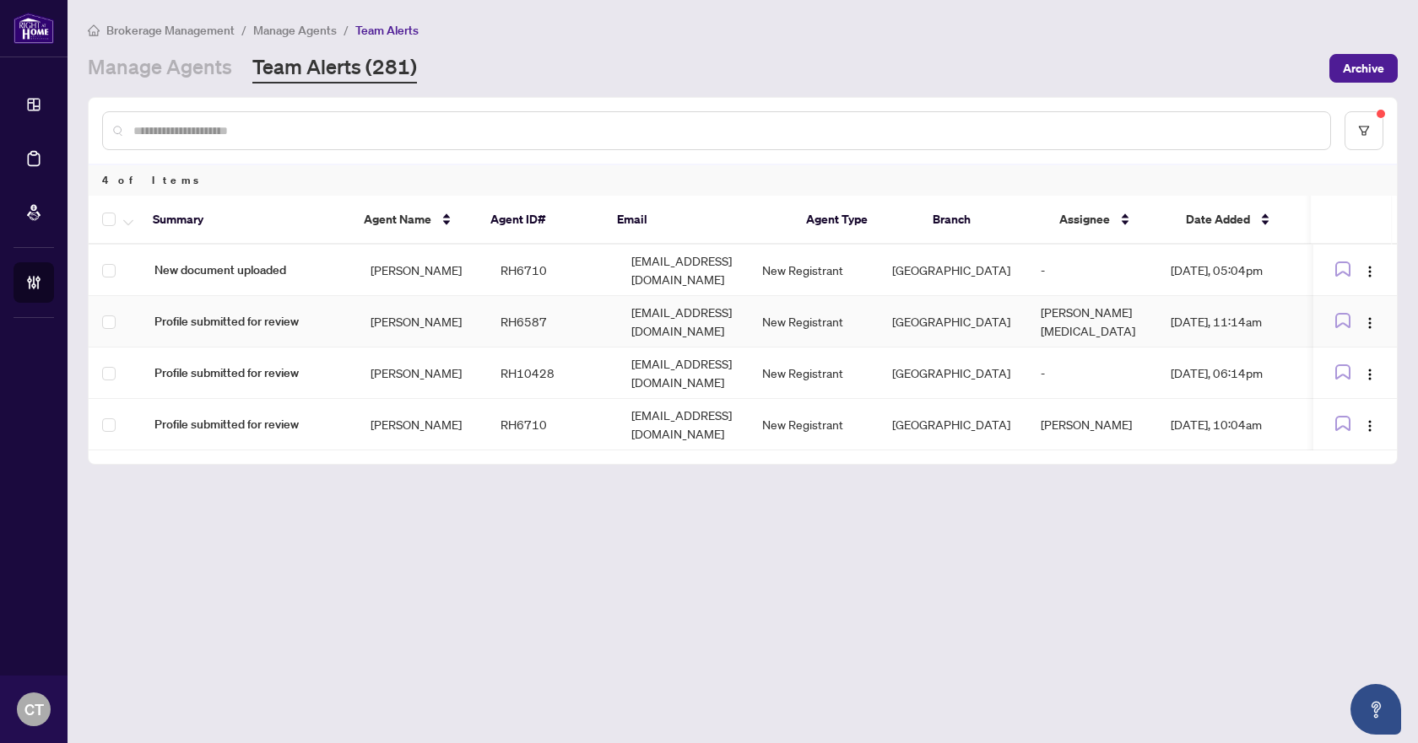
click at [390, 321] on td "[PERSON_NAME]" at bounding box center [422, 321] width 130 height 51
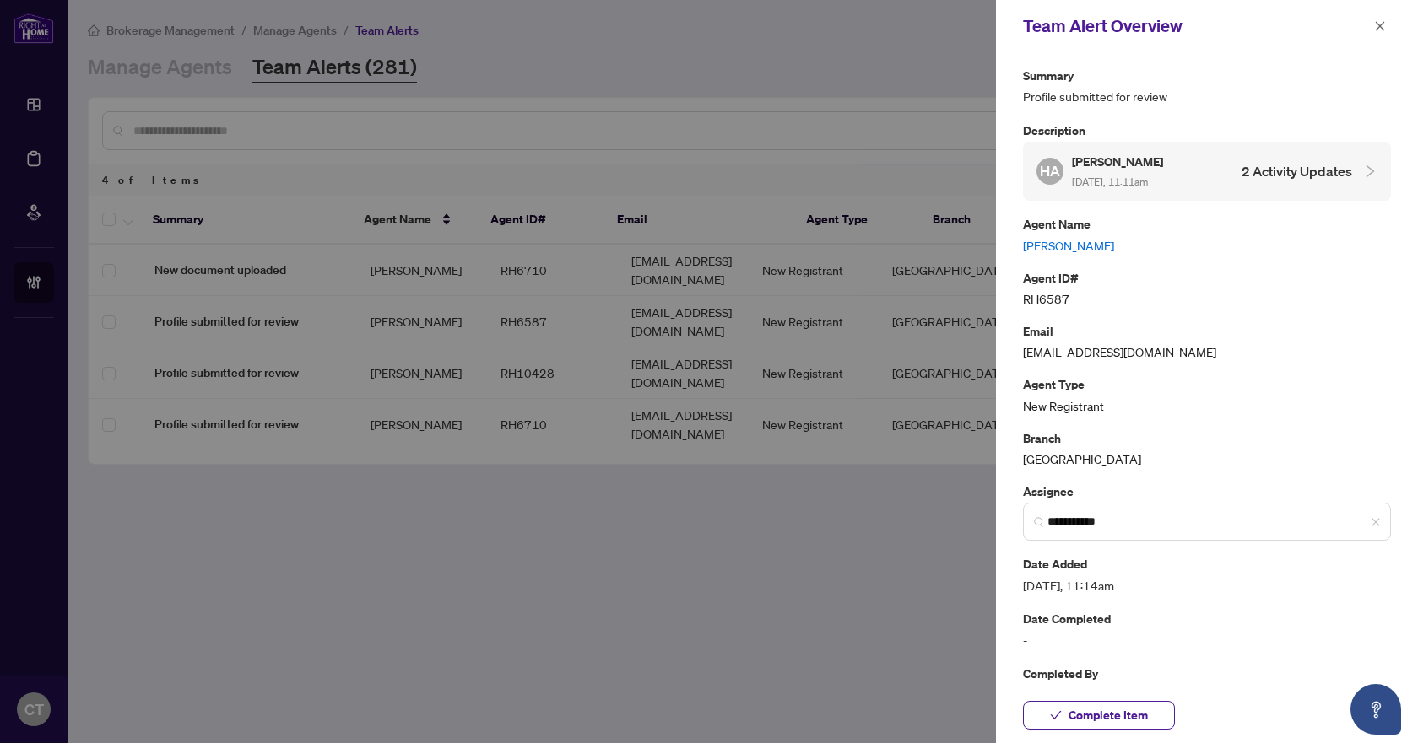
click at [1073, 247] on link "[PERSON_NAME]" at bounding box center [1207, 245] width 368 height 19
drag, startPoint x: 1381, startPoint y: 21, endPoint x: 1284, endPoint y: 35, distance: 98.1
click at [1381, 21] on icon "close" at bounding box center [1380, 26] width 12 height 12
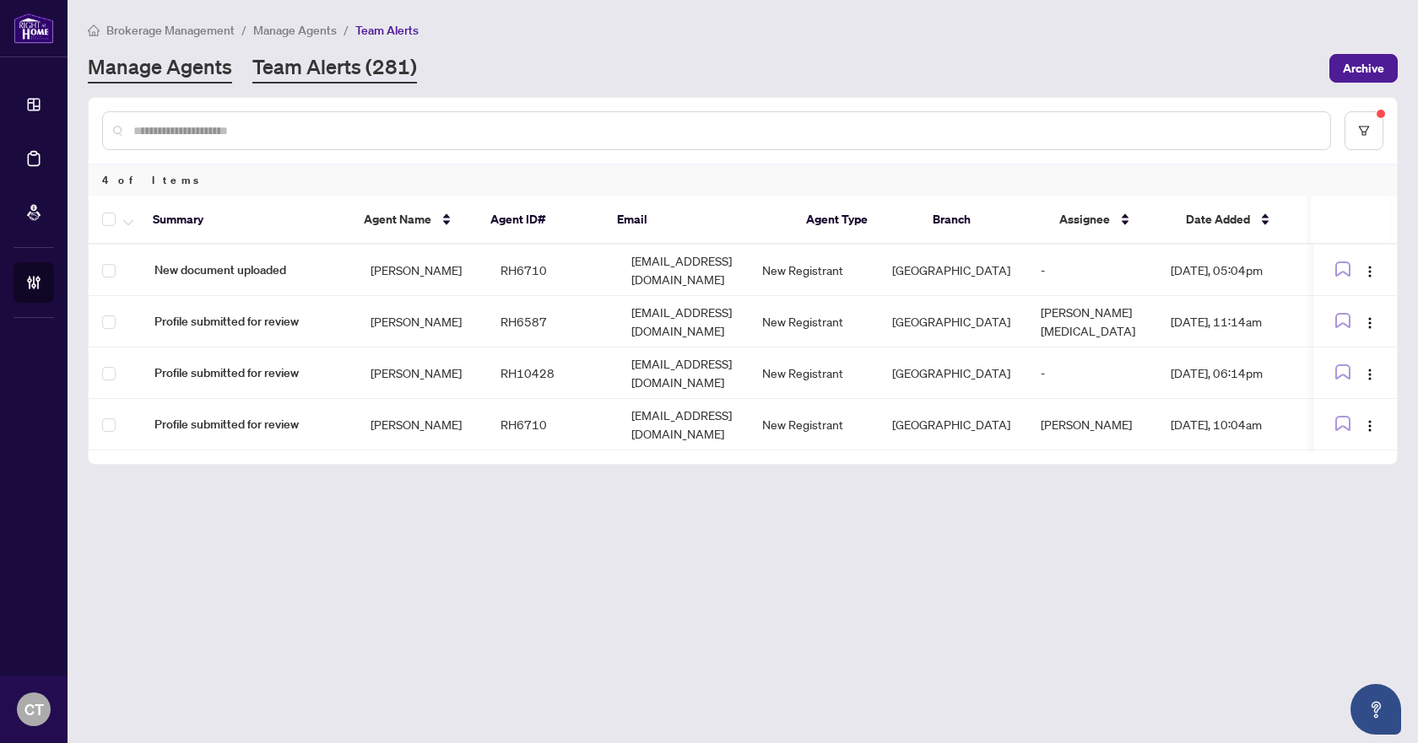
click at [175, 70] on link "Manage Agents" at bounding box center [160, 68] width 144 height 30
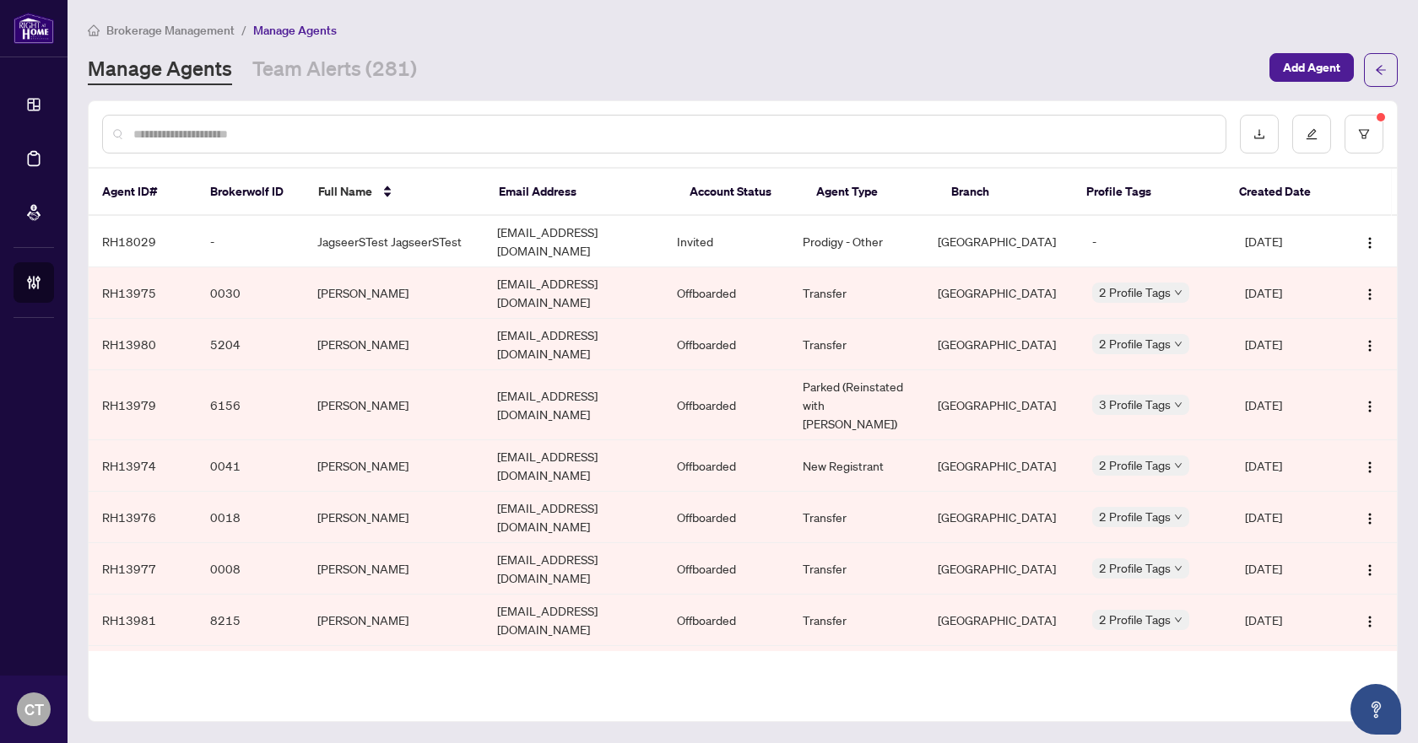
click at [249, 129] on input "text" at bounding box center [672, 134] width 1078 height 19
click at [245, 132] on input "text" at bounding box center [672, 134] width 1078 height 19
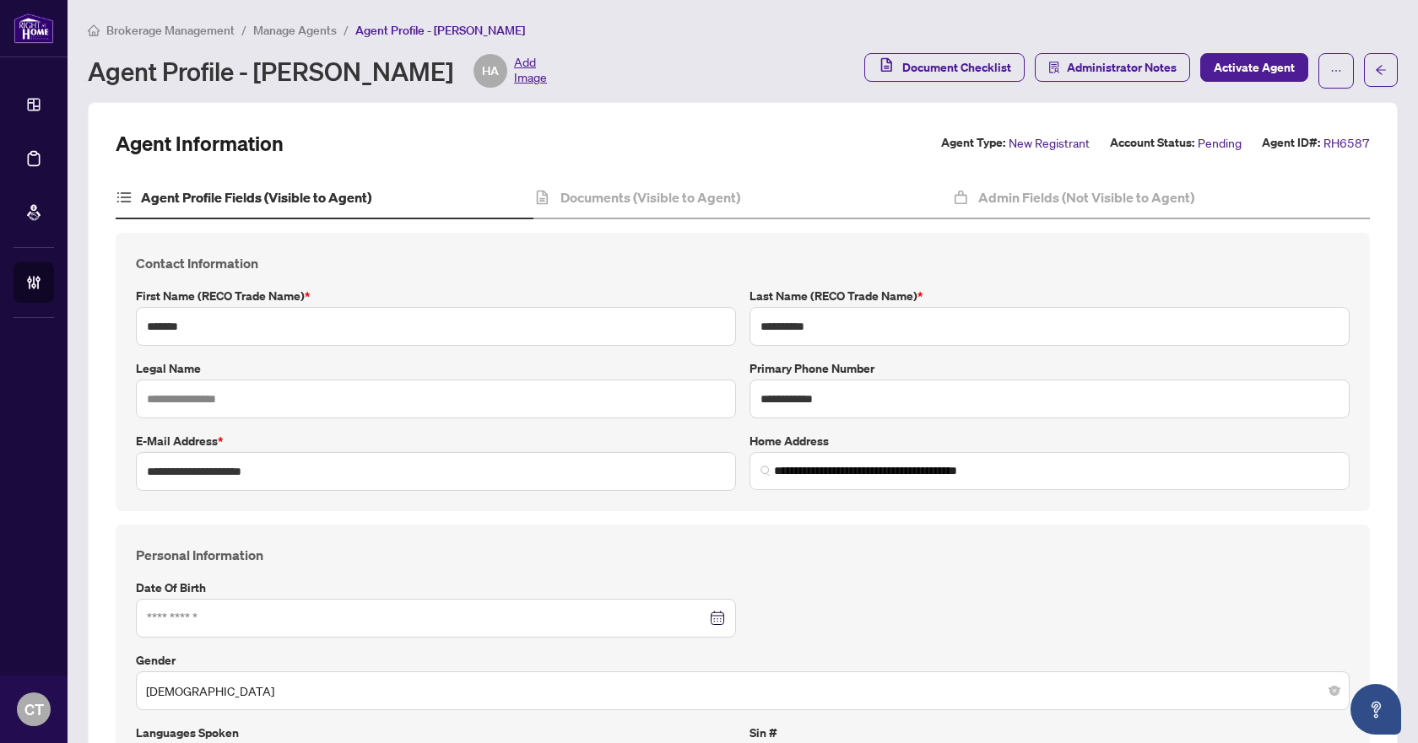
type input "**********"
click at [1056, 189] on h4 "Admin Fields (Not Visible to Agent)" at bounding box center [1086, 197] width 216 height 20
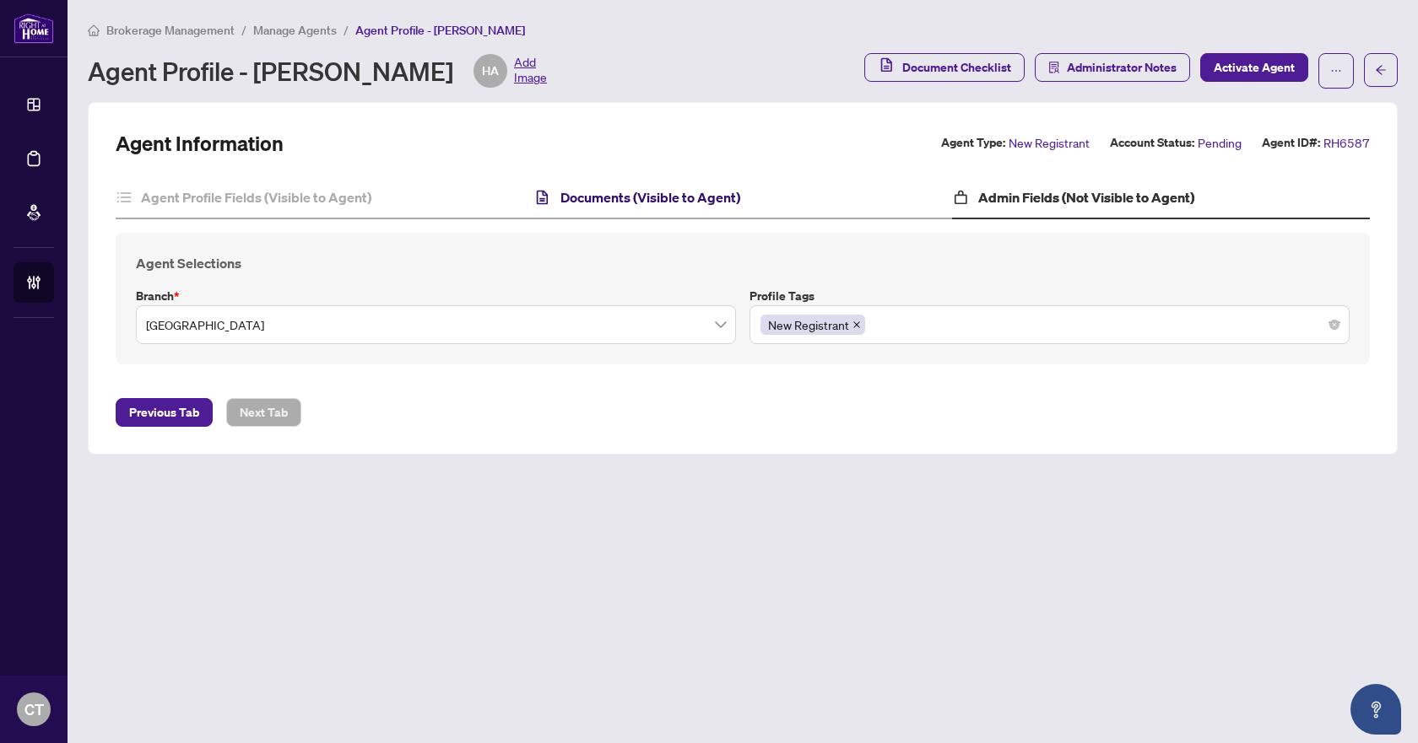
click at [653, 203] on h4 "Documents (Visible to Agent)" at bounding box center [650, 197] width 180 height 20
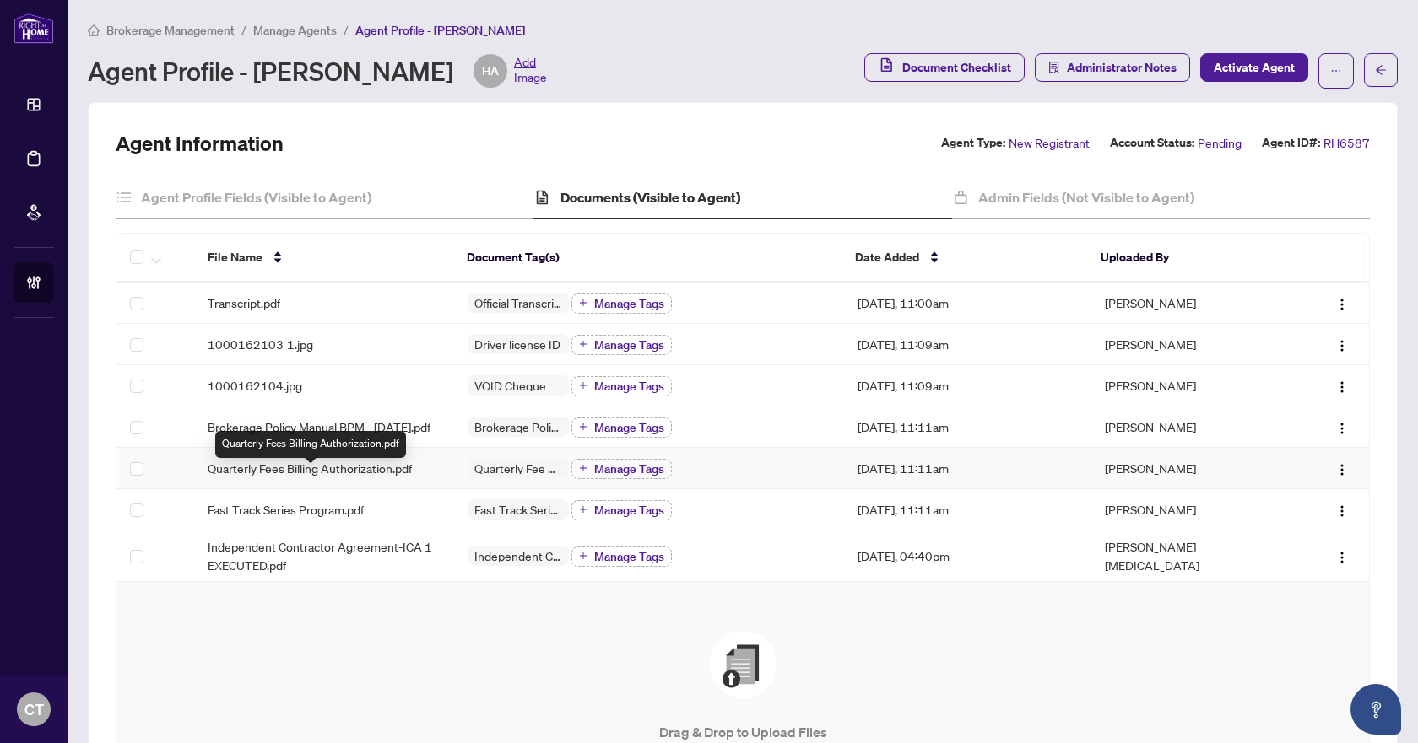
click at [285, 478] on span "Quarterly Fees Billing Authorization.pdf" at bounding box center [310, 468] width 204 height 19
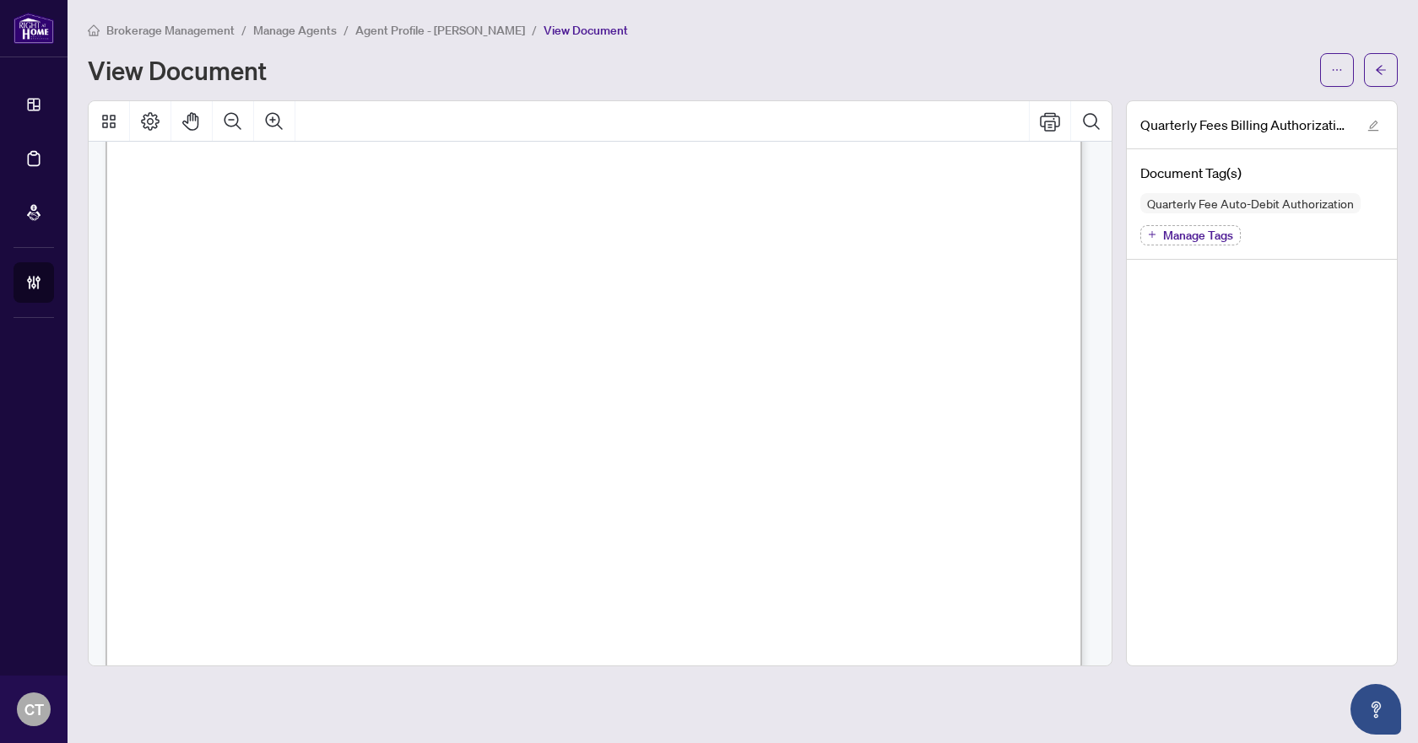
scroll to position [773, 0]
